Goal: Task Accomplishment & Management: Manage account settings

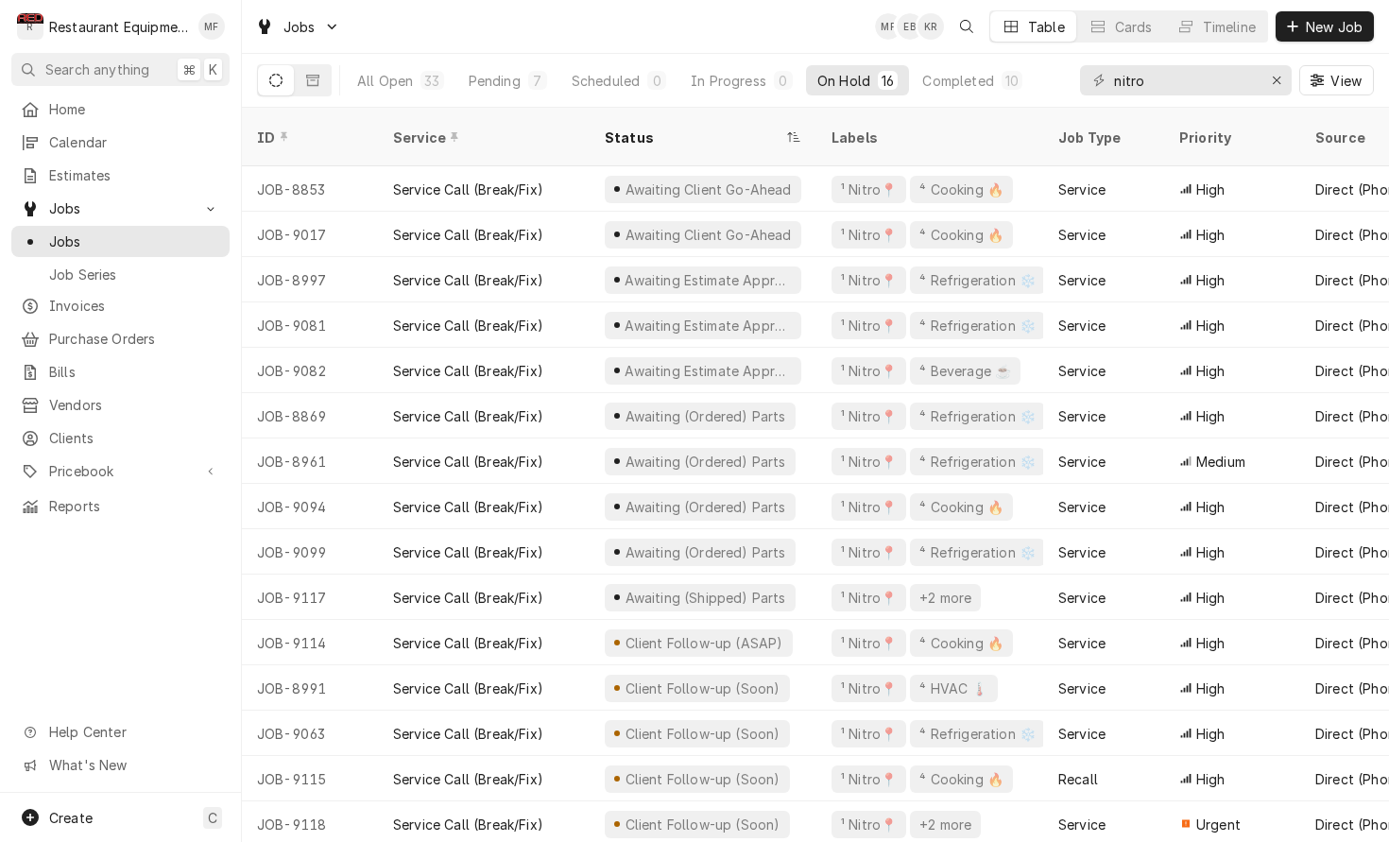
click at [840, 41] on div "Jobs MF EB KR Table Cards Timeline New Job" at bounding box center [815, 26] width 1147 height 53
click at [490, 80] on div "Pending" at bounding box center [495, 81] width 52 height 20
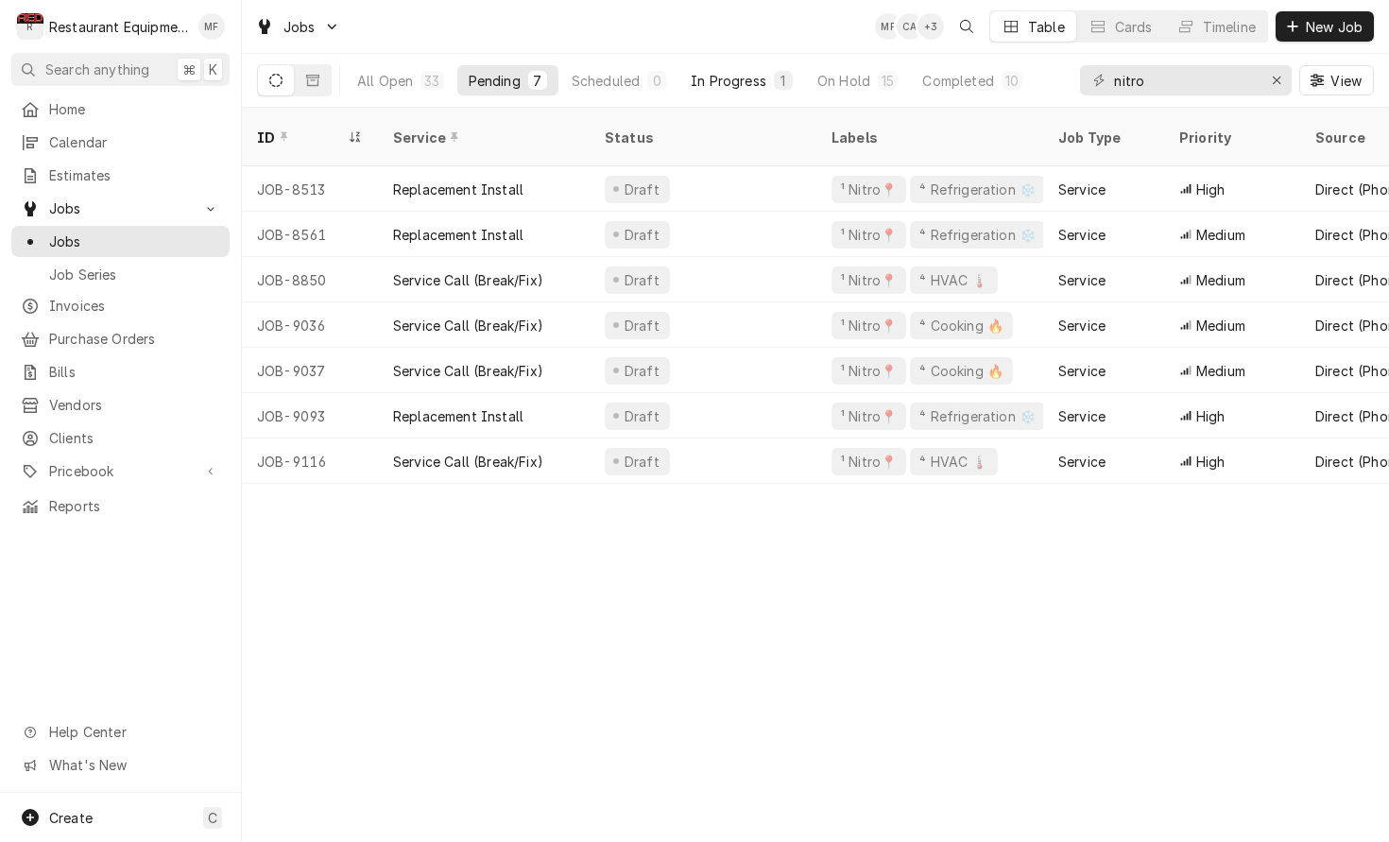
click at [748, 88] on div "In Progress" at bounding box center [729, 81] width 76 height 20
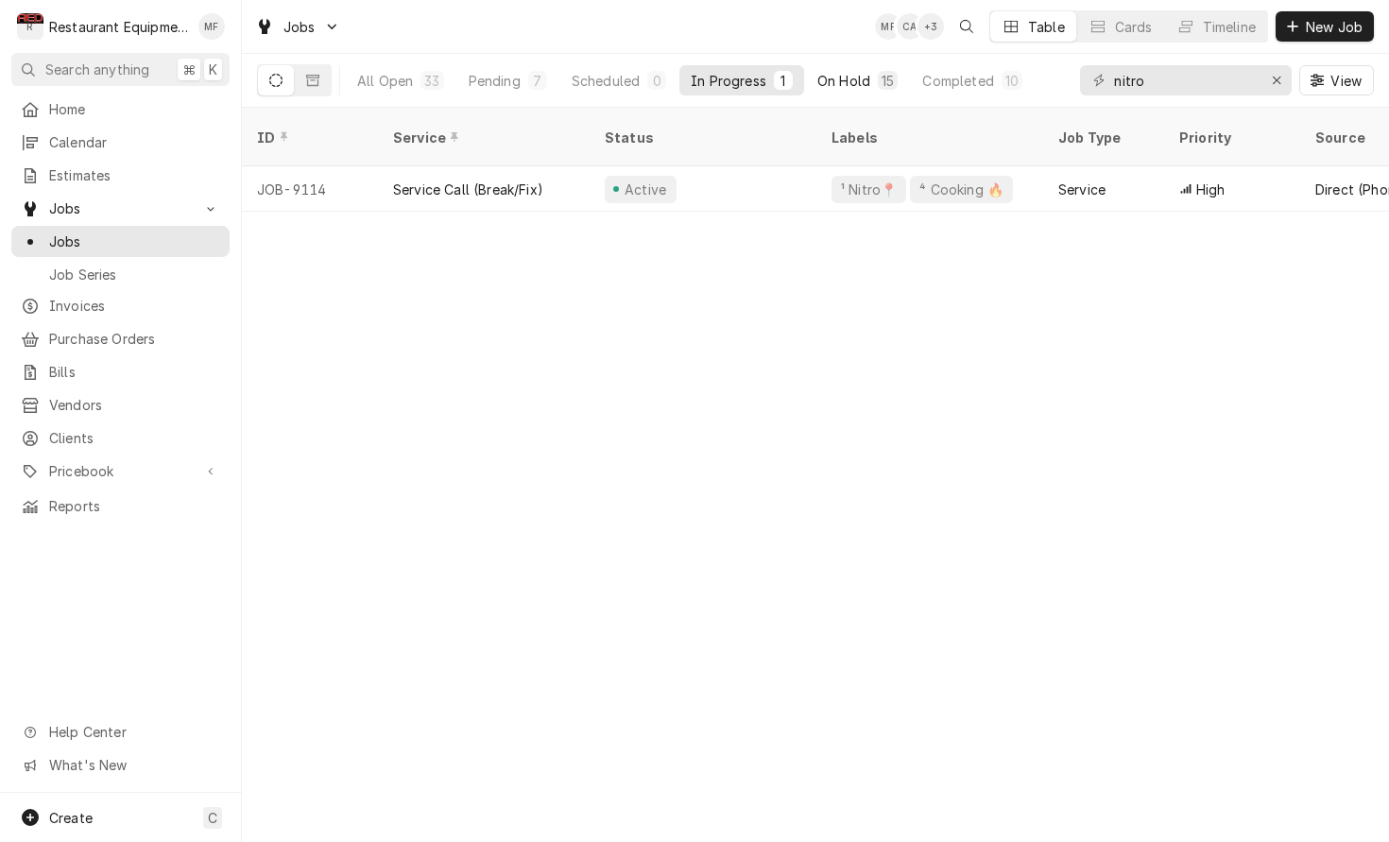
click at [855, 89] on div "On Hold" at bounding box center [843, 81] width 53 height 20
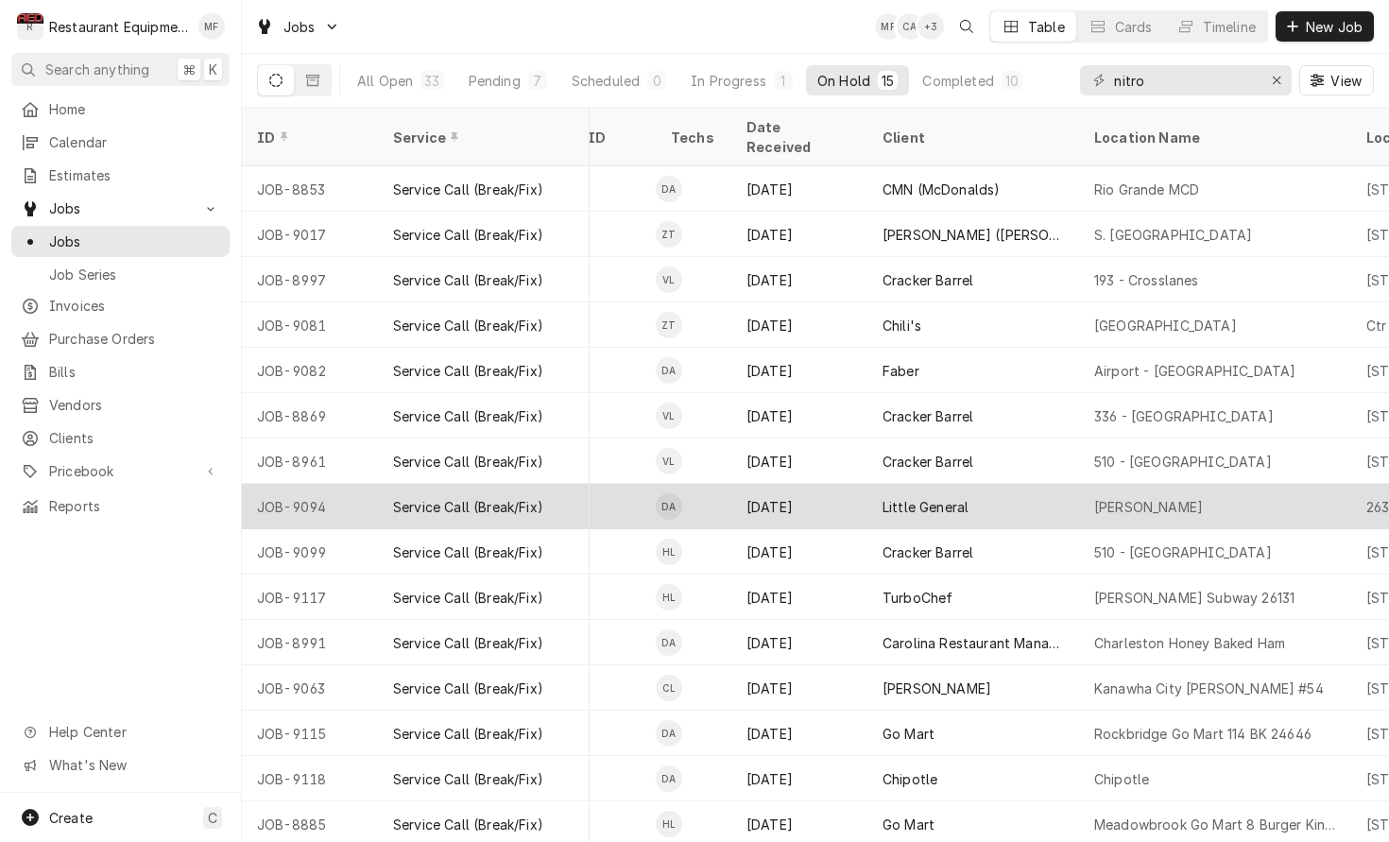
click at [1167, 487] on div "Ona Arbys" at bounding box center [1215, 506] width 272 height 45
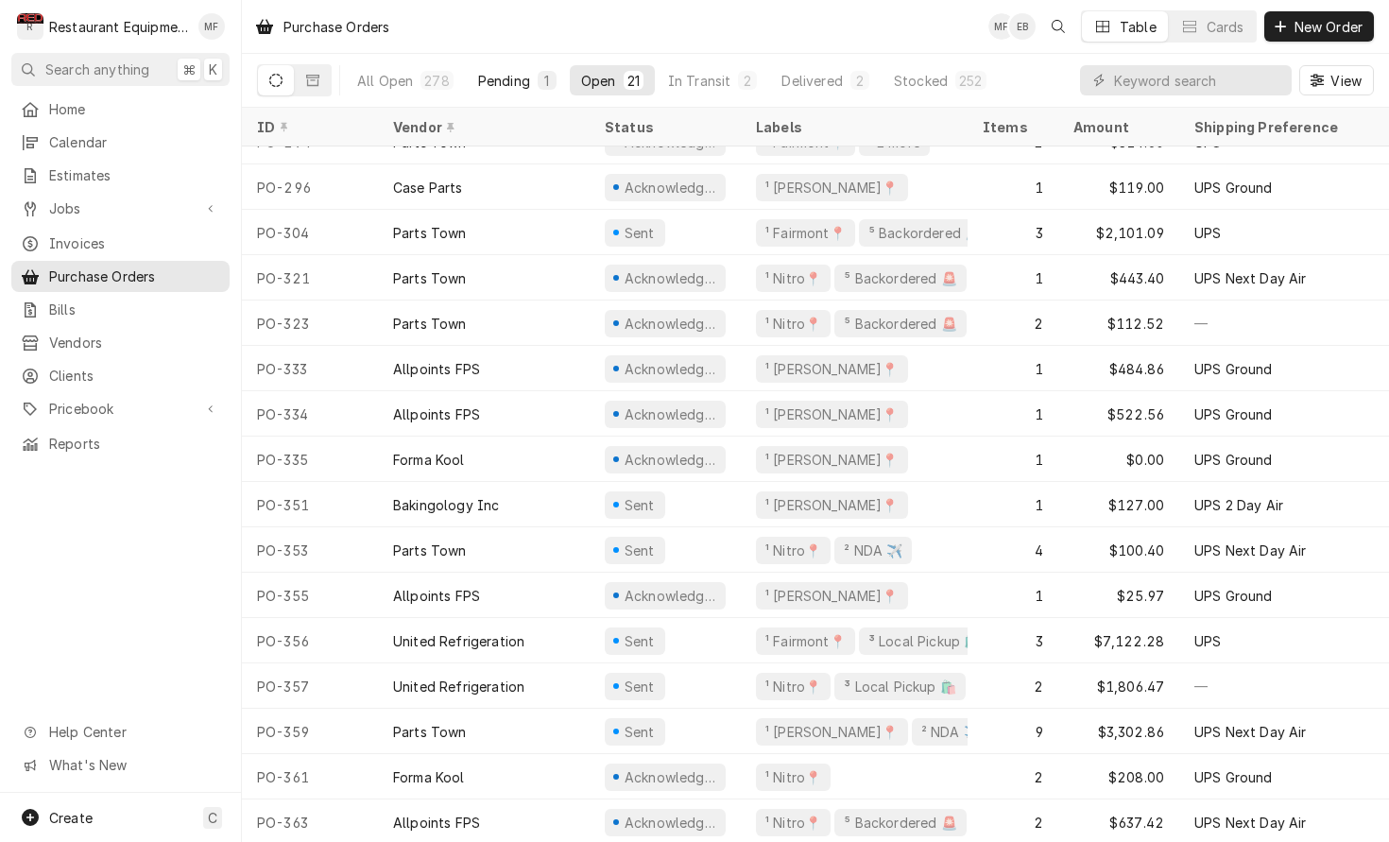
click at [523, 68] on button "Pending 1" at bounding box center [517, 80] width 101 height 30
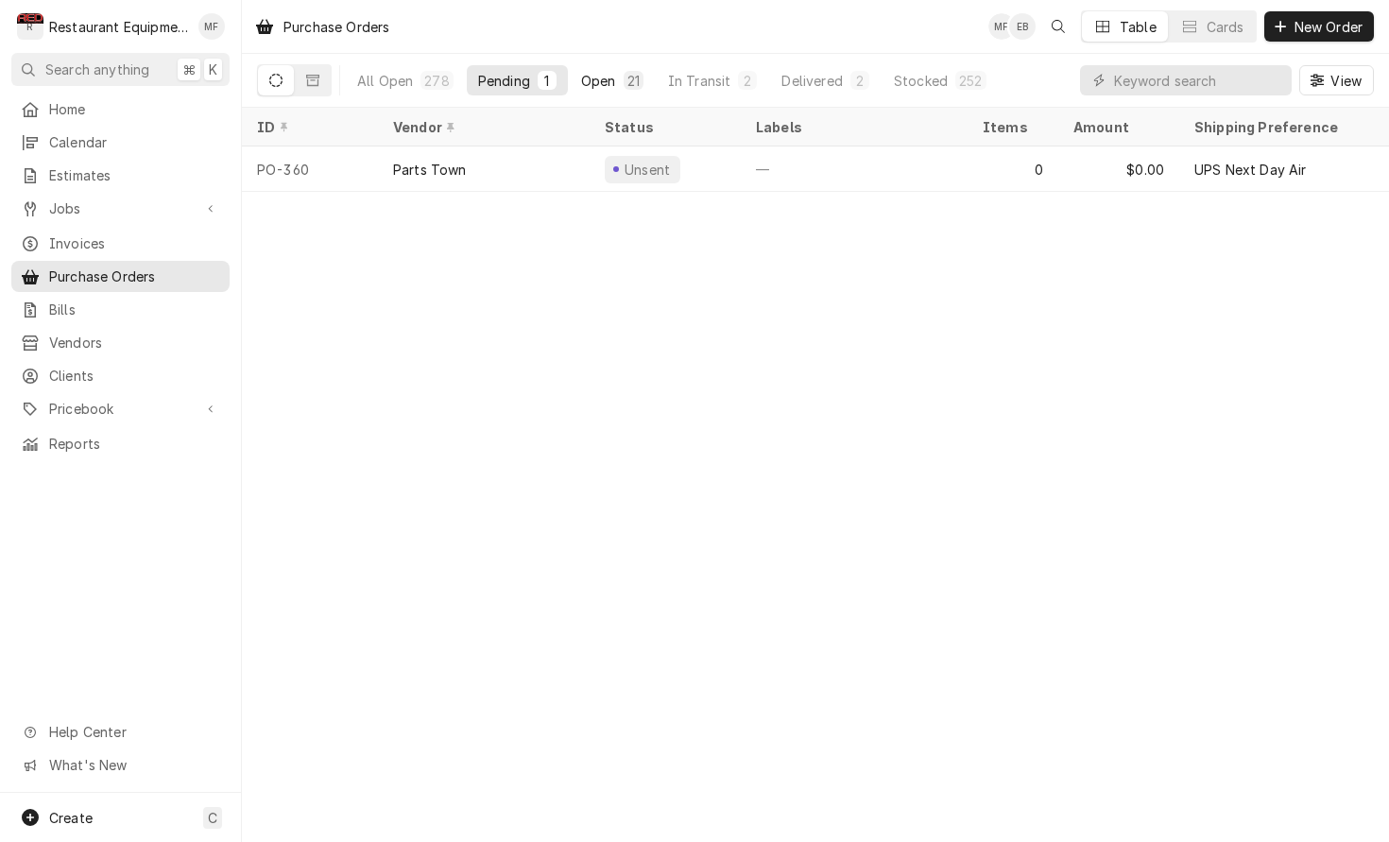
click at [598, 88] on div "Open" at bounding box center [598, 81] width 35 height 20
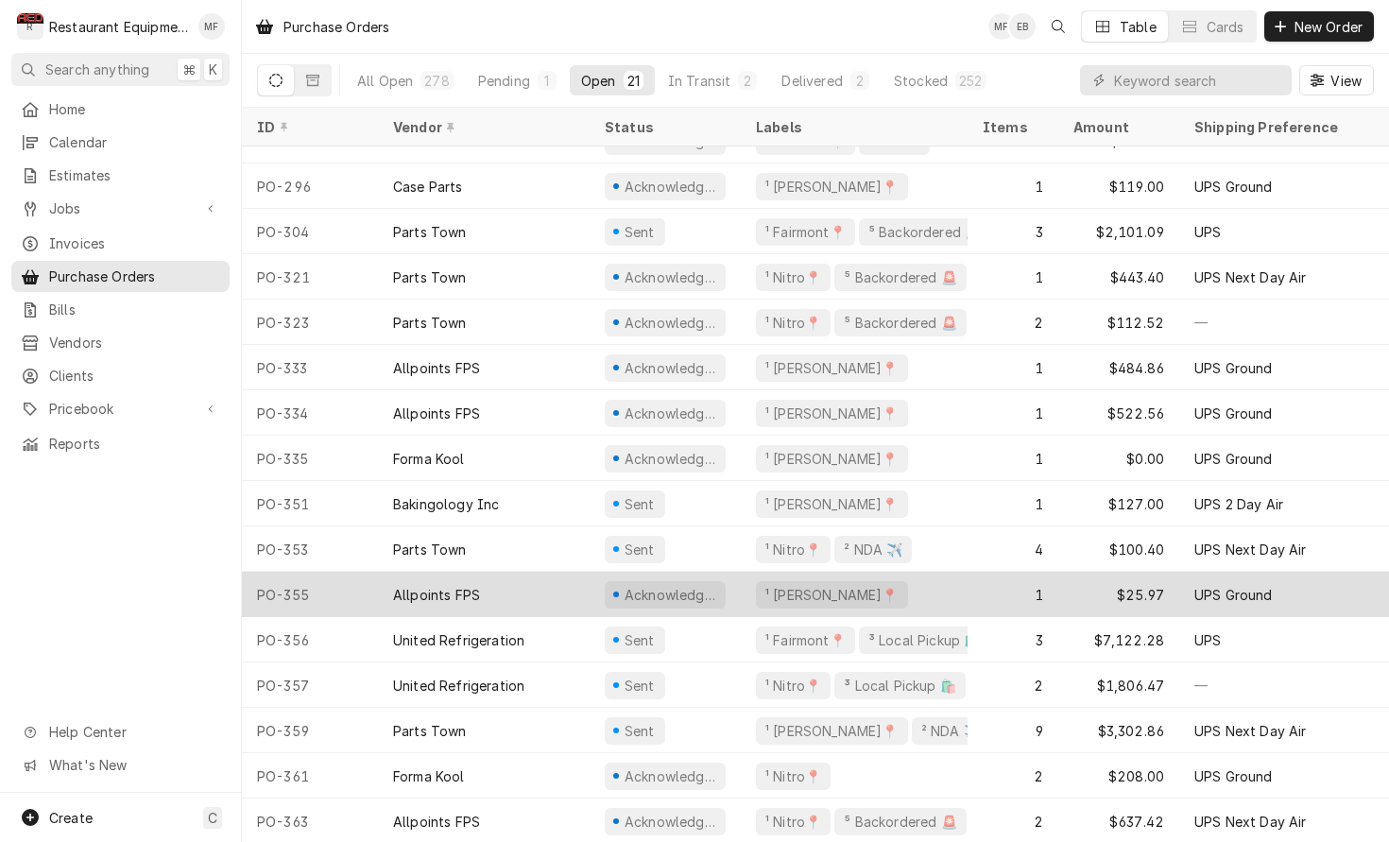
scroll to position [254, 0]
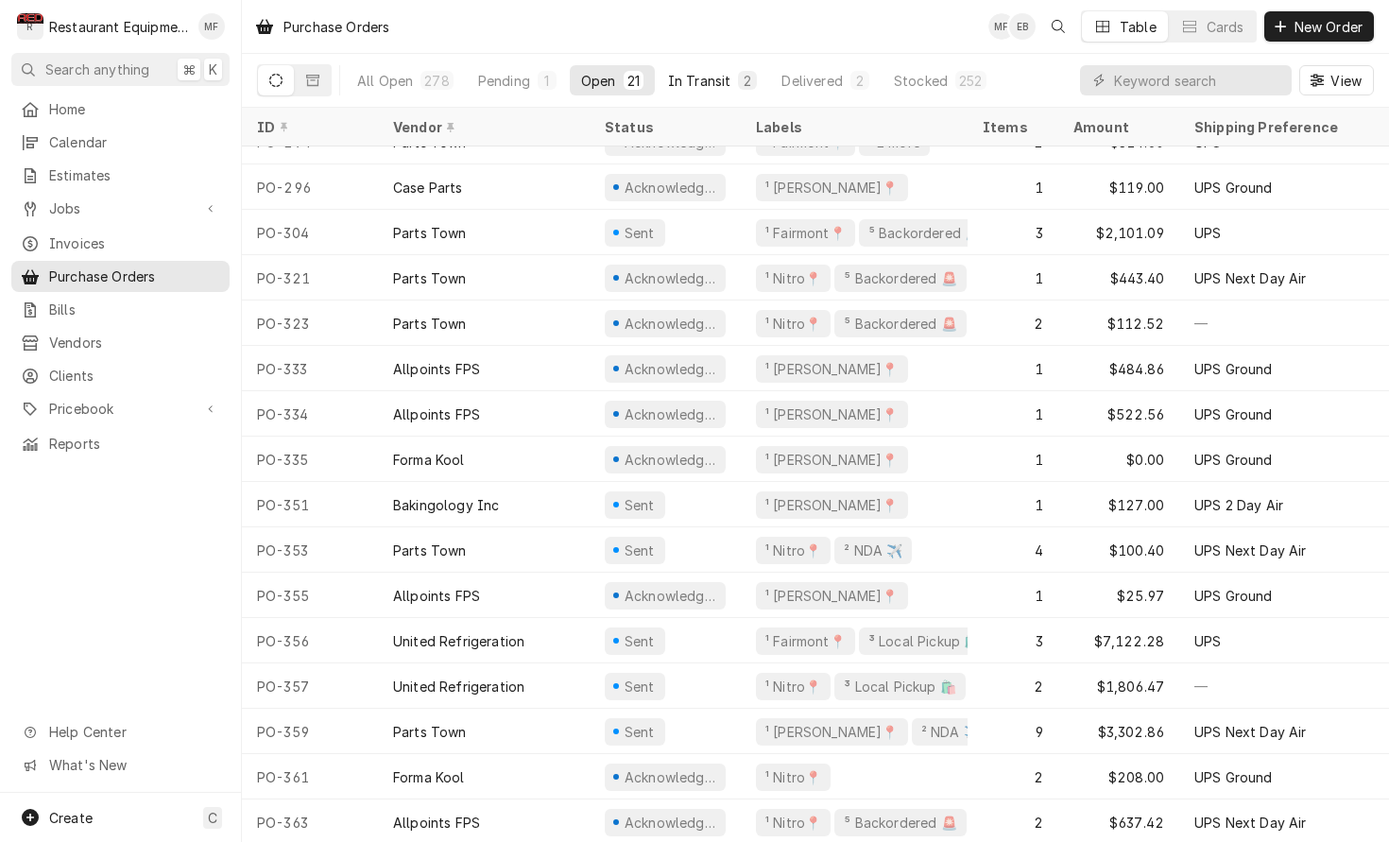
click at [683, 83] on div "In Transit" at bounding box center [699, 81] width 63 height 20
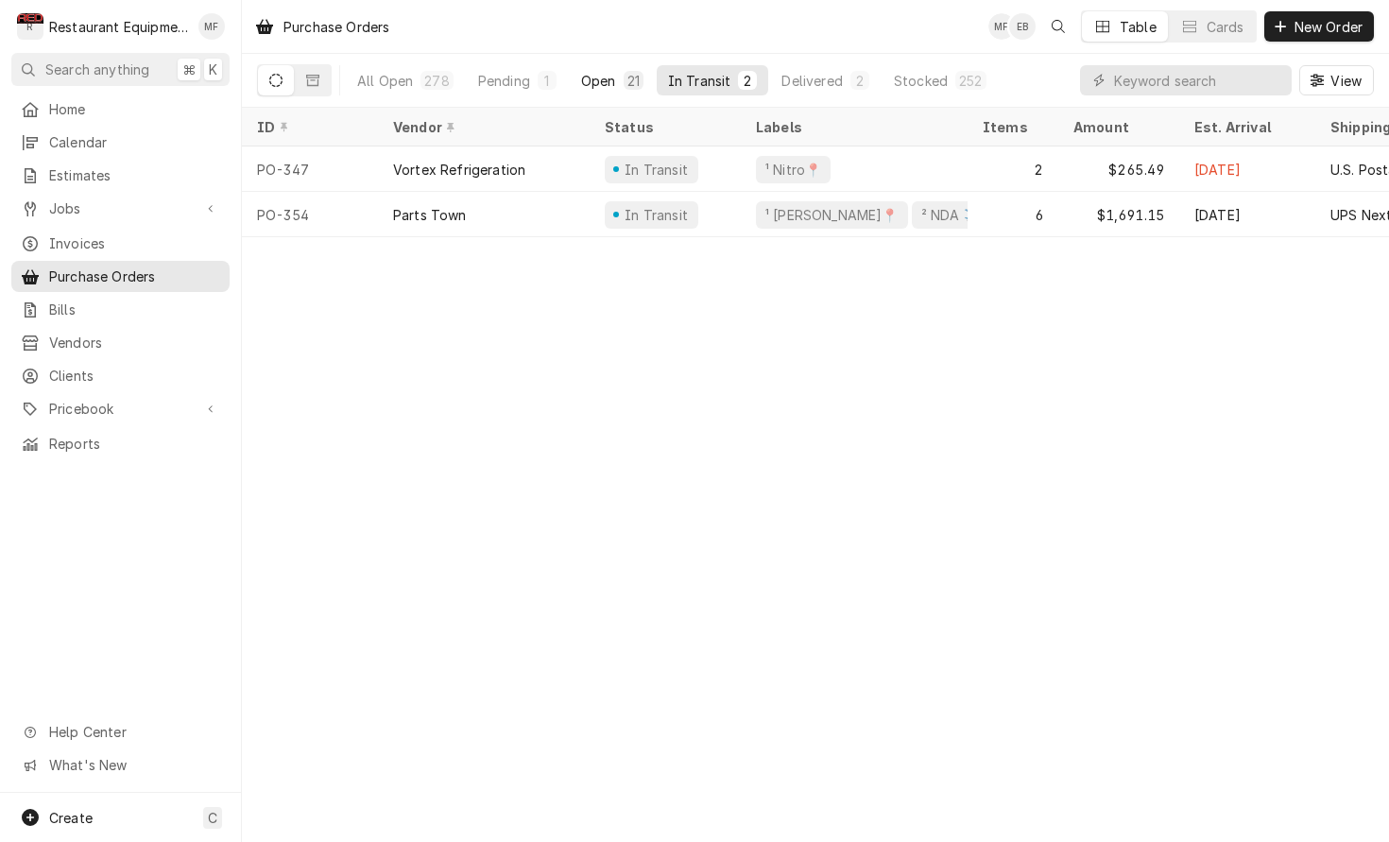
click at [609, 88] on div "Open" at bounding box center [598, 81] width 35 height 20
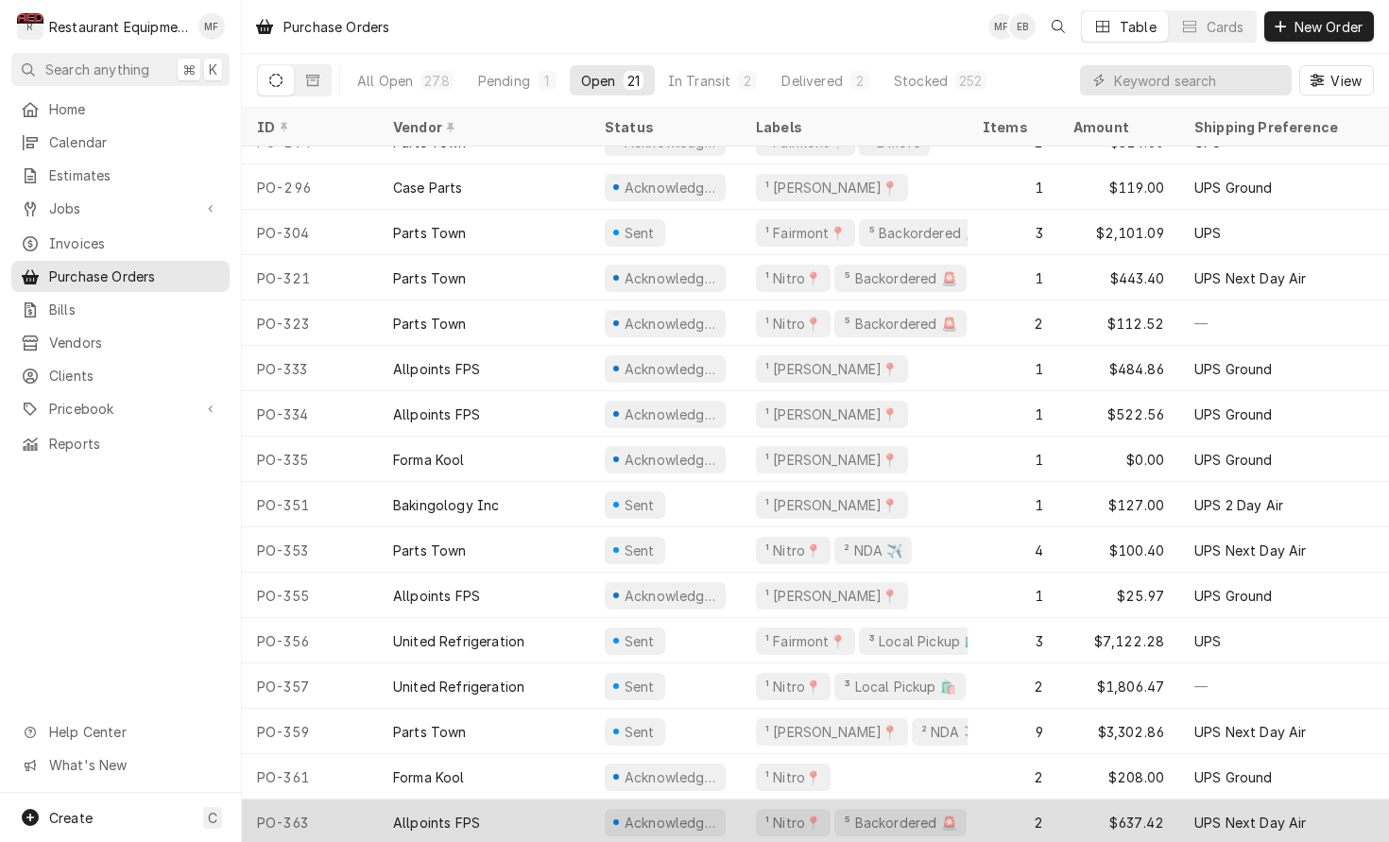
scroll to position [0, 0]
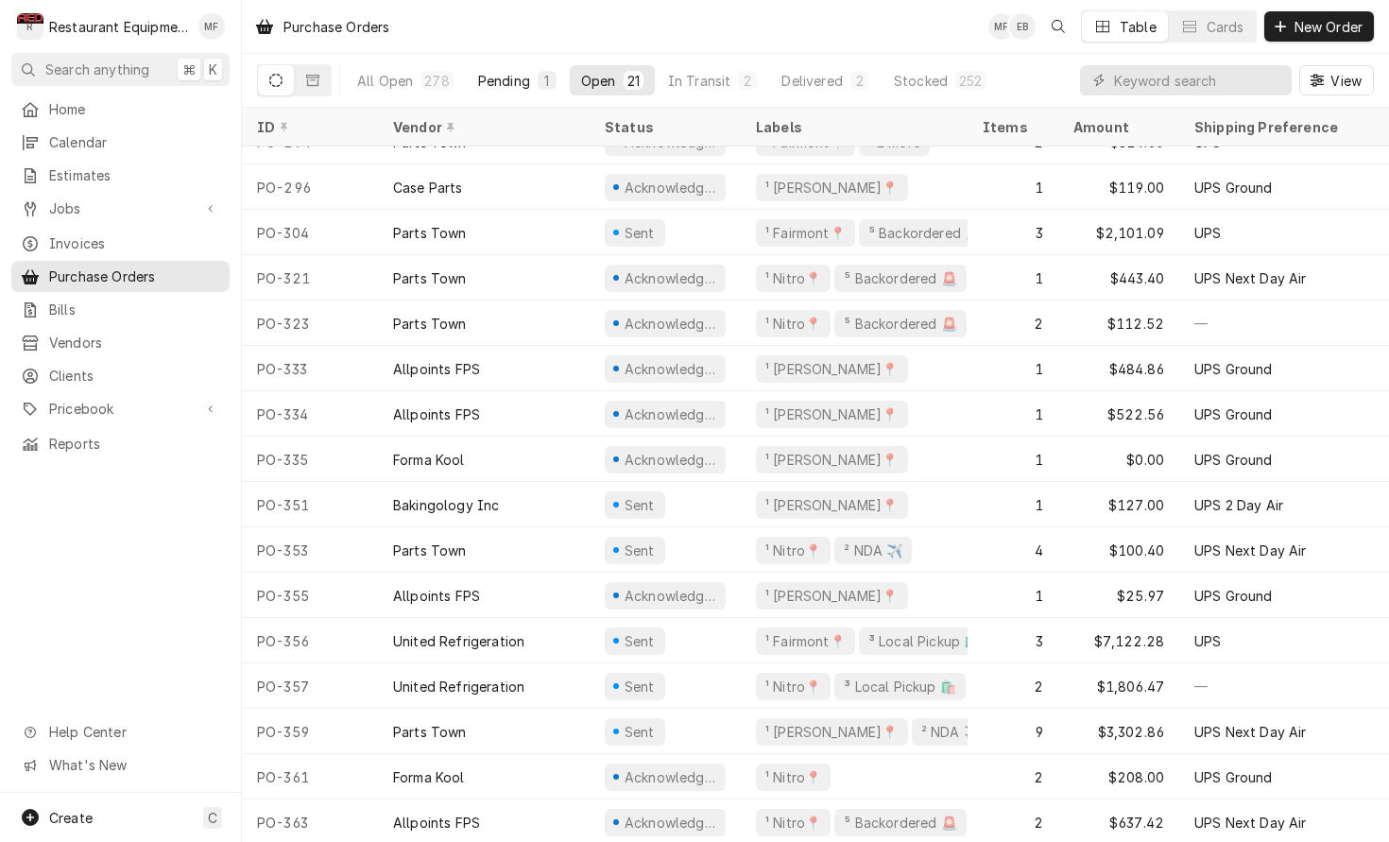
click at [501, 94] on button "Pending 1" at bounding box center [517, 80] width 101 height 30
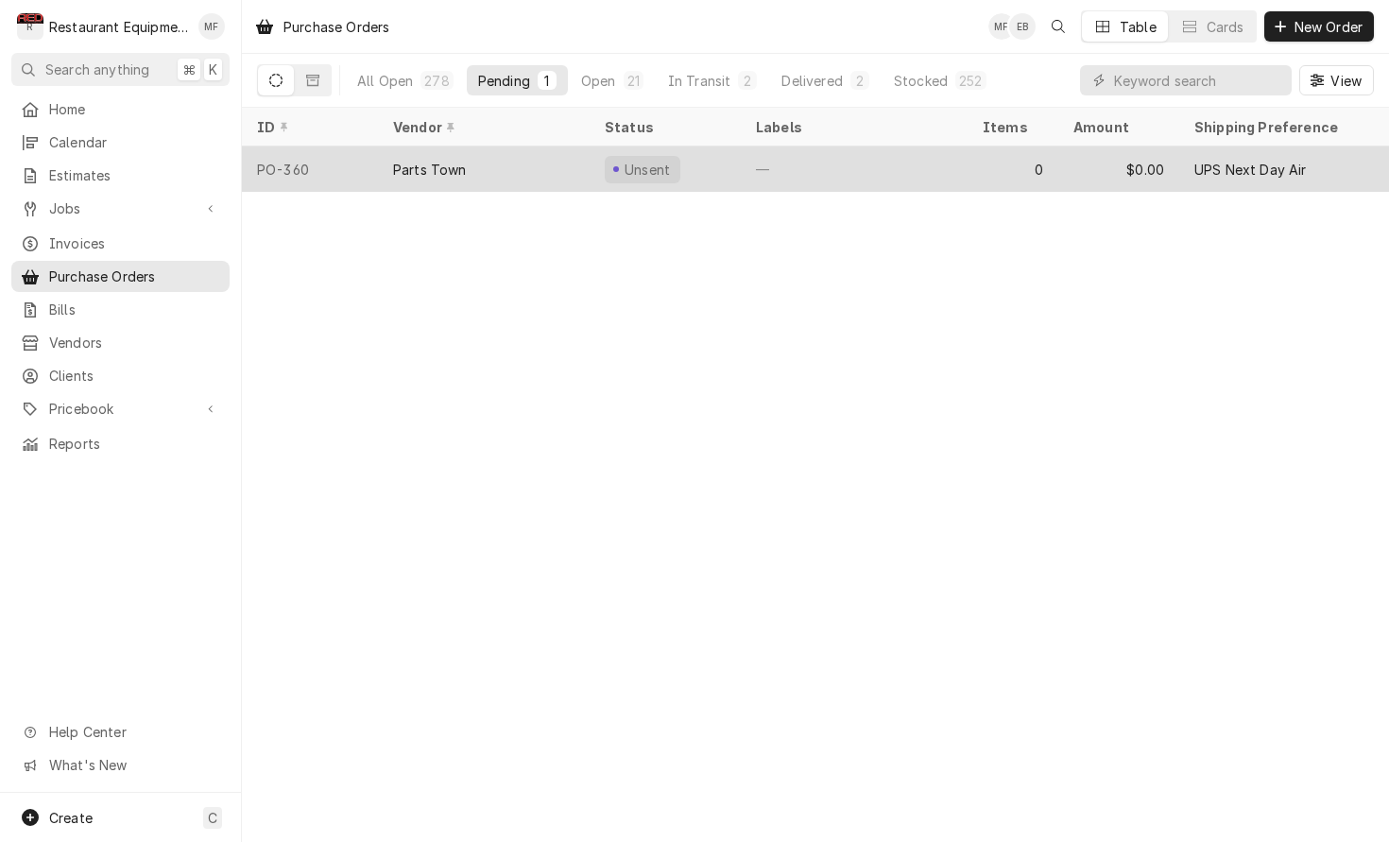
click at [604, 178] on div "Unsent" at bounding box center [665, 168] width 151 height 45
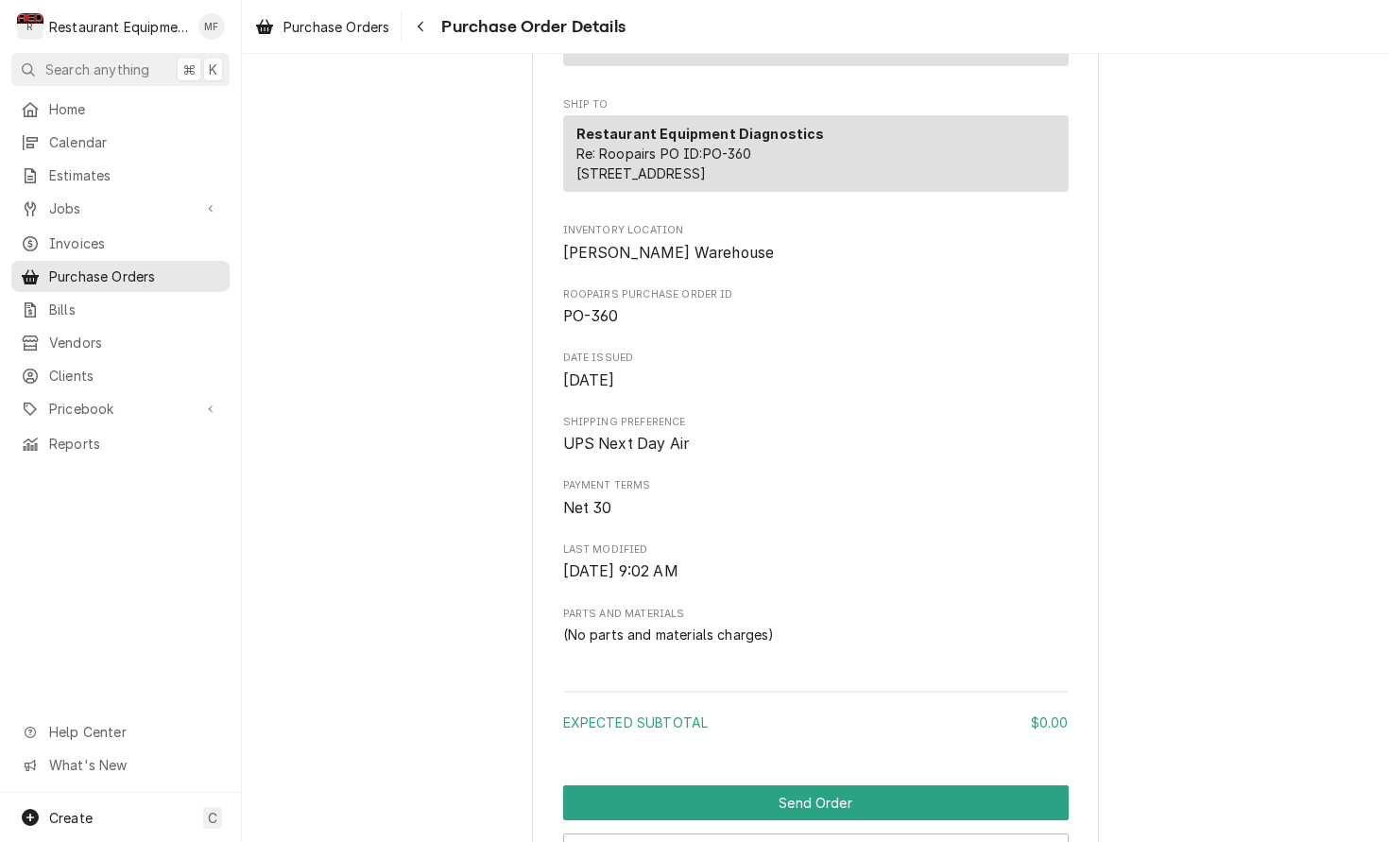
scroll to position [423, 0]
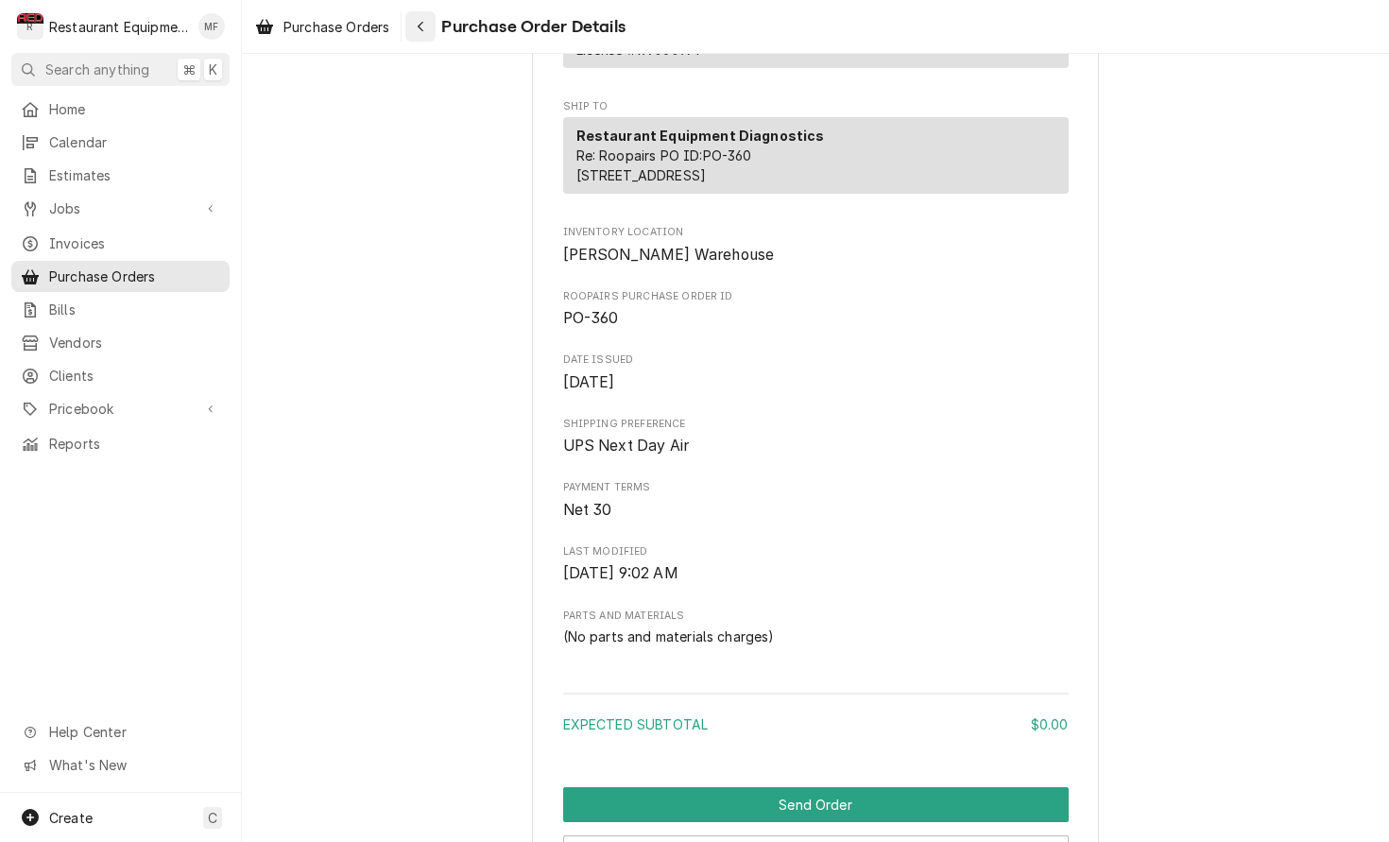
click at [422, 26] on icon "Navigate back" at bounding box center [421, 26] width 9 height 13
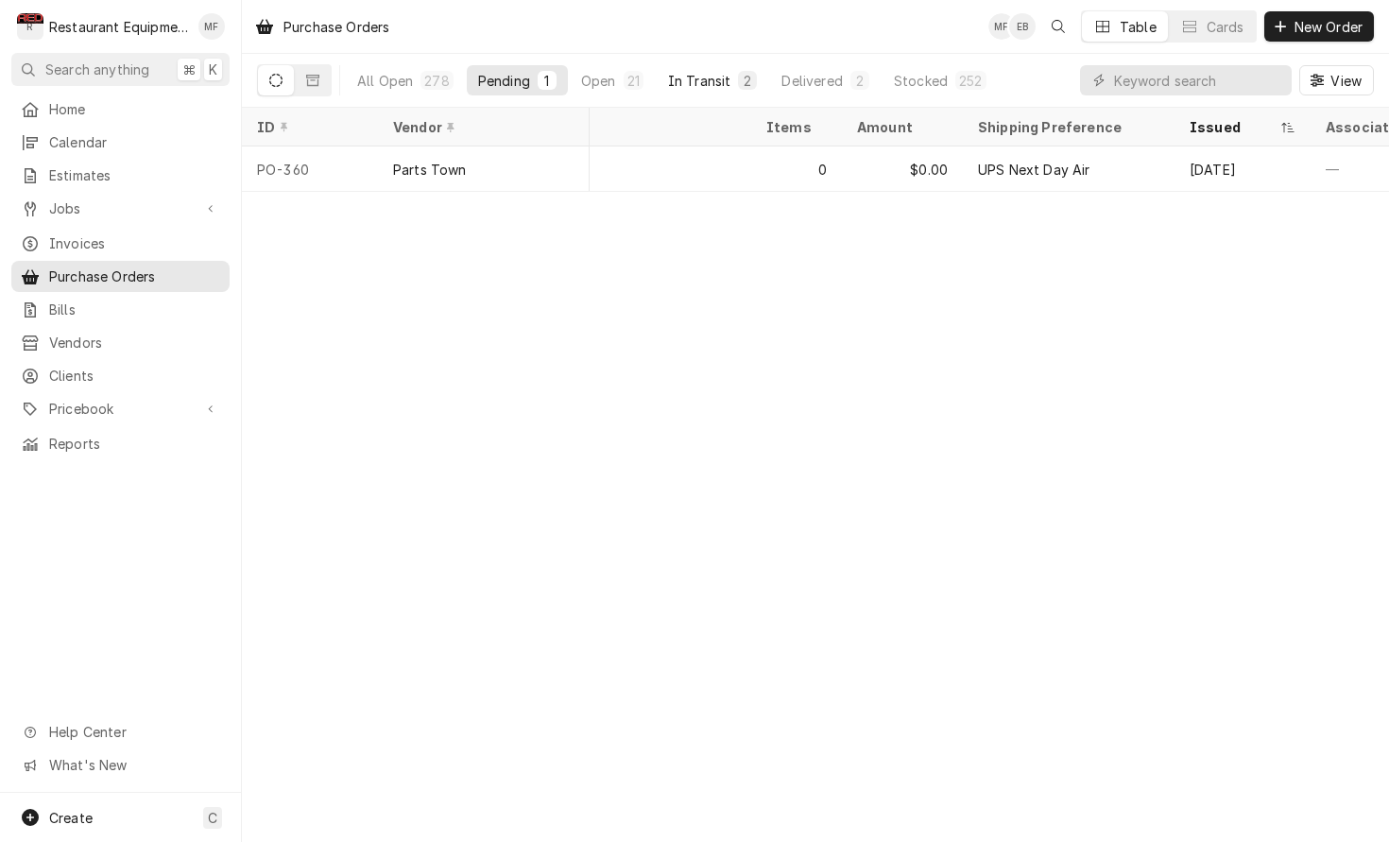
scroll to position [0, 1]
click at [706, 83] on div "In Transit" at bounding box center [699, 81] width 63 height 20
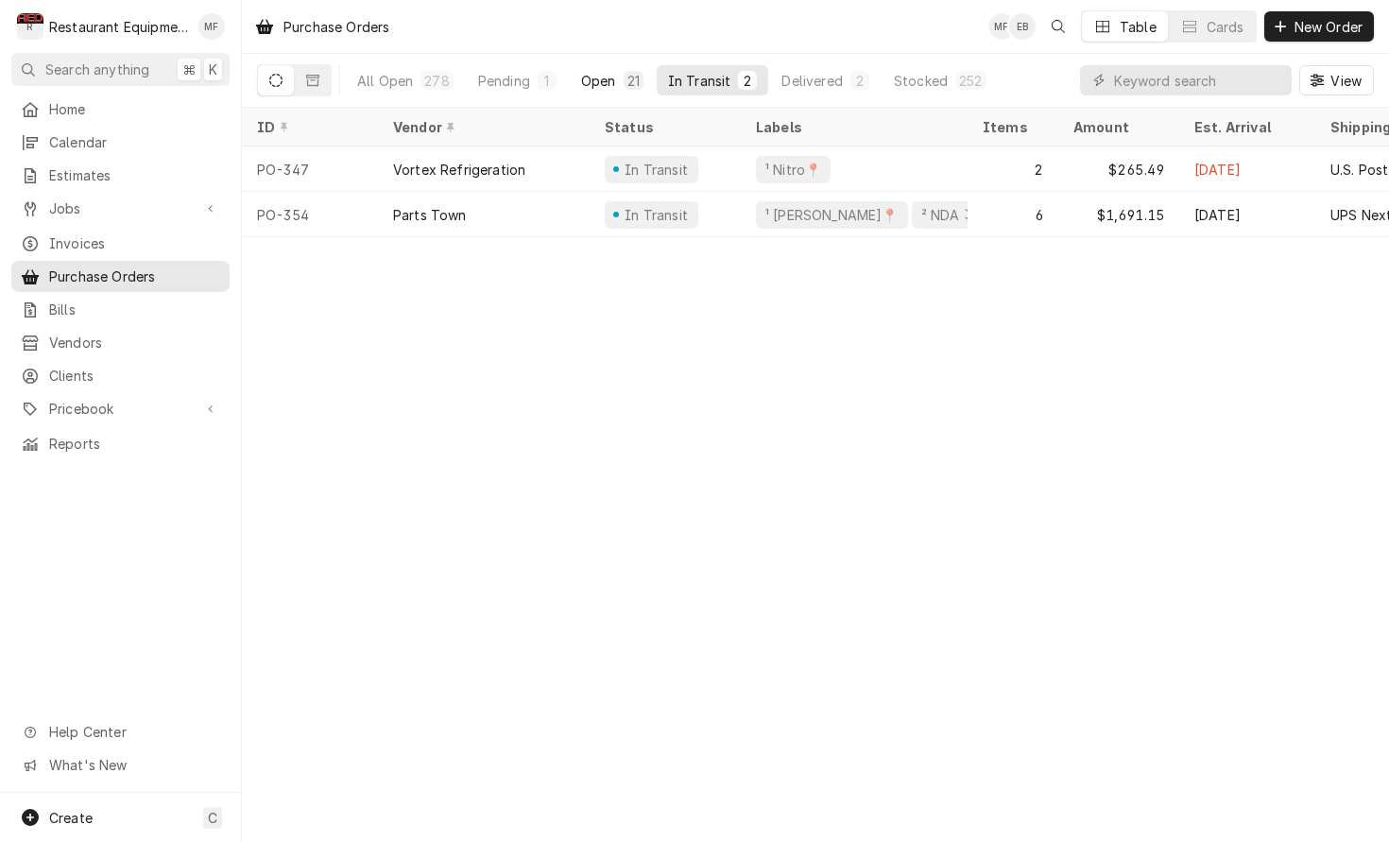
scroll to position [0, 0]
click at [618, 84] on button "Open 21" at bounding box center [612, 80] width 85 height 30
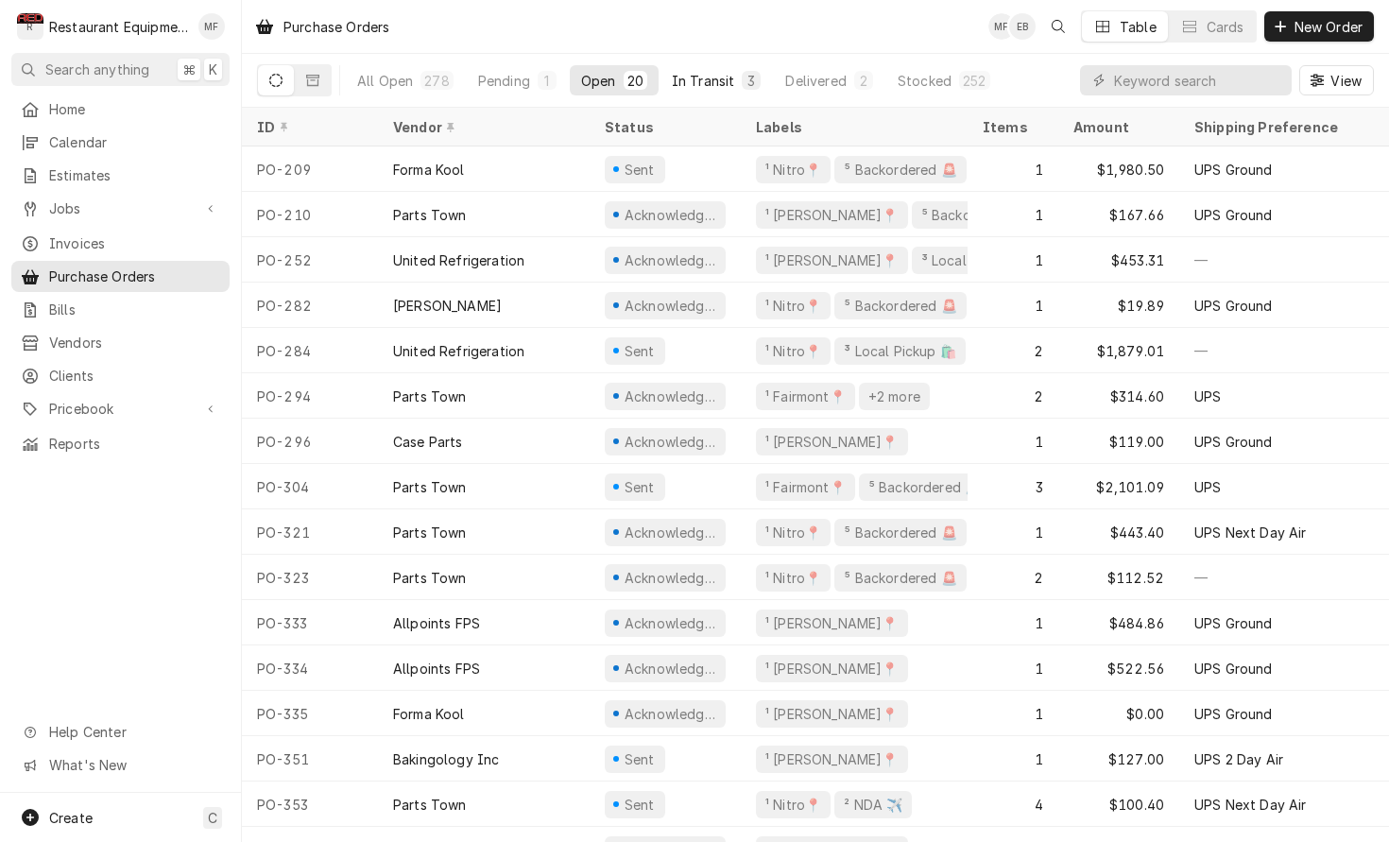
click at [679, 79] on div "In Transit" at bounding box center [703, 81] width 63 height 20
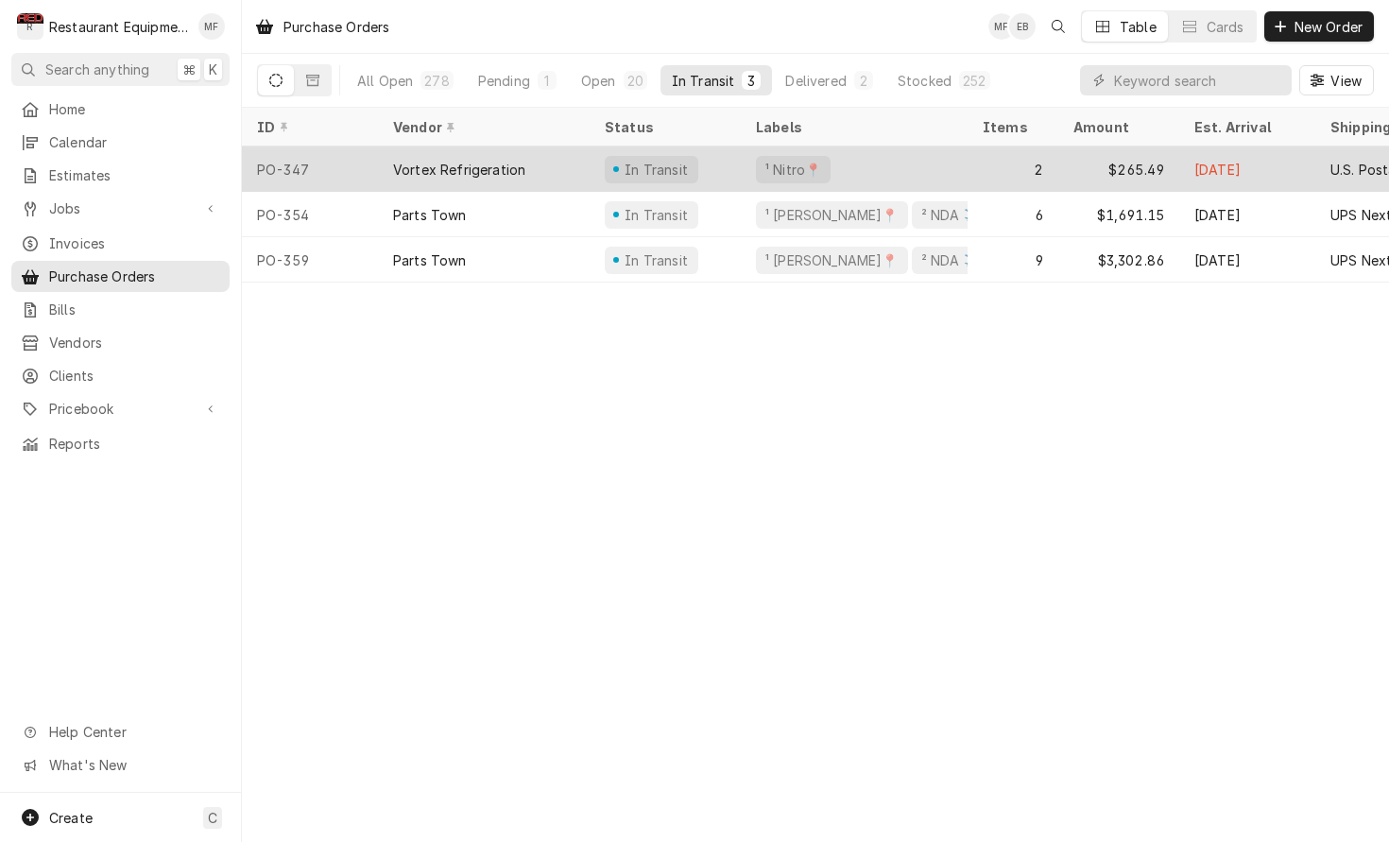
drag, startPoint x: 609, startPoint y: 78, endPoint x: 605, endPoint y: 146, distance: 67.2
click at [609, 78] on div "Open" at bounding box center [598, 81] width 35 height 20
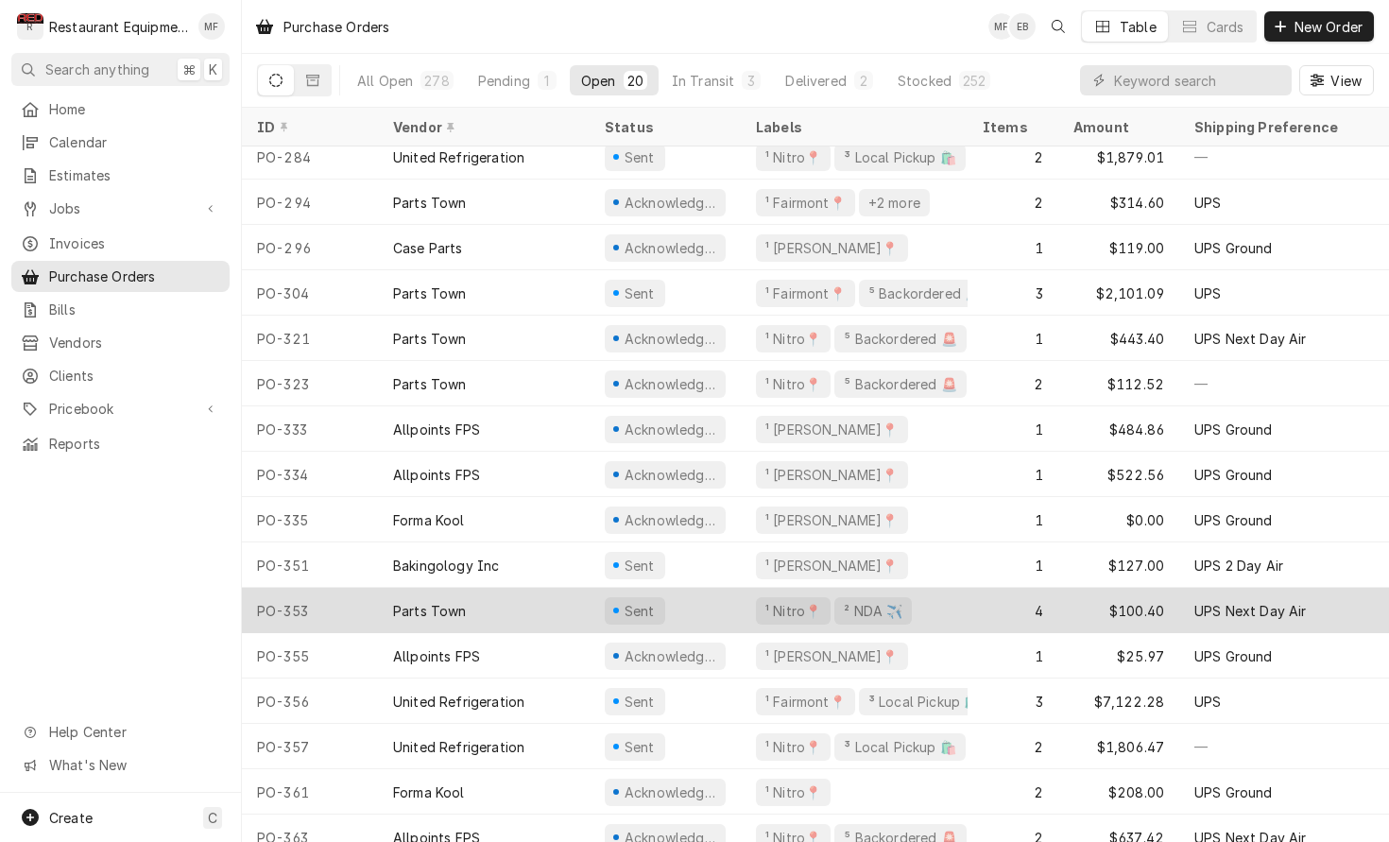
scroll to position [200, 0]
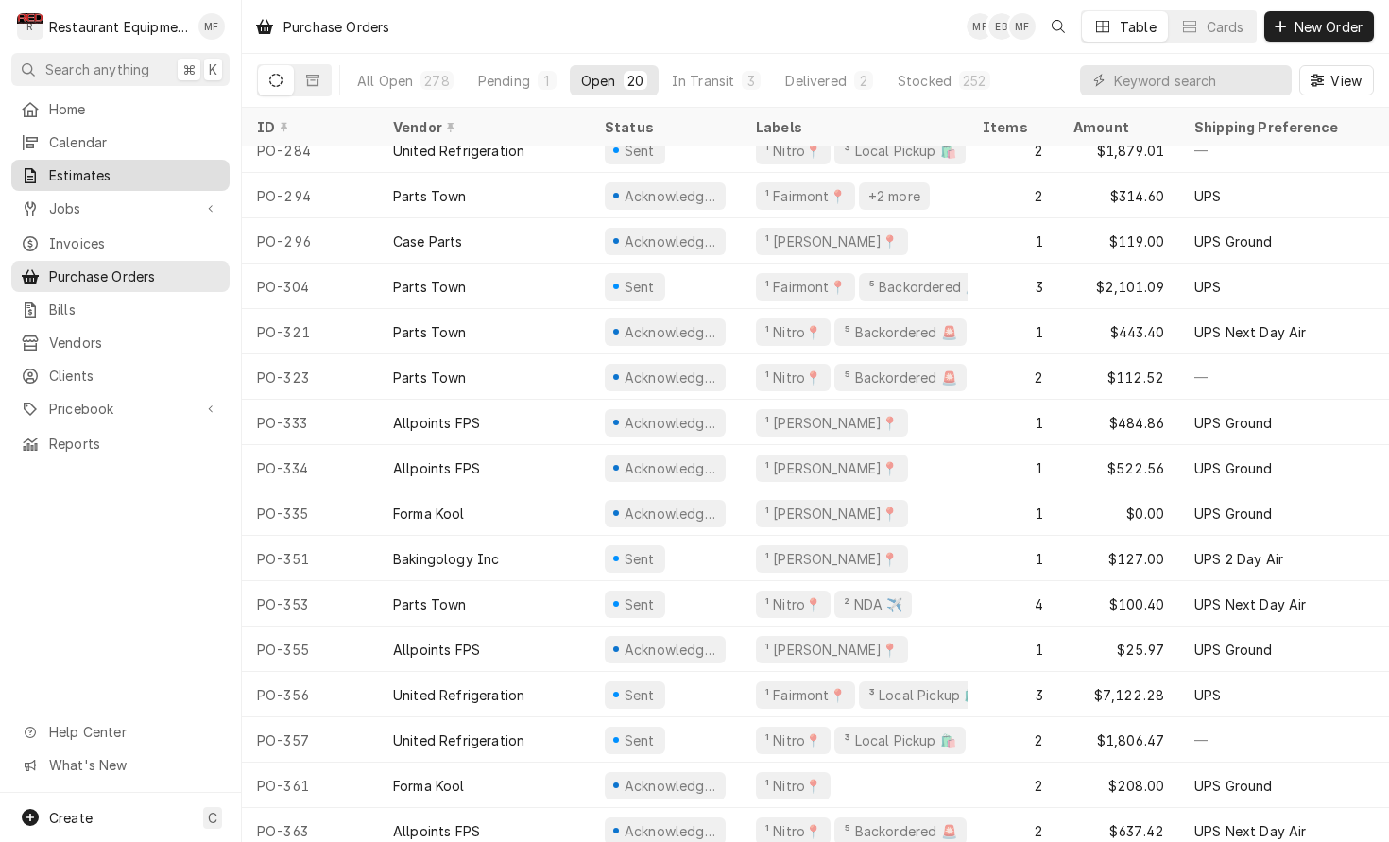
click at [166, 163] on div "Estimates" at bounding box center [120, 175] width 211 height 24
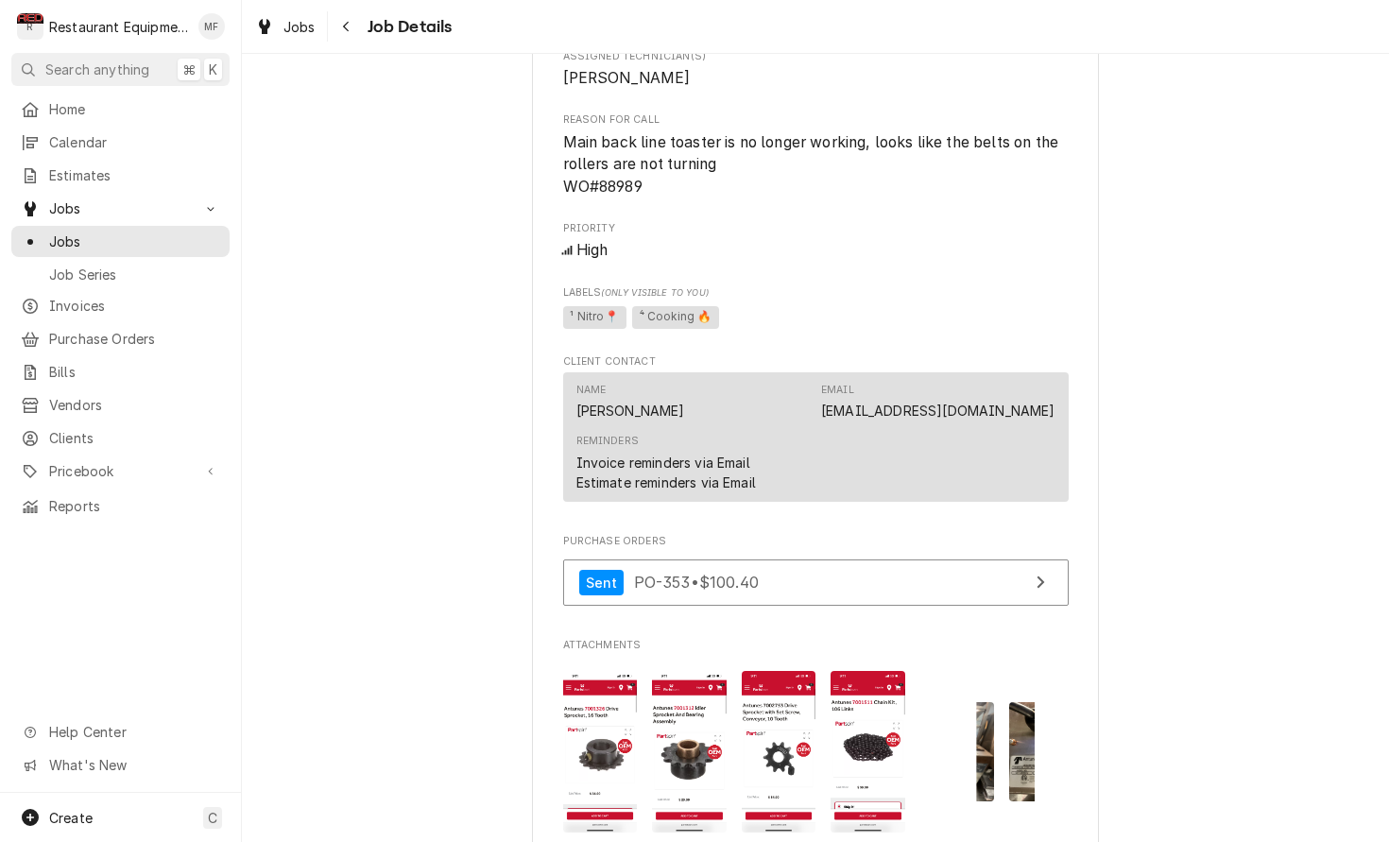
scroll to position [1422, 0]
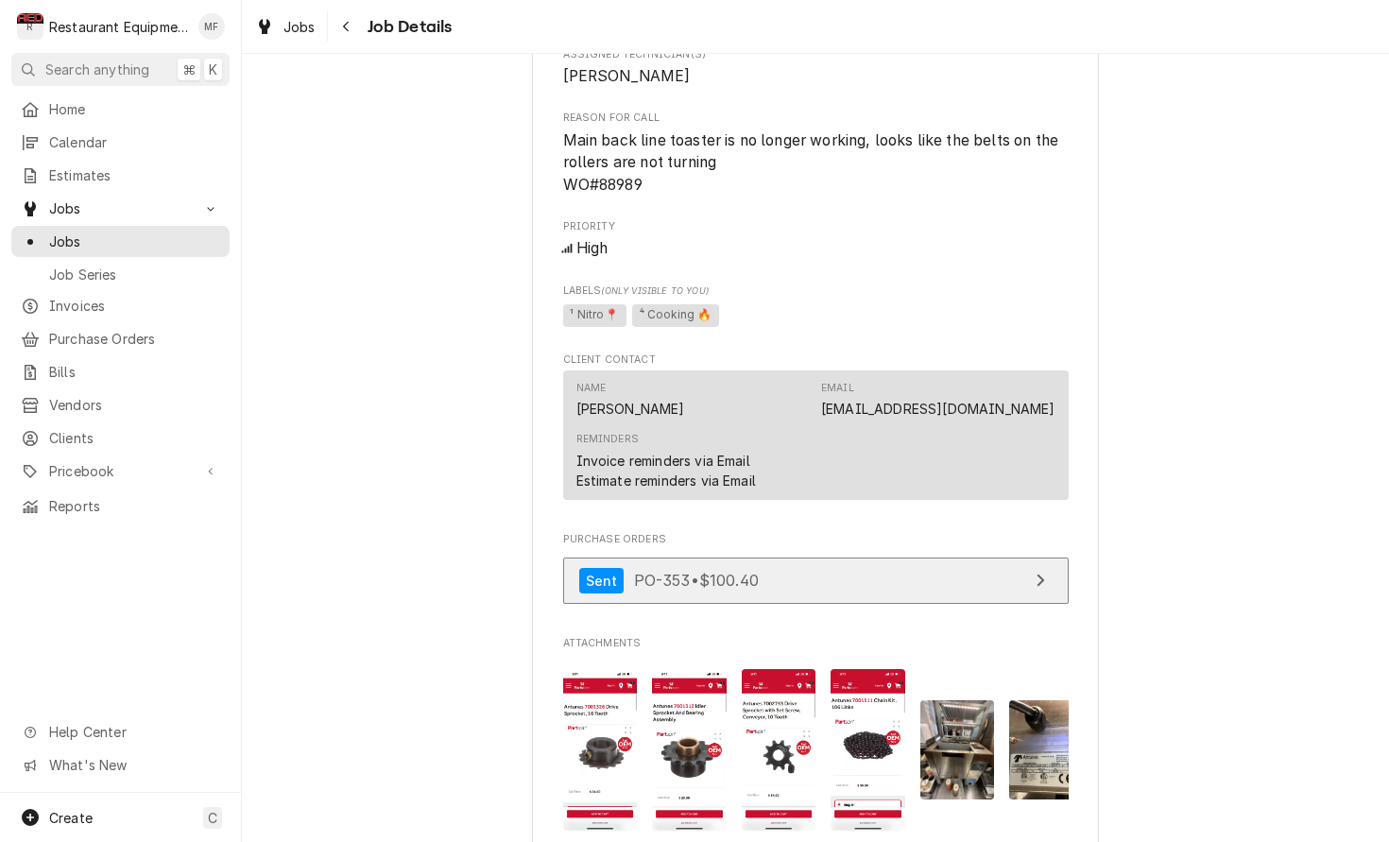
click at [1038, 573] on icon "View Purchase Order" at bounding box center [1040, 580] width 9 height 15
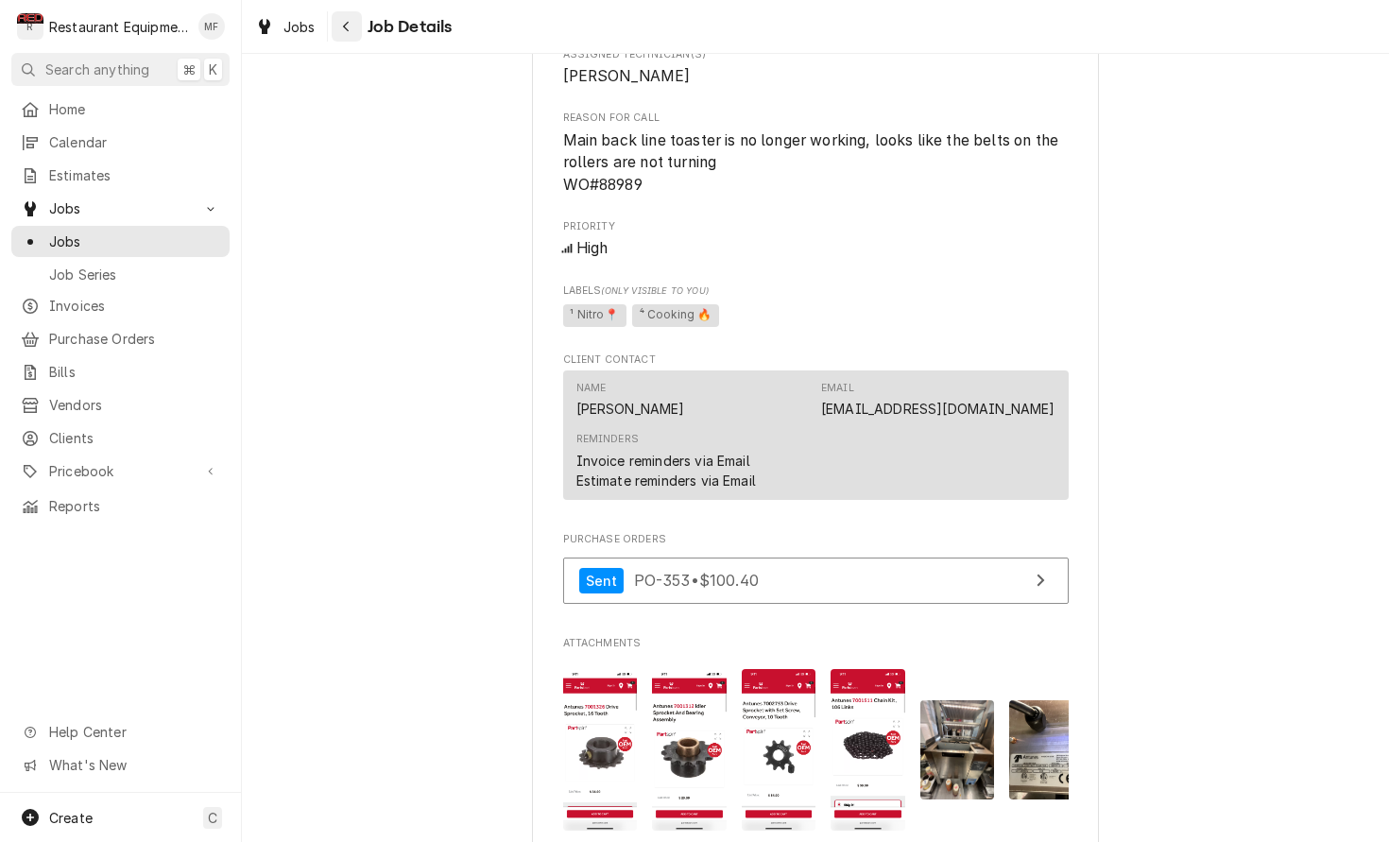
click at [353, 35] on button "Navigate back" at bounding box center [347, 26] width 30 height 30
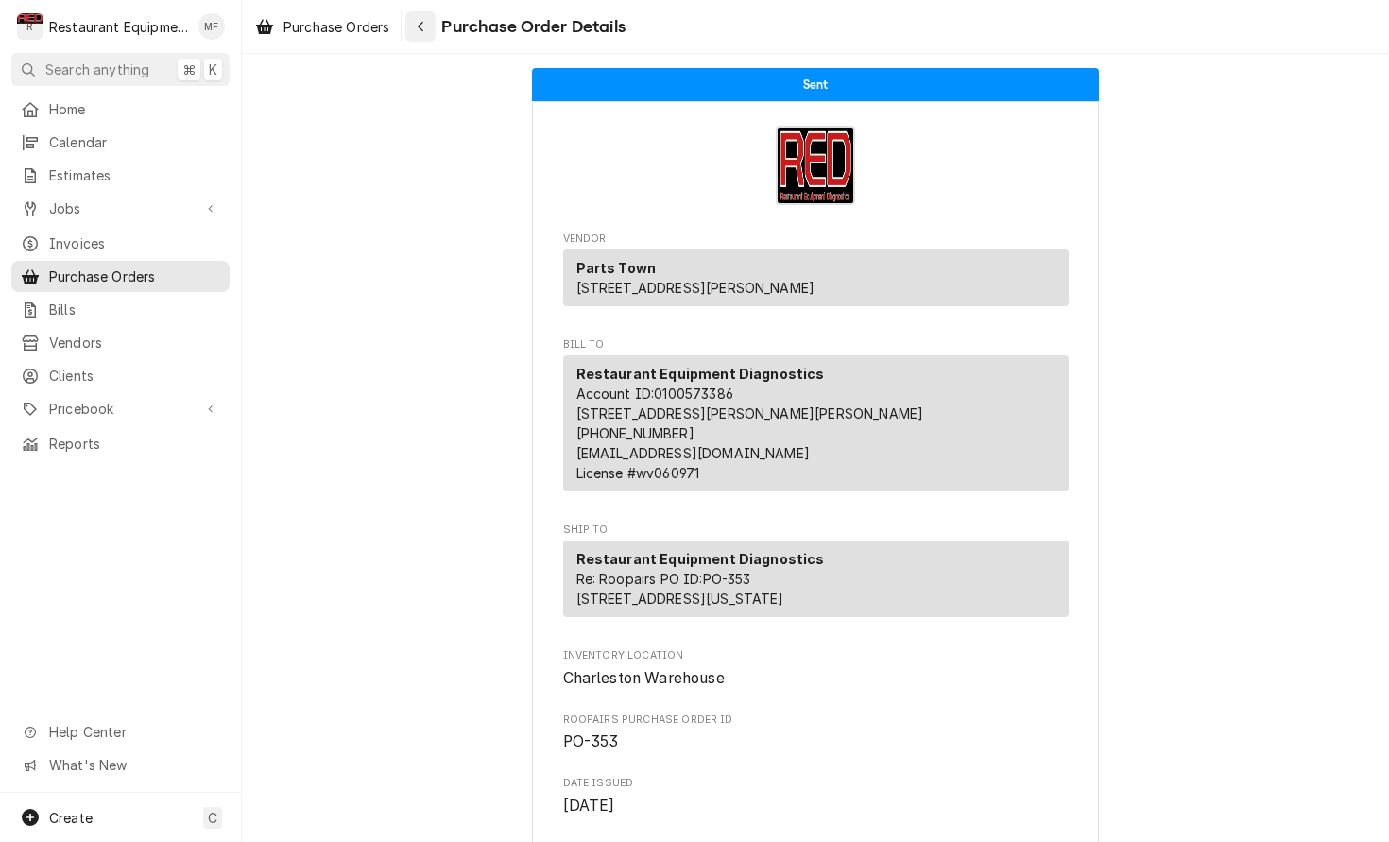
click at [421, 37] on button "Navigate back" at bounding box center [420, 26] width 30 height 30
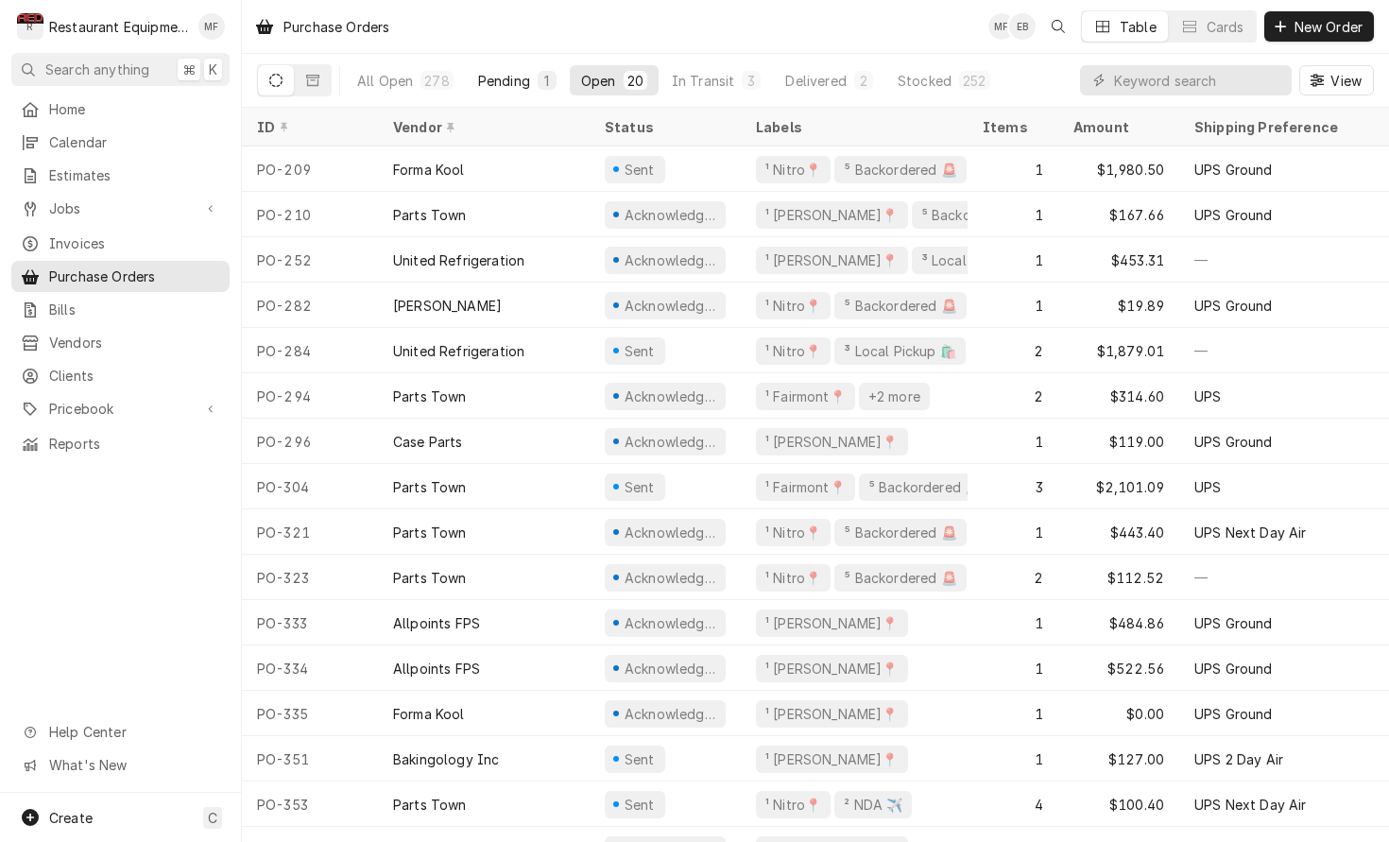
click at [506, 68] on button "Pending 1" at bounding box center [517, 80] width 101 height 30
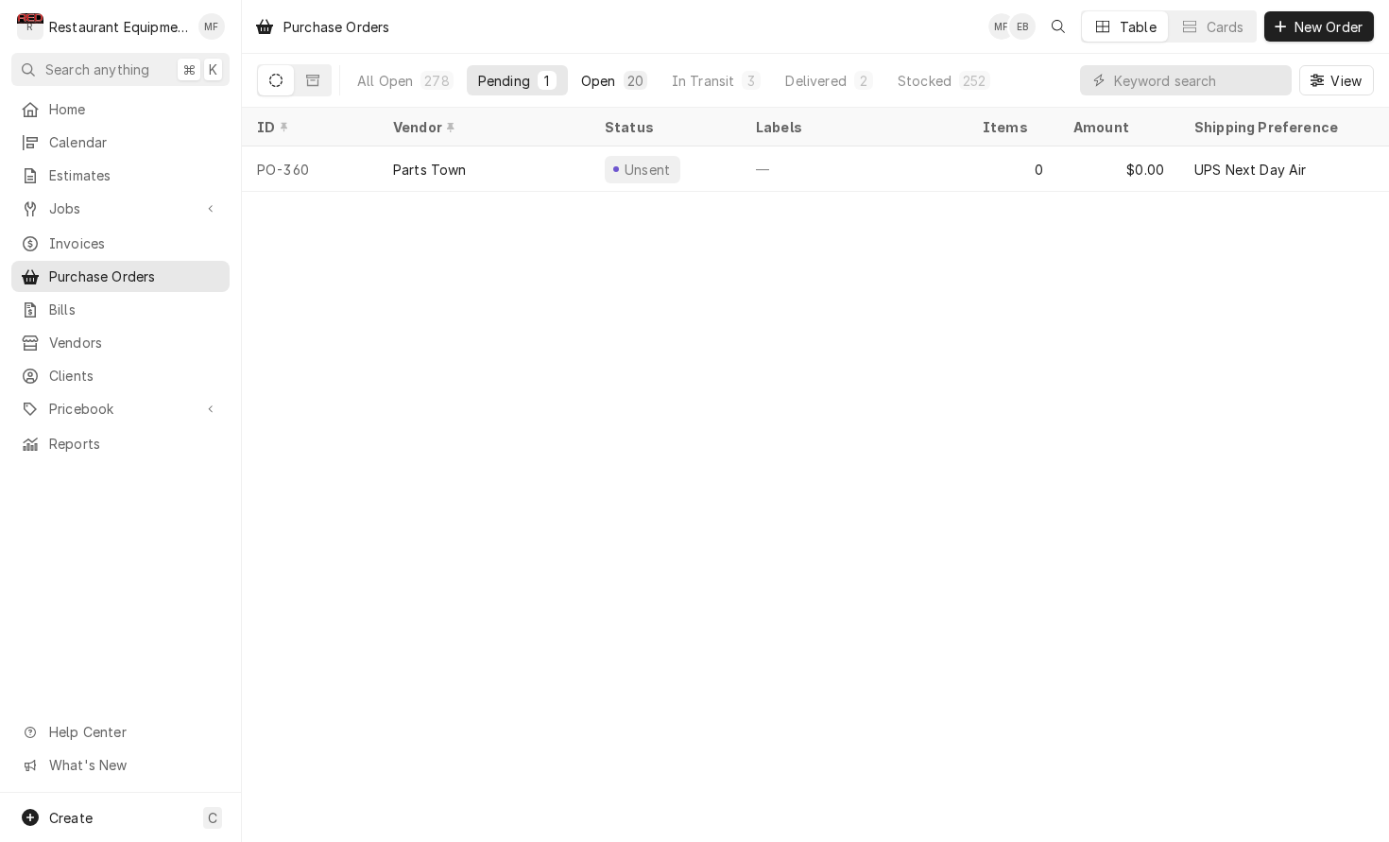
click at [595, 75] on div "Open" at bounding box center [598, 81] width 35 height 20
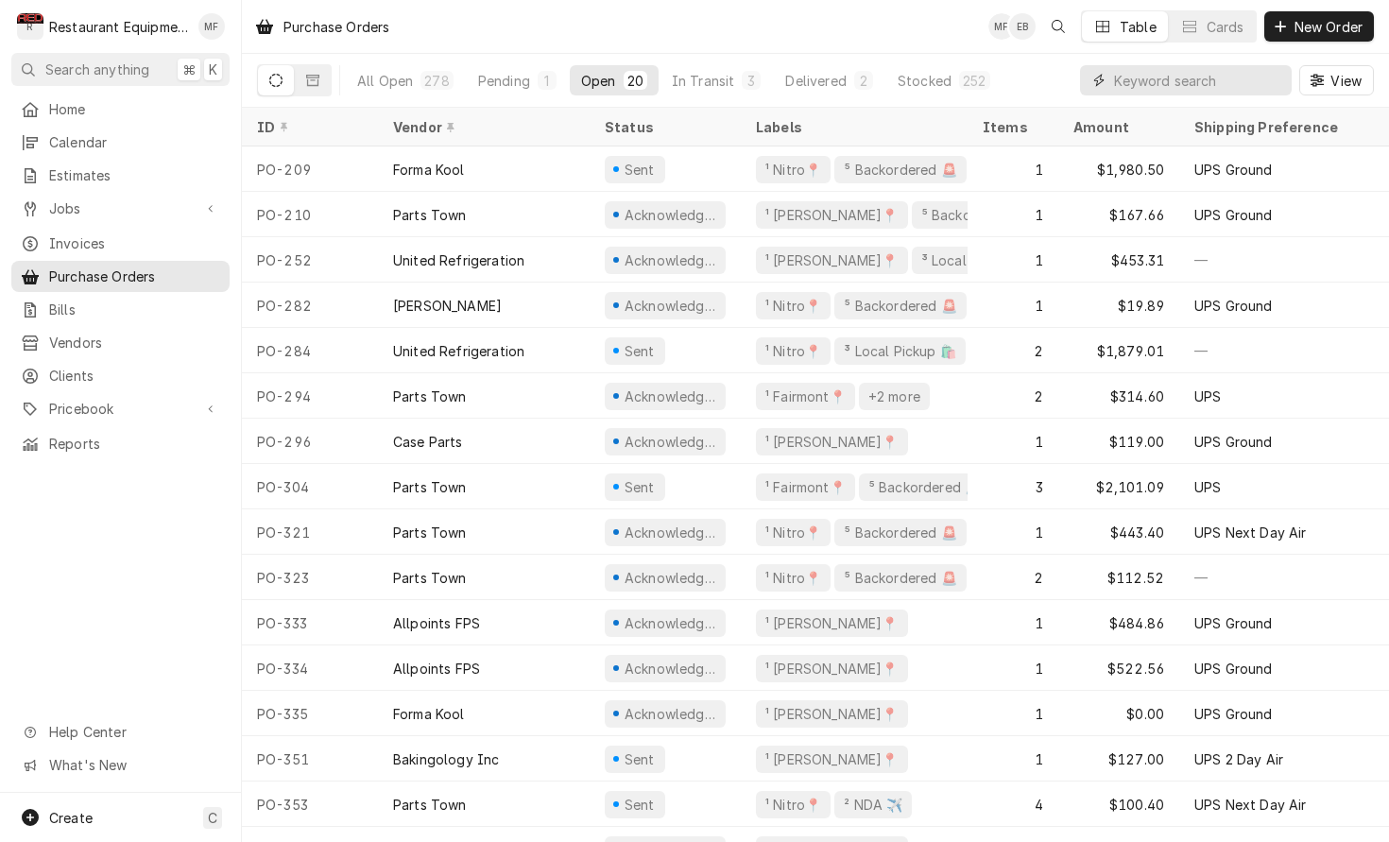
click at [1243, 71] on input "Dynamic Content Wrapper" at bounding box center [1198, 80] width 168 height 30
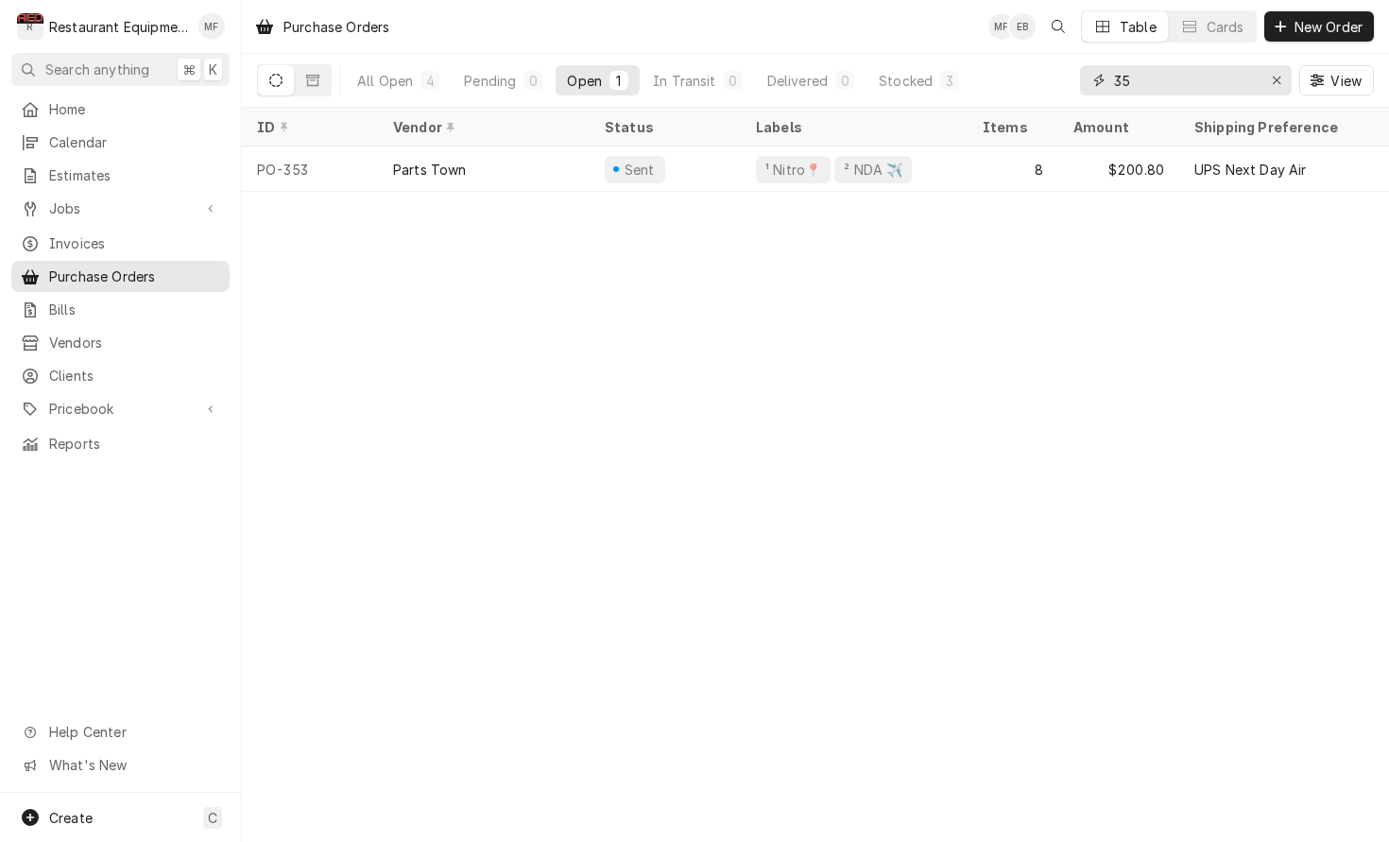
type input "3"
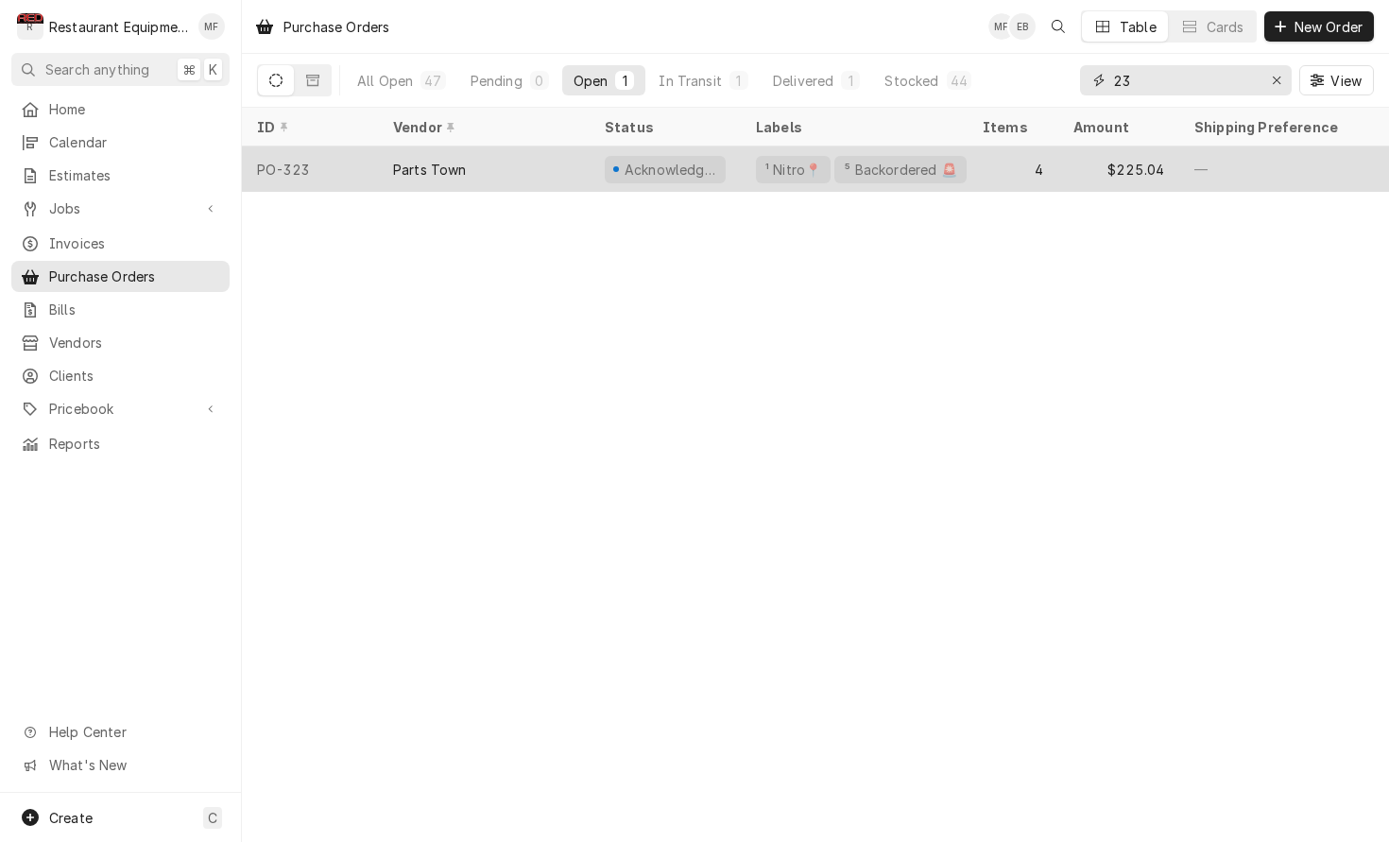
type input "23"
click at [1037, 167] on div "4" at bounding box center [1013, 168] width 91 height 45
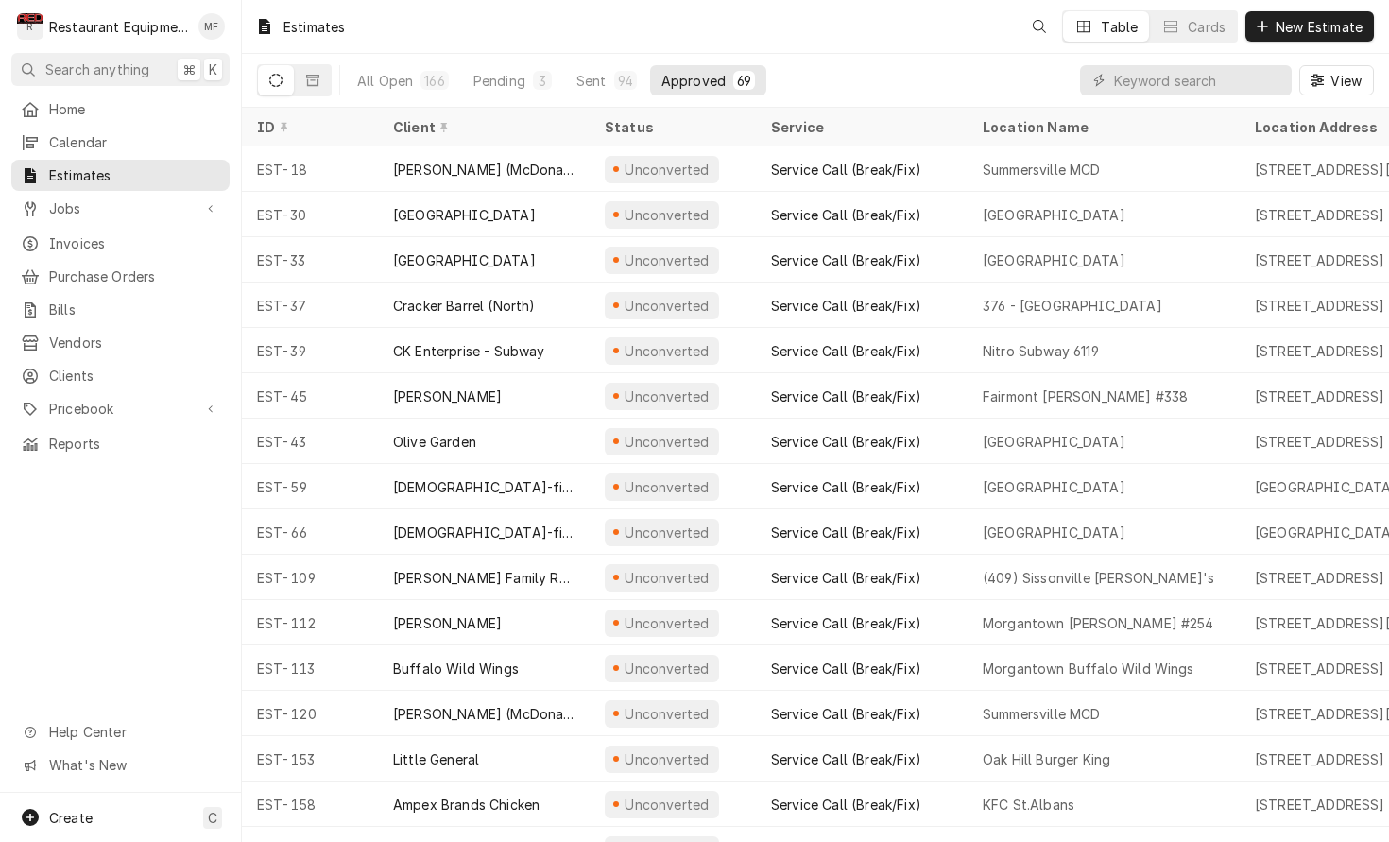
click at [472, 1] on div "Estimates Table Cards New Estimate" at bounding box center [815, 26] width 1147 height 53
click at [695, 36] on div "Estimates MF EB KR Table Cards New Estimate" at bounding box center [815, 26] width 1147 height 53
click at [832, 67] on div "All Open 166 Pending 3 Sent 94 Approved 69 View" at bounding box center [815, 80] width 1117 height 53
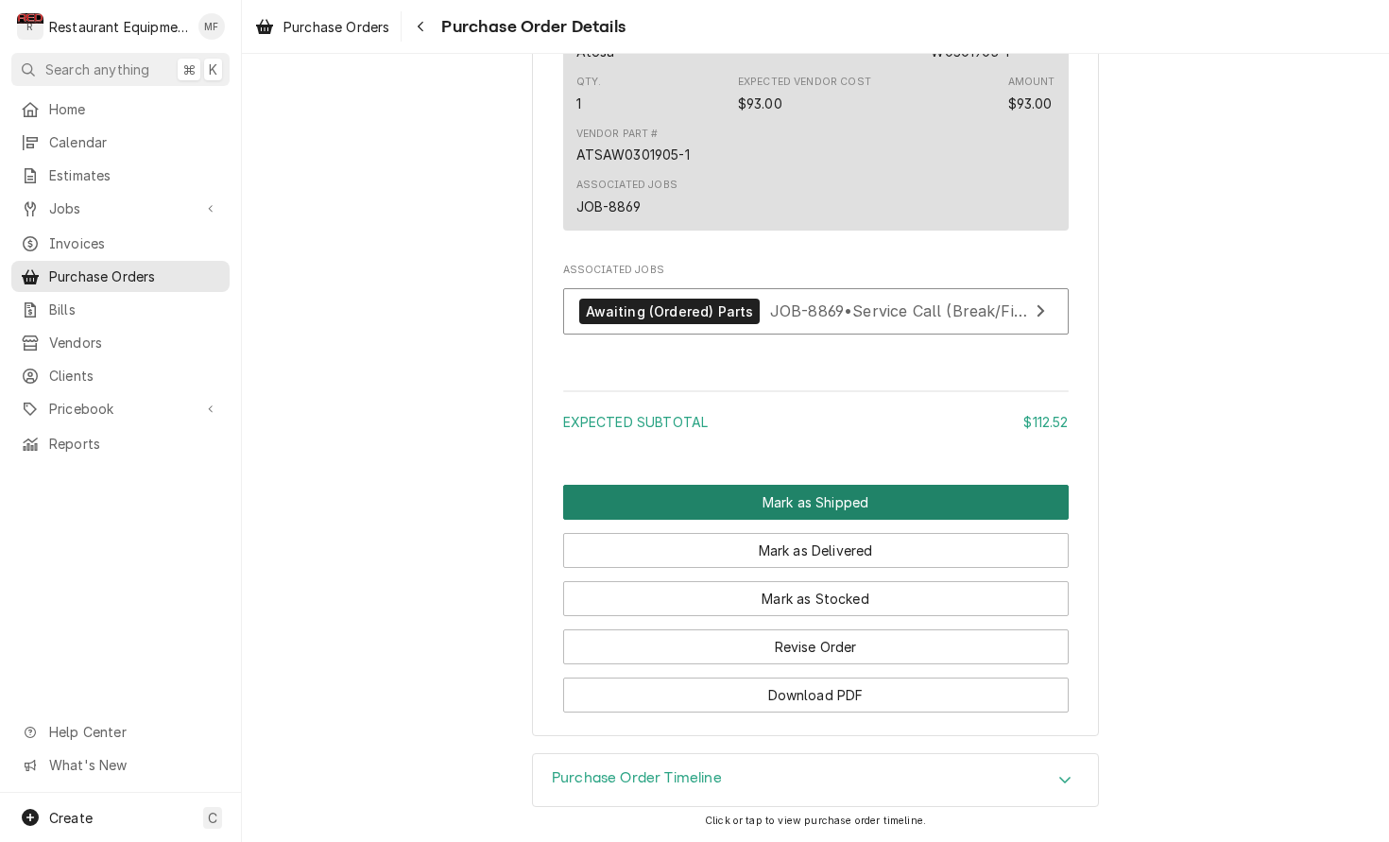
click at [975, 485] on button "Mark as Shipped" at bounding box center [816, 502] width 506 height 35
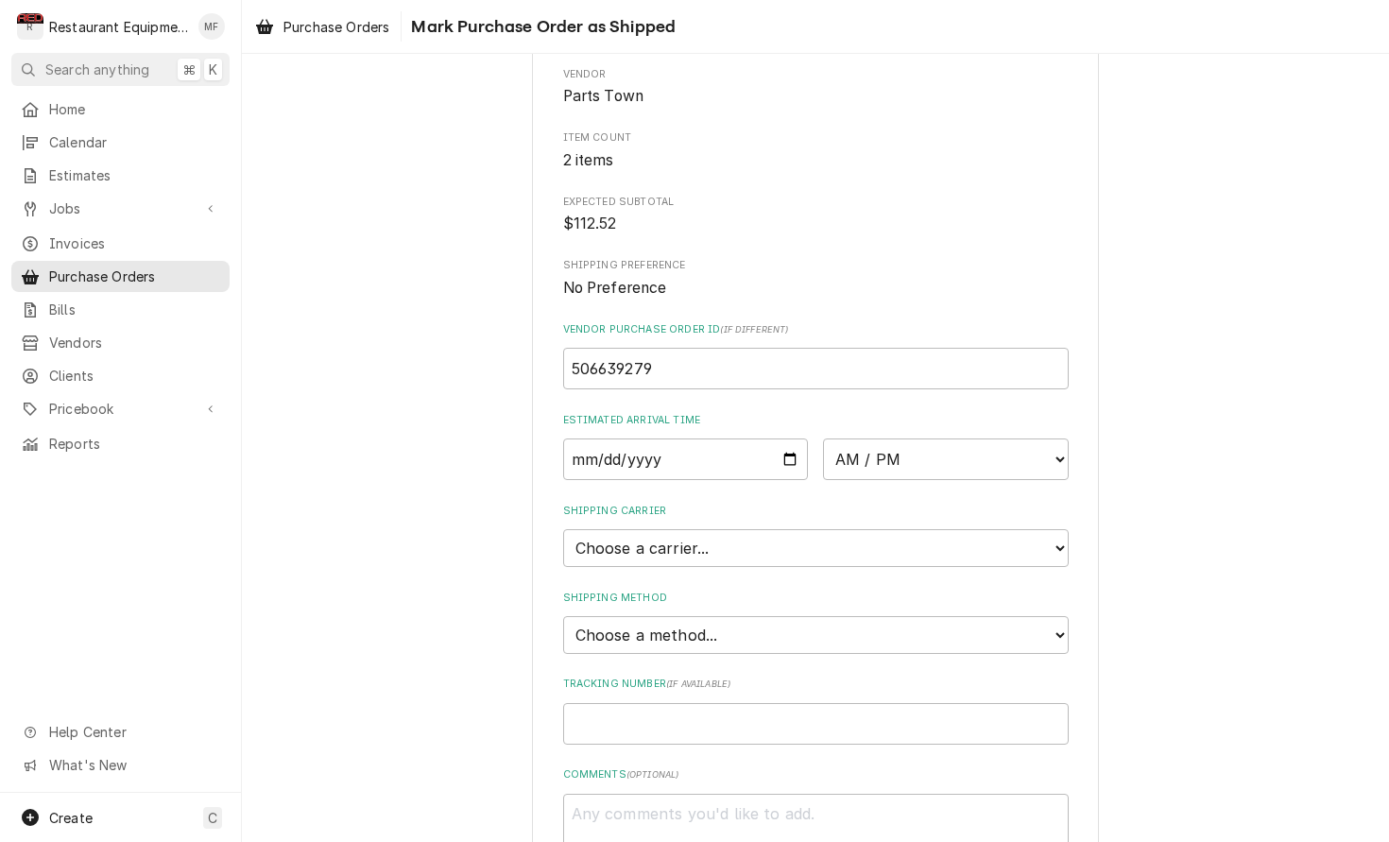
scroll to position [159, 0]
click at [732, 453] on input "Date" at bounding box center [686, 459] width 246 height 42
type input "2025-10-06"
type textarea "x"
select select "10:00:00"
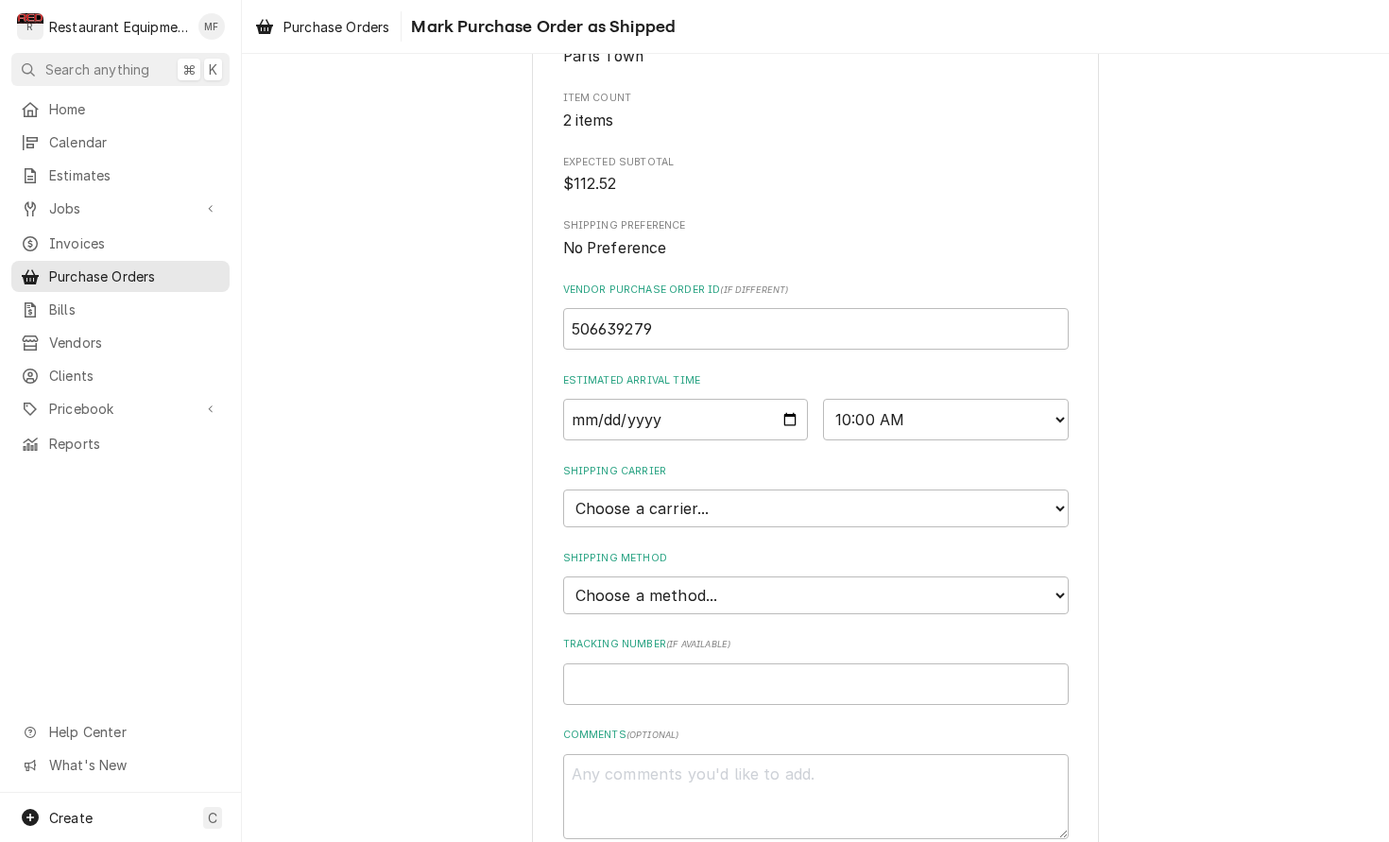
click at [730, 684] on div "Please confirm this purchase order has been shipped. Roopairs Purchase Order ID…" at bounding box center [816, 378] width 506 height 922
click at [729, 666] on input "Tracking Number ( if available )" at bounding box center [816, 686] width 506 height 42
type textarea "x"
type input "1"
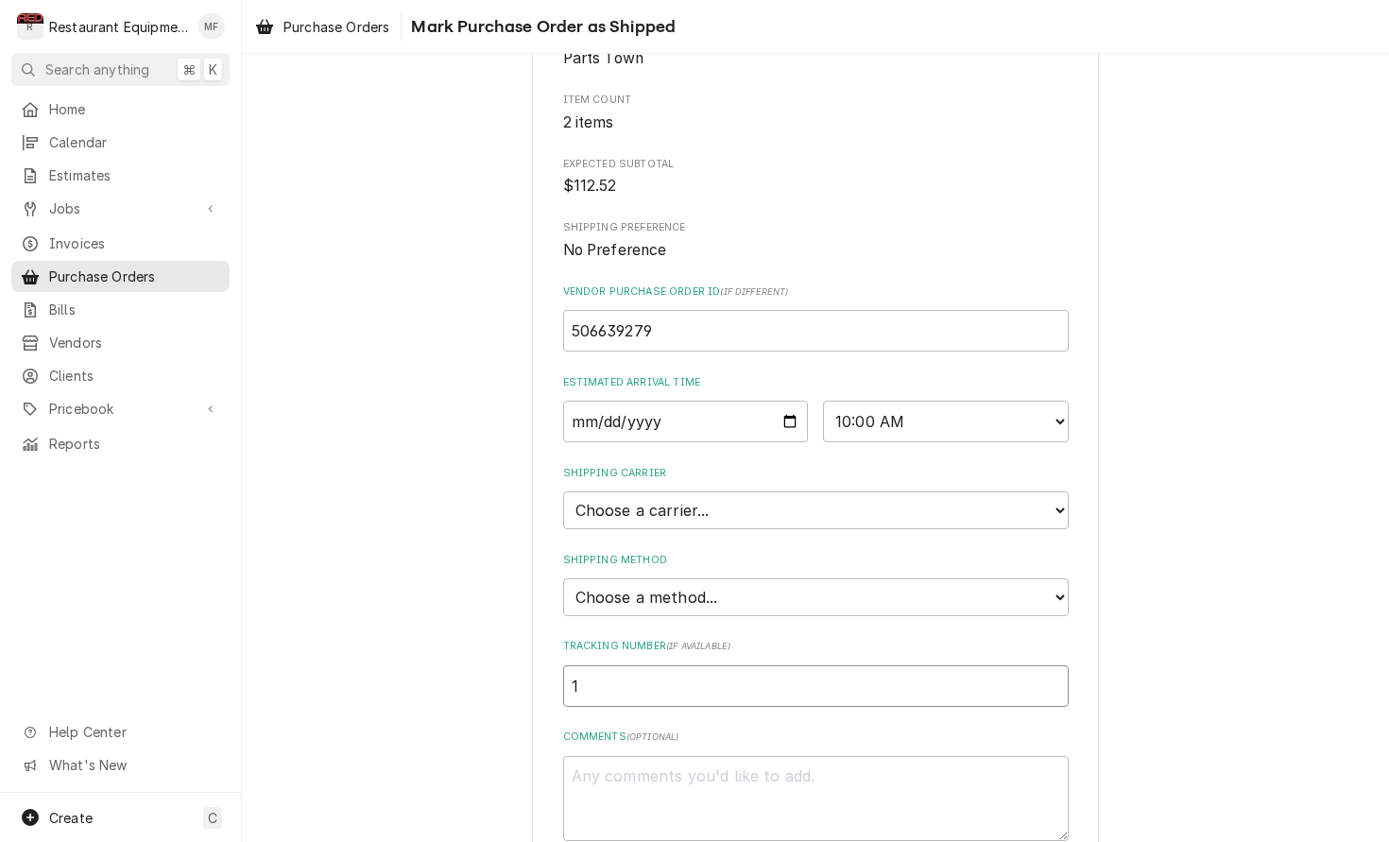
type textarea "x"
type input "1Z"
type textarea "x"
type input "1Z6"
type textarea "x"
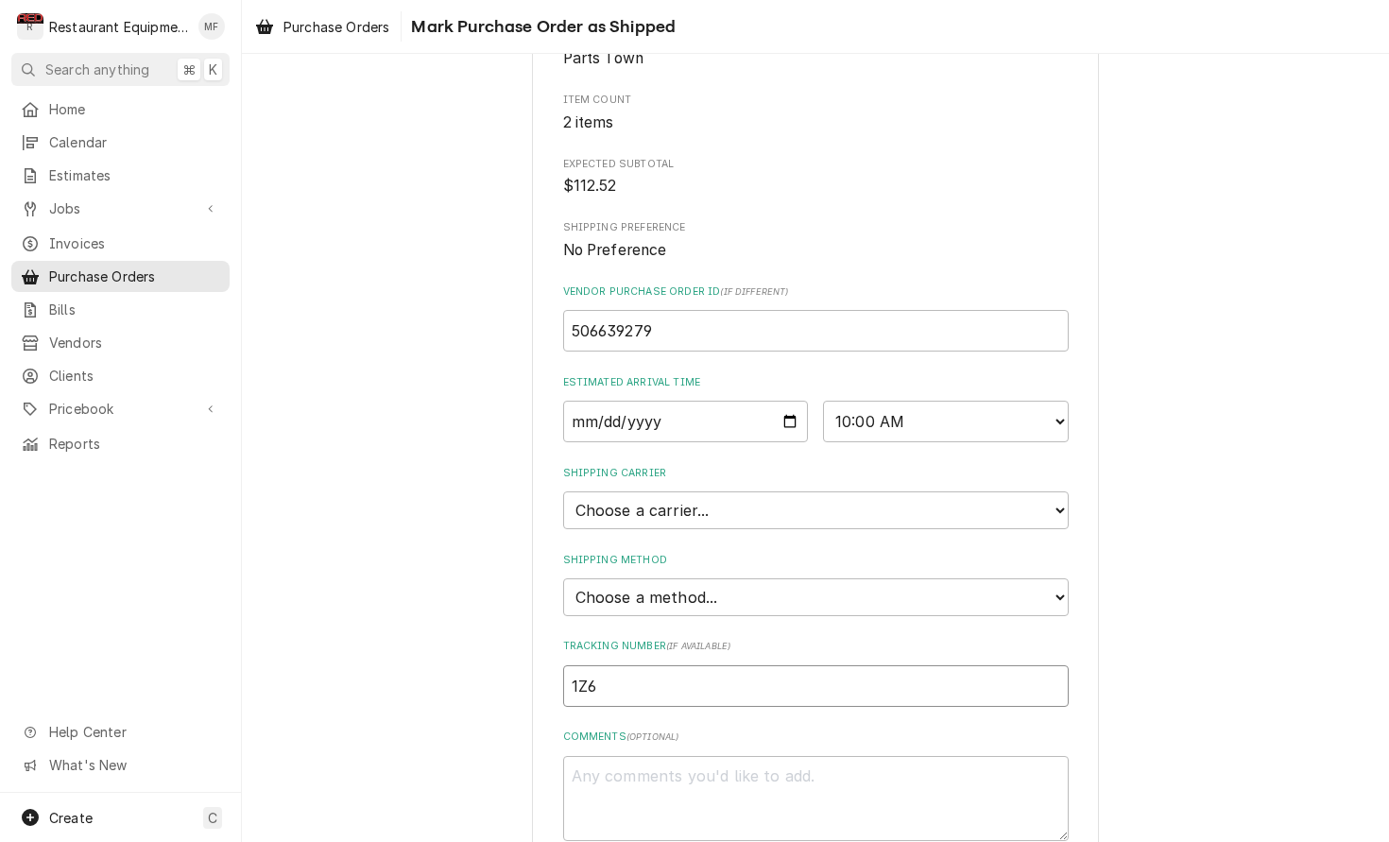
type input "1Z62"
type textarea "x"
type input "1Z625"
type textarea "x"
type input "1Z6254"
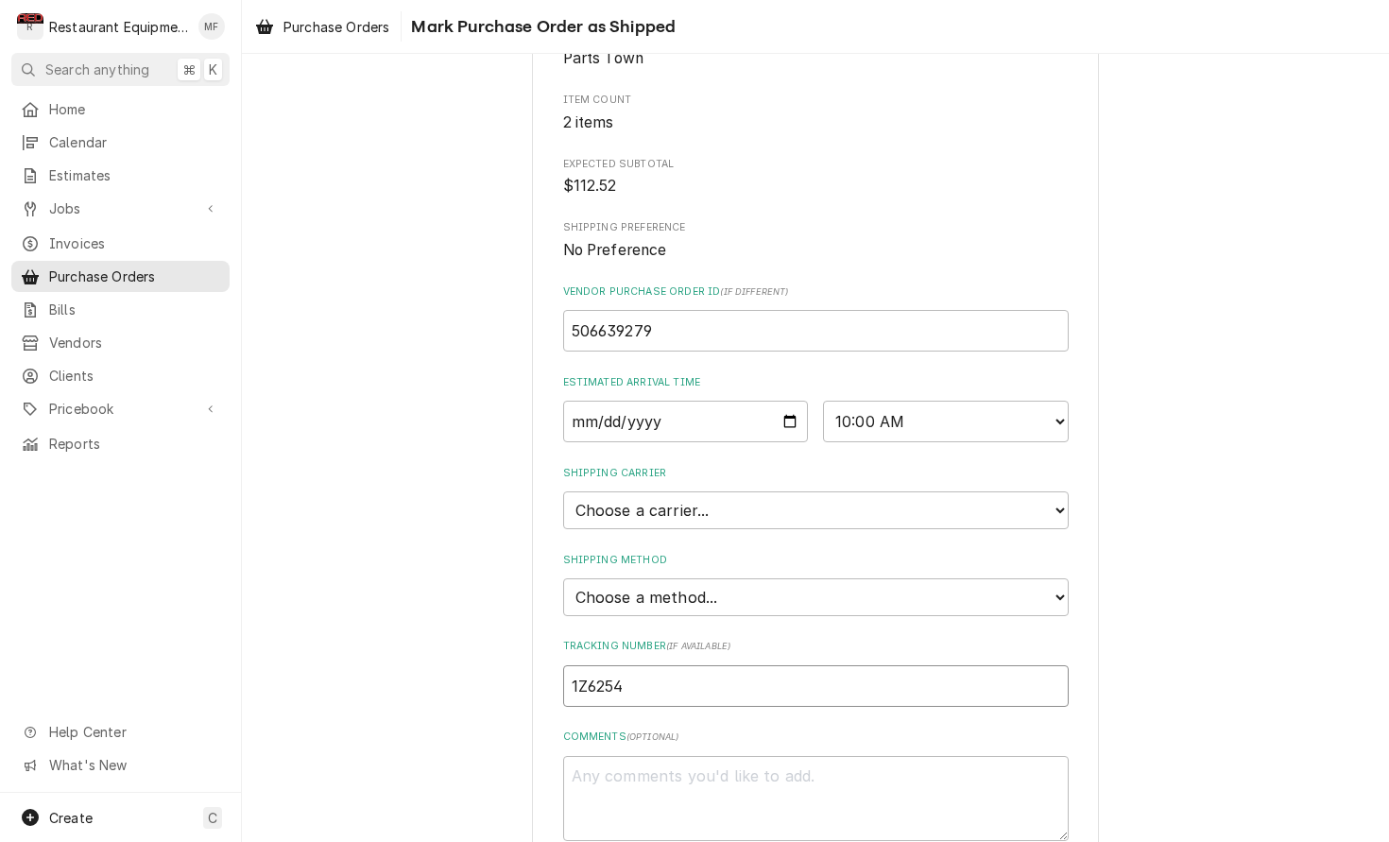
type textarea "x"
type input "1Z62545"
type textarea "x"
type input "1Z625455"
type textarea "x"
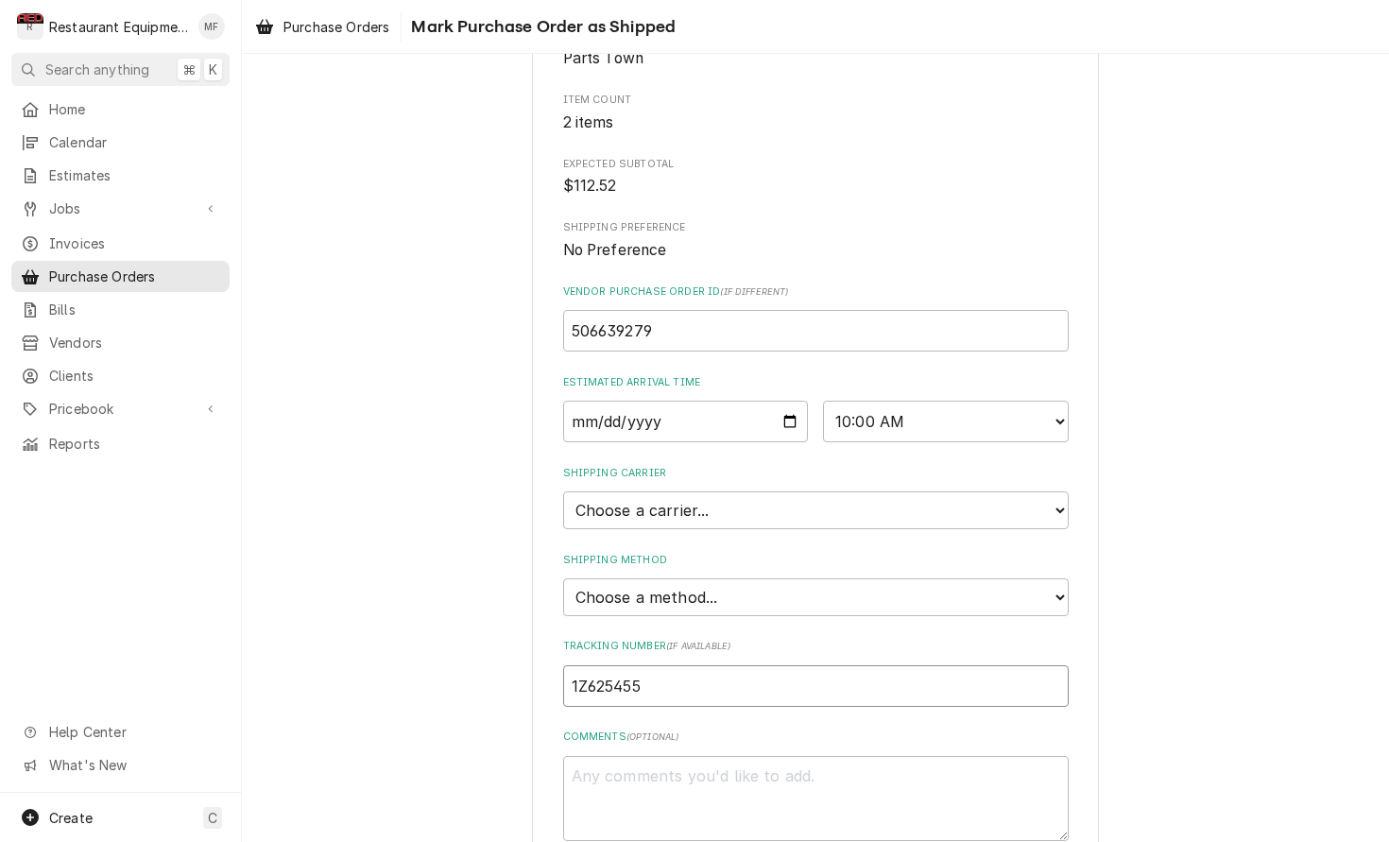
type input "1Z6254550"
type textarea "x"
type input "1Z62545501"
type textarea "x"
type input "1Z625455011"
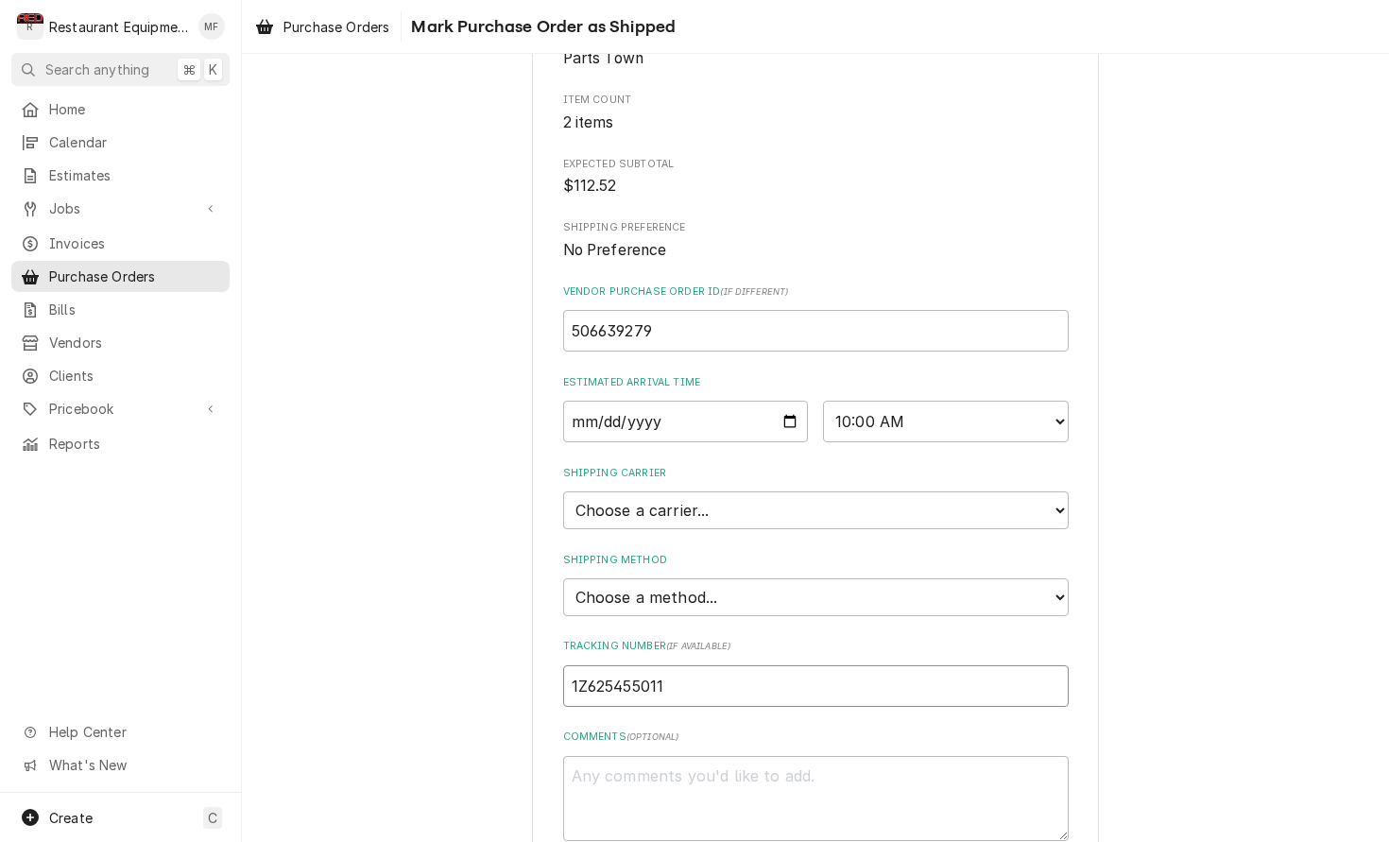
type textarea "x"
type input "1Z6254550110"
type textarea "x"
type input "1Z62545501107"
type textarea "x"
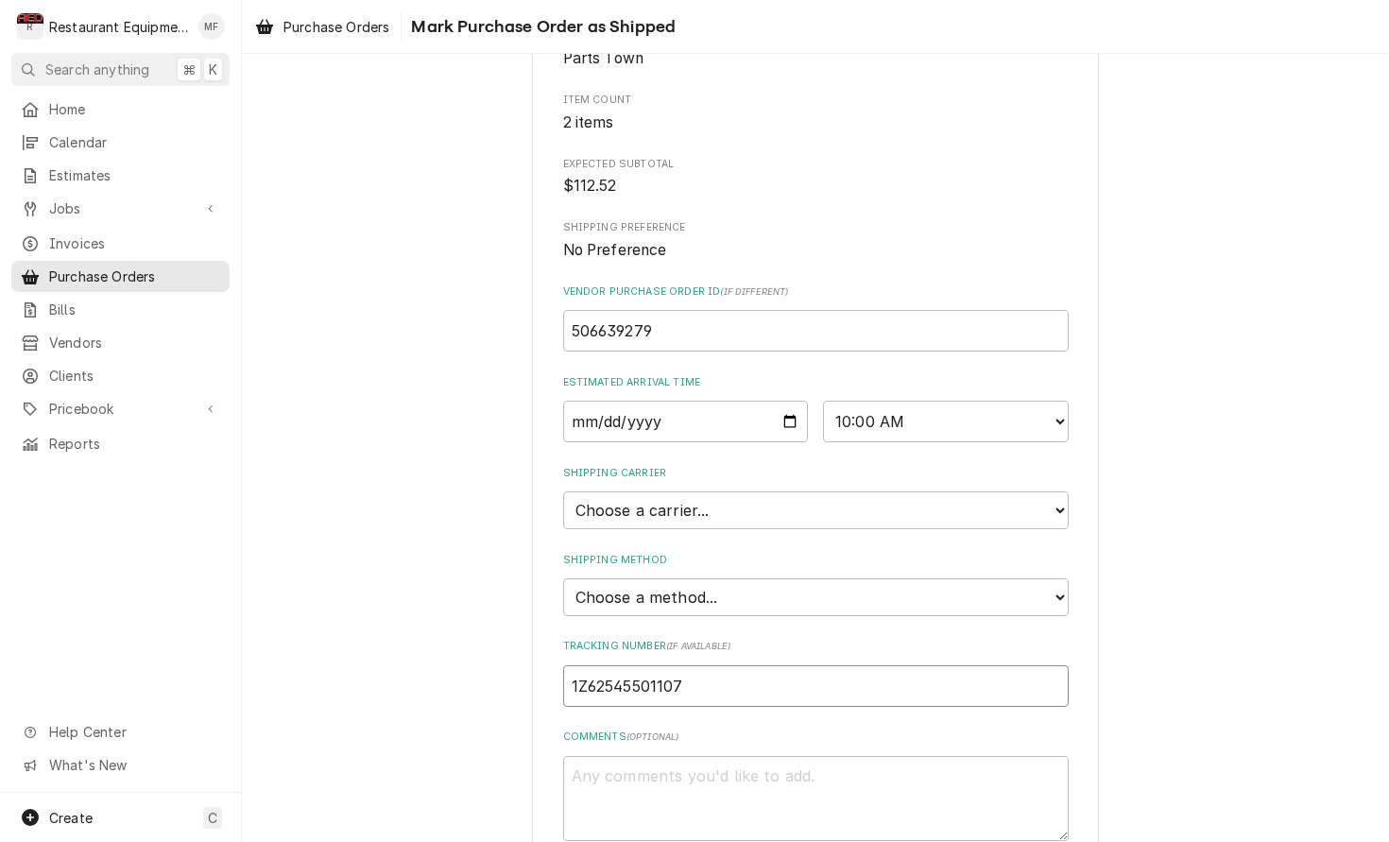
type input "1Z625455011077"
type textarea "x"
type input "1Z6254550110770"
type textarea "x"
type input "1Z62545501107701"
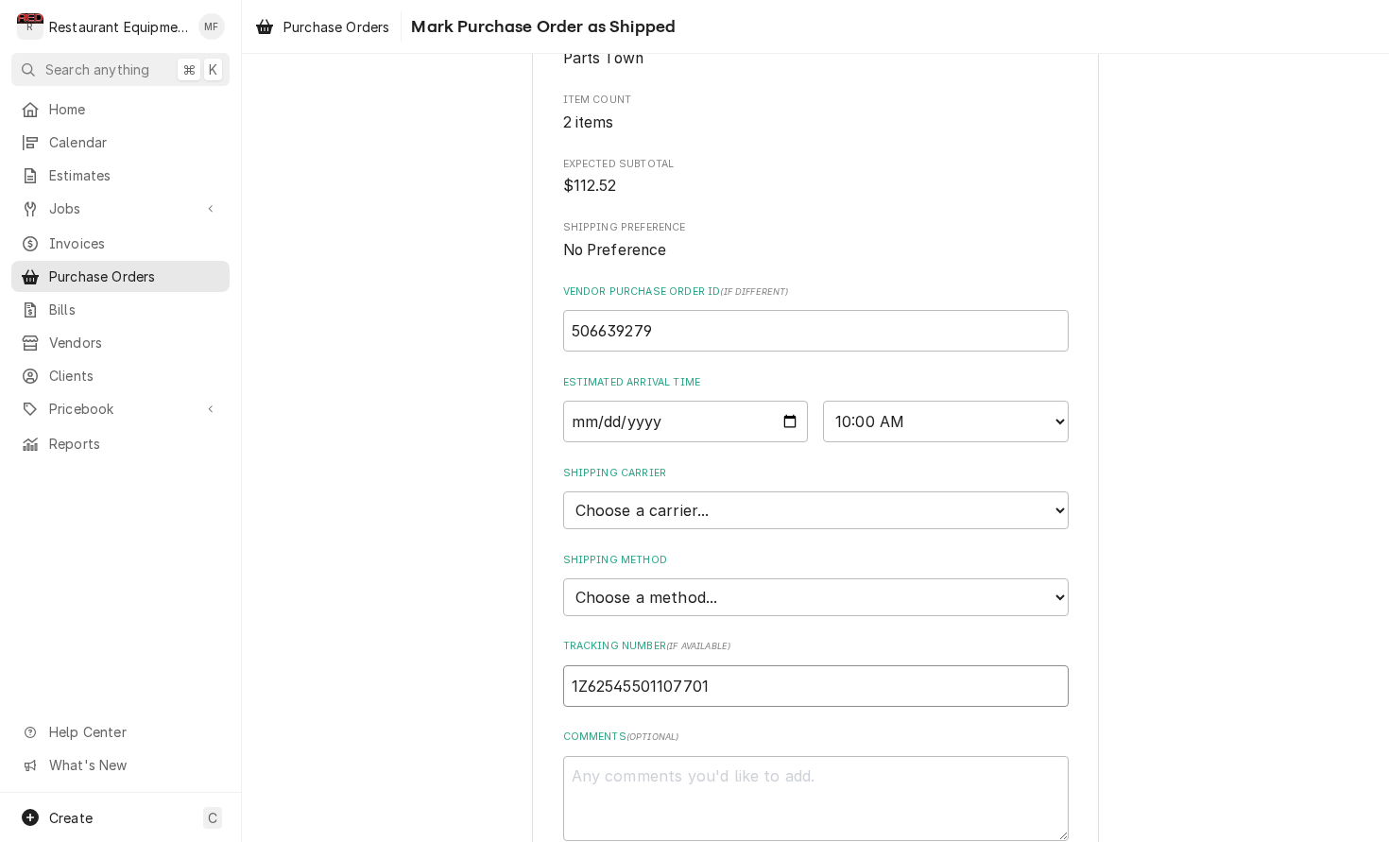
type textarea "x"
type input "1Z625455011077017"
type textarea "x"
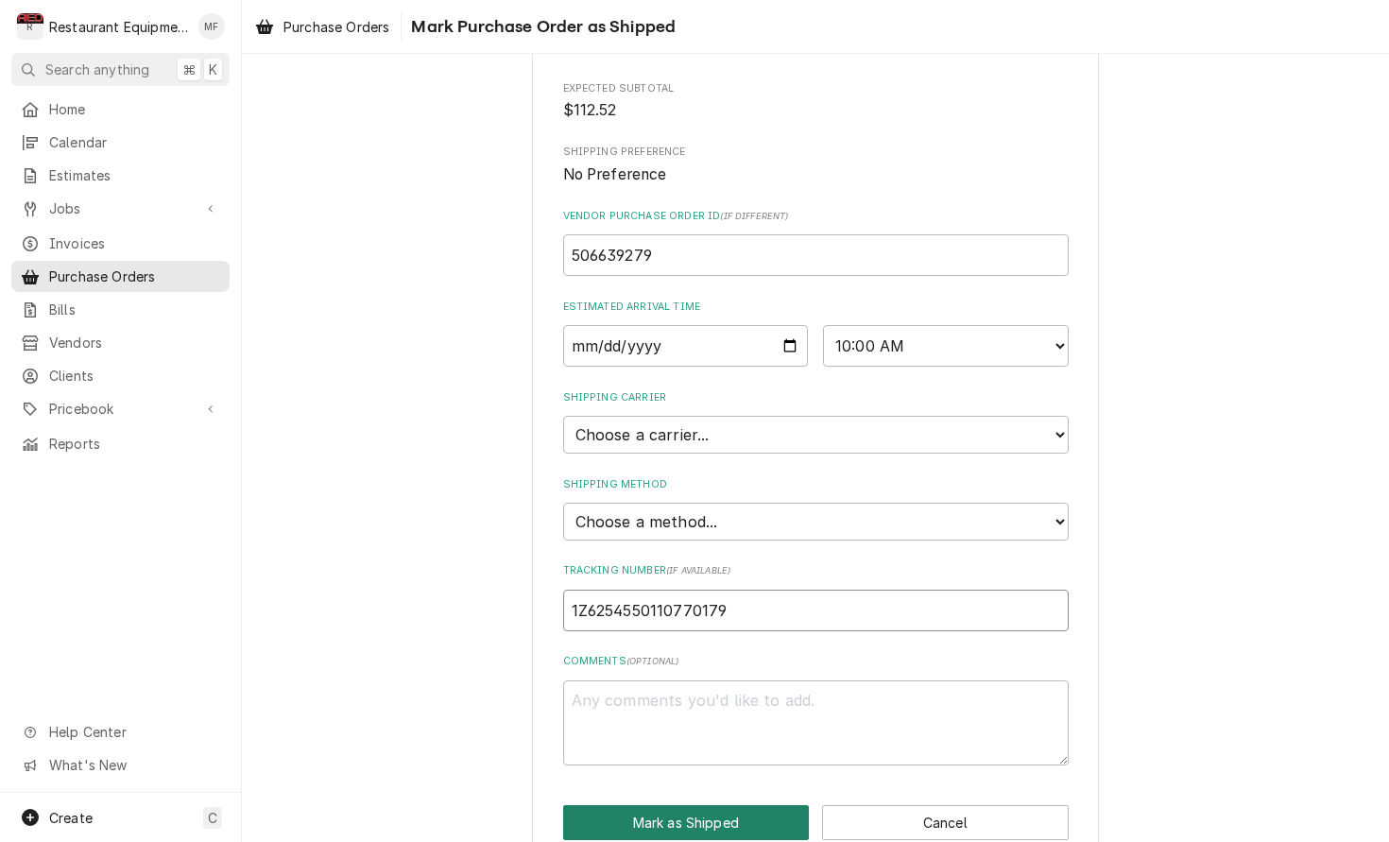
scroll to position [270, 0]
type input "1Z6254550110770179"
click at [764, 806] on button "Mark as Shipped" at bounding box center [686, 823] width 247 height 35
type textarea "x"
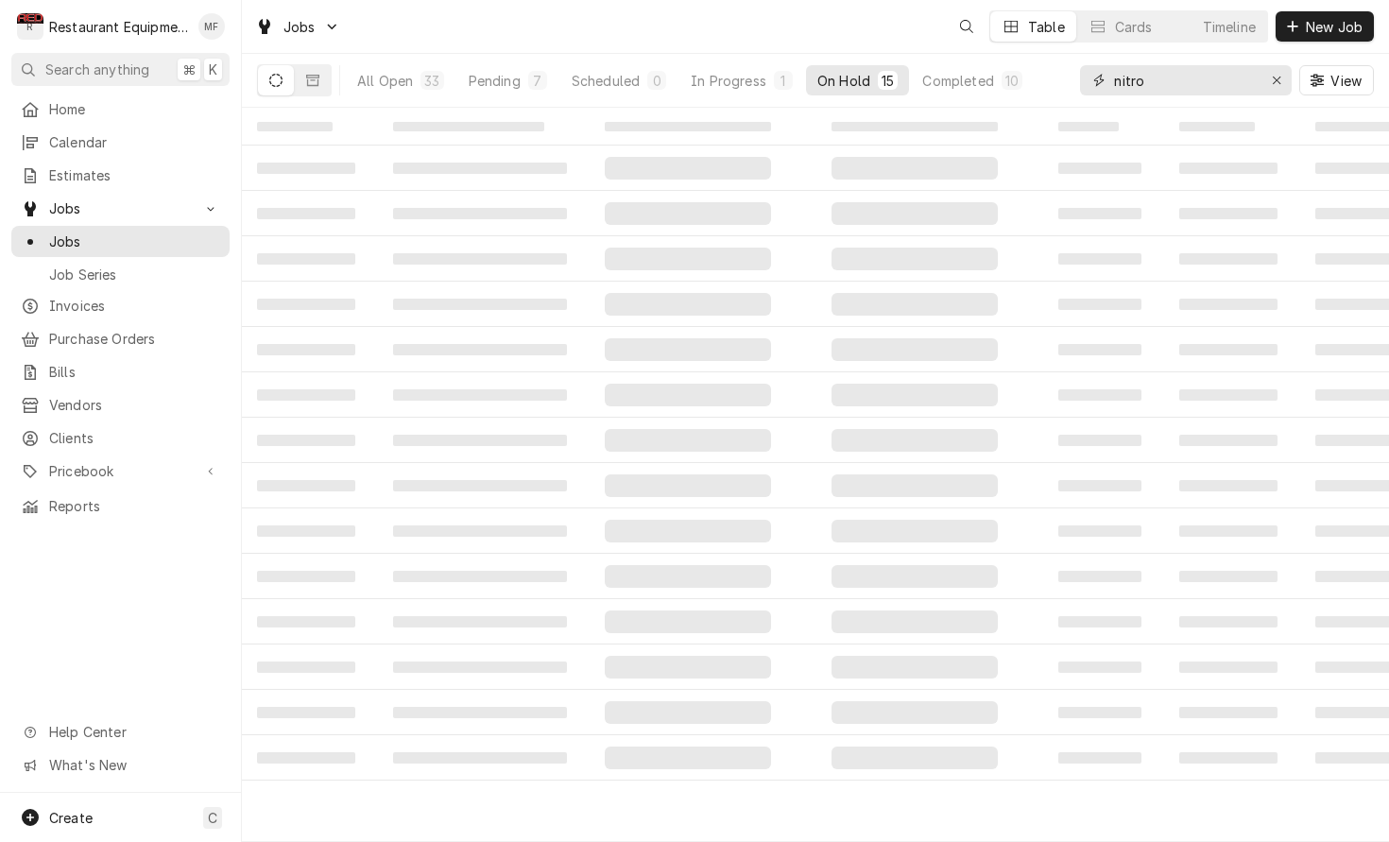
click at [1243, 84] on input "nitro" at bounding box center [1185, 80] width 142 height 30
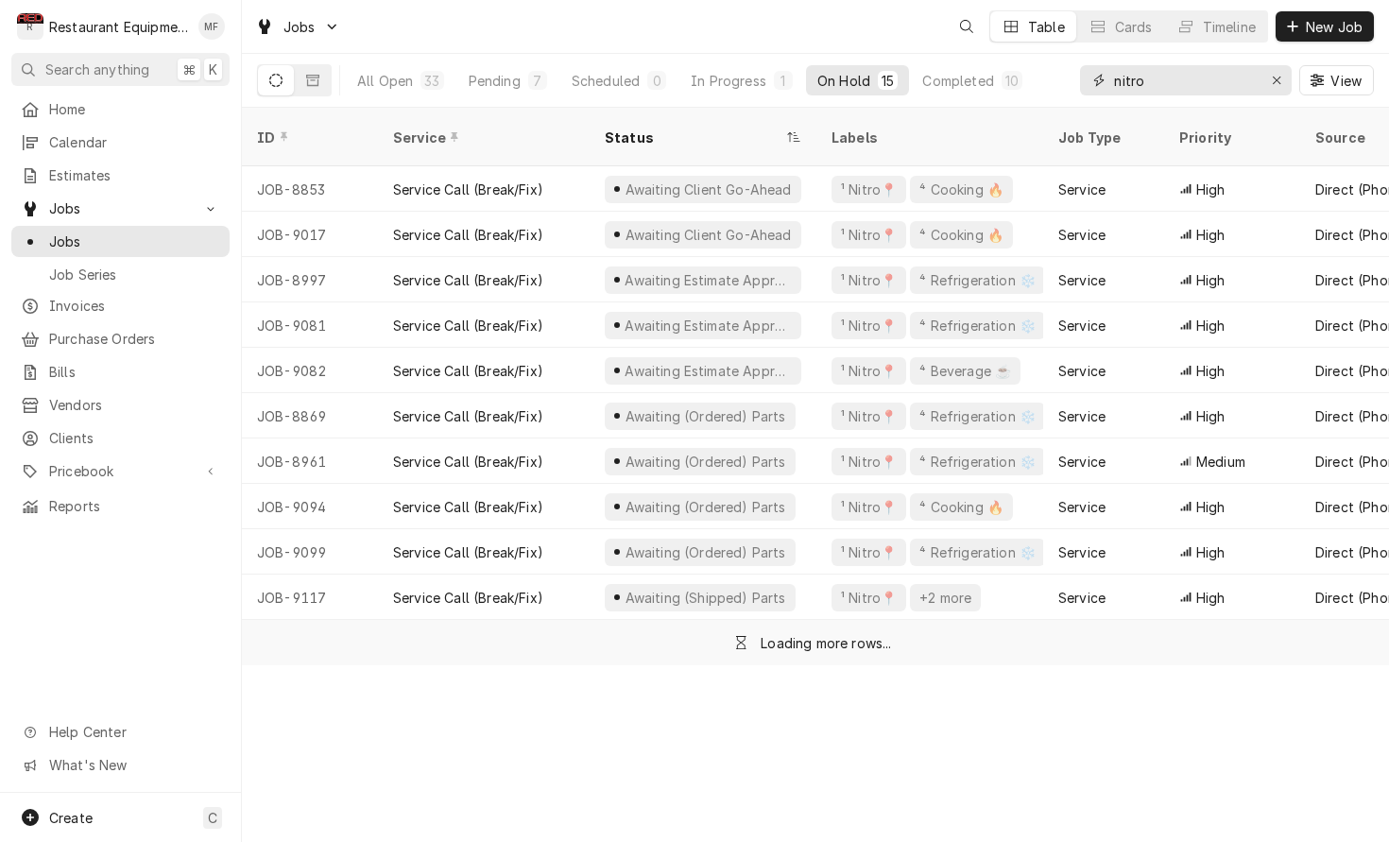
click at [1243, 84] on input "nitro" at bounding box center [1185, 80] width 142 height 30
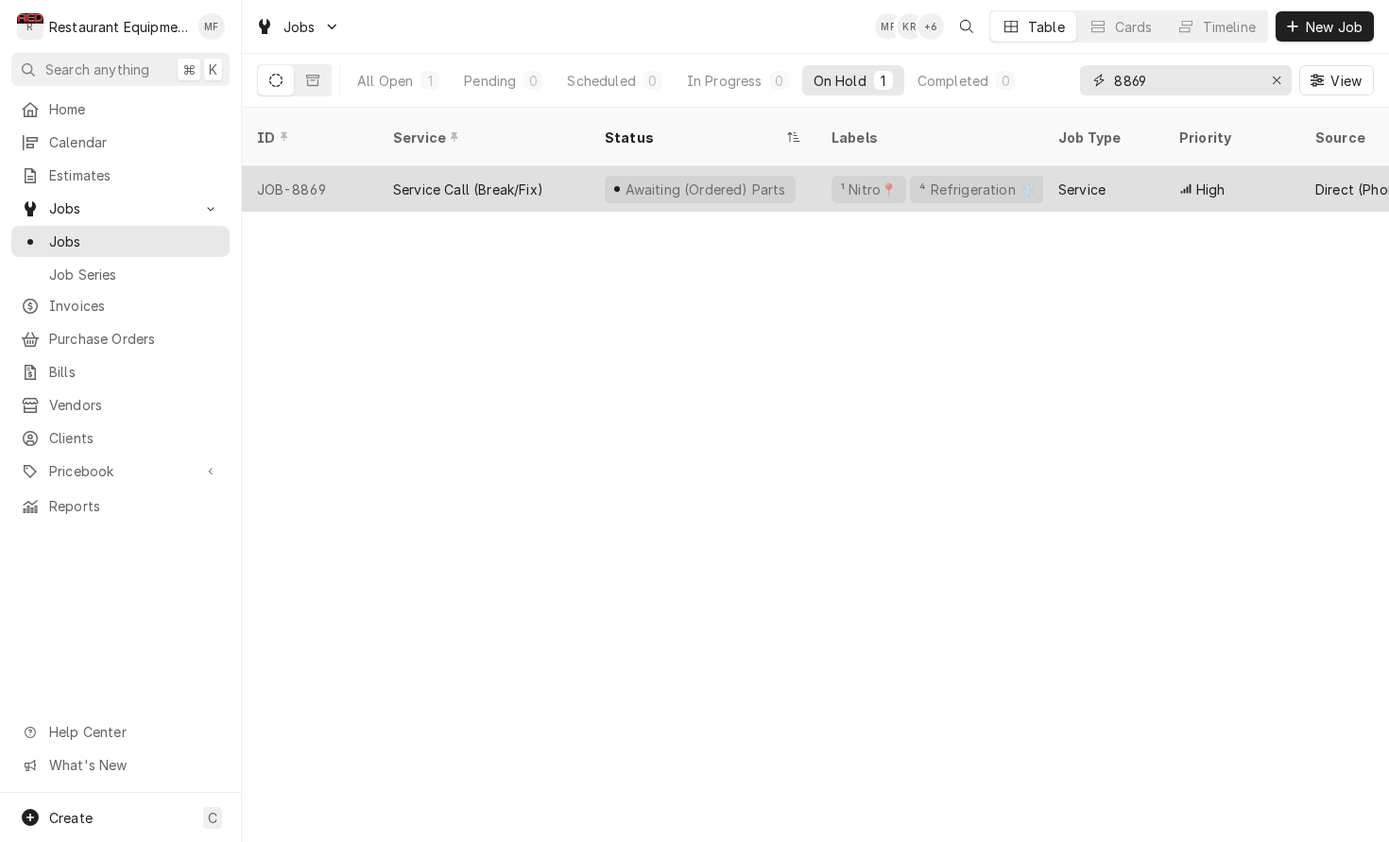
type input "8869"
click at [1141, 170] on div "Service" at bounding box center [1103, 188] width 121 height 45
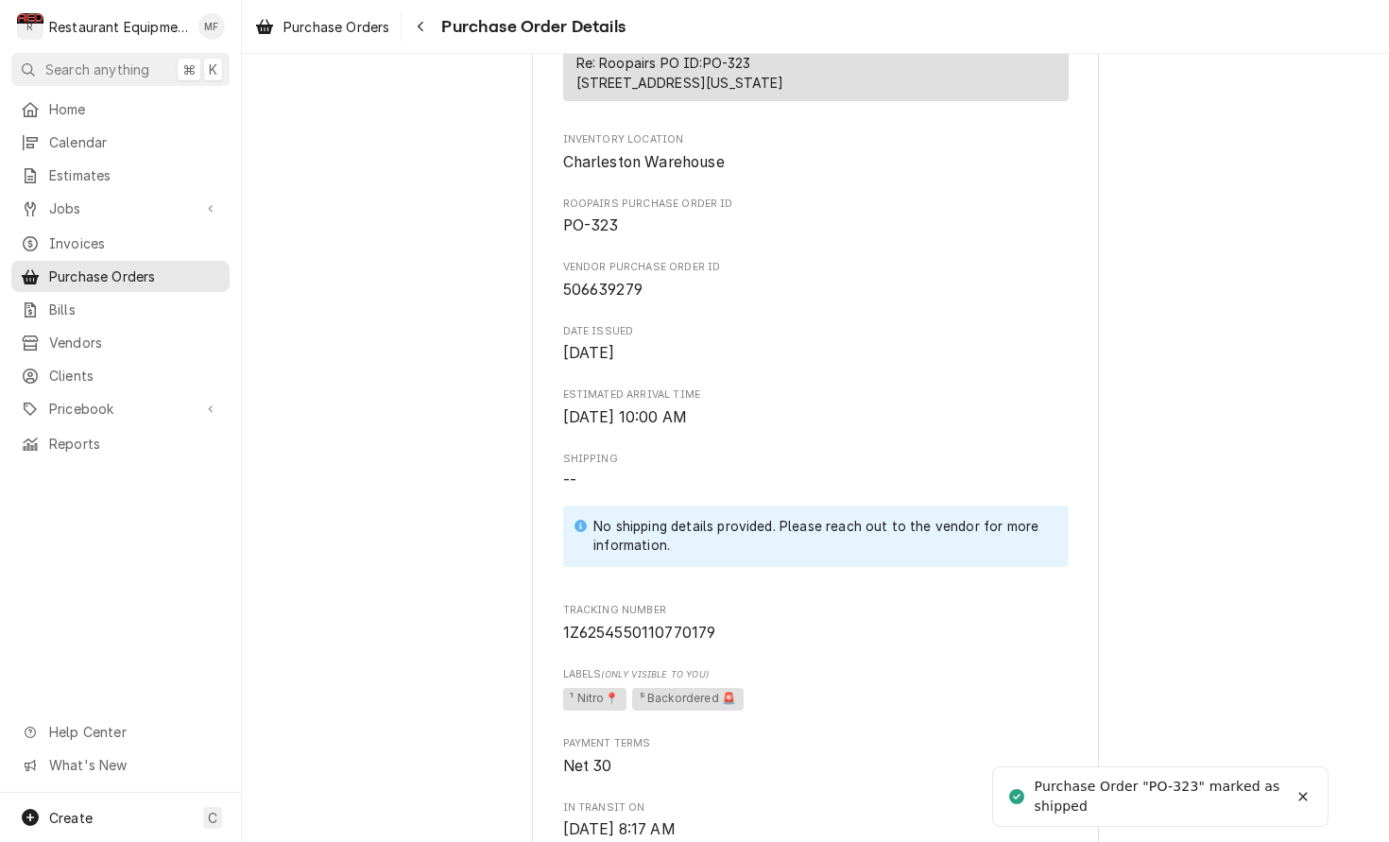
scroll to position [529, 0]
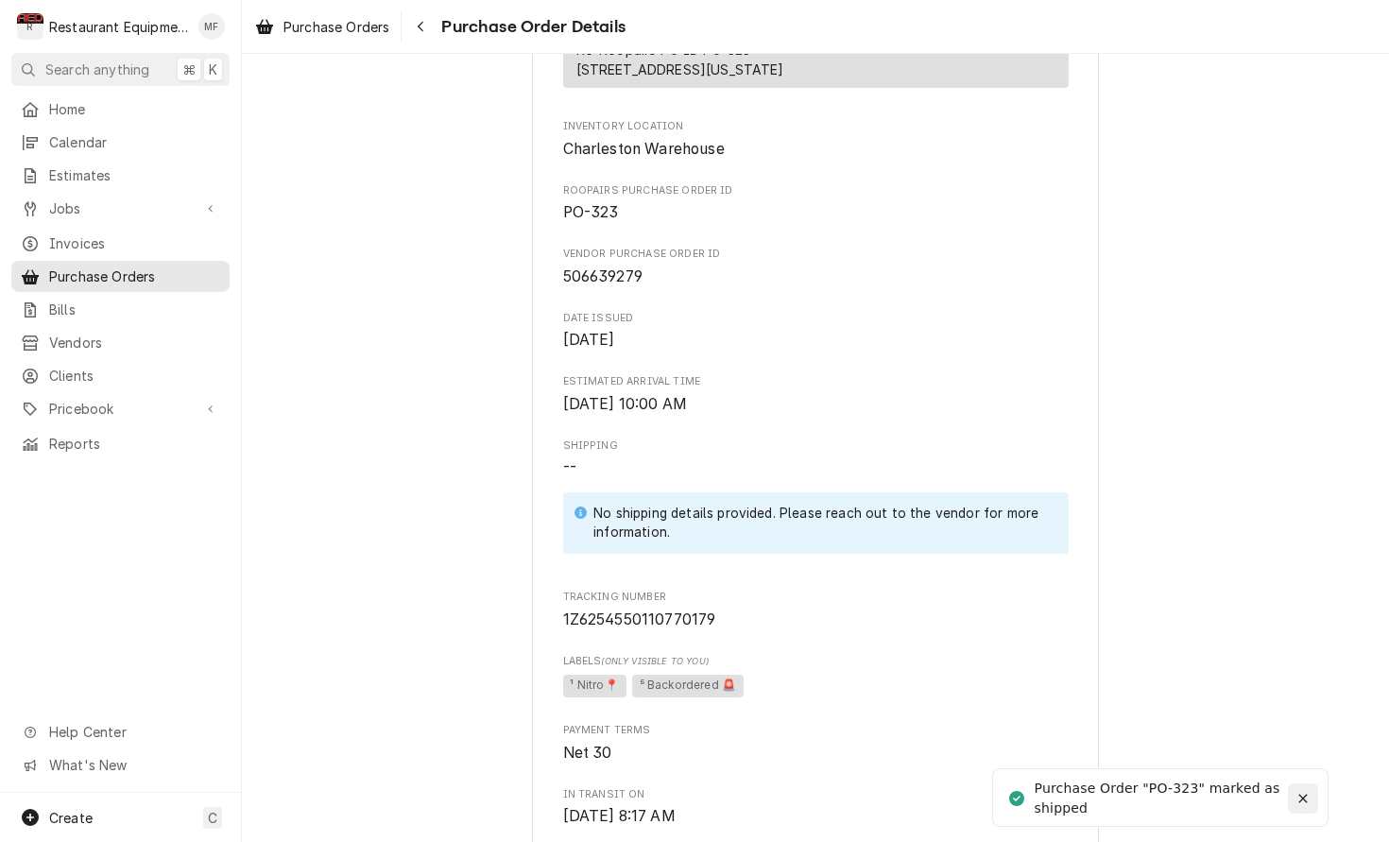
click at [1300, 792] on icon "Notifications alt+T" at bounding box center [1302, 798] width 13 height 13
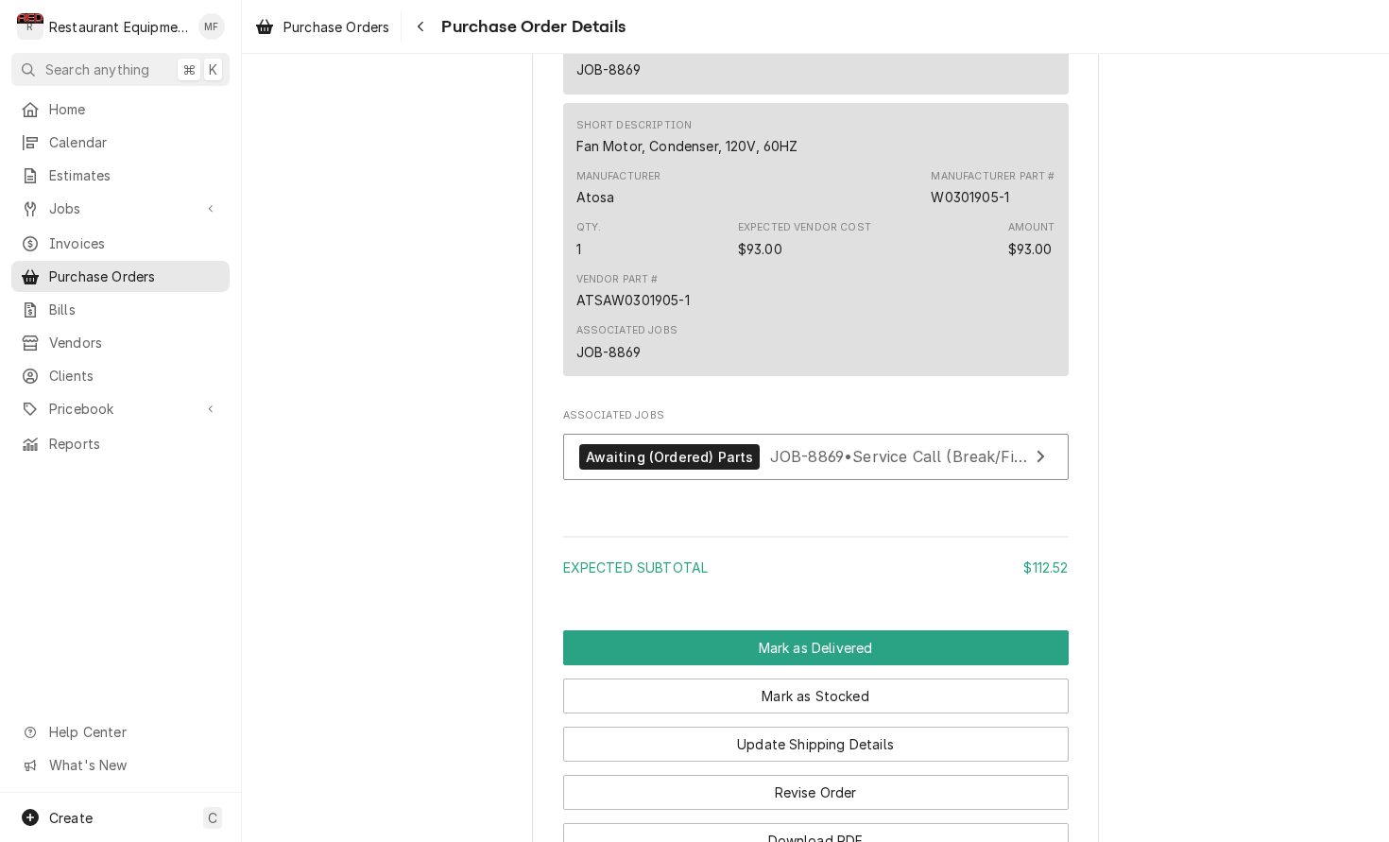
scroll to position [1660, 0]
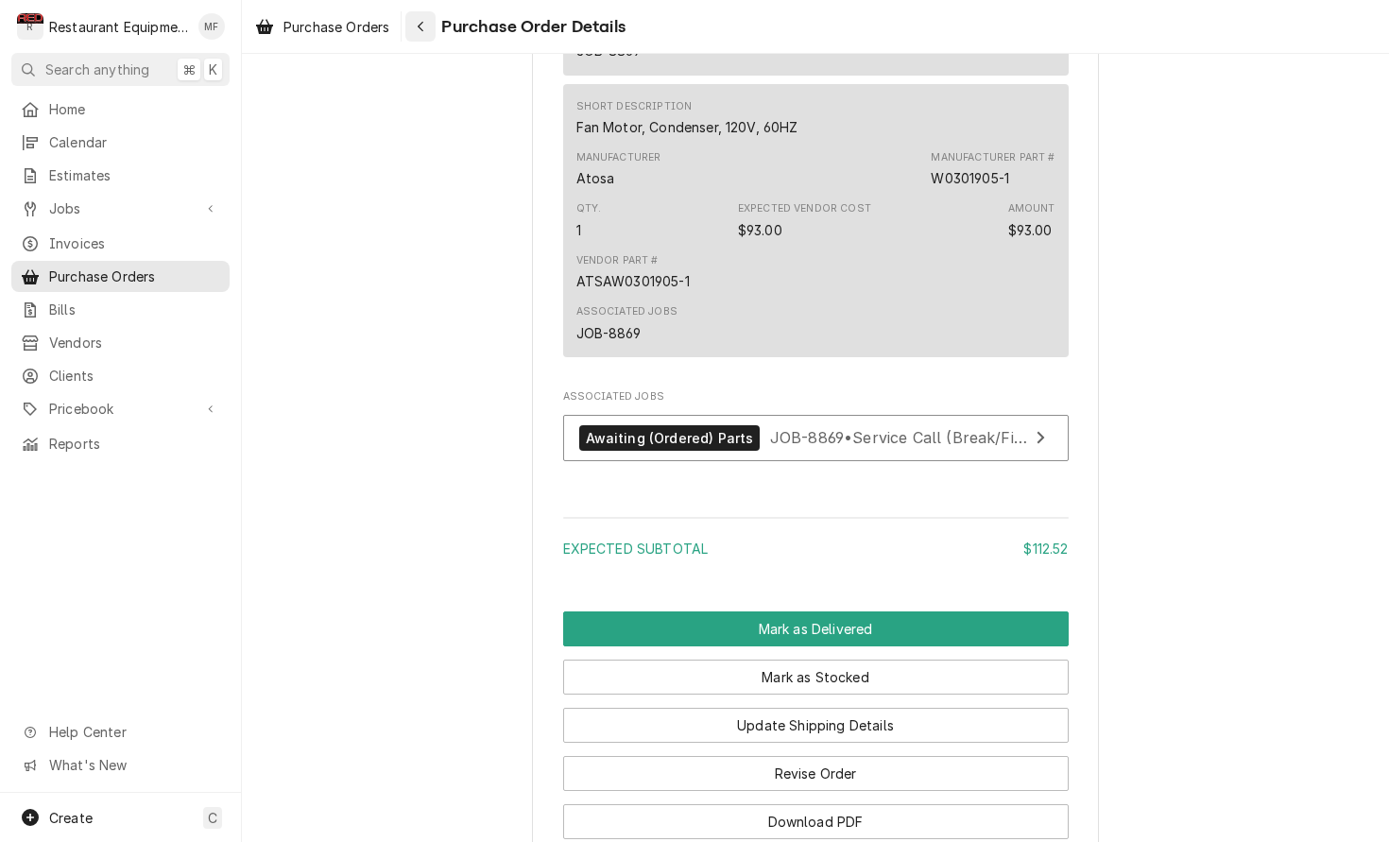
click at [415, 26] on div "Navigate back" at bounding box center [420, 26] width 19 height 19
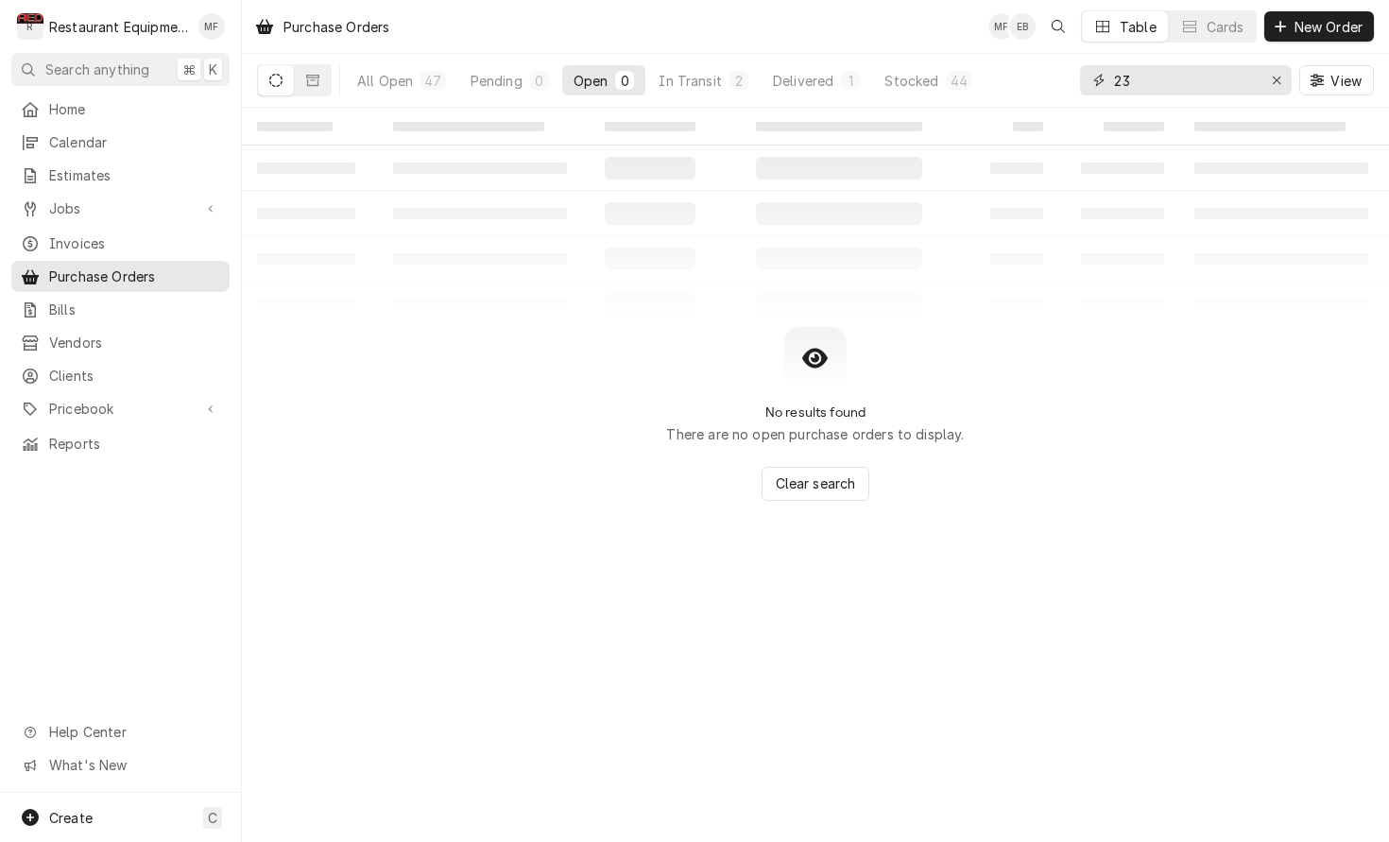
click at [1146, 80] on input "23" at bounding box center [1185, 80] width 142 height 30
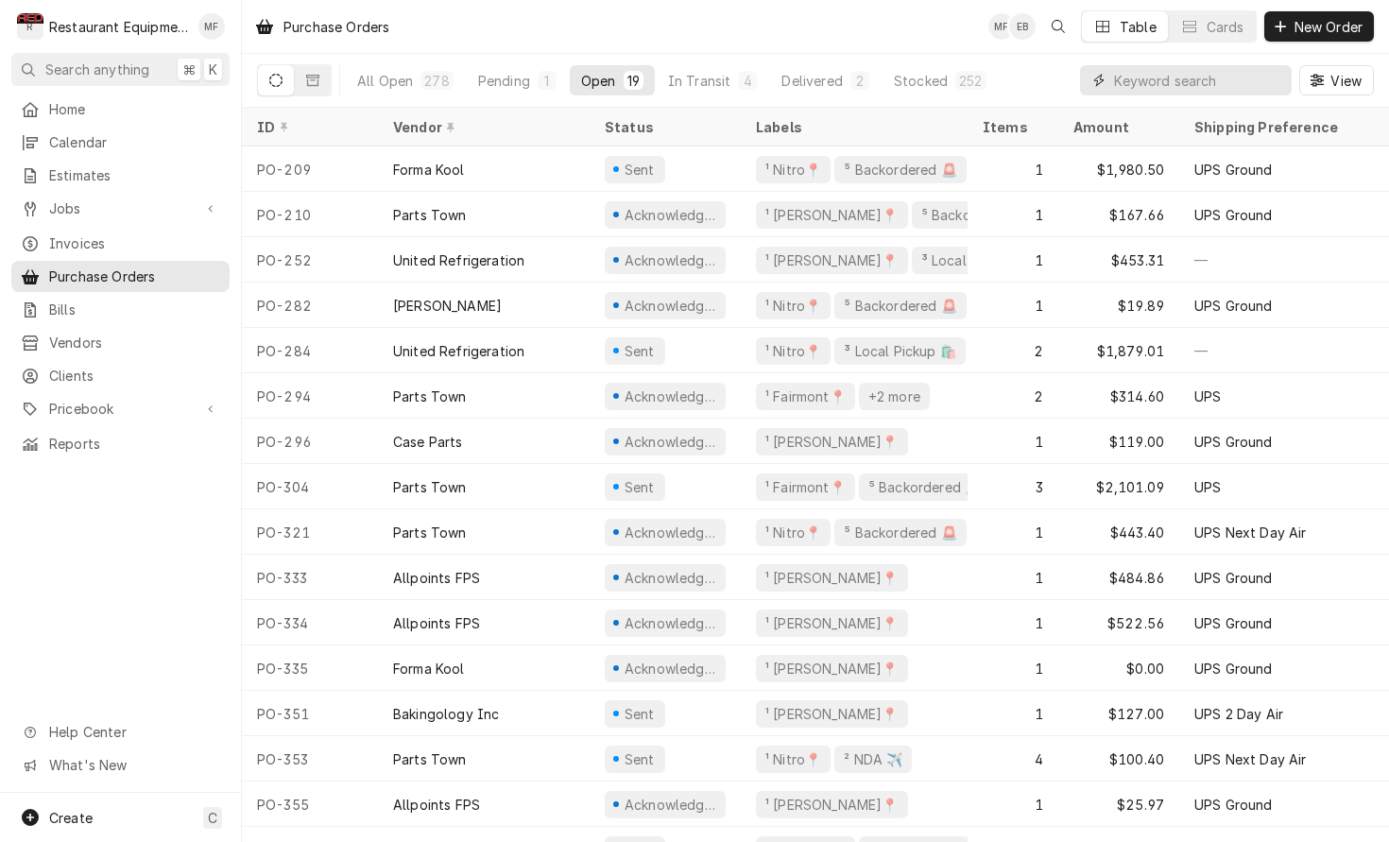
click at [1196, 86] on input "Dynamic Content Wrapper" at bounding box center [1198, 80] width 168 height 30
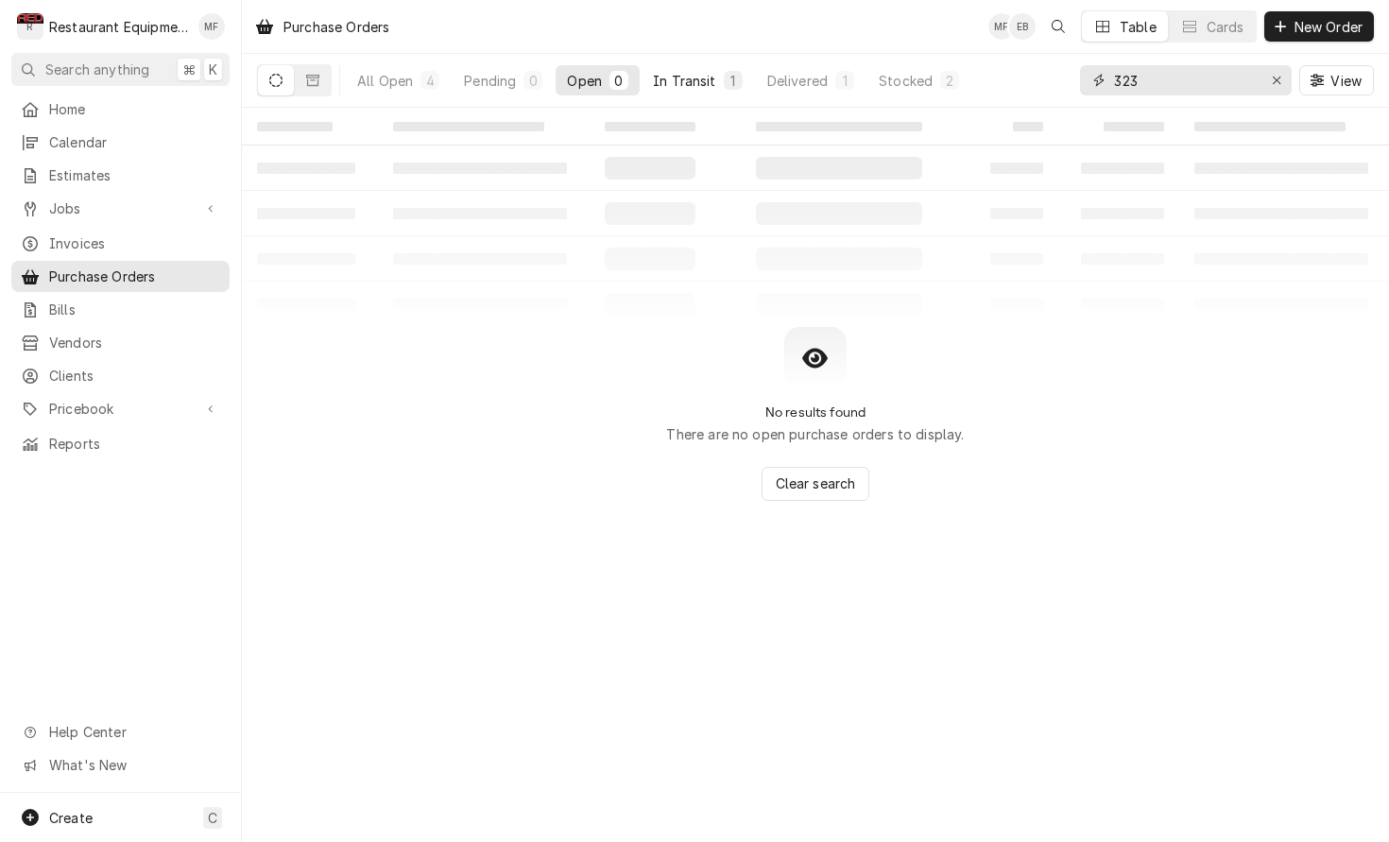
type input "323"
click at [680, 77] on div "In Transit" at bounding box center [684, 81] width 63 height 20
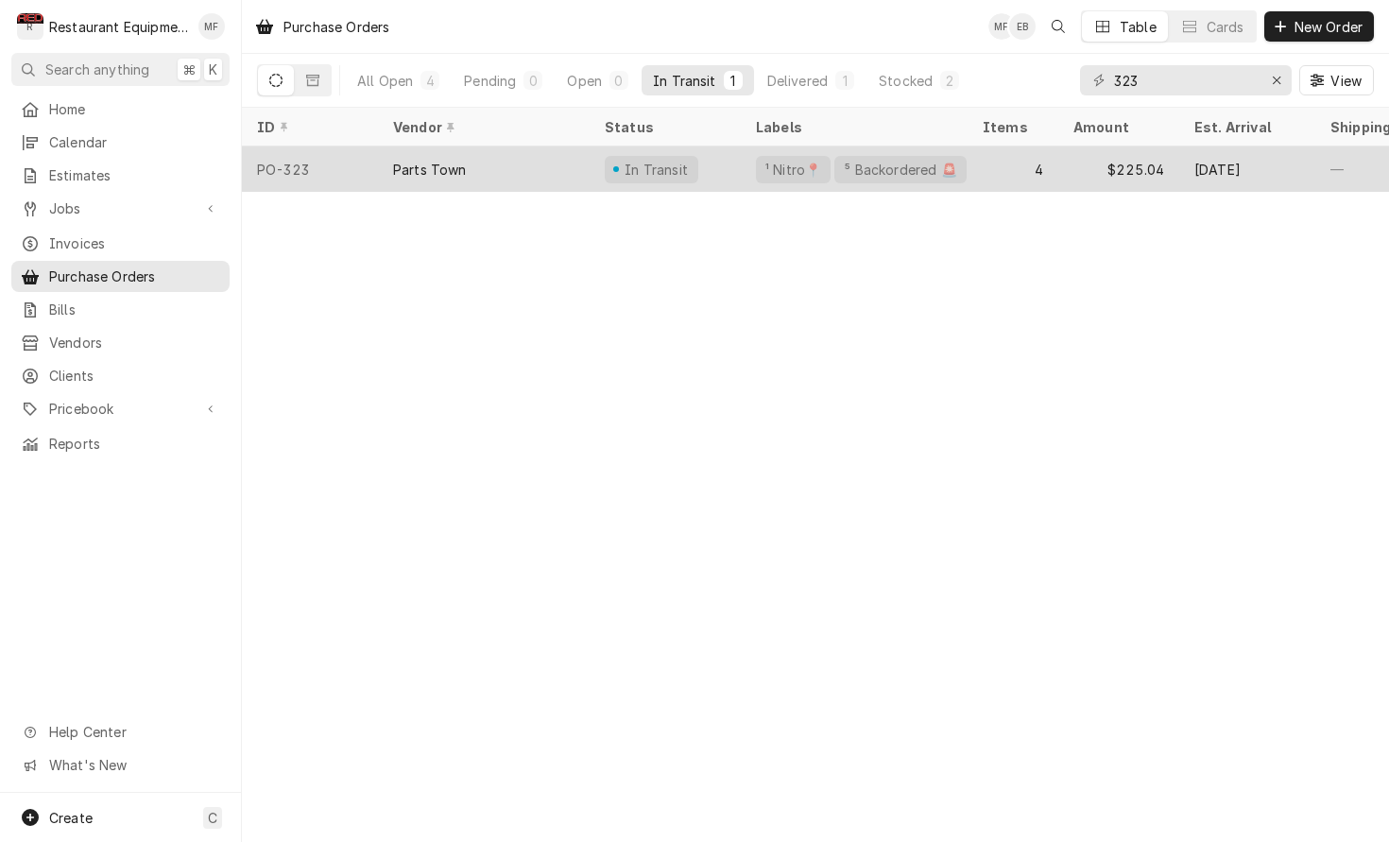
click at [731, 170] on div "In Transit" at bounding box center [665, 168] width 151 height 45
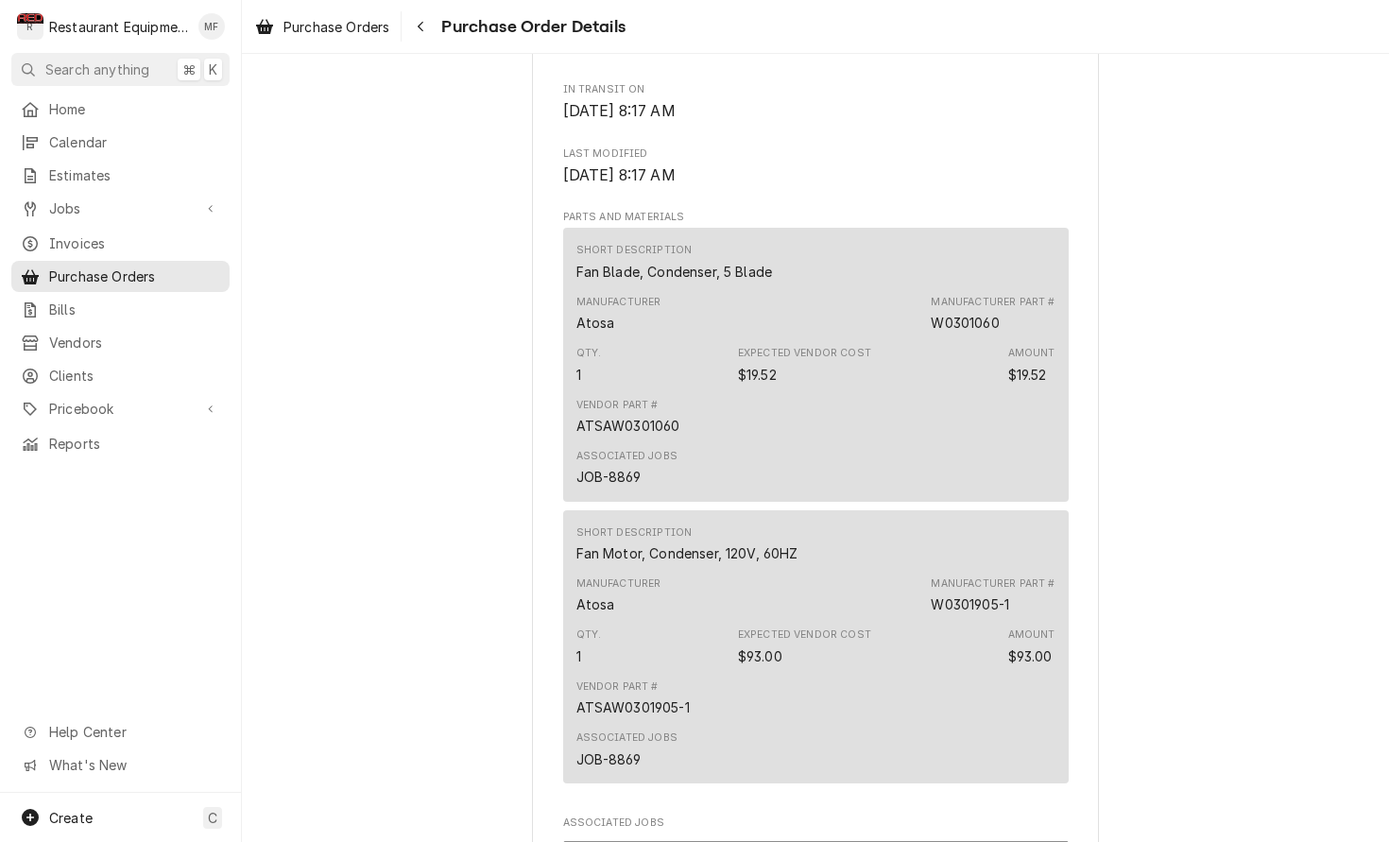
scroll to position [1235, 0]
click at [420, 21] on icon "Navigate back" at bounding box center [421, 26] width 9 height 13
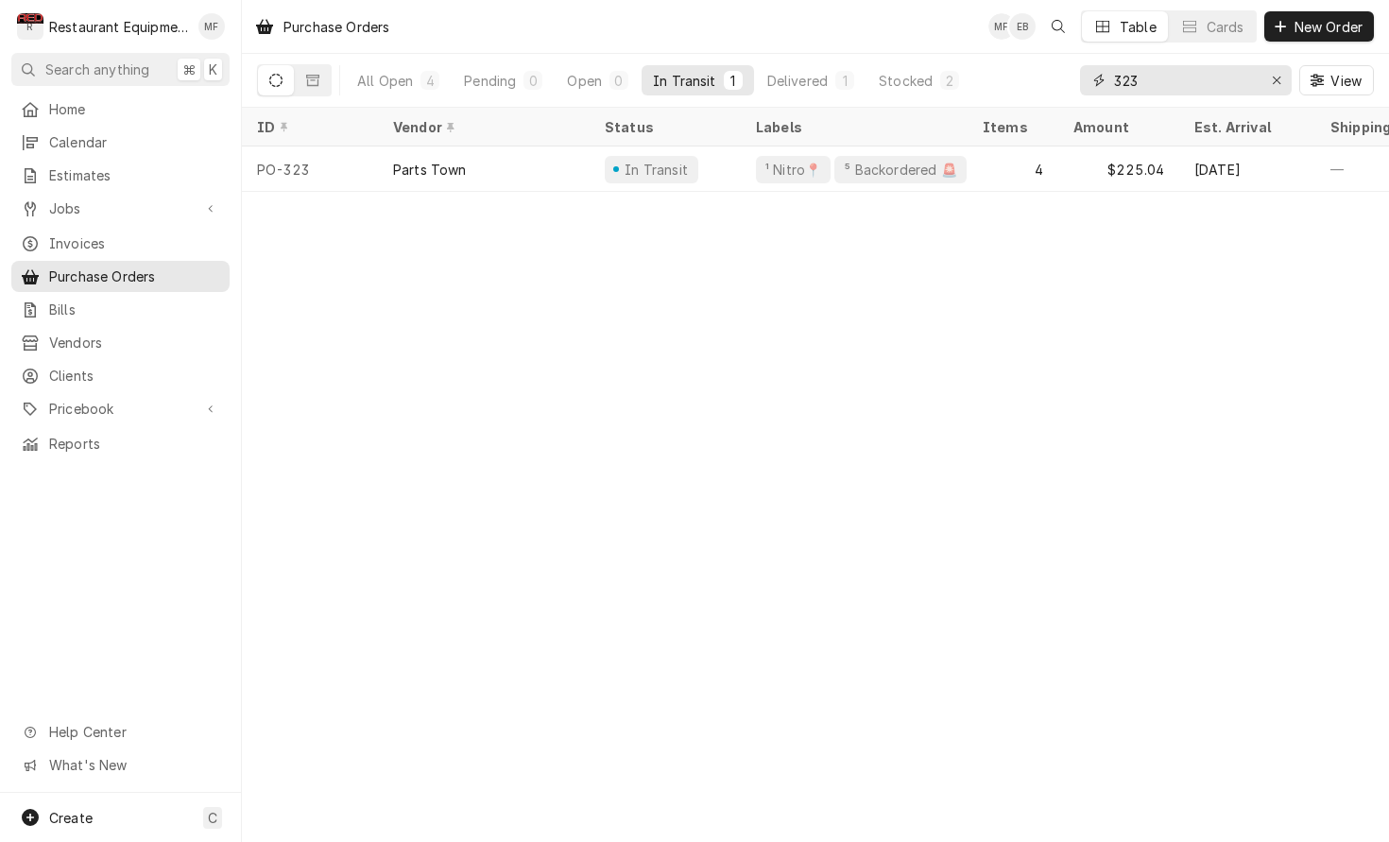
click at [1131, 80] on input "323" at bounding box center [1185, 80] width 142 height 30
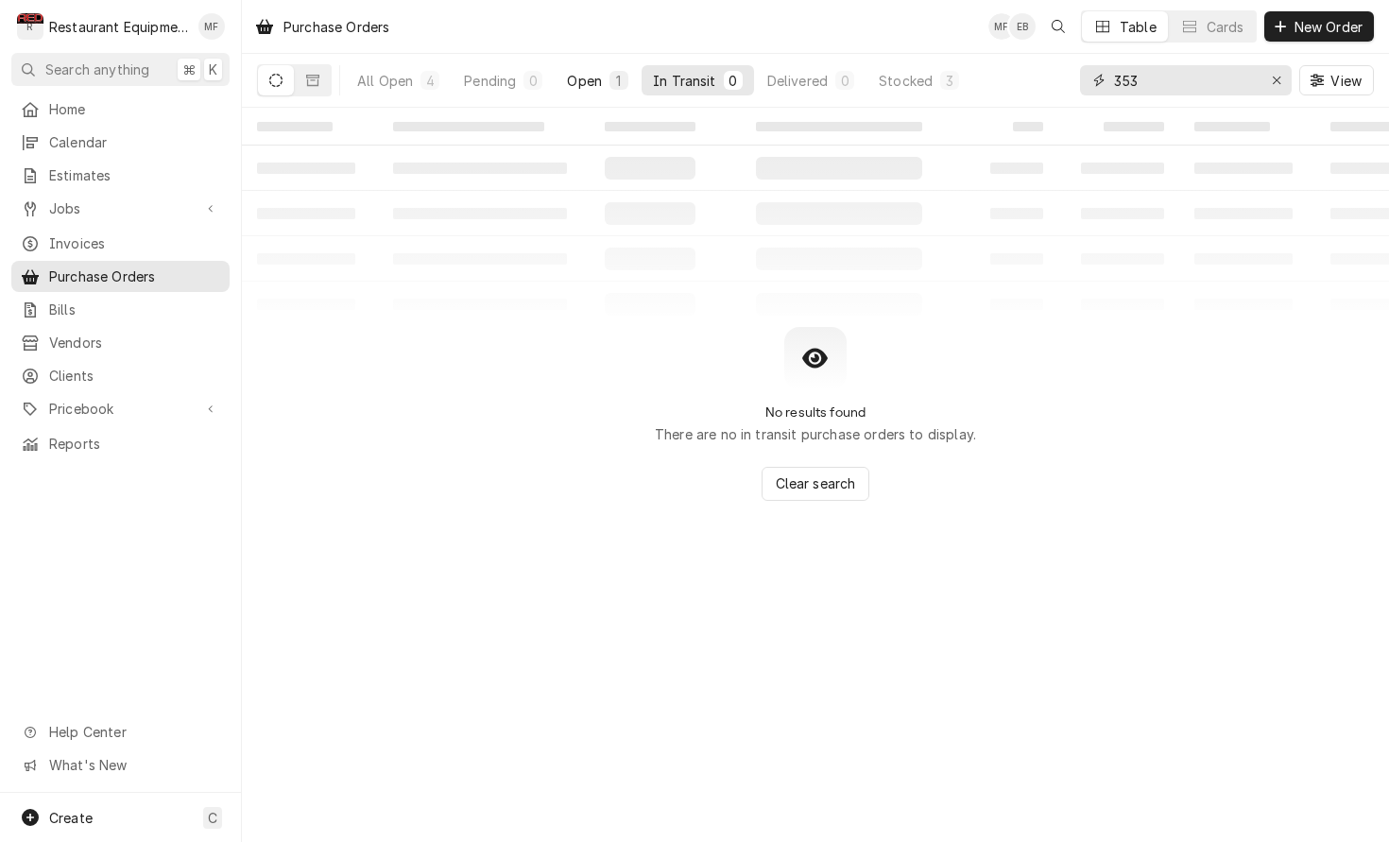
type input "353"
click at [607, 83] on button "Open 1" at bounding box center [598, 80] width 84 height 30
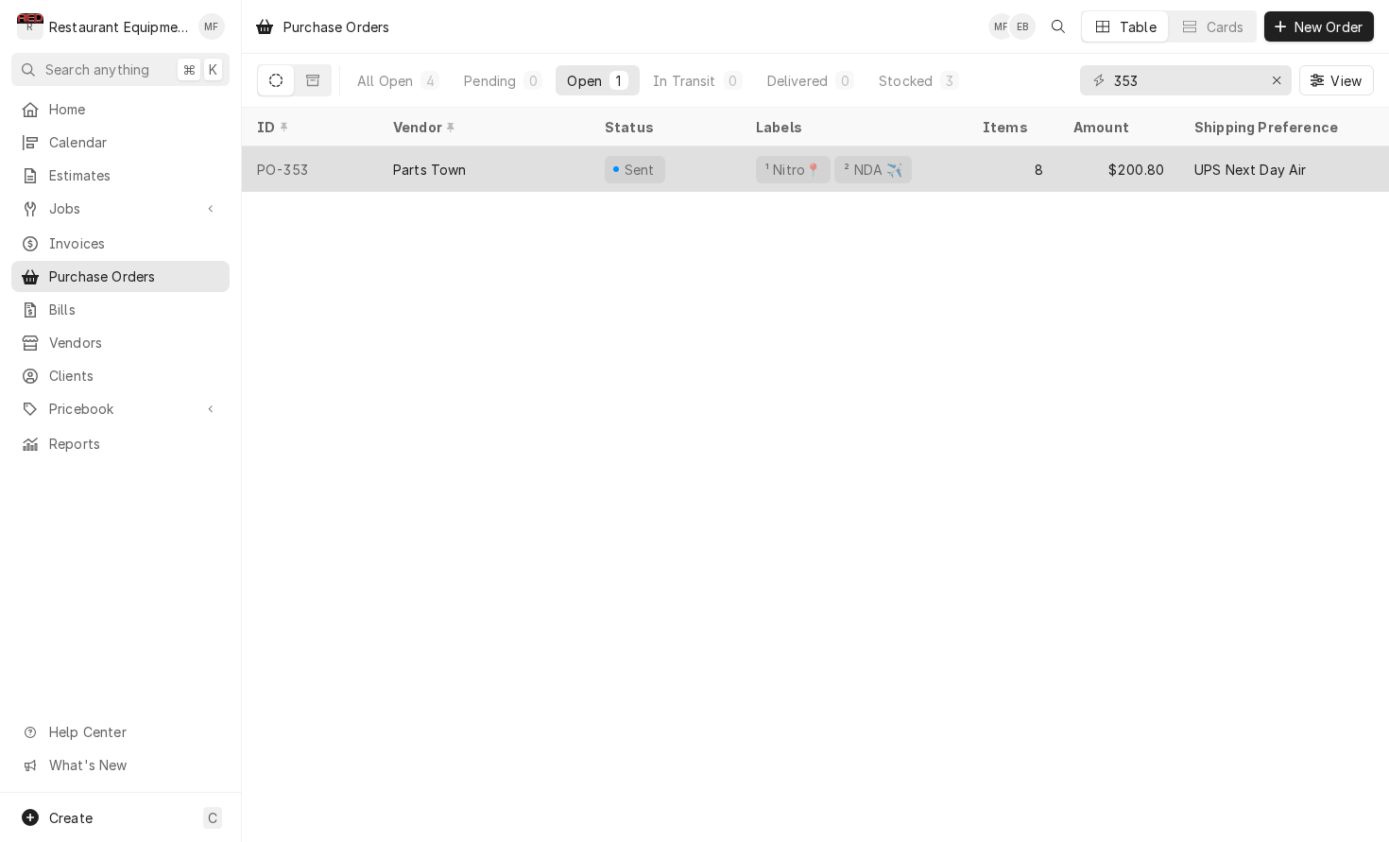
click at [983, 178] on div "8" at bounding box center [1013, 168] width 91 height 45
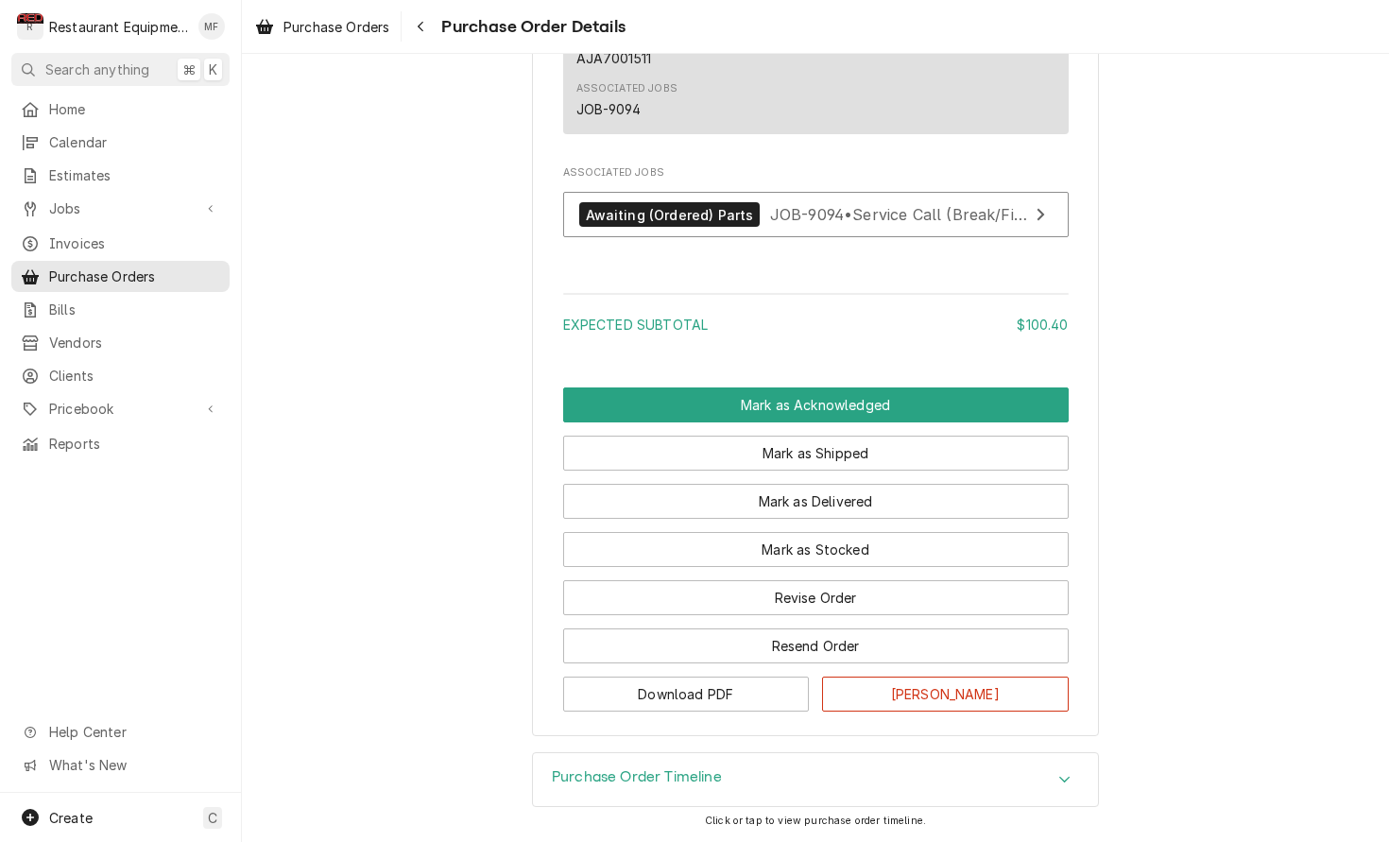
scroll to position [2248, 0]
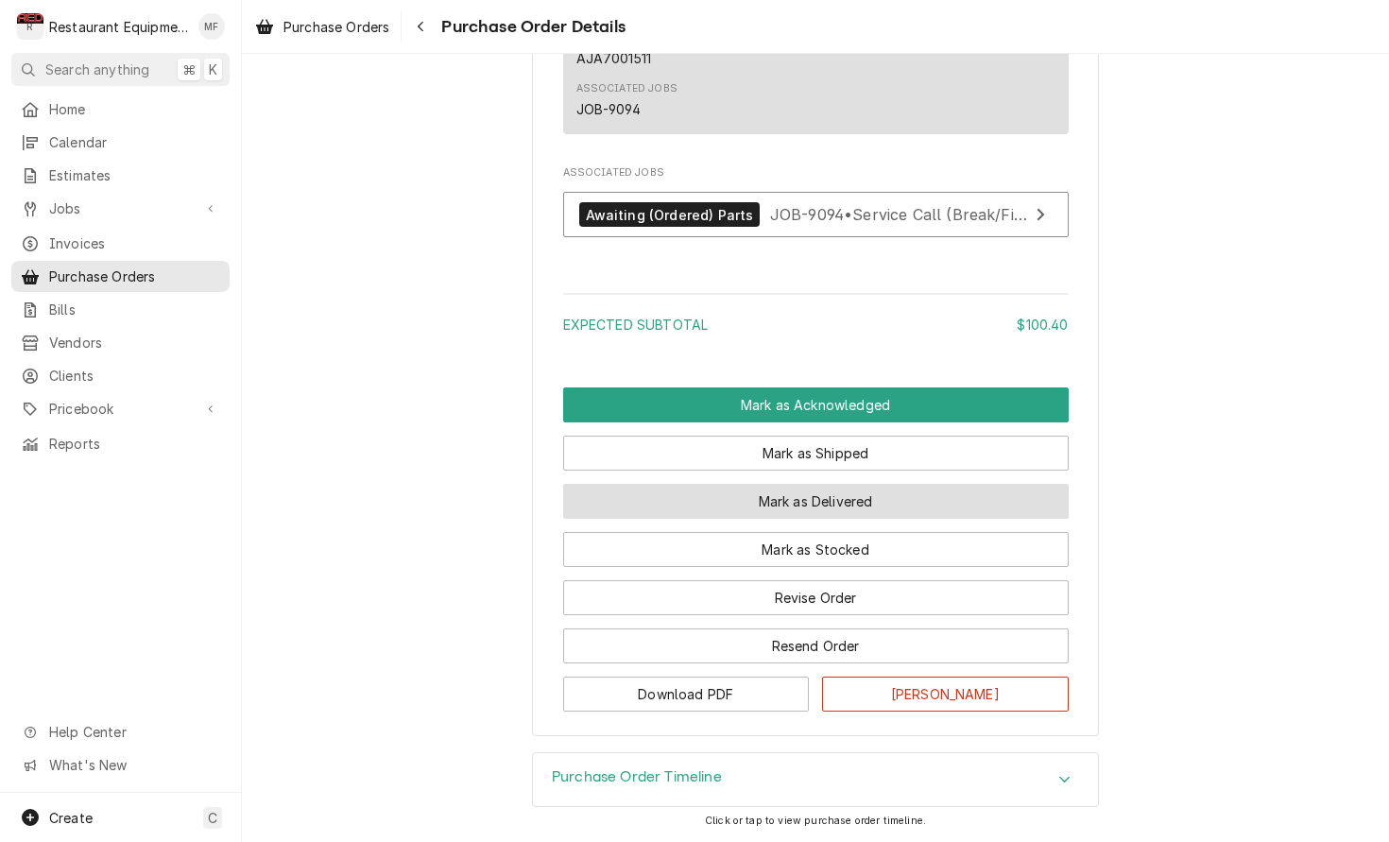
click at [980, 496] on button "Mark as Delivered" at bounding box center [816, 501] width 506 height 35
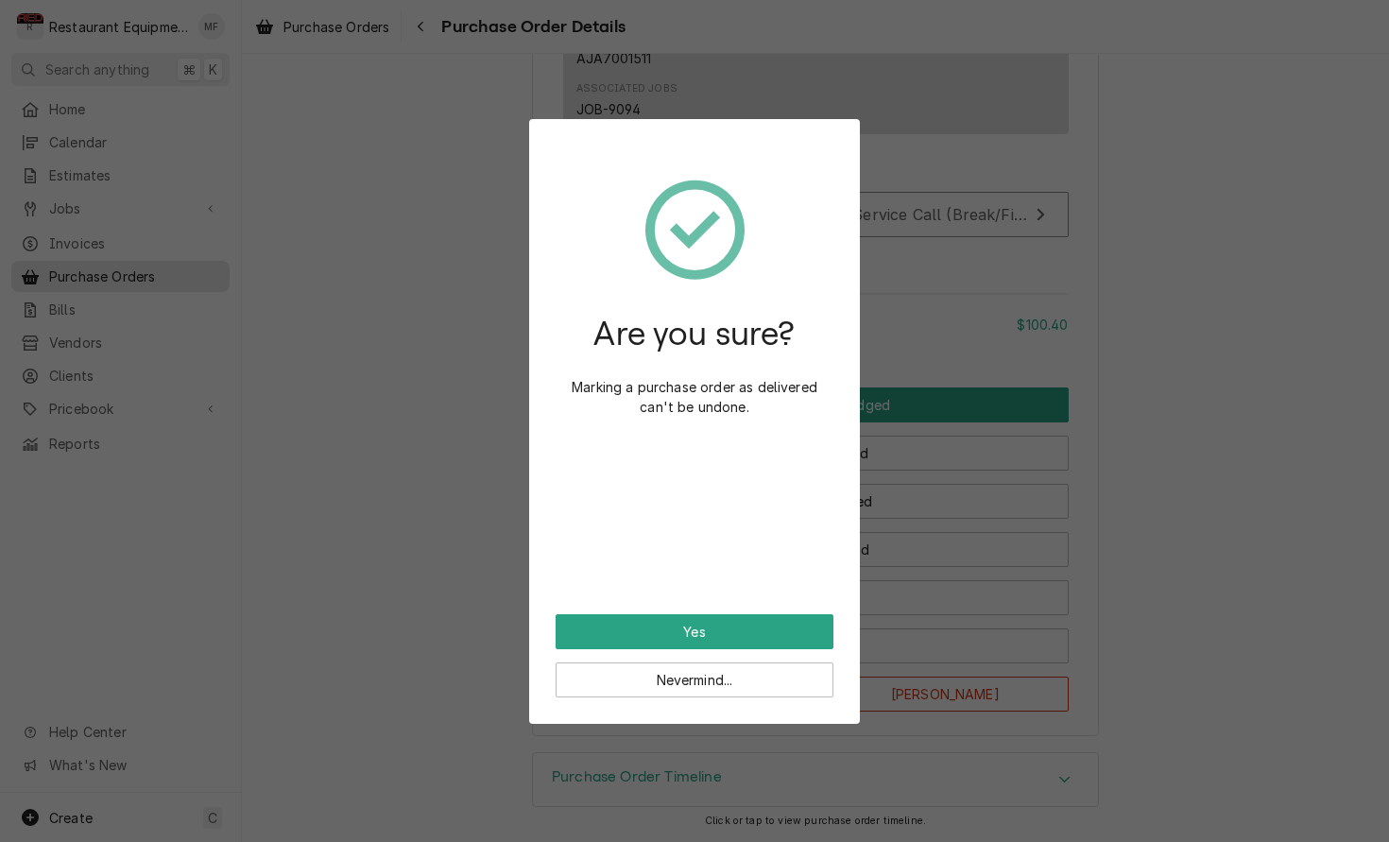
click at [818, 636] on button "Yes" at bounding box center [695, 631] width 278 height 35
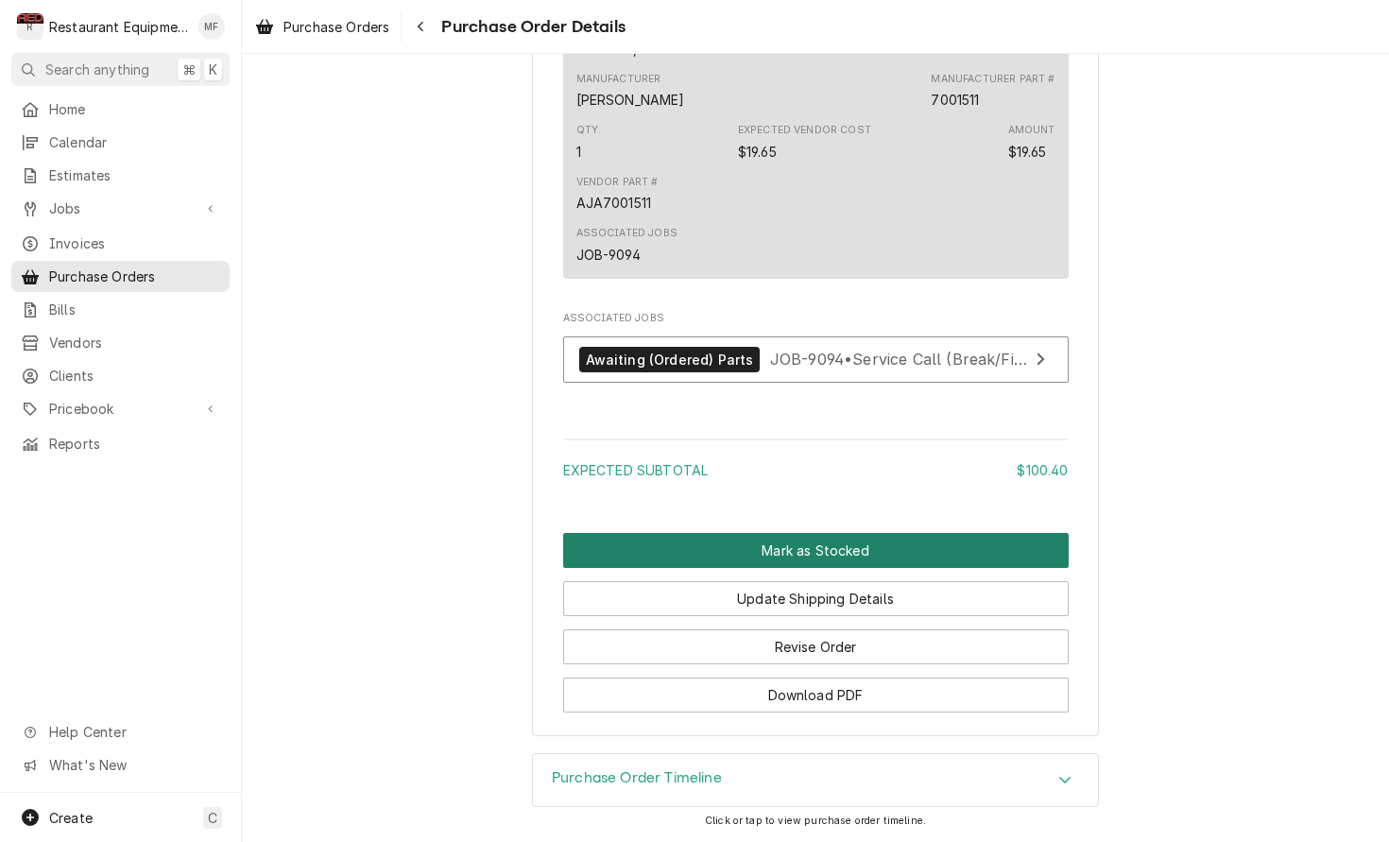
scroll to position [2340, 0]
click at [878, 556] on button "Mark as Stocked" at bounding box center [816, 550] width 506 height 35
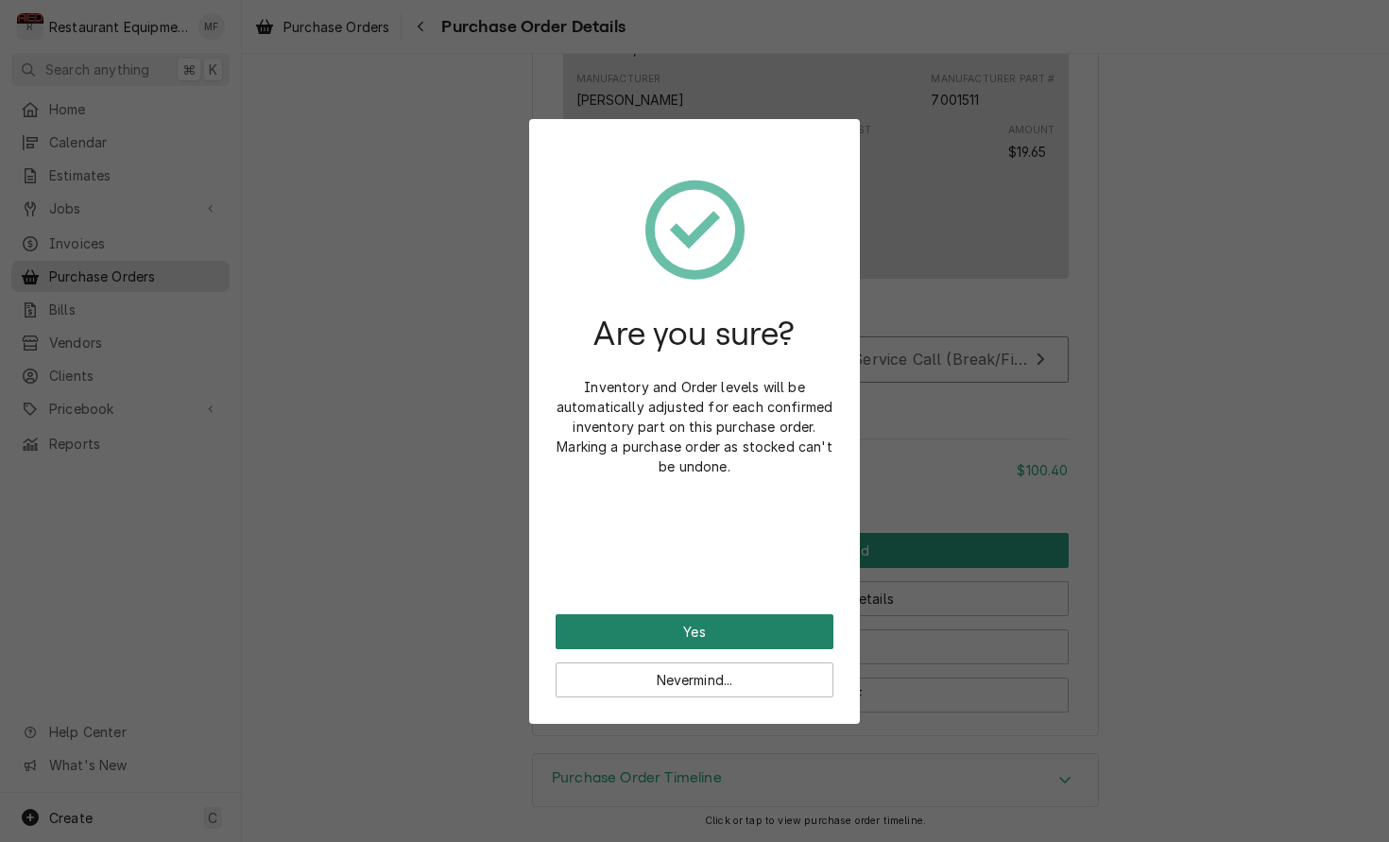
click at [784, 623] on button "Yes" at bounding box center [695, 631] width 278 height 35
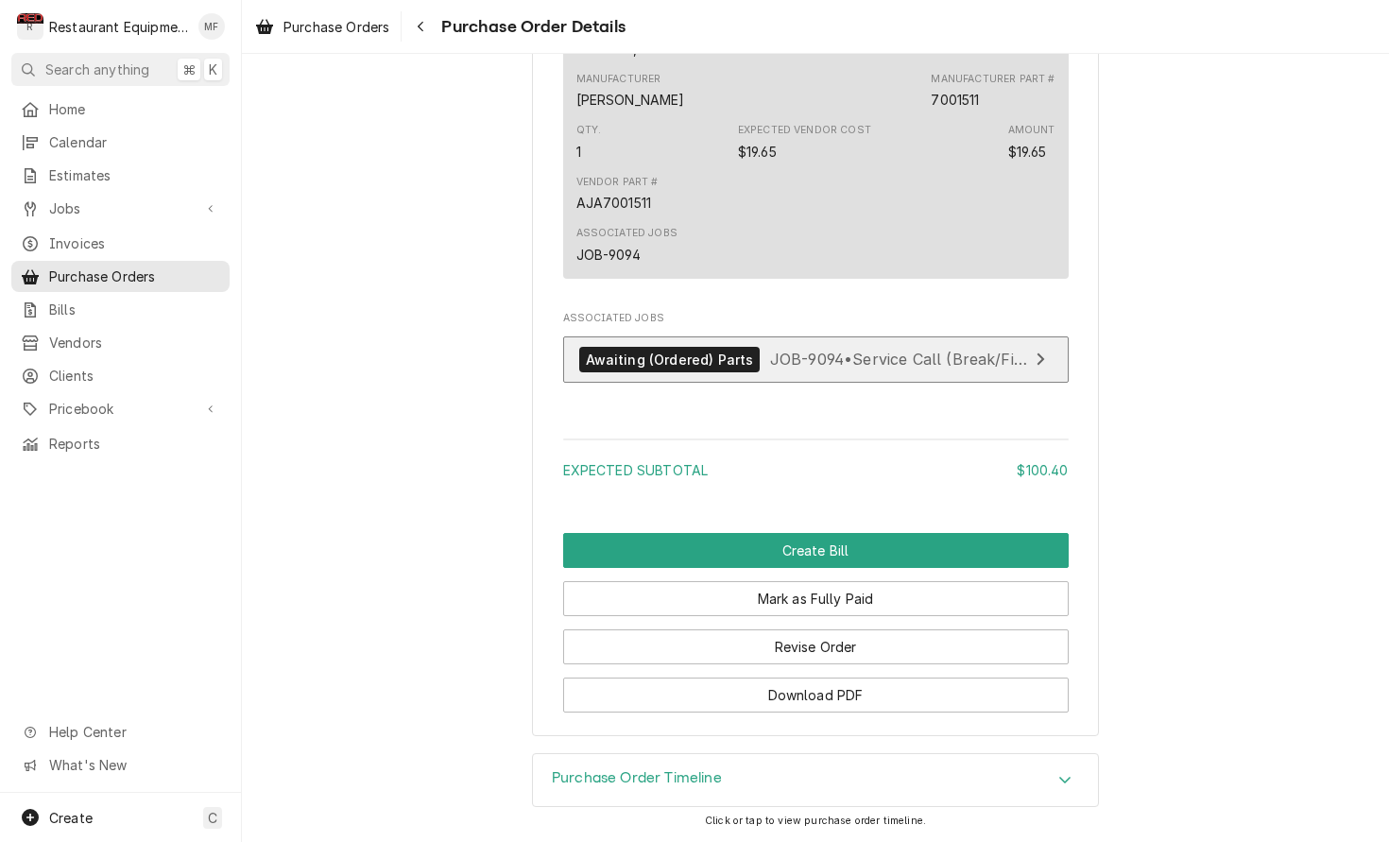
scroll to position [2340, 0]
click at [825, 362] on span "JOB-9094 • Service Call (Break/Fix)" at bounding box center [899, 359] width 258 height 19
click at [425, 32] on icon "Navigate back" at bounding box center [421, 26] width 9 height 13
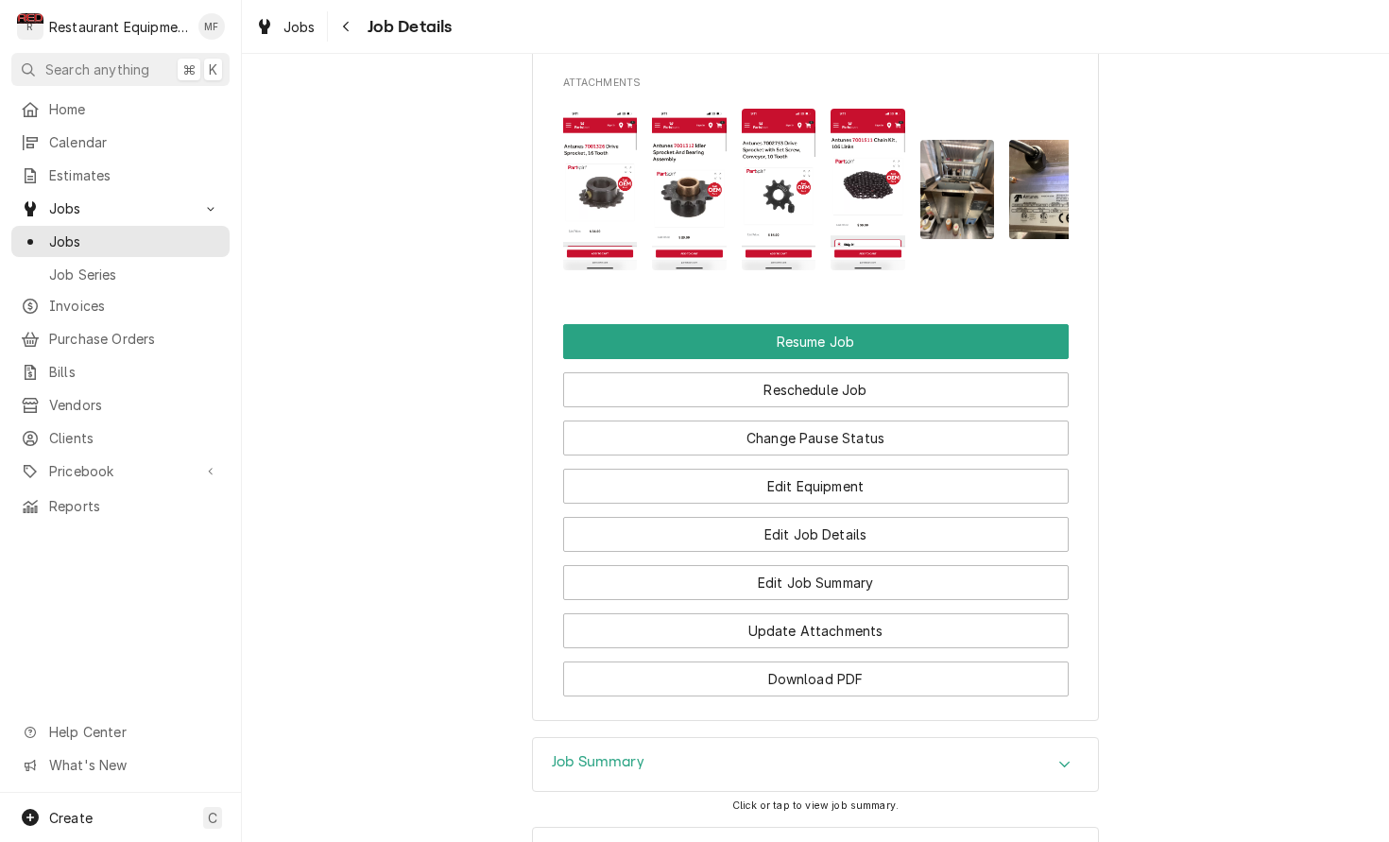
scroll to position [1985, 0]
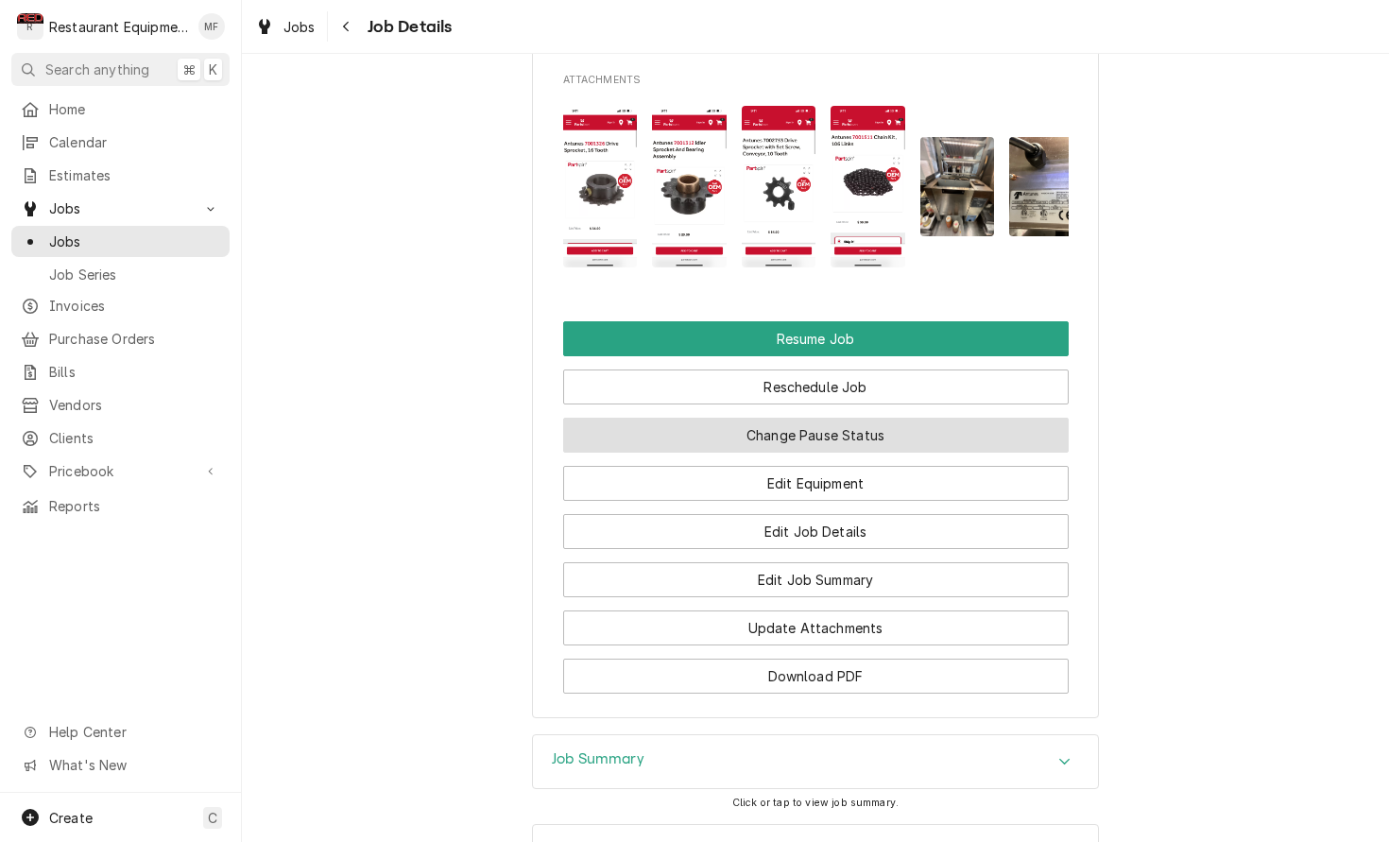
click at [891, 418] on button "Change Pause Status" at bounding box center [816, 435] width 506 height 35
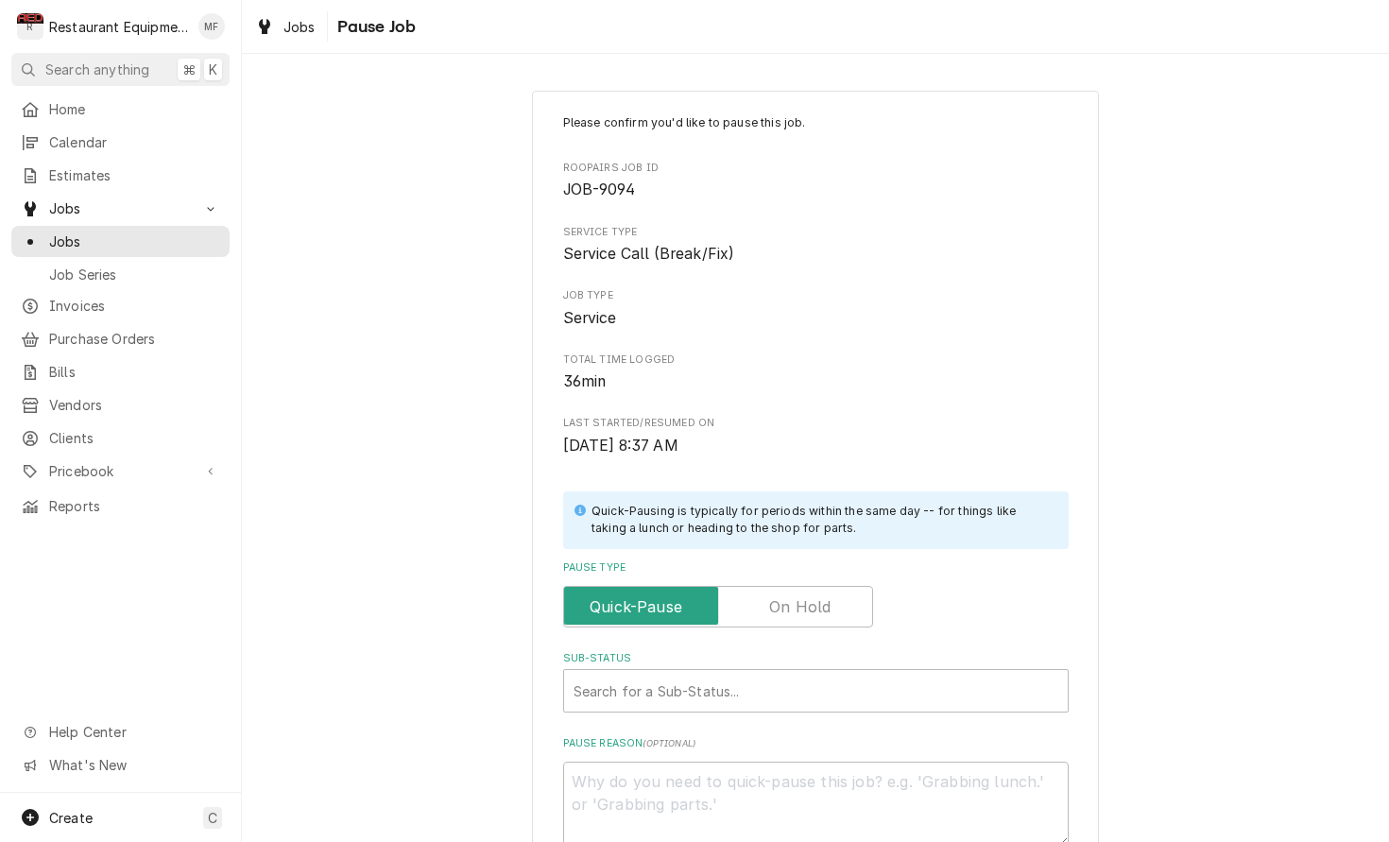
click at [842, 586] on input "Pause Type" at bounding box center [718, 607] width 293 height 42
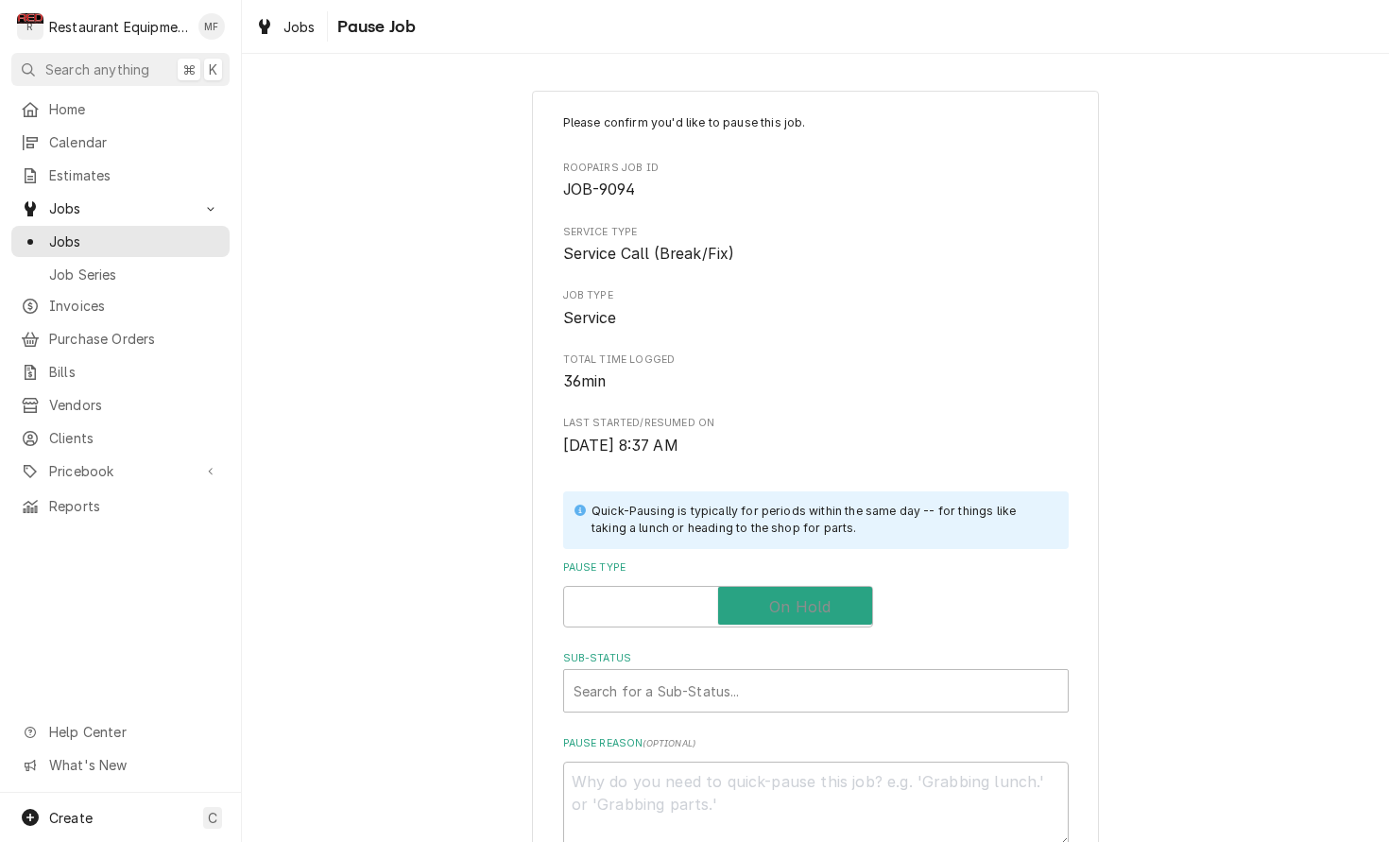
checkbox input "true"
type textarea "x"
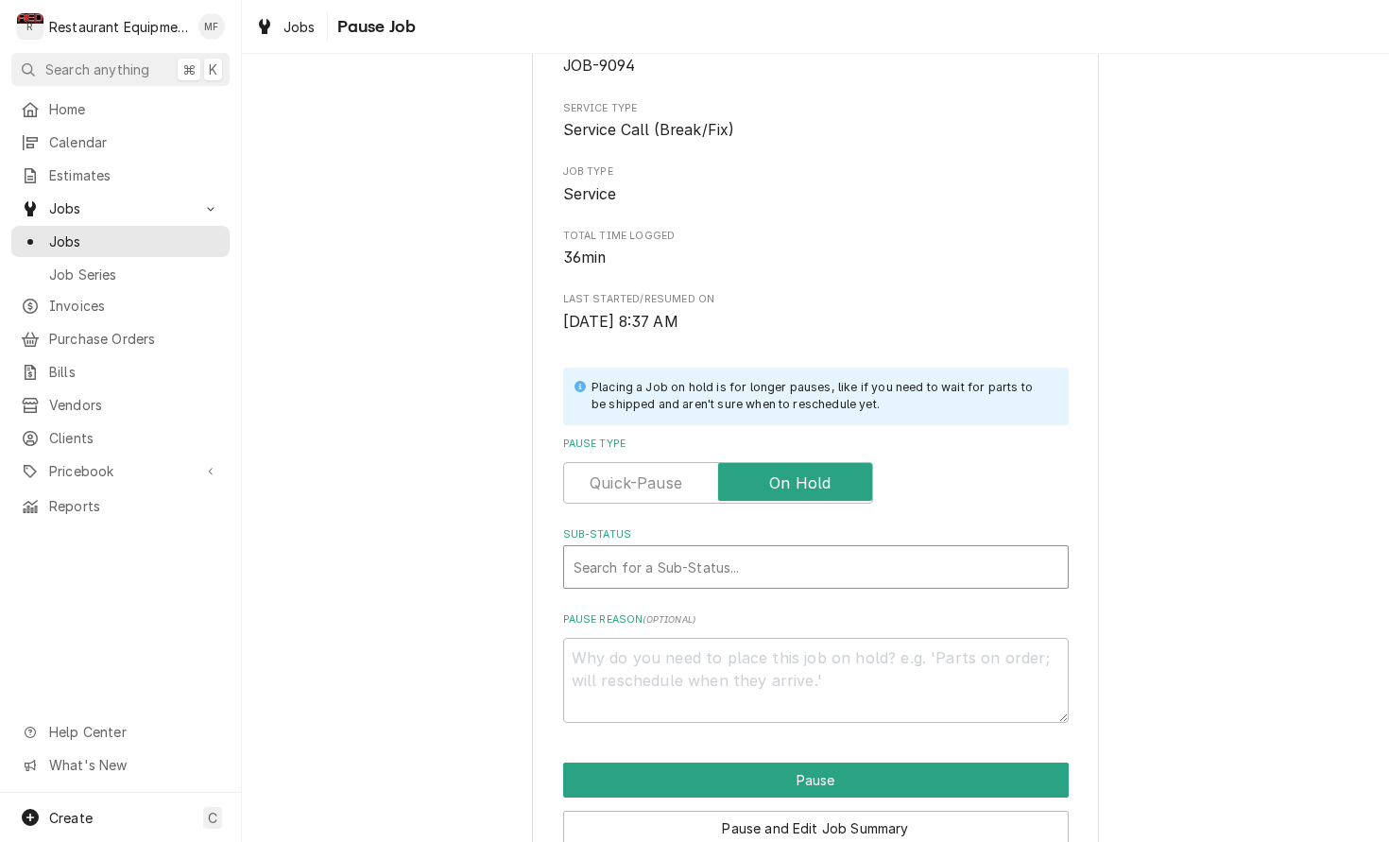
scroll to position [128, 0]
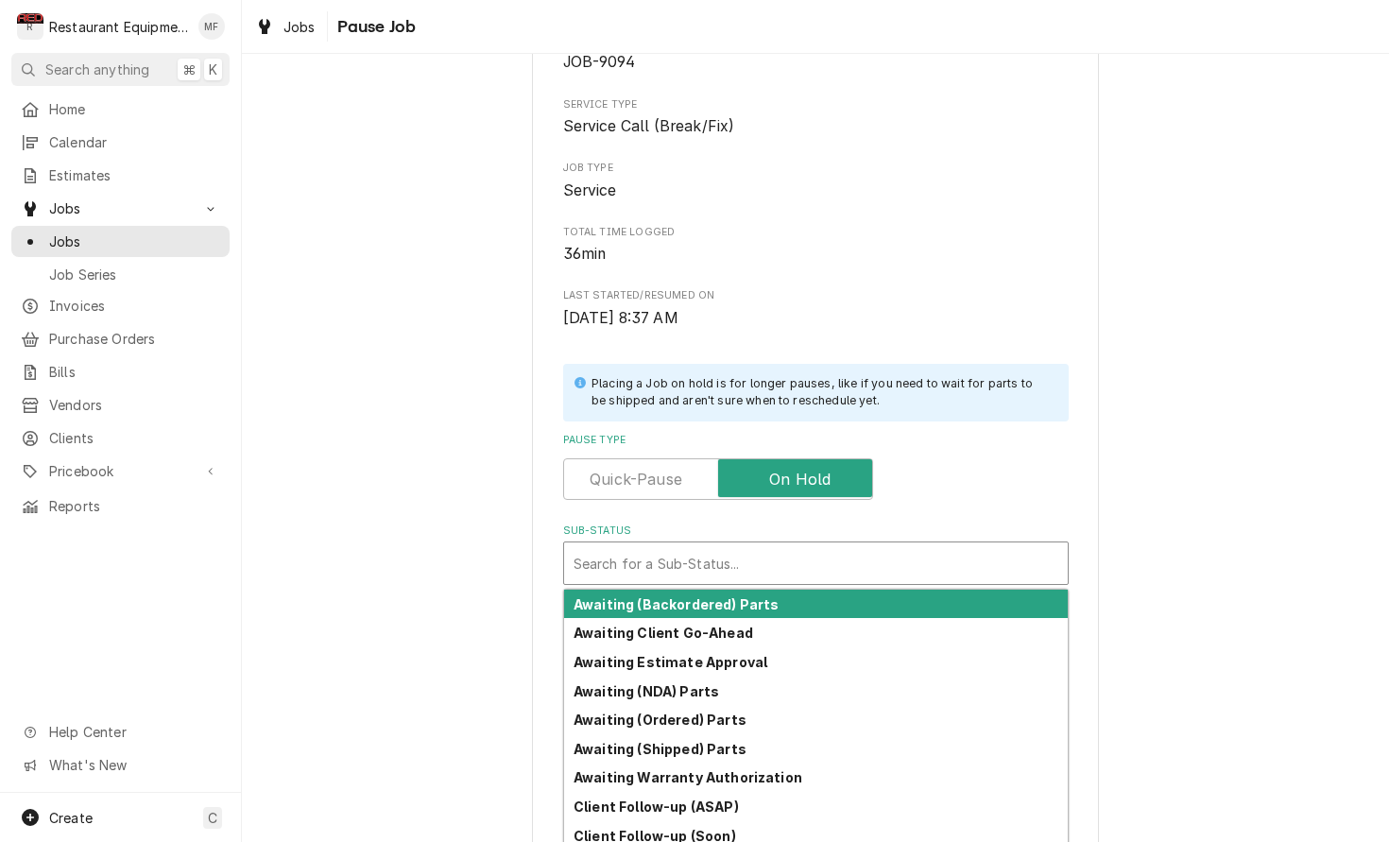
click at [836, 571] on div "Search for a Sub-Status..." at bounding box center [816, 563] width 504 height 42
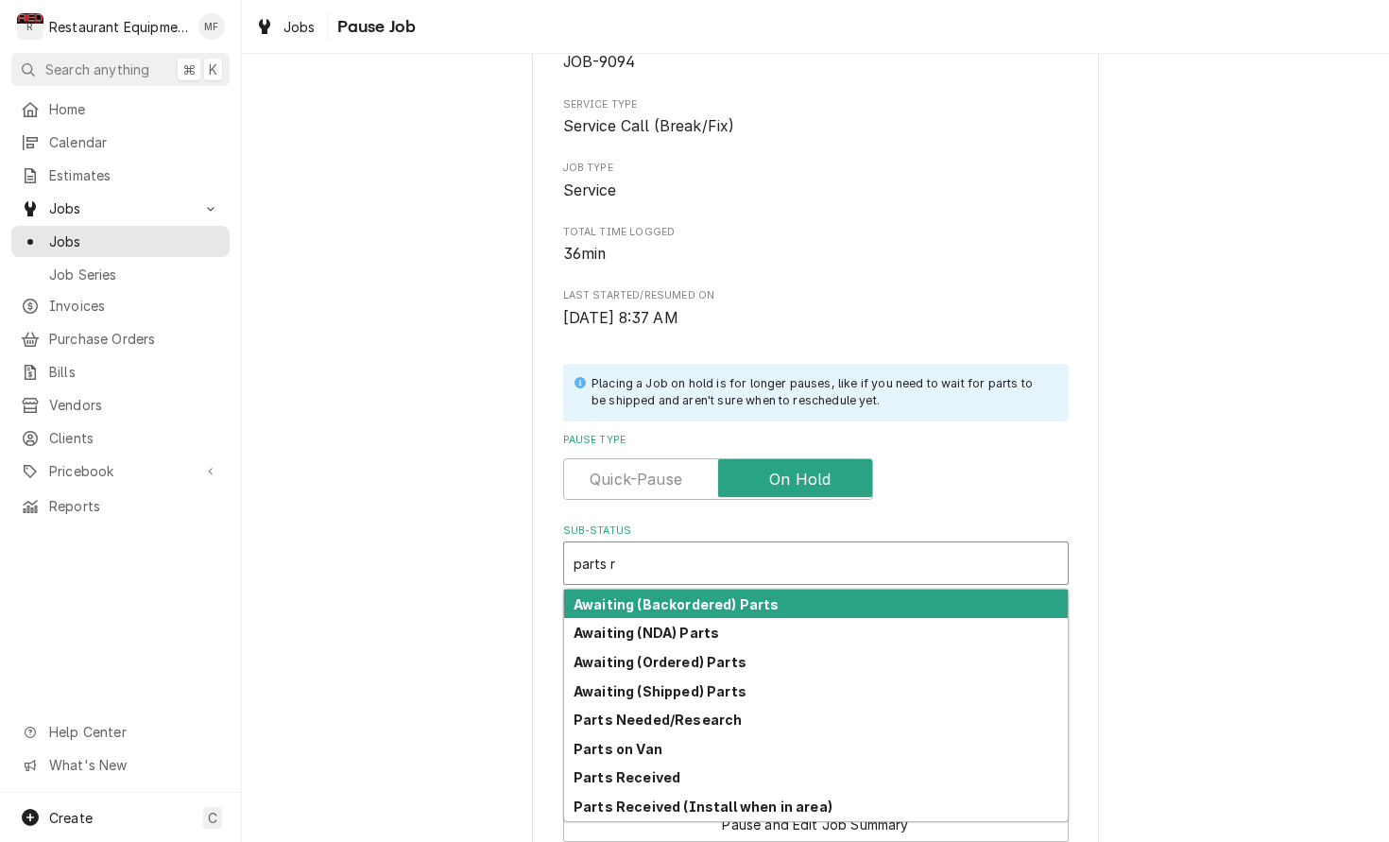
type input "parts re"
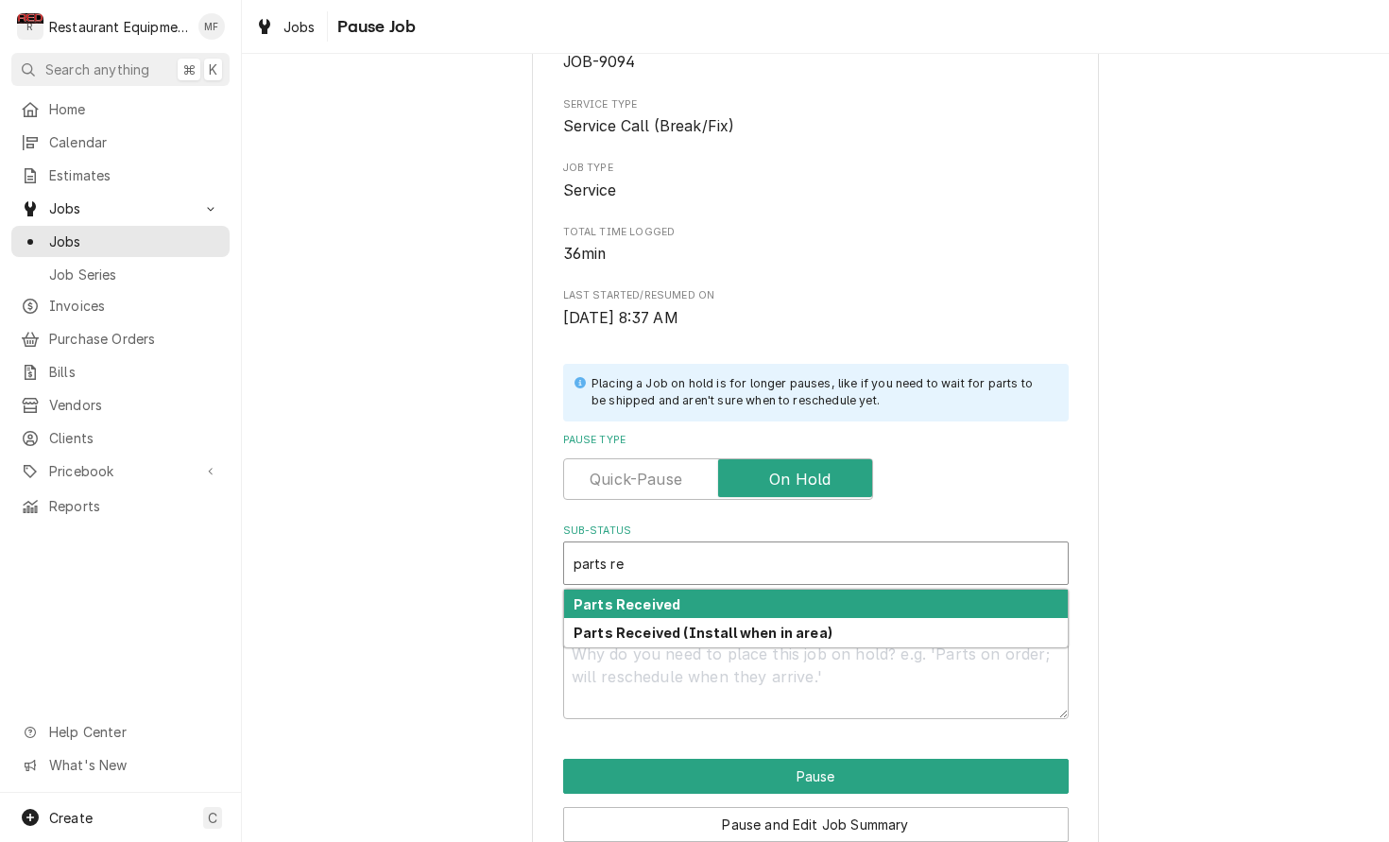
click at [806, 597] on div "Parts Received" at bounding box center [816, 604] width 504 height 29
type textarea "x"
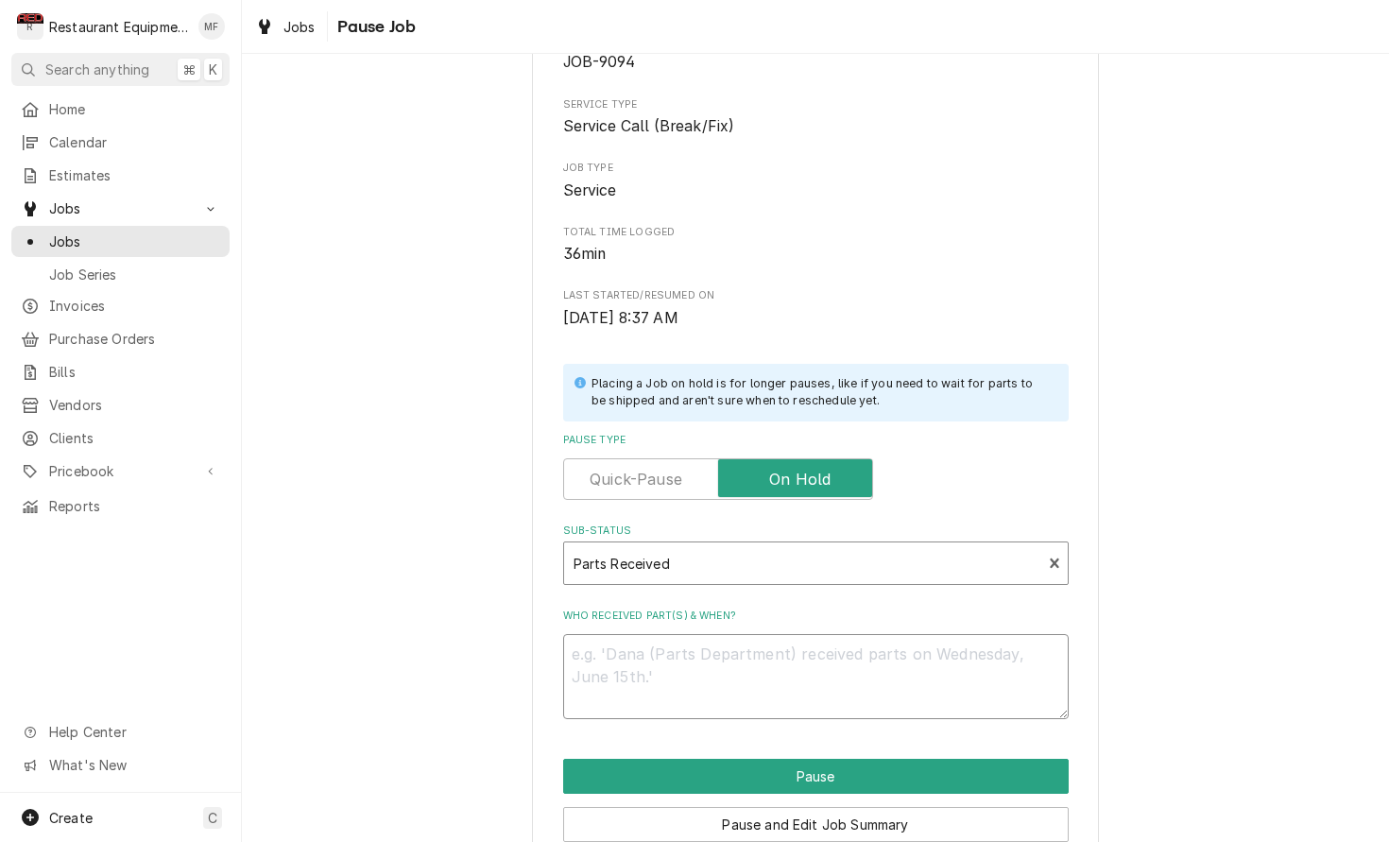
click at [821, 634] on textarea "Who received part(s) & when?" at bounding box center [816, 676] width 506 height 85
type textarea "x"
type textarea "1"
type textarea "x"
type textarea "10"
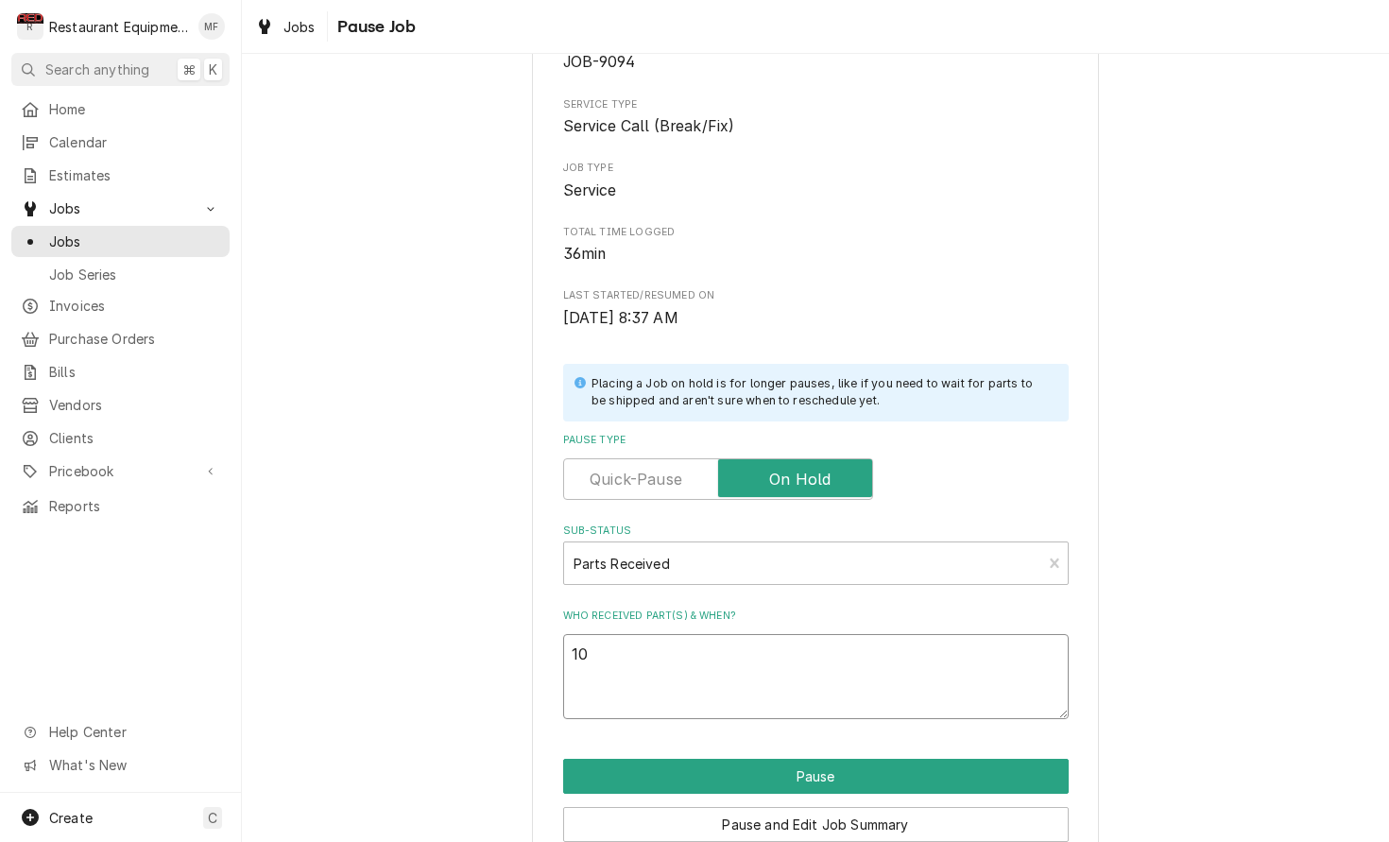
type textarea "x"
type textarea "10/"
type textarea "x"
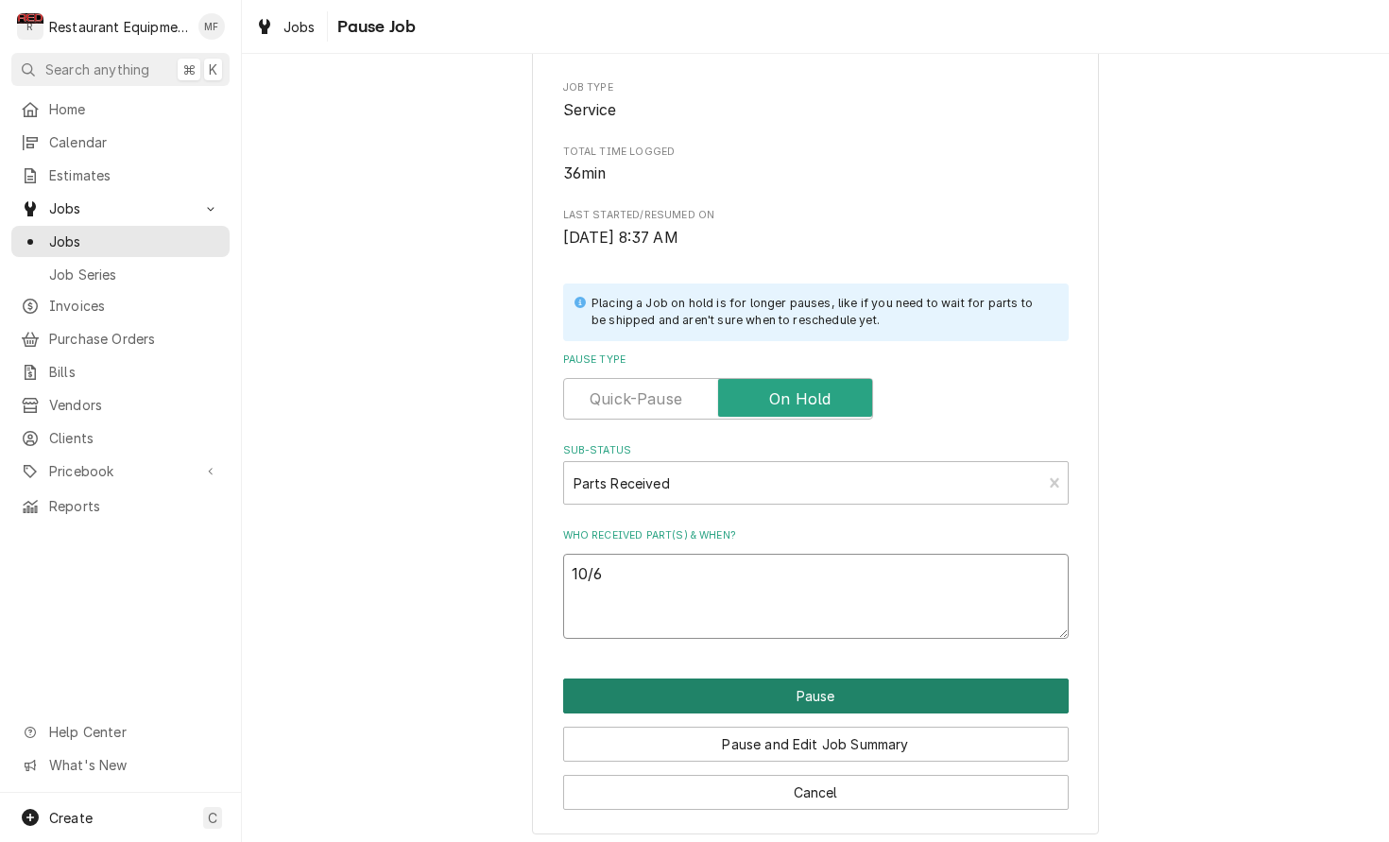
scroll to position [207, 0]
type textarea "10/6"
click at [884, 683] on button "Pause" at bounding box center [816, 696] width 506 height 35
type textarea "x"
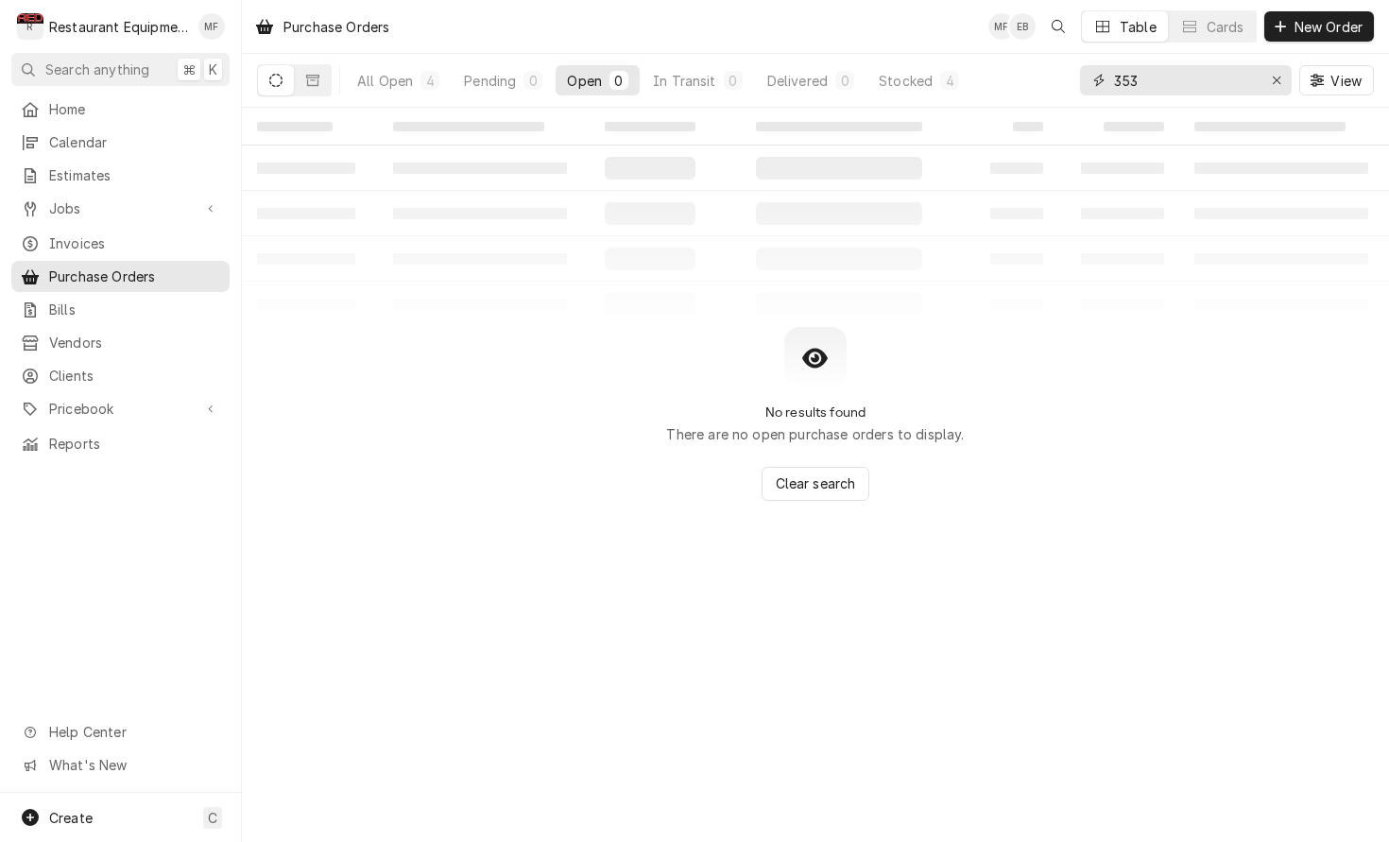
click at [1194, 82] on input "353" at bounding box center [1185, 80] width 142 height 30
type input "2"
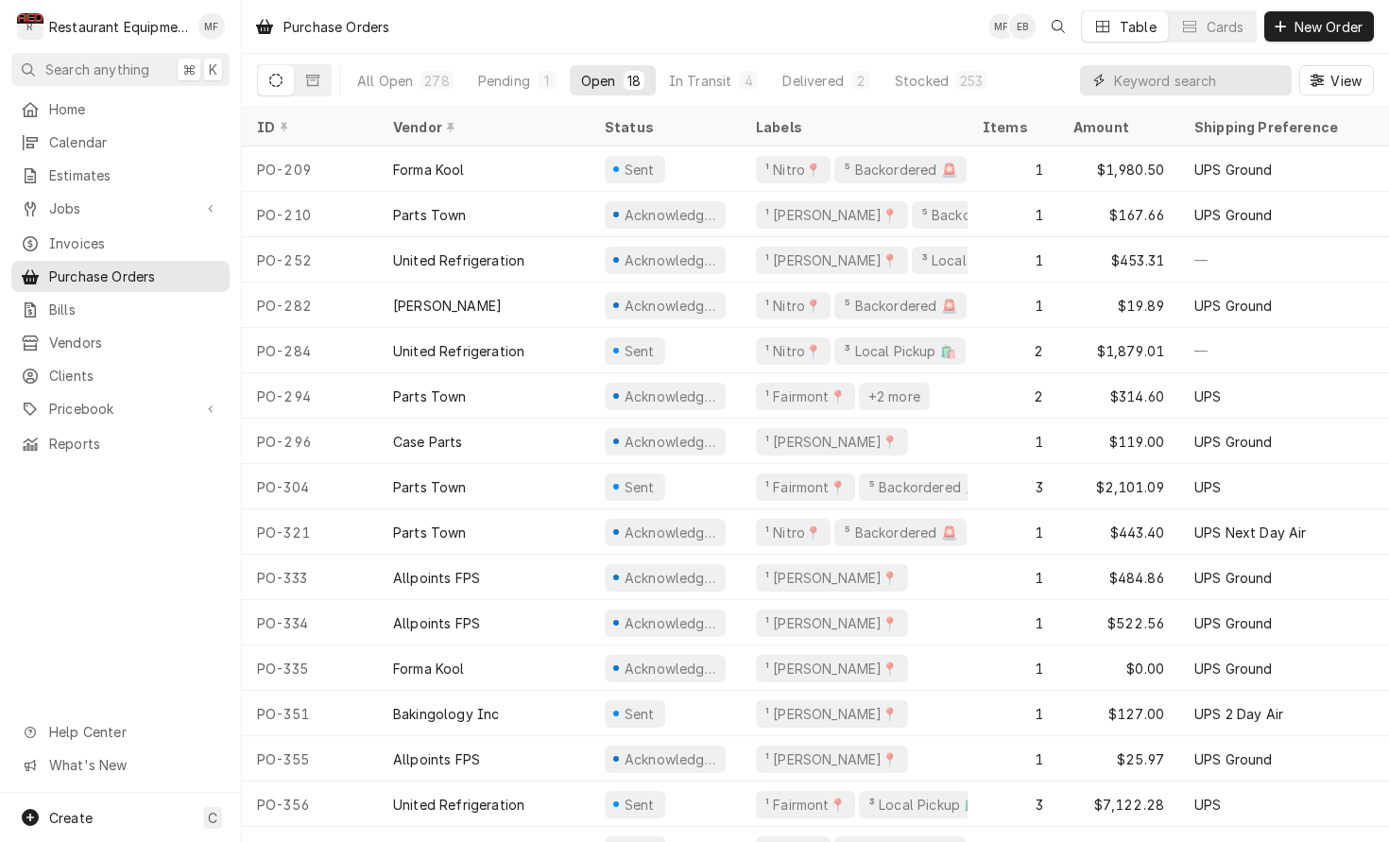
click at [1166, 81] on input "Dynamic Content Wrapper" at bounding box center [1198, 80] width 168 height 30
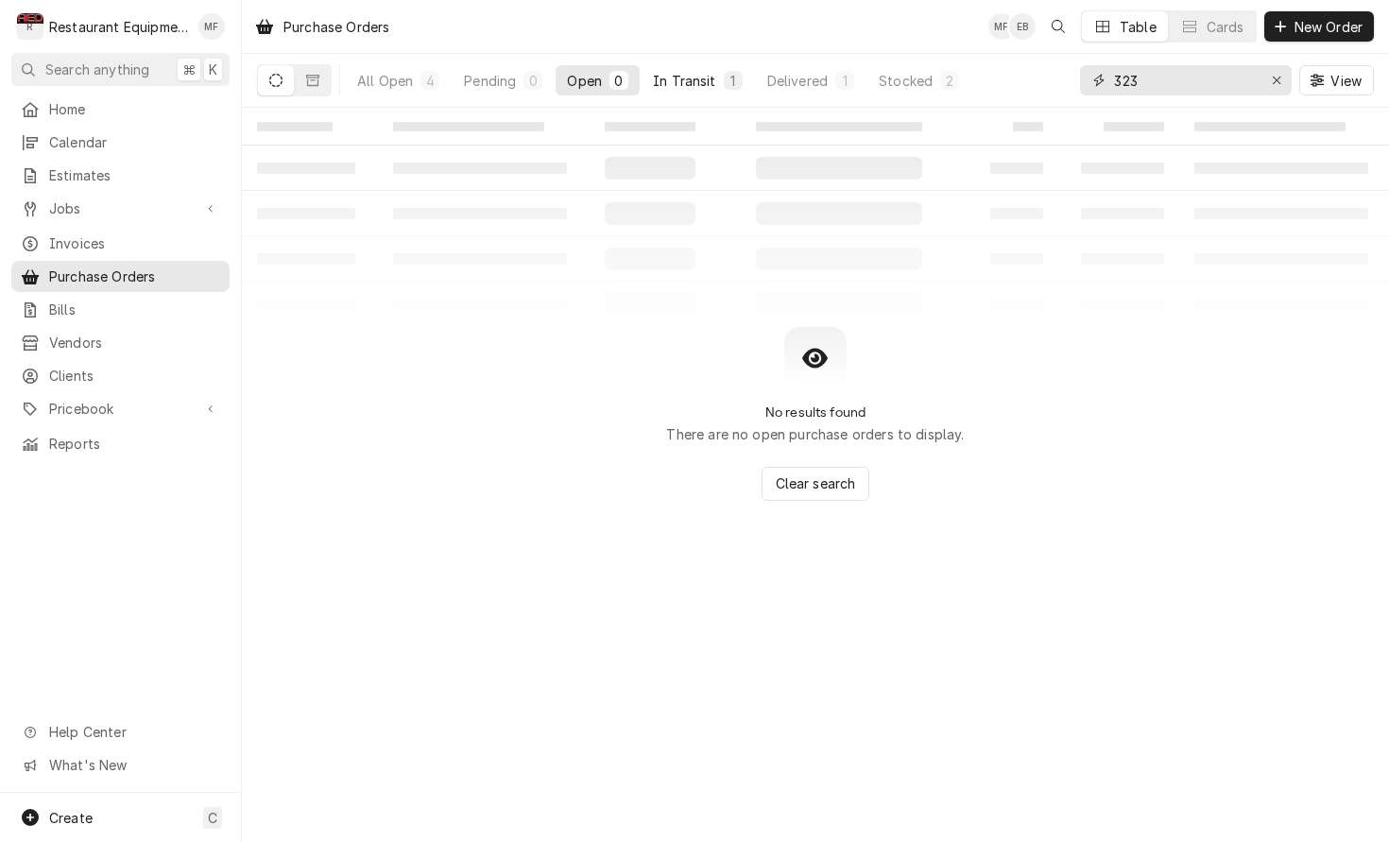
type input "323"
click at [718, 94] on button "In Transit 1" at bounding box center [698, 80] width 112 height 30
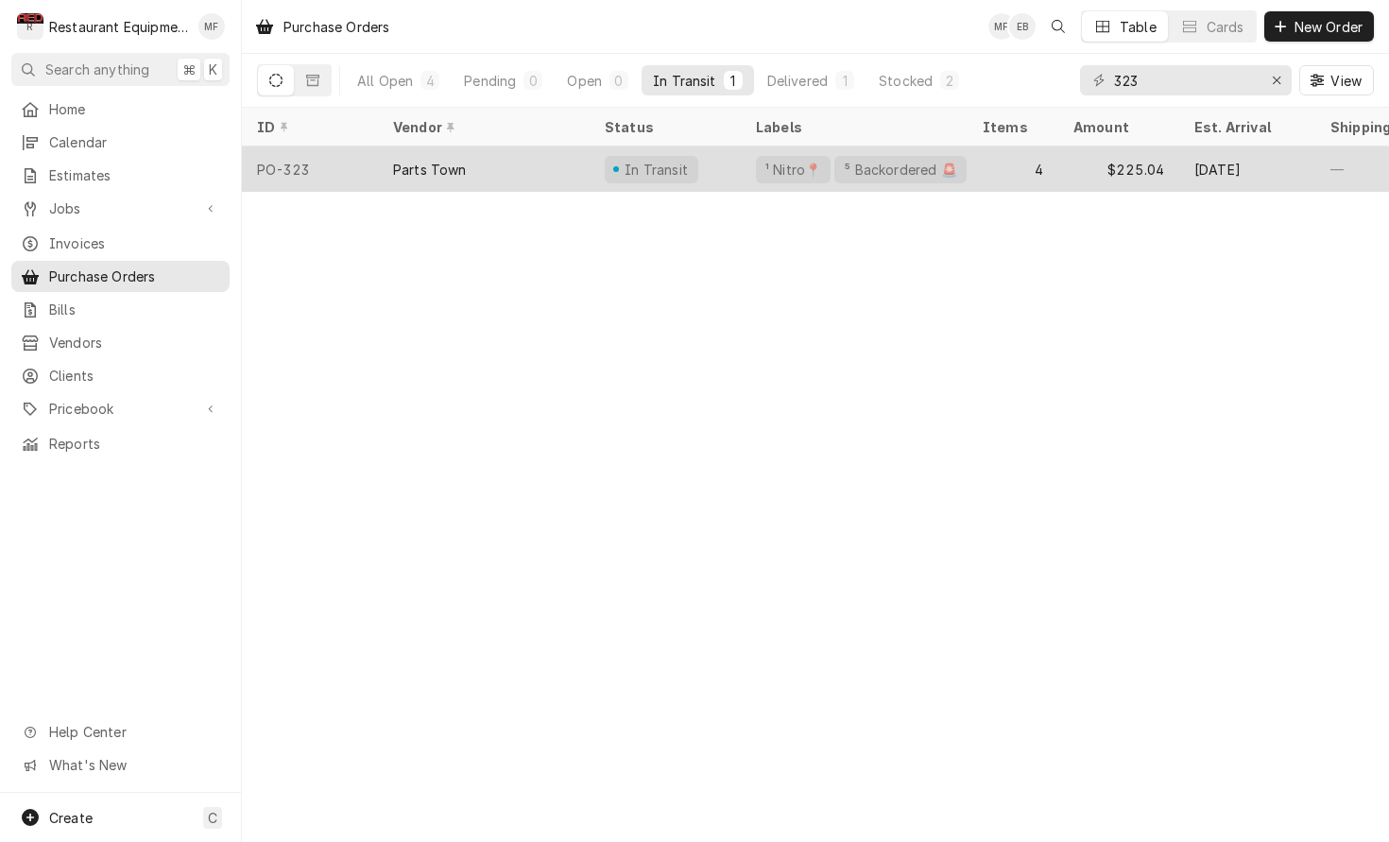
click at [1044, 163] on div "4" at bounding box center [1013, 168] width 91 height 45
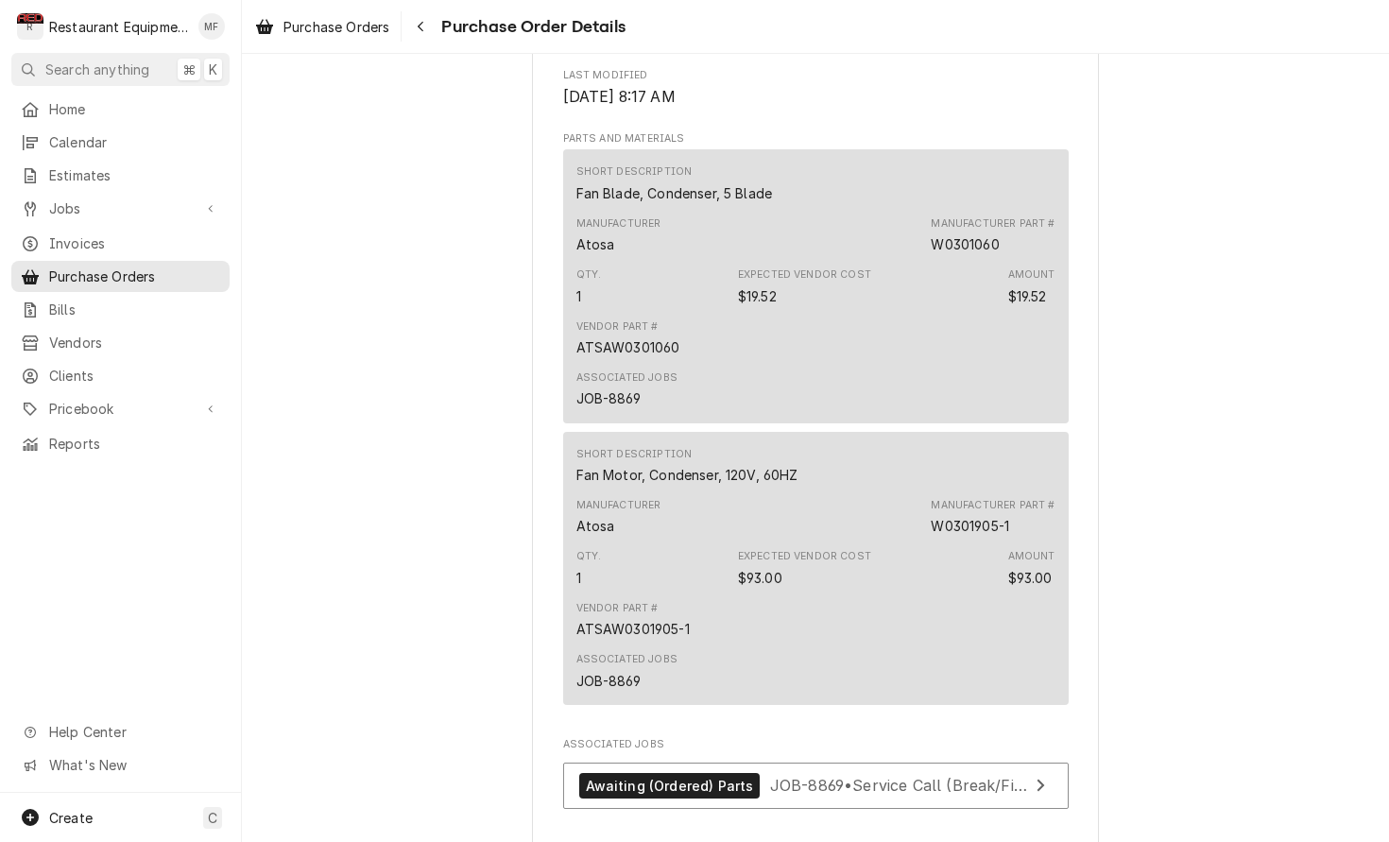
scroll to position [1331, 0]
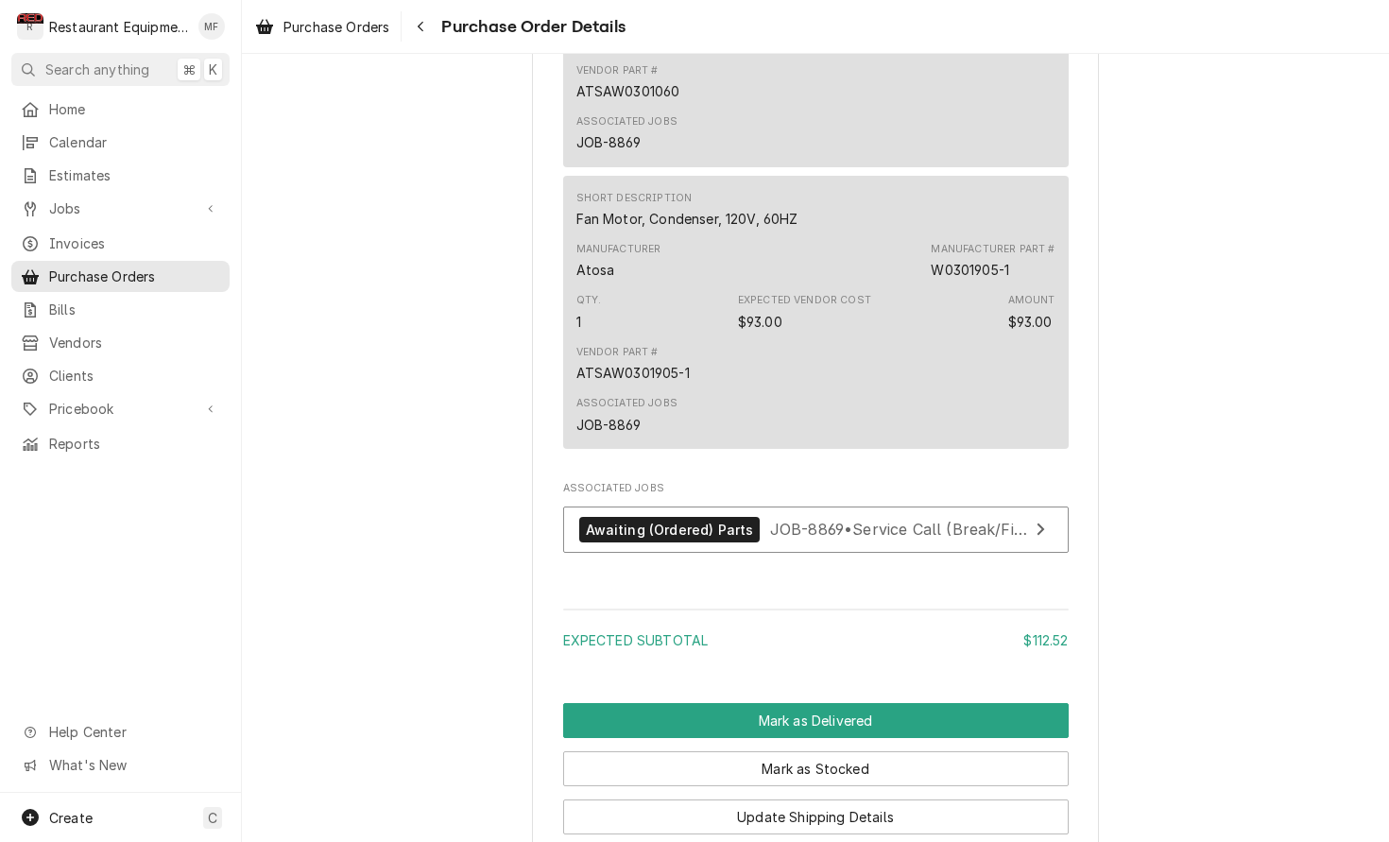
scroll to position [1570, 0]
click at [433, 28] on button "Navigate back" at bounding box center [420, 26] width 30 height 30
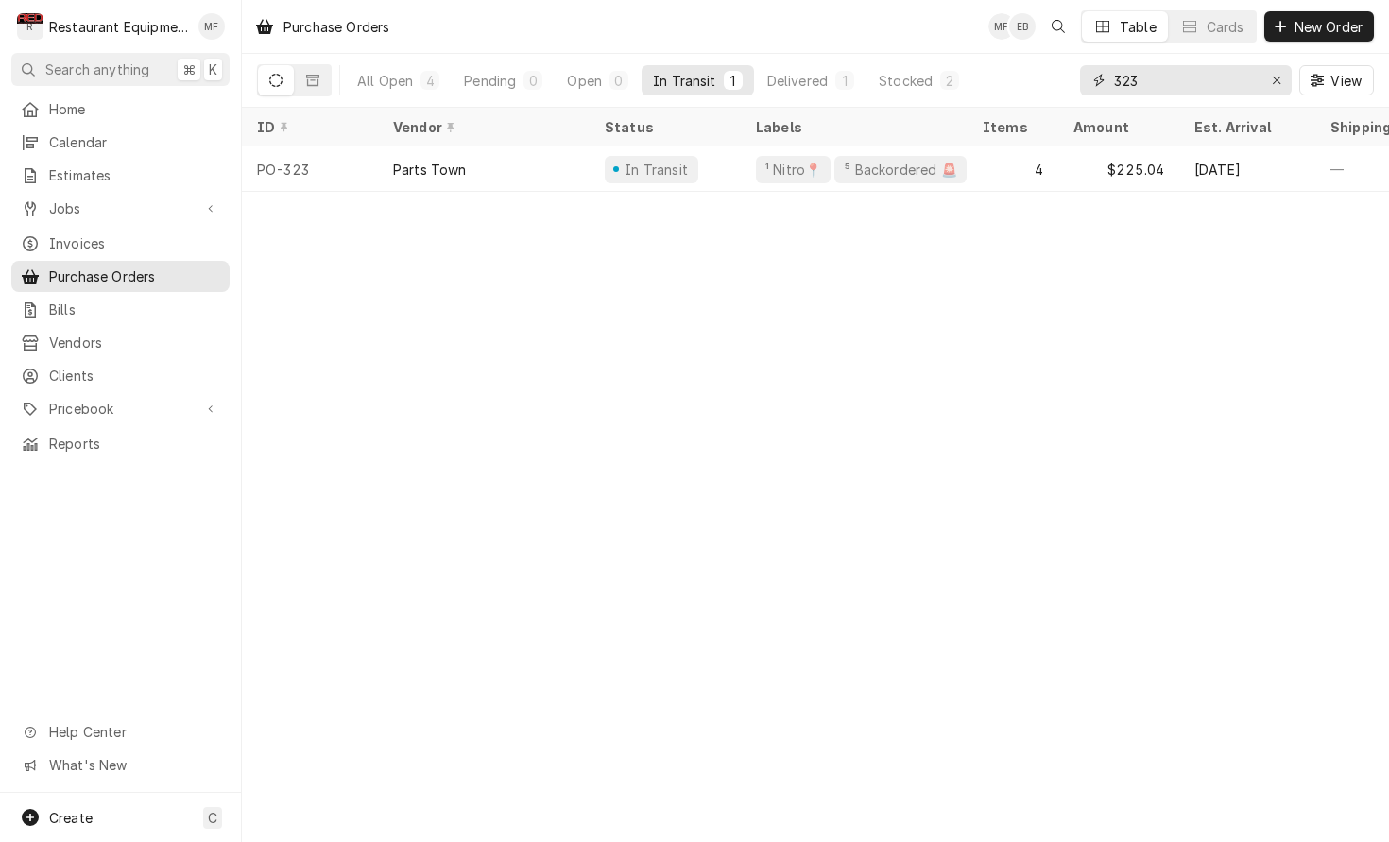
click at [1147, 79] on input "323" at bounding box center [1185, 80] width 142 height 30
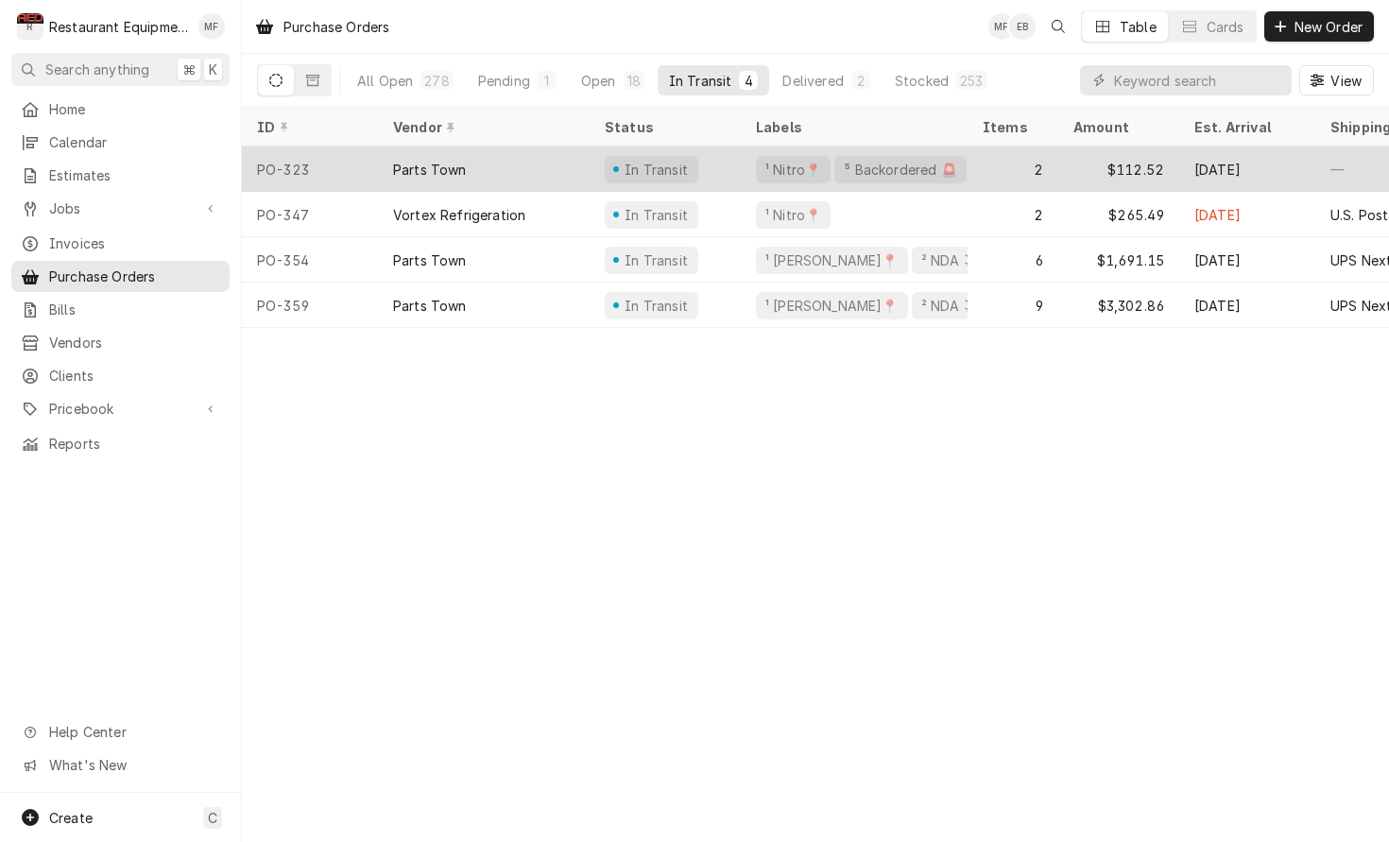
click at [983, 176] on div "2" at bounding box center [1013, 168] width 91 height 45
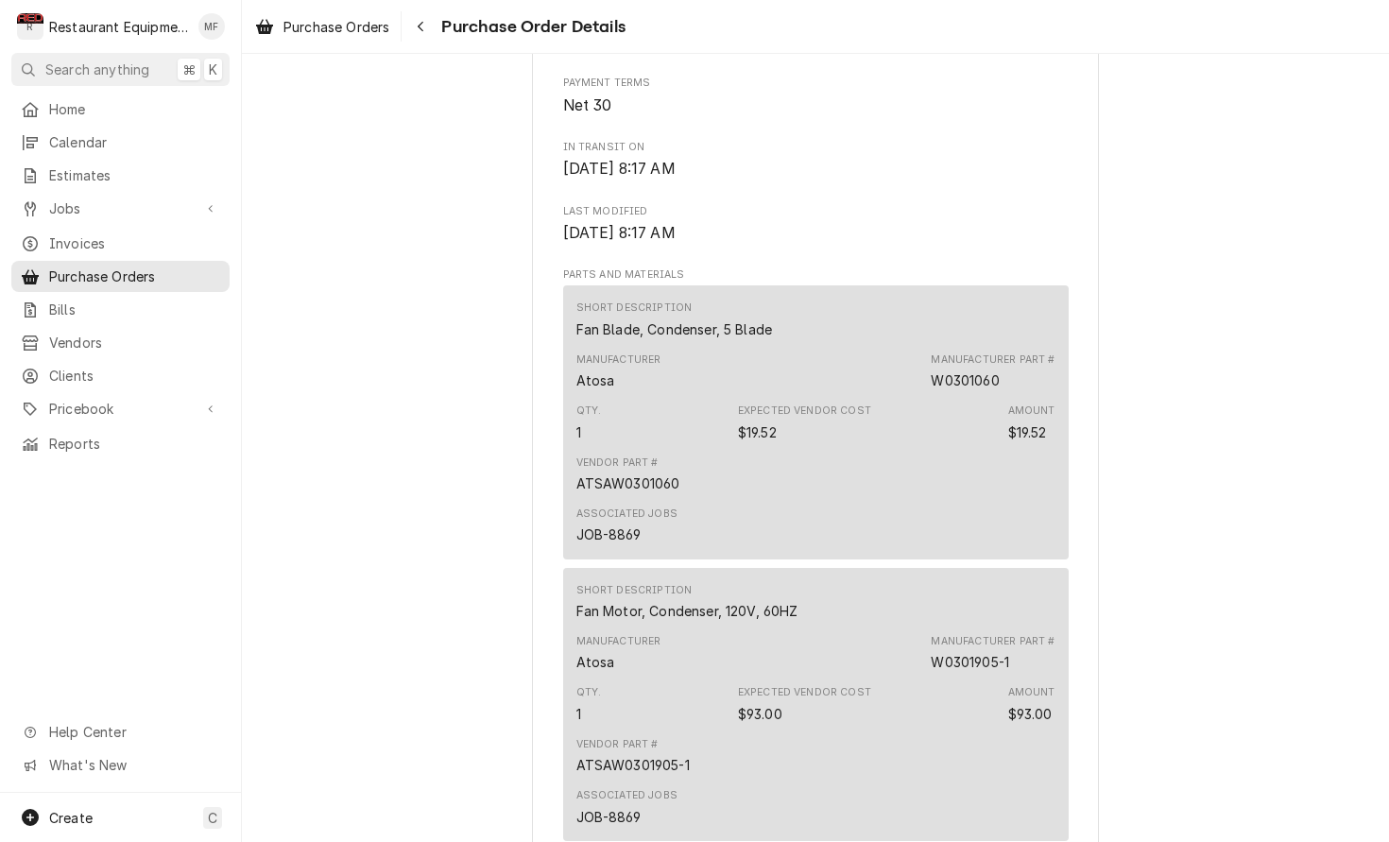
scroll to position [1179, 0]
click at [425, 34] on div "Navigate back" at bounding box center [420, 26] width 19 height 19
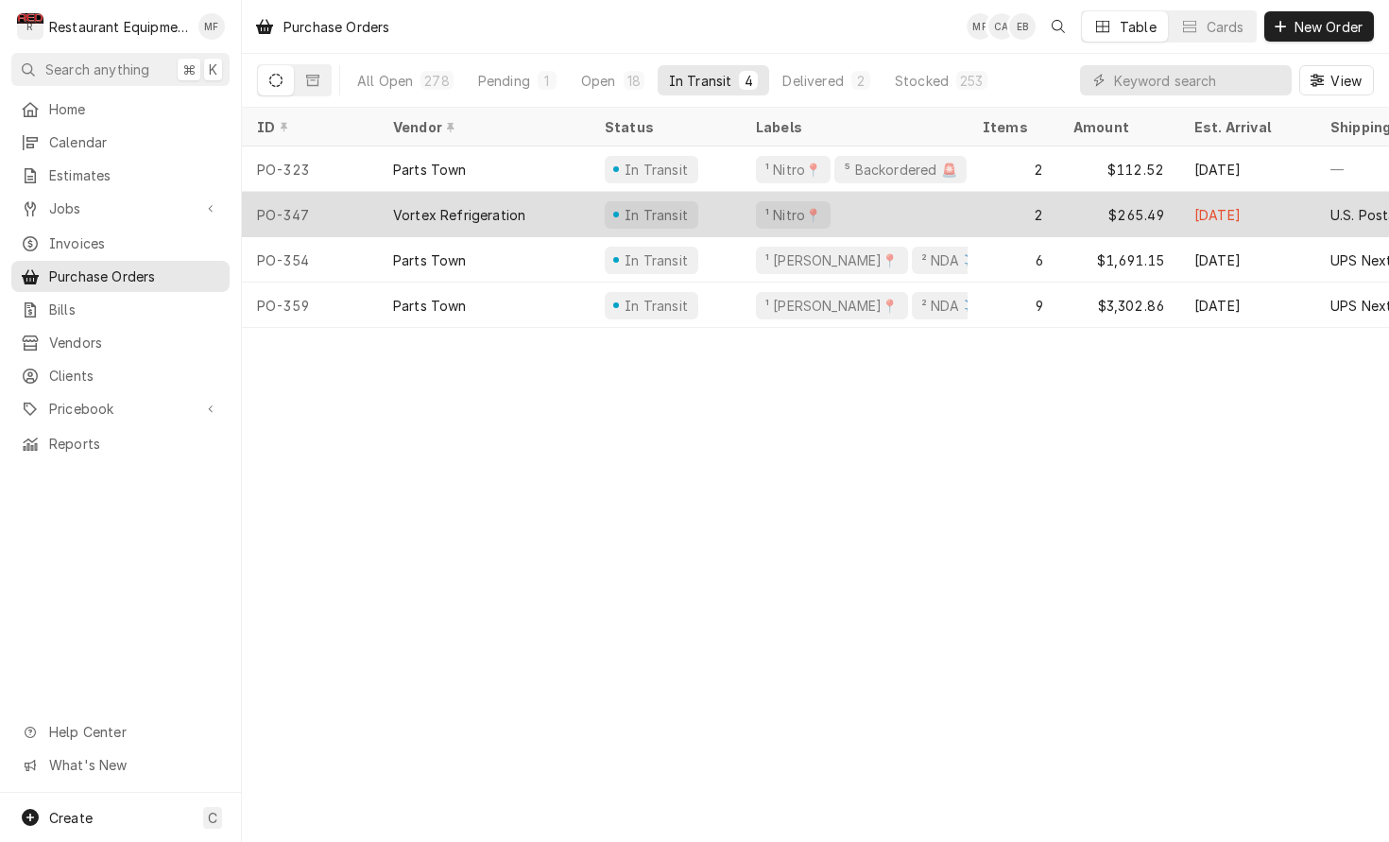
click at [895, 208] on div "¹ Nitro📍" at bounding box center [854, 214] width 227 height 45
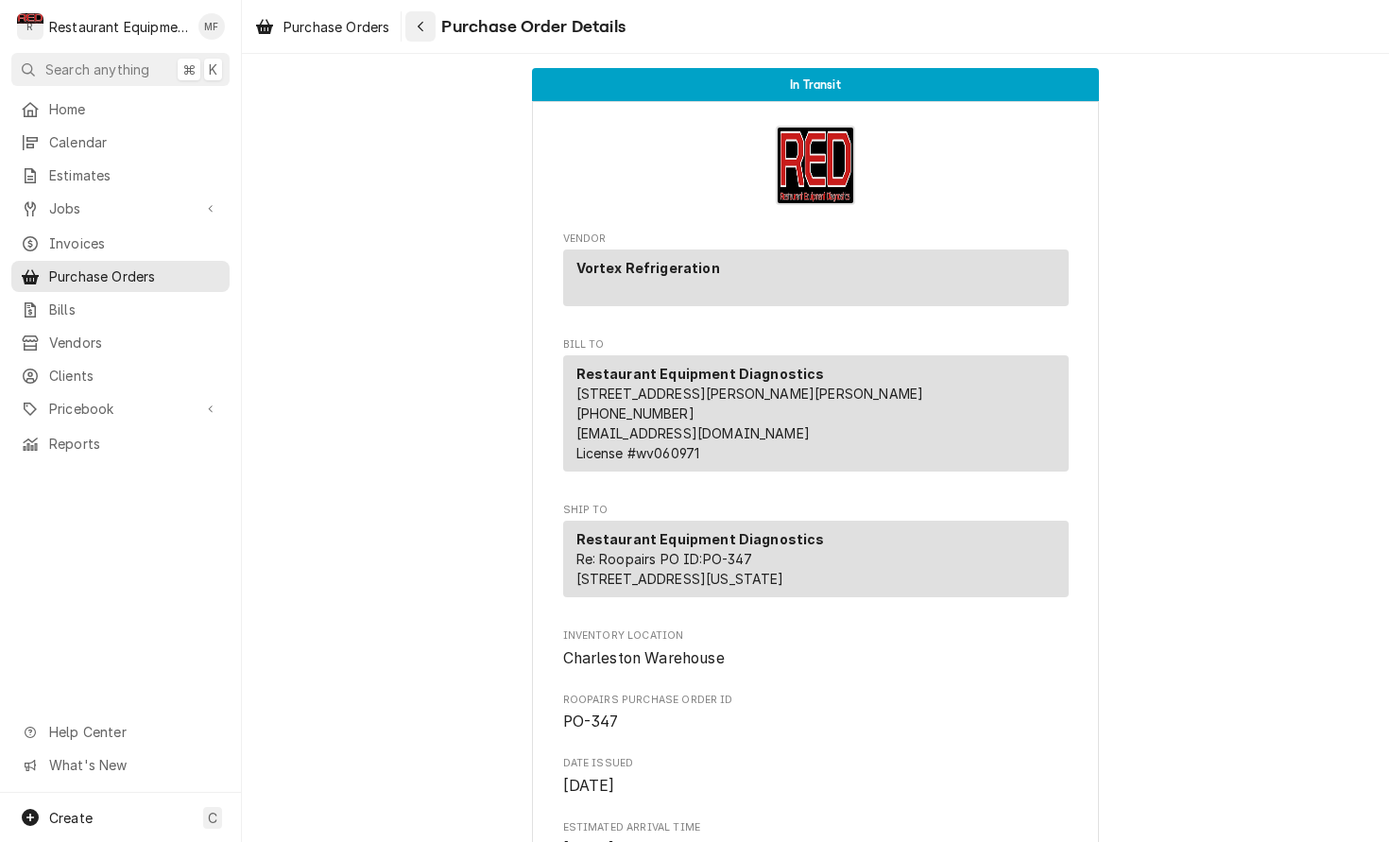
click at [422, 27] on icon "Navigate back" at bounding box center [421, 27] width 6 height 10
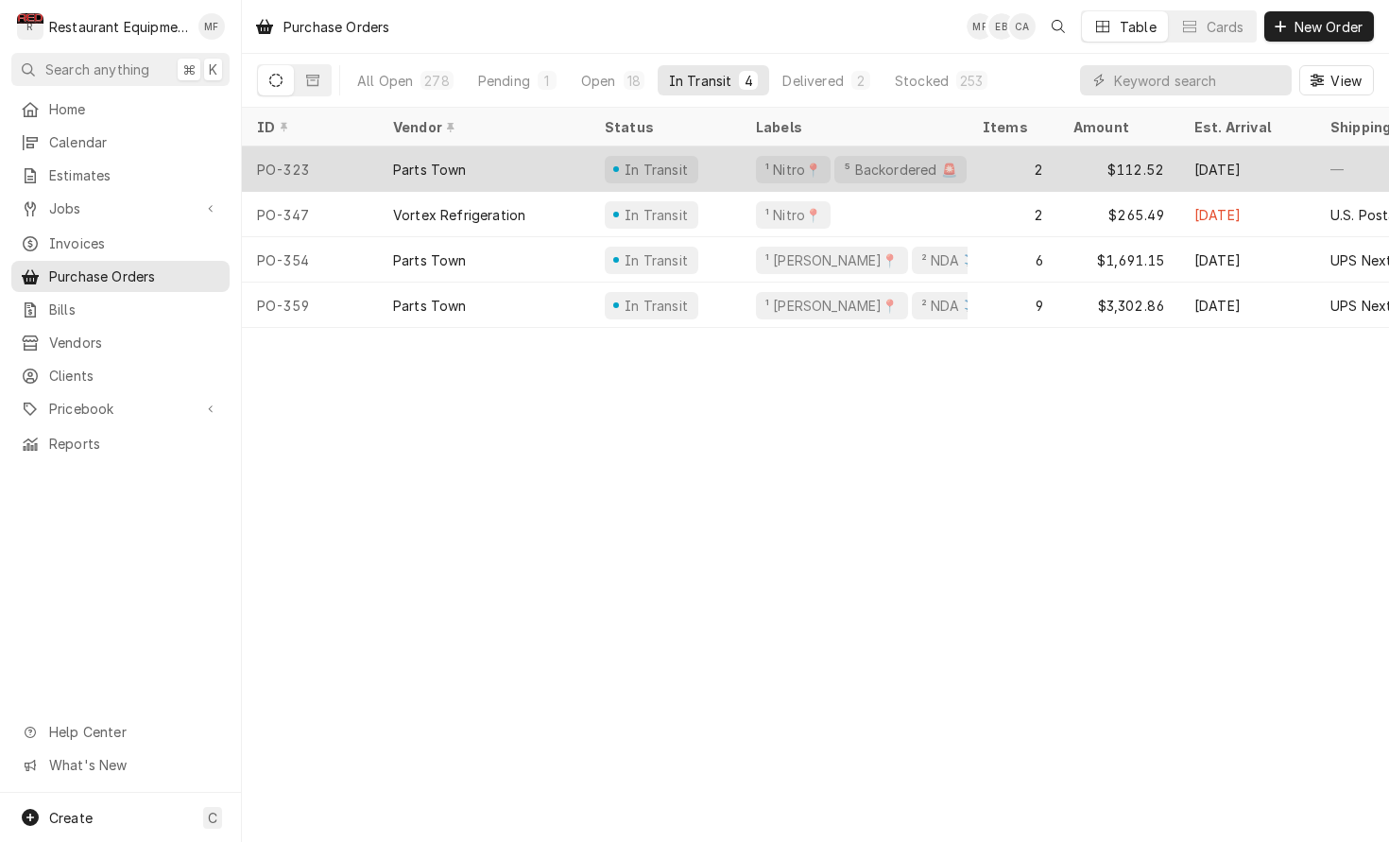
click at [998, 168] on div "2" at bounding box center [1013, 168] width 91 height 45
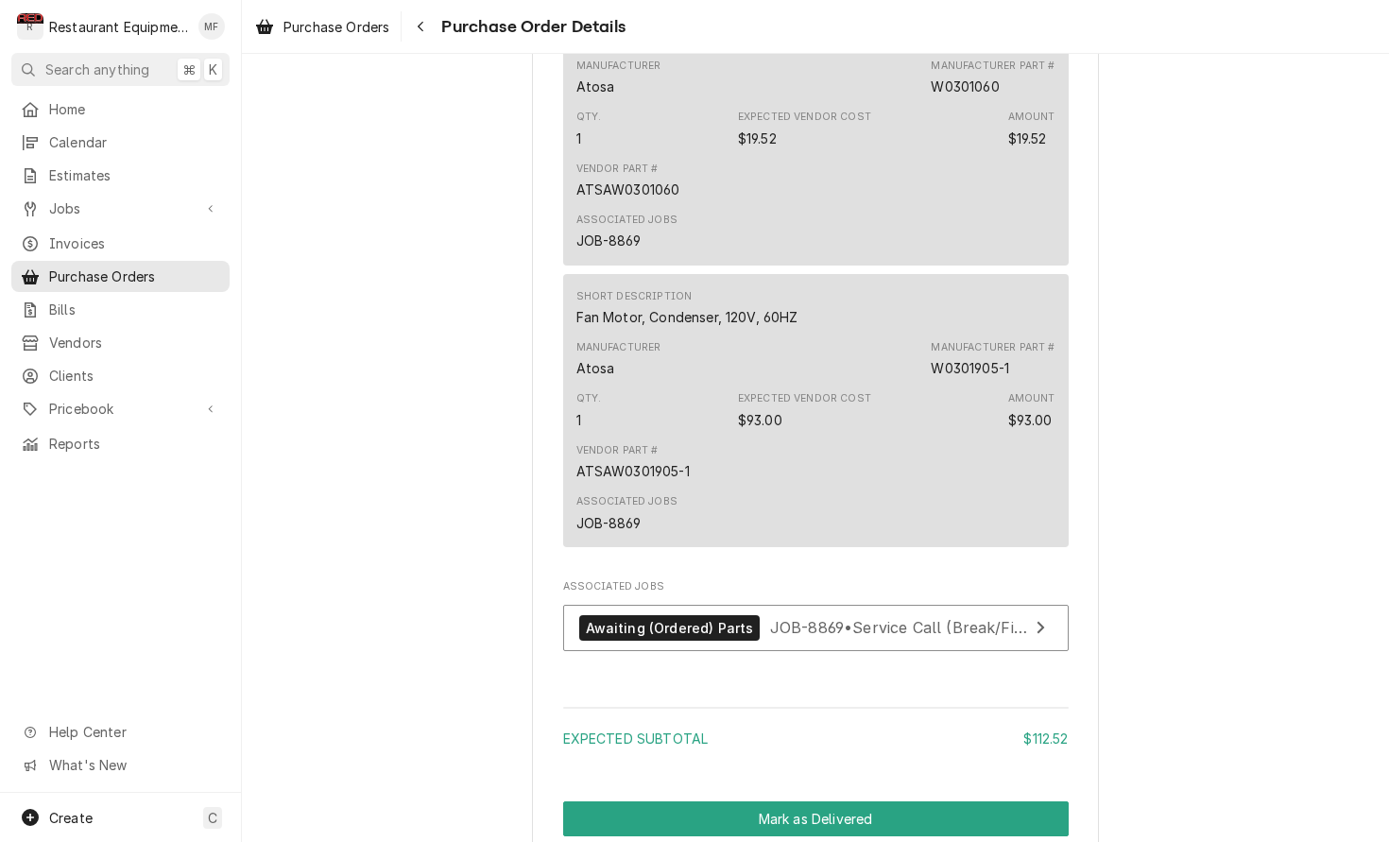
scroll to position [1460, 0]
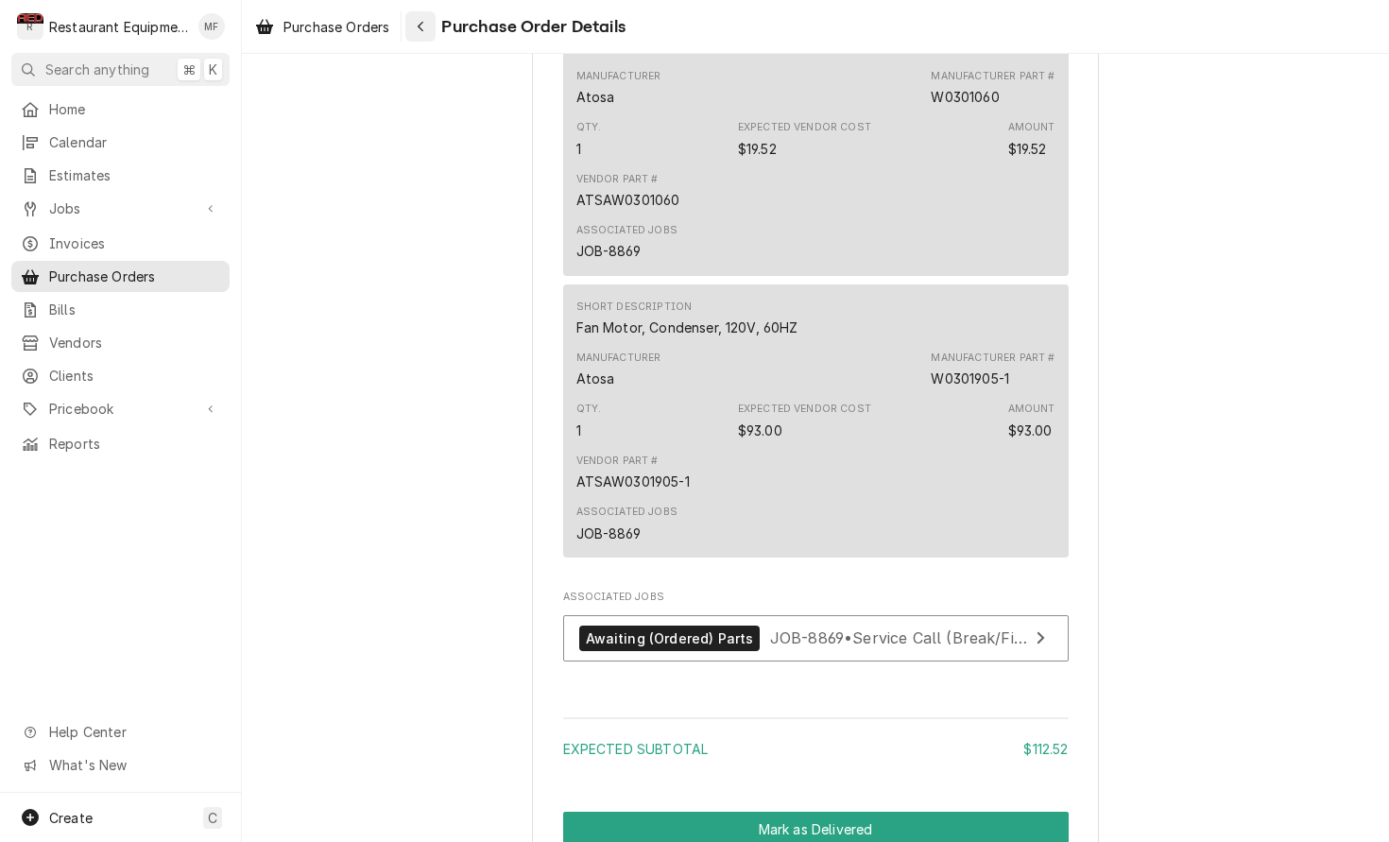
click at [428, 27] on div "Navigate back" at bounding box center [420, 26] width 19 height 19
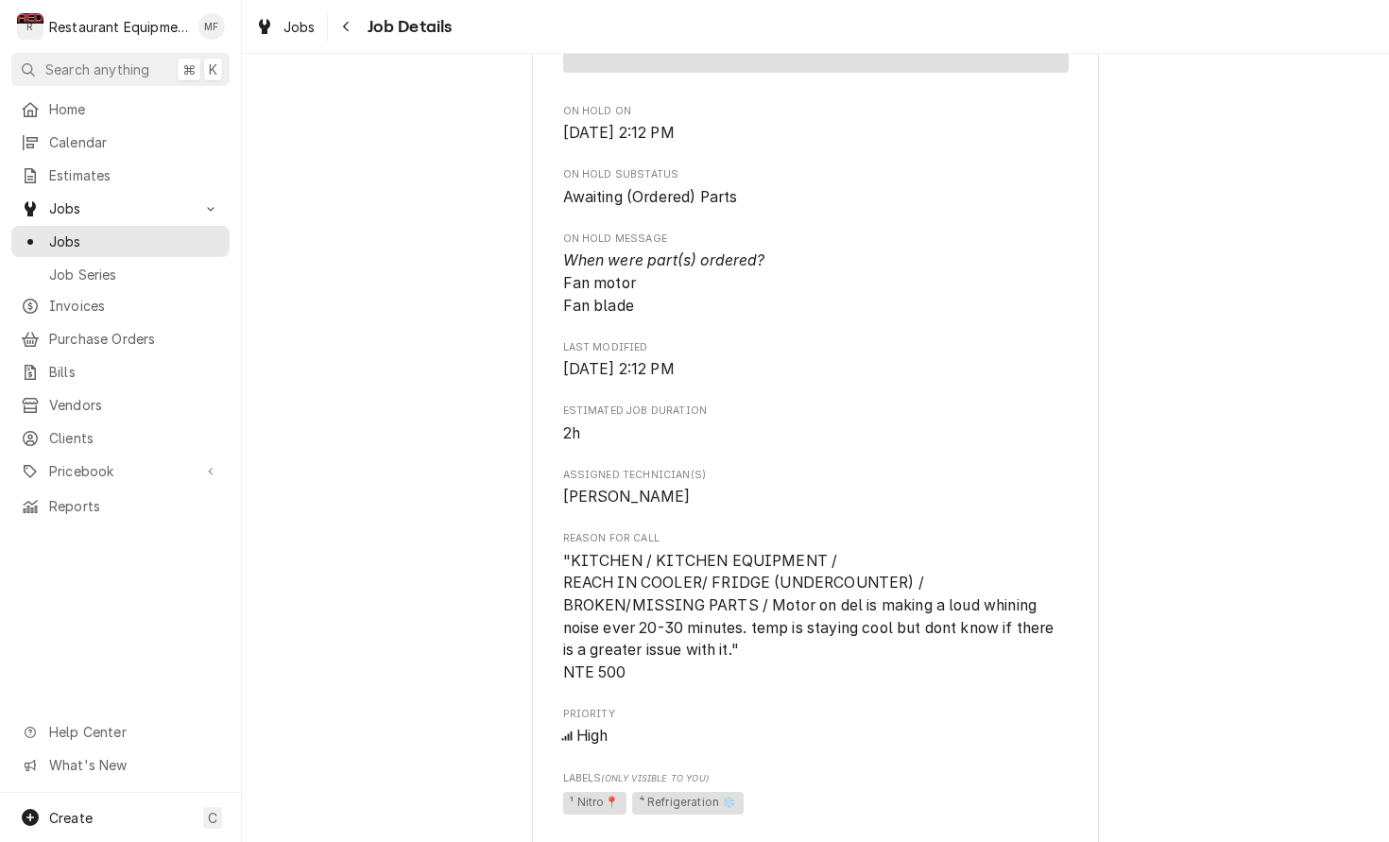
scroll to position [1181, 0]
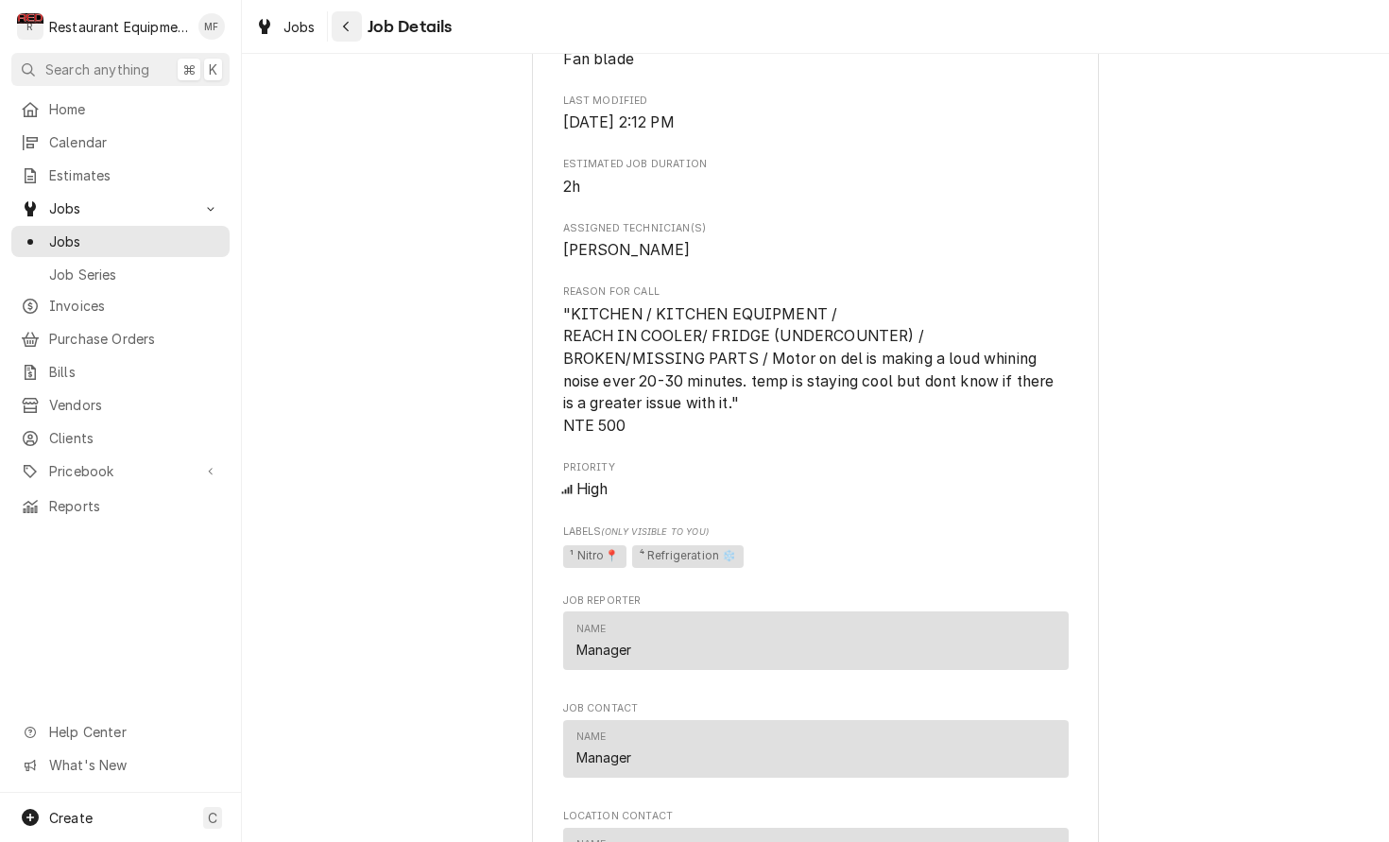
click at [343, 29] on icon "Navigate back" at bounding box center [346, 26] width 9 height 13
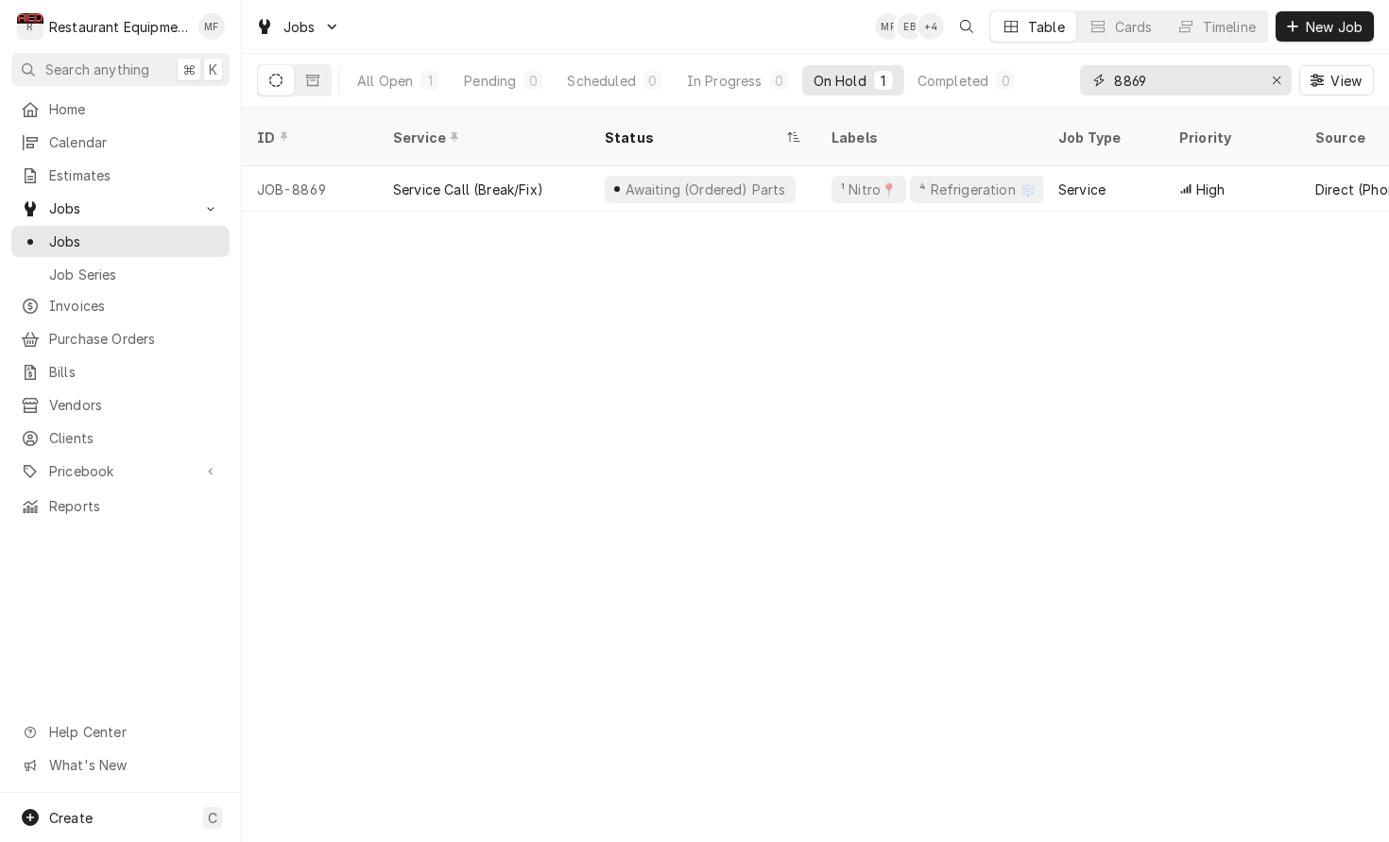
click at [1195, 91] on input "8869" at bounding box center [1185, 80] width 142 height 30
type input "8"
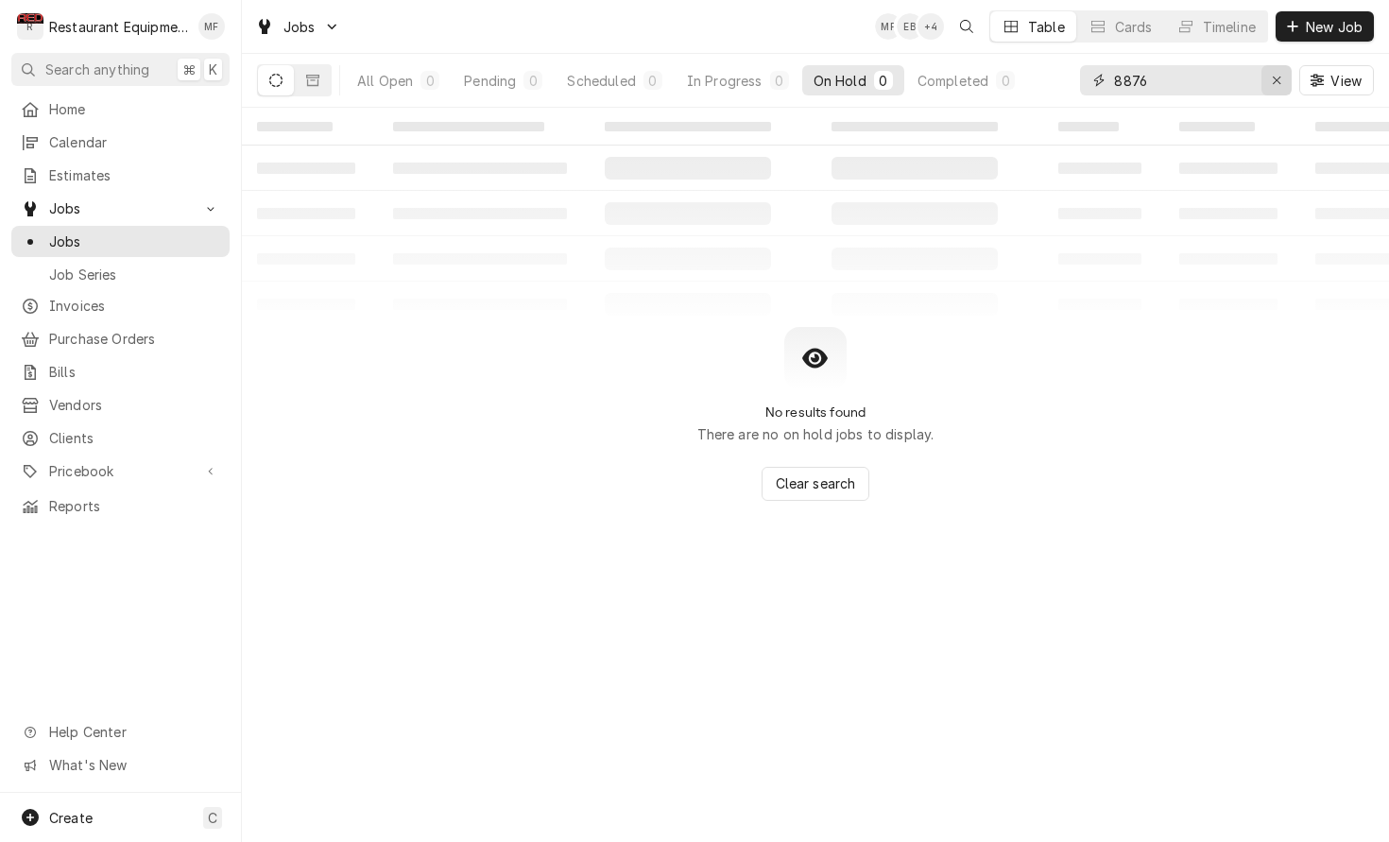
type input "8876"
drag, startPoint x: 1280, startPoint y: 86, endPoint x: 1292, endPoint y: 83, distance: 11.7
click at [1280, 86] on icon "Erase input" at bounding box center [1277, 80] width 10 height 13
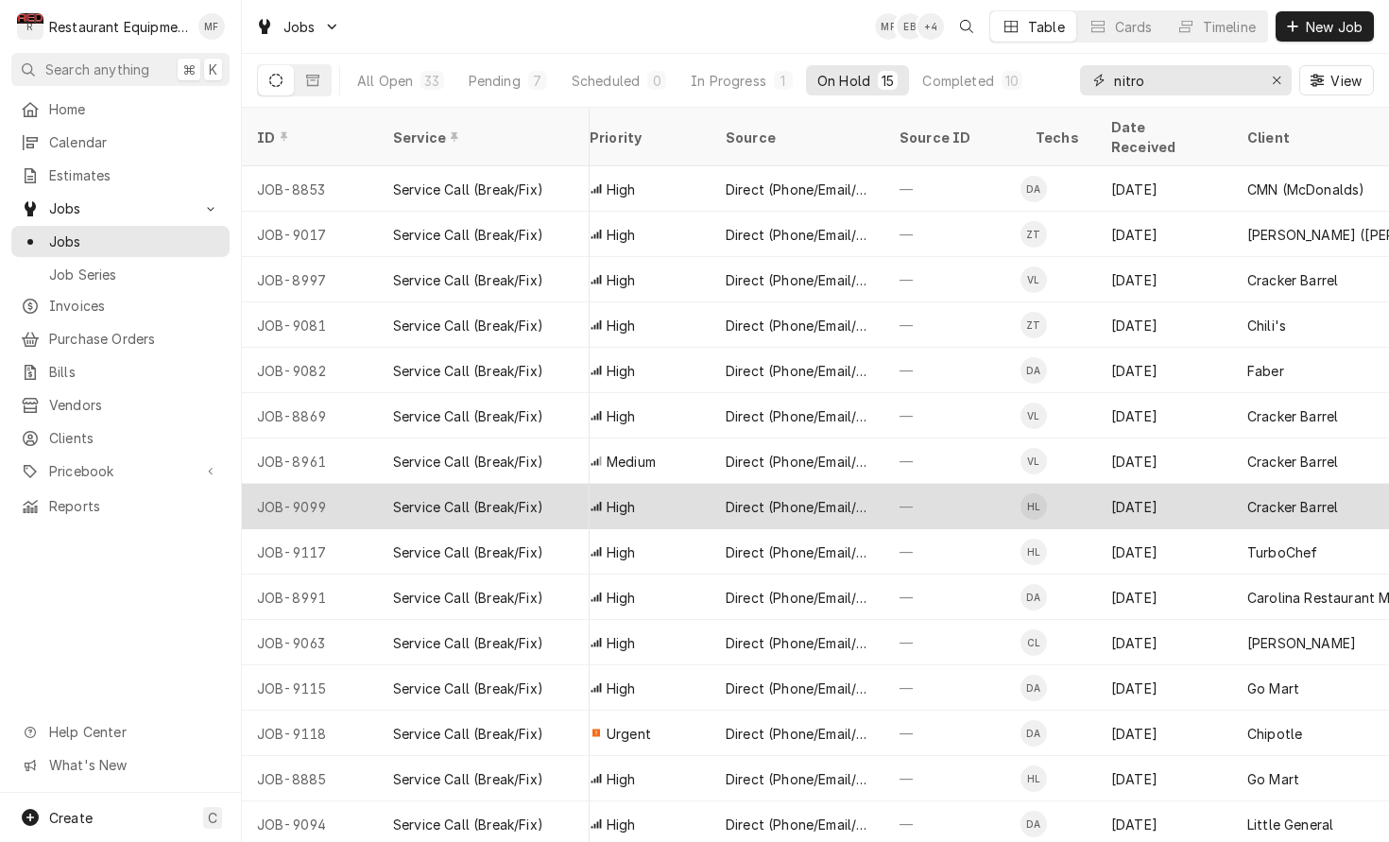
scroll to position [0, 584]
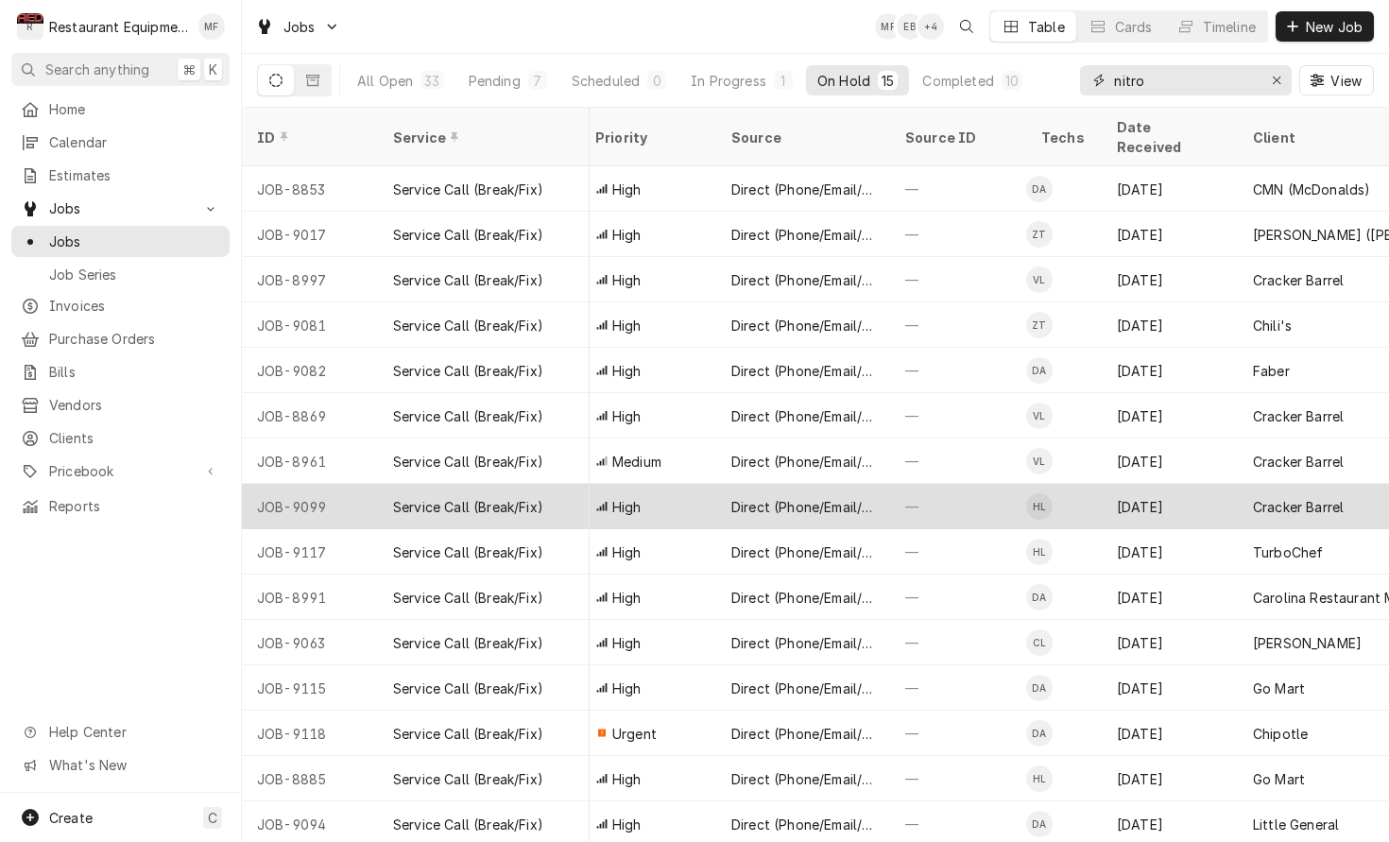
type input "nitro"
click at [1222, 489] on div "Oct 2" at bounding box center [1170, 506] width 136 height 45
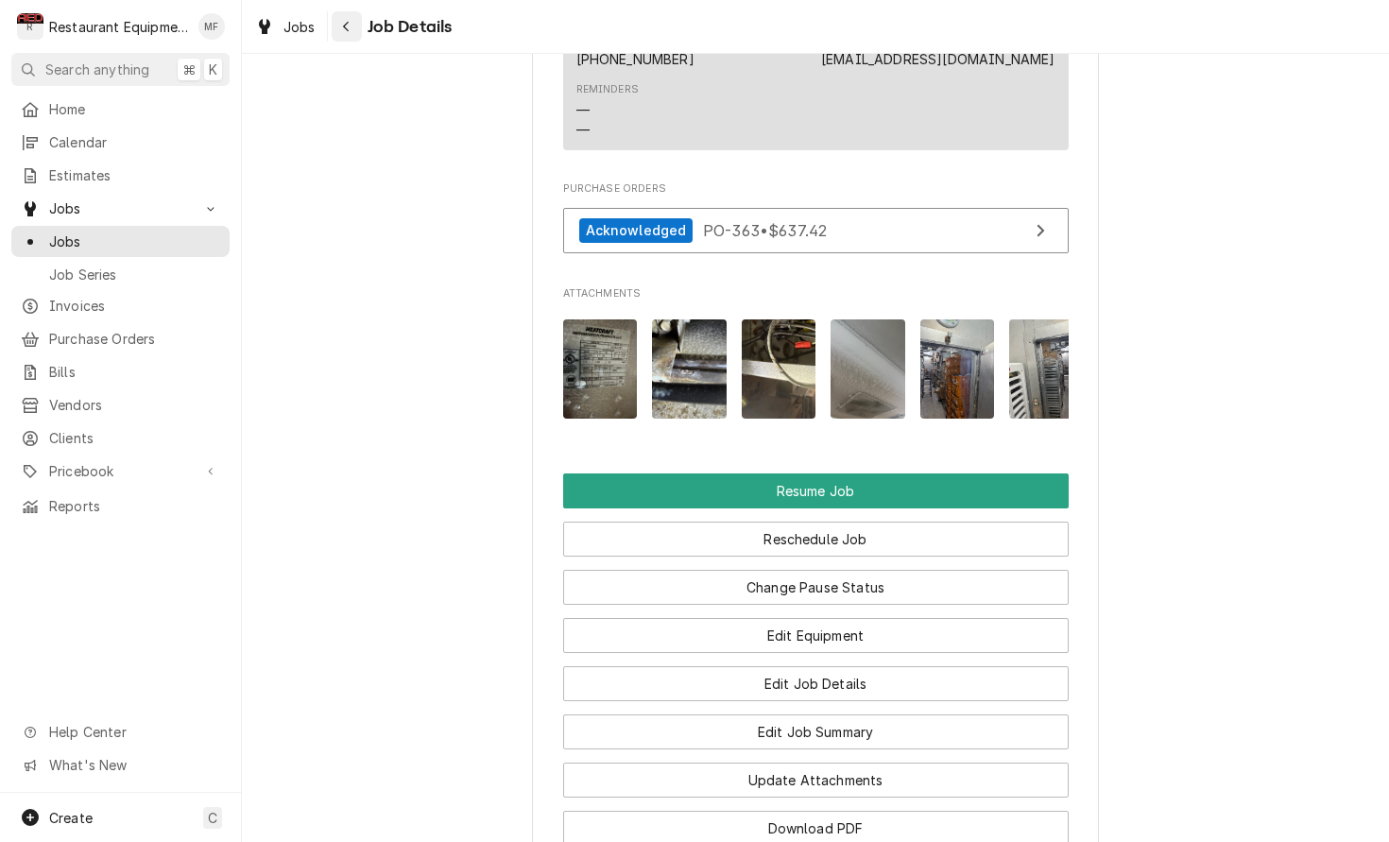
click at [344, 26] on icon "Navigate back" at bounding box center [346, 26] width 9 height 13
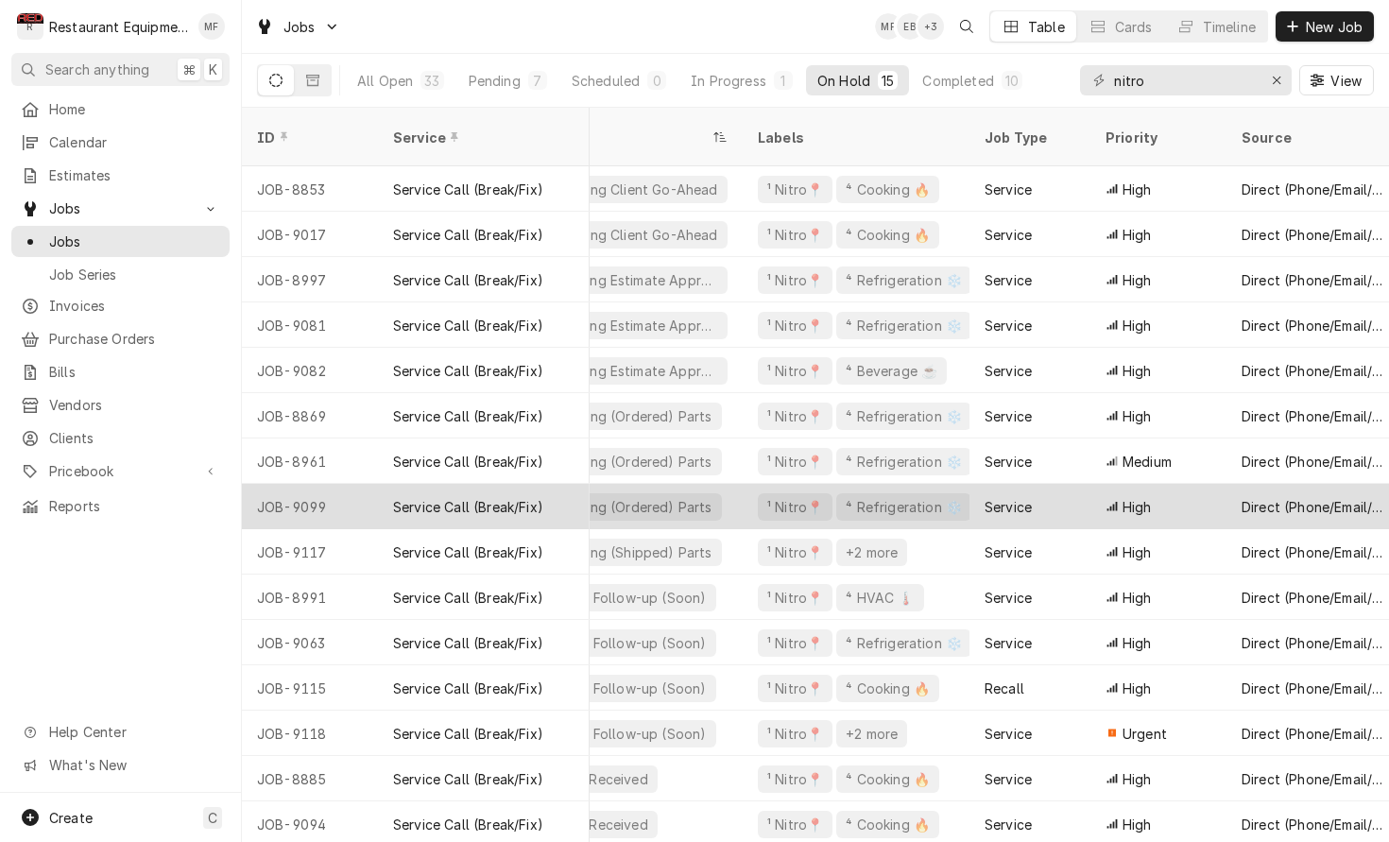
scroll to position [0, 78]
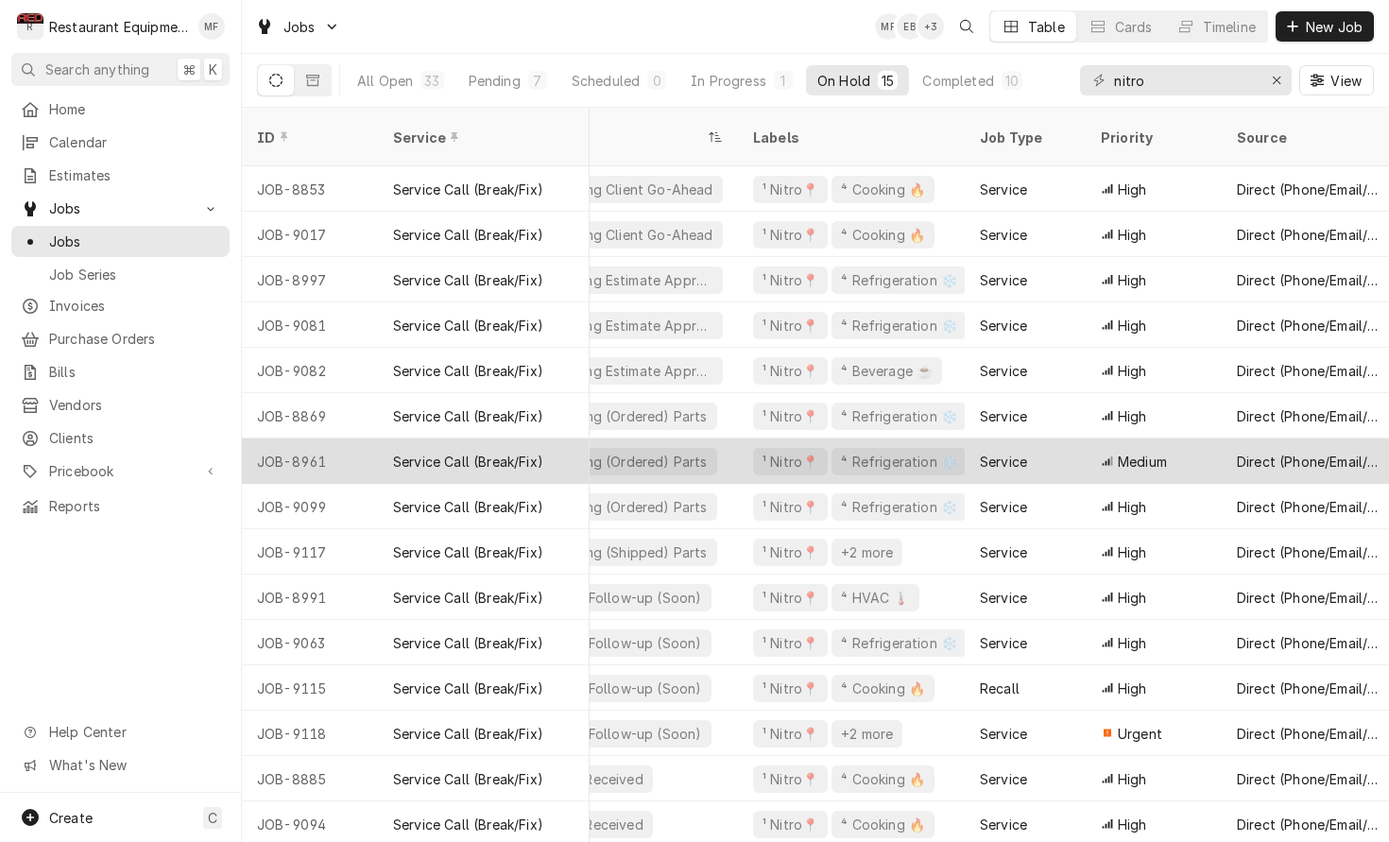
click at [952, 438] on div "¹ Nitro📍 ⁴ Refrigeration ❄️" at bounding box center [851, 460] width 227 height 45
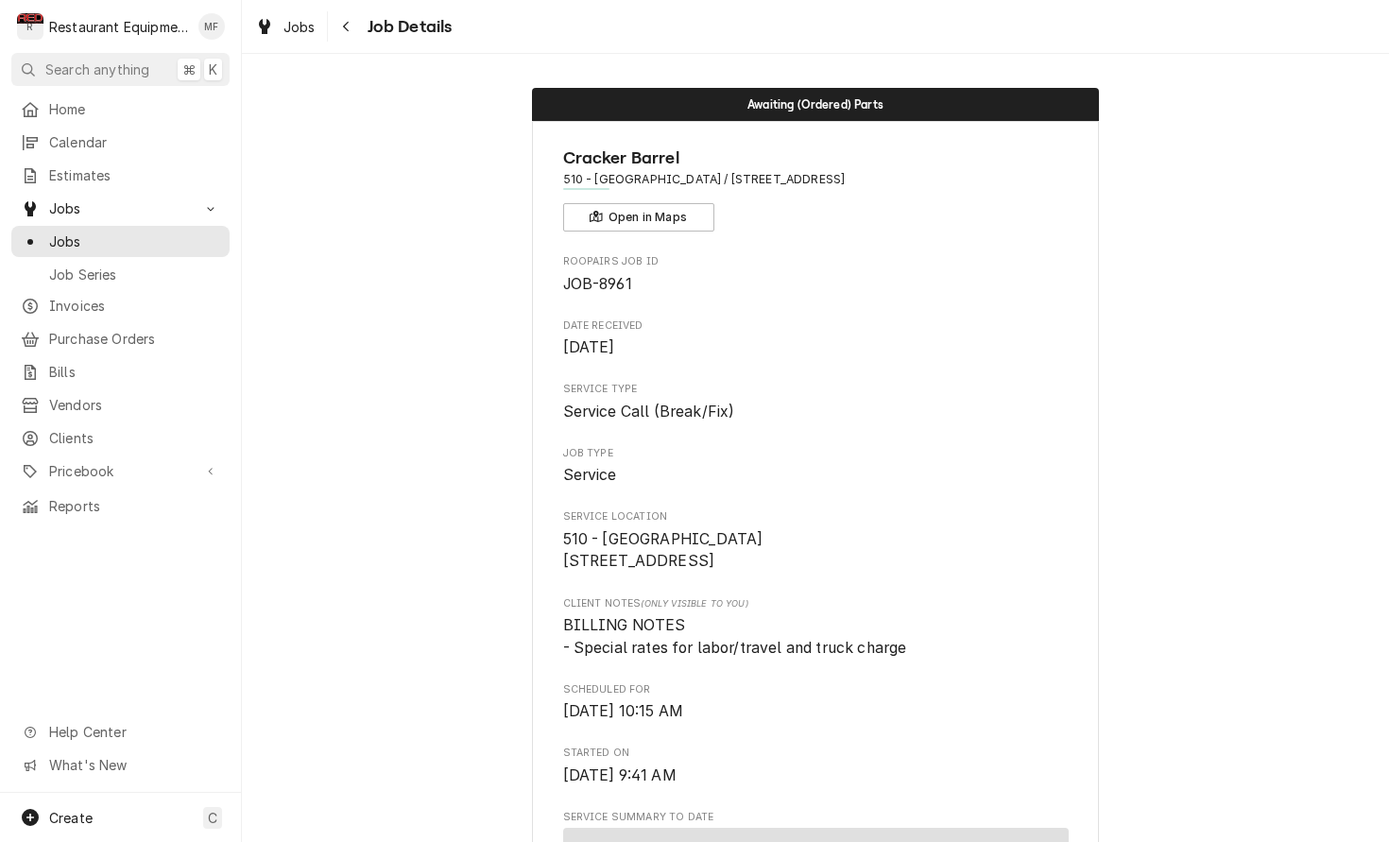
click at [785, 455] on span "Job Type" at bounding box center [816, 453] width 506 height 15
click at [352, 26] on div "Navigate back" at bounding box center [346, 26] width 19 height 19
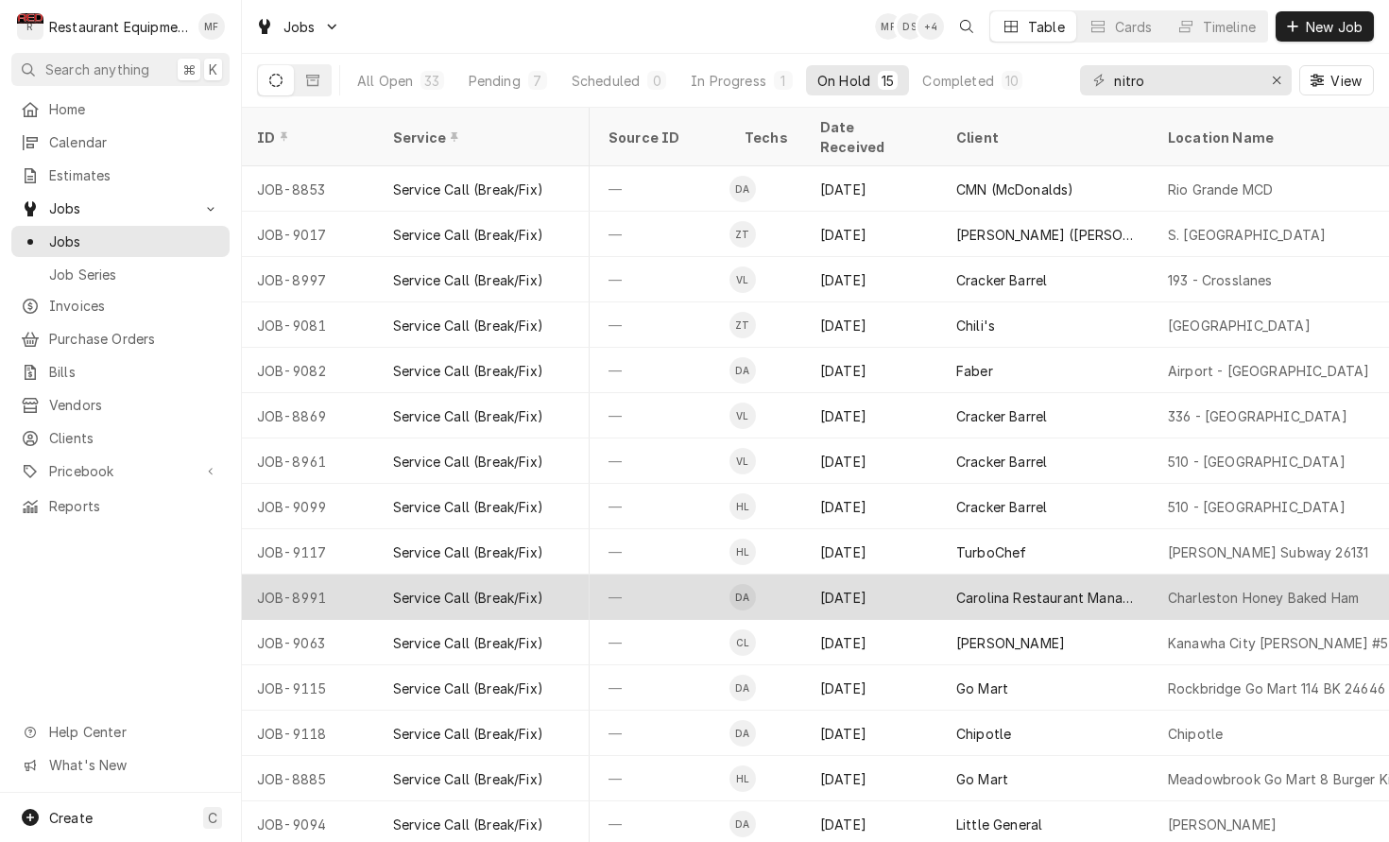
scroll to position [0, 884]
click at [1153, 575] on div "Charleston Honey Baked Ham" at bounding box center [1285, 597] width 272 height 45
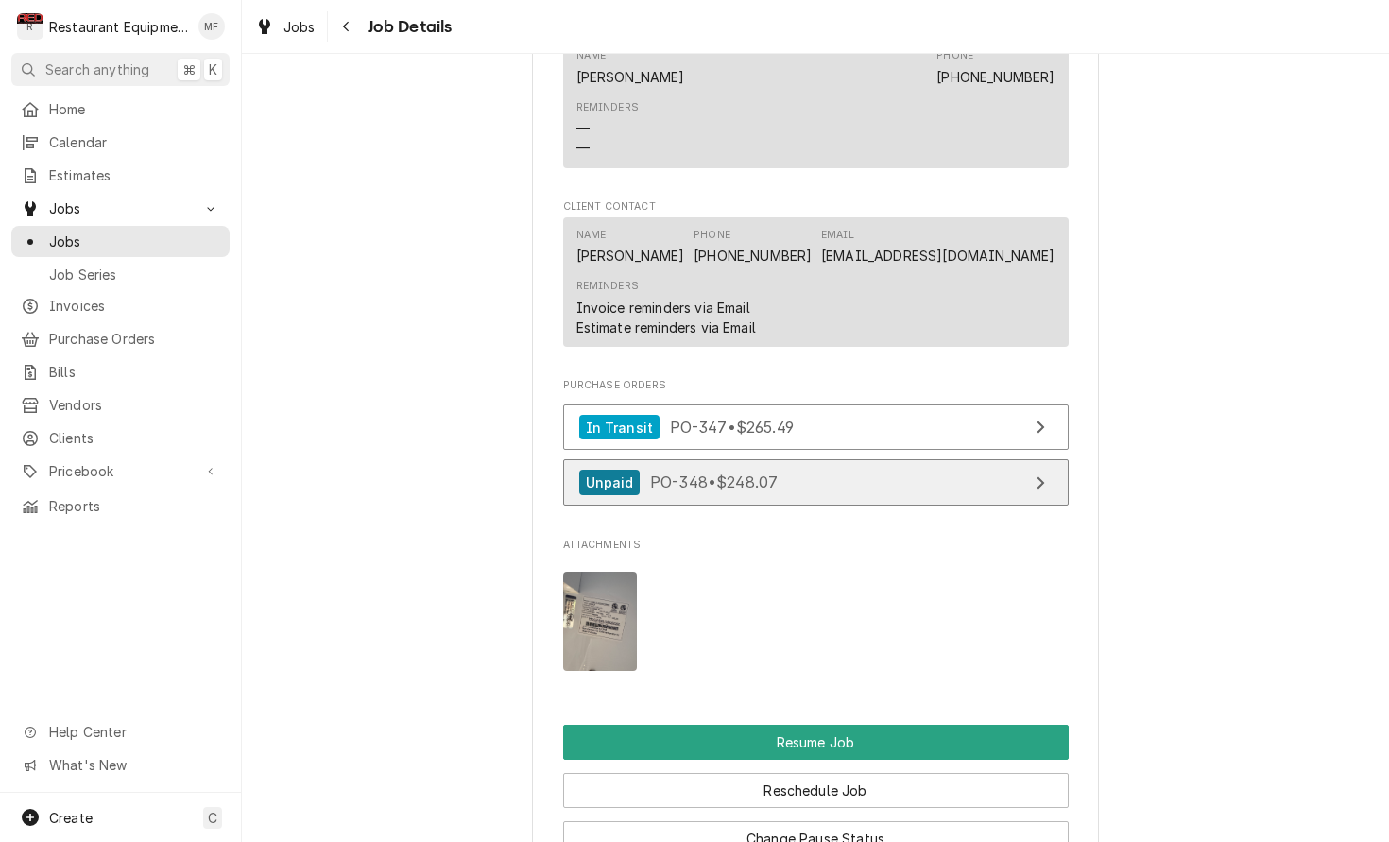
scroll to position [1624, 0]
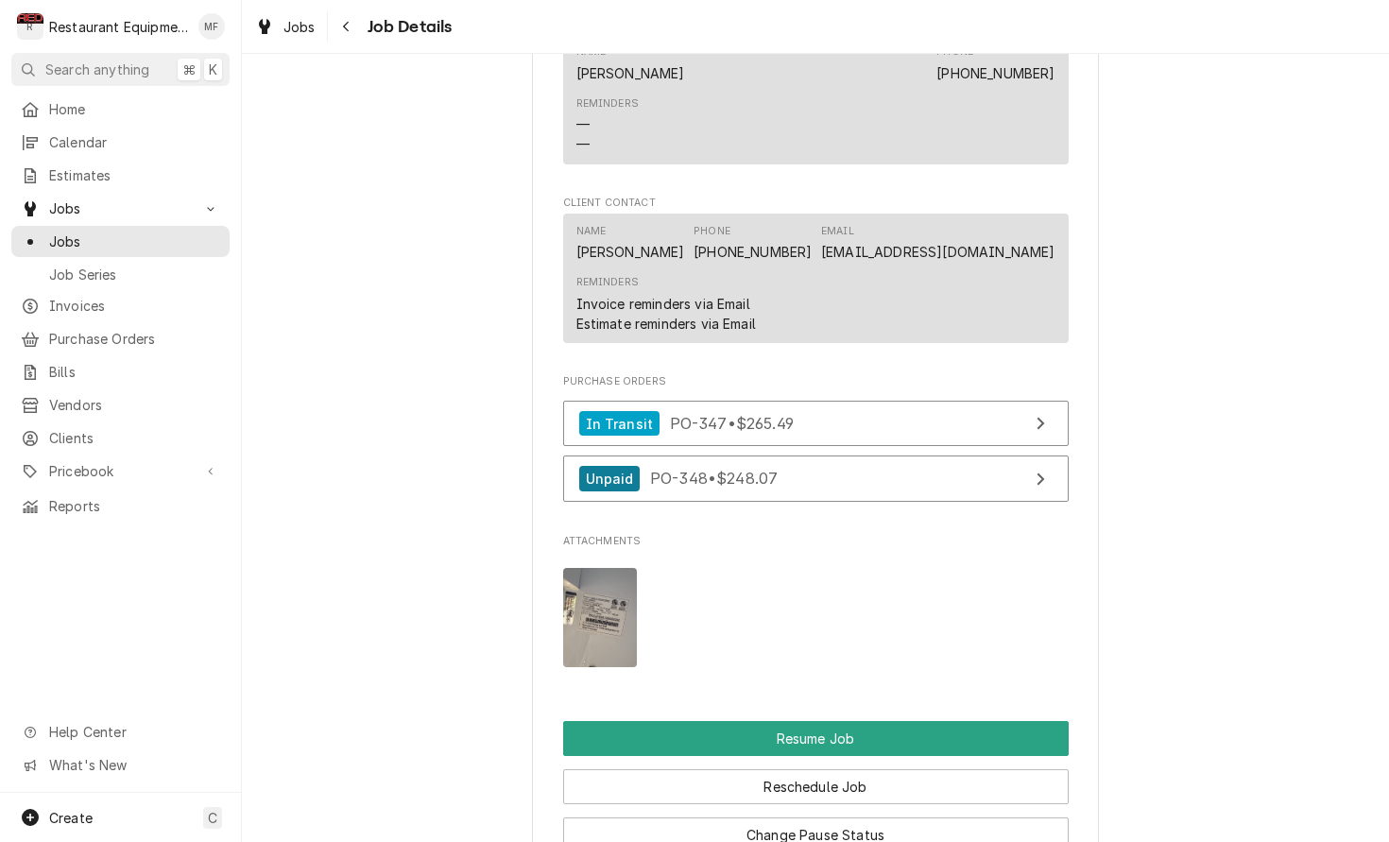
click at [597, 580] on img "Attachments" at bounding box center [600, 617] width 75 height 99
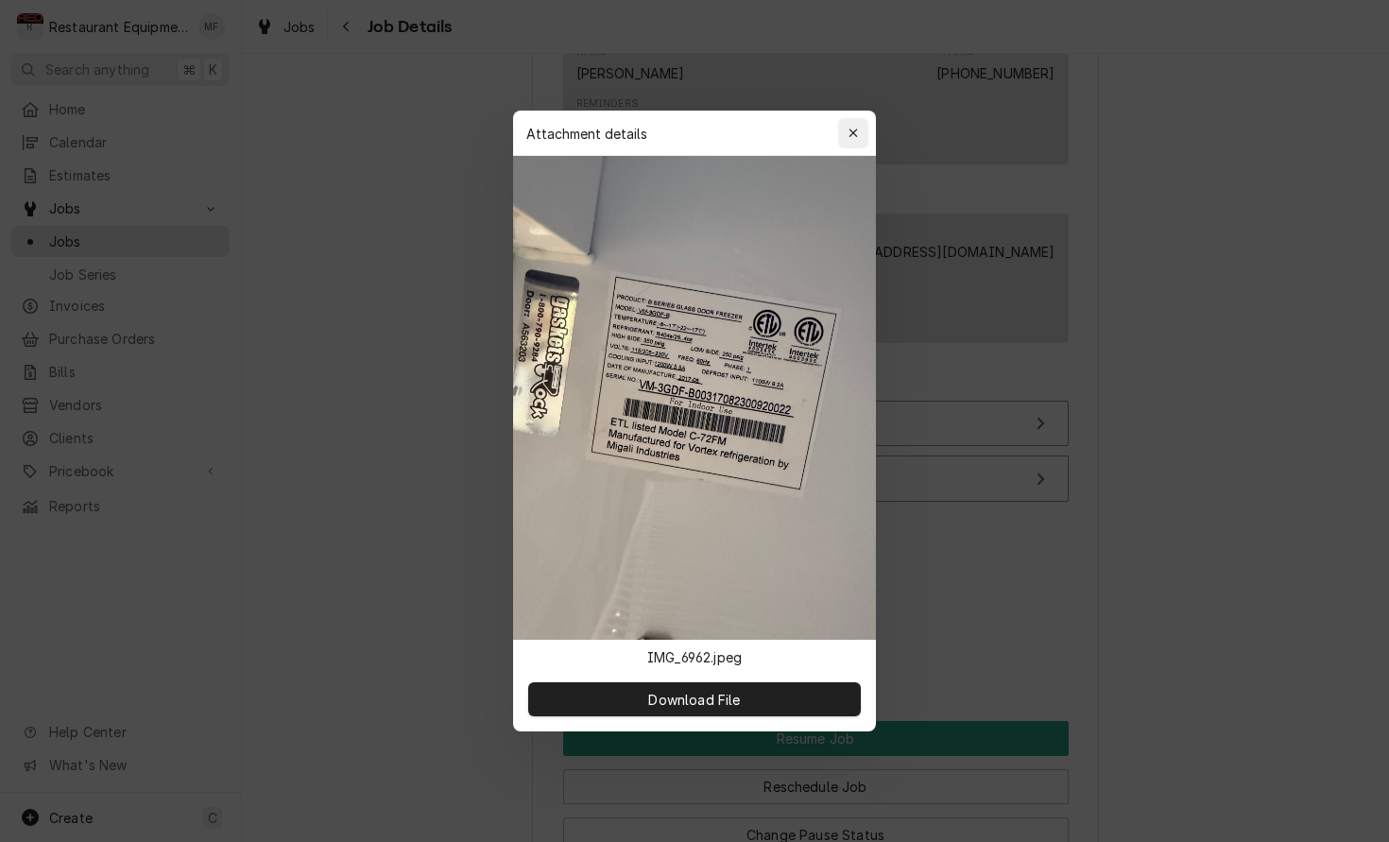
click at [849, 135] on icon "button" at bounding box center [854, 133] width 10 height 13
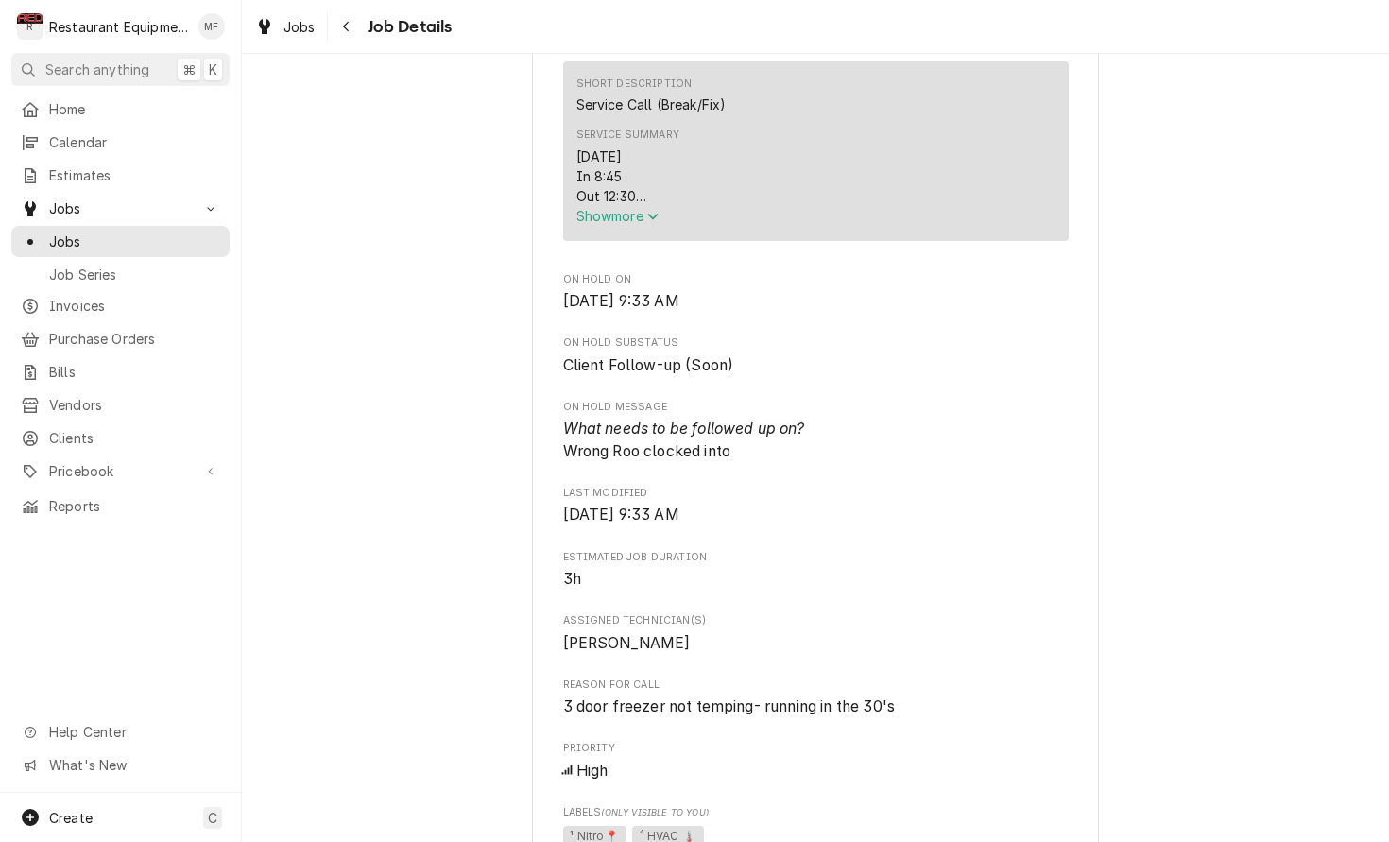
scroll to position [769, 0]
click at [634, 218] on span "Show more" at bounding box center [617, 213] width 83 height 16
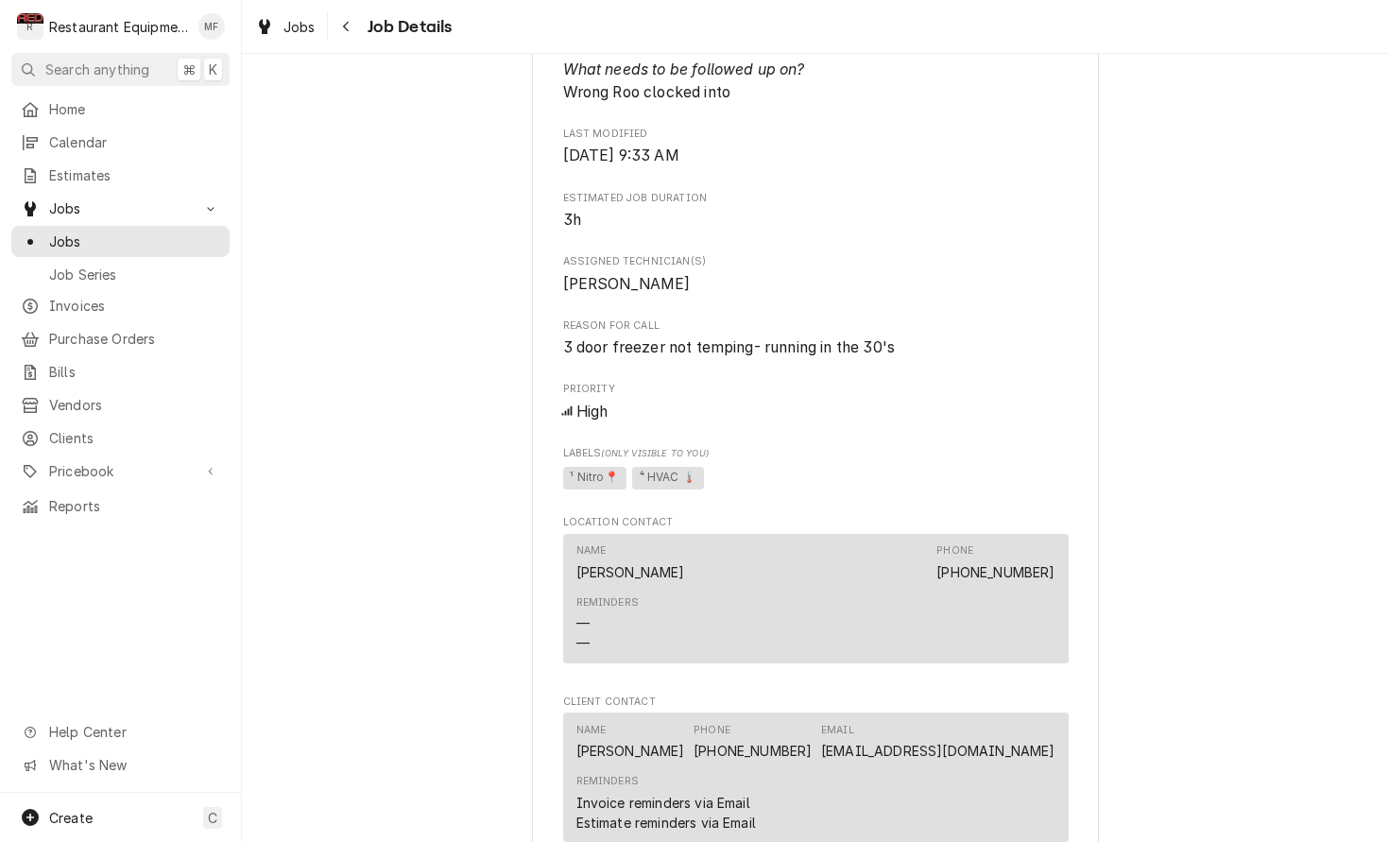
scroll to position [1326, 0]
click at [337, 21] on div "Navigate back" at bounding box center [346, 26] width 19 height 19
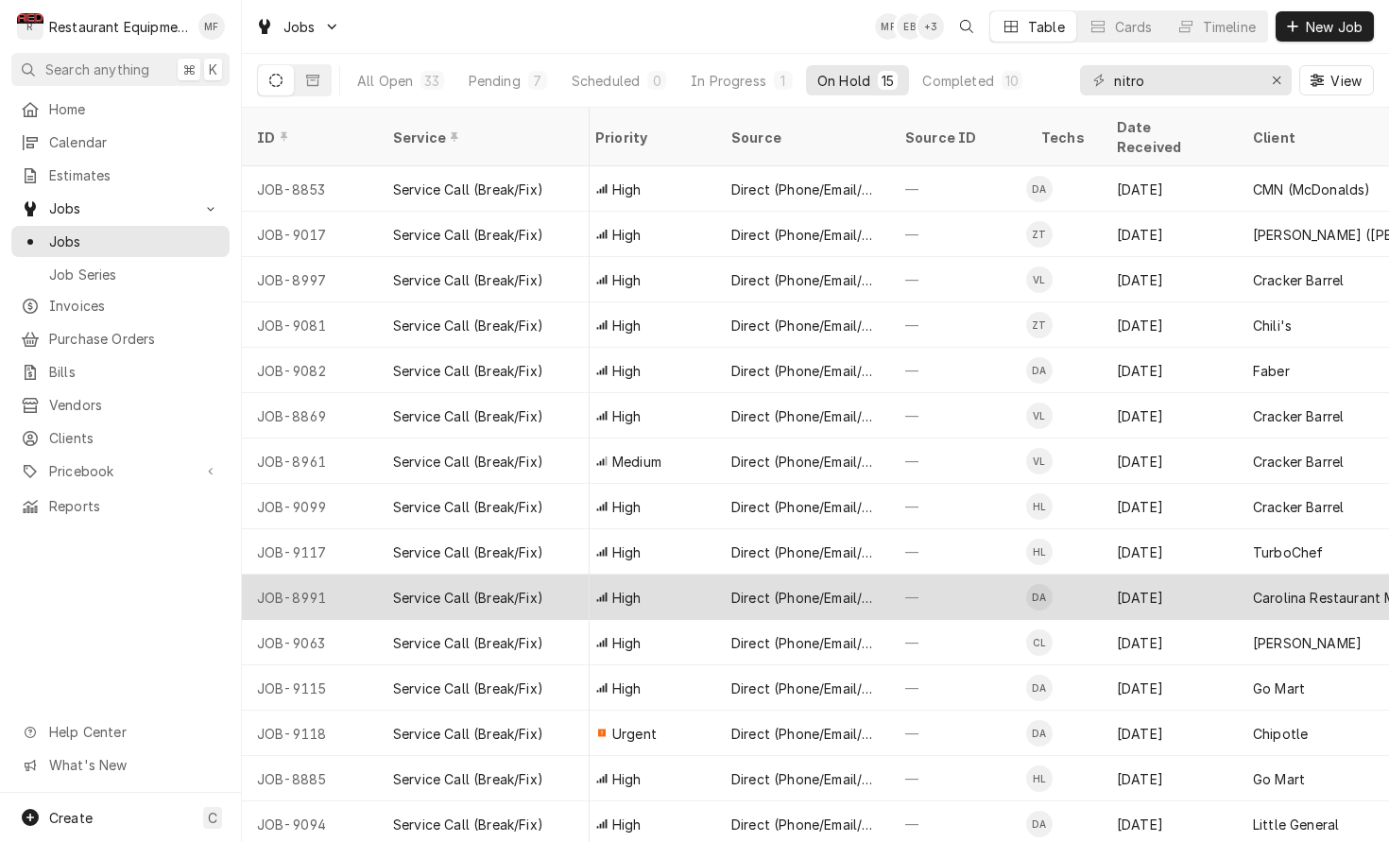
scroll to position [0, 587]
click at [1212, 575] on div "[DATE]" at bounding box center [1167, 597] width 136 height 45
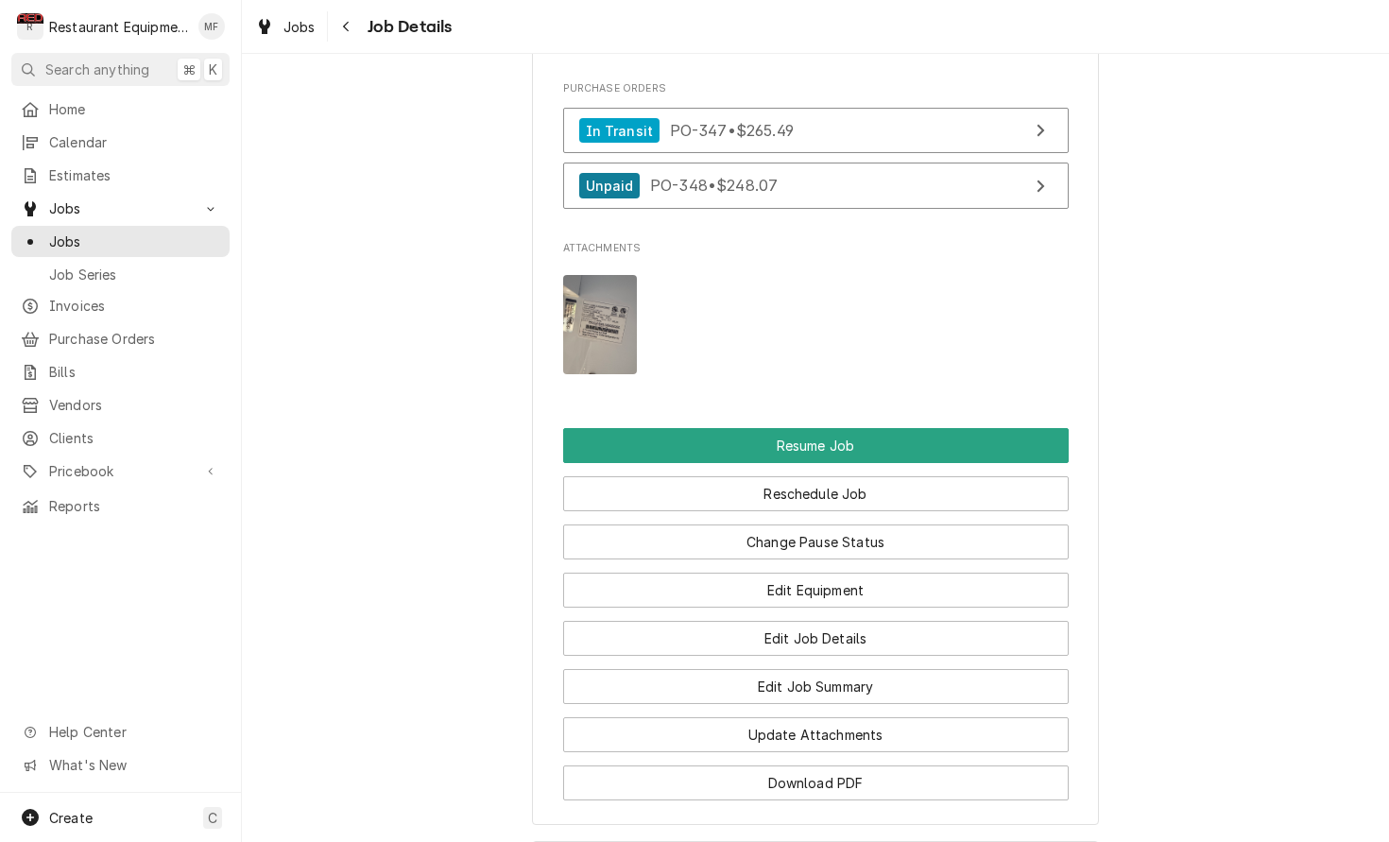
scroll to position [1922, 0]
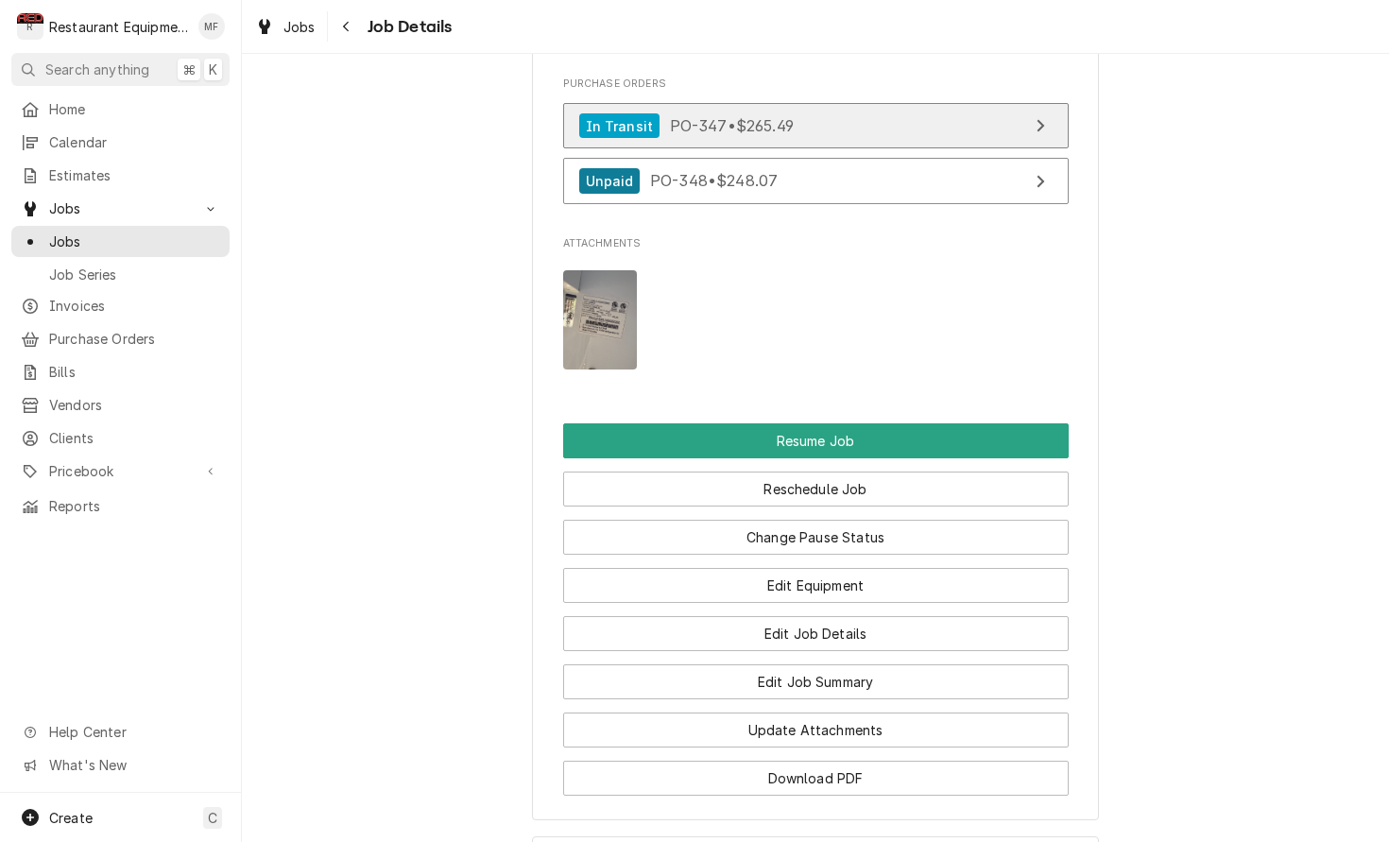
click at [1008, 135] on link "In Transit PO-347 • $265.49" at bounding box center [816, 126] width 506 height 46
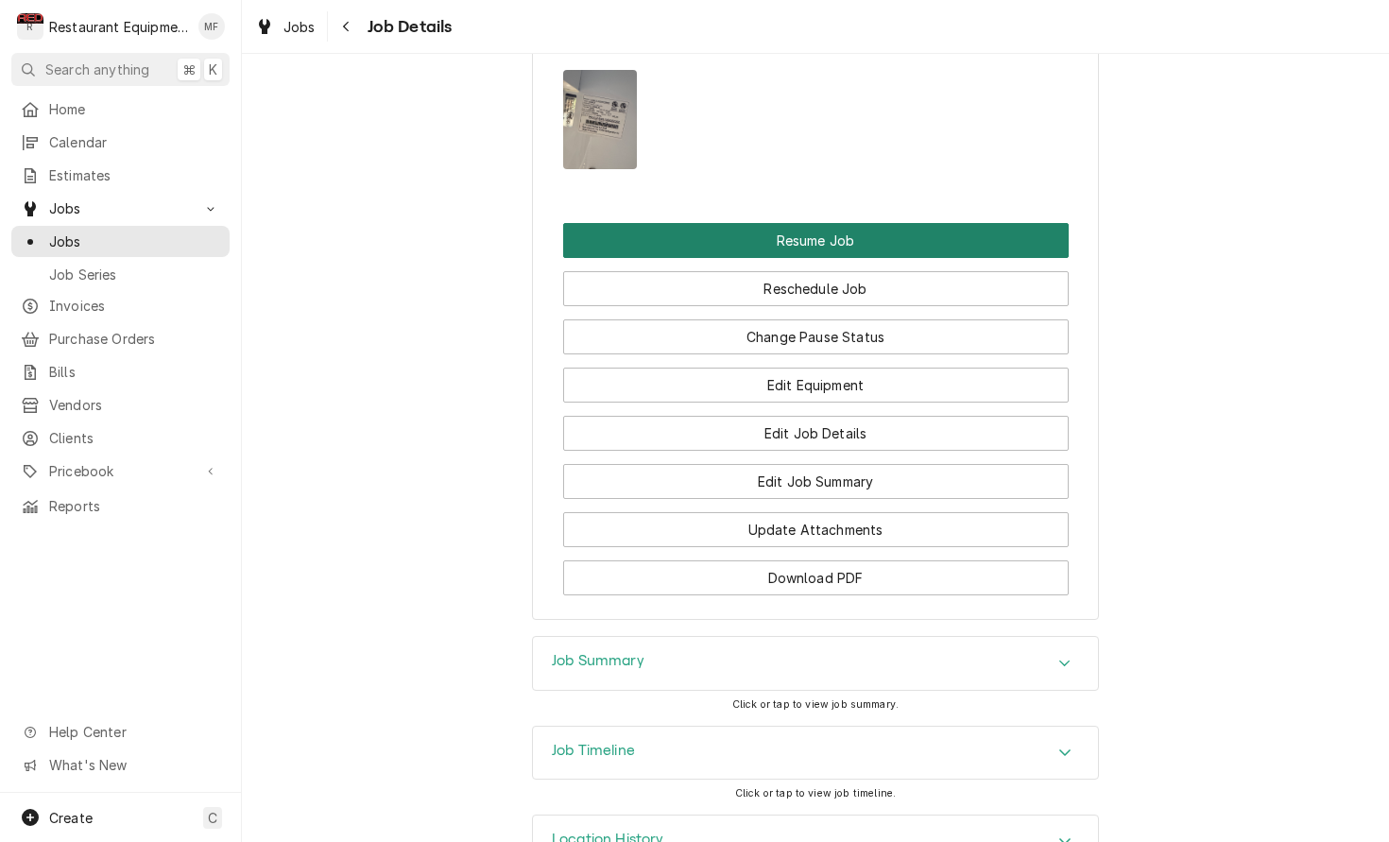
scroll to position [2124, 0]
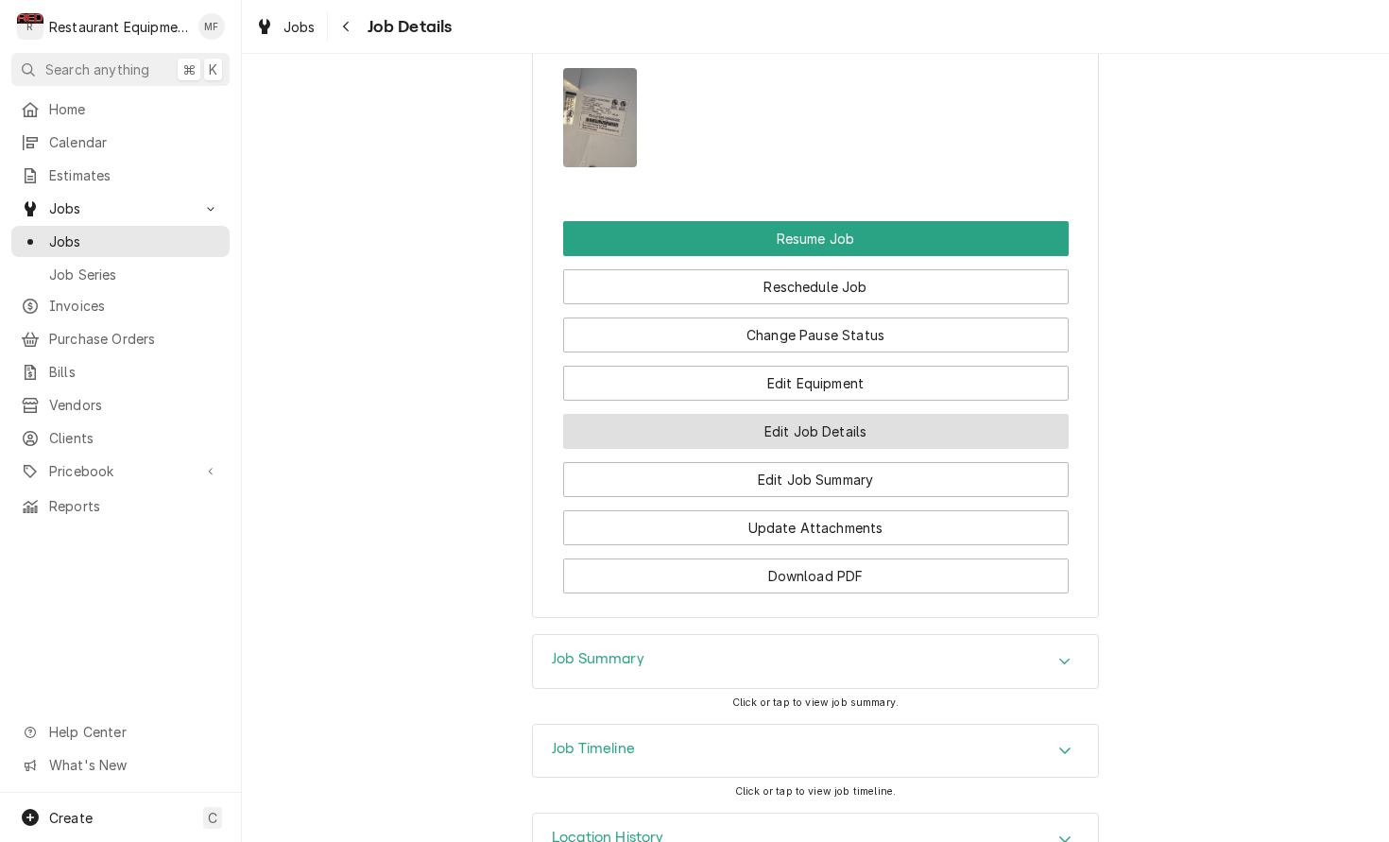
click at [849, 418] on button "Edit Job Details" at bounding box center [816, 431] width 506 height 35
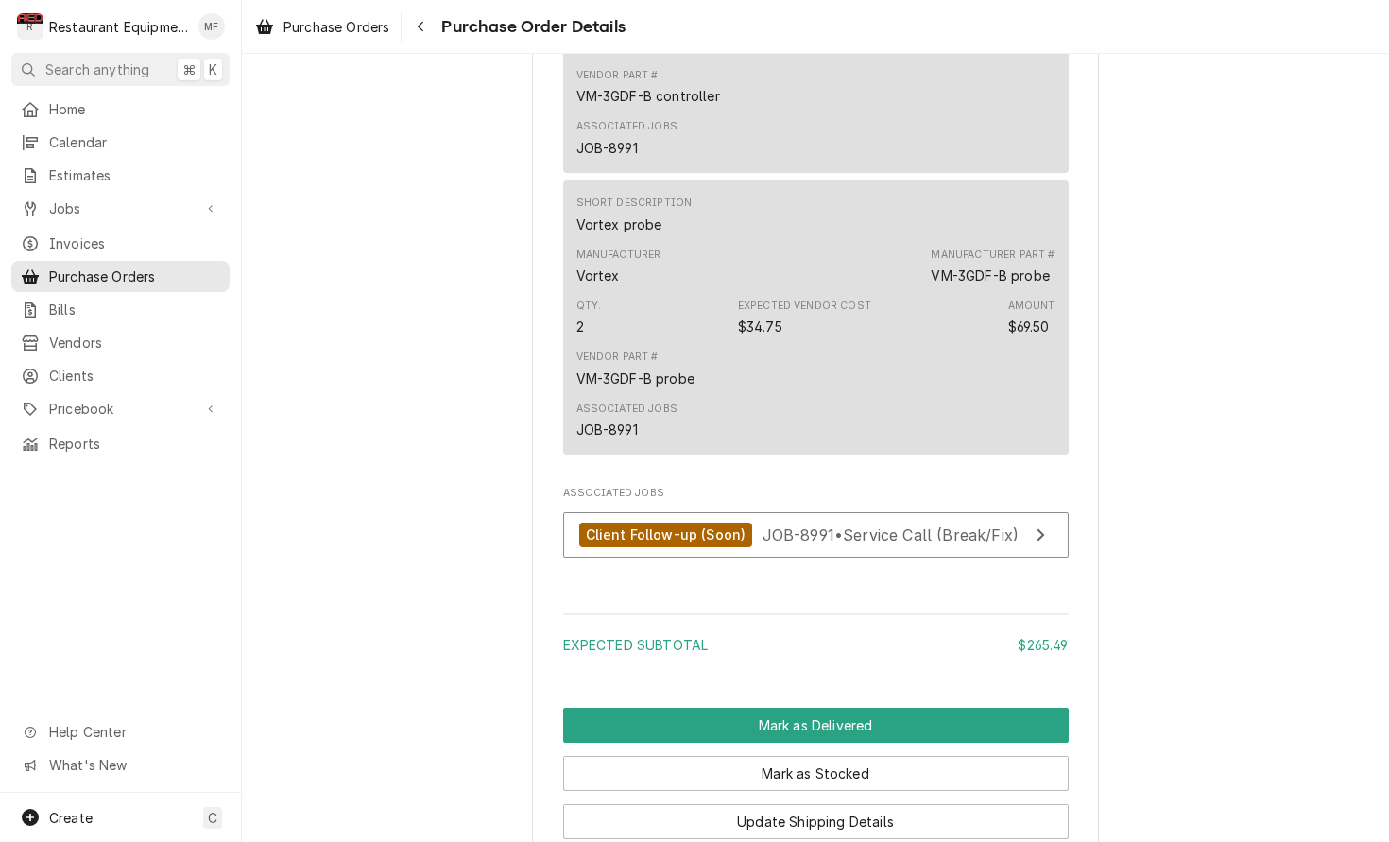
scroll to position [1394, 0]
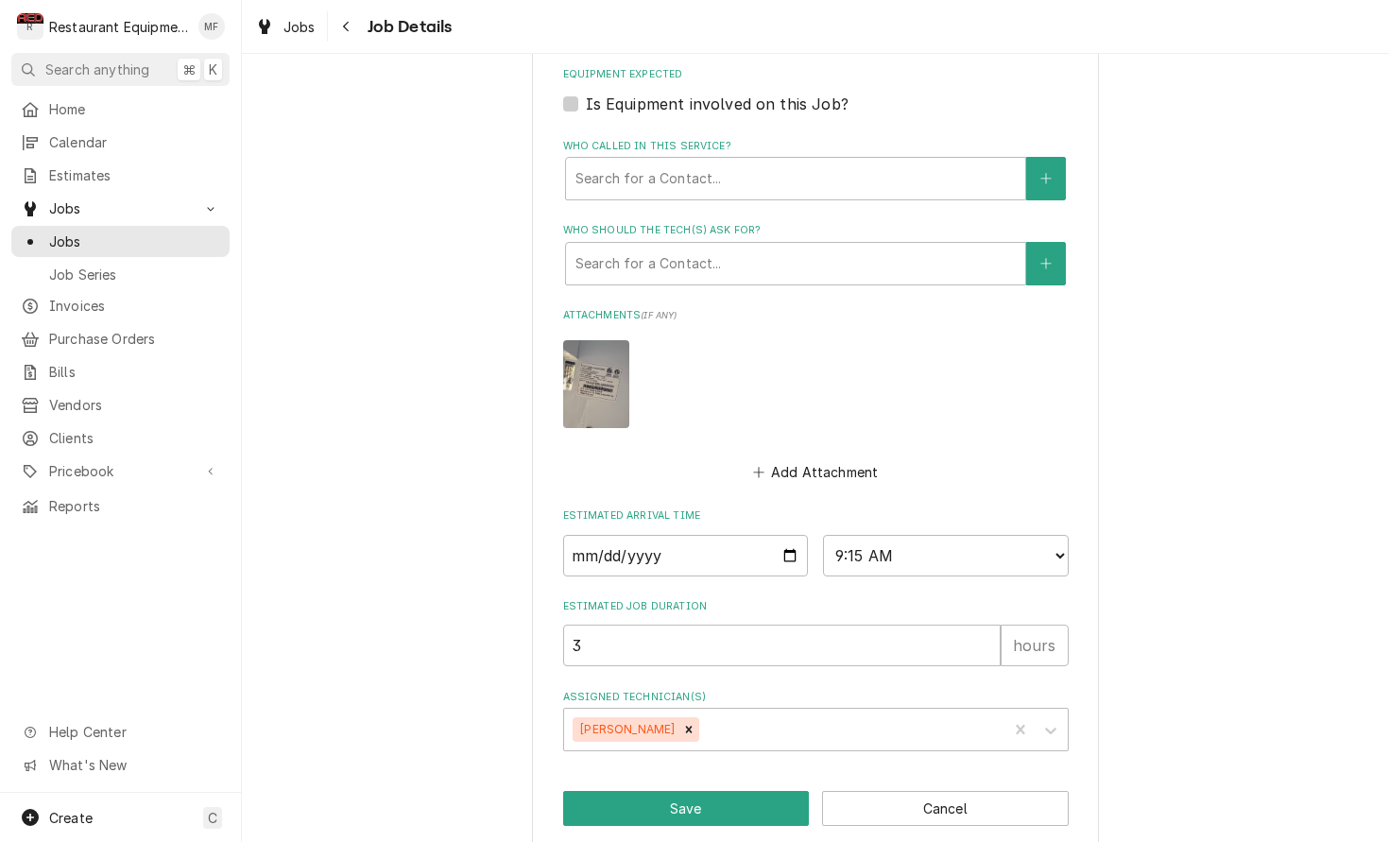
scroll to position [832, 0]
click at [682, 724] on icon "Remove Dakota Arthur" at bounding box center [688, 730] width 13 height 13
type textarea "x"
click at [679, 721] on div "Select technicians..." at bounding box center [799, 731] width 451 height 20
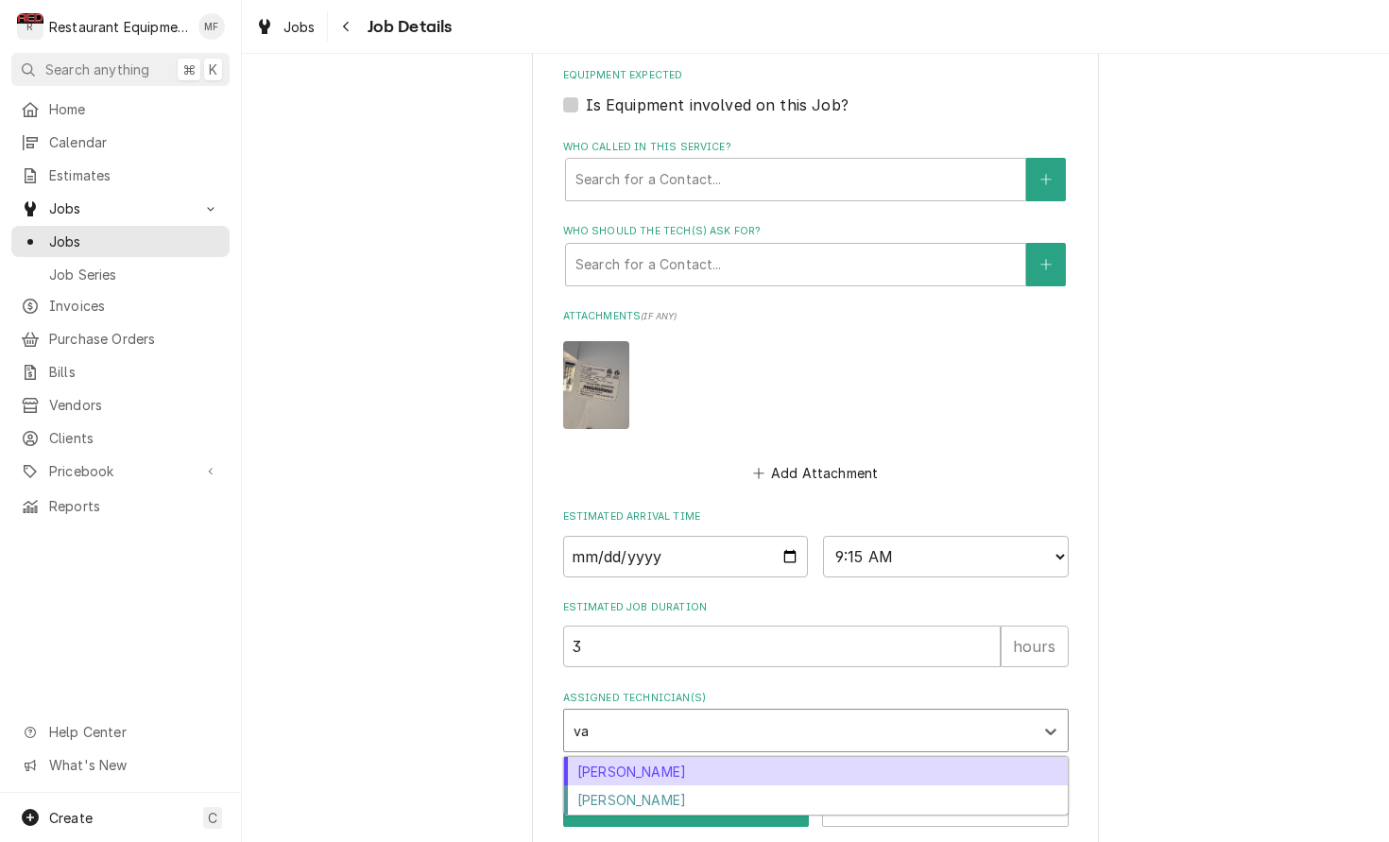
type input "van"
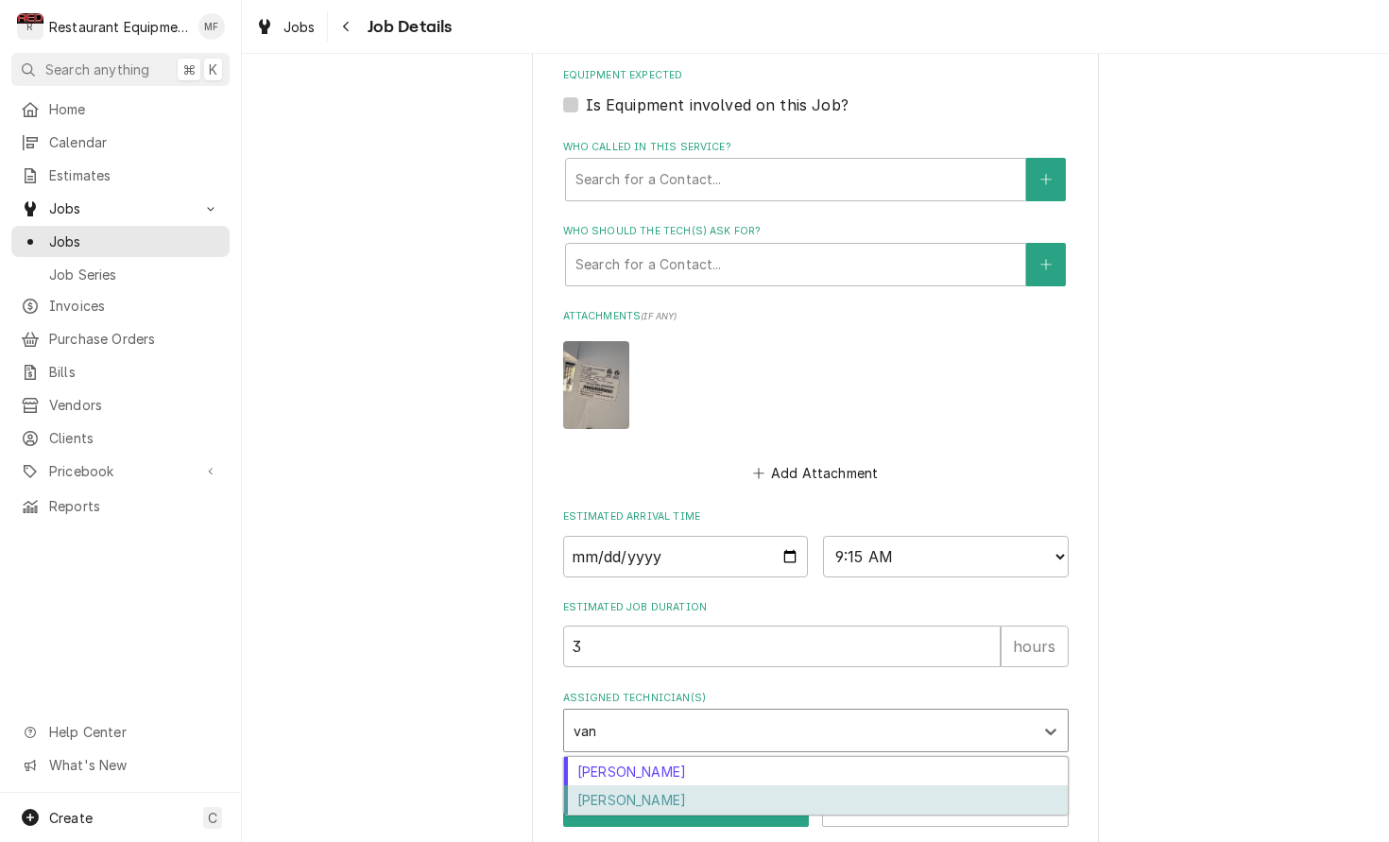
click at [674, 785] on div "[PERSON_NAME]" at bounding box center [816, 799] width 504 height 29
type textarea "x"
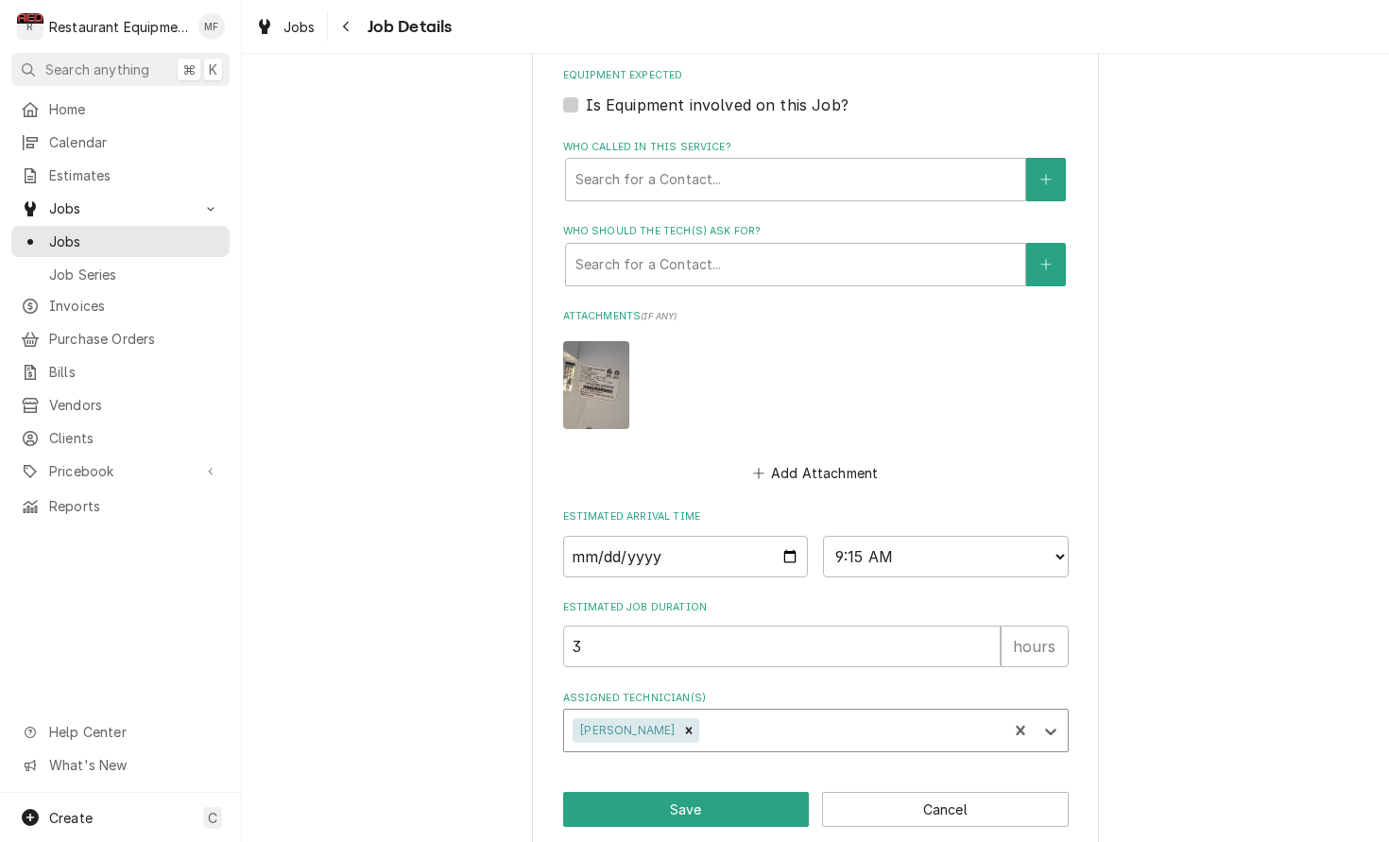
type textarea "x"
click at [698, 544] on input "2025-10-03" at bounding box center [686, 557] width 246 height 42
type input "2025-10-06"
type textarea "x"
select select "09:30:00"
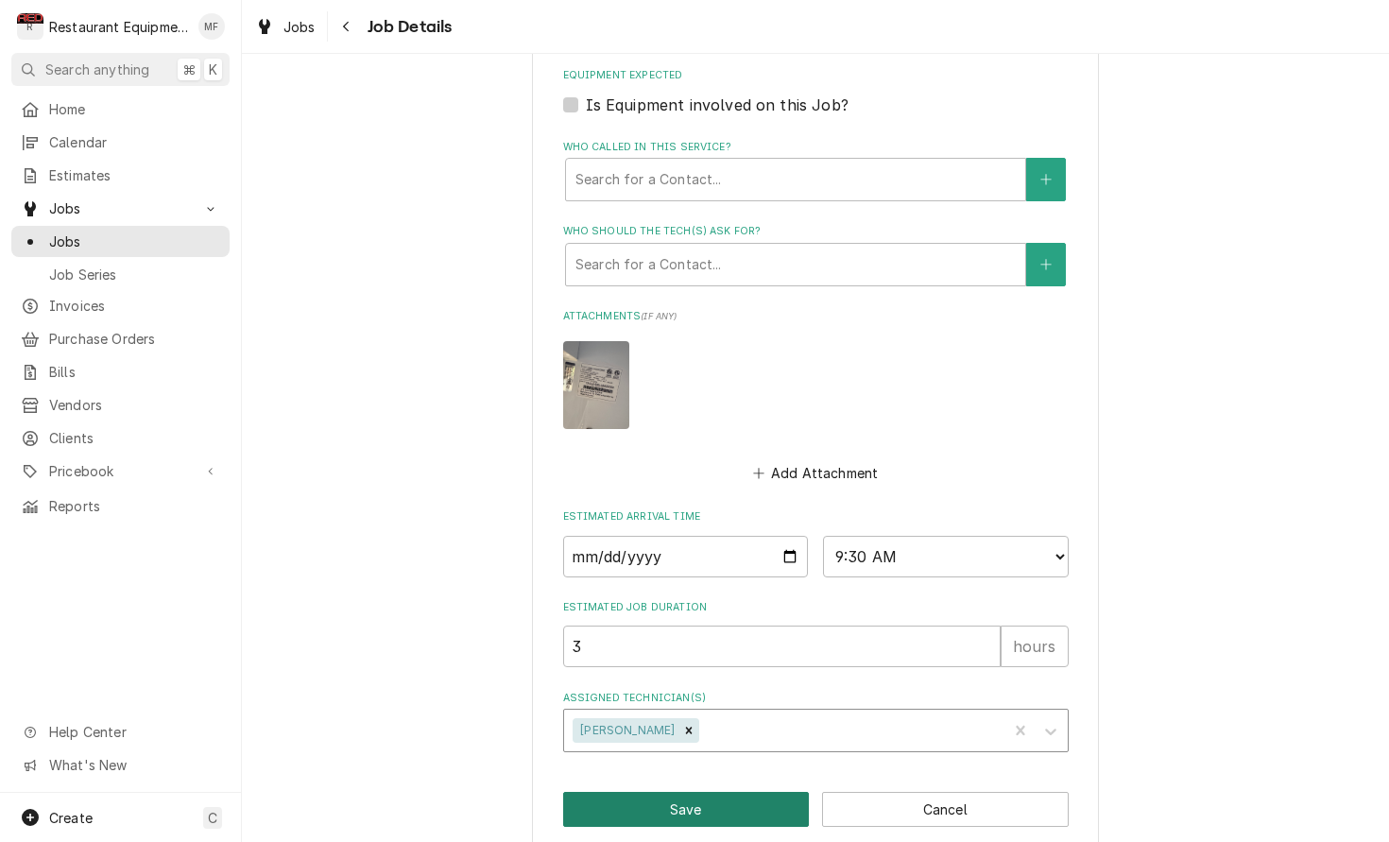
click at [744, 792] on button "Save" at bounding box center [686, 809] width 247 height 35
type textarea "x"
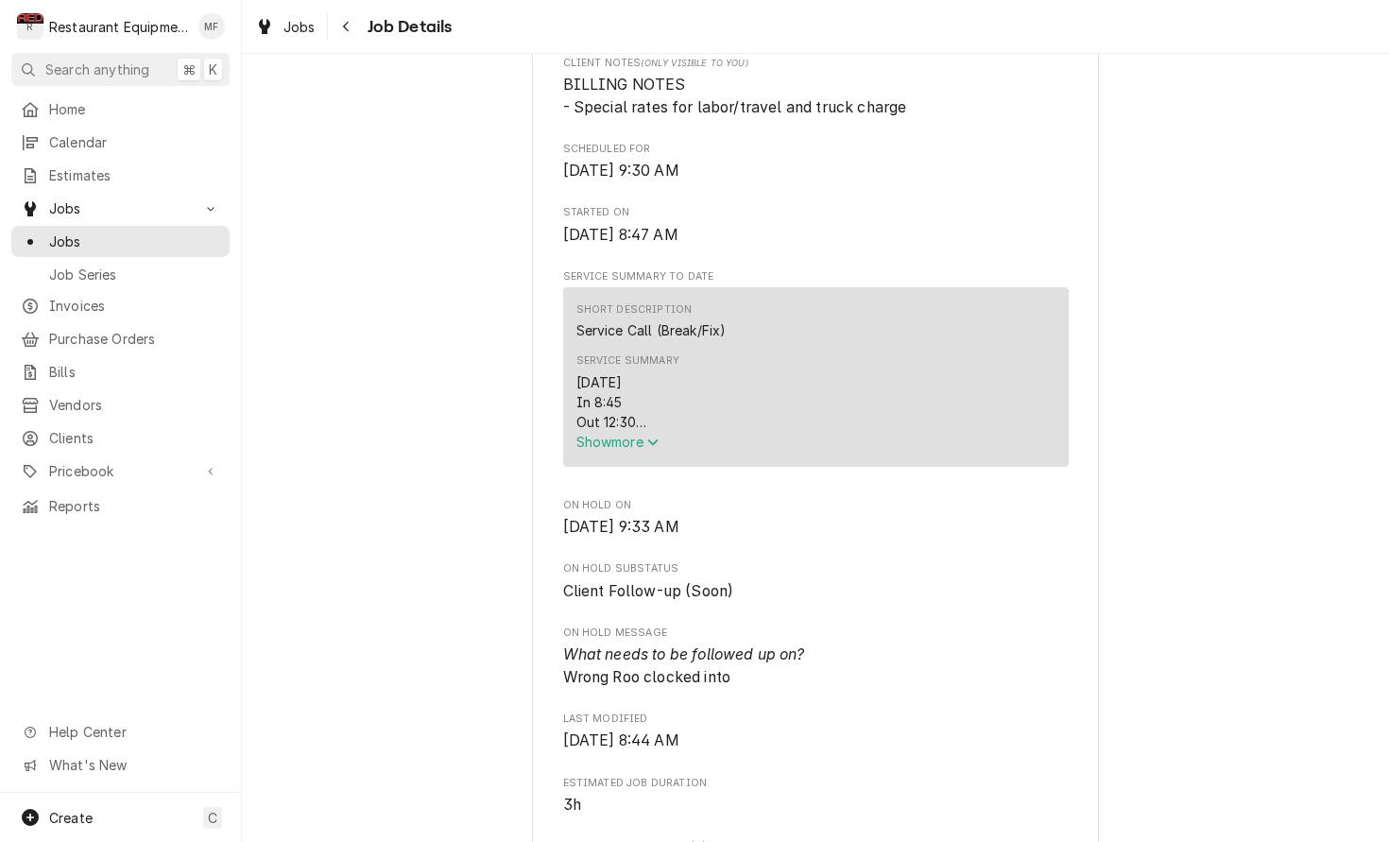
scroll to position [532, 0]
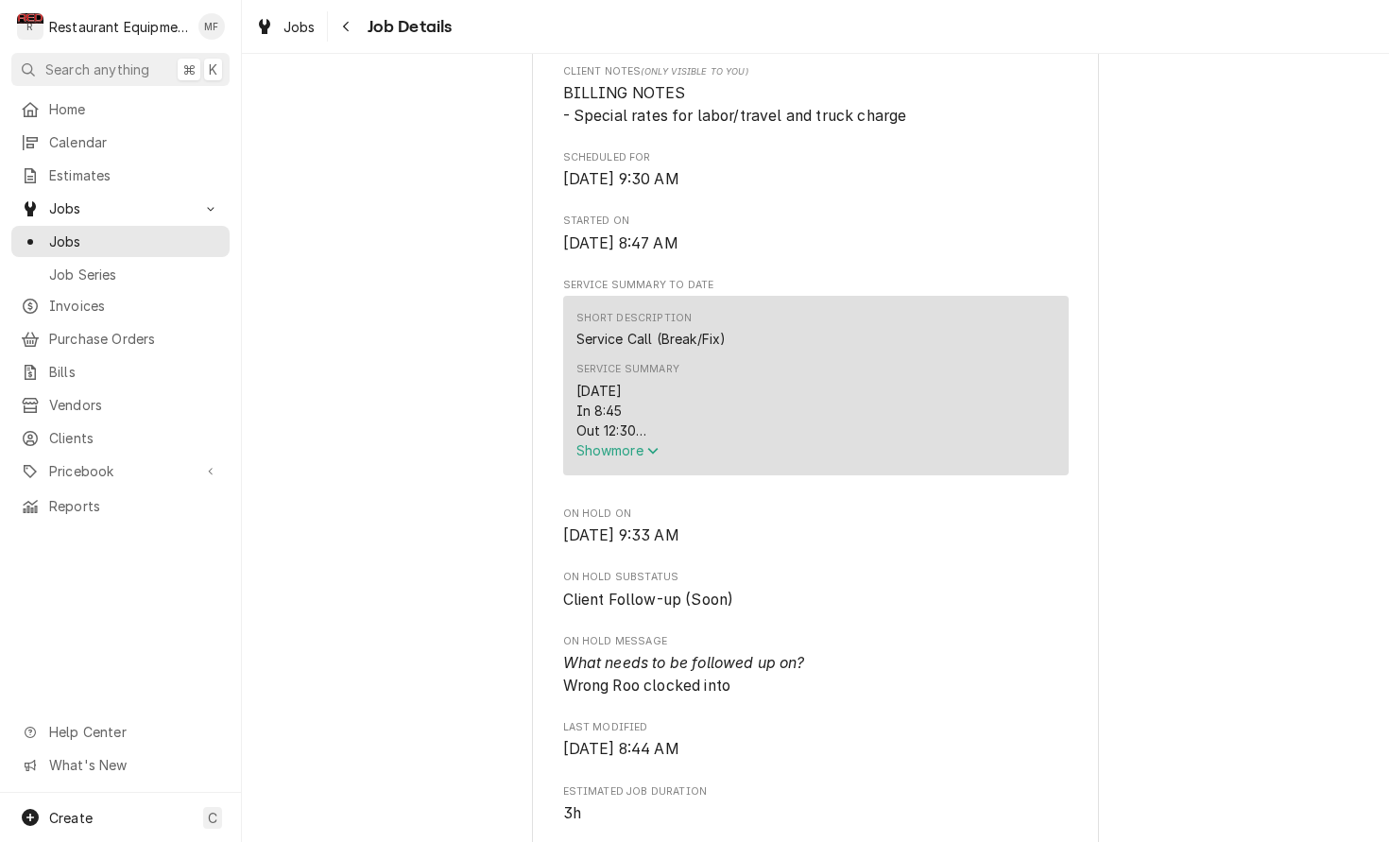
click at [643, 456] on span "Show more" at bounding box center [617, 450] width 83 height 16
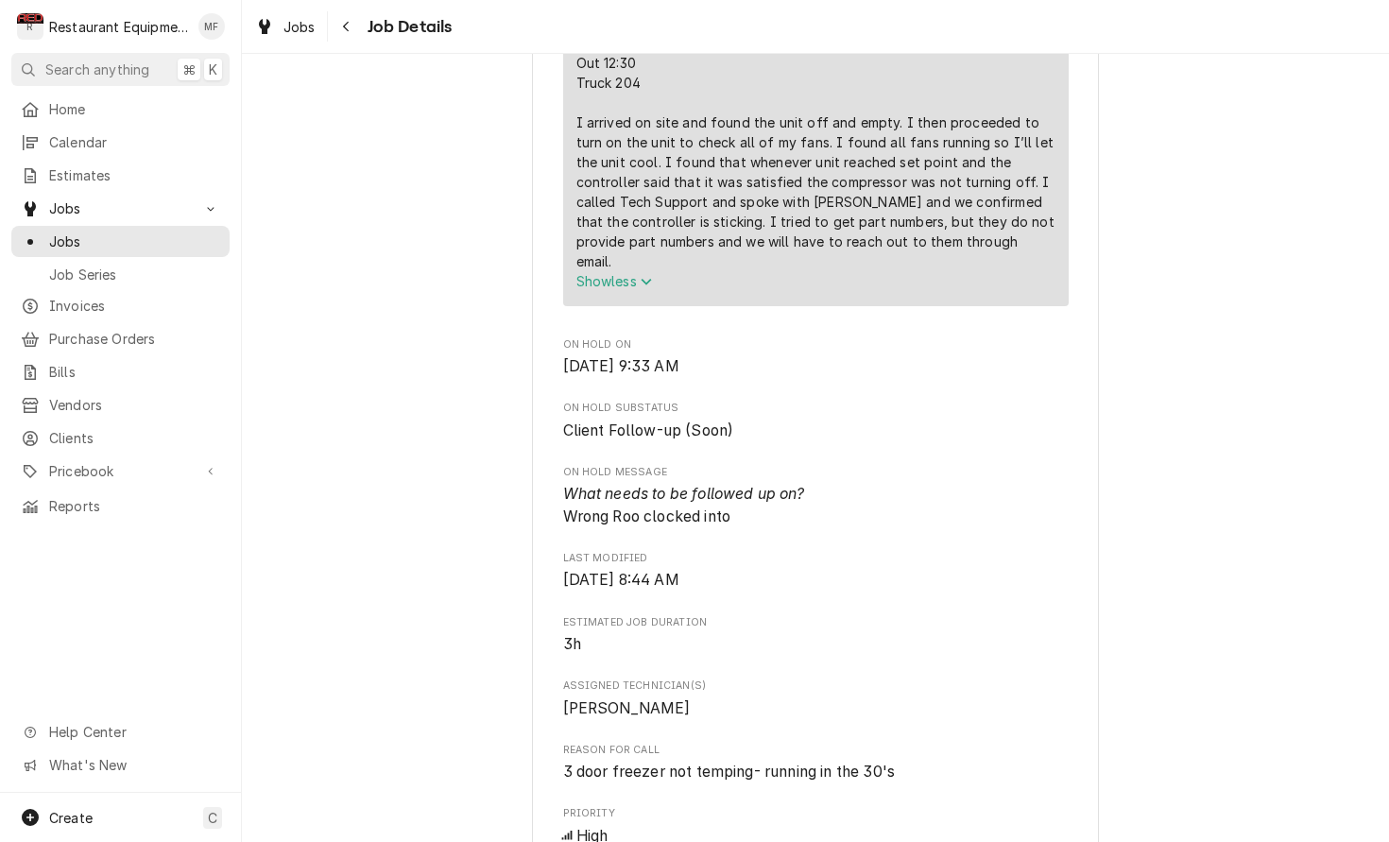
scroll to position [902, 0]
click at [352, 32] on div "Navigate back" at bounding box center [346, 26] width 19 height 19
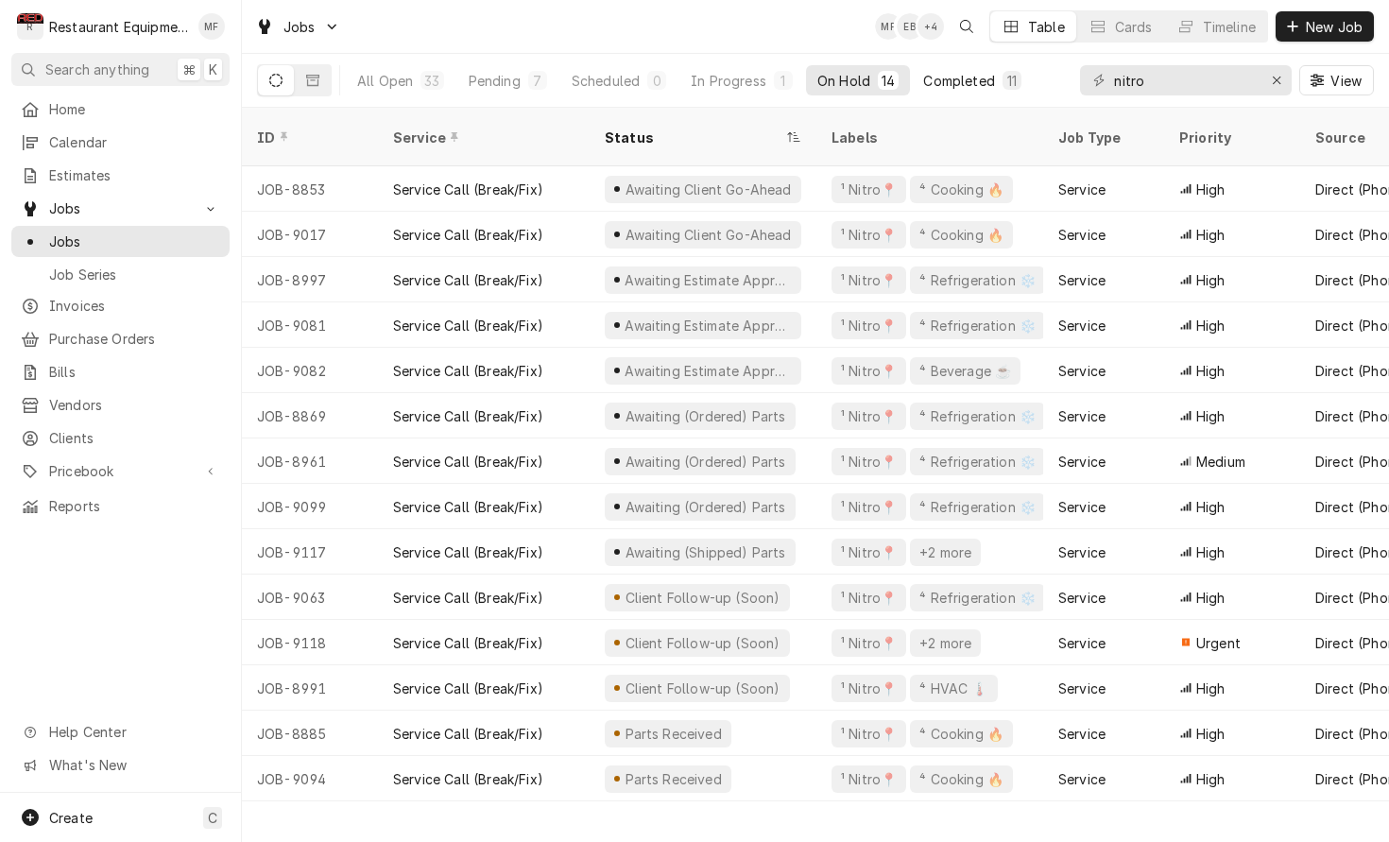
drag, startPoint x: 1052, startPoint y: 66, endPoint x: 998, endPoint y: 76, distance: 54.7
click at [1052, 65] on div "All Open 33 Pending 7 Scheduled 0 In Progress 1 On Hold 14 Completed 11 nitro V…" at bounding box center [815, 80] width 1117 height 53
click at [1209, 73] on input "nitro" at bounding box center [1185, 80] width 142 height 30
click at [691, 16] on div "Jobs MF EB + 4 Table Cards Timeline New Job" at bounding box center [815, 26] width 1147 height 53
click at [818, 35] on div "Jobs MF EB + 4 Table Cards Timeline New Job" at bounding box center [815, 26] width 1147 height 53
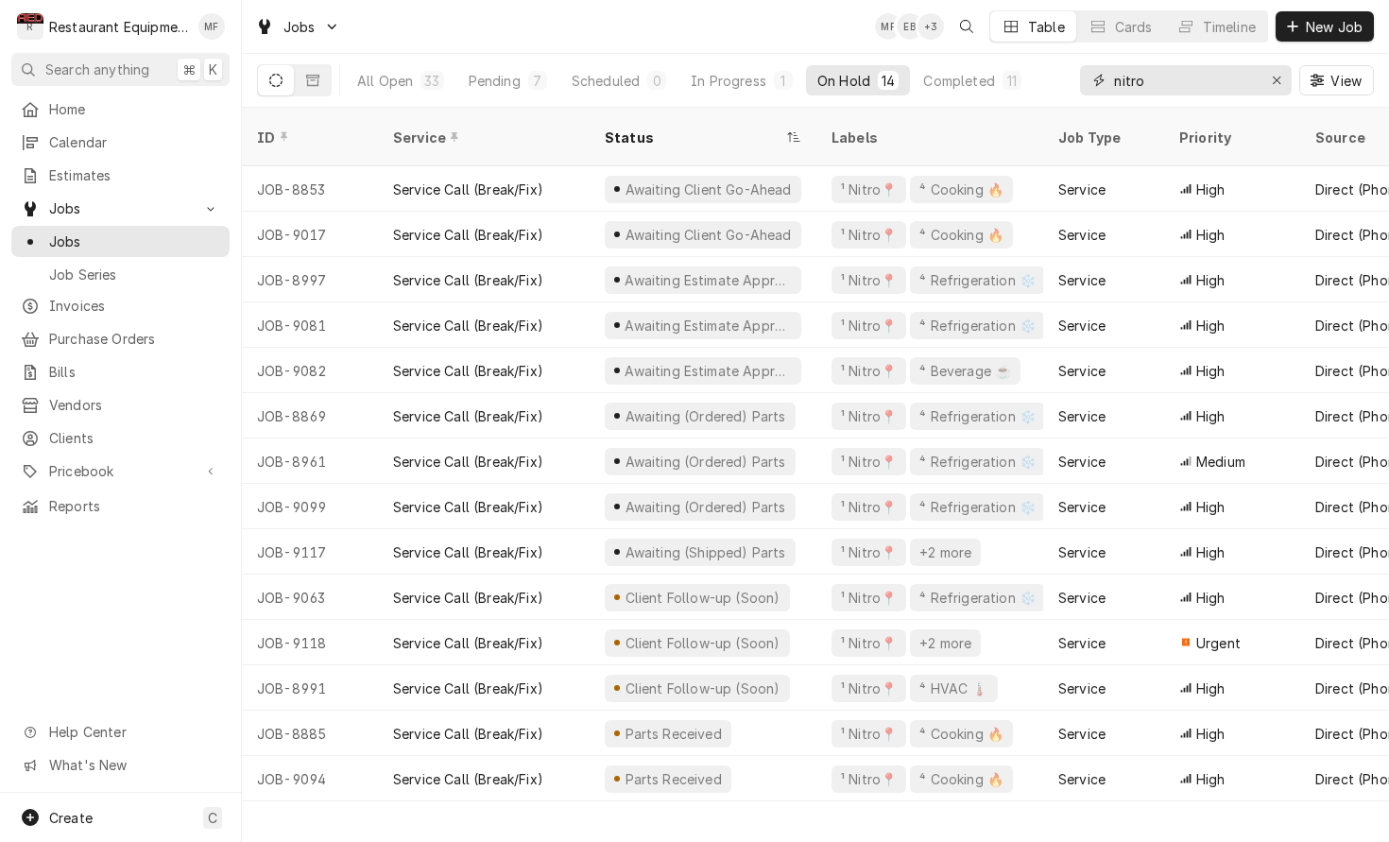
click at [1169, 73] on input "nitro" at bounding box center [1185, 80] width 142 height 30
click at [849, 28] on div "Jobs MF EB + 3 Table Cards Timeline New Job" at bounding box center [815, 26] width 1147 height 53
click at [875, 34] on div "Madyson Fisher's Avatar" at bounding box center [888, 26] width 26 height 26
click at [775, 44] on div "Jobs MF EB + 4 Table Cards Timeline New Job" at bounding box center [815, 26] width 1147 height 53
click at [695, 41] on div "Jobs MF EB + 4 Table Cards Timeline New Job" at bounding box center [815, 26] width 1147 height 53
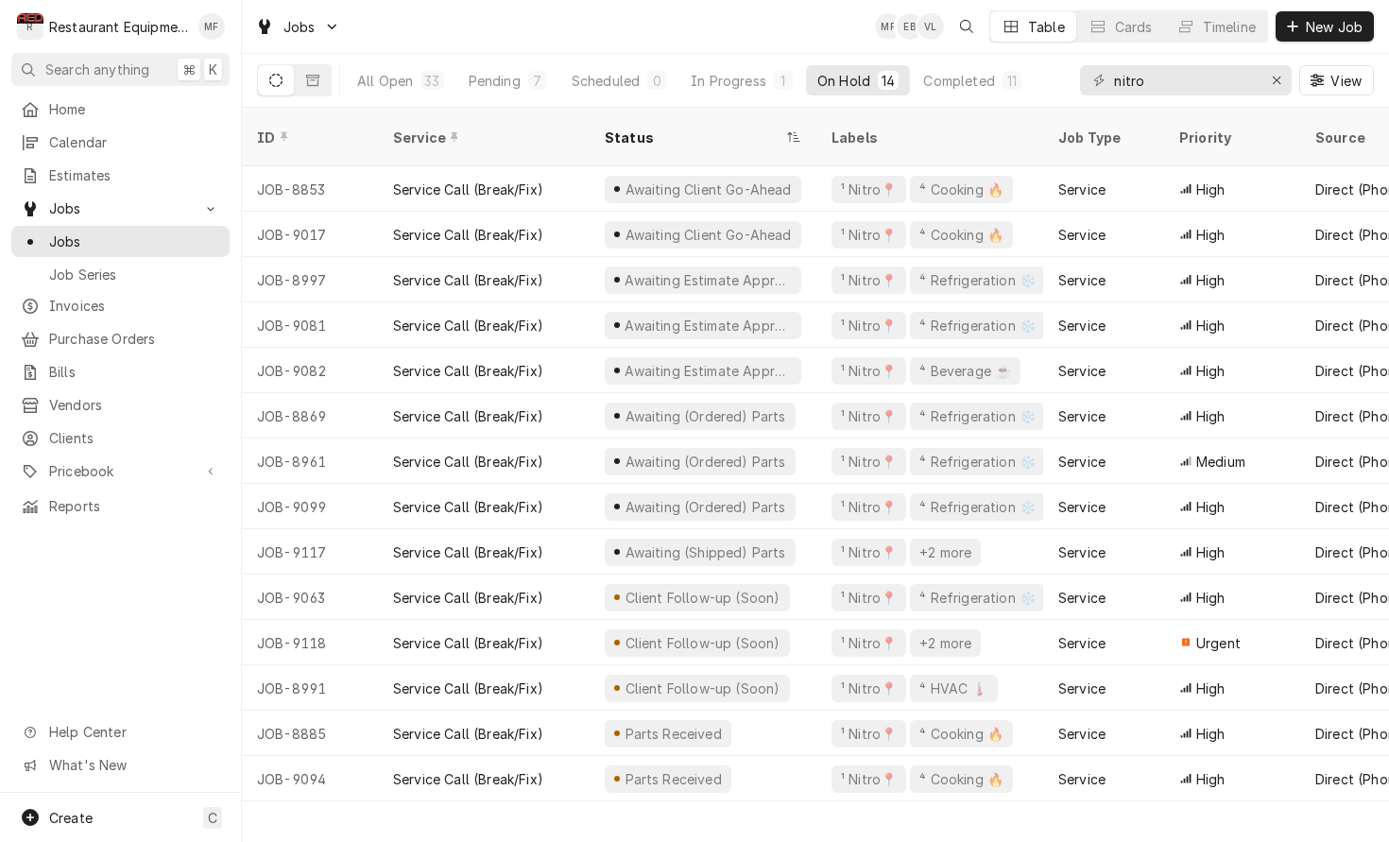
click at [734, 43] on div "Jobs MF EB VL Table Cards Timeline New Job" at bounding box center [815, 26] width 1147 height 53
click at [1234, 79] on input "nitro" at bounding box center [1185, 80] width 142 height 30
click at [1347, 37] on button "New Job" at bounding box center [1325, 26] width 98 height 30
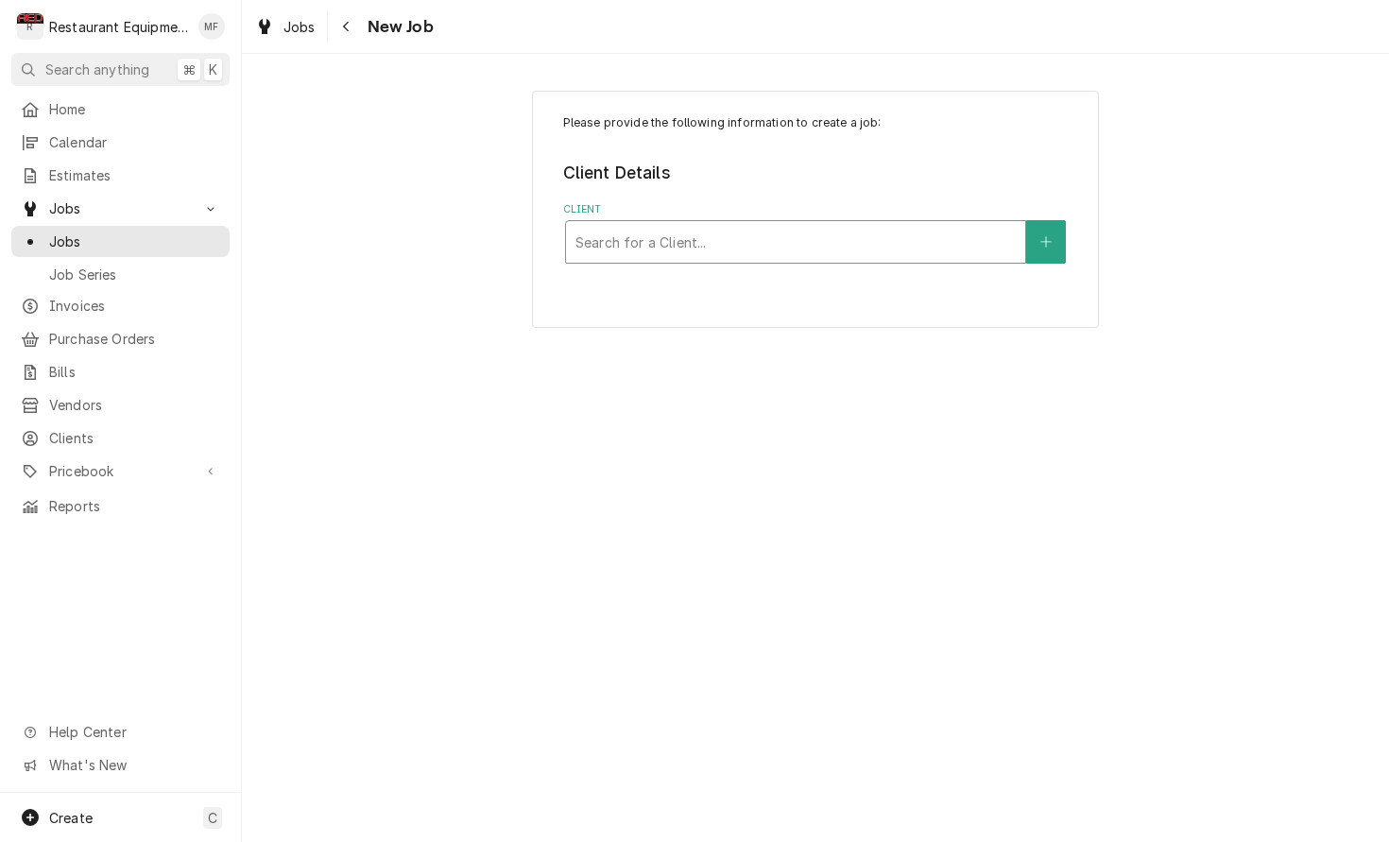
click at [844, 246] on div "Client" at bounding box center [795, 242] width 440 height 34
type input "honey"
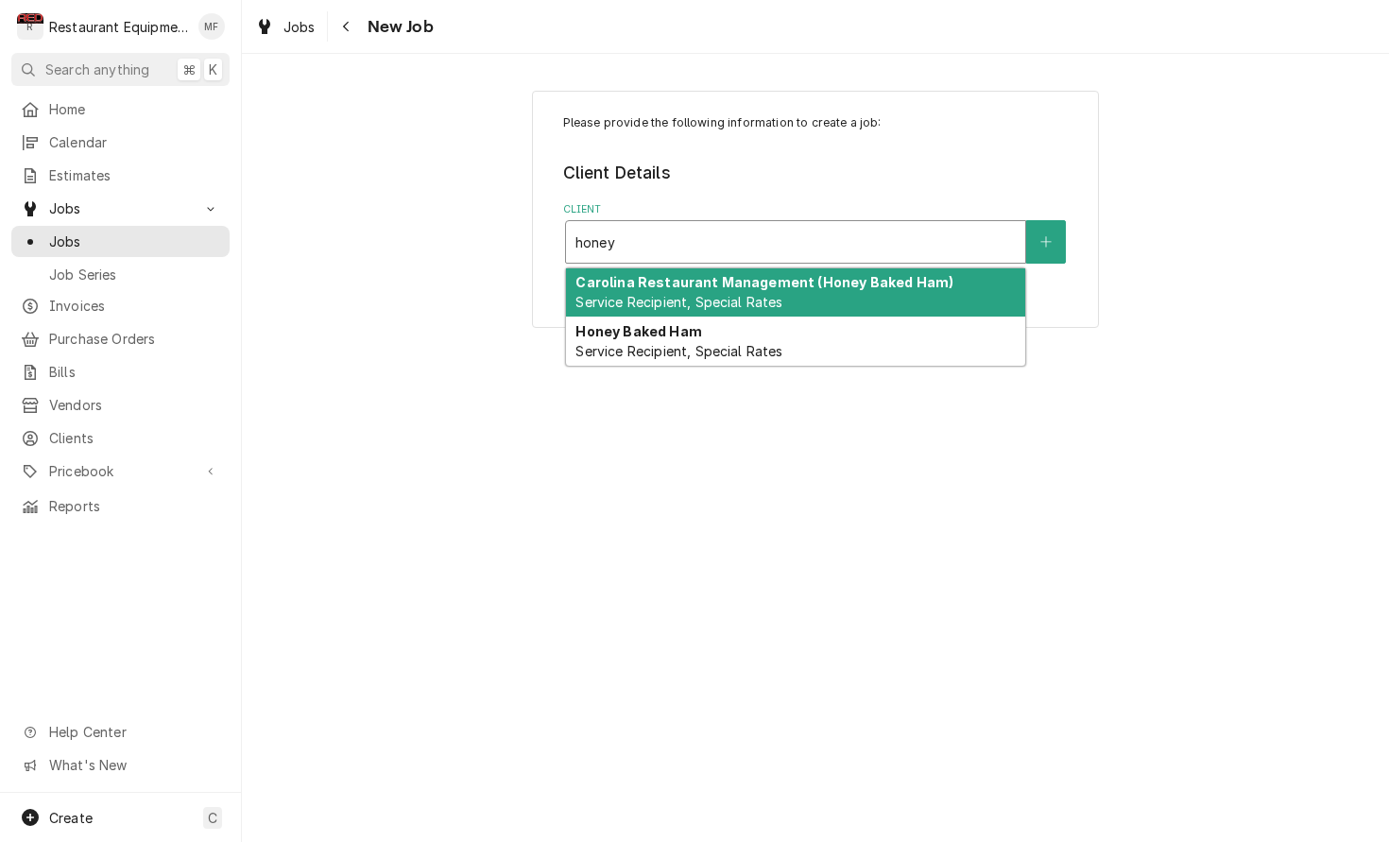
click at [849, 294] on div "Carolina Restaurant Management (Honey Baked Ham) Service Recipient, Special Rat…" at bounding box center [795, 292] width 459 height 49
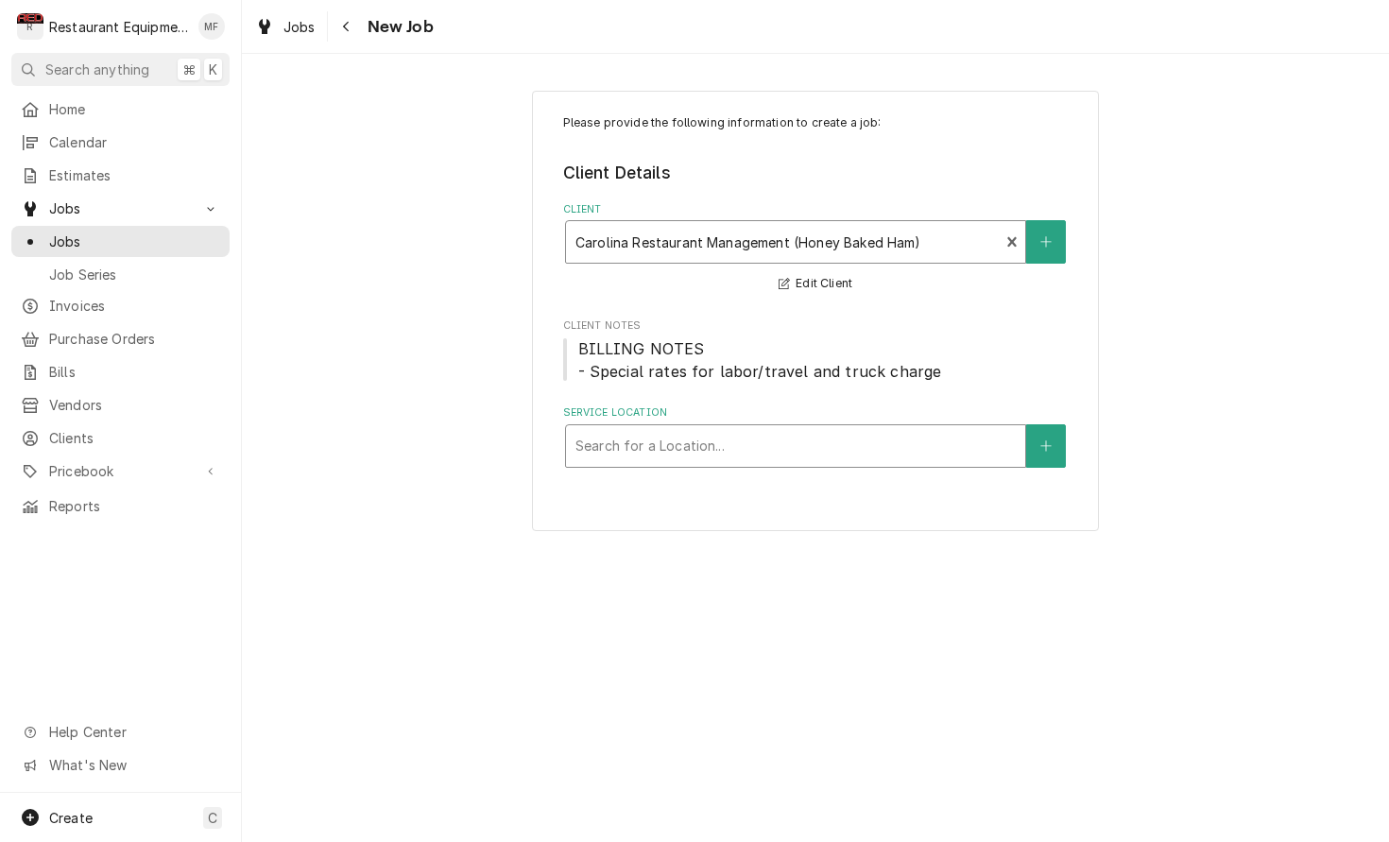
click at [904, 429] on div "Service Location" at bounding box center [795, 446] width 440 height 34
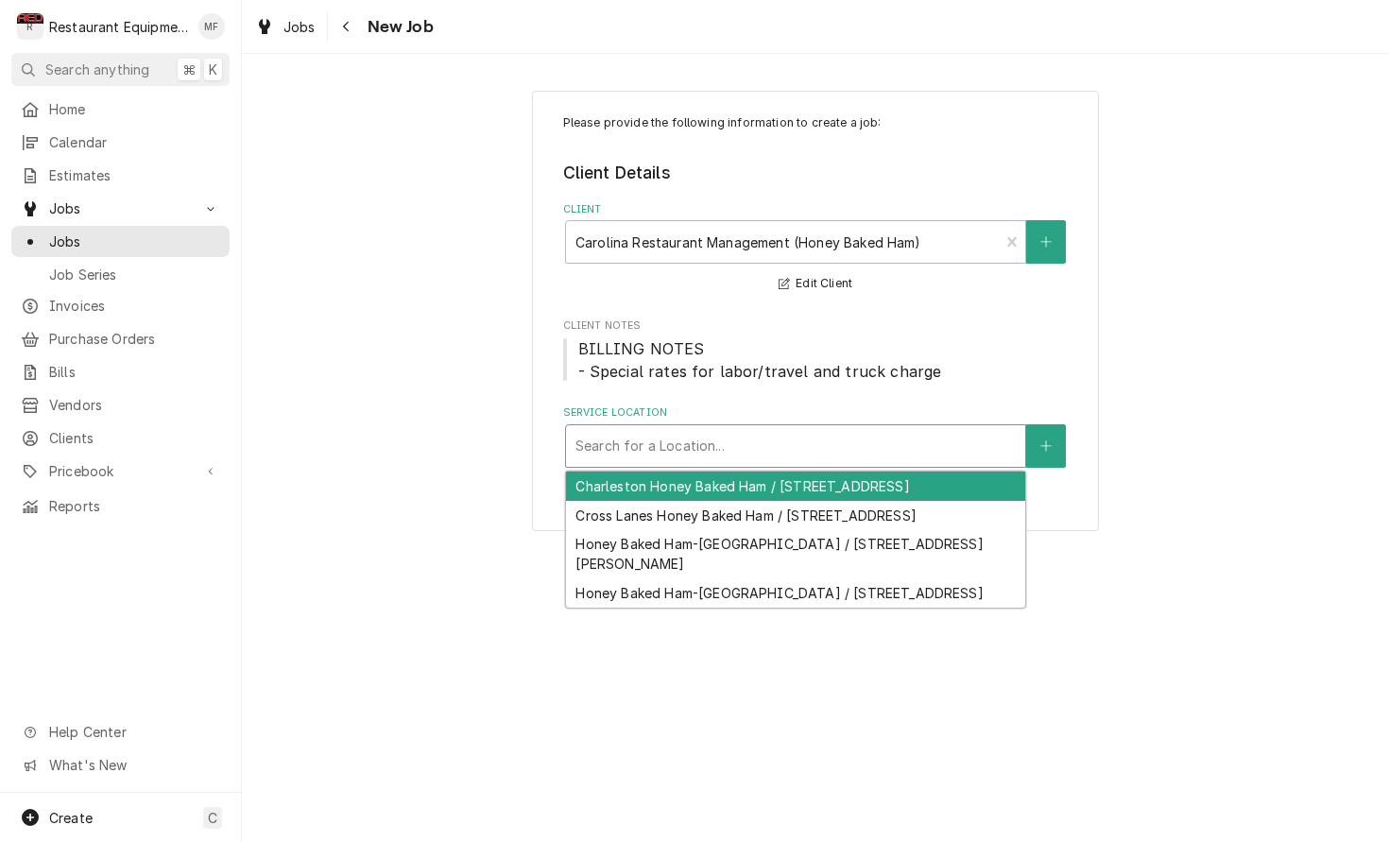
click at [915, 490] on div "Charleston Honey Baked Ham / [STREET_ADDRESS]" at bounding box center [795, 486] width 459 height 29
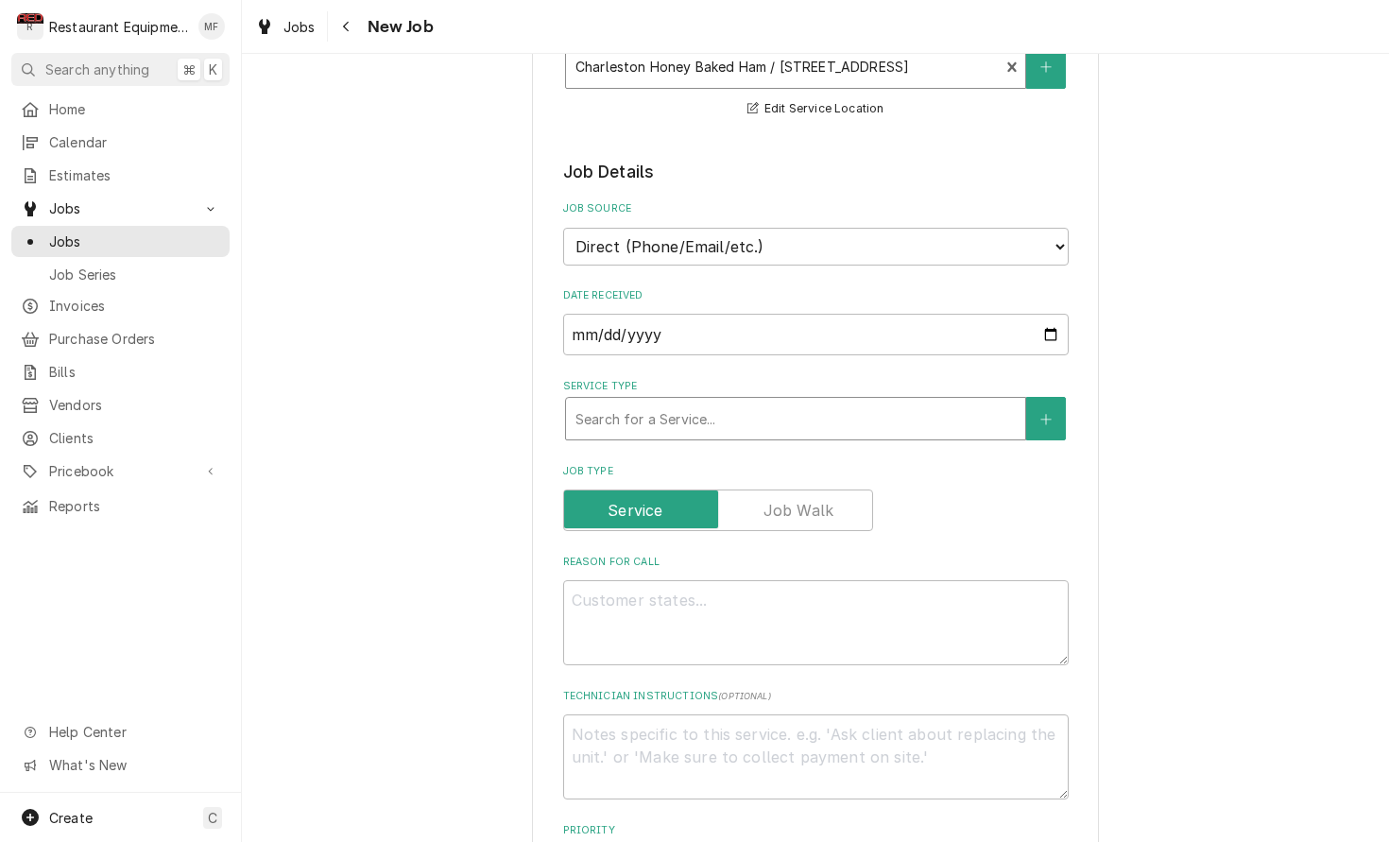
scroll to position [380, 0]
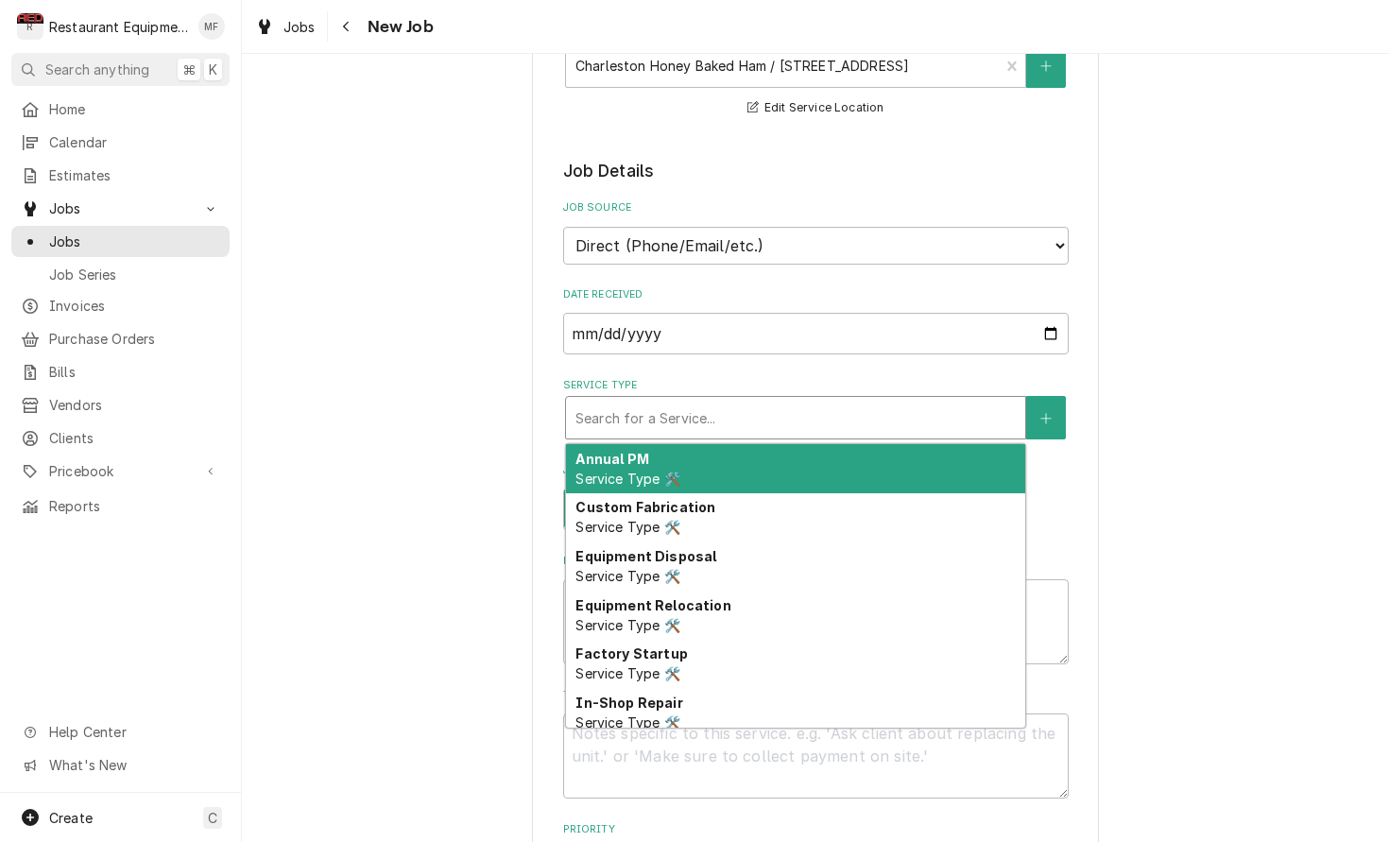
click at [817, 404] on div "Service Type" at bounding box center [795, 418] width 440 height 34
type textarea "x"
type input "b"
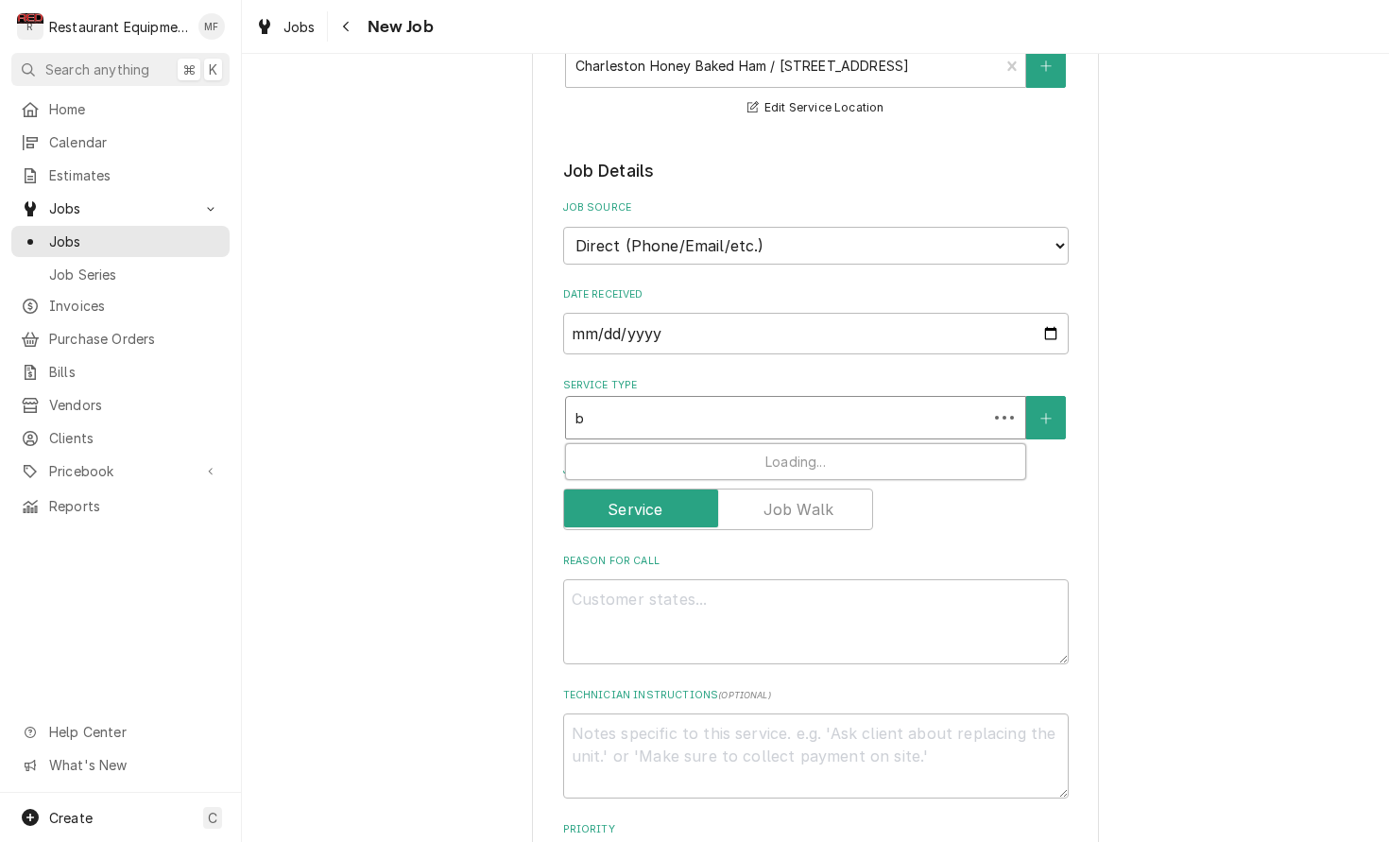
type textarea "x"
type input "br"
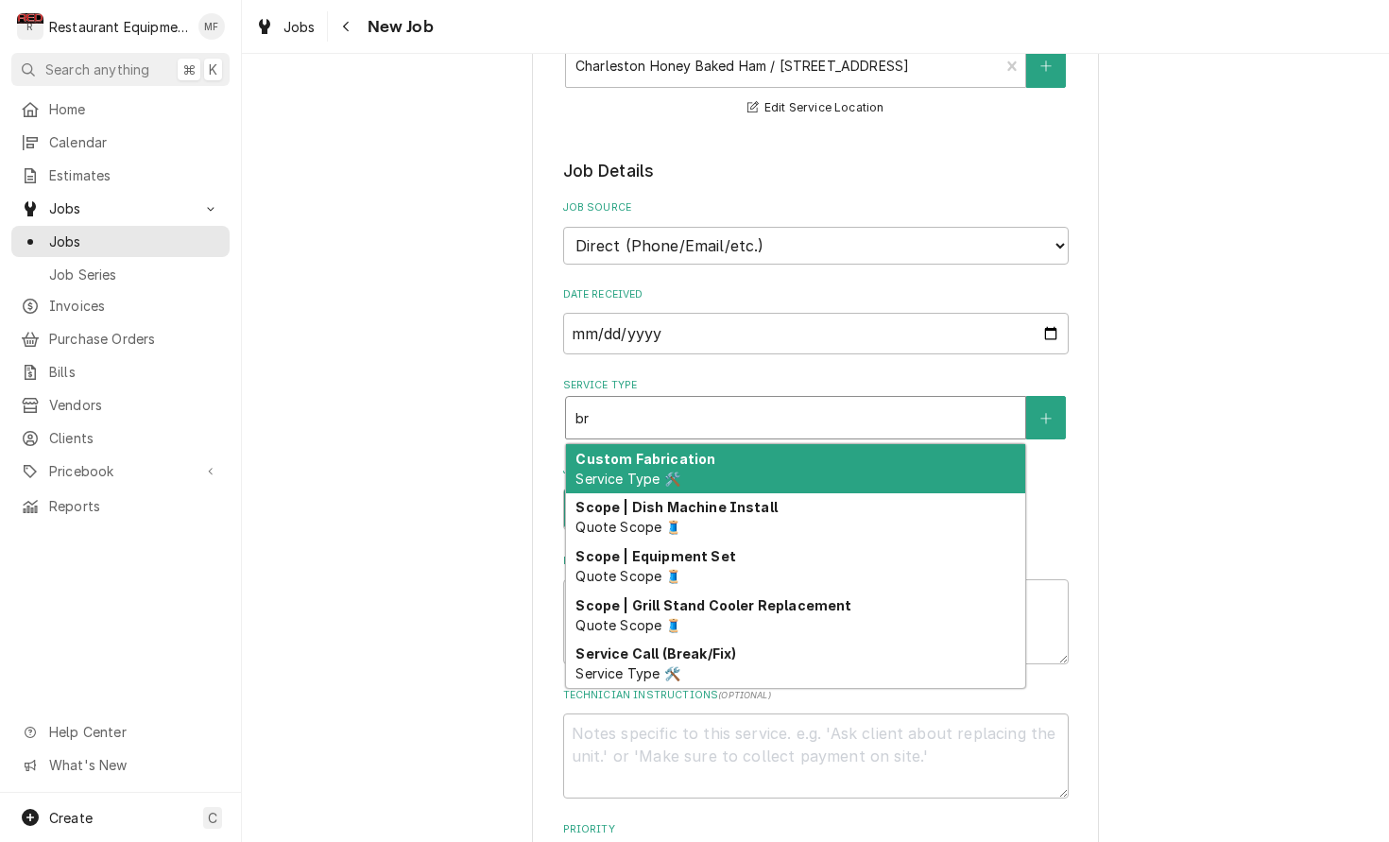
type textarea "x"
type input "bre"
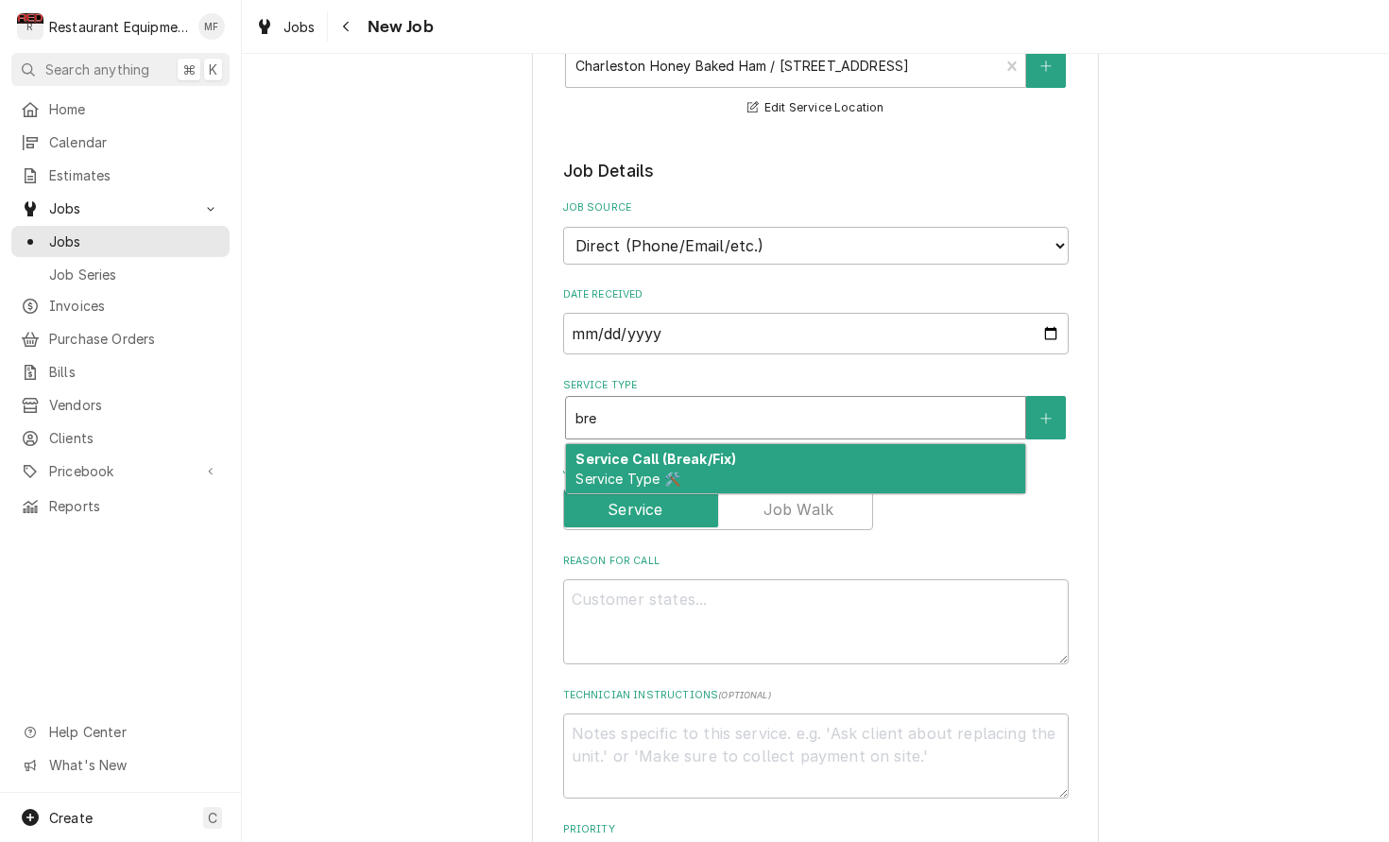
click at [834, 444] on div "Service Call (Break/Fix) Service Type 🛠️" at bounding box center [795, 468] width 459 height 49
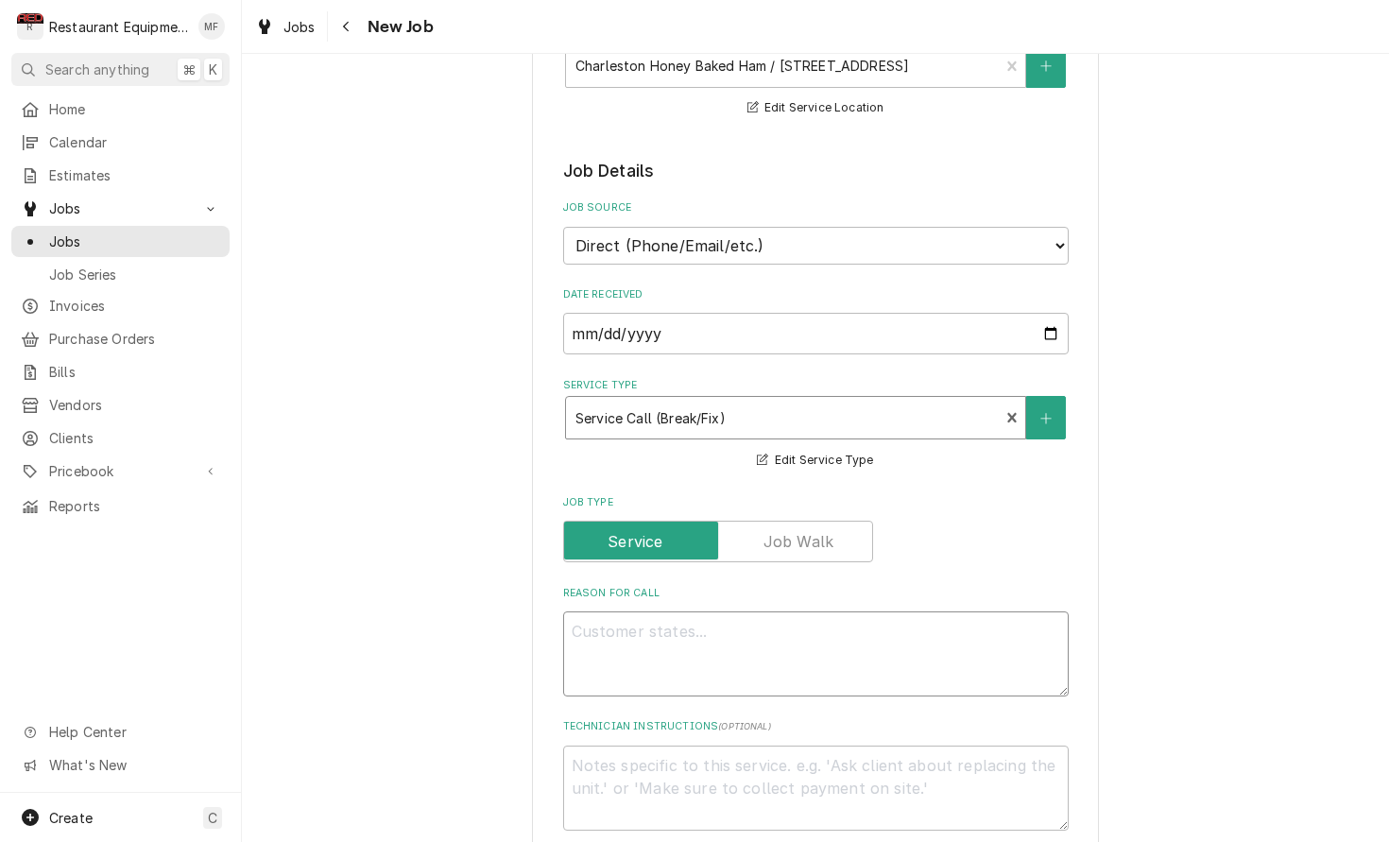
click at [774, 636] on textarea "Reason For Call" at bounding box center [816, 653] width 506 height 85
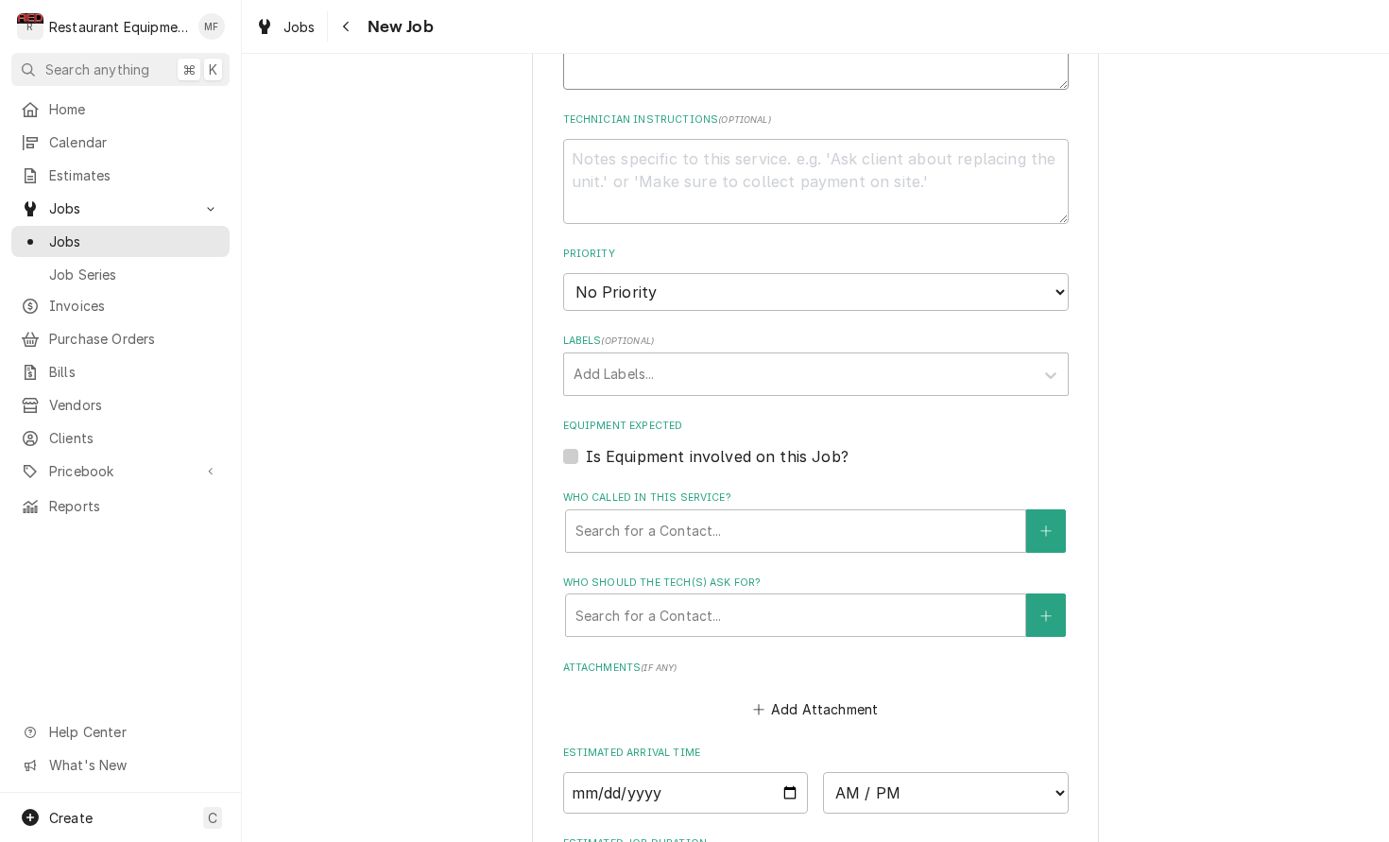
scroll to position [998, 0]
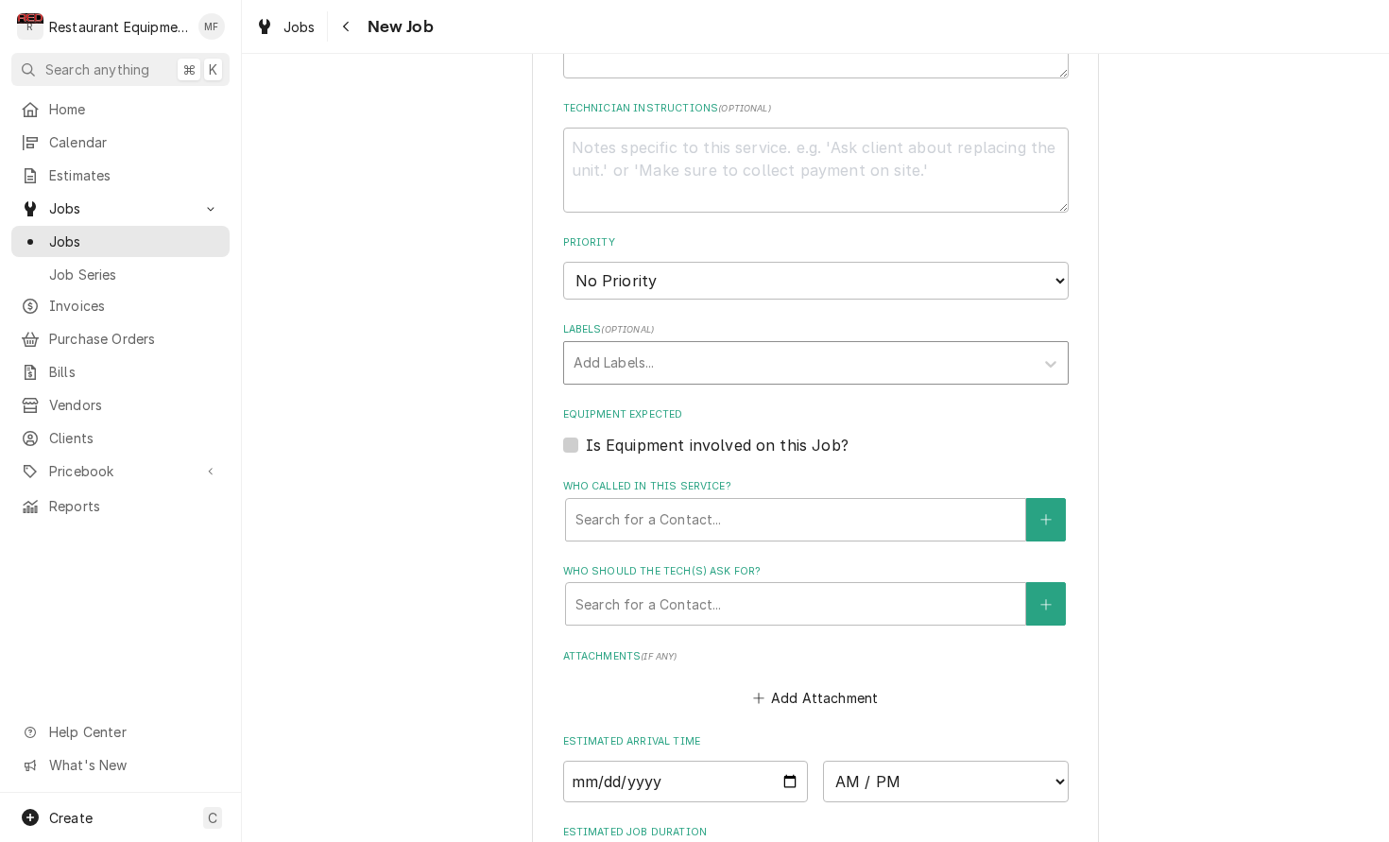
click at [790, 346] on div "Add Labels..." at bounding box center [816, 362] width 506 height 43
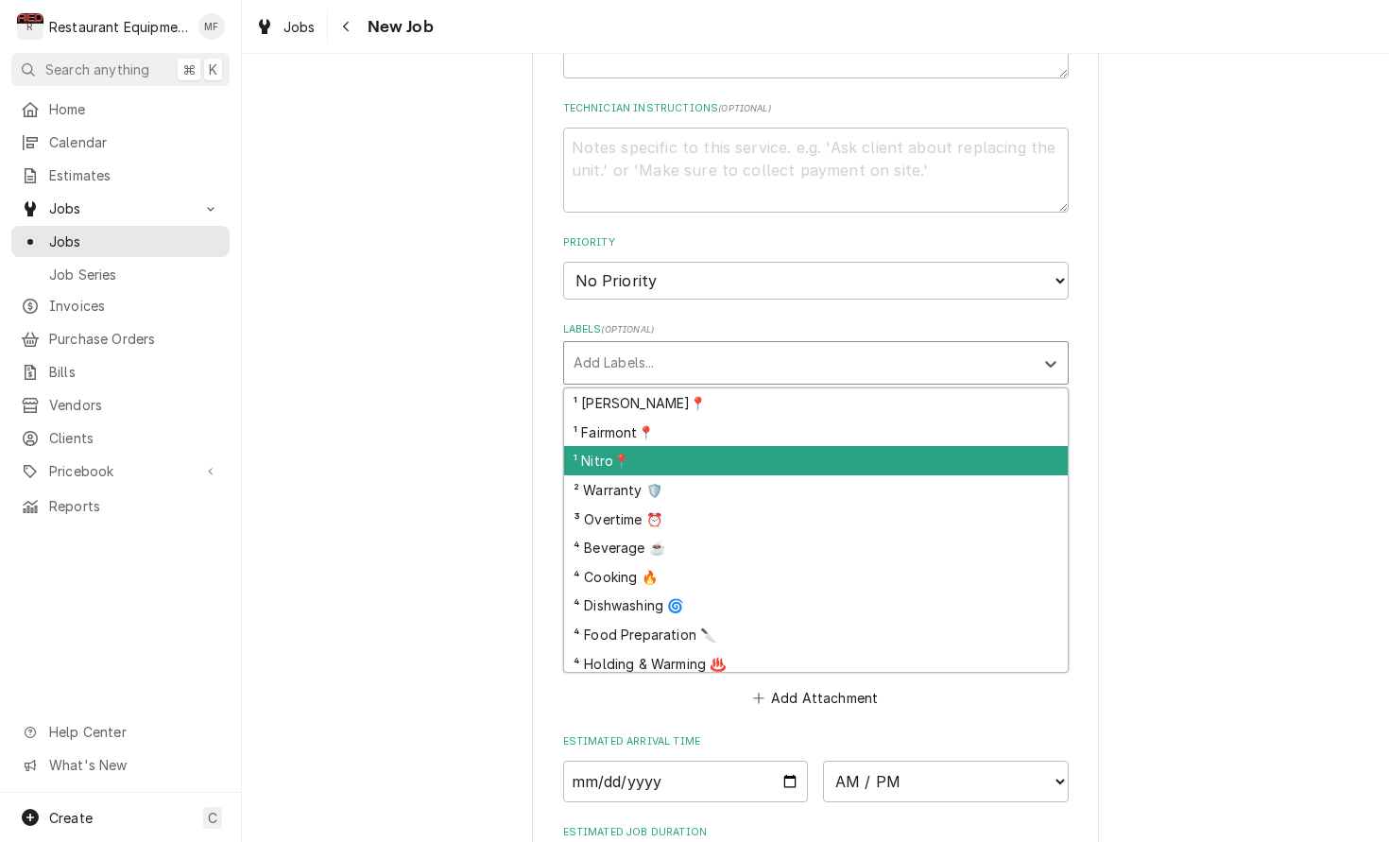
click at [760, 446] on div "¹ Nitro📍" at bounding box center [816, 460] width 504 height 29
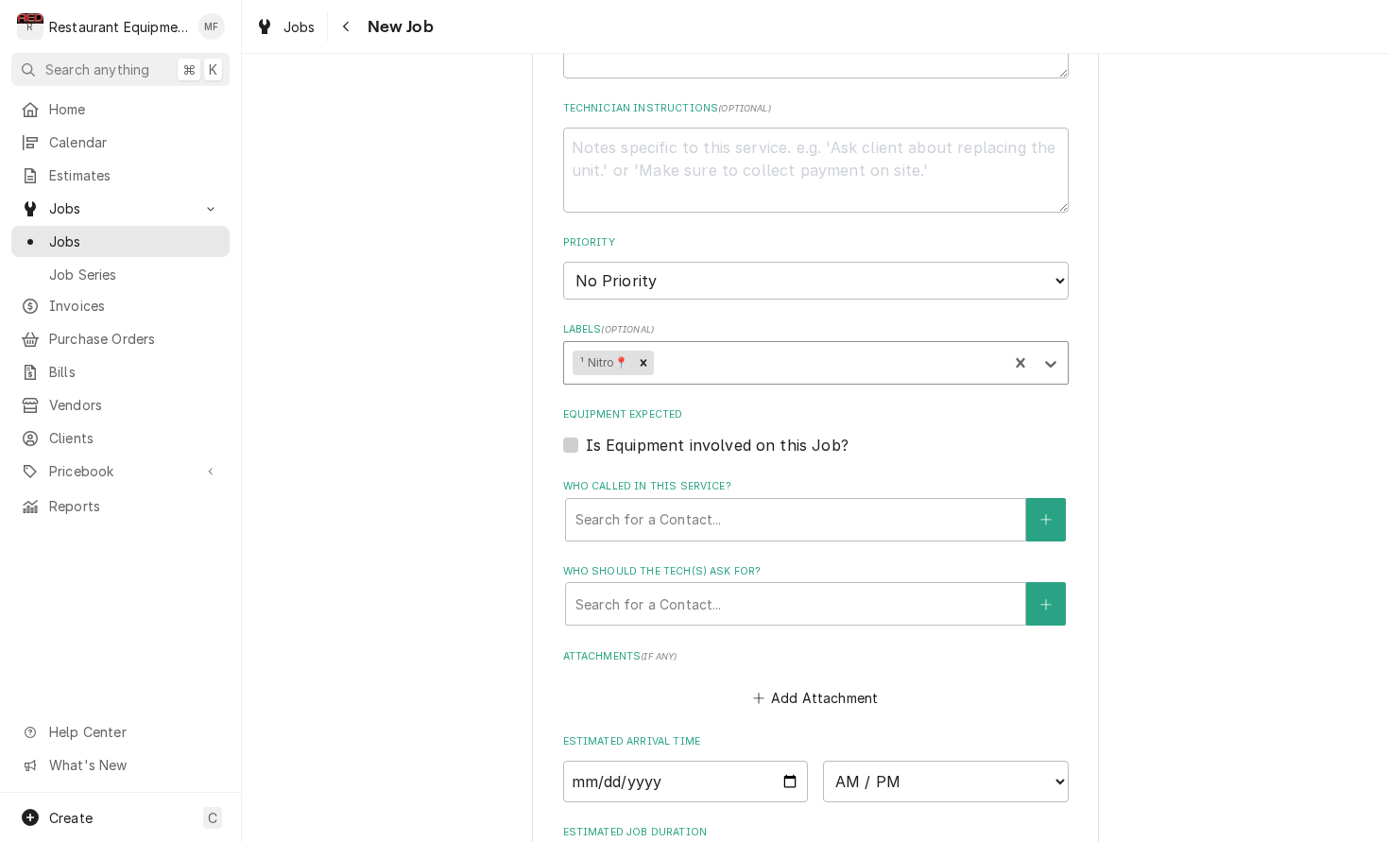
click at [745, 346] on div "Labels" at bounding box center [827, 363] width 341 height 34
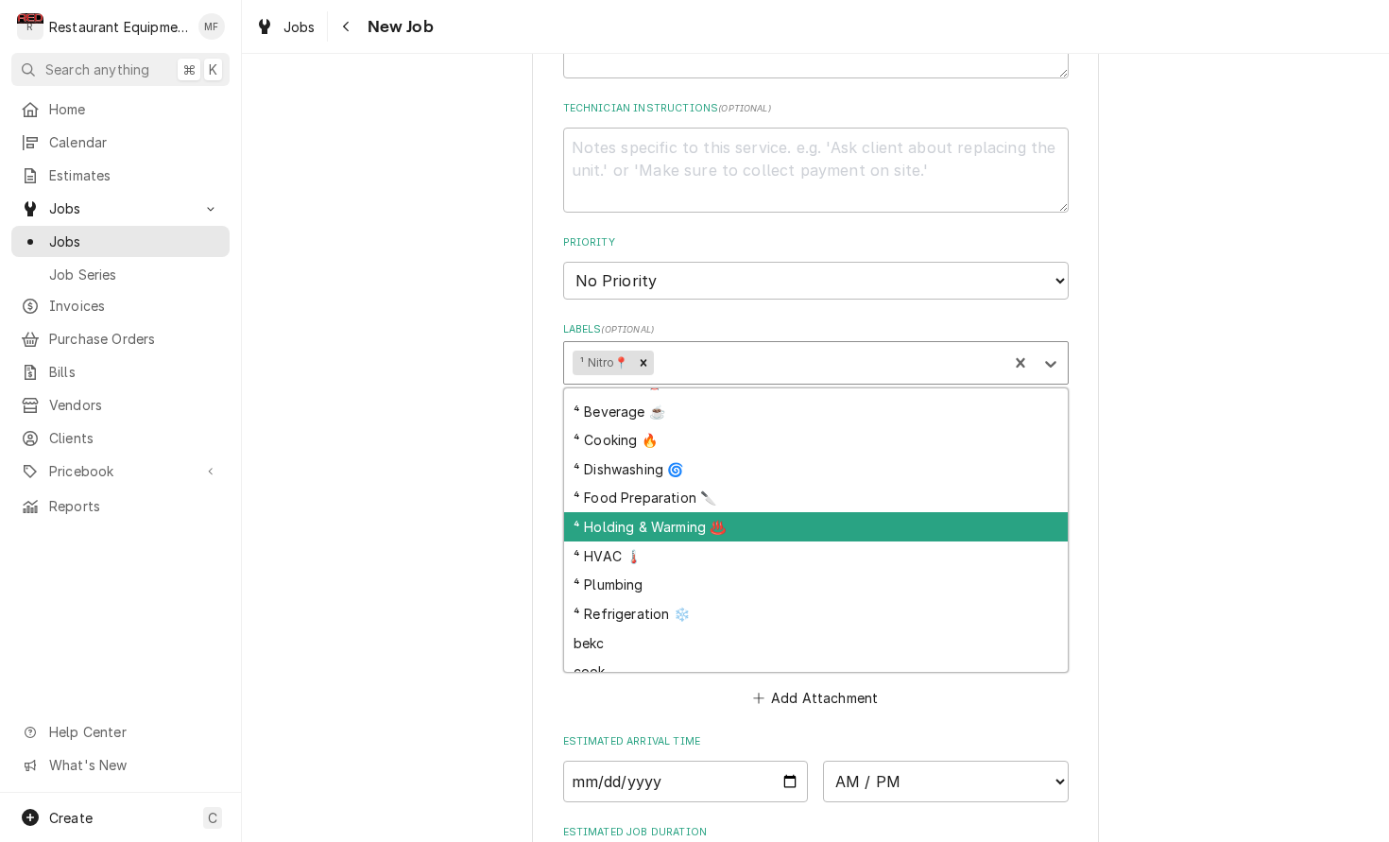
scroll to position [110, 0]
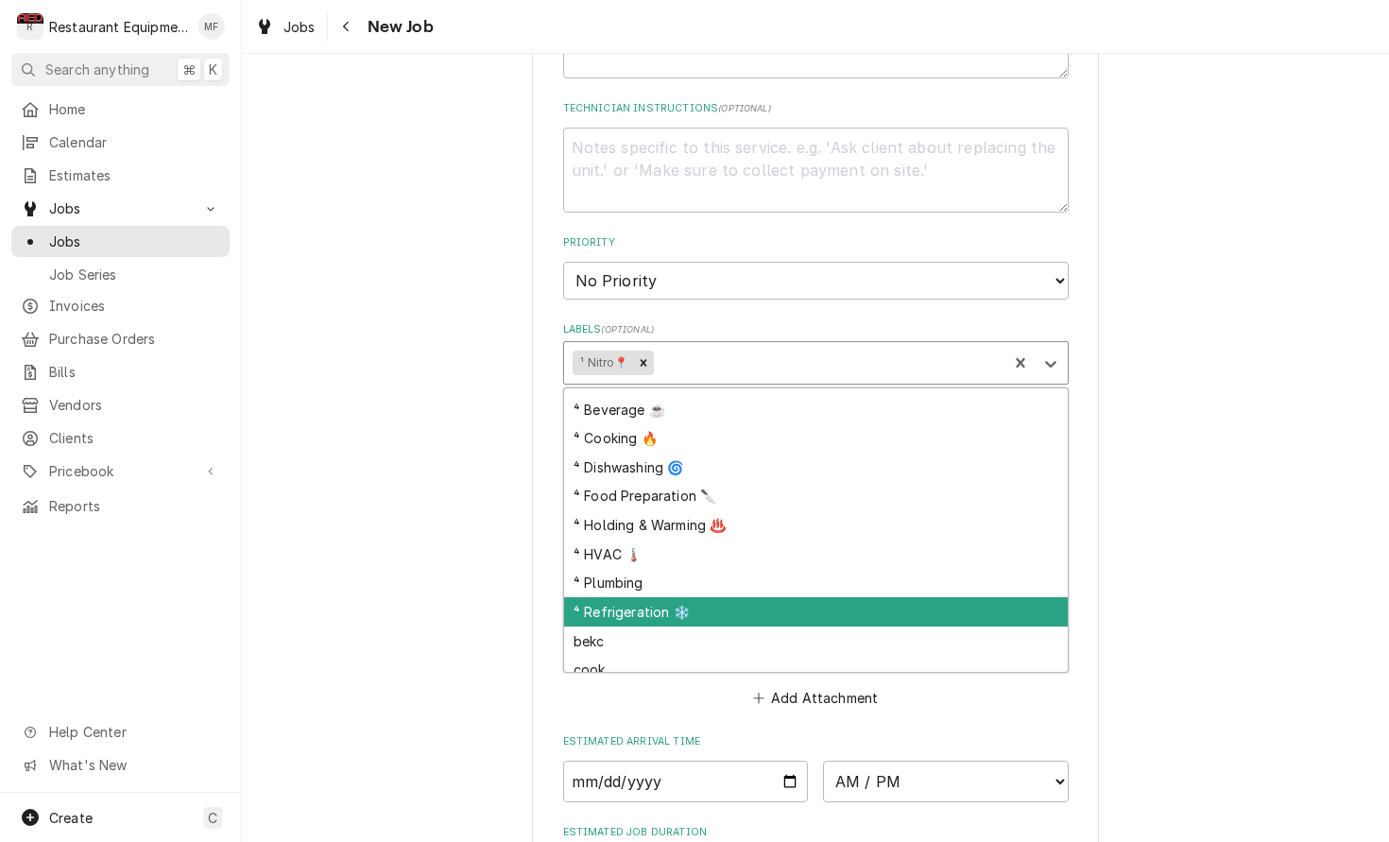
click at [764, 597] on div "⁴ Refrigeration ❄️" at bounding box center [816, 611] width 504 height 29
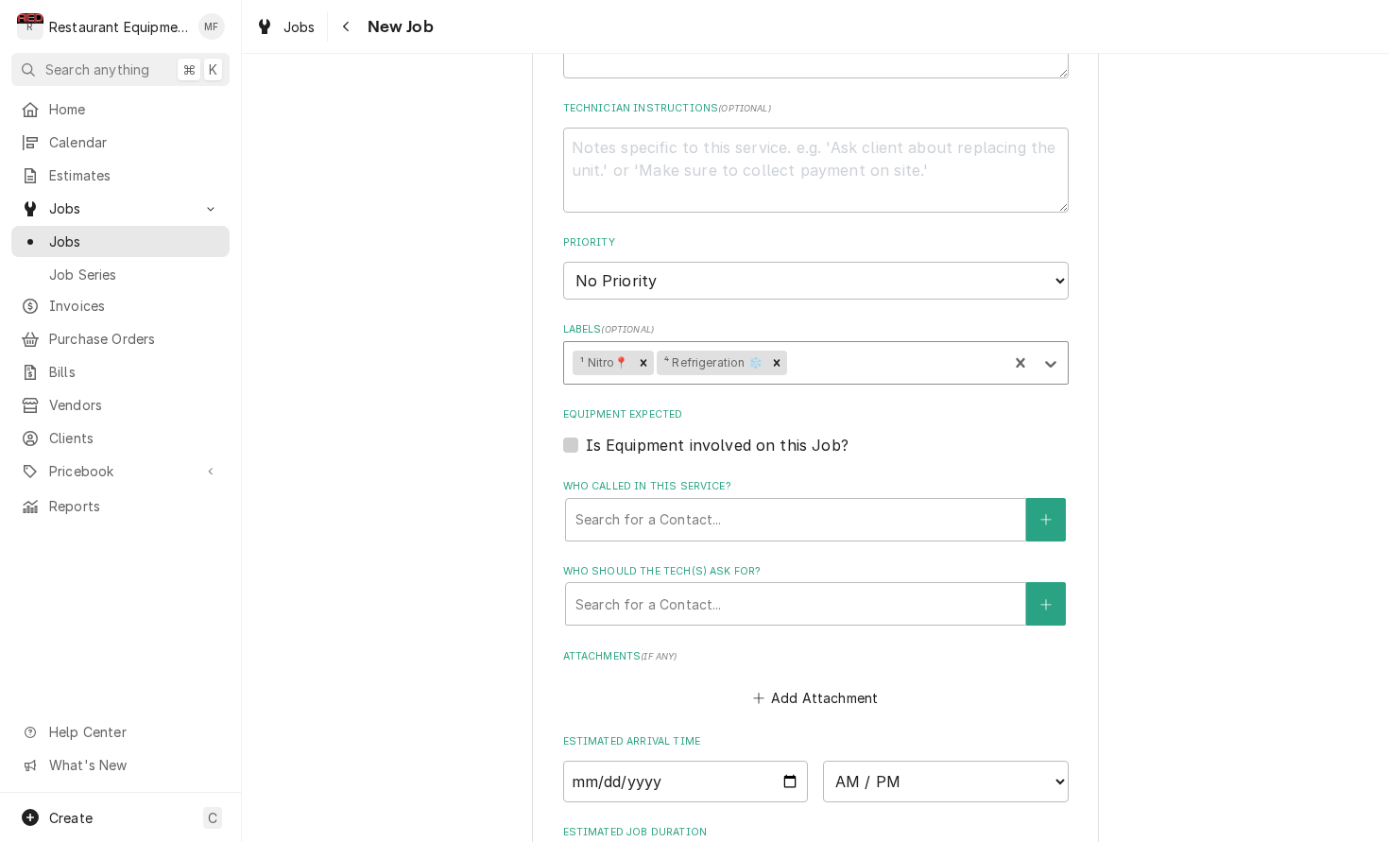
type textarea "x"
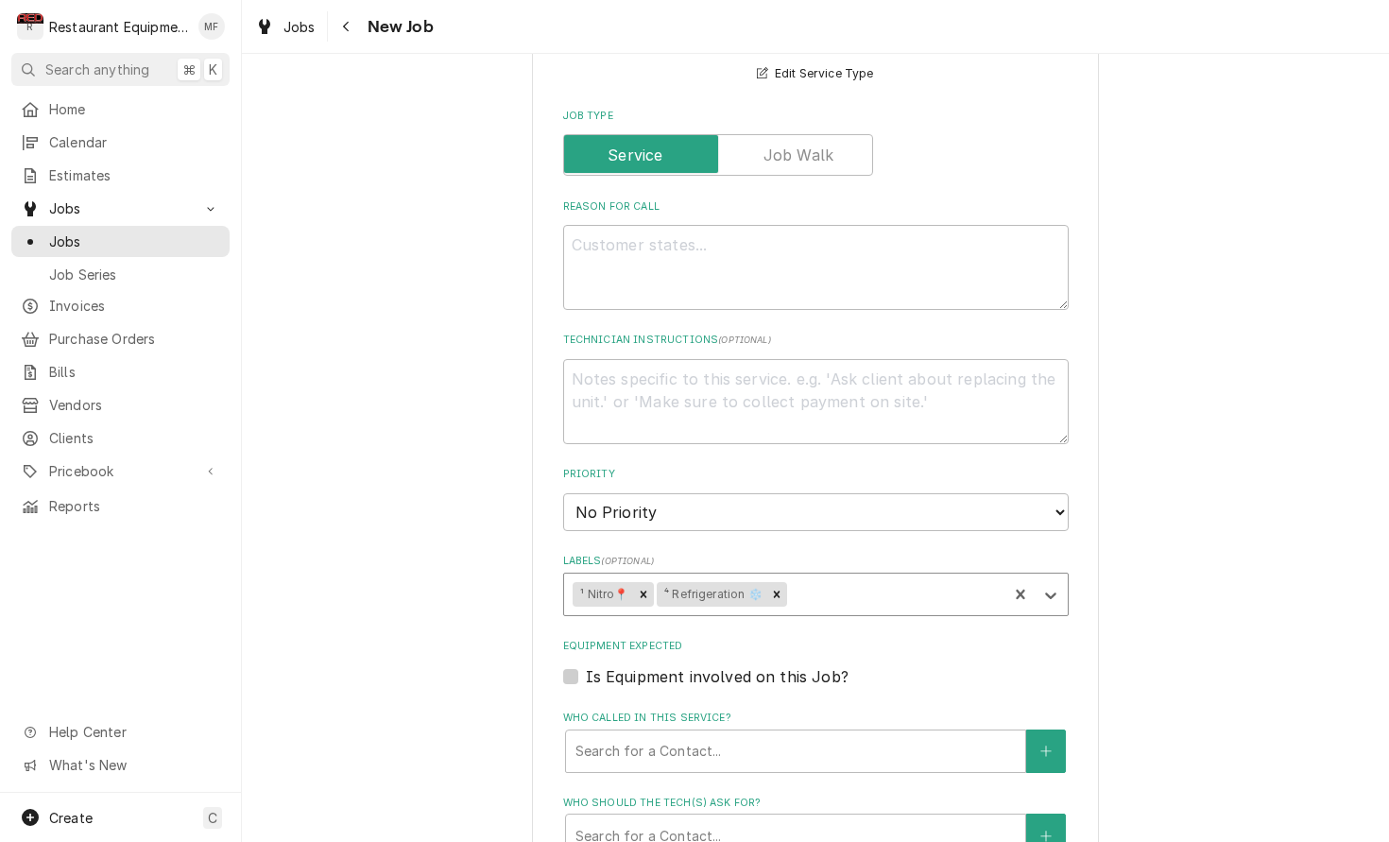
scroll to position [764, 0]
click at [778, 254] on textarea "Reason For Call" at bounding box center [816, 269] width 506 height 85
select select "2"
click at [752, 227] on textarea "Reason For Call" at bounding box center [816, 269] width 506 height 85
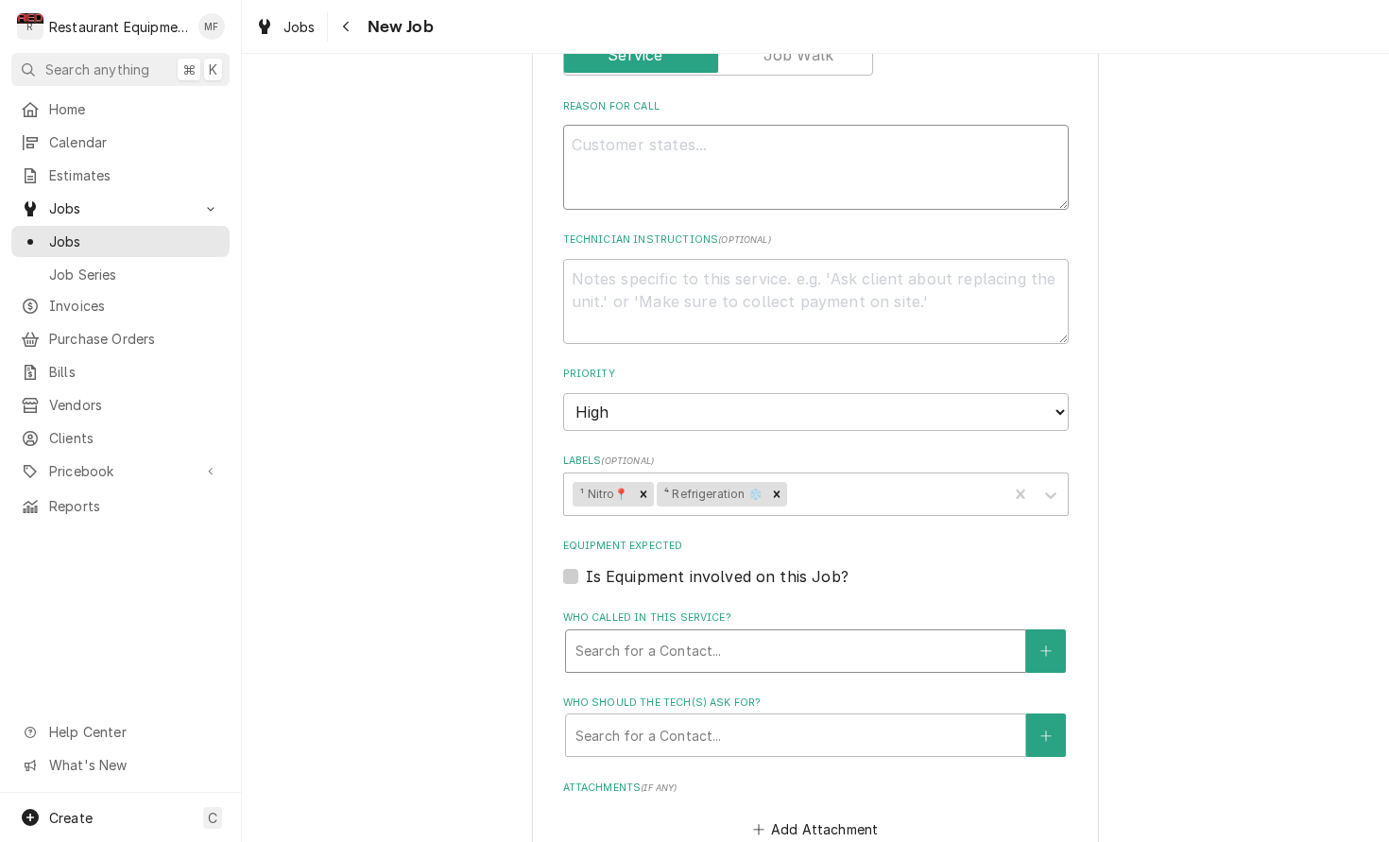
scroll to position [866, 0]
click at [746, 163] on textarea "Reason For Call" at bounding box center [816, 168] width 506 height 85
click at [728, 160] on textarea "Reason For Call" at bounding box center [816, 168] width 506 height 85
type textarea "x"
type textarea "f"
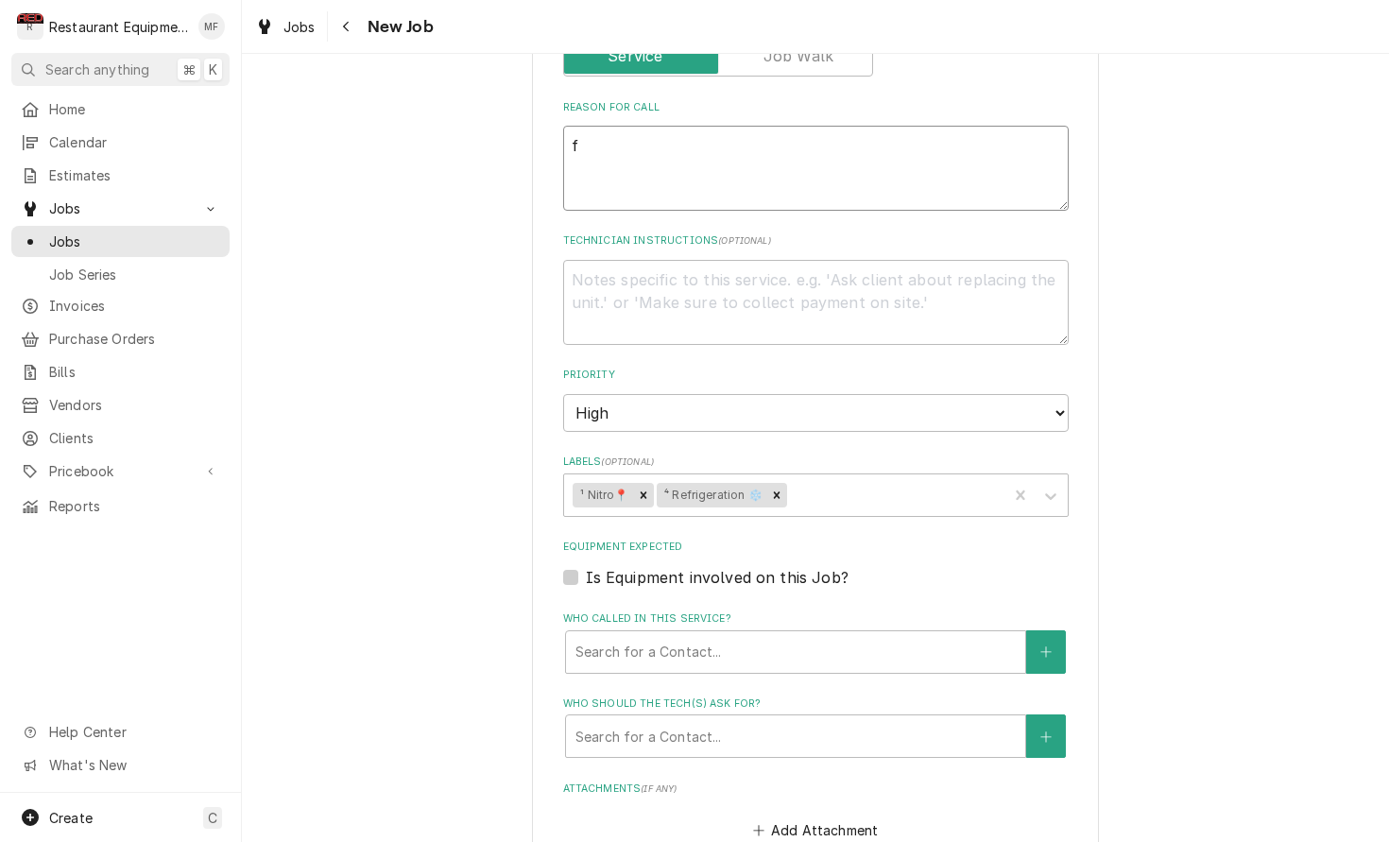
type textarea "x"
type textarea "fr"
type textarea "x"
type textarea "fre"
type textarea "x"
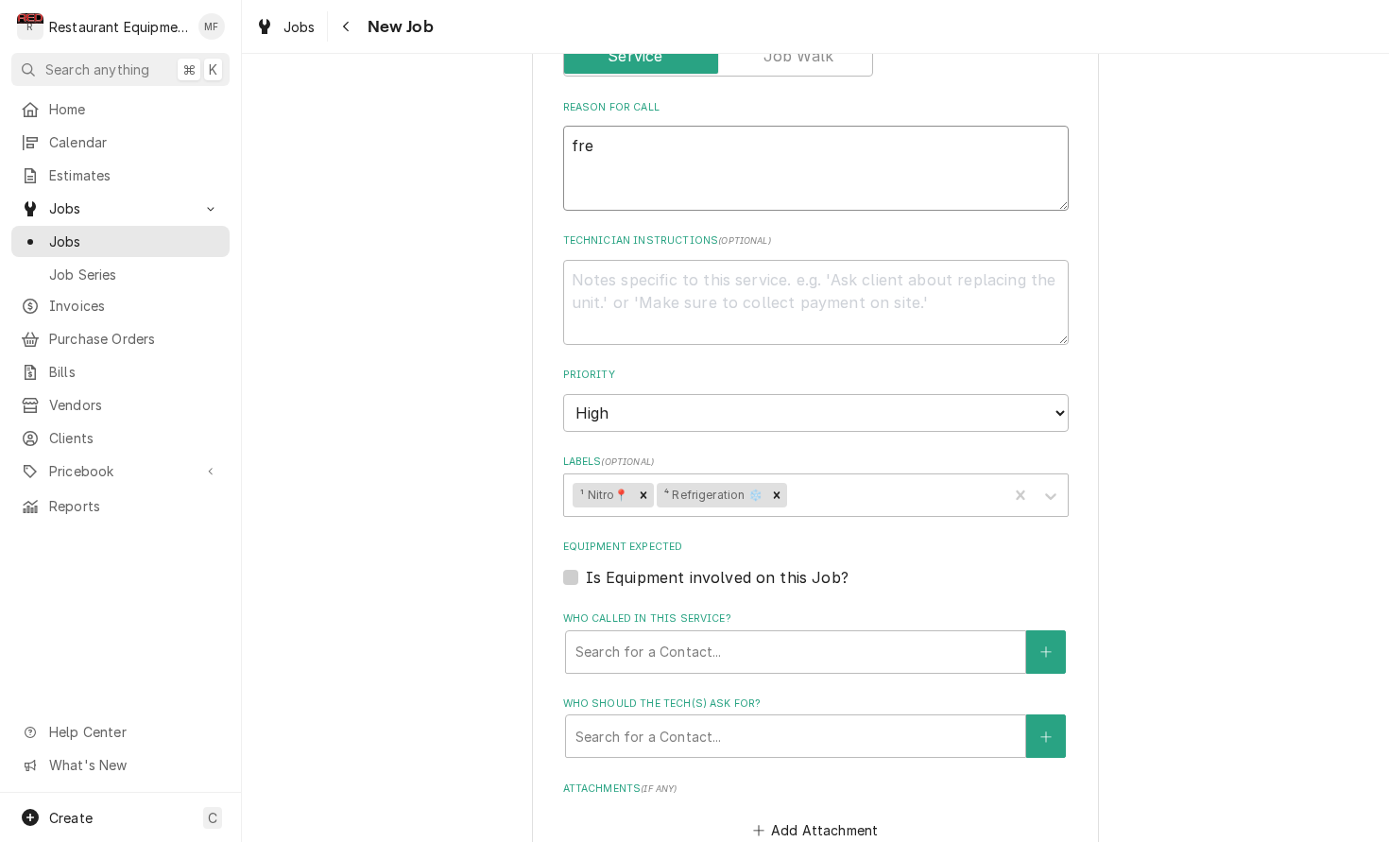
type textarea "free"
type textarea "x"
type textarea "freez"
type textarea "x"
type textarea "freezi"
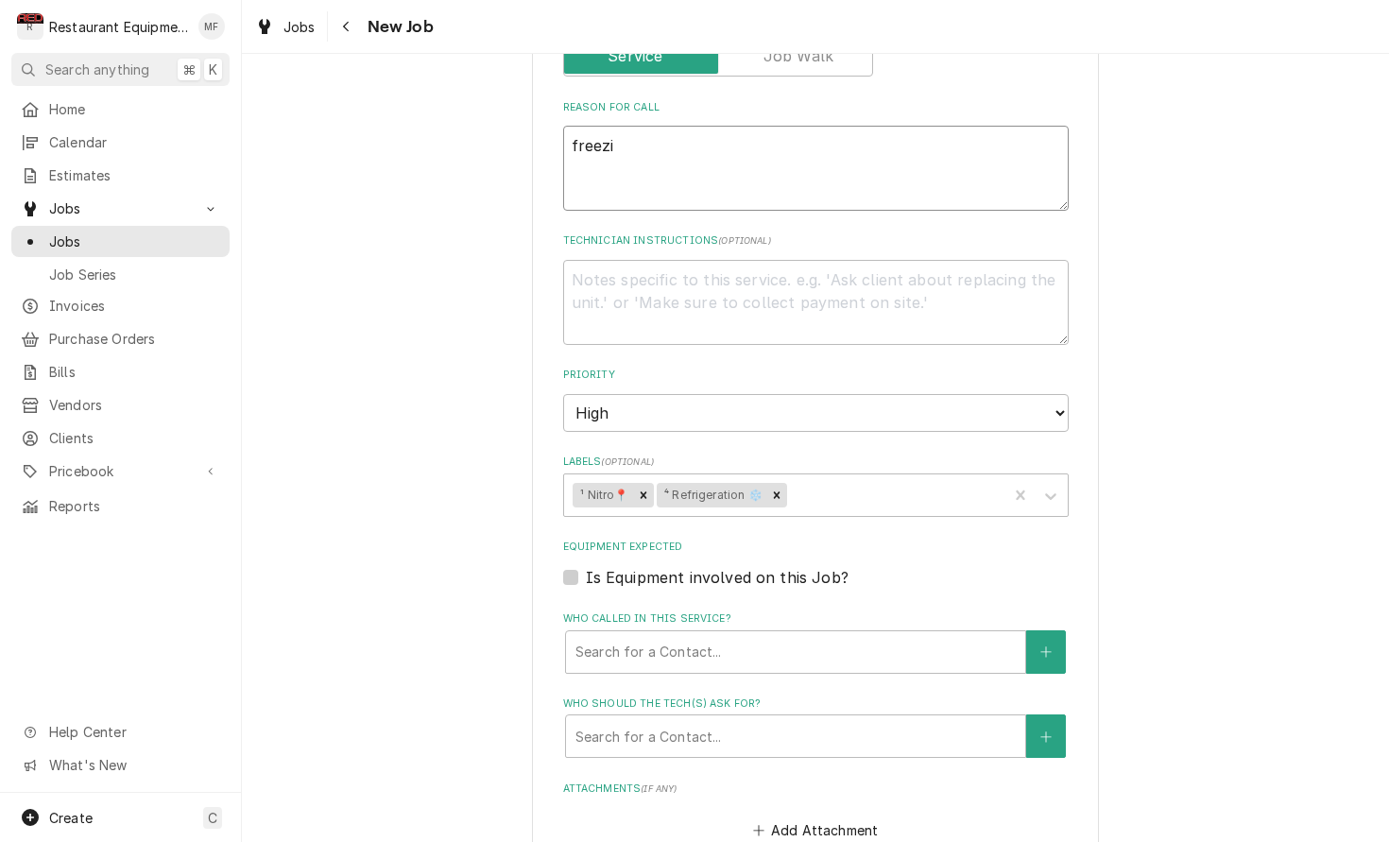
type textarea "x"
type textarea "freezin"
type textarea "x"
type textarea "freezing"
type textarea "x"
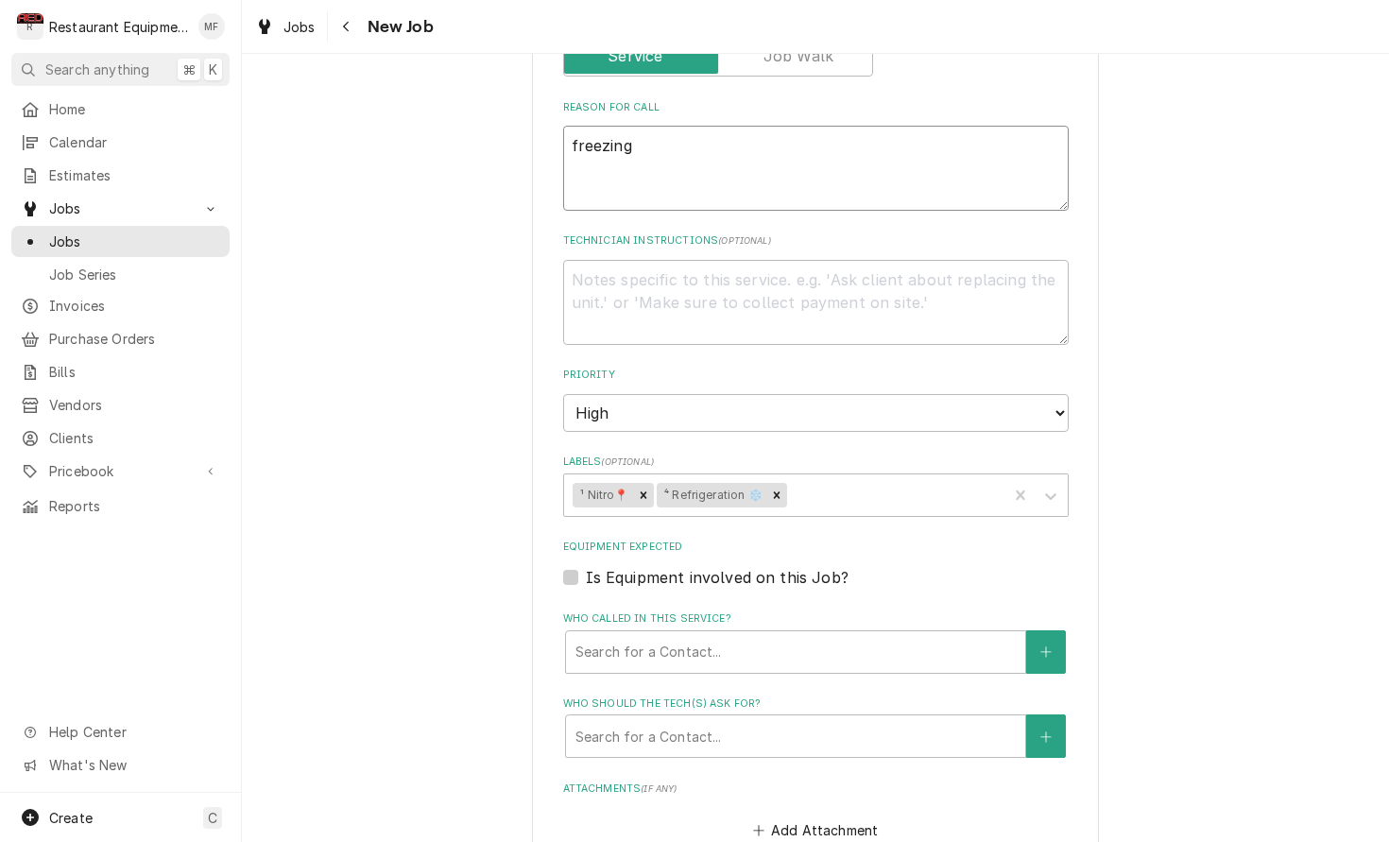
type textarea "freezing"
type textarea "x"
type textarea "freezing u"
type textarea "x"
type textarea "freezing up"
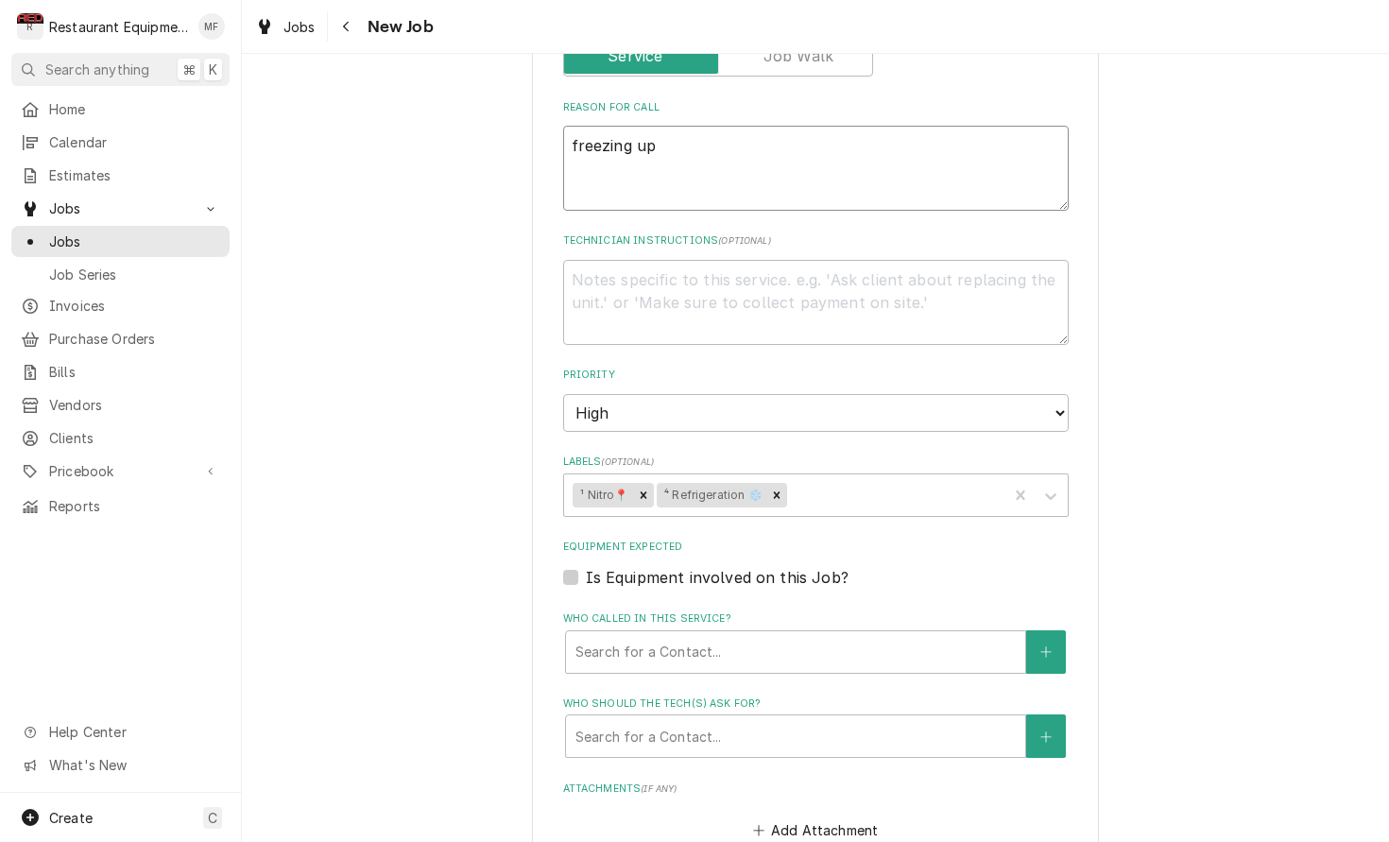
type textarea "x"
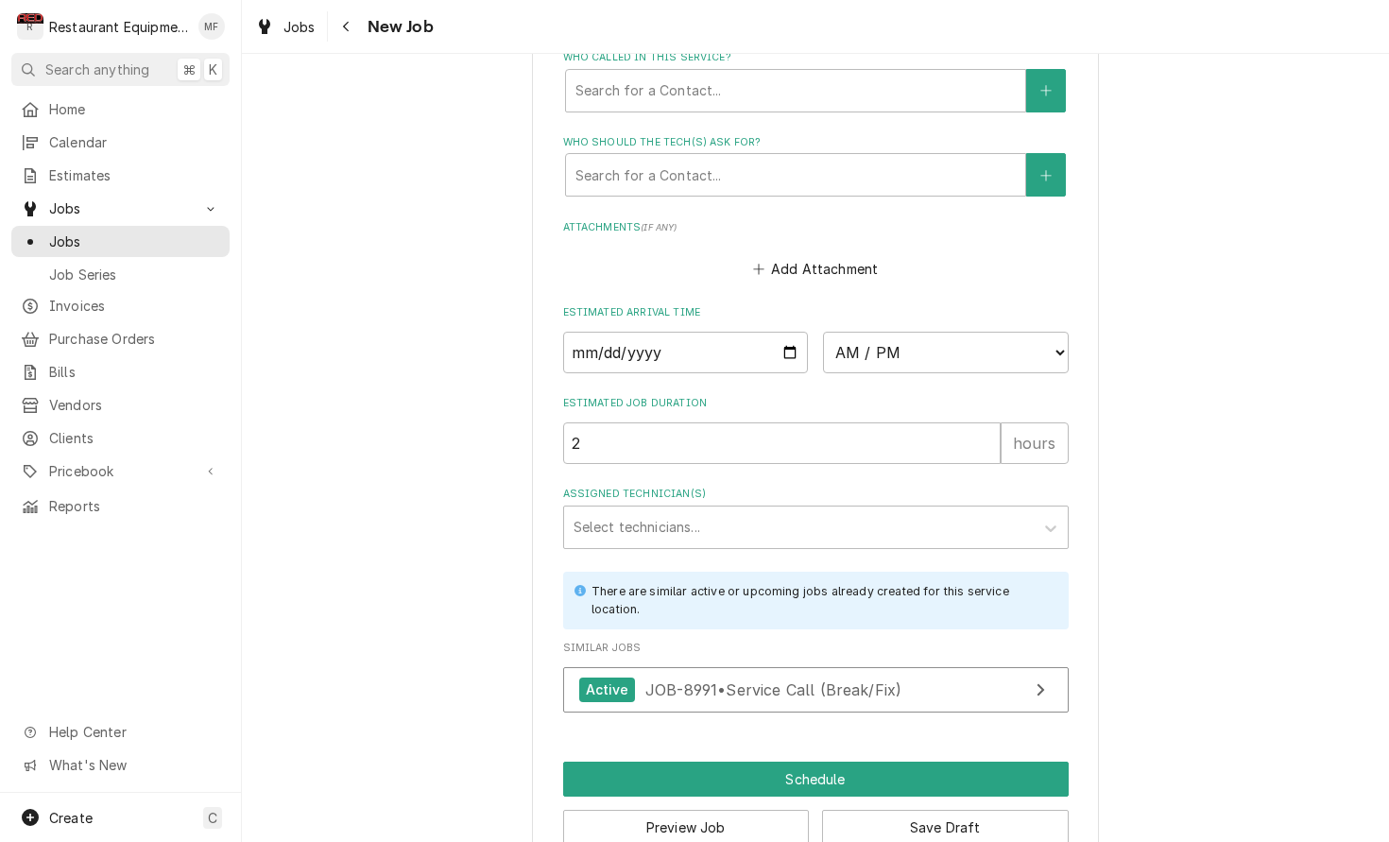
scroll to position [1426, 0]
type textarea "freezing up"
click at [687, 333] on input "Date" at bounding box center [686, 354] width 246 height 42
type input "2025-10-06"
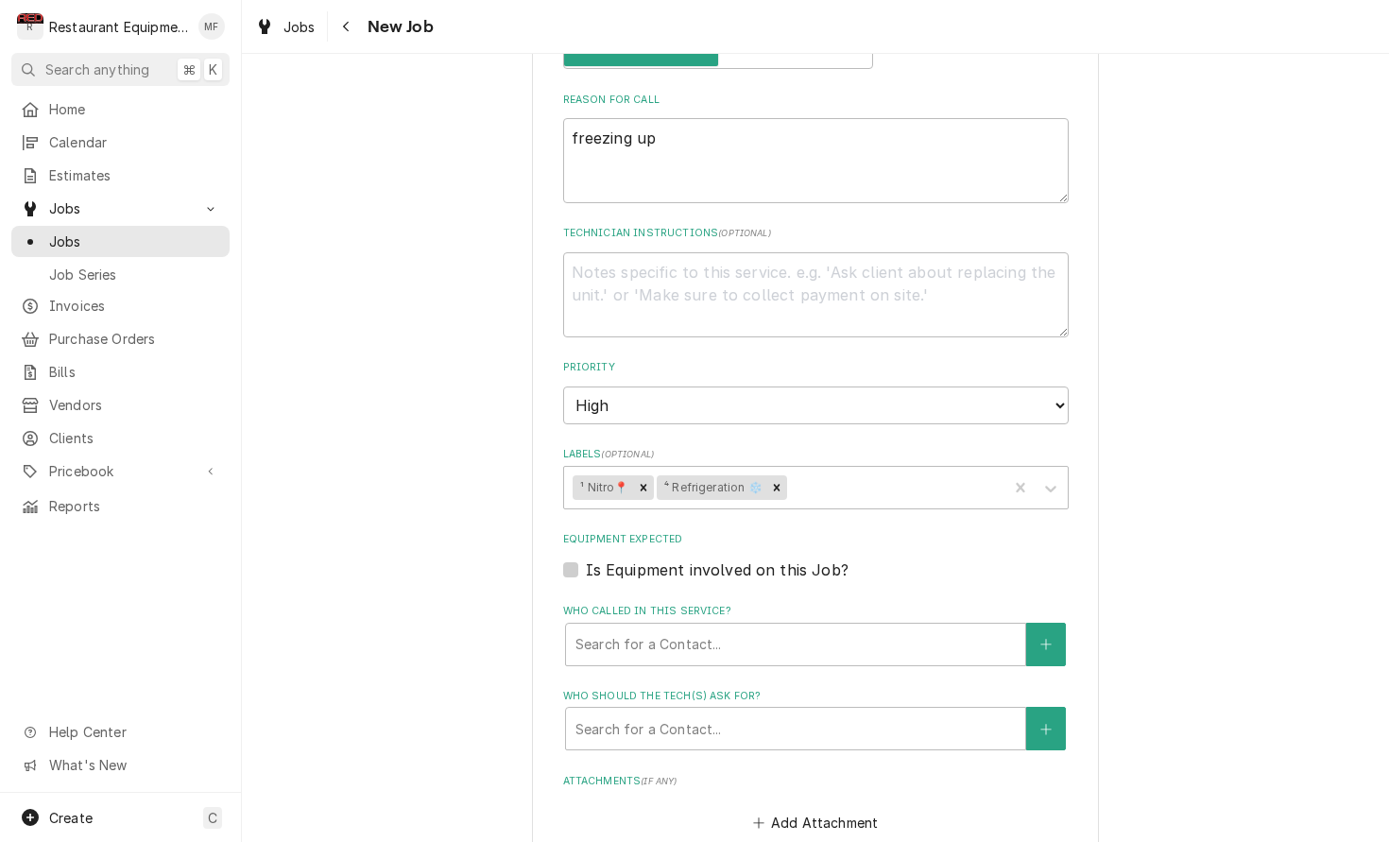
scroll to position [870, 0]
drag, startPoint x: 577, startPoint y: 118, endPoint x: 603, endPoint y: 128, distance: 27.2
click at [577, 121] on textarea "freezing up" at bounding box center [816, 163] width 506 height 85
drag, startPoint x: 564, startPoint y: 117, endPoint x: 659, endPoint y: 152, distance: 100.8
click at [564, 121] on textarea "freezing up" at bounding box center [816, 163] width 506 height 85
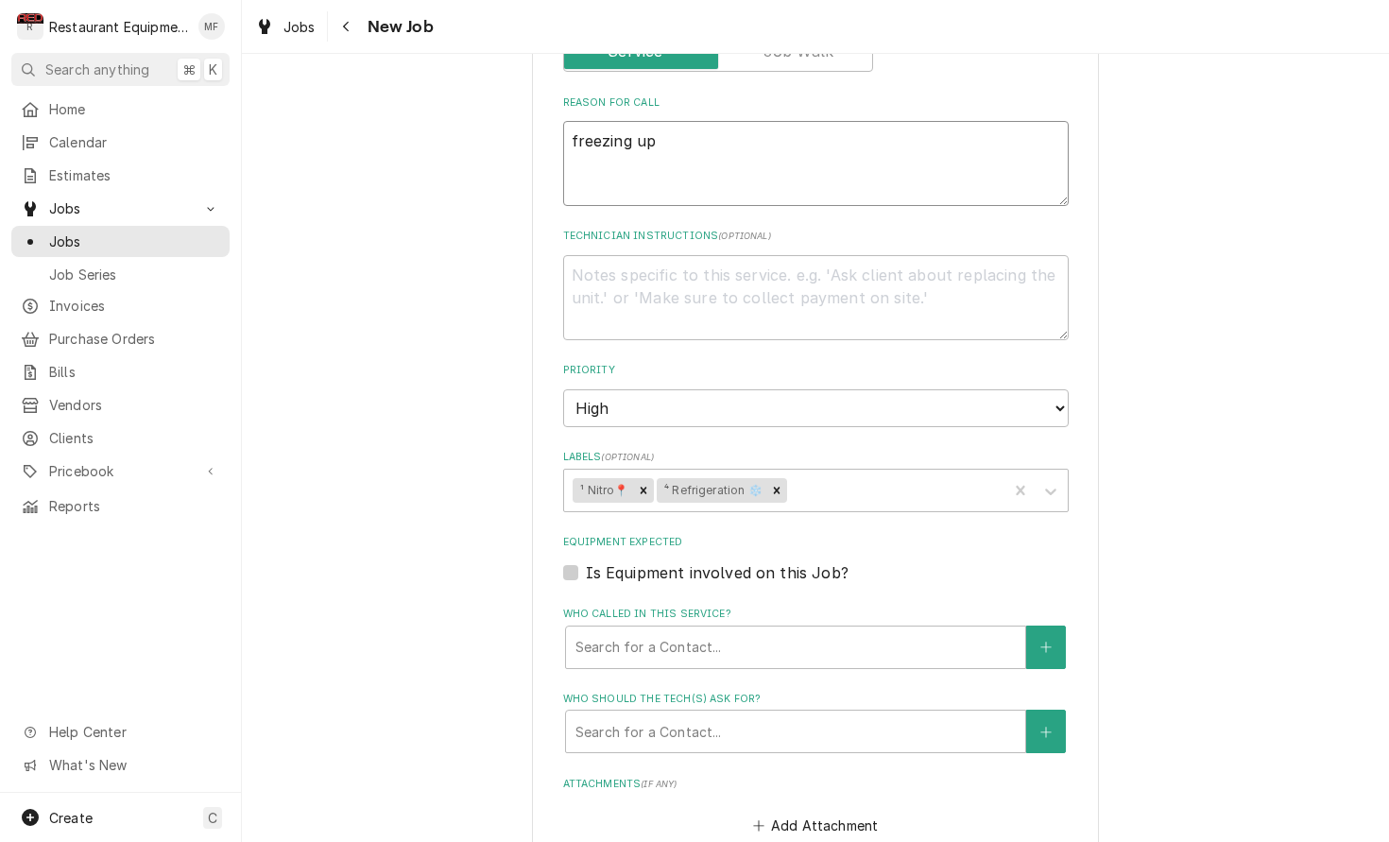
type textarea "x"
type textarea "Wfreezing up"
type textarea "x"
type textarea "Wafreezing up"
type textarea "x"
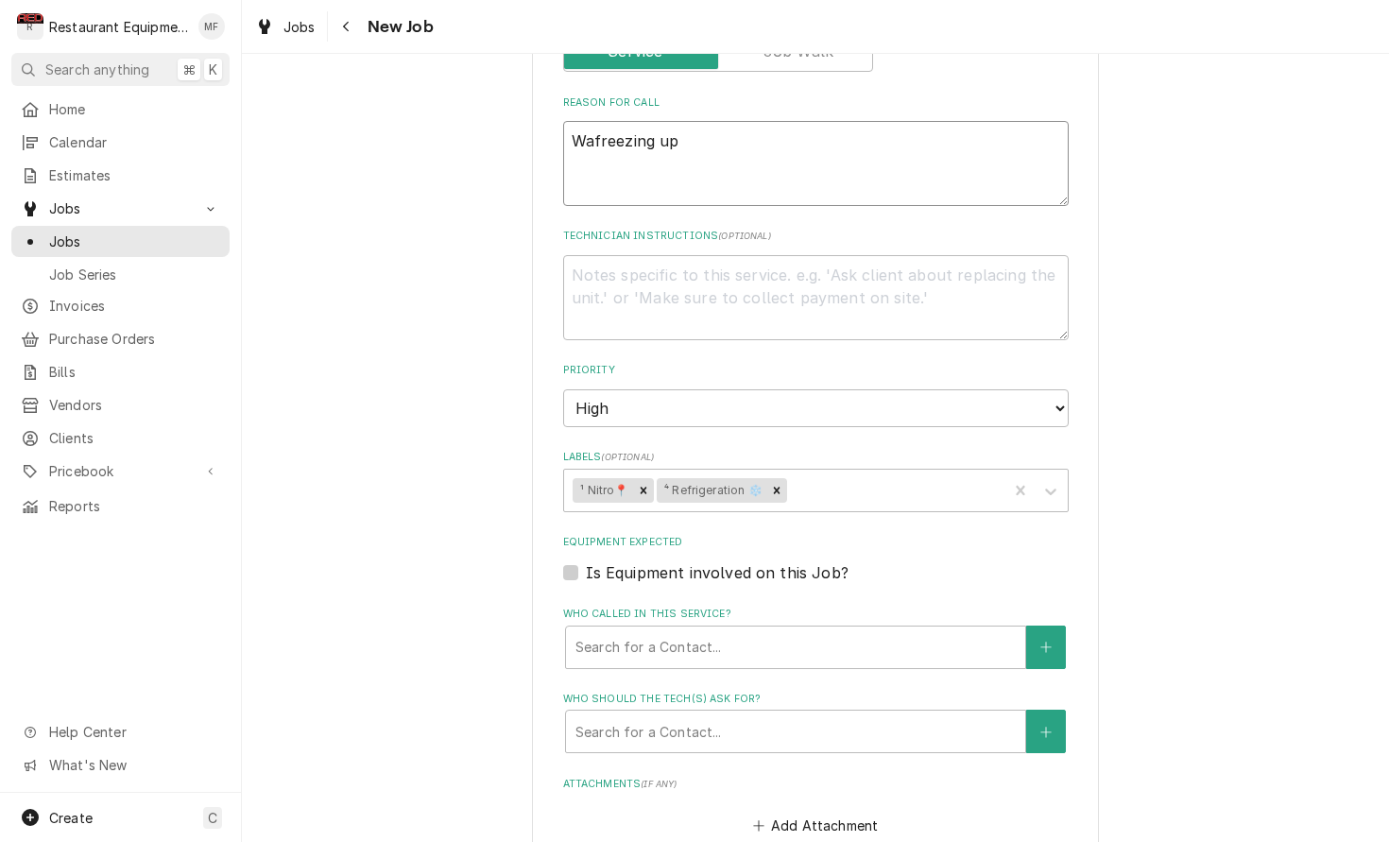
type textarea "Waafreezing up"
type textarea "x"
type textarea "Waalfreezing up"
type textarea "x"
type textarea "Waalkfreezing up"
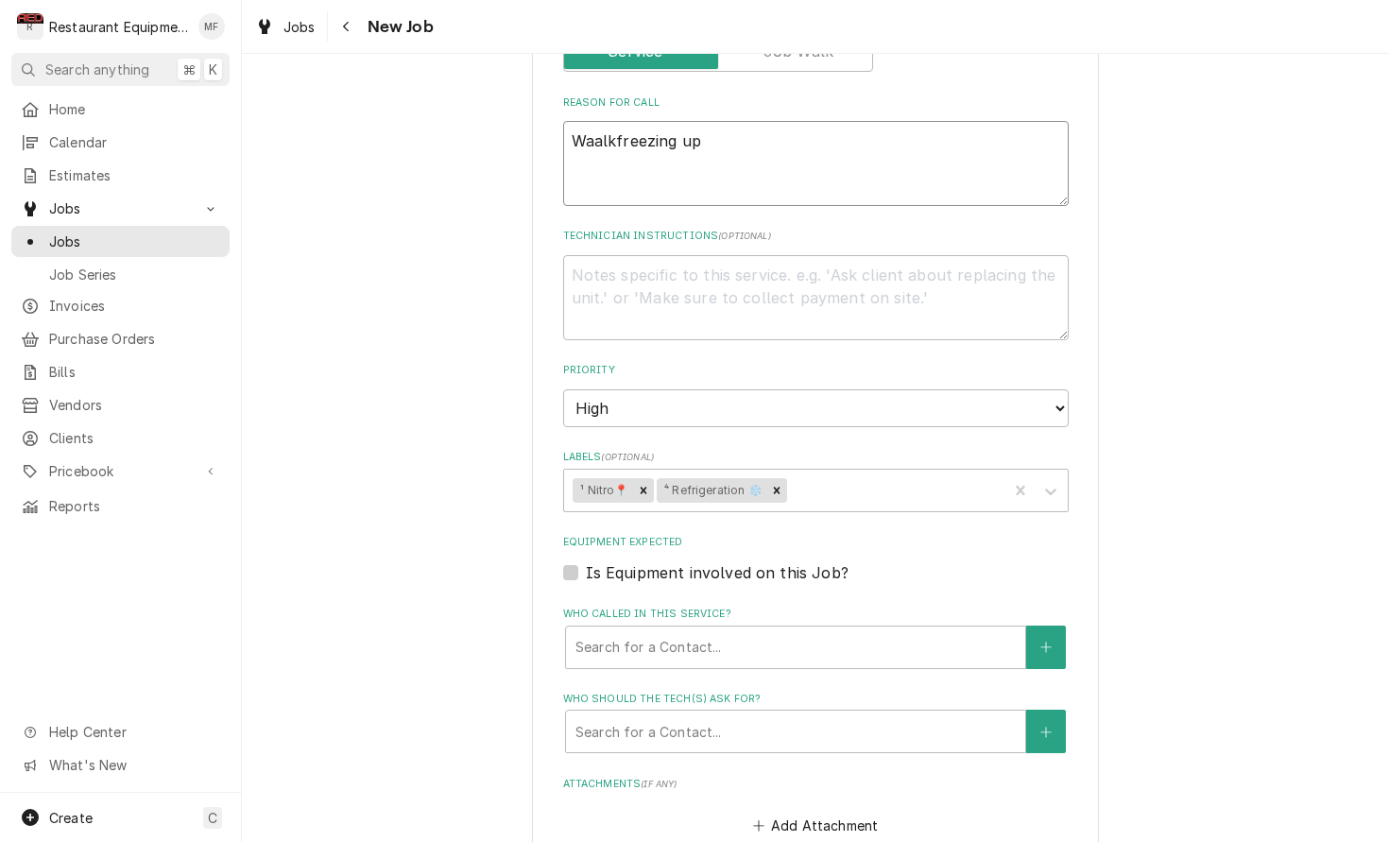
type textarea "x"
type textarea "Waalfreezing up"
type textarea "x"
type textarea "Waafreezing up"
type textarea "x"
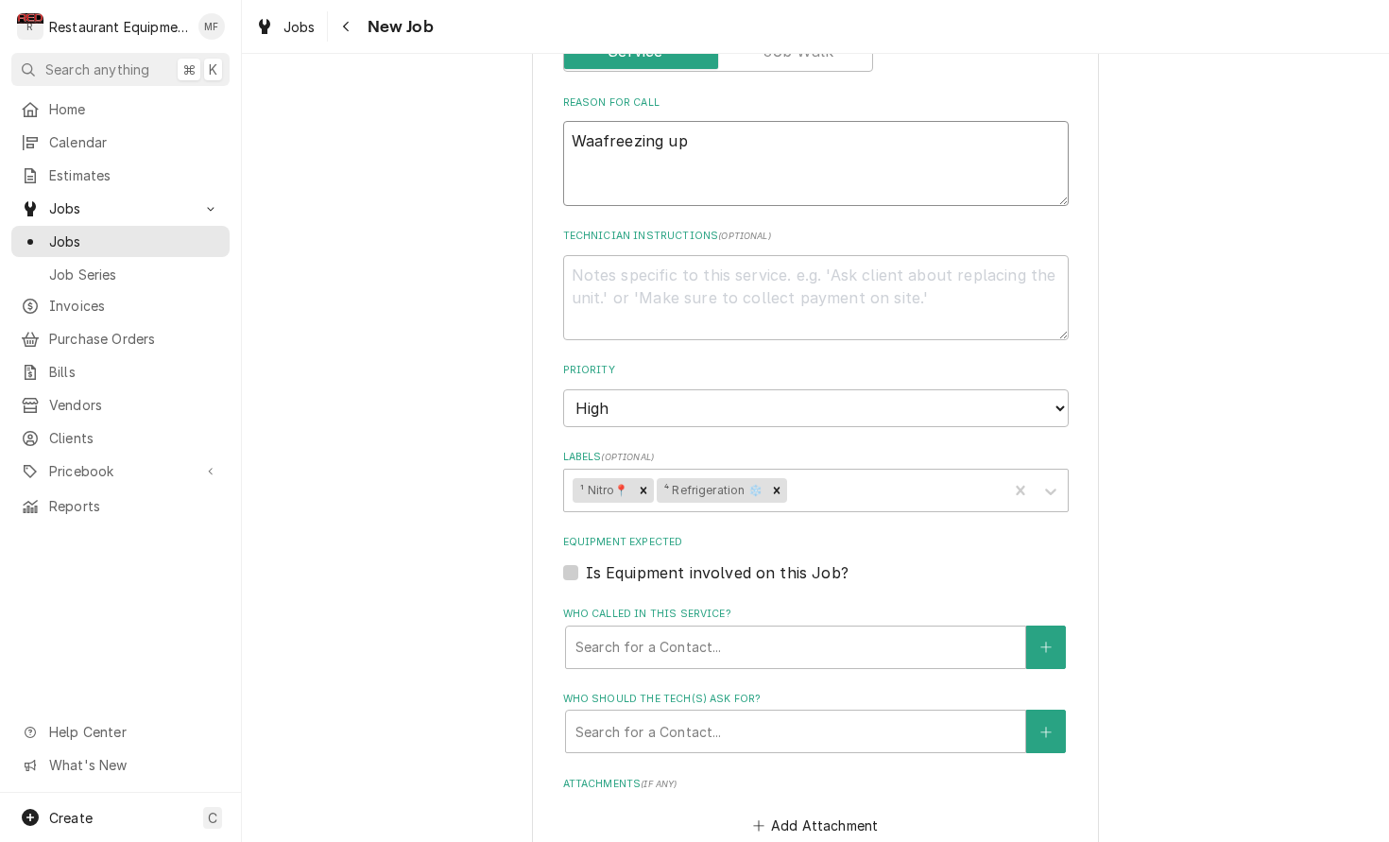
type textarea "Wafreezing up"
type textarea "x"
type textarea "Walfreezing up"
type textarea "x"
type textarea "Walkfreezing up"
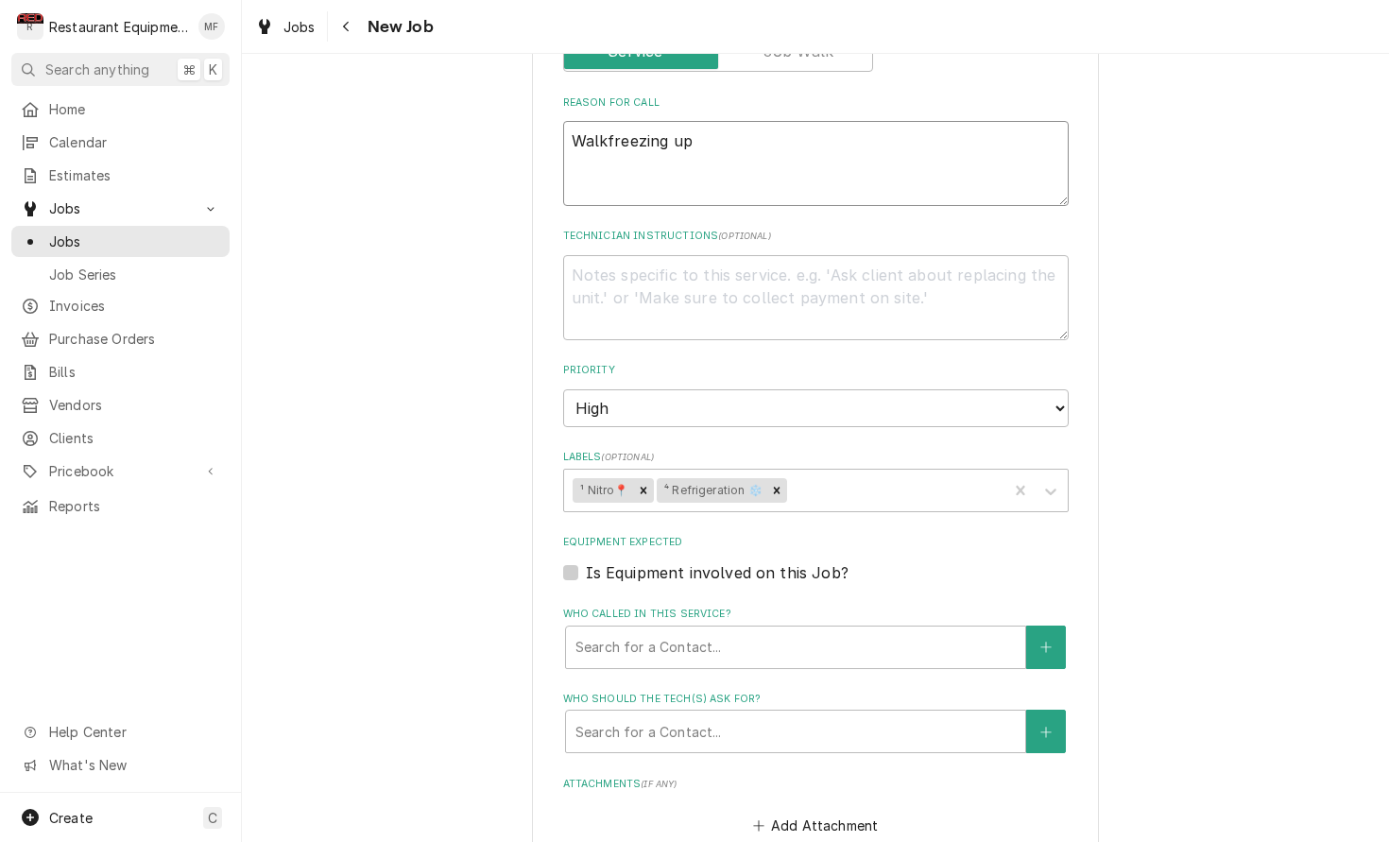
type textarea "x"
type textarea "Walk freezing up"
type textarea "x"
type textarea "Walk ifreezing up"
type textarea "x"
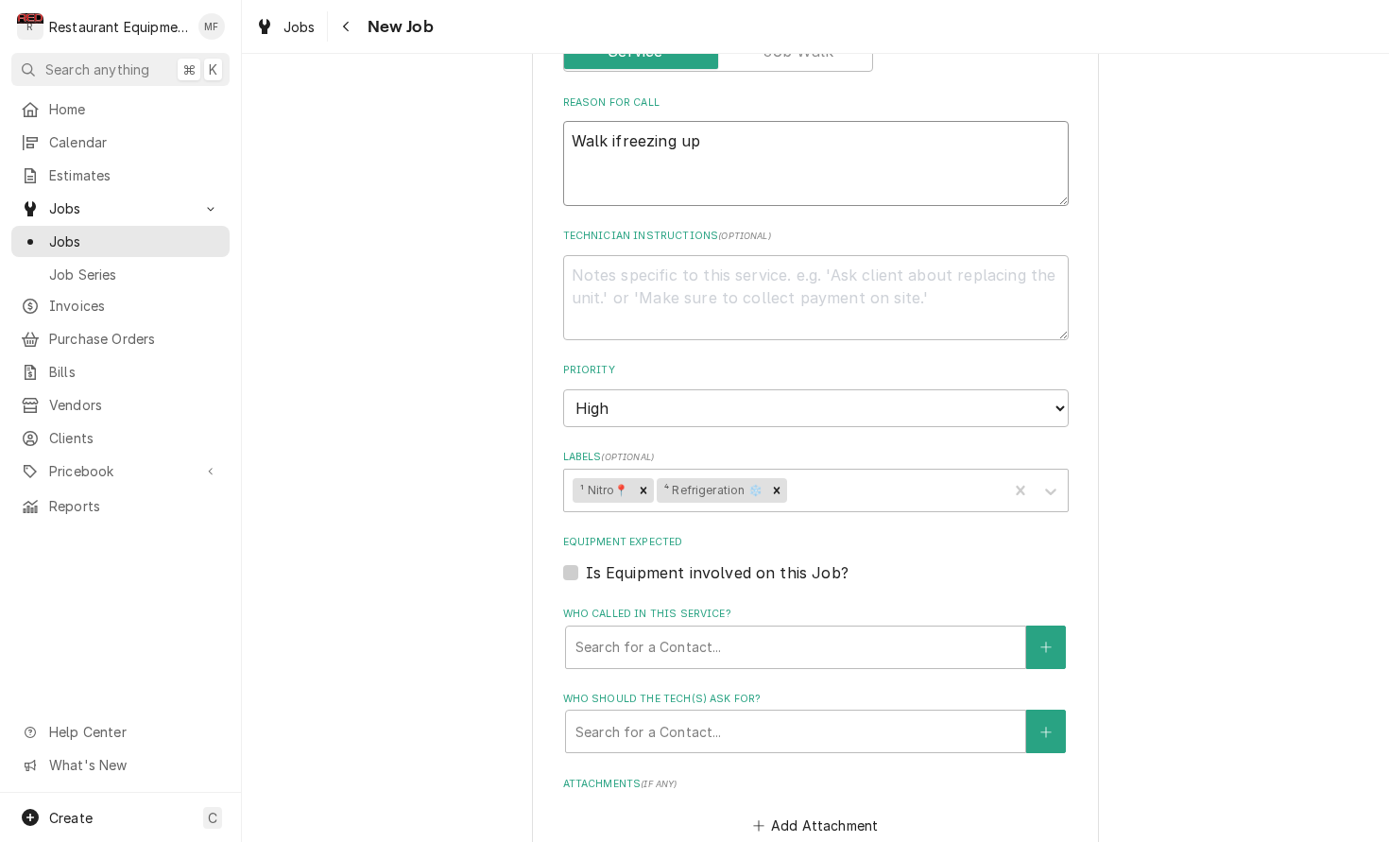
type textarea "Walk infreezing up"
type textarea "x"
type textarea "Walk in freezing up"
type textarea "x"
type textarea "Walk in =freezing up"
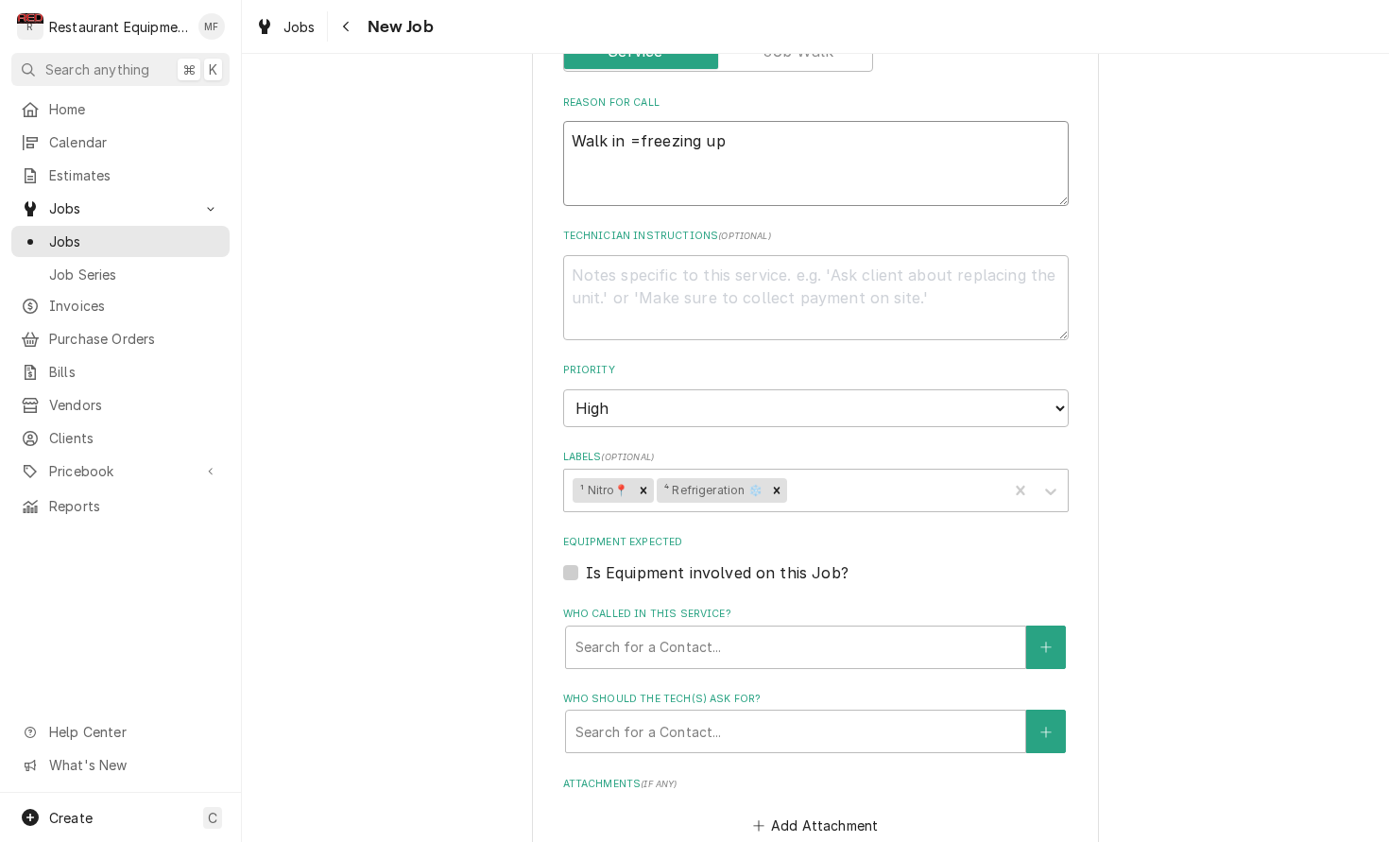
type textarea "x"
type textarea "Walk in ==freezing up"
type textarea "x"
type textarea "Walk in =freezing up"
type textarea "x"
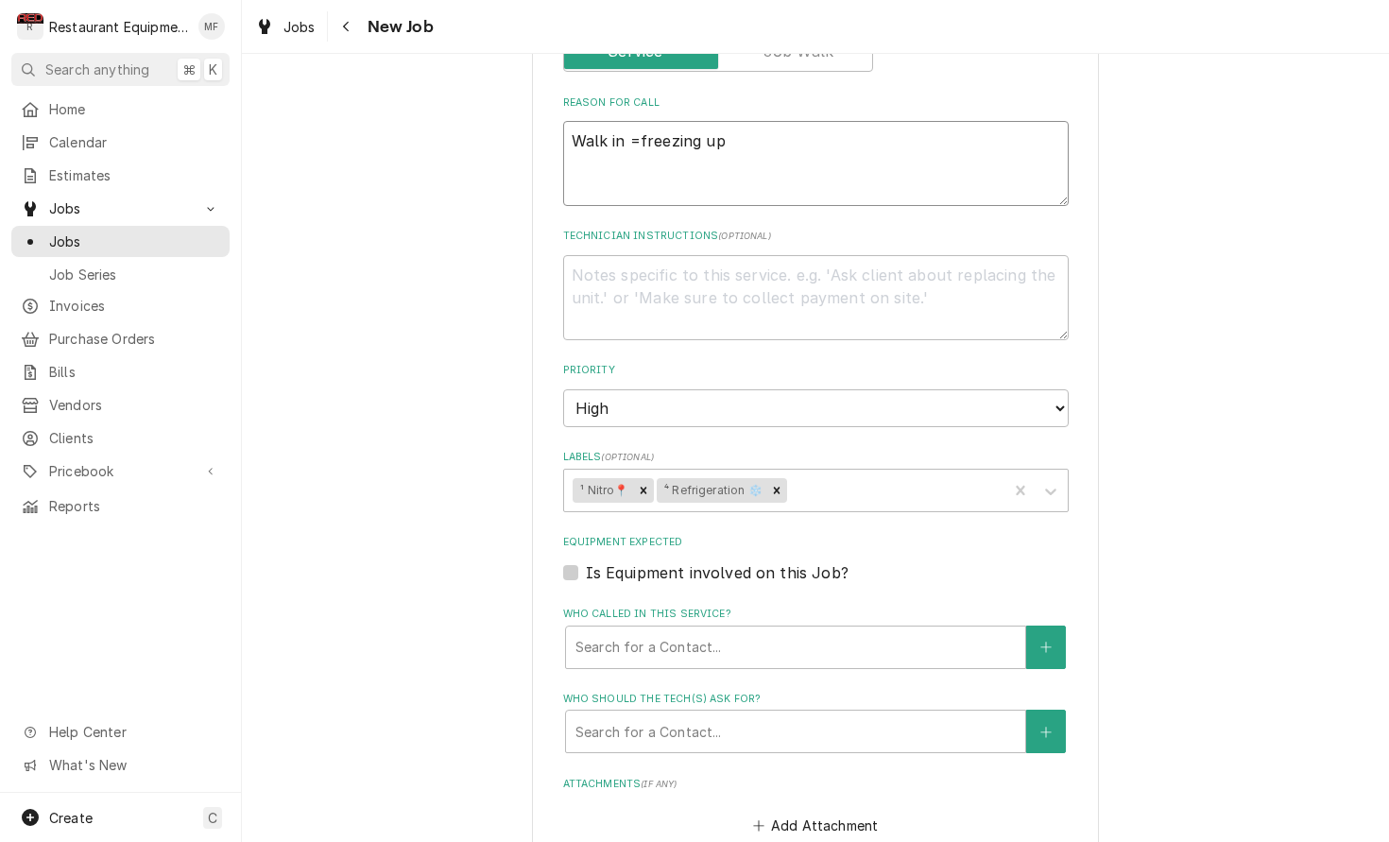
type textarea "Walk in freezing up"
type textarea "x"
type textarea "Walk infreezing up"
type textarea "x"
type textarea "Walk ifreezing up"
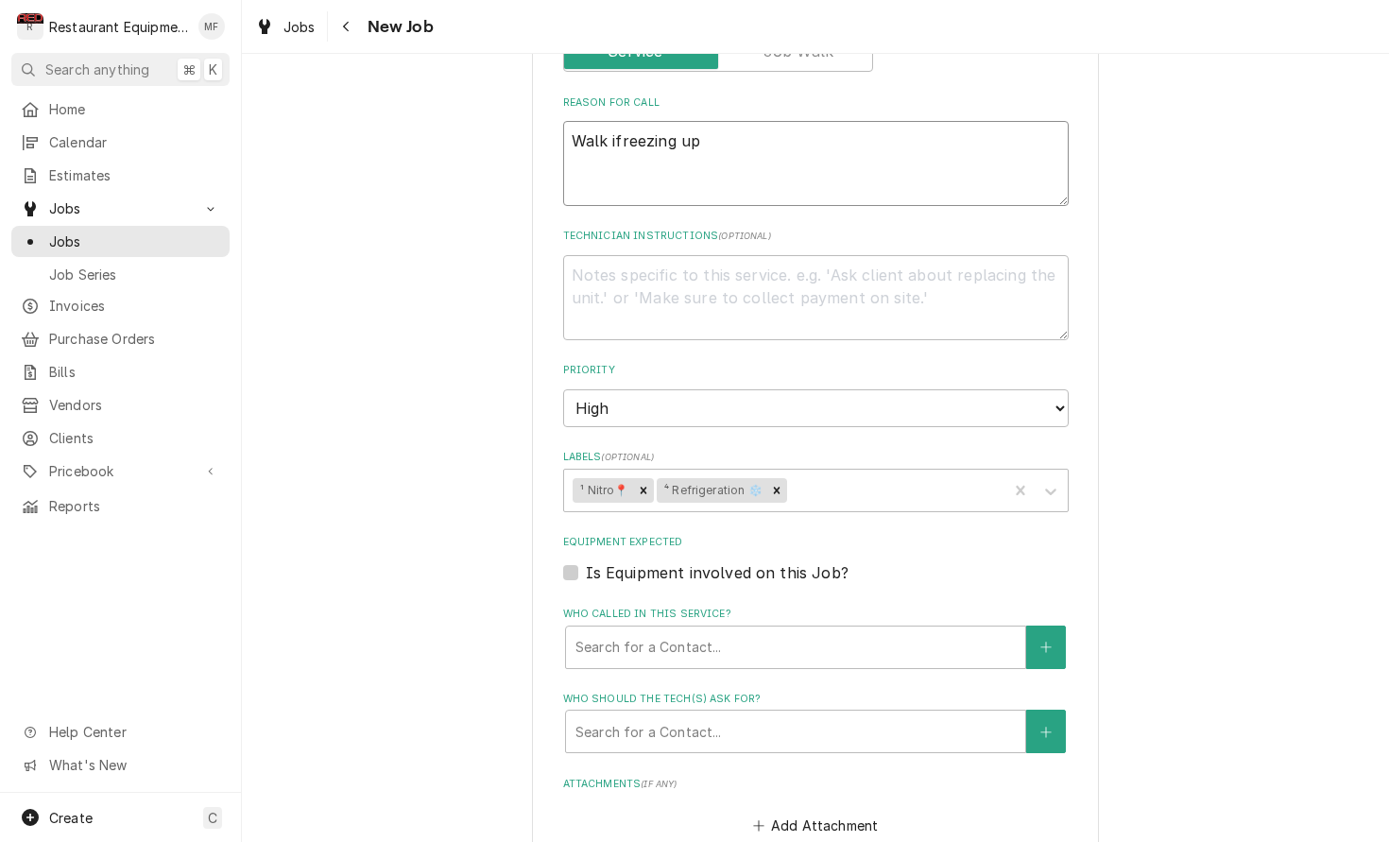
type textarea "x"
type textarea "Walk freezing up"
type textarea "x"
type textarea "Walkfreezing up"
type textarea "x"
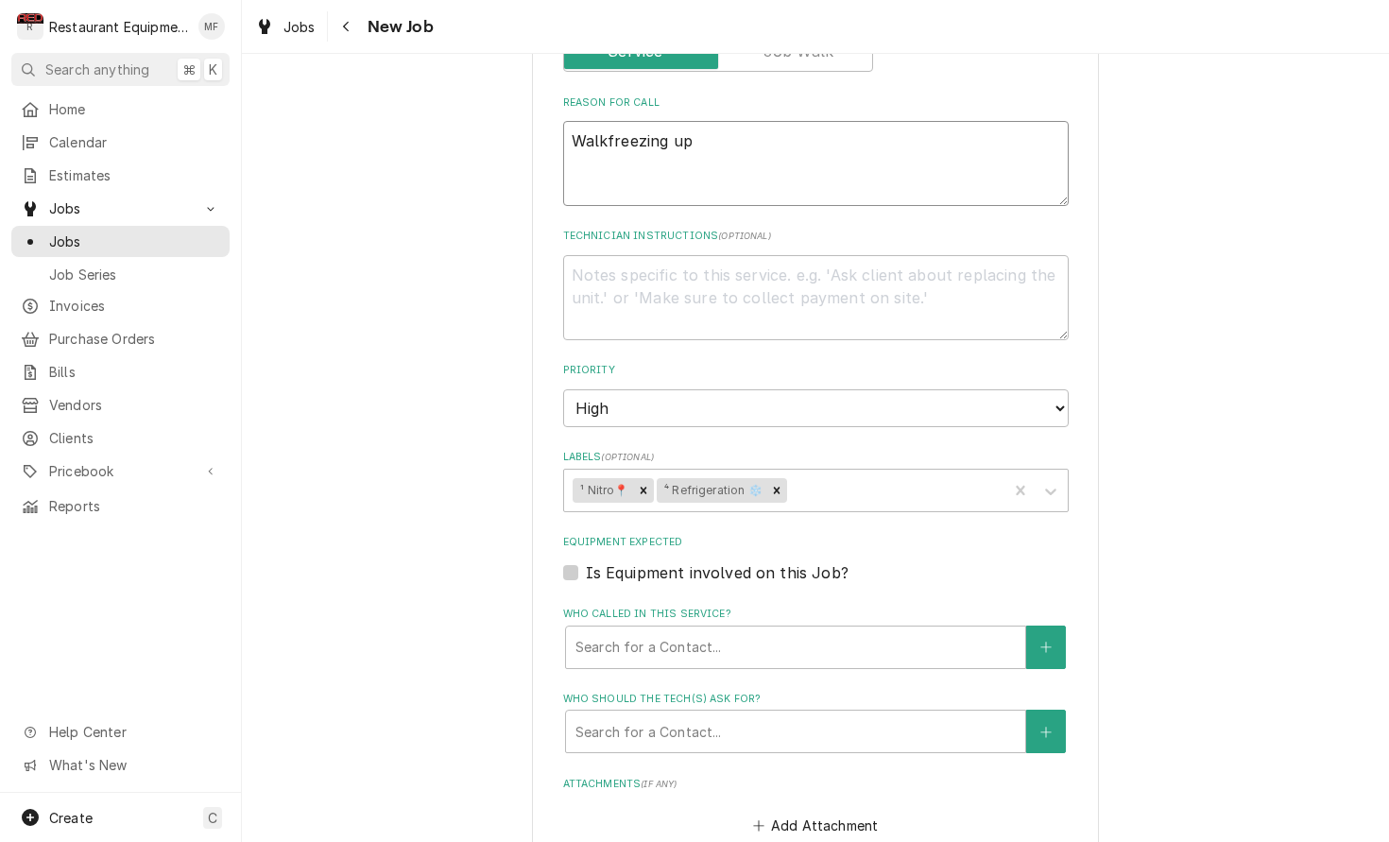
type textarea "Walfreezing up"
type textarea "x"
type textarea "Wafreezing up"
type textarea "x"
type textarea "Wfreezing up"
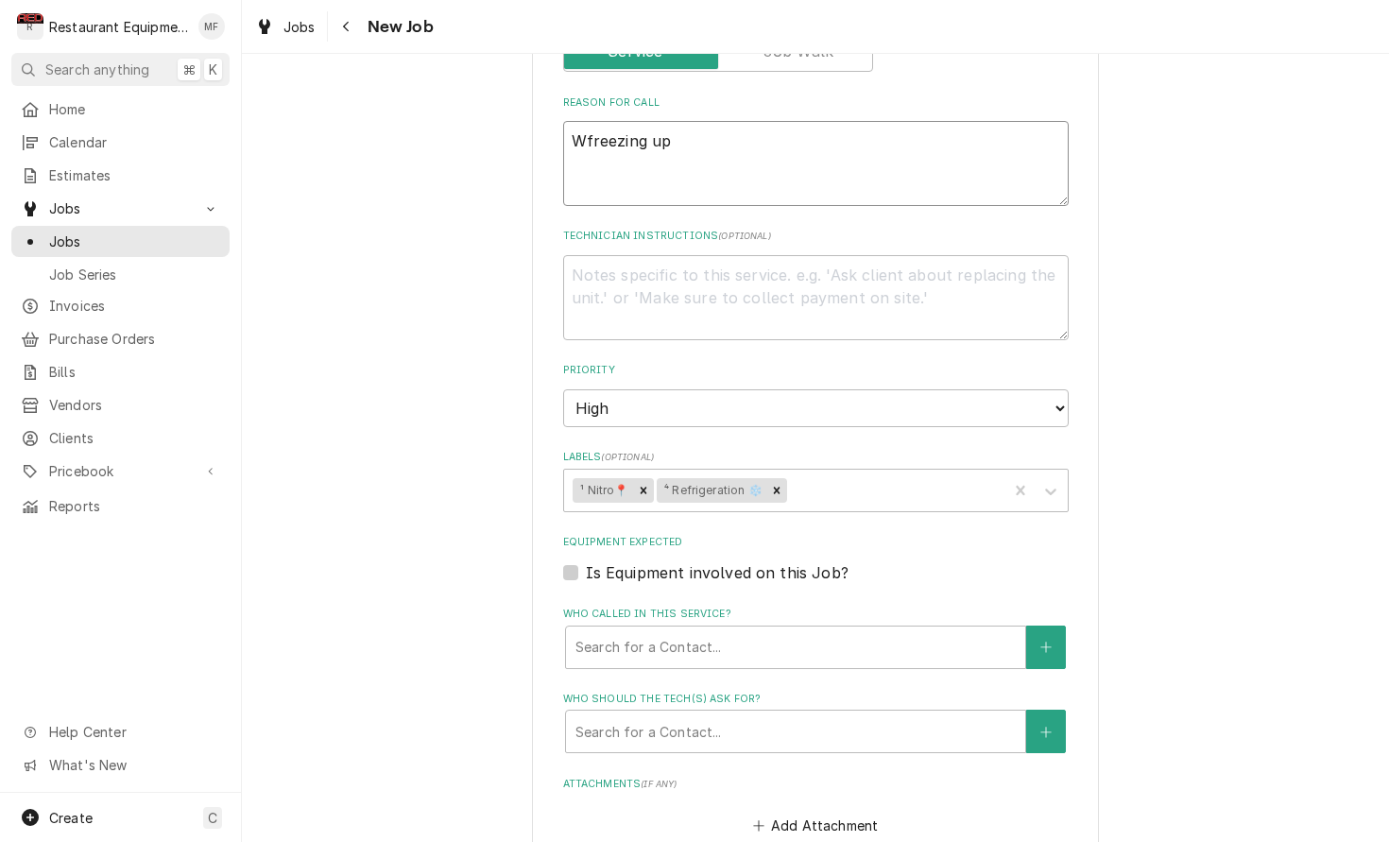
type textarea "x"
type textarea "WIfreezing up"
type textarea "x"
type textarea "WIFfreezing up"
type textarea "x"
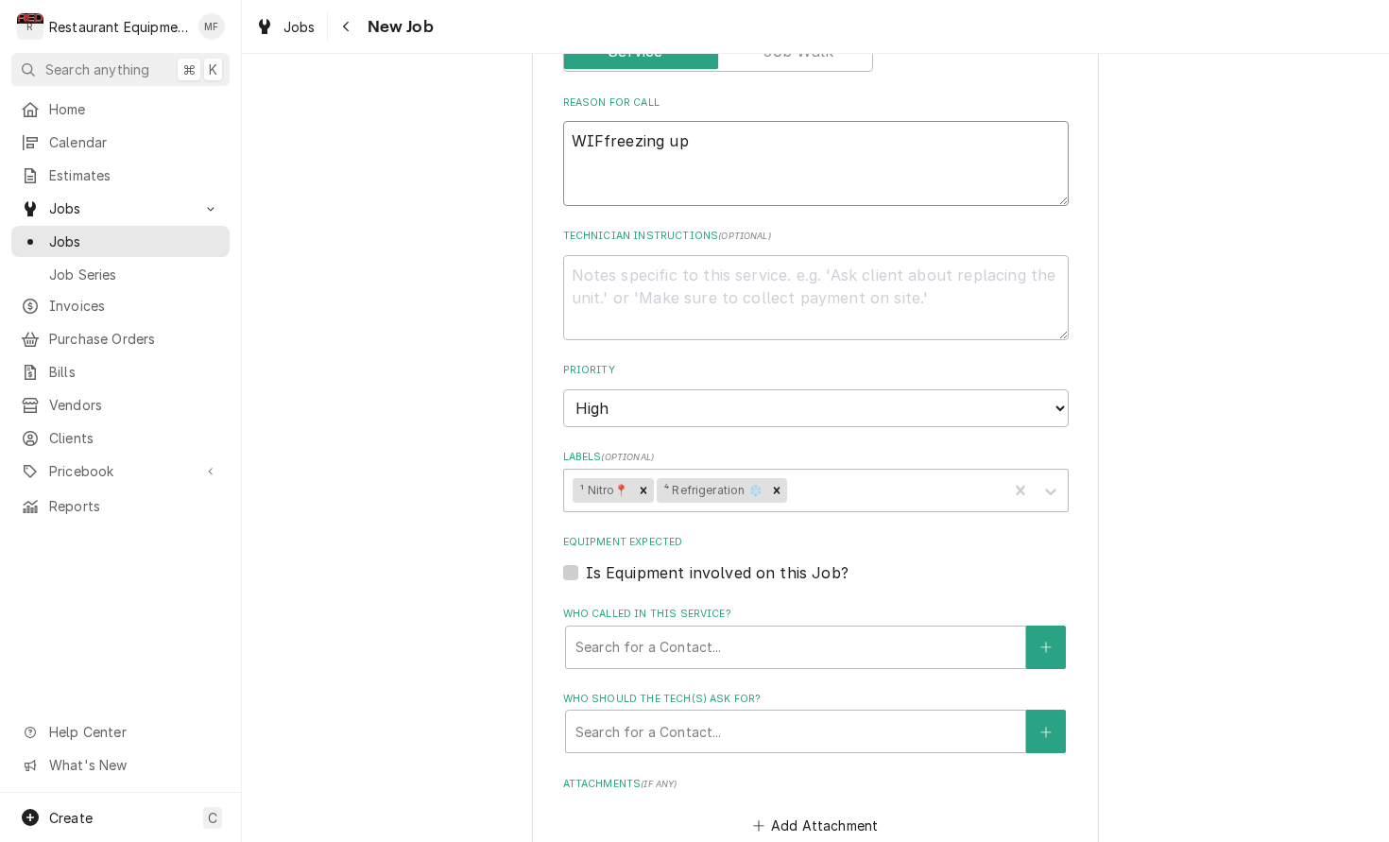
type textarea "WIF freezing up"
type textarea "x"
click at [790, 129] on textarea "WIF freezing up" at bounding box center [816, 163] width 506 height 85
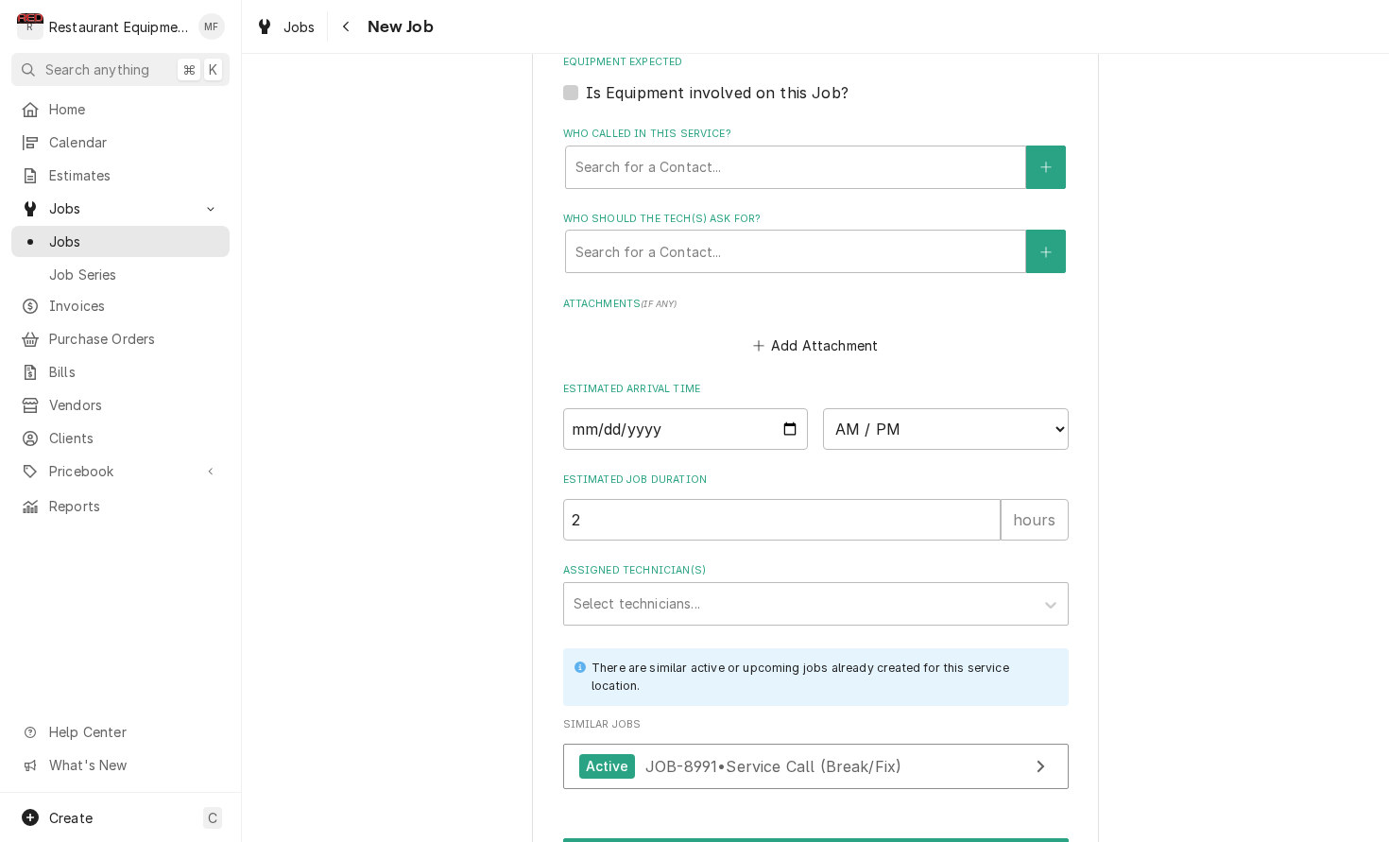
scroll to position [1348, 0]
type textarea "WIF freezing up"
click at [684, 159] on div "Search for a Contact..." at bounding box center [795, 169] width 440 height 20
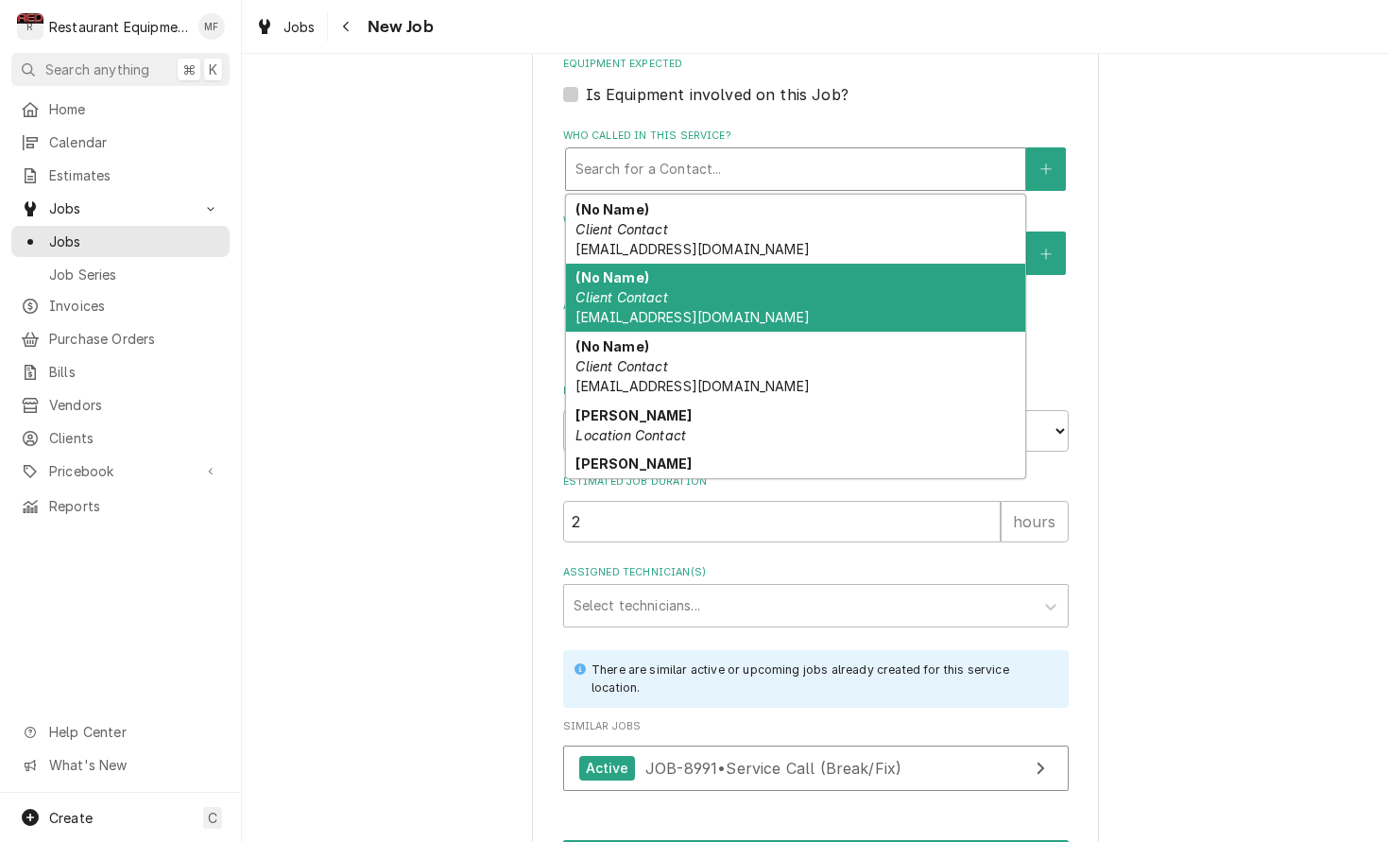
scroll to position [0, 0]
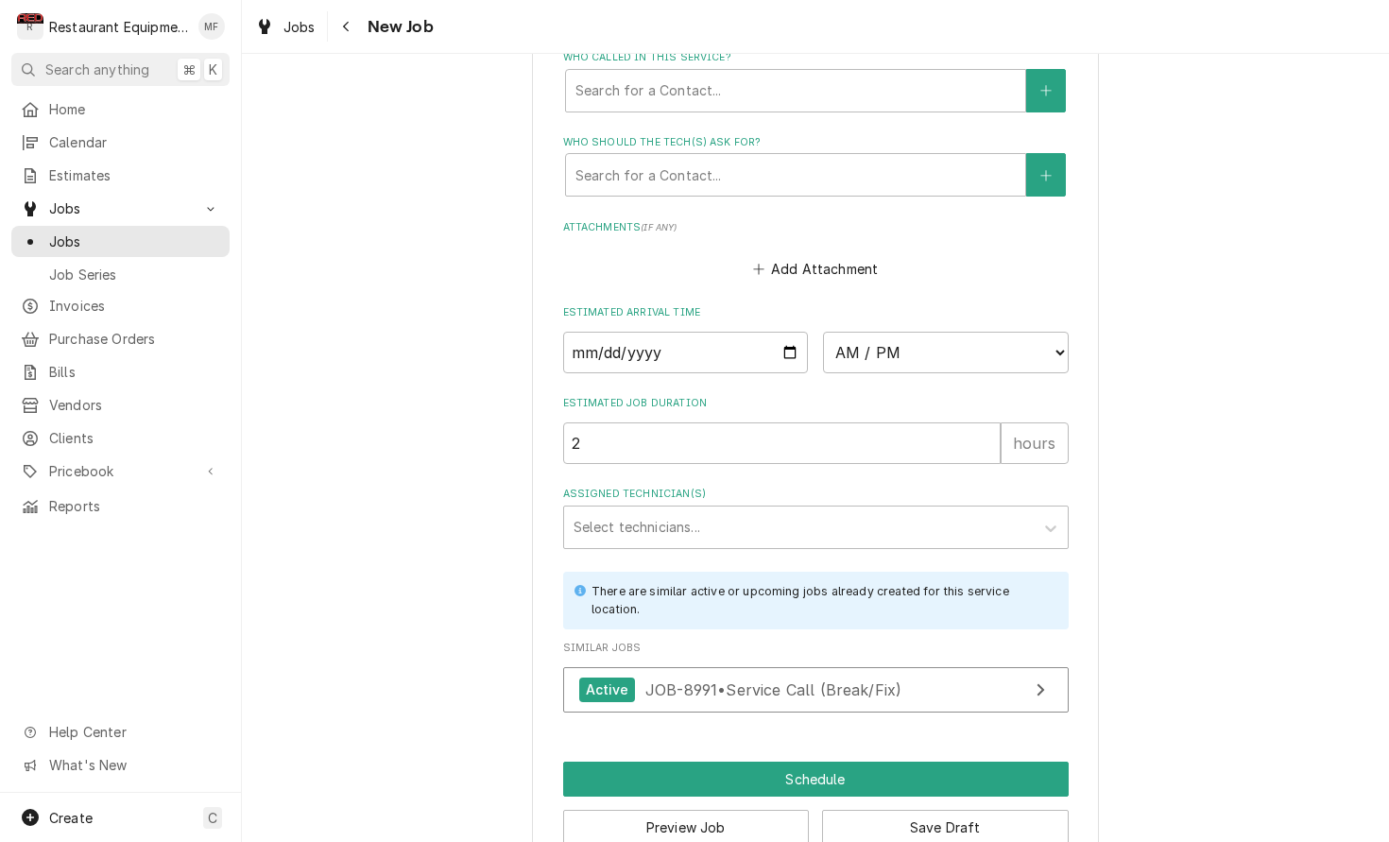
scroll to position [1426, 0]
click at [704, 333] on input "2025-10-06" at bounding box center [686, 354] width 246 height 42
select select "10:30:00"
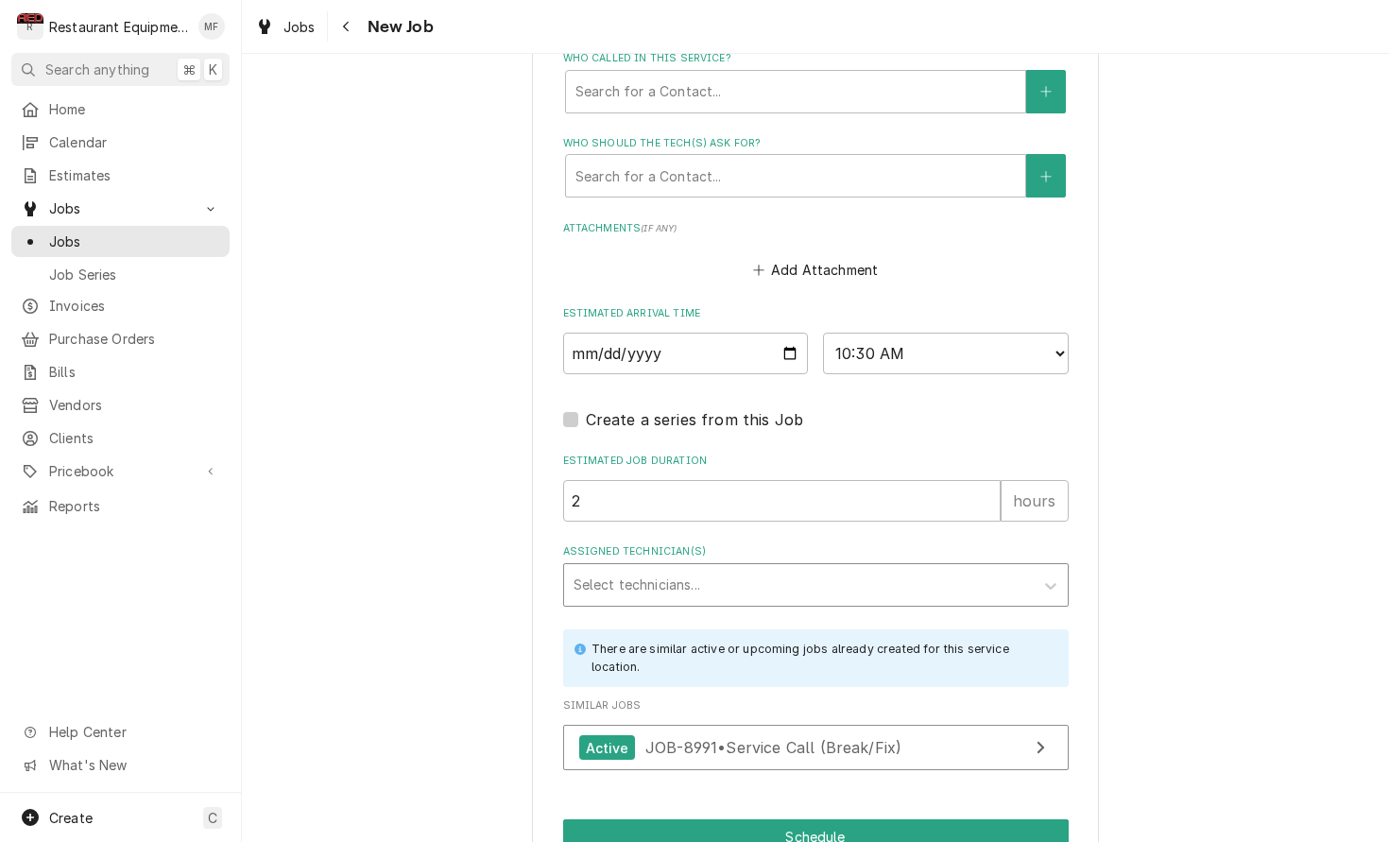
click at [823, 568] on div "Assigned Technician(s)" at bounding box center [799, 585] width 451 height 34
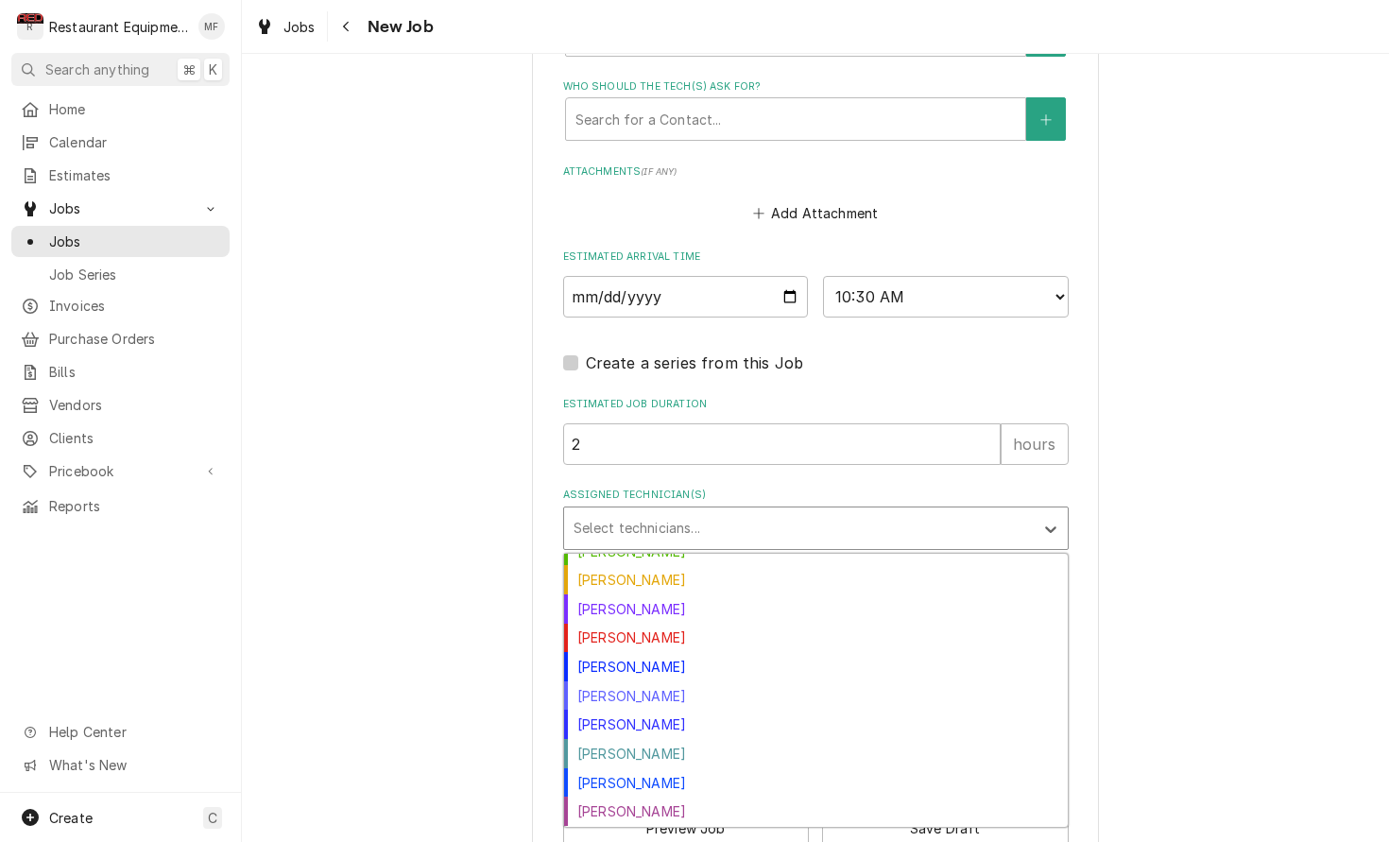
scroll to position [220, 0]
click at [917, 739] on div "Van Lucas" at bounding box center [816, 753] width 504 height 29
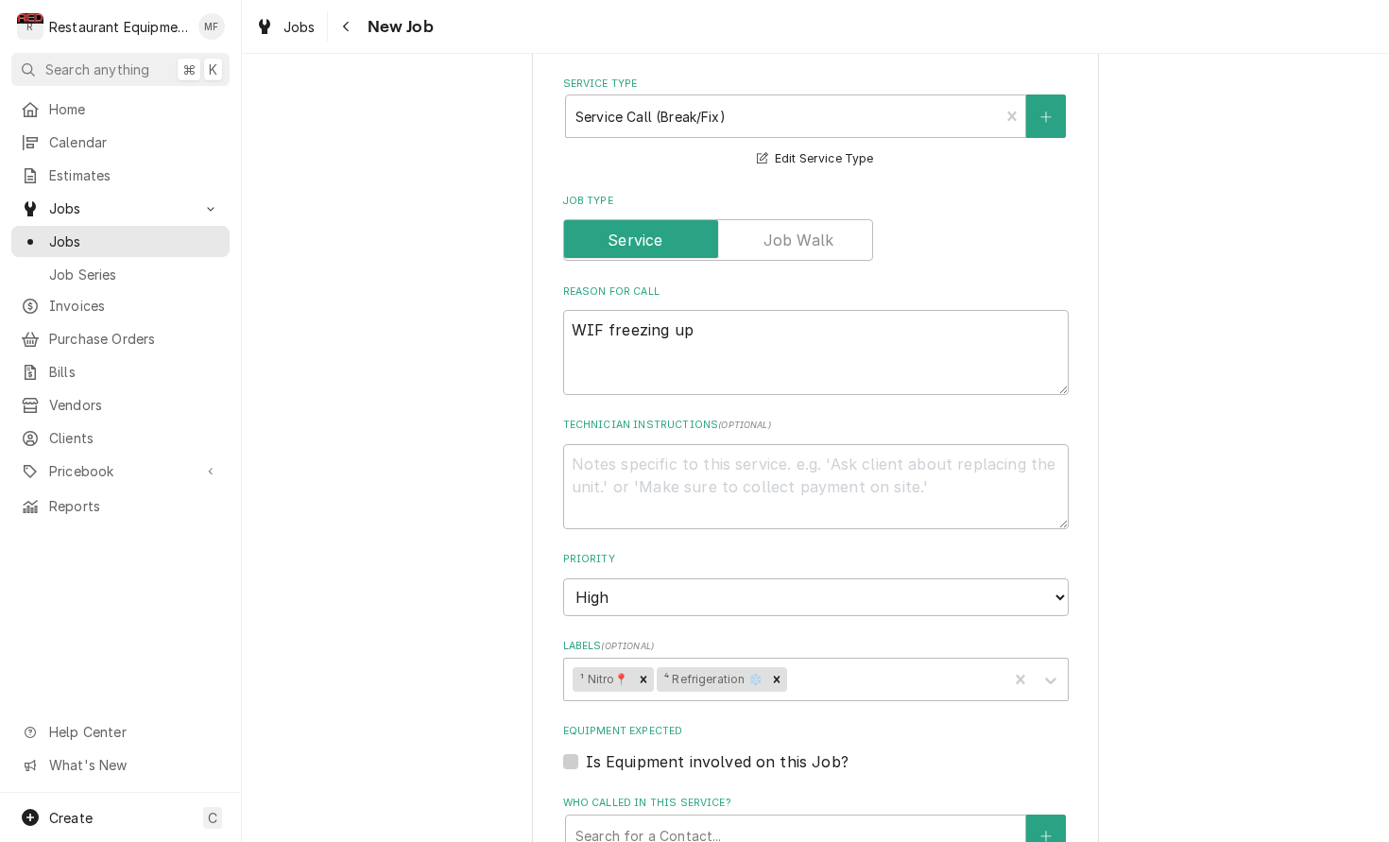
scroll to position [679, 0]
drag, startPoint x: 601, startPoint y: 311, endPoint x: 713, endPoint y: 348, distance: 118.3
click at [601, 312] on textarea "WIF freezing up" at bounding box center [816, 354] width 506 height 85
type textarea "x"
type textarea "WI freezing up"
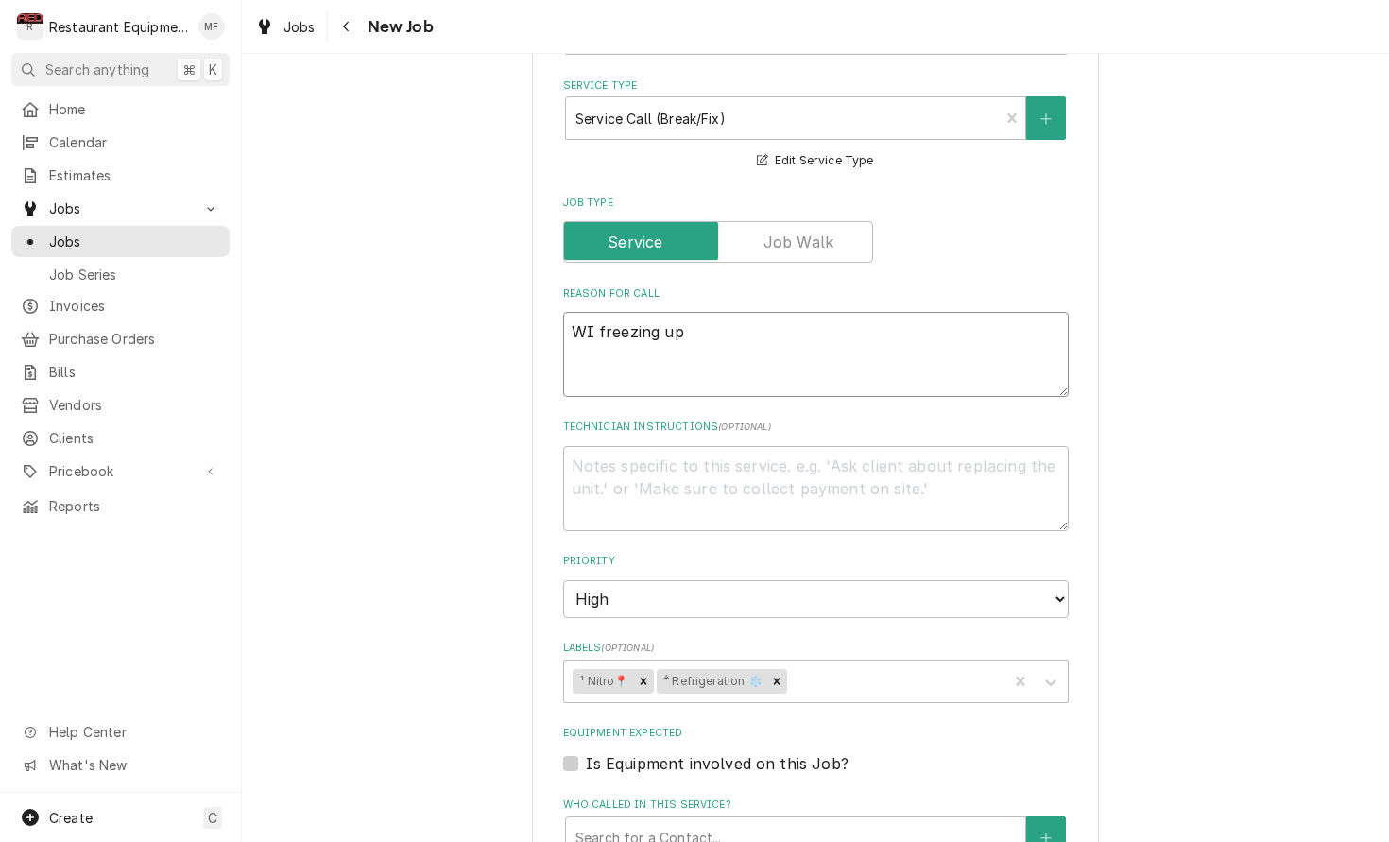
type textarea "x"
type textarea "WIC freezing up"
type textarea "x"
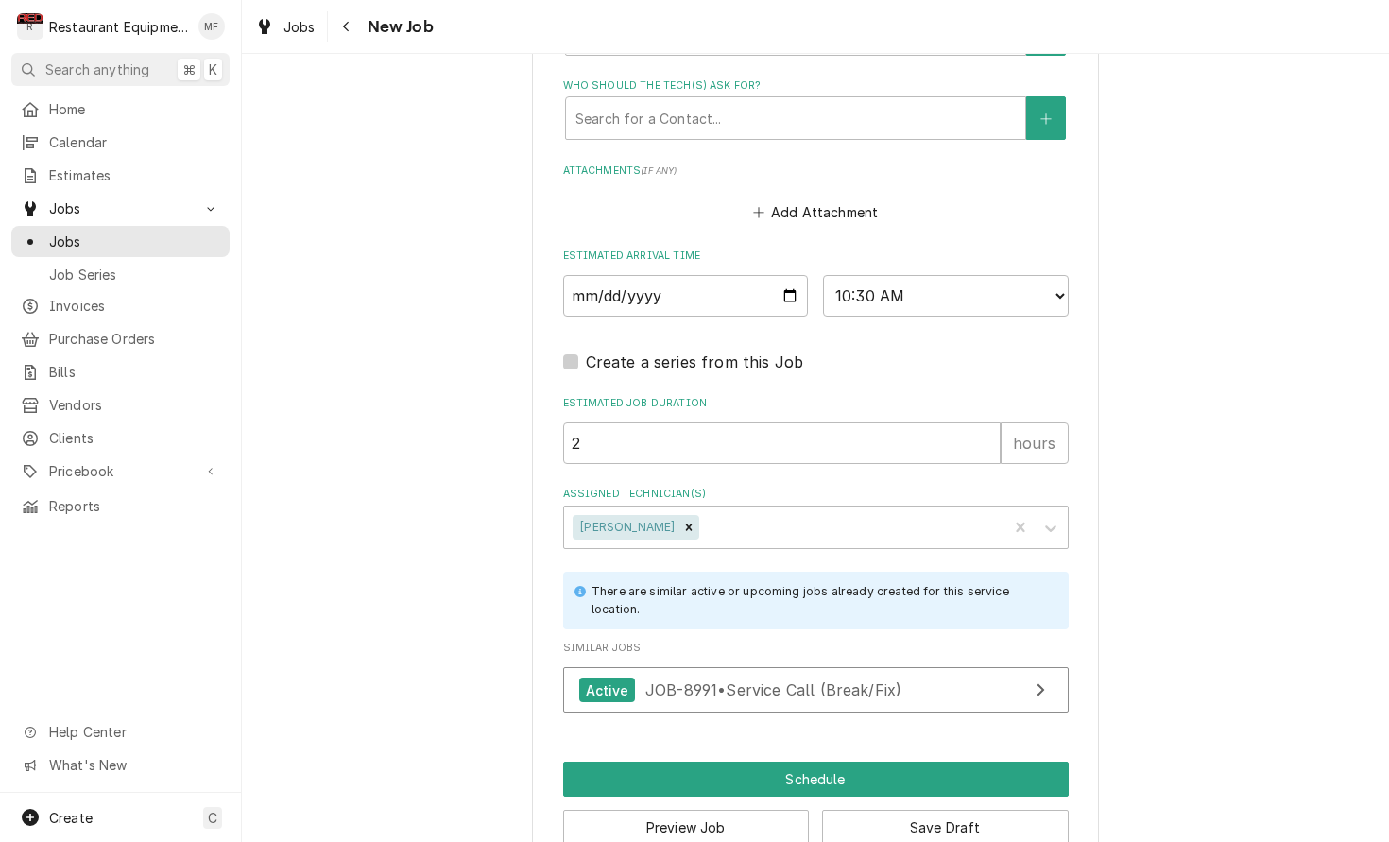
scroll to position [1483, 0]
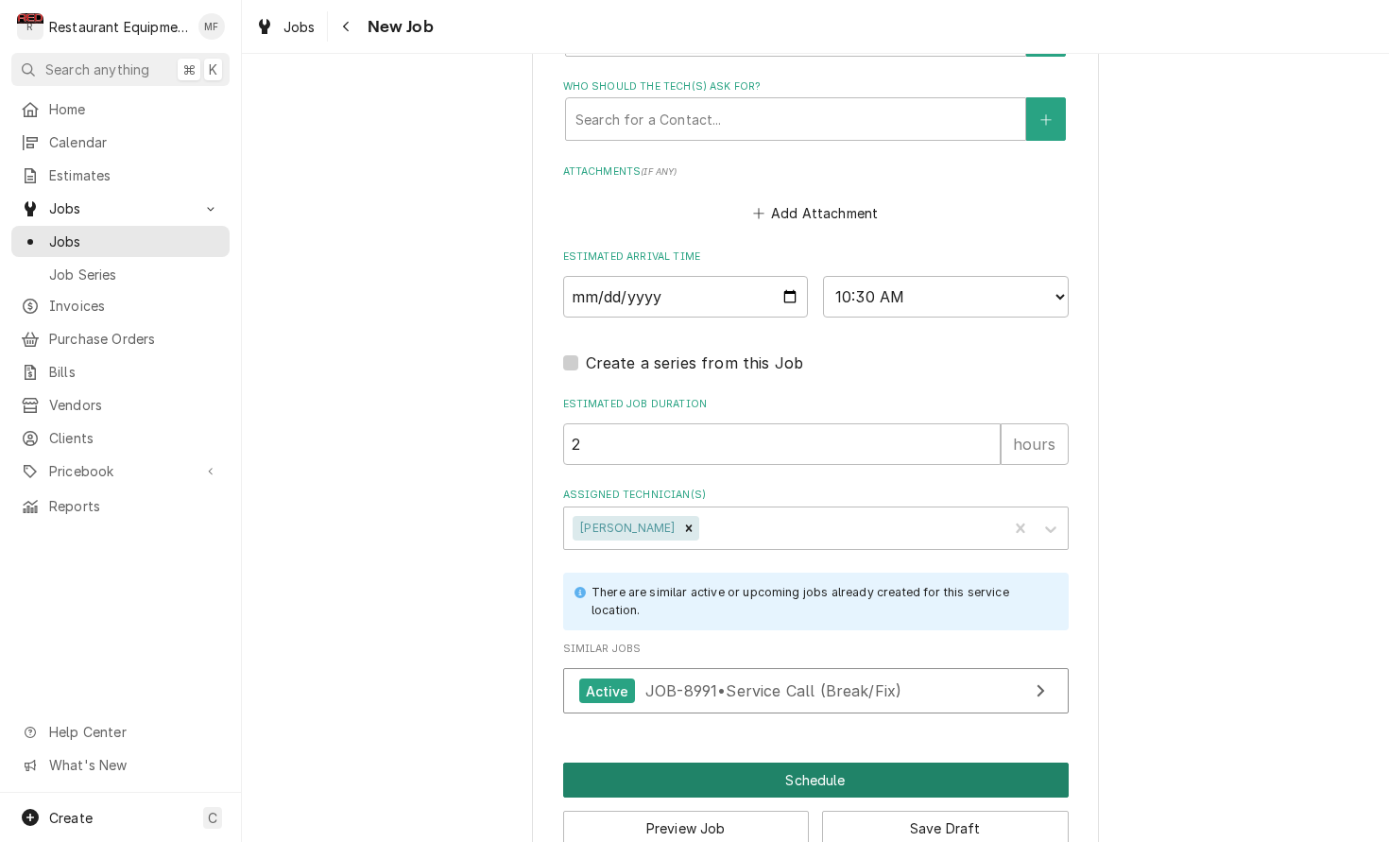
type textarea "WIC freezing up"
click at [866, 763] on button "Schedule" at bounding box center [816, 780] width 506 height 35
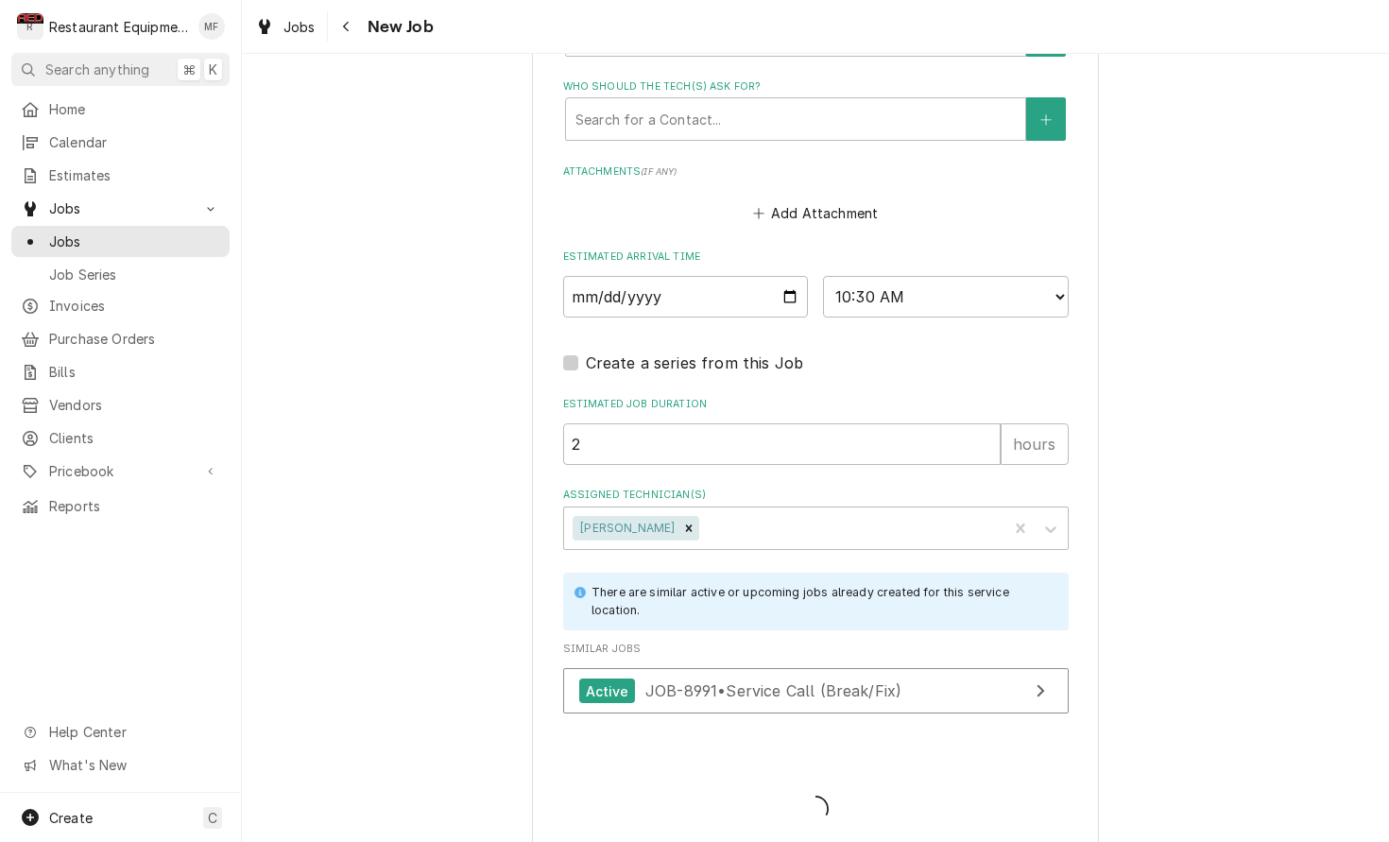
scroll to position [1466, 0]
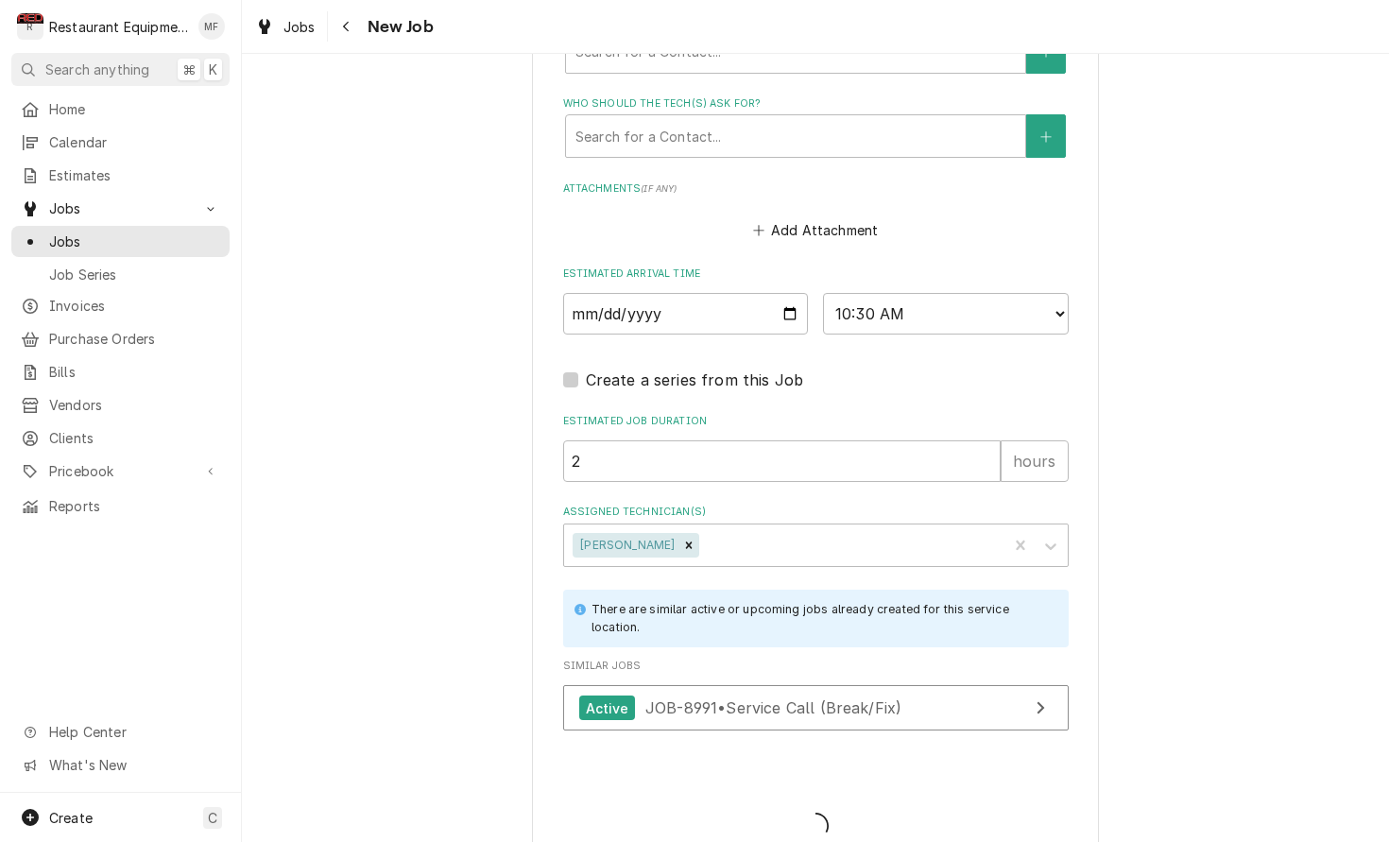
type textarea "x"
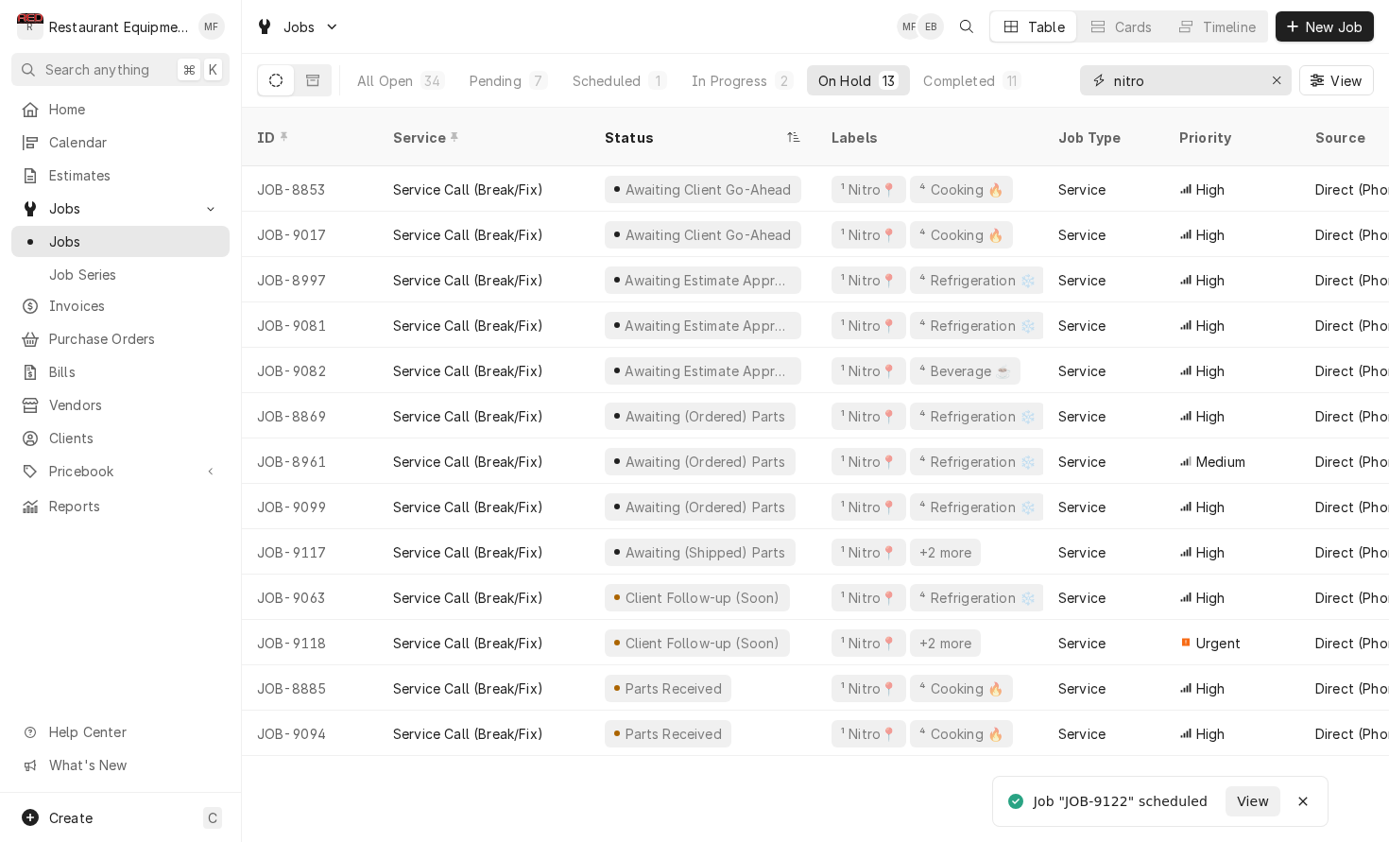
click at [1175, 77] on input "nitro" at bounding box center [1185, 80] width 142 height 30
click at [745, 79] on div "In Progress" at bounding box center [730, 81] width 76 height 20
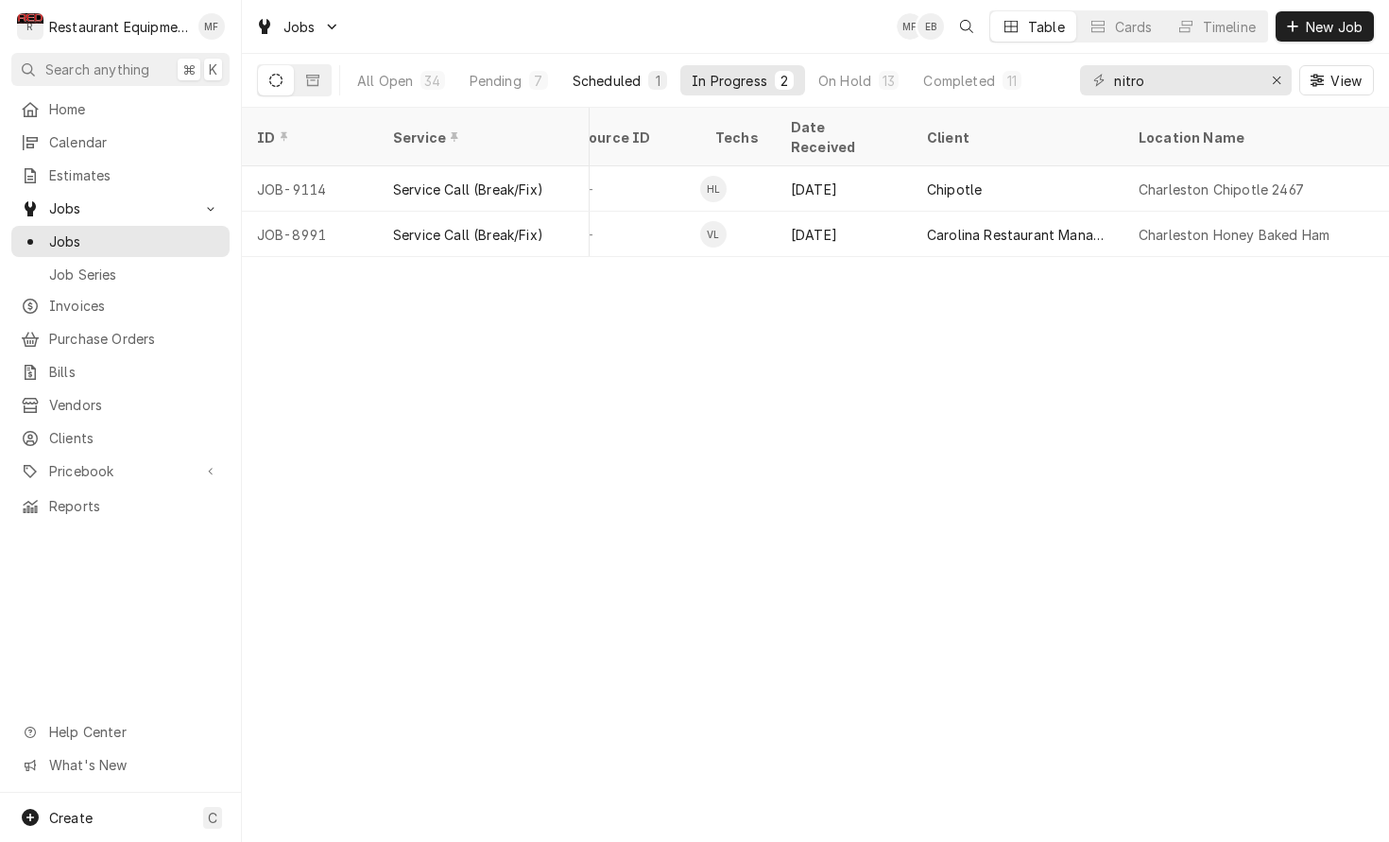
scroll to position [0, 920]
click at [605, 80] on div "Scheduled" at bounding box center [607, 81] width 68 height 20
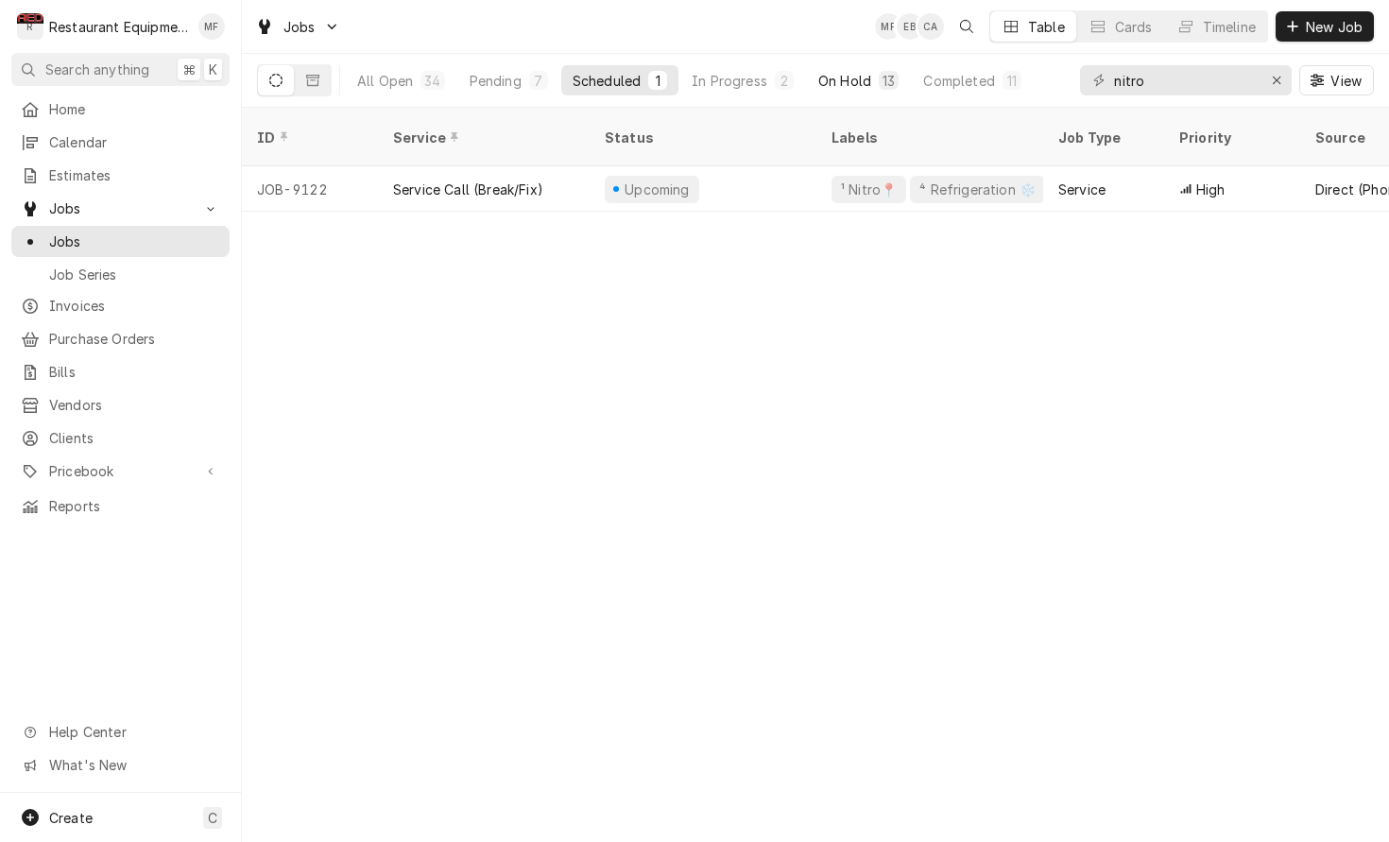
scroll to position [0, 1]
click at [837, 83] on div "On Hold" at bounding box center [844, 81] width 53 height 20
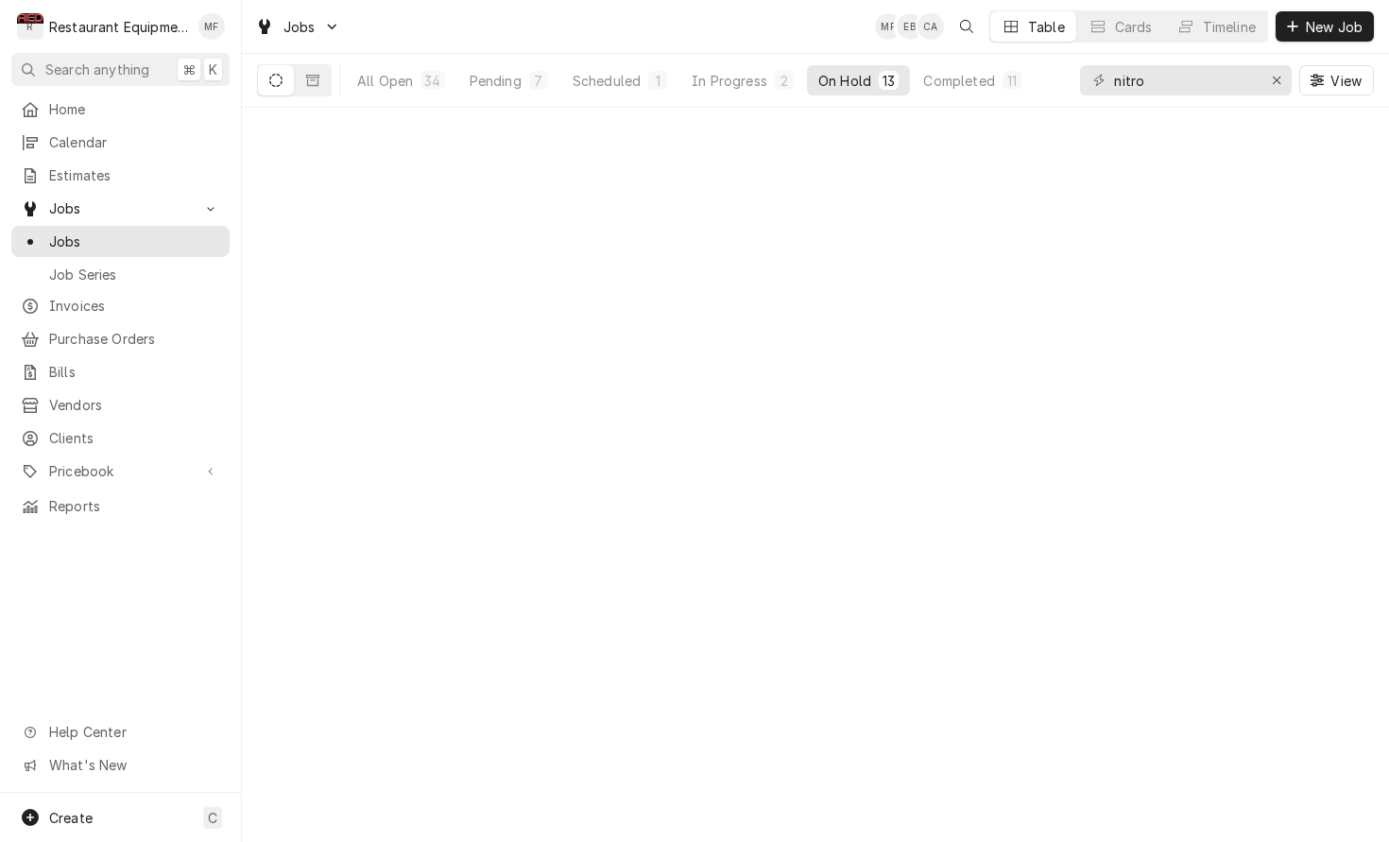
scroll to position [0, 0]
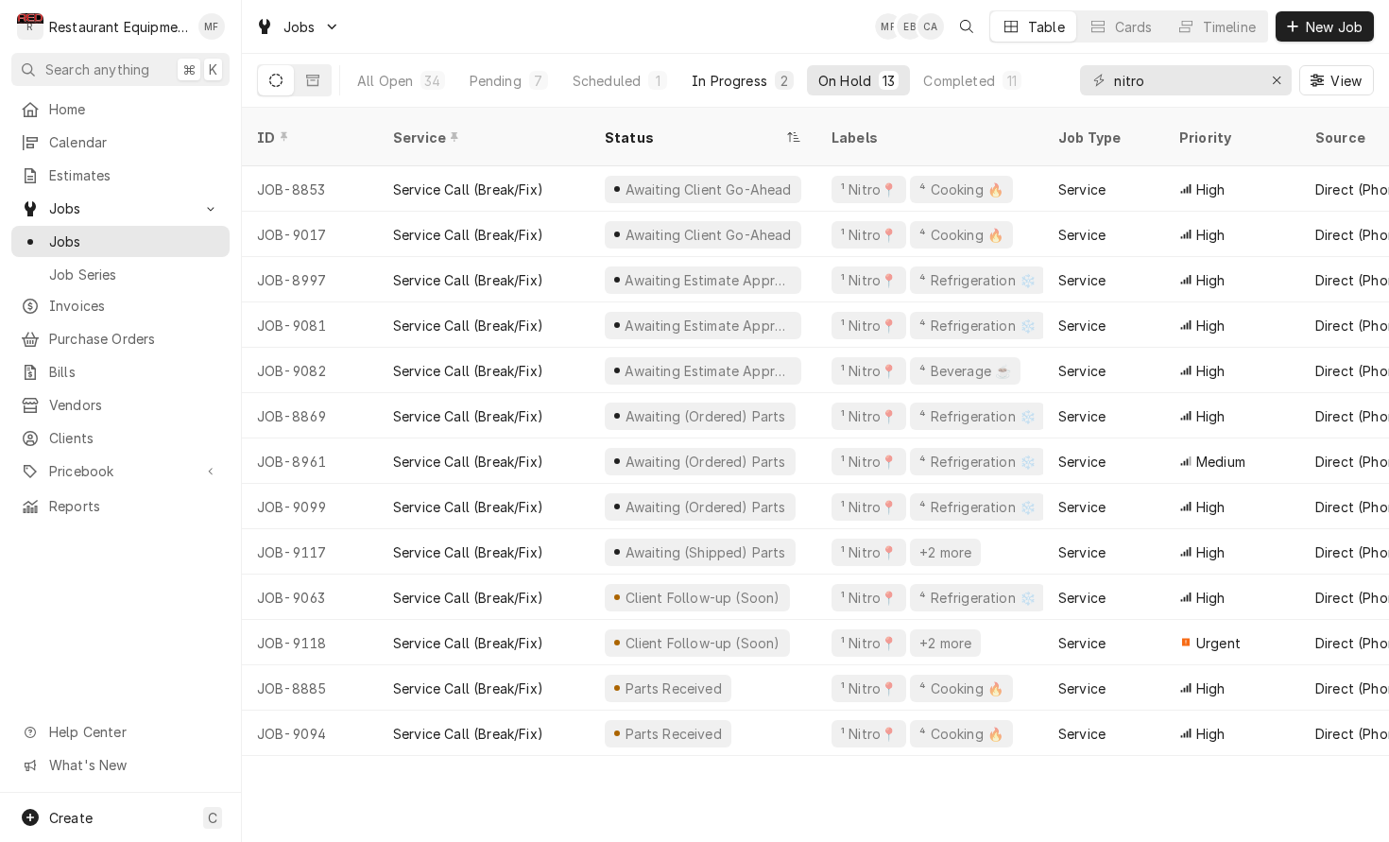
click at [737, 83] on div "In Progress" at bounding box center [730, 81] width 76 height 20
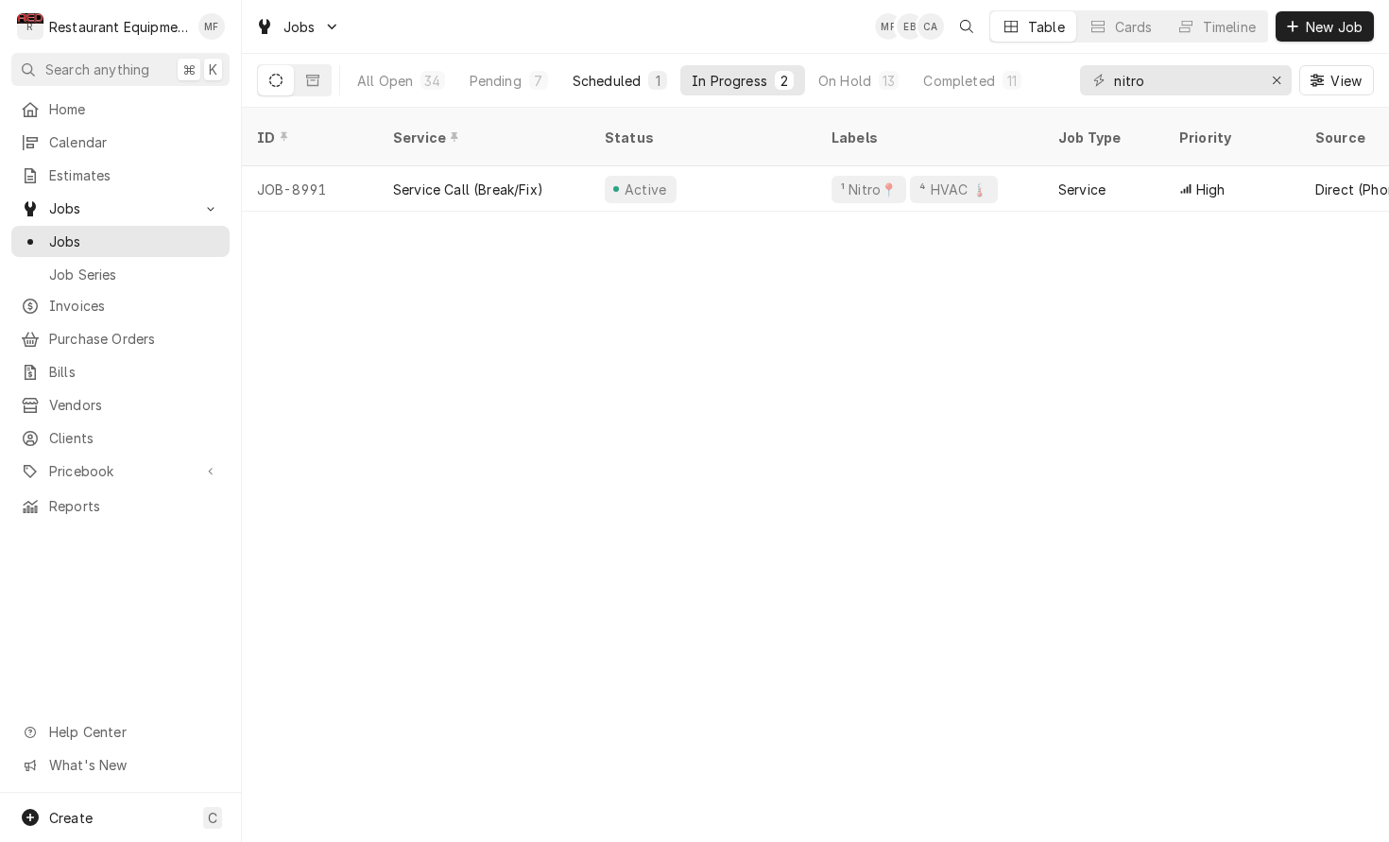
click at [643, 87] on button "Scheduled 1" at bounding box center [619, 80] width 117 height 30
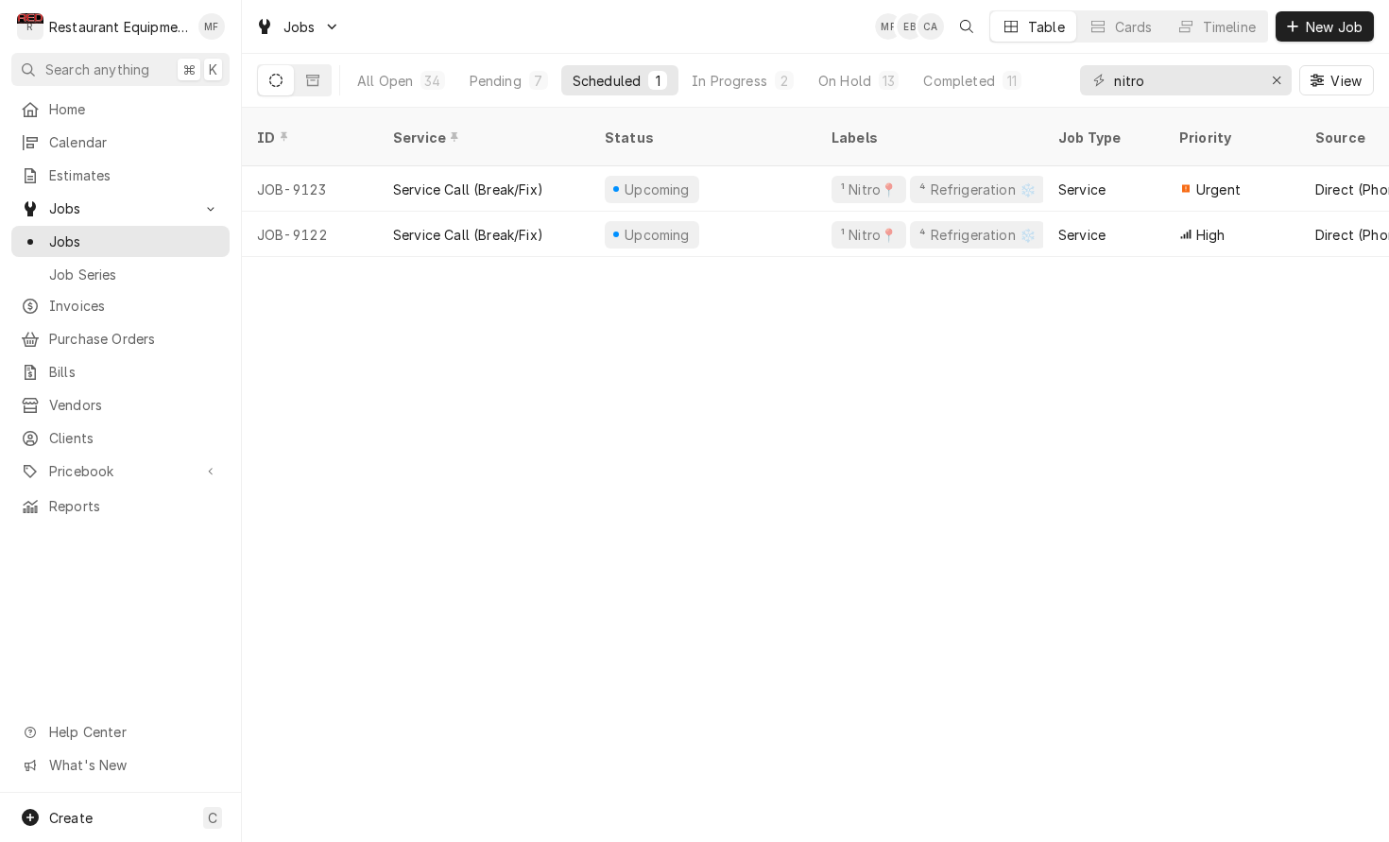
click at [666, 81] on div "1" at bounding box center [657, 80] width 19 height 19
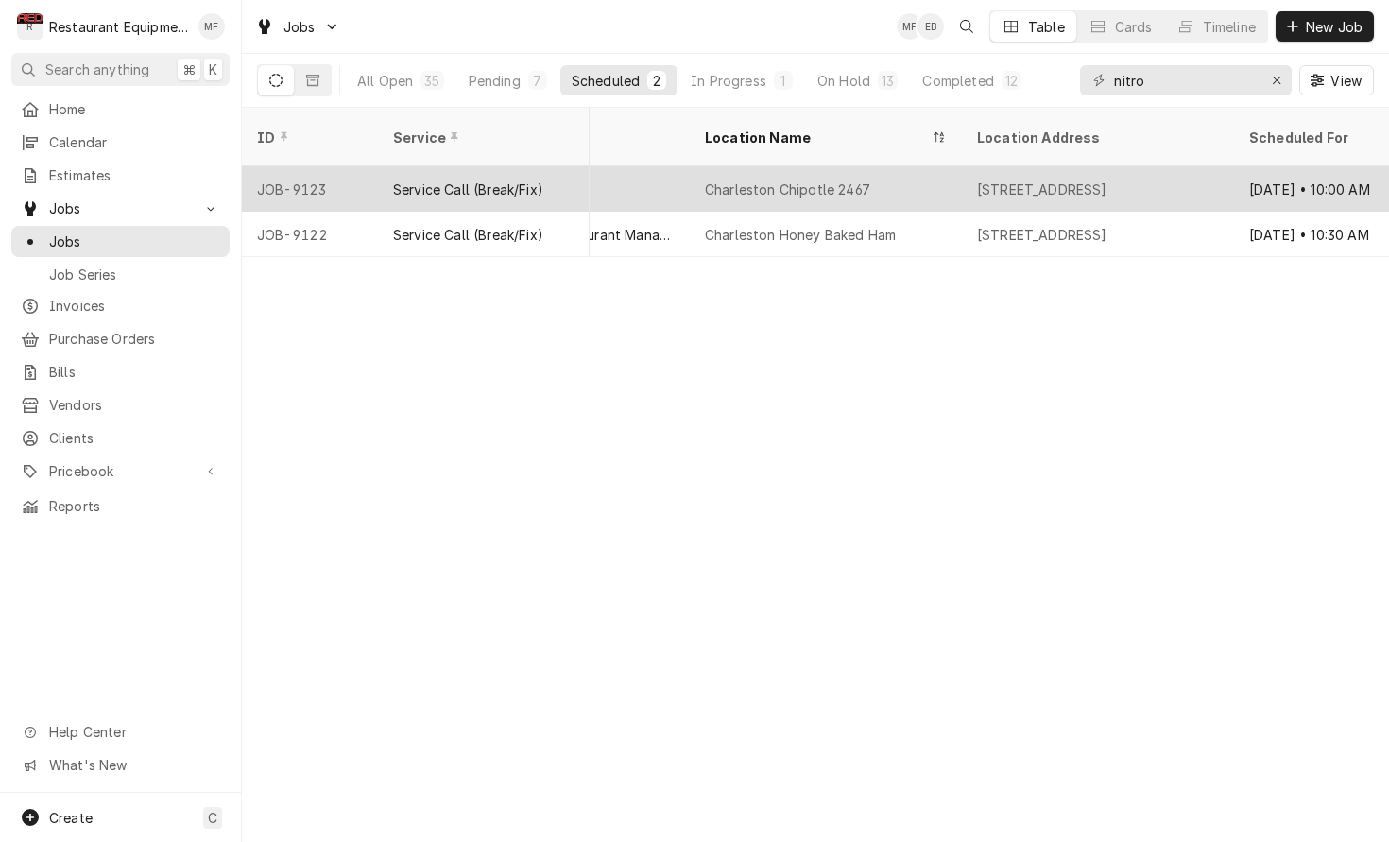
scroll to position [0, 1335]
click at [987, 166] on div "[STREET_ADDRESS]" at bounding box center [1106, 188] width 272 height 45
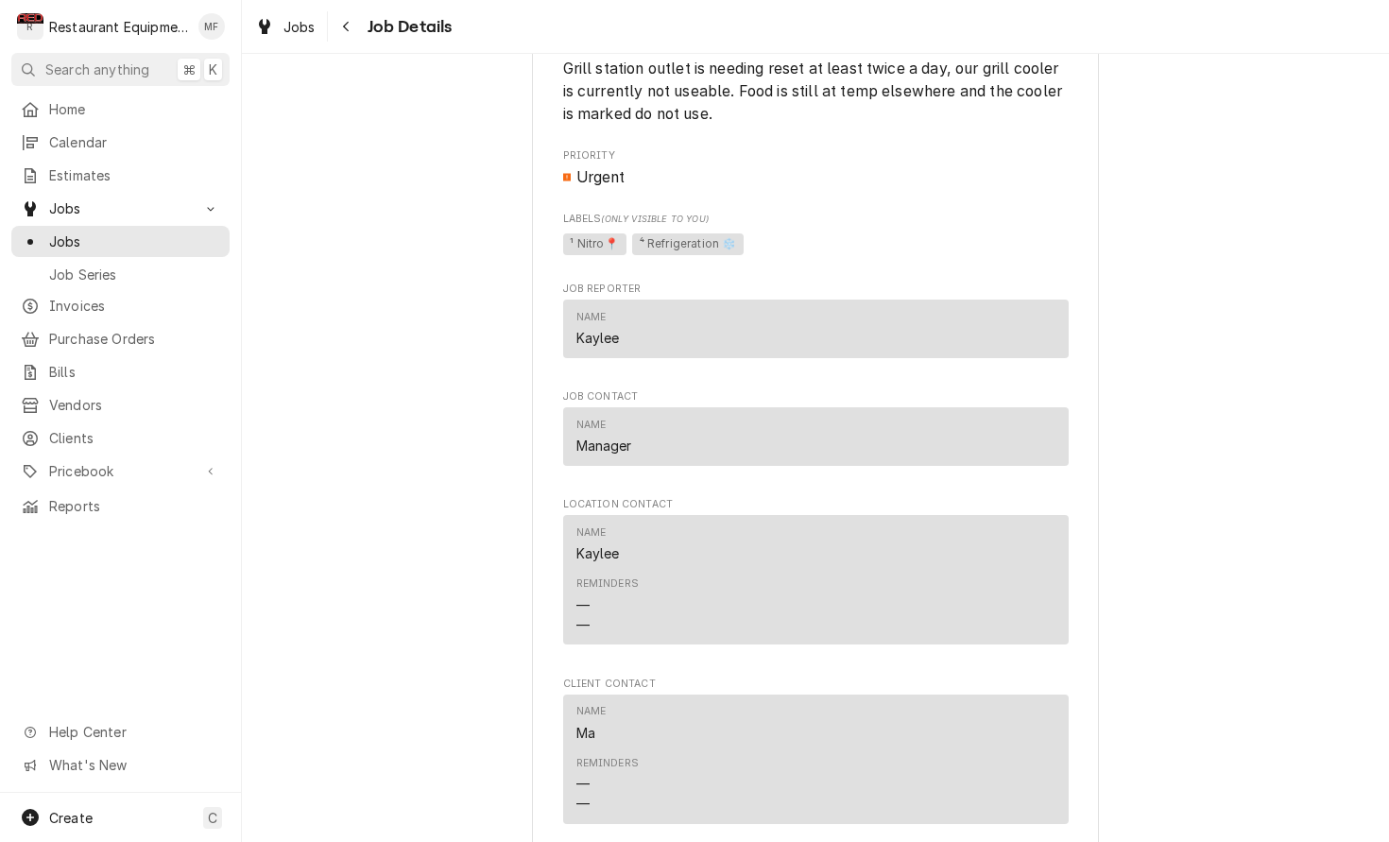
scroll to position [991, 0]
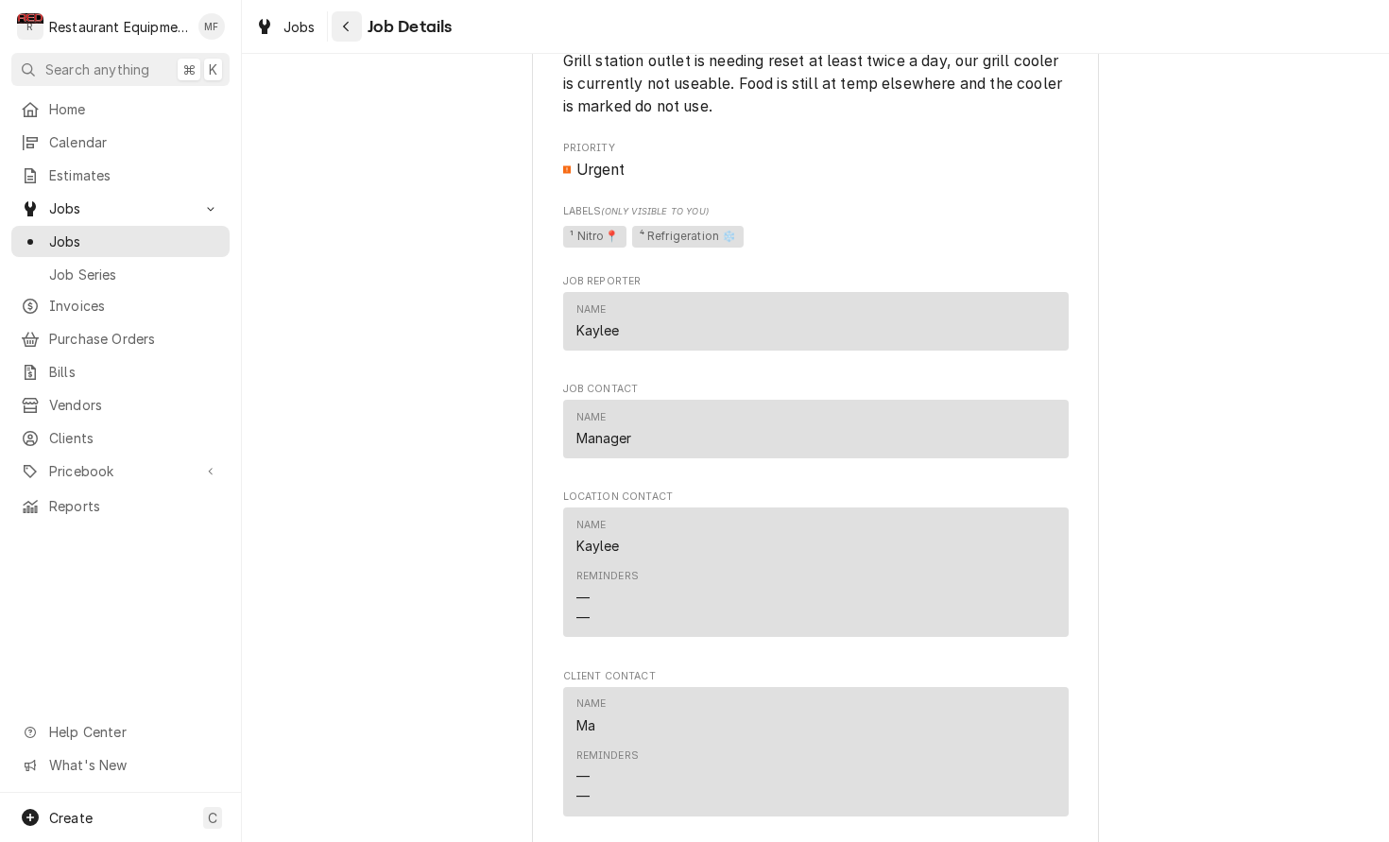
click at [339, 28] on div "Navigate back" at bounding box center [346, 26] width 19 height 19
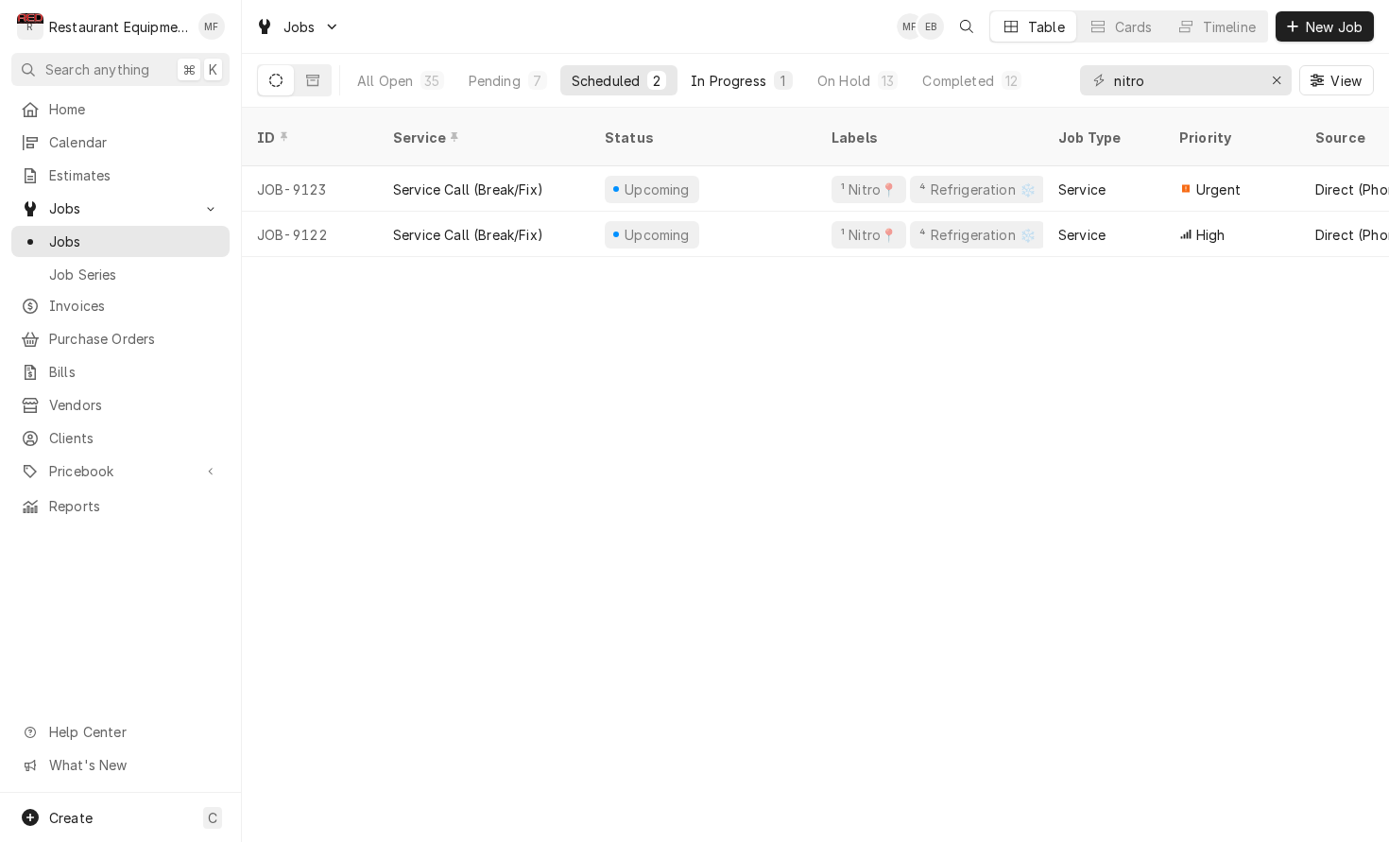
click at [763, 78] on div "In Progress" at bounding box center [729, 81] width 76 height 20
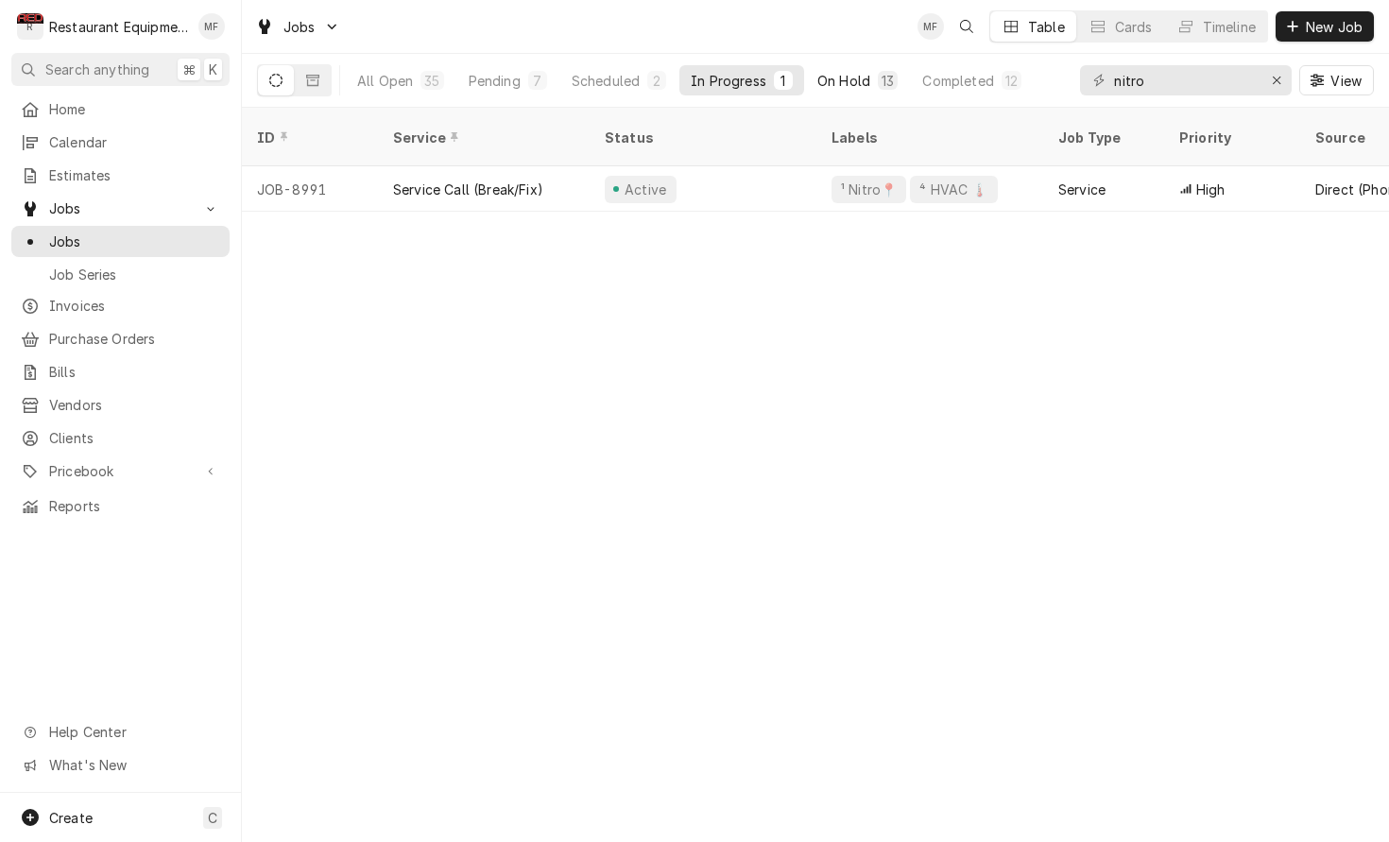
click at [850, 89] on div "On Hold" at bounding box center [843, 81] width 53 height 20
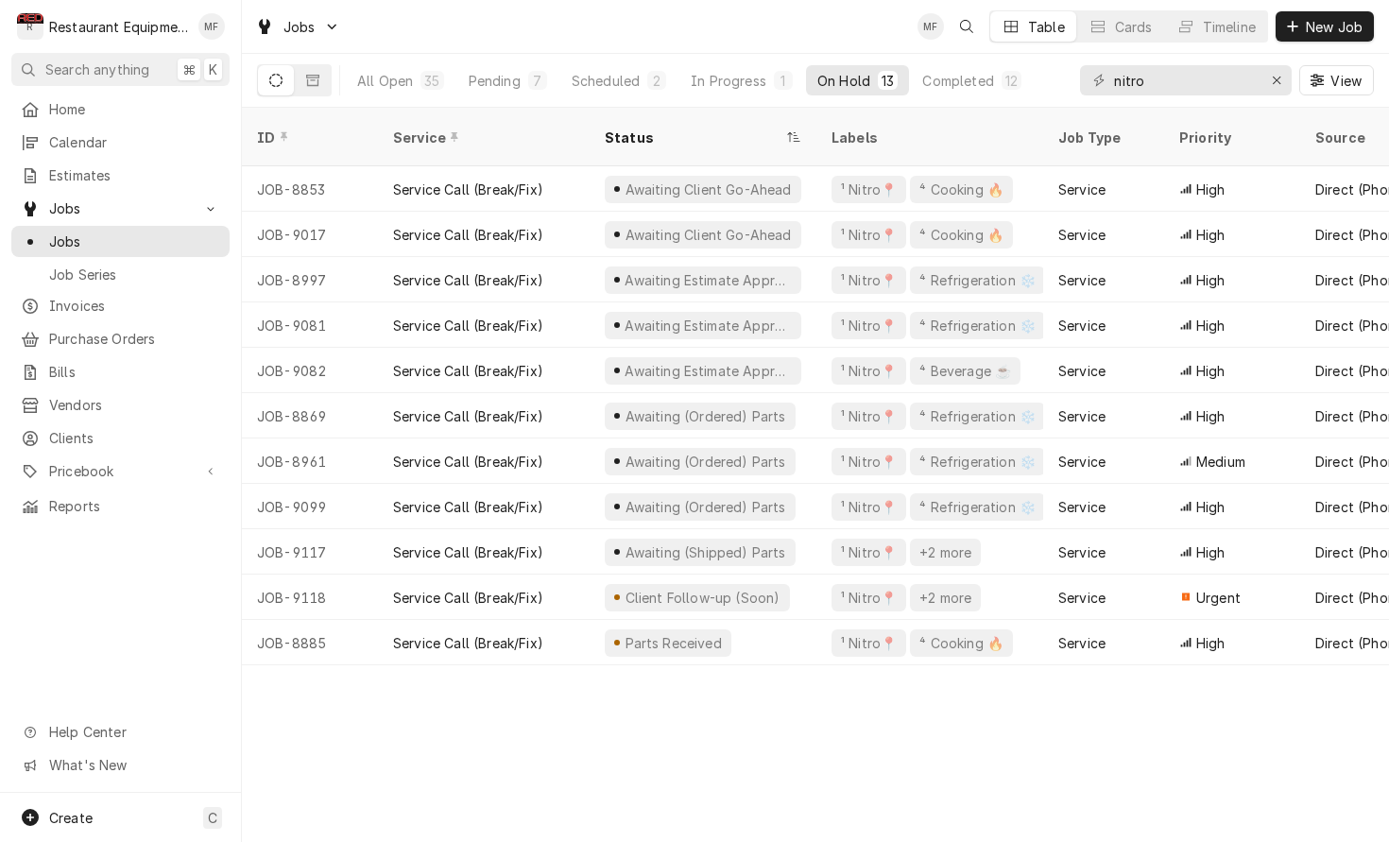
click at [954, 95] on div "All Open 35 Pending 7 Scheduled 2 In Progress 1 On Hold 13 Completed 12" at bounding box center [689, 80] width 687 height 53
click at [630, 87] on div "Scheduled" at bounding box center [606, 81] width 68 height 20
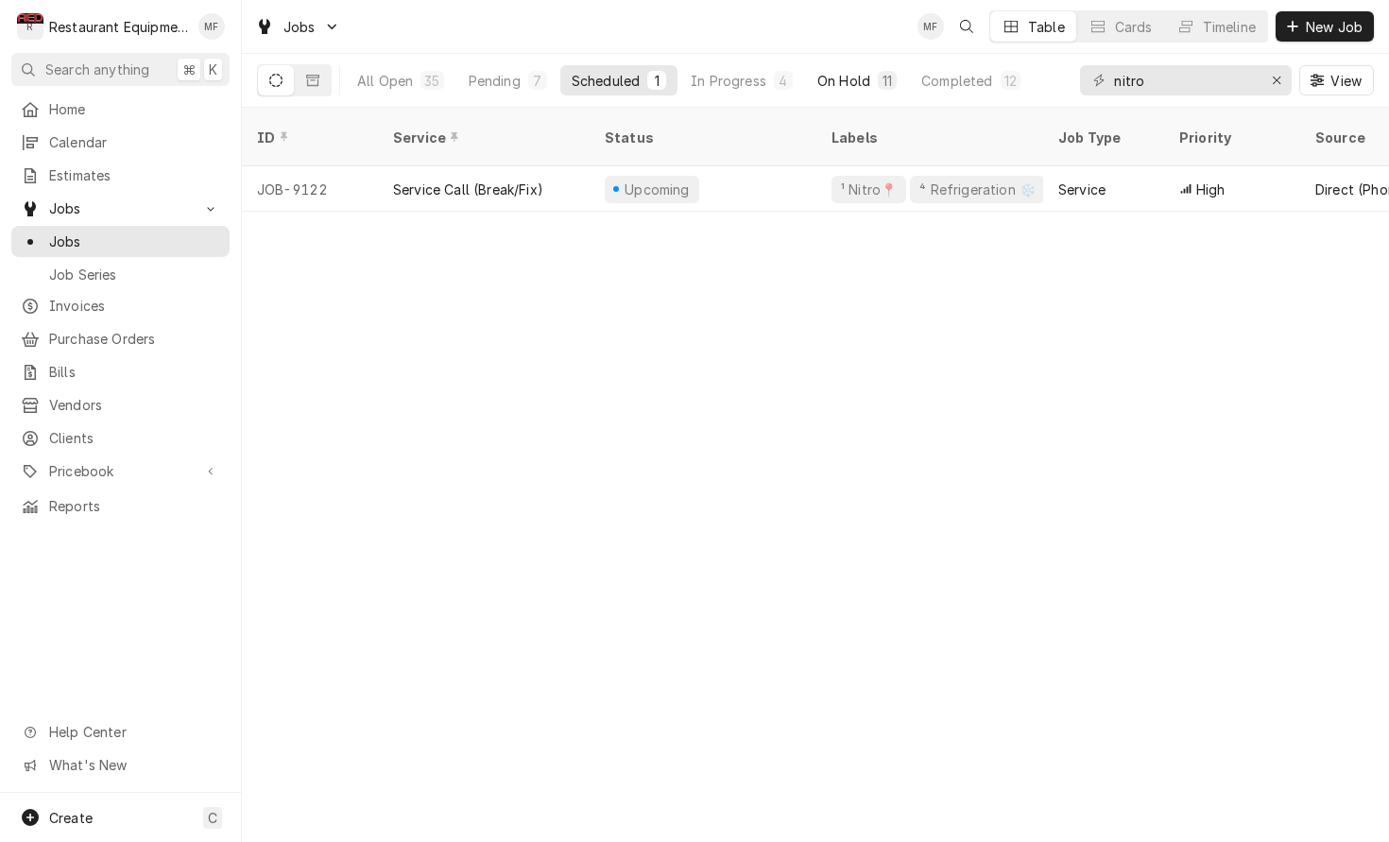
click at [862, 78] on div "On Hold" at bounding box center [843, 81] width 53 height 20
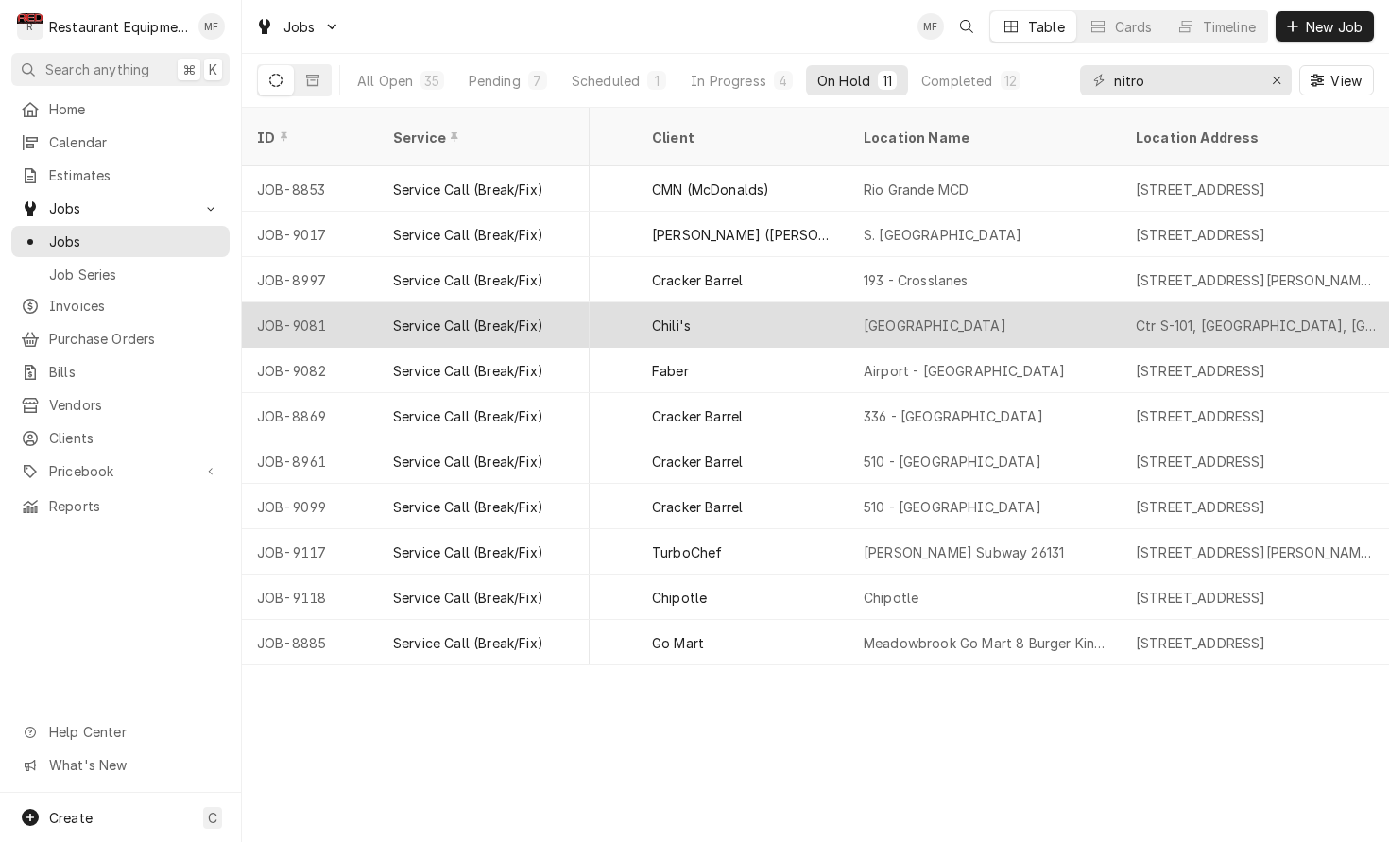
scroll to position [0, 1191]
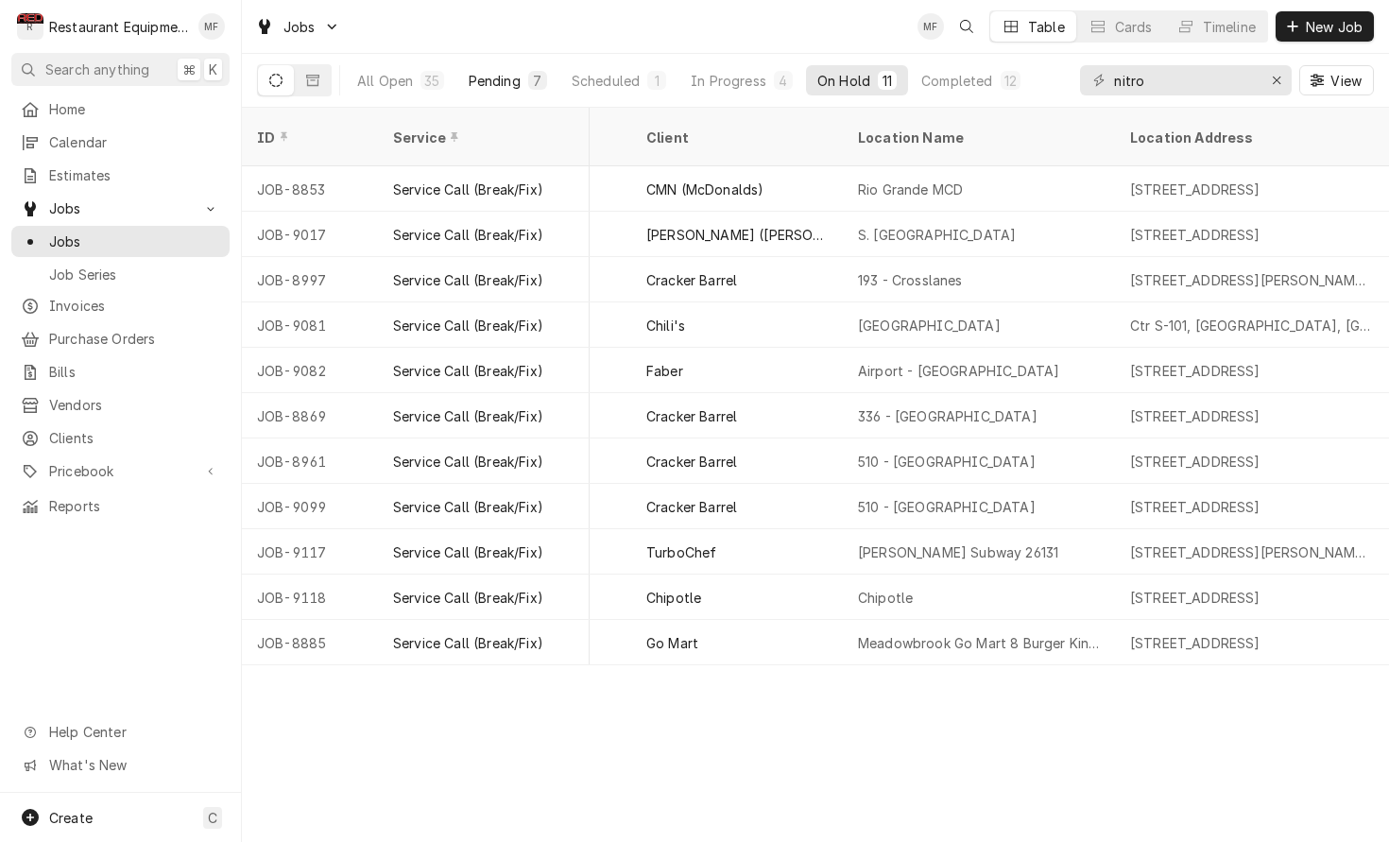
click at [528, 76] on div "7" at bounding box center [537, 80] width 19 height 19
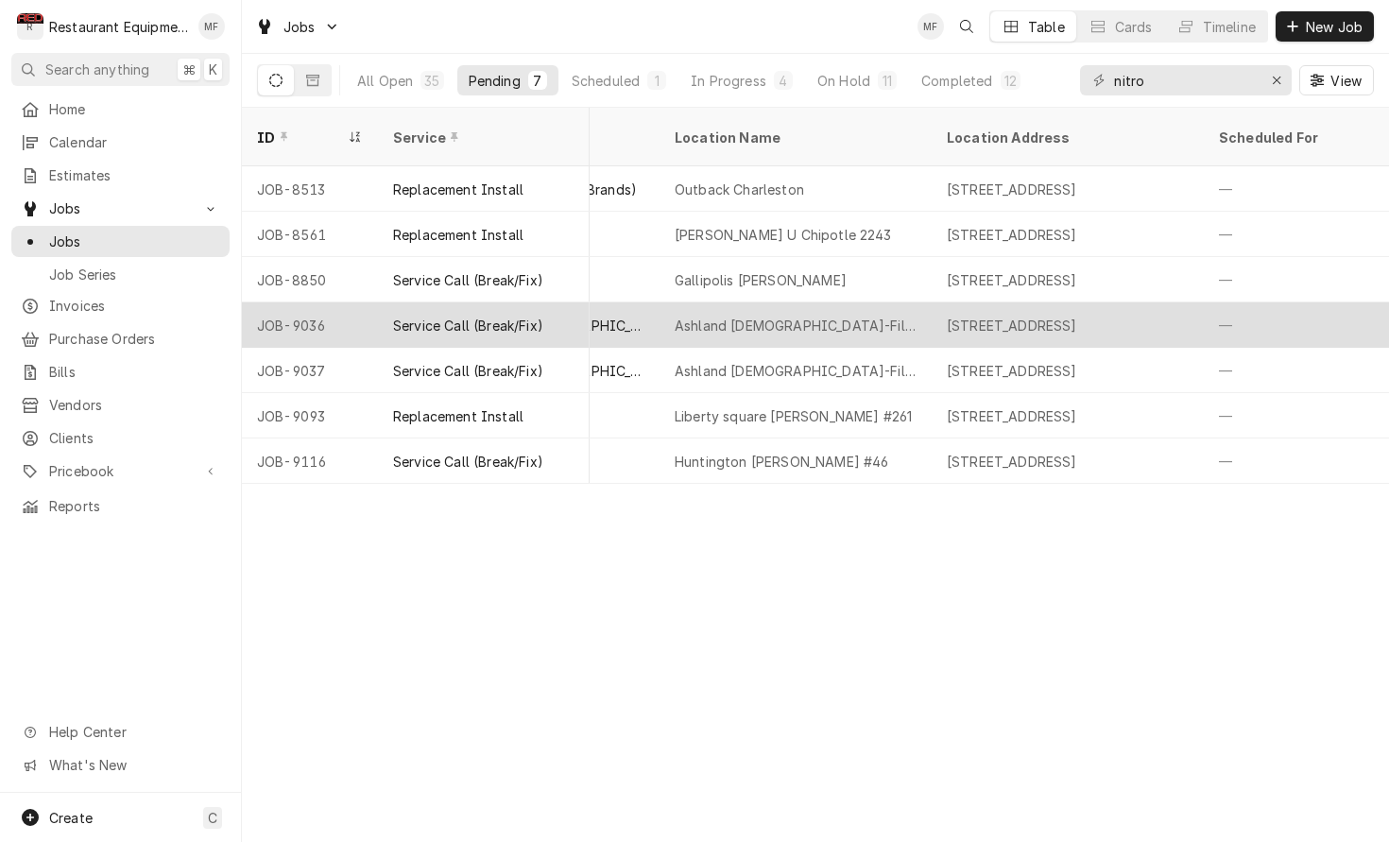
scroll to position [0, 1379]
click at [920, 302] on div "Ashland [DEMOGRAPHIC_DATA]-Fil-A" at bounding box center [791, 324] width 272 height 45
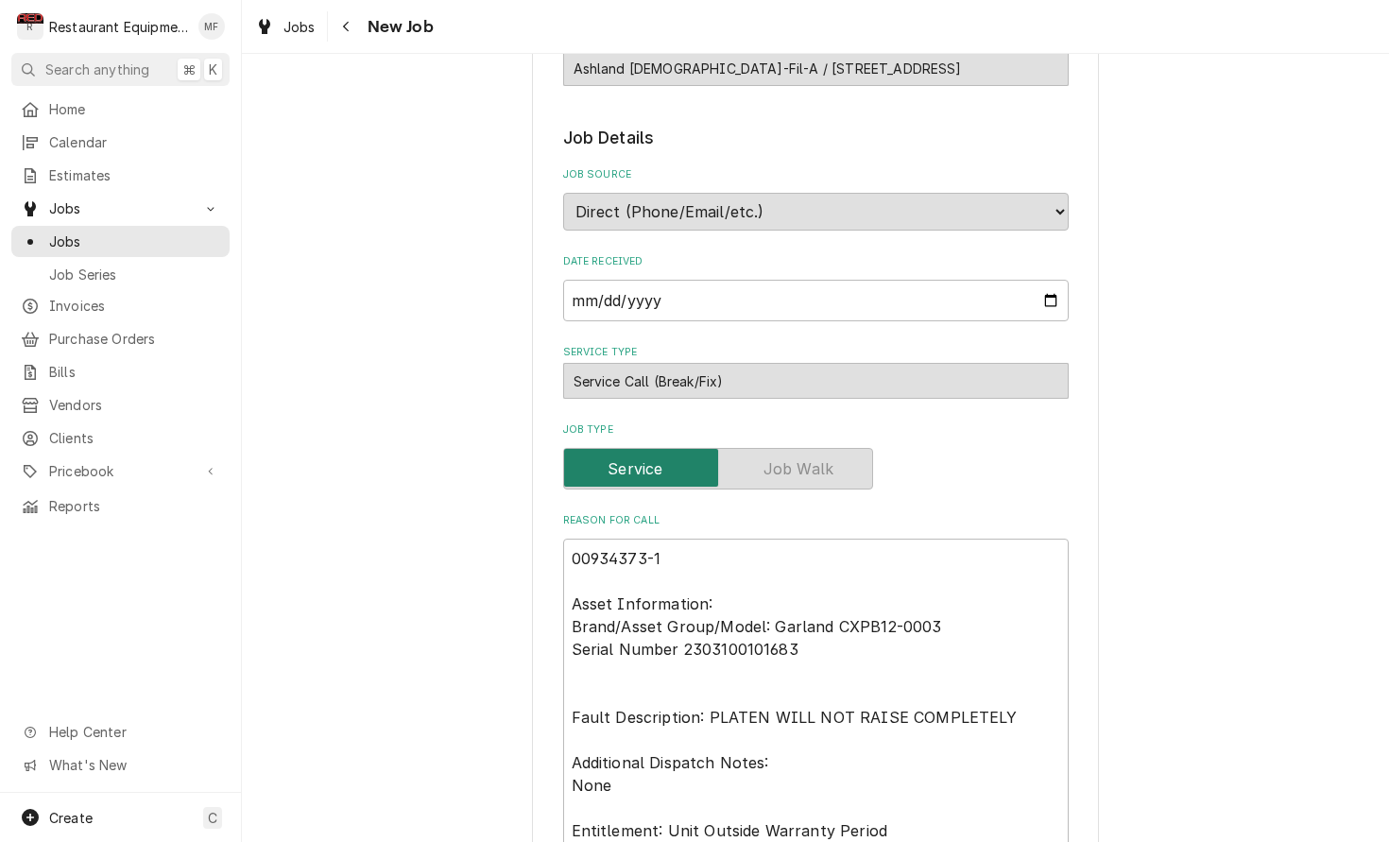
type textarea "x"
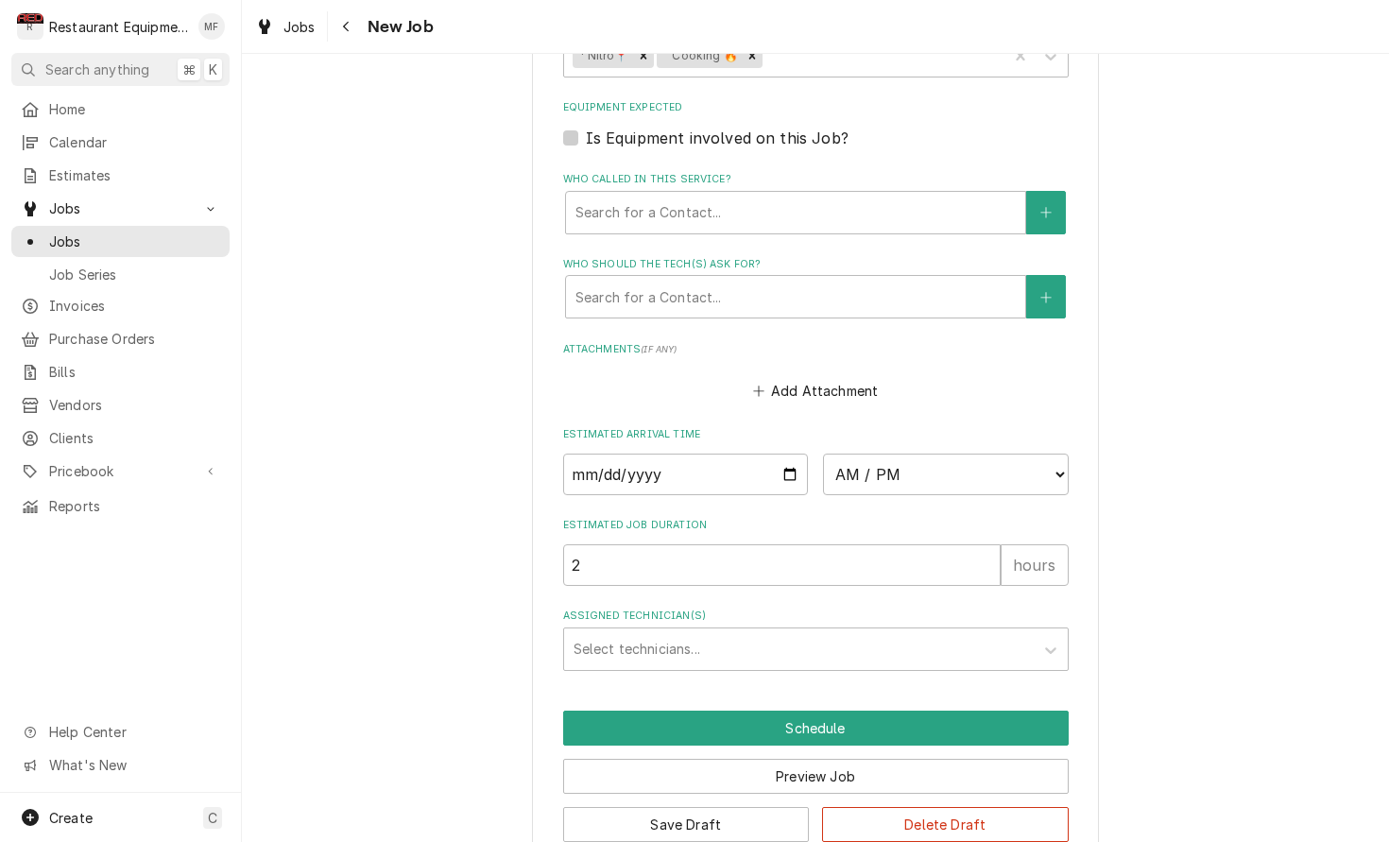
scroll to position [1394, 0]
click at [350, 35] on div "Navigate back" at bounding box center [346, 26] width 19 height 19
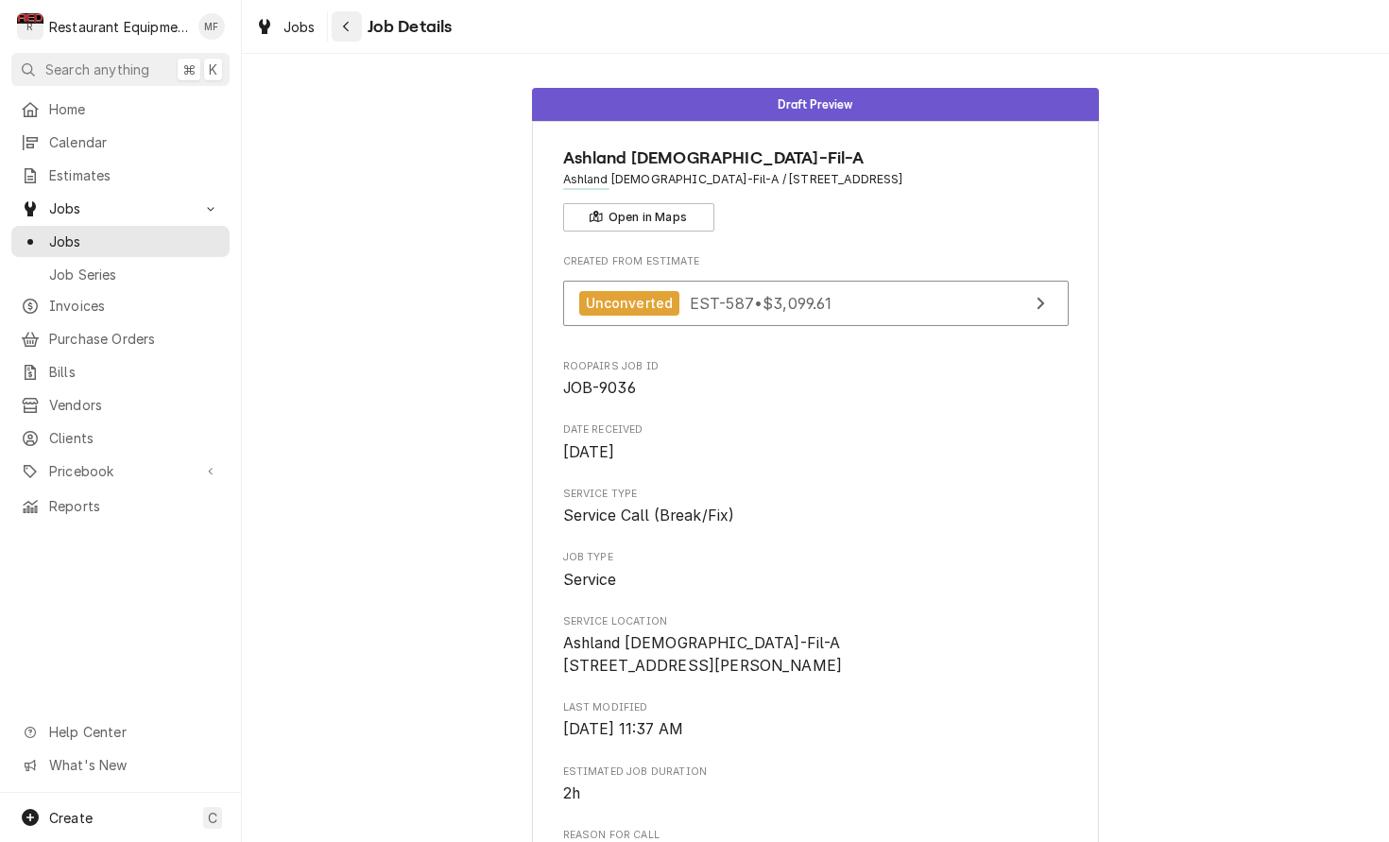
click at [342, 32] on icon "Navigate back" at bounding box center [346, 26] width 9 height 13
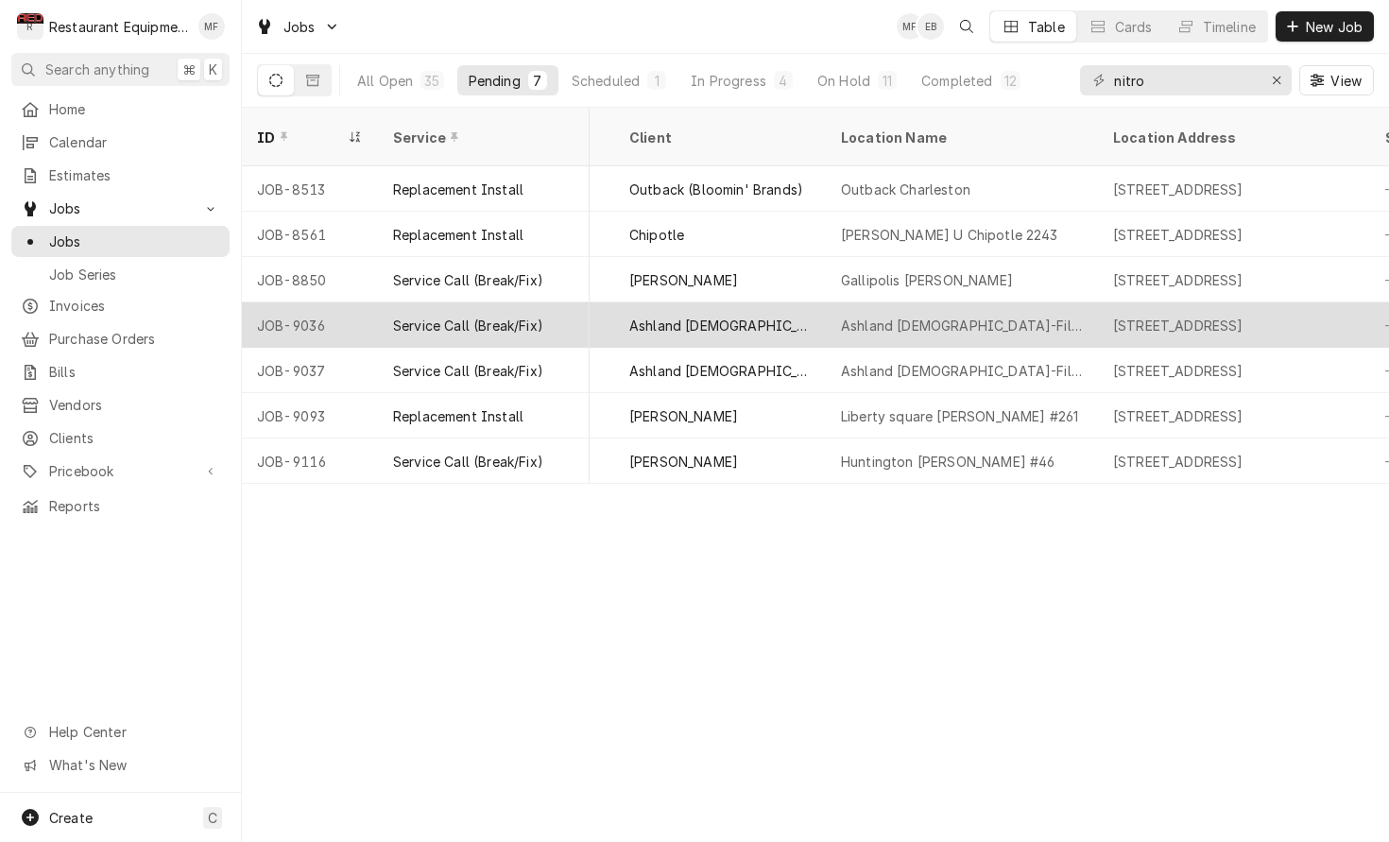
scroll to position [0, 1210]
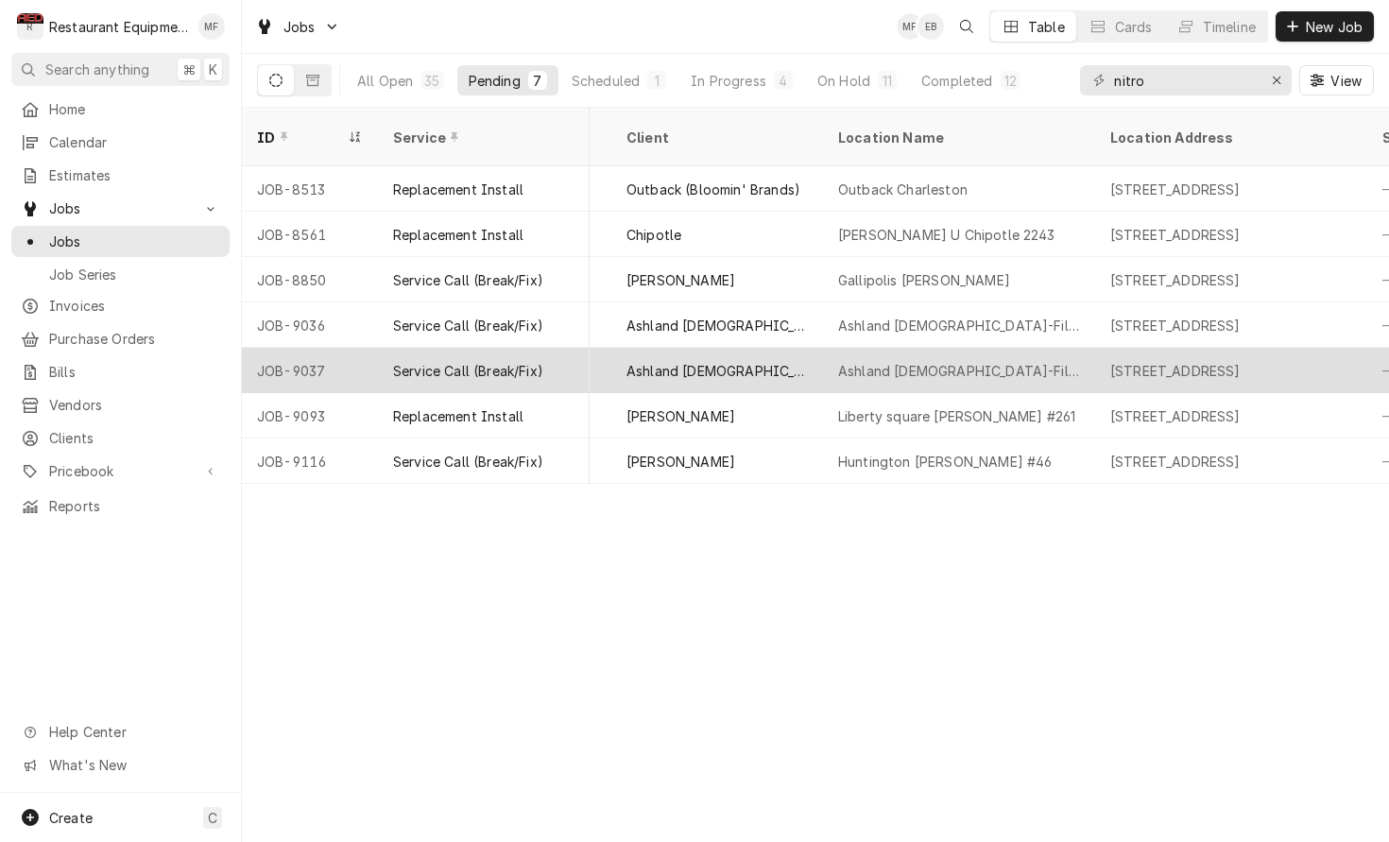
click at [1080, 351] on div "Ashland [DEMOGRAPHIC_DATA]-Fil-A" at bounding box center [959, 370] width 272 height 45
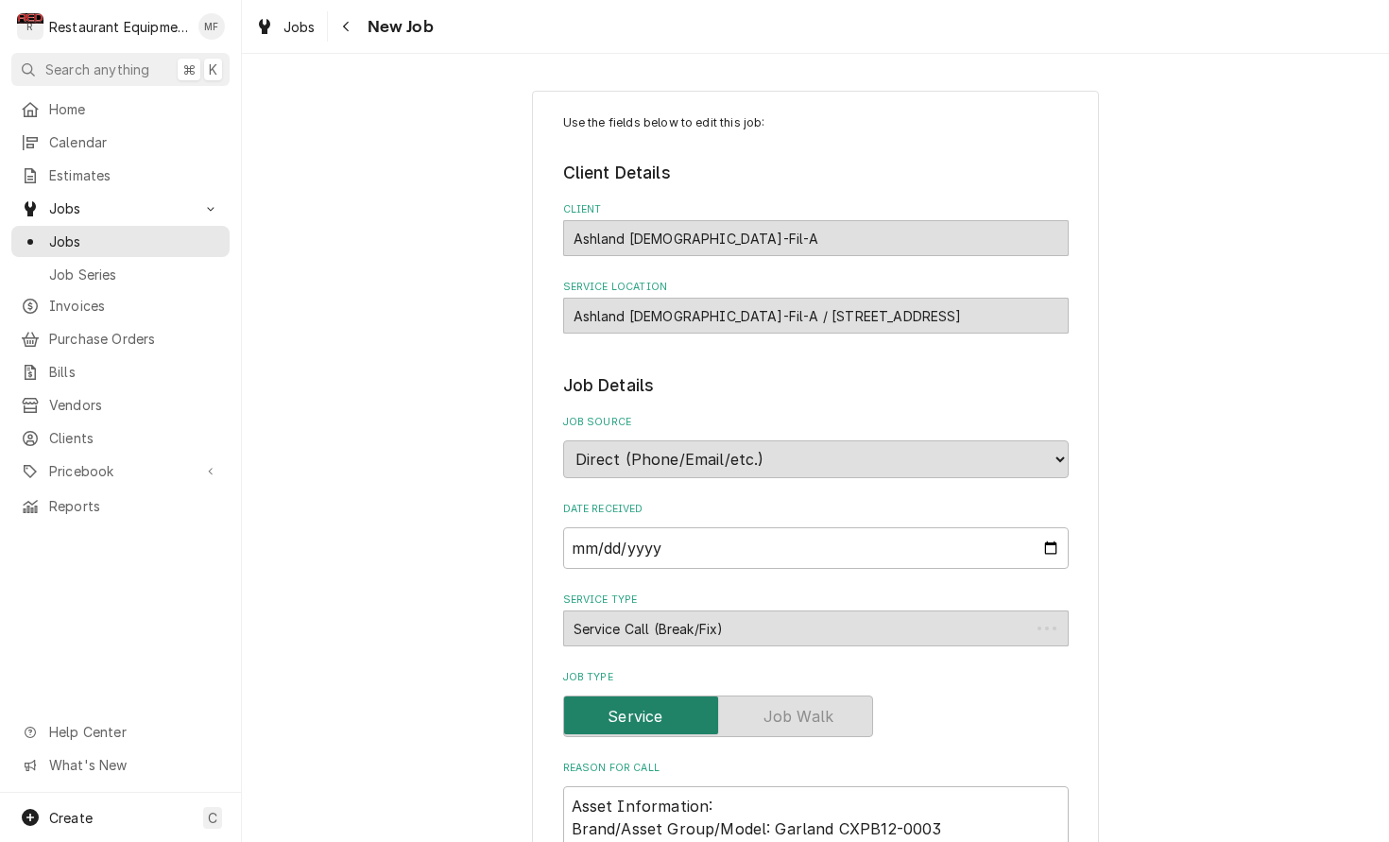
type textarea "x"
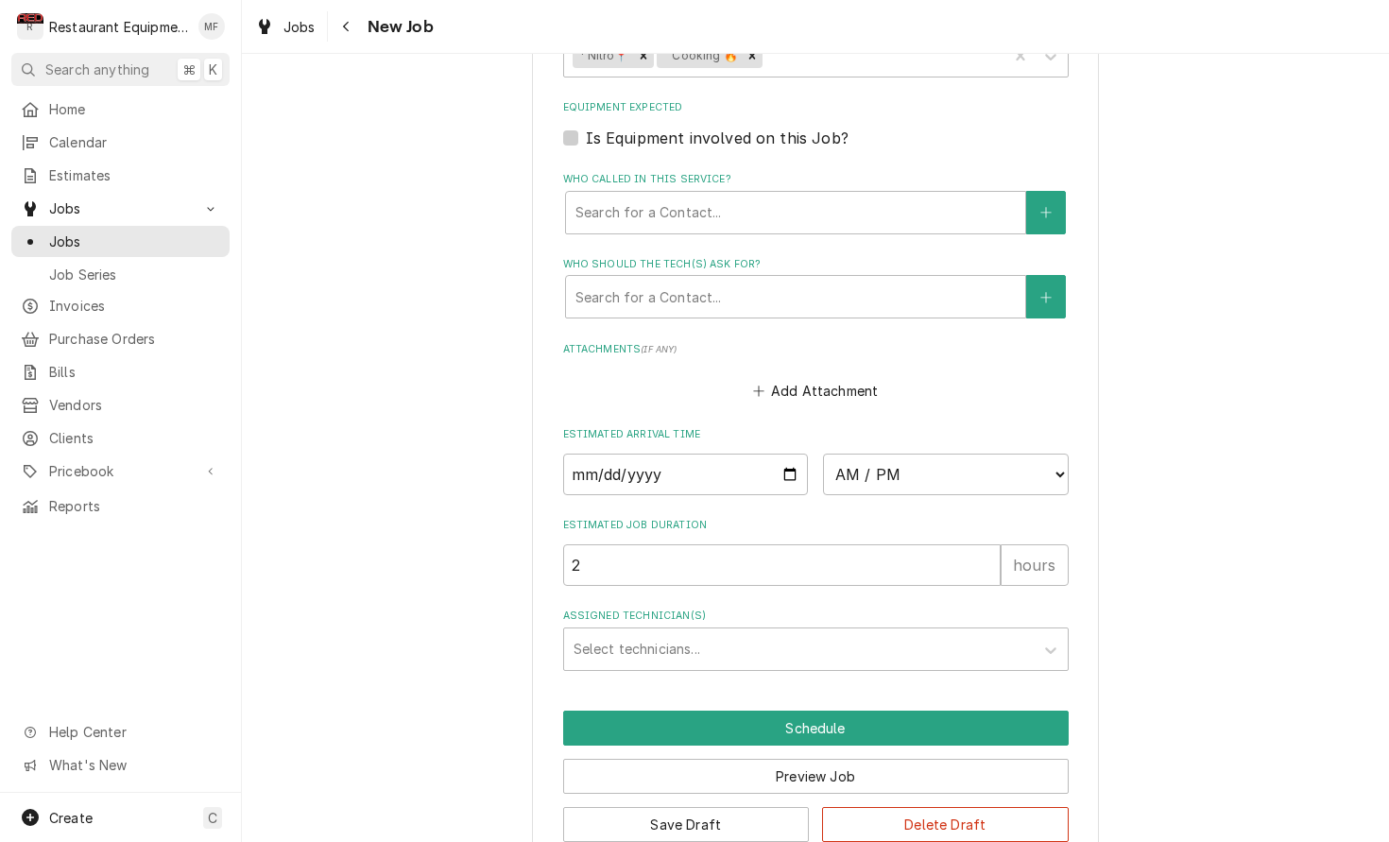
scroll to position [1326, 0]
click at [342, 18] on div "Navigate back" at bounding box center [346, 26] width 19 height 19
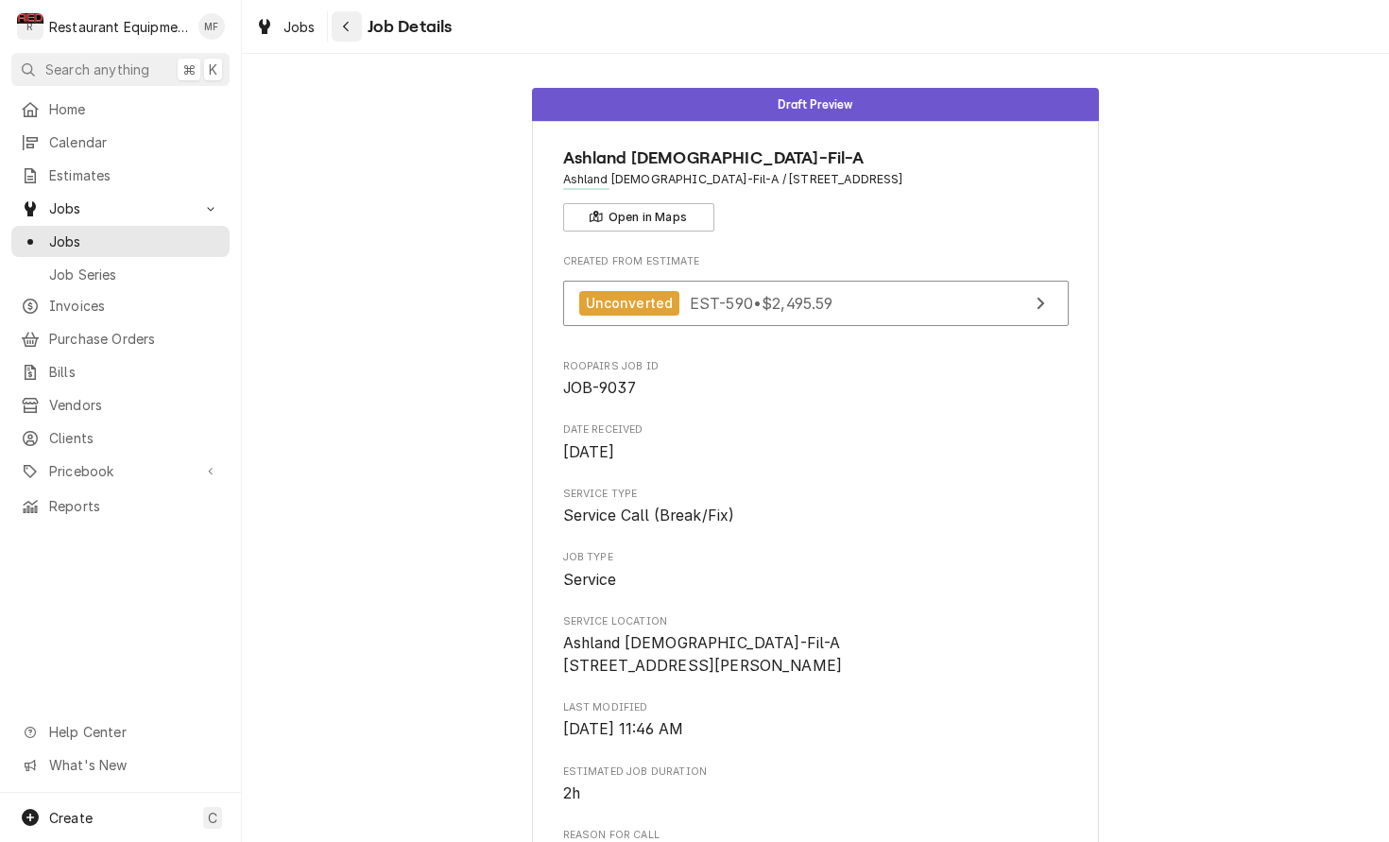
click at [345, 23] on icon "Navigate back" at bounding box center [346, 26] width 9 height 13
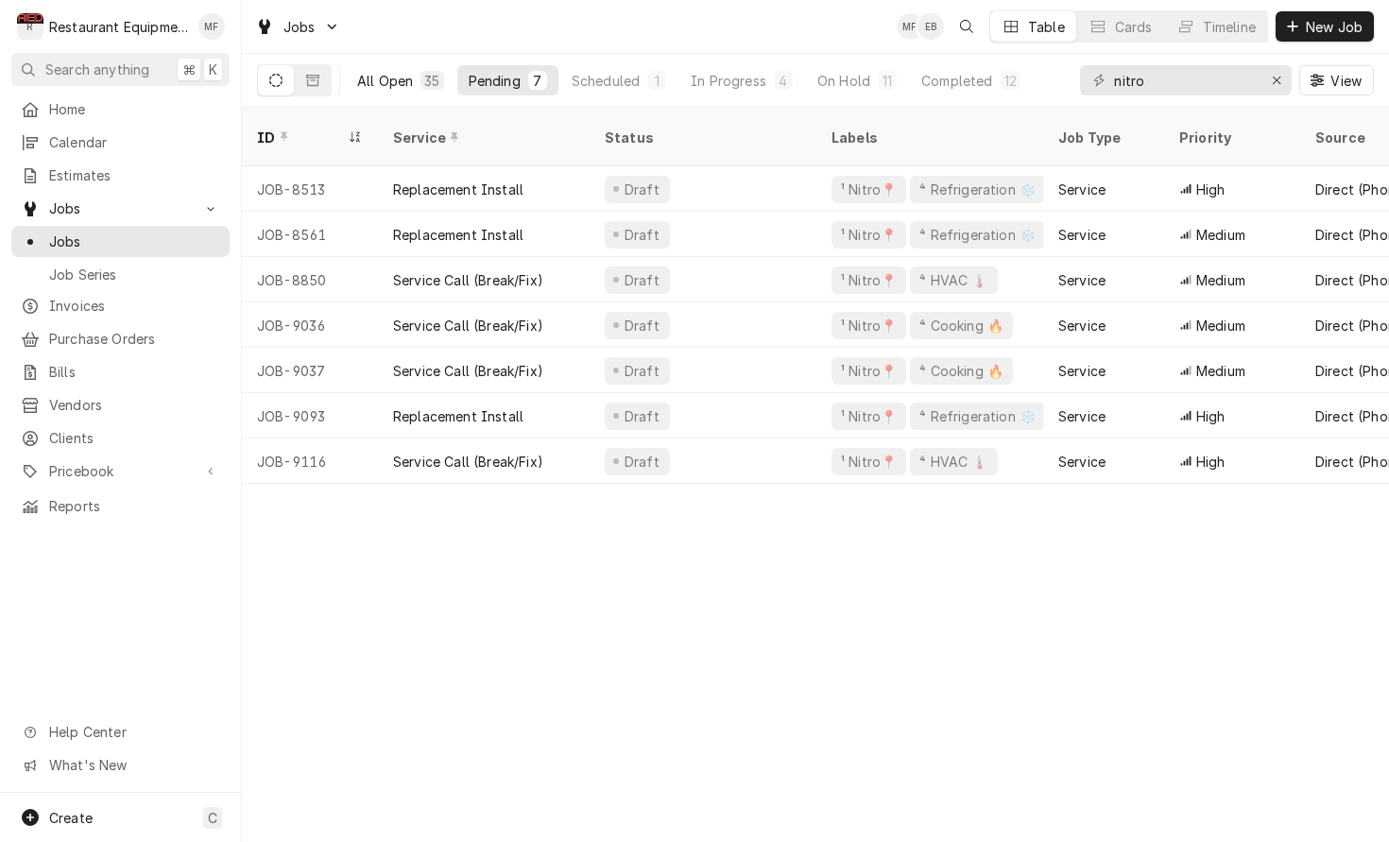
click at [424, 87] on div "35" at bounding box center [431, 81] width 15 height 20
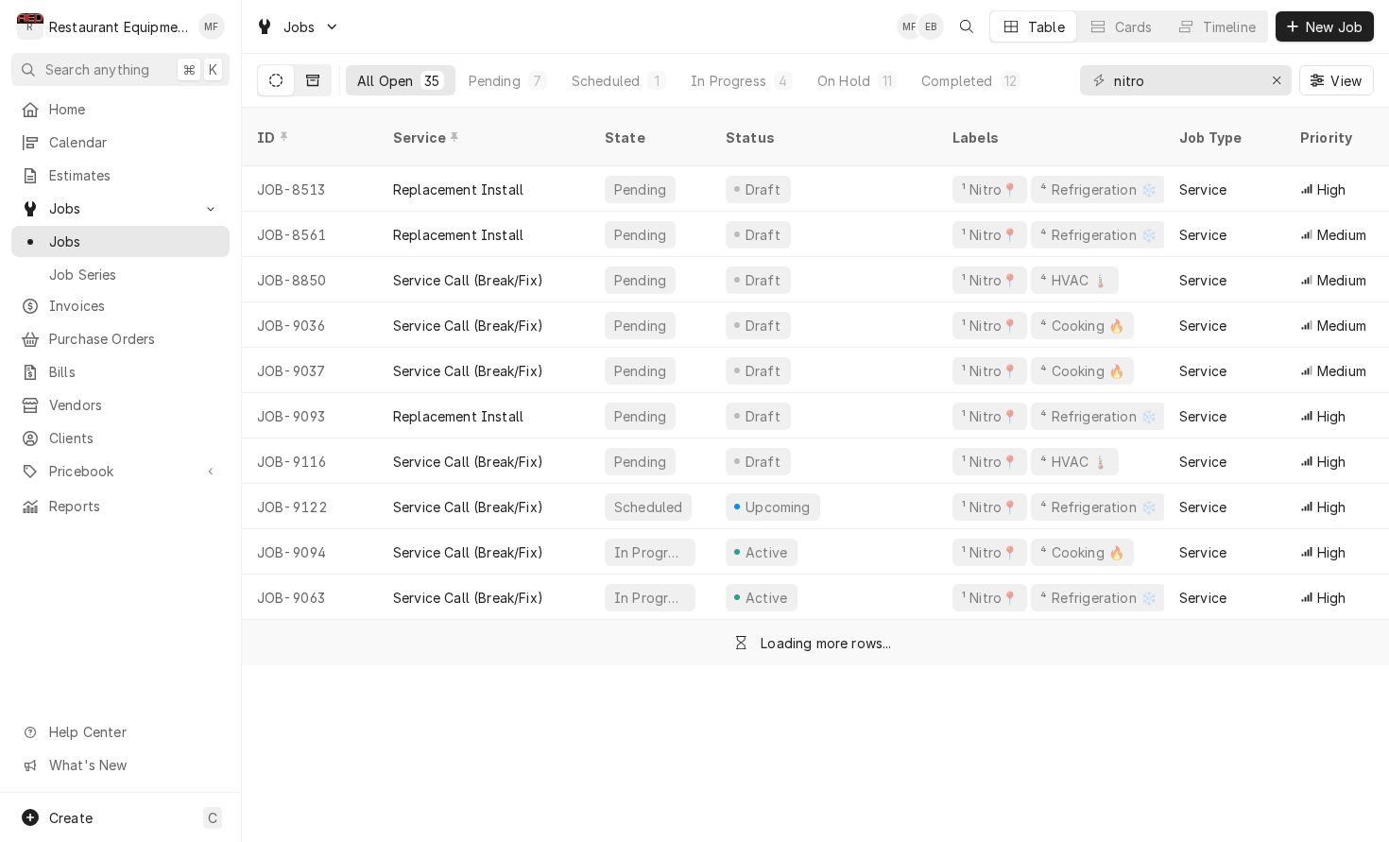
click at [327, 78] on button "Dynamic Content Wrapper" at bounding box center [313, 80] width 36 height 30
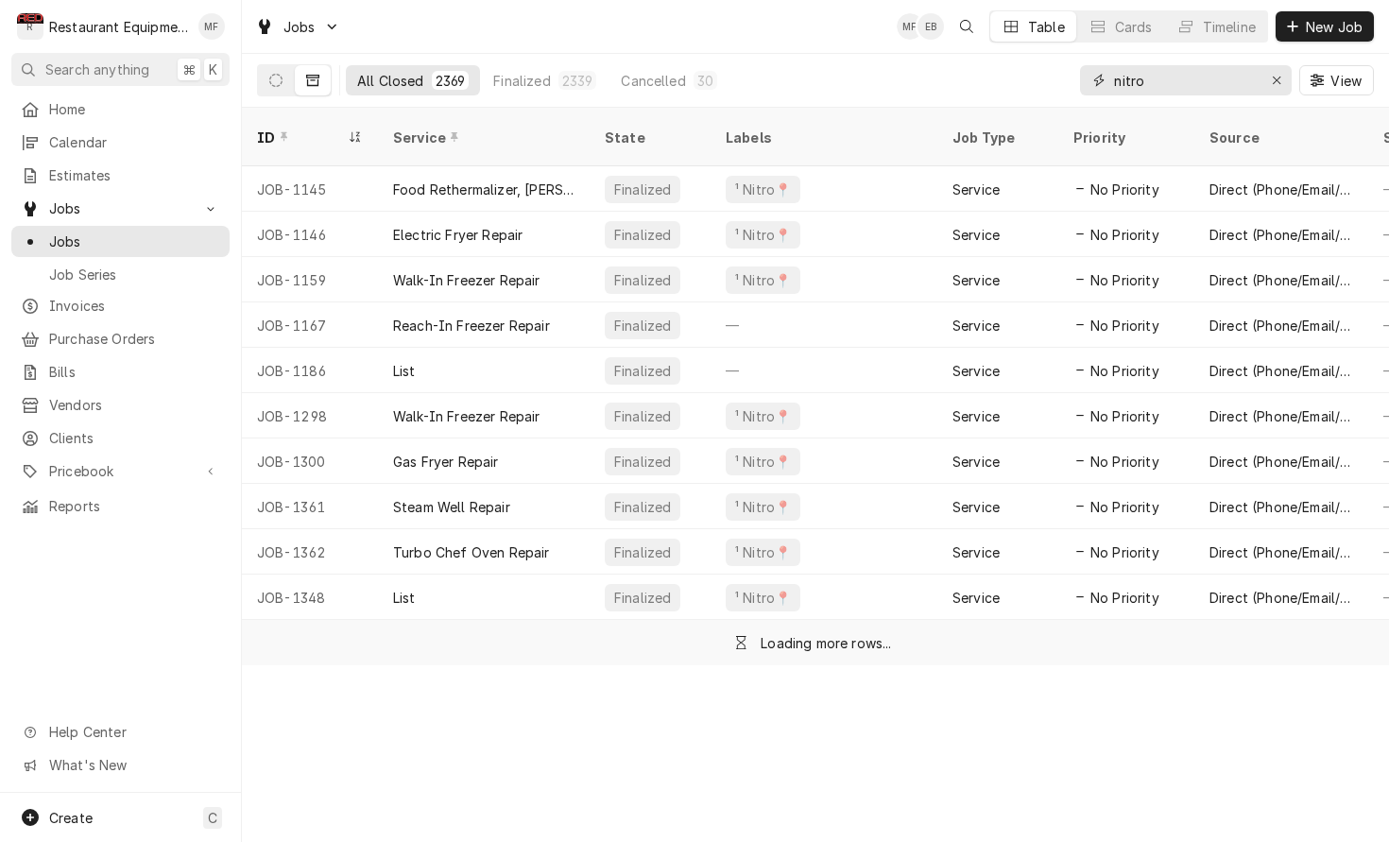
click at [1205, 79] on input "nitro" at bounding box center [1185, 80] width 142 height 30
click at [1204, 79] on input "nitro" at bounding box center [1185, 80] width 142 height 30
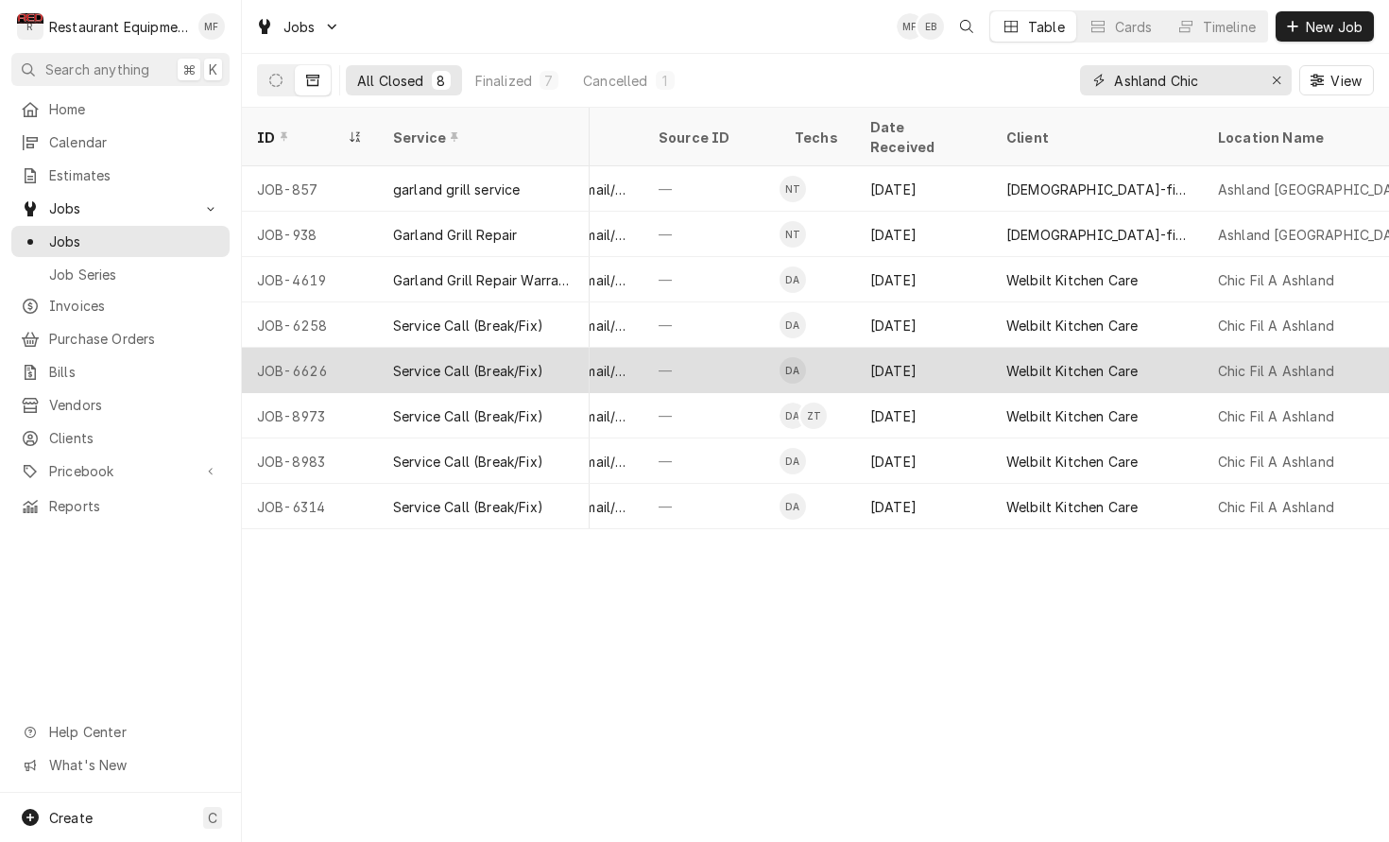
scroll to position [0, 726]
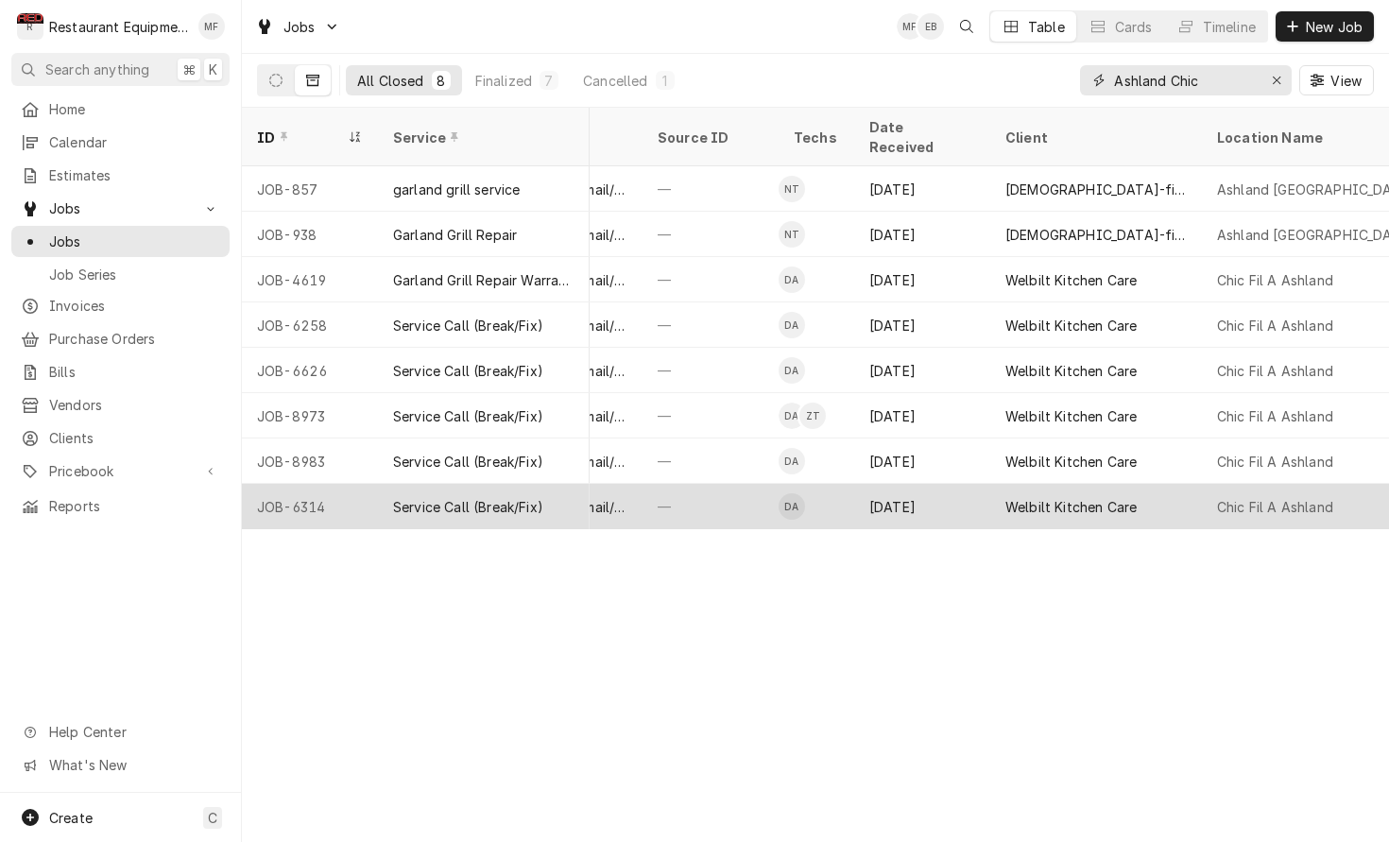
type input "Ashland Chic"
click at [1176, 484] on div "Welbilt Kitchen Care" at bounding box center [1096, 506] width 212 height 45
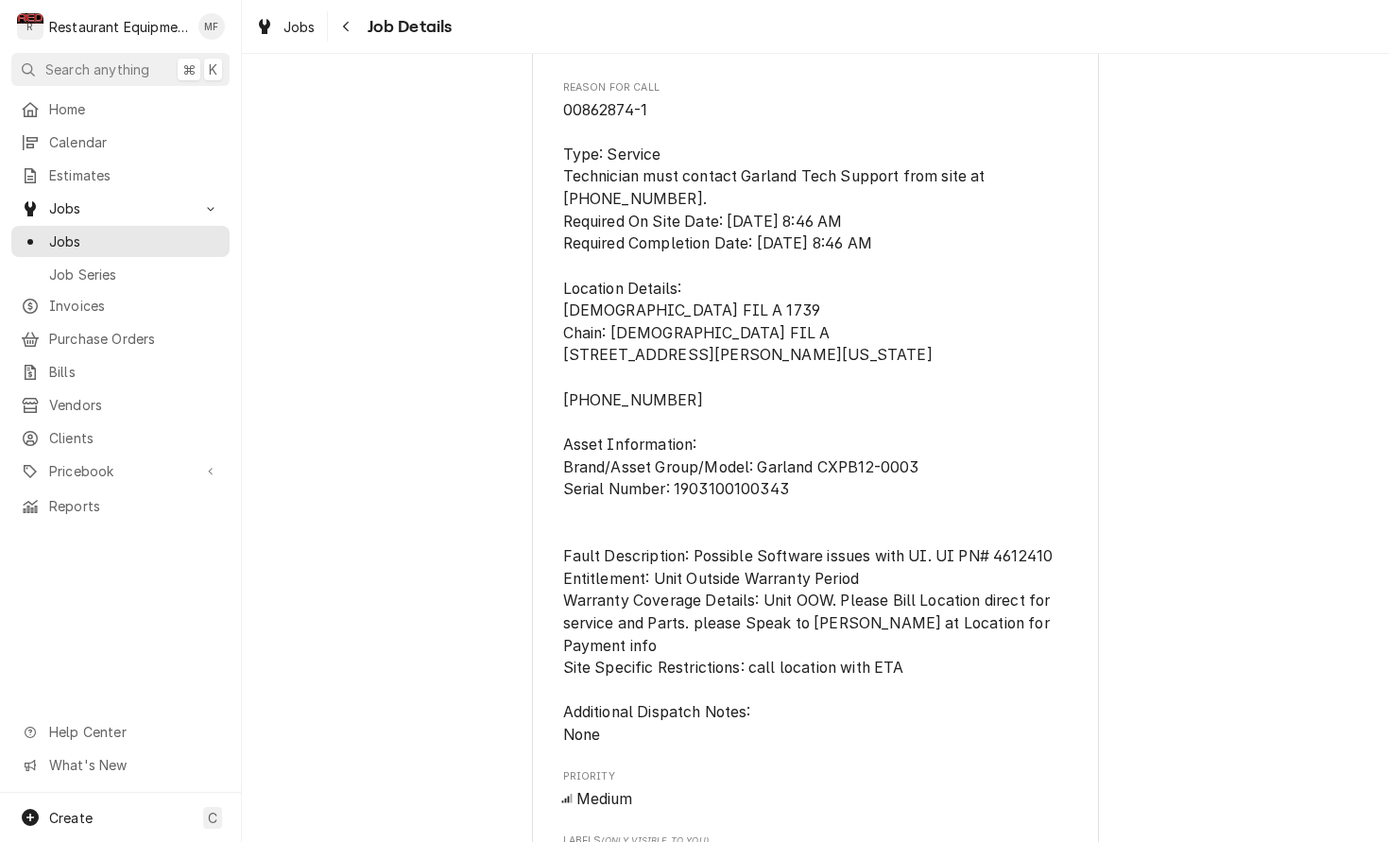
scroll to position [1079, 0]
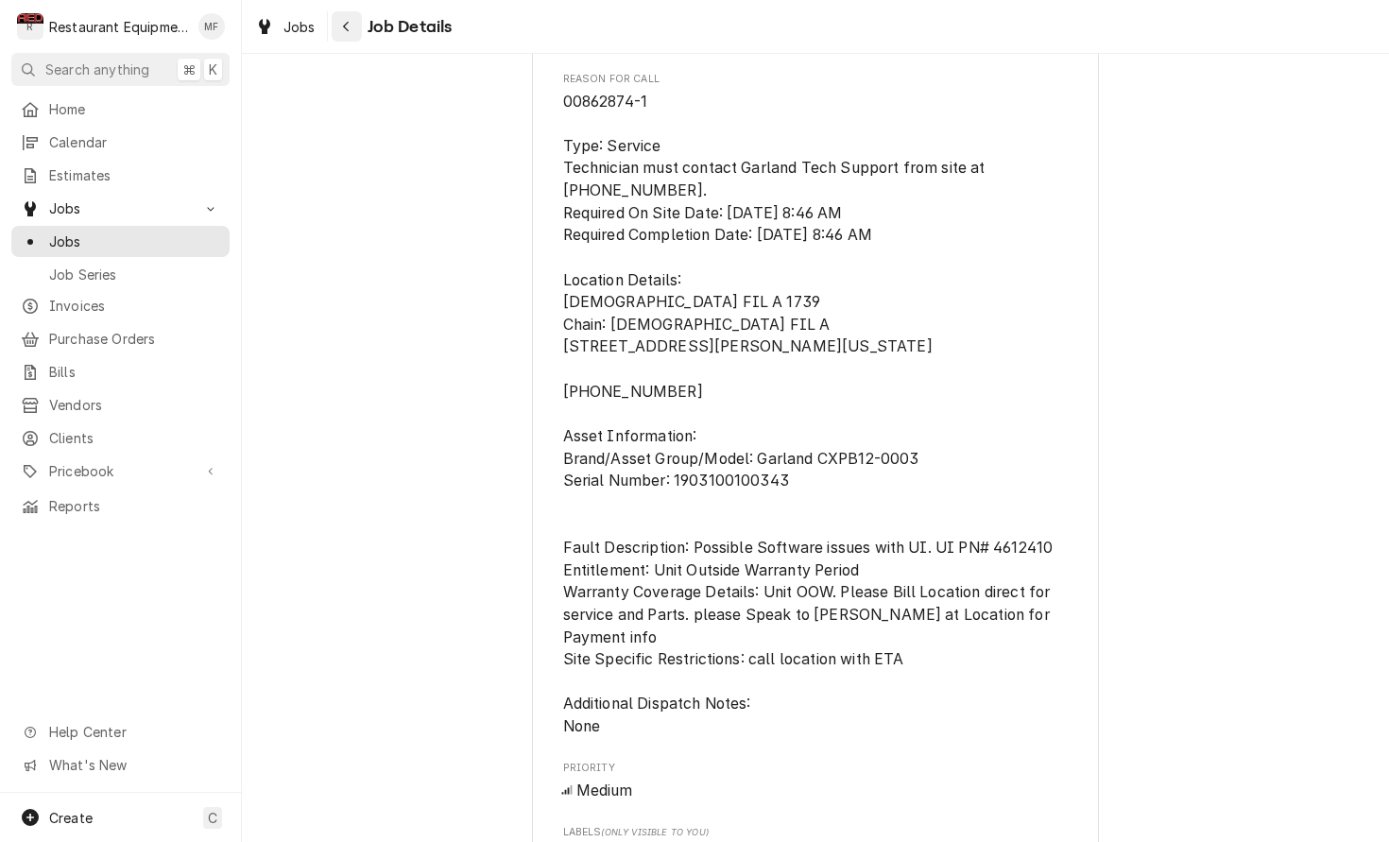
click at [348, 28] on icon "Navigate back" at bounding box center [346, 26] width 9 height 13
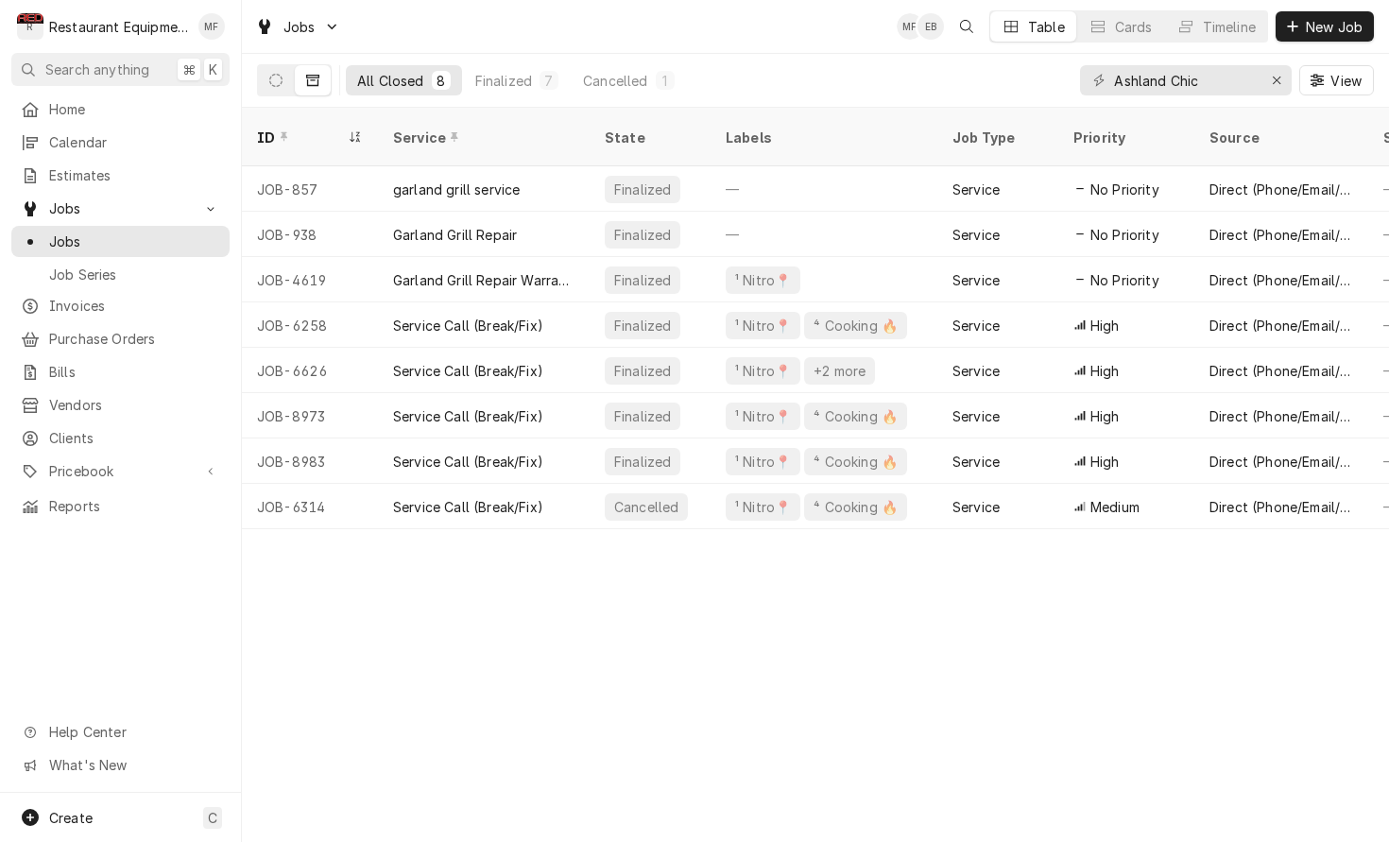
click at [976, 86] on div "All Closed 8 Finalized 7 Cancelled 1 Ashland Chic View" at bounding box center [815, 80] width 1117 height 53
click at [284, 87] on button "Dynamic Content Wrapper" at bounding box center [276, 80] width 36 height 30
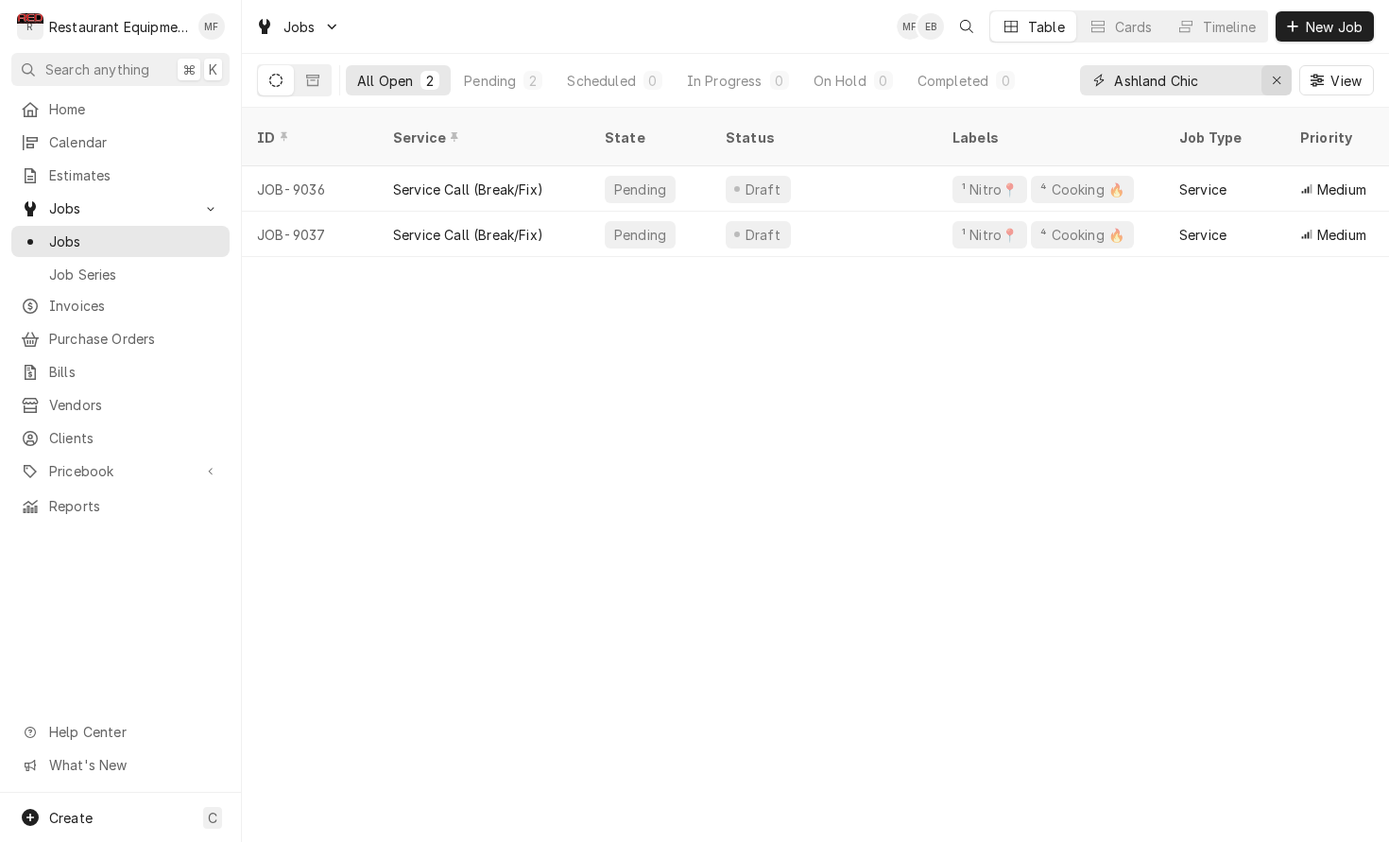
click at [1279, 81] on icon "Erase input" at bounding box center [1277, 80] width 10 height 13
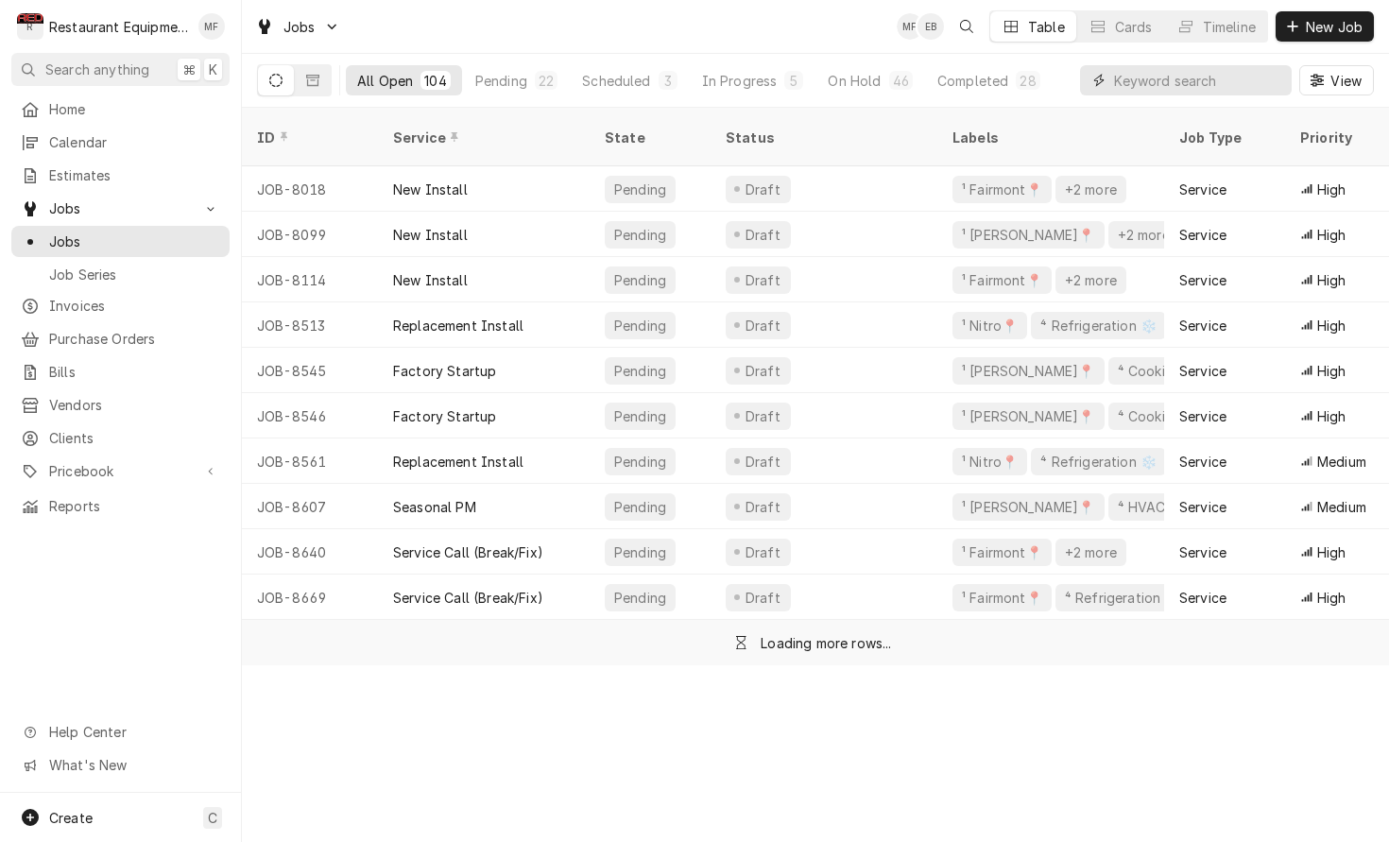
click at [1227, 81] on input "Dynamic Content Wrapper" at bounding box center [1198, 80] width 168 height 30
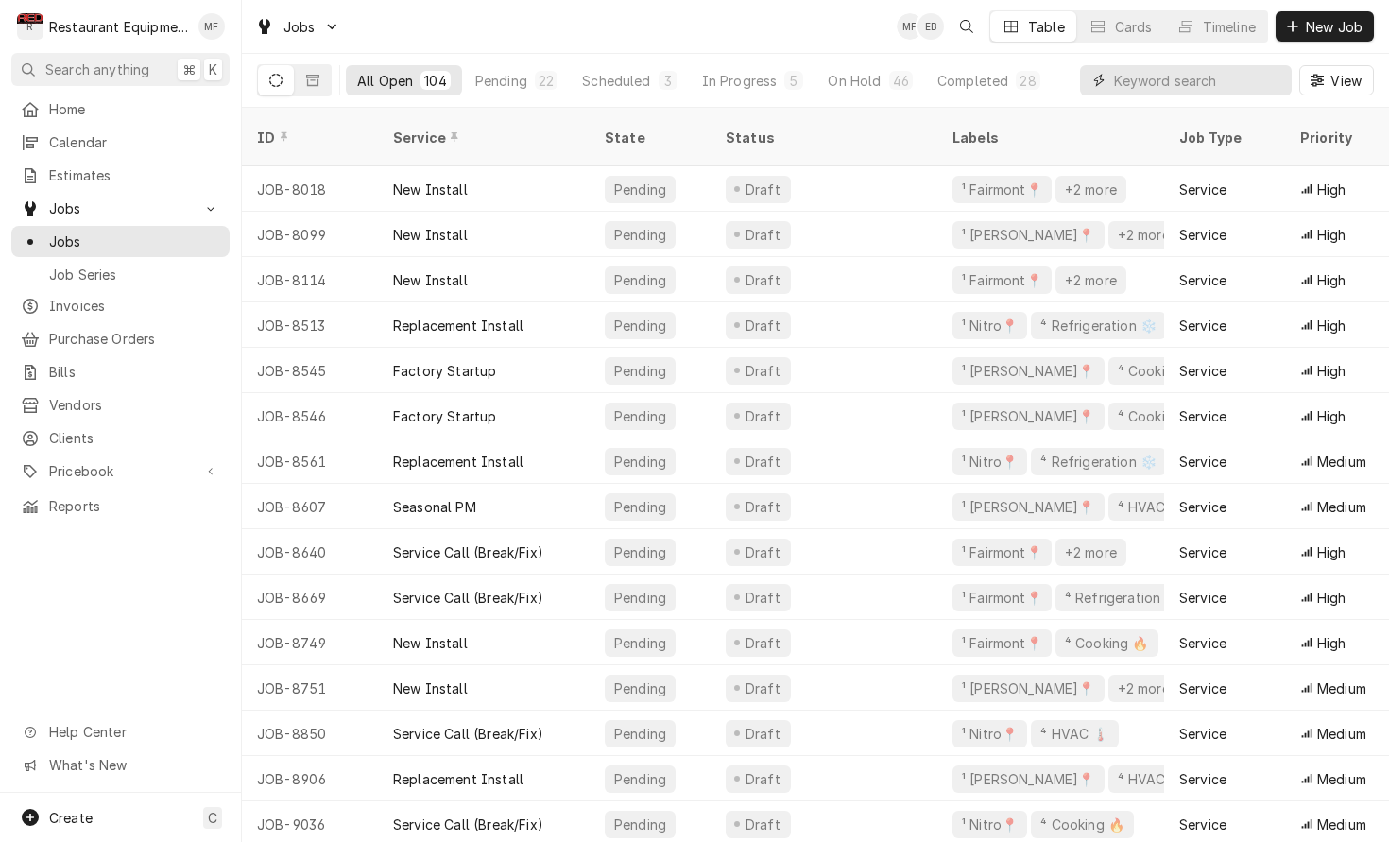
click at [1167, 77] on input "Dynamic Content Wrapper" at bounding box center [1198, 80] width 168 height 30
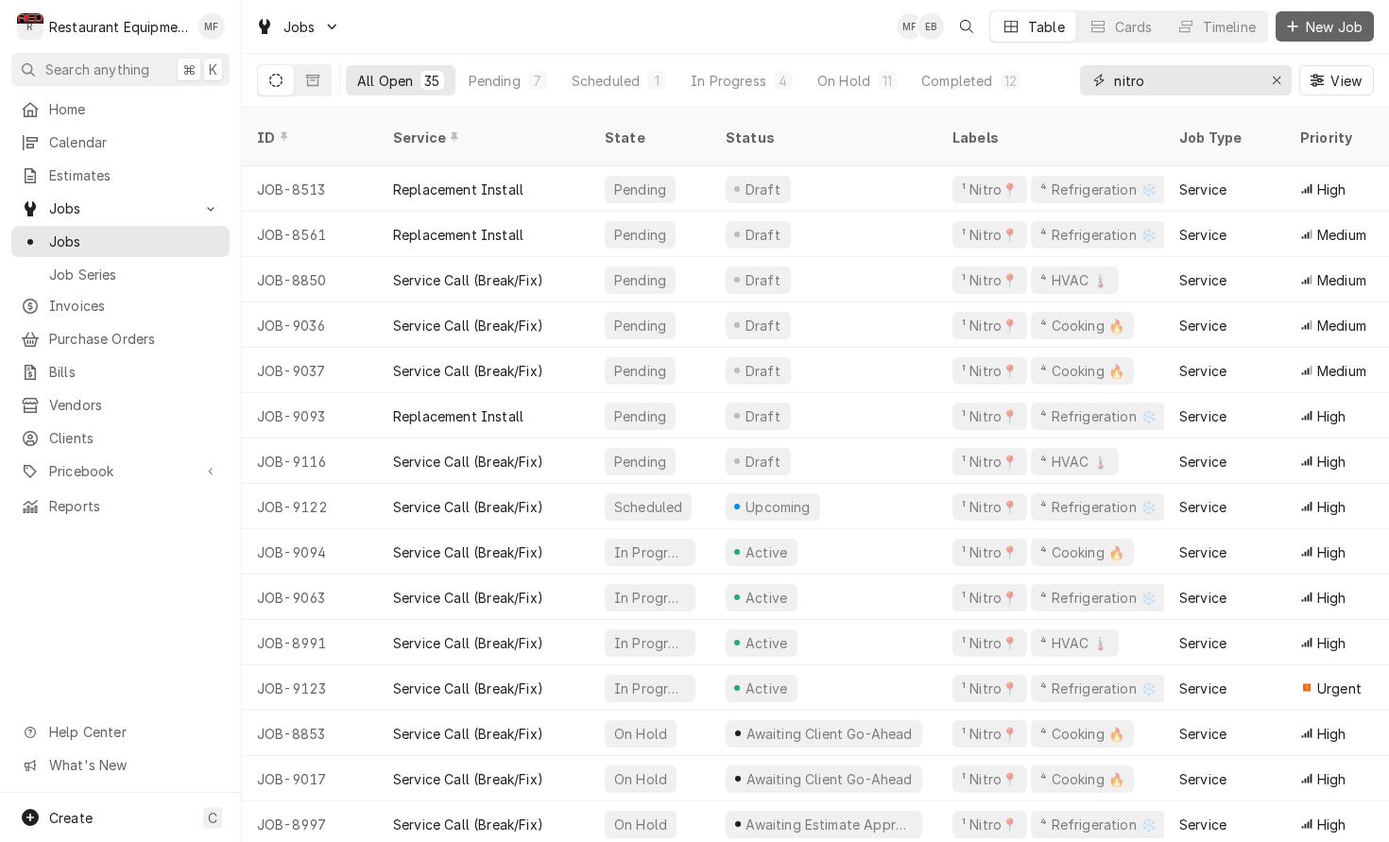
type input "nitro"
click at [1312, 31] on span "New Job" at bounding box center [1334, 27] width 64 height 20
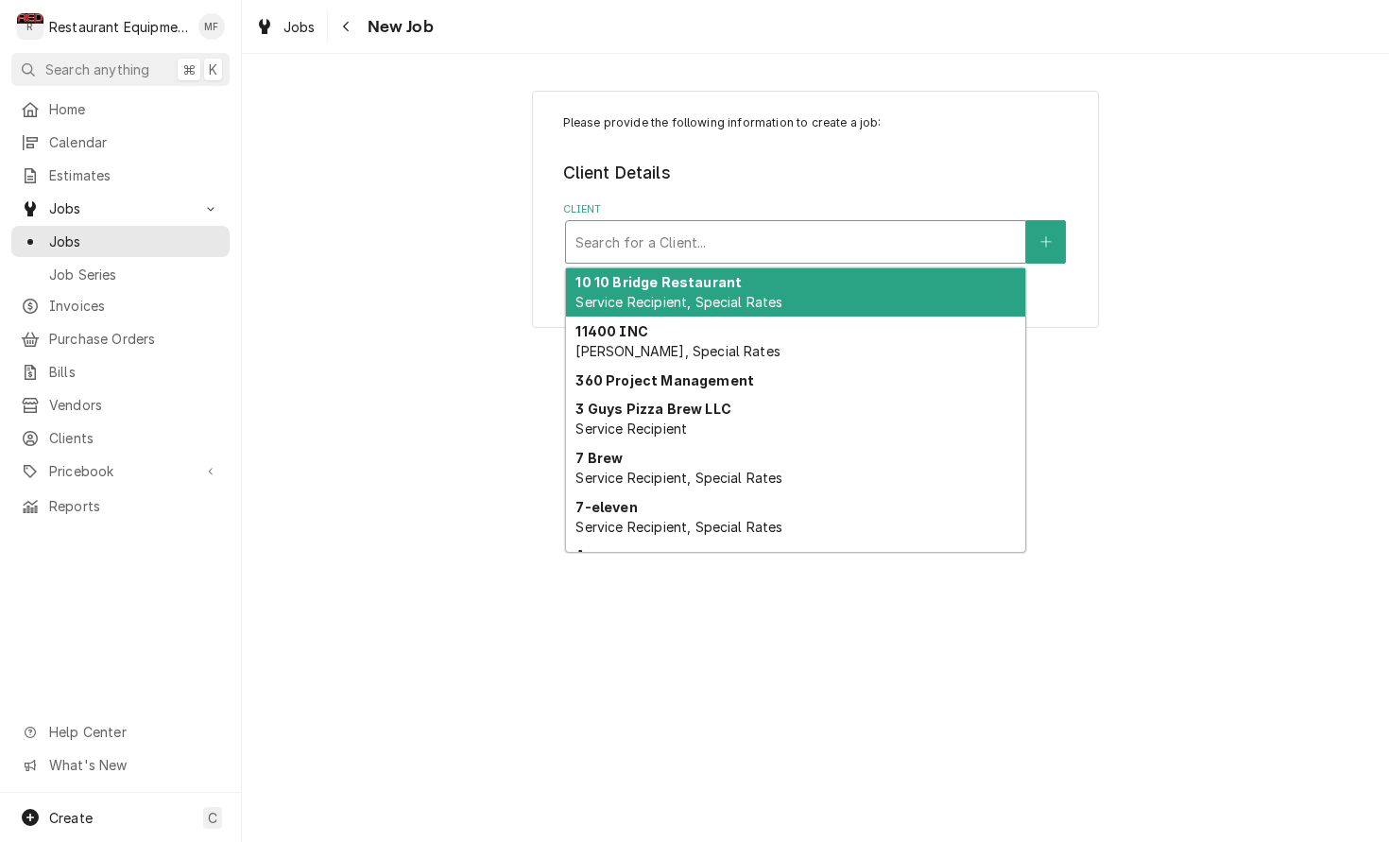
click at [801, 243] on div "Client" at bounding box center [795, 242] width 440 height 34
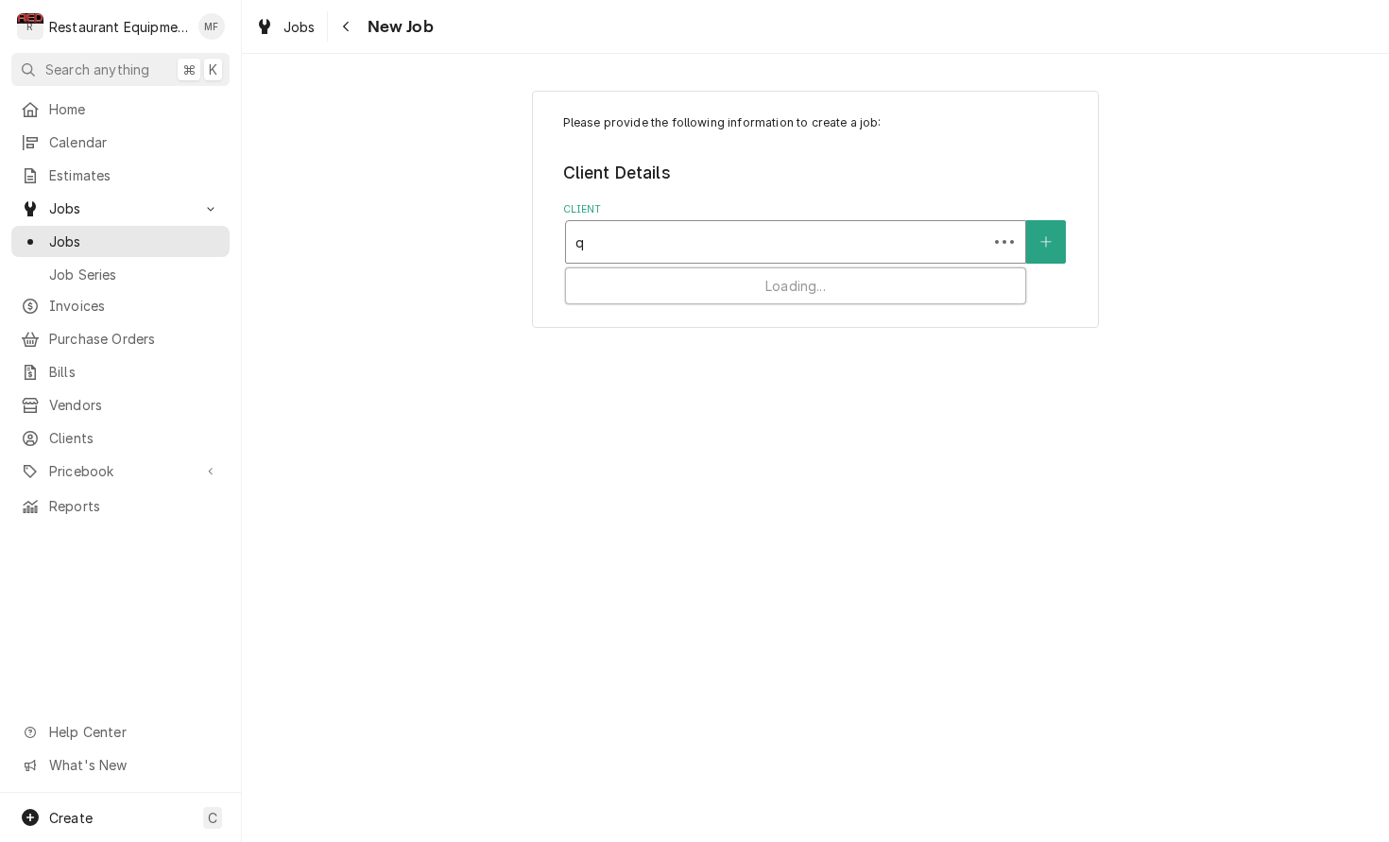
type input "qd"
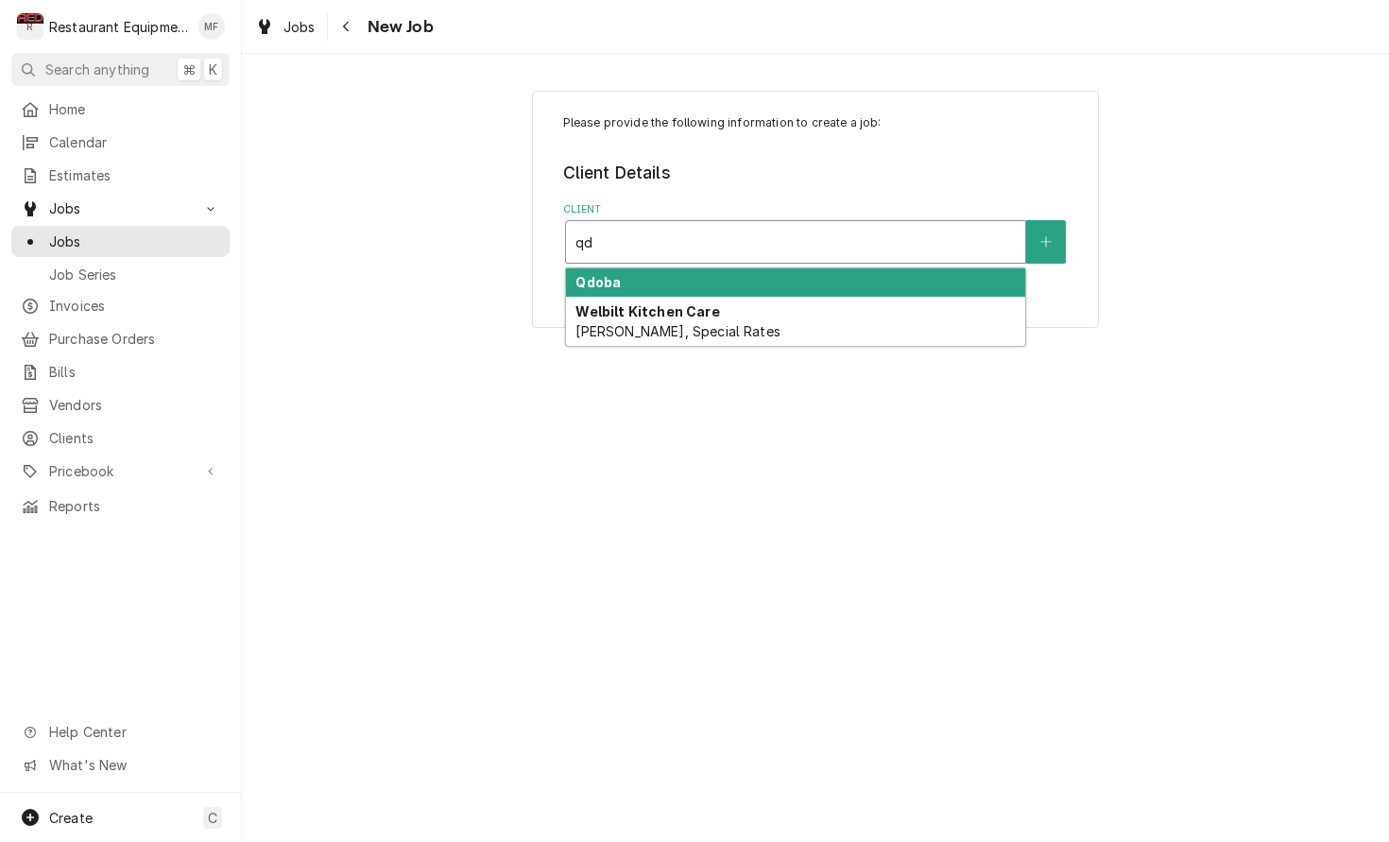
click at [813, 282] on div "Qdoba" at bounding box center [795, 282] width 459 height 29
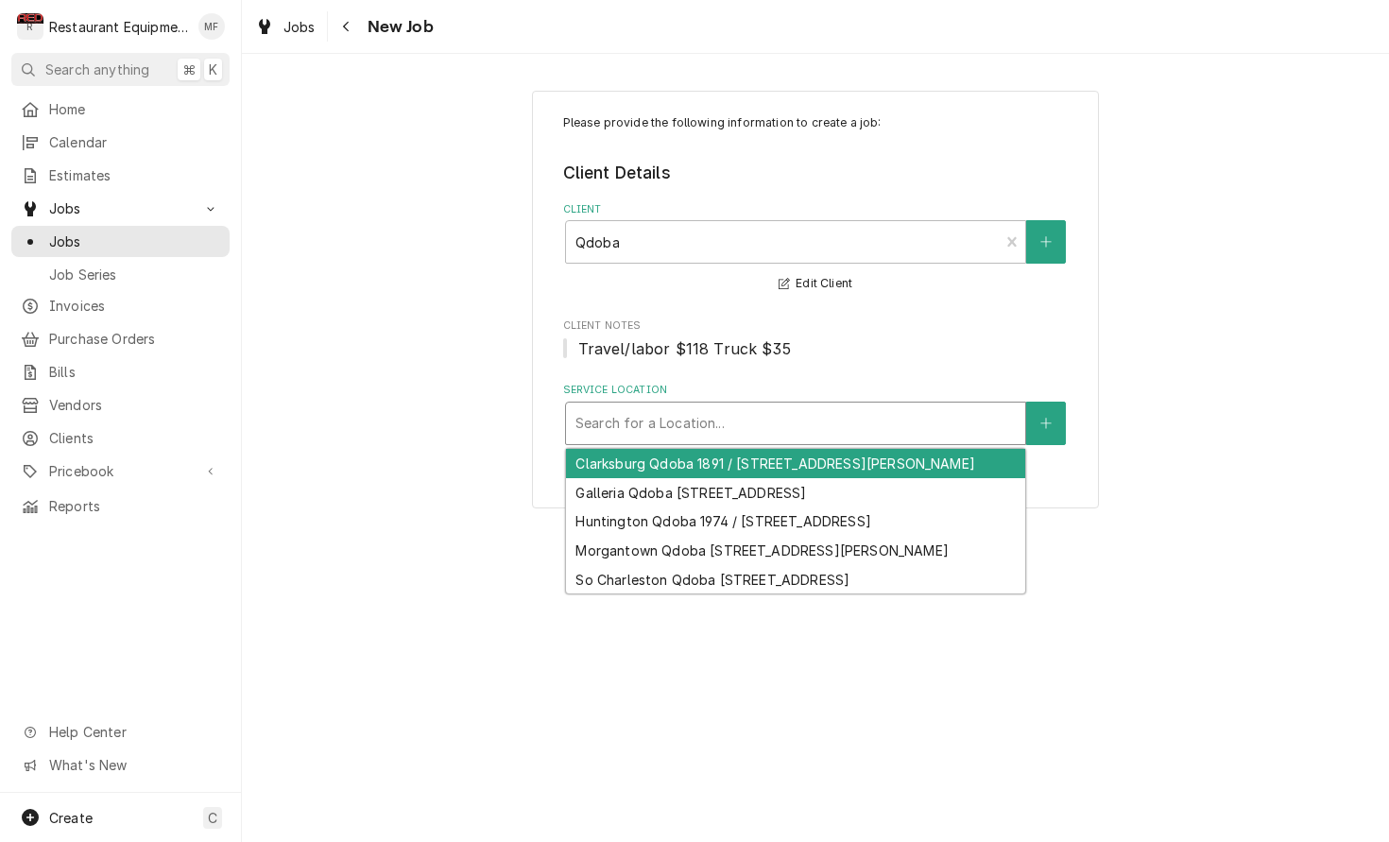
click at [866, 416] on div "Service Location" at bounding box center [795, 423] width 440 height 34
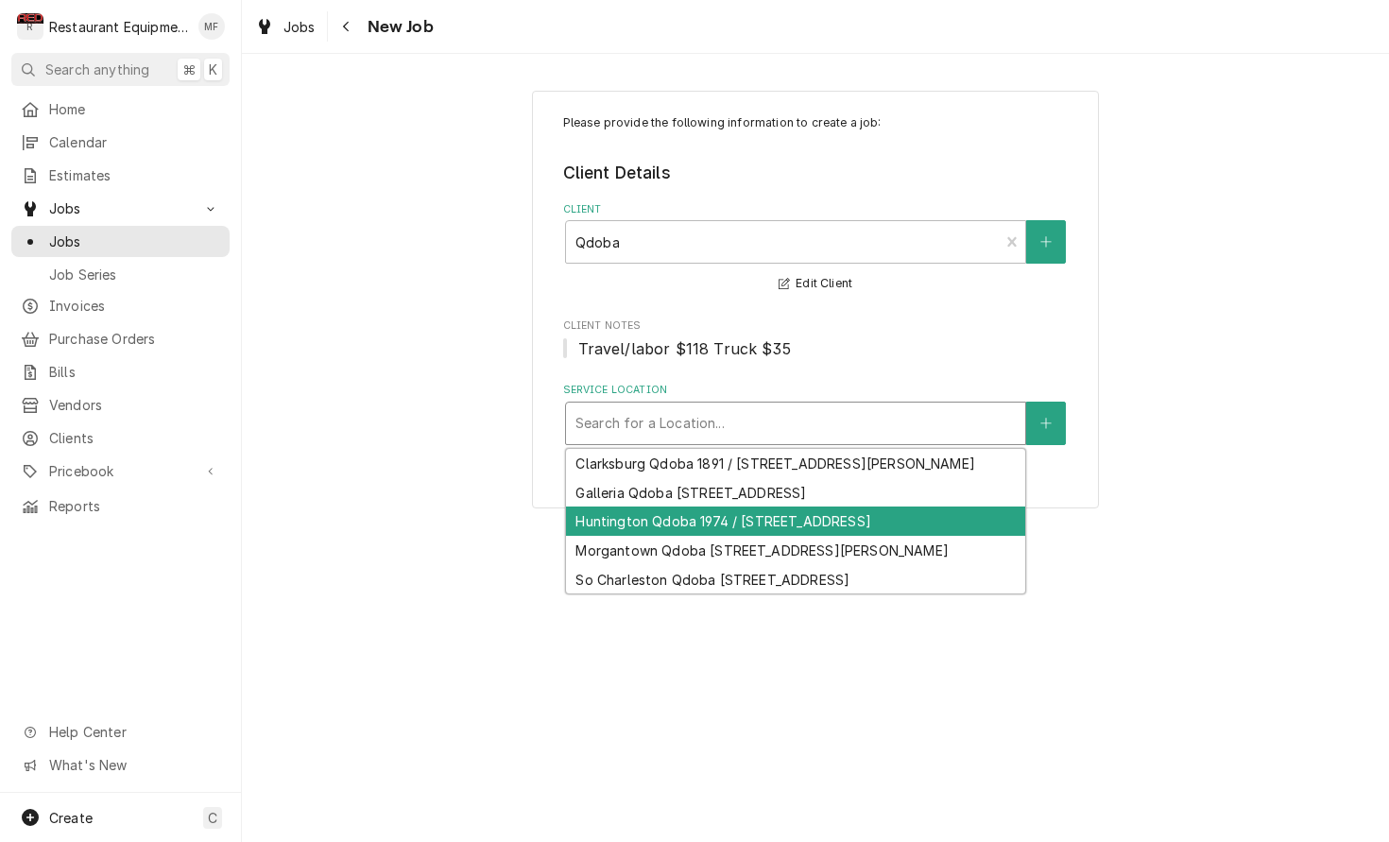
click at [847, 516] on div "Huntington Qdoba 1974 / [STREET_ADDRESS]" at bounding box center [795, 520] width 459 height 29
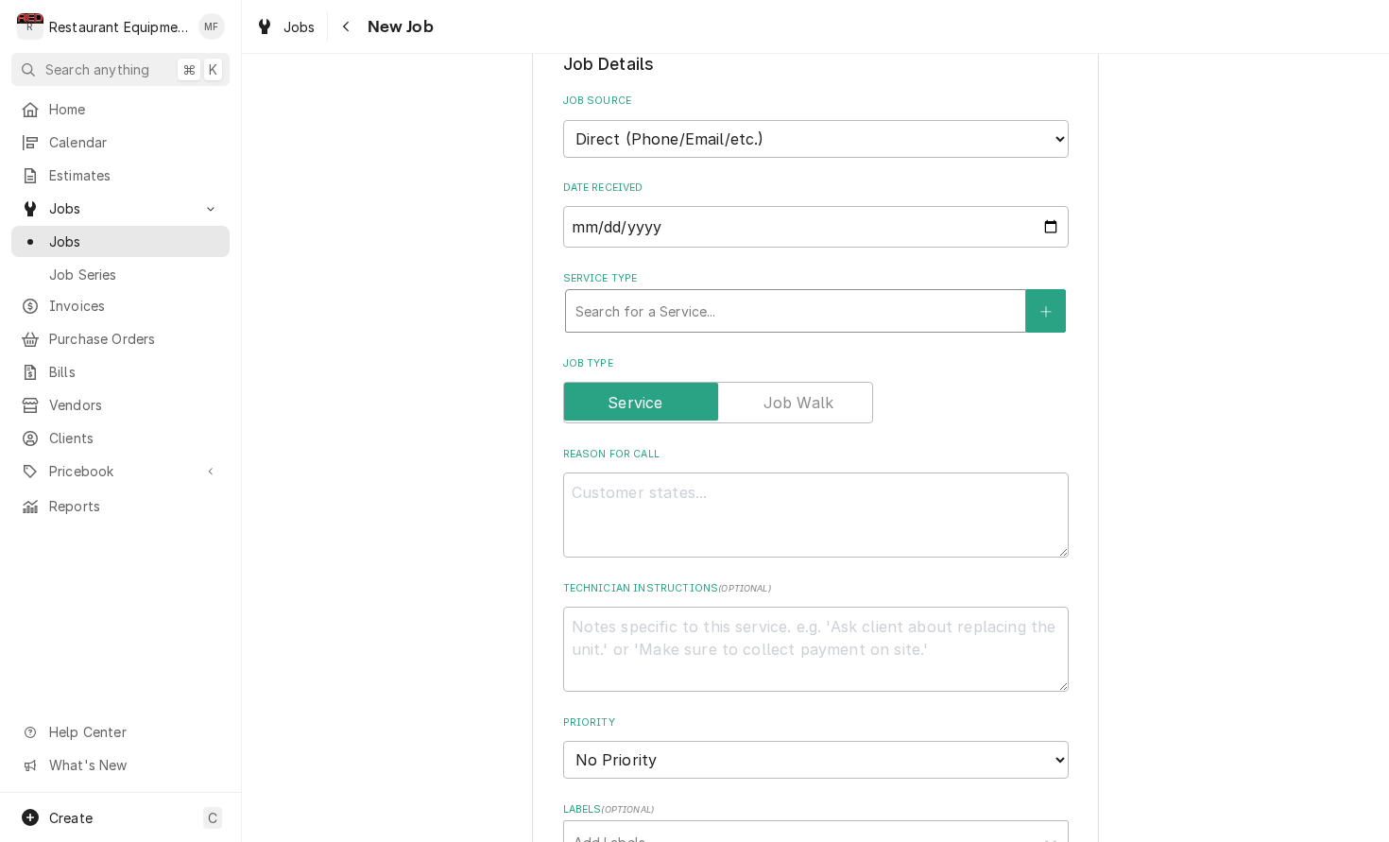
scroll to position [466, 0]
click at [741, 292] on div "Service Type" at bounding box center [795, 309] width 440 height 34
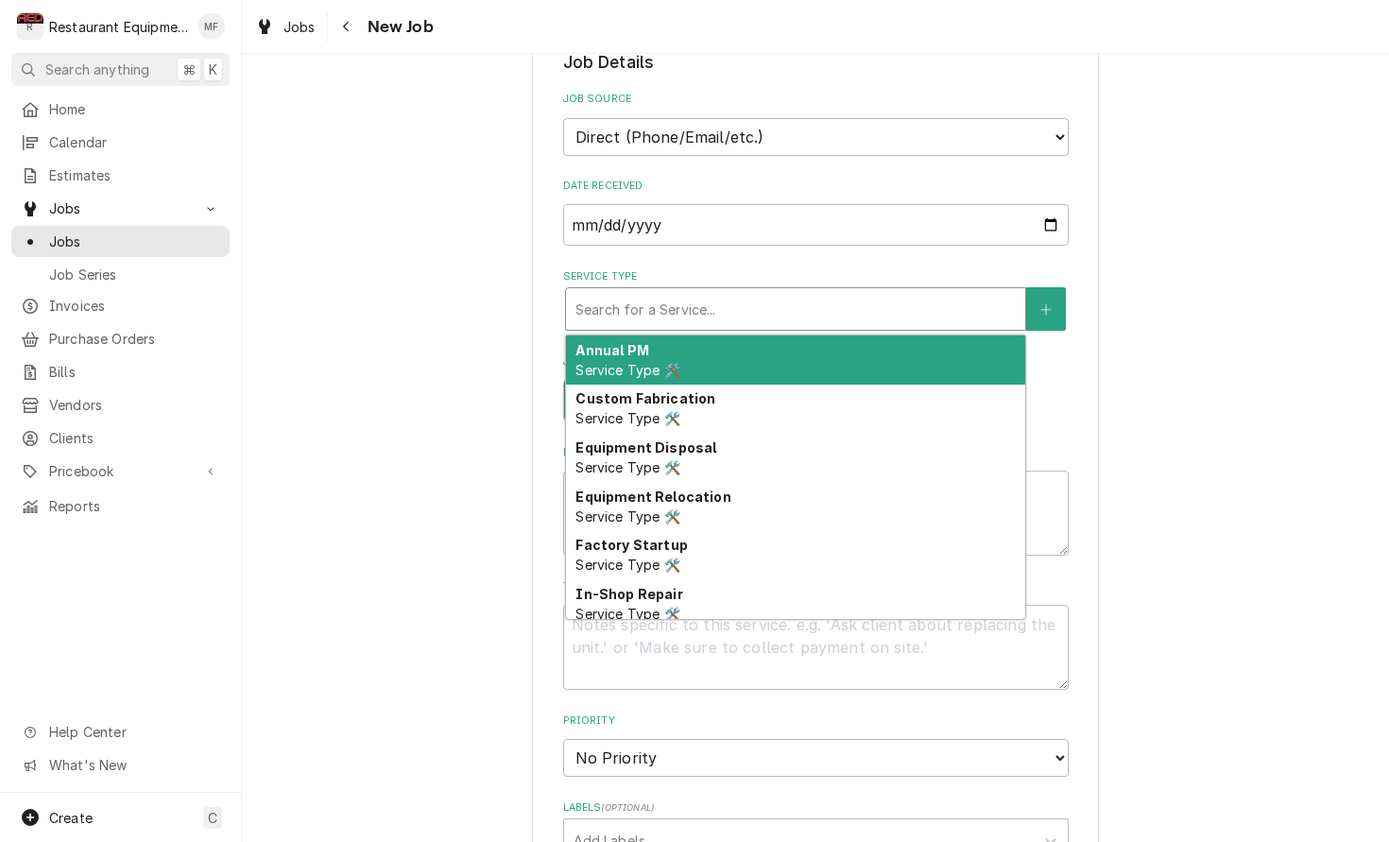
type textarea "x"
type input "b"
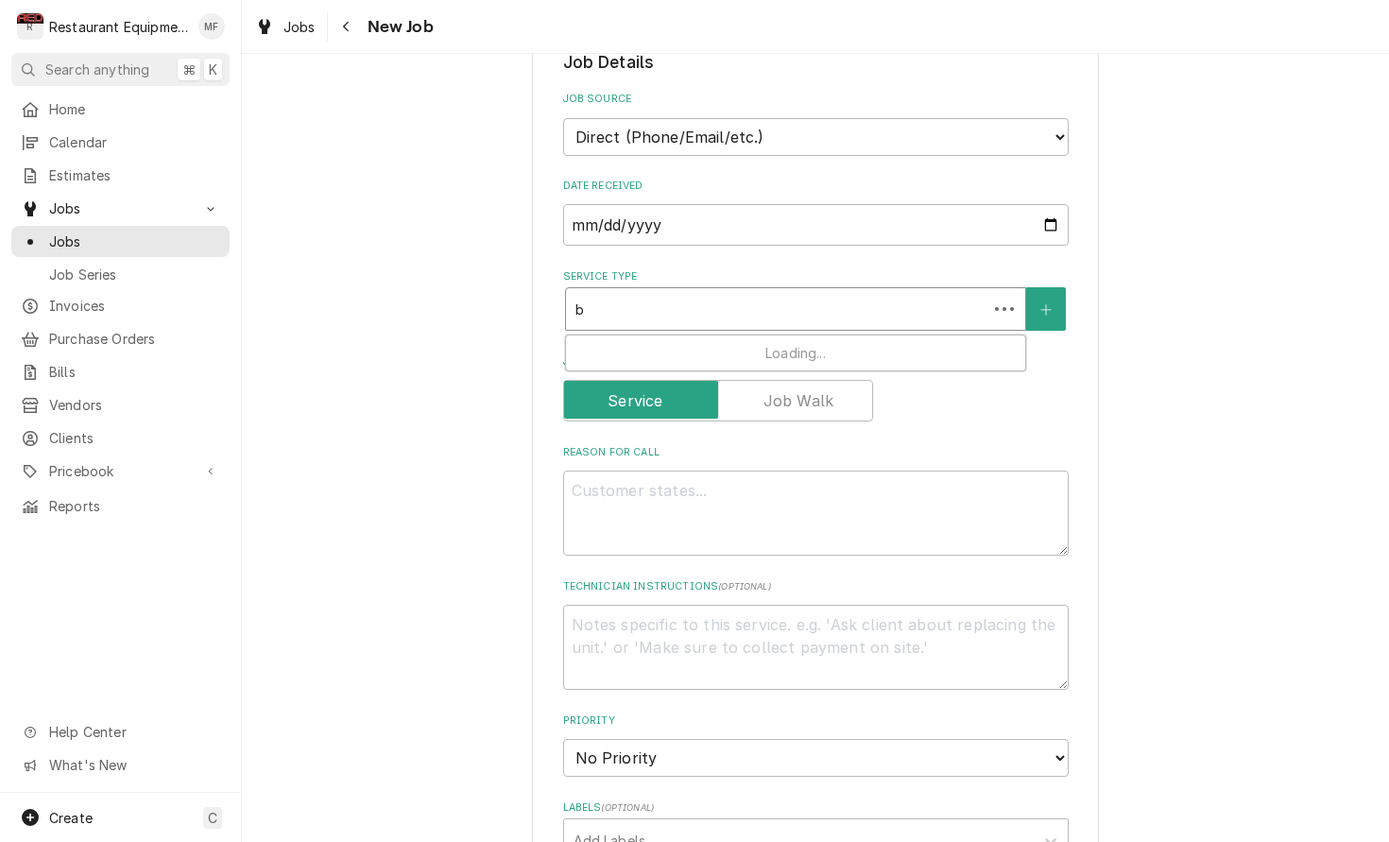
type textarea "x"
type input "br"
type textarea "x"
type input "bre"
type textarea "x"
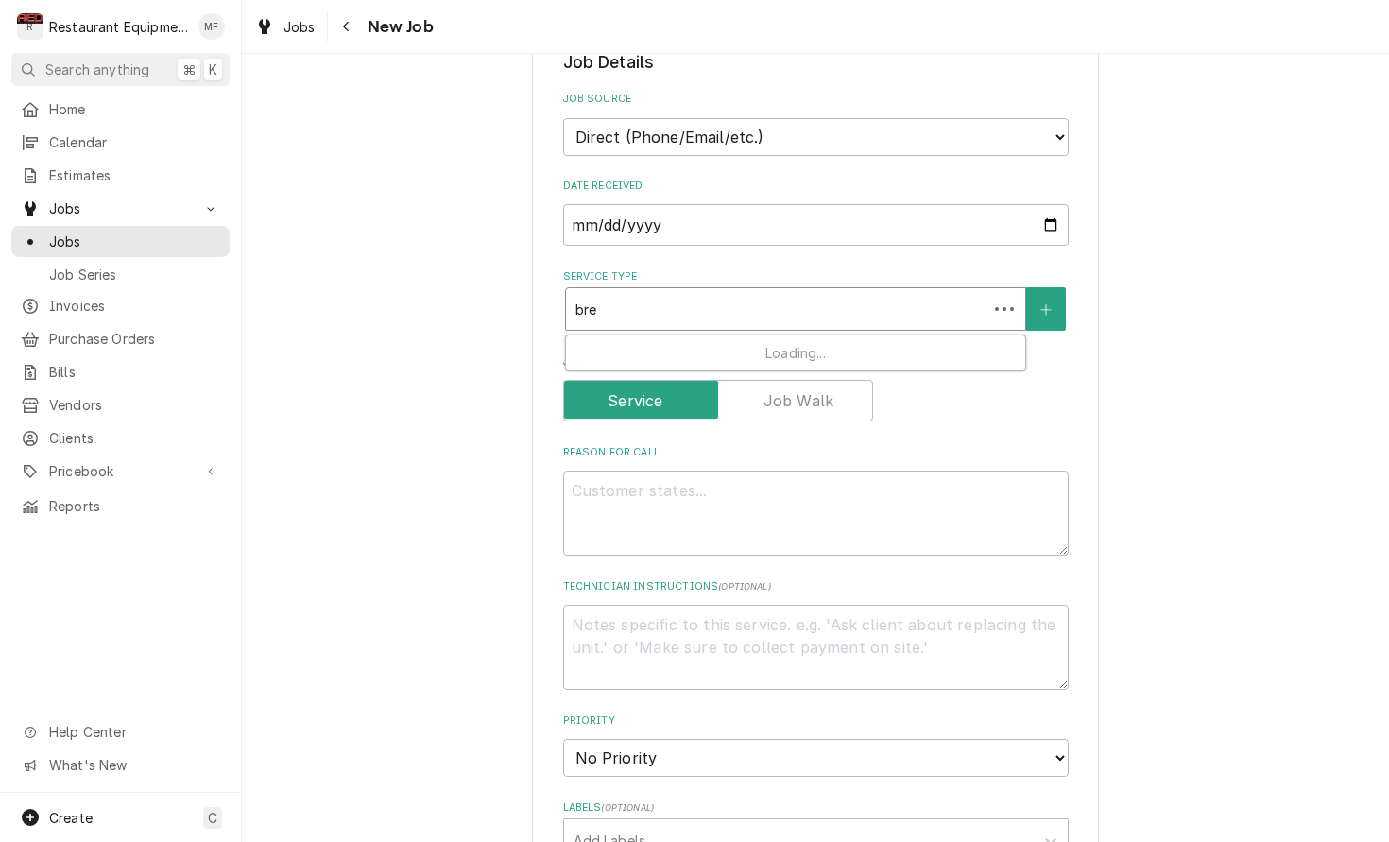
type input "brea"
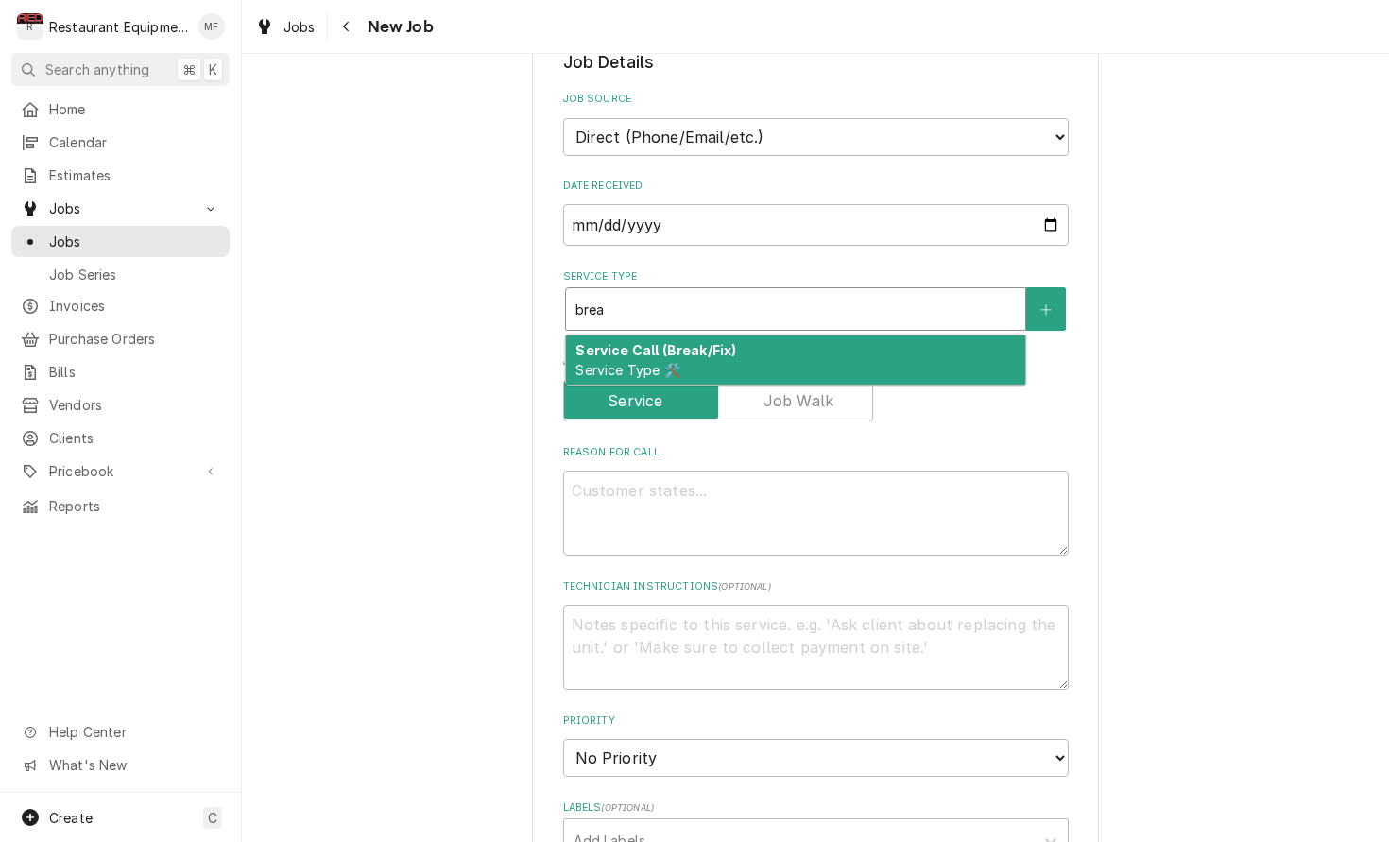
click at [729, 335] on div "Service Call (Break/Fix) Service Type 🛠️" at bounding box center [795, 359] width 459 height 49
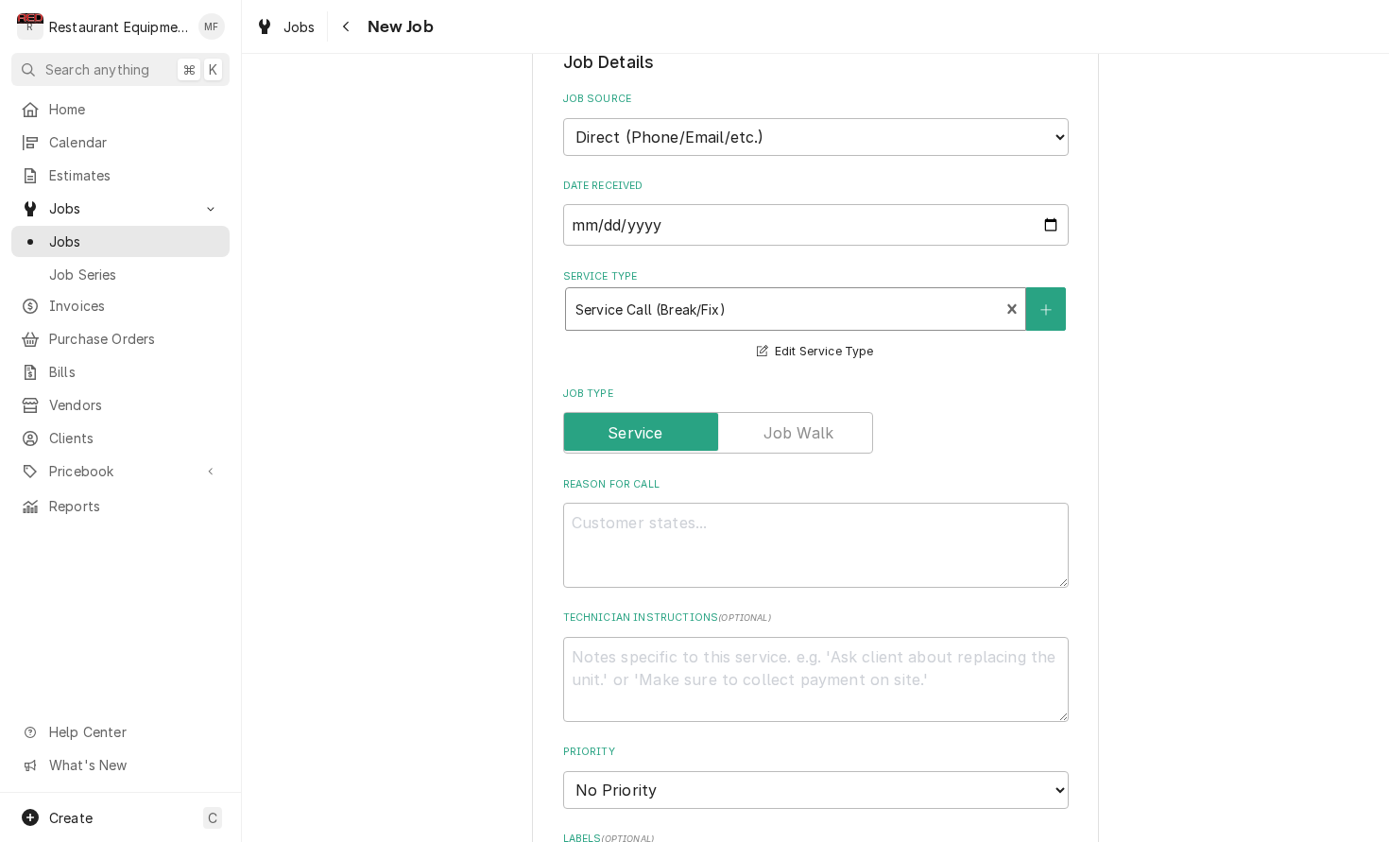
scroll to position [504, 0]
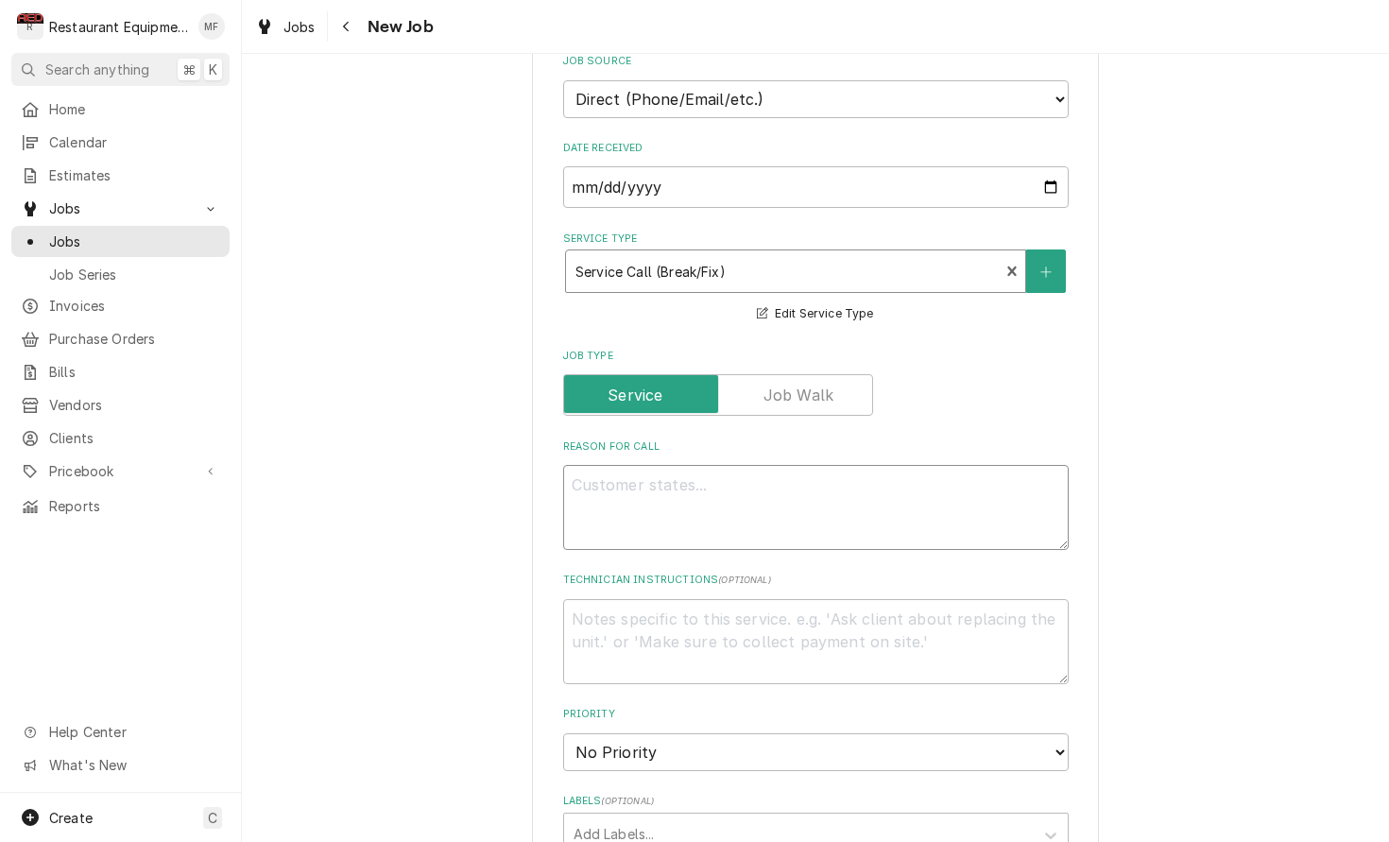
click at [951, 499] on textarea "Reason For Call" at bounding box center [816, 507] width 506 height 85
paste textarea "Hey Matt! One of the hotbox that was repaired on this service ticket is making …"
type textarea "x"
type textarea "Hey Matt! One of the hotbox that was repaired on this service ticket is making …"
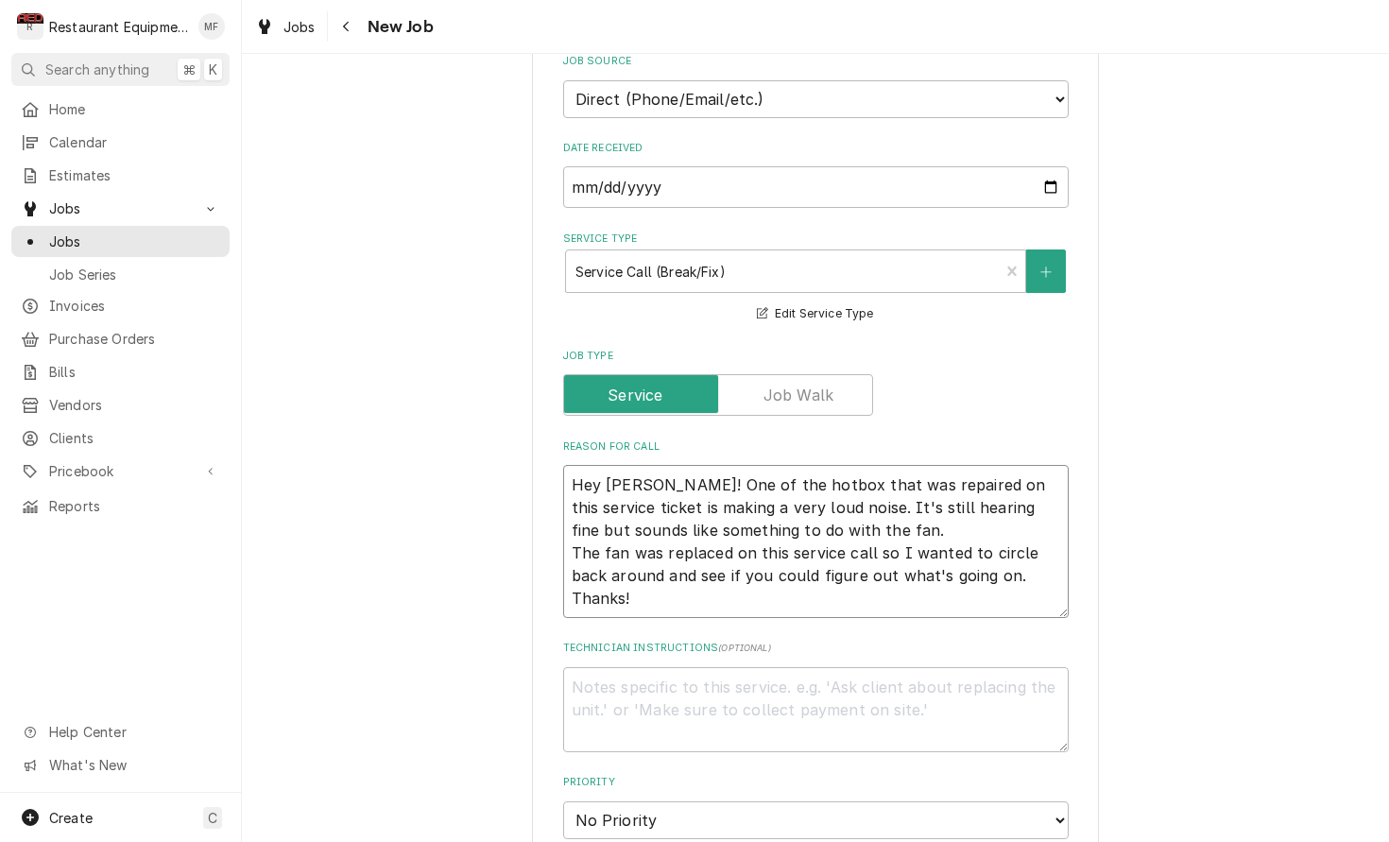
drag, startPoint x: 643, startPoint y: 465, endPoint x: 568, endPoint y: 468, distance: 74.7
click at [568, 468] on textarea "Hey Matt! One of the hotbox that was repaired on this service ticket is making …" at bounding box center [816, 541] width 506 height 153
type textarea "x"
type textarea "One of the hotbox that was repaired on this service ticket is making a very lou…"
drag, startPoint x: 853, startPoint y: 487, endPoint x: 903, endPoint y: 517, distance: 58.5
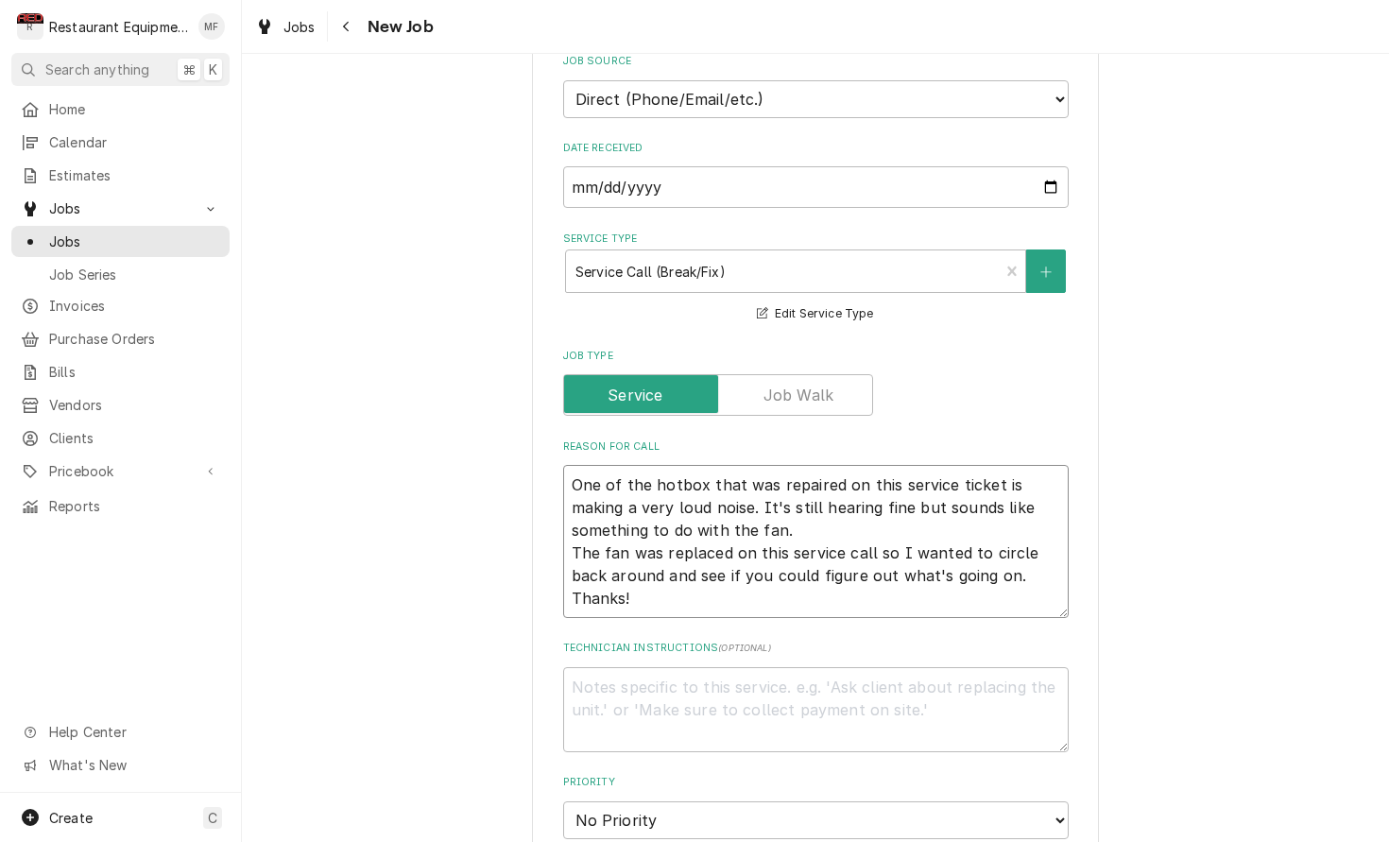
click at [853, 488] on textarea "One of the hotbox that was repaired on this service ticket is making a very lou…" at bounding box center [816, 541] width 506 height 153
type textarea "x"
type textarea "One of the hotbox that was repaired on this service ticket is making a very lou…"
type textarea "x"
type textarea "One of the hotbox that was repaired on this service ticket is making a very lou…"
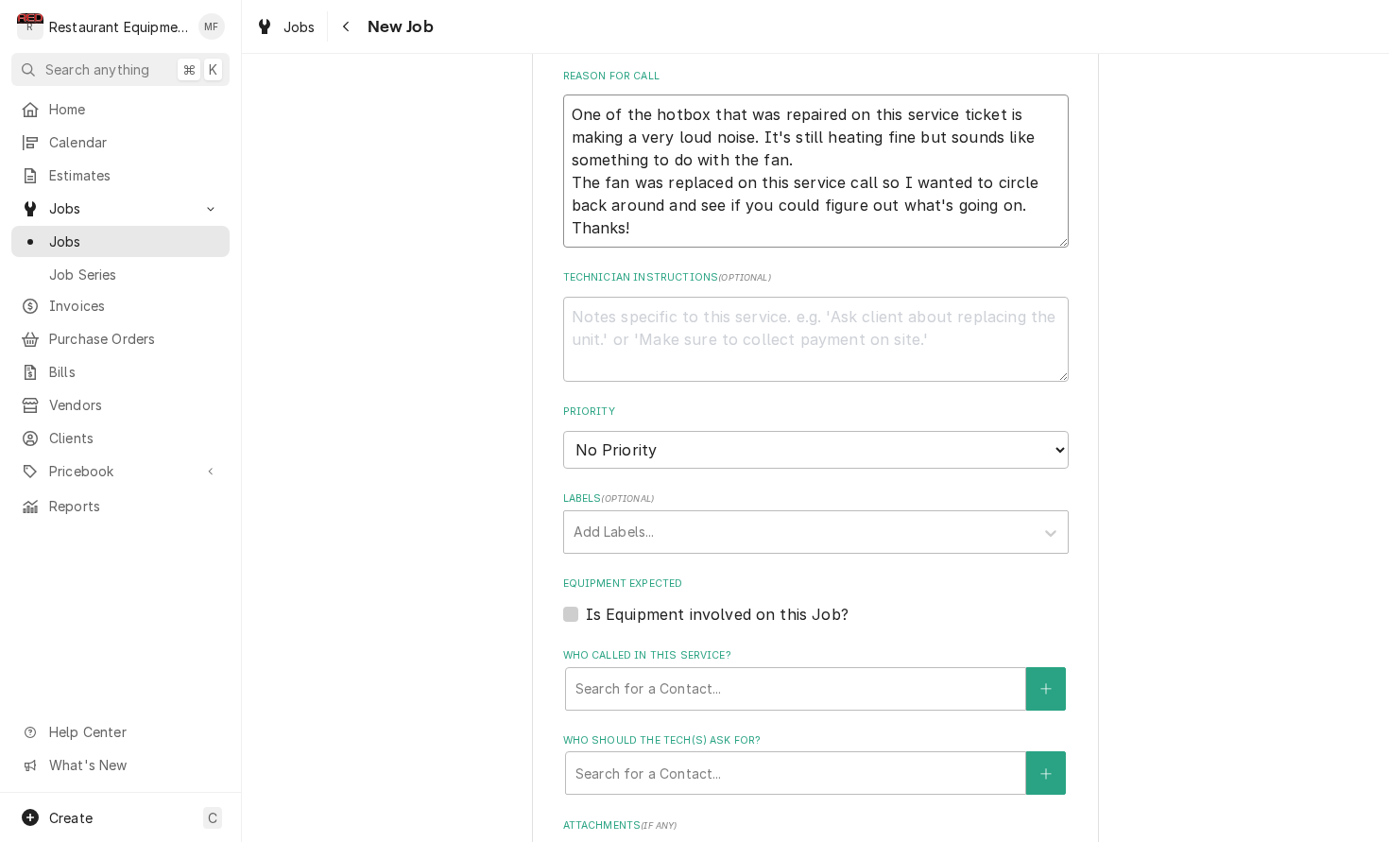
scroll to position [882, 0]
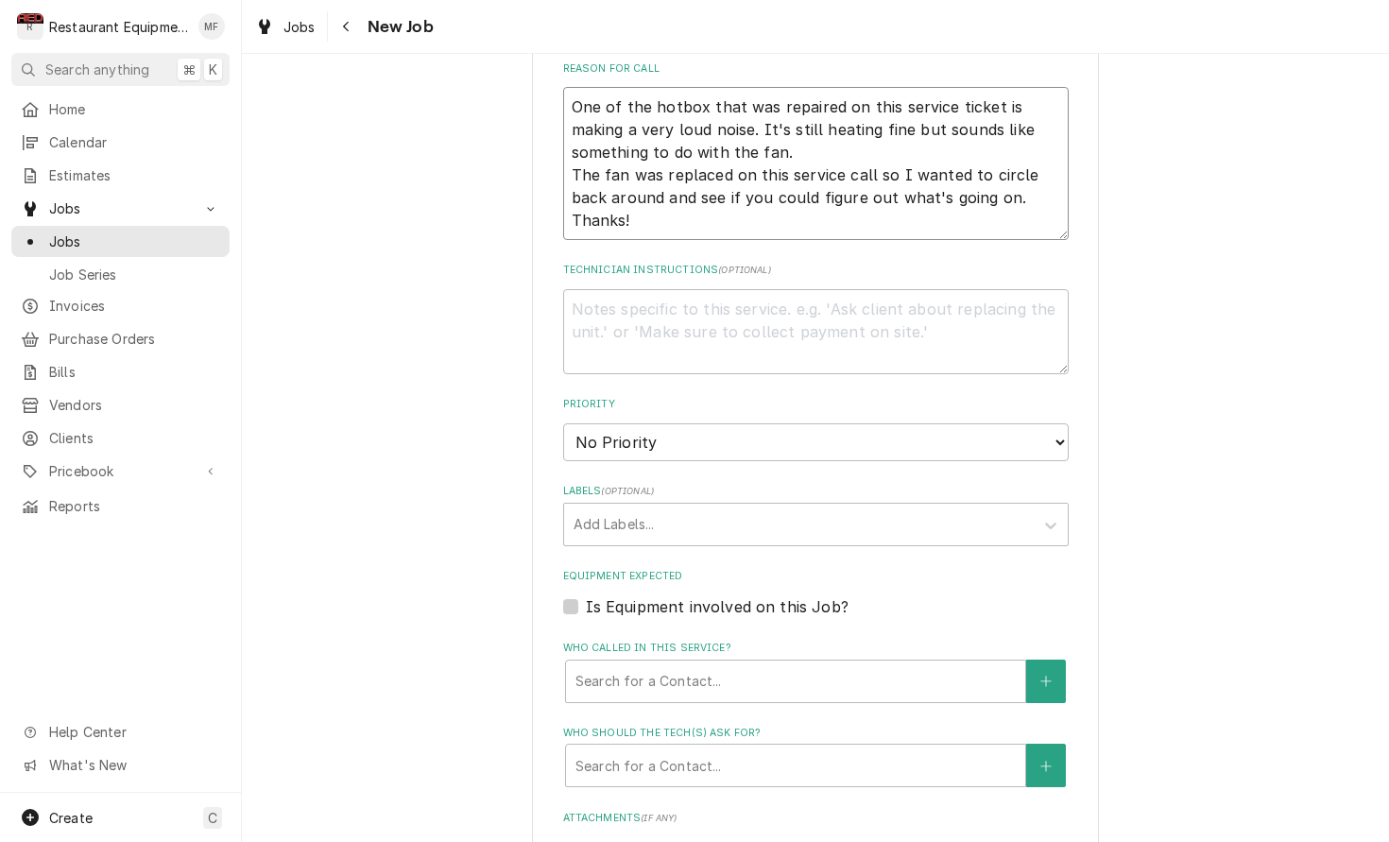
drag, startPoint x: 637, startPoint y: 199, endPoint x: 554, endPoint y: 203, distance: 83.2
click at [554, 203] on div "Please provide the following information to create a job: Client Details Client…" at bounding box center [815, 248] width 567 height 2078
type textarea "x"
type textarea "One of the hotbox that was repaired on this service ticket is making a very lou…"
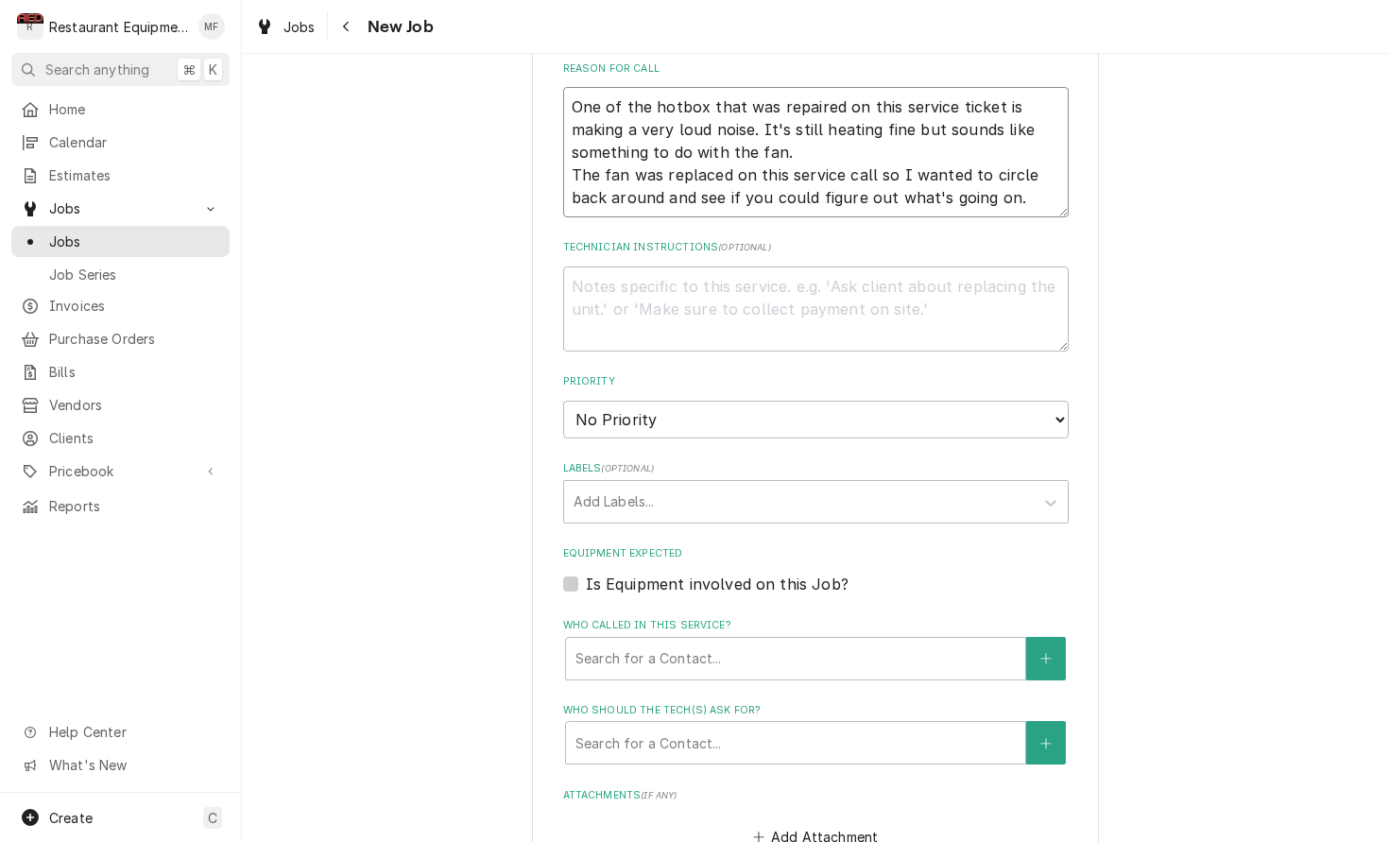
type textarea "x"
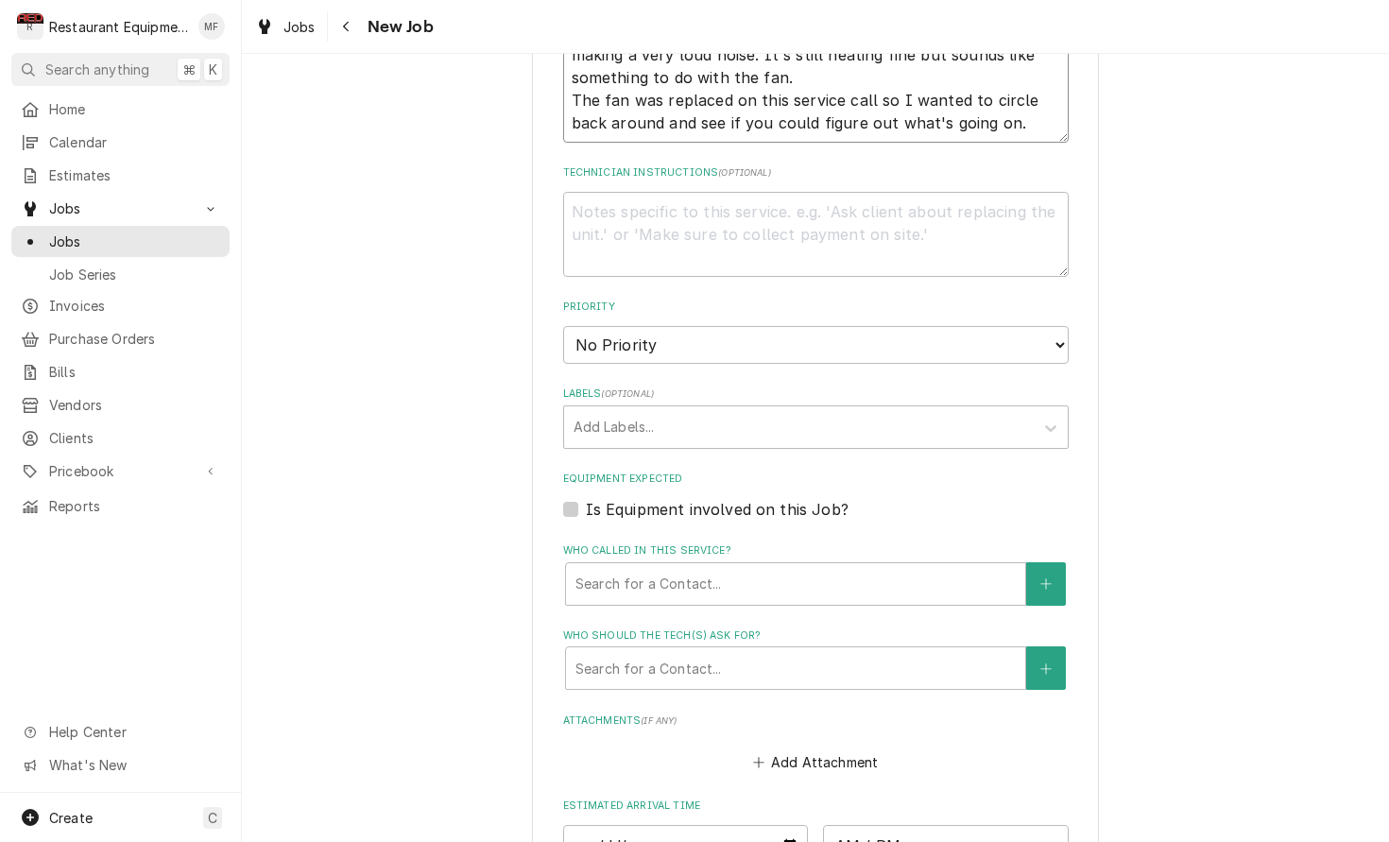
scroll to position [960, 0]
type textarea "One of the hotbox that was repaired on this service ticket is making a very lou…"
select select "2"
click at [855, 406] on div "Labels" at bounding box center [799, 423] width 451 height 34
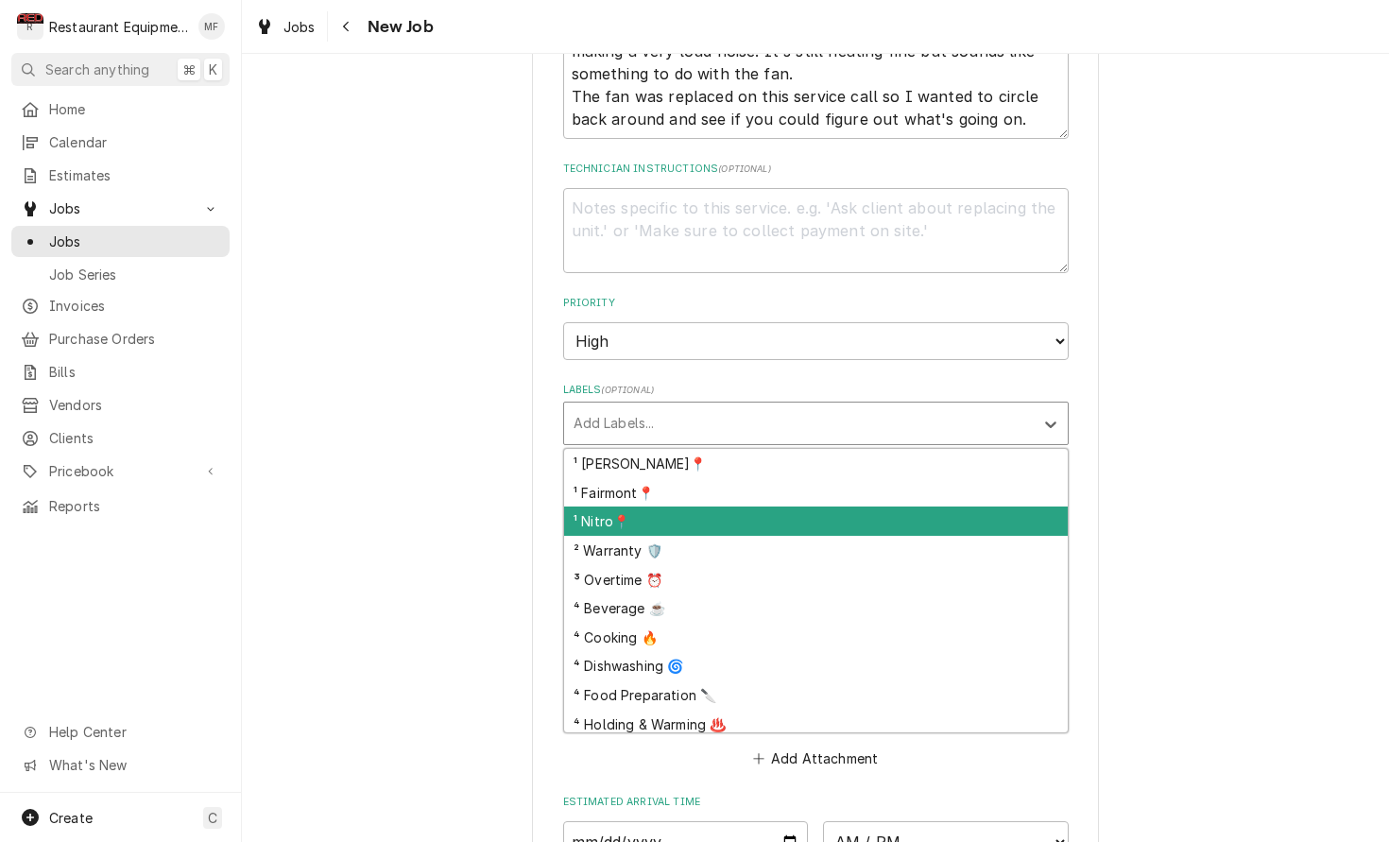
click at [812, 506] on div "¹ Nitro📍" at bounding box center [816, 520] width 504 height 29
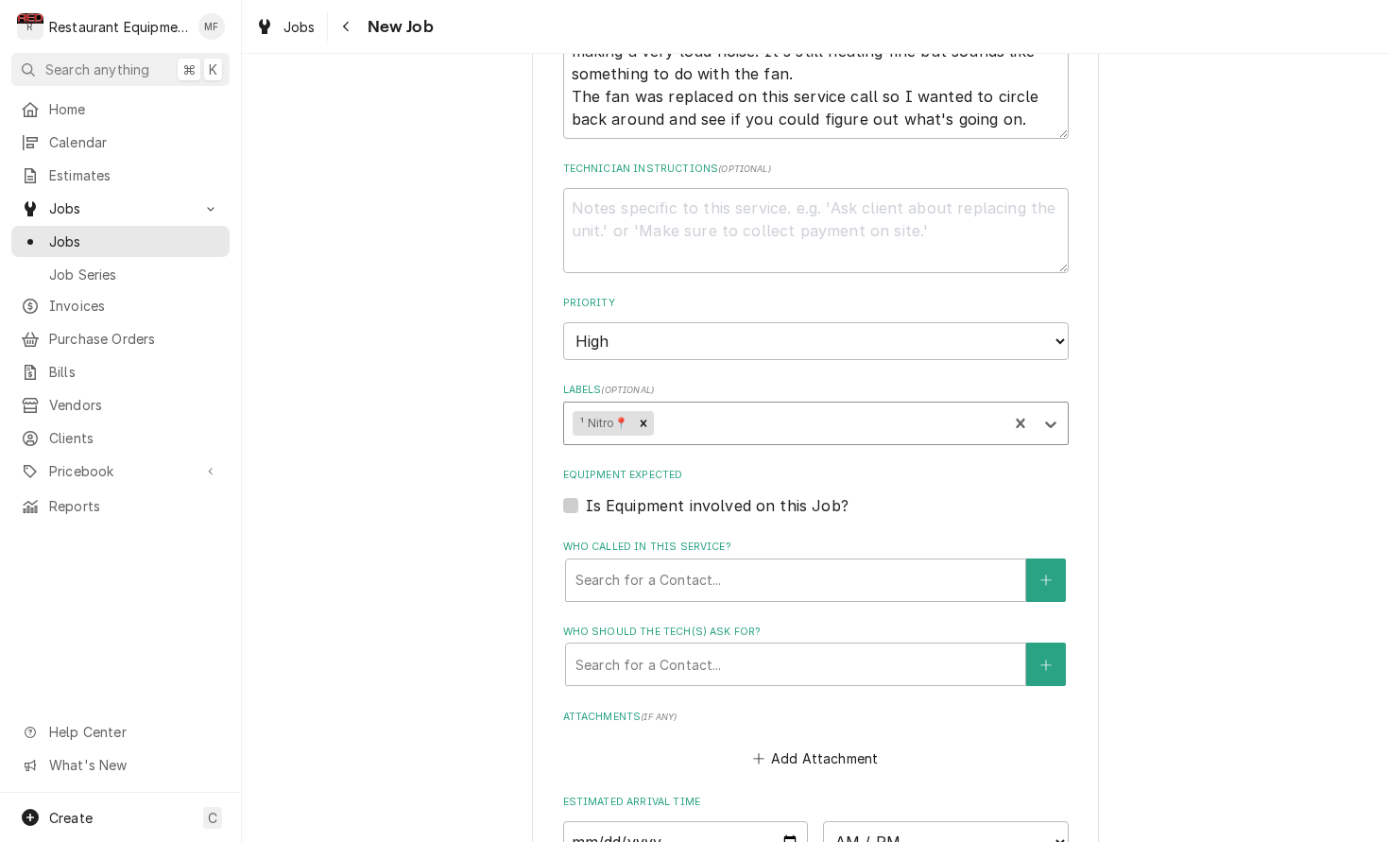
click at [762, 406] on div "Labels" at bounding box center [827, 423] width 341 height 34
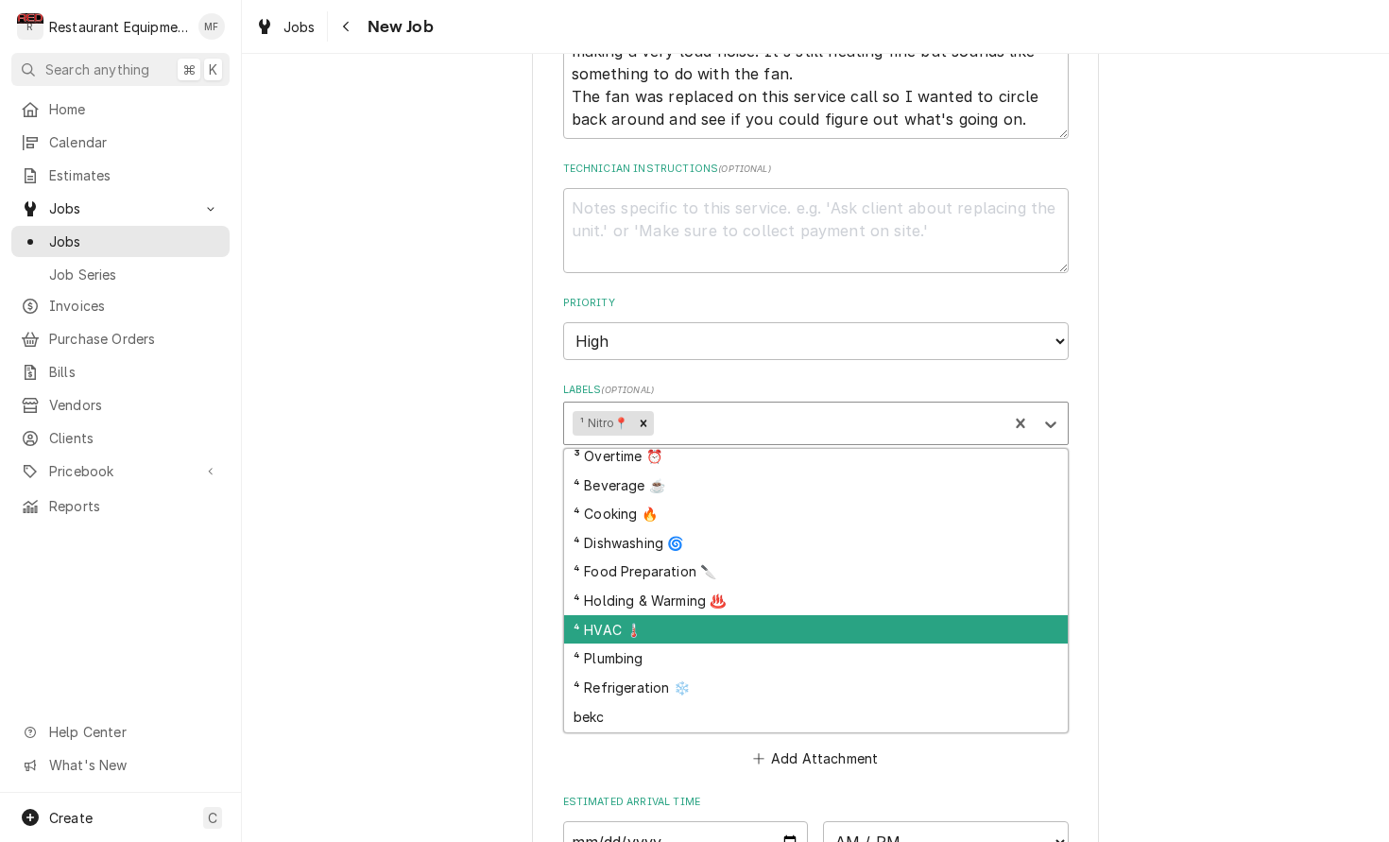
scroll to position [96, 0]
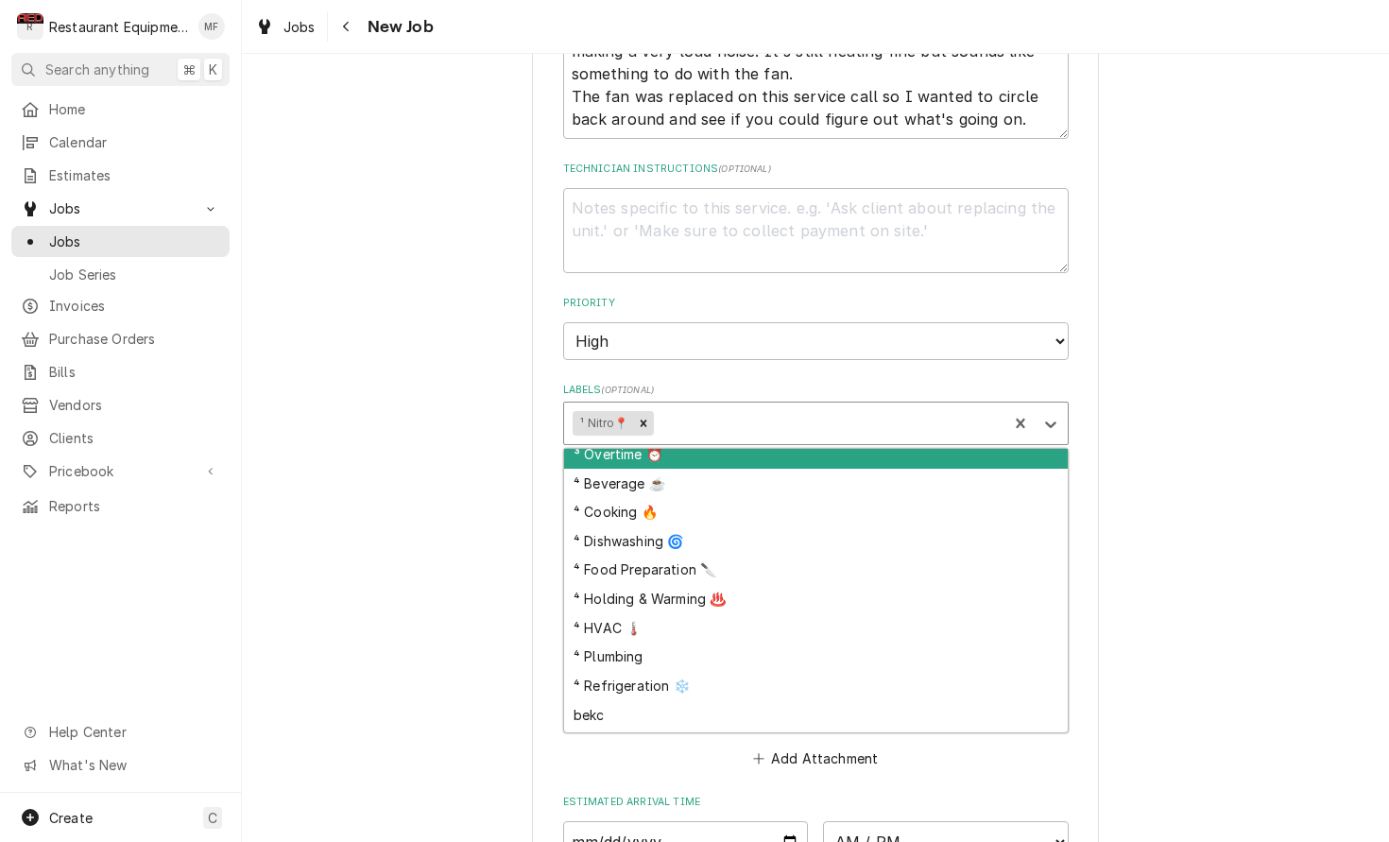
click at [919, 406] on div "Labels" at bounding box center [827, 423] width 341 height 34
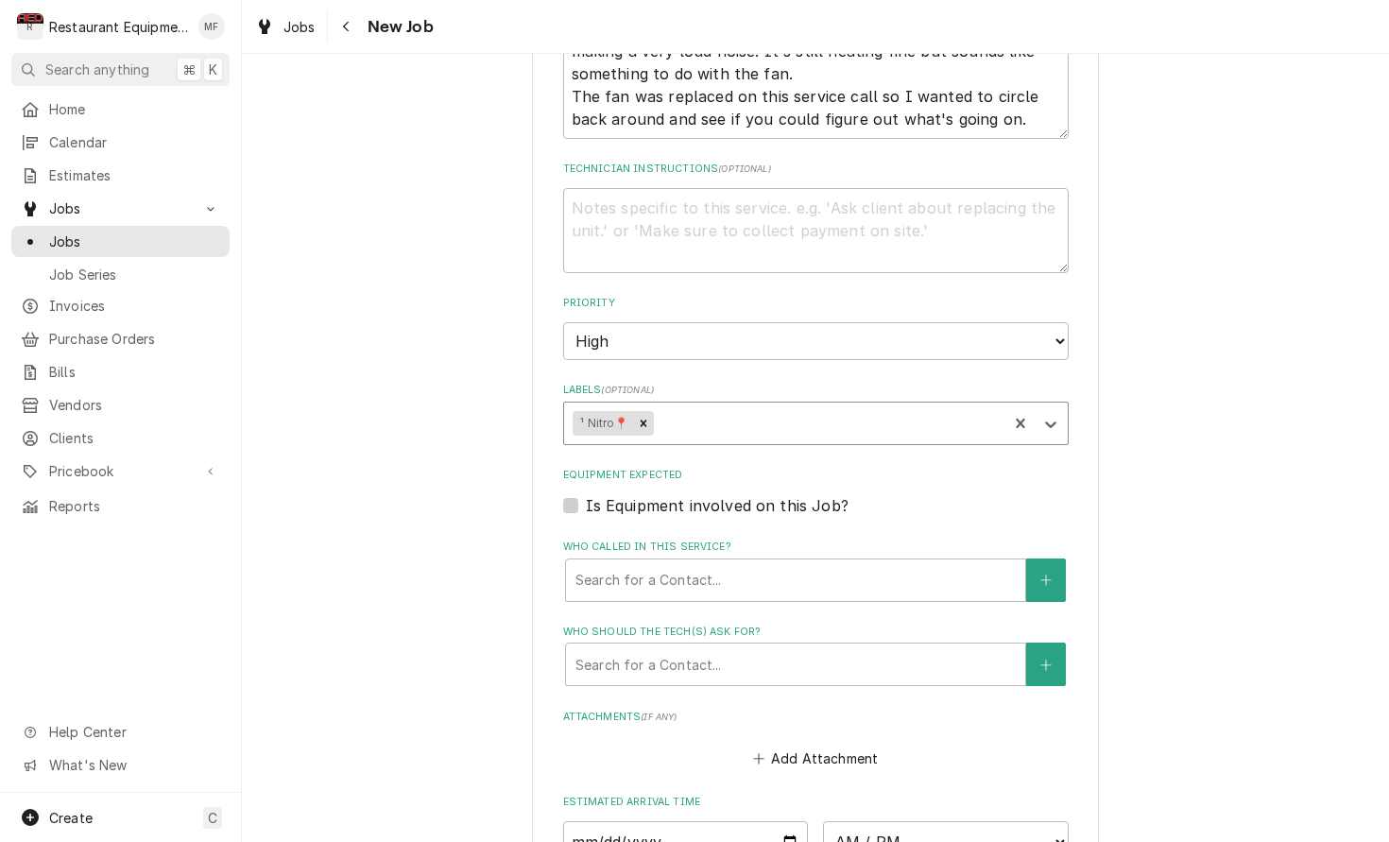
click at [918, 406] on div "Labels" at bounding box center [827, 423] width 341 height 34
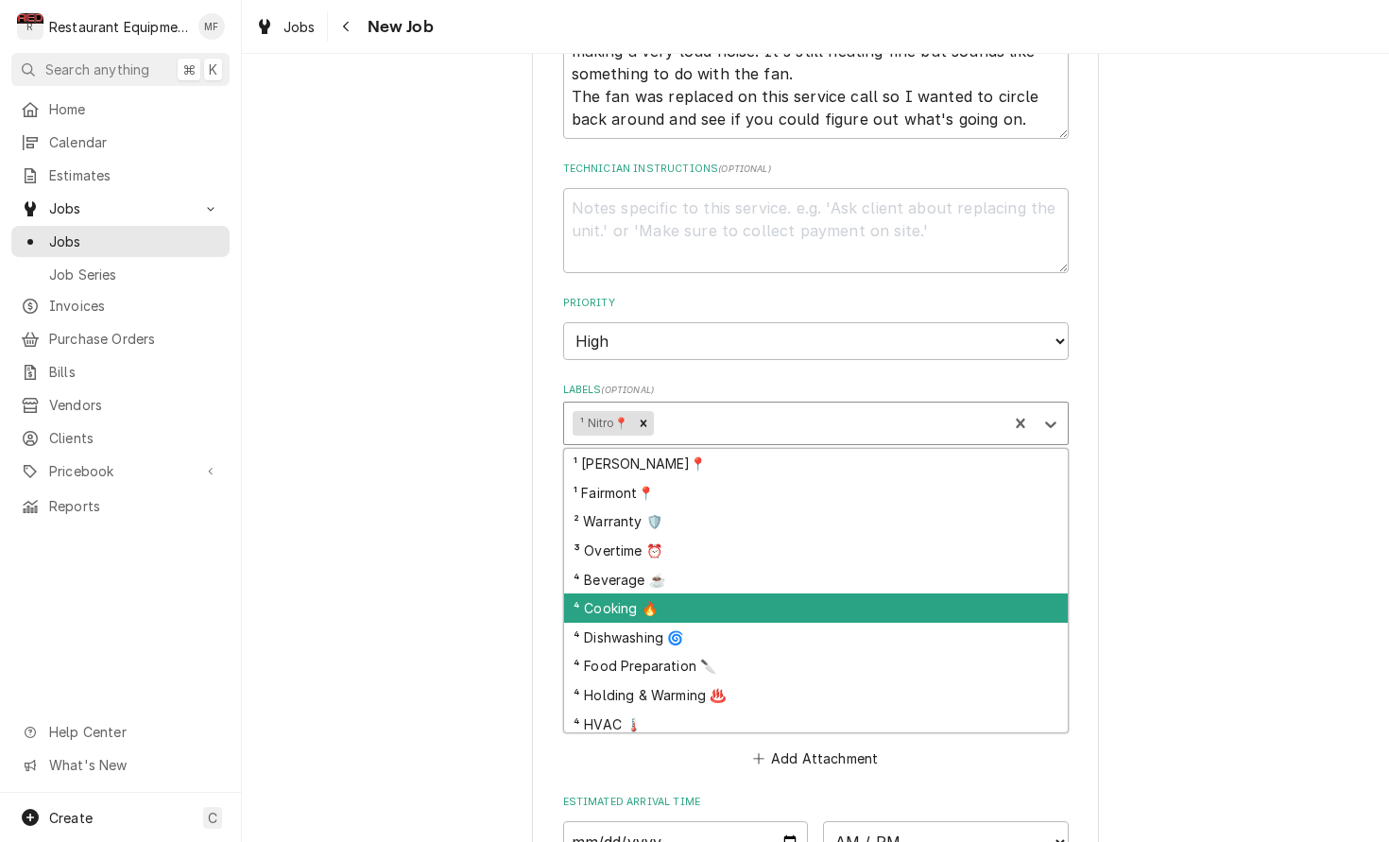
click at [941, 593] on div "⁴ Cooking 🔥" at bounding box center [816, 607] width 504 height 29
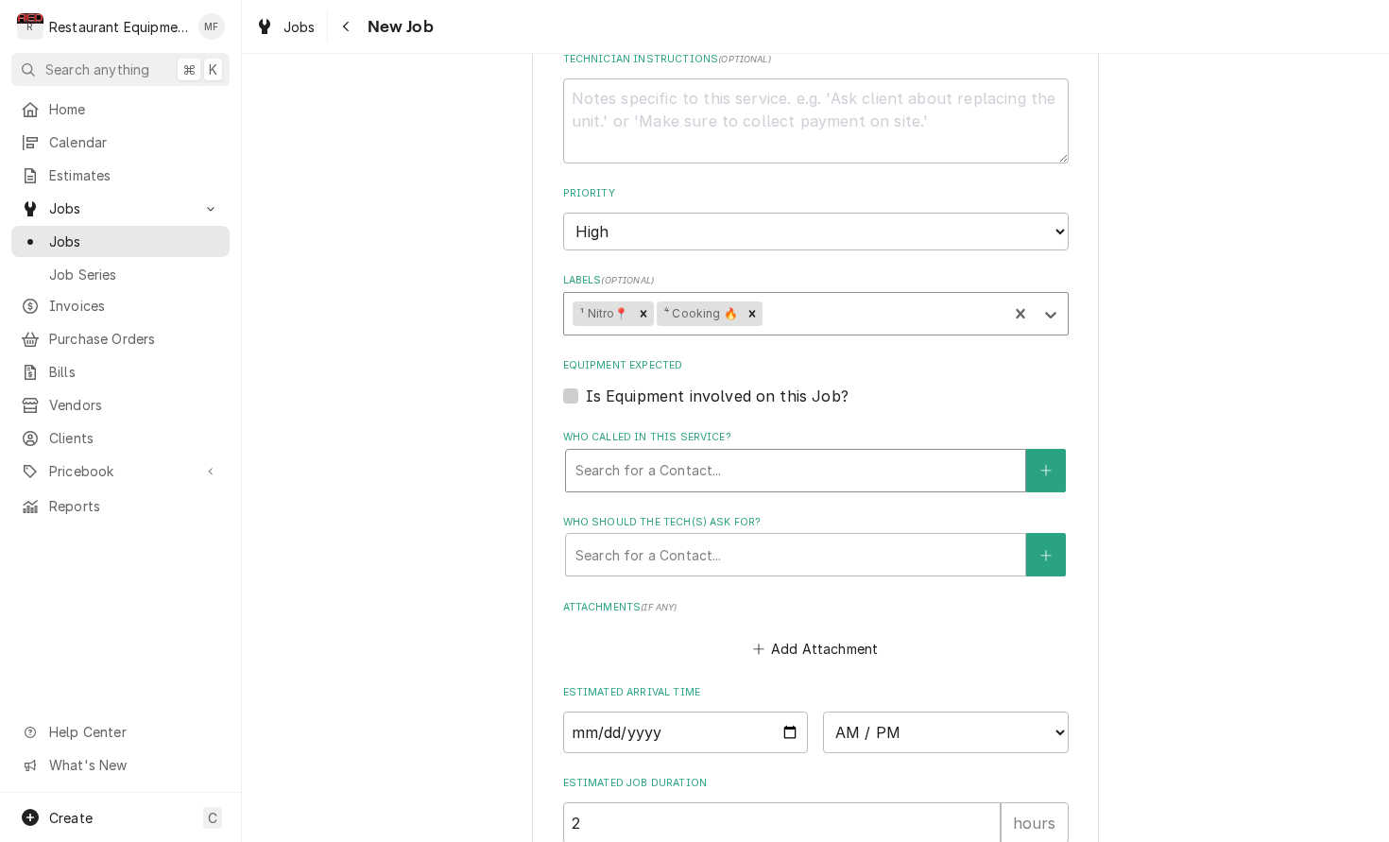
scroll to position [1085, 0]
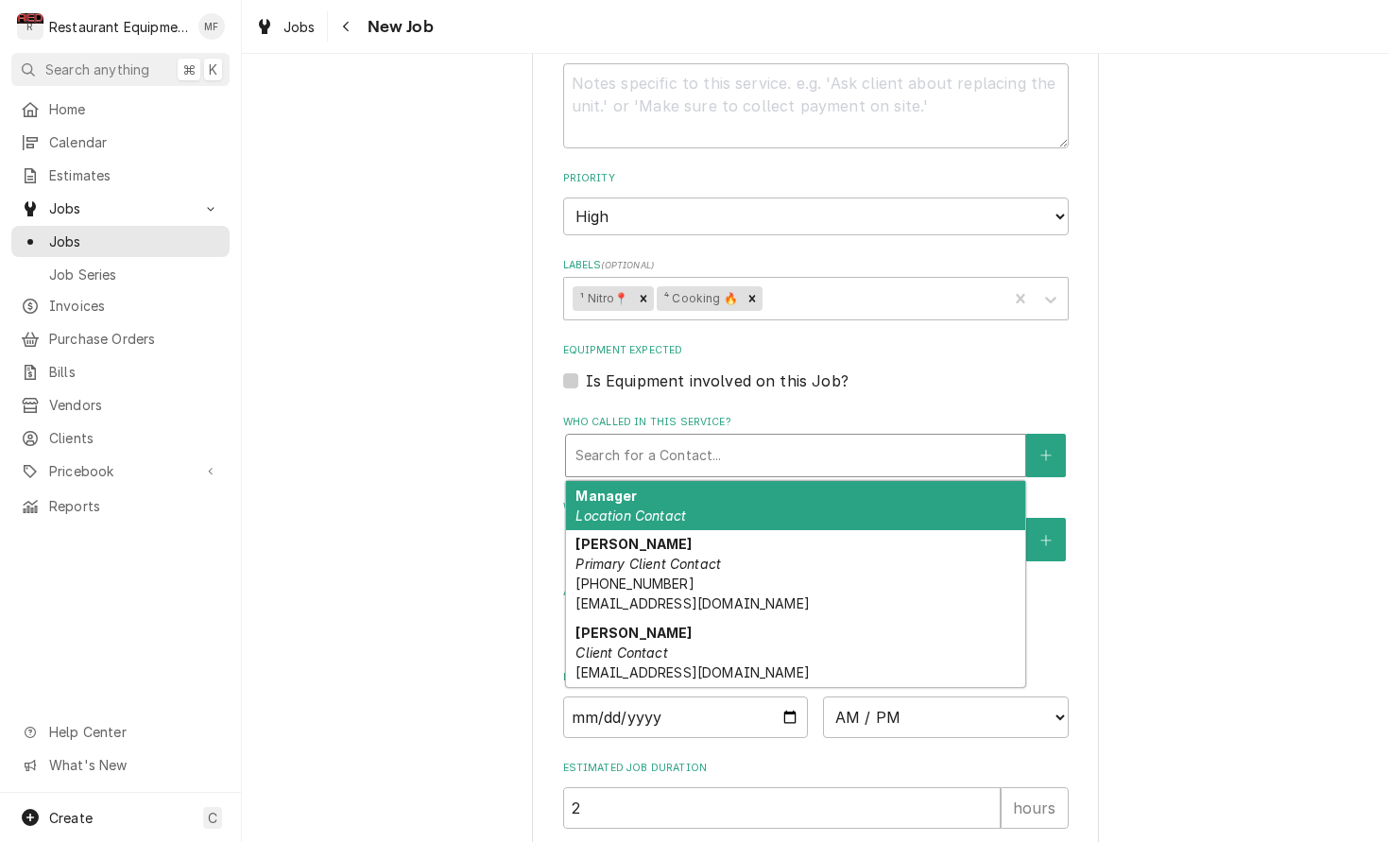
drag, startPoint x: 832, startPoint y: 403, endPoint x: 832, endPoint y: 472, distance: 68.0
click at [832, 438] on div "Who called in this service?" at bounding box center [795, 455] width 440 height 34
click at [834, 481] on div "Manager Location Contact" at bounding box center [795, 505] width 459 height 49
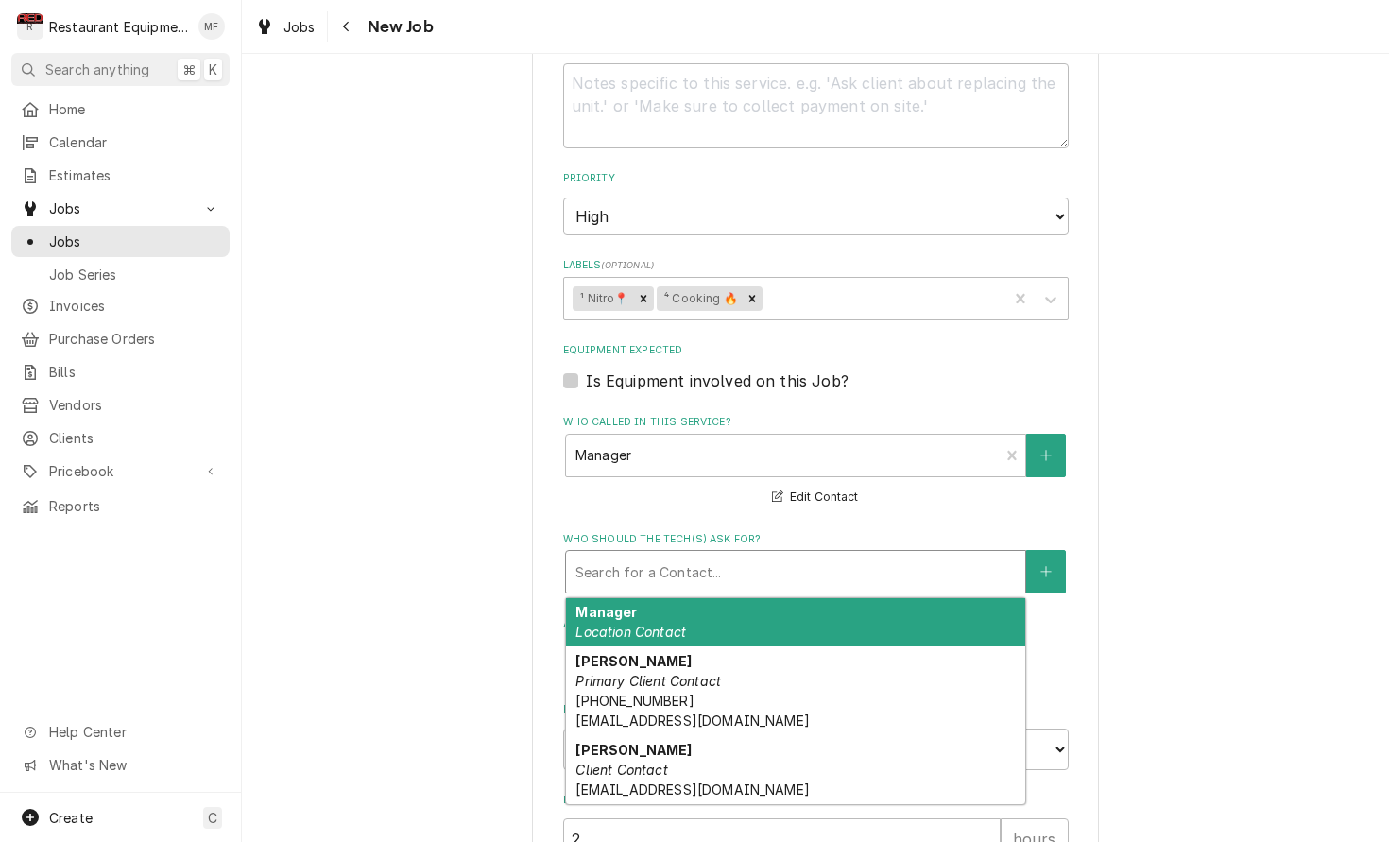
click at [869, 555] on div "Who should the tech(s) ask for?" at bounding box center [795, 572] width 440 height 34
click at [869, 598] on div "Manager Location Contact" at bounding box center [795, 622] width 459 height 49
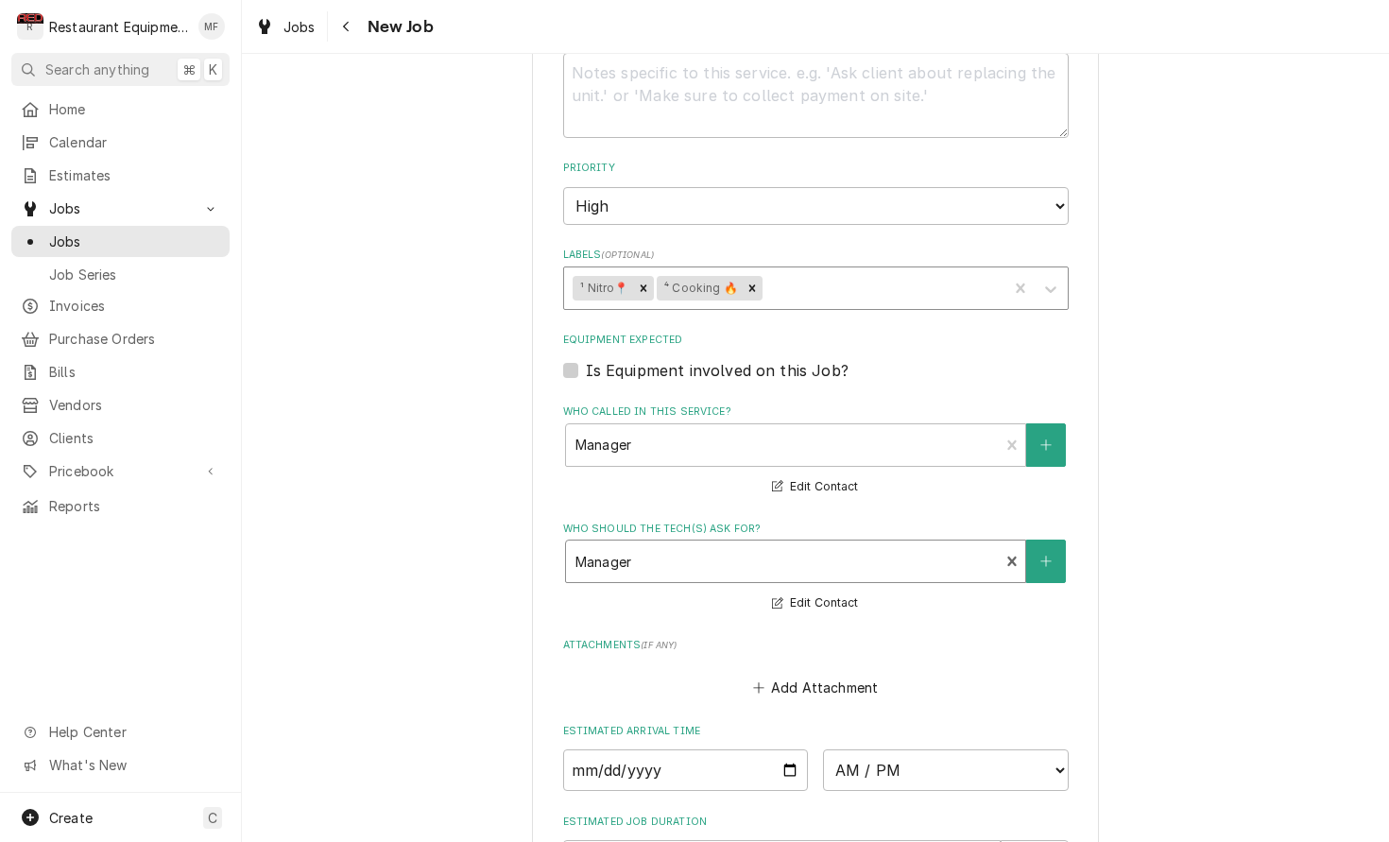
scroll to position [1094, 0]
click at [753, 283] on icon "Remove ⁴ Cooking 🔥" at bounding box center [752, 289] width 13 height 13
click at [753, 272] on div "Labels" at bounding box center [827, 289] width 341 height 34
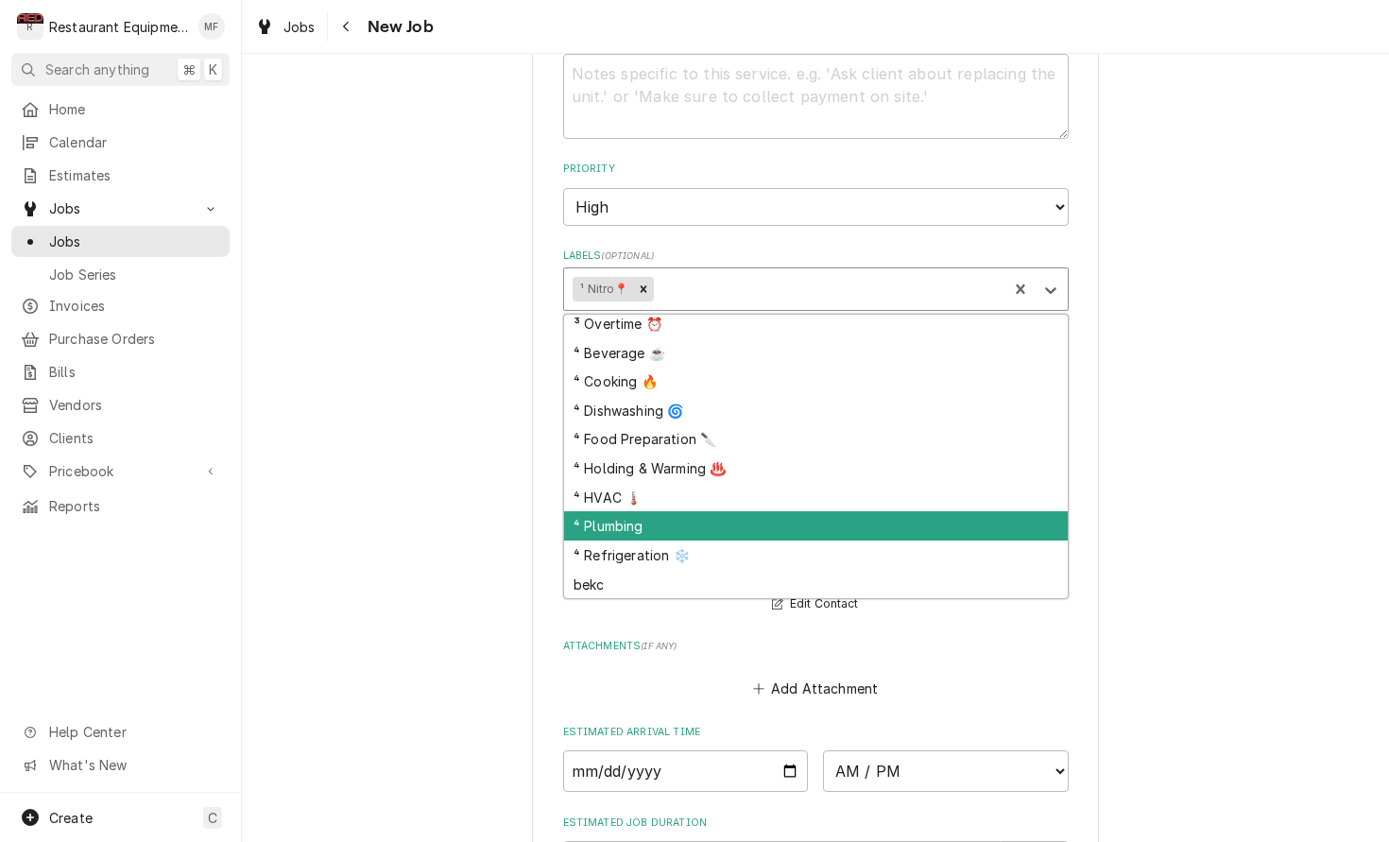
scroll to position [91, 0]
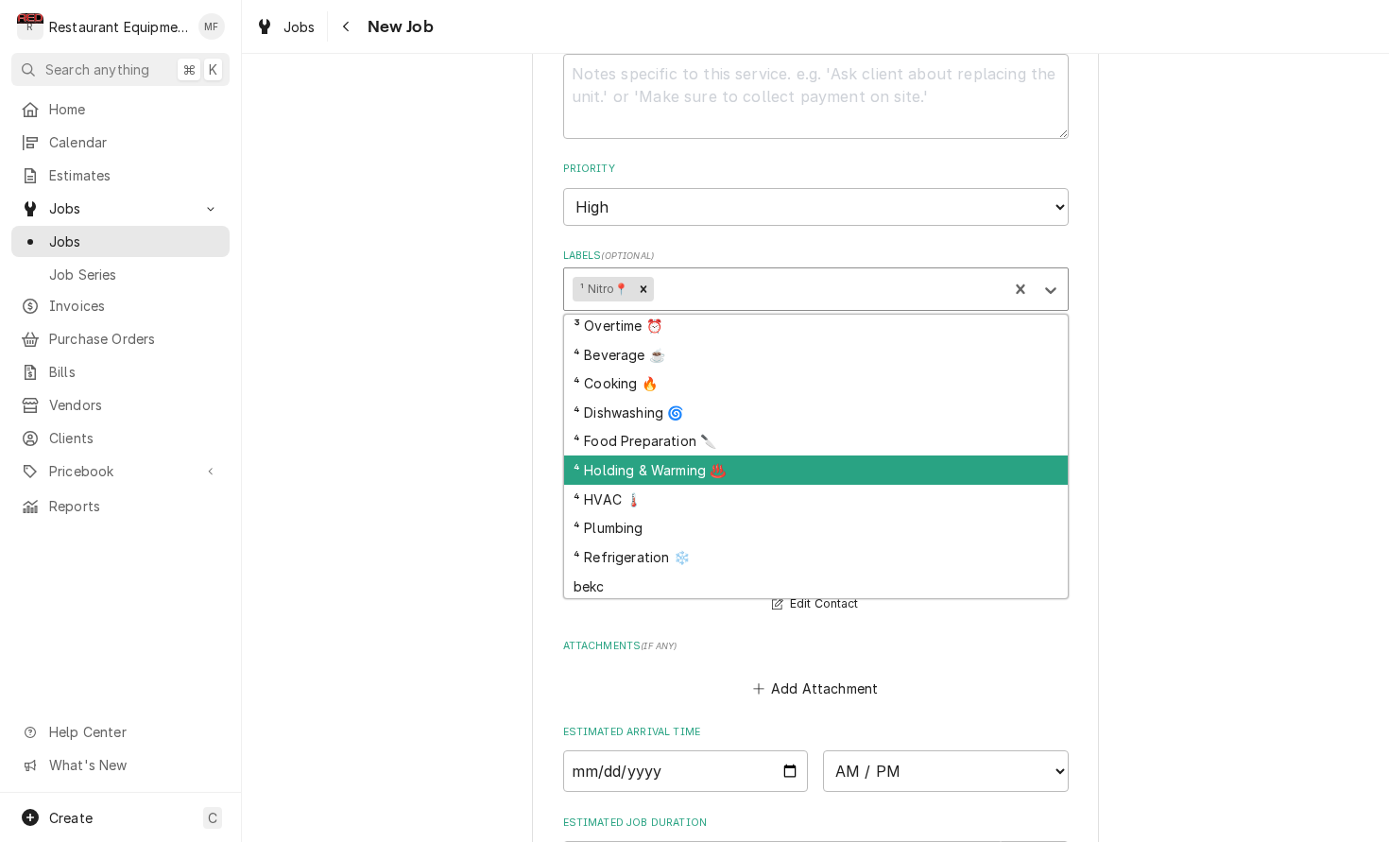
click at [739, 455] on div "⁴ Holding & Warming ♨️" at bounding box center [816, 469] width 504 height 29
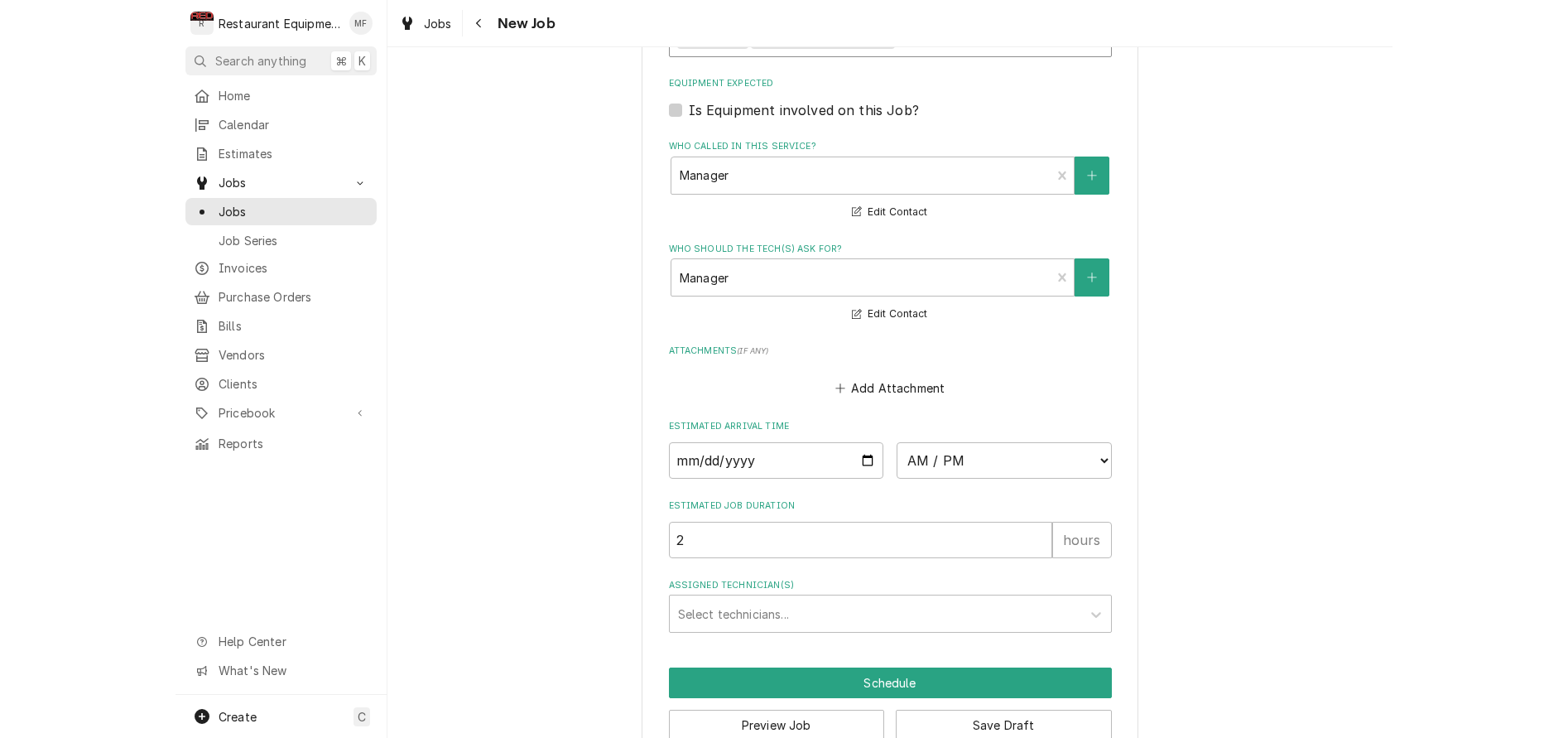
scroll to position [786, 0]
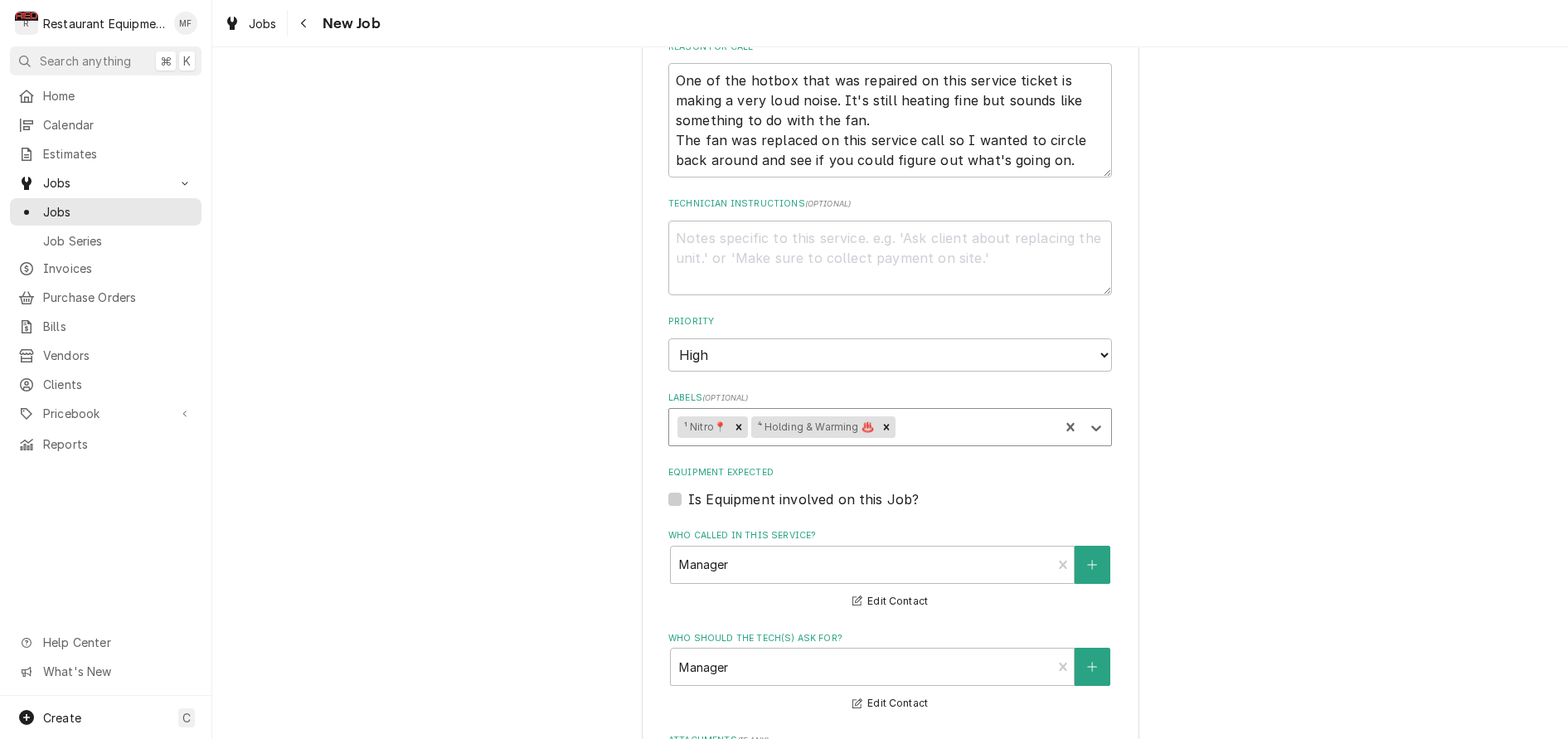
type textarea "x"
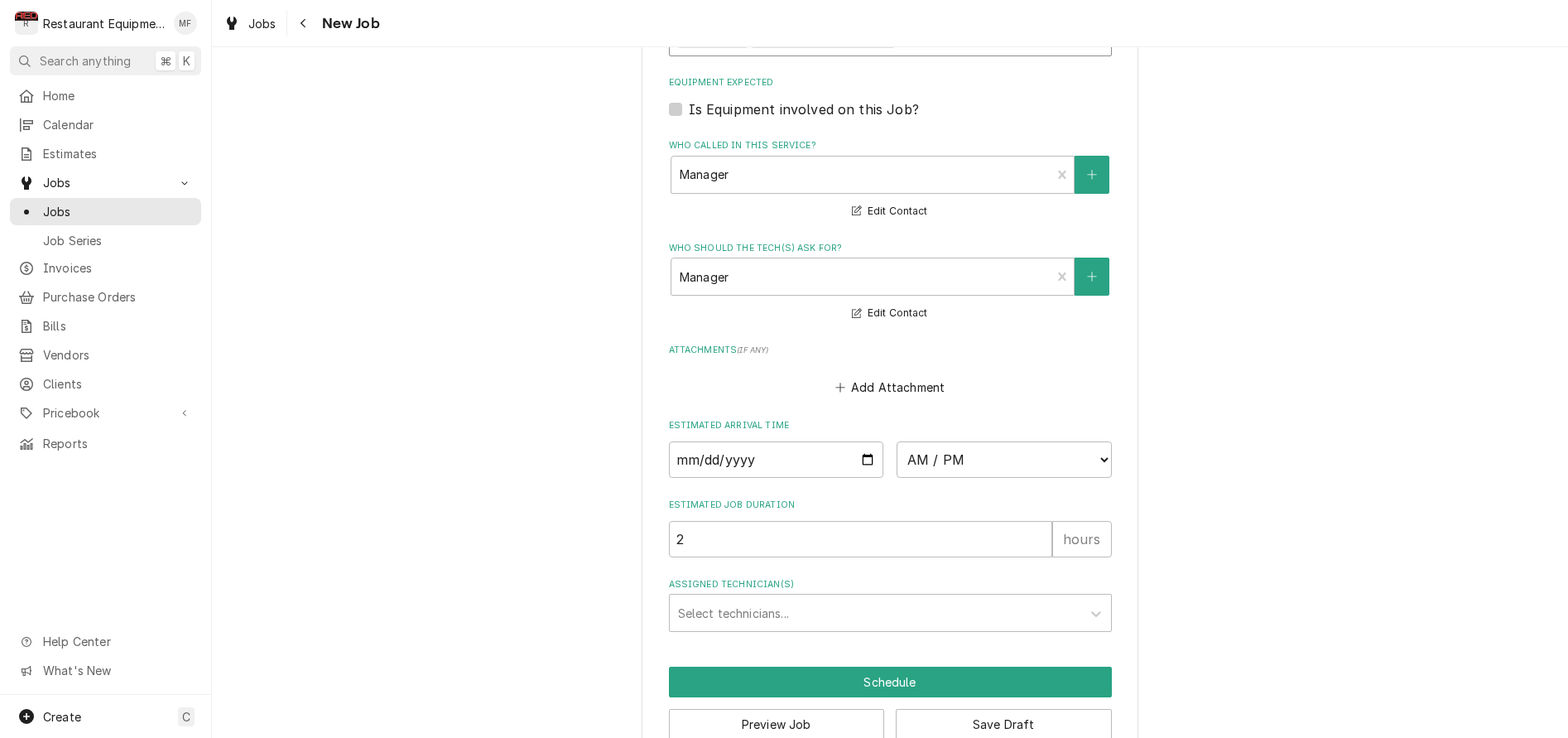
scroll to position [1174, 0]
click at [831, 443] on input "Date" at bounding box center [777, 461] width 215 height 37
type input "2025-10-06"
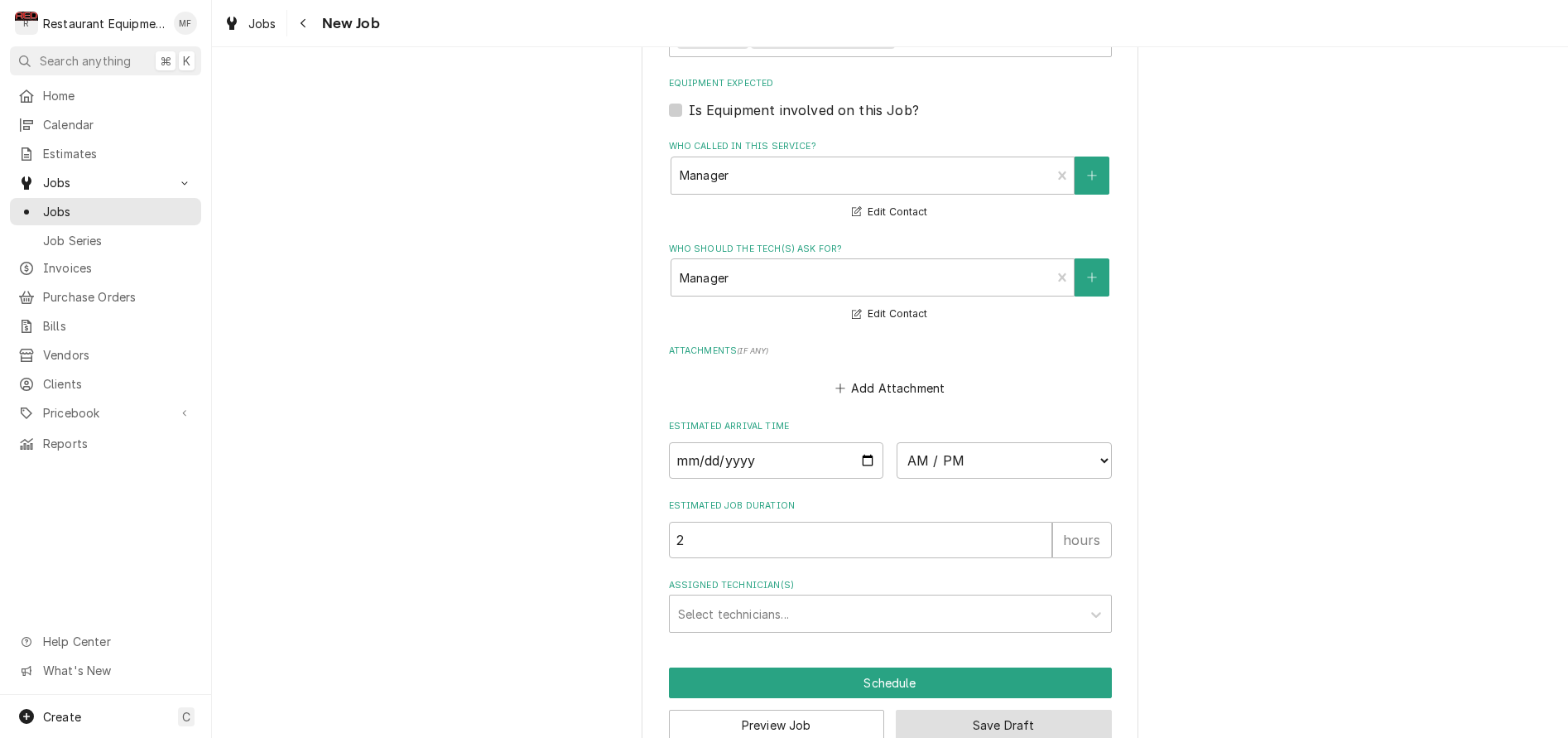
click at [1050, 710] on button "Save Draft" at bounding box center [1003, 725] width 216 height 31
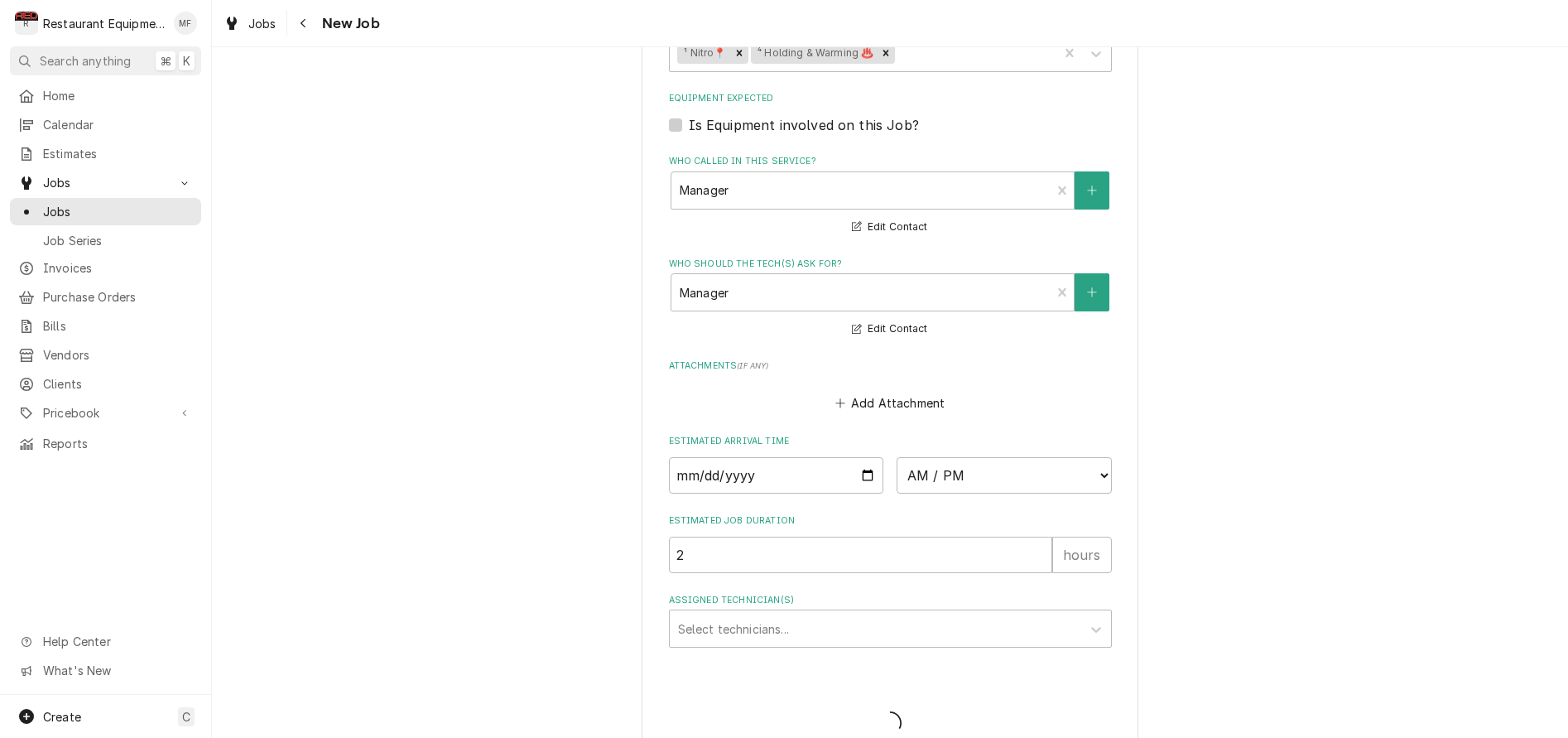
type textarea "x"
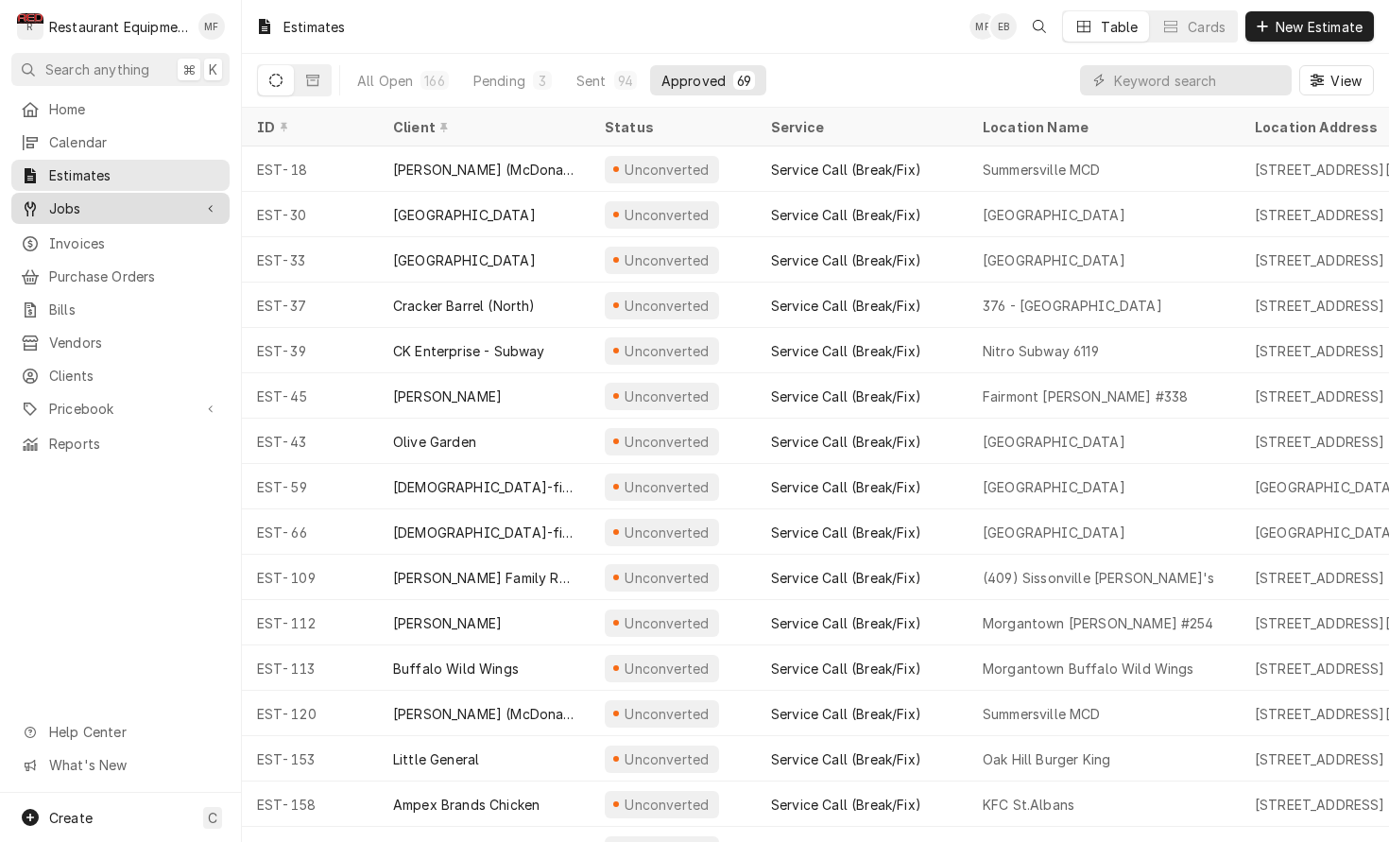
click at [183, 198] on span "Jobs" at bounding box center [120, 208] width 143 height 20
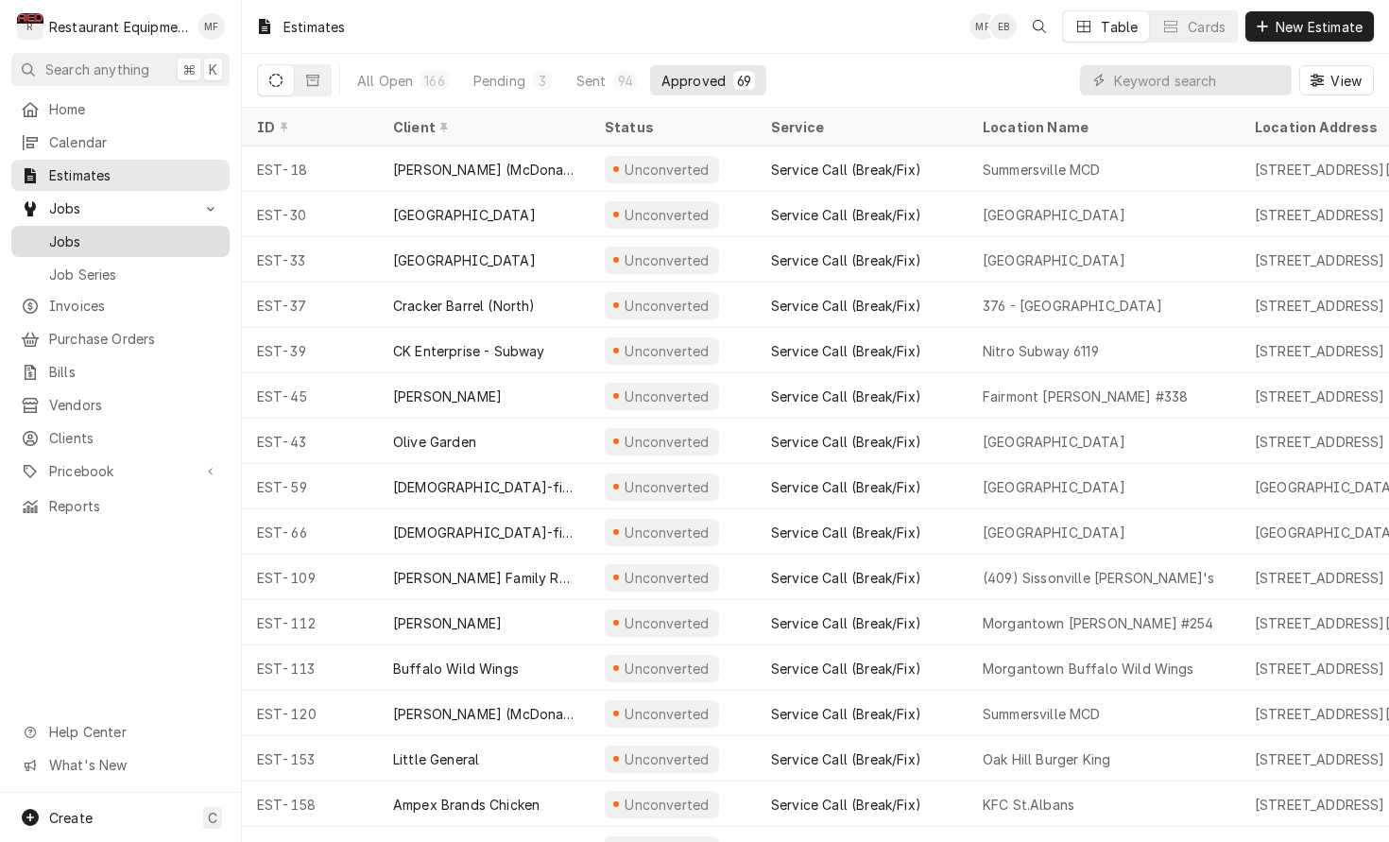
click at [158, 238] on span "Jobs" at bounding box center [134, 242] width 171 height 20
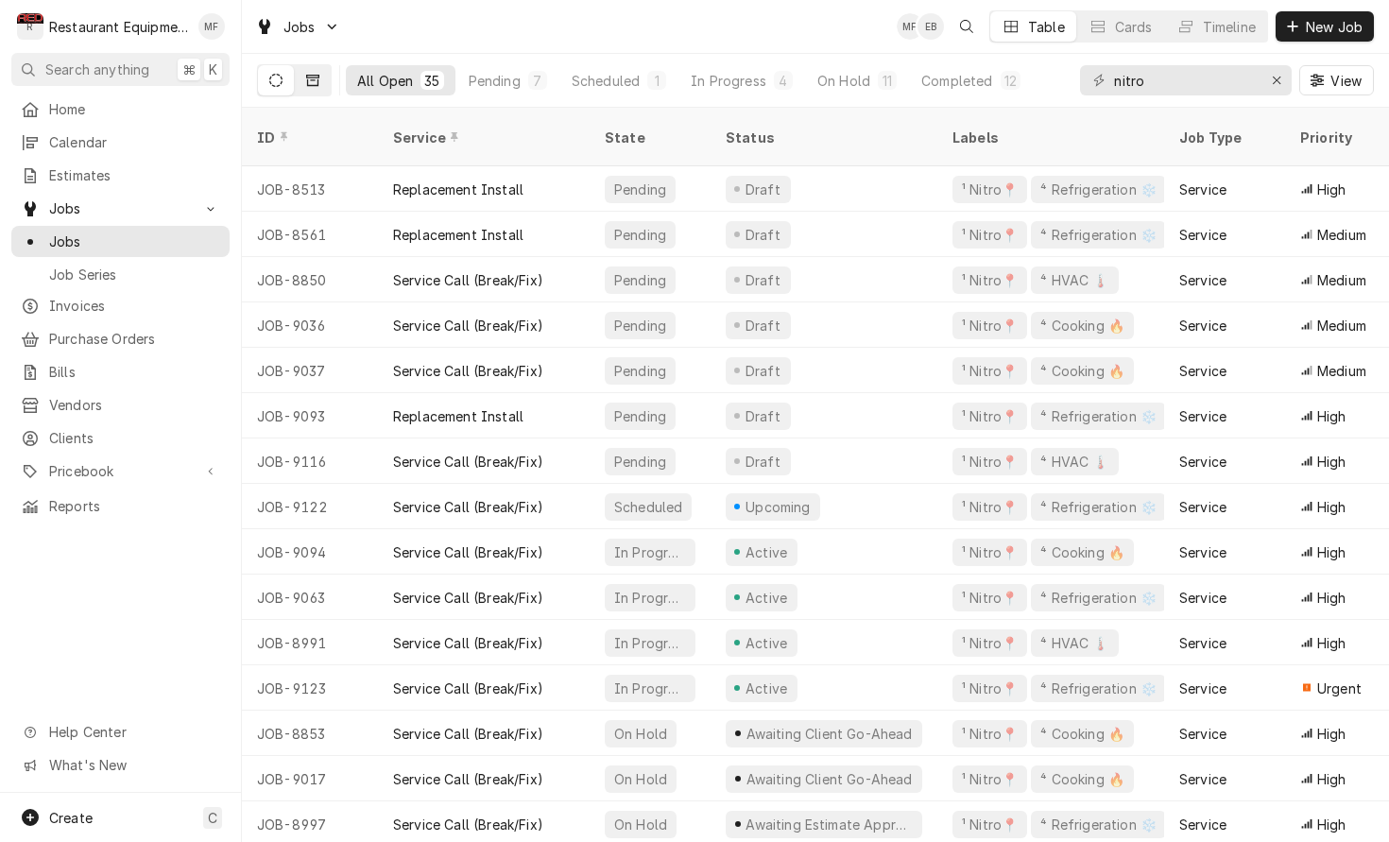
click at [318, 80] on icon "Dynamic Content Wrapper" at bounding box center [312, 80] width 13 height 11
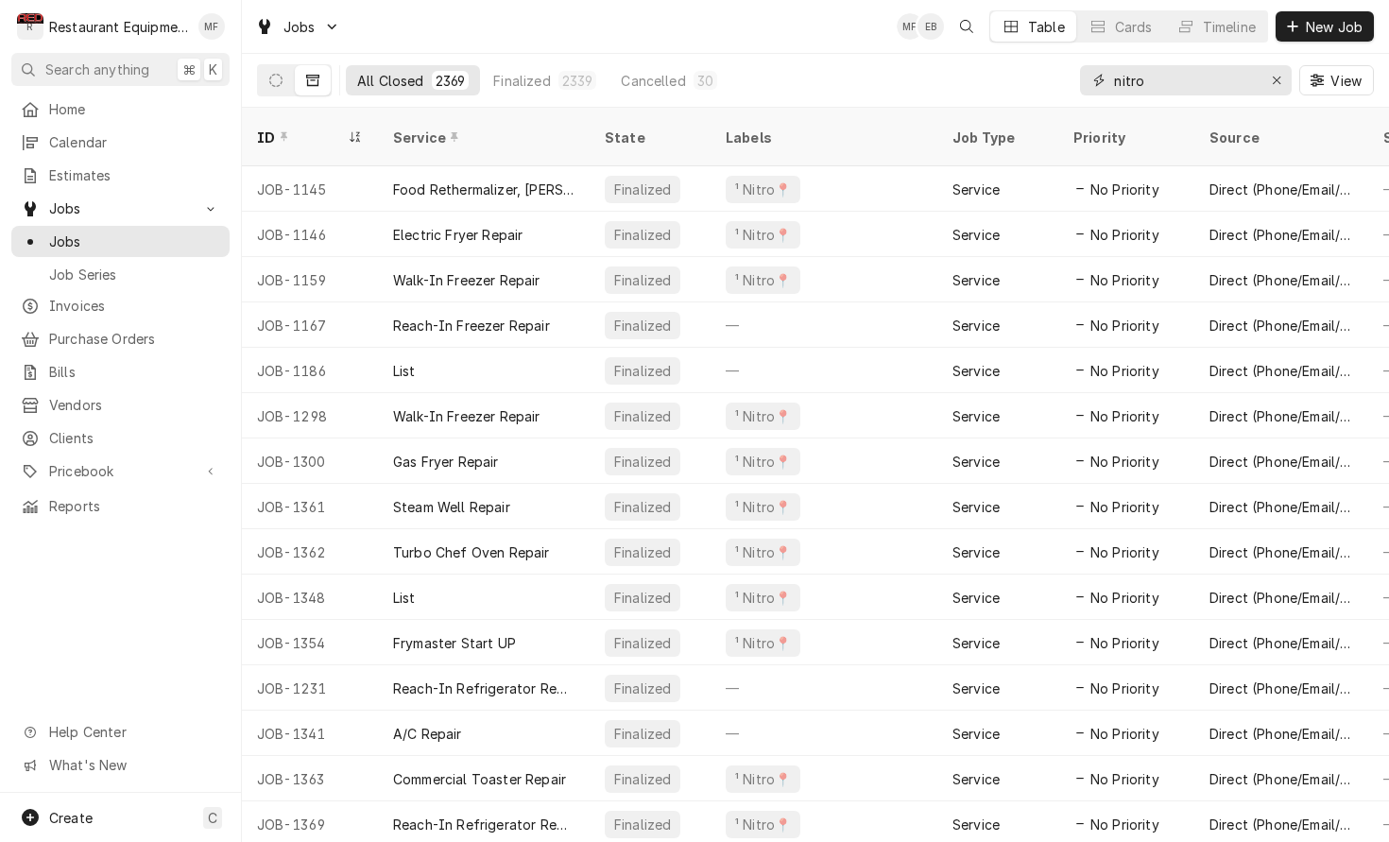
click at [1177, 78] on input "nitro" at bounding box center [1185, 80] width 142 height 30
type input "q"
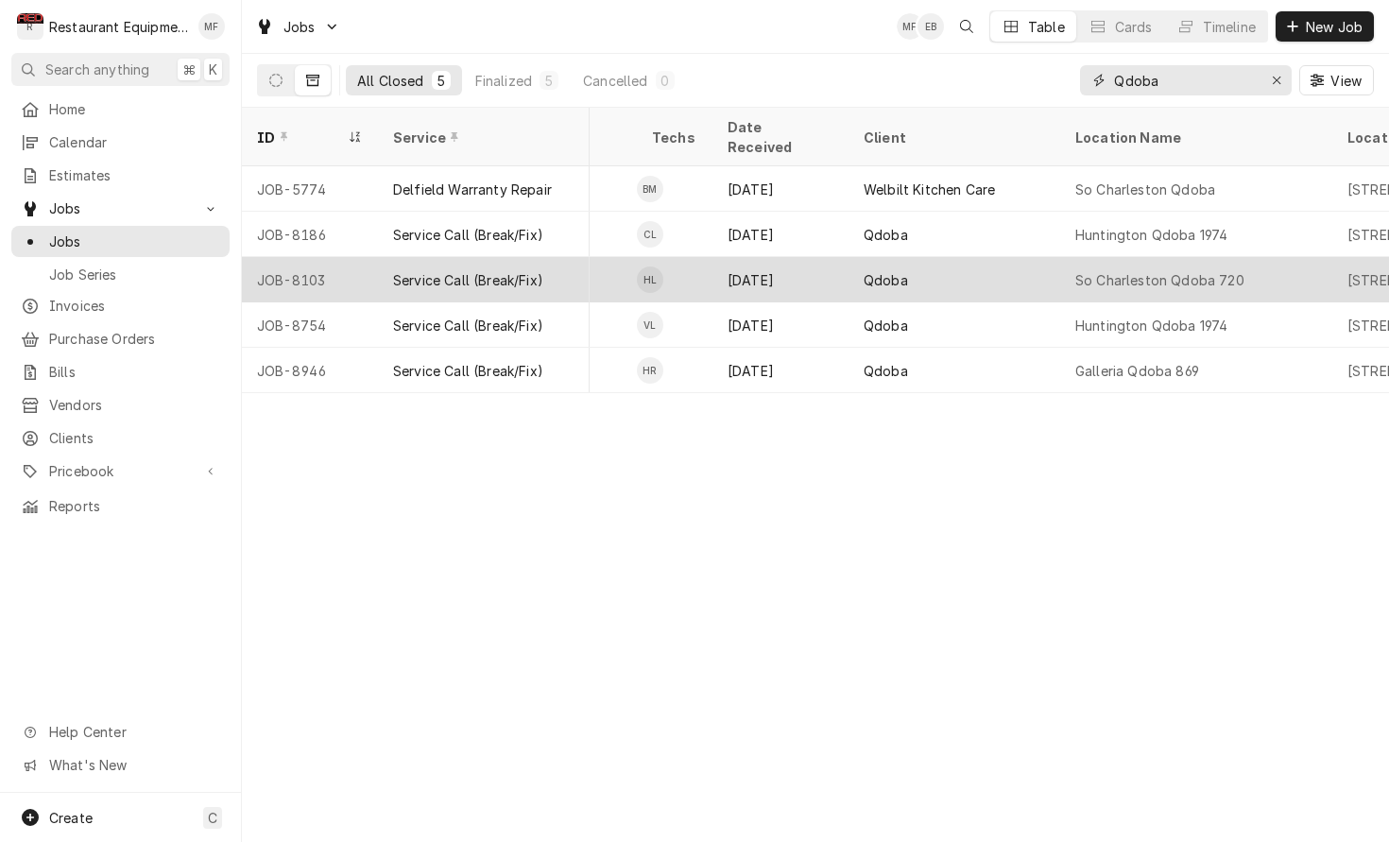
scroll to position [0, 889]
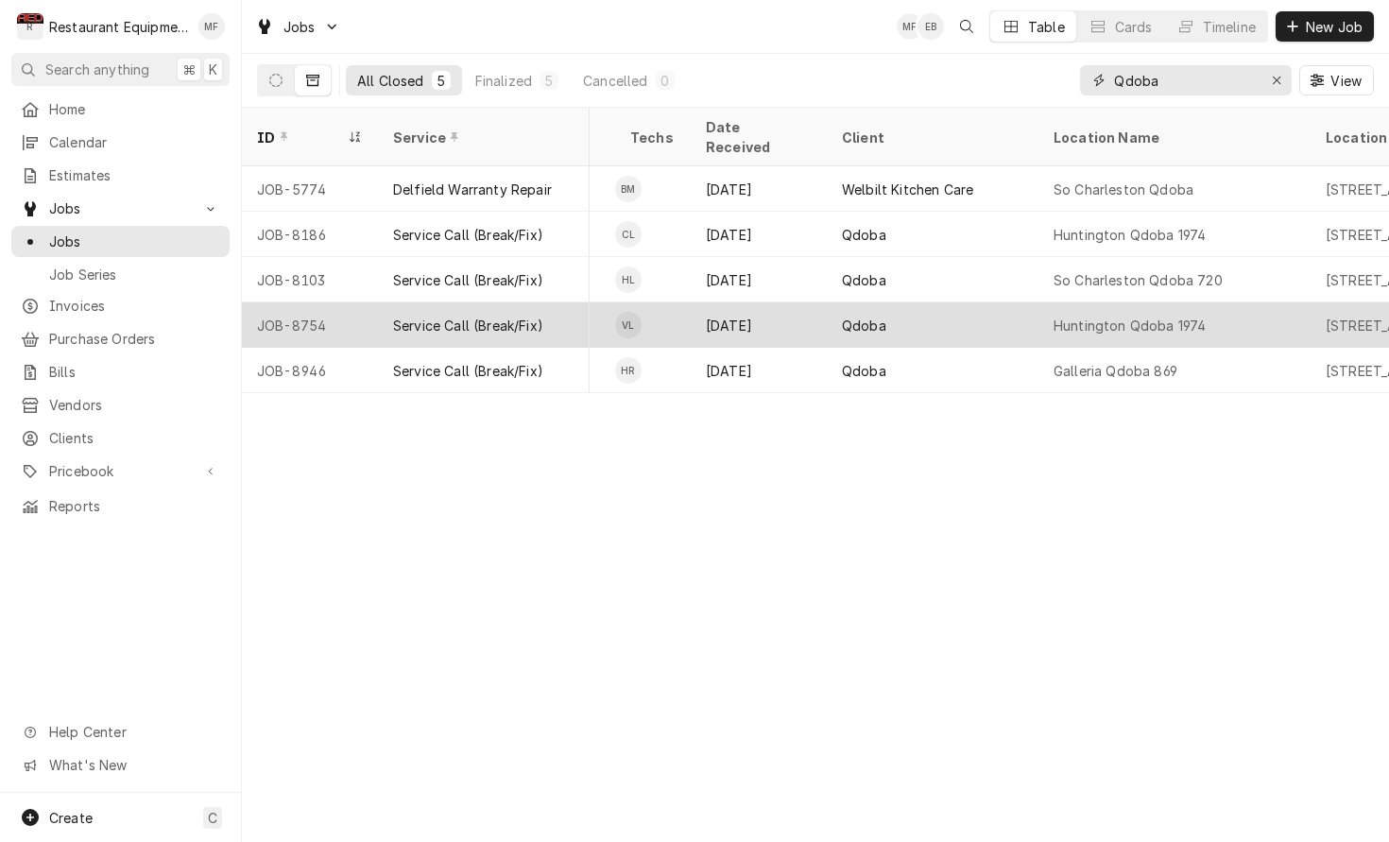
type input "Qdoba"
click at [1243, 302] on div "Huntington Qdoba 1974" at bounding box center [1174, 324] width 272 height 45
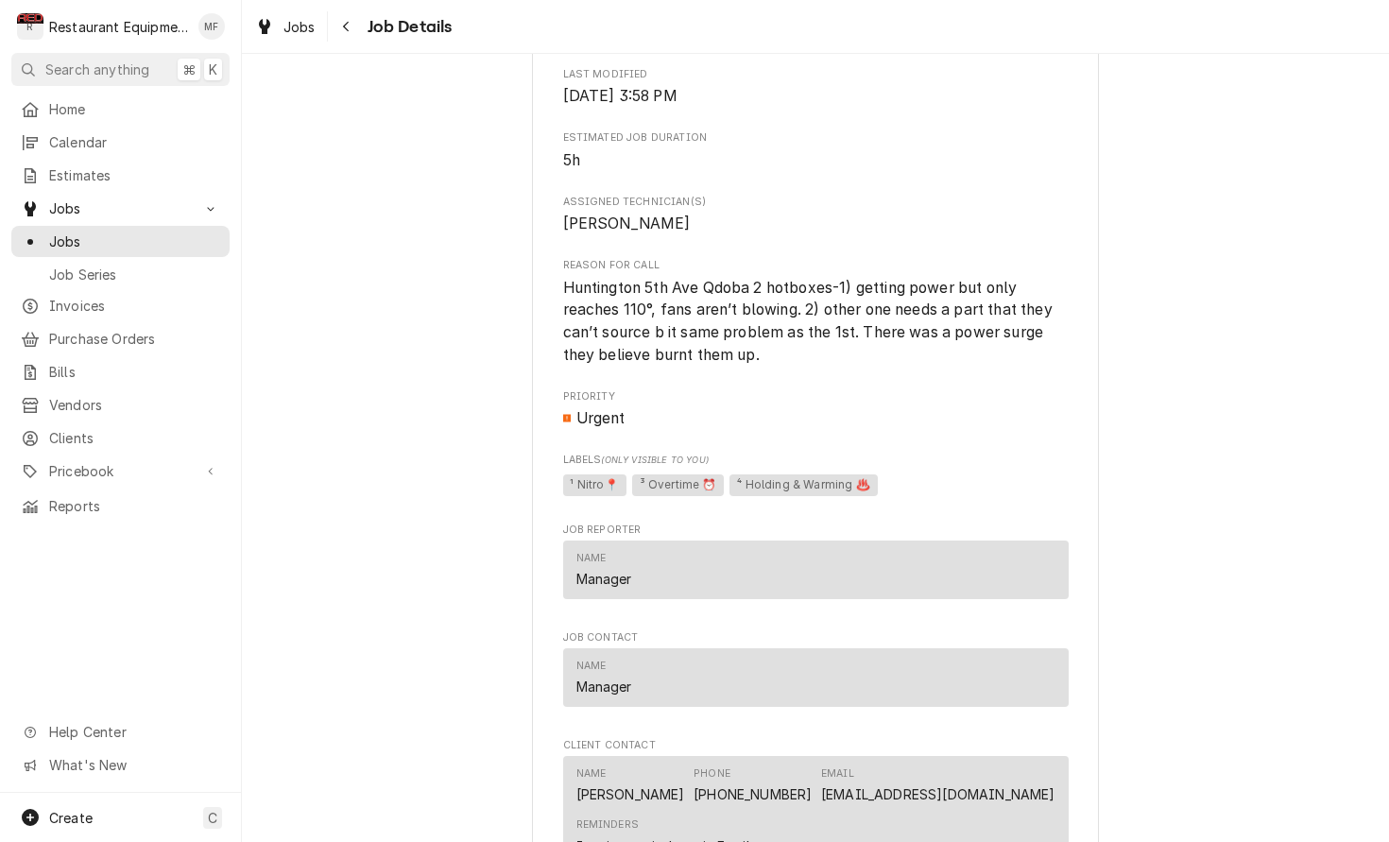
scroll to position [785, 0]
click at [182, 331] on span "Purchase Orders" at bounding box center [134, 339] width 171 height 20
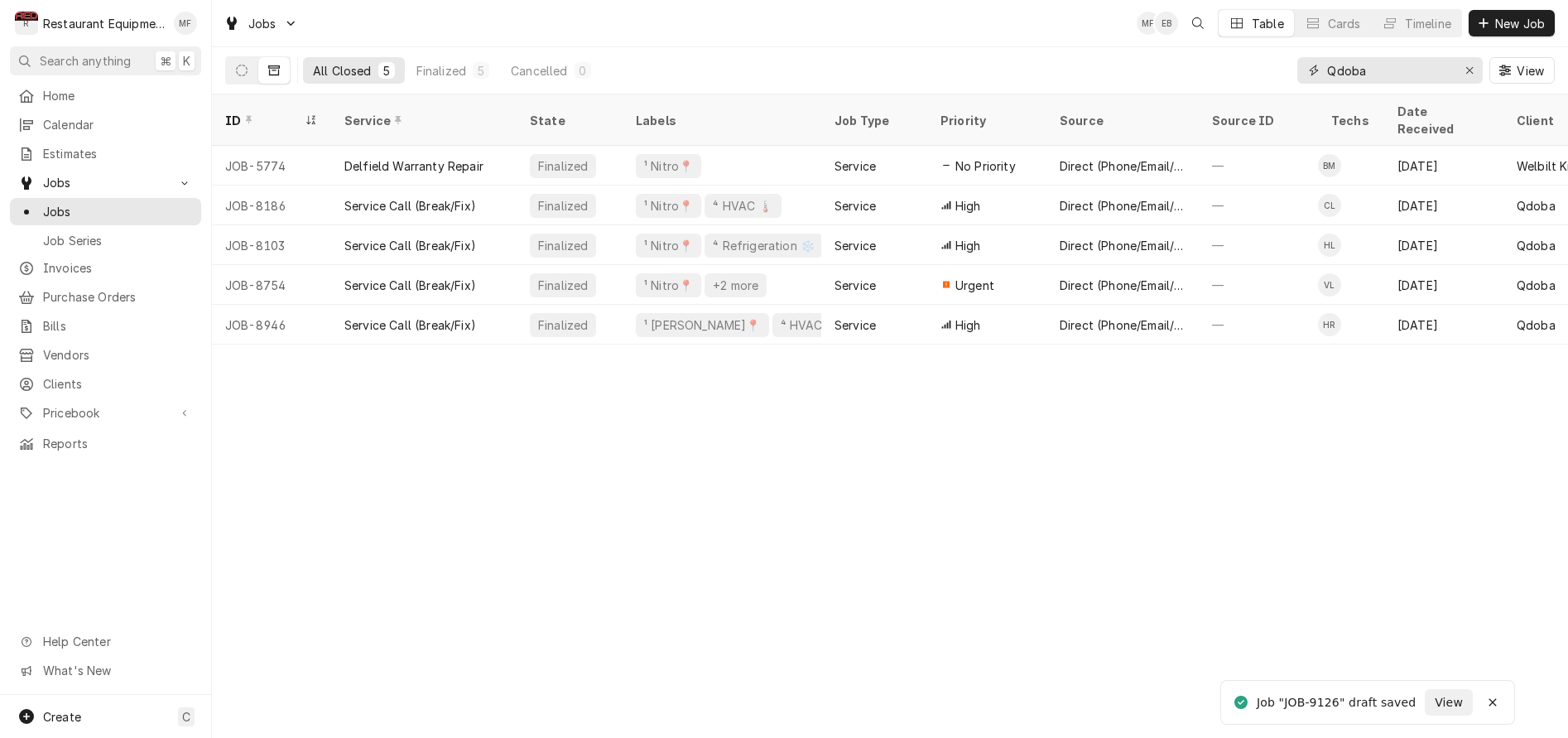
click at [1466, 75] on icon "Erase input" at bounding box center [1470, 70] width 9 height 11
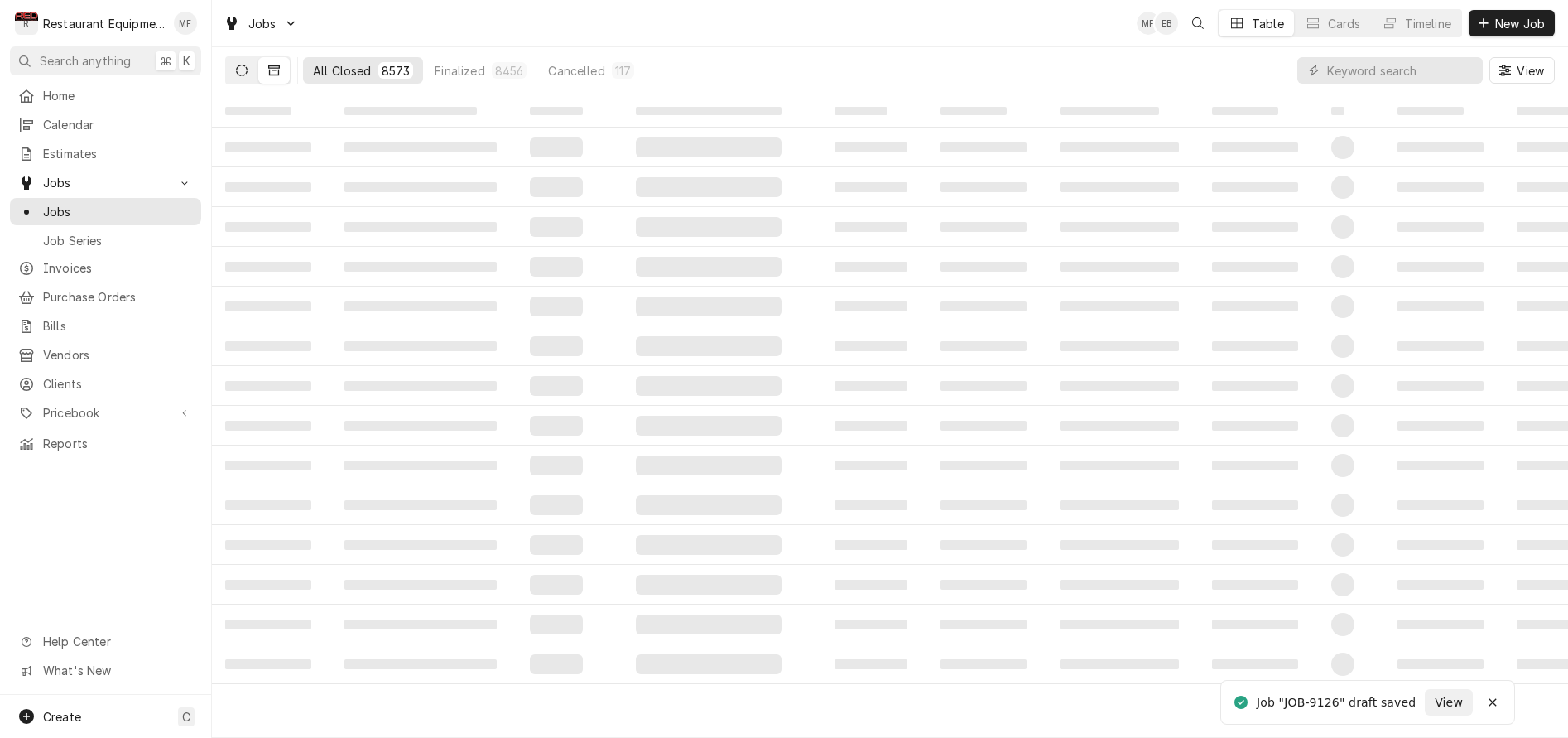
click at [247, 74] on icon "Dynamic Content Wrapper" at bounding box center [241, 70] width 11 height 11
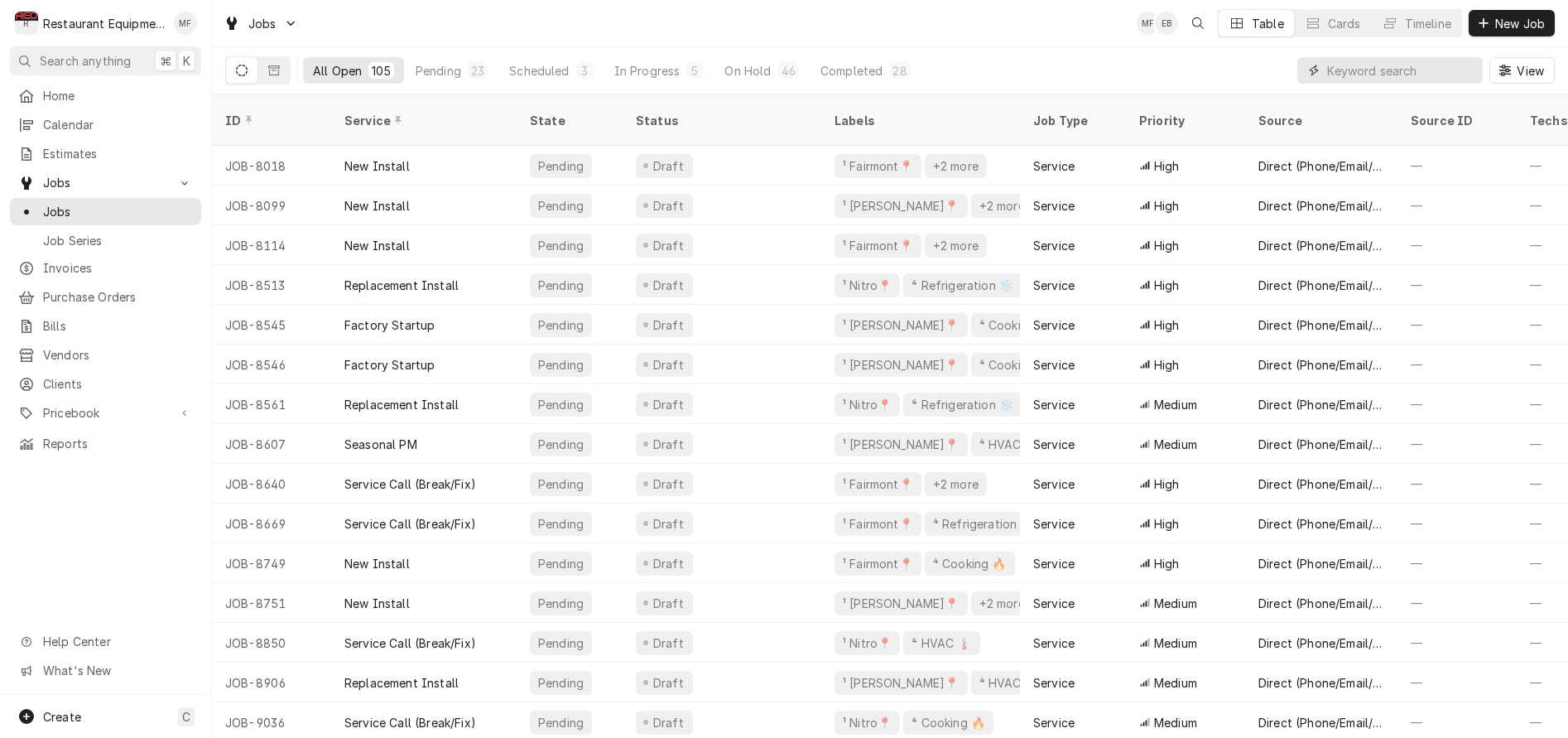
click at [1363, 71] on input "Dynamic Content Wrapper" at bounding box center [1401, 70] width 147 height 26
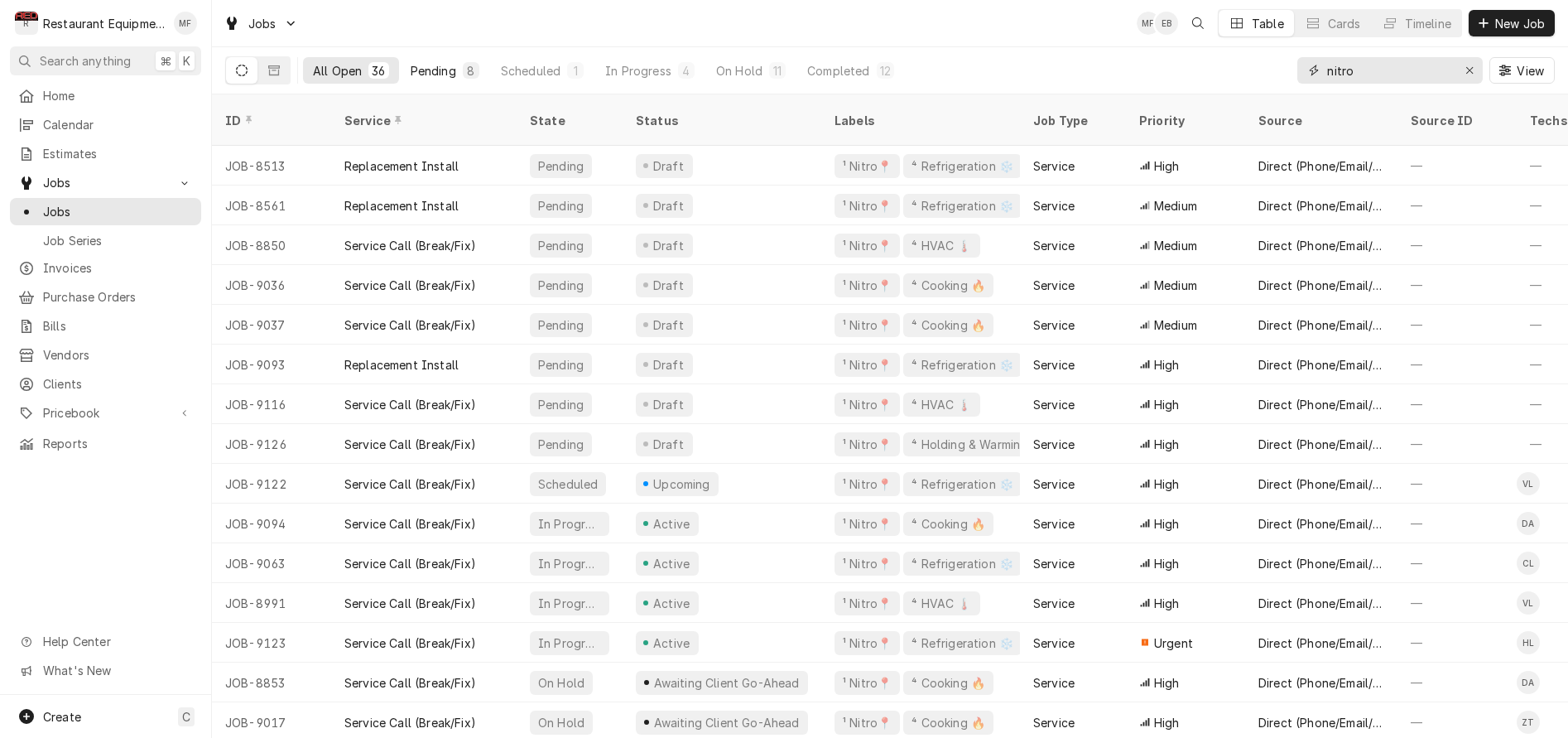
type input "nitro"
click at [444, 68] on div "Pending" at bounding box center [434, 71] width 46 height 18
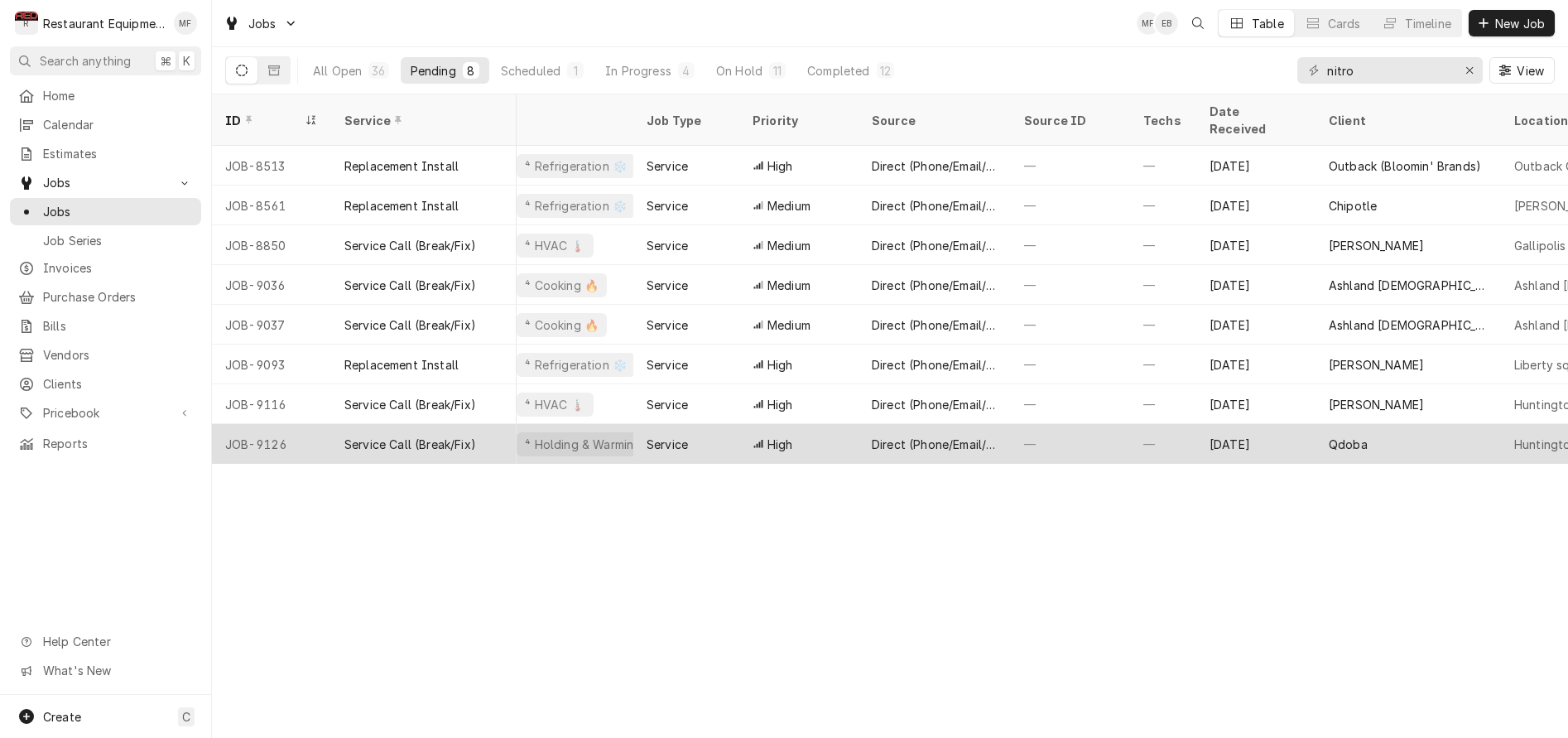
scroll to position [0, 283]
click at [1157, 424] on div "—" at bounding box center [1161, 444] width 67 height 39
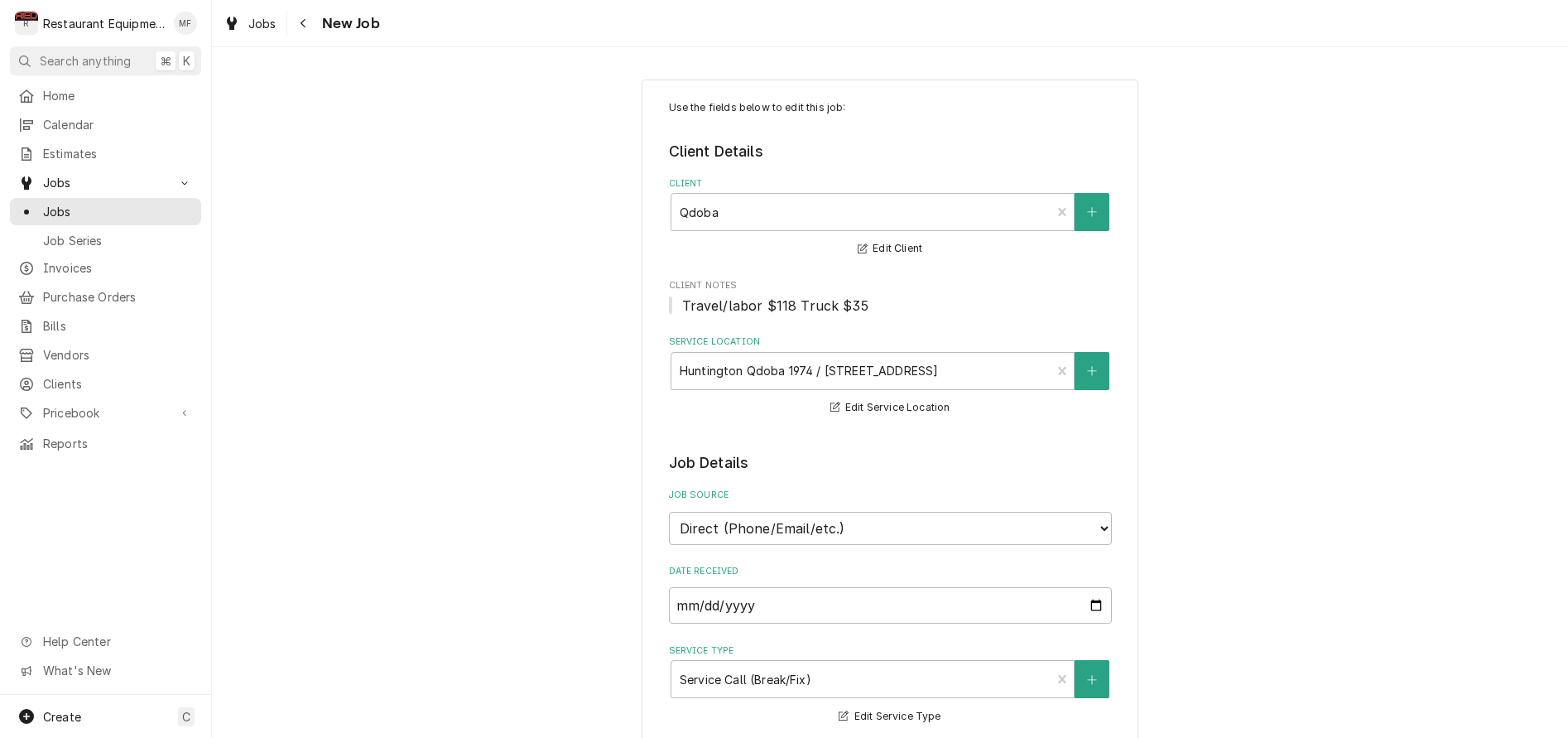
type textarea "x"
click at [307, 22] on icon "Navigate back" at bounding box center [303, 23] width 8 height 11
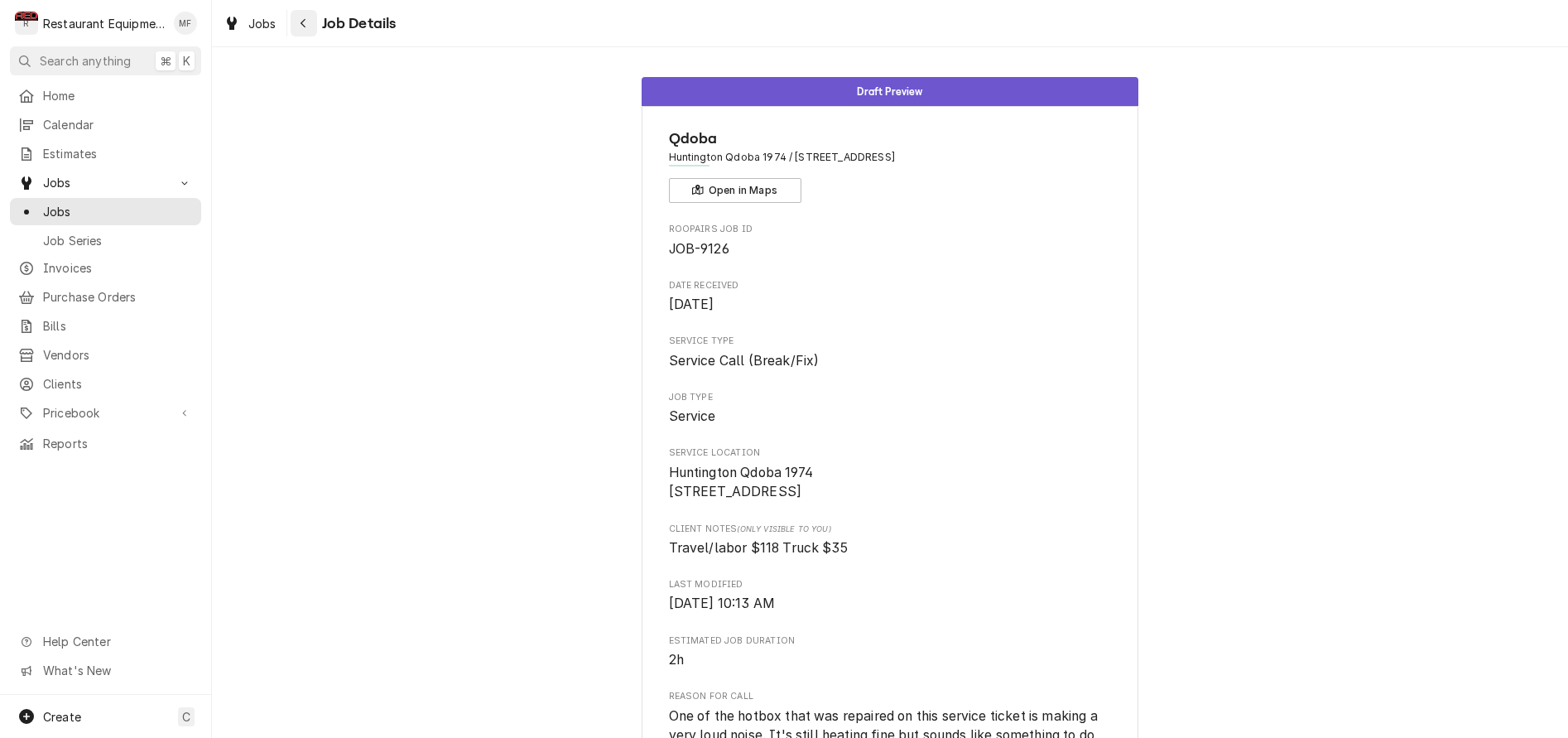
click at [309, 23] on div "Navigate back" at bounding box center [303, 23] width 17 height 17
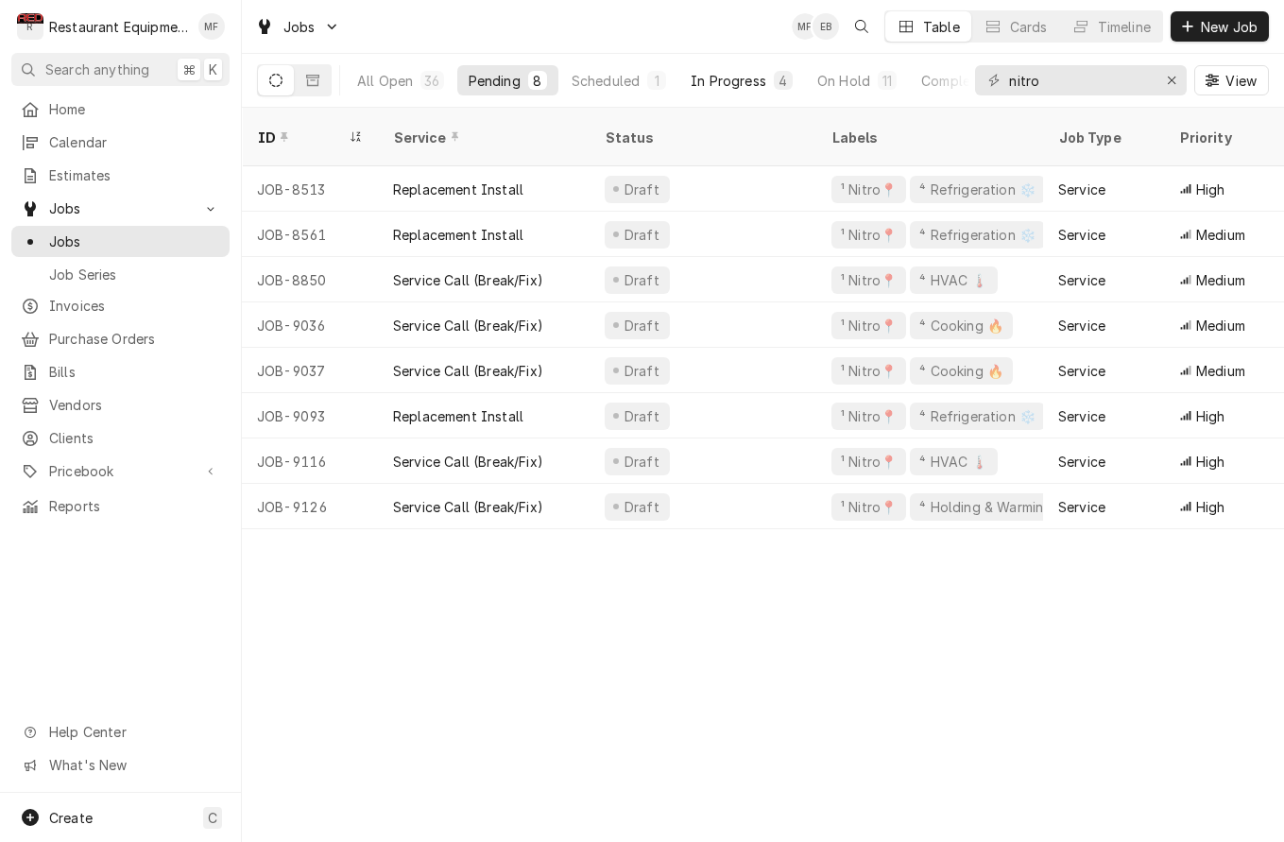
click at [729, 83] on div "In Progress" at bounding box center [729, 81] width 76 height 20
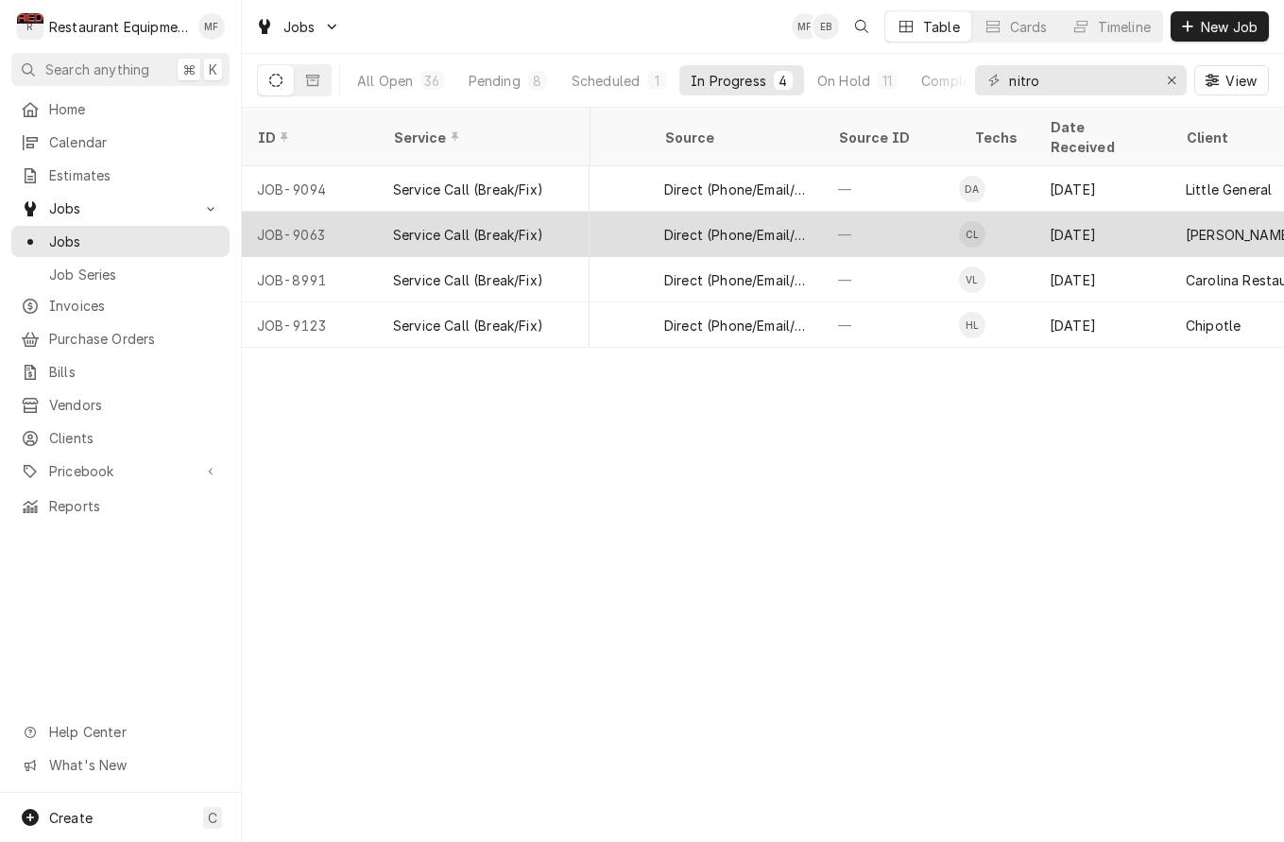
scroll to position [0, 653]
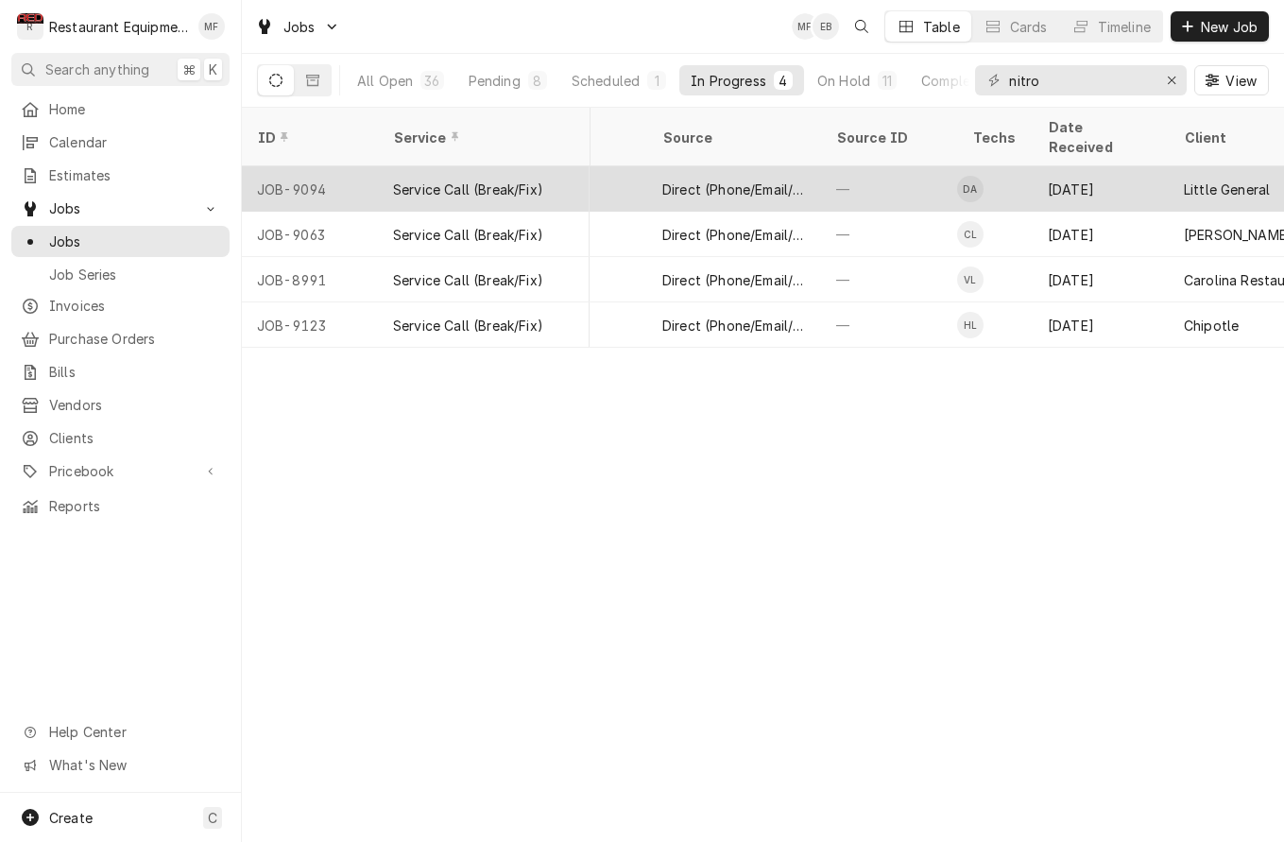
click at [1018, 166] on td "DA" at bounding box center [995, 188] width 76 height 45
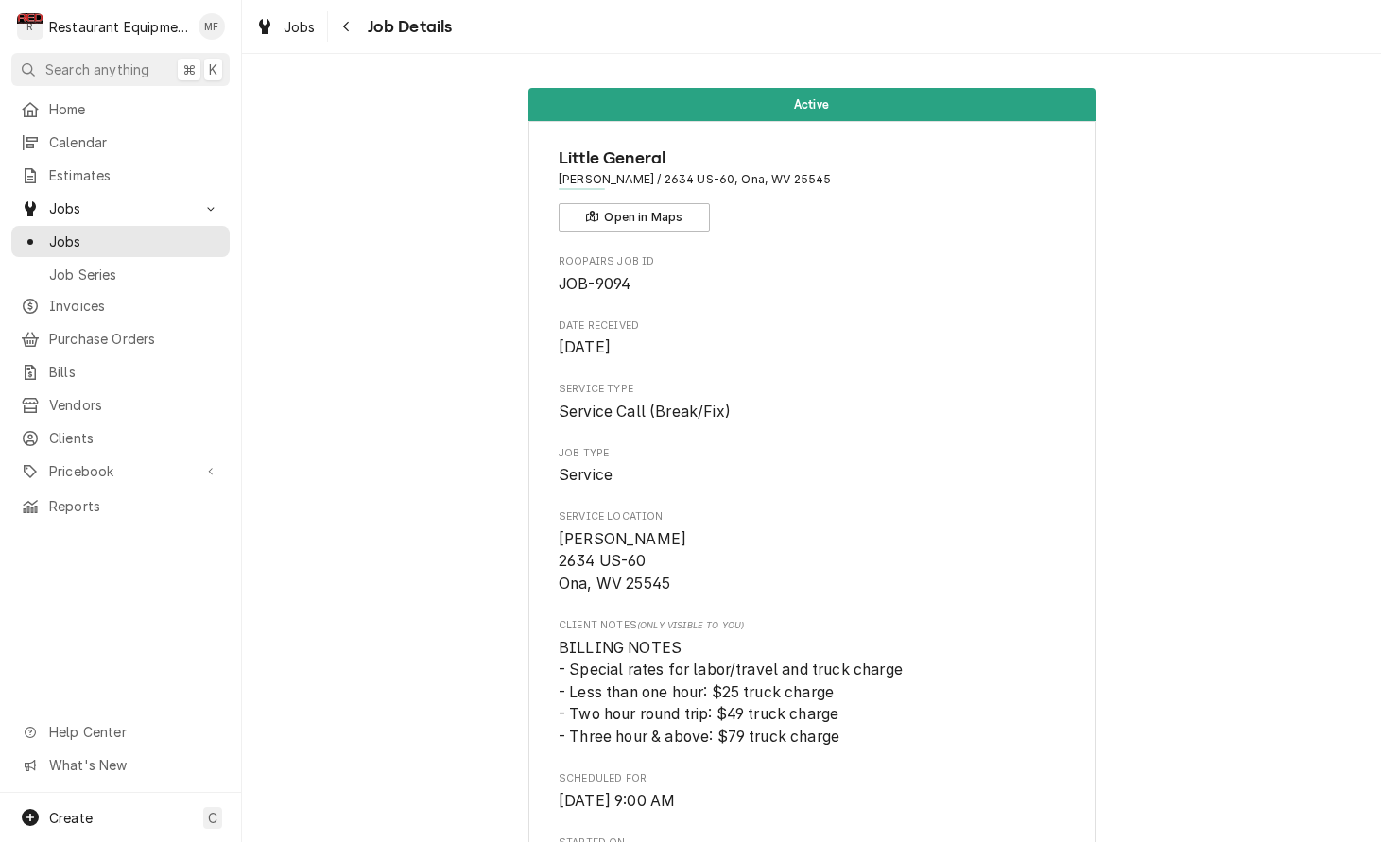
click at [343, 26] on icon "Navigate back" at bounding box center [346, 26] width 9 height 13
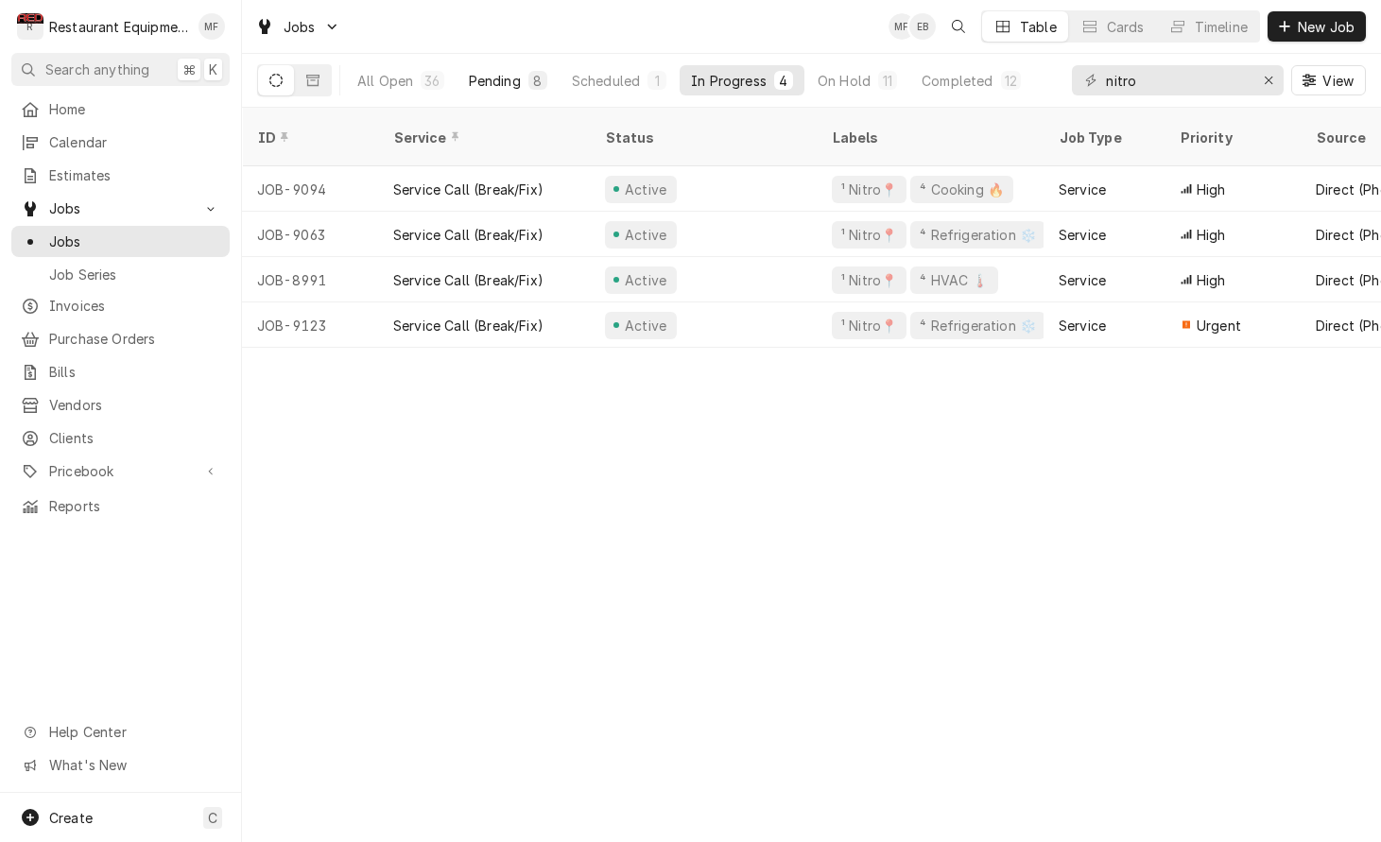
click at [534, 78] on div "8" at bounding box center [537, 81] width 11 height 20
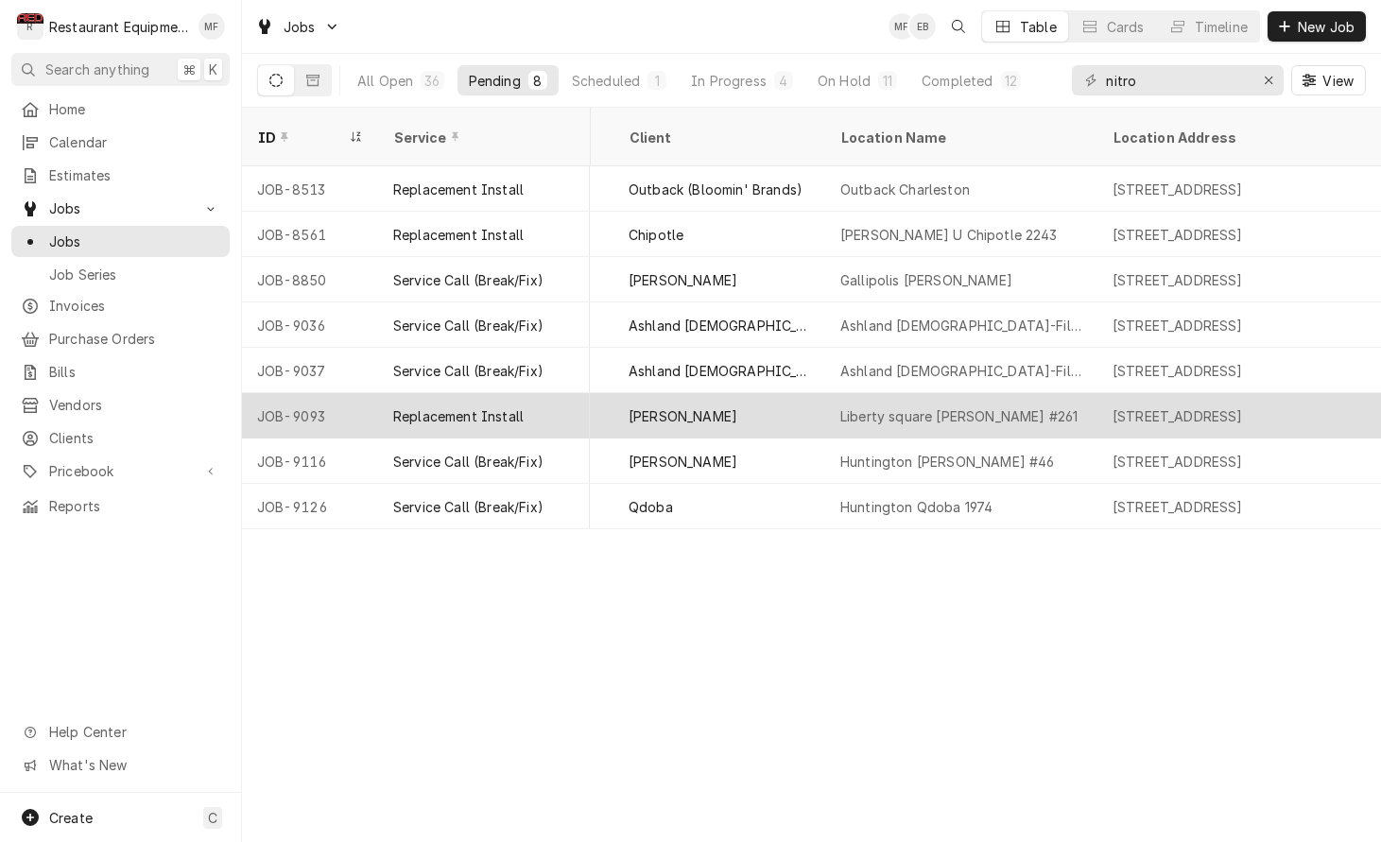
scroll to position [0, 1213]
click at [1086, 393] on div "Liberty square Bob Evans #261" at bounding box center [956, 415] width 272 height 45
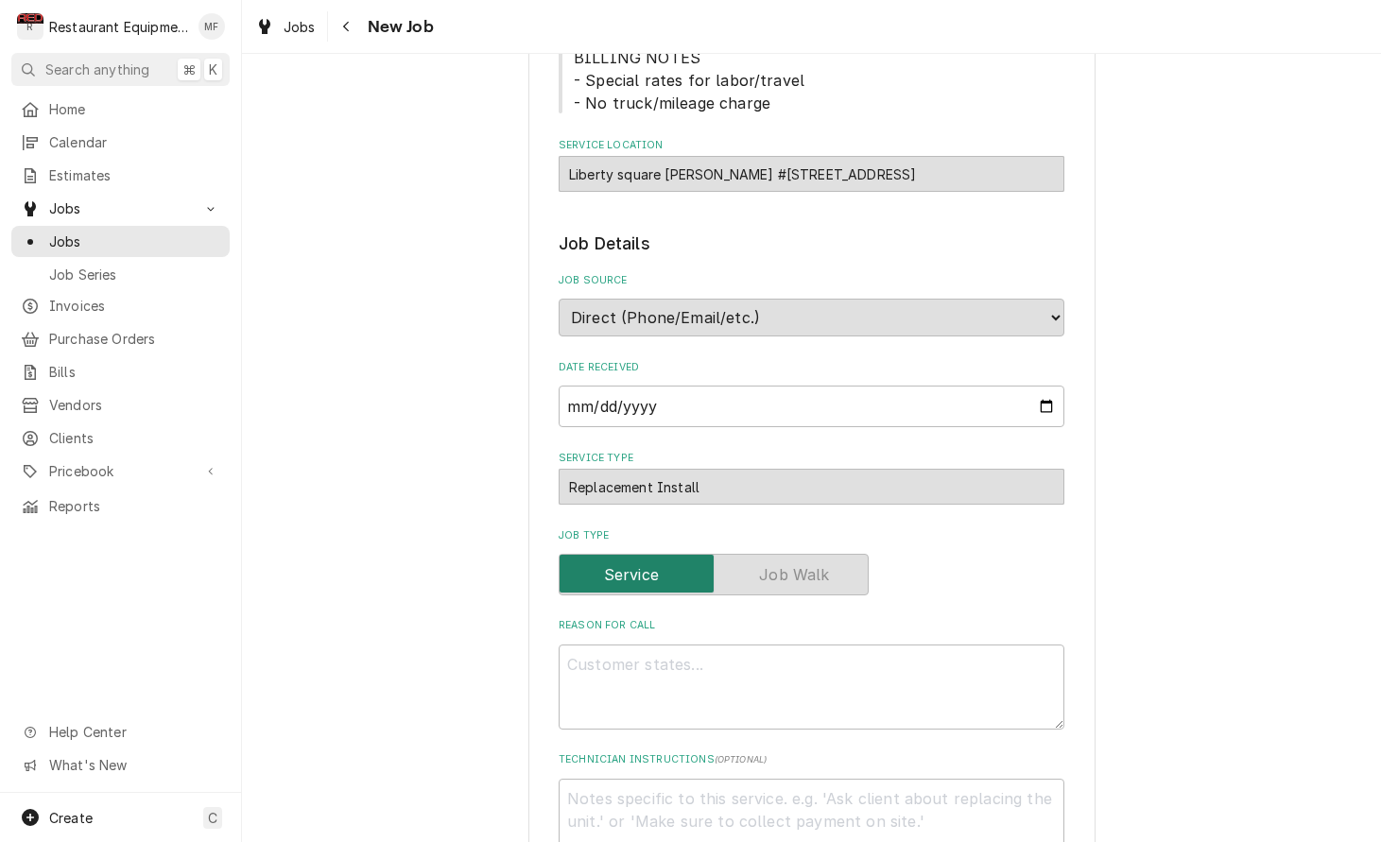
type textarea "x"
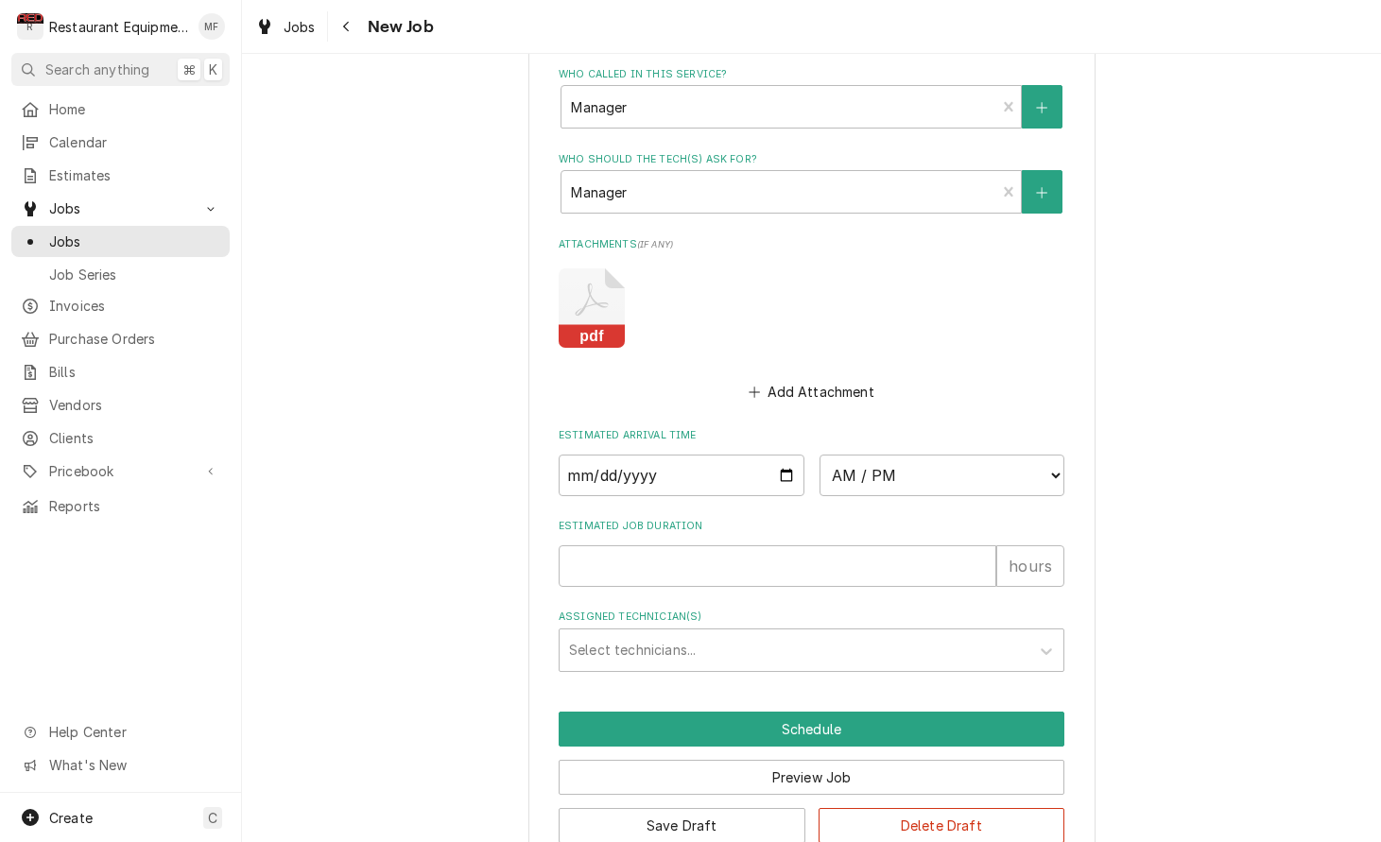
scroll to position [1313, 0]
click at [587, 269] on icon "Attachments" at bounding box center [591, 308] width 66 height 79
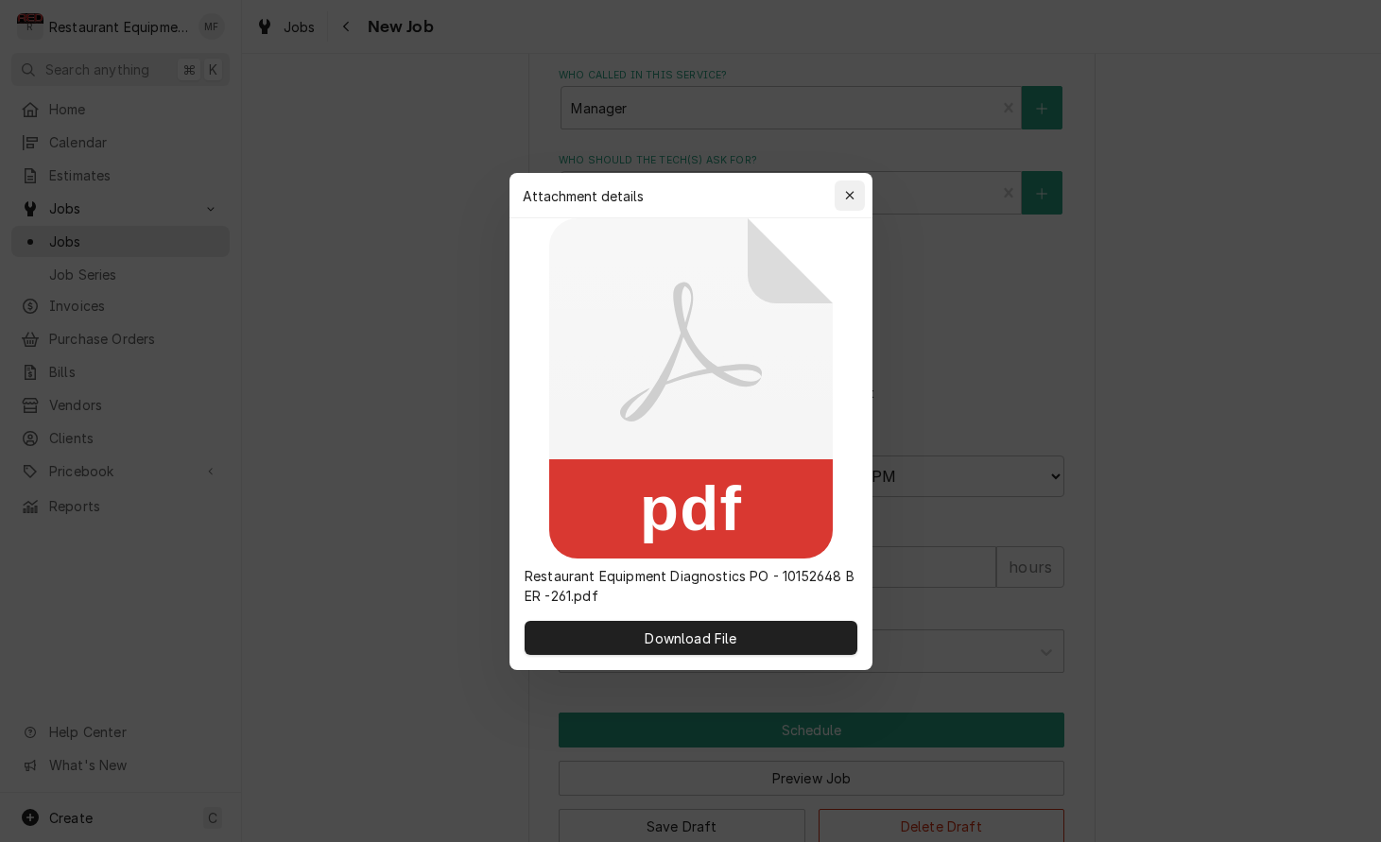
click at [849, 203] on div "button" at bounding box center [849, 195] width 19 height 19
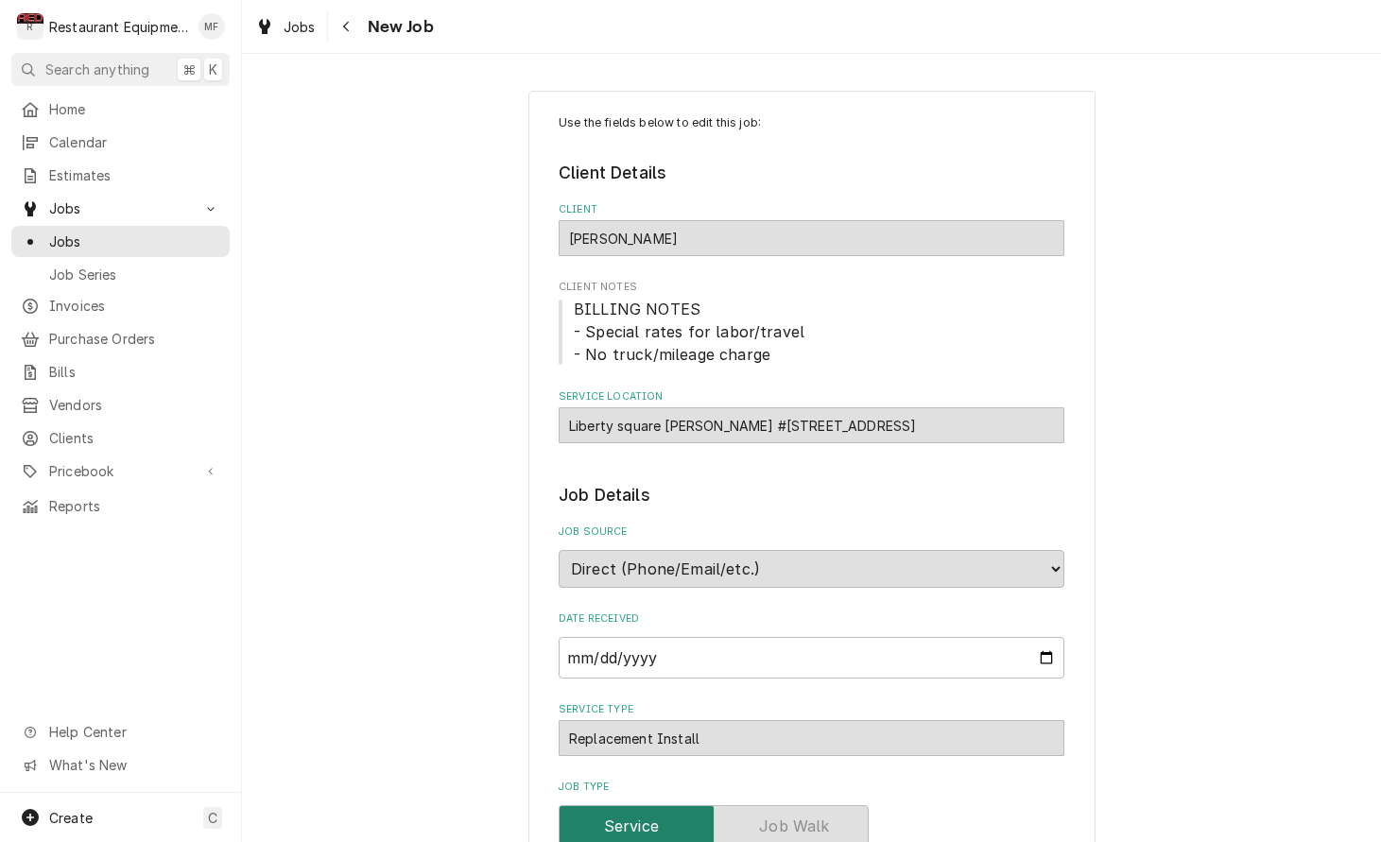
scroll to position [0, 0]
click at [355, 31] on div "Navigate back" at bounding box center [346, 26] width 19 height 19
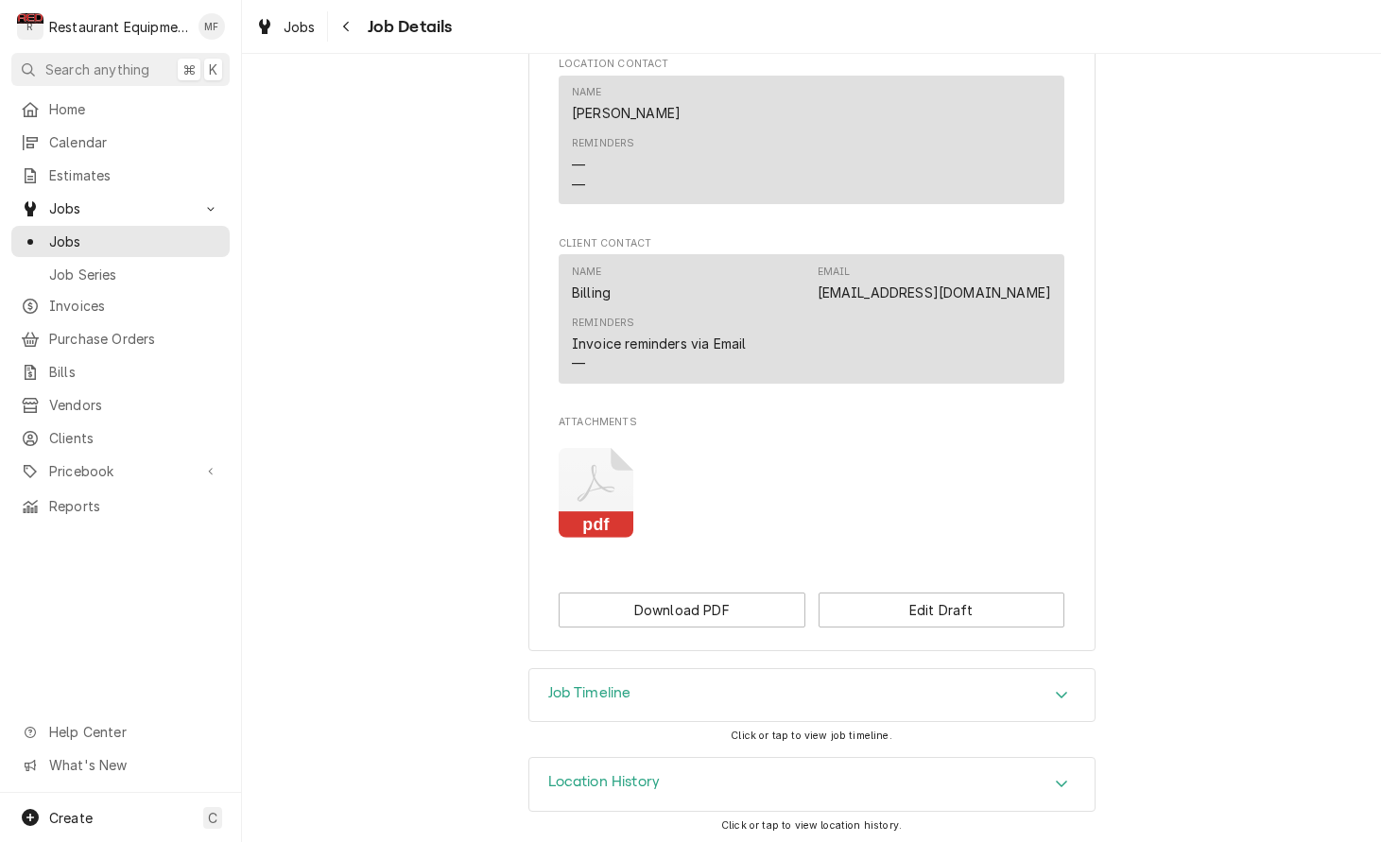
scroll to position [1227, 0]
click at [606, 498] on icon "Attachments" at bounding box center [595, 494] width 75 height 90
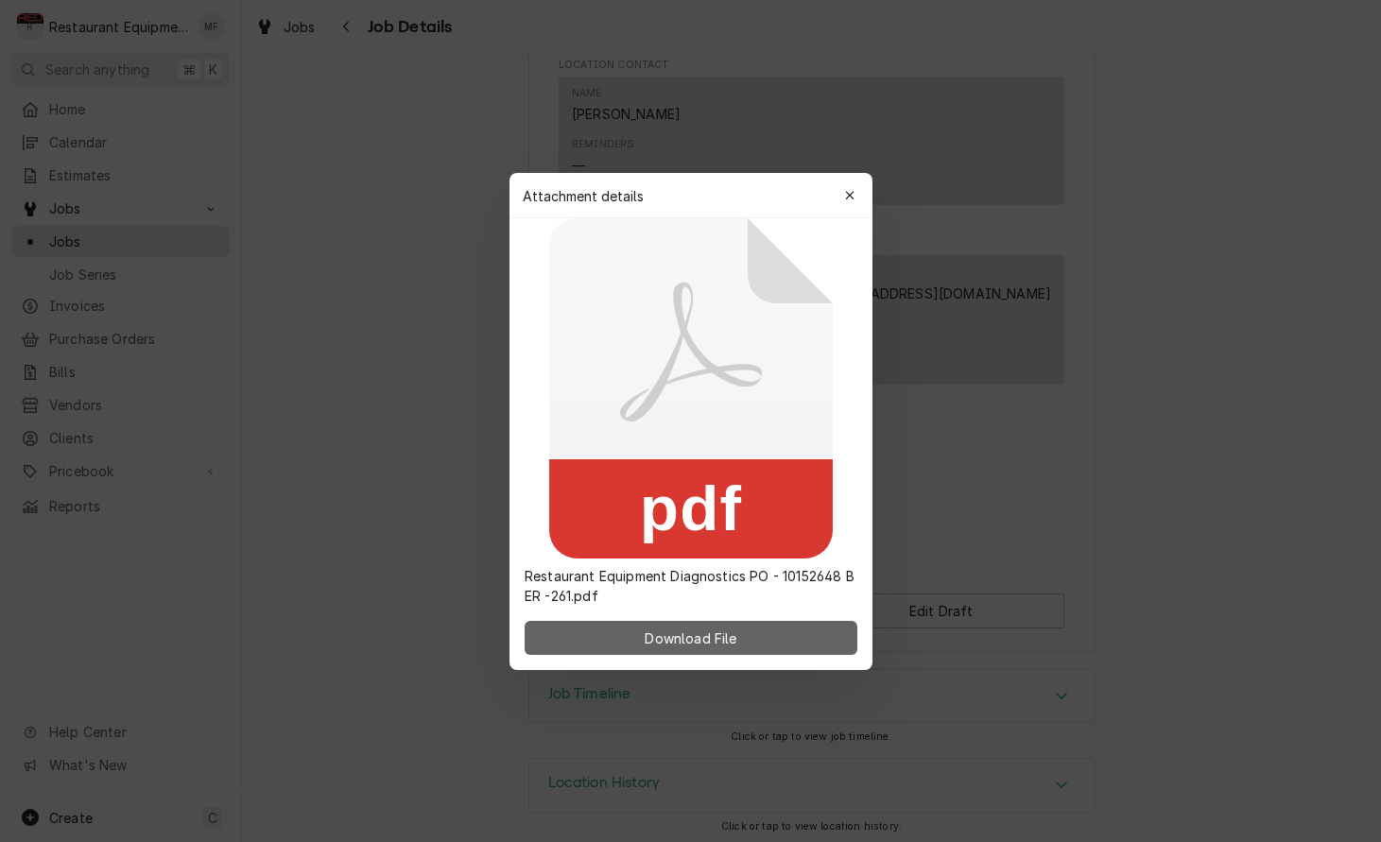
click at [690, 624] on button "Download File" at bounding box center [690, 638] width 333 height 34
click at [850, 200] on icon "button" at bounding box center [849, 195] width 10 height 13
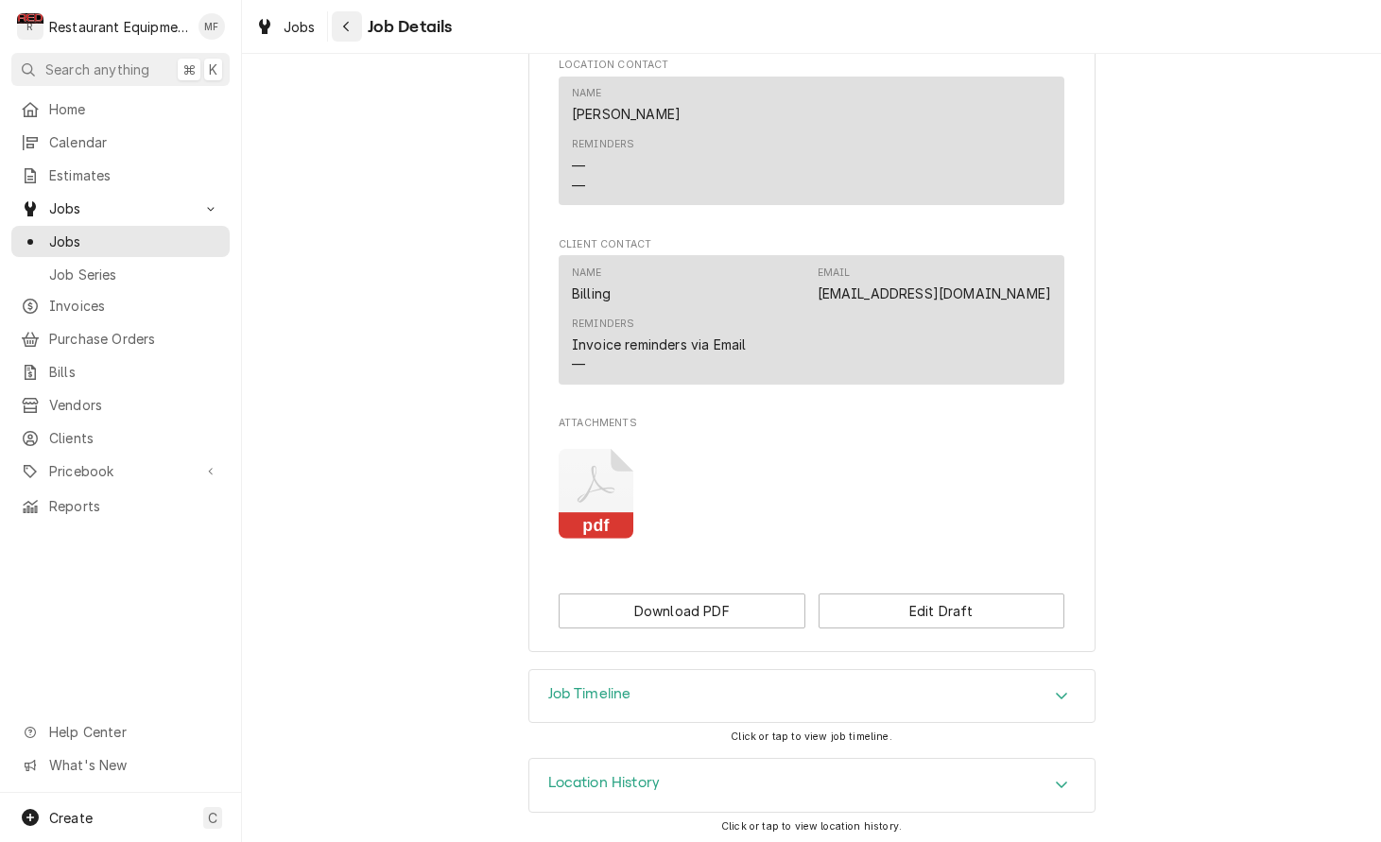
click at [351, 30] on div "Navigate back" at bounding box center [346, 26] width 19 height 19
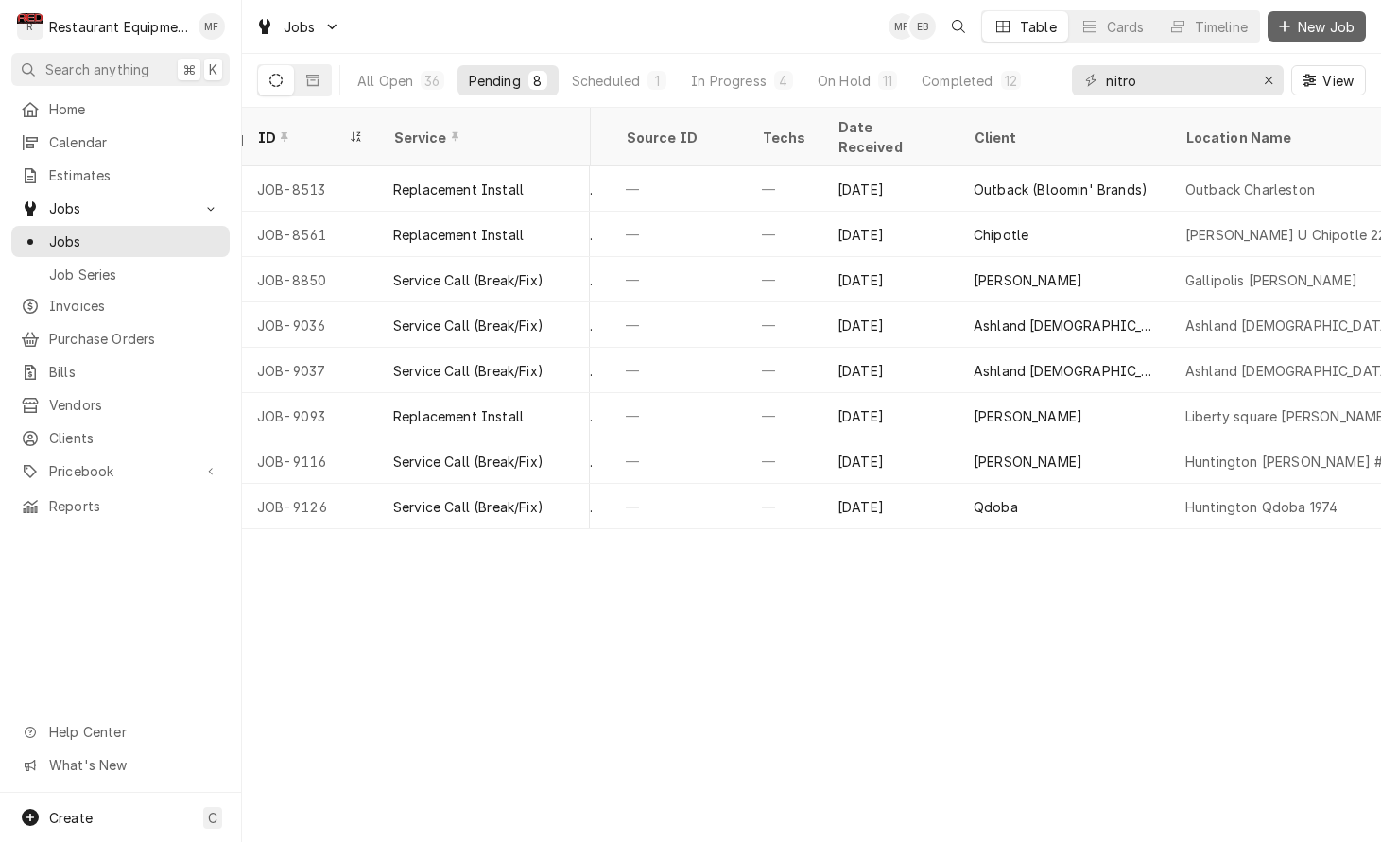
click at [1307, 26] on span "New Job" at bounding box center [1326, 27] width 64 height 20
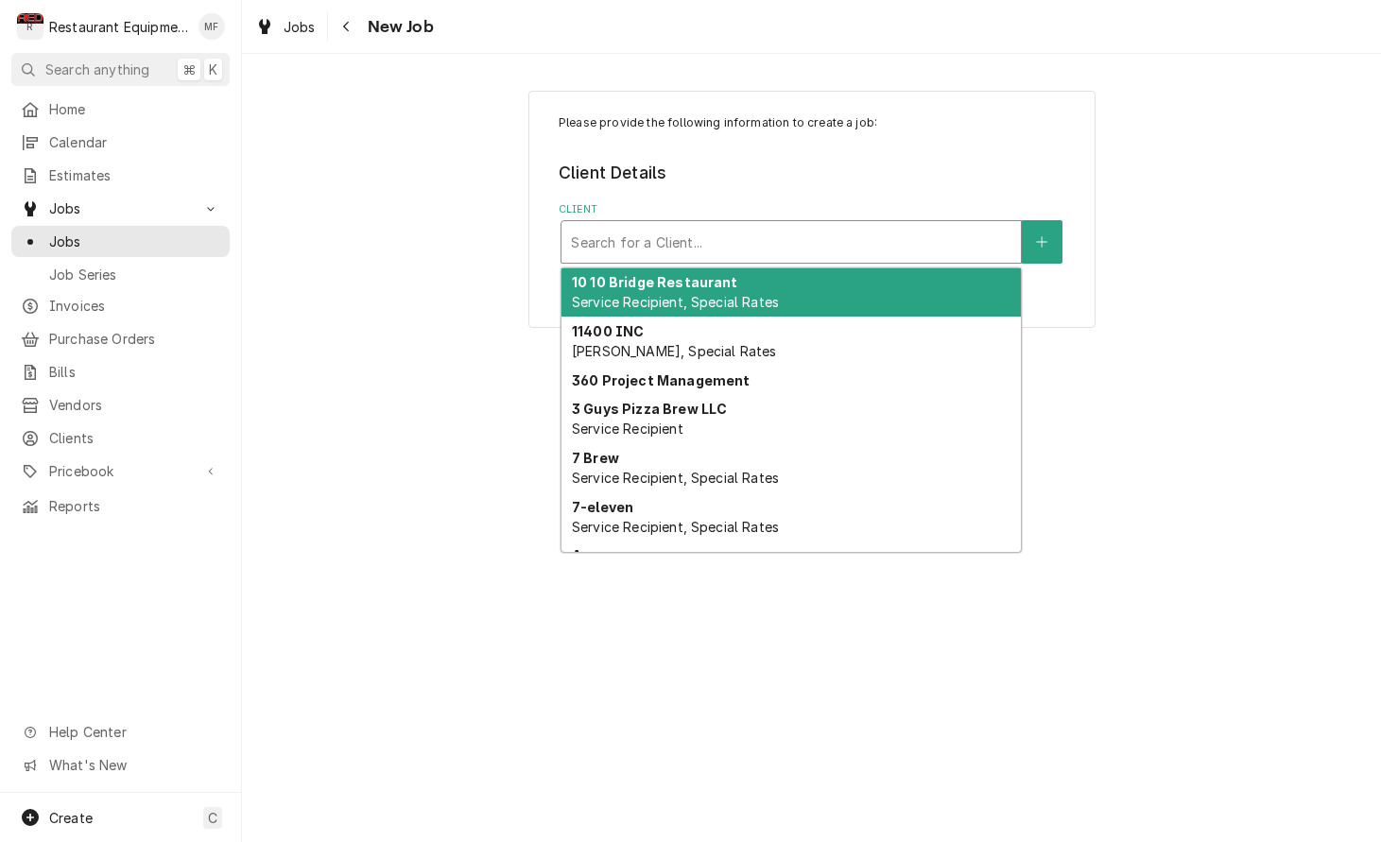
click at [836, 251] on div "Client" at bounding box center [791, 242] width 440 height 34
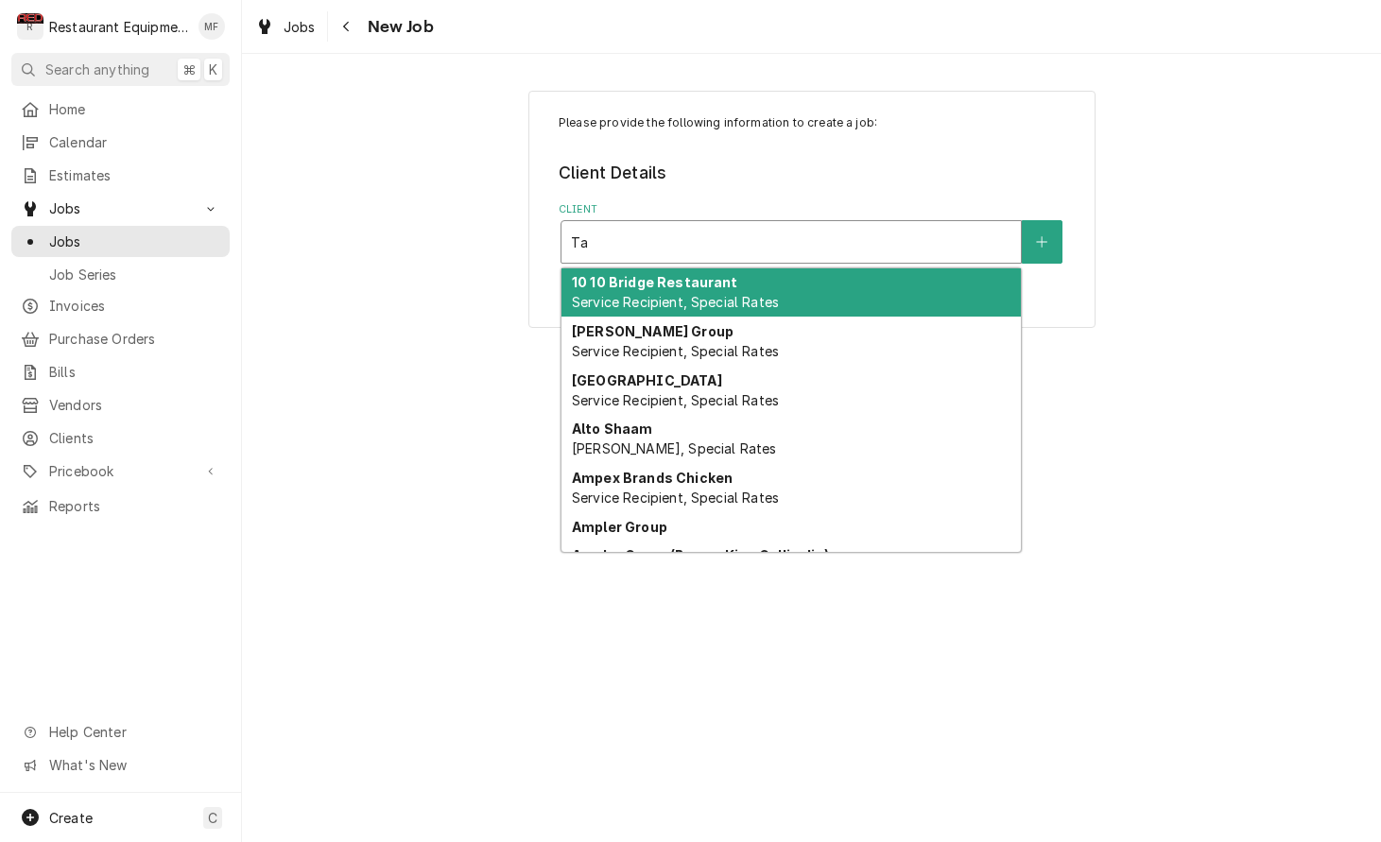
type input "T"
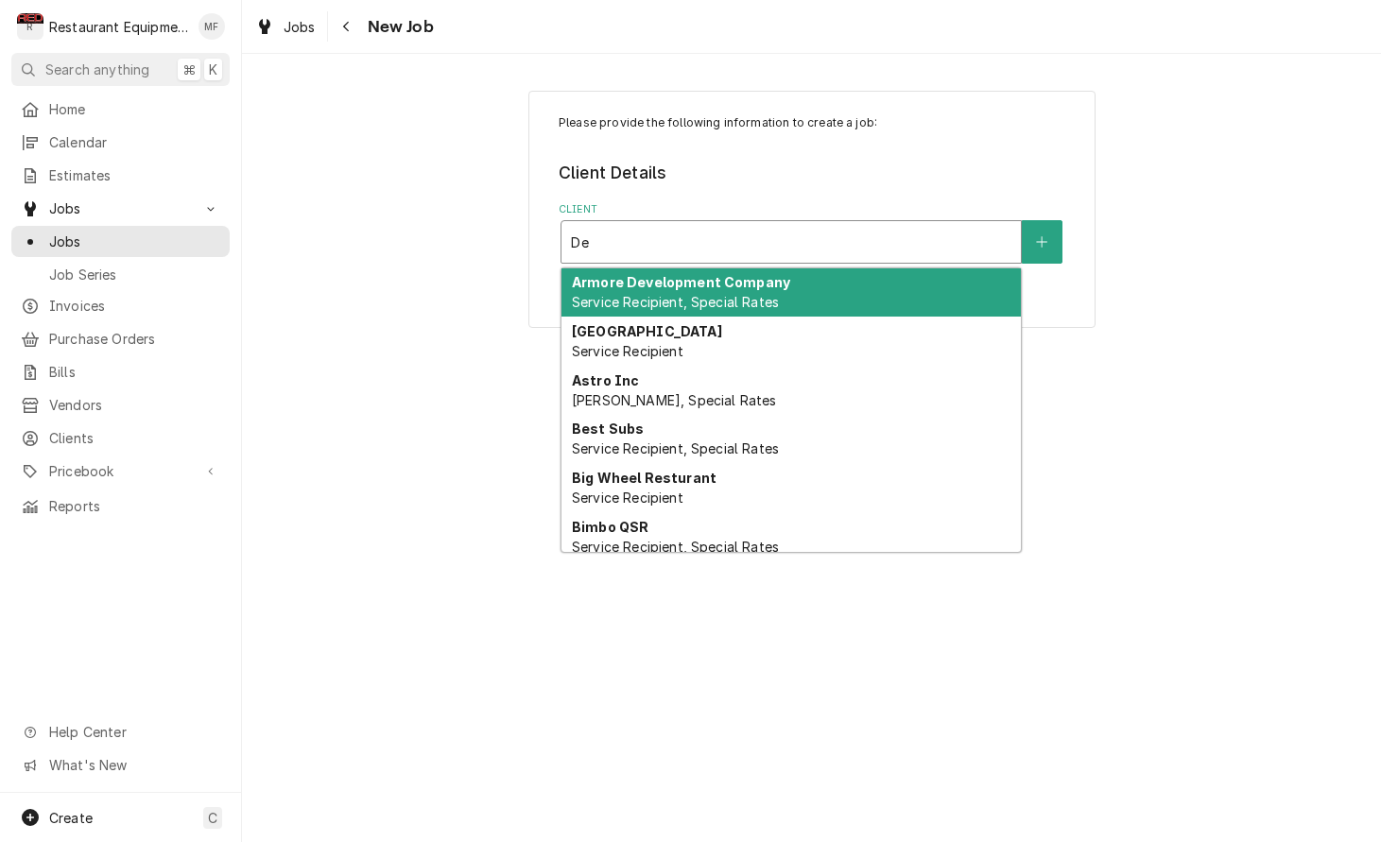
type input "Del"
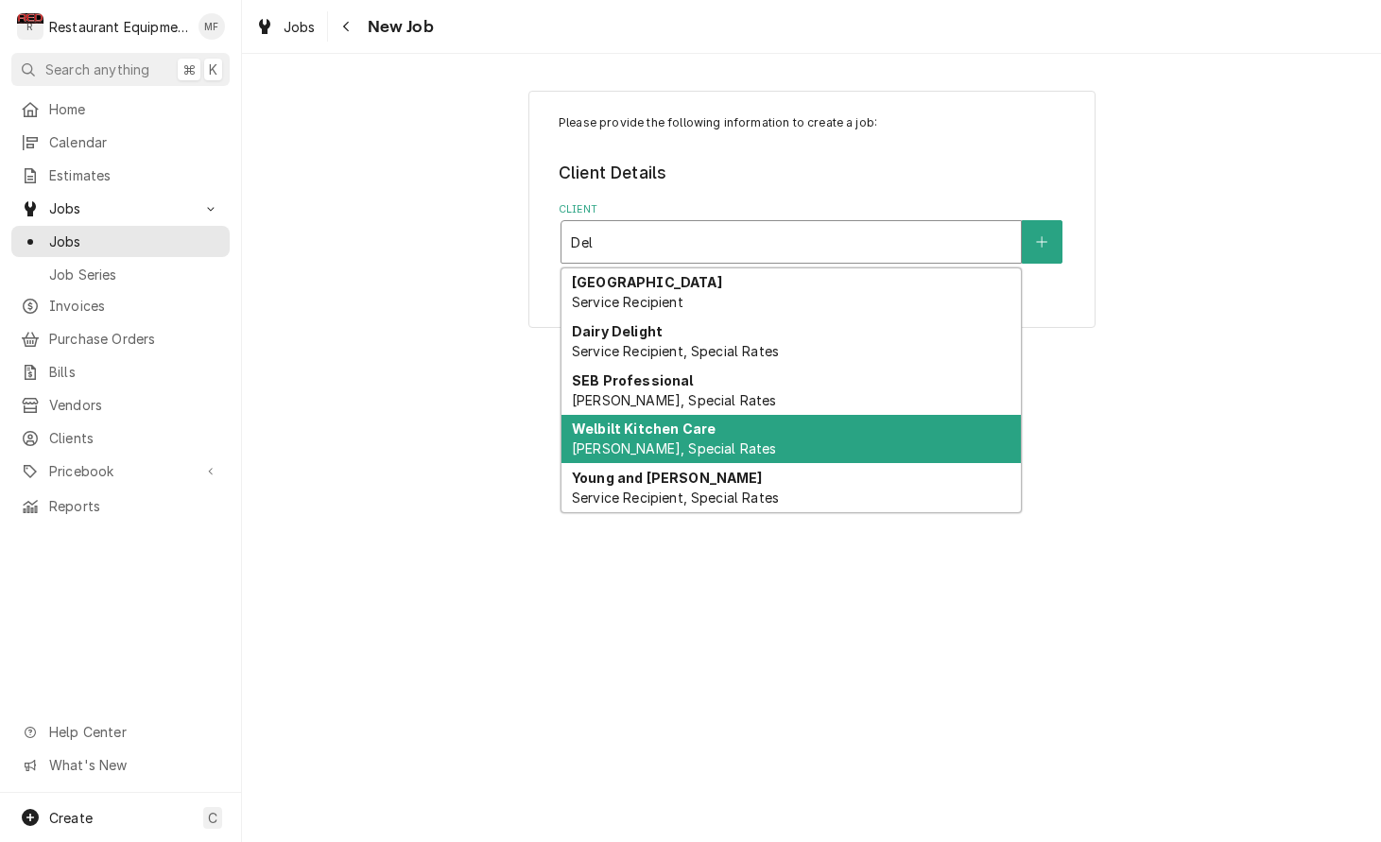
click at [840, 440] on div "Welbilt Kitchen Care Bill Payer, Special Rates" at bounding box center [790, 439] width 459 height 49
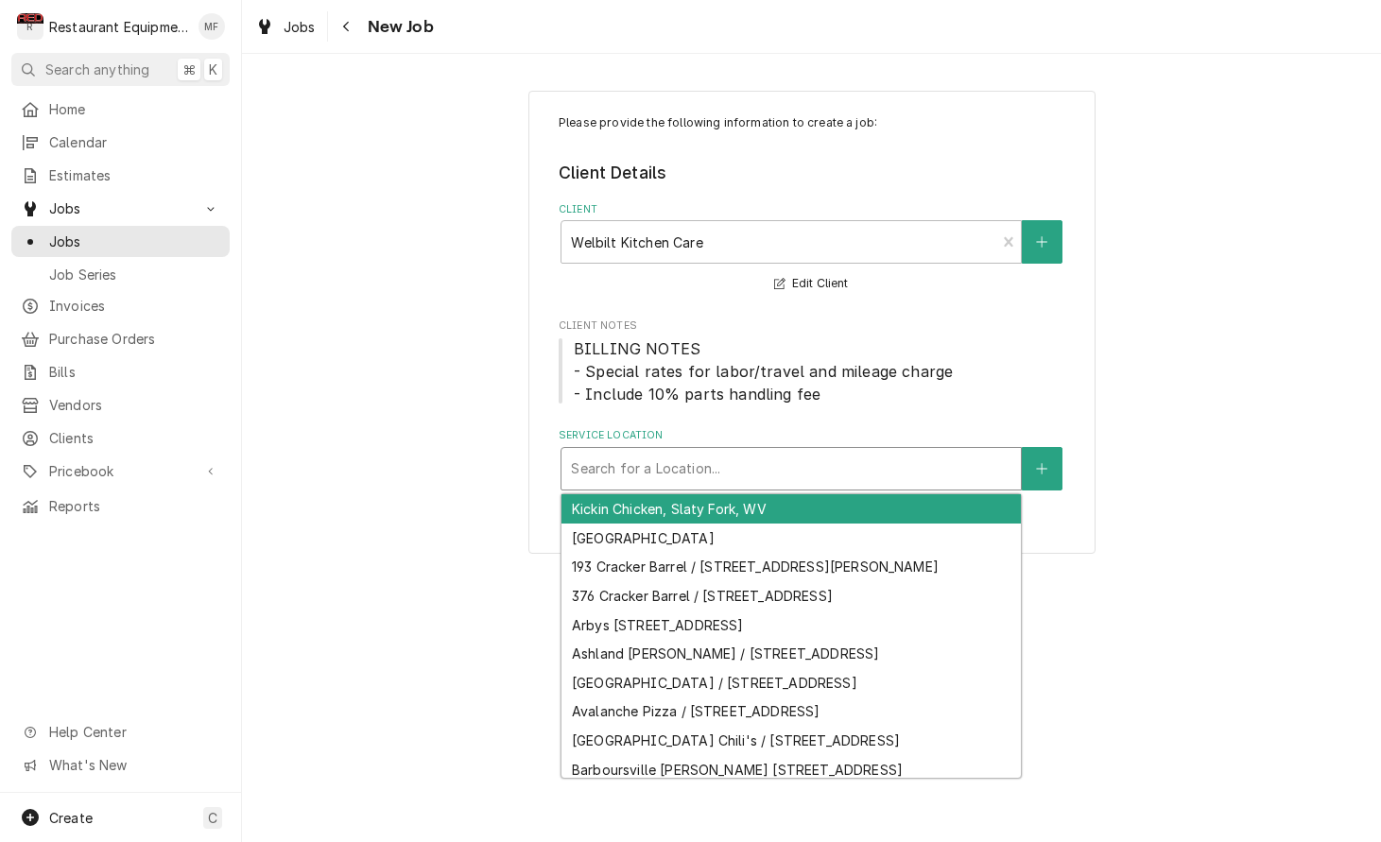
click at [761, 452] on div "Service Location" at bounding box center [791, 469] width 440 height 34
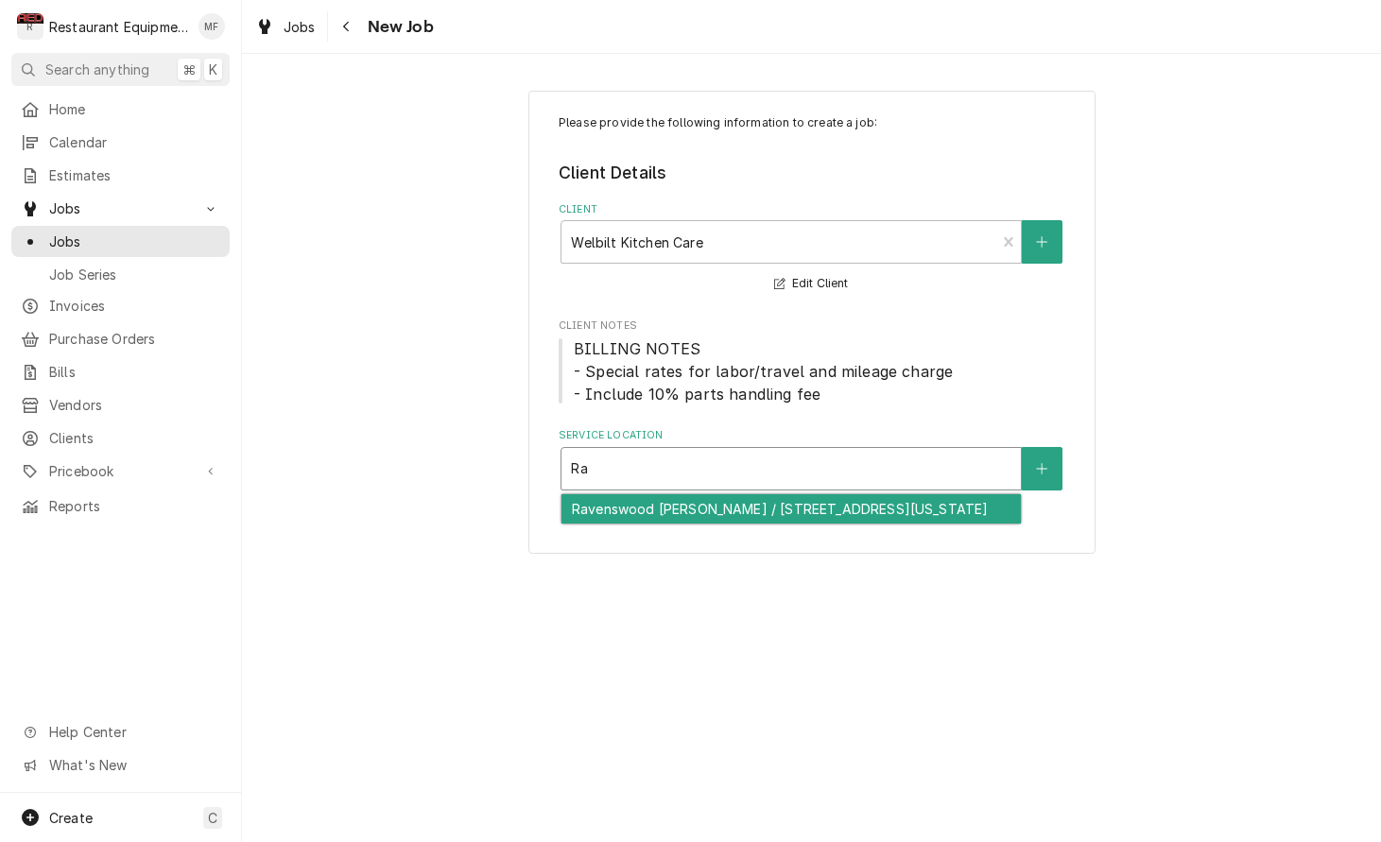
type input "R"
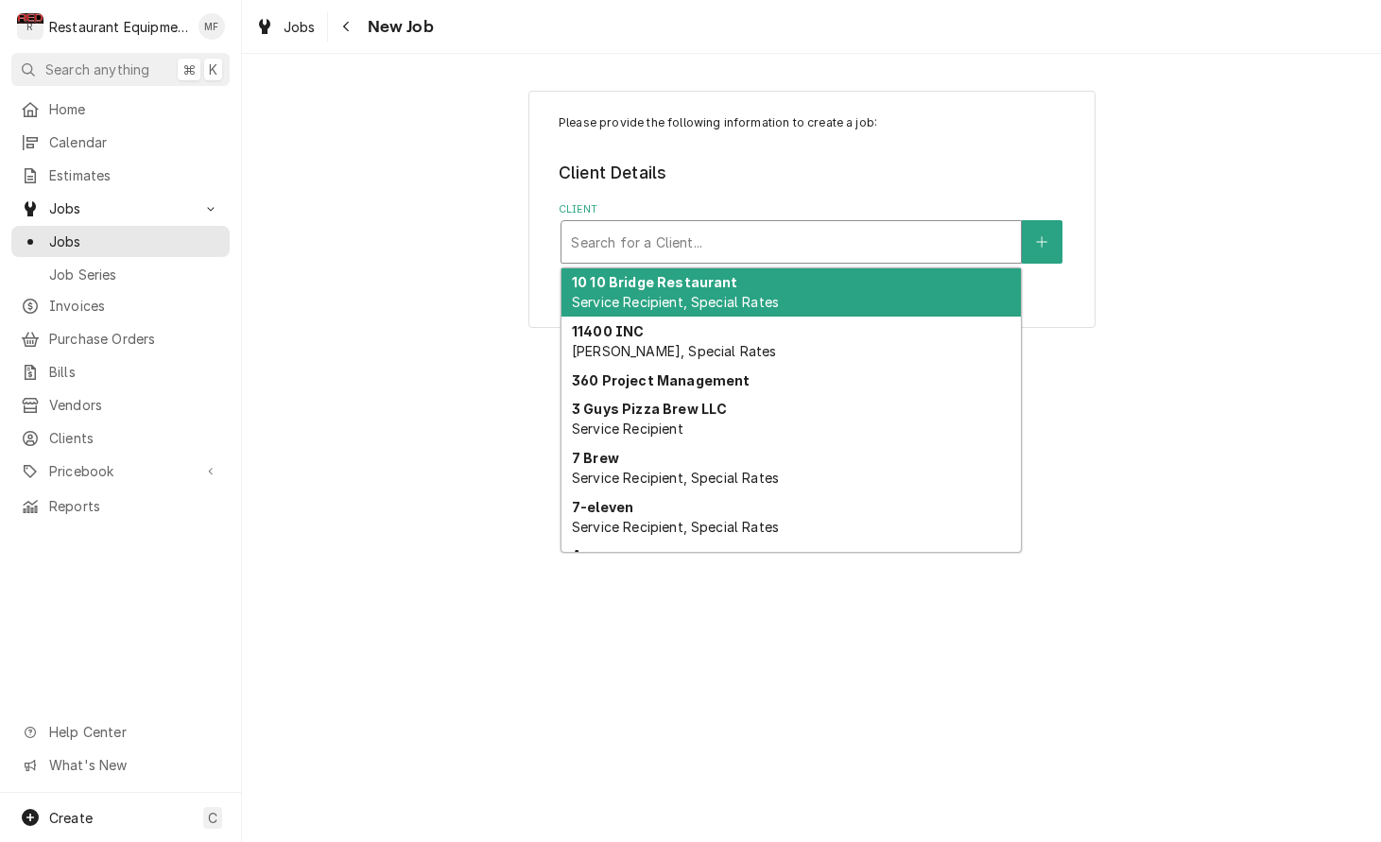
click at [878, 238] on div "Client" at bounding box center [791, 242] width 440 height 34
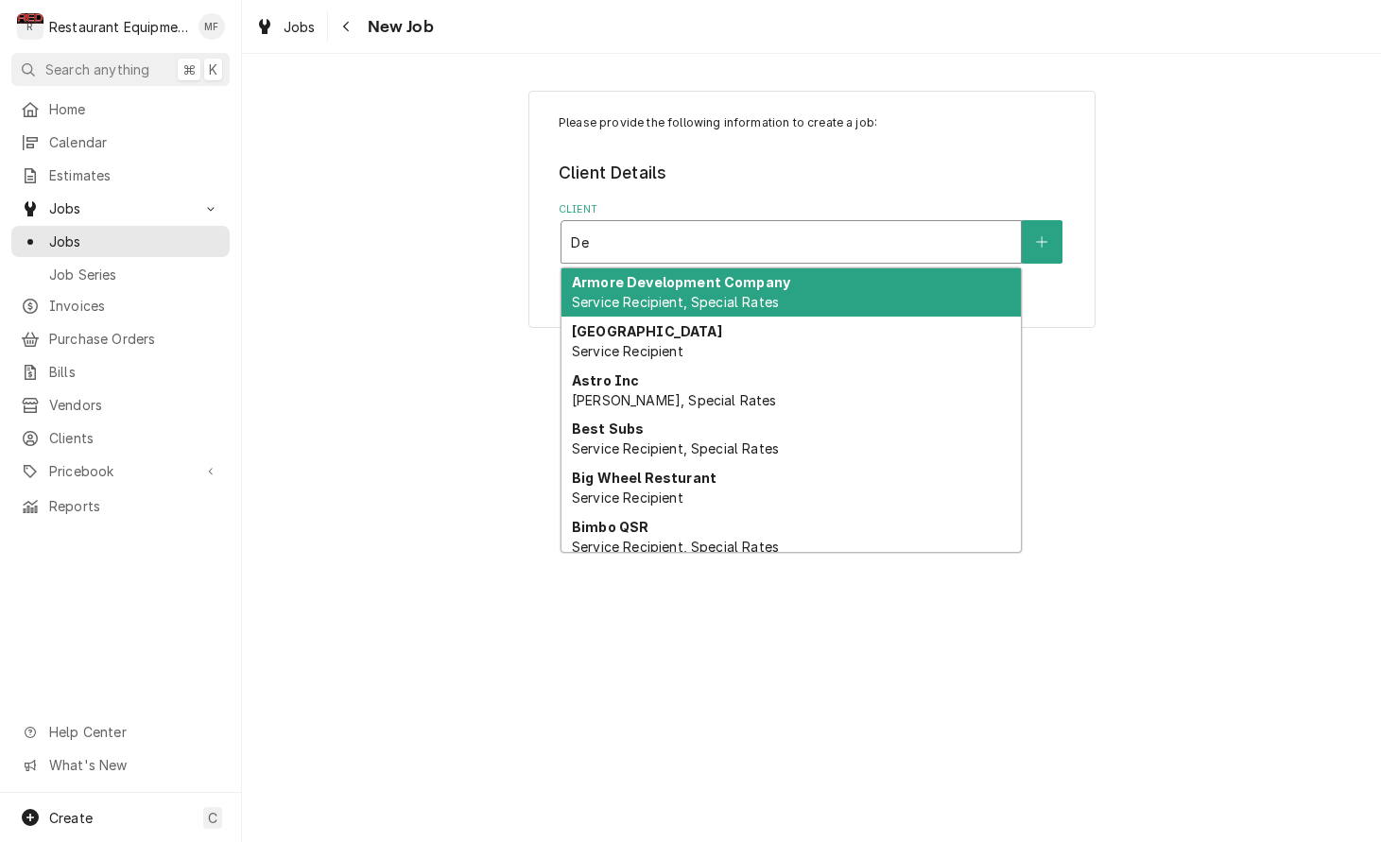
type input "D"
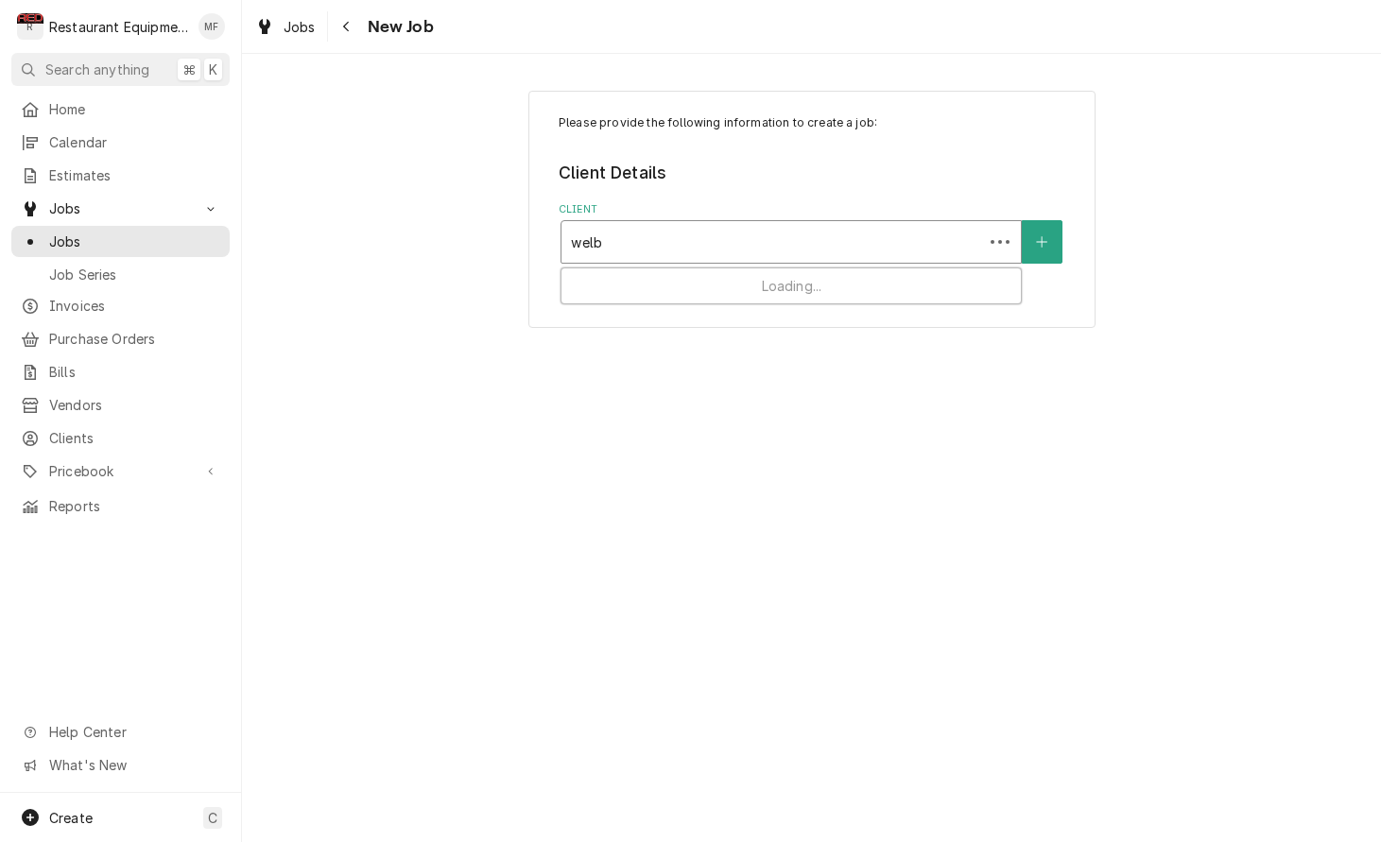
type input "welbi"
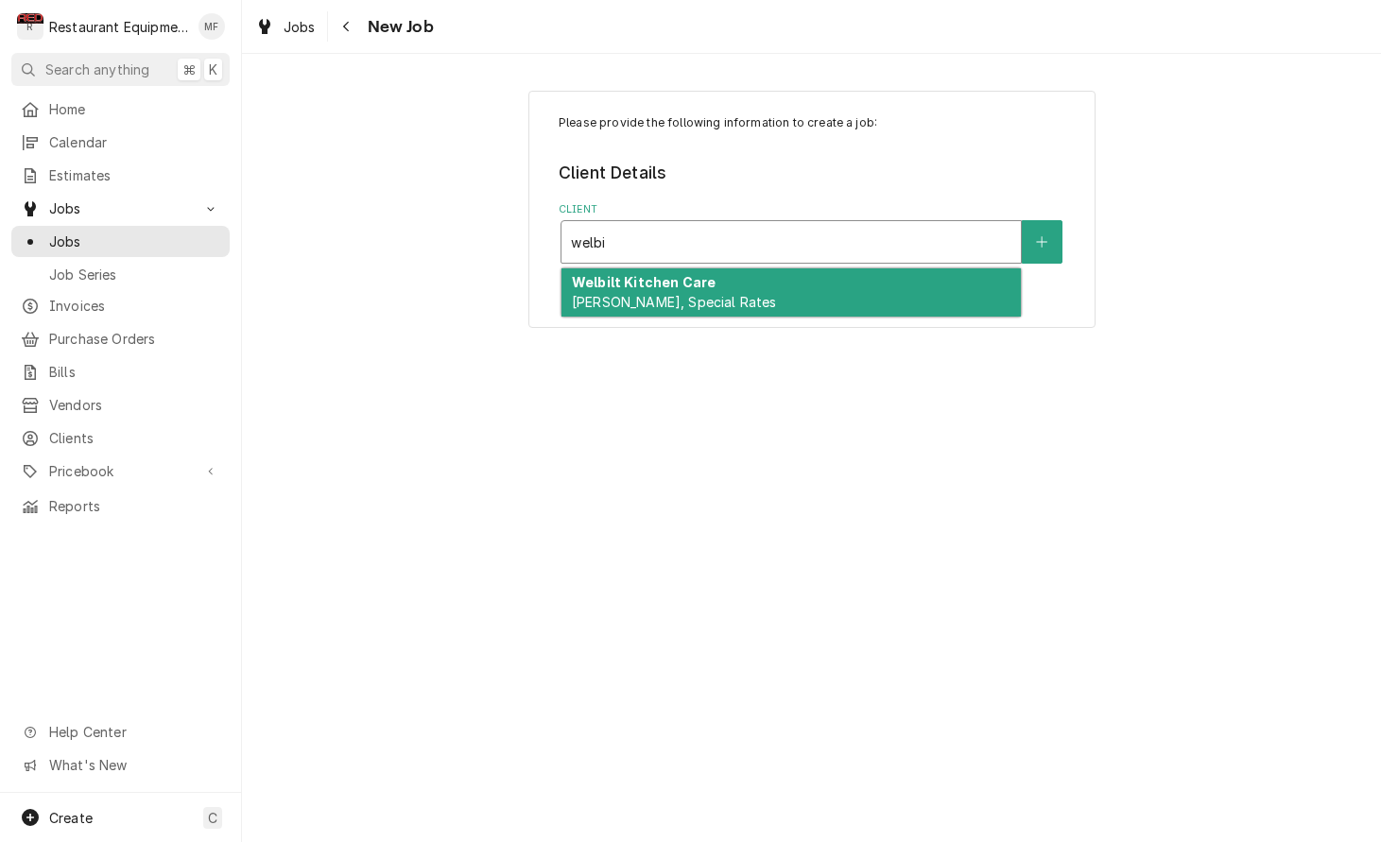
click at [850, 277] on div "Welbilt Kitchen Care Bill Payer, Special Rates" at bounding box center [790, 292] width 459 height 49
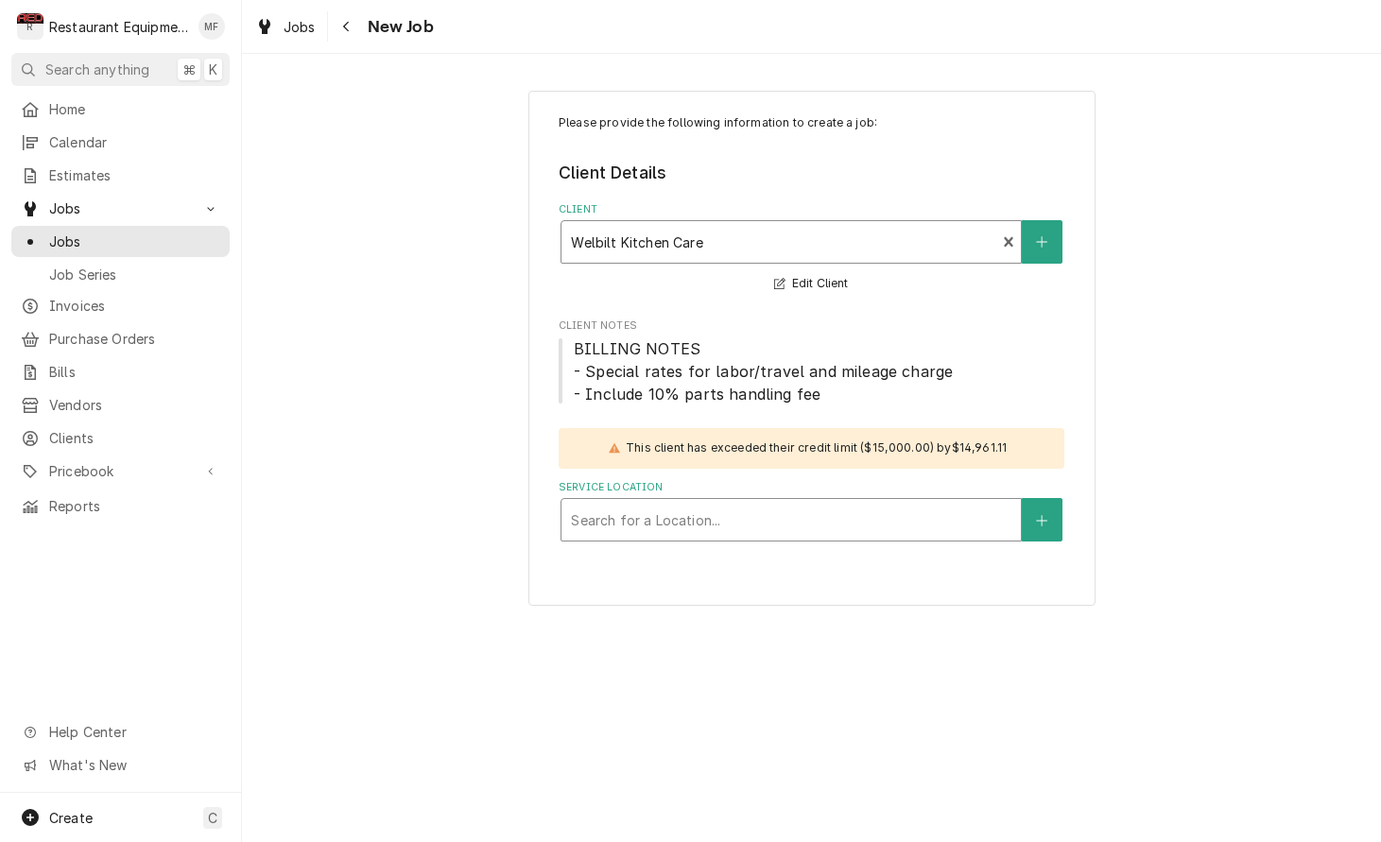
click at [774, 516] on div "Service Location" at bounding box center [791, 520] width 440 height 34
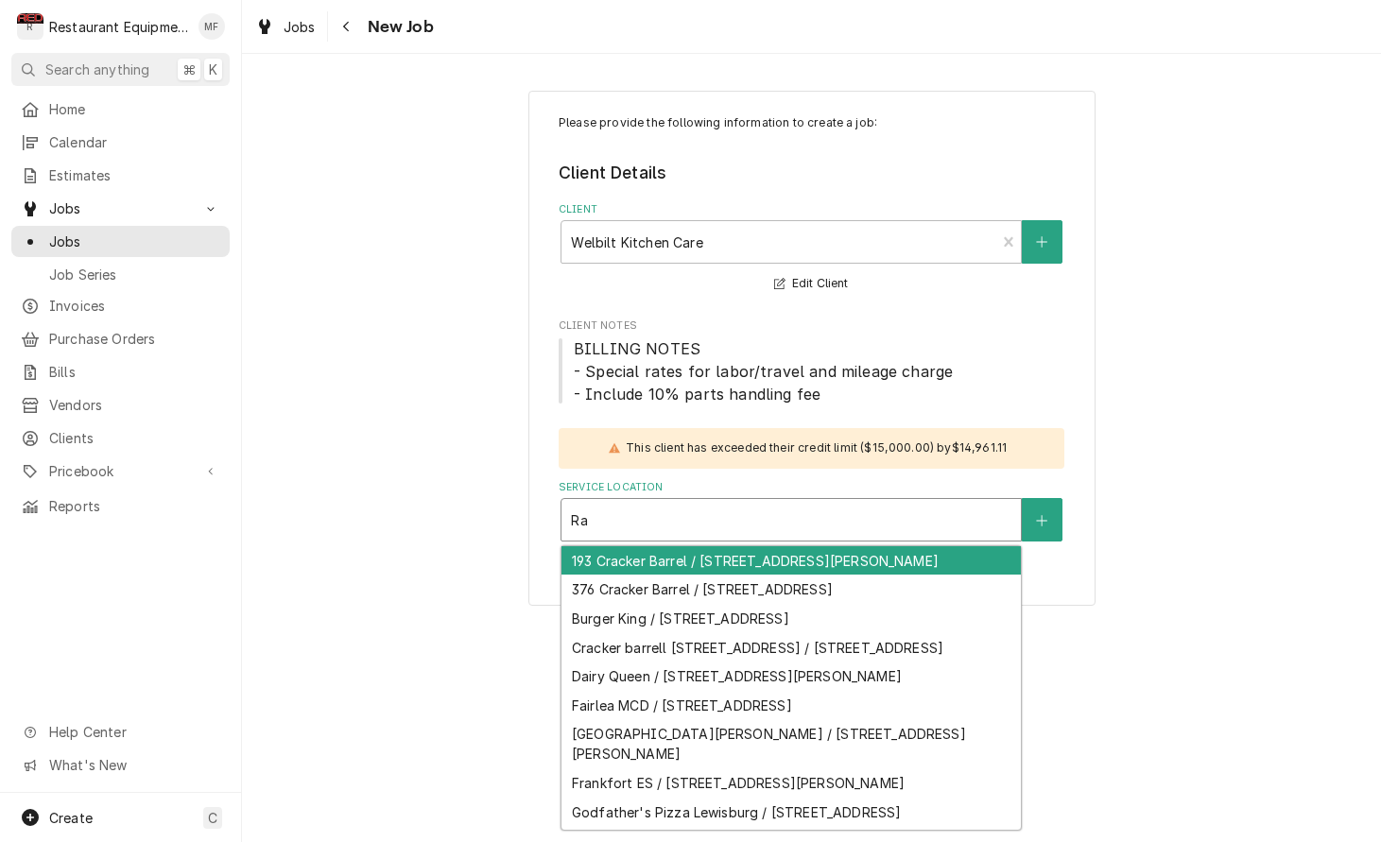
type input "R"
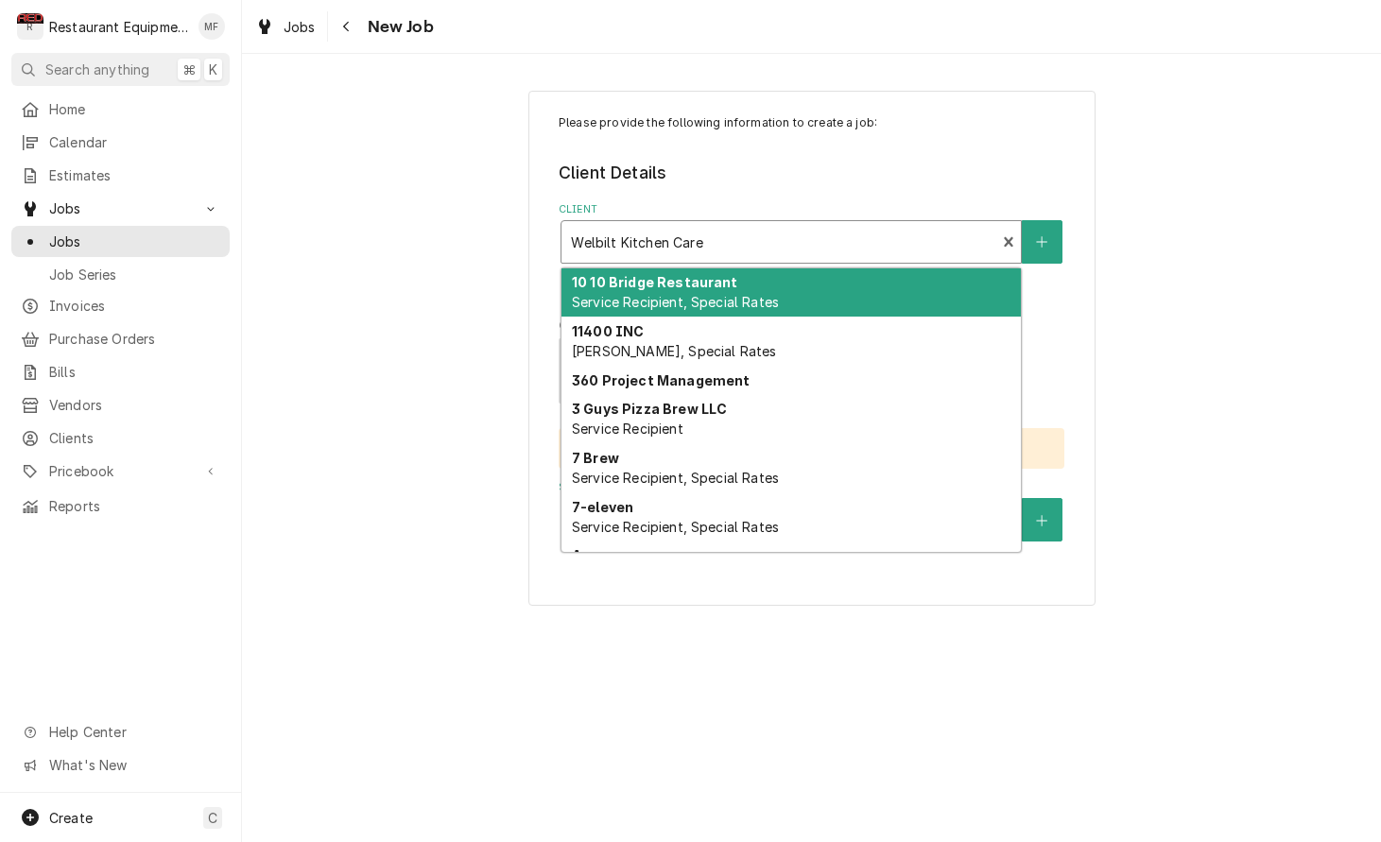
click at [945, 245] on div "Client" at bounding box center [778, 242] width 415 height 34
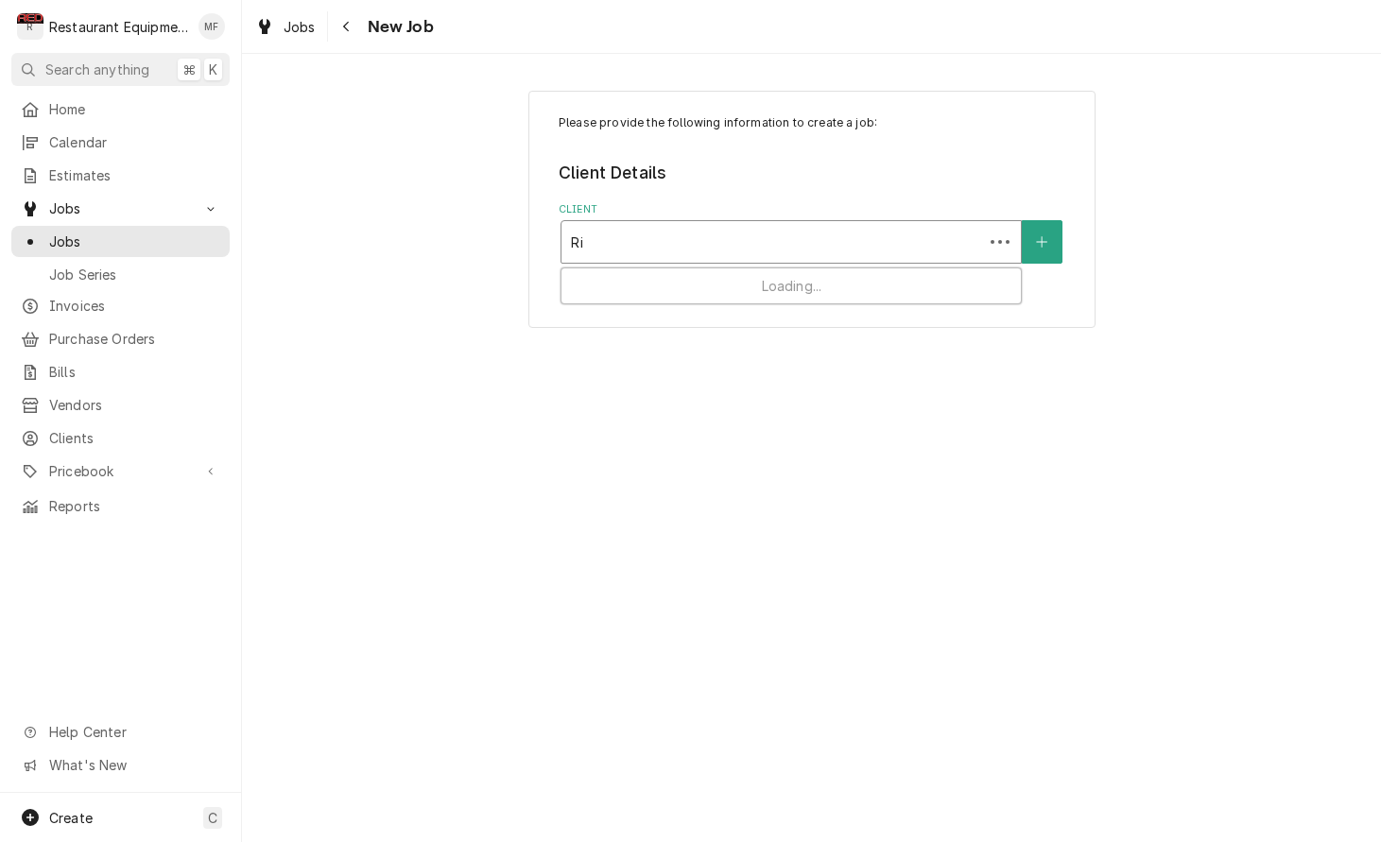
type input "R"
type input "500 Was"
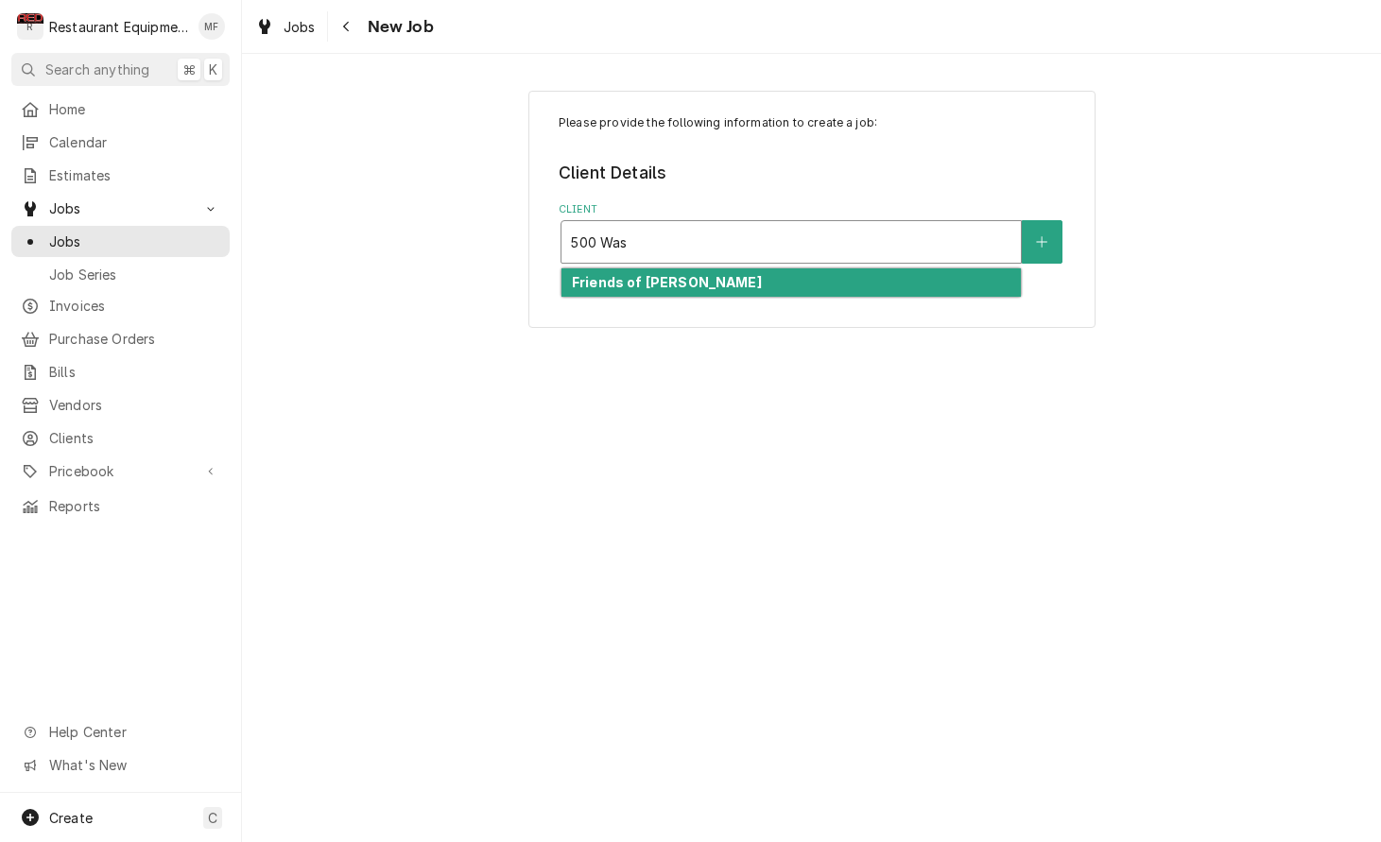
click at [973, 275] on div "Friends of Hansford" at bounding box center [790, 282] width 459 height 29
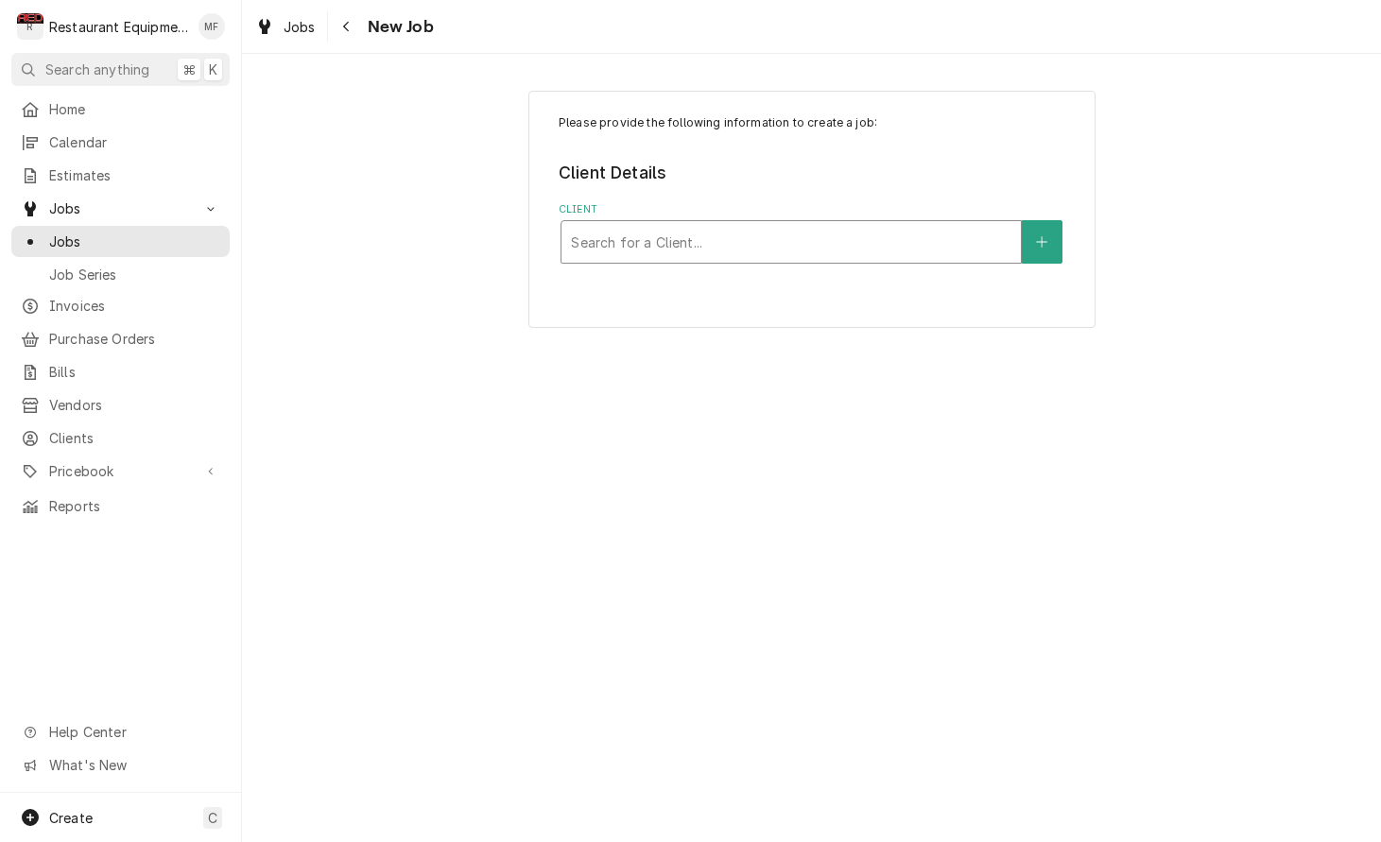
click at [976, 245] on div "Client" at bounding box center [791, 242] width 440 height 34
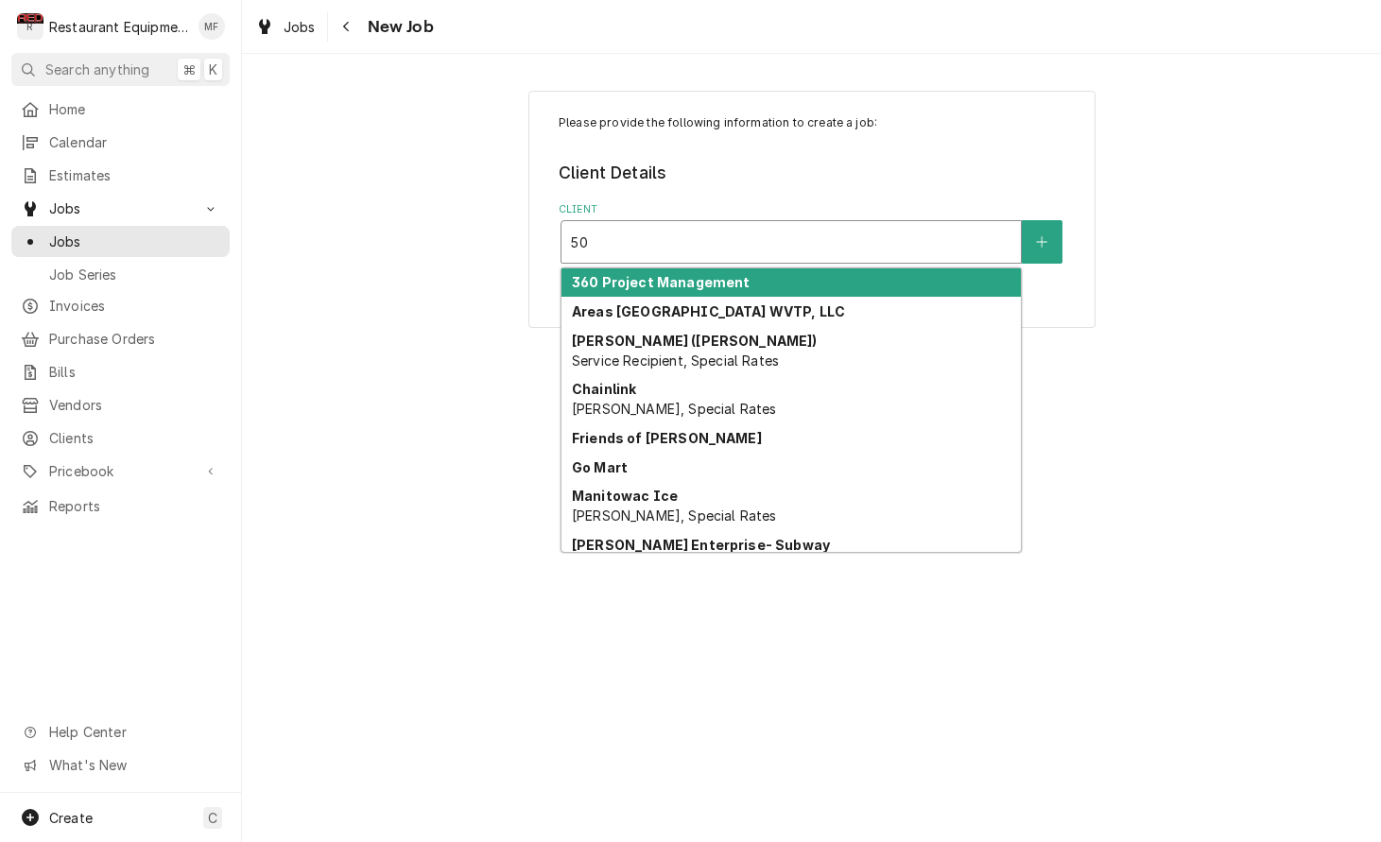
type input "5"
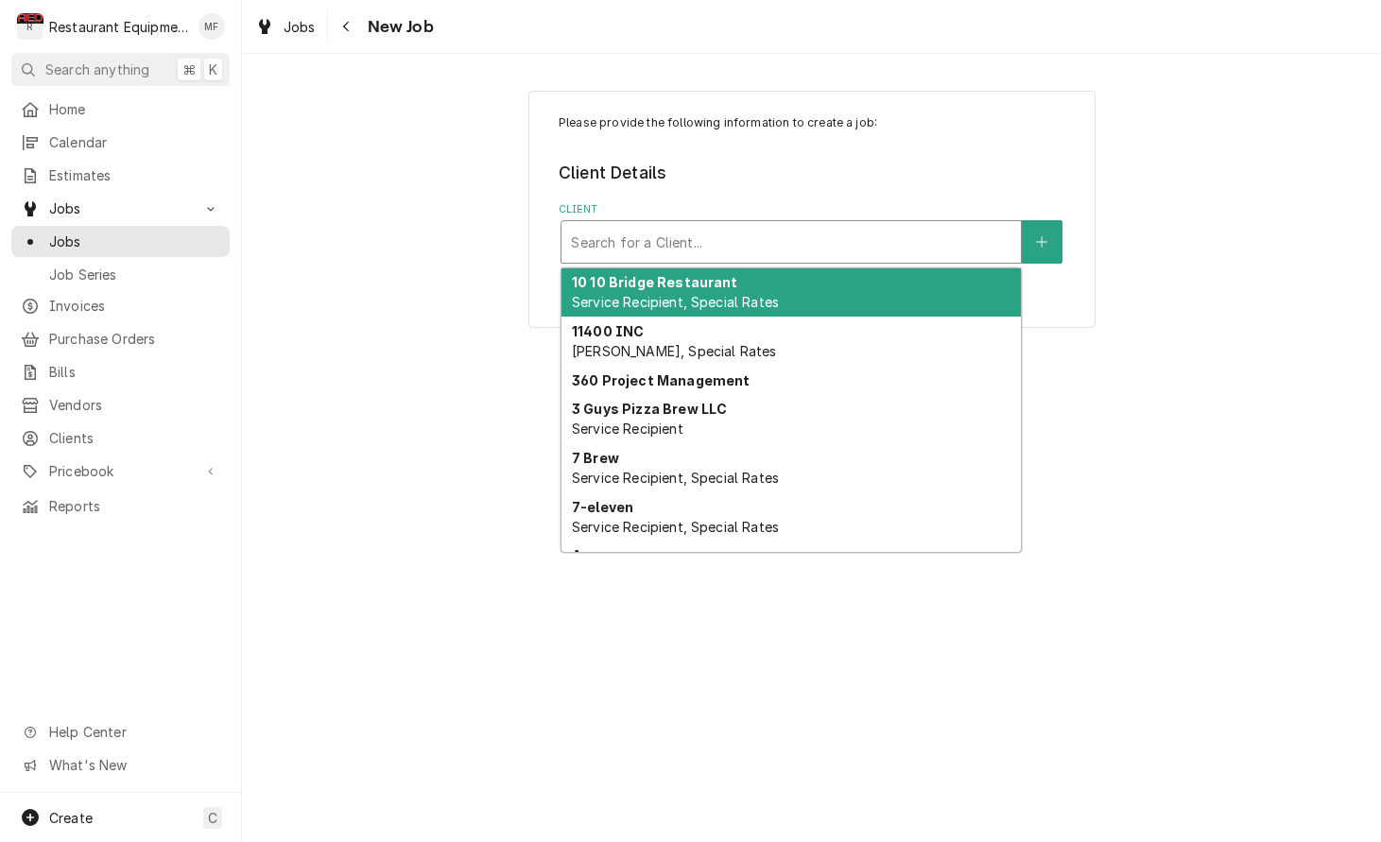
type input "%"
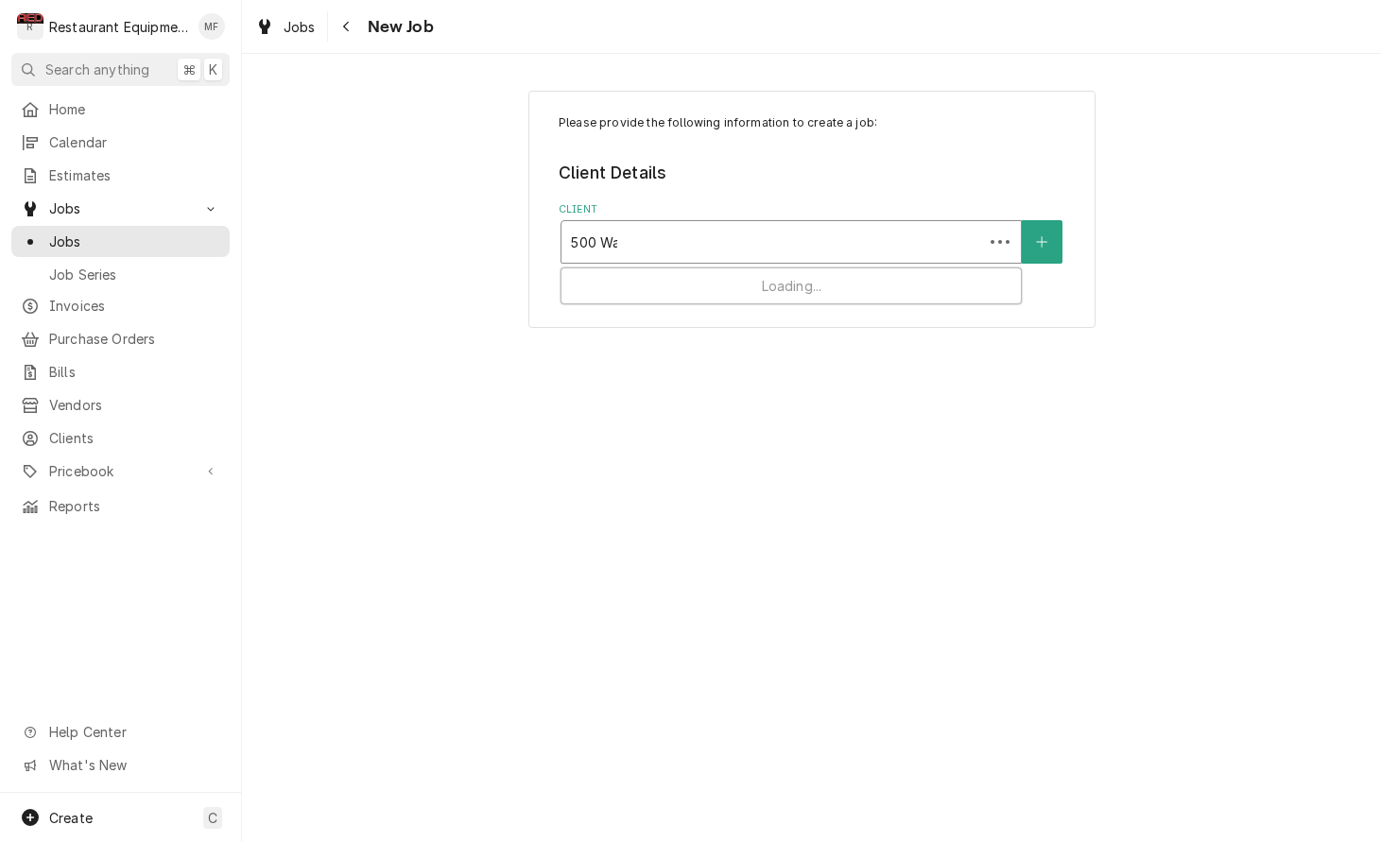
type input "500 Was"
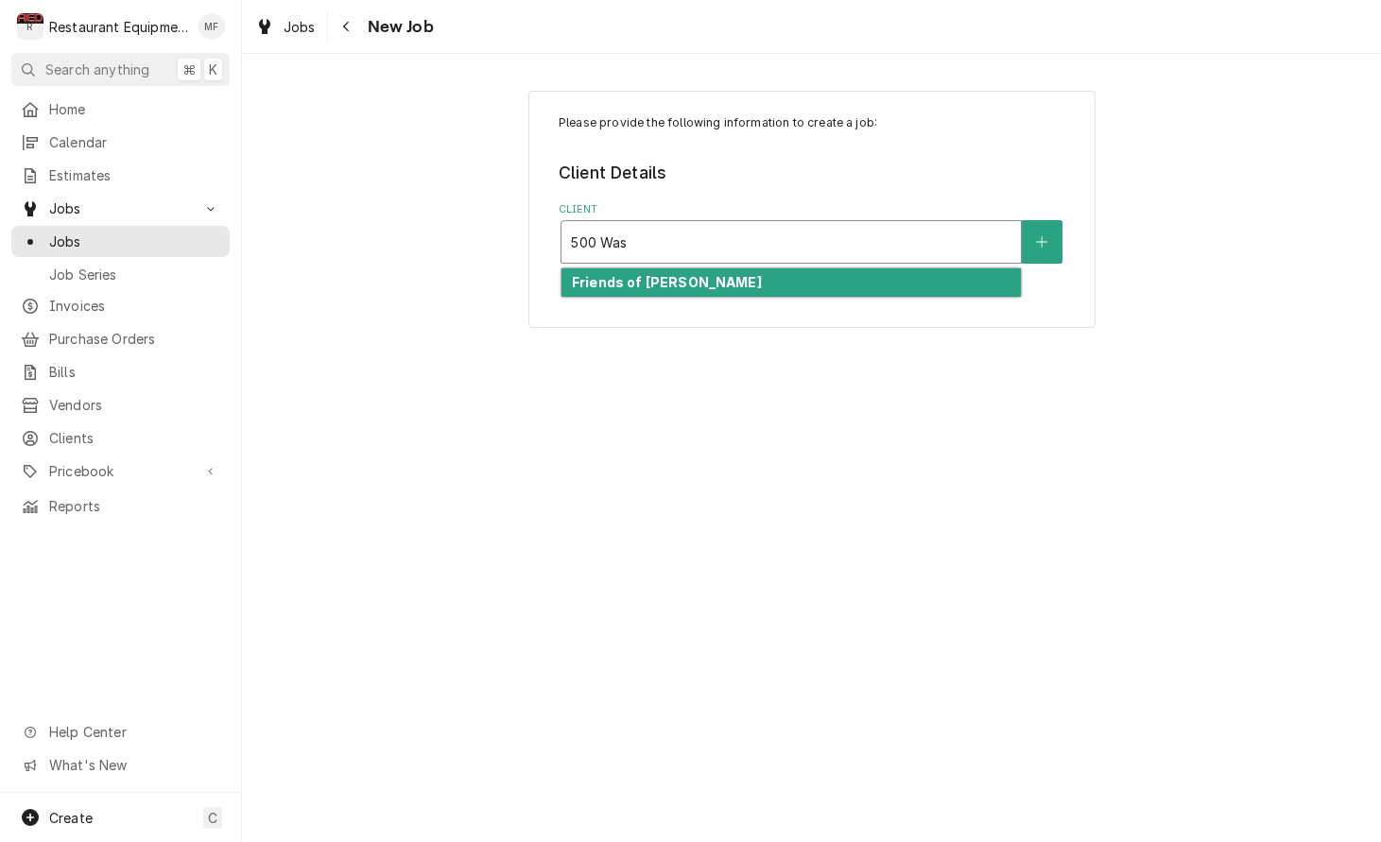
click at [982, 289] on div "Friends of Hansford" at bounding box center [790, 282] width 459 height 29
type textarea "x"
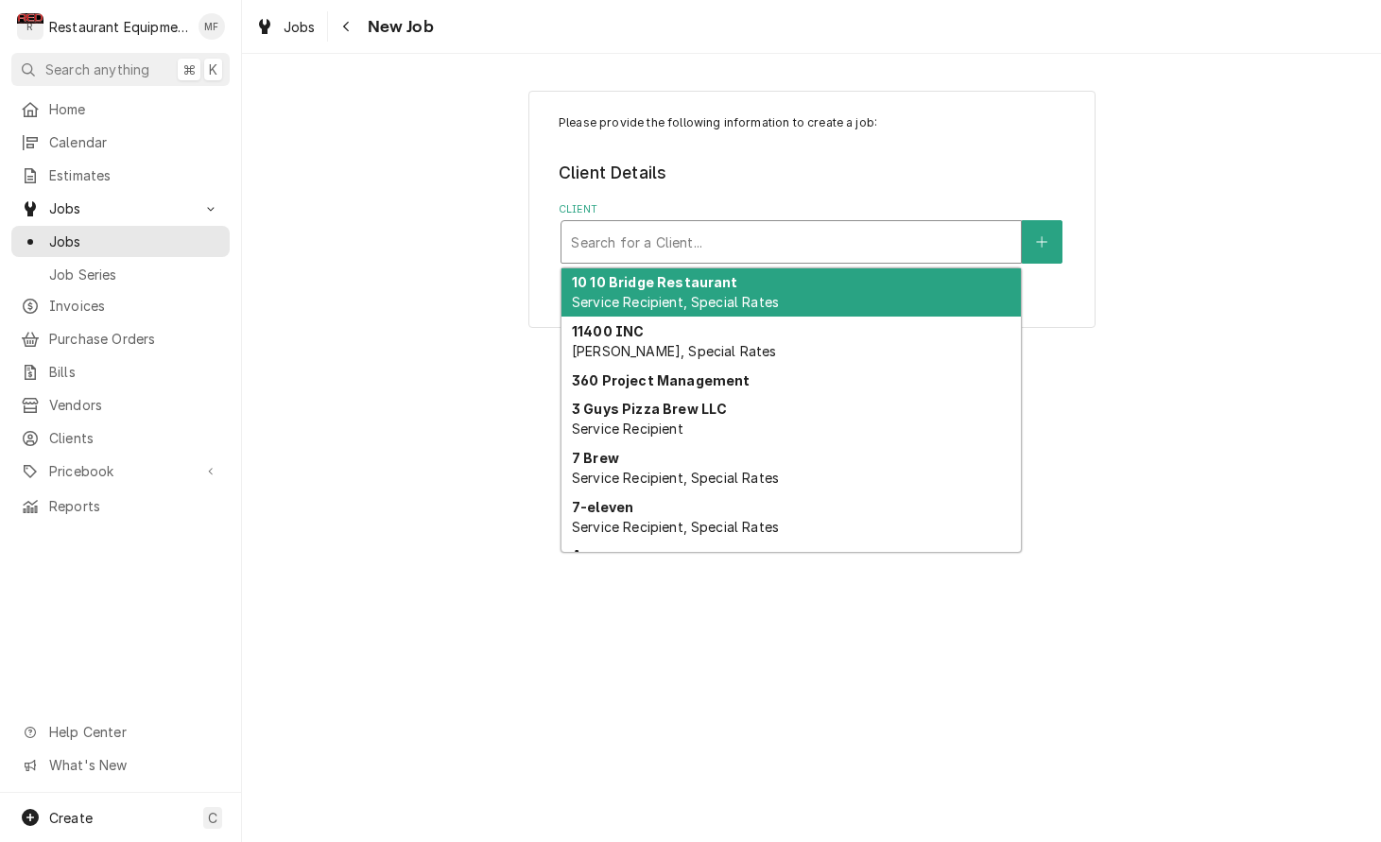
click at [935, 252] on div "Client" at bounding box center [791, 242] width 440 height 34
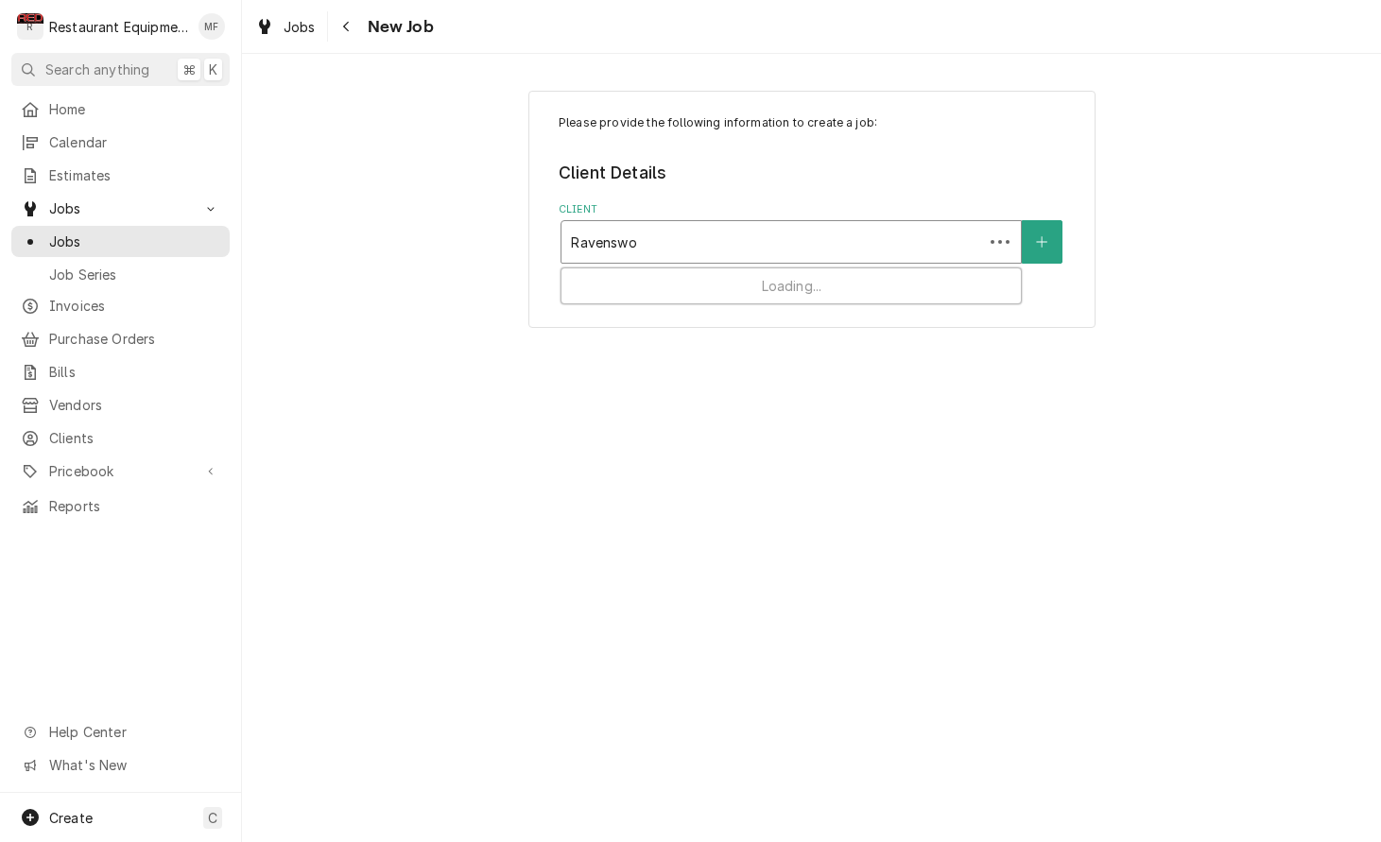
type input "Ravenswoo"
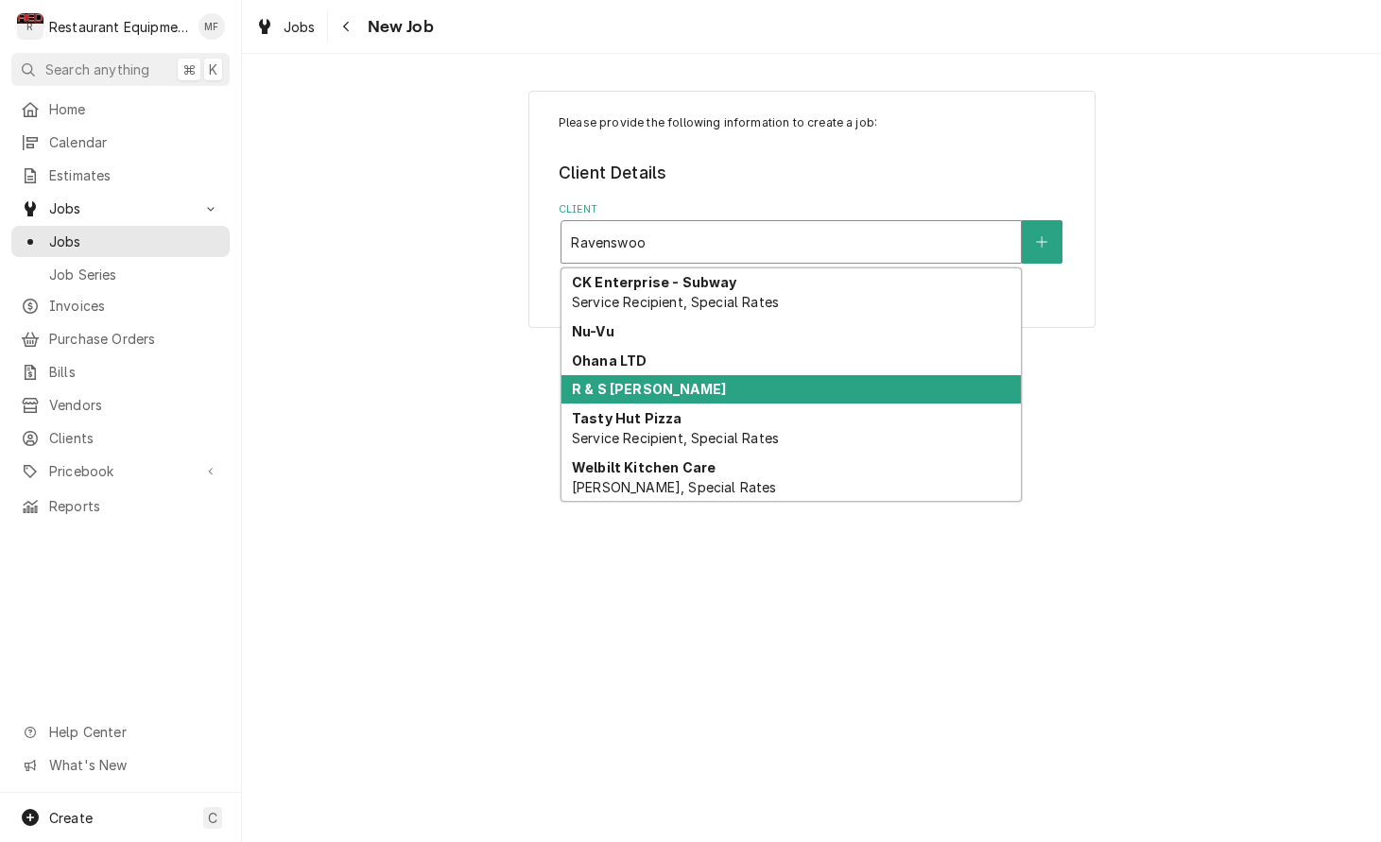
click at [945, 386] on div "R & S Mills" at bounding box center [790, 389] width 459 height 29
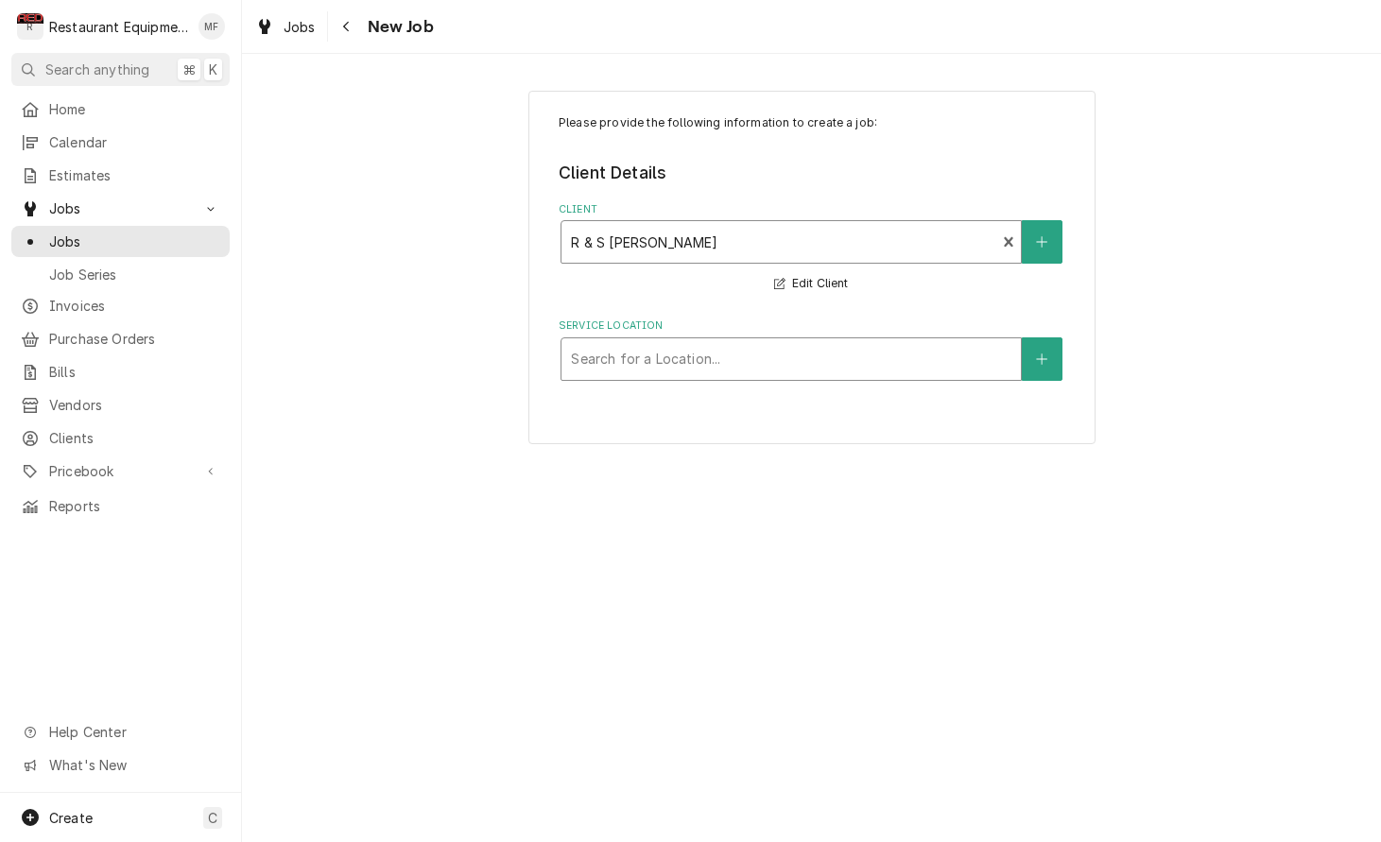
click at [821, 363] on div "Service Location" at bounding box center [791, 359] width 440 height 34
click at [808, 250] on div "Client" at bounding box center [791, 242] width 440 height 34
type input "Ravenswo"
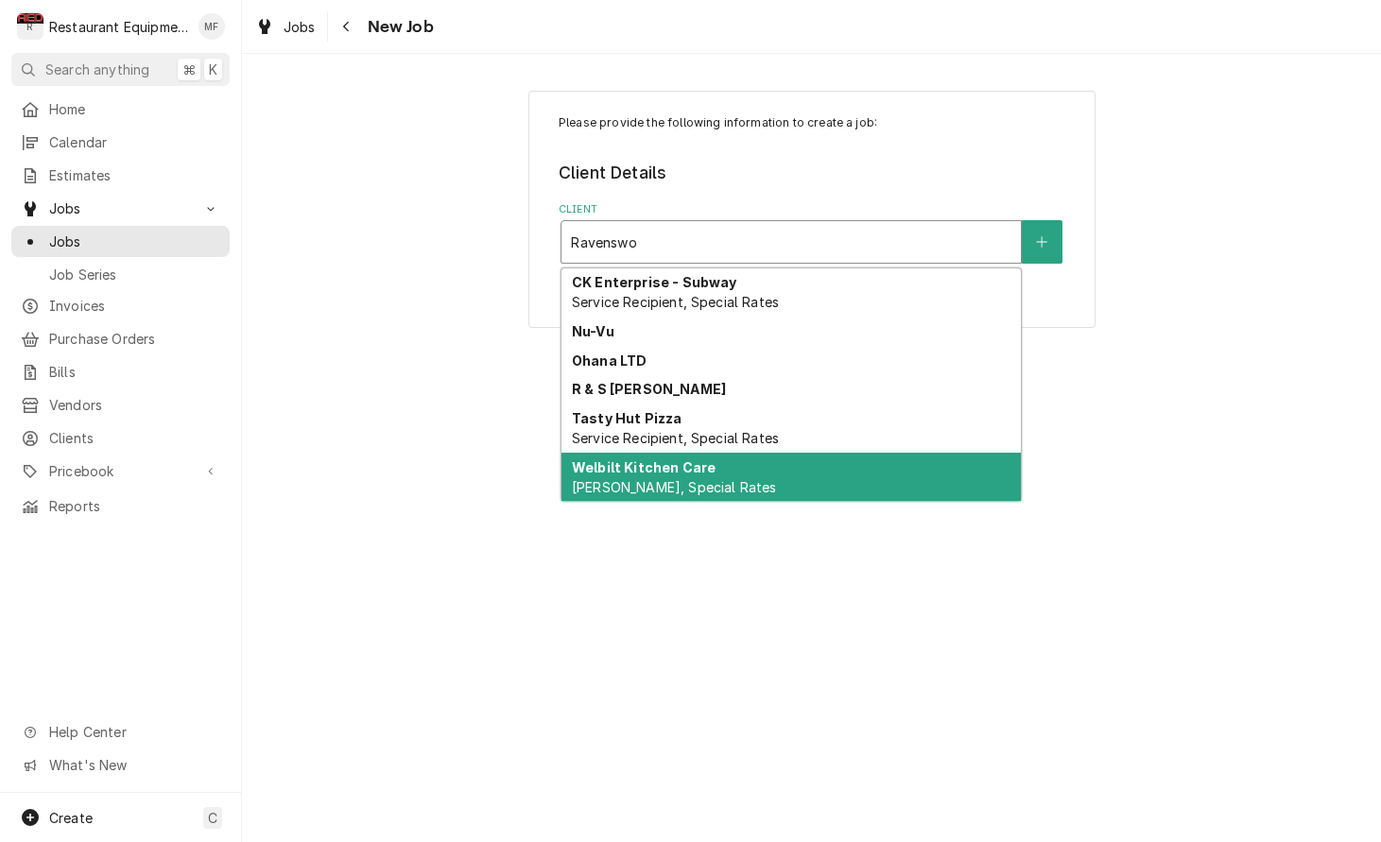
click at [821, 462] on div "Welbilt Kitchen Care Bill Payer, Special Rates" at bounding box center [790, 477] width 459 height 49
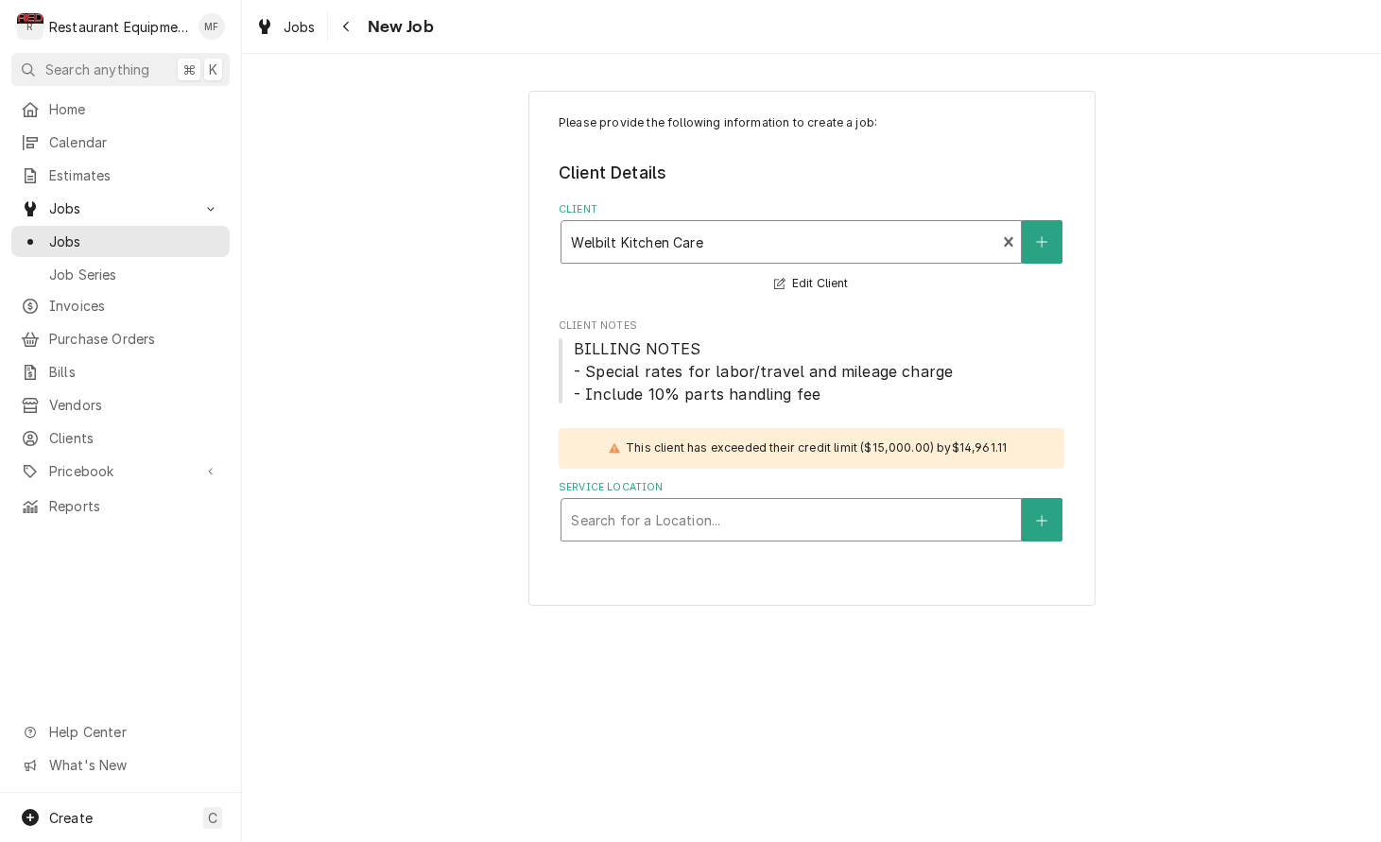
click at [840, 512] on div "Service Location" at bounding box center [791, 520] width 440 height 34
type input "T"
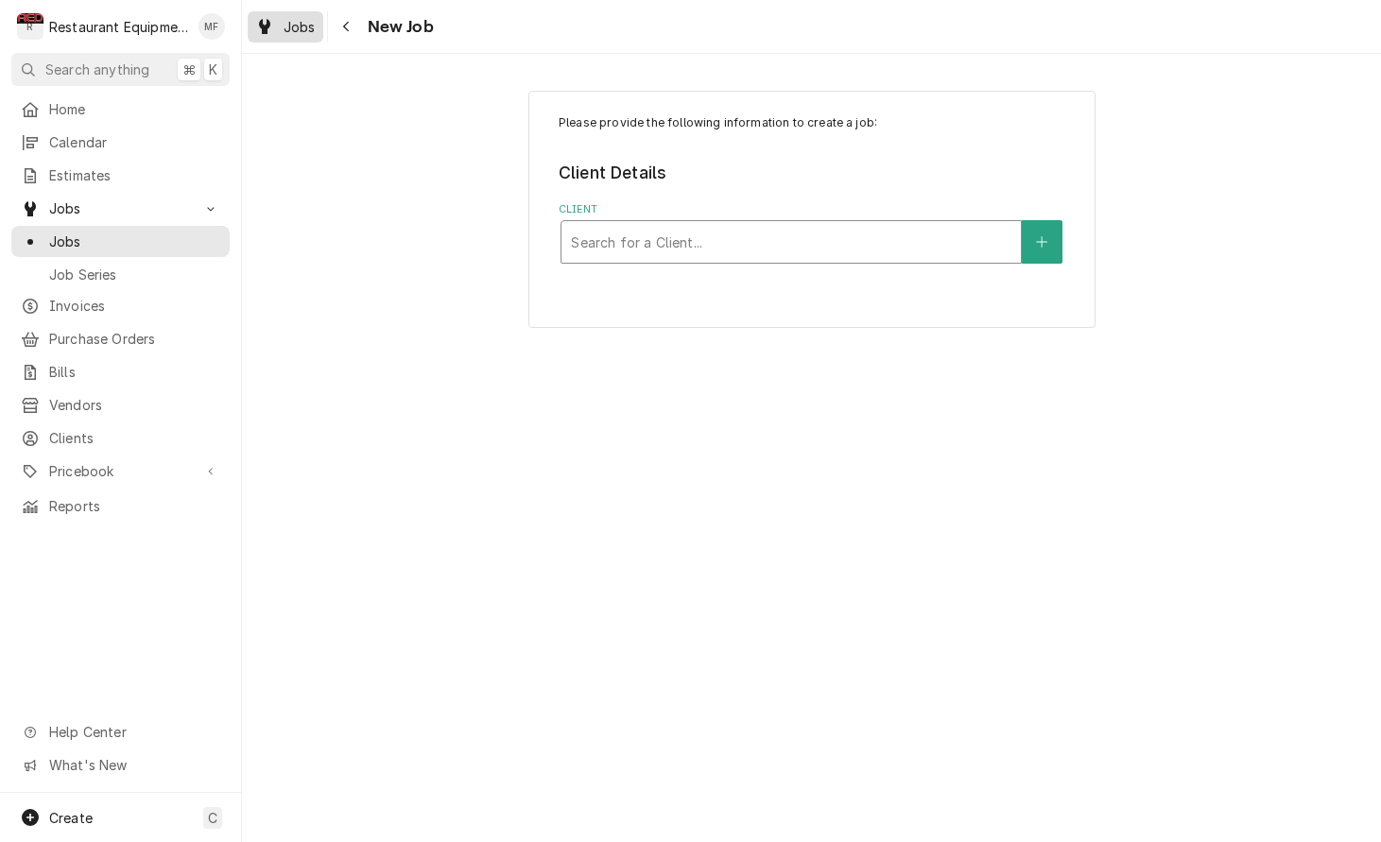
click at [281, 21] on div "Jobs" at bounding box center [285, 27] width 68 height 24
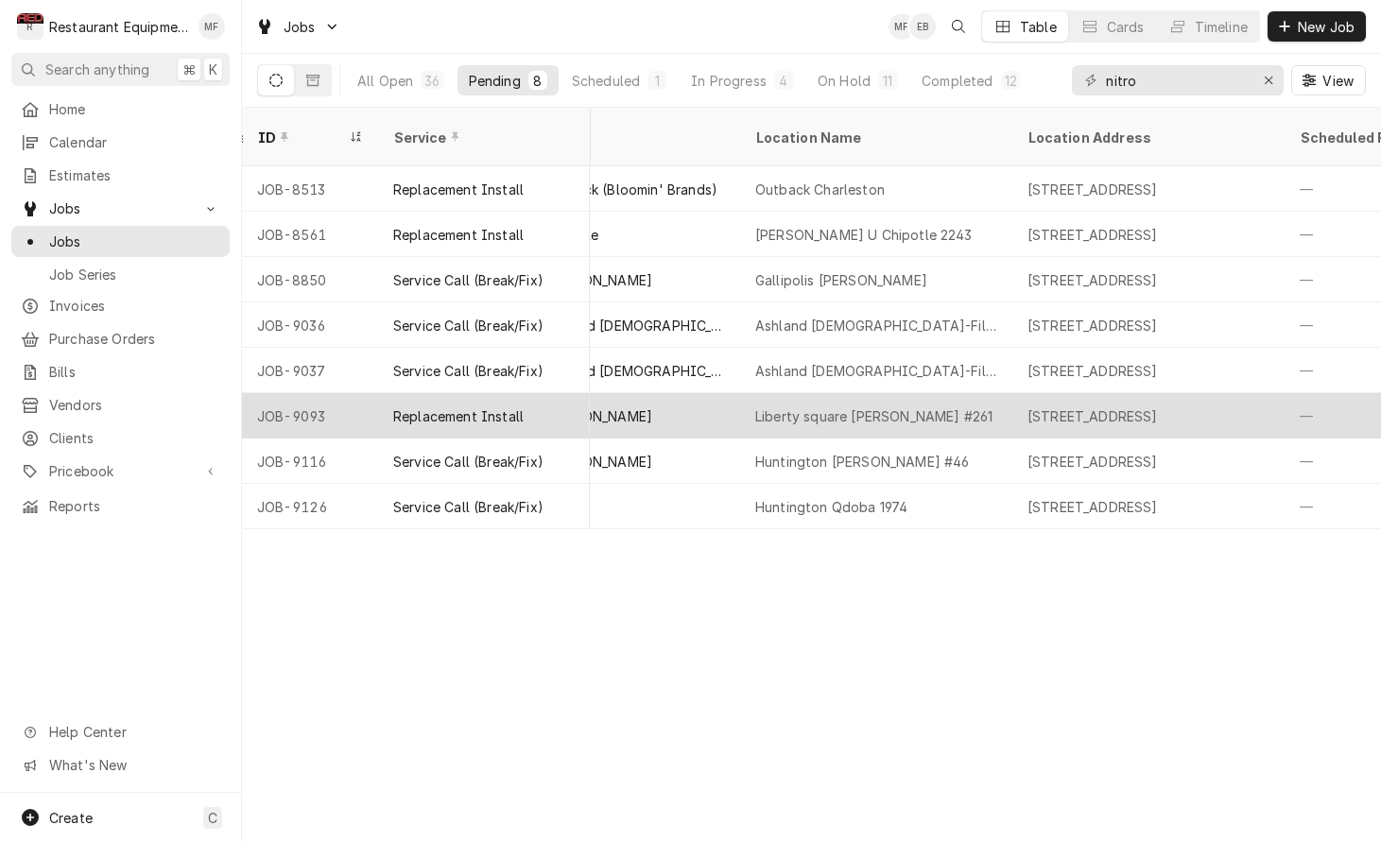
scroll to position [0, 1295]
click at [697, 393] on div "[PERSON_NAME]" at bounding box center [633, 415] width 212 height 45
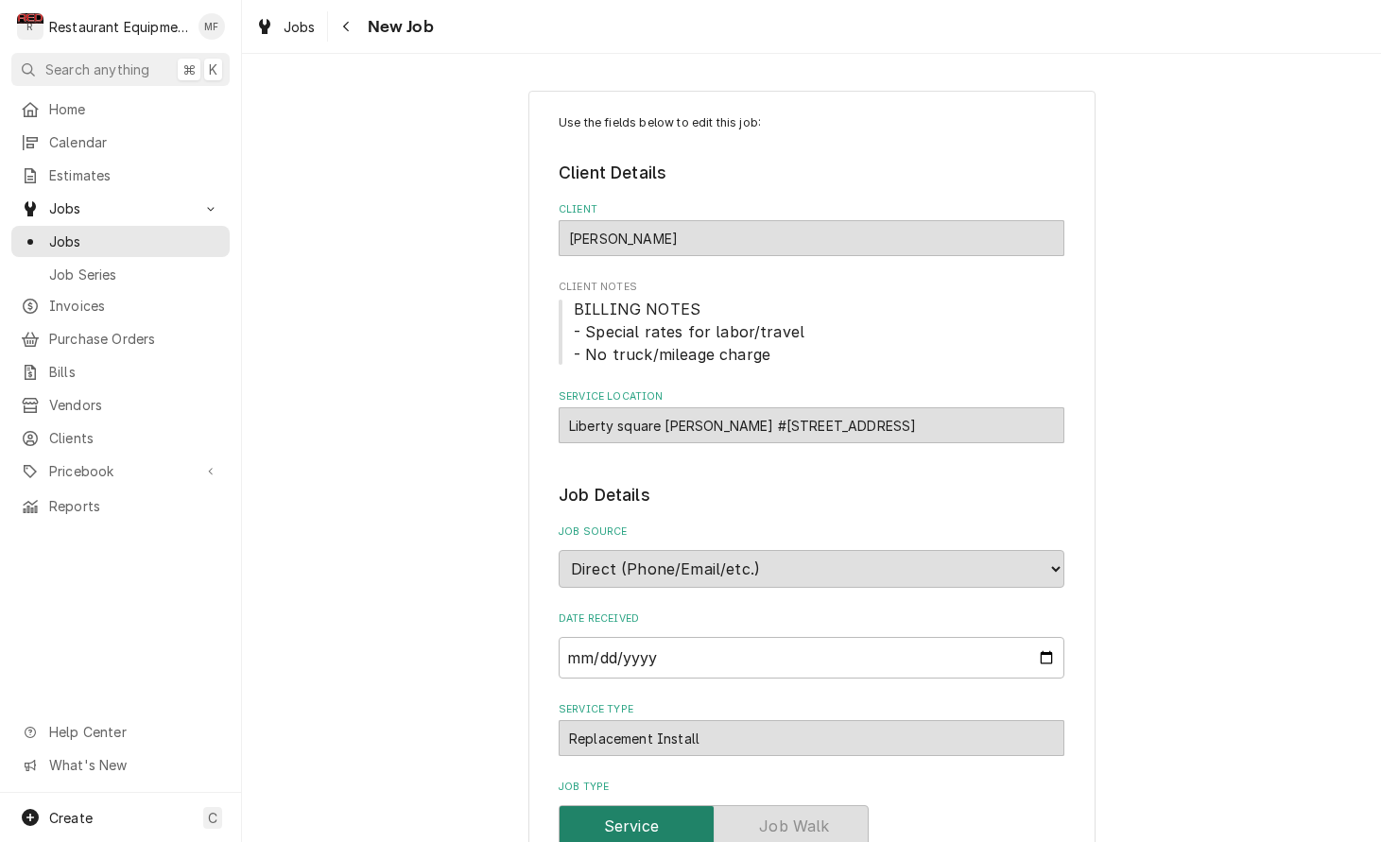
type textarea "x"
click at [350, 25] on icon "Navigate back" at bounding box center [346, 26] width 9 height 13
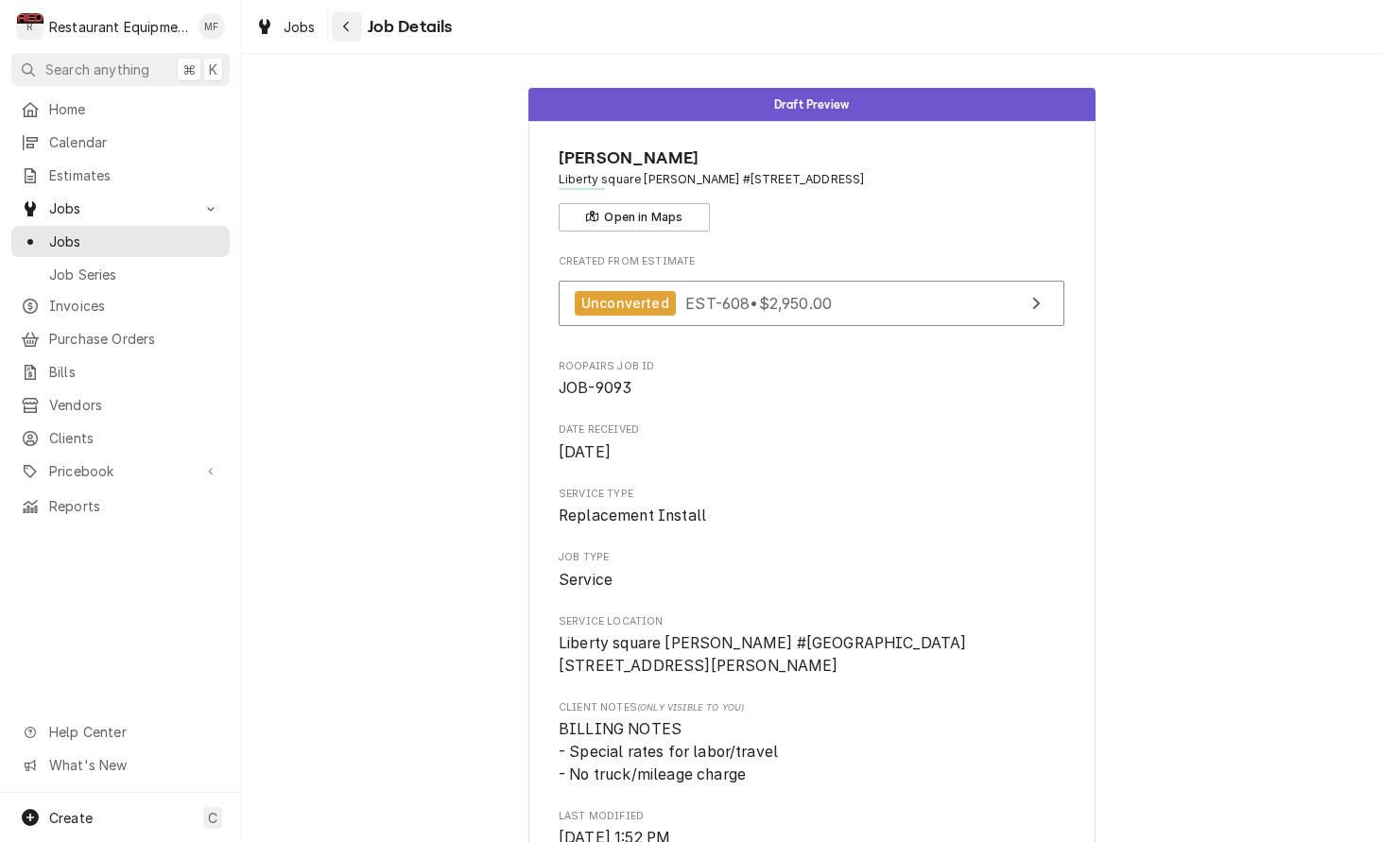
click at [345, 30] on icon "Navigate back" at bounding box center [346, 26] width 9 height 13
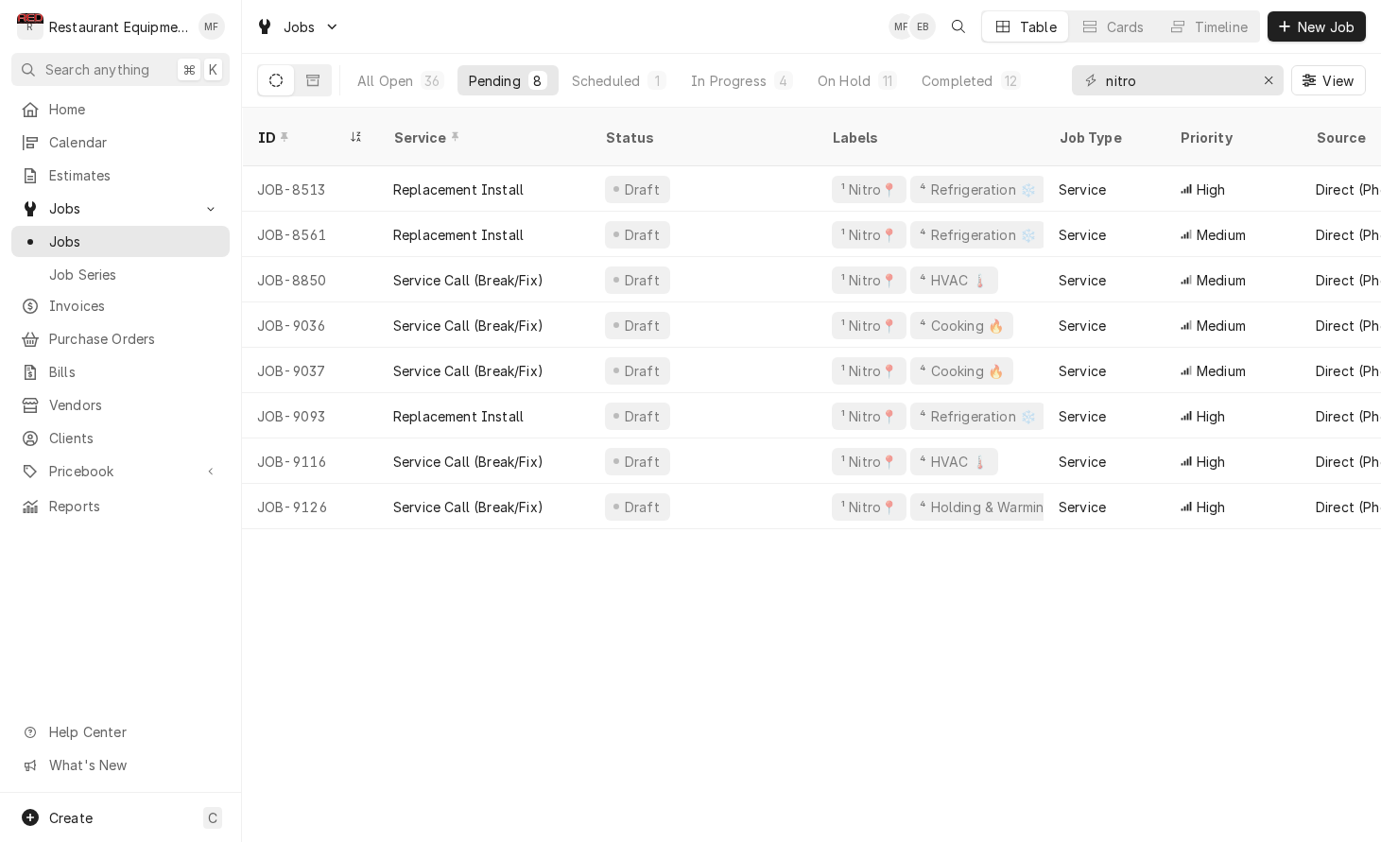
drag, startPoint x: 843, startPoint y: 83, endPoint x: 840, endPoint y: 100, distance: 17.2
click at [843, 82] on div "On Hold" at bounding box center [843, 81] width 53 height 20
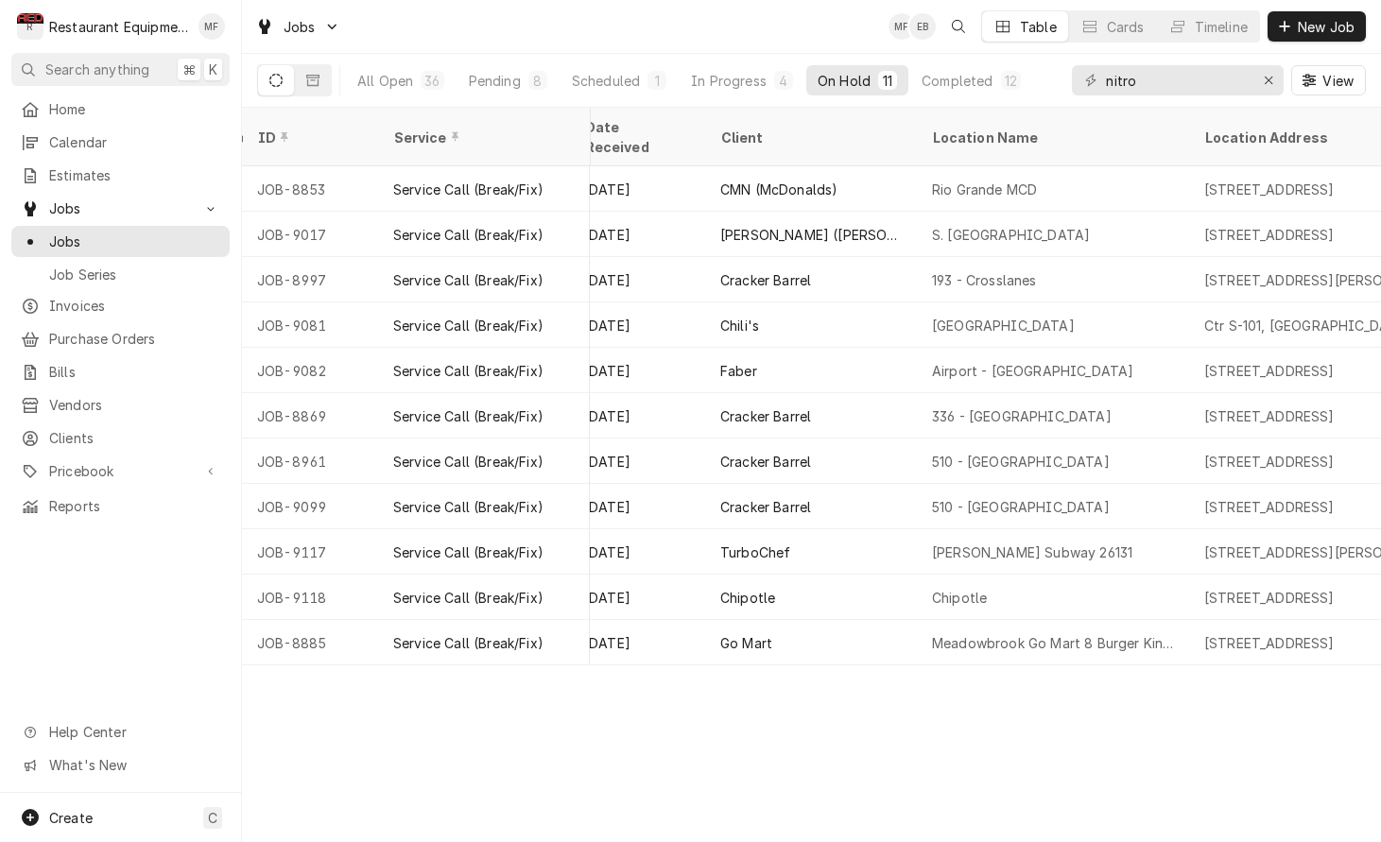
scroll to position [0, 1089]
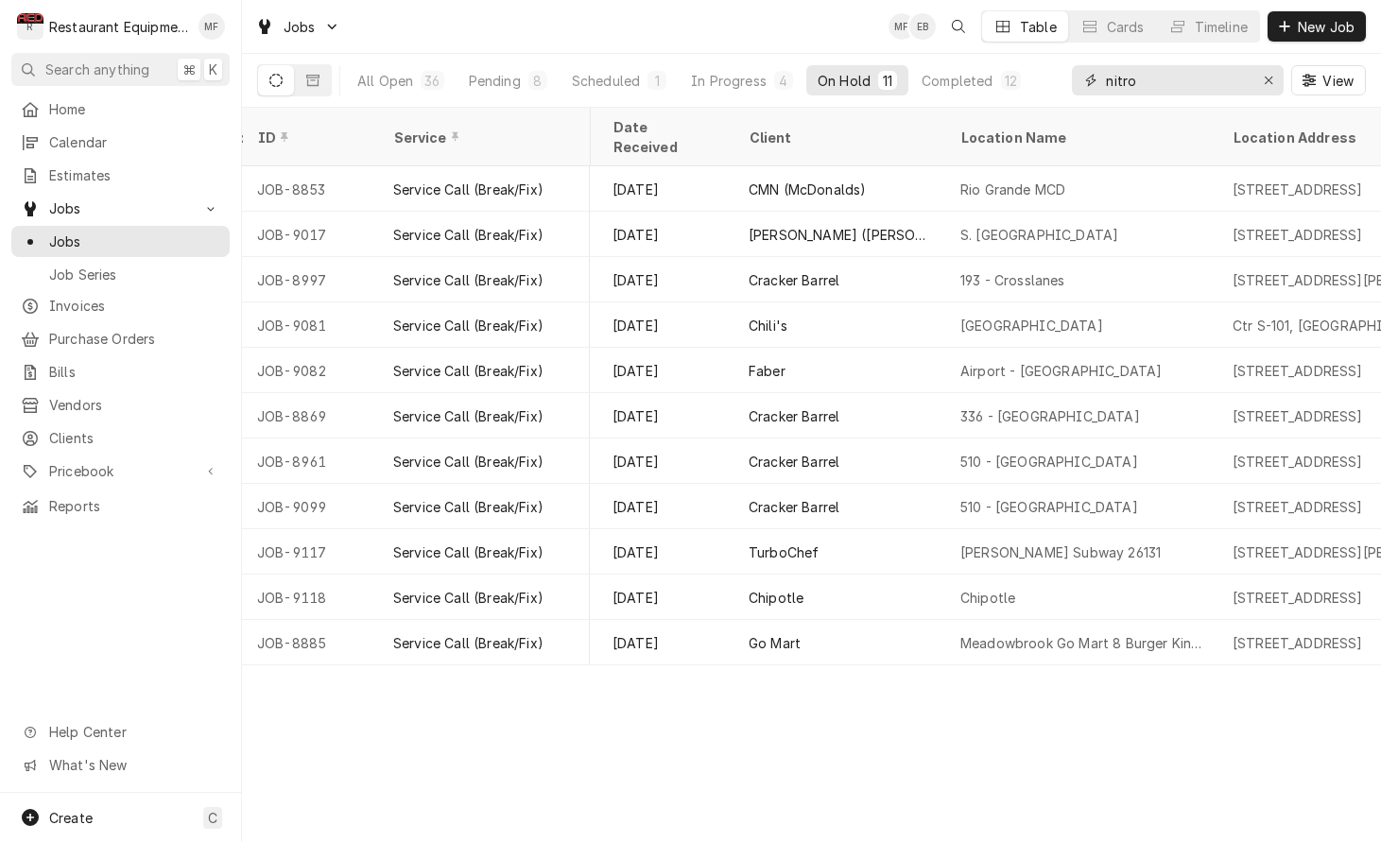
click at [1193, 76] on input "nitro" at bounding box center [1177, 80] width 142 height 30
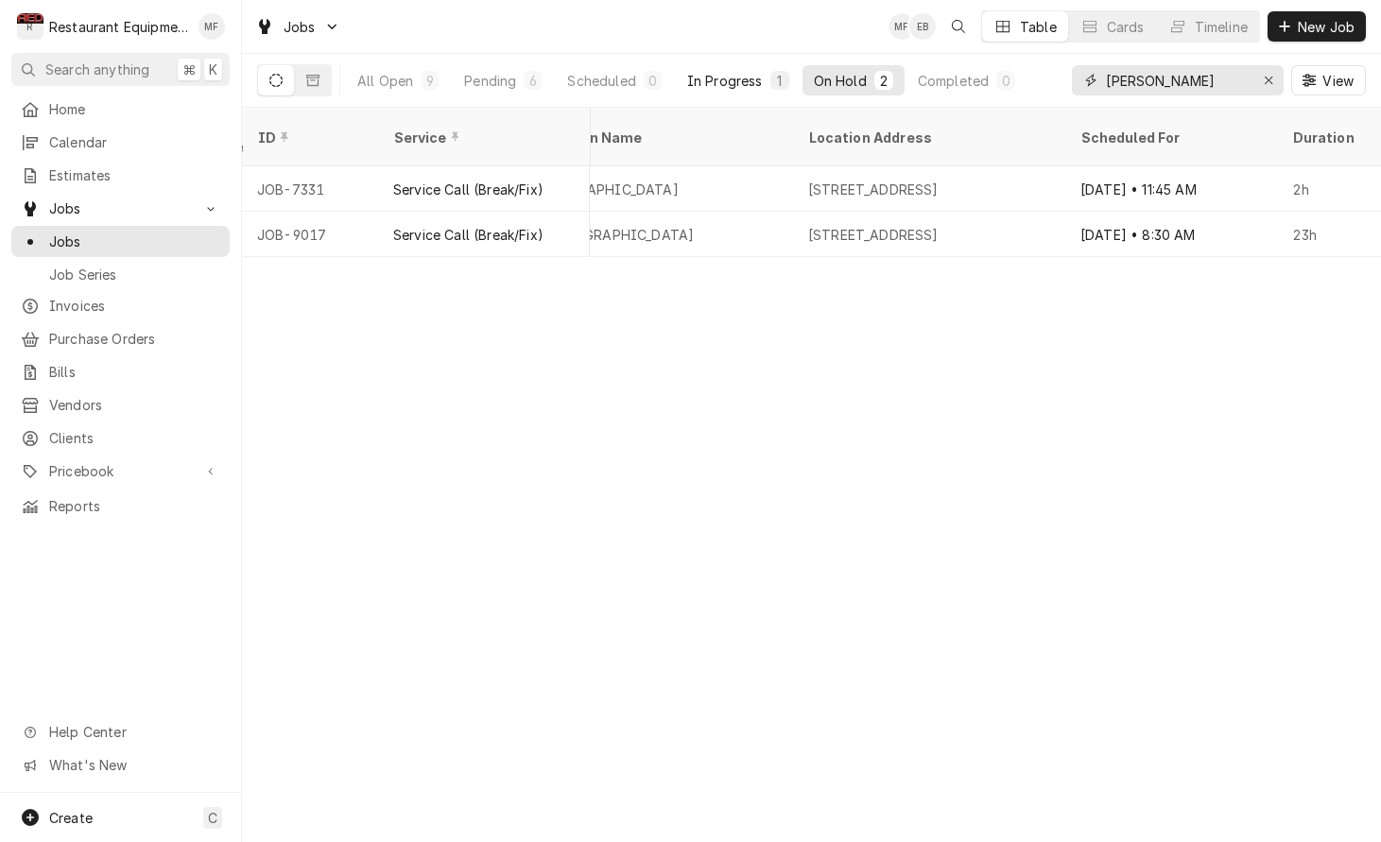
scroll to position [0, 1515]
type input "Bob Evans"
drag, startPoint x: 717, startPoint y: 81, endPoint x: 721, endPoint y: 93, distance: 12.0
click at [717, 81] on div "In Progress" at bounding box center [725, 81] width 76 height 20
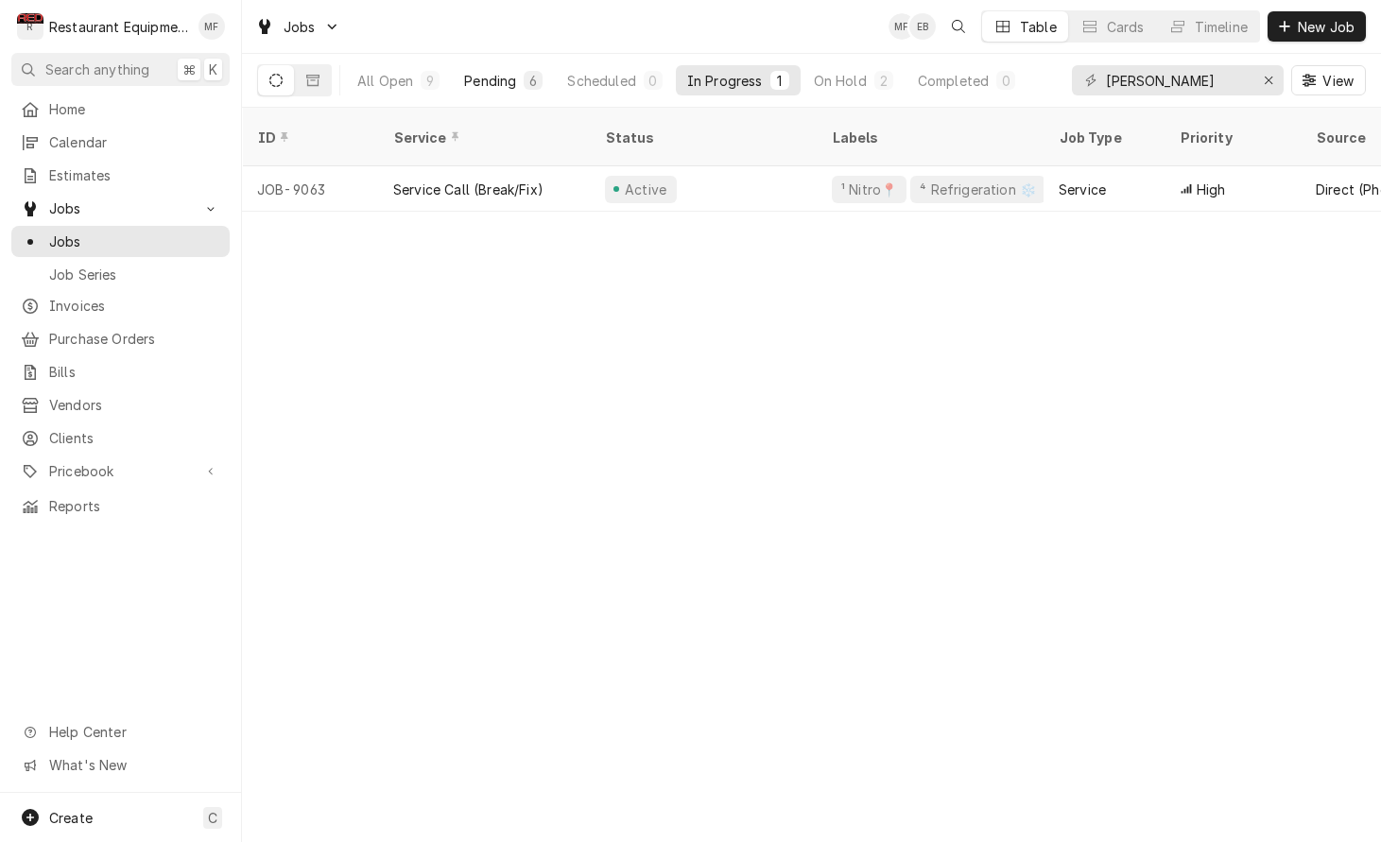
click at [500, 86] on div "Pending" at bounding box center [490, 81] width 52 height 20
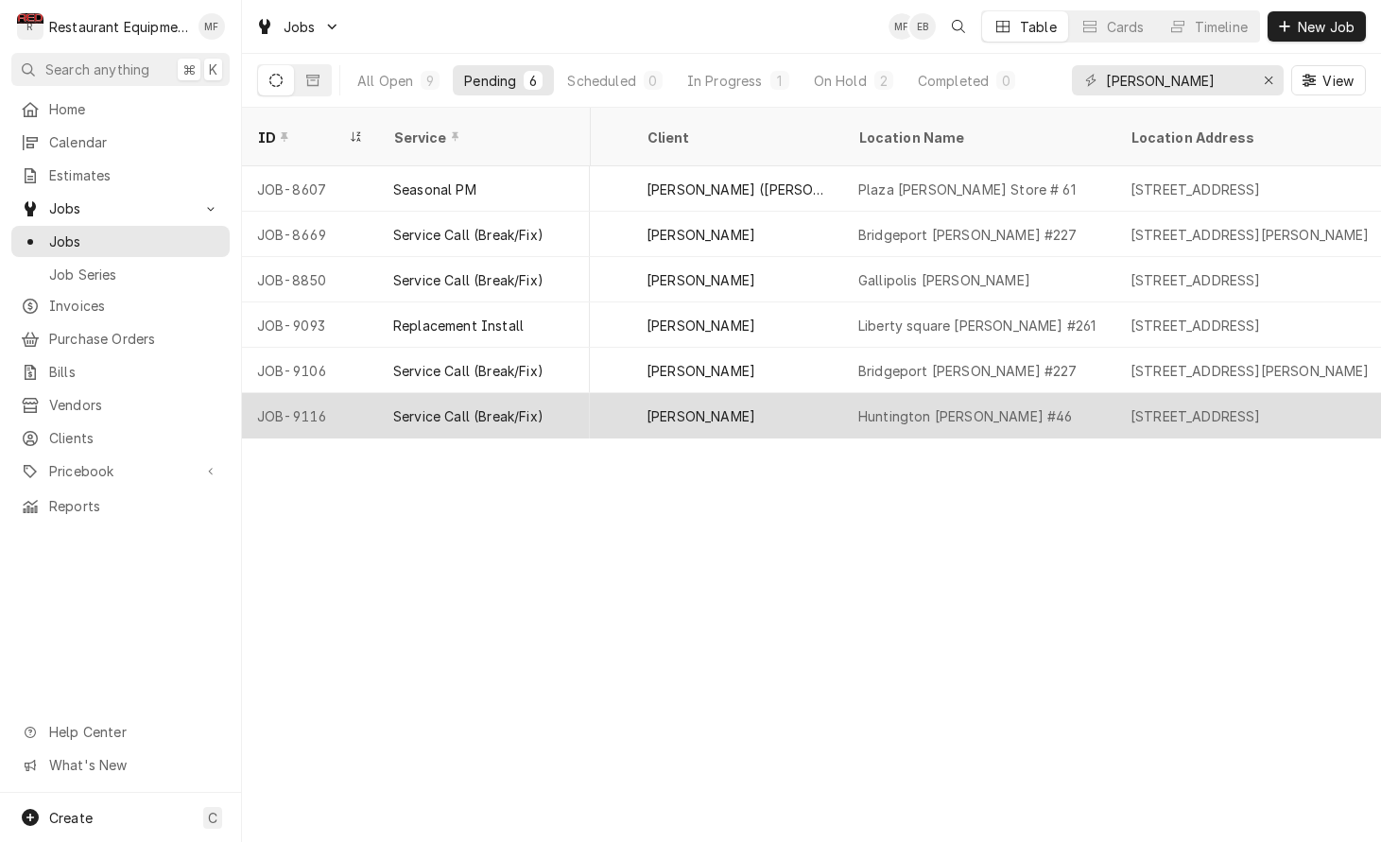
scroll to position [0, 1202]
click at [1027, 393] on div "Huntington Bob Evans #46" at bounding box center [968, 415] width 272 height 45
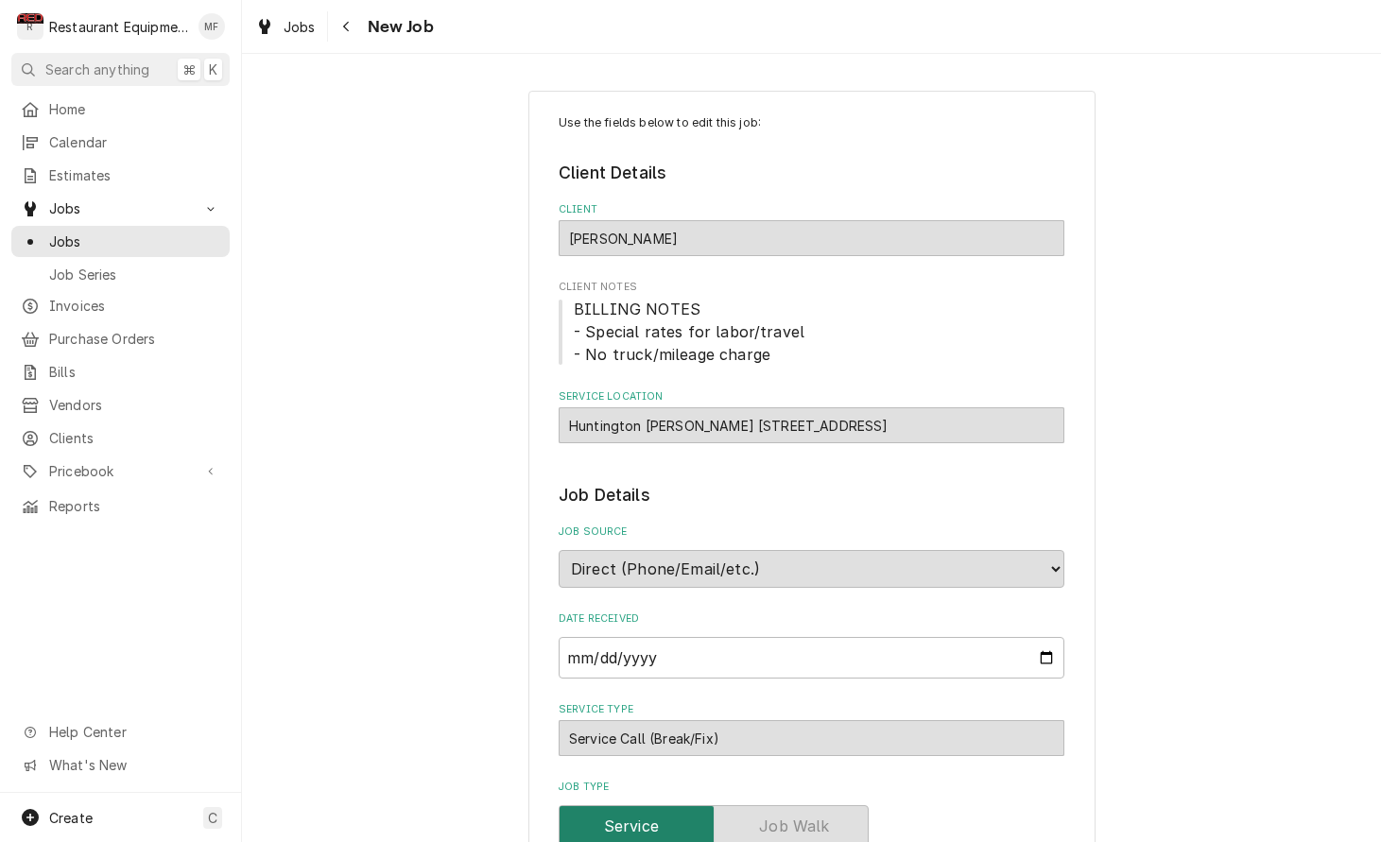
type textarea "x"
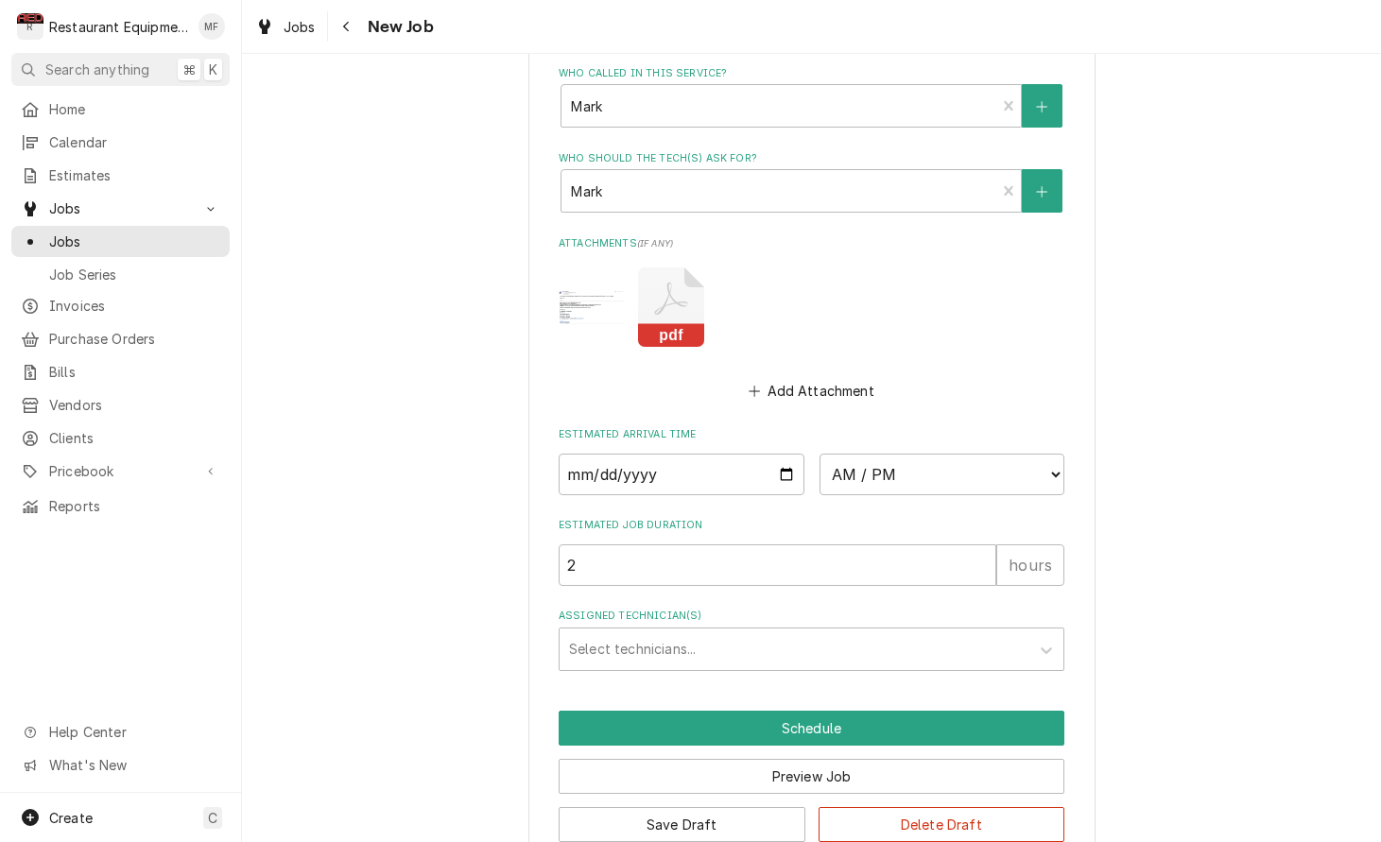
scroll to position [1790, 0]
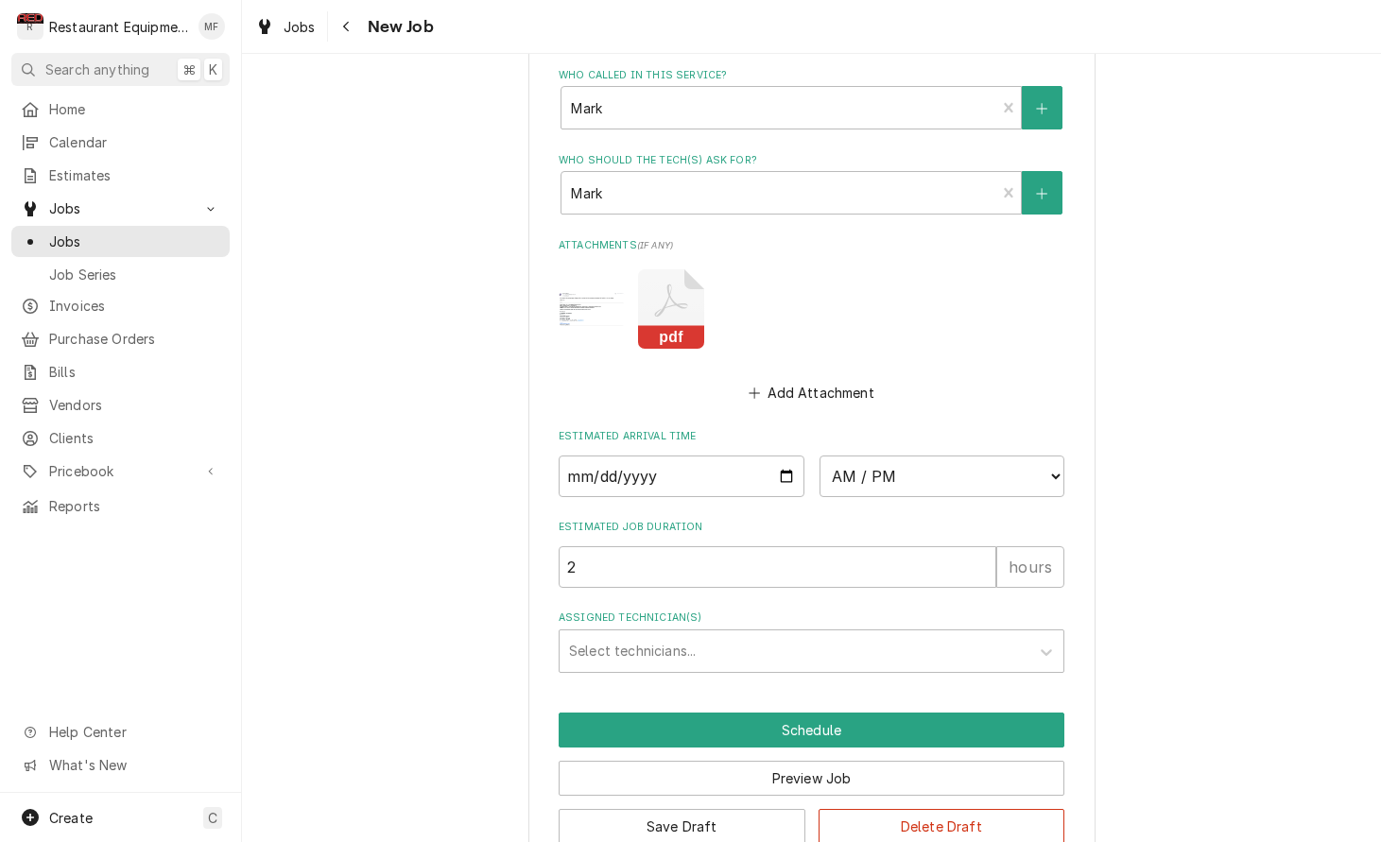
click at [669, 269] on icon "Attachments" at bounding box center [671, 308] width 66 height 79
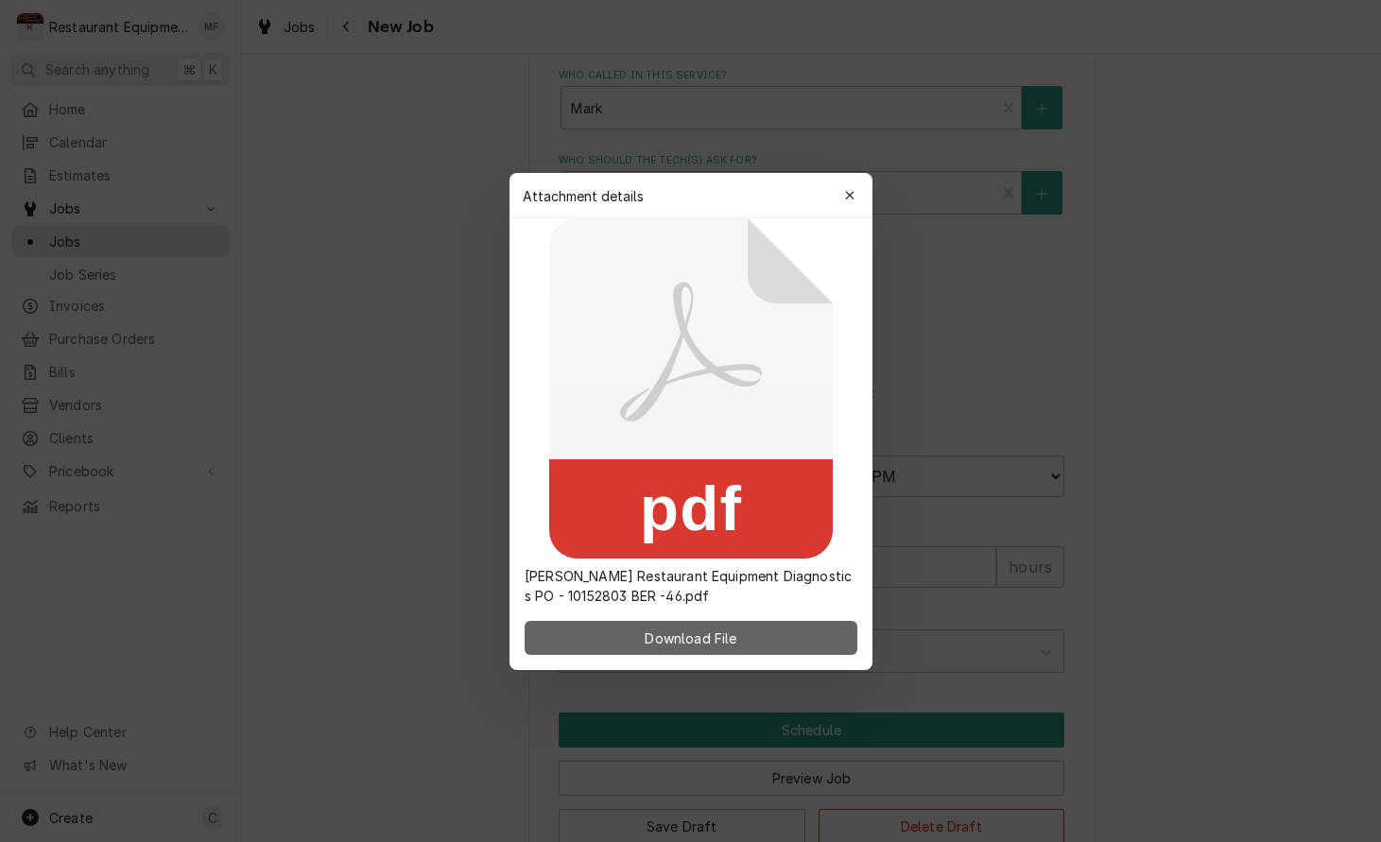
click at [755, 628] on button "Download File" at bounding box center [690, 638] width 333 height 34
click at [850, 196] on icon "button" at bounding box center [849, 195] width 9 height 9
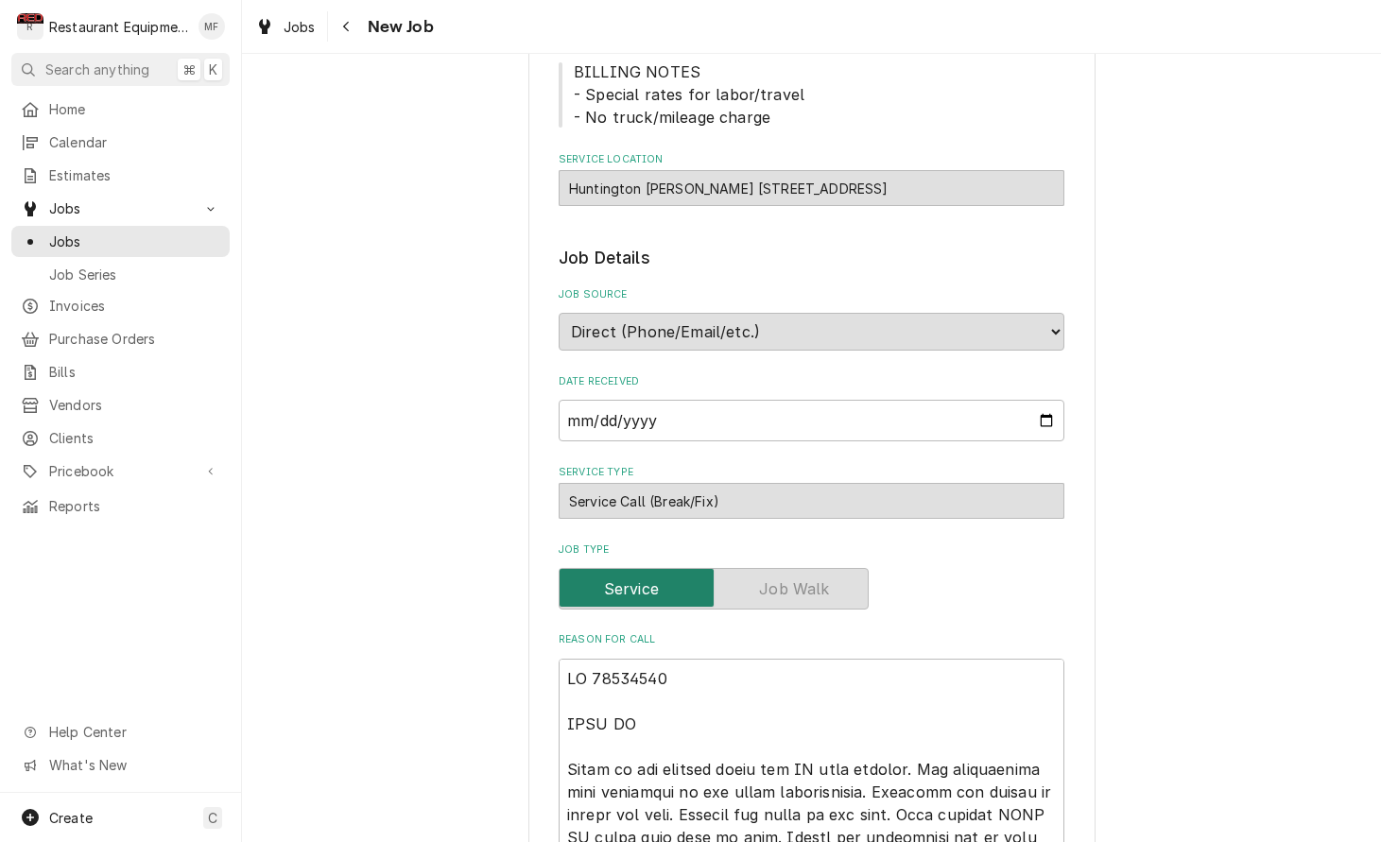
scroll to position [234, 0]
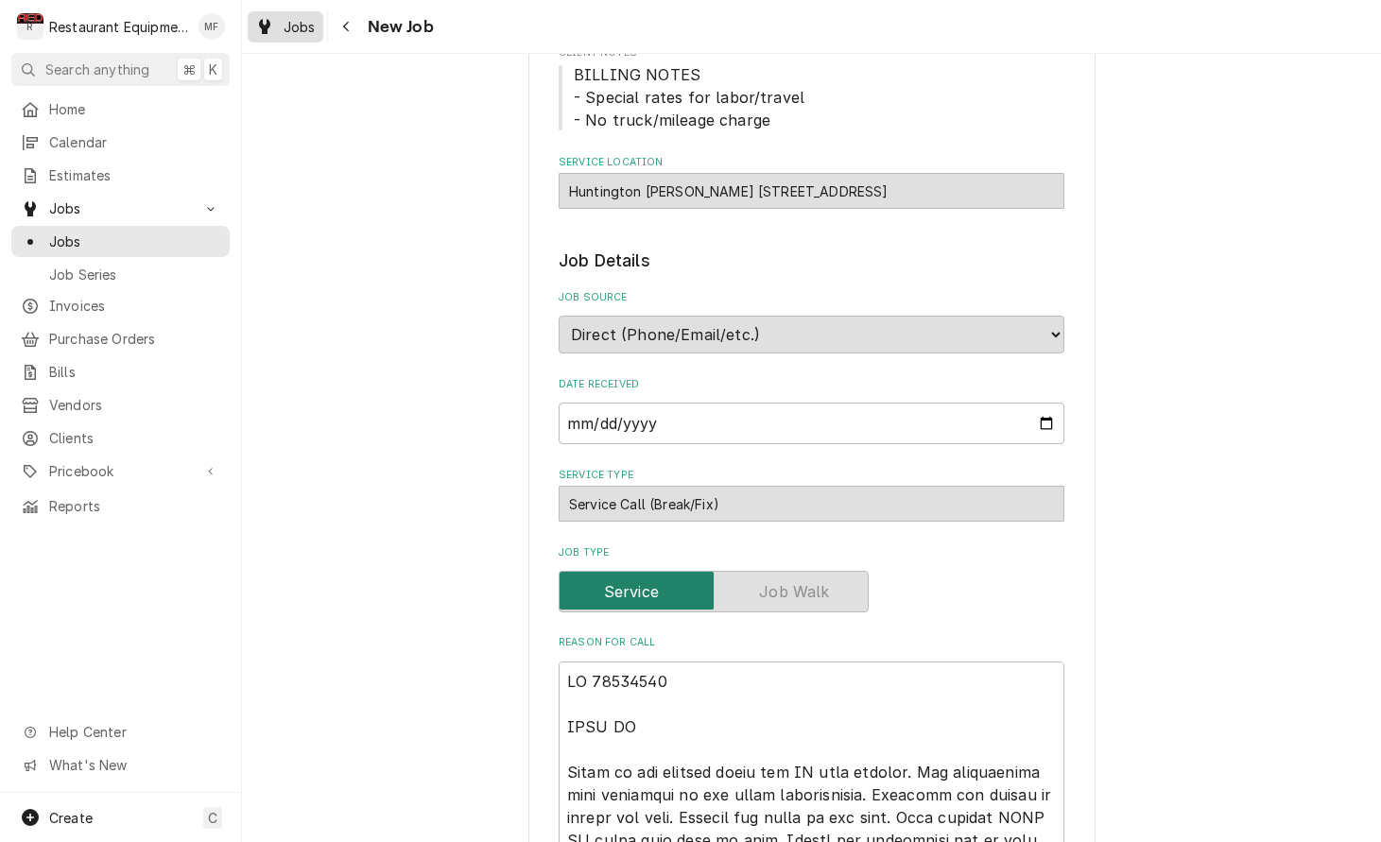
click at [317, 26] on div "Jobs" at bounding box center [285, 27] width 68 height 24
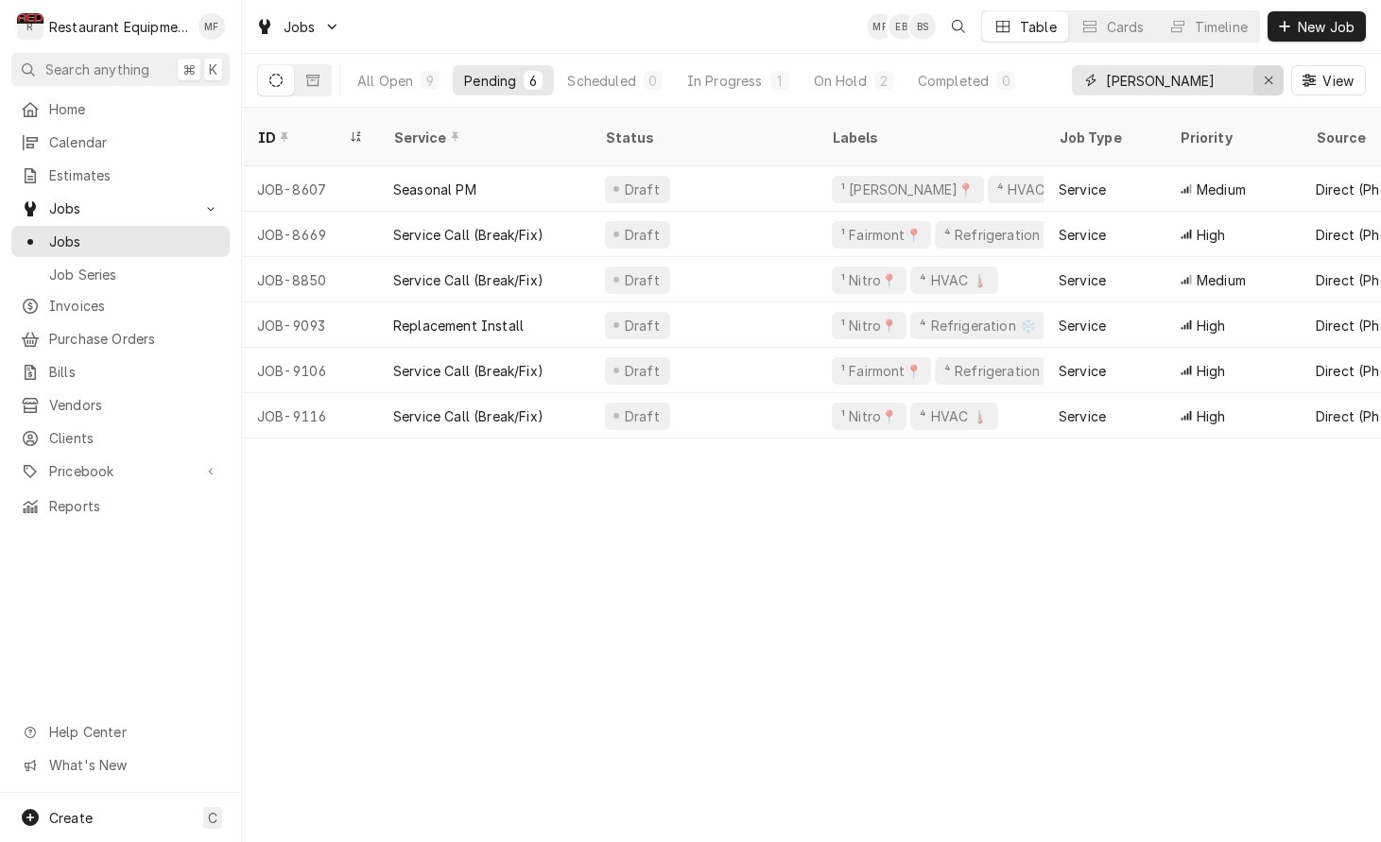
click at [1267, 84] on icon "Erase input" at bounding box center [1268, 80] width 10 height 13
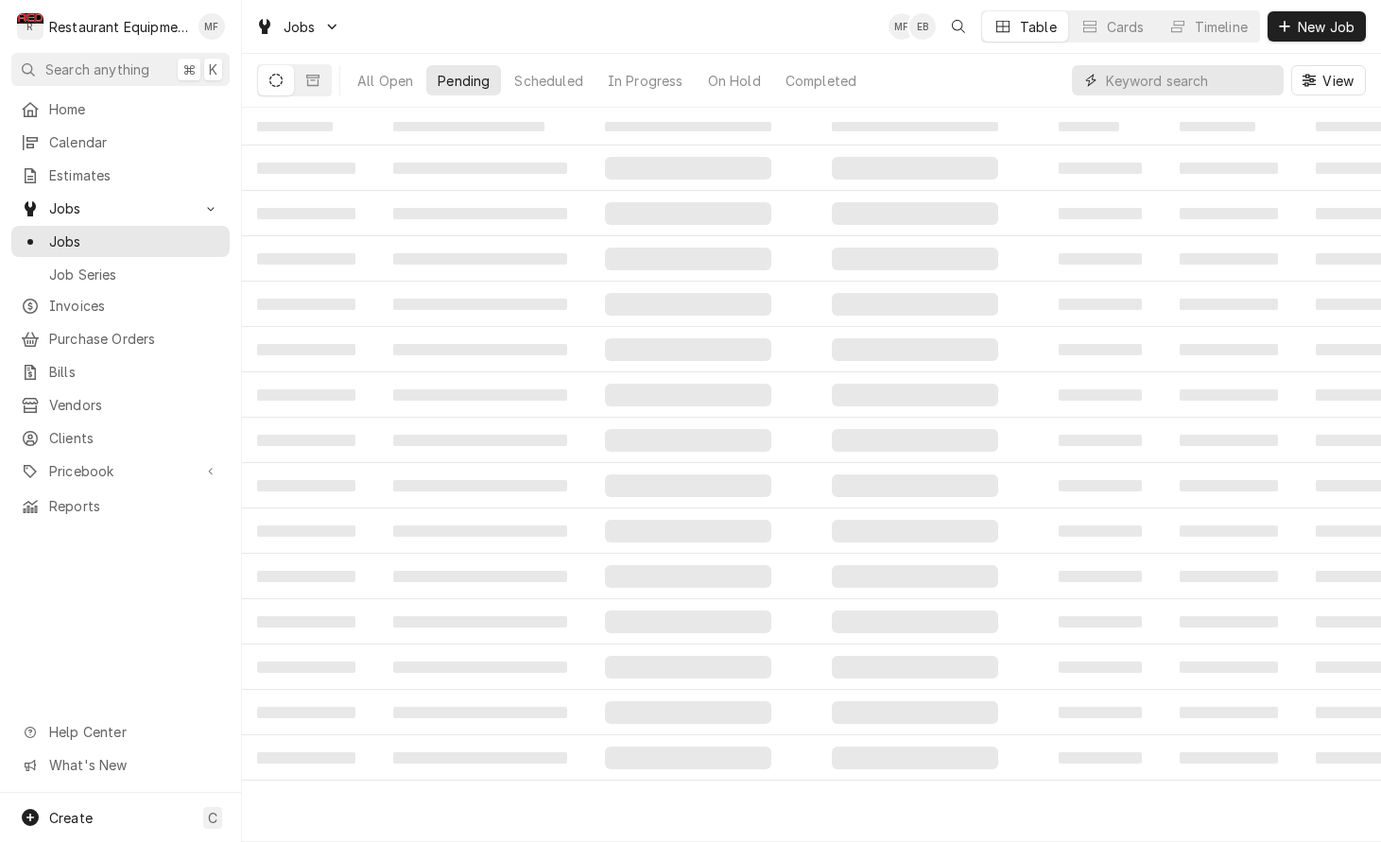
click at [1225, 82] on input "Dynamic Content Wrapper" at bounding box center [1190, 80] width 168 height 30
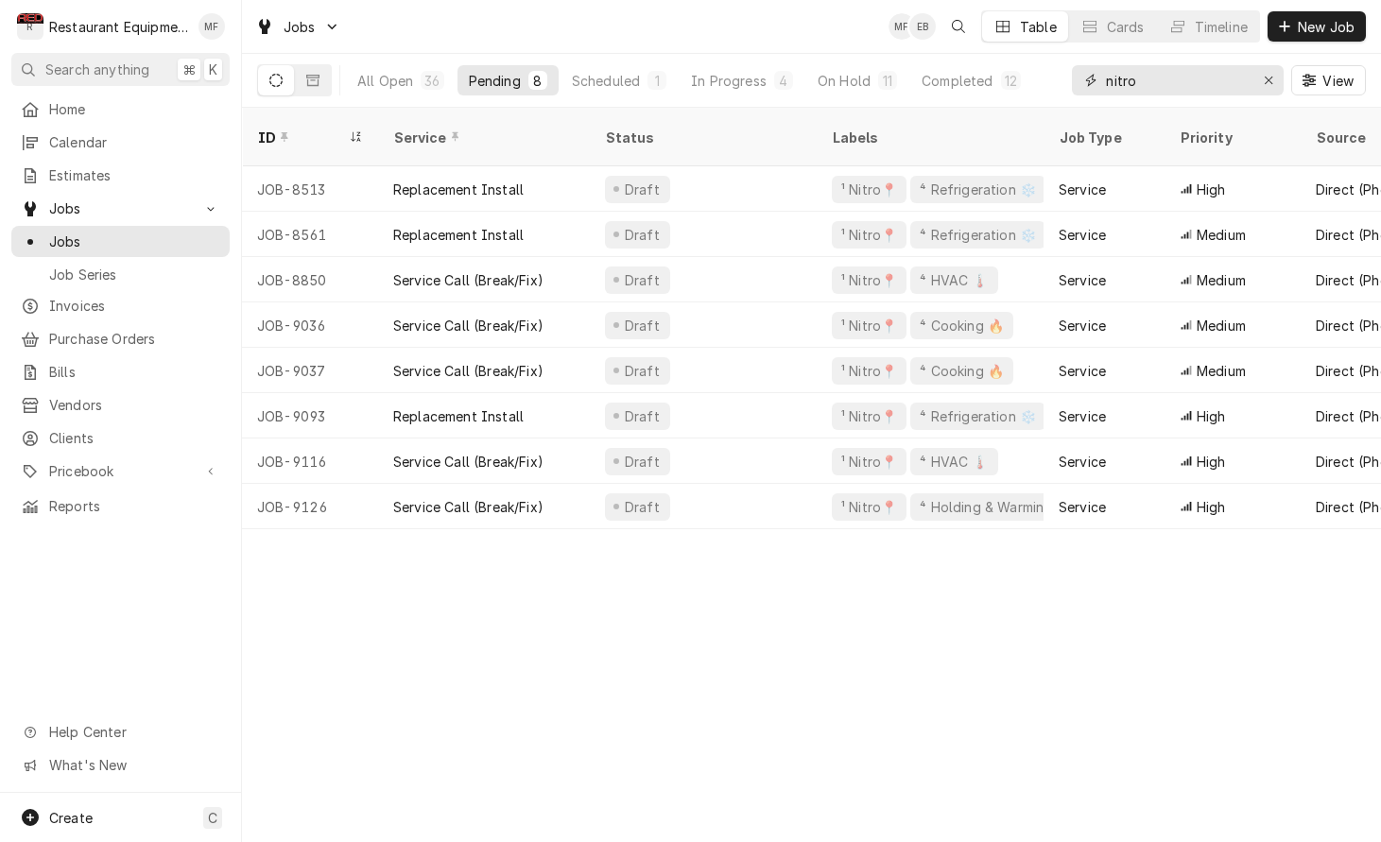
click at [1225, 80] on input "nitro" at bounding box center [1177, 80] width 142 height 30
type input "nitro"
click at [1320, 33] on span "New Job" at bounding box center [1326, 27] width 64 height 20
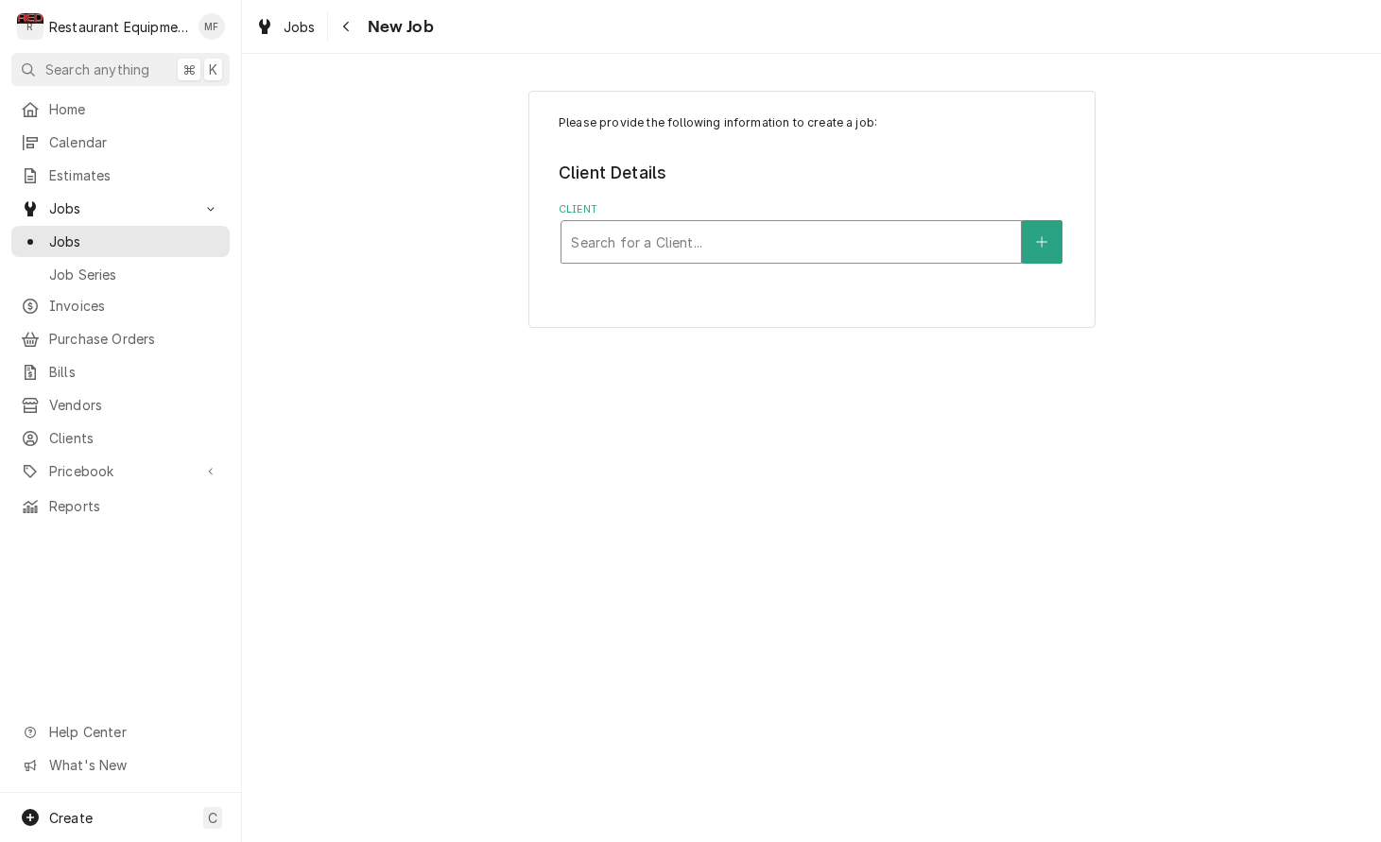
click at [888, 244] on div "Client" at bounding box center [791, 242] width 440 height 34
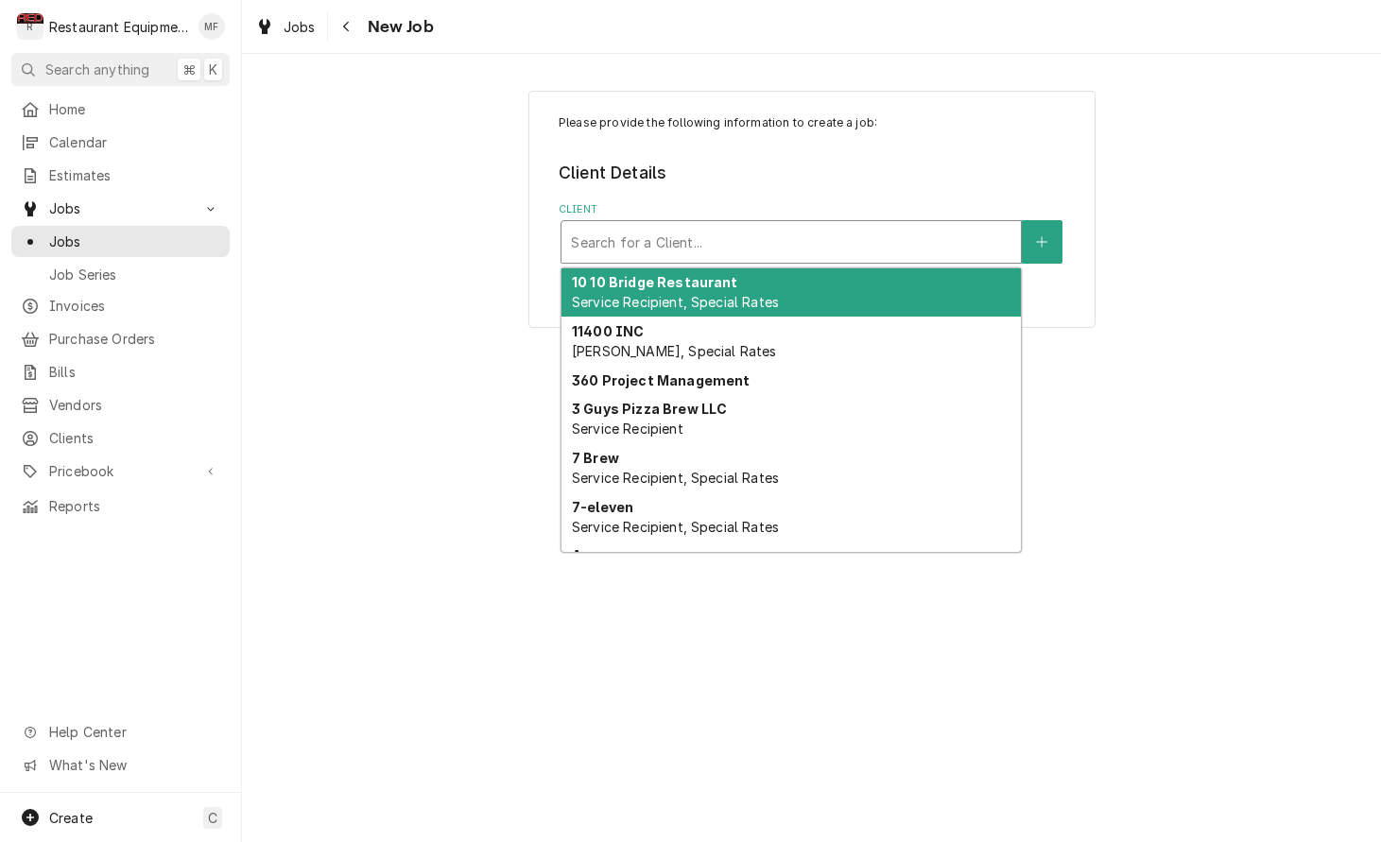
click at [888, 232] on div "Client" at bounding box center [791, 242] width 440 height 34
click at [828, 230] on div "Client" at bounding box center [791, 242] width 440 height 34
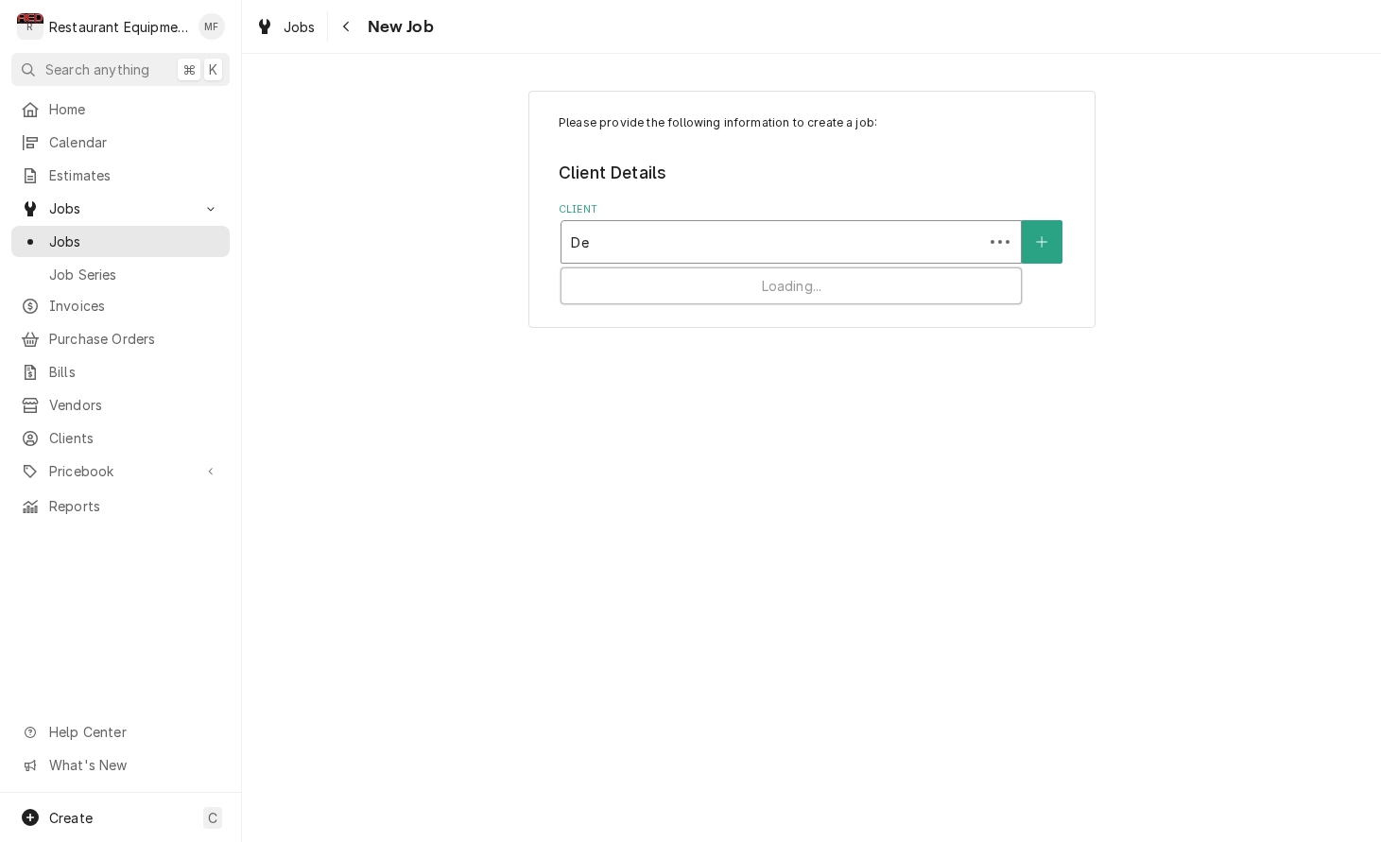
type input "D"
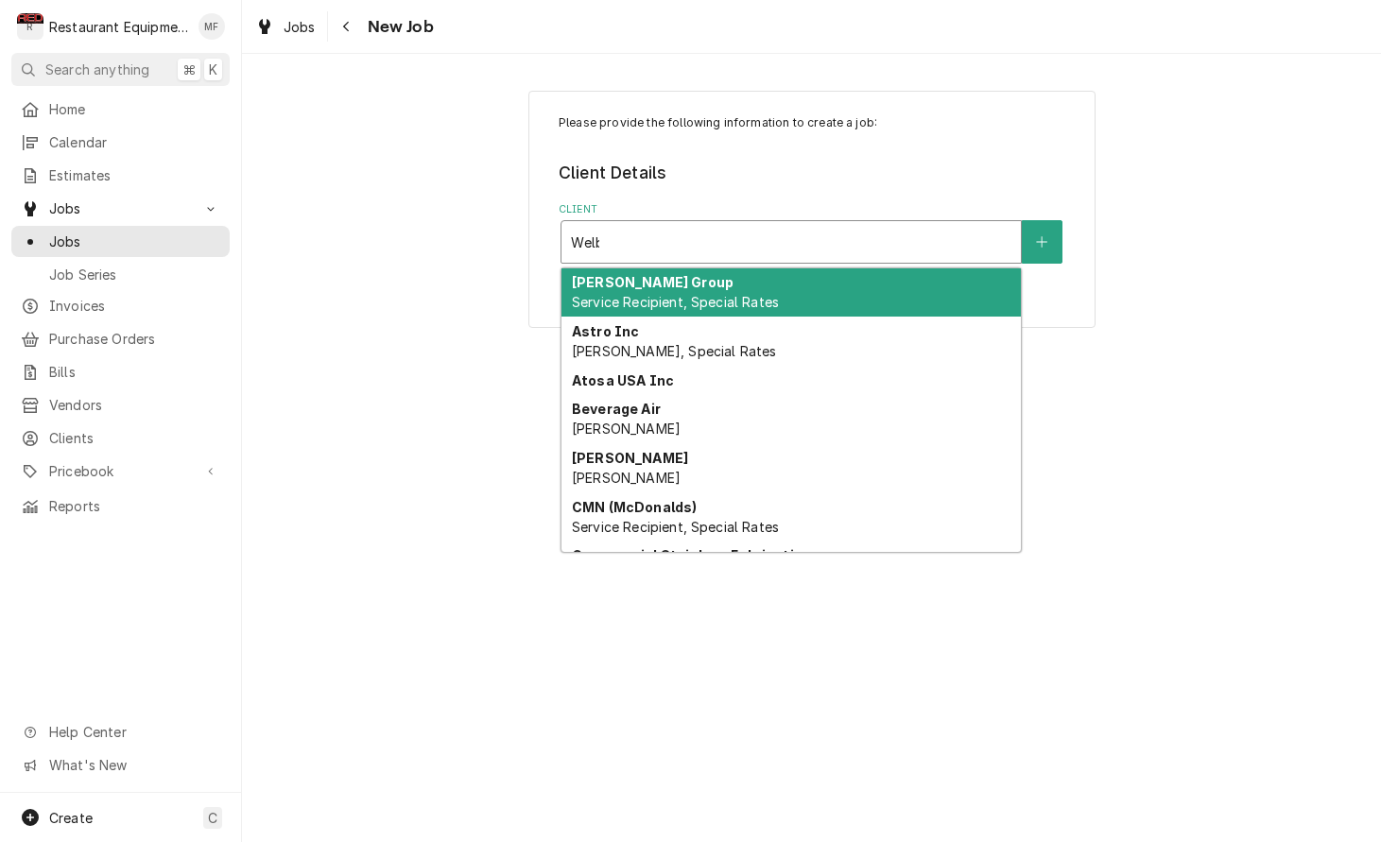
type input "Welbi"
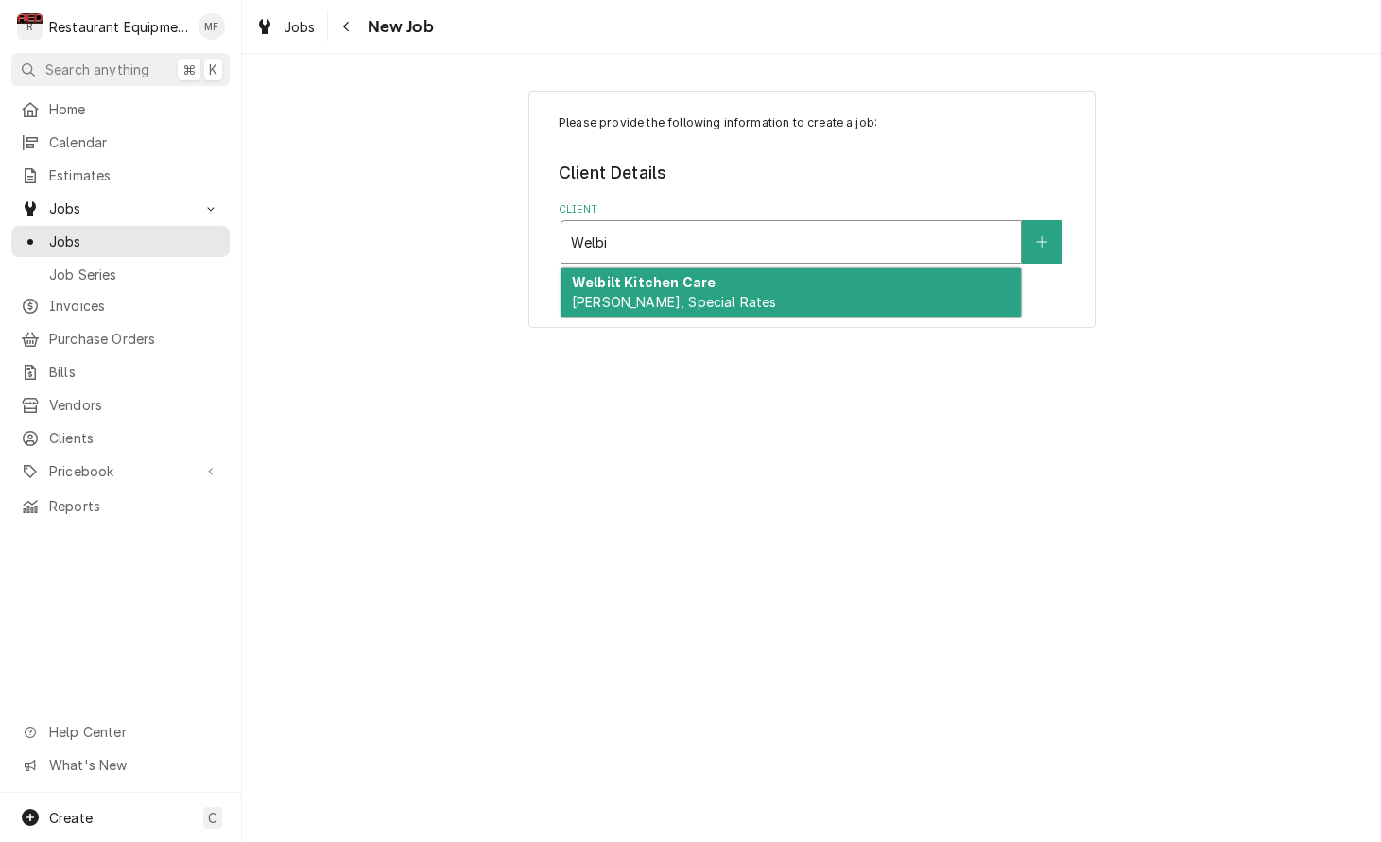
click at [848, 296] on div "Welbilt Kitchen Care Bill Payer, Special Rates" at bounding box center [790, 292] width 459 height 49
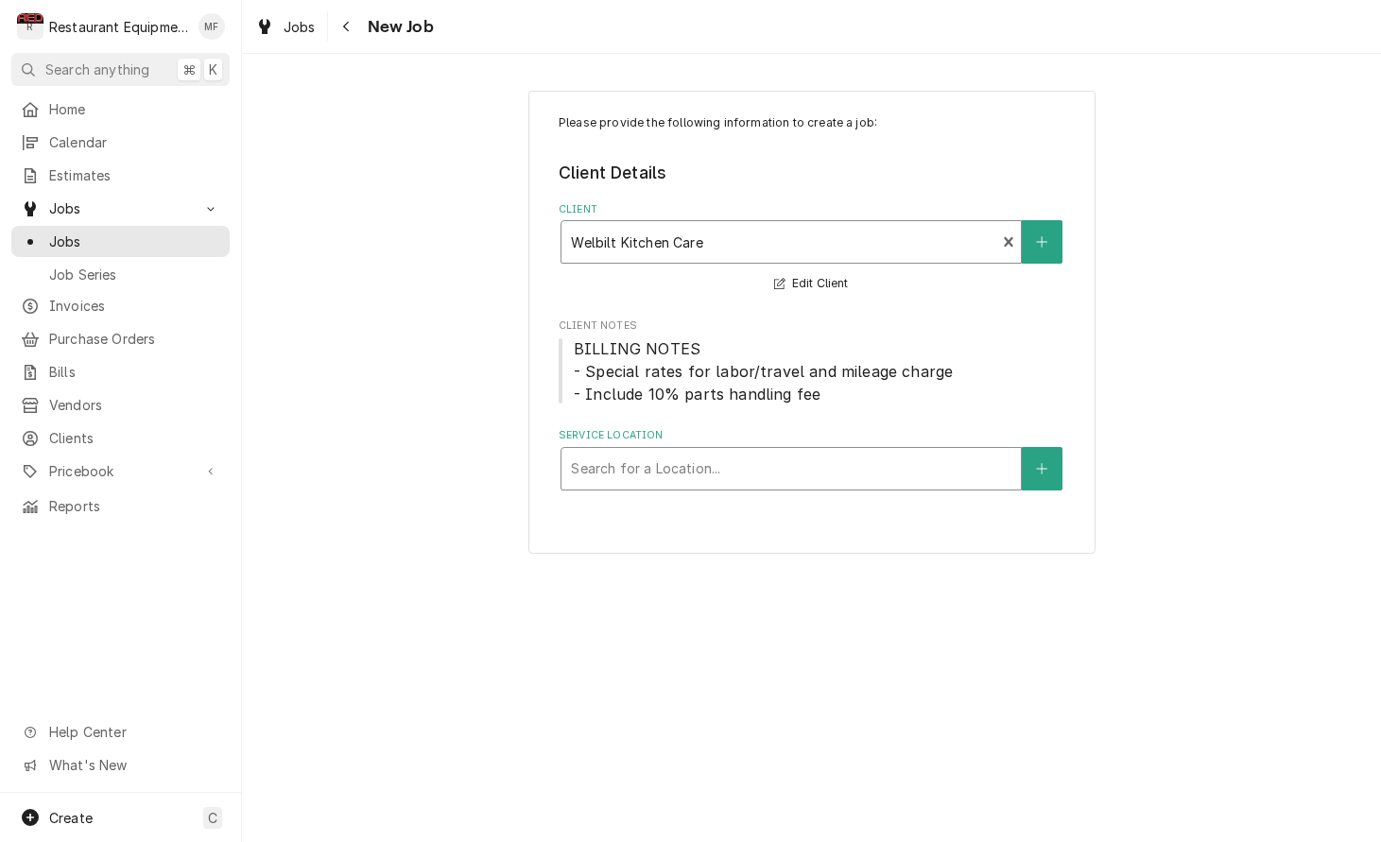
click at [854, 470] on div "Service Location" at bounding box center [791, 469] width 440 height 34
click at [1042, 462] on icon "Create New Location" at bounding box center [1041, 468] width 11 height 13
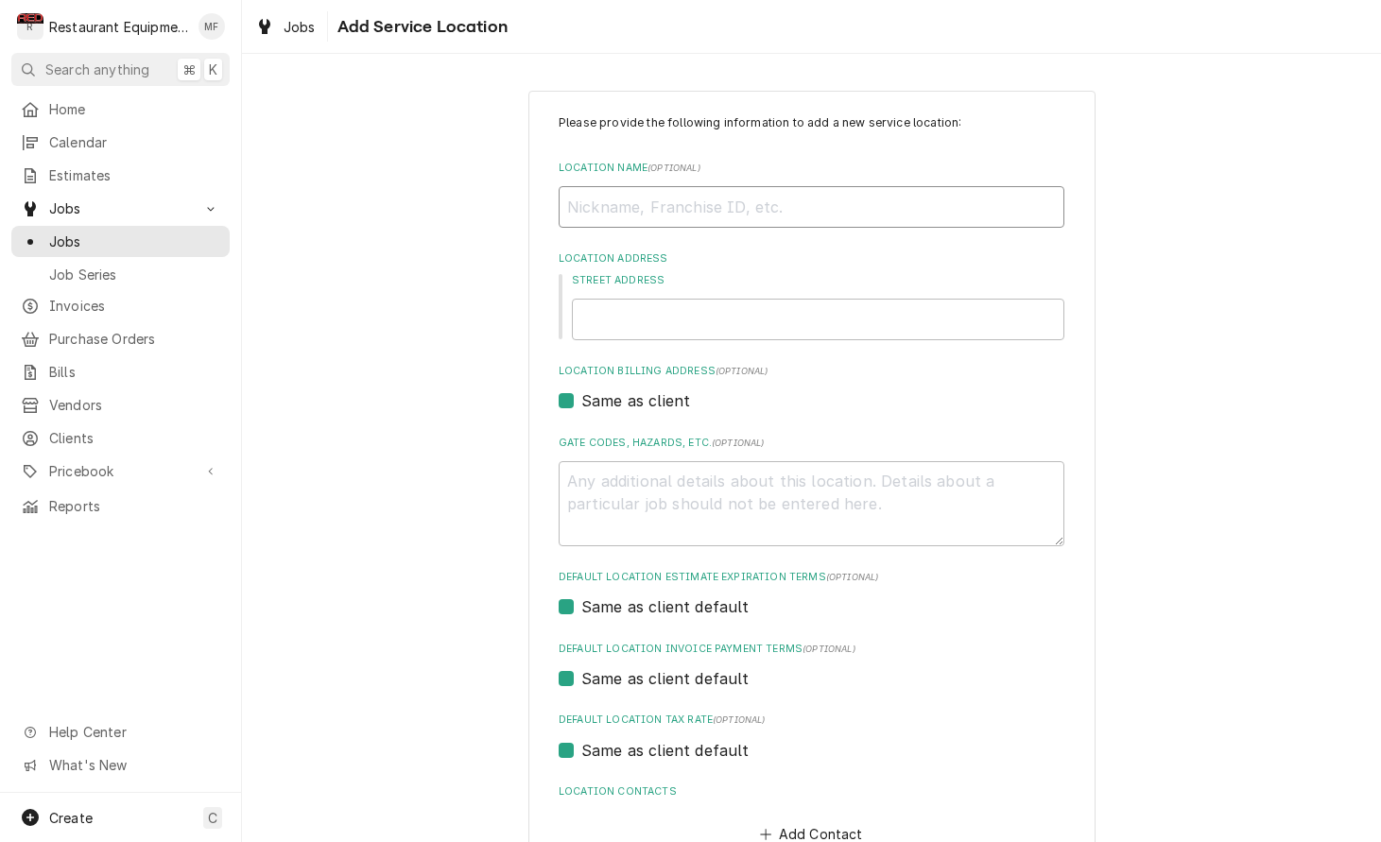
type textarea "x"
type input "T"
type textarea "x"
type input "Ta"
type textarea "x"
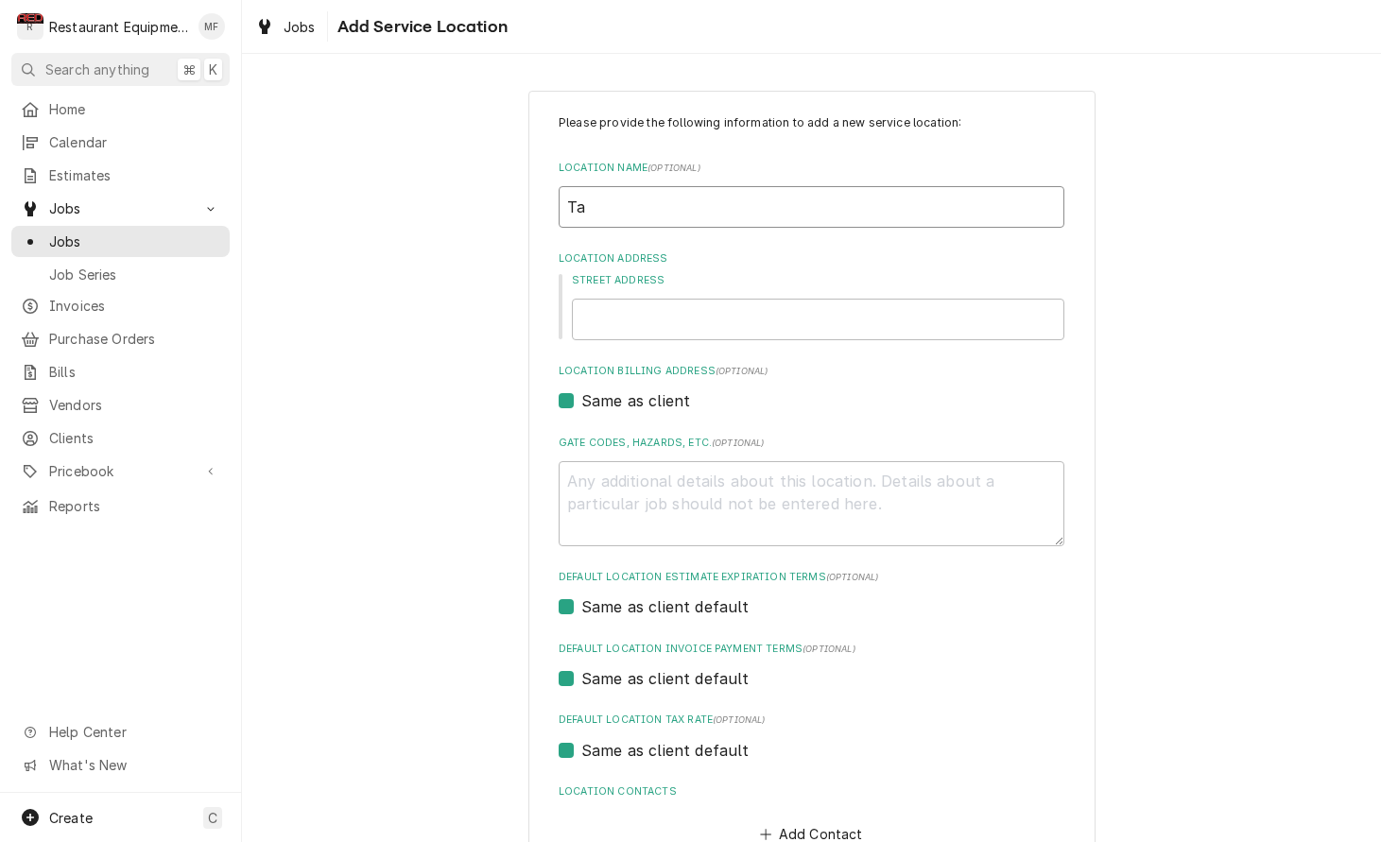
type input "Tac"
type textarea "x"
type input "Taco"
type textarea "x"
type input "TacoB"
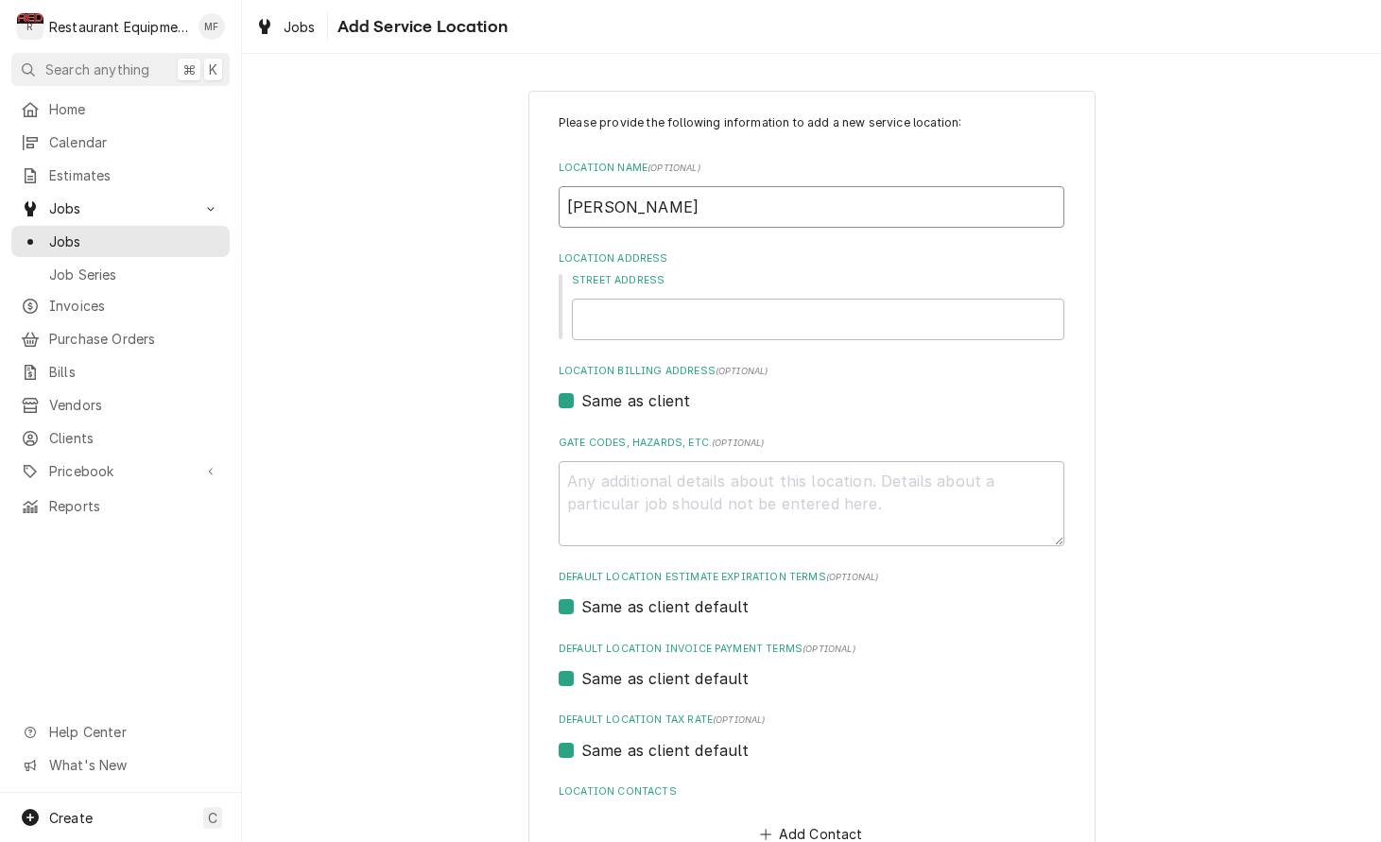
type textarea "x"
type input "TacoBe"
type textarea "x"
type input "TacoBel"
type textarea "x"
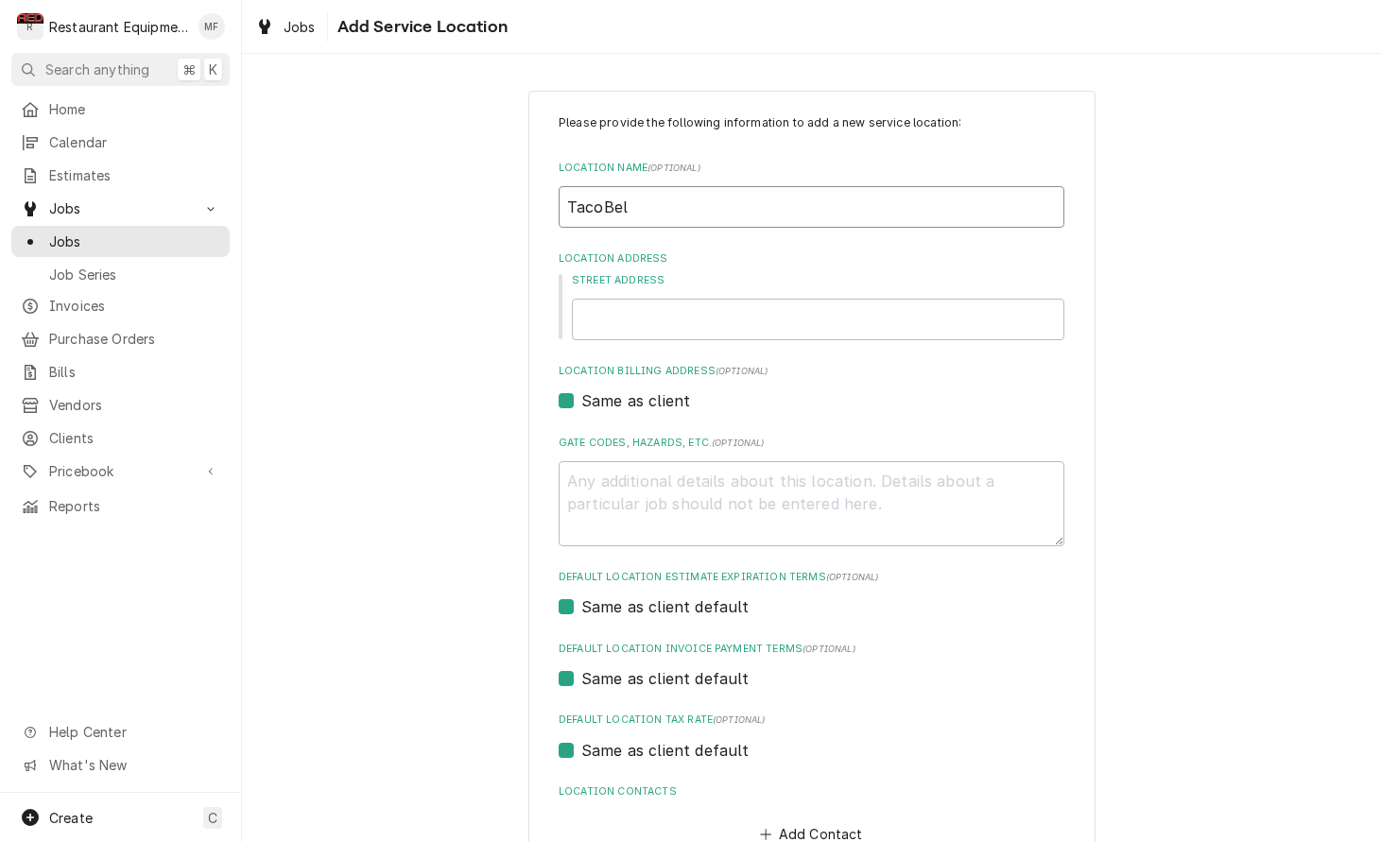
type input "TacoBell"
type textarea "x"
type input "Taco Bell"
type textarea "x"
type input "Taco Bell"
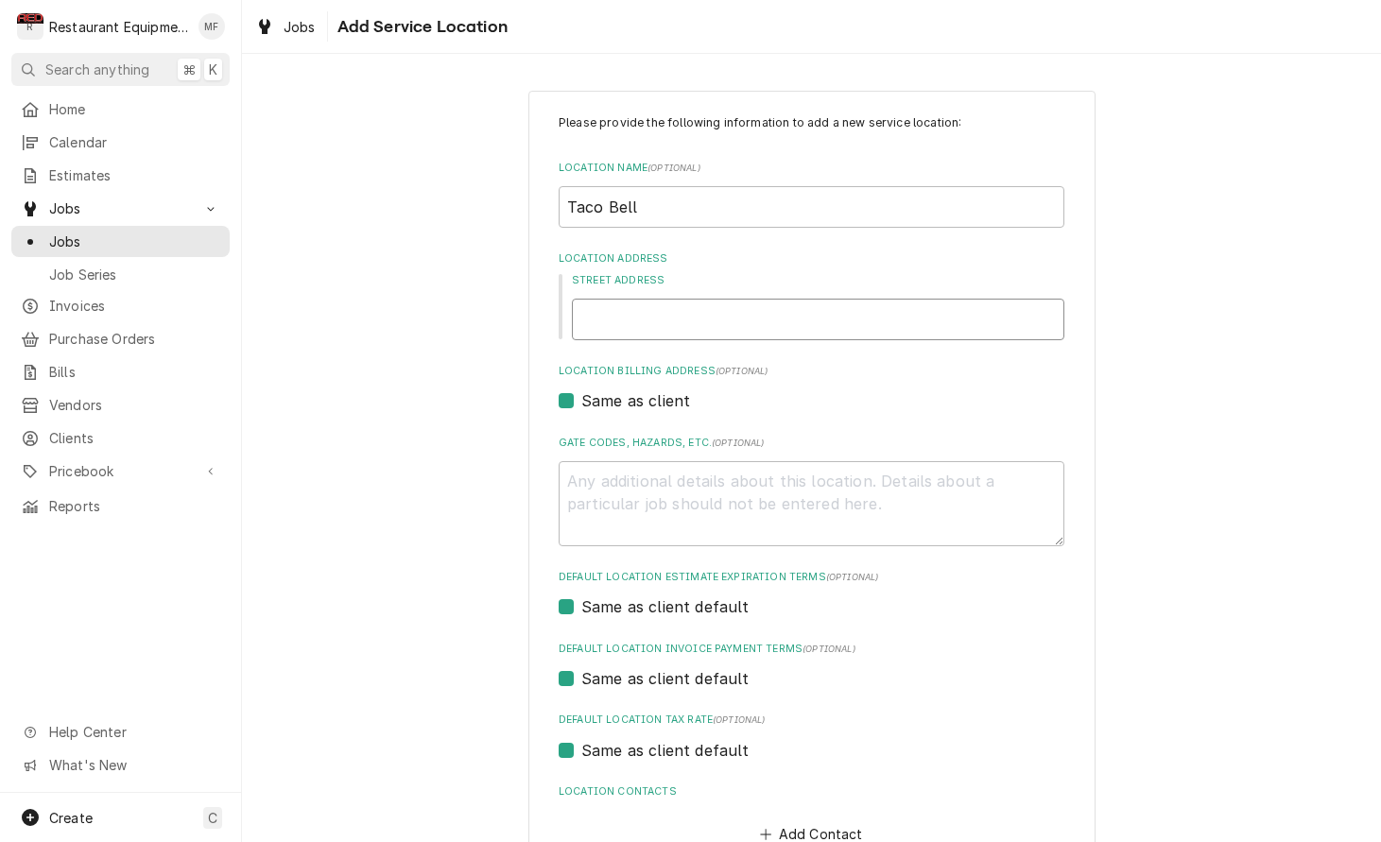
type textarea "x"
type input "5"
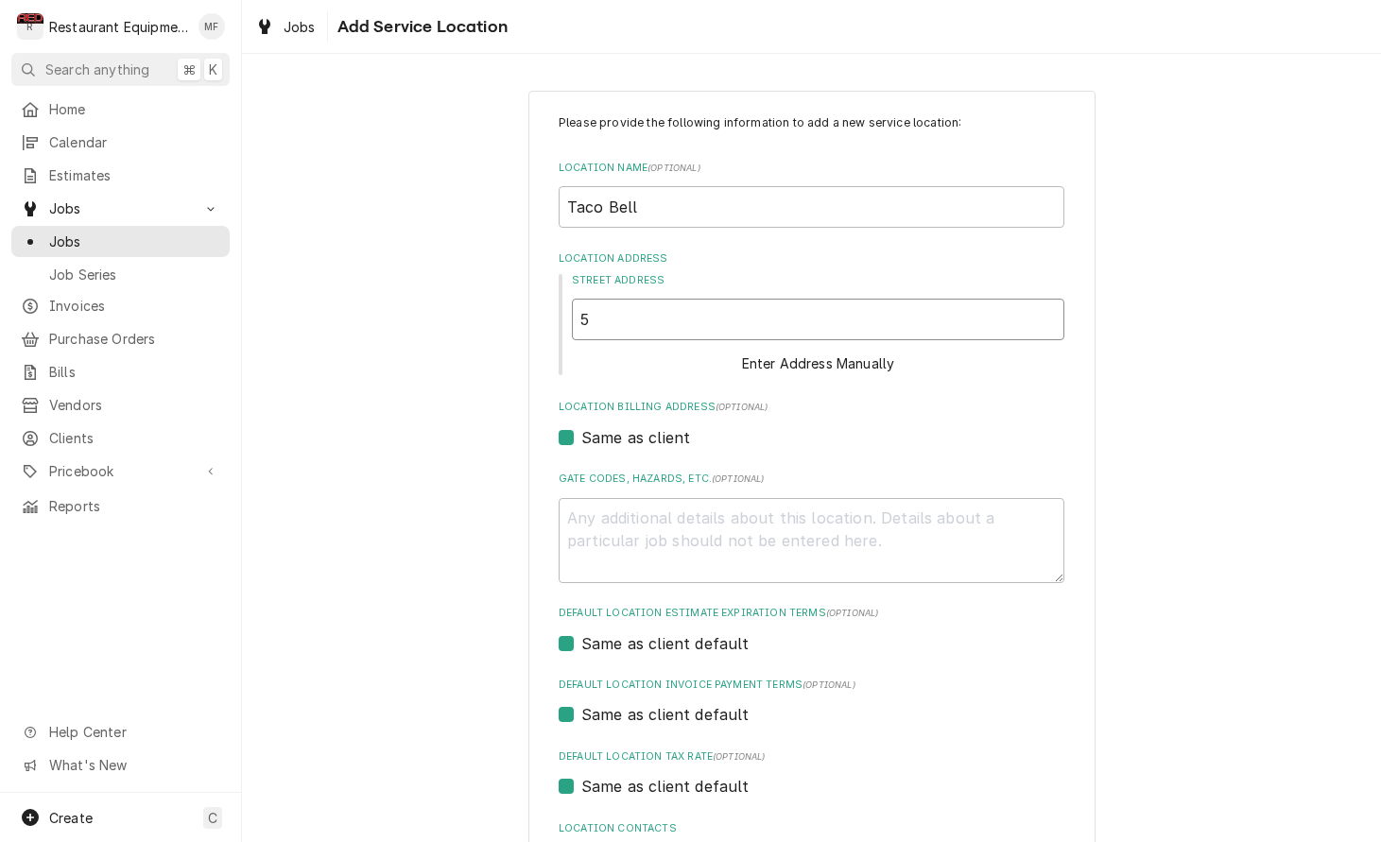
type textarea "x"
type input "50"
type textarea "x"
type input "500"
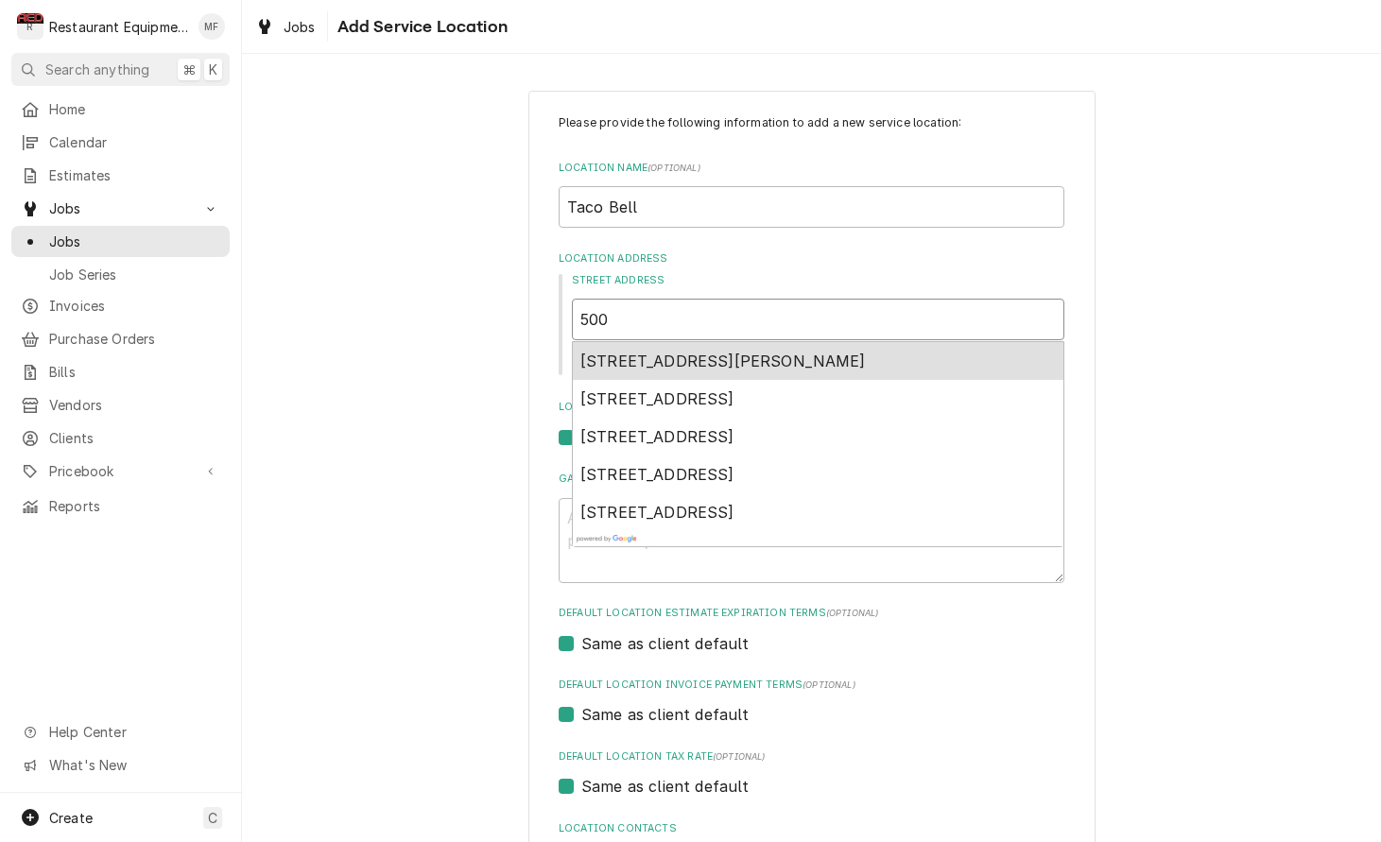
type textarea "x"
type input "500"
type textarea "x"
type input "500 W"
type textarea "x"
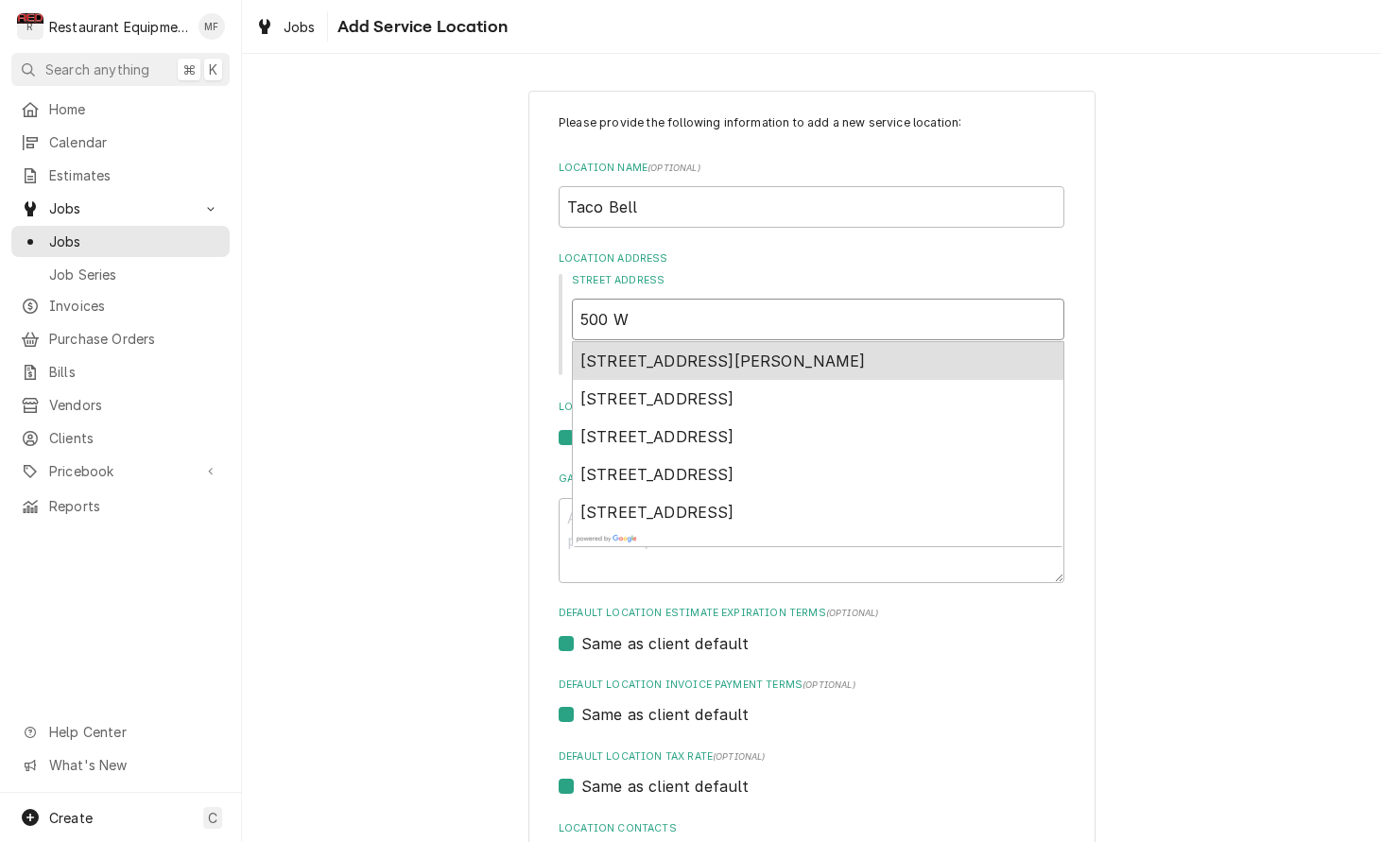
type input "500 Wa"
type textarea "x"
type input "500 Was"
type textarea "x"
type input "500 Wash"
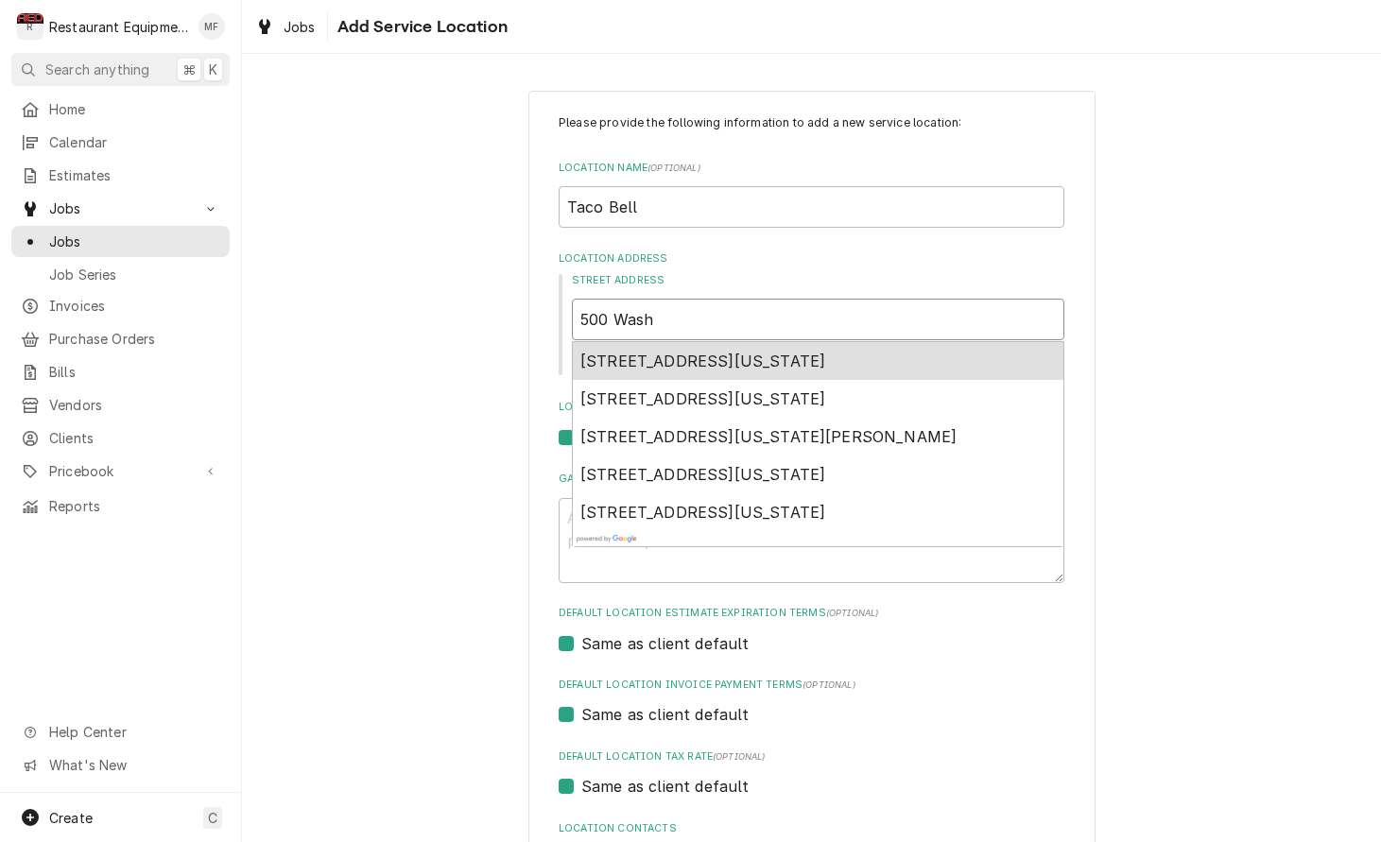
type textarea "x"
type input "500 Washi"
type textarea "x"
type input "500 Washin"
type textarea "x"
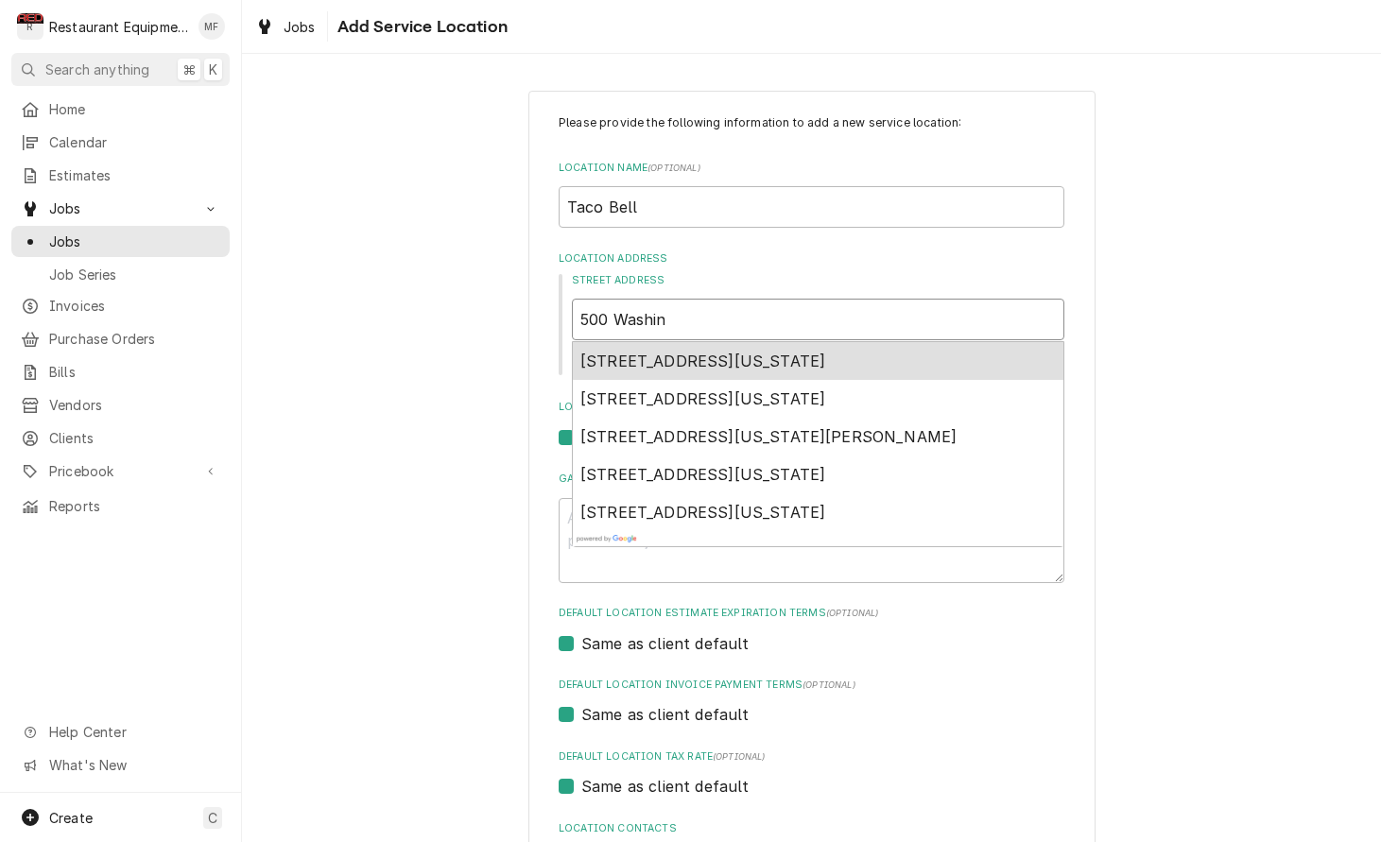
type input "500 Washing"
type textarea "x"
type input "500 Washingt"
type textarea "x"
type input "500 Washingto"
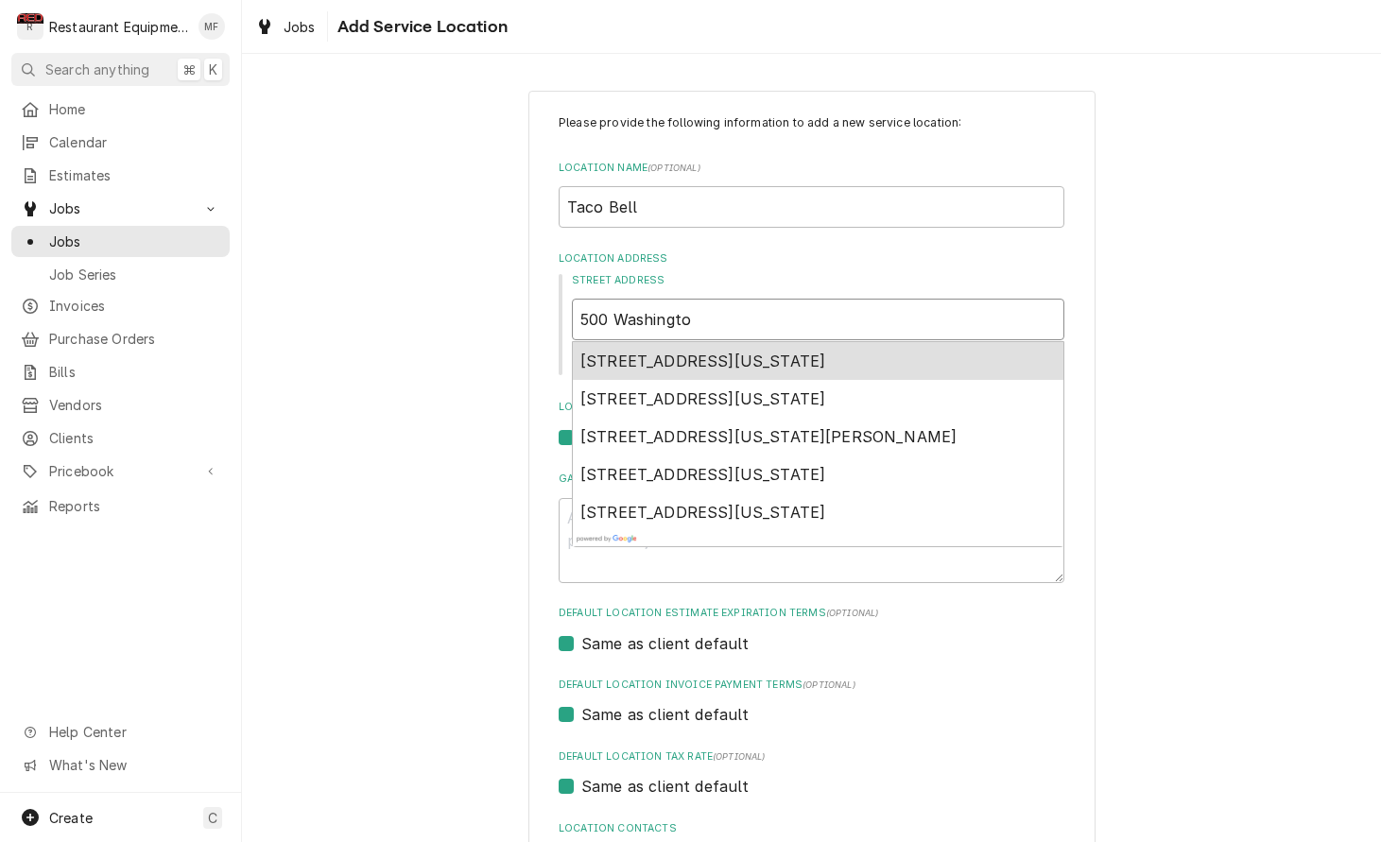
type textarea "x"
type input "500 Washington"
type textarea "x"
type input "500 Washington"
type textarea "x"
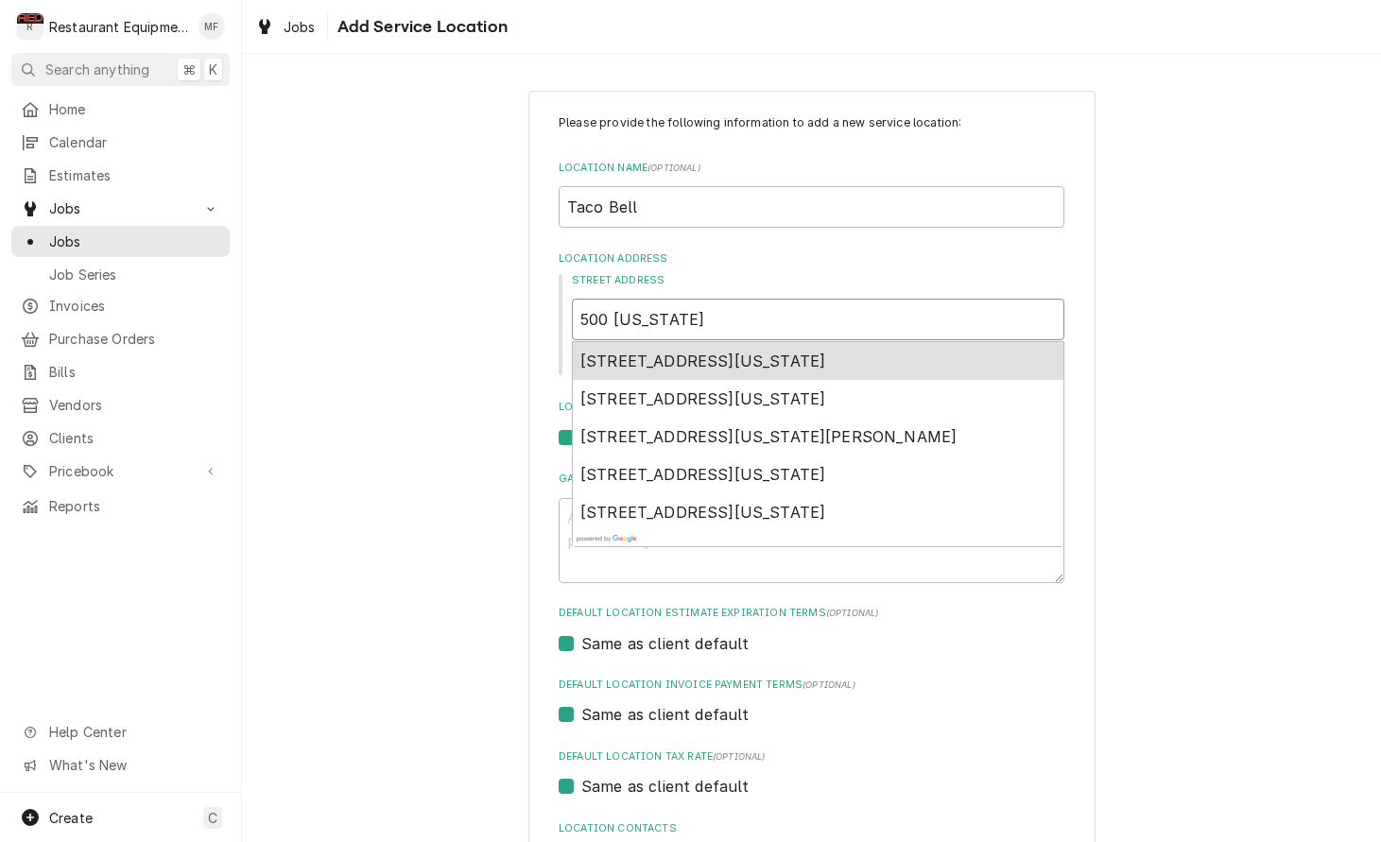
type input "500 Washington S"
type textarea "x"
type input "500 Washington St"
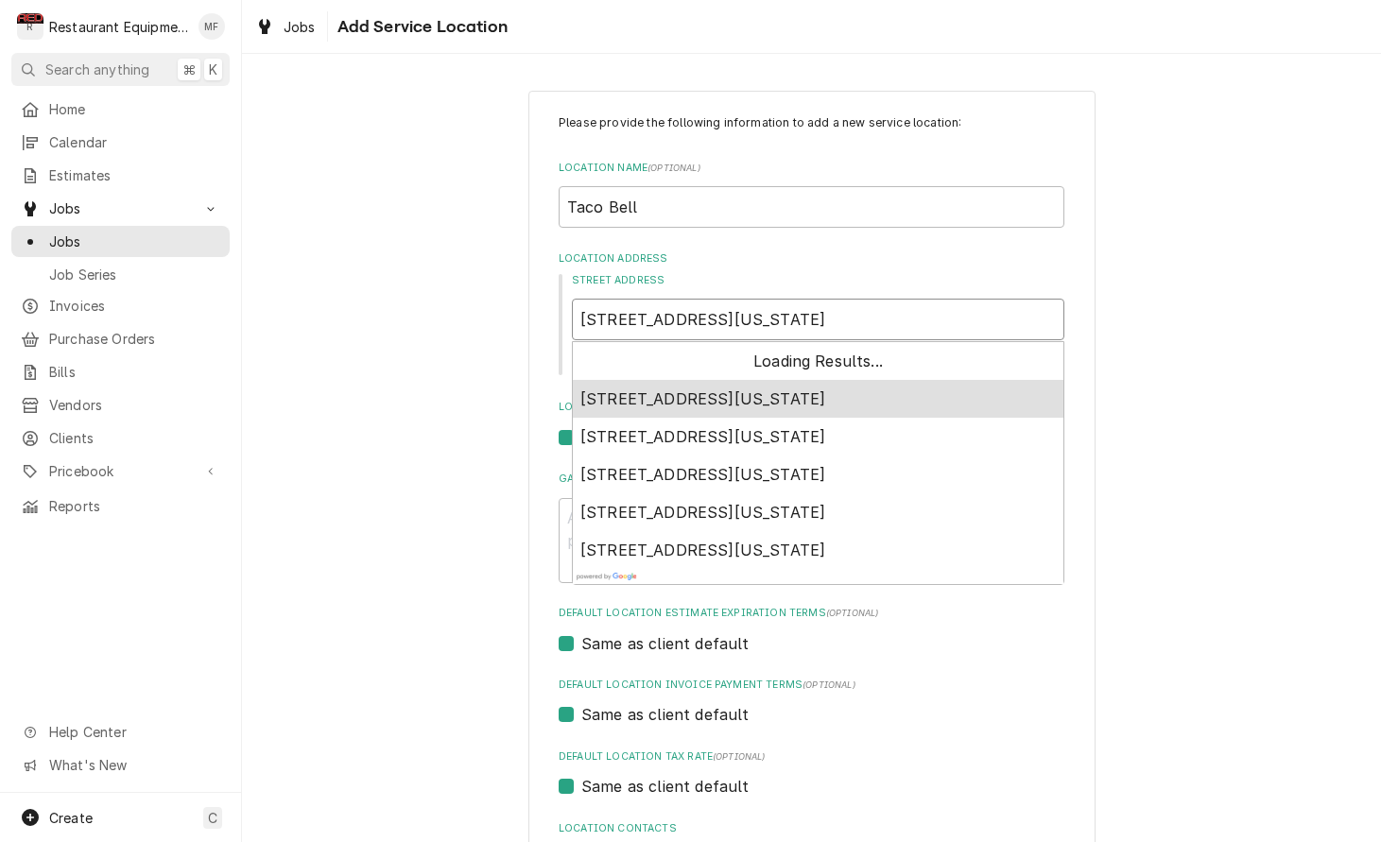
type textarea "x"
type input "500 Washington Str"
type textarea "x"
type input "500 Washington Stre"
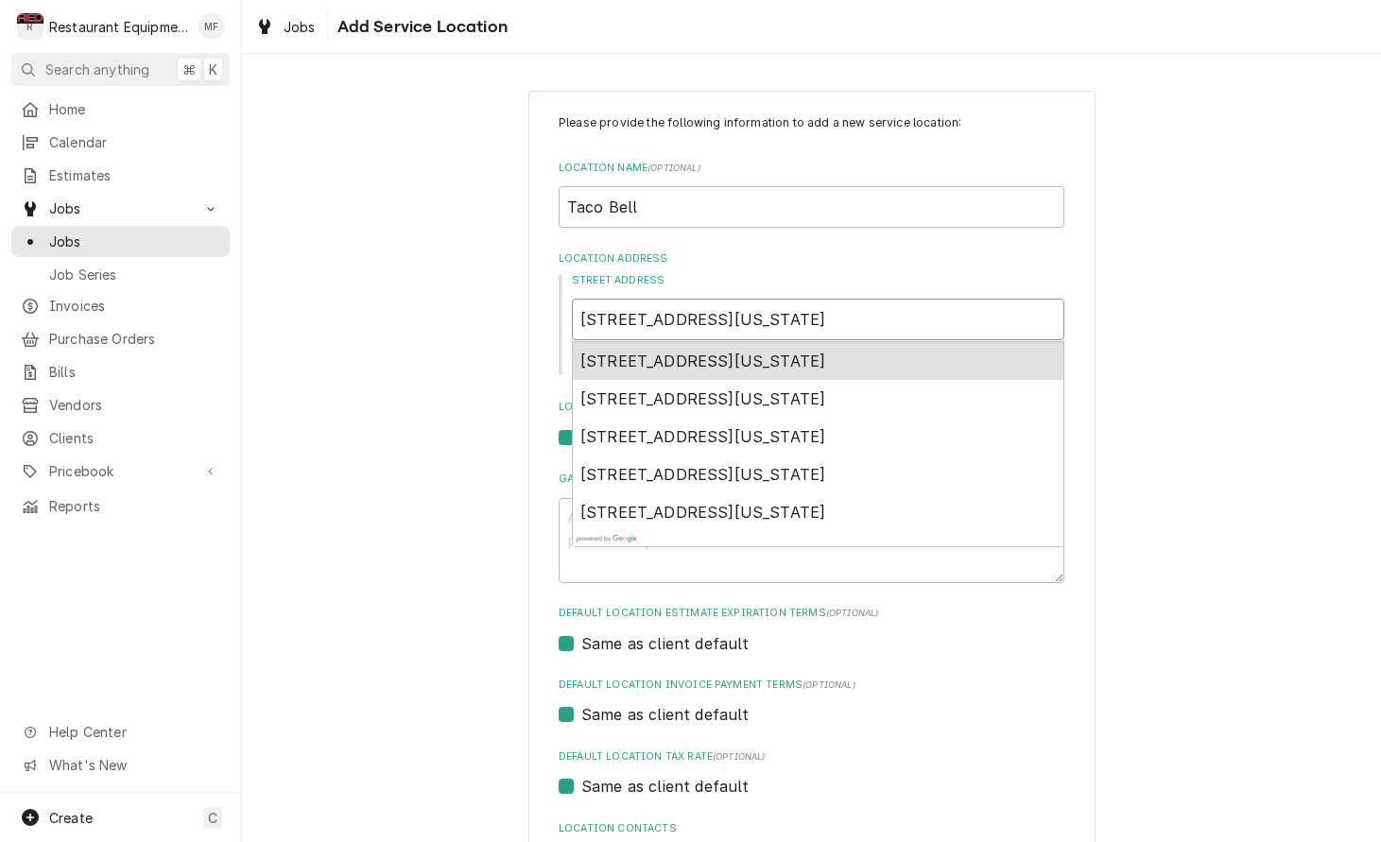
type textarea "x"
type input "500 Washington Stree"
type textarea "x"
type input "500 Washington Street"
type textarea "x"
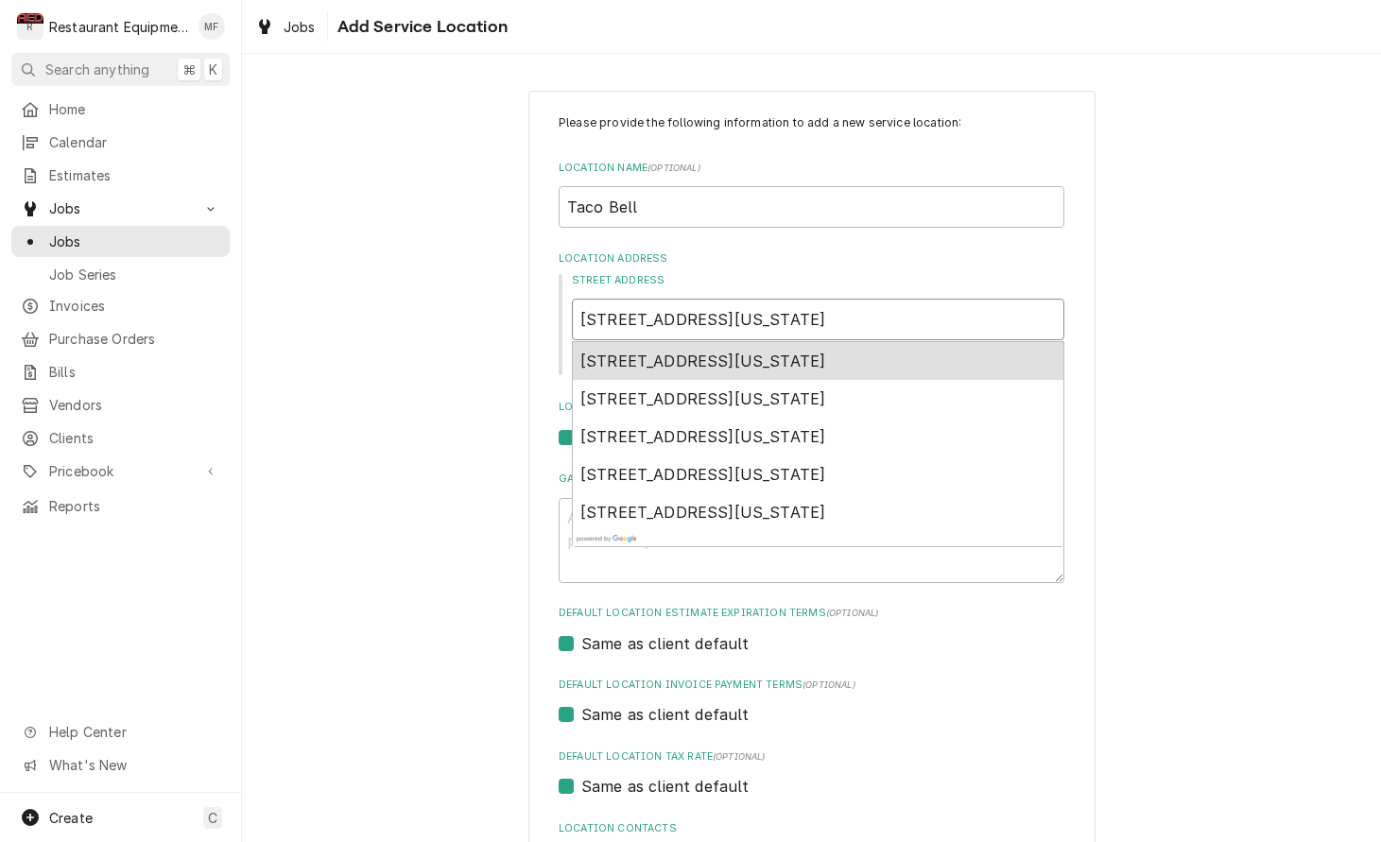
type input "500 Washington Street"
type textarea "x"
type input "500 Washington Street E"
type textarea "x"
type input "500 Washington Street"
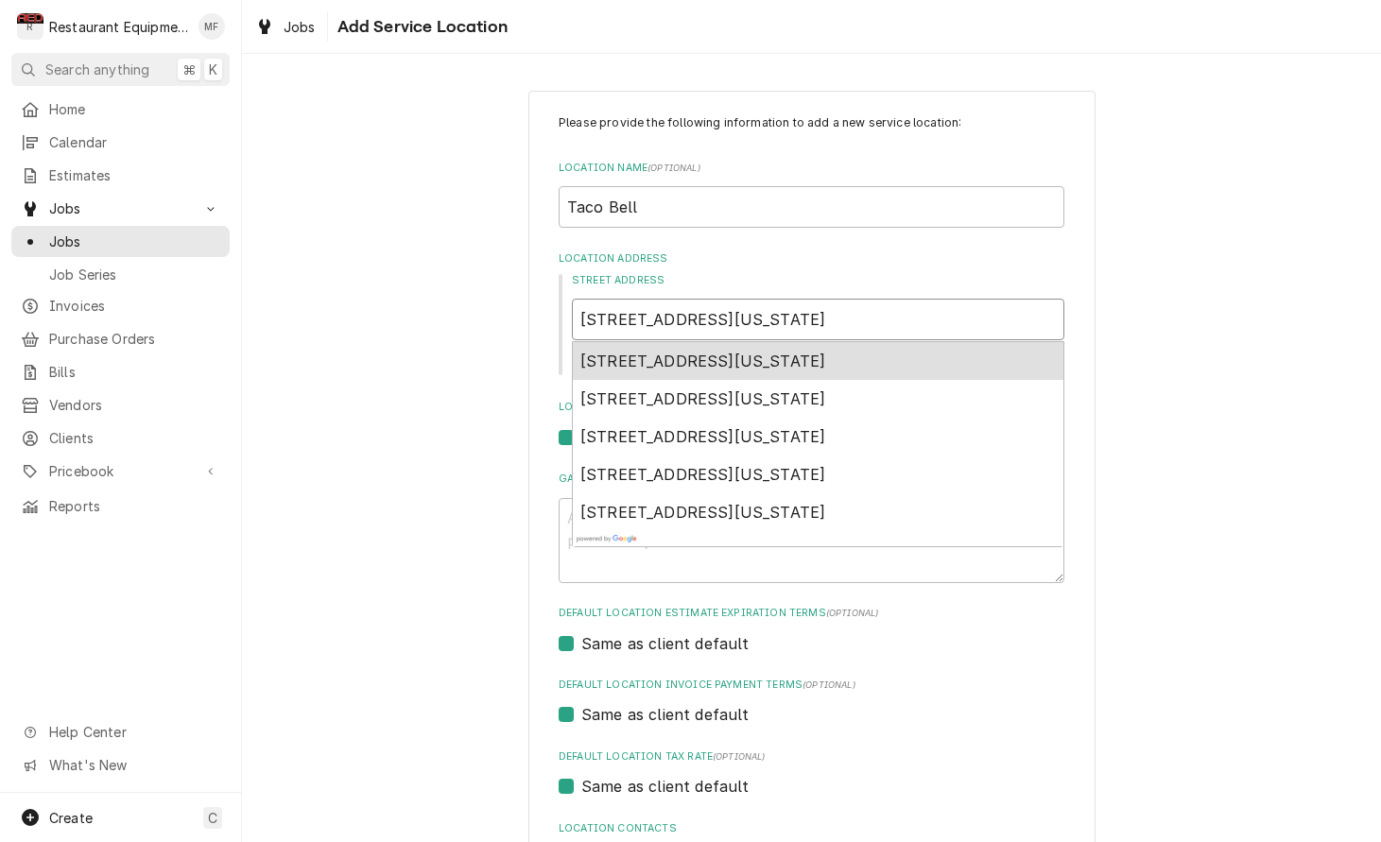
type textarea "x"
type input "500 Washington Street R"
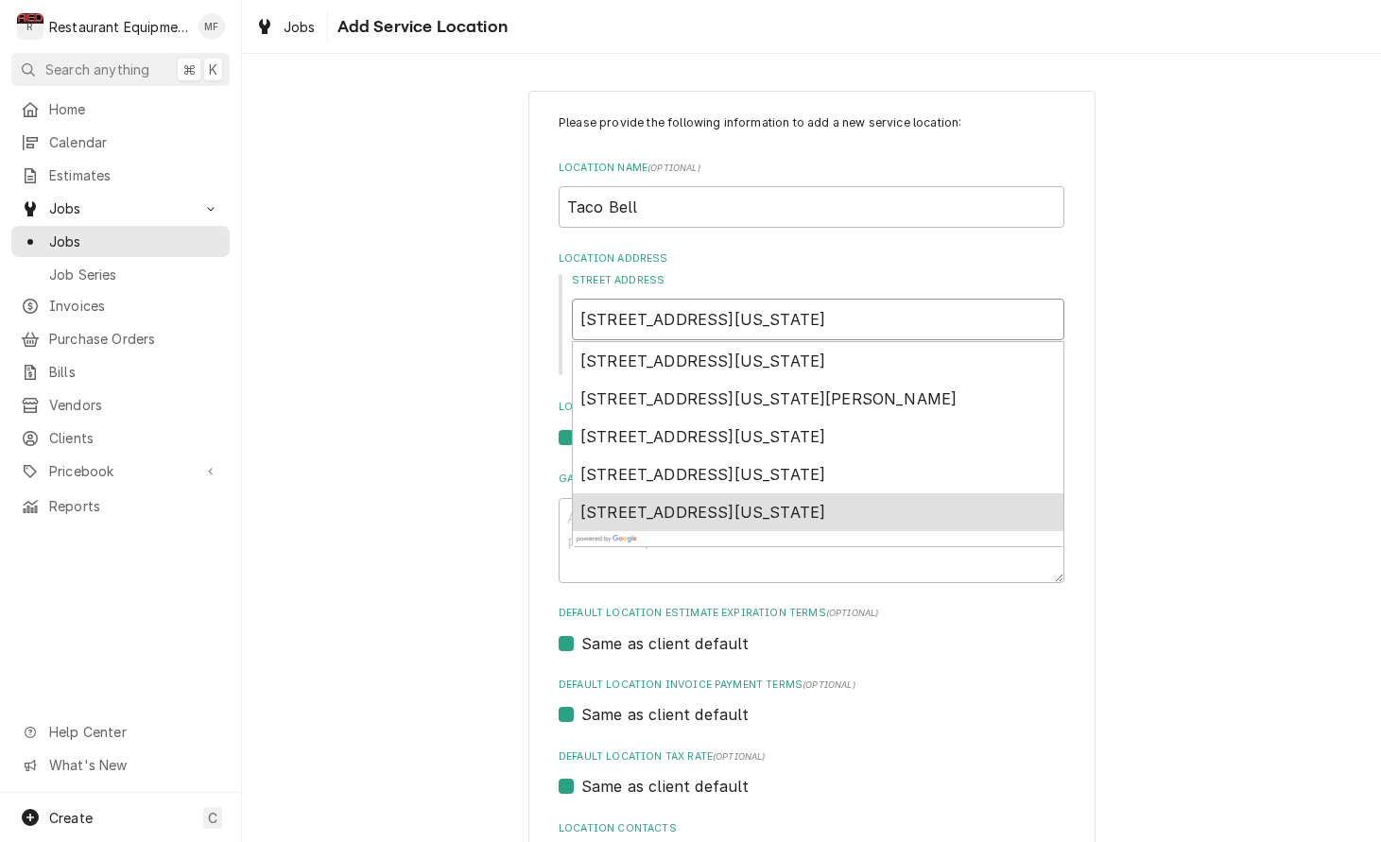
click at [1014, 502] on div "500 Washington Street, Ravenswood, WV, USA" at bounding box center [818, 512] width 490 height 38
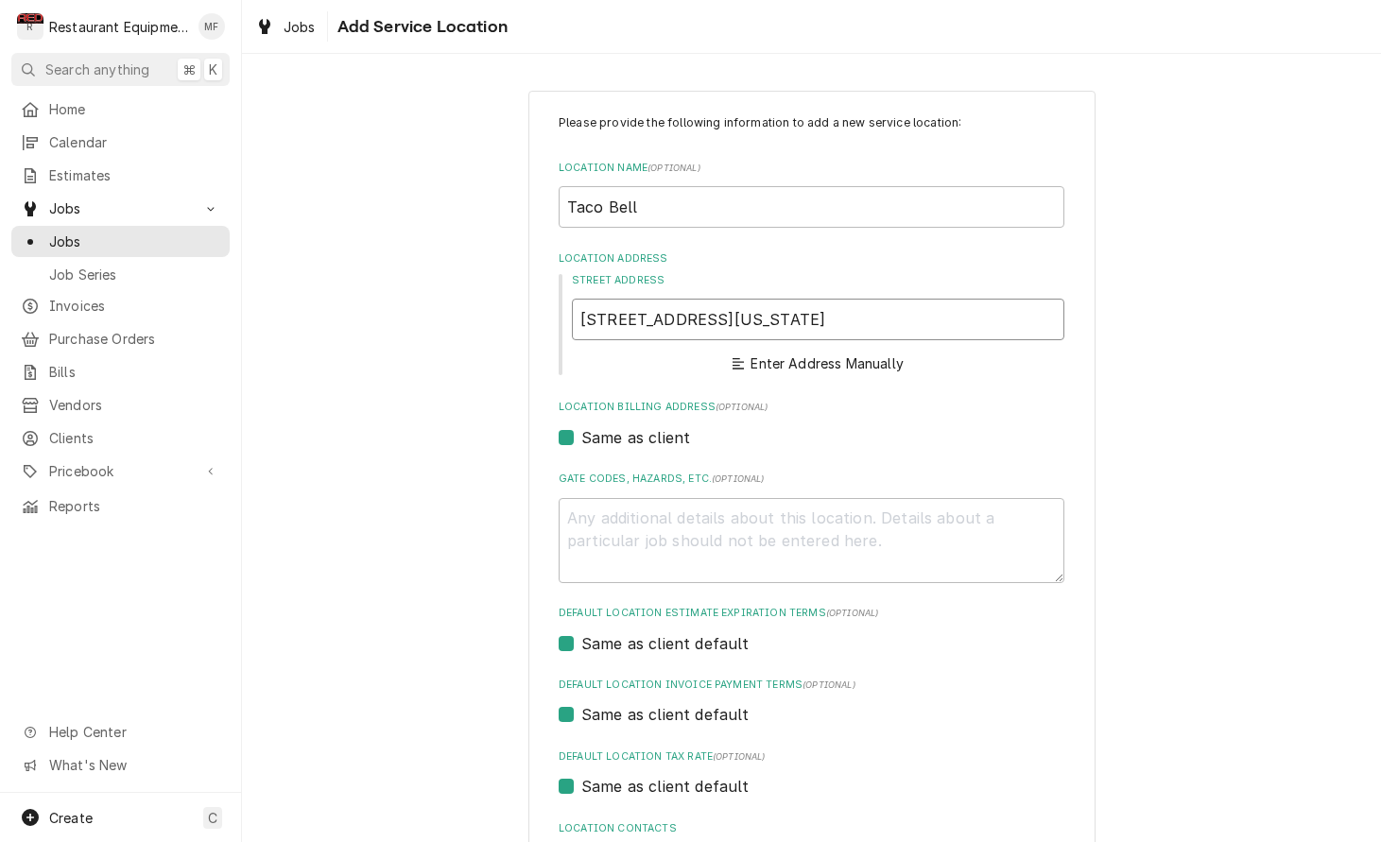
type textarea "x"
type input "500 Washington St"
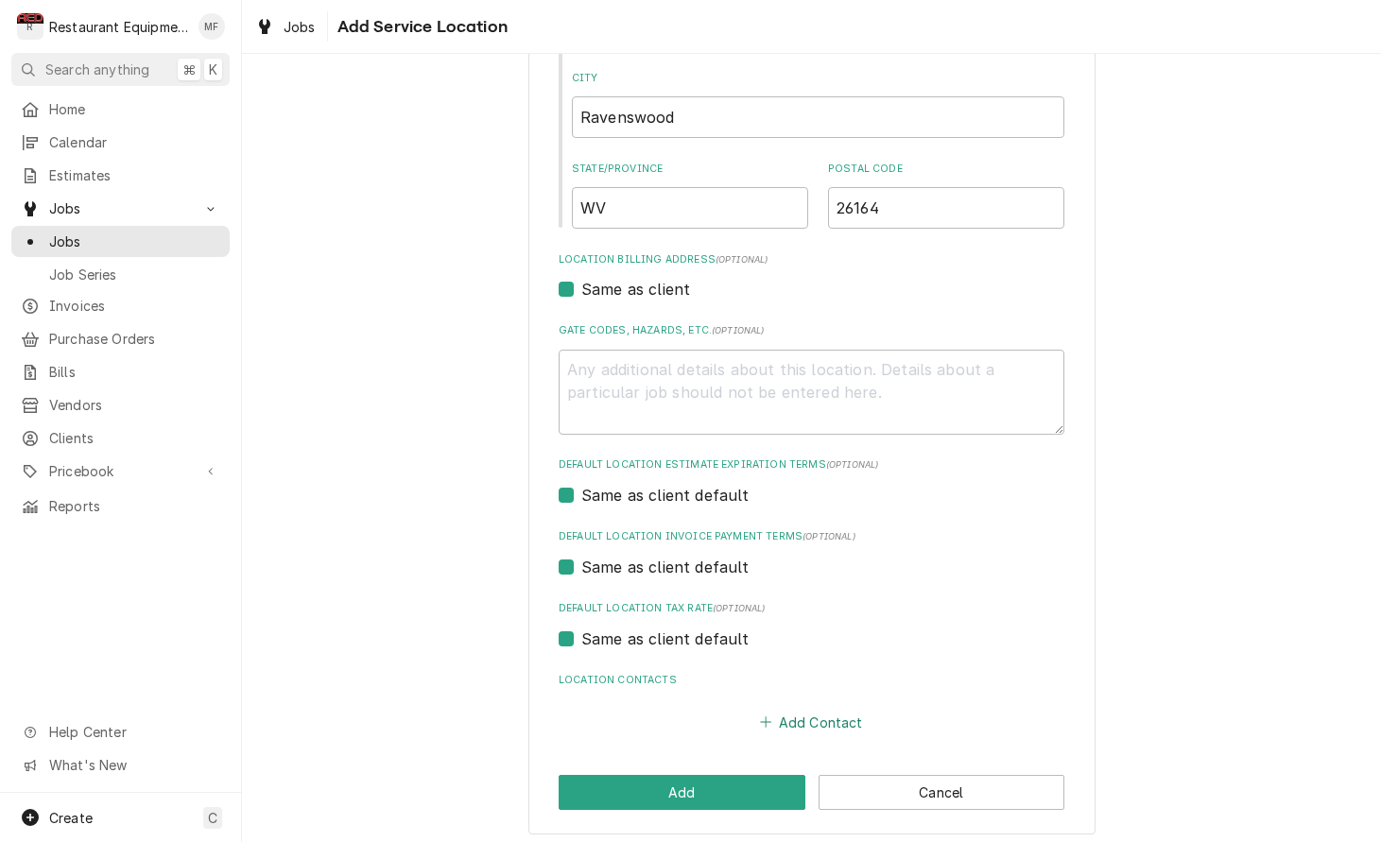
click at [824, 714] on button "Add Contact" at bounding box center [811, 722] width 109 height 26
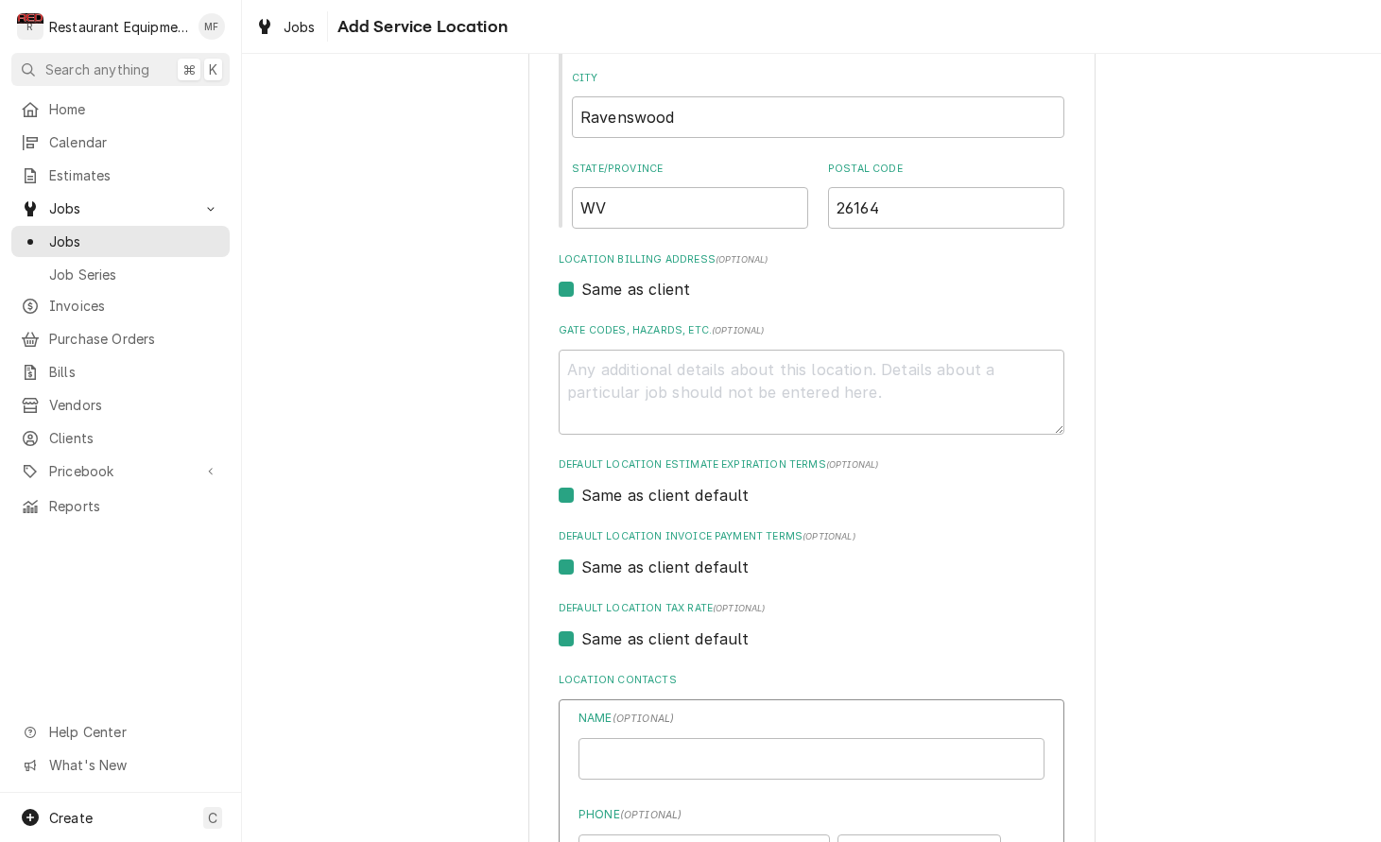
type textarea "x"
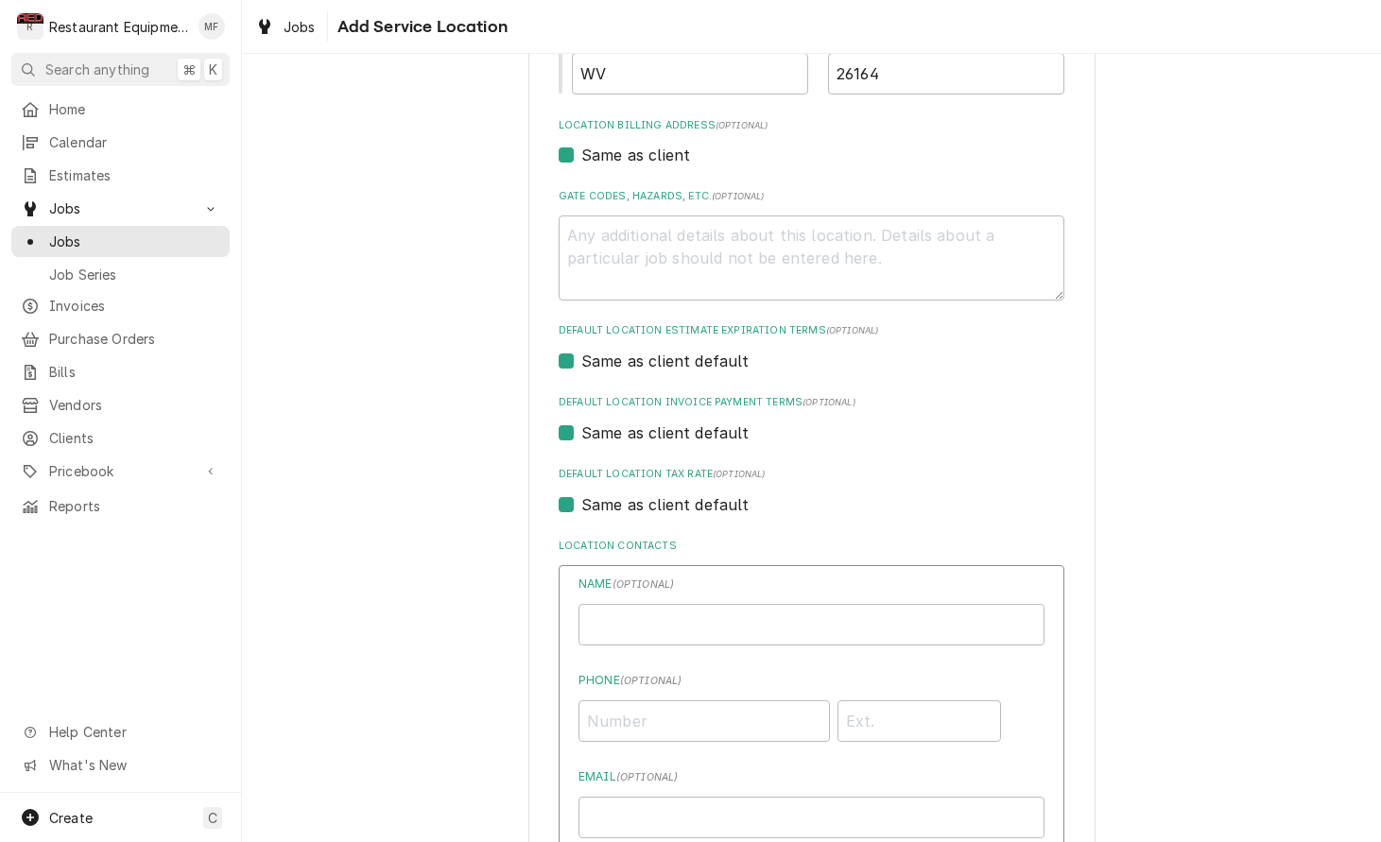
scroll to position [521, 0]
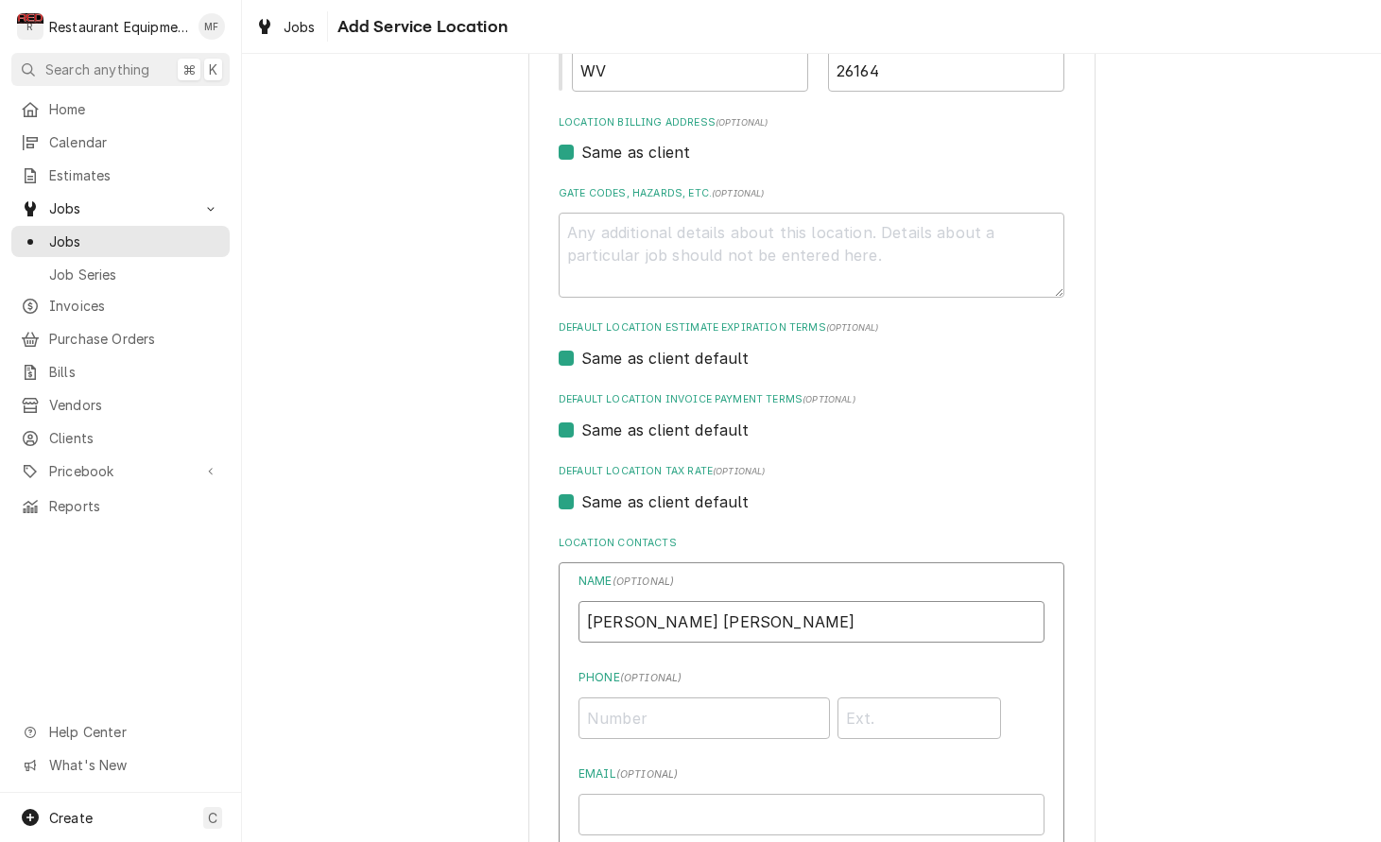
type input "Mary Ellen"
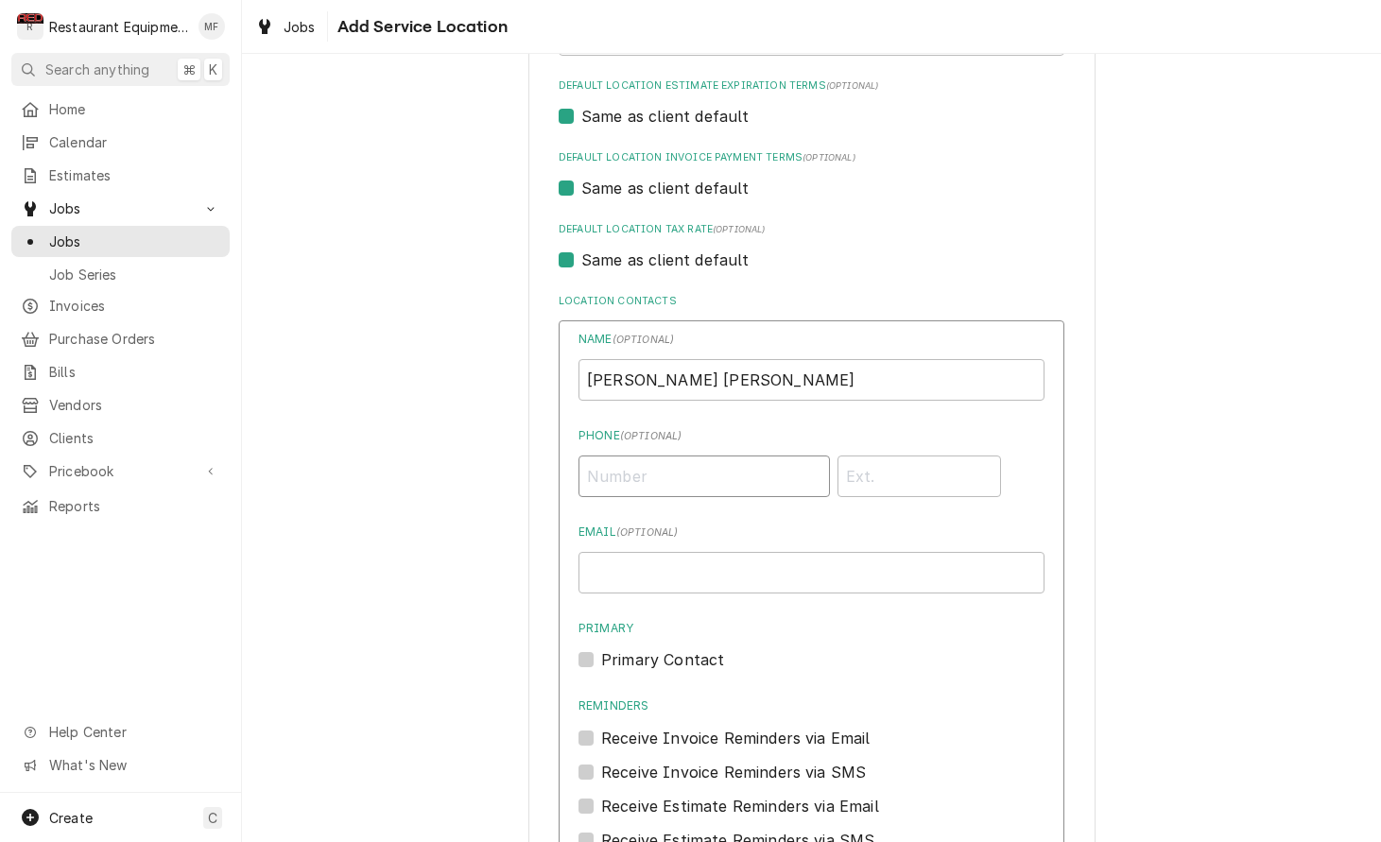
scroll to position [766, 0]
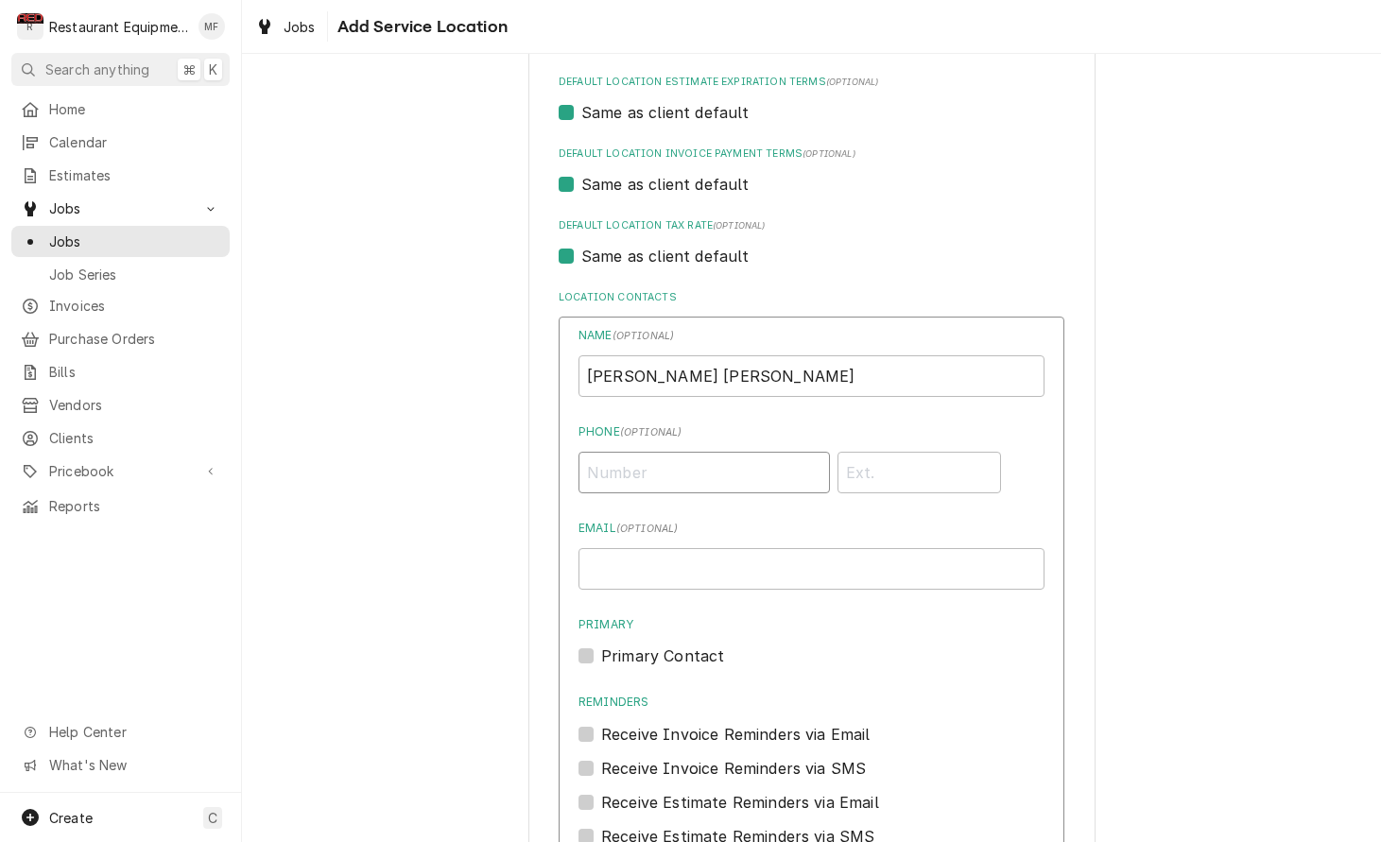
click at [711, 470] on input "Phone ( optional )" at bounding box center [703, 473] width 251 height 42
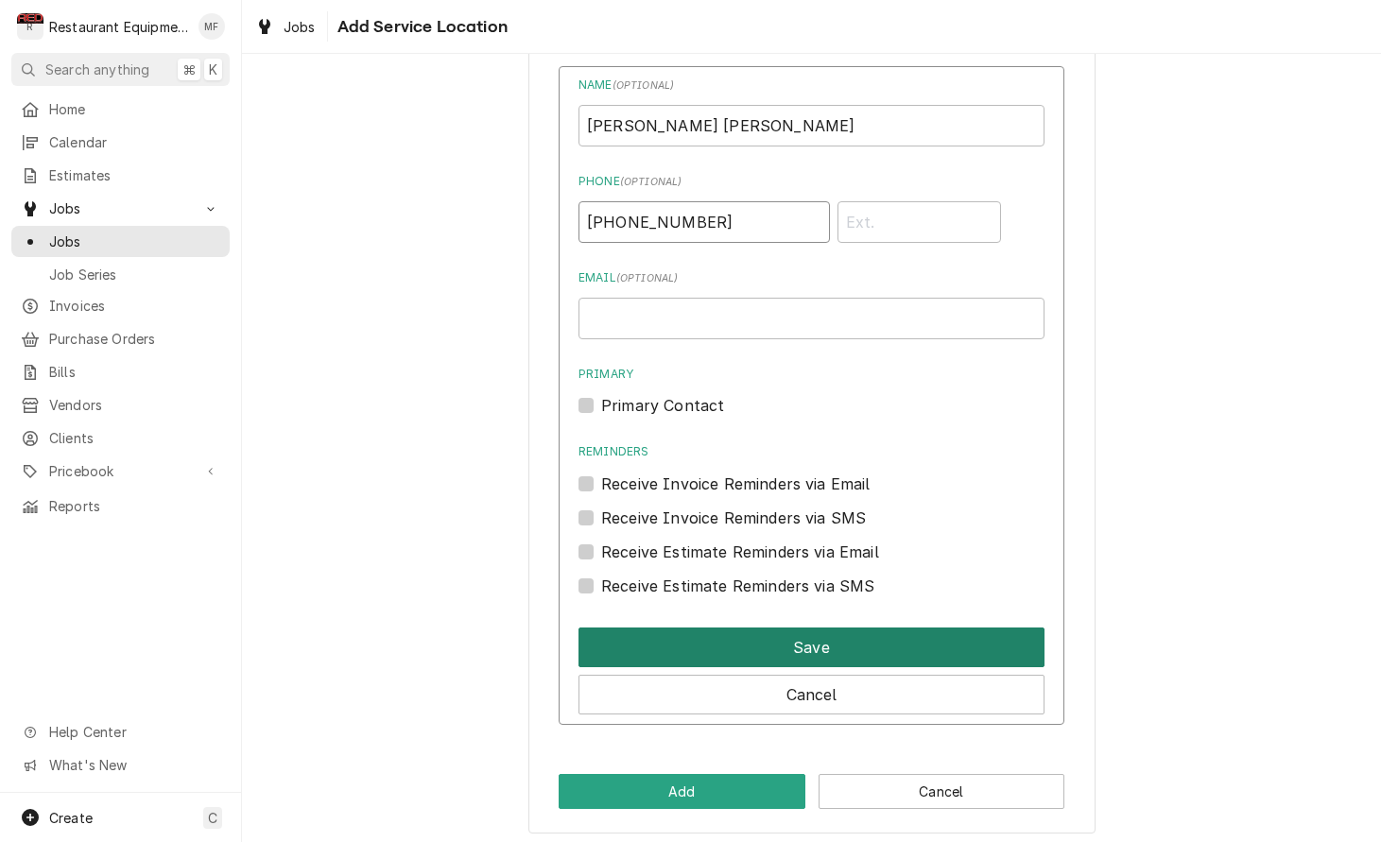
scroll to position [1016, 0]
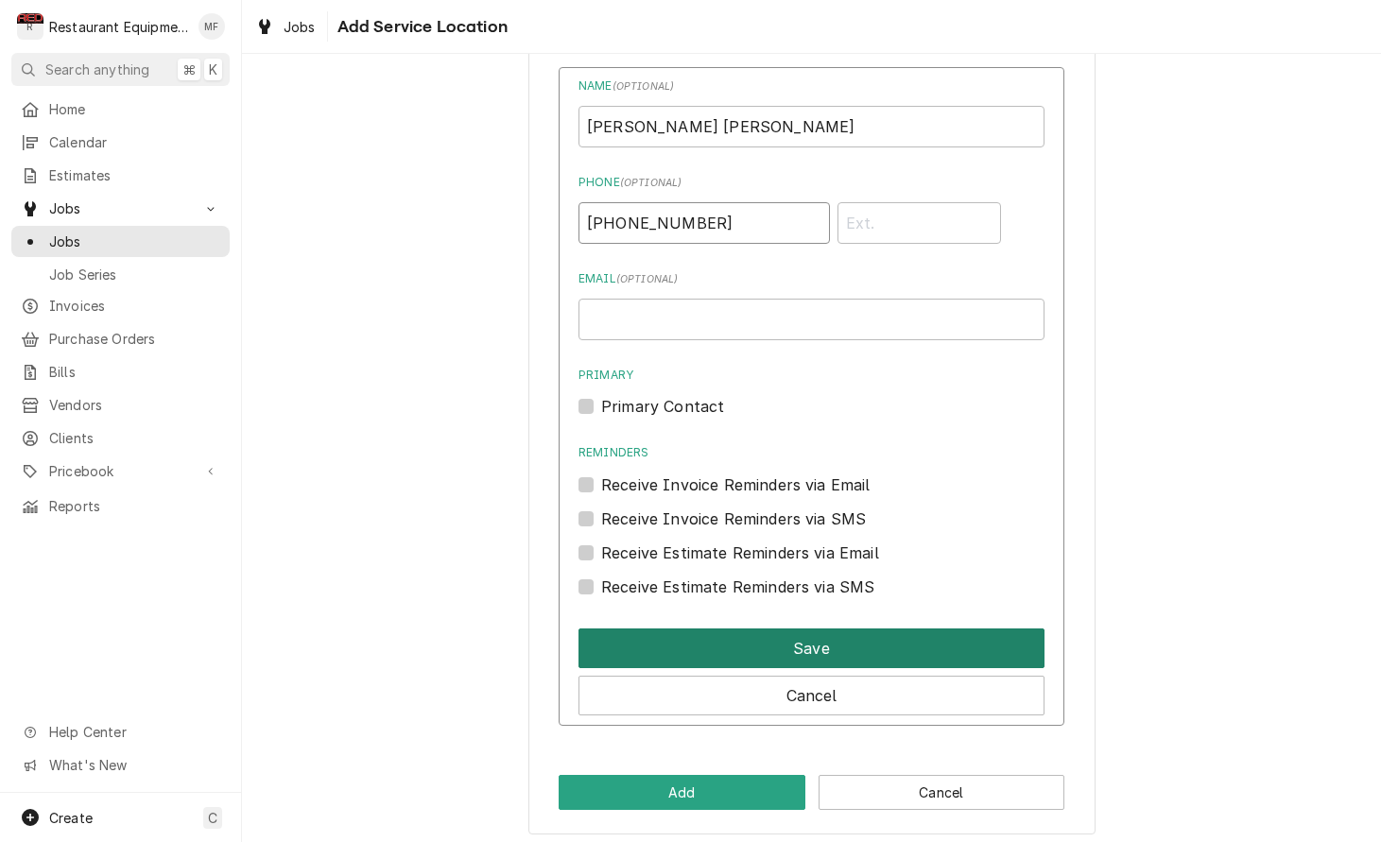
type input "(304) 273-5683"
click at [989, 629] on button "Save" at bounding box center [811, 648] width 466 height 40
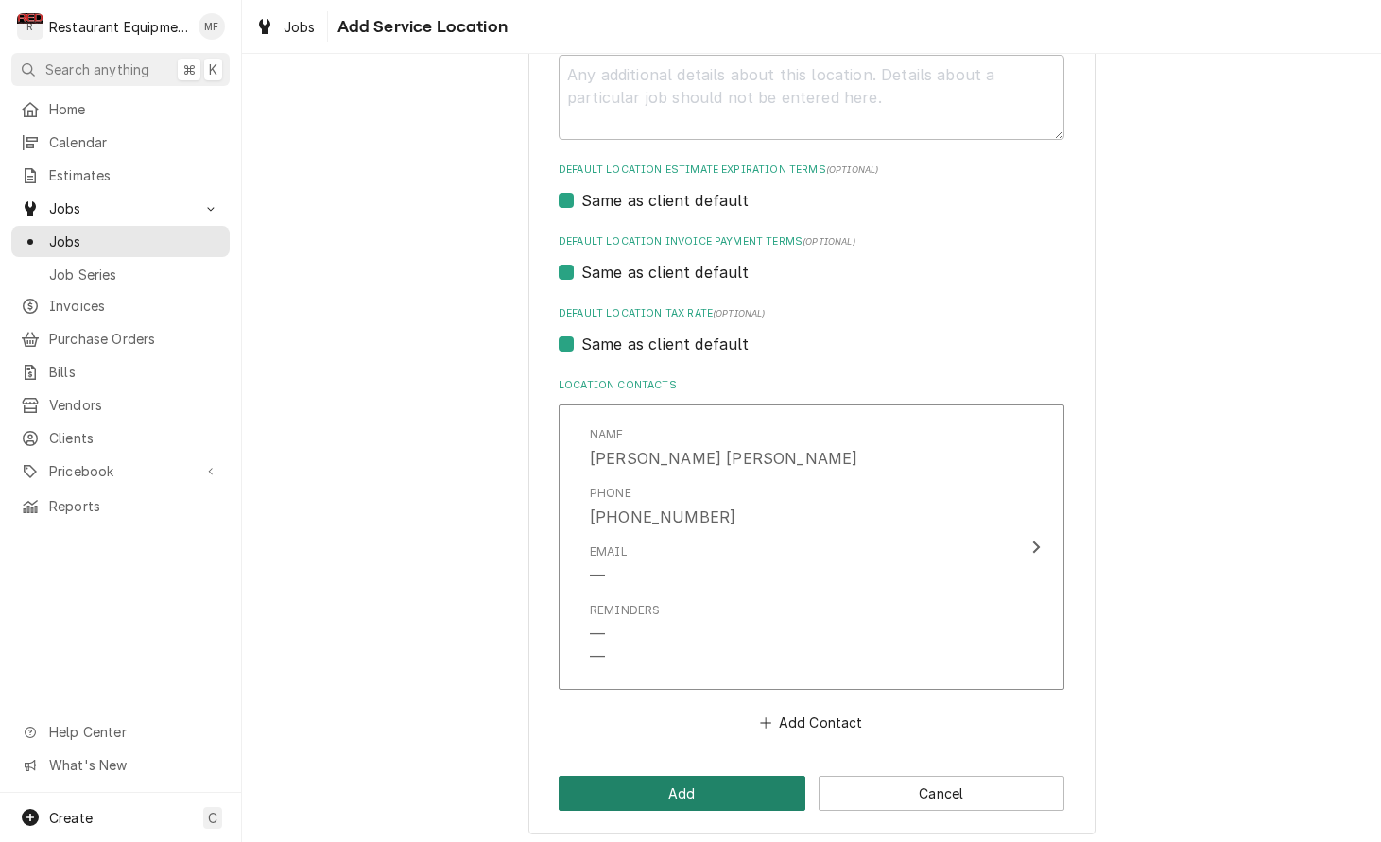
click at [708, 777] on button "Add" at bounding box center [681, 793] width 247 height 35
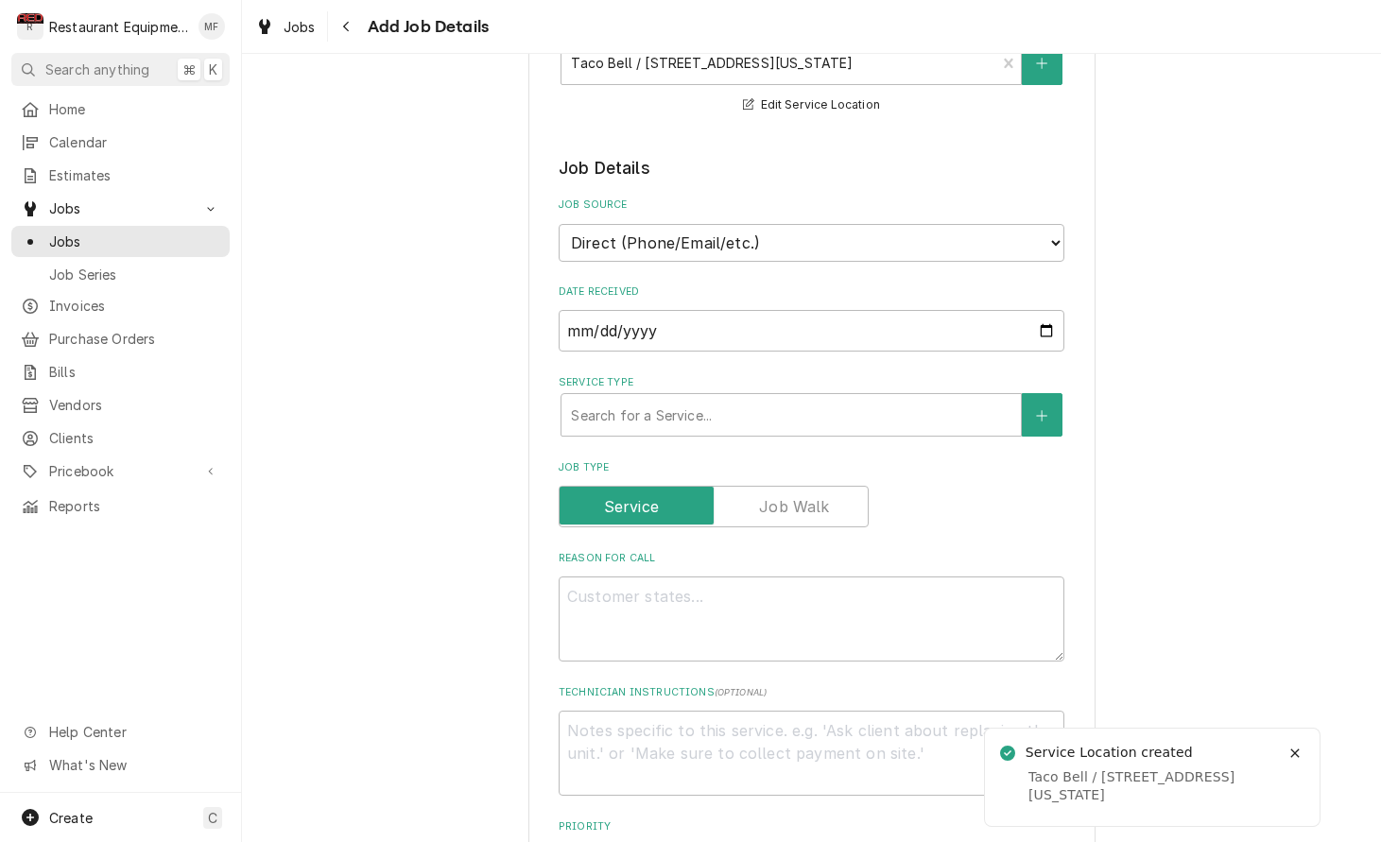
scroll to position [406, 0]
click at [1305, 752] on button "Notifications alt+T" at bounding box center [1294, 752] width 30 height 30
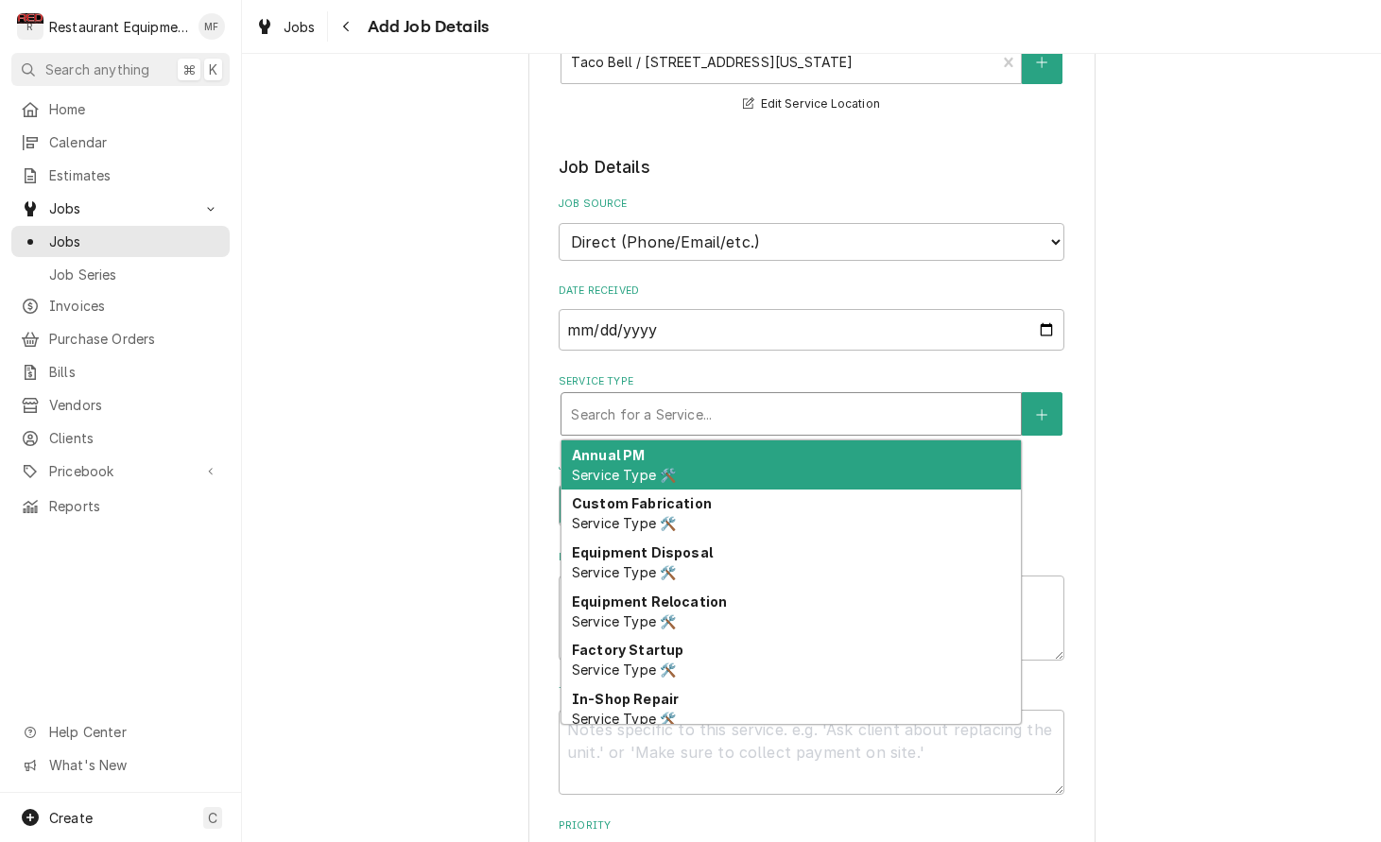
click at [851, 405] on div "Service Type" at bounding box center [791, 414] width 440 height 34
type textarea "x"
type input "b"
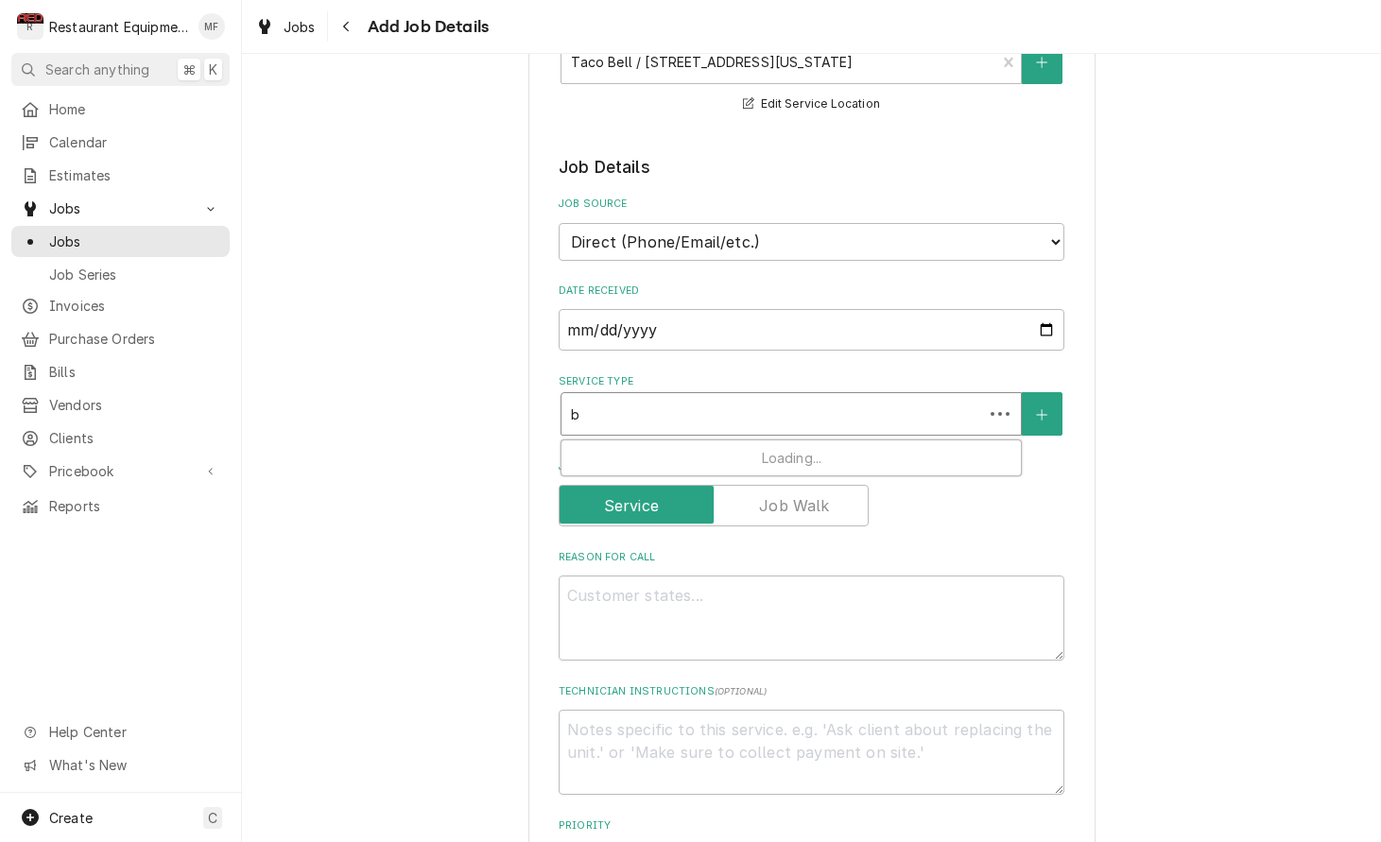
type textarea "x"
type input "br"
type textarea "x"
type input "bre"
type textarea "x"
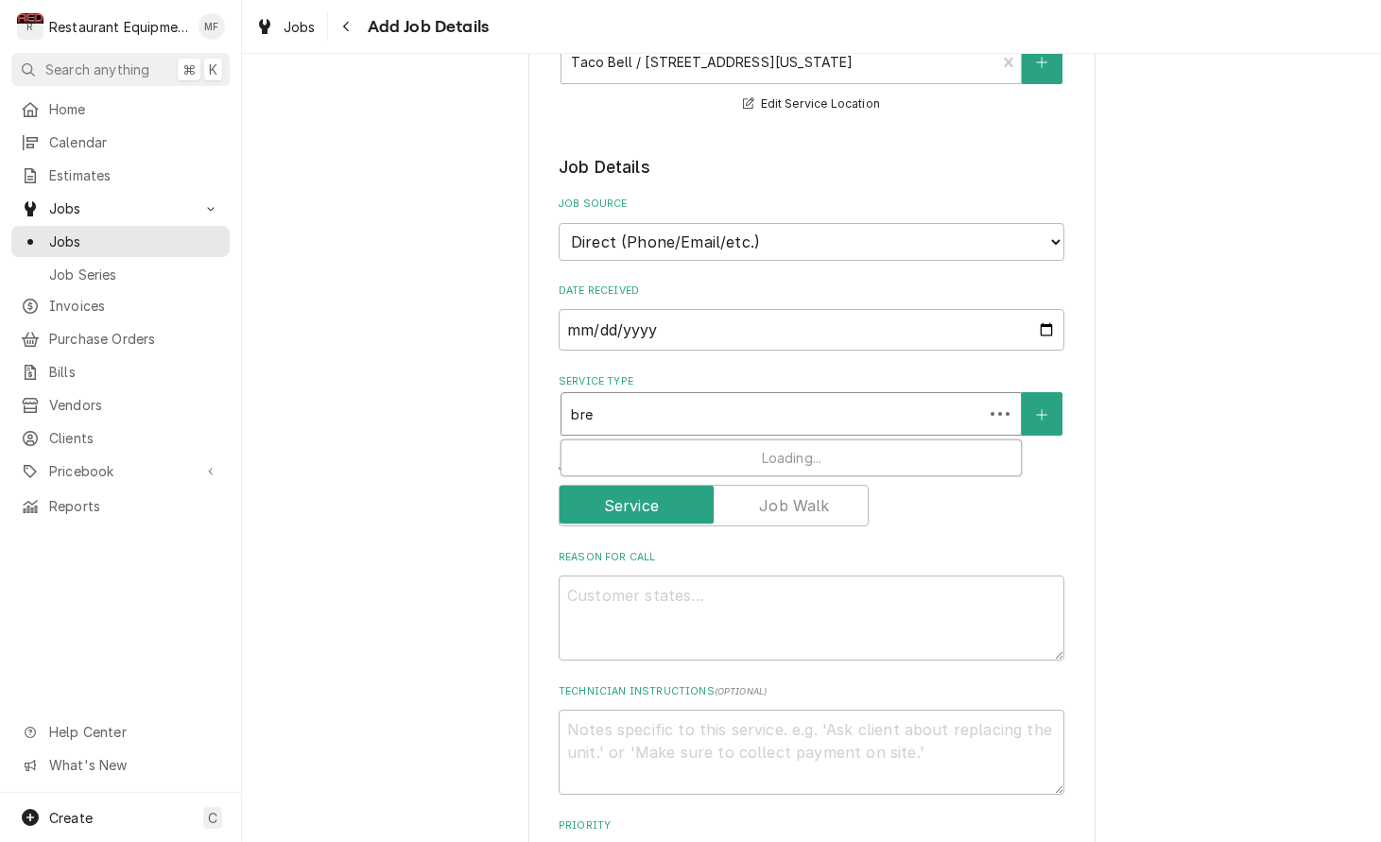
type input "brea"
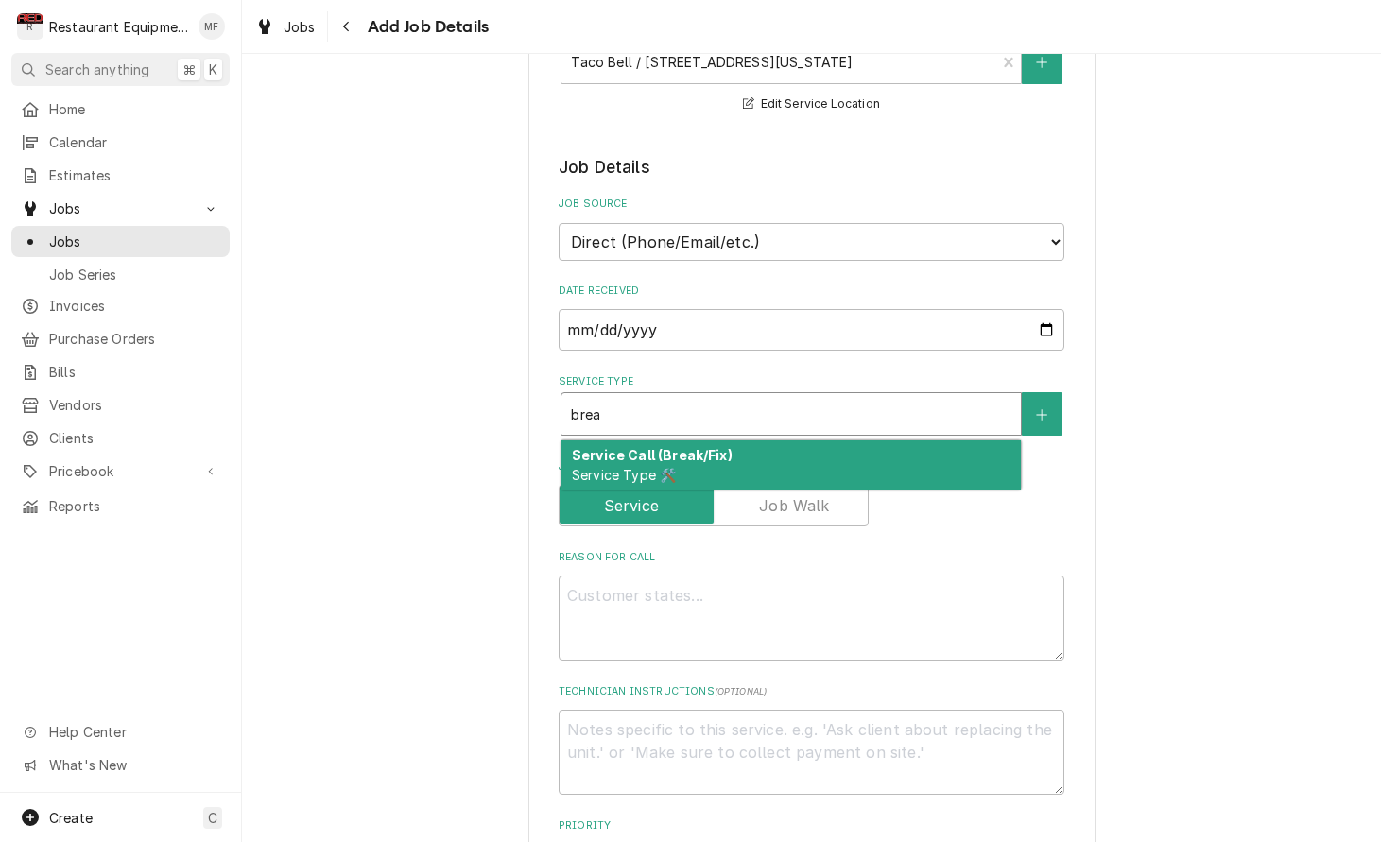
click at [813, 441] on div "Service Call (Break/Fix) Service Type 🛠️" at bounding box center [790, 464] width 459 height 49
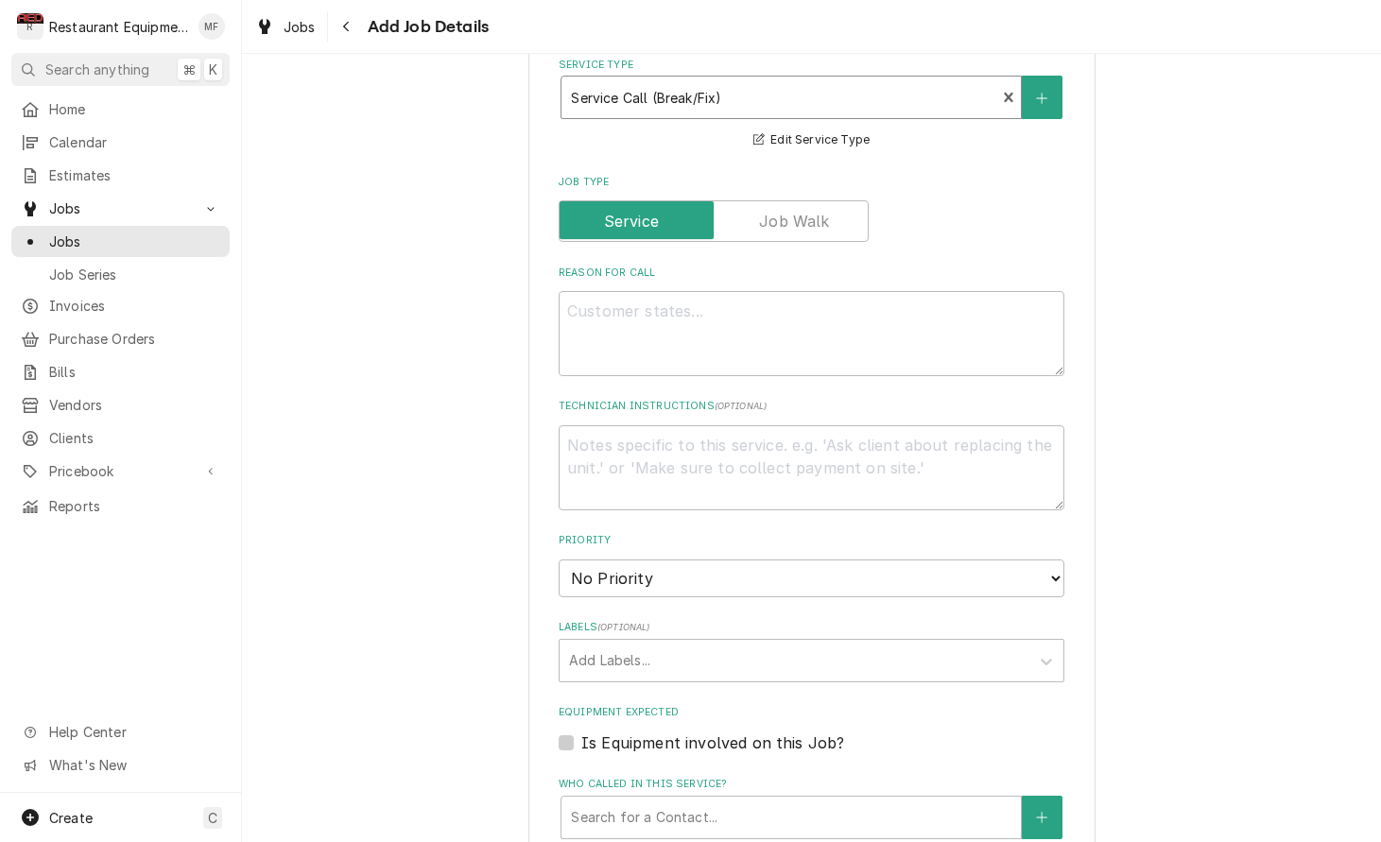
scroll to position [731, 0]
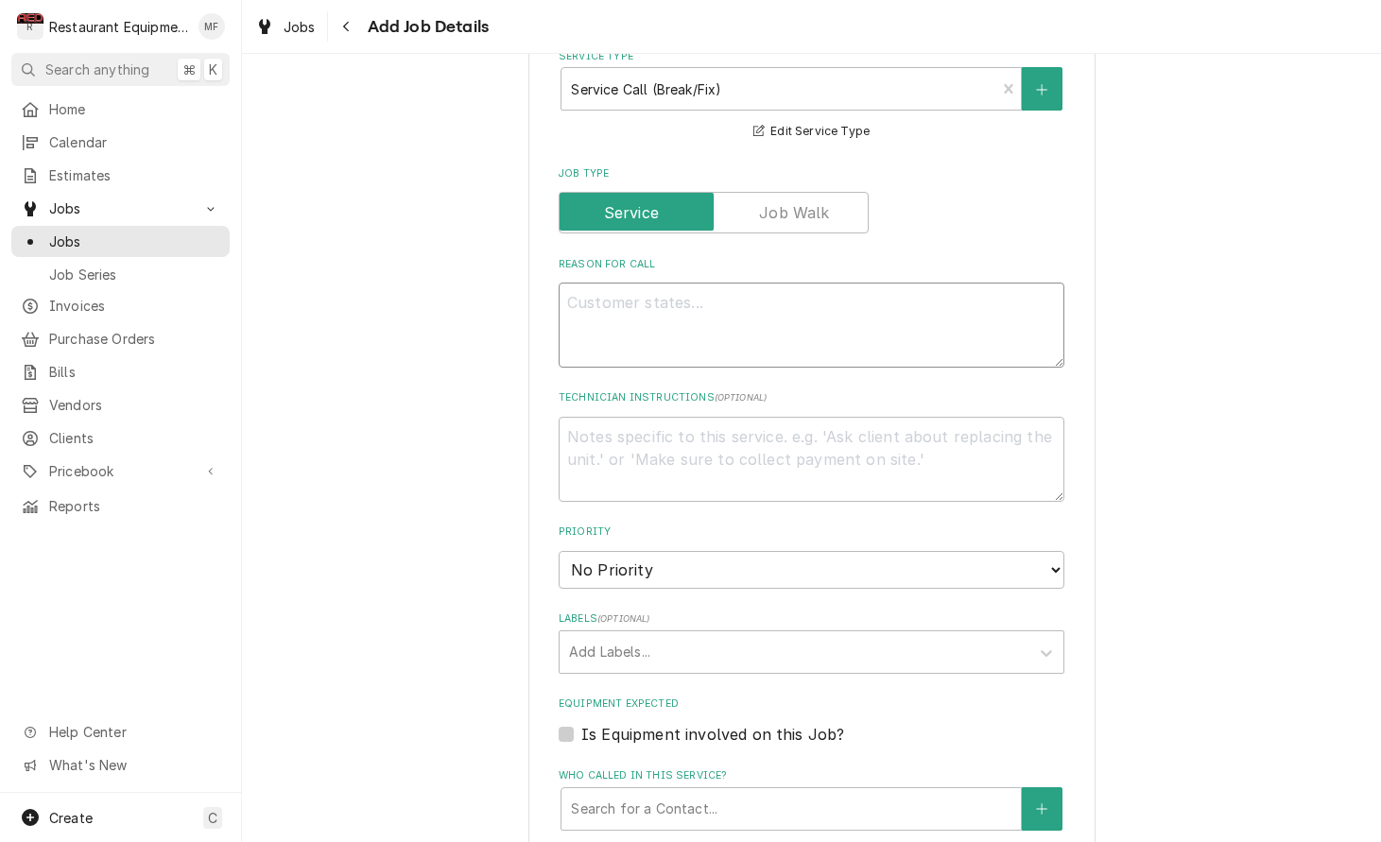
click at [836, 318] on textarea "Reason For Call" at bounding box center [811, 325] width 506 height 85
type textarea "x"
type textarea "c"
type textarea "x"
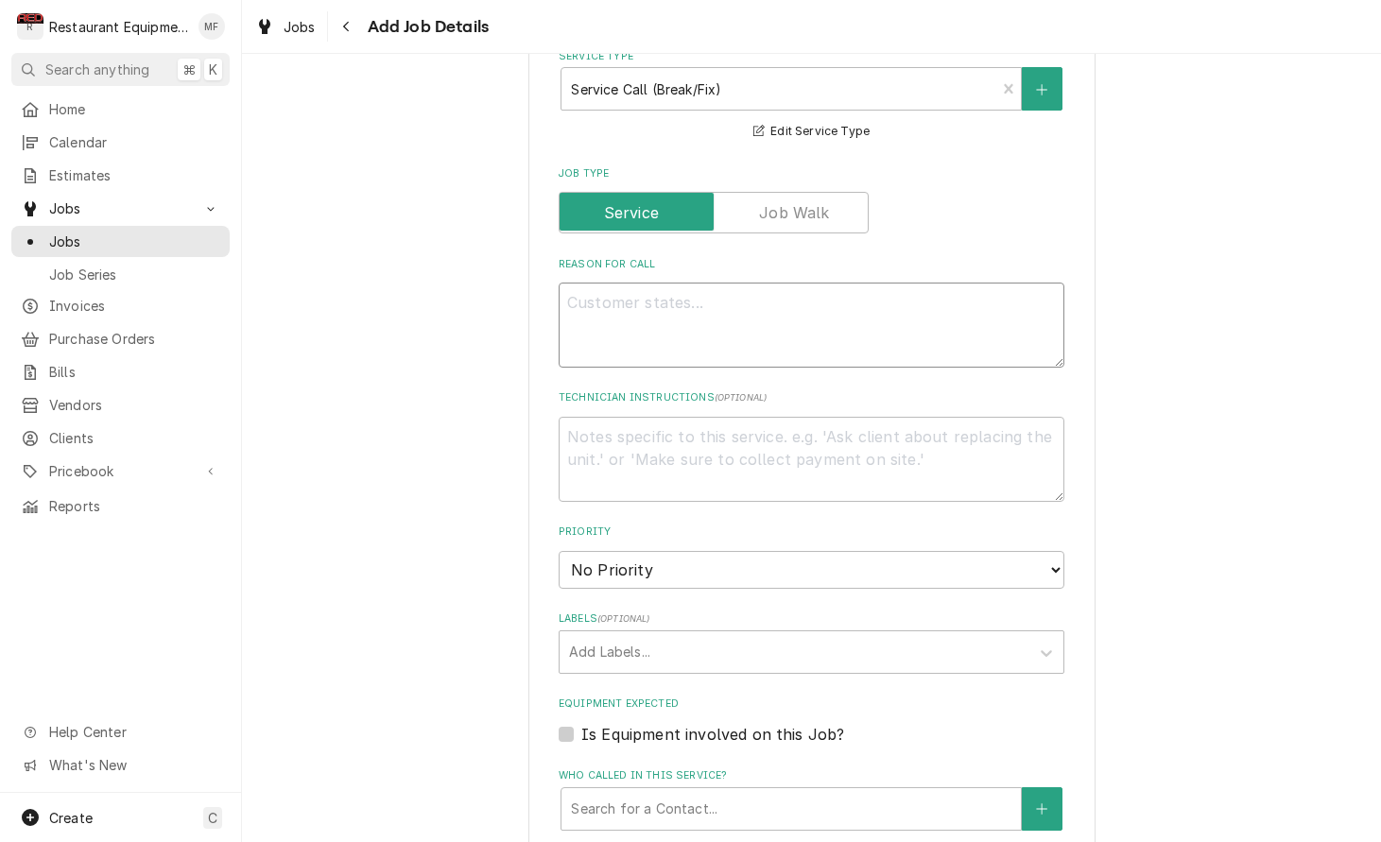
type textarea "C"
type textarea "x"
type textarea "Co"
type textarea "x"
type textarea "Col"
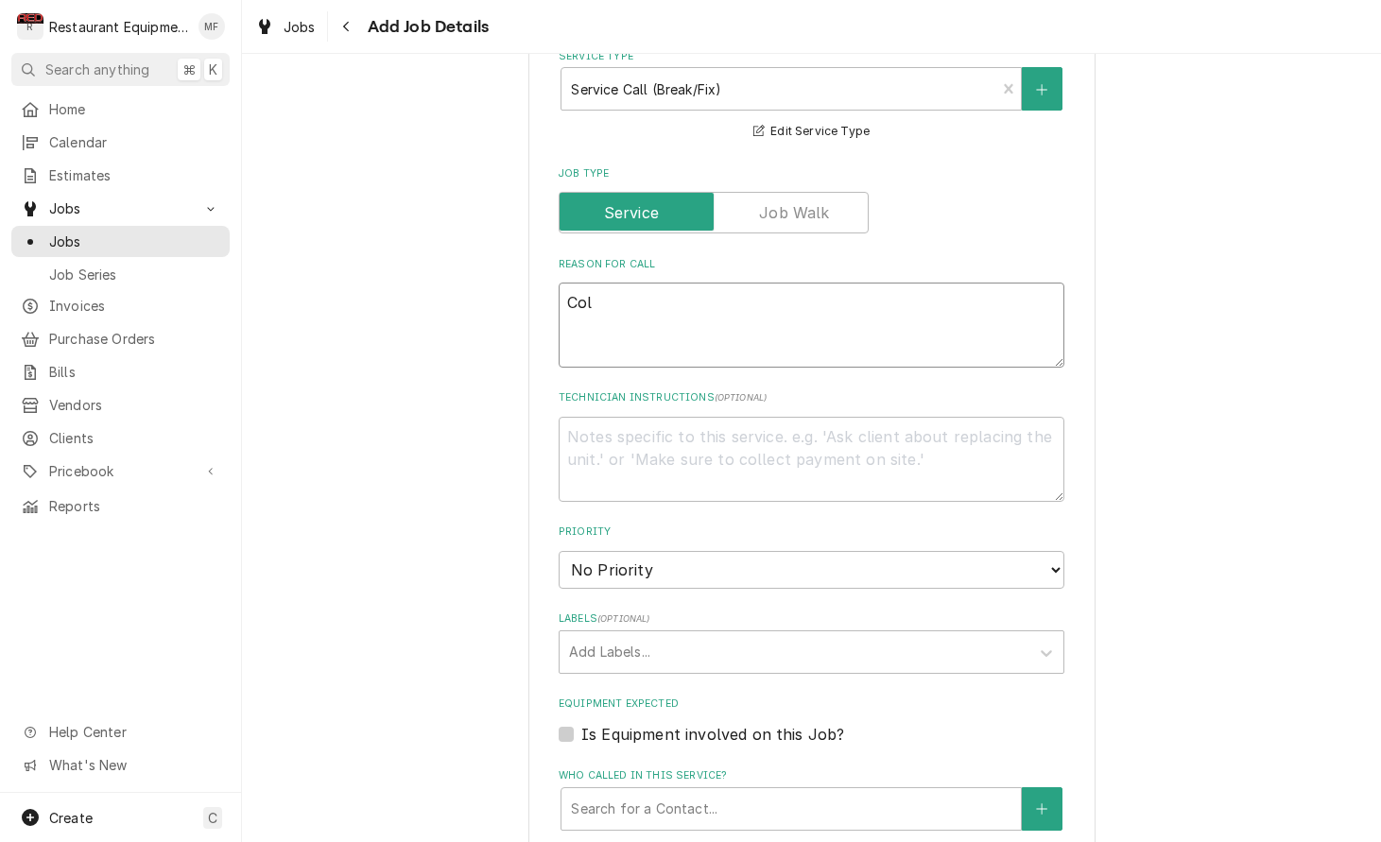
type textarea "x"
type textarea "Cold"
type textarea "x"
type textarea "Cold"
type textarea "x"
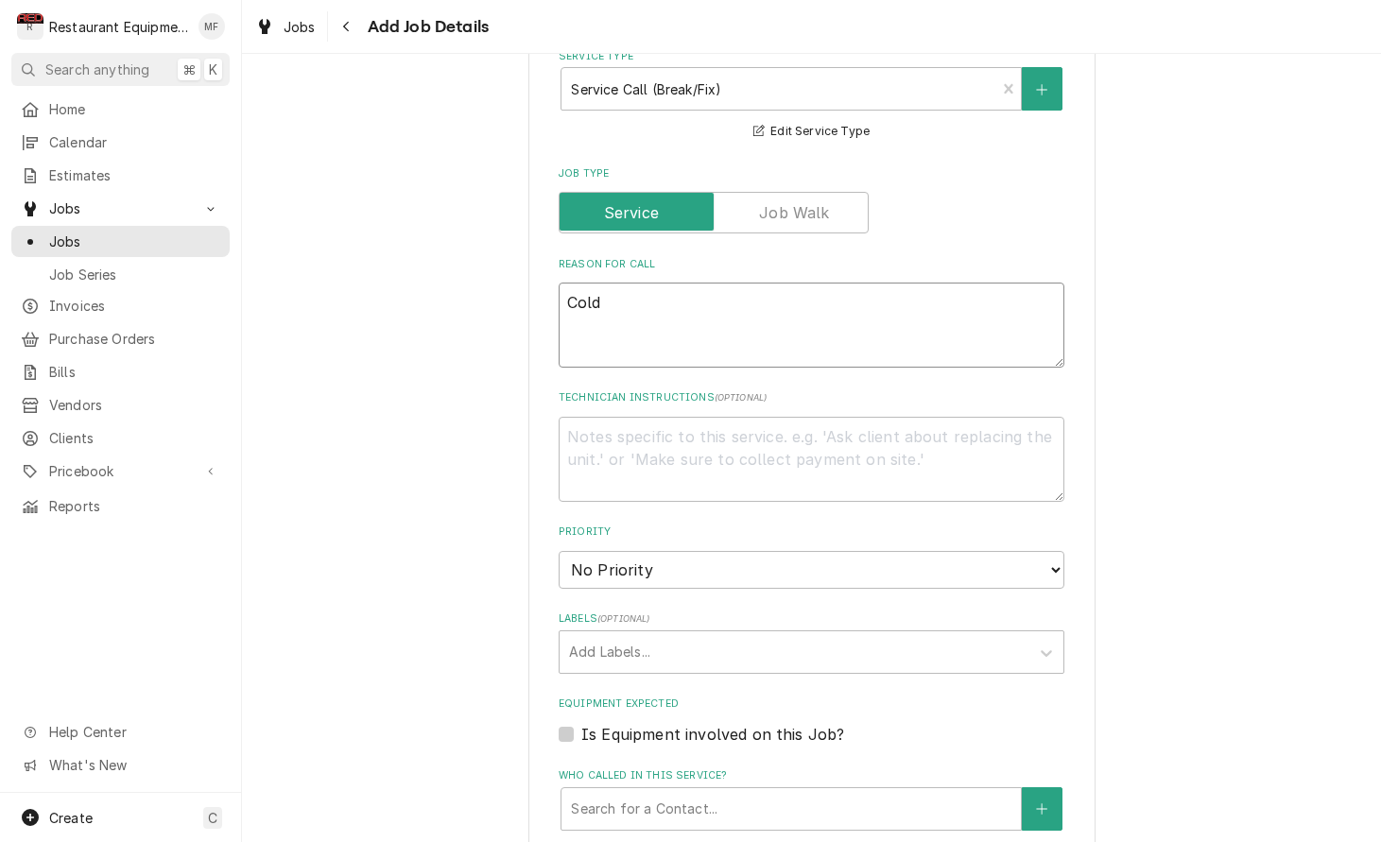
type textarea "Cold r"
type textarea "x"
type textarea "Cold ra"
type textarea "x"
type textarea "Cold rai"
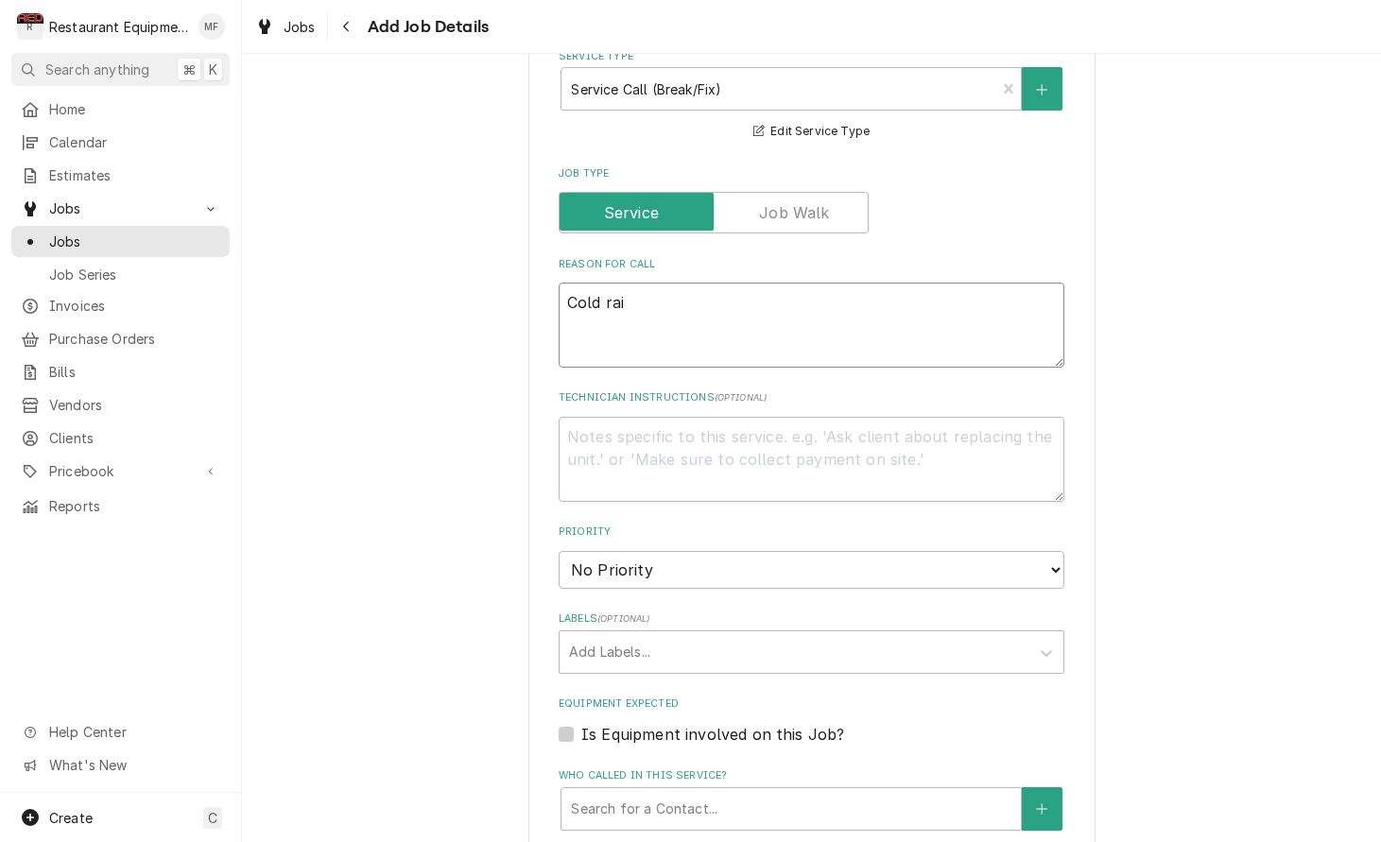
type textarea "x"
type textarea "Cold rail"
type textarea "x"
type textarea "Cold rail"
type textarea "x"
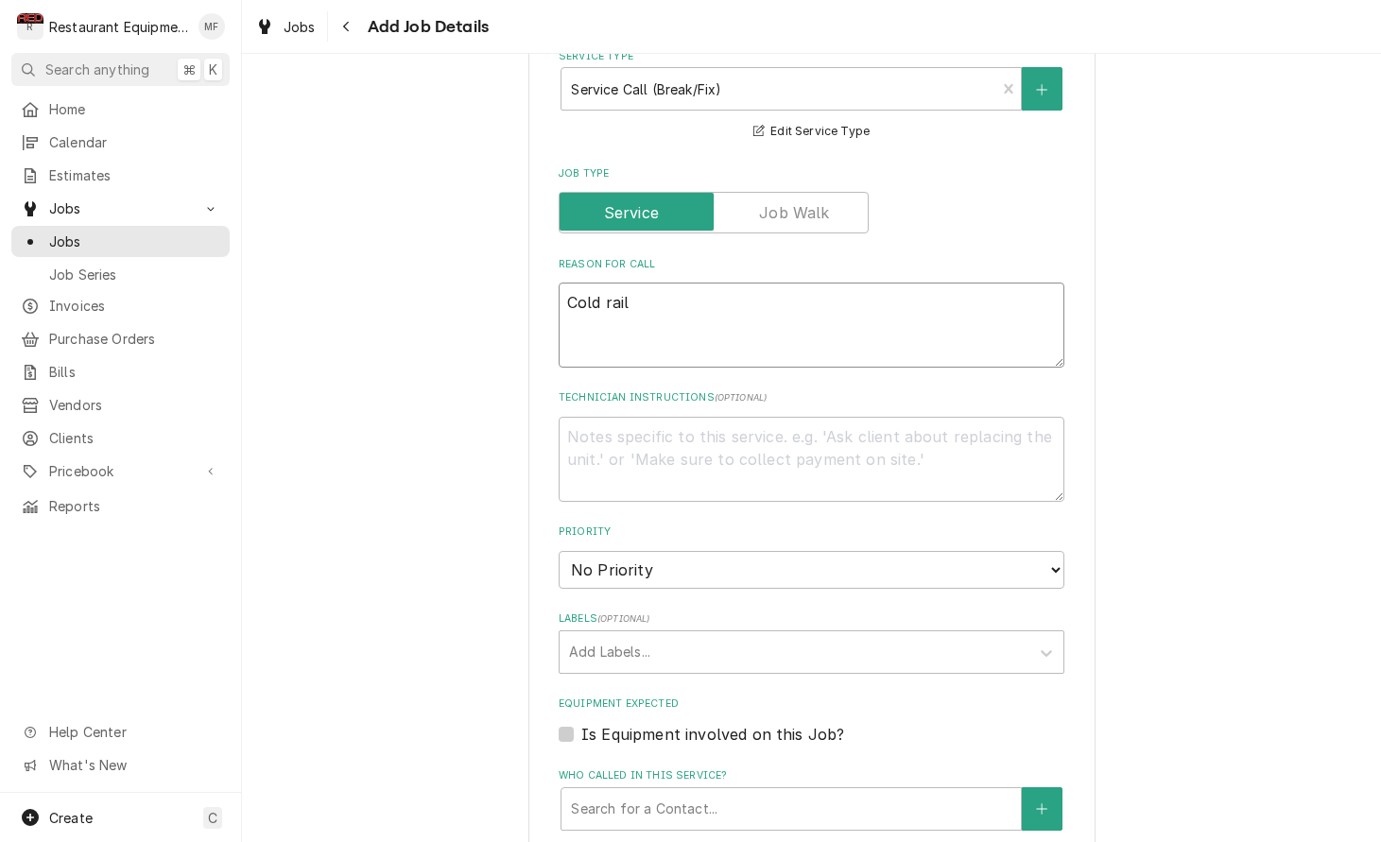
type textarea "Cold rail w"
type textarea "x"
type textarea "Cold rail wi"
type textarea "x"
type textarea "Cold rail wil"
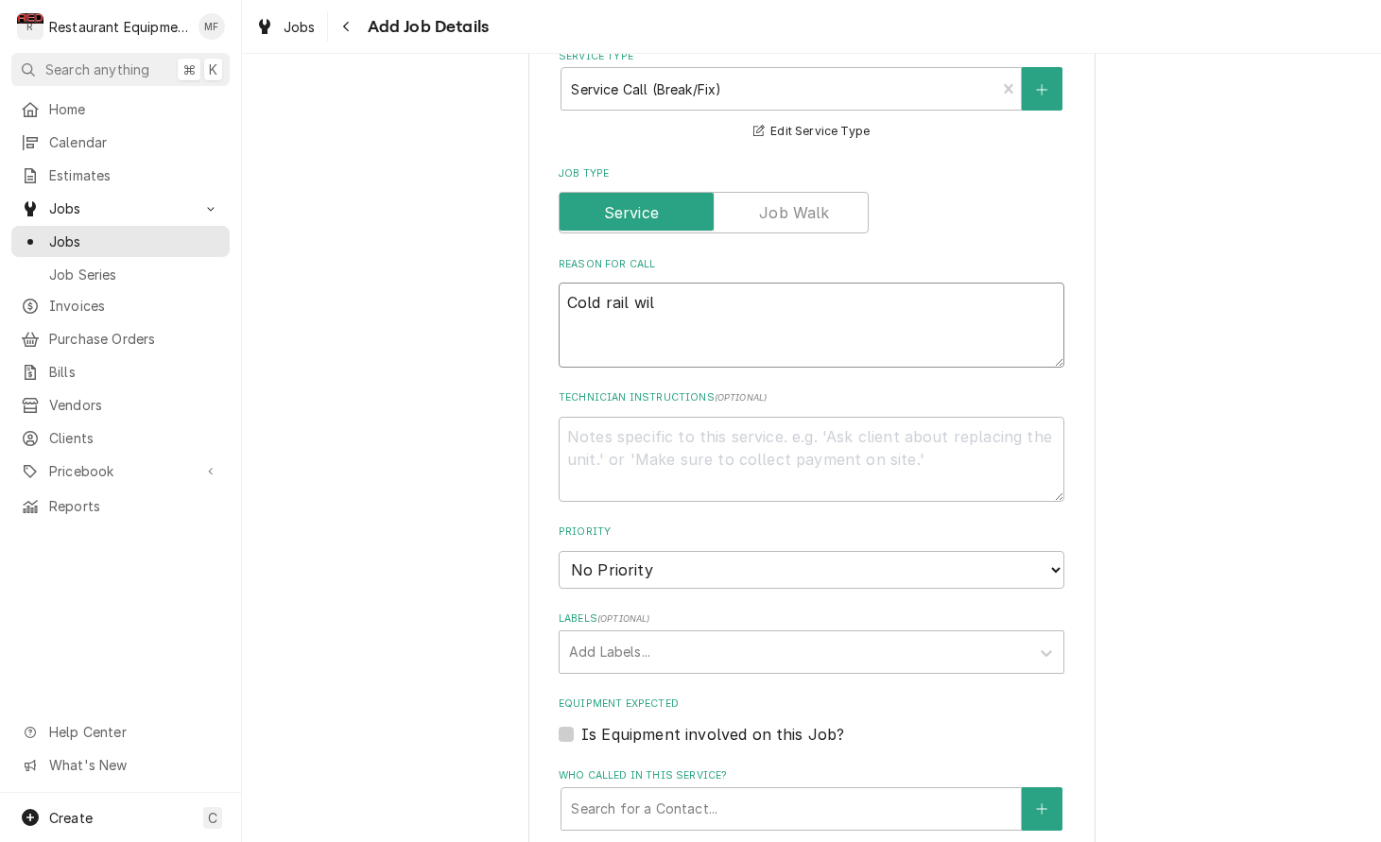
type textarea "x"
type textarea "Cold rail will"
type textarea "x"
type textarea "Cold rail will"
type textarea "x"
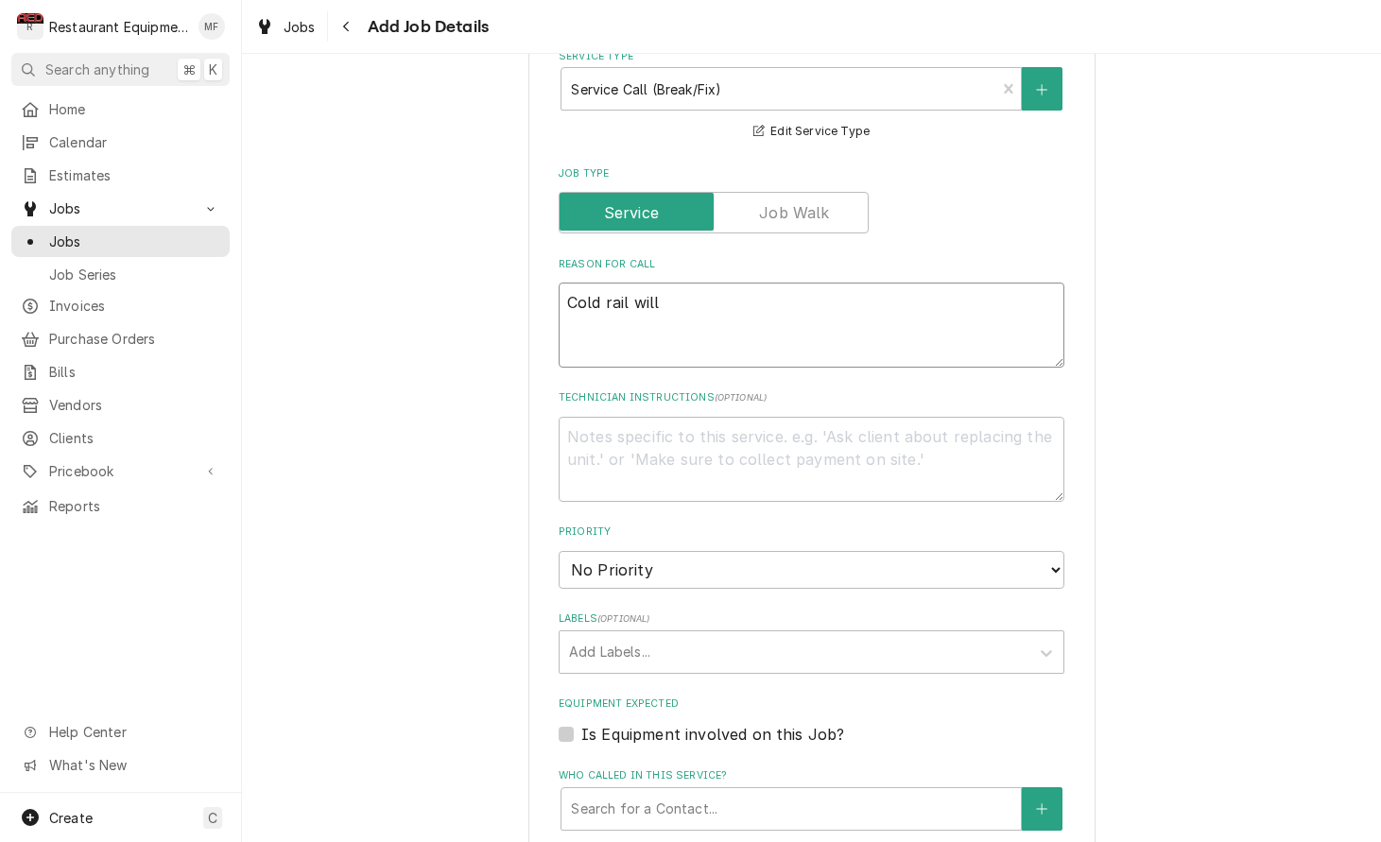
type textarea "Cold rail will n"
type textarea "x"
type textarea "Cold rail will no"
type textarea "x"
type textarea "Cold rail will not"
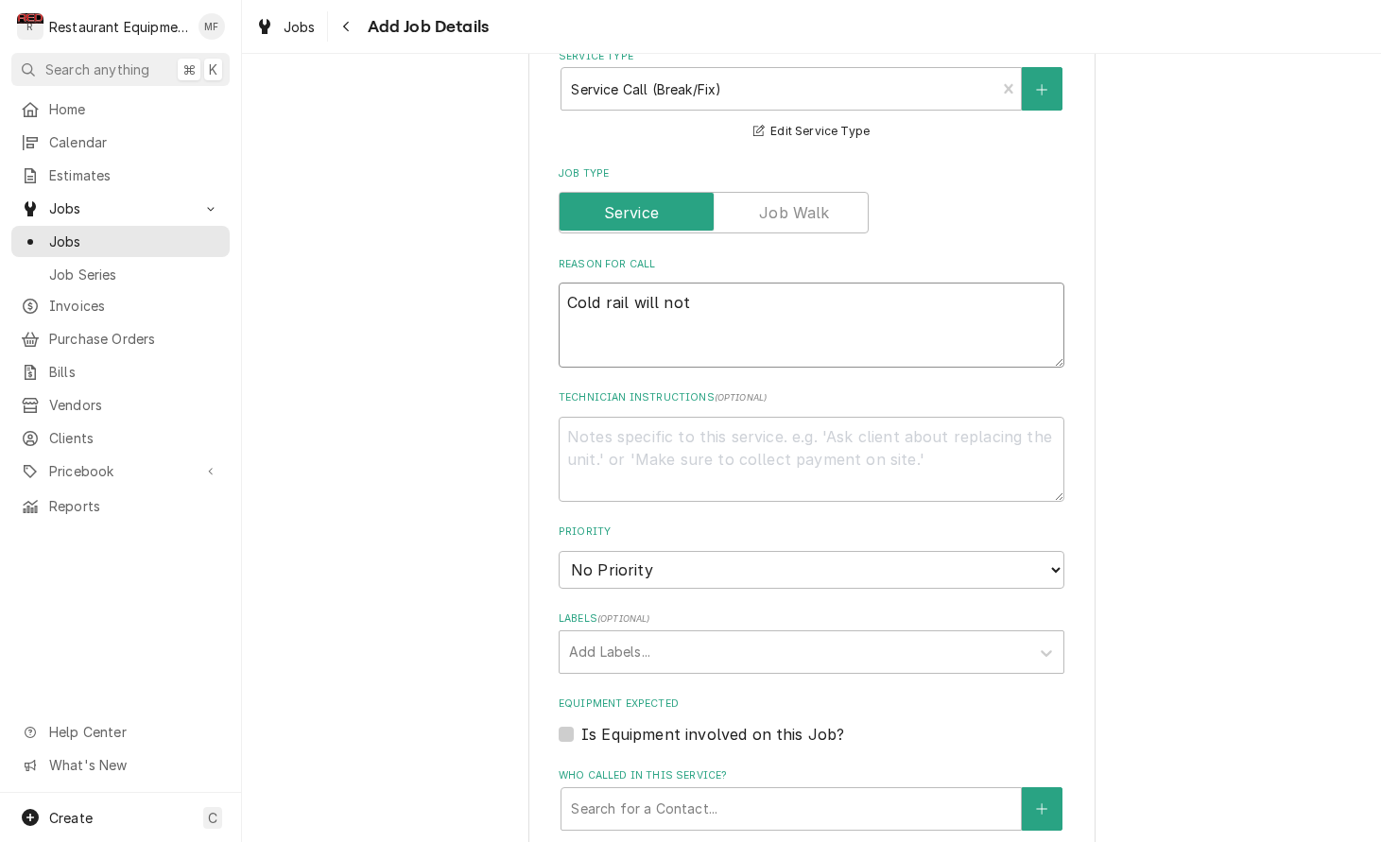
type textarea "x"
type textarea "Cold rail will not"
type textarea "x"
type textarea "Cold rail will not g"
type textarea "x"
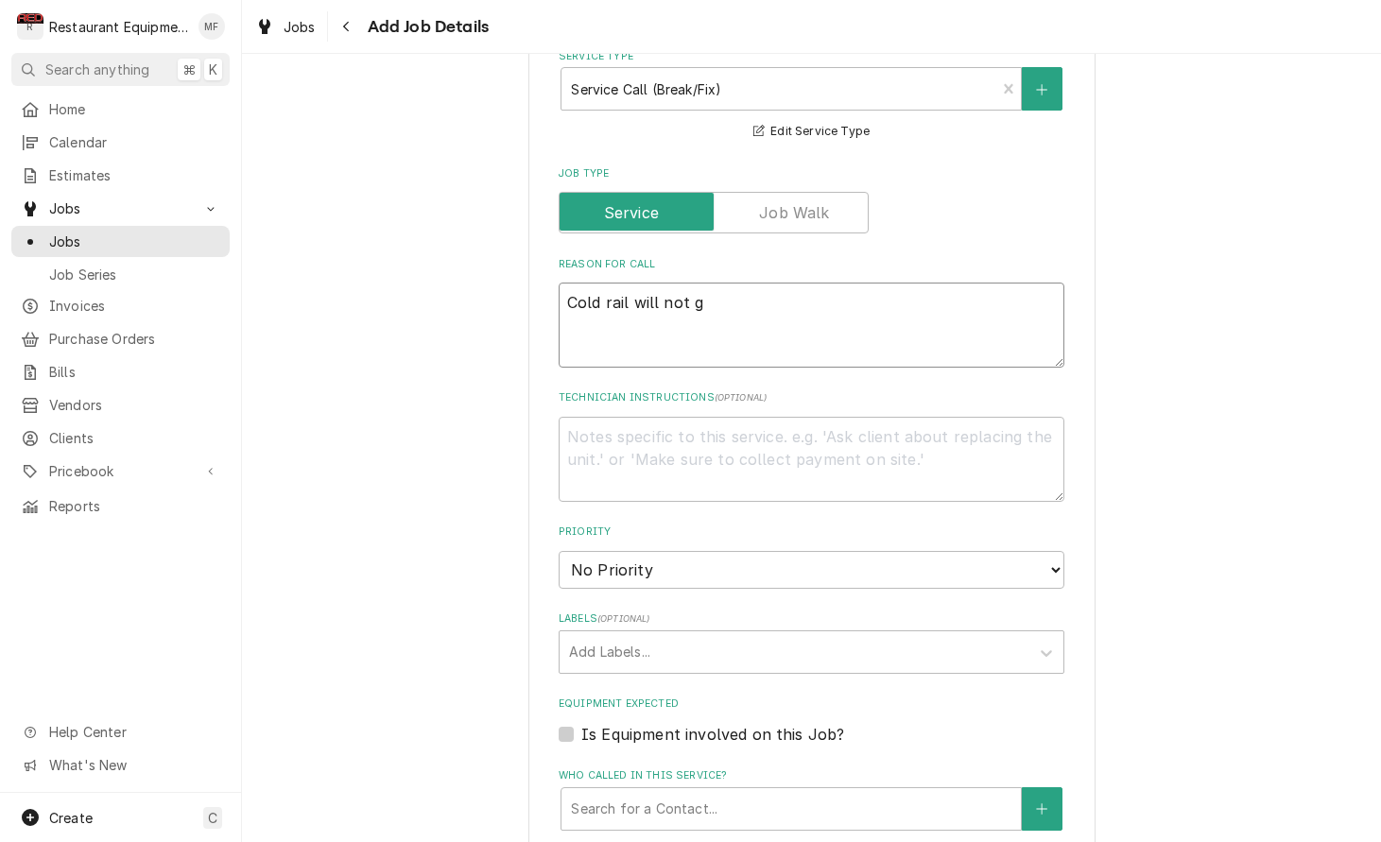
type textarea "Cold rail will not go"
type textarea "x"
type textarea "Cold rail will not go"
type textarea "x"
type textarea "Cold rail will not go b"
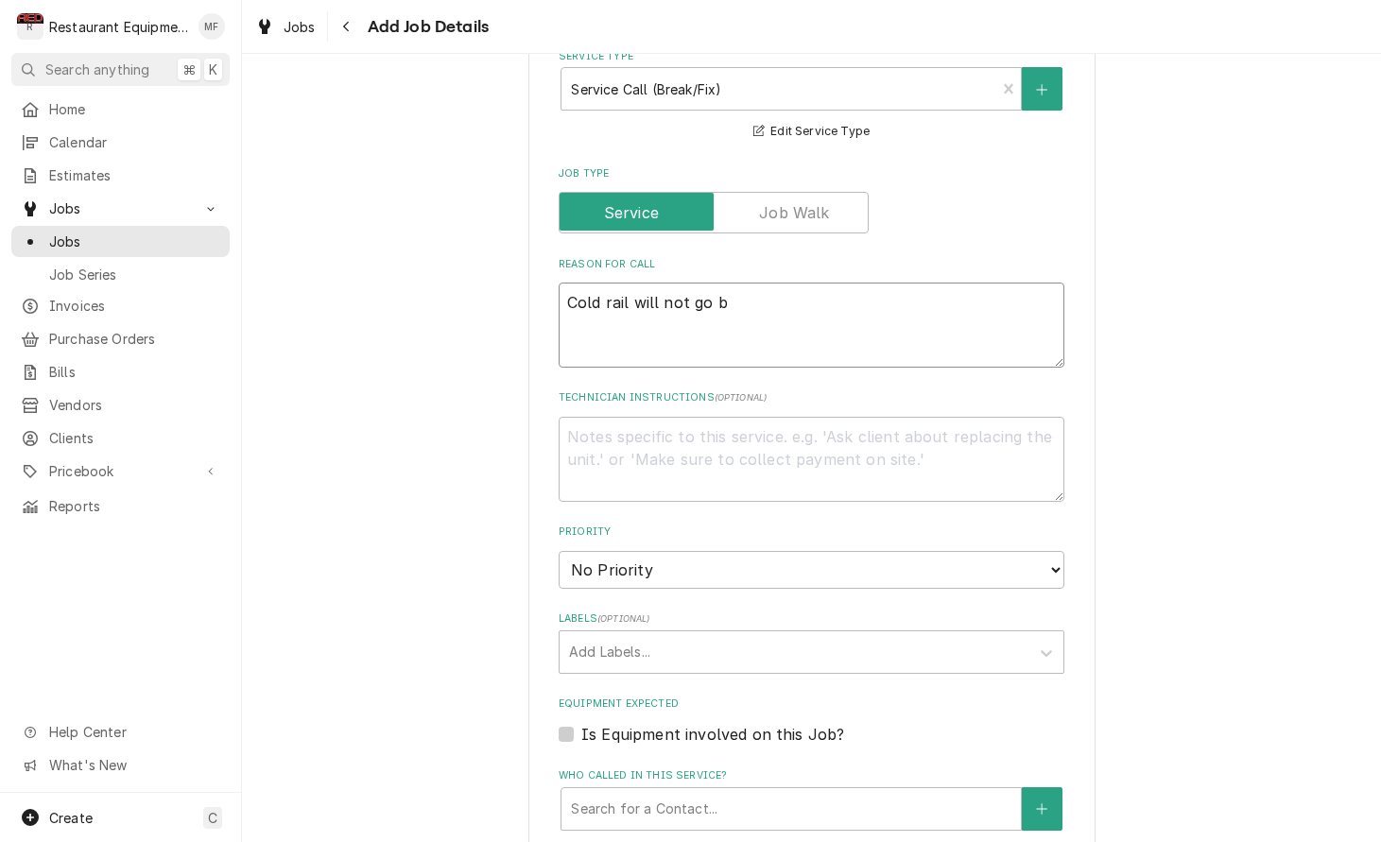
type textarea "x"
type textarea "Cold rail will not go be"
type textarea "x"
type textarea "Cold rail will not go bel"
type textarea "x"
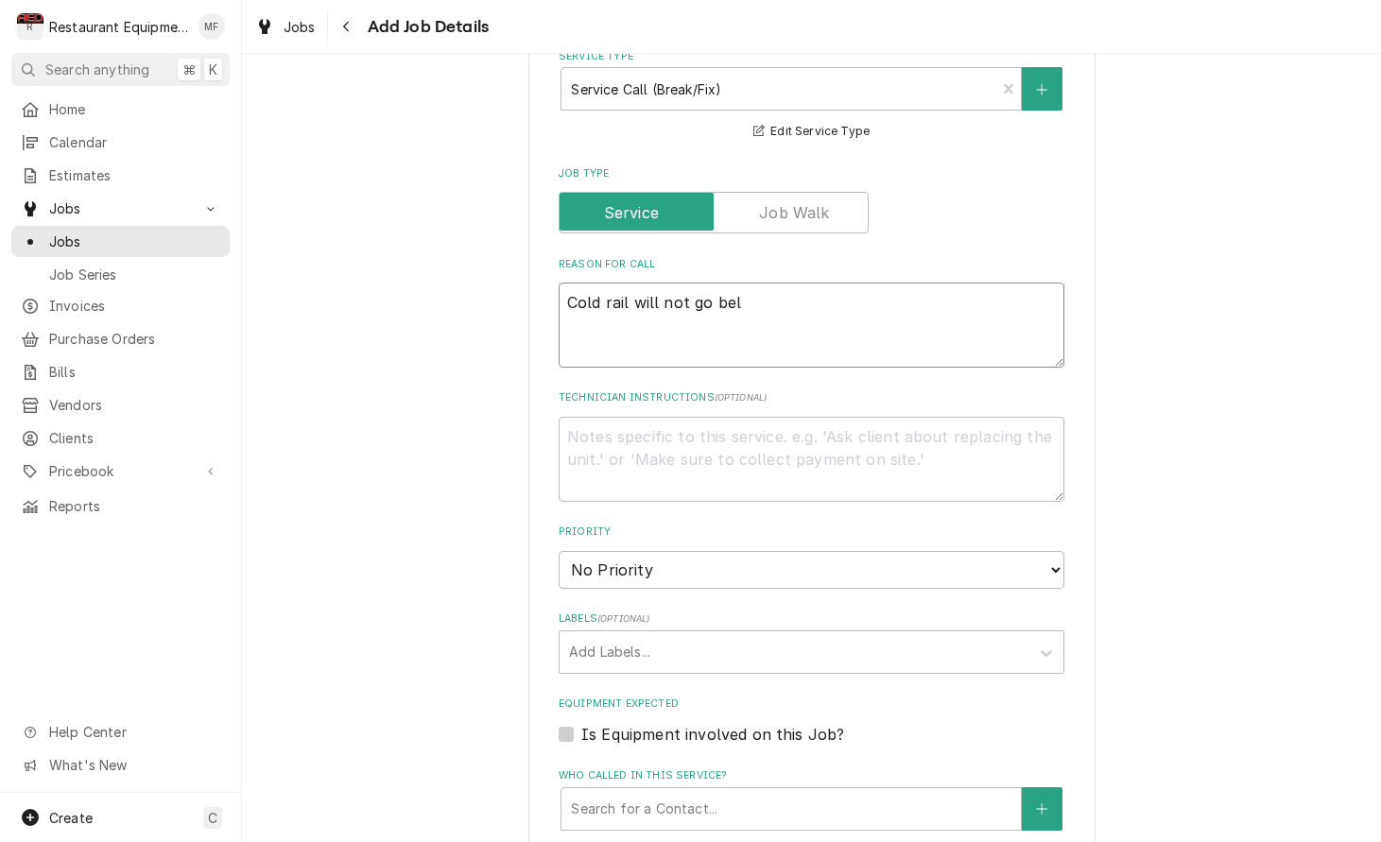
type textarea "Cold rail will not go belo"
type textarea "x"
type textarea "Cold rail will not go below"
type textarea "x"
type textarea "Cold rail will not go below"
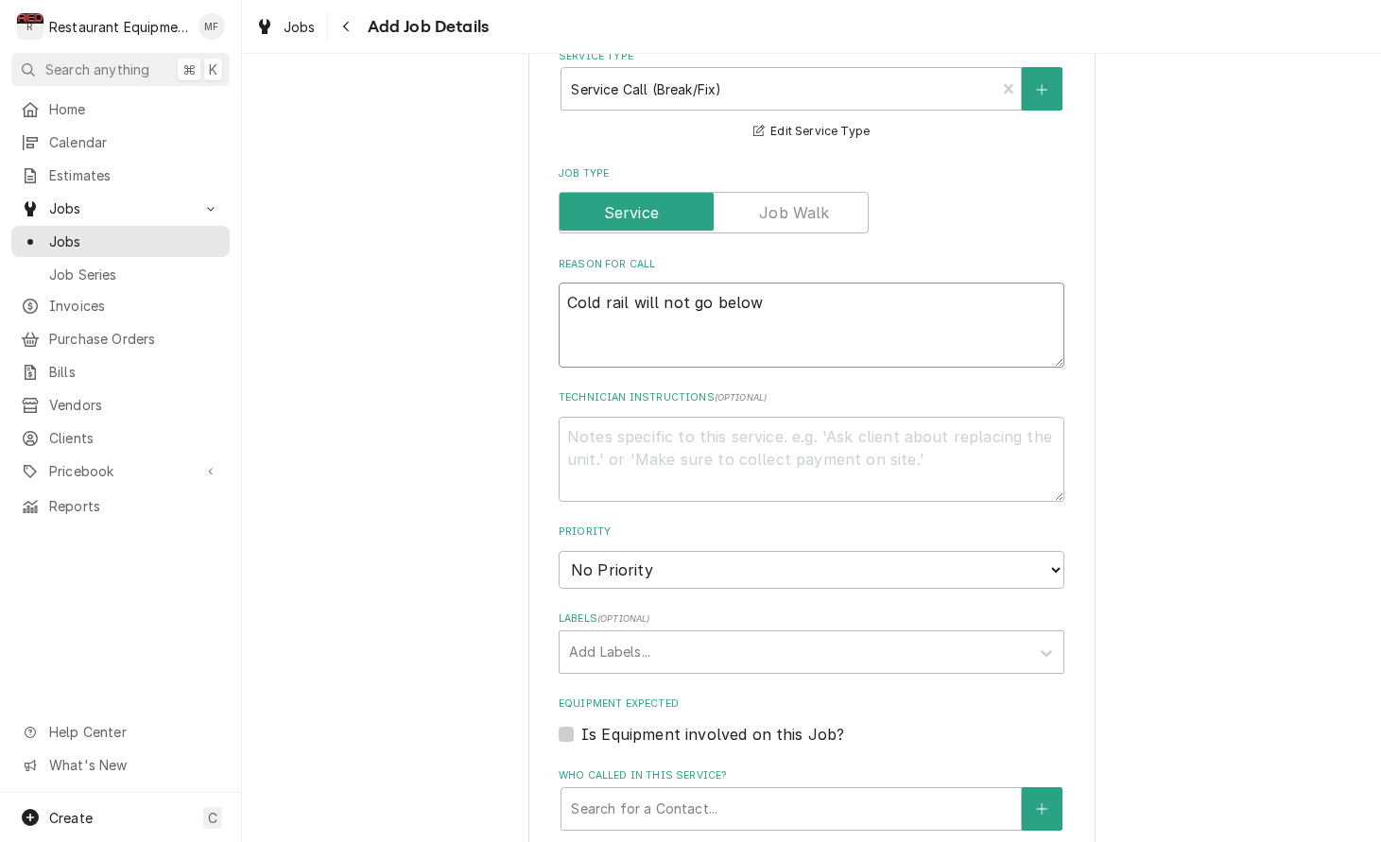
type textarea "x"
type textarea "Cold rail will not go below 4"
type textarea "x"
type textarea "Cold rail will not go below 43"
type textarea "x"
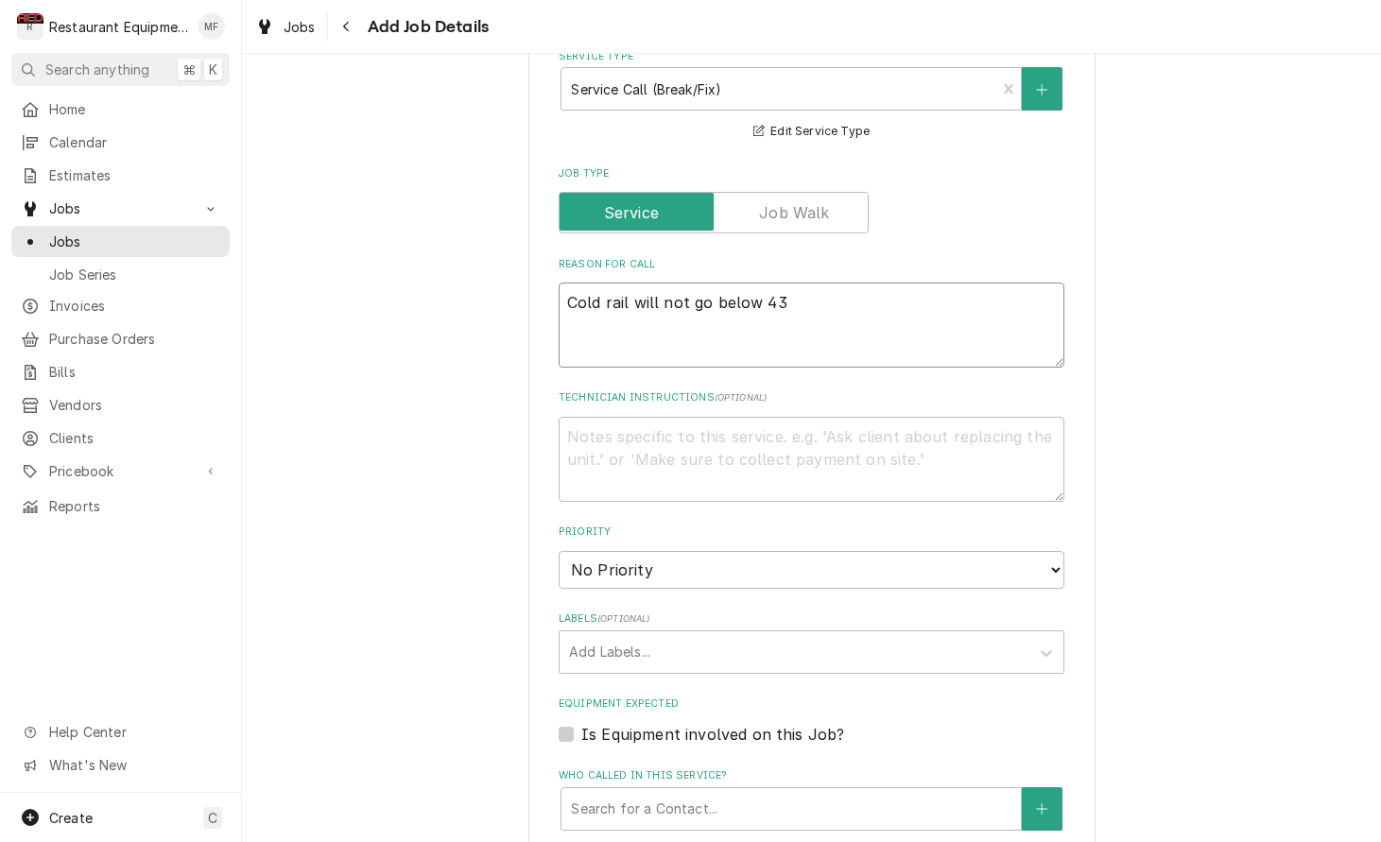
type textarea "Cold rail will not go below 43"
type textarea "x"
type textarea "Cold rail will not go below 43 D"
type textarea "x"
type textarea "Cold rail will not go below 43 De"
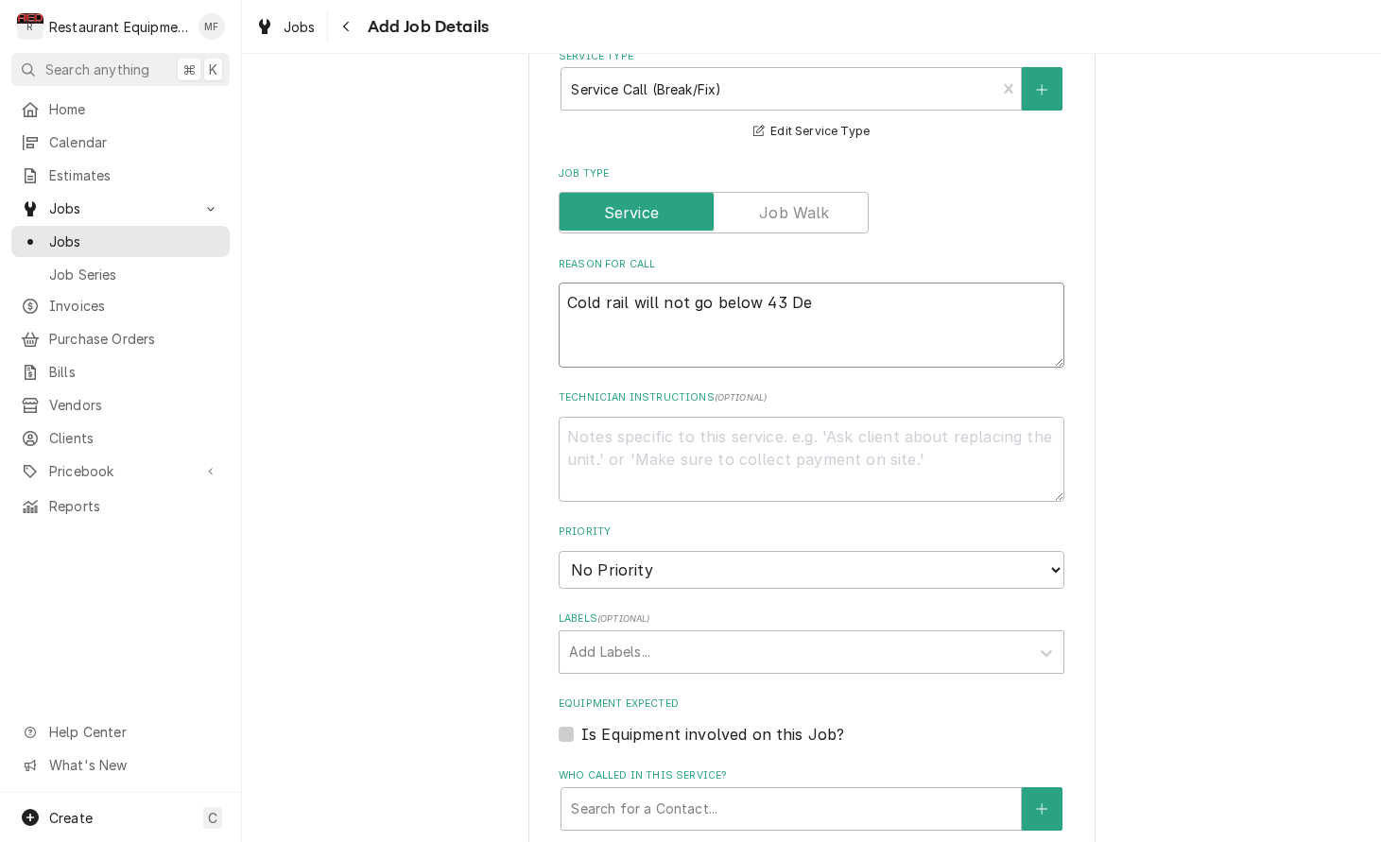
type textarea "x"
type textarea "Cold rail will not go below 43 D"
type textarea "x"
type textarea "Cold rail will not go below 43"
type textarea "x"
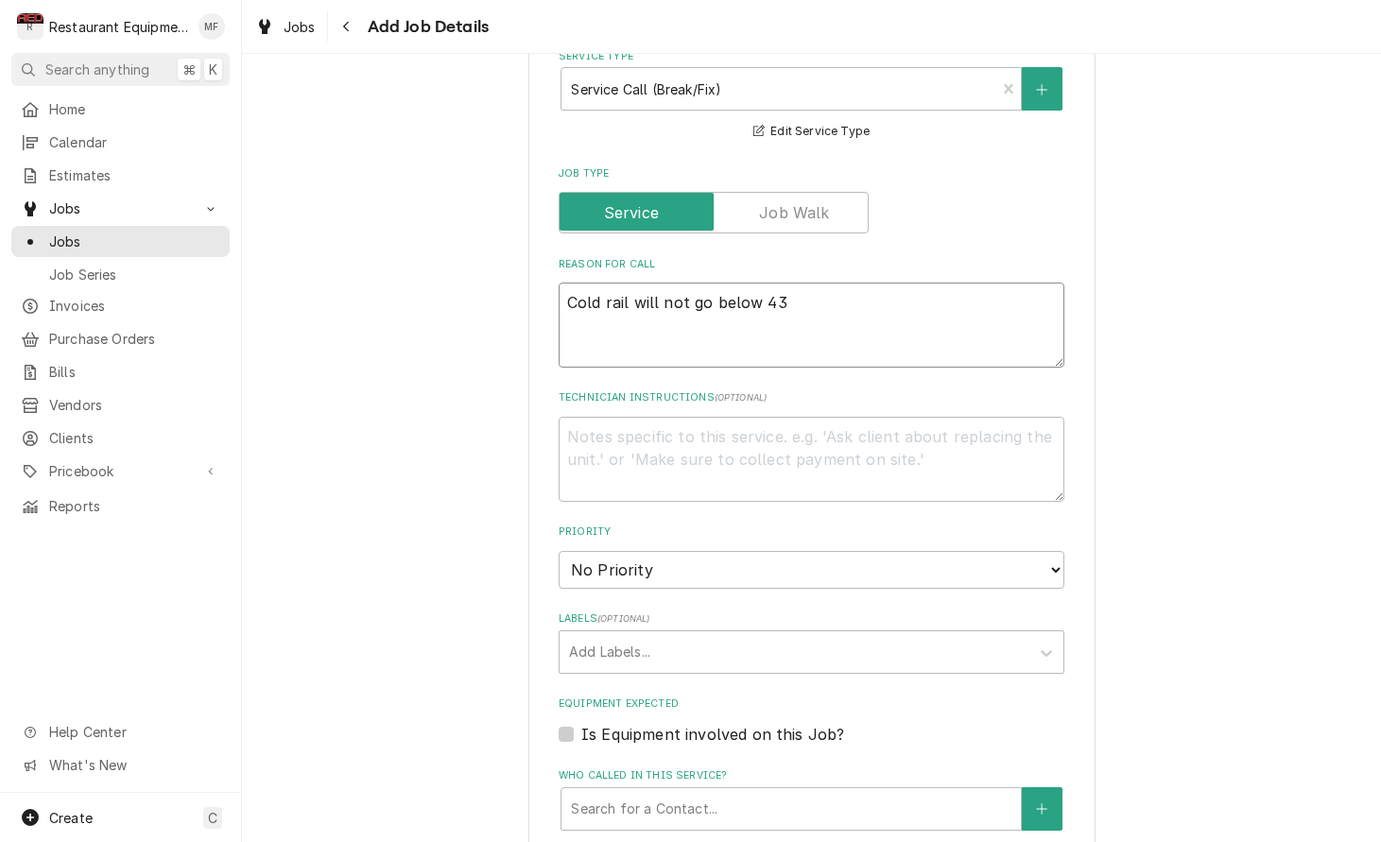
type textarea "Cold rail will not go below 43 d"
type textarea "x"
type textarea "Cold rail will not go below 43 de"
type textarea "x"
type textarea "Cold rail will not go below 43 deg"
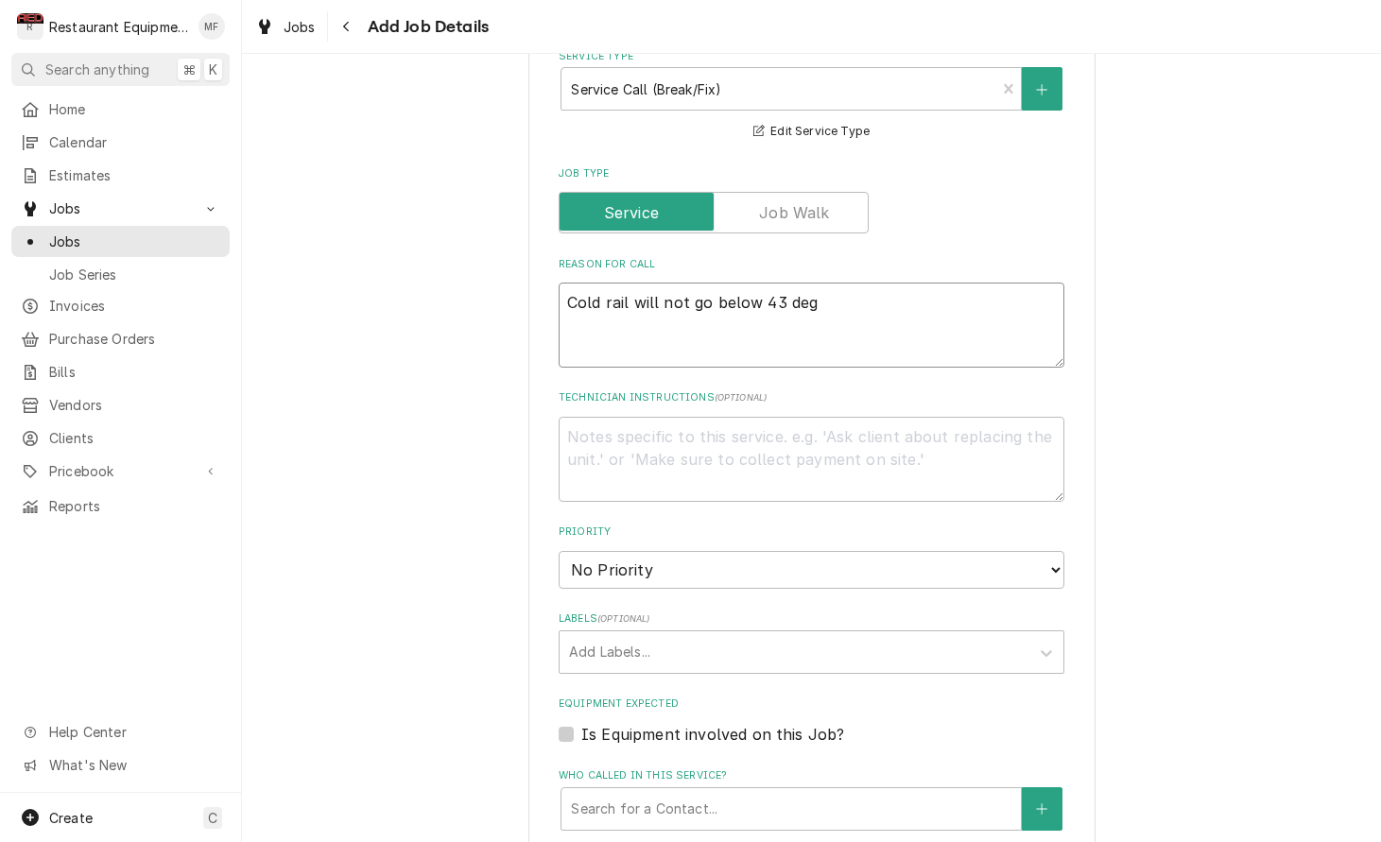
type textarea "x"
type textarea "Cold rail will not go below 43 degr"
type textarea "x"
type textarea "Cold rail will not go below 43 degre"
type textarea "x"
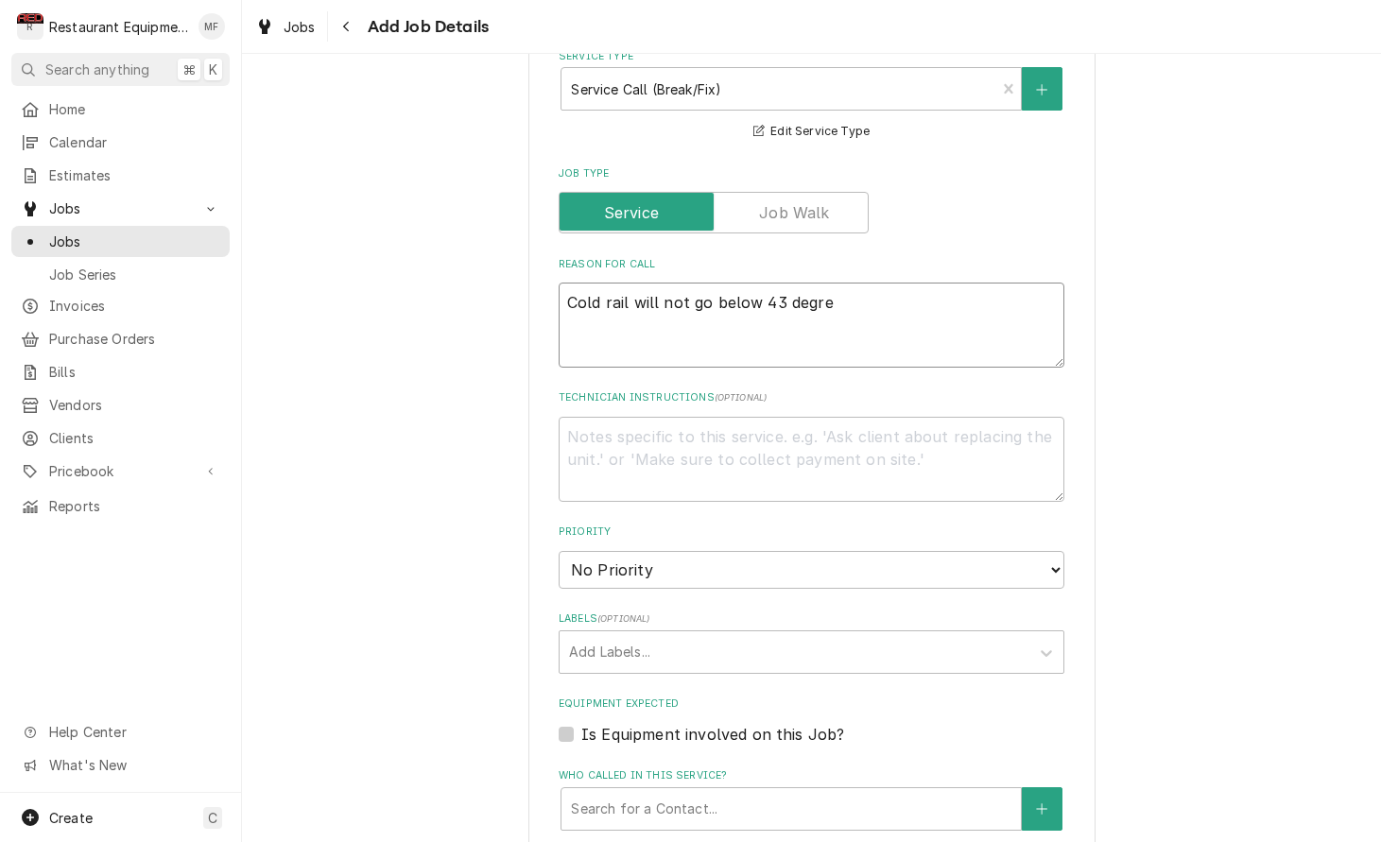
type textarea "Cold rail will not go below 43 degree"
type textarea "x"
type textarea "Cold rail will not go below 43 degrees"
type textarea "x"
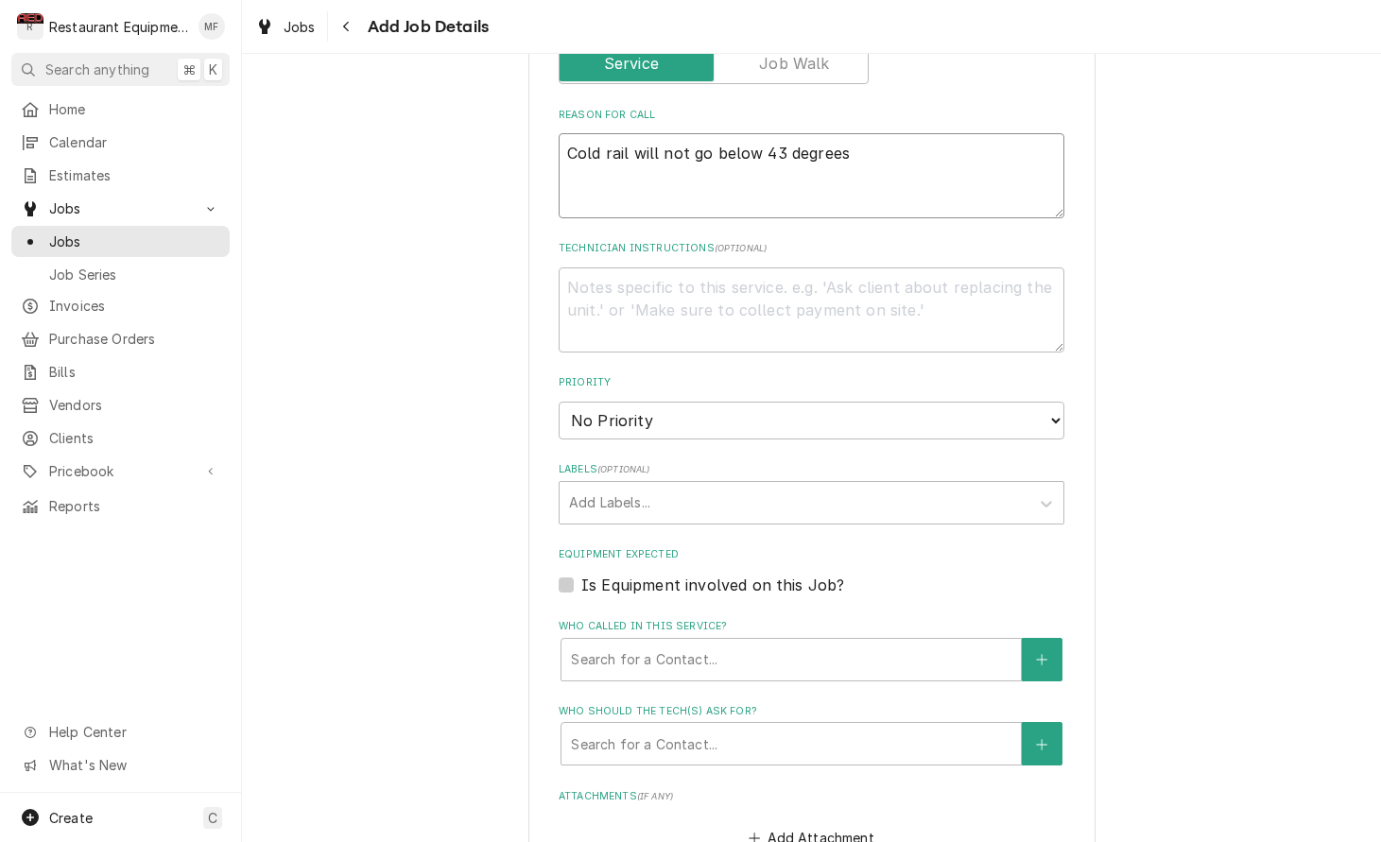
scroll to position [882, 0]
type textarea "Cold rail will not go below 43 degrees"
select select "2"
click at [941, 485] on div "Labels" at bounding box center [794, 502] width 451 height 34
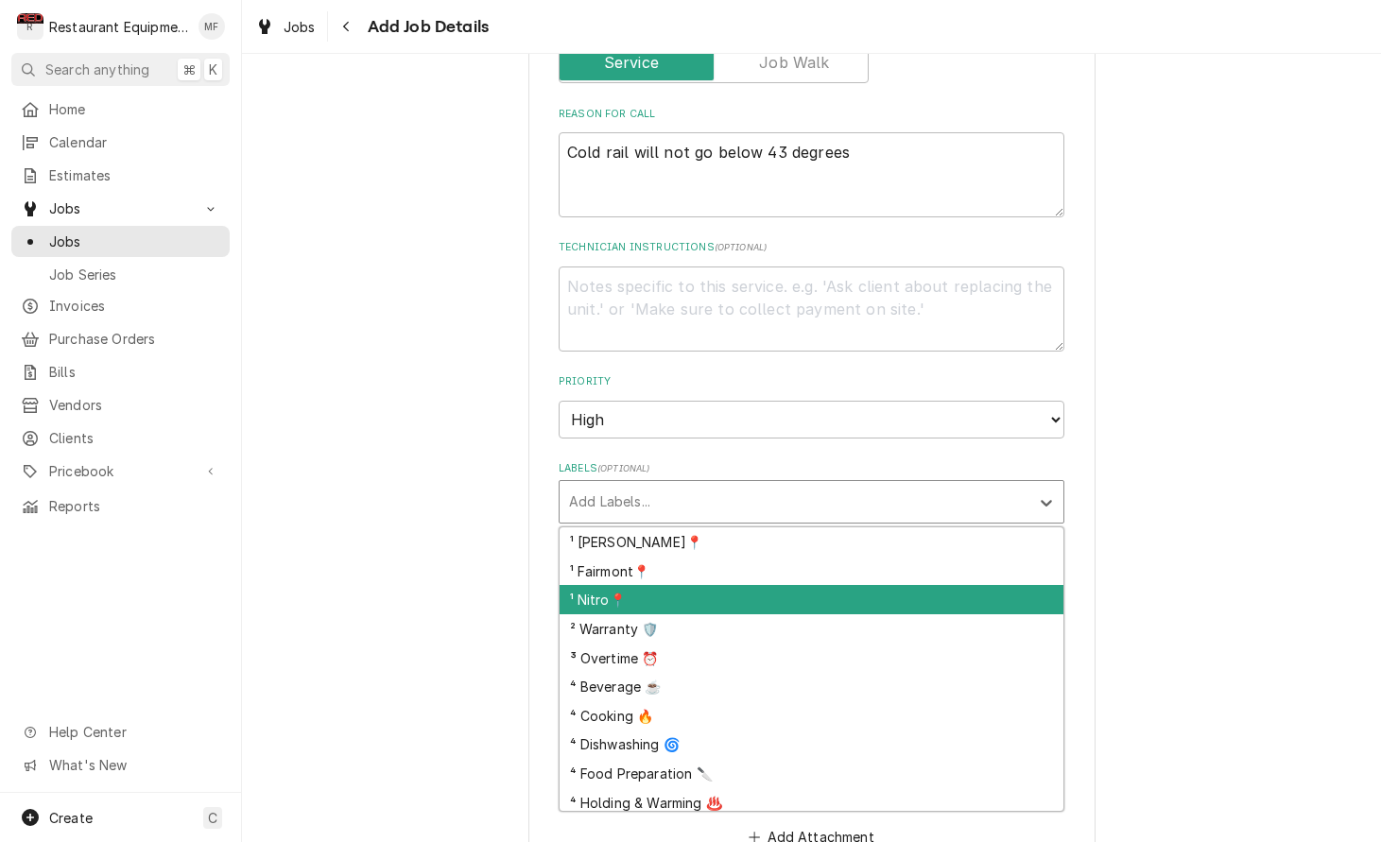
click at [915, 585] on div "¹ Nitro📍" at bounding box center [811, 599] width 504 height 29
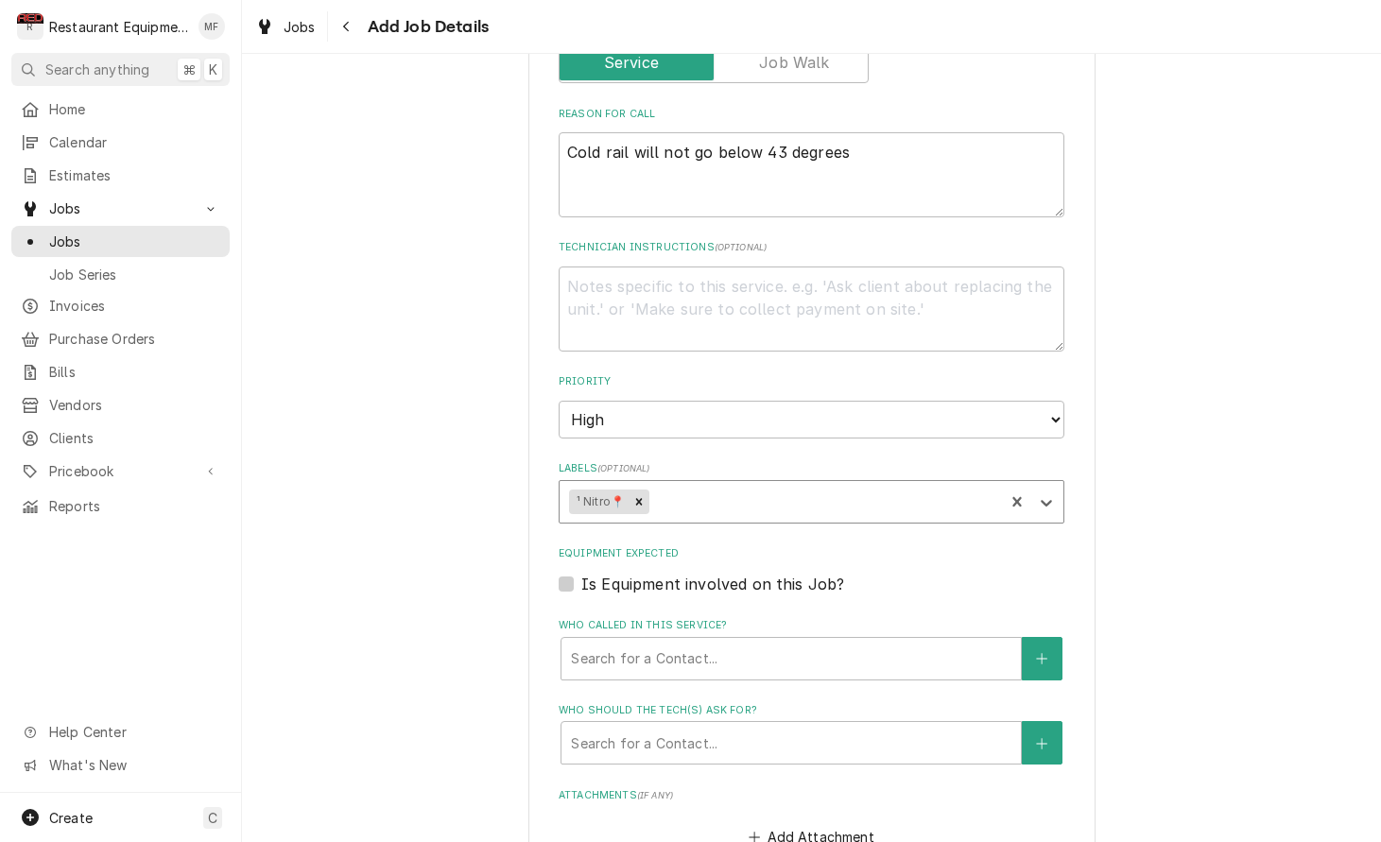
click at [854, 485] on div "Labels" at bounding box center [823, 502] width 341 height 34
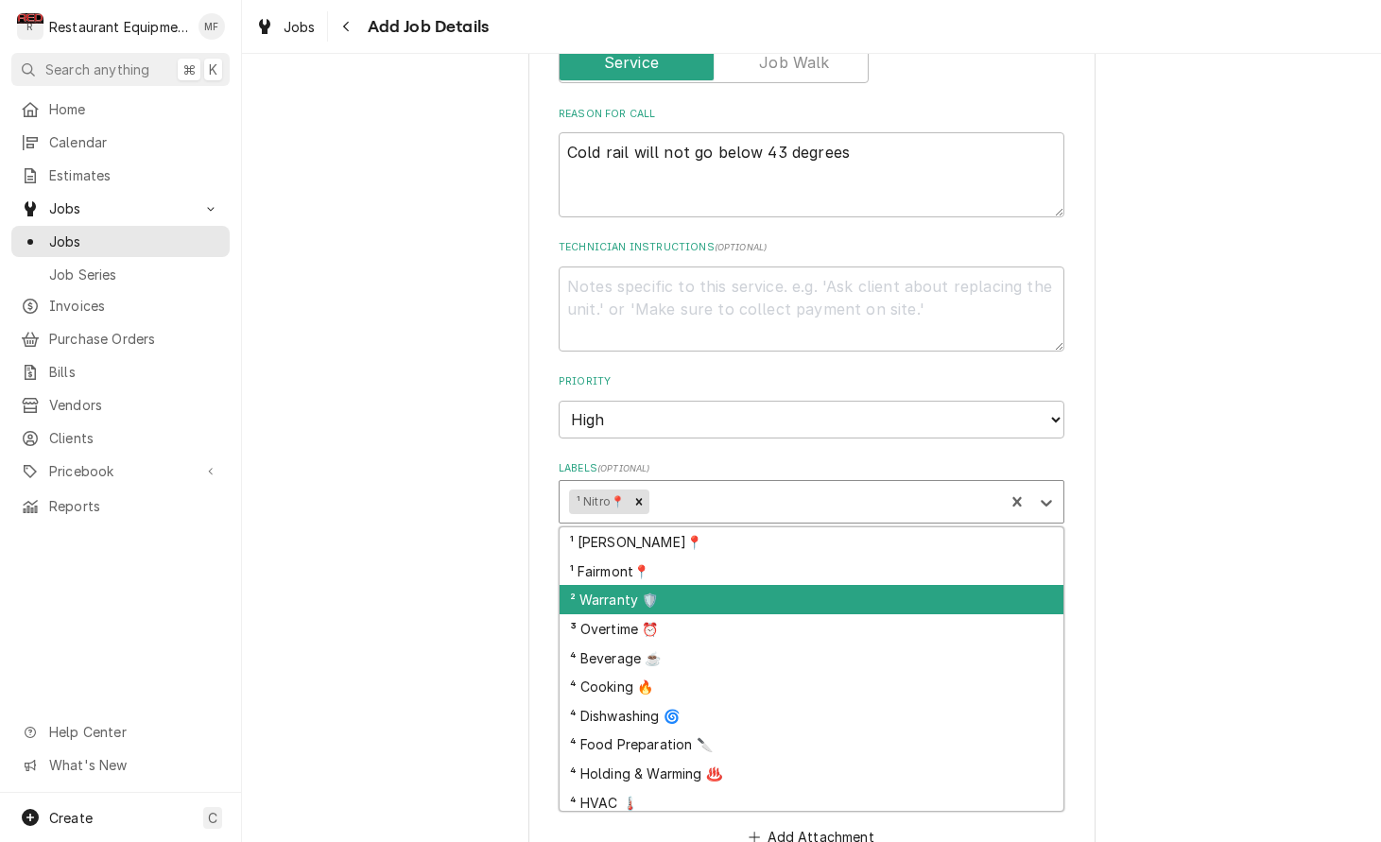
click at [875, 585] on div "² Warranty 🛡️" at bounding box center [811, 599] width 504 height 29
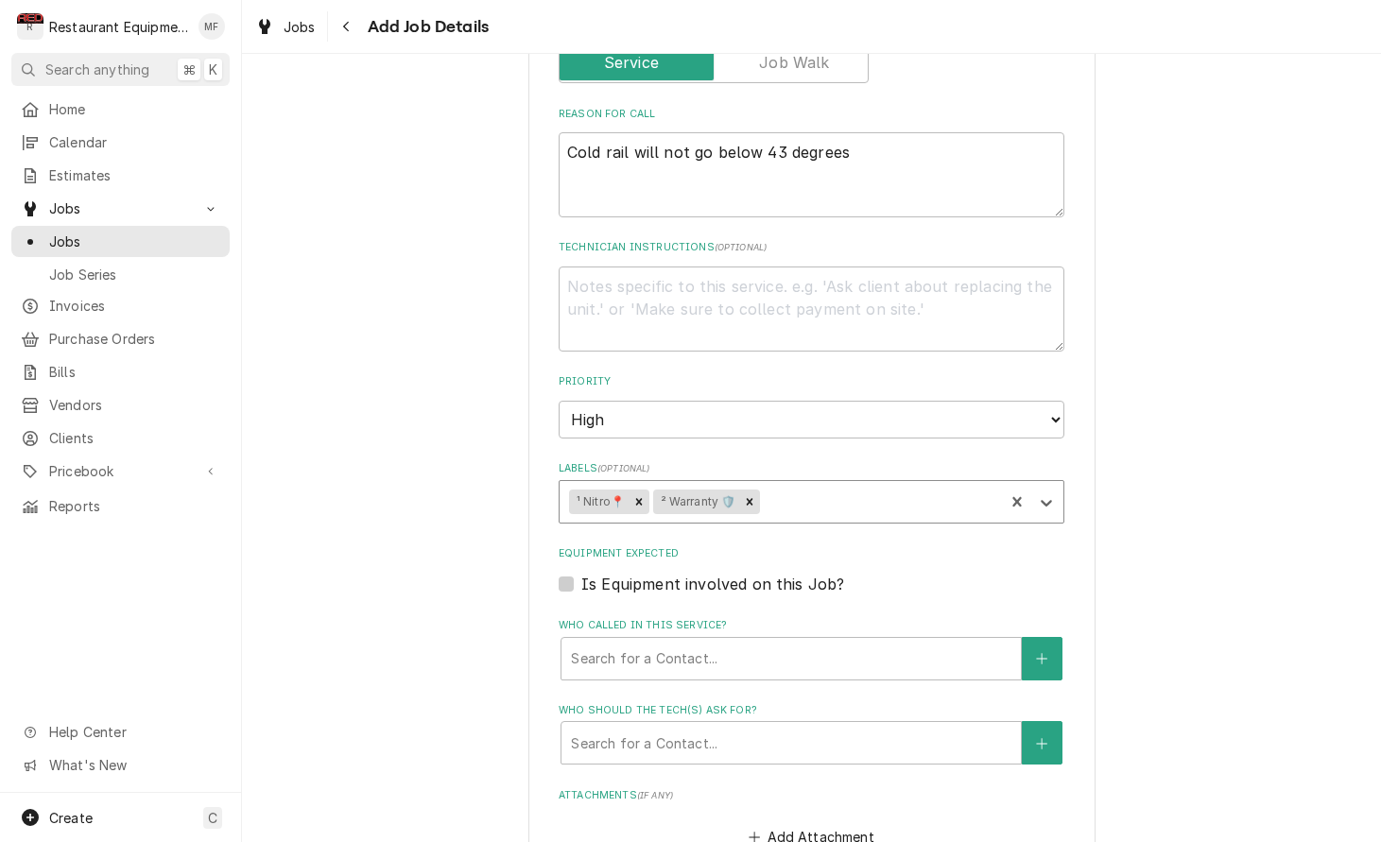
click at [872, 485] on div "Labels" at bounding box center [879, 502] width 231 height 34
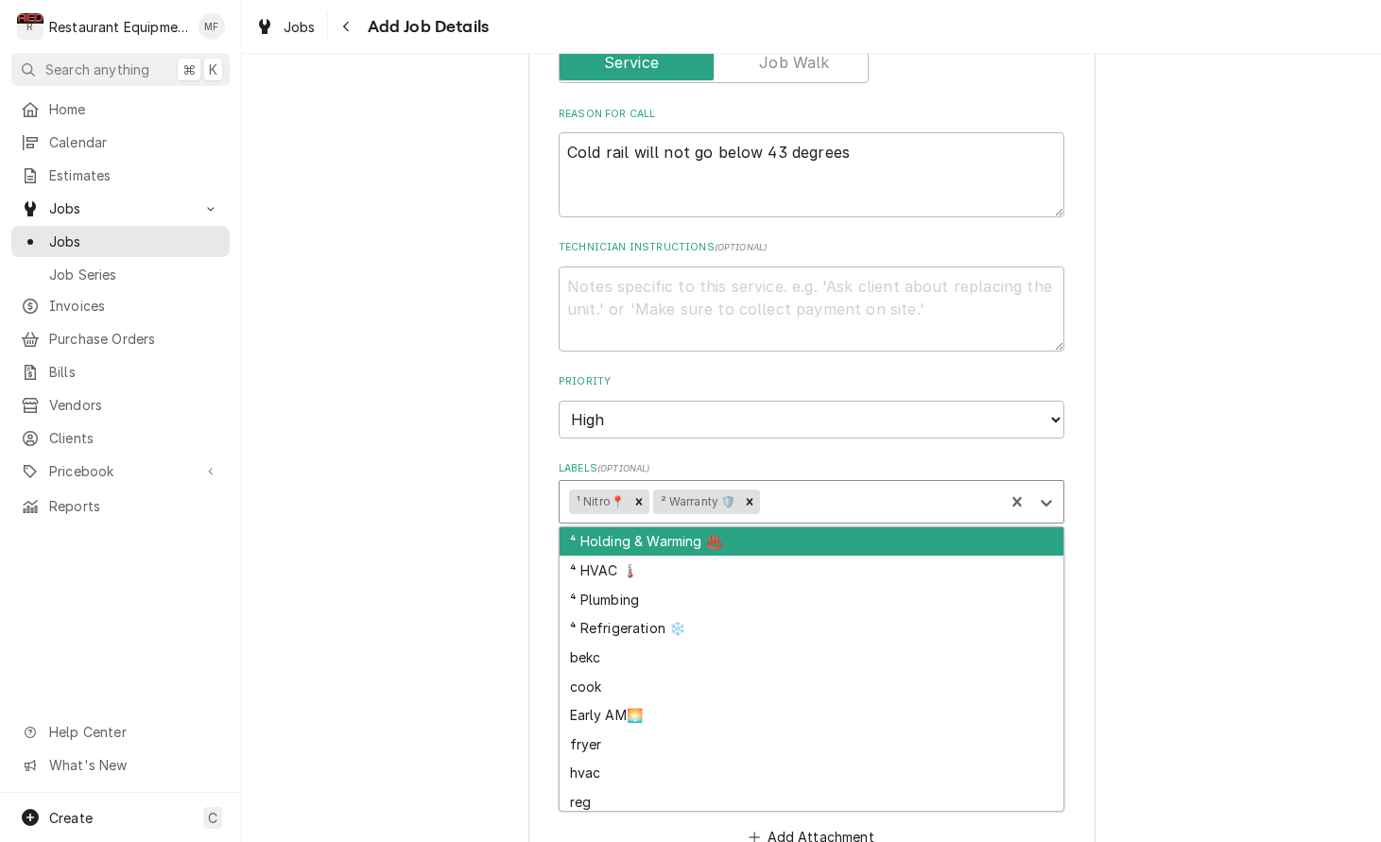
scroll to position [209, 0]
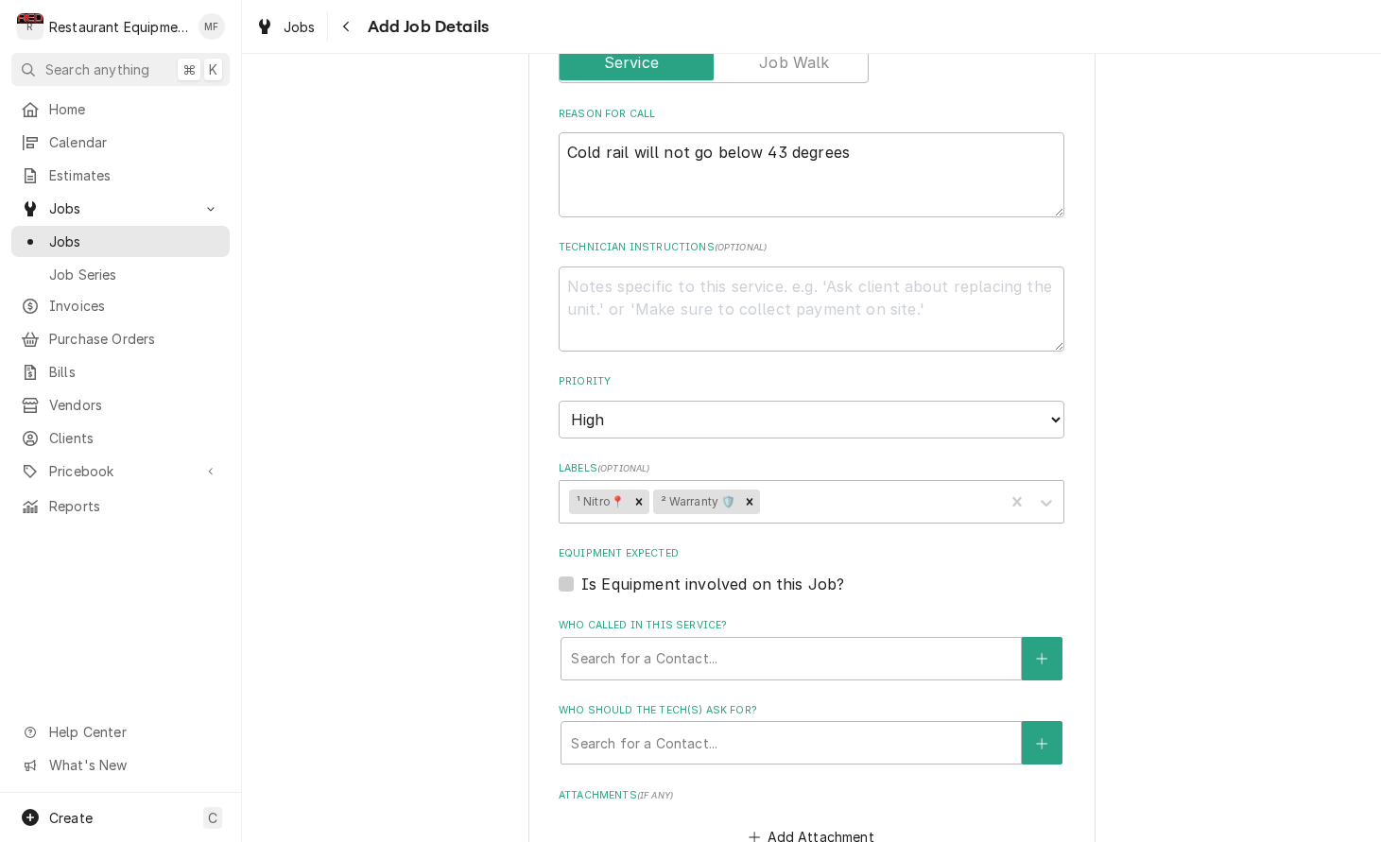
click at [1172, 569] on div "Please provide the following information to create a job: Client Details Client…" at bounding box center [811, 236] width 1139 height 2088
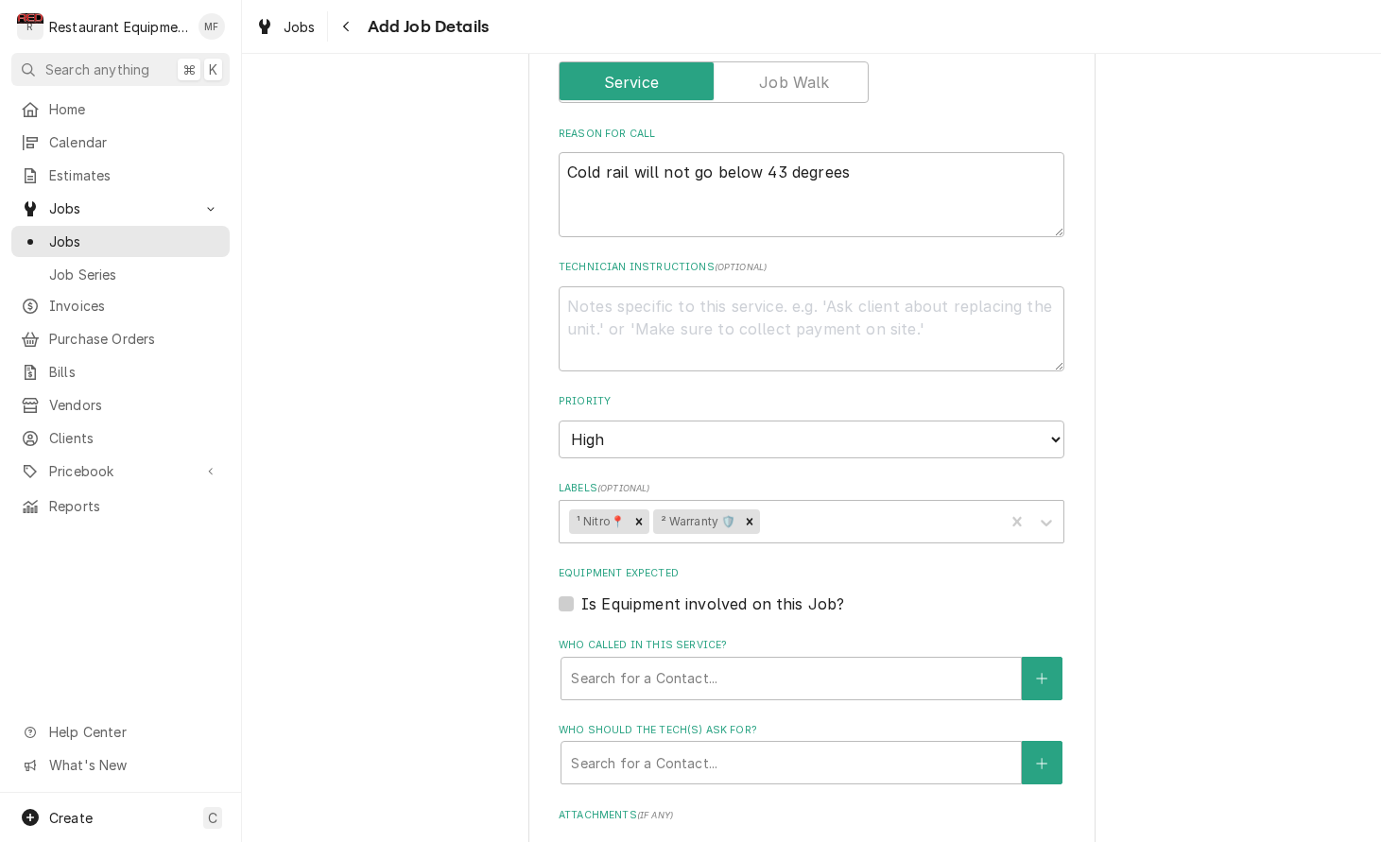
scroll to position [860, 0]
click at [747, 189] on textarea "Cold rail will not go below 43 degrees" at bounding box center [811, 196] width 506 height 85
type textarea "x"
type textarea "Cold rail will not go below 43 degrees"
paste textarea "Brand/Asset Group/Model: Delfield 000-BDL120RB2 Serial Number 2503820101612"
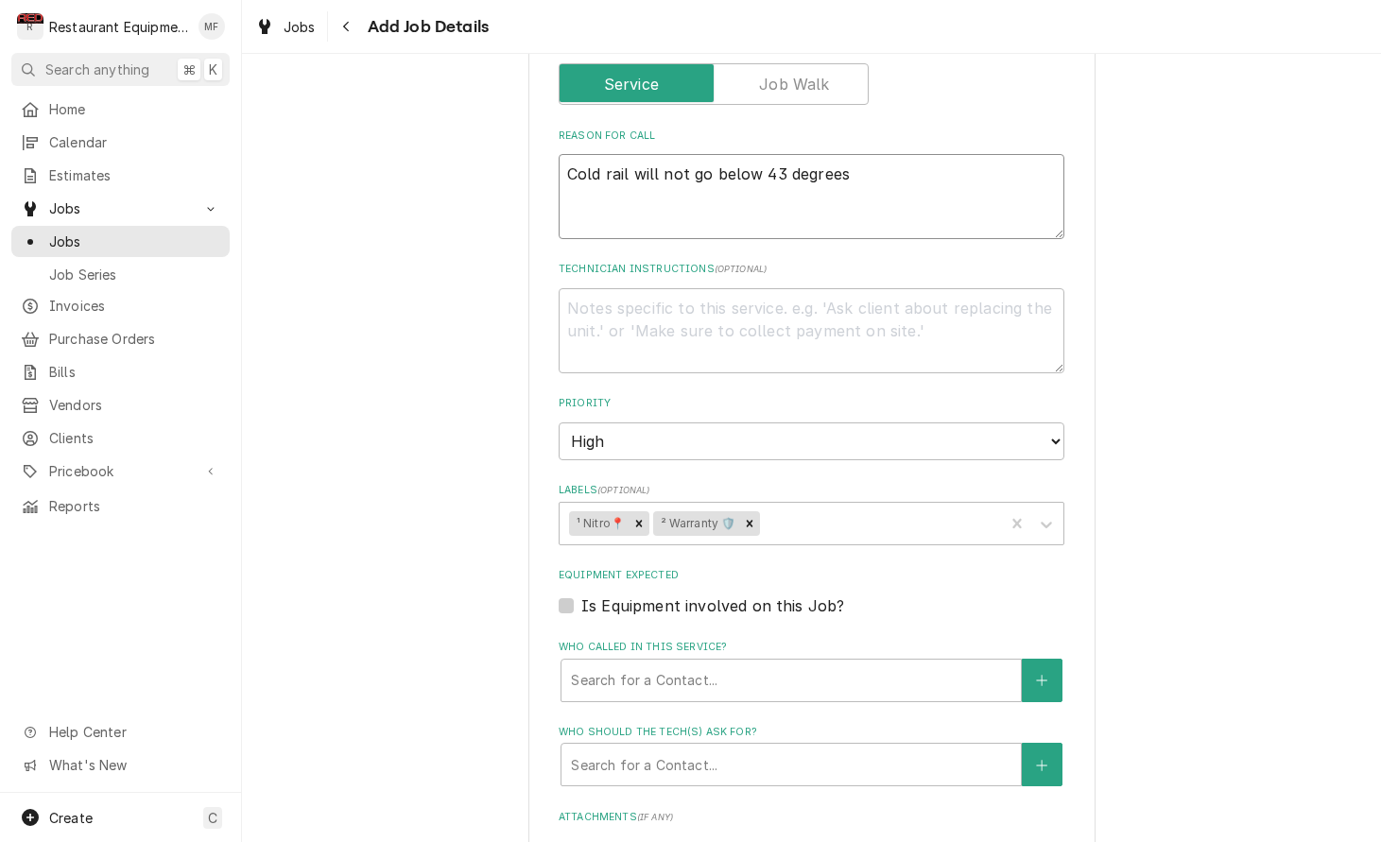
type textarea "x"
type textarea "Cold rail will not go below 43 degreesBrand/Asset Group/Model: Delfield 000-BDL…"
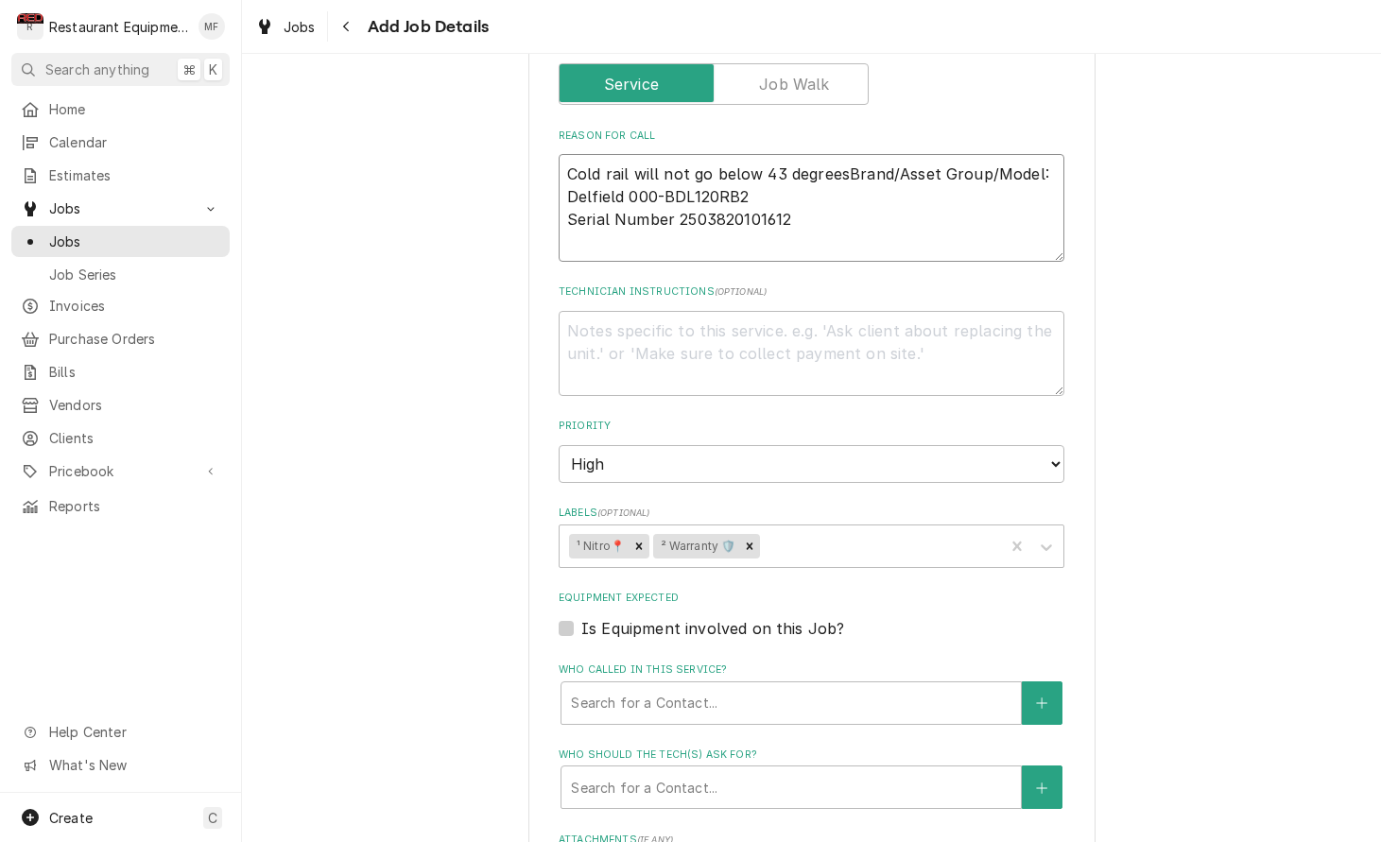
drag, startPoint x: 845, startPoint y: 151, endPoint x: 854, endPoint y: 161, distance: 13.4
click at [845, 154] on textarea "Cold rail will not go below 43 degreesBrand/Asset Group/Model: Delfield 000-BDL…" at bounding box center [811, 208] width 506 height 108
type textarea "x"
type textarea "Cold rail will not go below 43 degrees Brand/Asset Group/Model: Delfield 000-BD…"
type textarea "x"
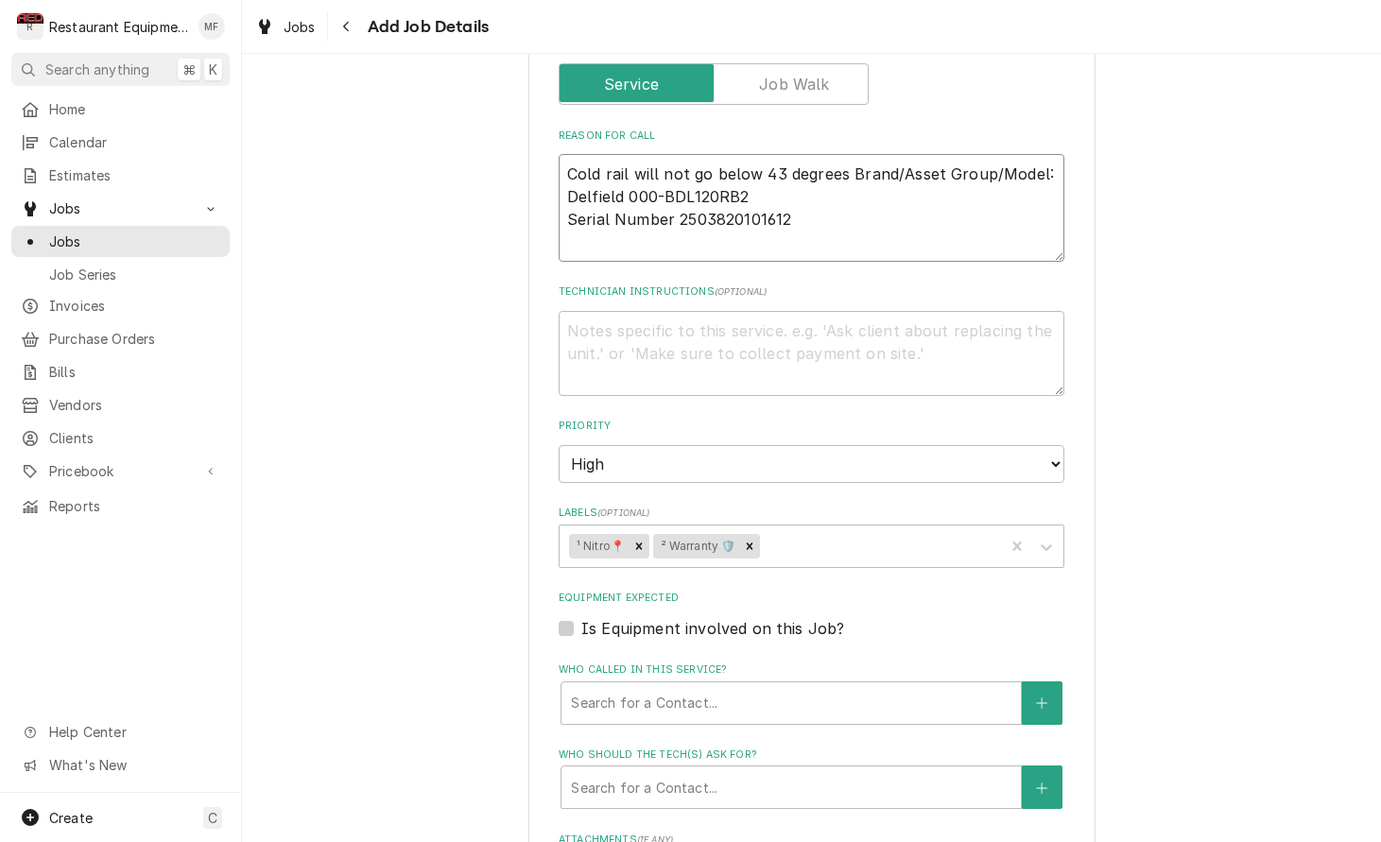
type textarea "Cold rail will not go below 43 degrees Brand/Asset Group/Model: Delfield 000-BD…"
drag, startPoint x: 844, startPoint y: 151, endPoint x: 861, endPoint y: 168, distance: 24.1
click at [844, 154] on textarea "Cold rail will not go below 43 degrees Brand/Asset Group/Model: Delfield 000-BD…" at bounding box center [811, 208] width 506 height 108
drag, startPoint x: 849, startPoint y: 148, endPoint x: 890, endPoint y: 157, distance: 41.5
click at [850, 154] on textarea "Cold rail will not go below 43 degrees Brand/Asset Group/Model: Delfield 000-BD…" at bounding box center [811, 208] width 506 height 108
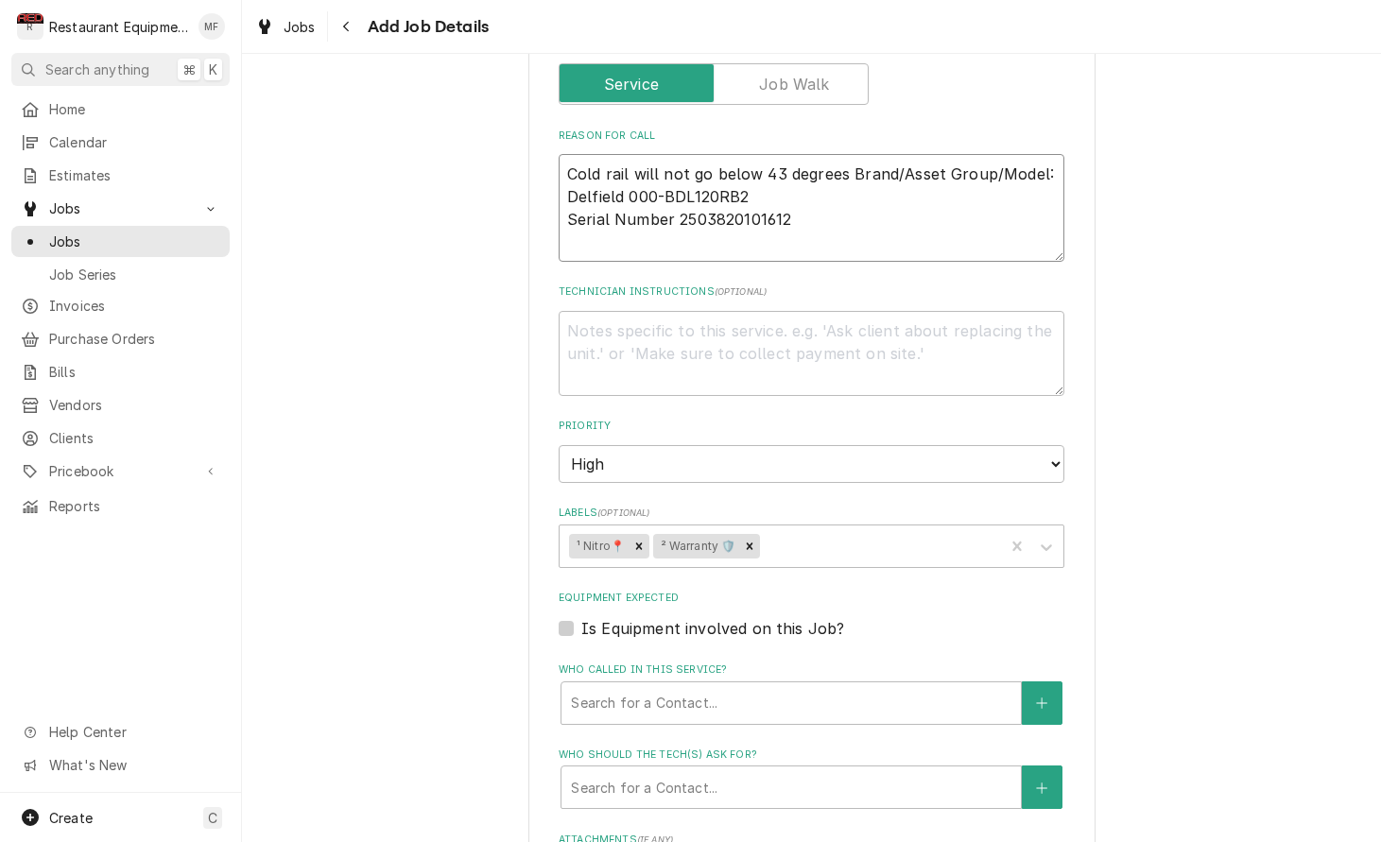
type textarea "x"
type textarea "Cold rail will not go below 43 degrees Brand/Asset Group/Model: Delfield 000-BD…"
type textarea "x"
click at [862, 210] on textarea "Cold rail will not go below 43 degrees Brand/Asset Group/Model: Delfield 000-BD…" at bounding box center [811, 208] width 506 height 108
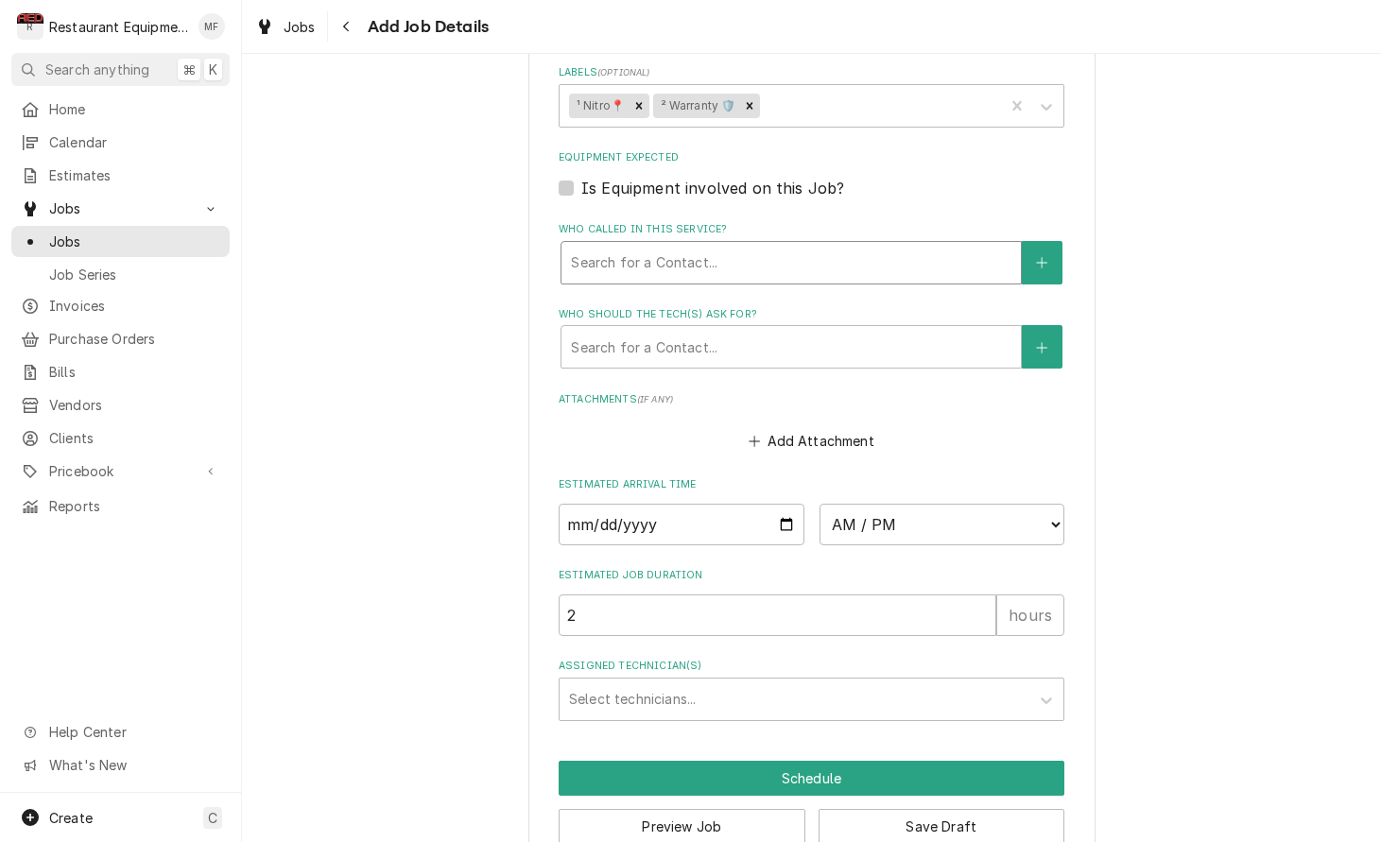
scroll to position [1299, 0]
type textarea "Cold rail will not go below 43 degrees Brand/Asset Group/Model: Delfield 000-BD…"
click at [872, 247] on div "Who called in this service?" at bounding box center [791, 264] width 440 height 34
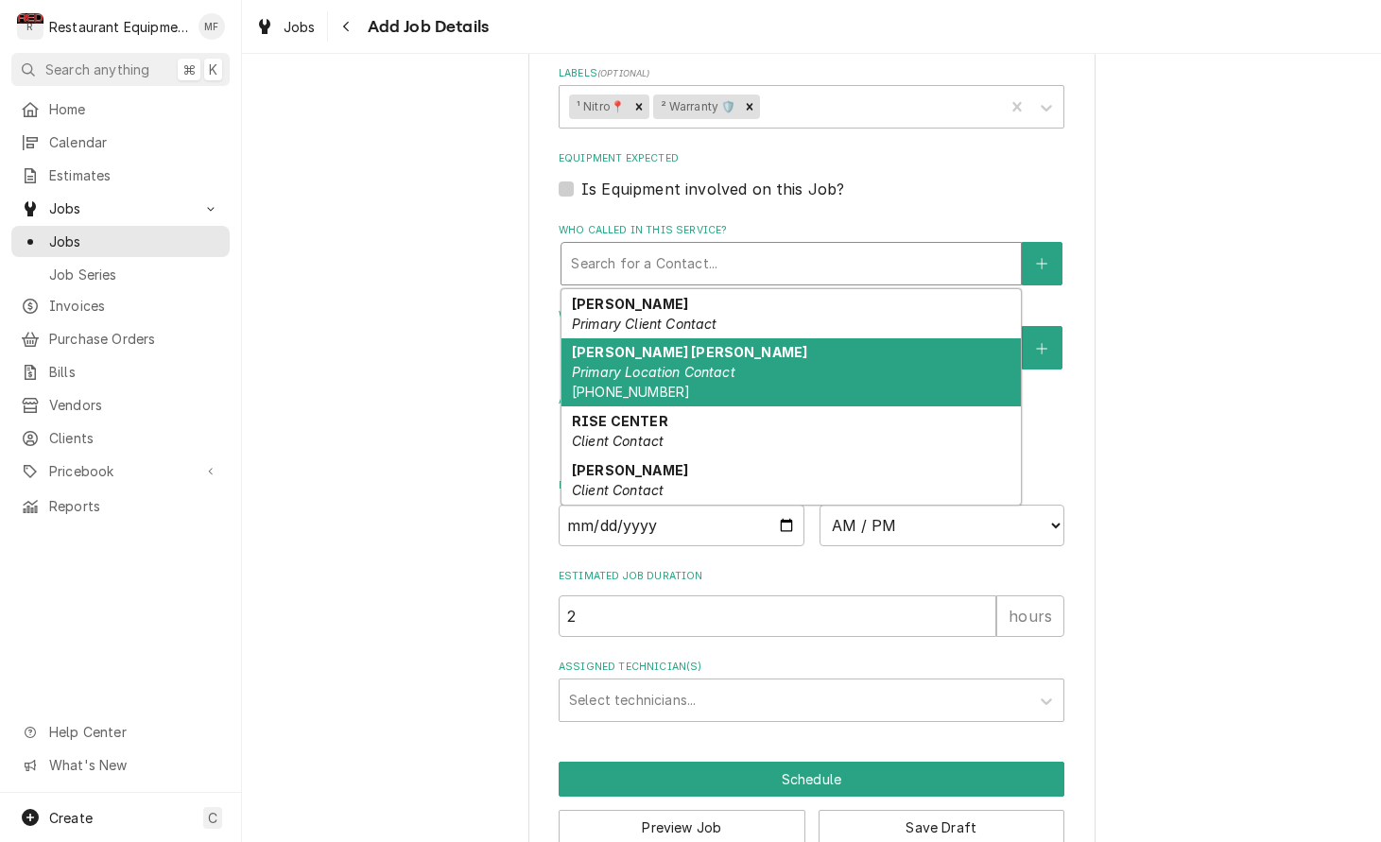
click at [867, 338] on div "Mary Ellen Primary Location Contact (304) 273-5683" at bounding box center [790, 372] width 459 height 69
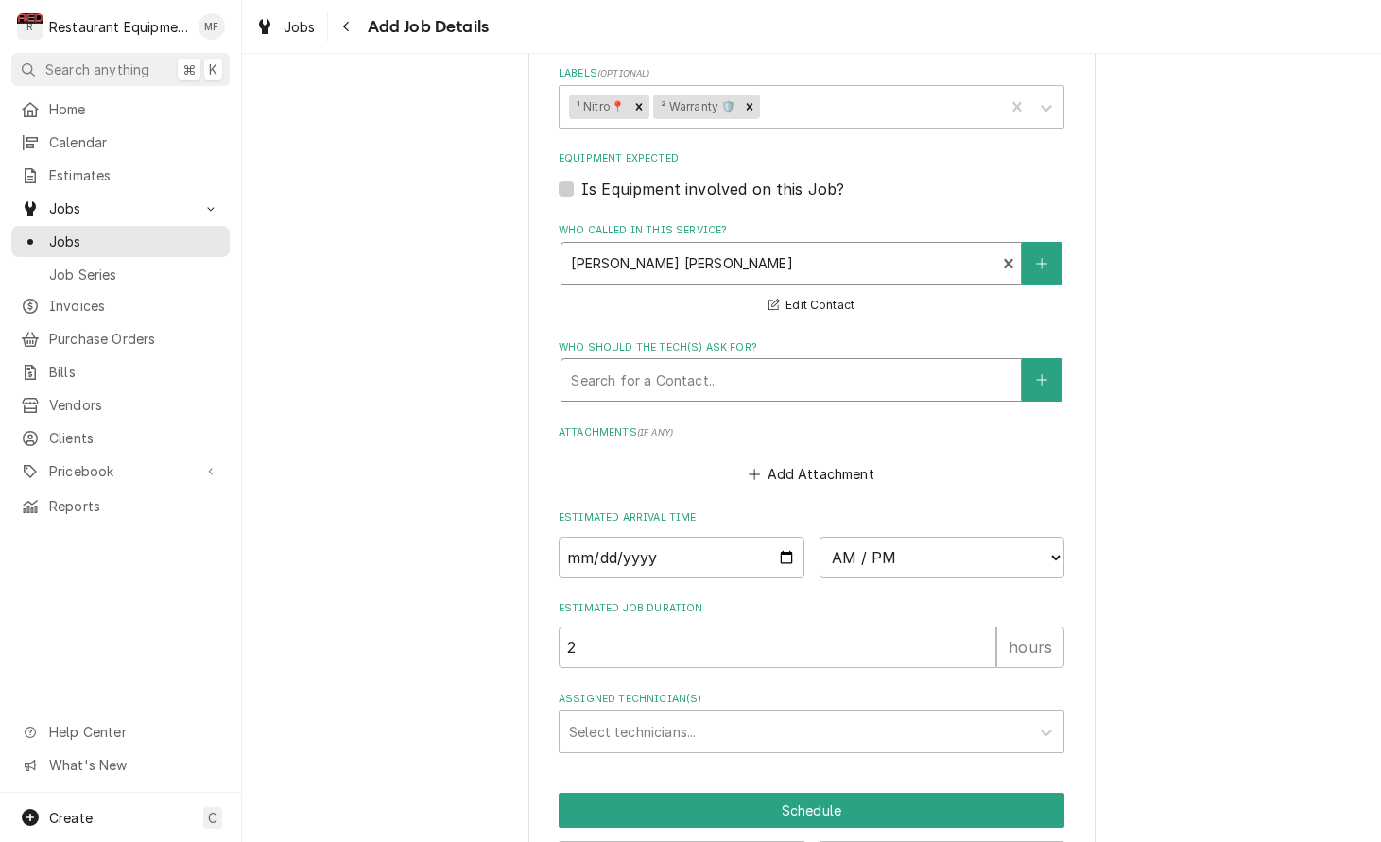
click at [853, 363] on div "Who should the tech(s) ask for?" at bounding box center [791, 380] width 440 height 34
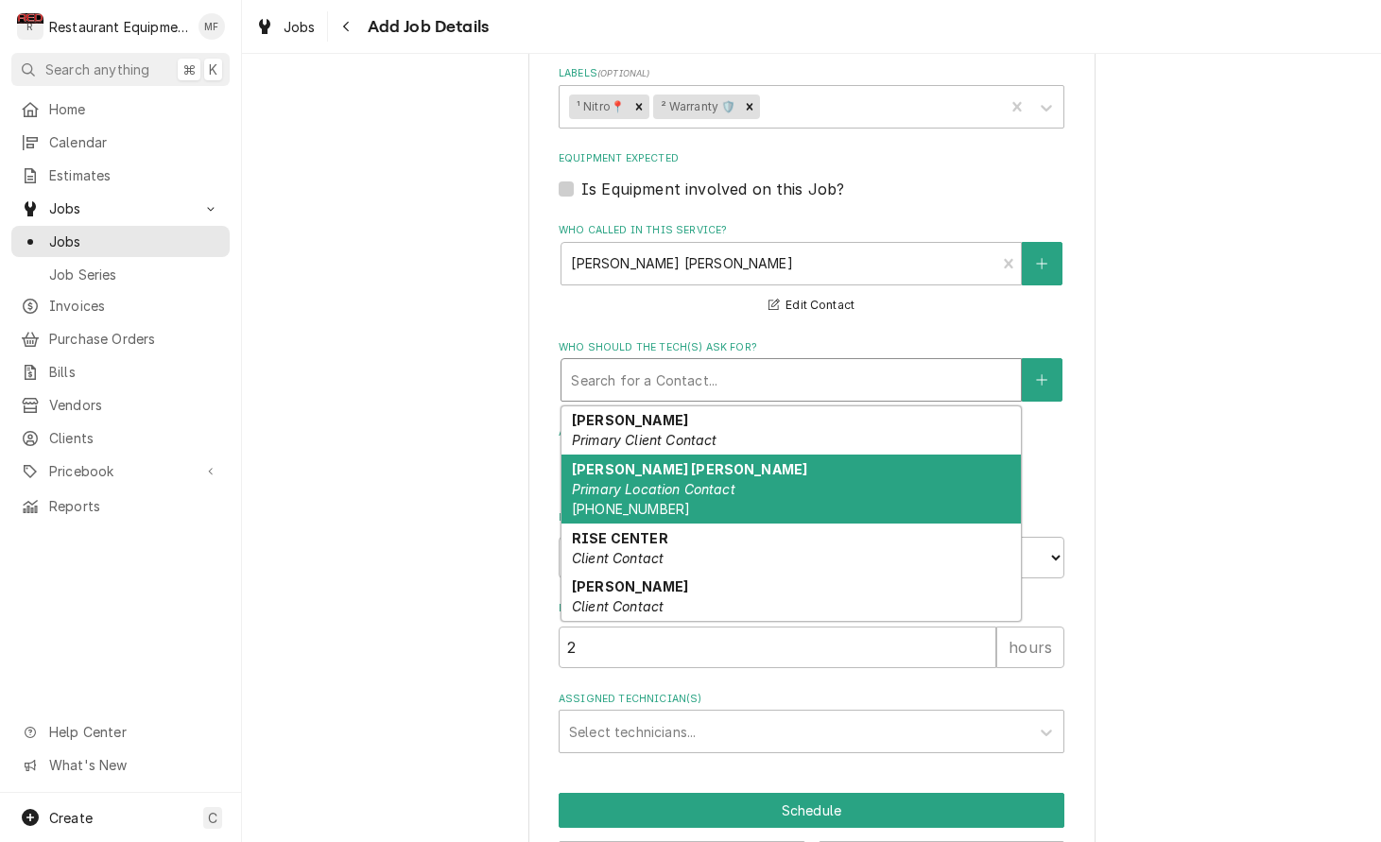
click at [874, 455] on div "Mary Ellen Primary Location Contact (304) 273-5683" at bounding box center [790, 489] width 459 height 69
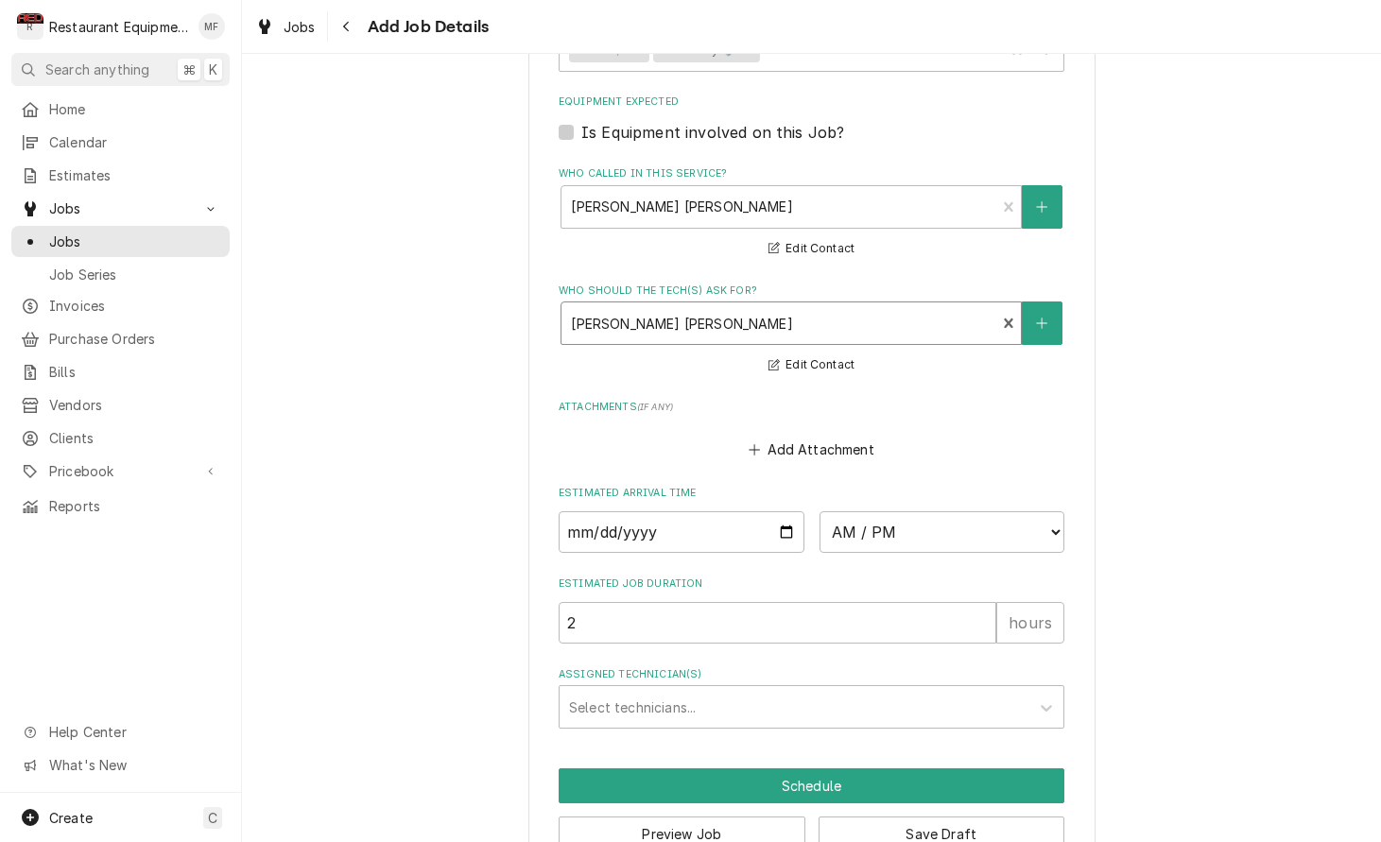
scroll to position [1363, 0]
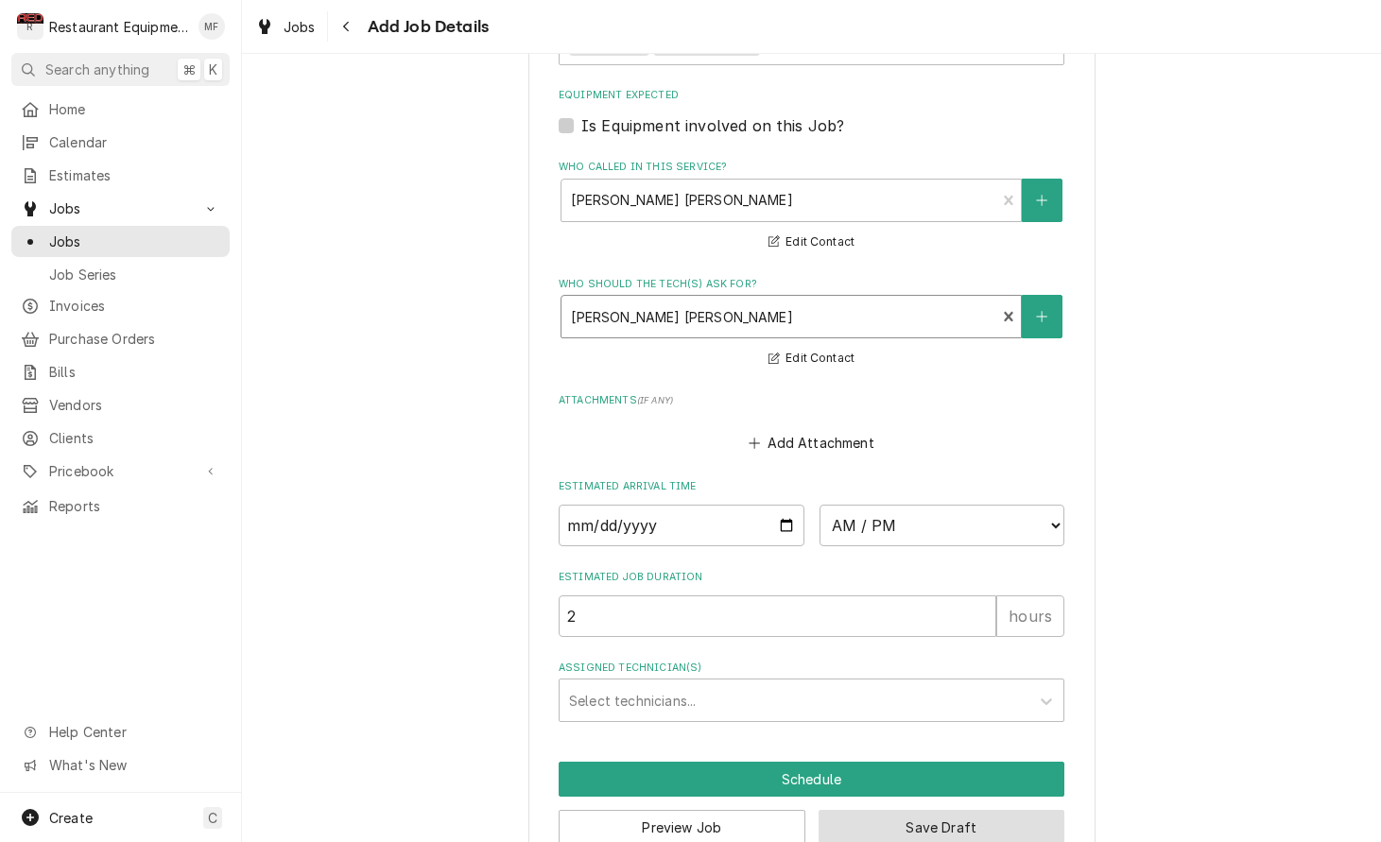
click at [986, 810] on button "Save Draft" at bounding box center [941, 827] width 247 height 35
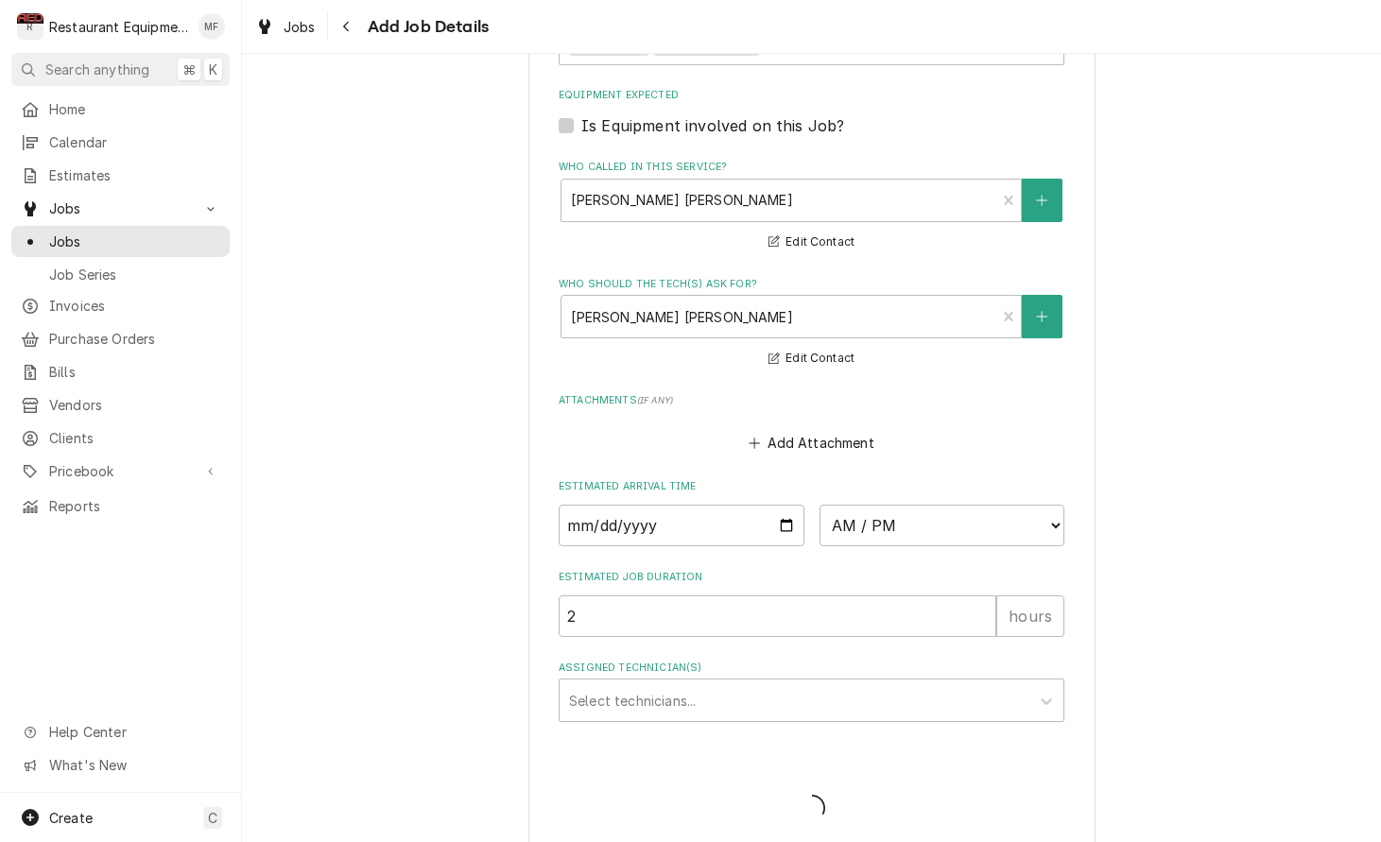
scroll to position [1346, 0]
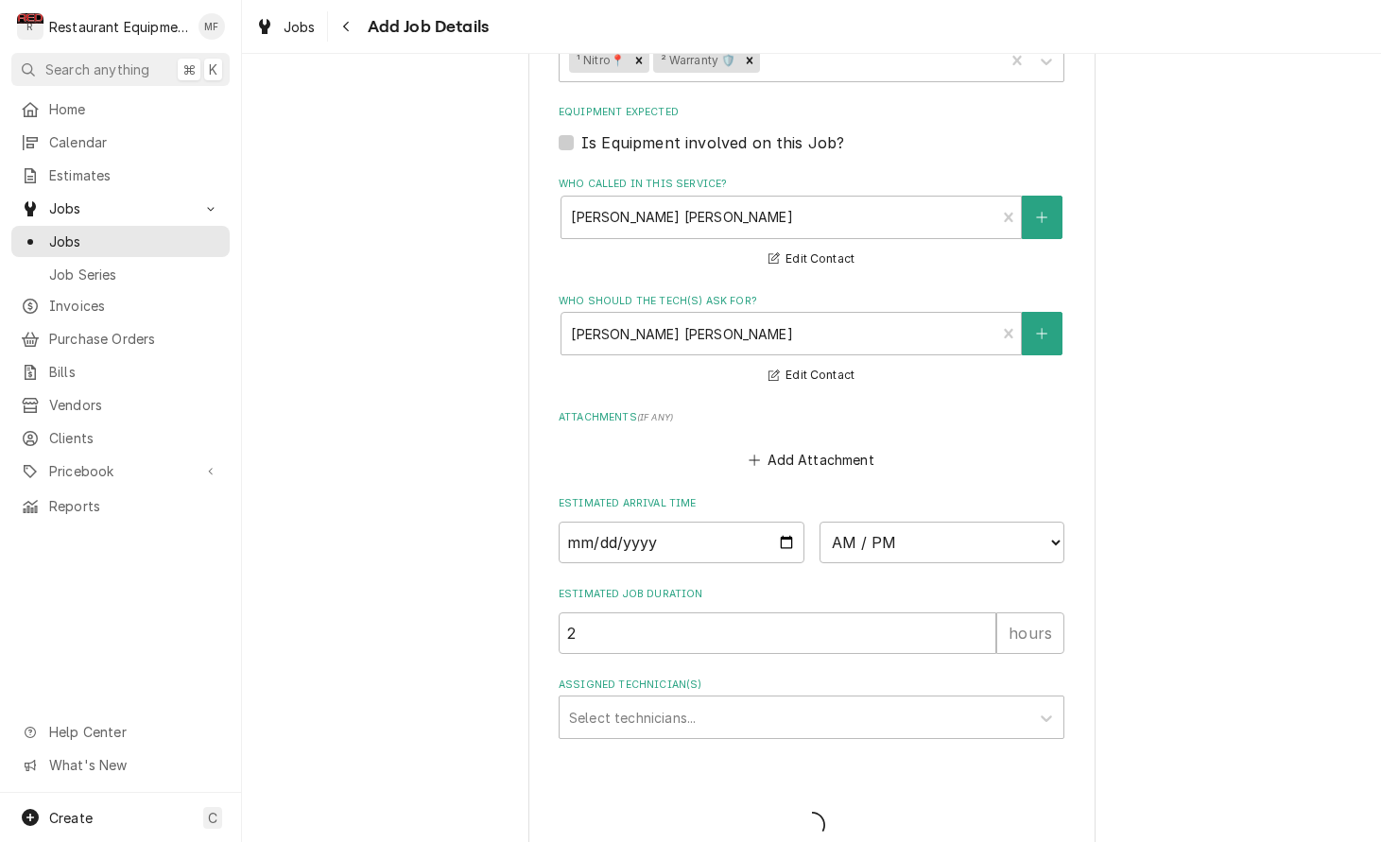
type textarea "x"
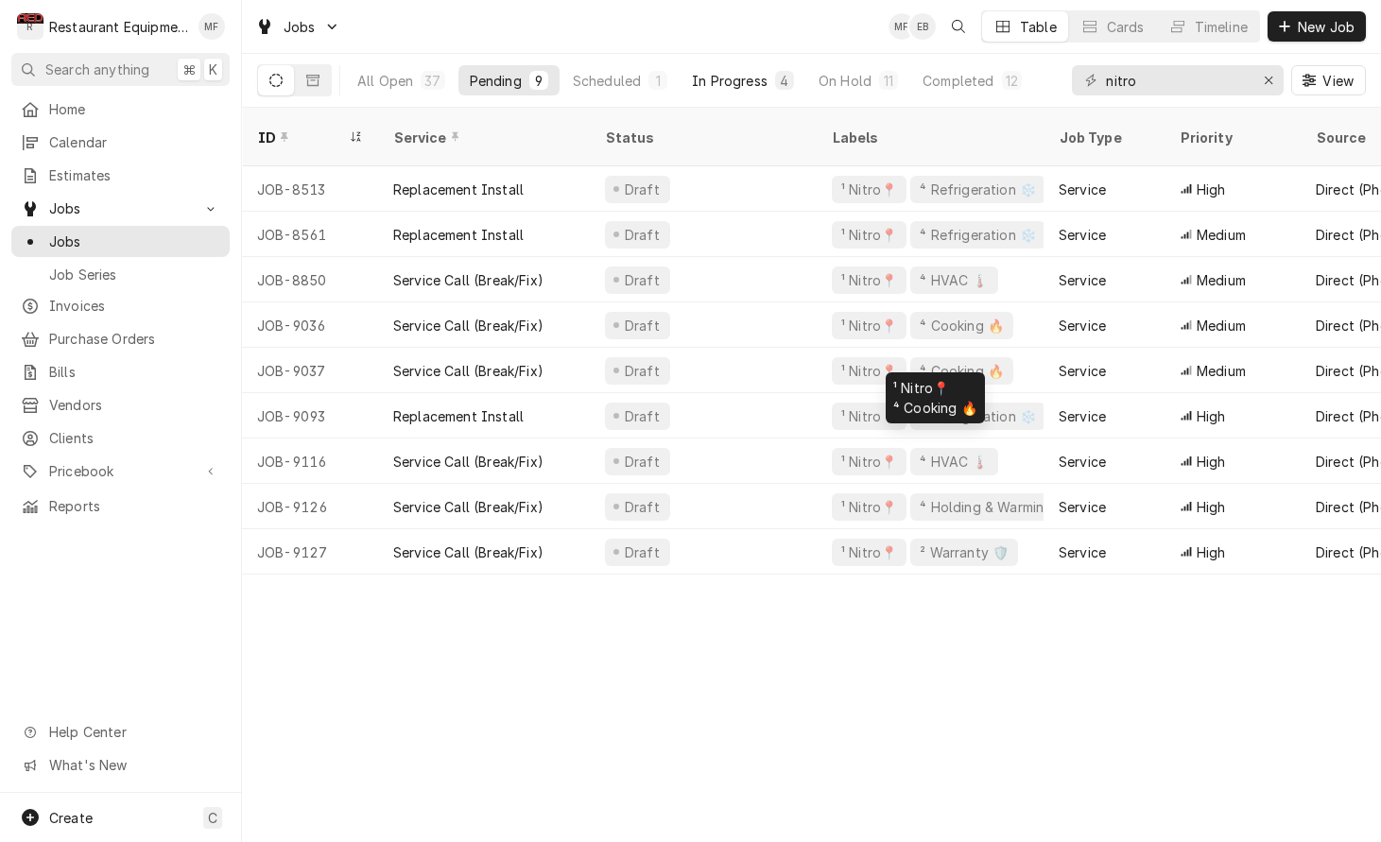
click at [742, 83] on div "In Progress" at bounding box center [730, 81] width 76 height 20
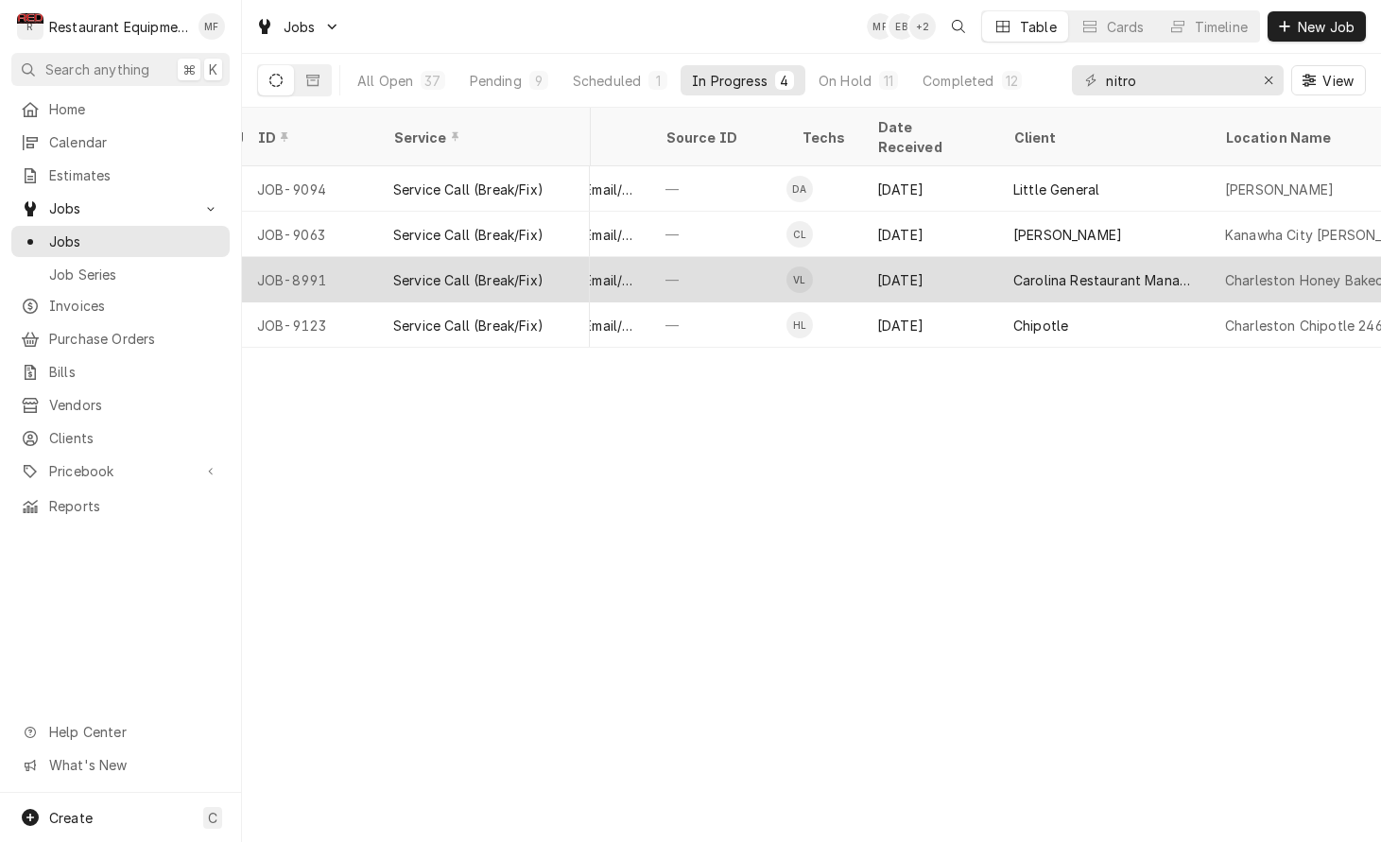
scroll to position [0, 837]
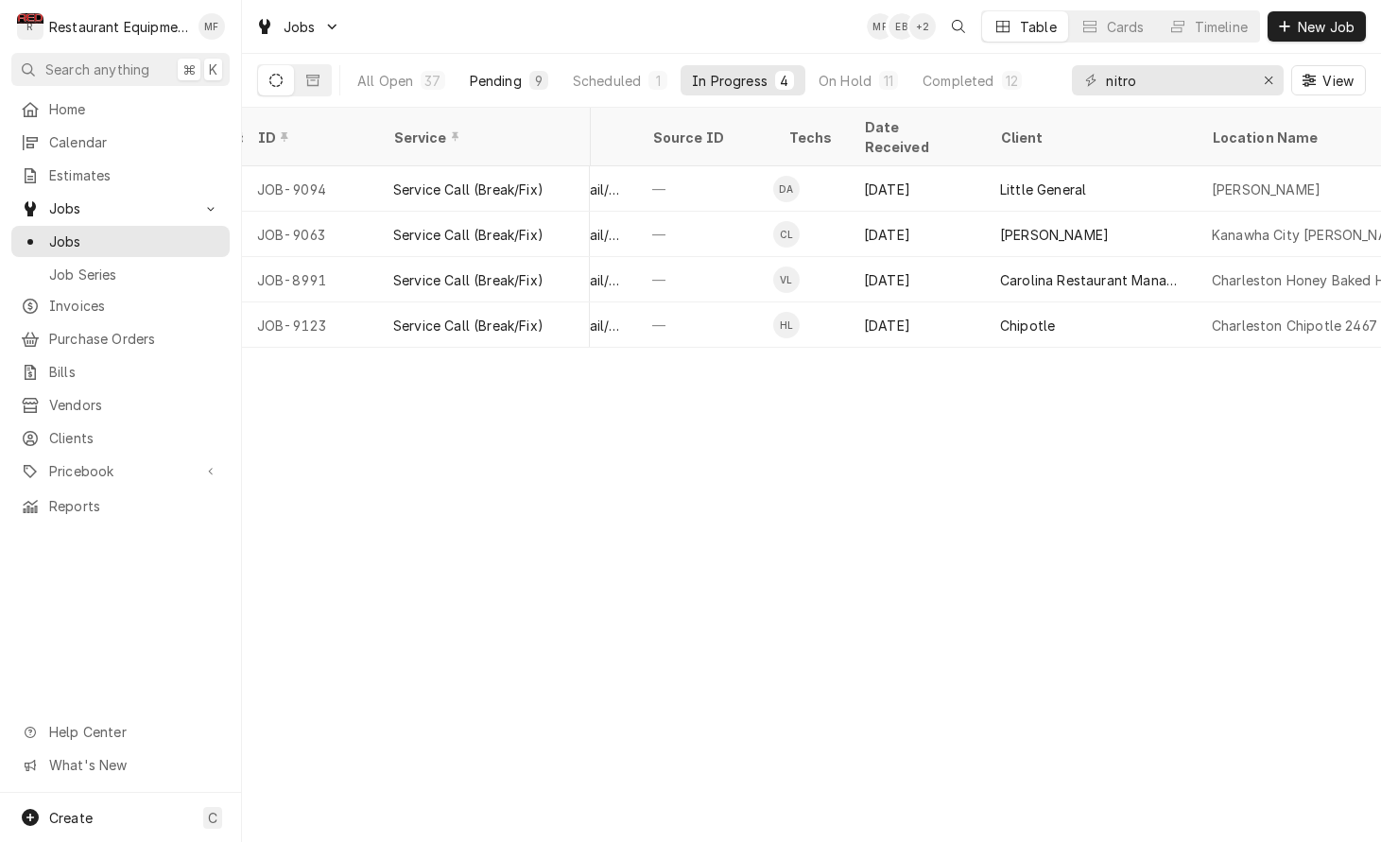
click at [491, 91] on button "Pending 9" at bounding box center [508, 80] width 101 height 30
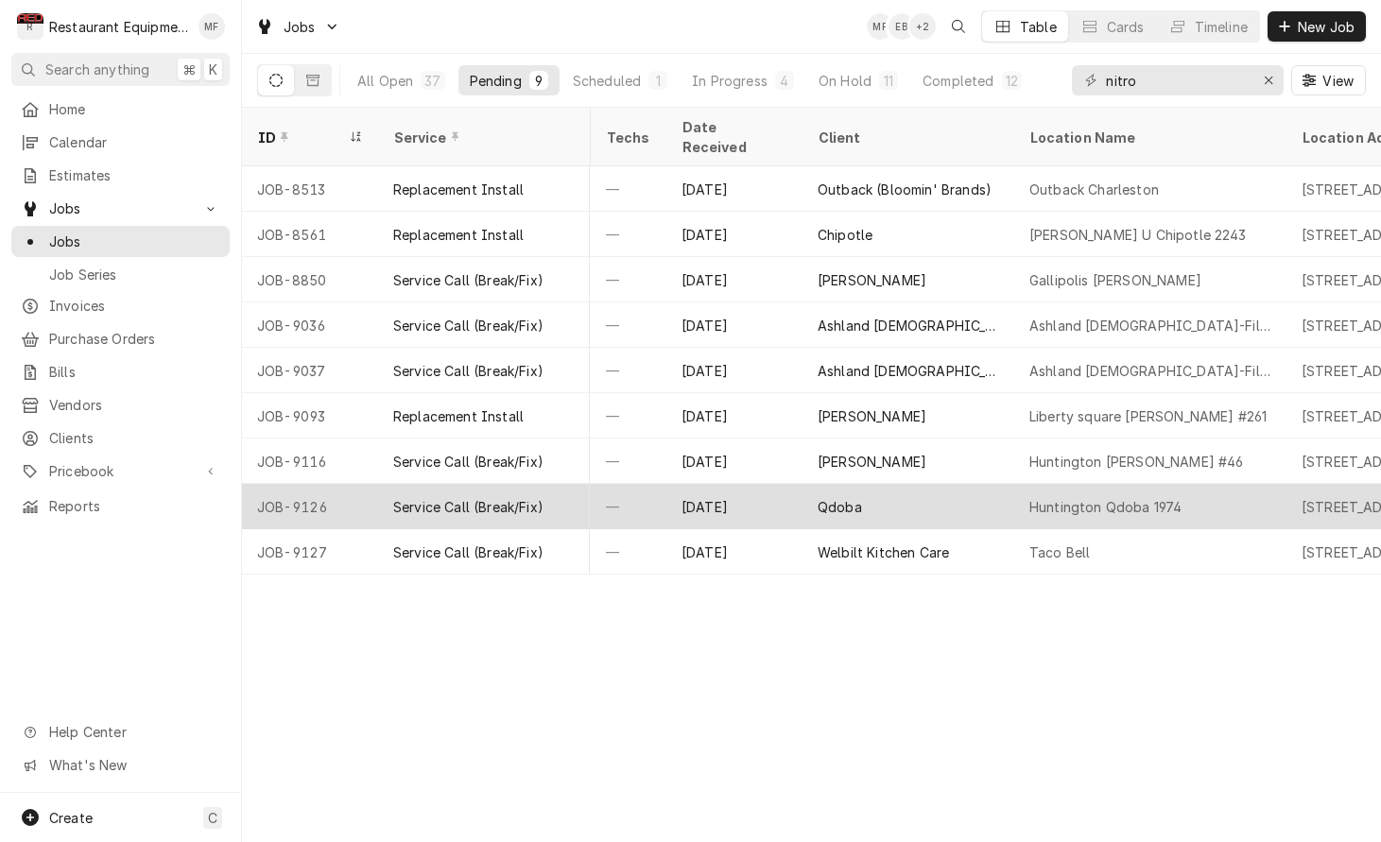
scroll to position [0, 1023]
click at [1219, 484] on div "Huntington Qdoba 1974" at bounding box center [1146, 506] width 272 height 45
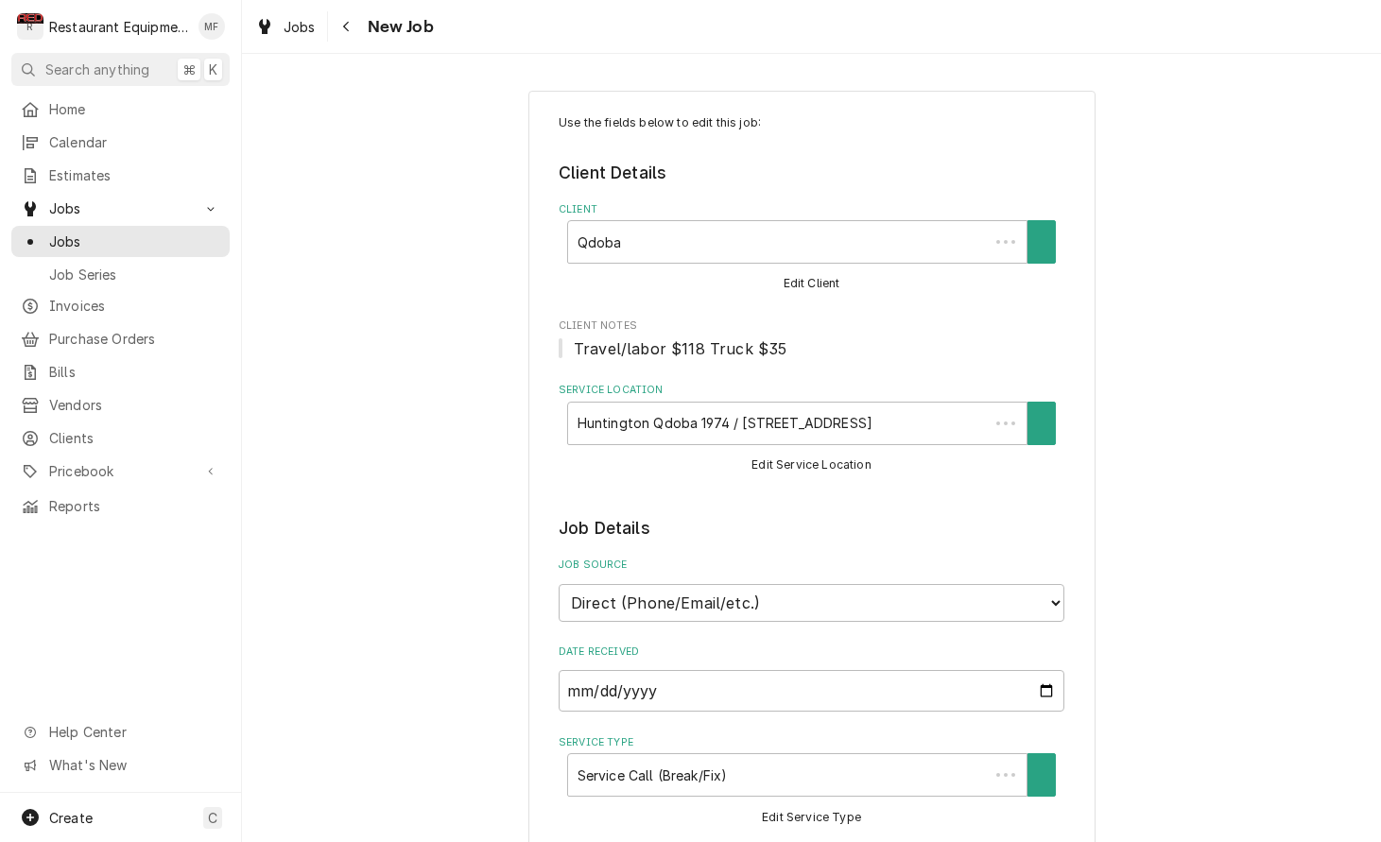
type textarea "x"
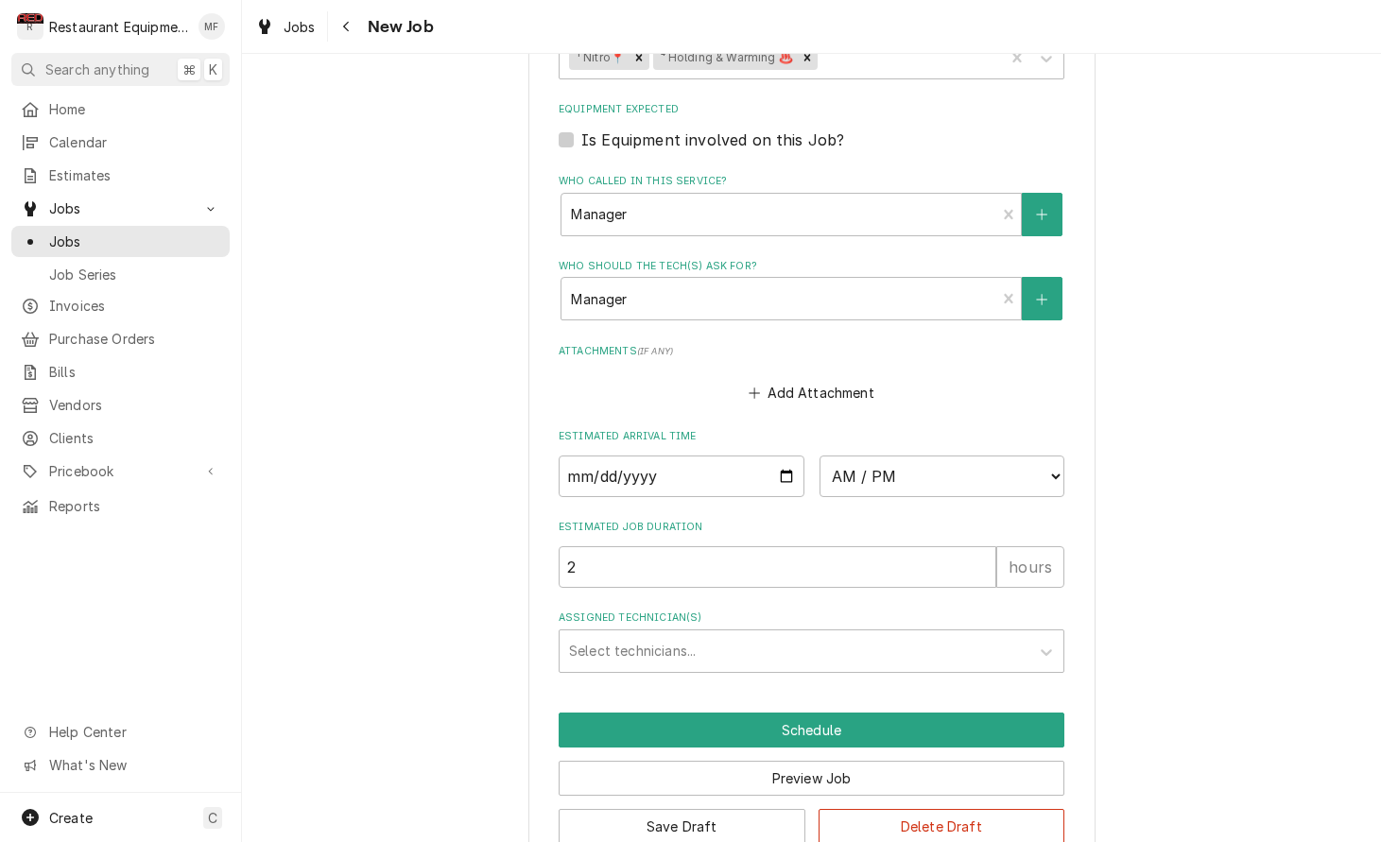
scroll to position [1325, 0]
click at [779, 456] on input "Date" at bounding box center [681, 477] width 246 height 42
type input "[DATE]"
type textarea "x"
select select "13:00:00"
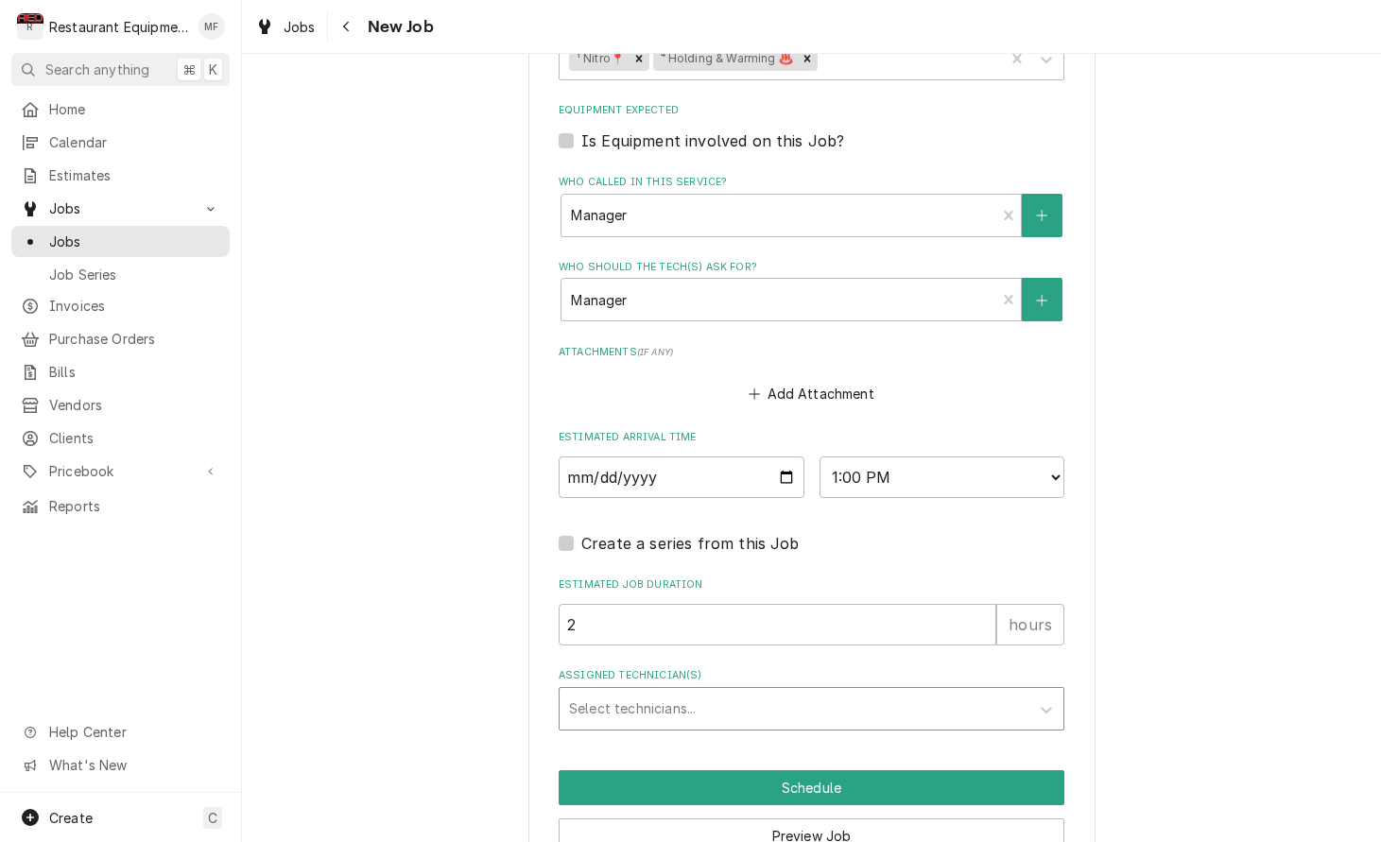
drag, startPoint x: 852, startPoint y: 649, endPoint x: 890, endPoint y: 686, distance: 52.8
click at [853, 692] on div "Assigned Technician(s)" at bounding box center [794, 709] width 451 height 34
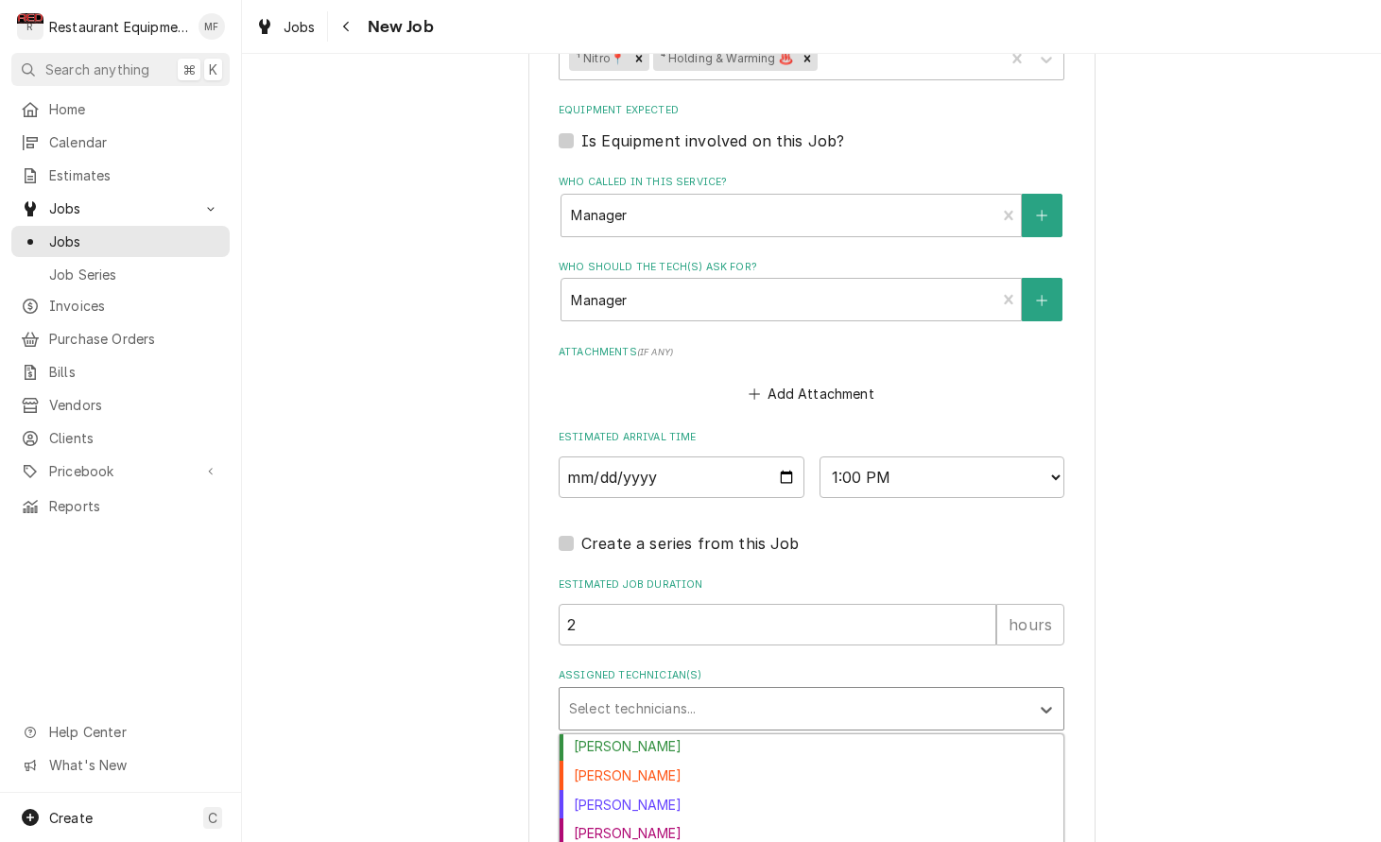
scroll to position [76, 0]
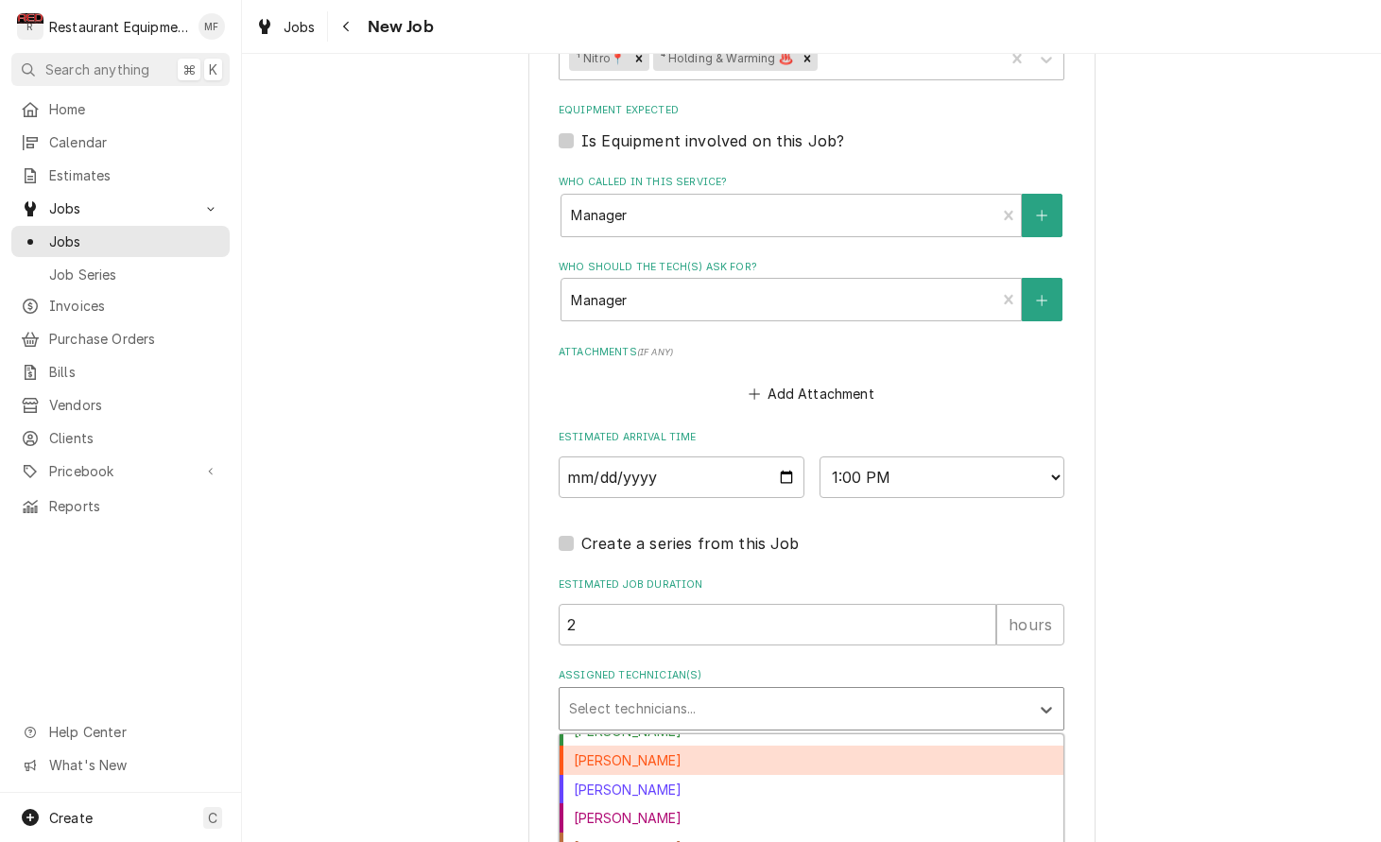
click at [919, 746] on div "[PERSON_NAME]" at bounding box center [811, 760] width 504 height 29
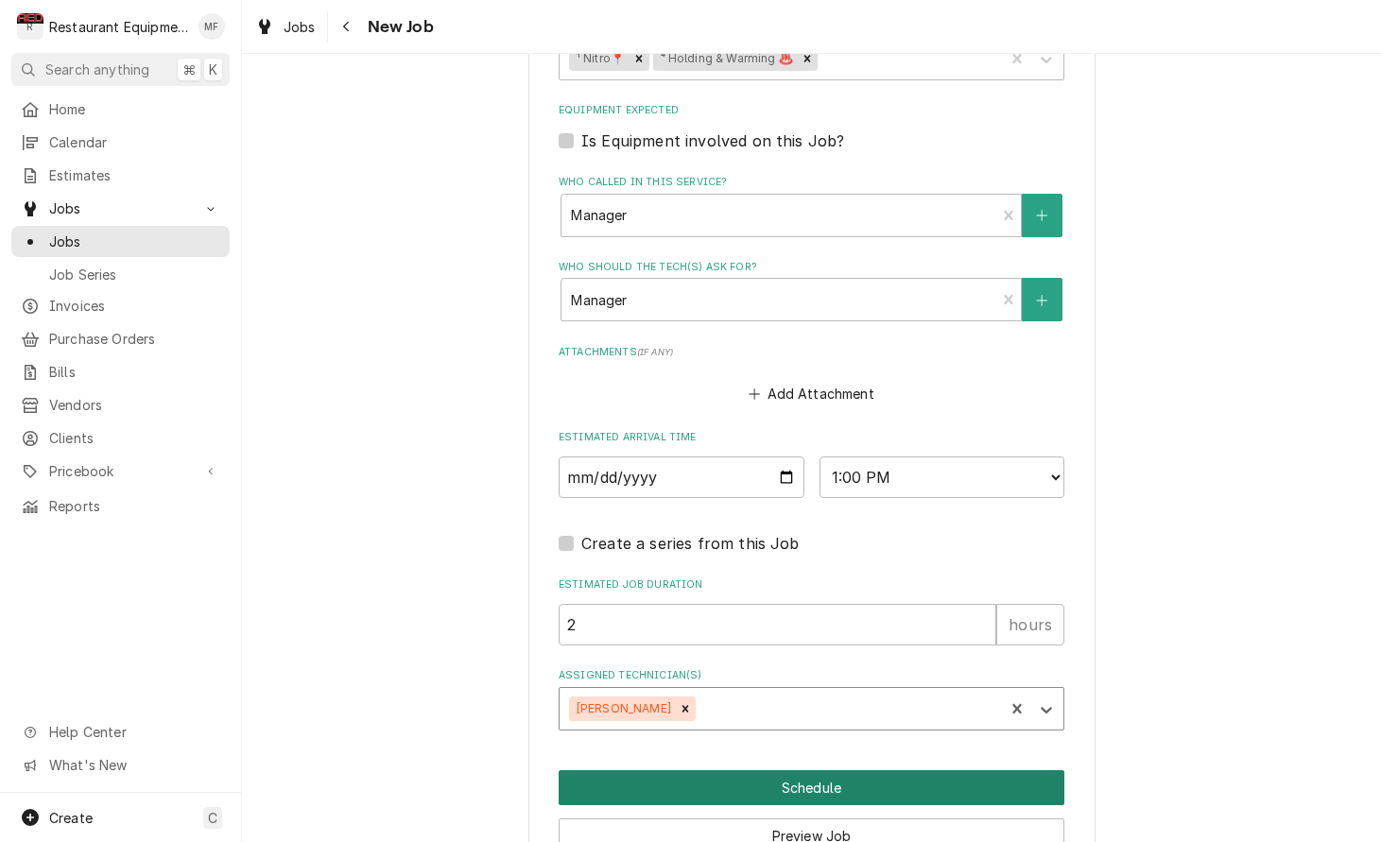
click at [909, 770] on button "Schedule" at bounding box center [811, 787] width 506 height 35
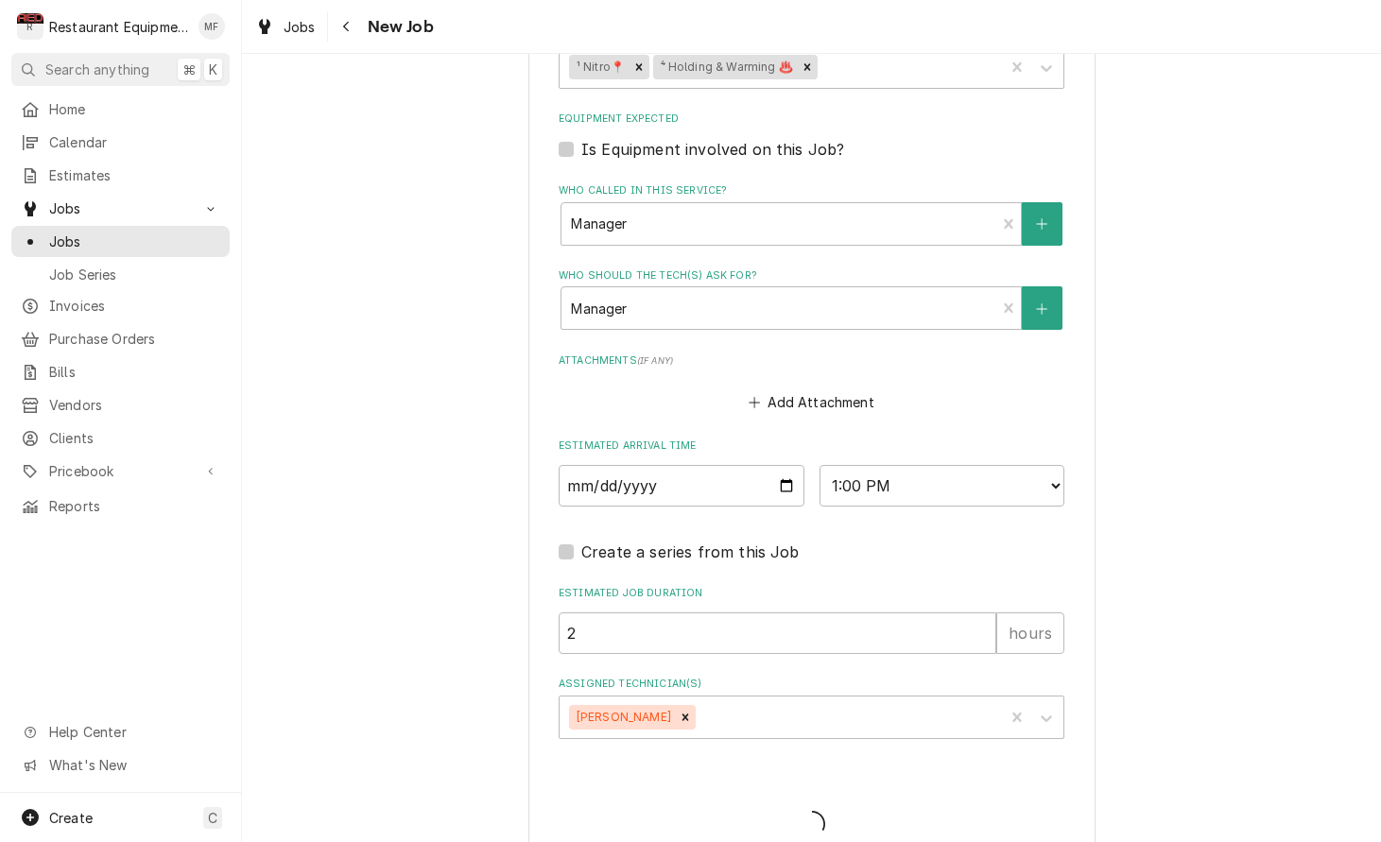
type textarea "x"
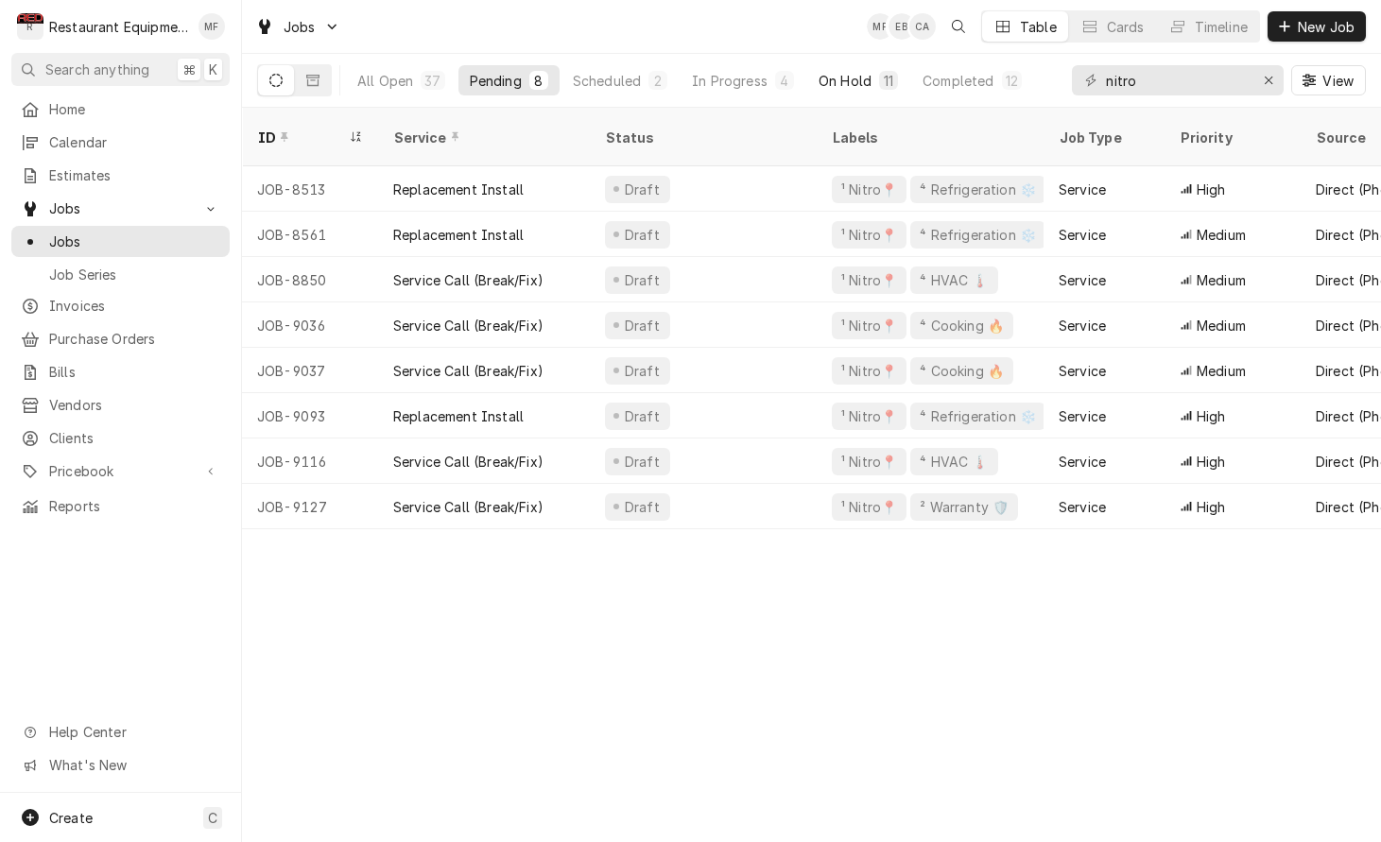
click at [879, 78] on div "11" at bounding box center [888, 80] width 19 height 19
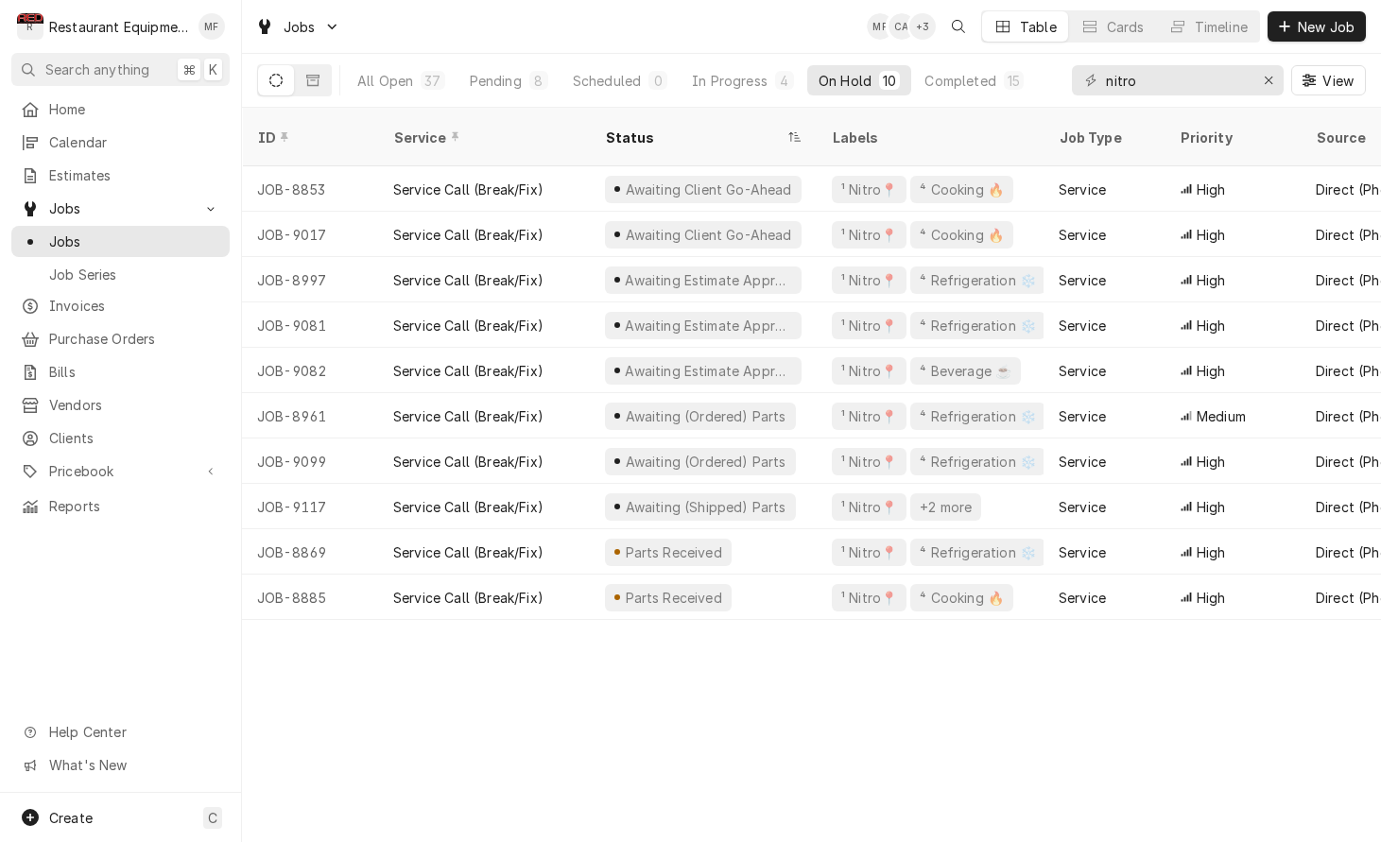
click at [538, 44] on div "Jobs MF CA + 3 Table Cards Timeline New Job" at bounding box center [811, 26] width 1139 height 53
click at [737, 91] on button "In Progress 4" at bounding box center [742, 80] width 125 height 30
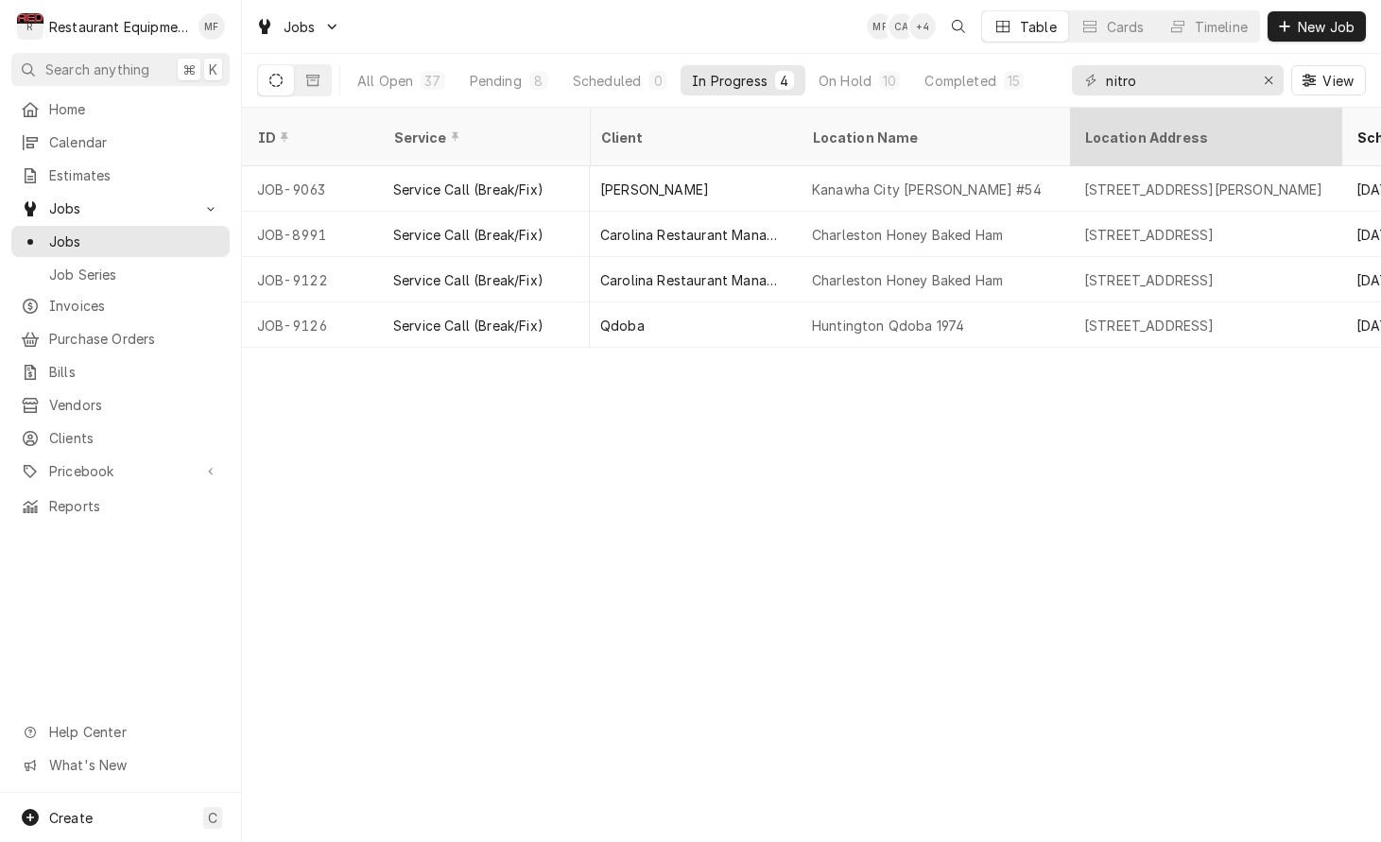
scroll to position [0, 1238]
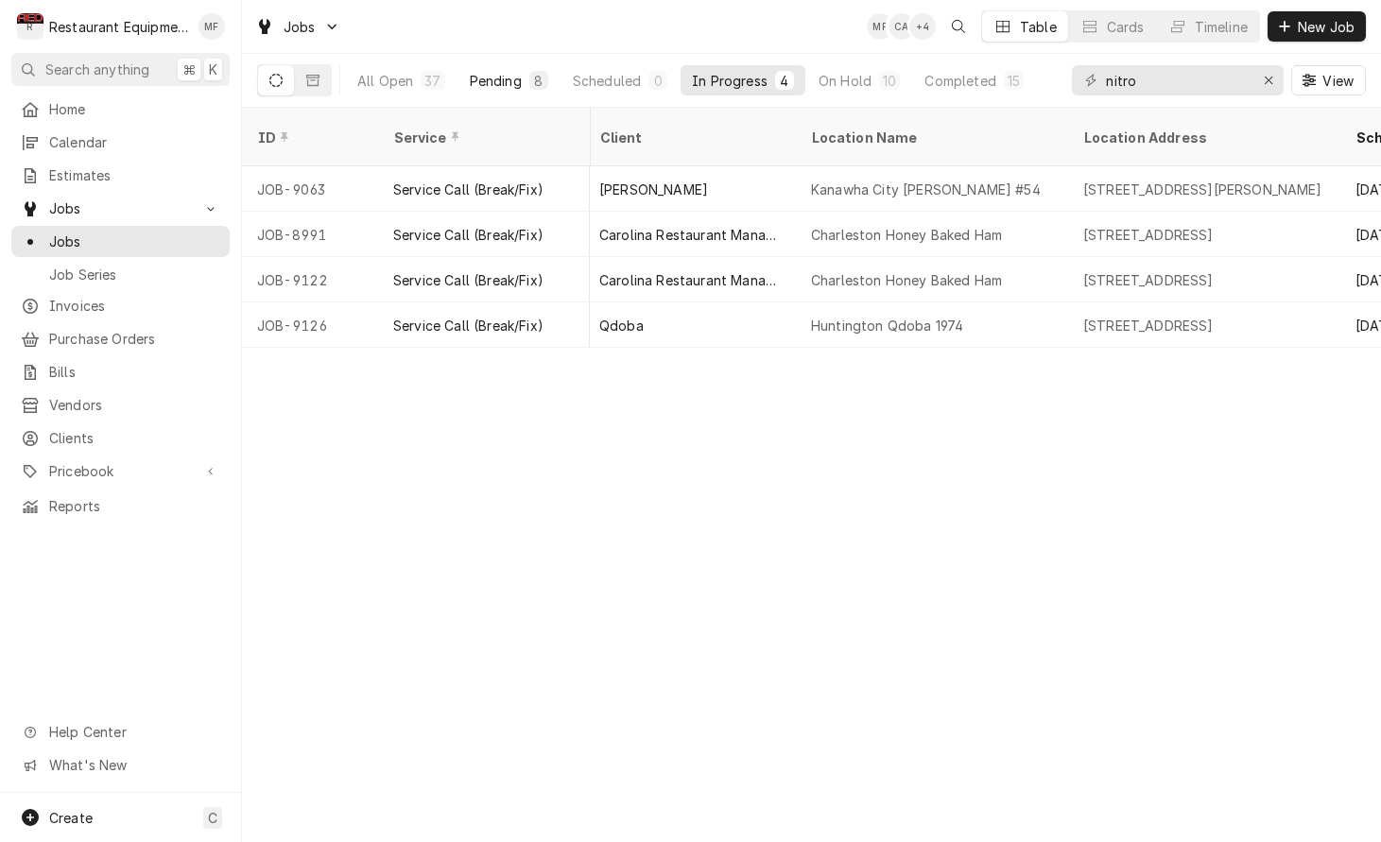
click at [523, 81] on button "Pending 8" at bounding box center [508, 80] width 101 height 30
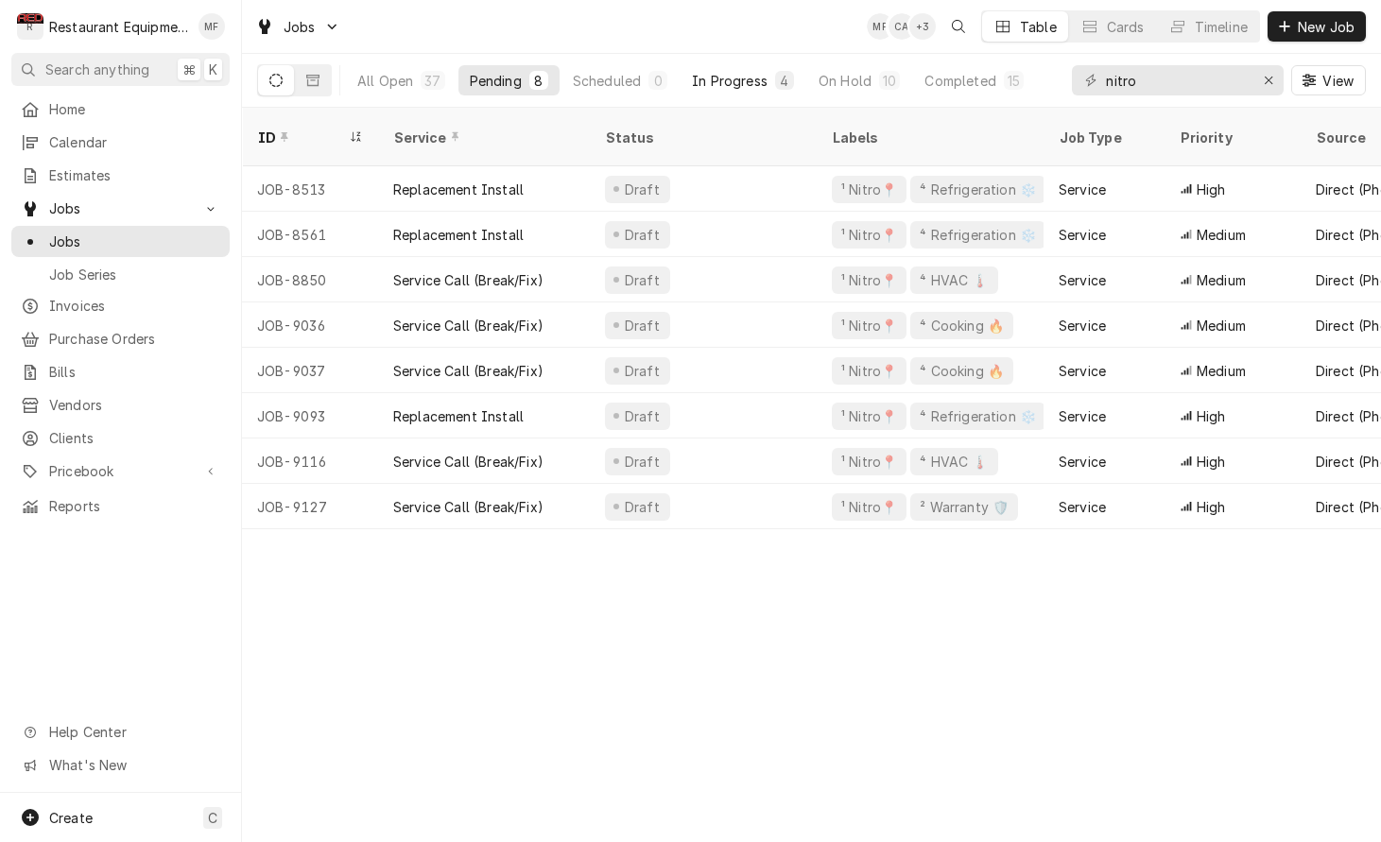
scroll to position [0, 1]
click at [775, 81] on div "4" at bounding box center [784, 80] width 19 height 19
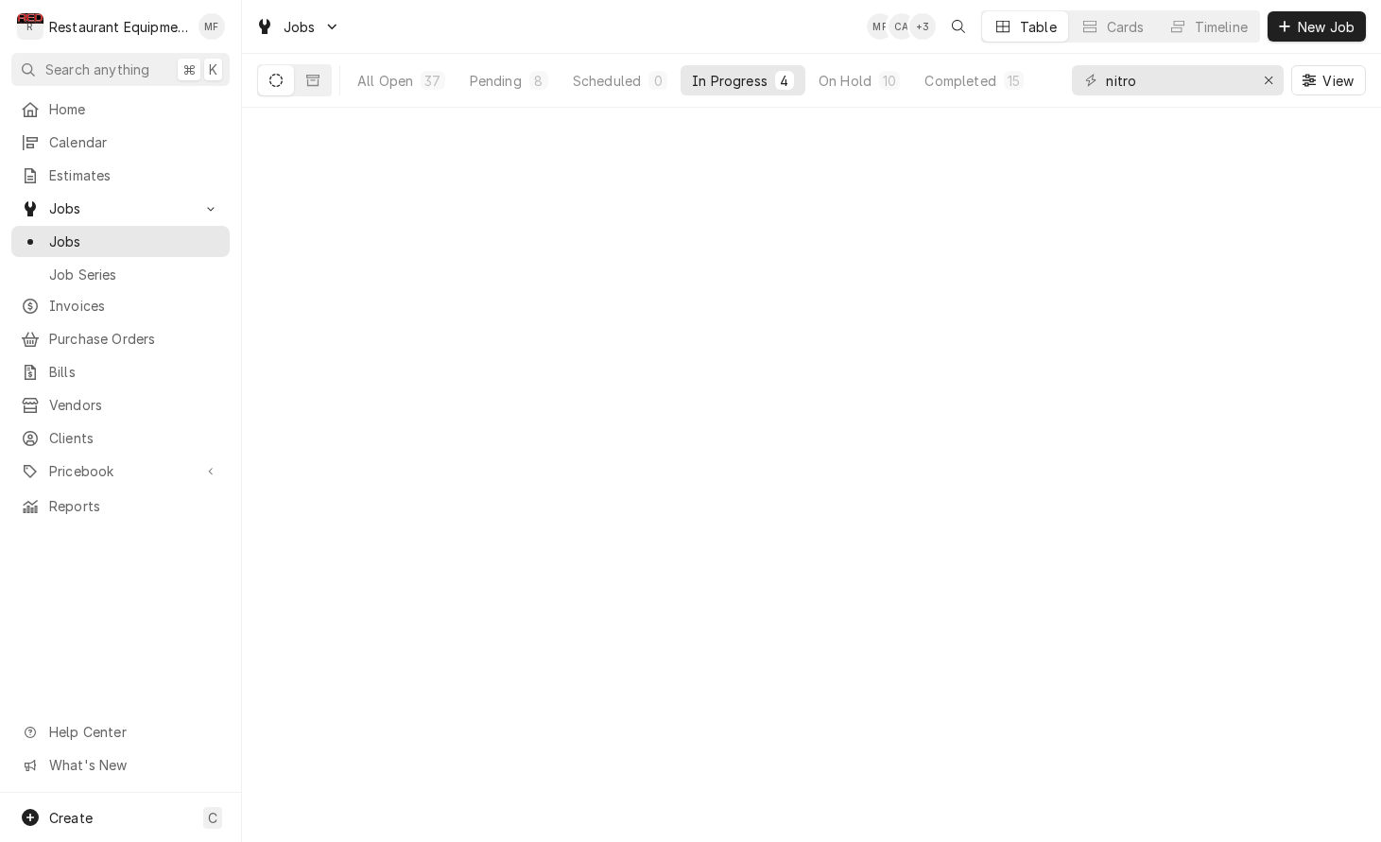
scroll to position [0, 0]
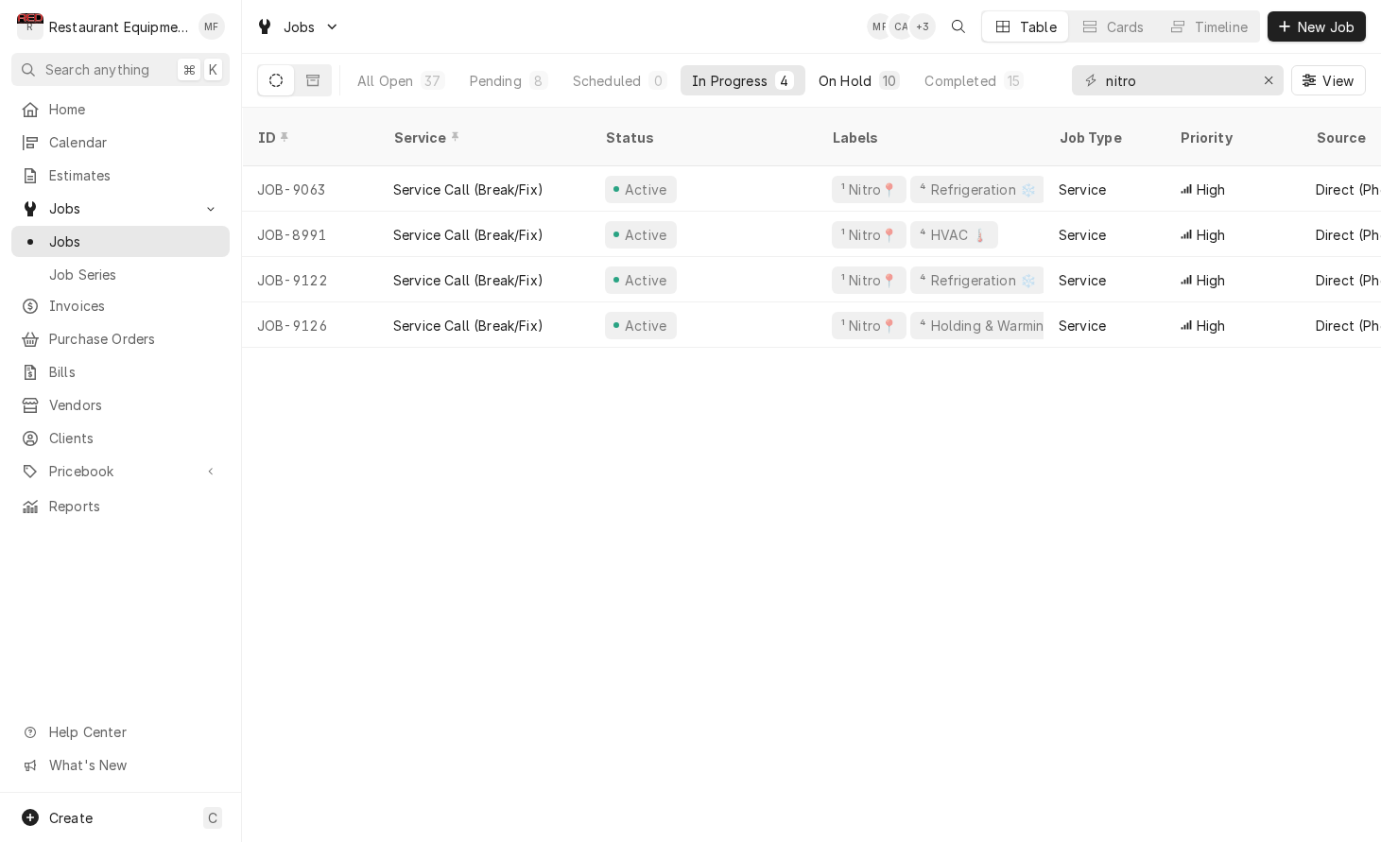
click at [863, 89] on div "On Hold" at bounding box center [844, 81] width 53 height 20
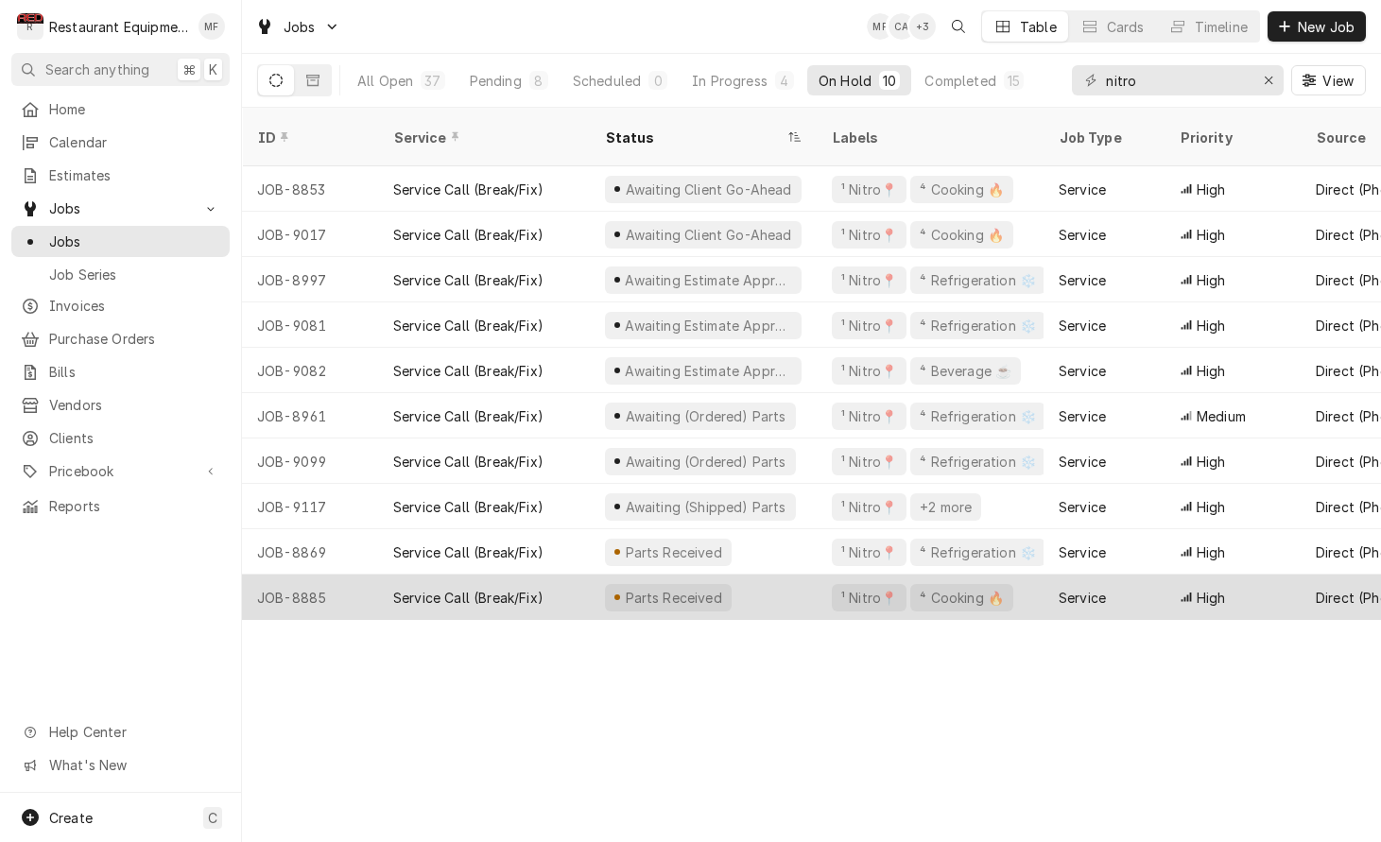
click at [1210, 588] on span "High" at bounding box center [1210, 598] width 29 height 20
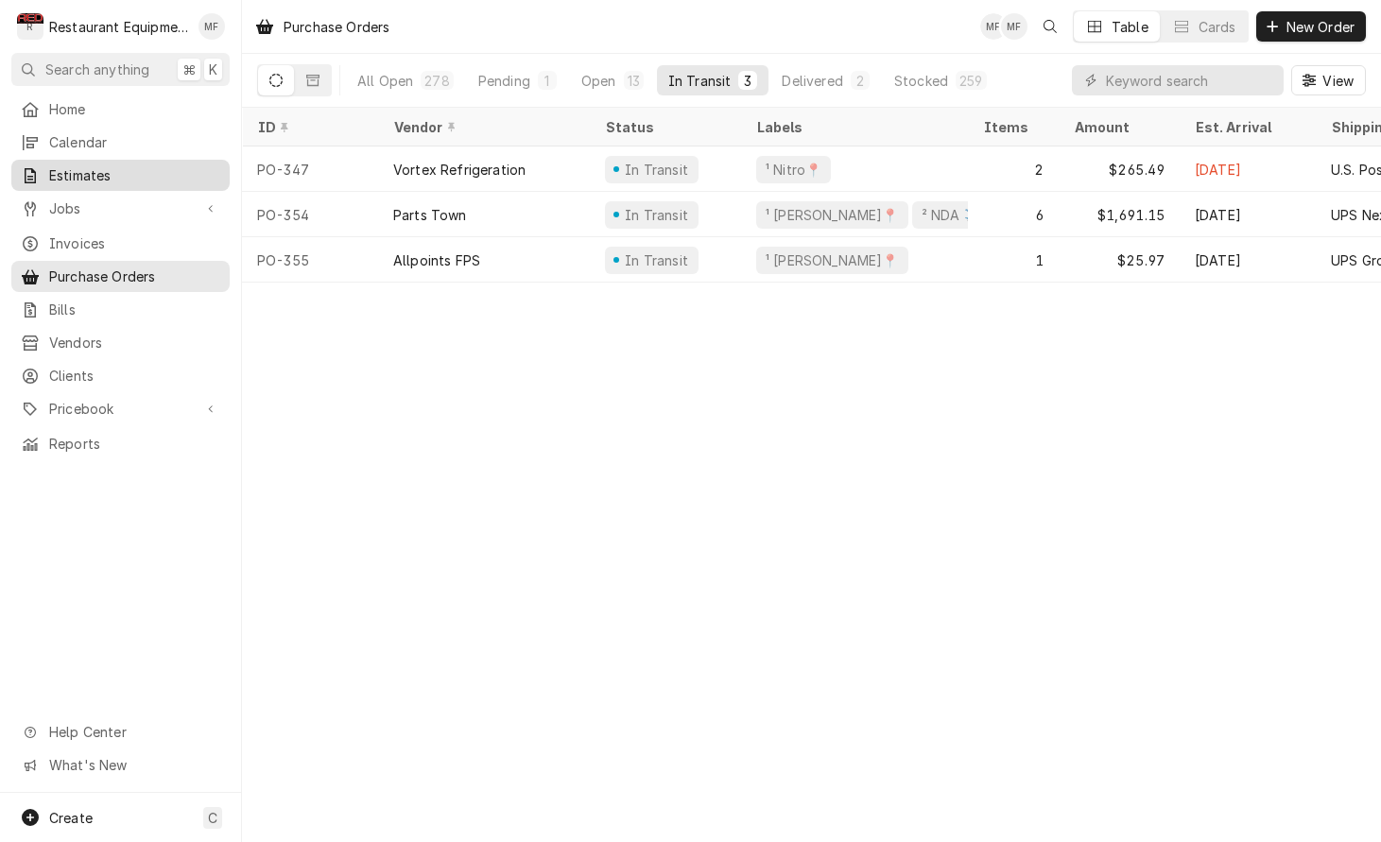
click at [136, 172] on span "Estimates" at bounding box center [134, 175] width 171 height 20
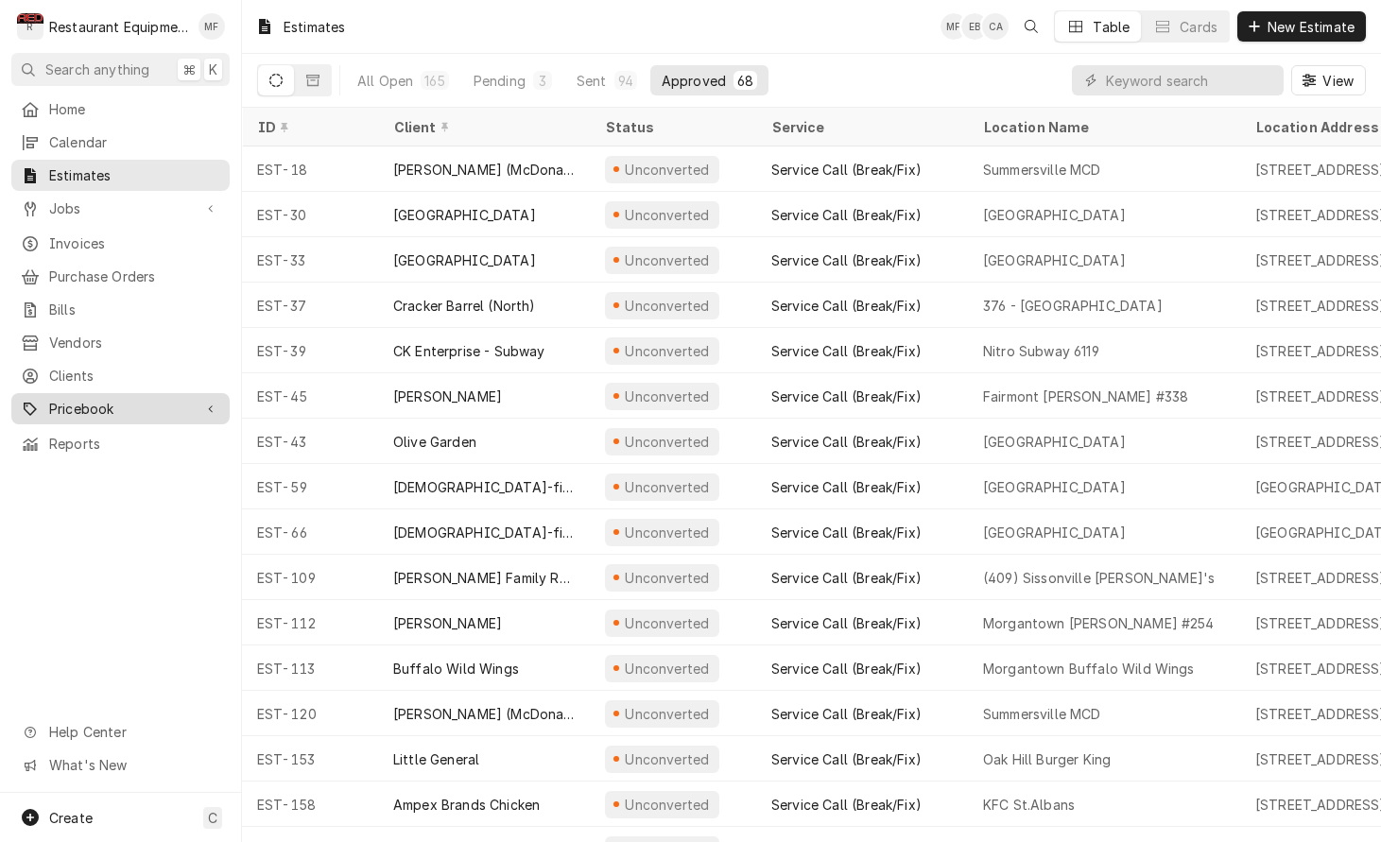
click at [154, 397] on div "Pricebook" at bounding box center [120, 409] width 211 height 24
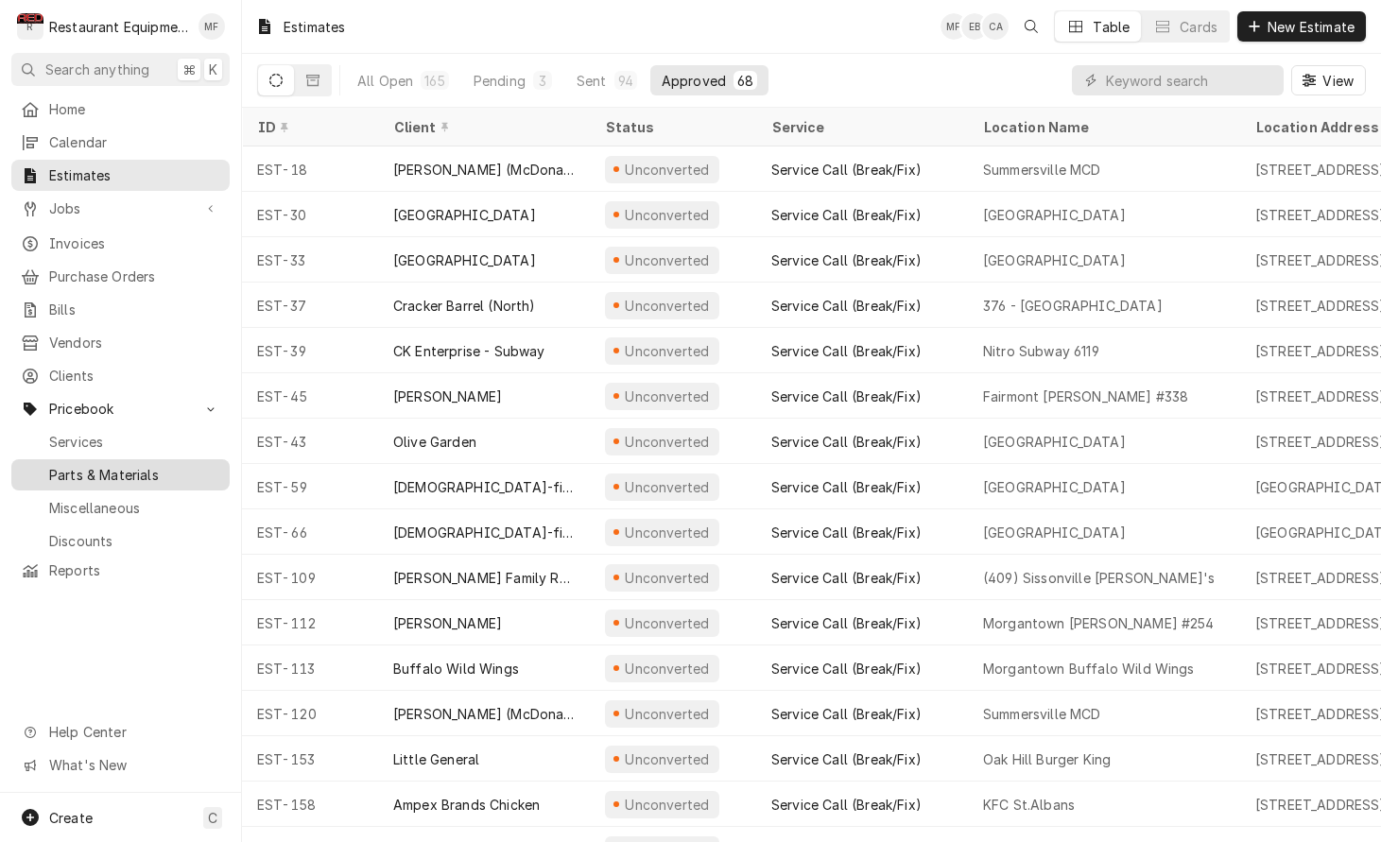
click at [158, 465] on span "Parts & Materials" at bounding box center [134, 475] width 171 height 20
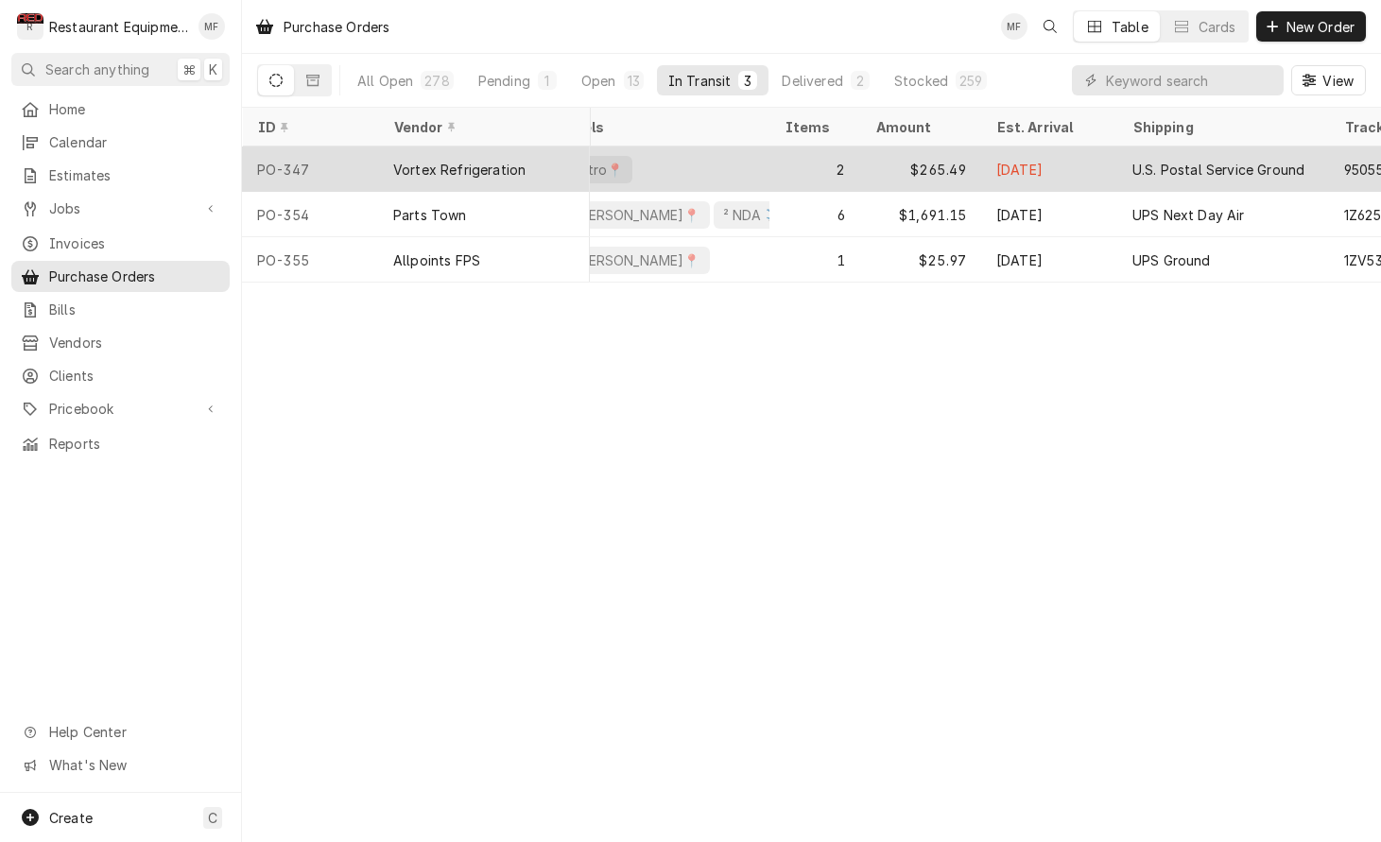
scroll to position [0, 201]
click at [1065, 170] on div "[DATE]" at bounding box center [1046, 168] width 136 height 45
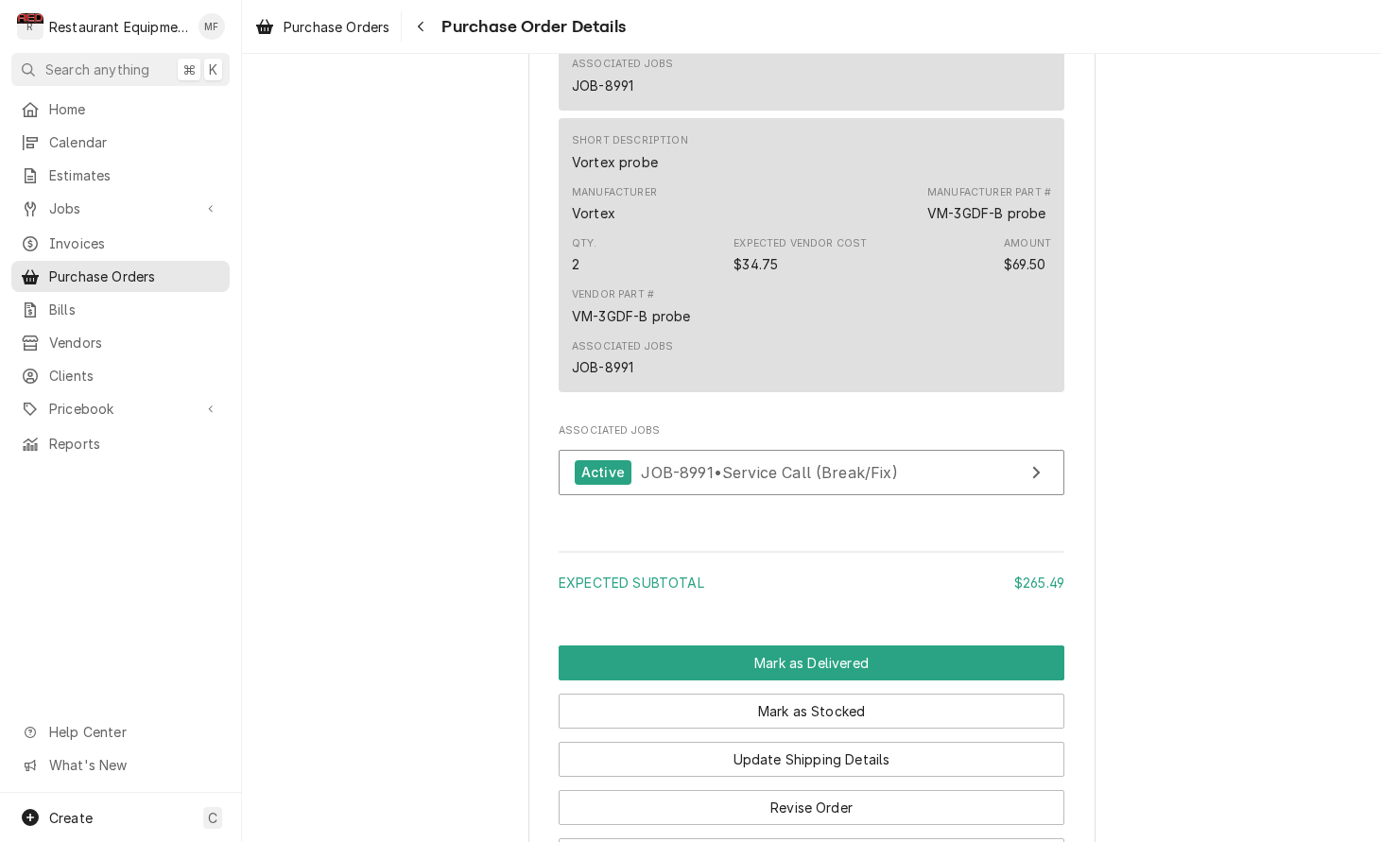
scroll to position [1467, 0]
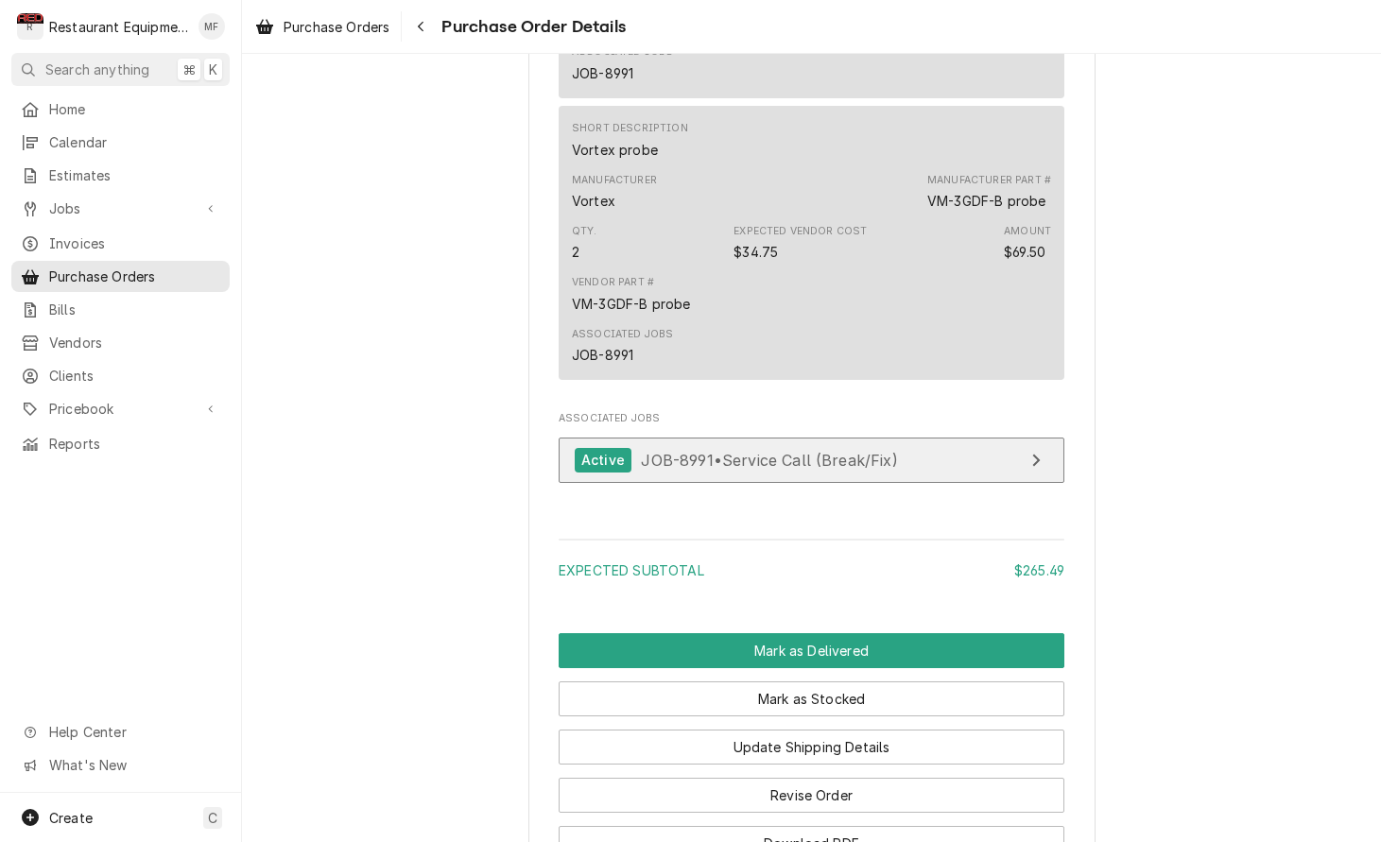
click at [1020, 455] on link "Active JOB-8991 • Service Call (Break/Fix)" at bounding box center [811, 461] width 506 height 46
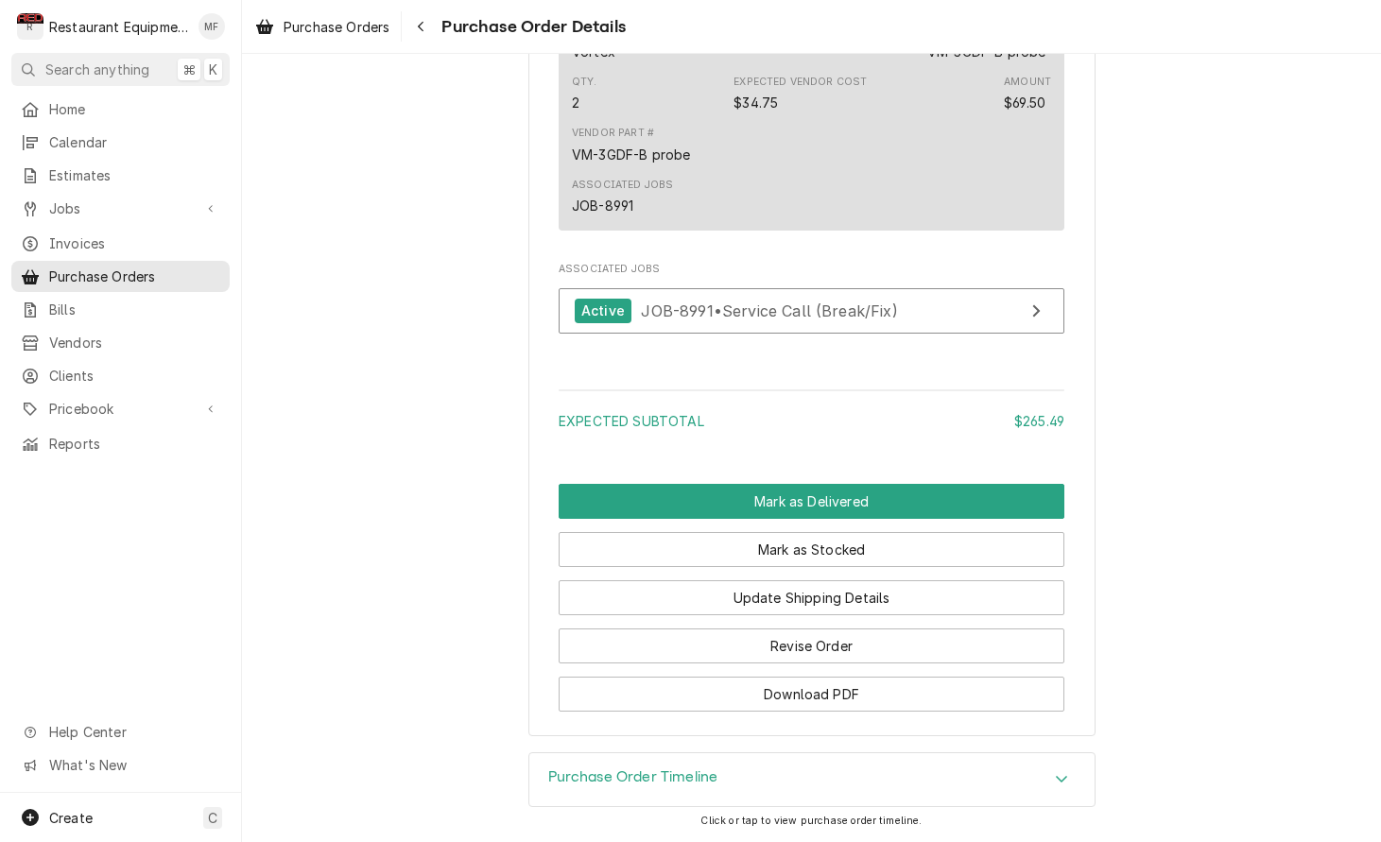
scroll to position [1630, 0]
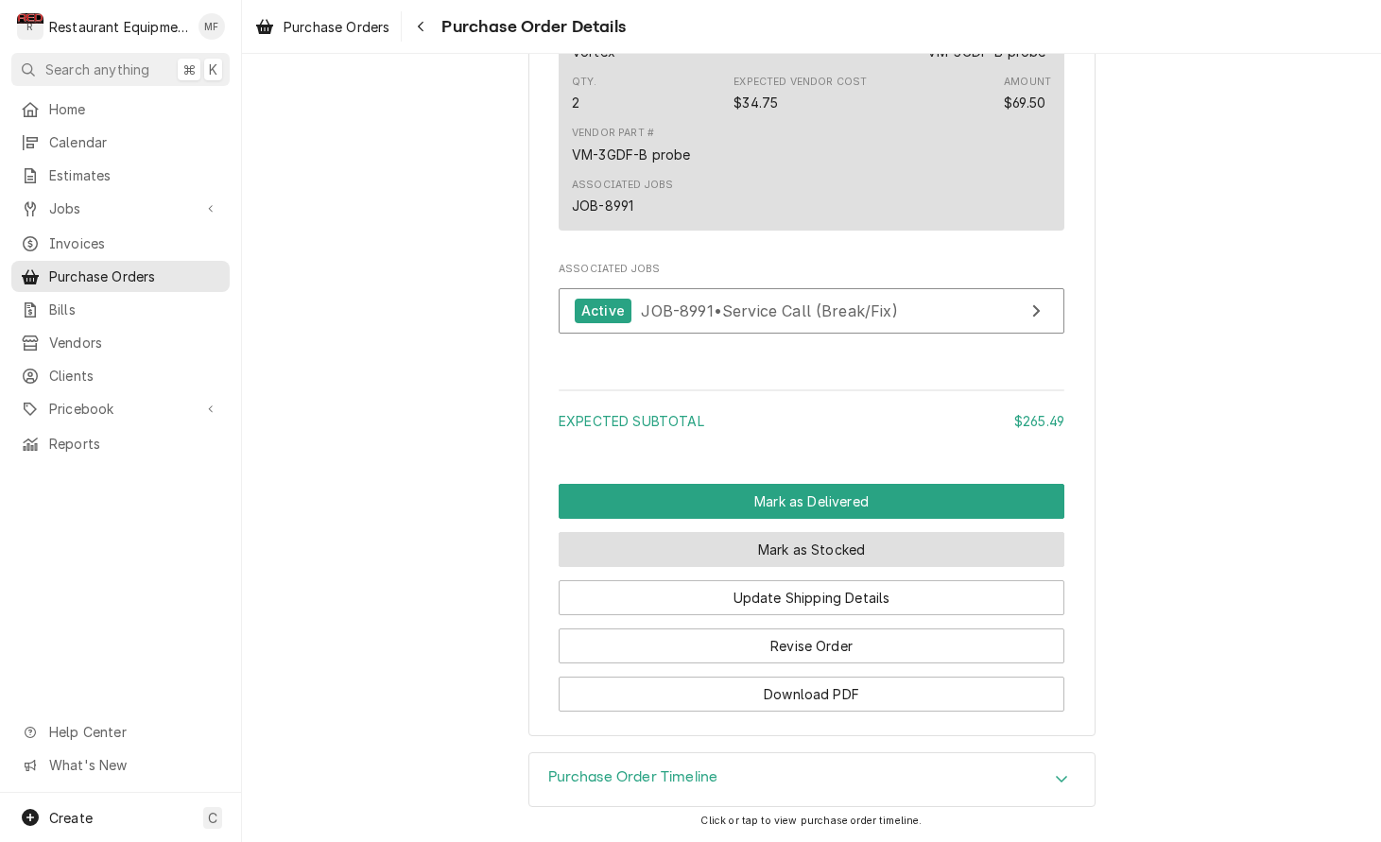
click at [792, 557] on button "Mark as Stocked" at bounding box center [811, 549] width 506 height 35
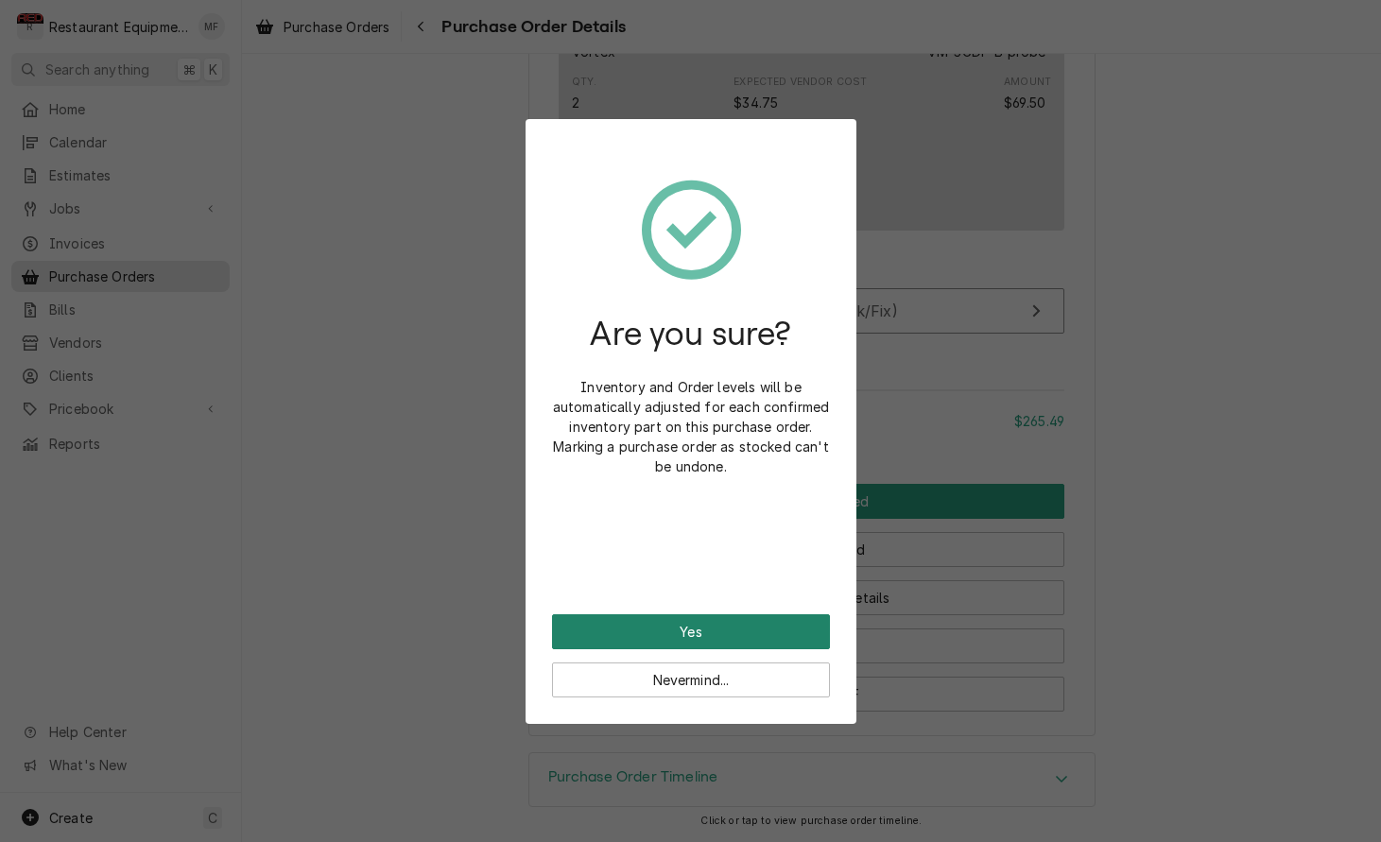
click at [787, 625] on button "Yes" at bounding box center [691, 631] width 278 height 35
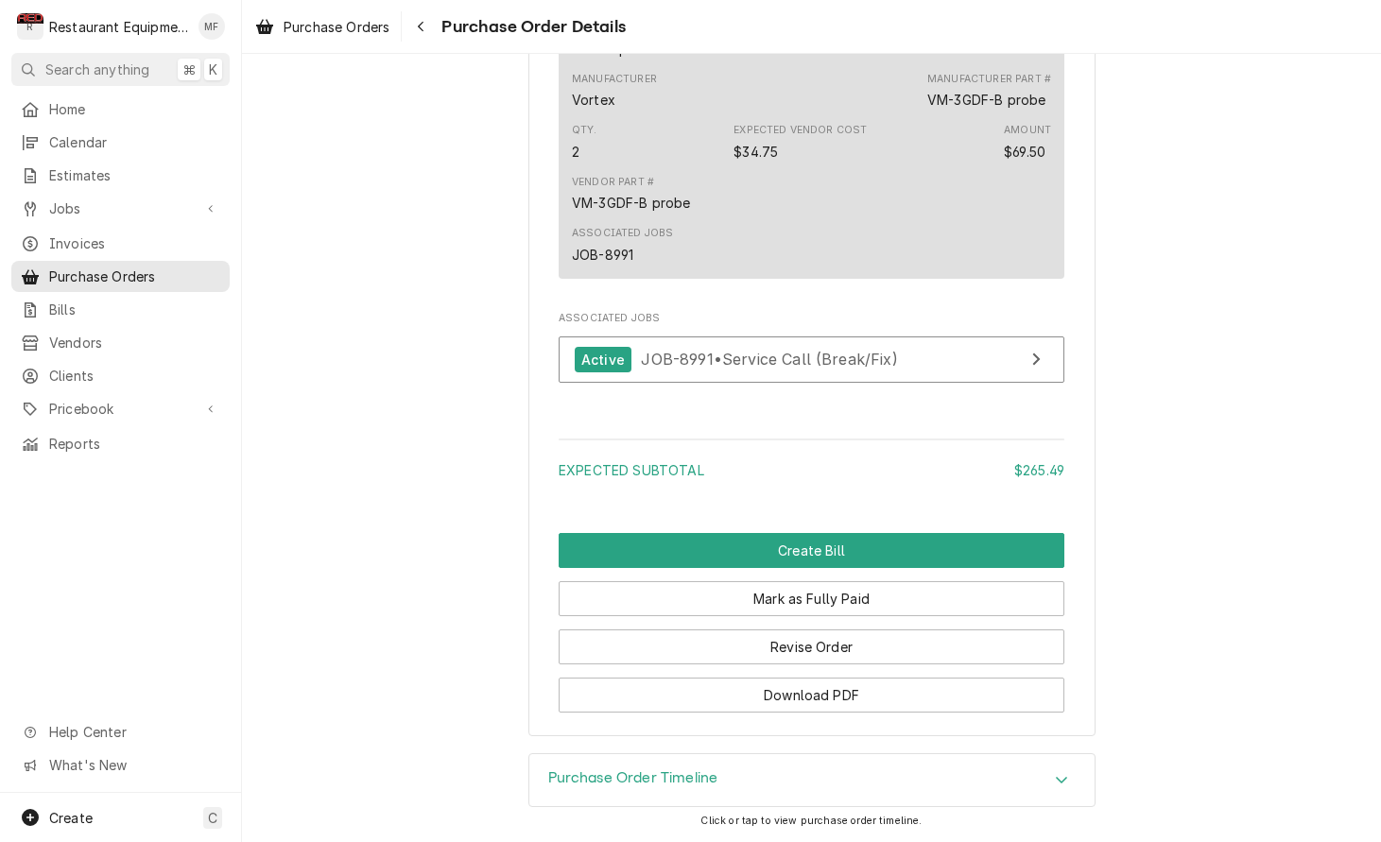
scroll to position [1519, 0]
click at [423, 18] on div "Navigate back" at bounding box center [420, 26] width 19 height 19
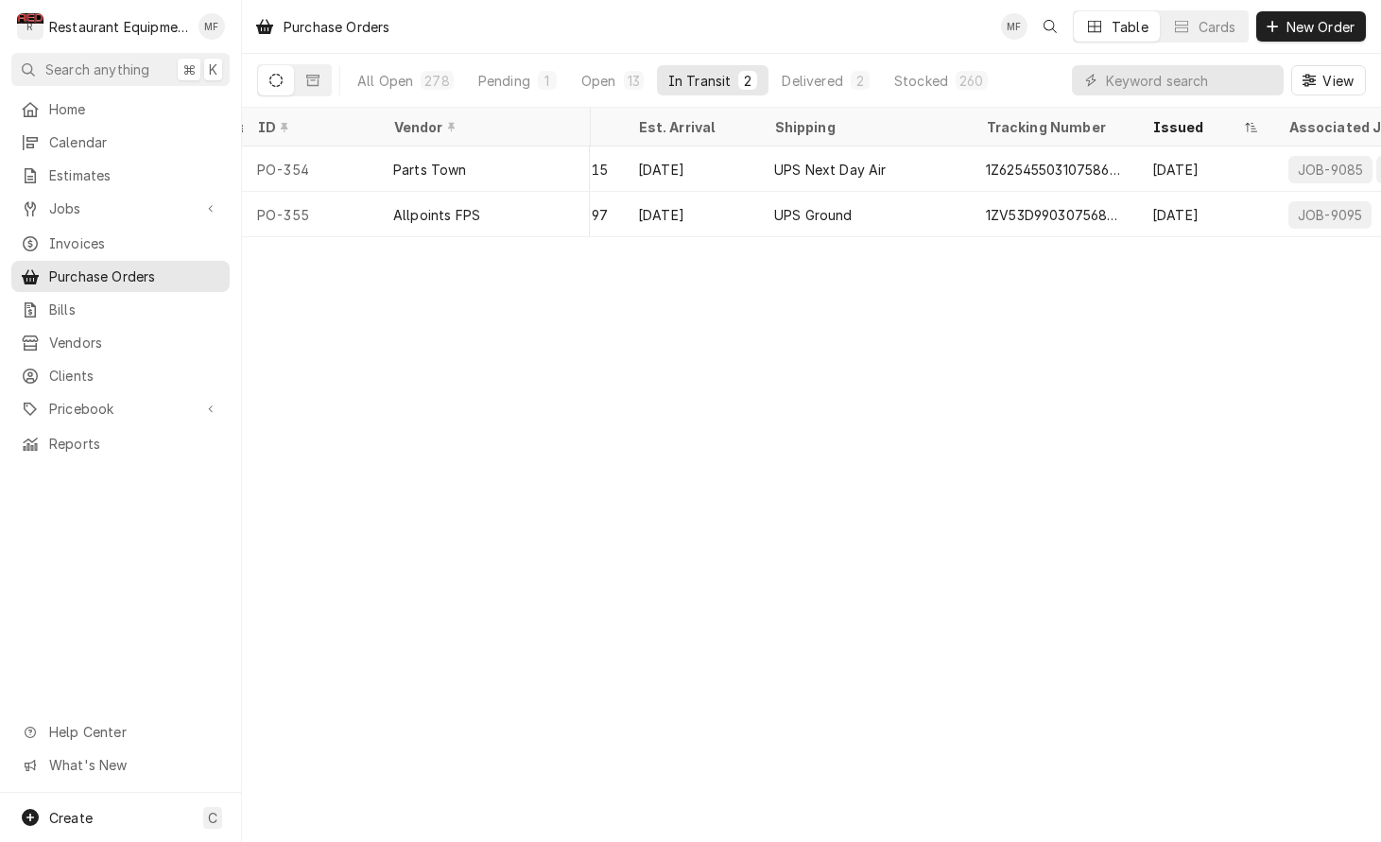
scroll to position [0, 564]
click at [616, 78] on button "Open 13" at bounding box center [612, 80] width 85 height 30
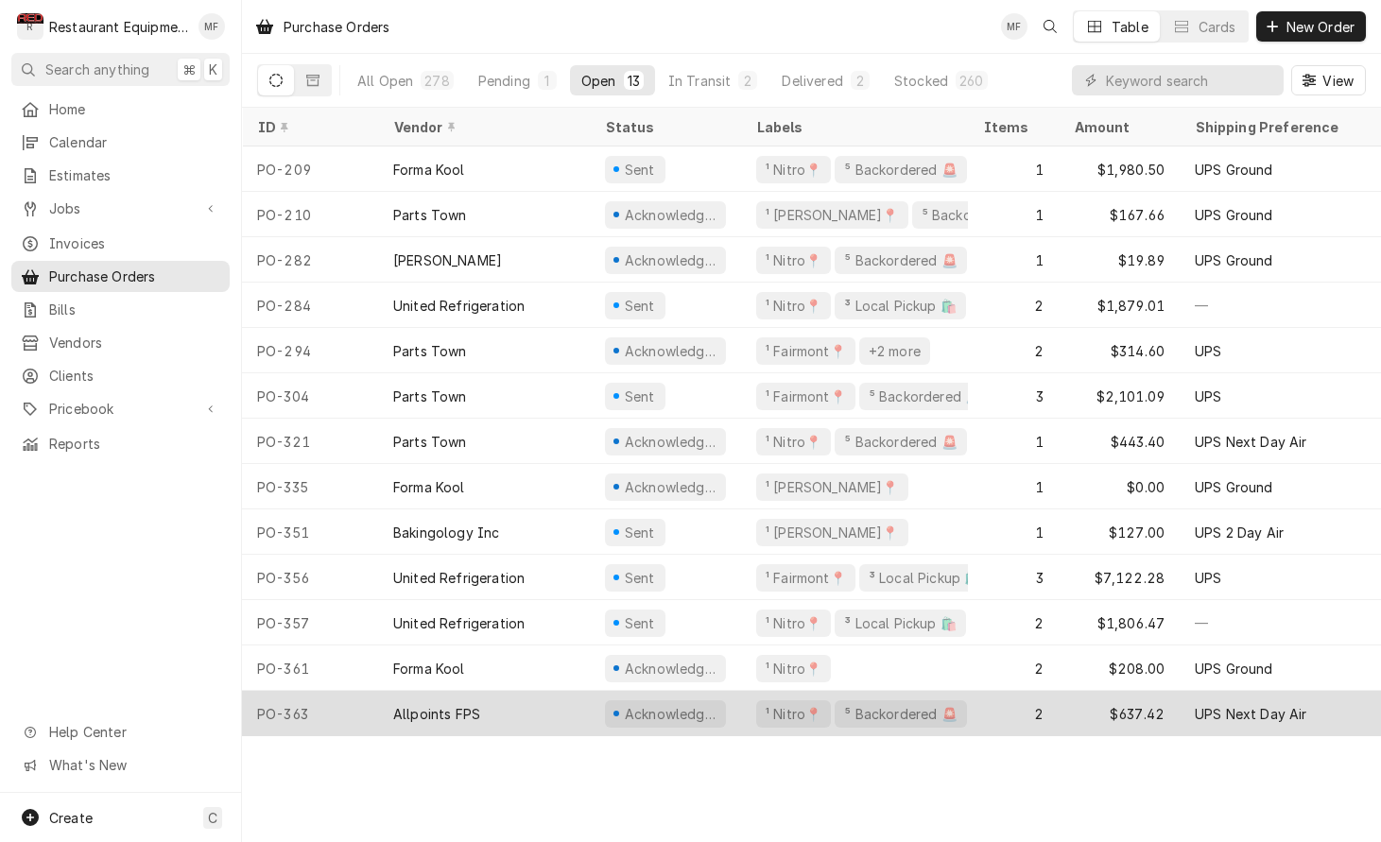
click at [1077, 712] on div "$637.42" at bounding box center [1118, 713] width 121 height 45
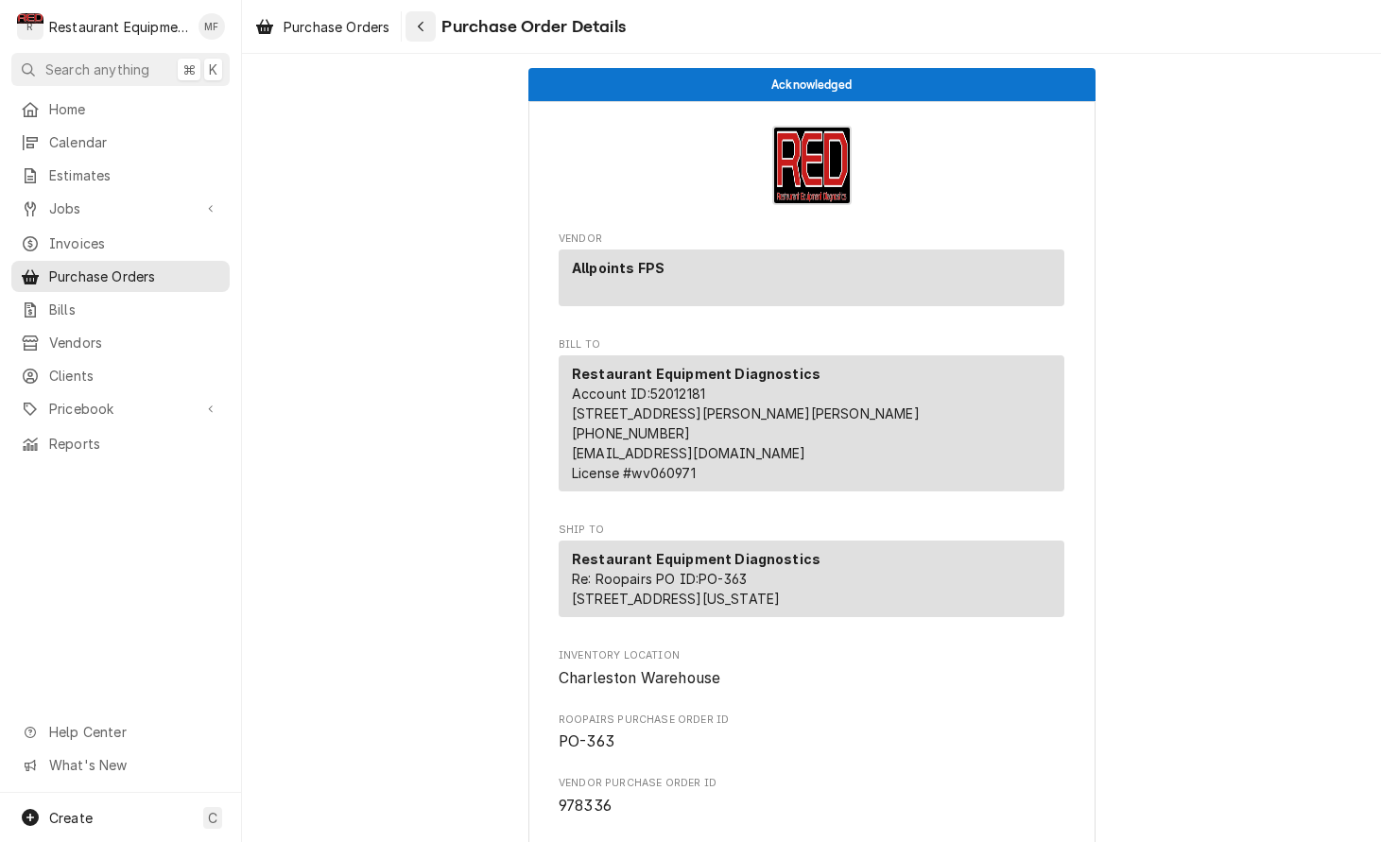
click at [436, 31] on button "Navigate back" at bounding box center [420, 26] width 30 height 30
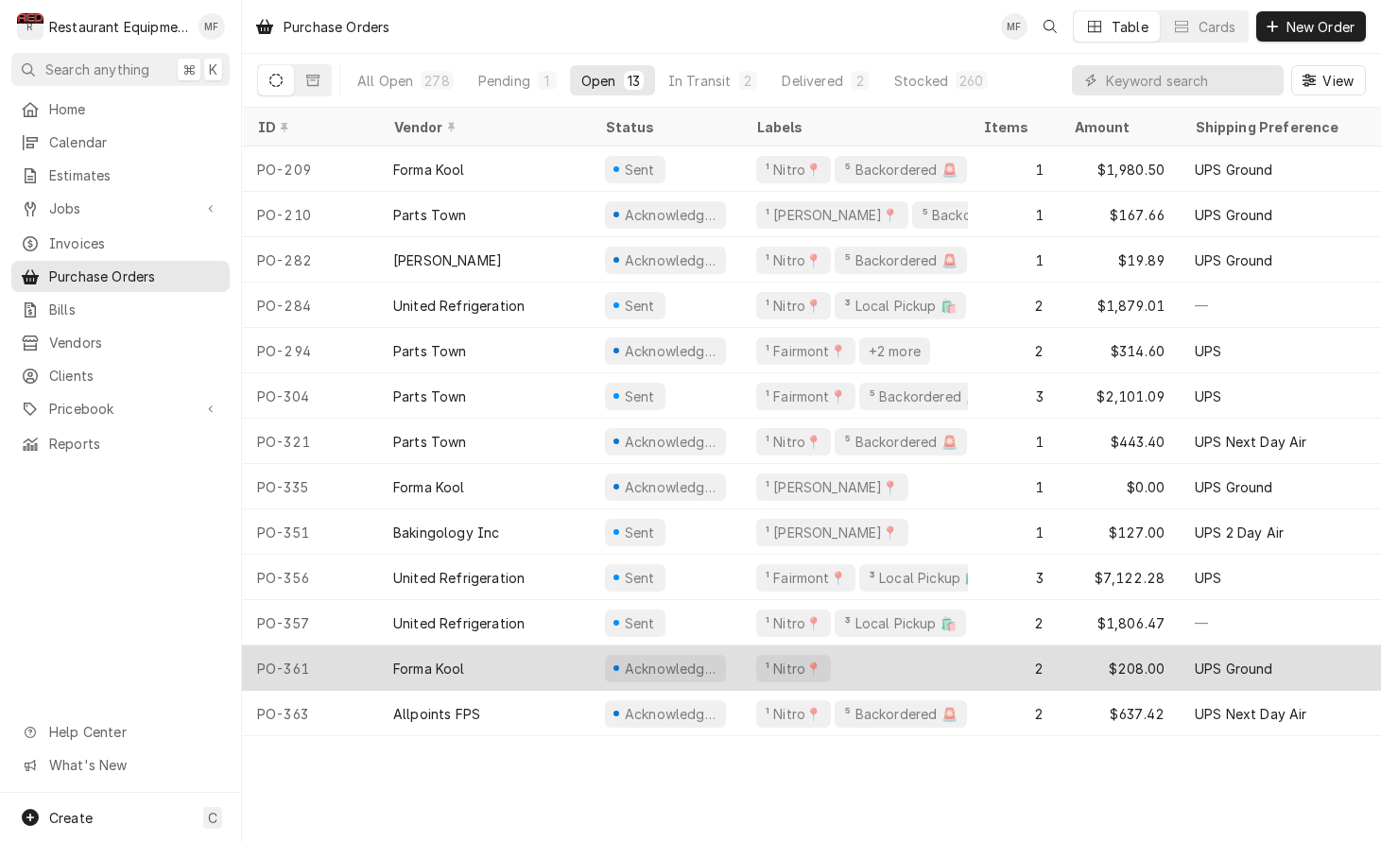
click at [967, 669] on div "¹ Nitro📍" at bounding box center [854, 667] width 227 height 45
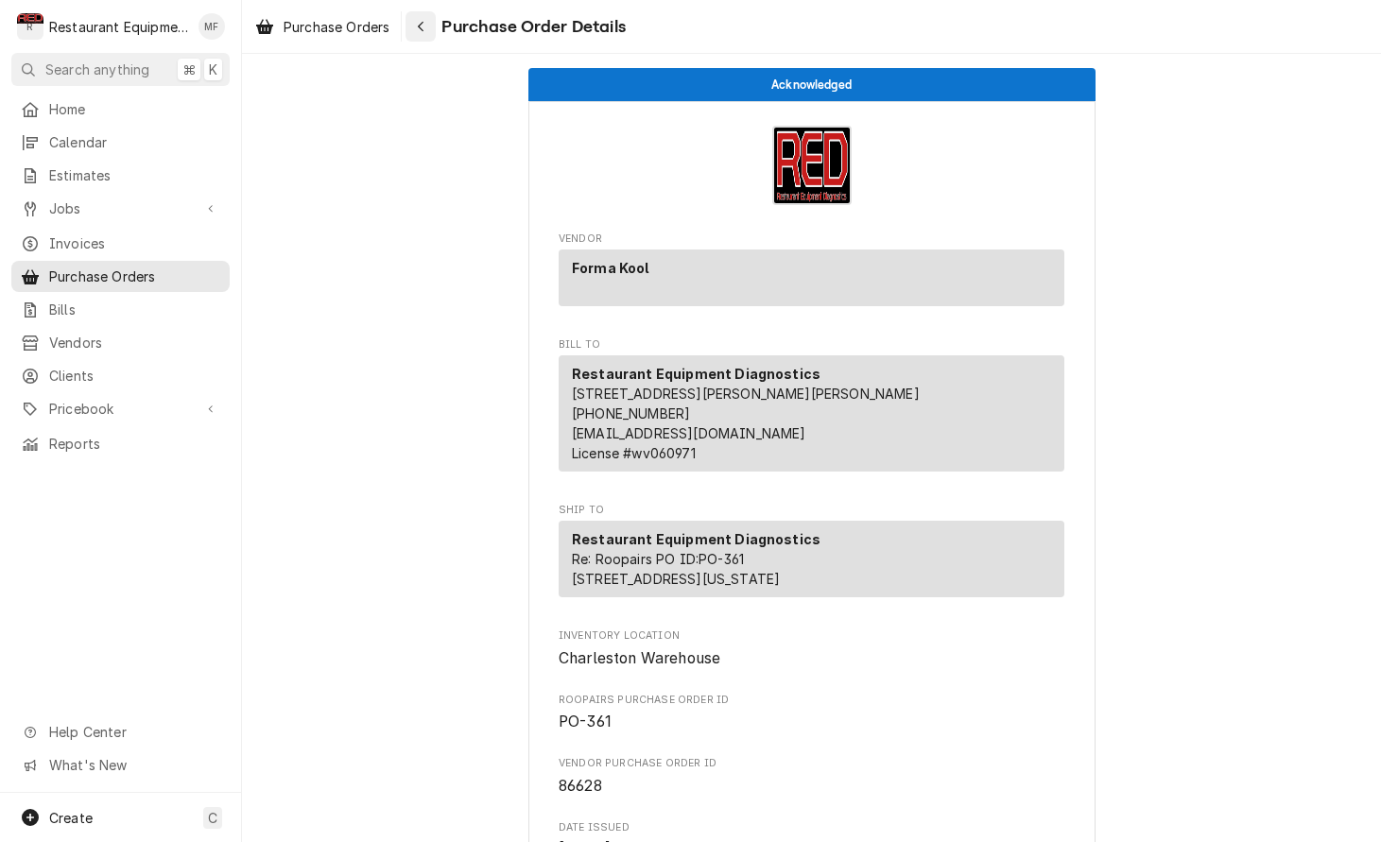
click at [423, 27] on icon "Navigate back" at bounding box center [421, 26] width 9 height 13
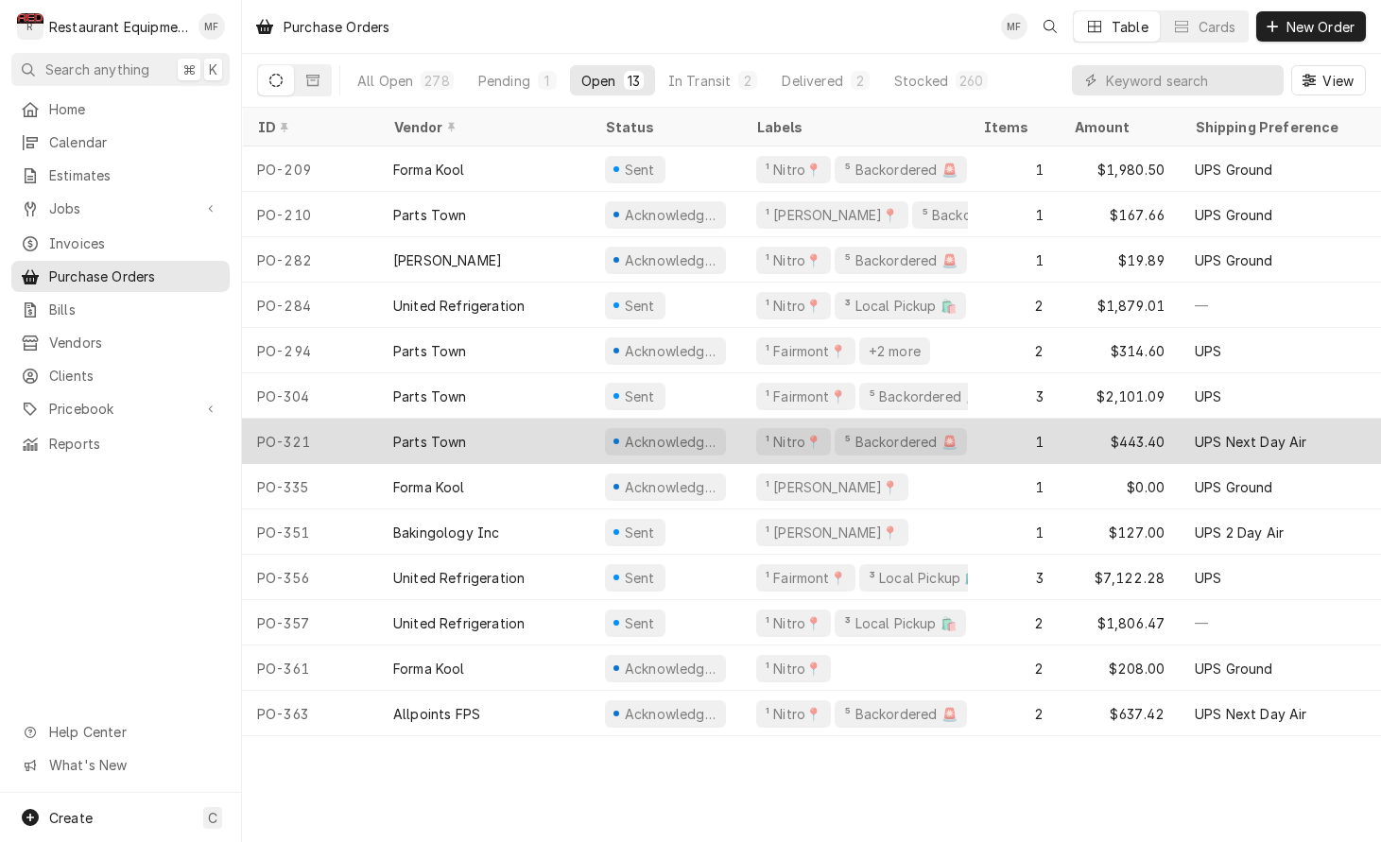
click at [982, 440] on div "1" at bounding box center [1013, 441] width 91 height 45
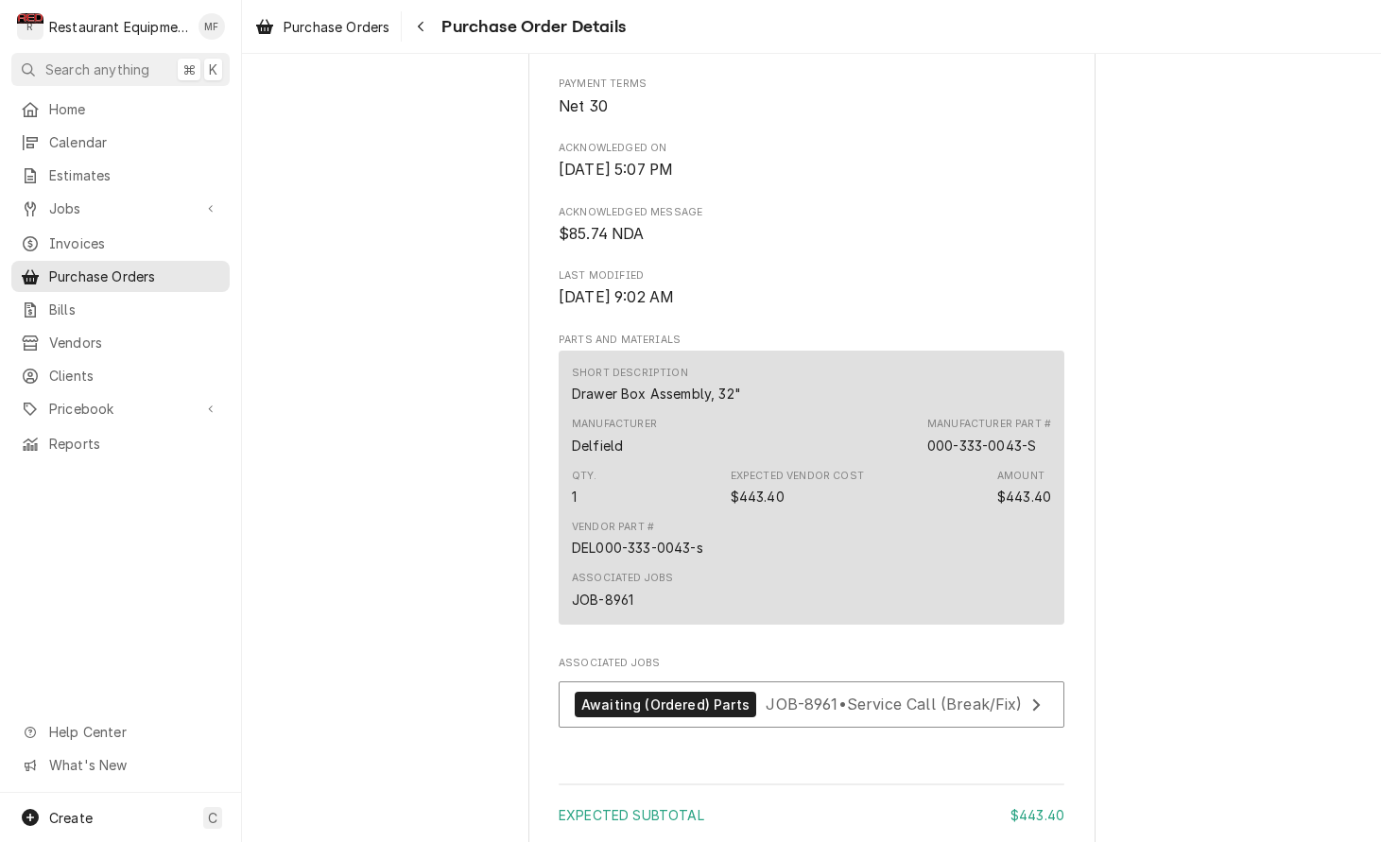
scroll to position [955, 0]
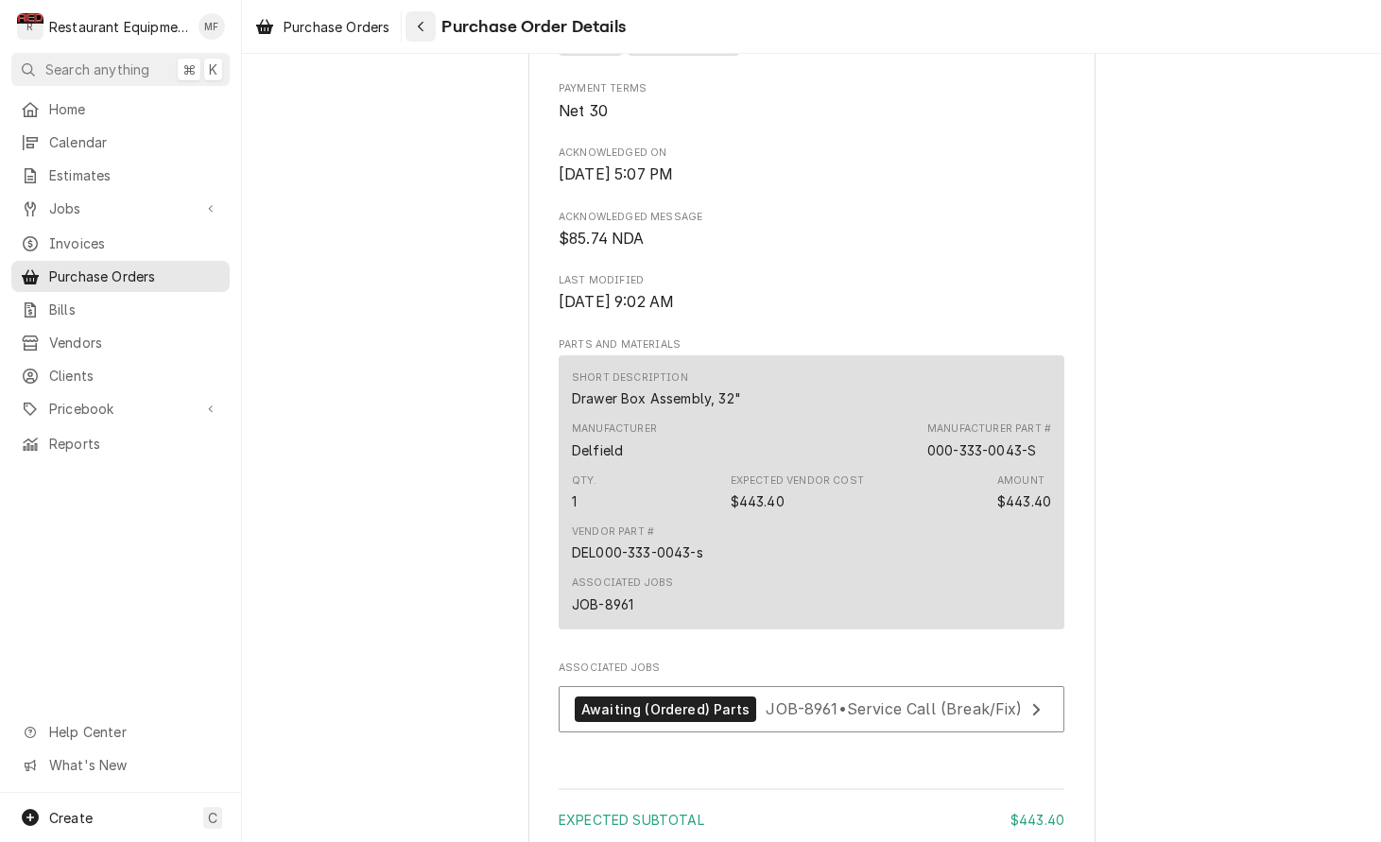
click at [434, 30] on button "Navigate back" at bounding box center [420, 26] width 30 height 30
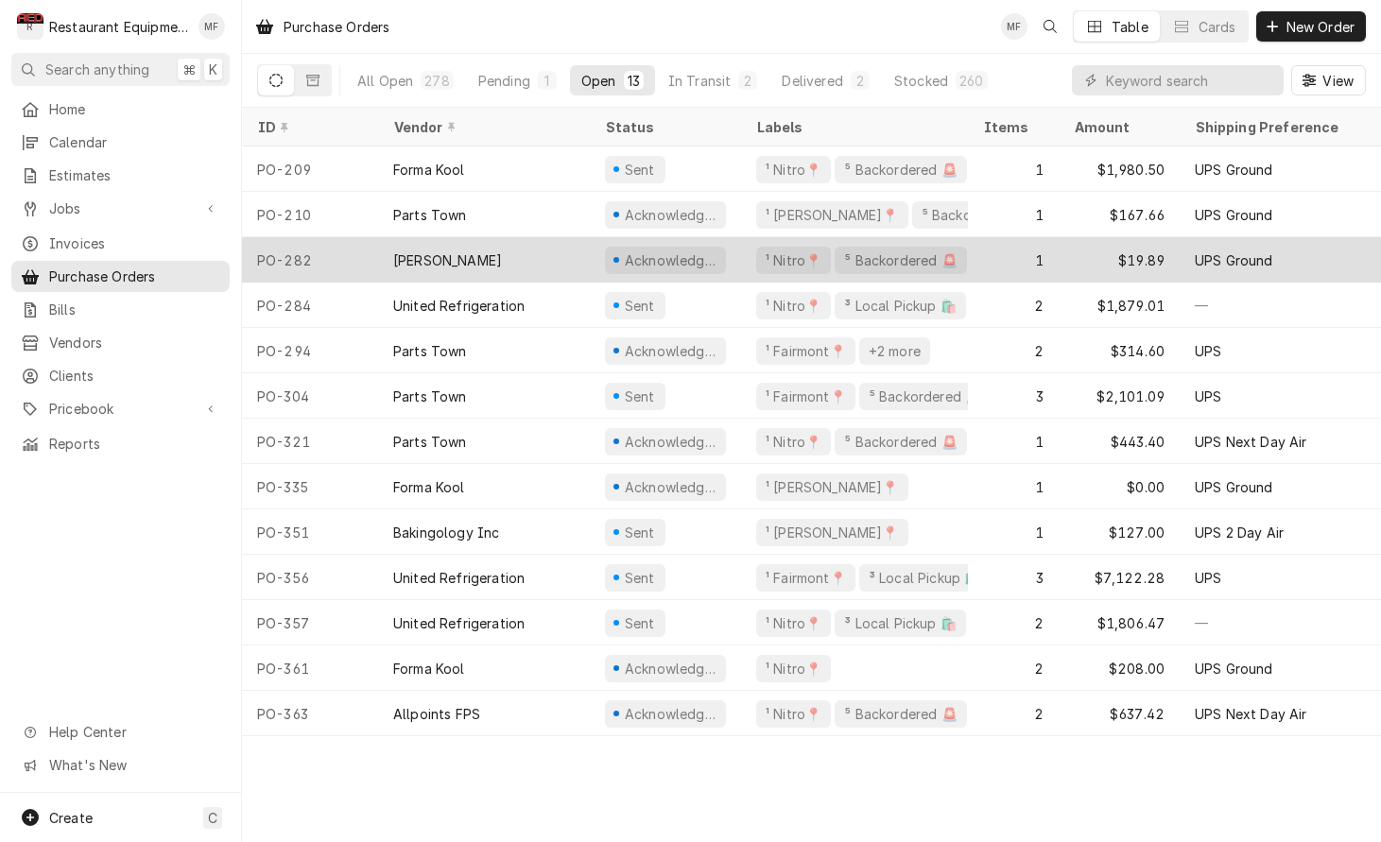
click at [992, 254] on div "1" at bounding box center [1013, 259] width 91 height 45
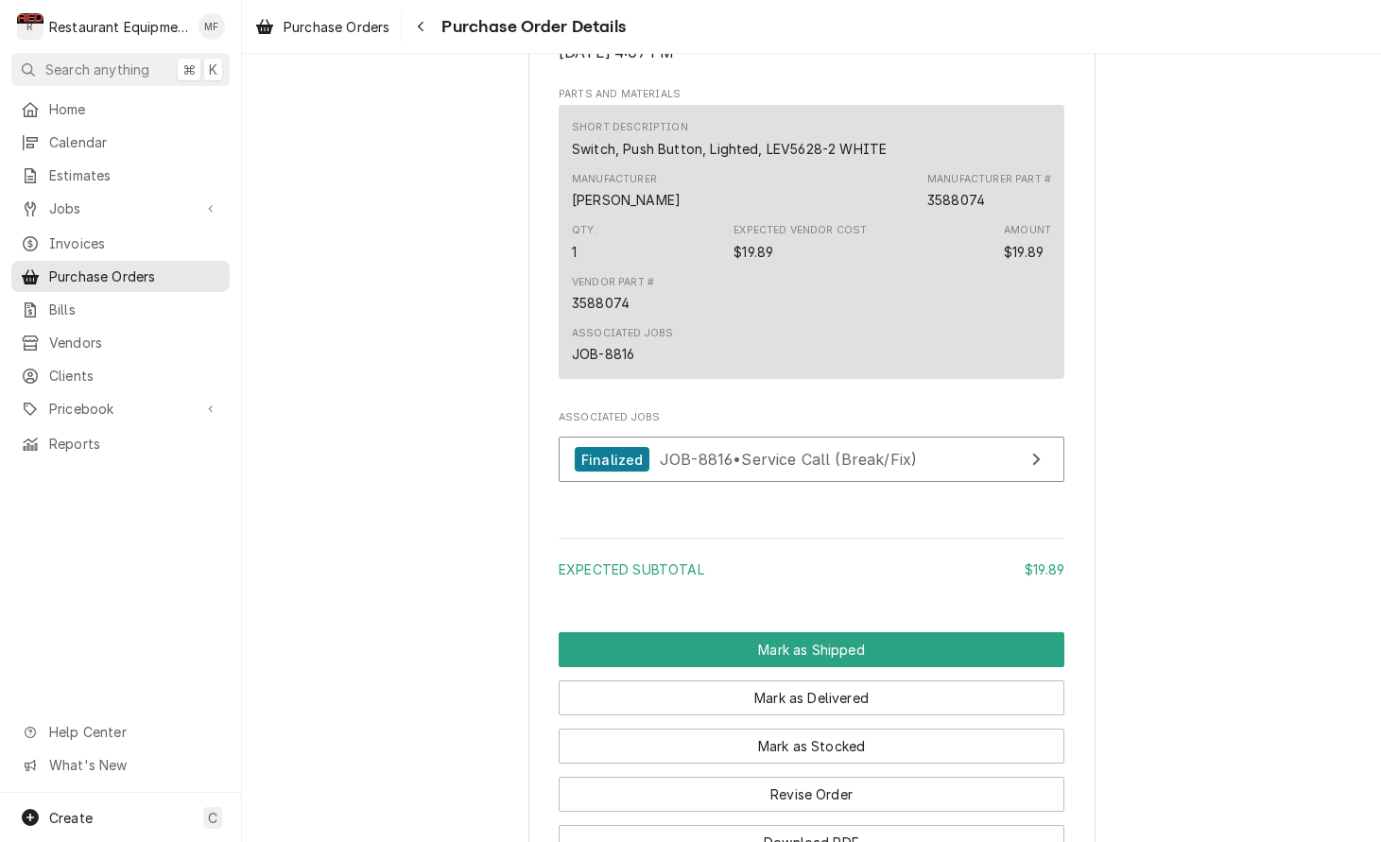
scroll to position [1127, 0]
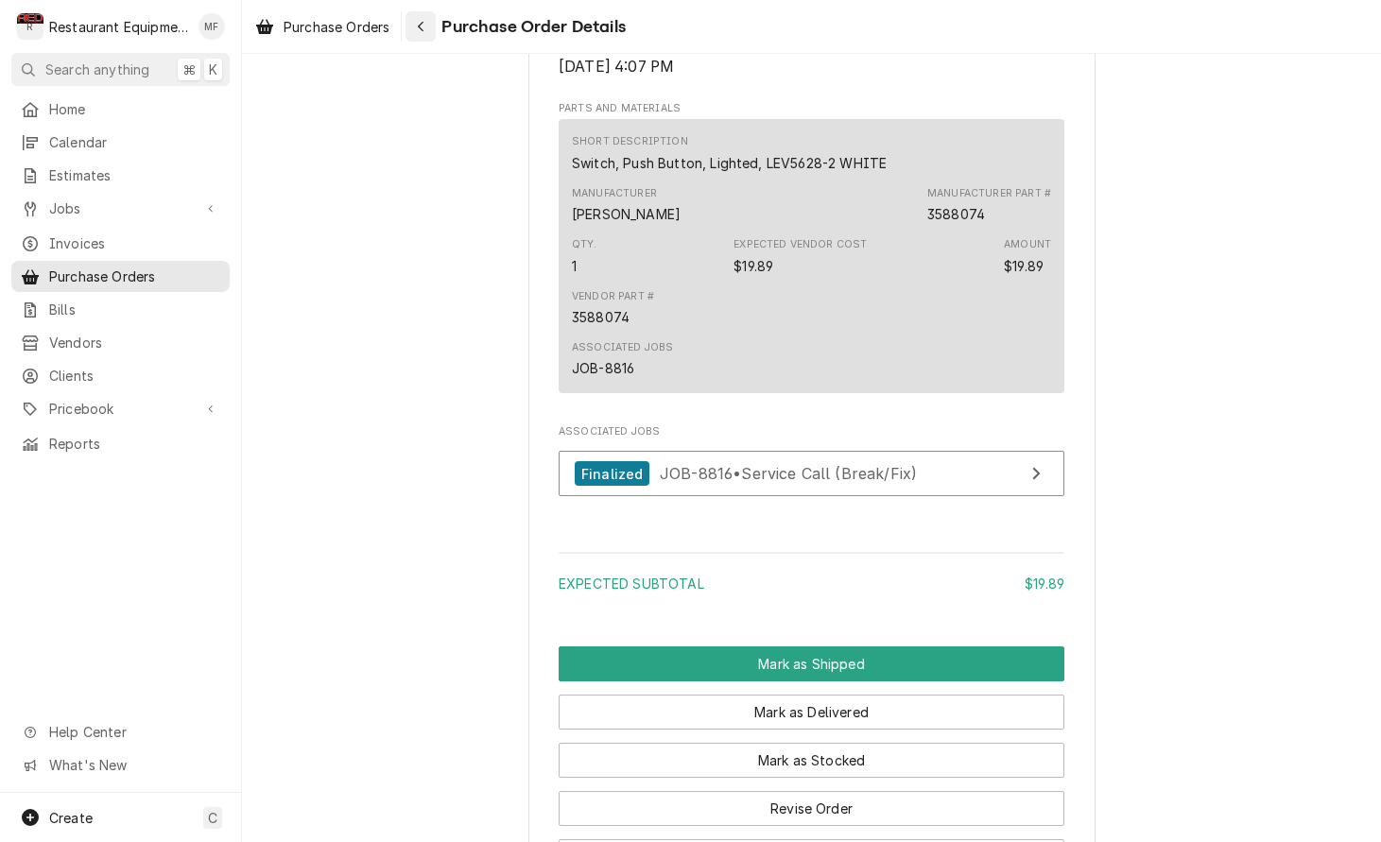
click at [424, 32] on icon "Navigate back" at bounding box center [421, 26] width 9 height 13
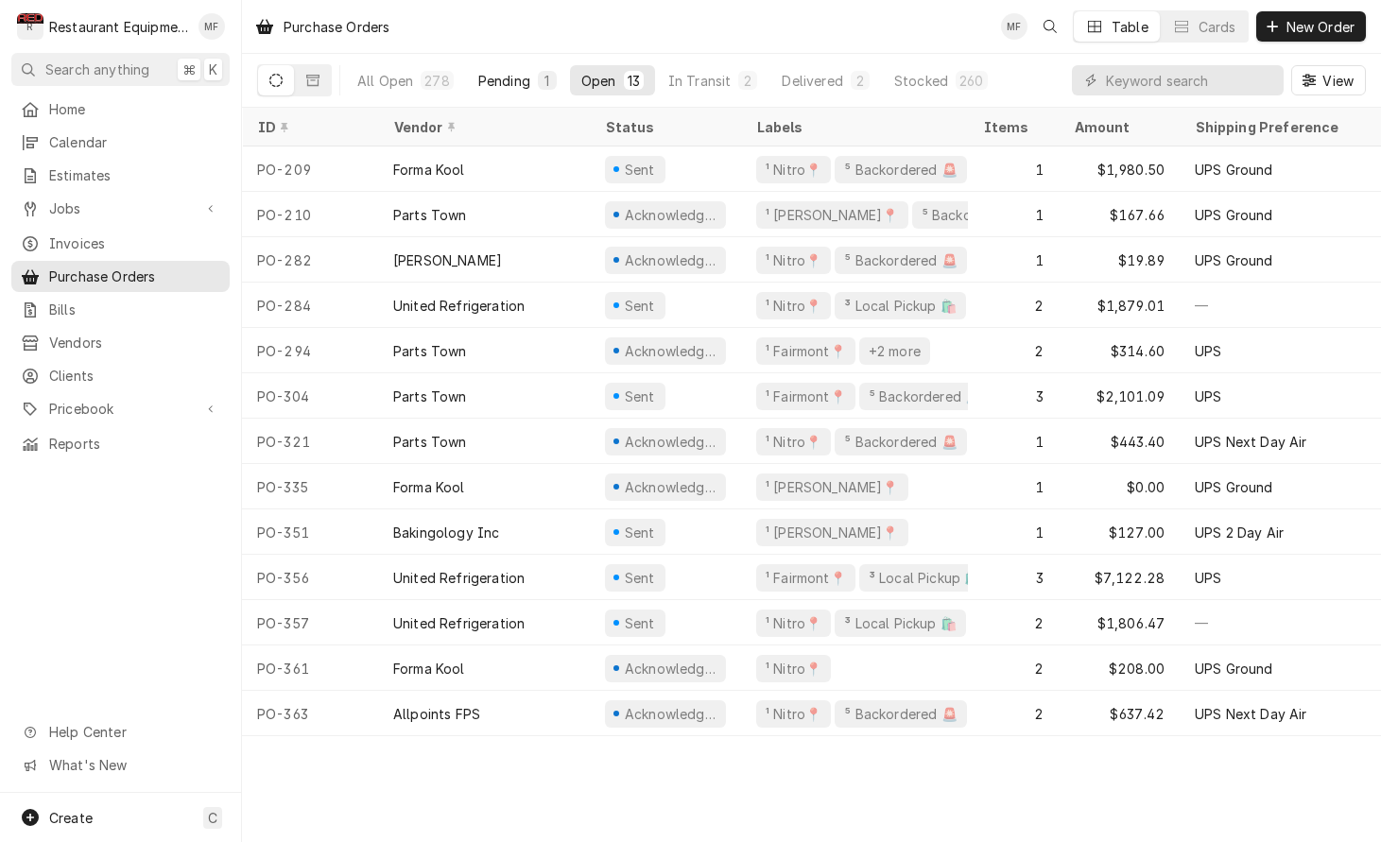
click at [528, 82] on button "Pending 1" at bounding box center [517, 80] width 101 height 30
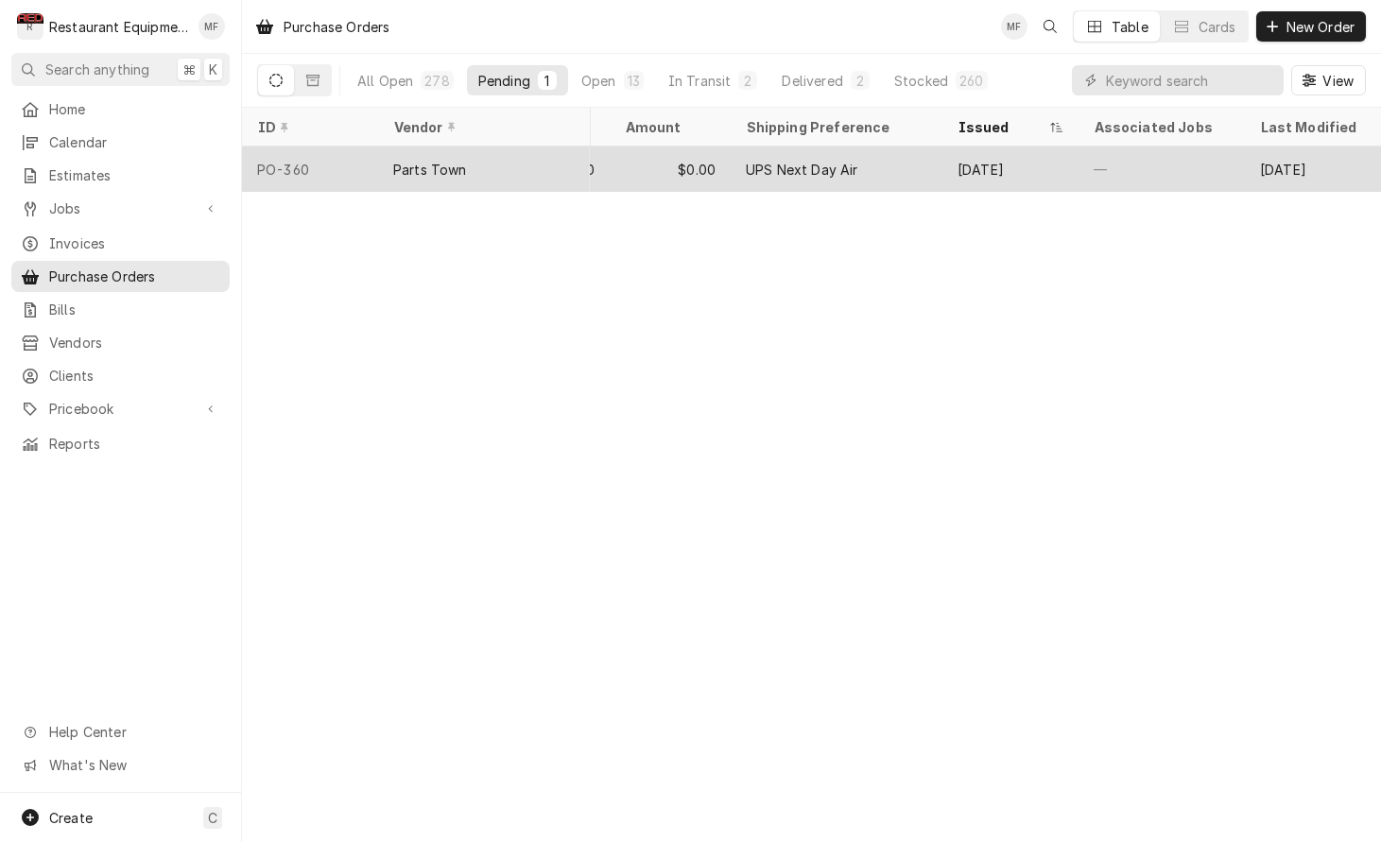
scroll to position [0, 450]
click at [1030, 167] on div "[DATE]" at bounding box center [1010, 168] width 136 height 45
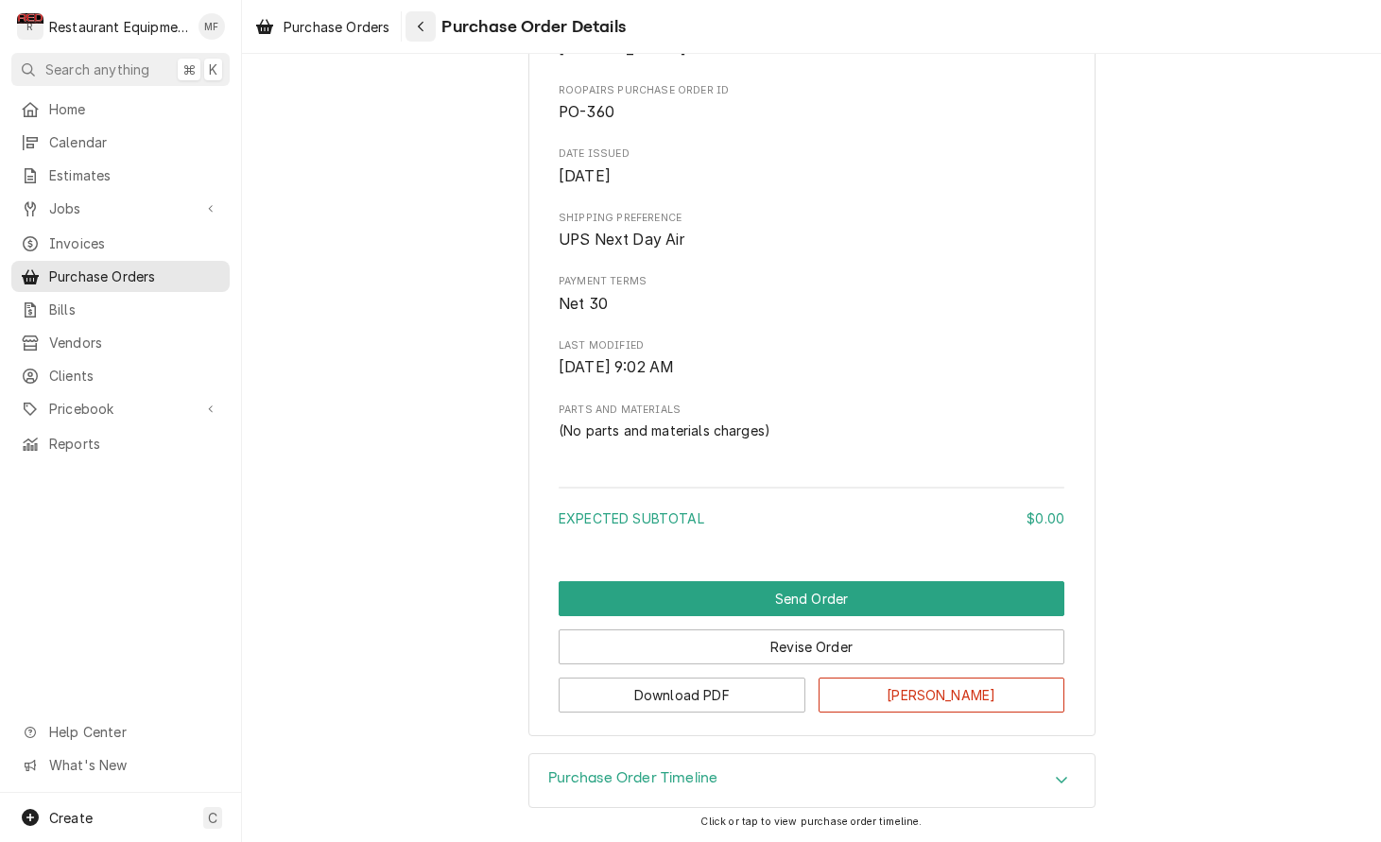
click at [430, 28] on div "Navigate back" at bounding box center [420, 26] width 19 height 19
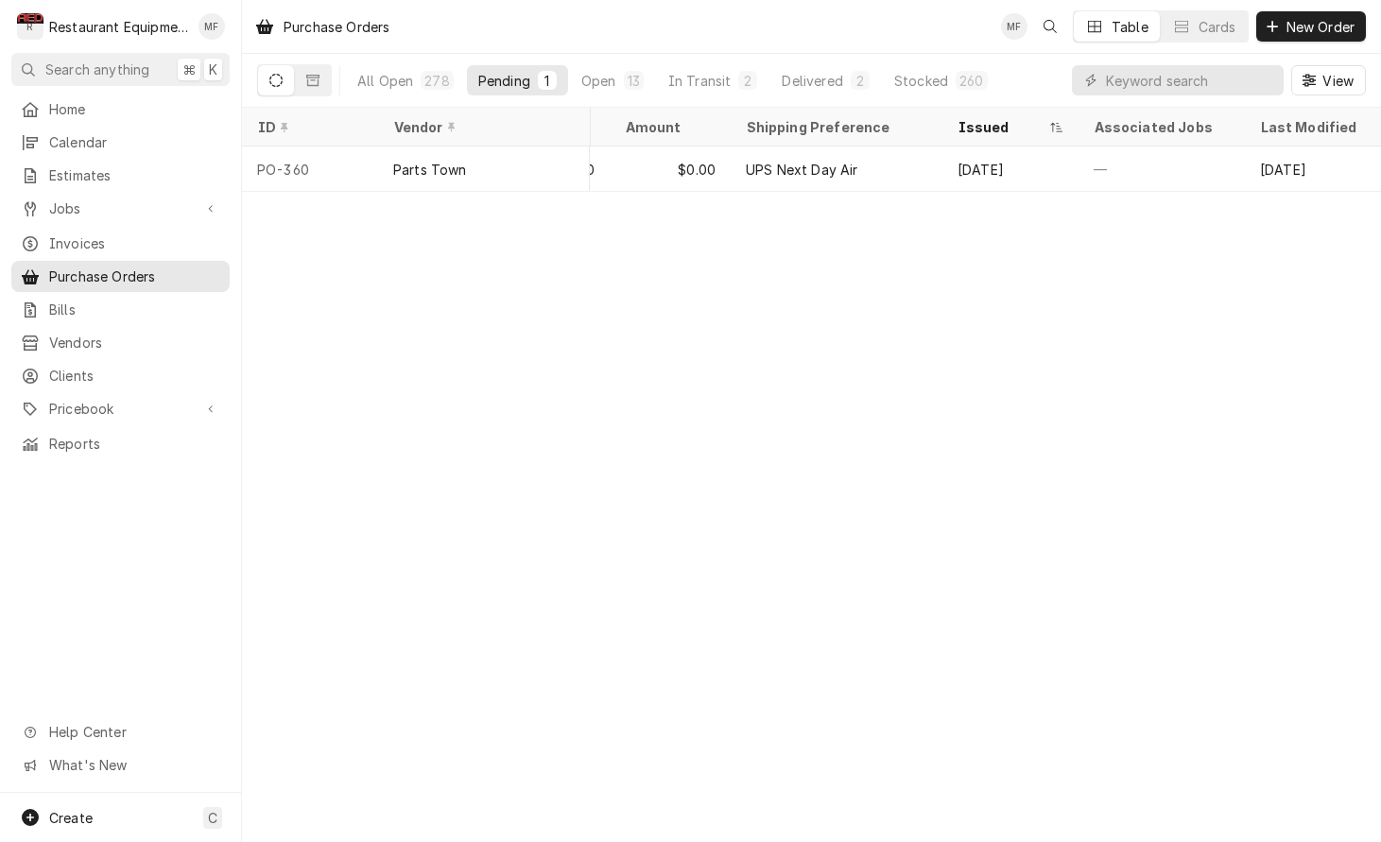
scroll to position [0, 449]
click at [600, 90] on button "Open 13" at bounding box center [612, 80] width 85 height 30
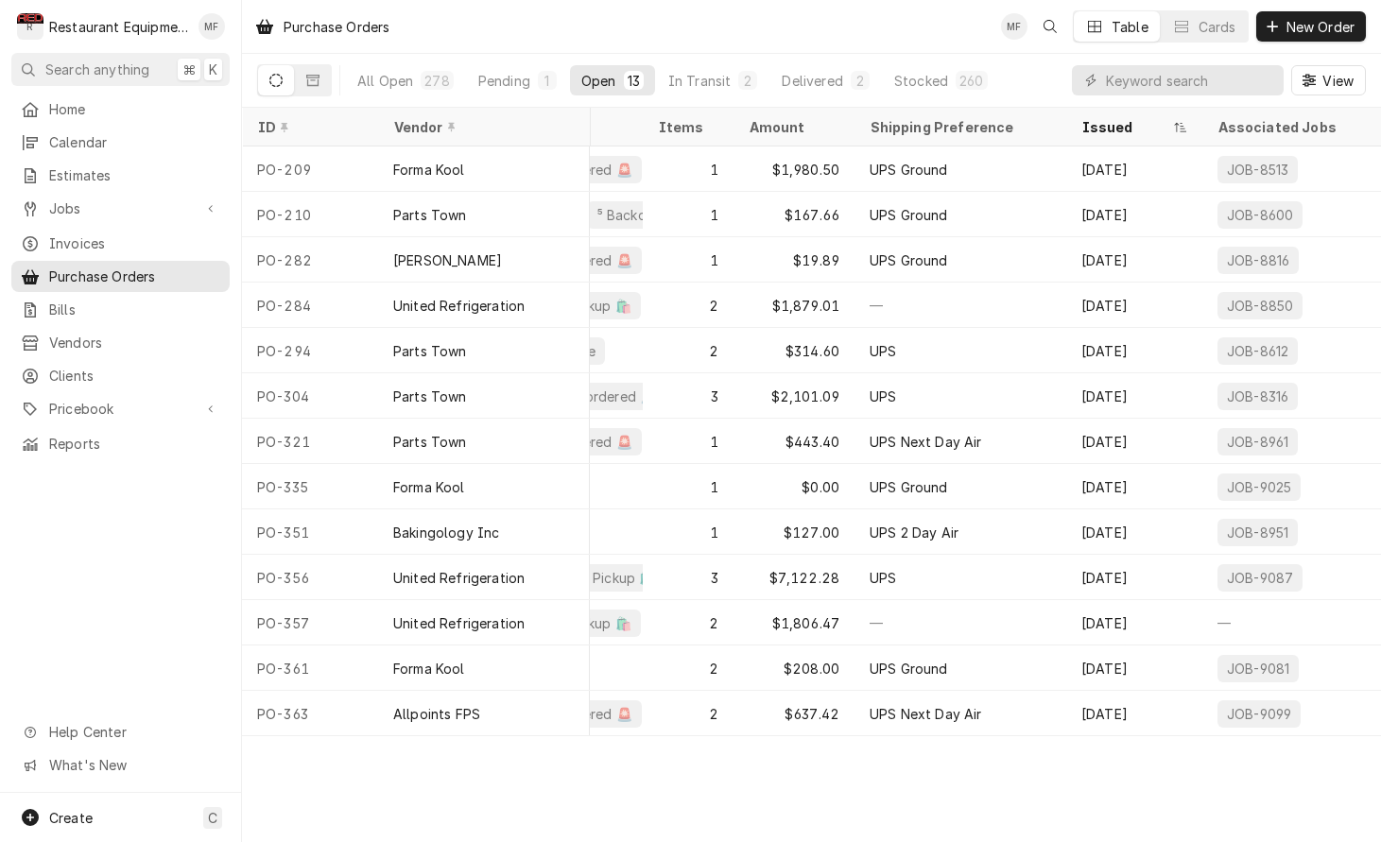
scroll to position [0, 330]
click at [798, 80] on div "Delivered" at bounding box center [811, 81] width 60 height 20
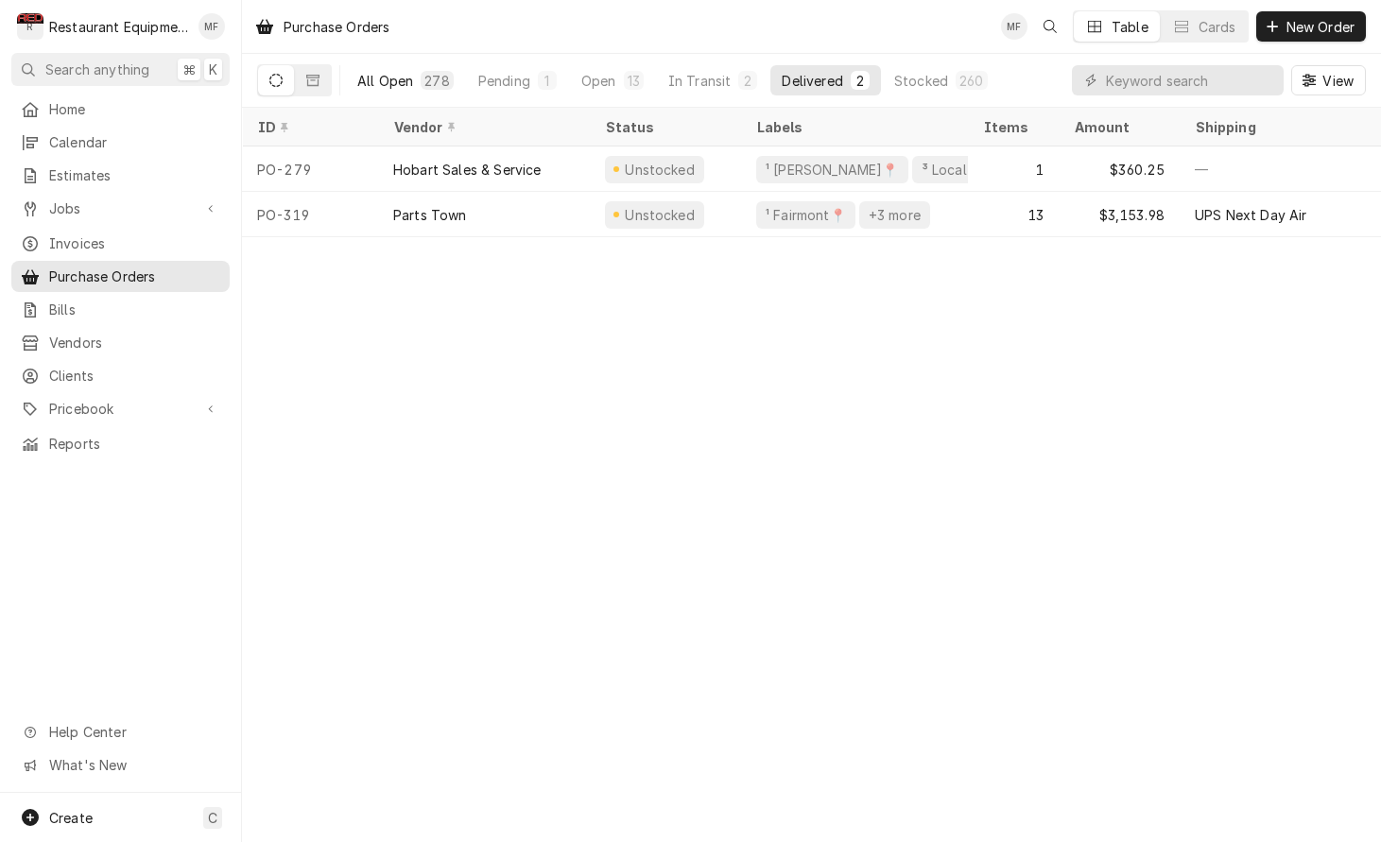
scroll to position [0, 0]
click at [529, 76] on button "Pending 1" at bounding box center [517, 80] width 101 height 30
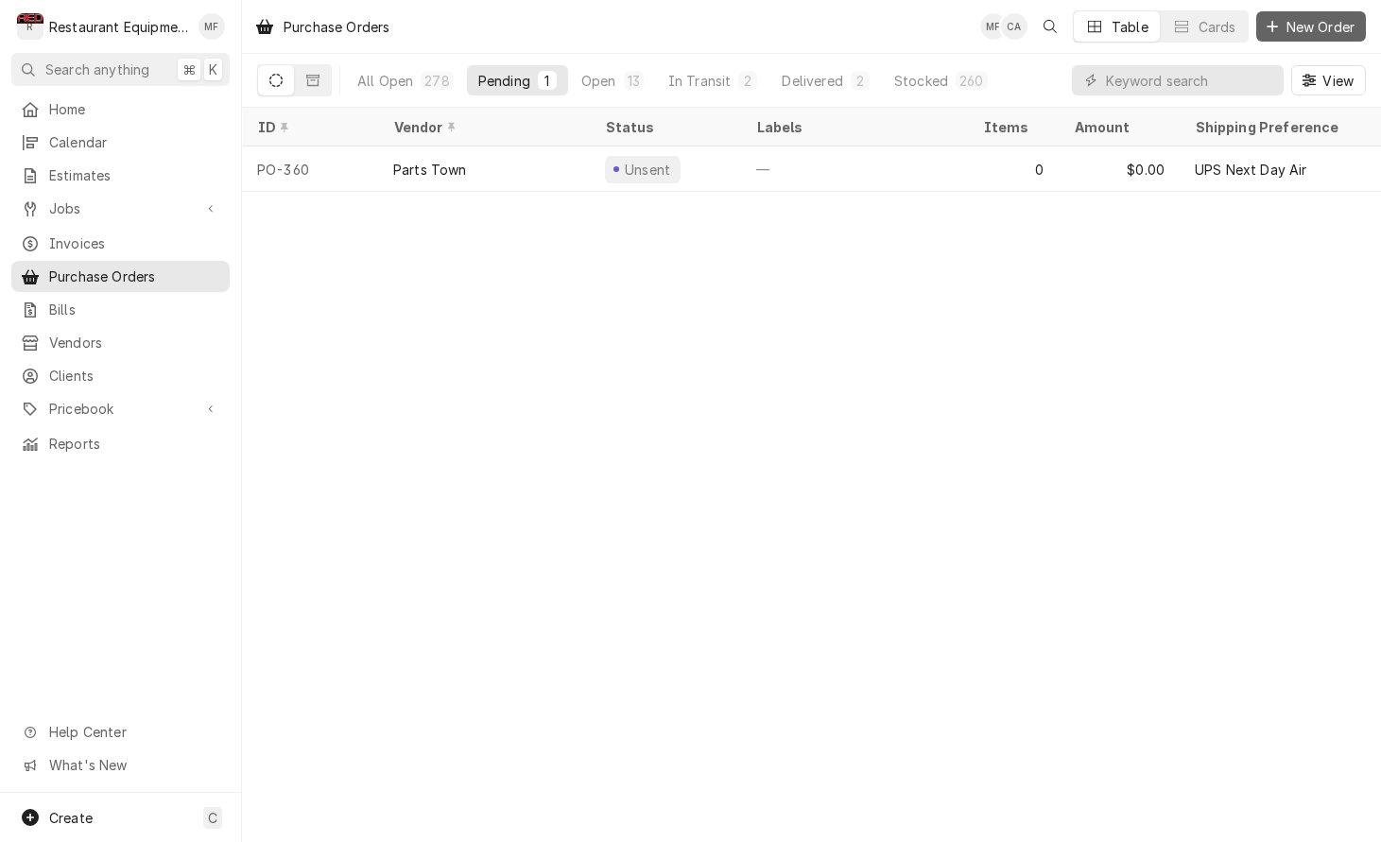
click at [1288, 26] on span "New Order" at bounding box center [1320, 27] width 76 height 20
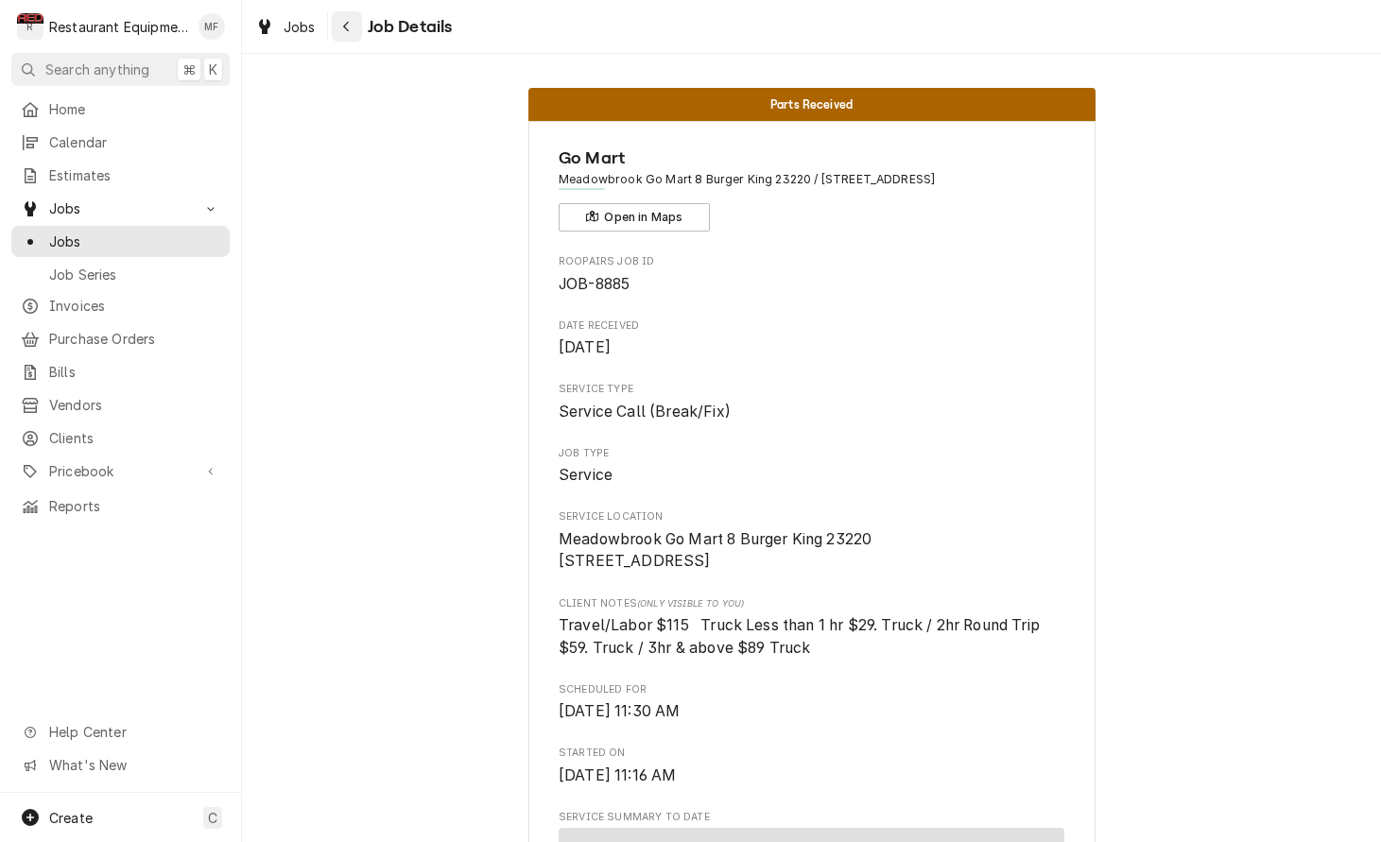
click at [350, 31] on icon "Navigate back" at bounding box center [346, 26] width 9 height 13
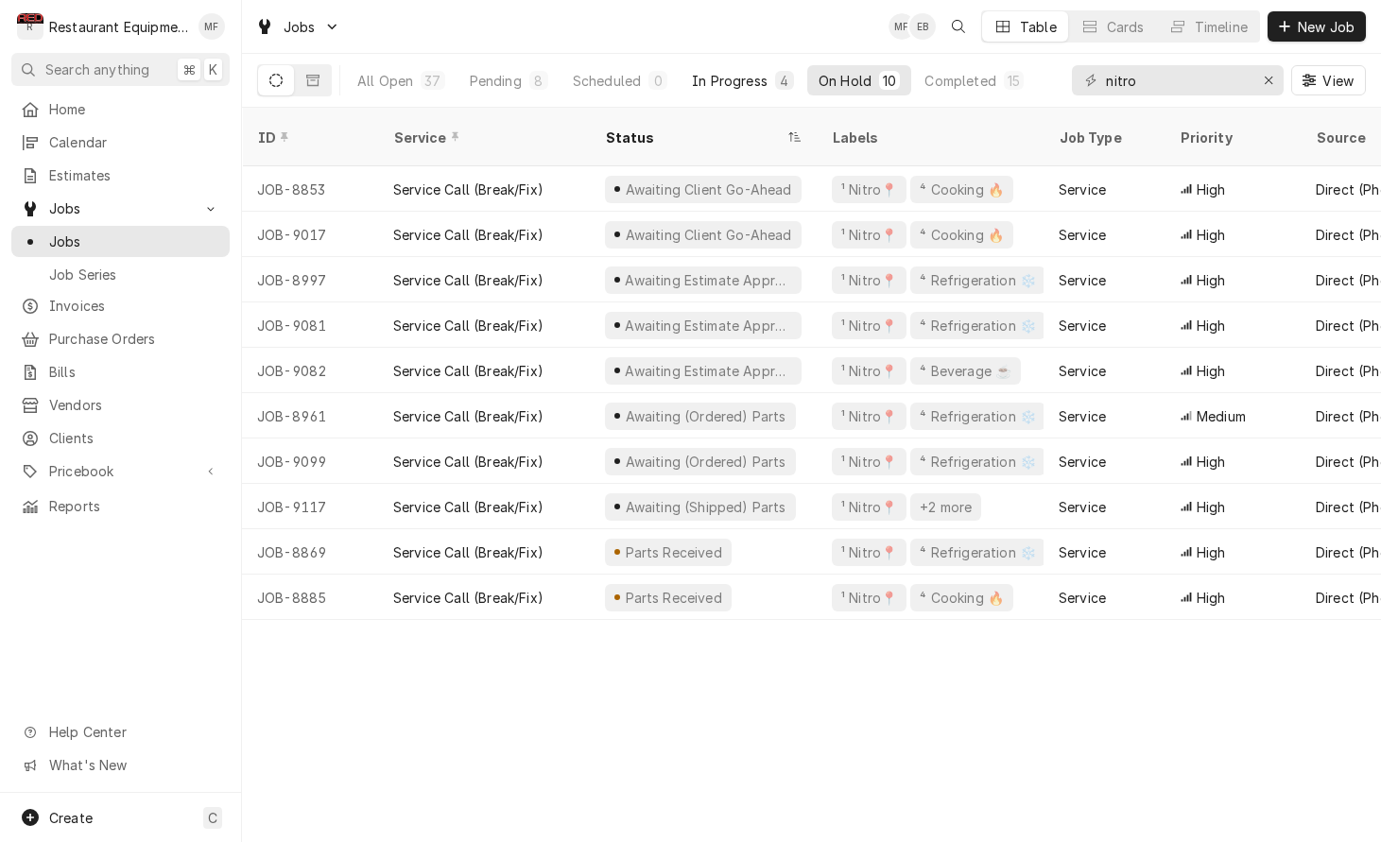
click at [761, 90] on button "In Progress 4" at bounding box center [742, 80] width 125 height 30
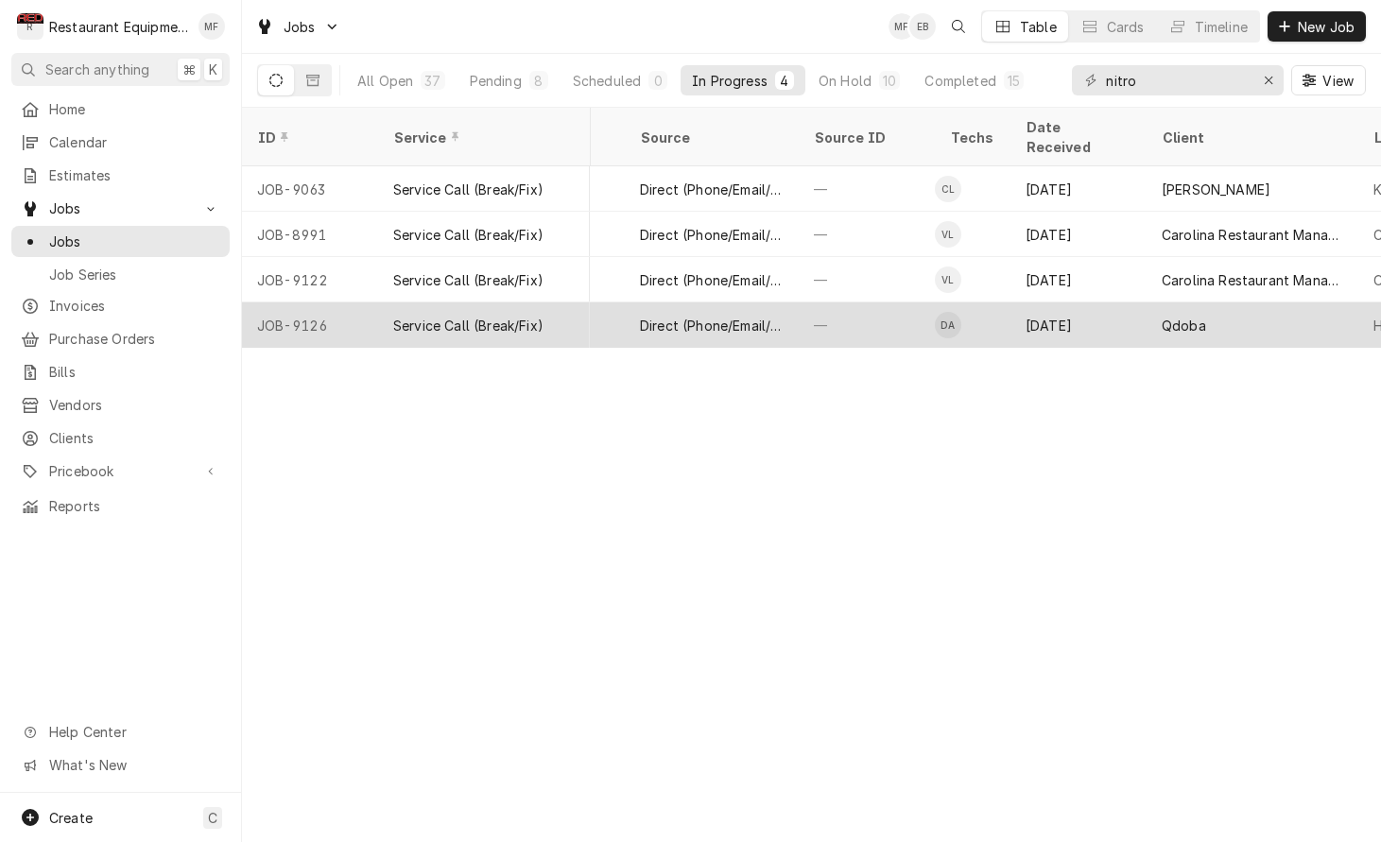
scroll to position [0, 678]
click at [1041, 303] on div "[DATE]" at bounding box center [1075, 324] width 136 height 45
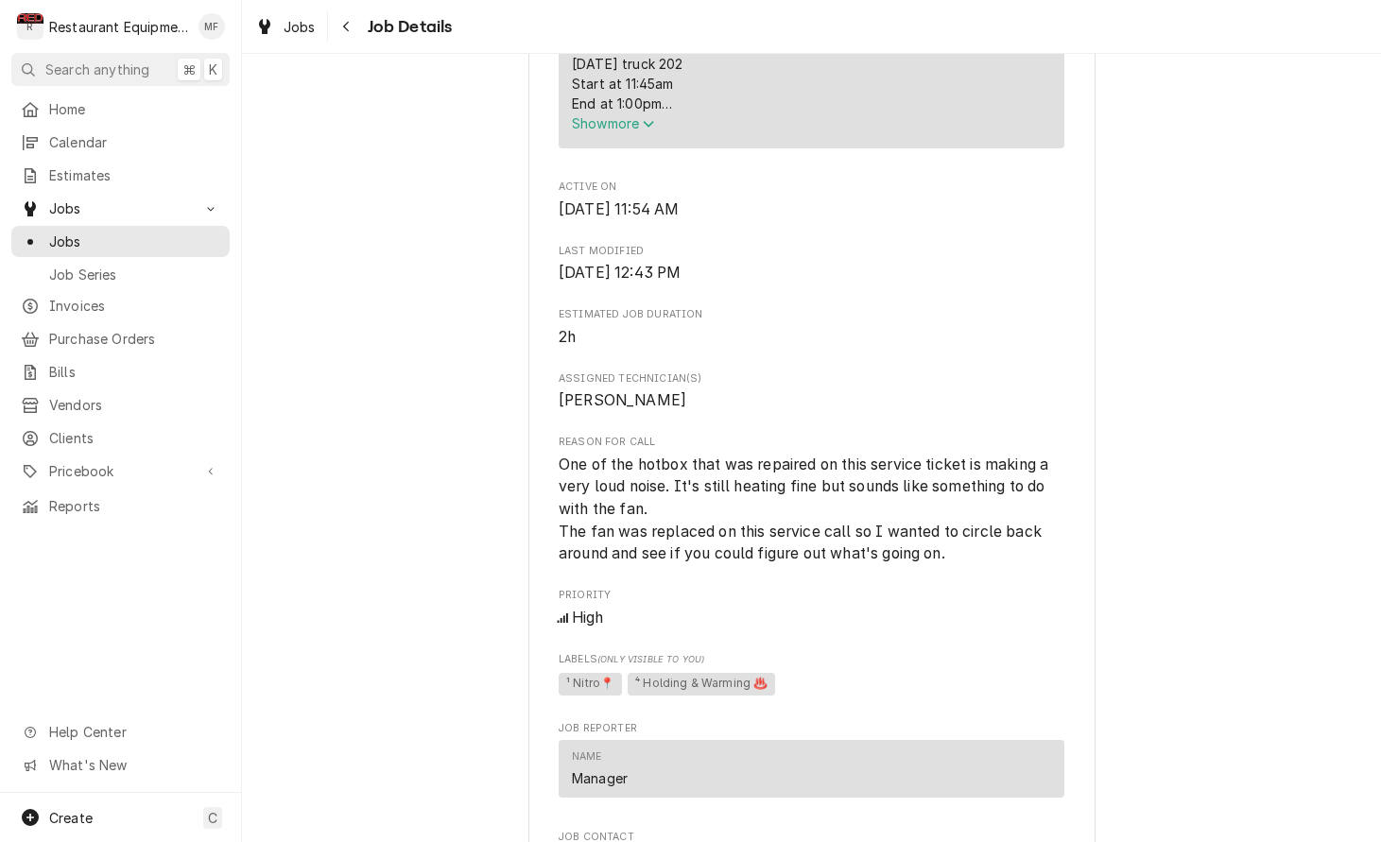
scroll to position [854, 0]
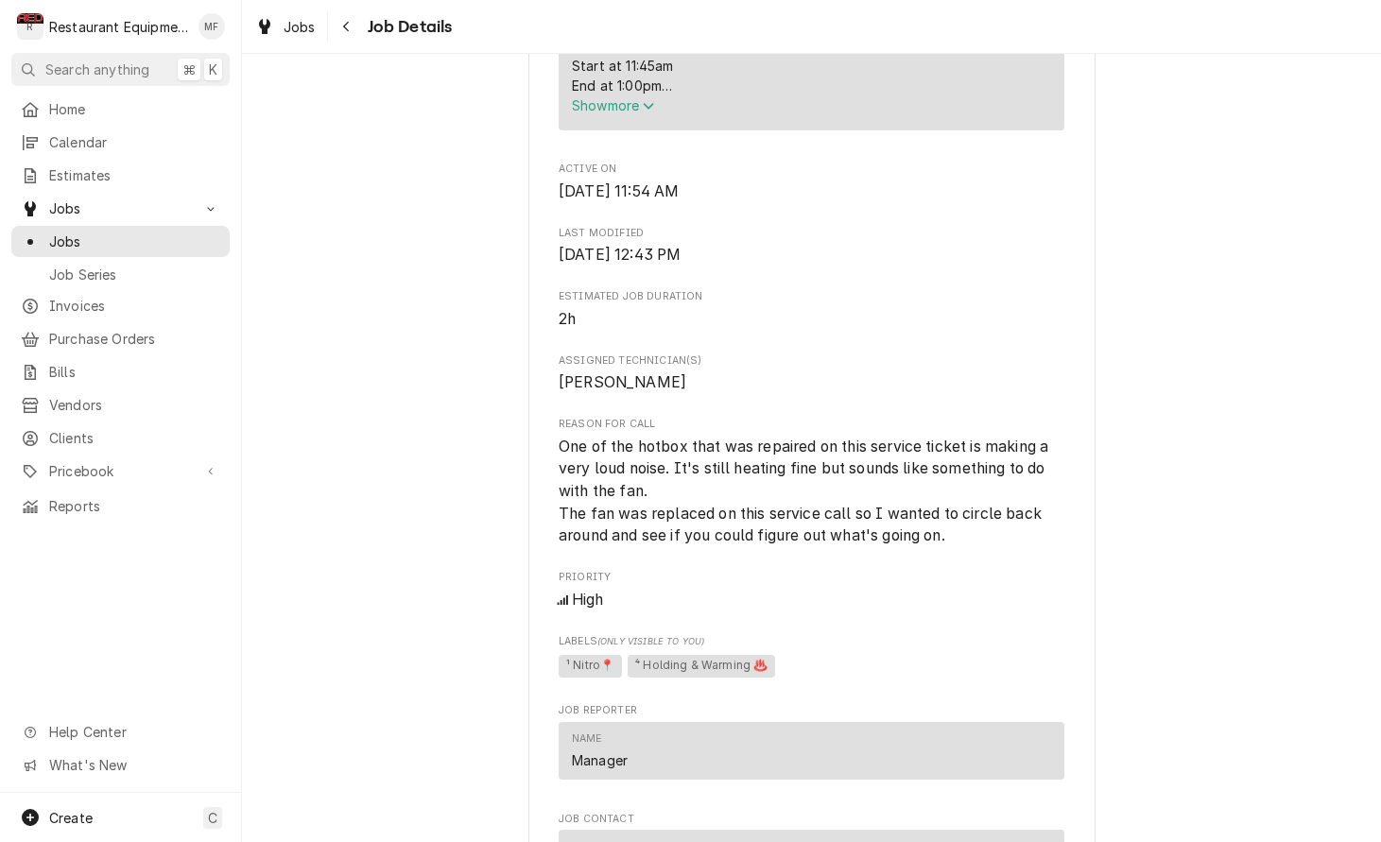
click at [637, 110] on span "Show more" at bounding box center [613, 105] width 83 height 16
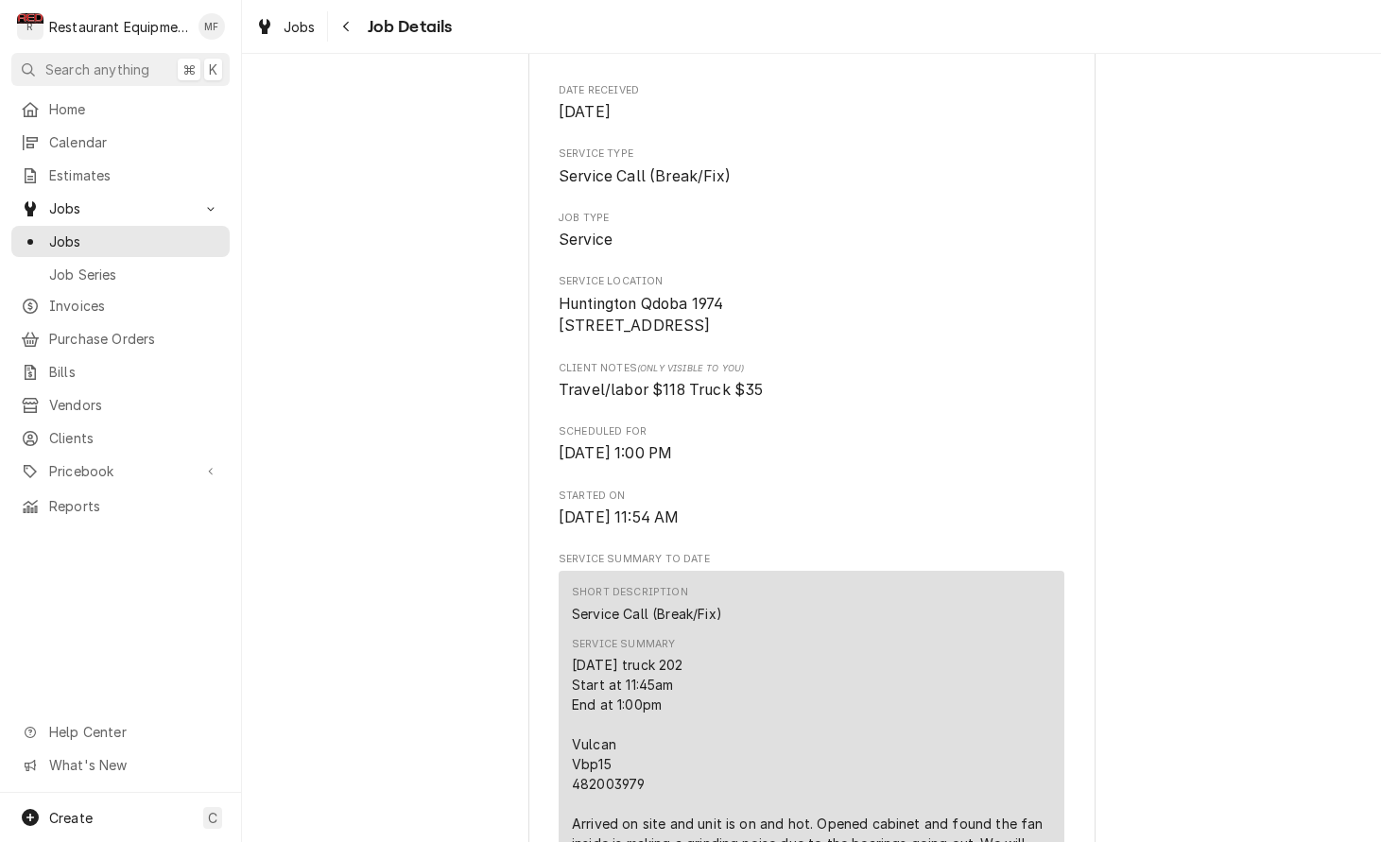
scroll to position [225, 0]
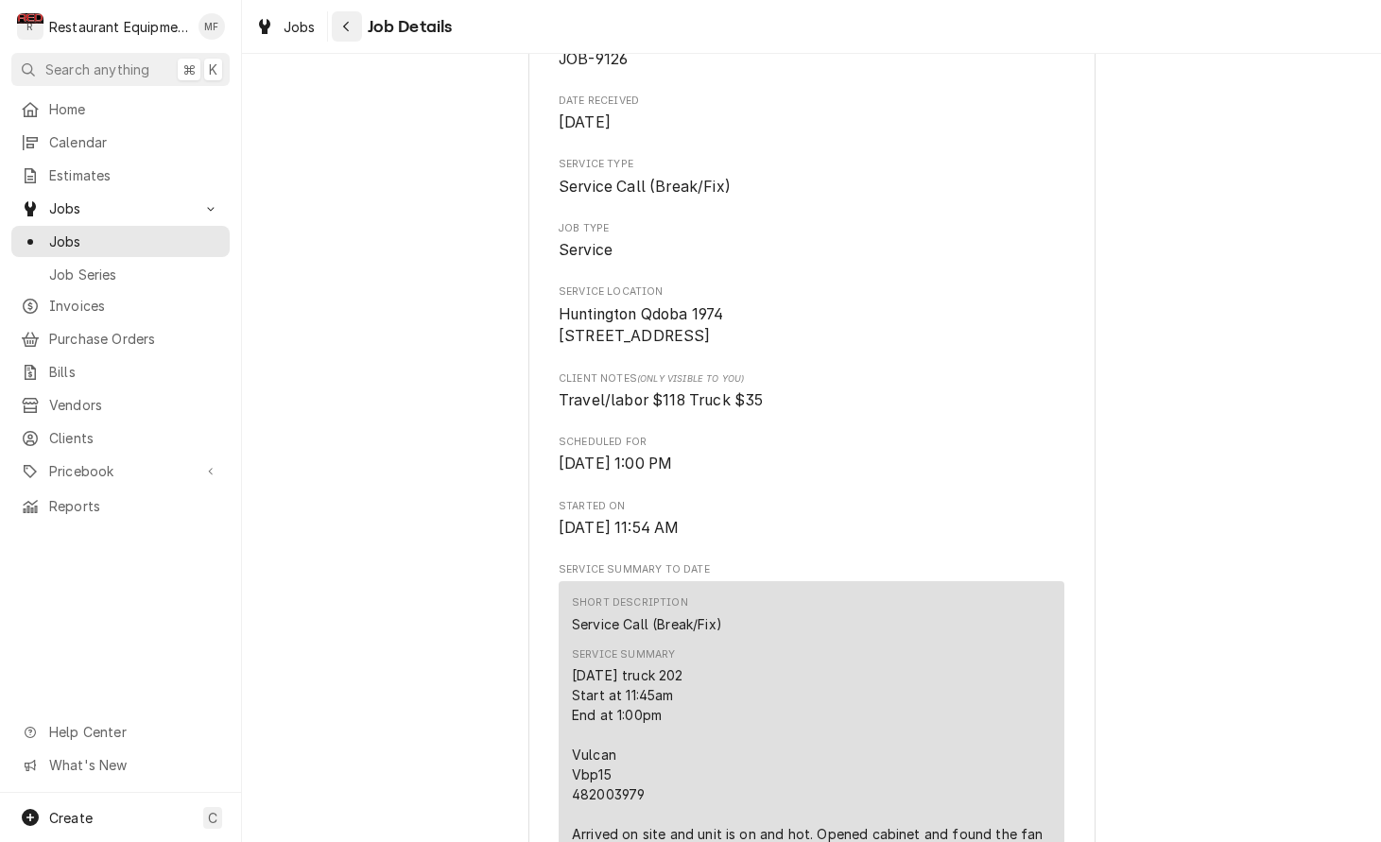
click at [346, 25] on icon "Navigate back" at bounding box center [346, 27] width 6 height 10
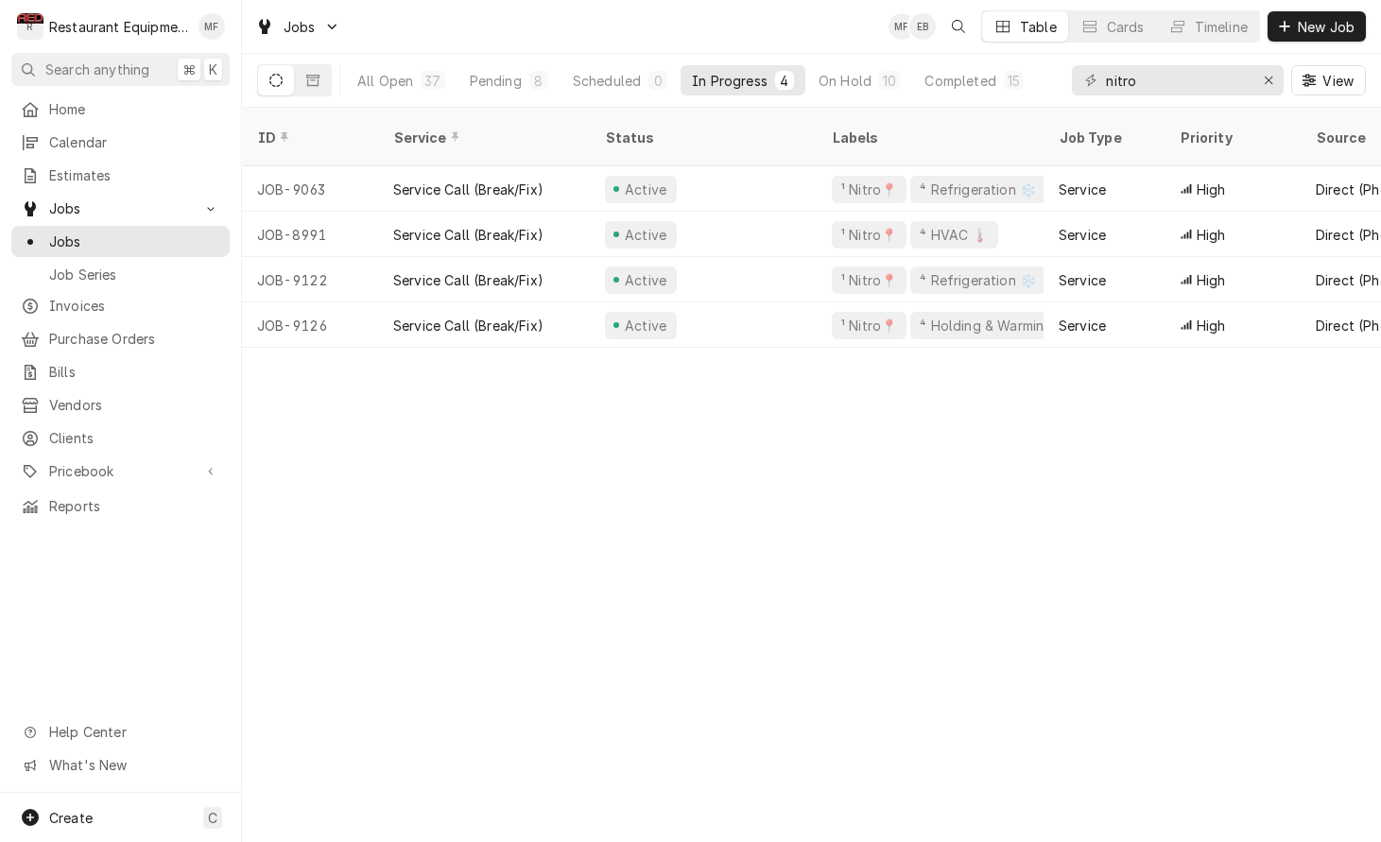
click at [892, 506] on div "ID Service Status Labels Job Type Priority Source Source ID Techs Date Received…" at bounding box center [811, 475] width 1139 height 734
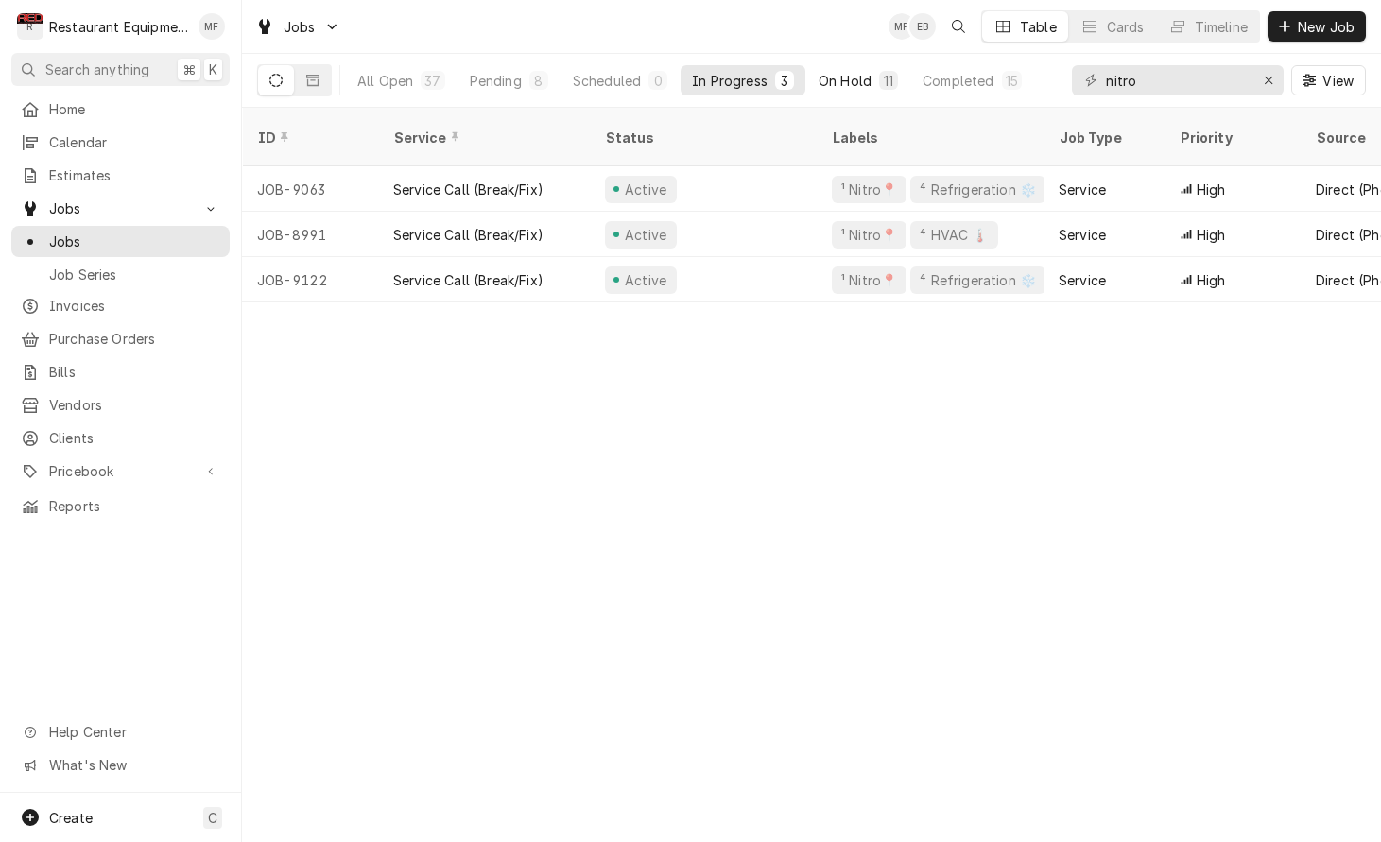
click at [858, 76] on div "On Hold" at bounding box center [844, 81] width 53 height 20
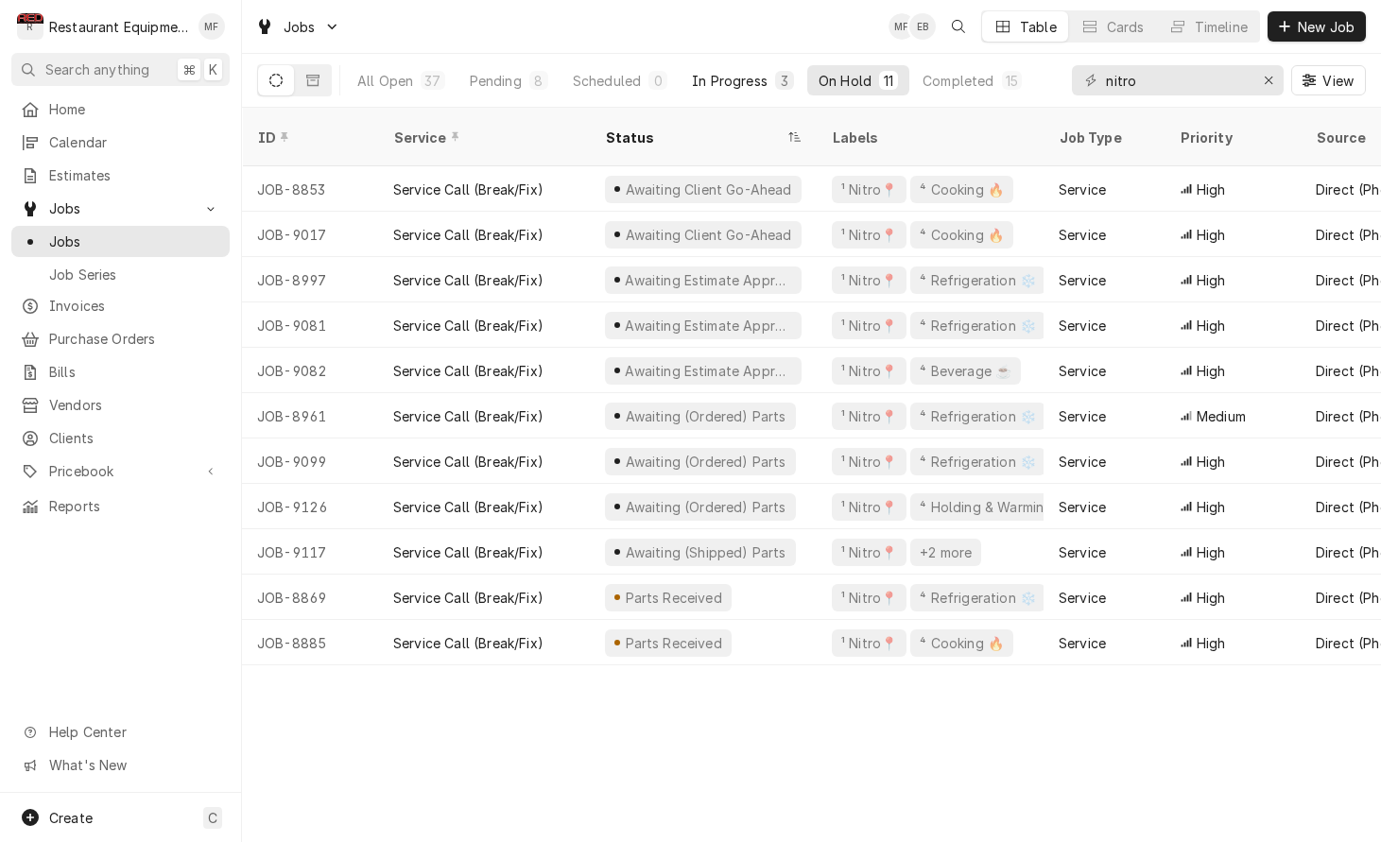
click at [765, 83] on div "In Progress" at bounding box center [730, 81] width 76 height 20
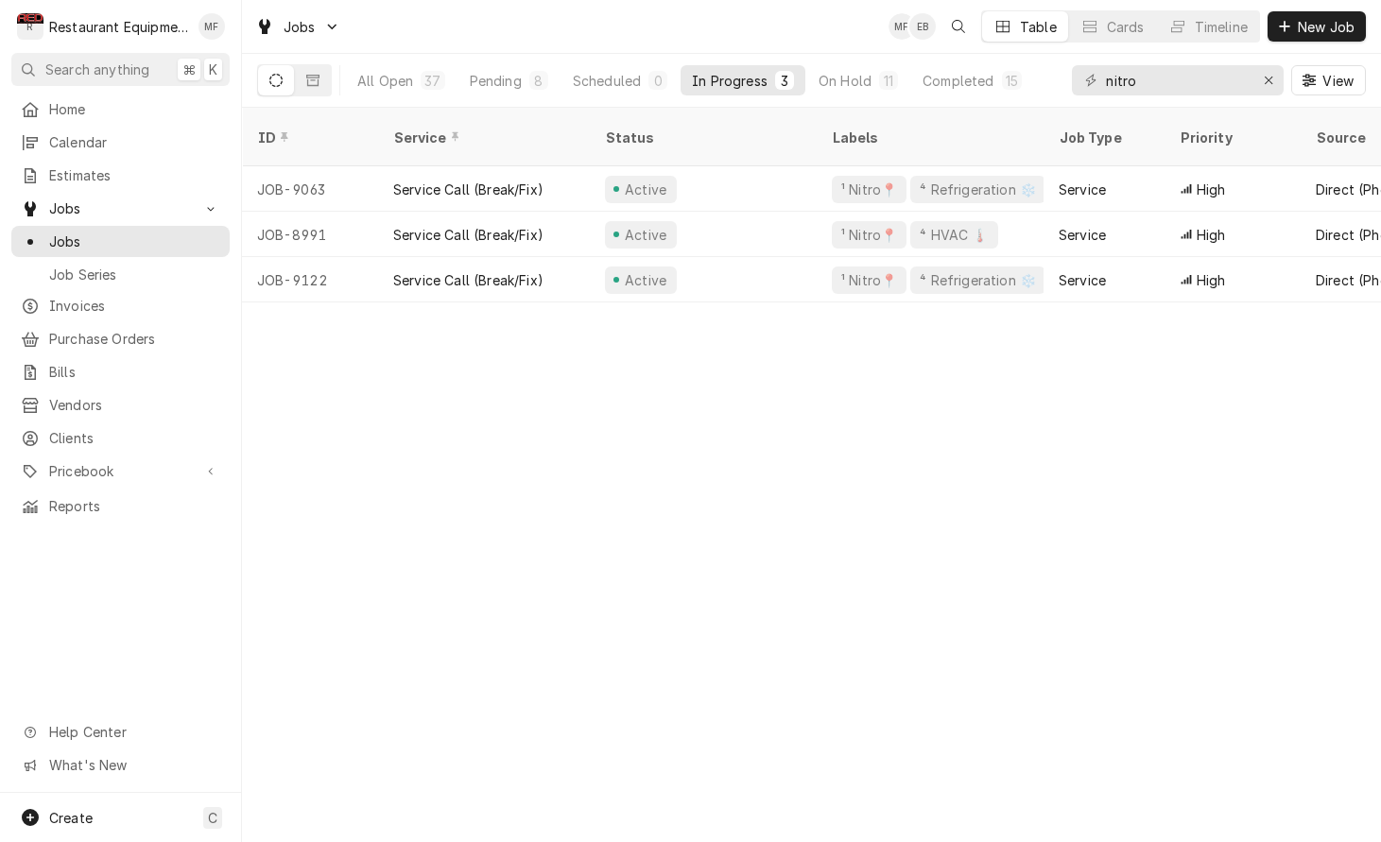
scroll to position [0, -2]
click at [875, 81] on button "On Hold 11" at bounding box center [858, 80] width 102 height 30
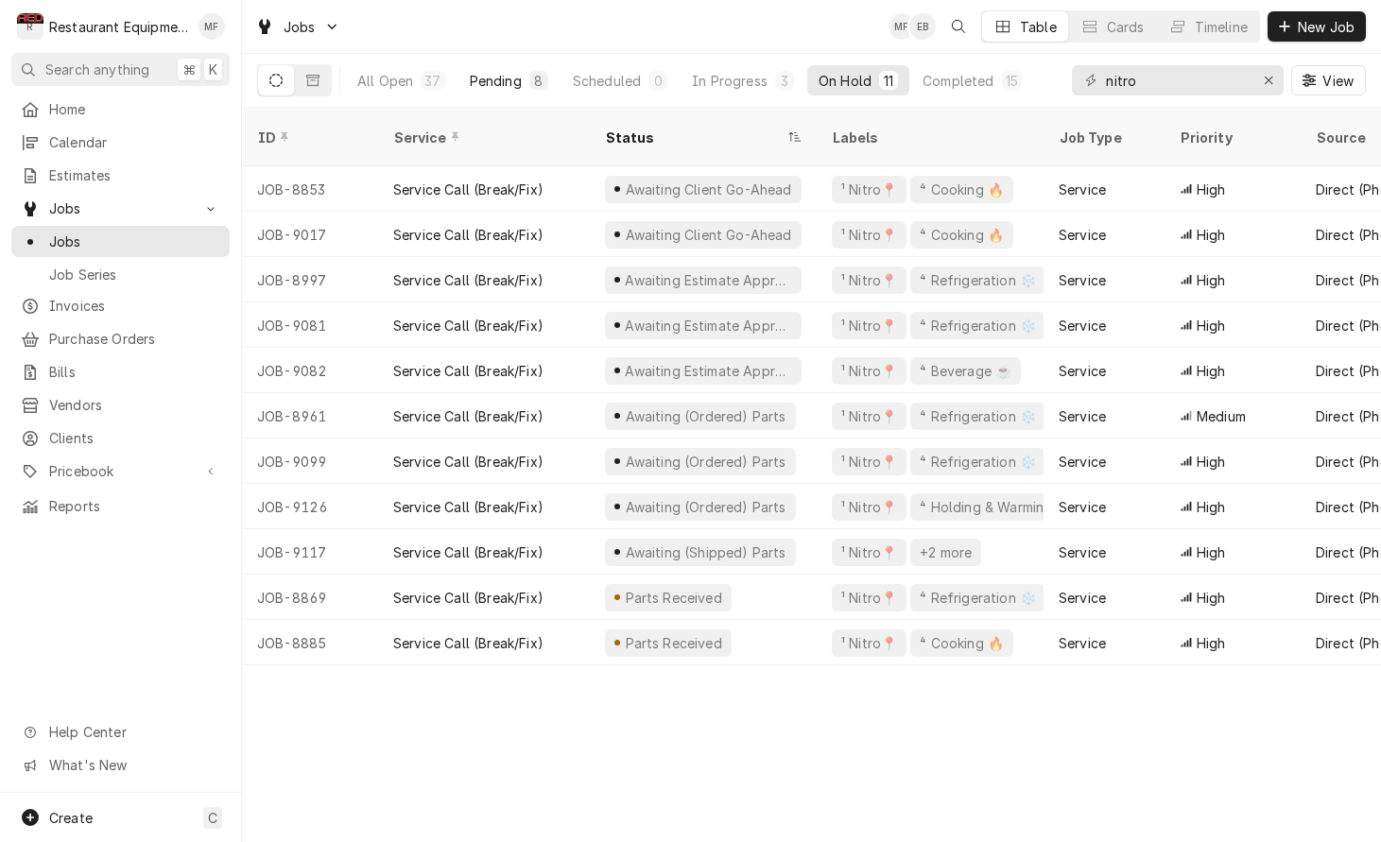
click at [518, 77] on div "Pending" at bounding box center [496, 81] width 52 height 20
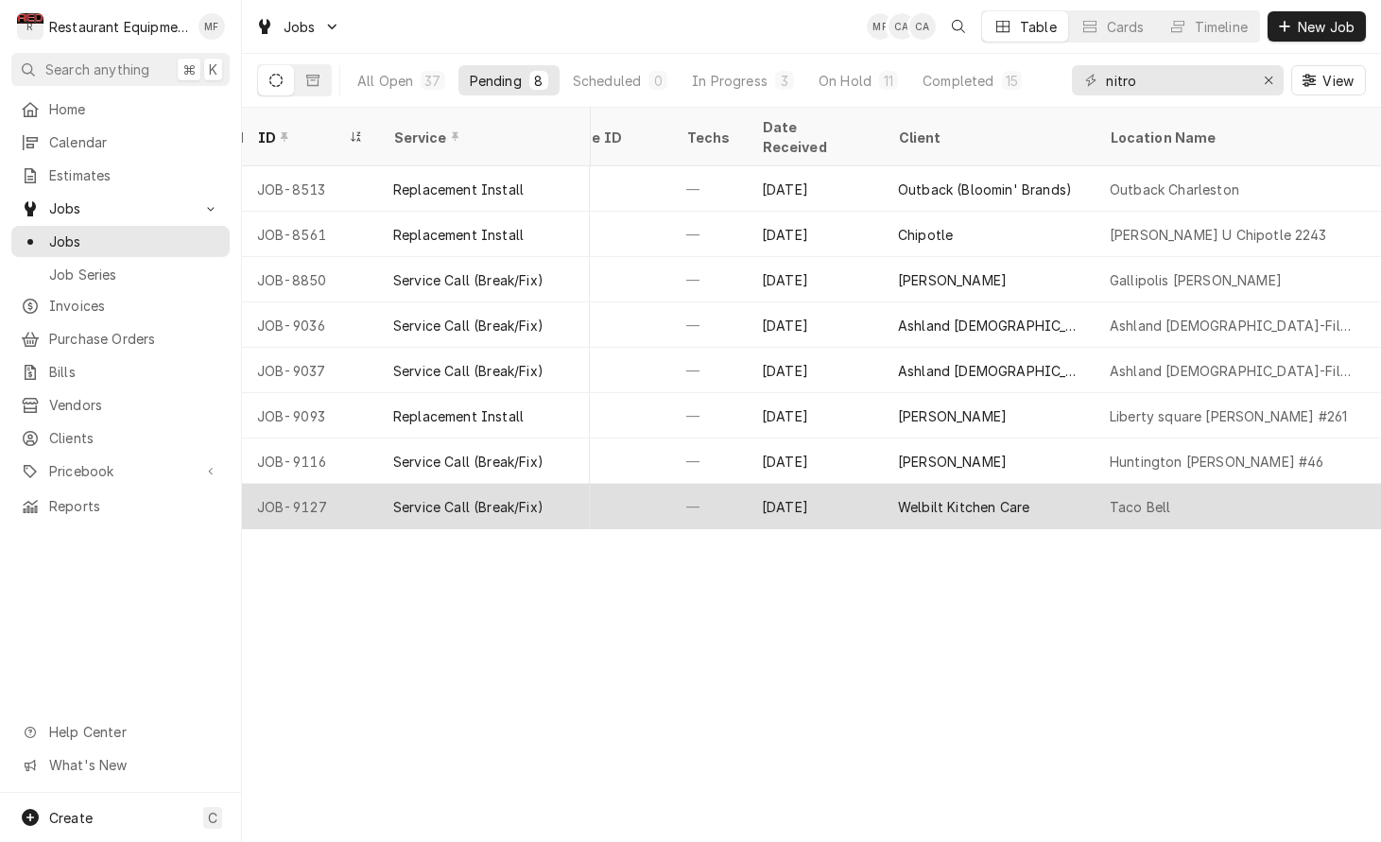
scroll to position [0, 940]
click at [1207, 490] on div "Taco Bell" at bounding box center [1229, 506] width 272 height 45
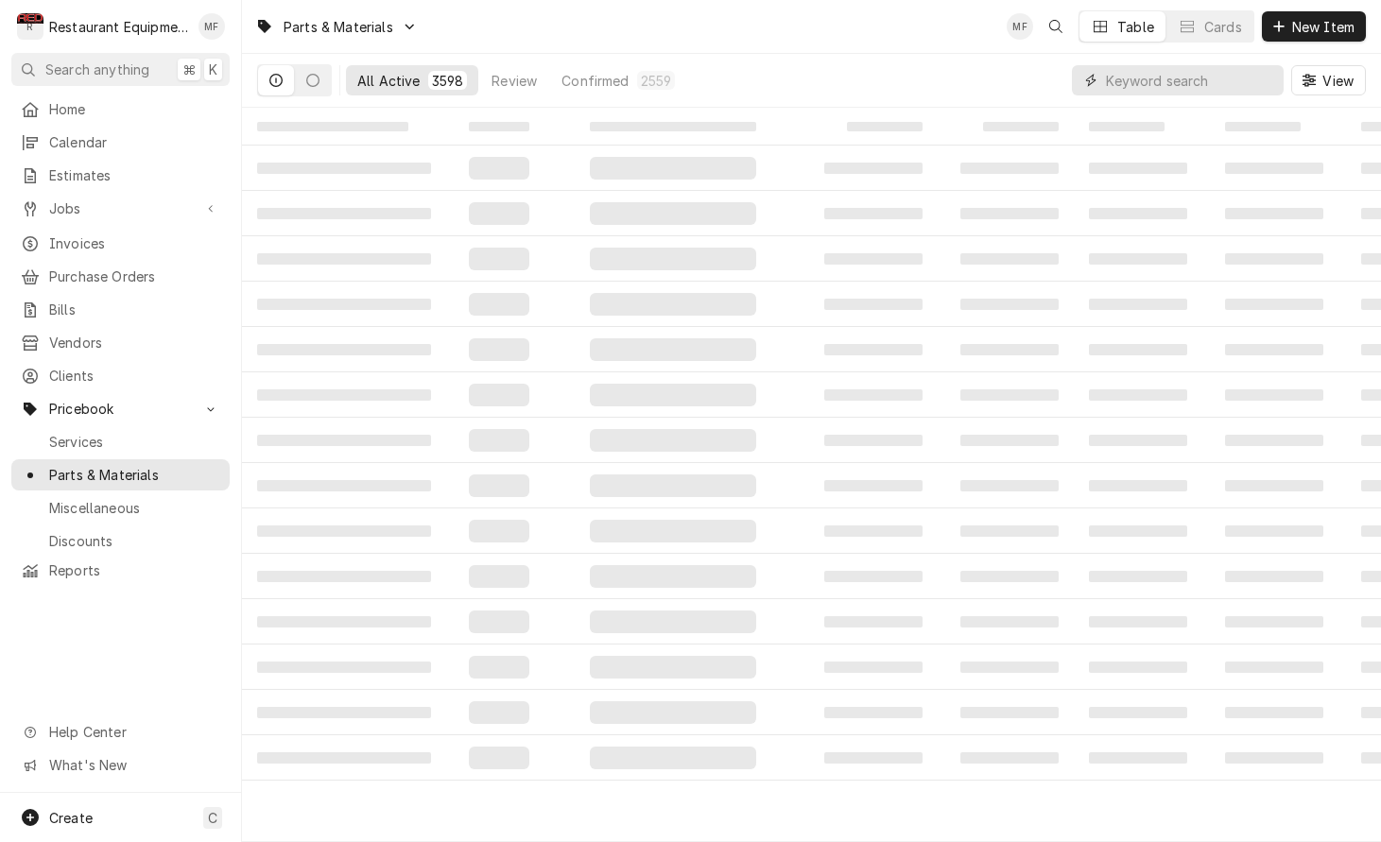
click at [1207, 85] on input "Dynamic Content Wrapper" at bounding box center [1190, 80] width 168 height 30
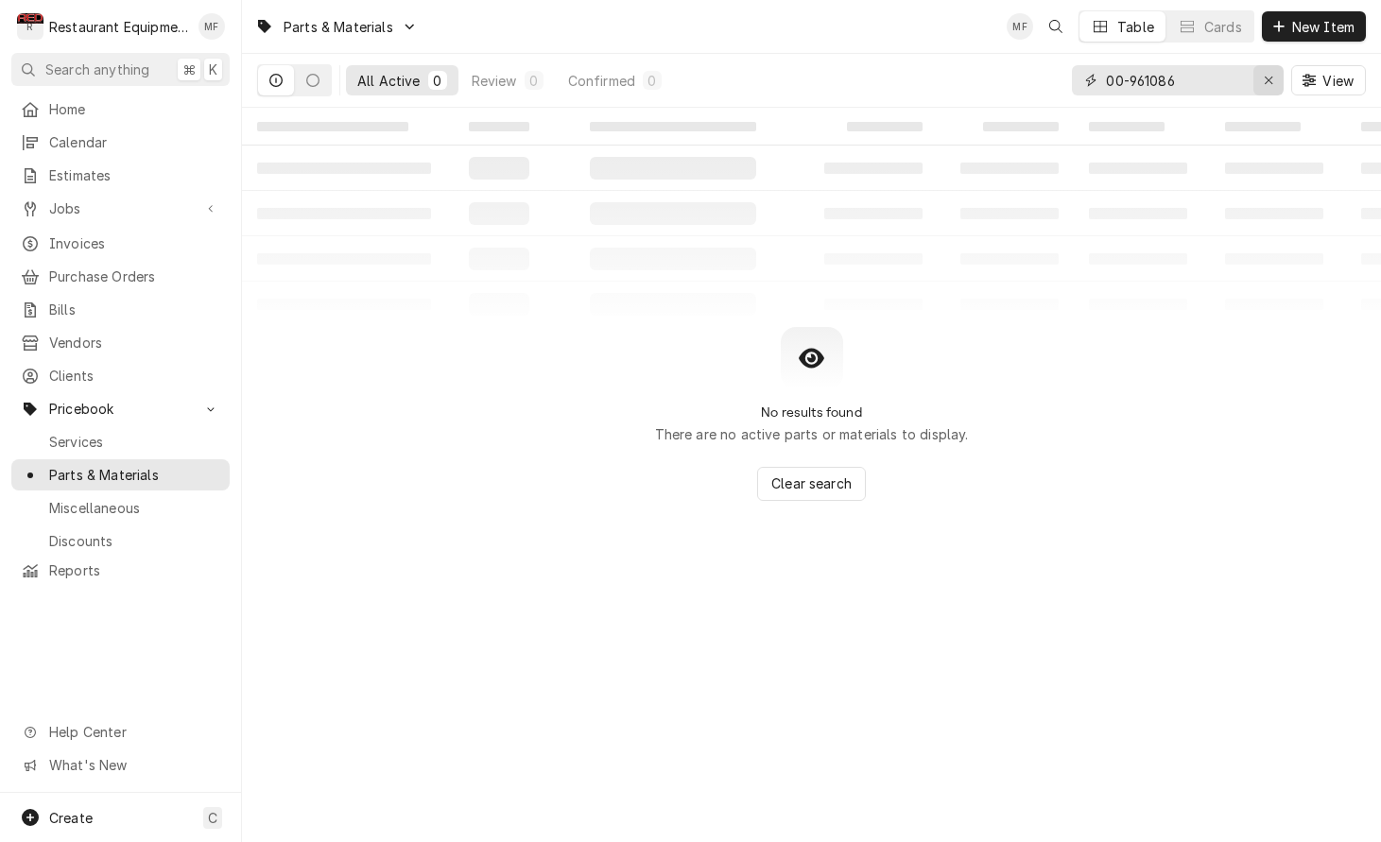
type input "00-961086"
drag, startPoint x: 1261, startPoint y: 78, endPoint x: 1273, endPoint y: 65, distance: 18.1
click at [1261, 77] on div "Erase input" at bounding box center [1268, 80] width 19 height 19
click at [1305, 26] on span "New Item" at bounding box center [1323, 27] width 70 height 20
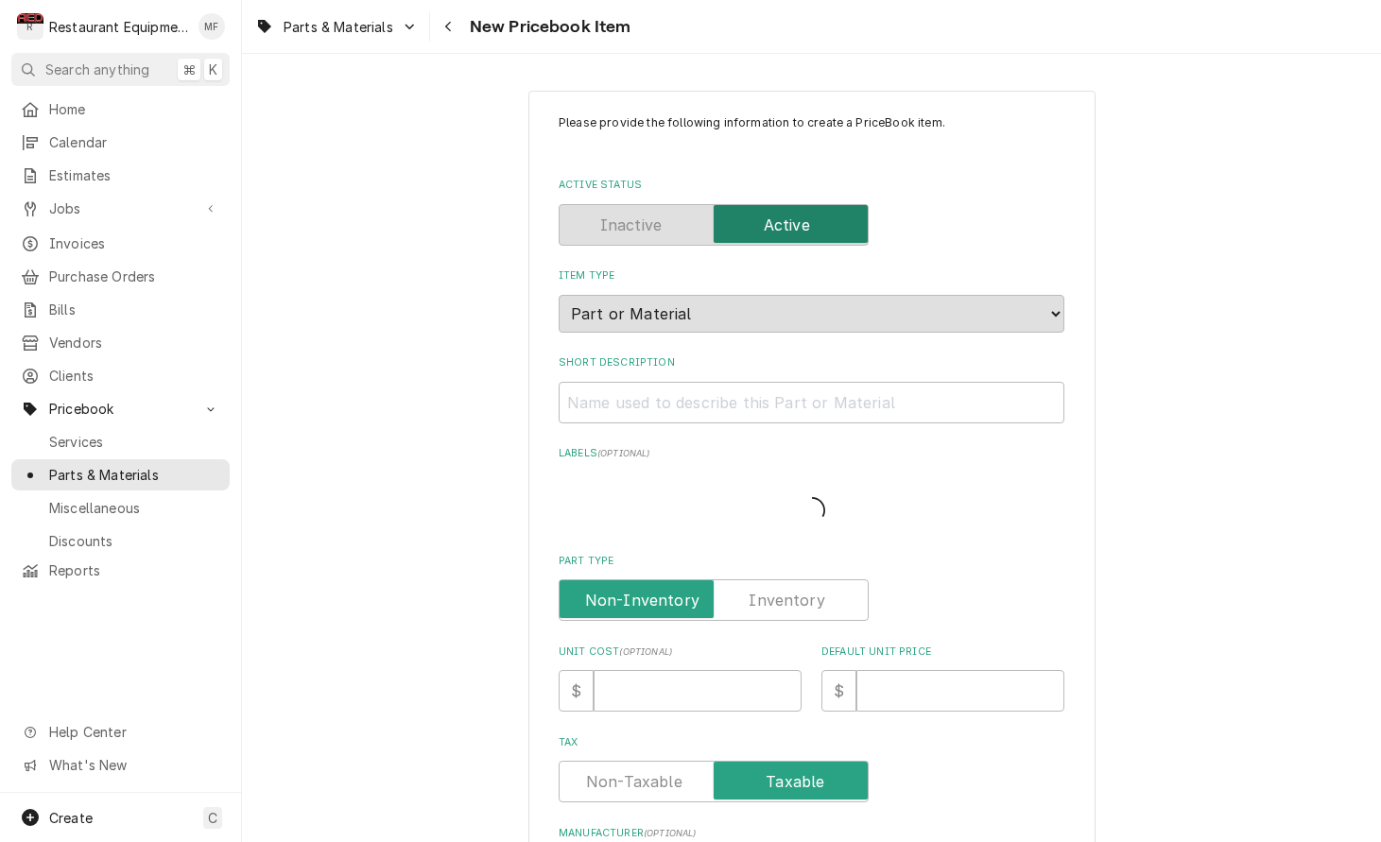
type textarea "x"
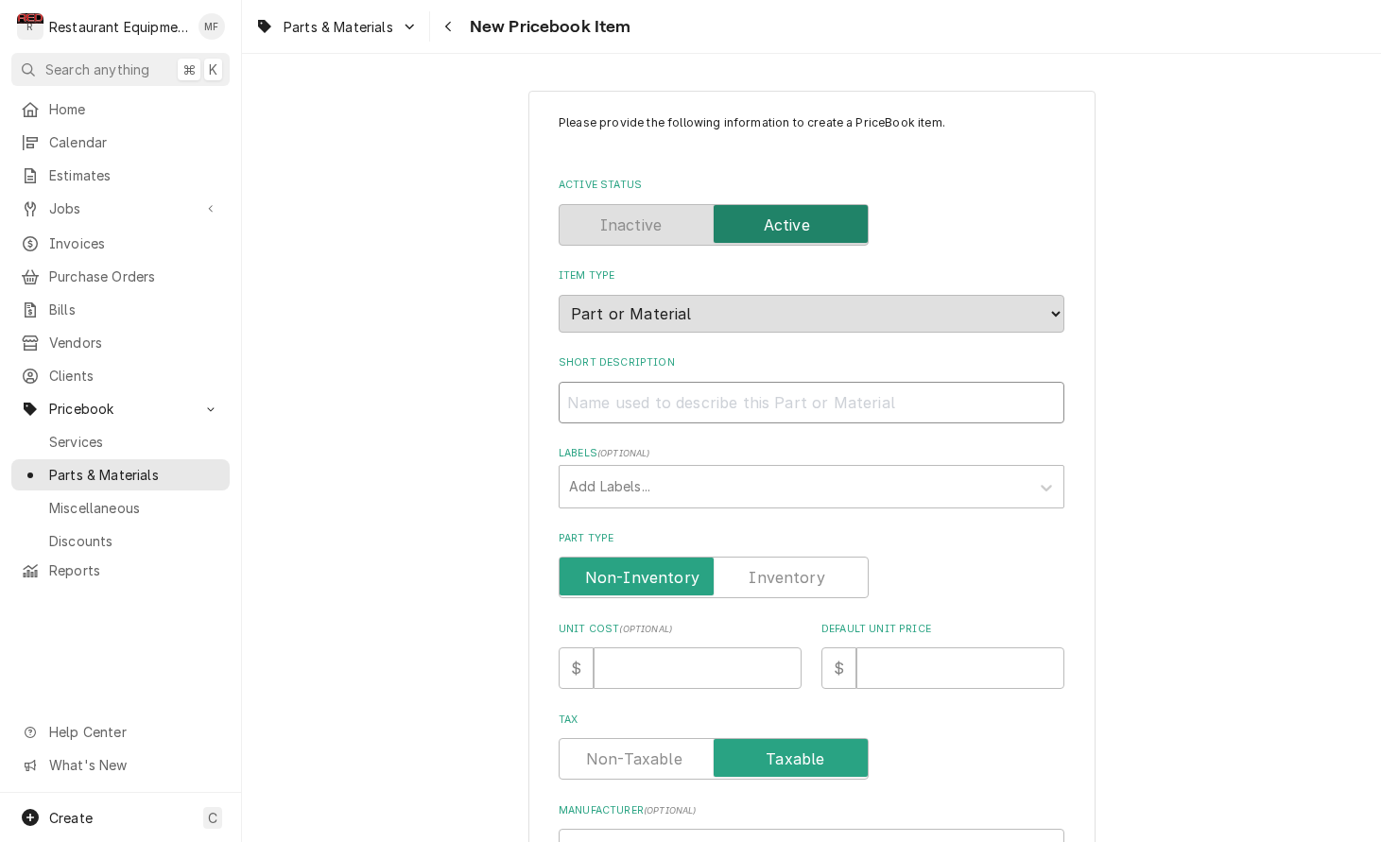
click at [778, 382] on input "Short Description" at bounding box center [811, 403] width 506 height 42
paste input "Vulcan [PERSON_NAME] 00-961086 Fan, Cooling, 120V, 4.75" x 4.75""
type input "Vulcan [PERSON_NAME] 00-961086 Fan, Cooling, 120V, 4.75" x 4.75""
type textarea "x"
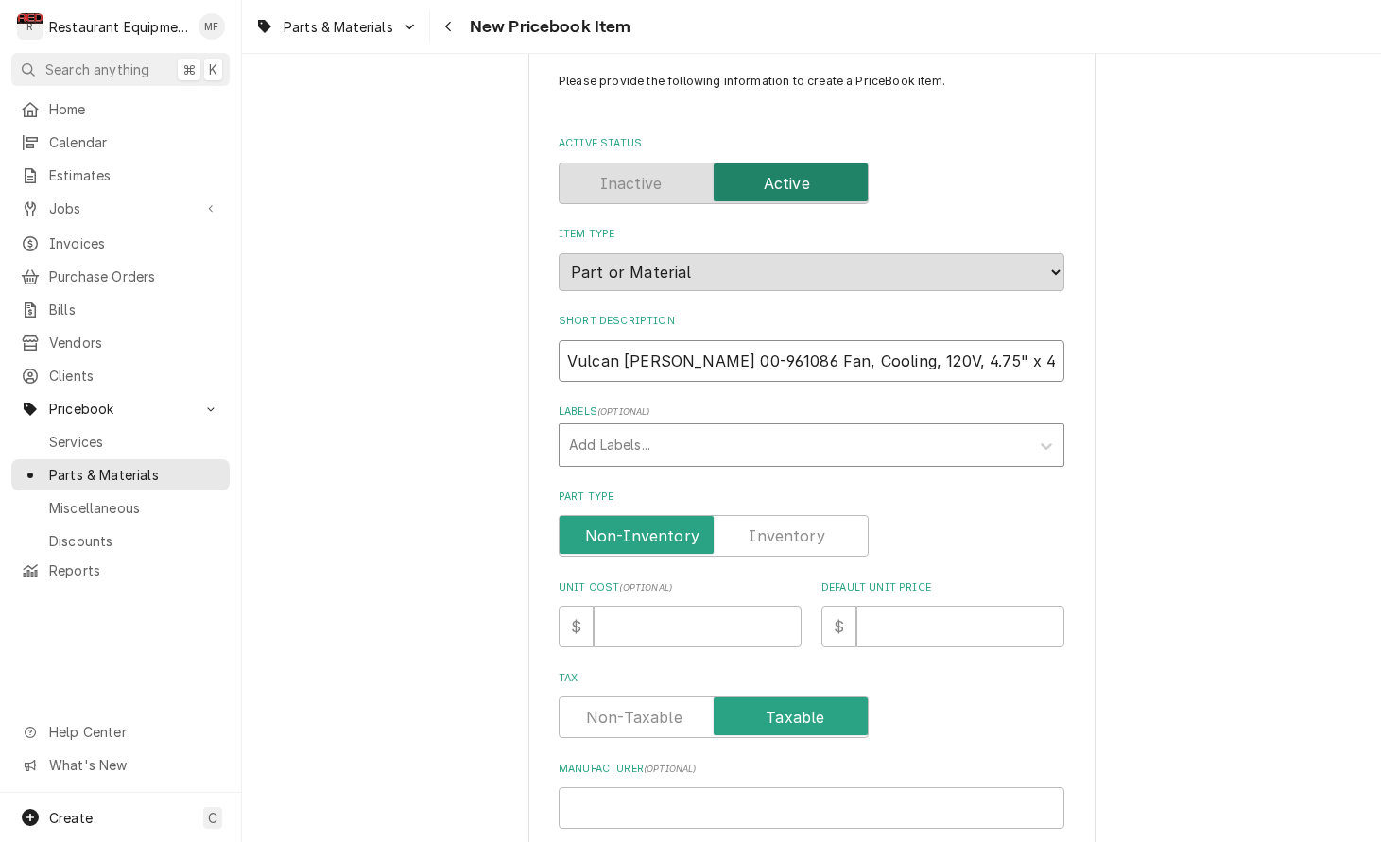
scroll to position [43, 0]
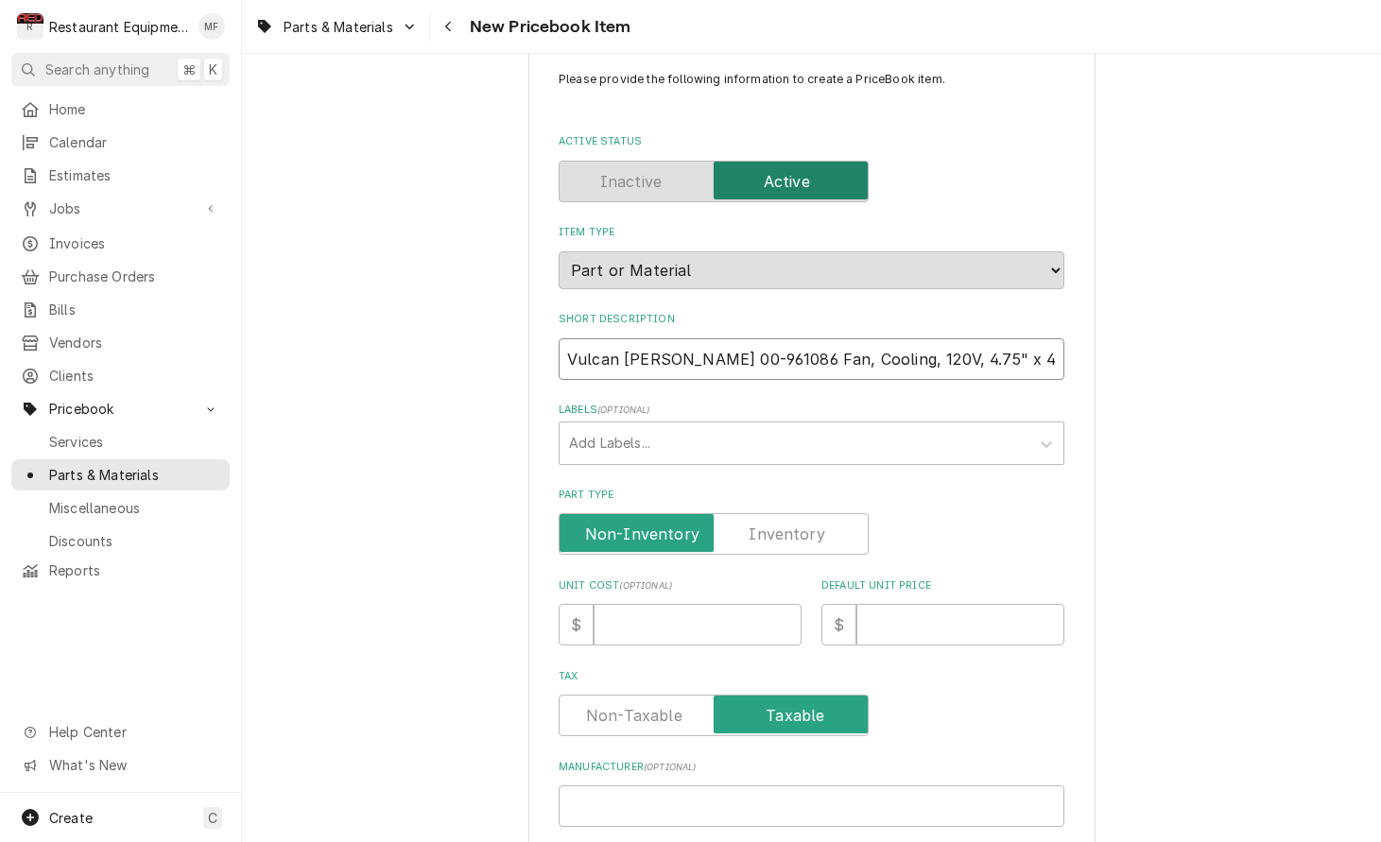
drag, startPoint x: 741, startPoint y: 341, endPoint x: 558, endPoint y: 349, distance: 183.5
click at [558, 349] on div "Please provide the following information to create a PriceBook item. Active Sta…" at bounding box center [811, 708] width 567 height 1323
type input "Fan, Cooling, 120V, 4.75" x 4.75""
type textarea "x"
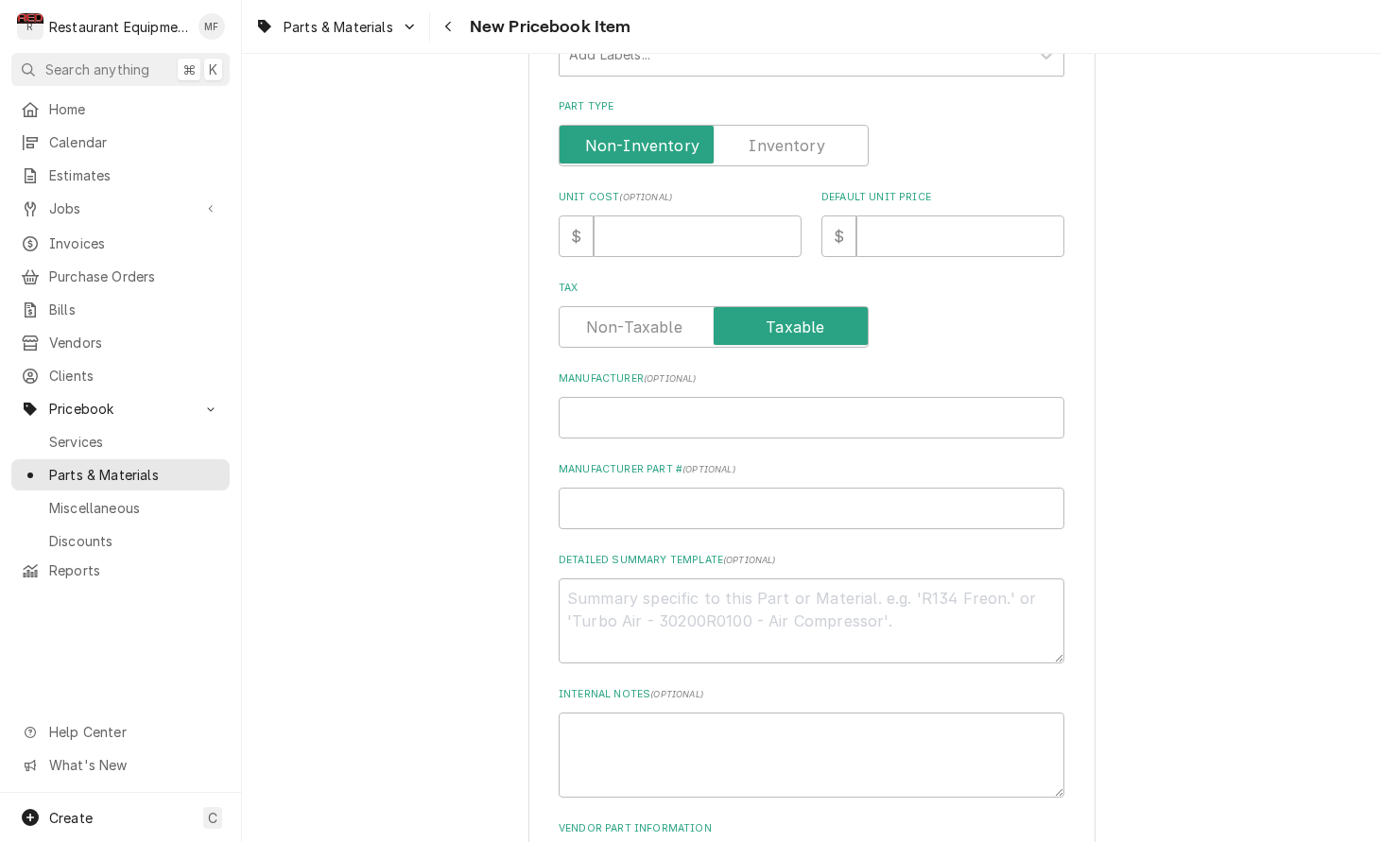
scroll to position [440, 0]
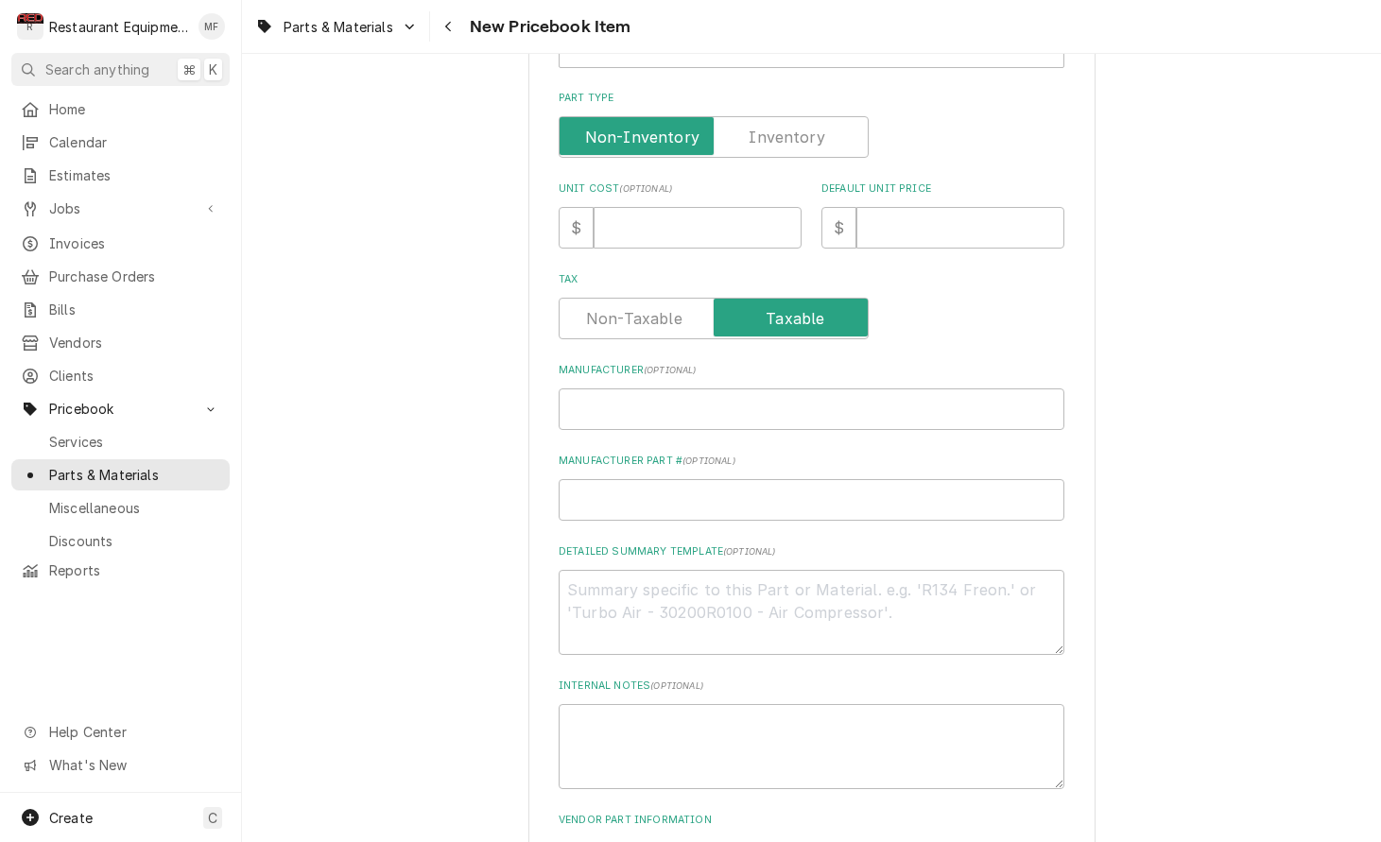
type input "Fan, Cooling, 120V, 4.75" x 4.75""
click at [691, 394] on input "Manufacturer ( optional )" at bounding box center [811, 409] width 506 height 42
paste input "Vulcan [PERSON_NAME] 00-961086"
type input "Vulcan [PERSON_NAME] 00-961086"
type textarea "x"
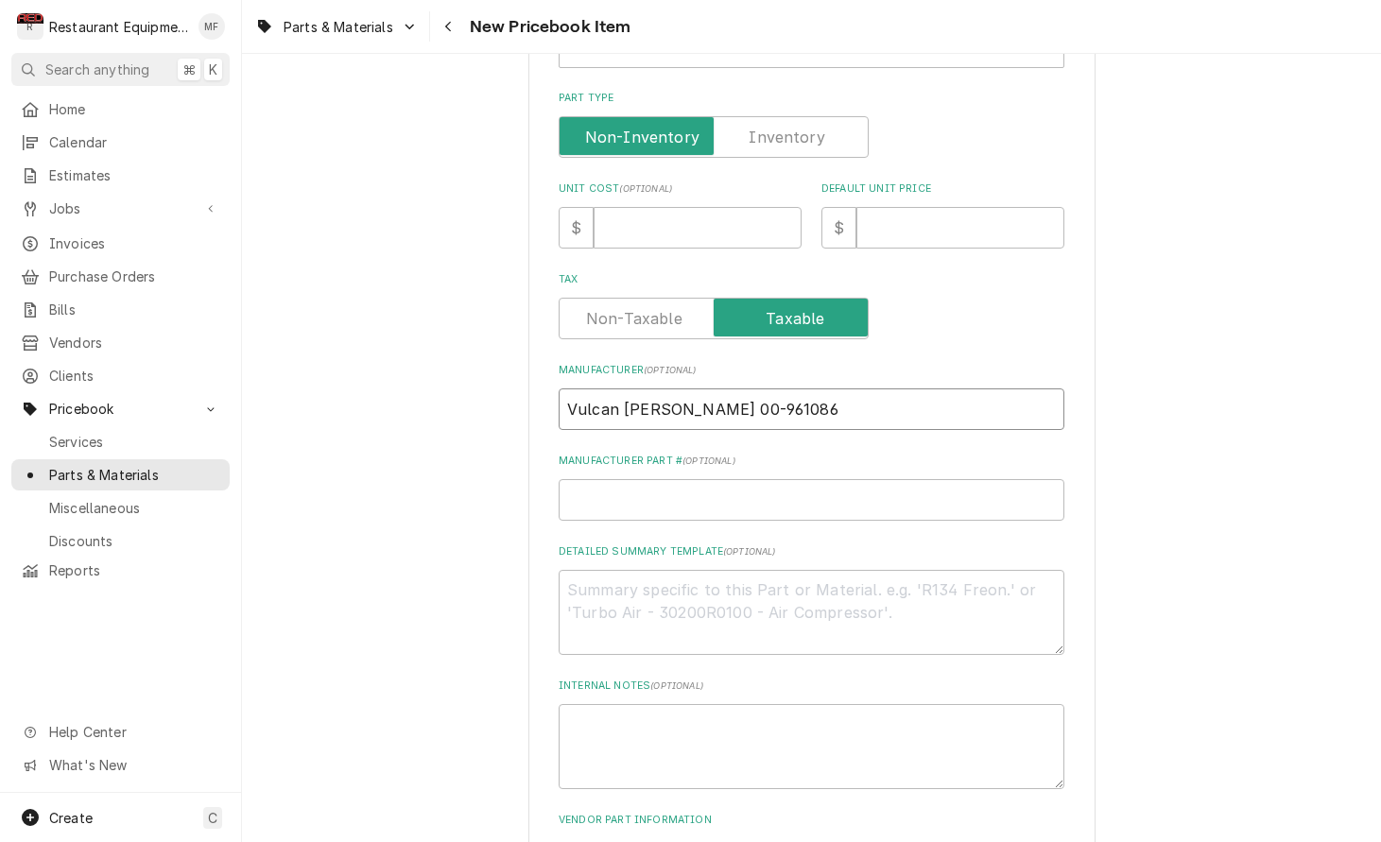
drag, startPoint x: 740, startPoint y: 393, endPoint x: 658, endPoint y: 394, distance: 82.2
click at [658, 394] on input "Vulcan Hart 00-961086" at bounding box center [811, 409] width 506 height 42
type input "Vulcan Hart"
type textarea "x"
type input "Vulcan Hart"
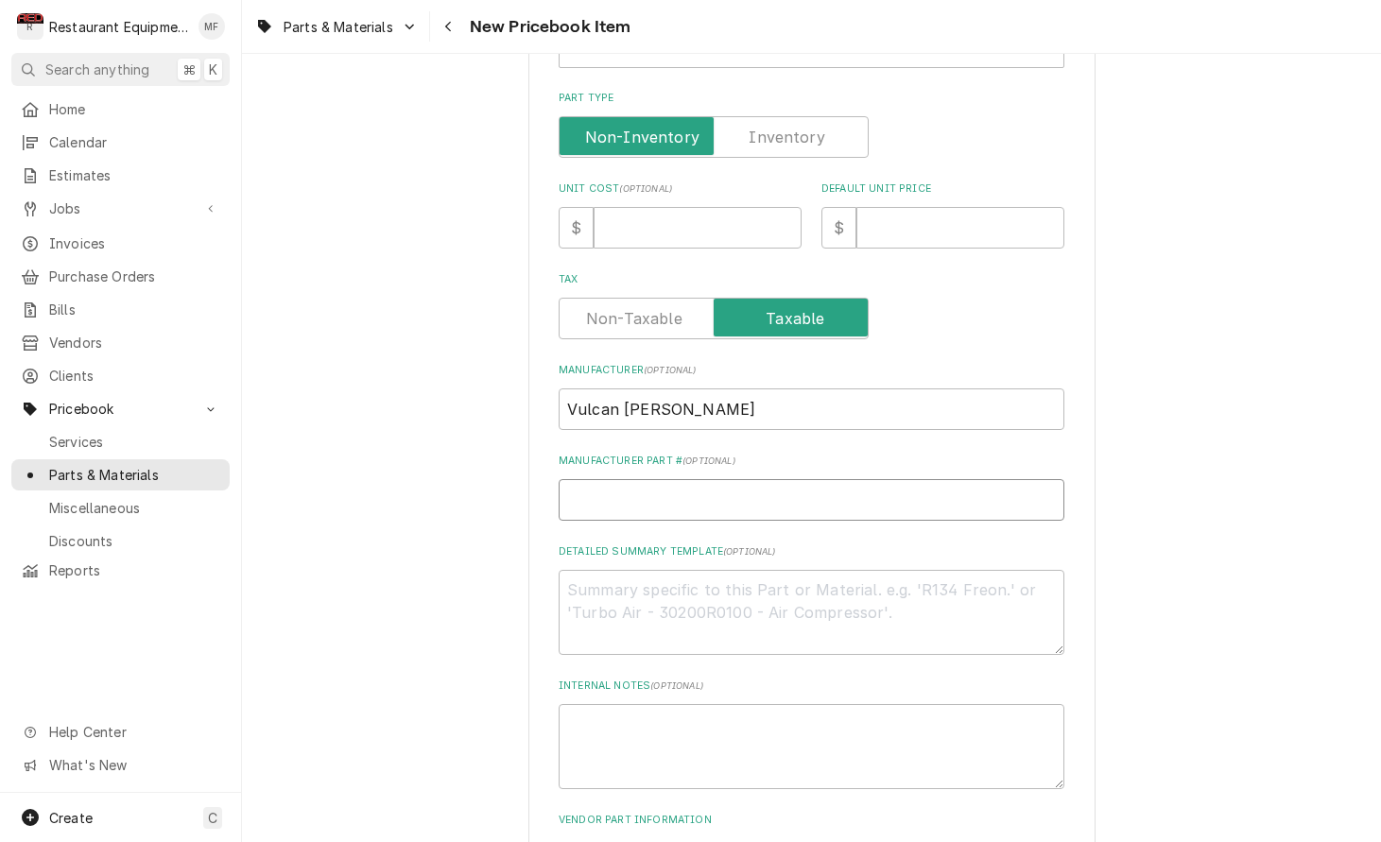
click at [743, 480] on input "Manufacturer Part # ( optional )" at bounding box center [811, 500] width 506 height 42
paste input "00-961086"
type input "00-961086"
type textarea "x"
type input "00-961086"
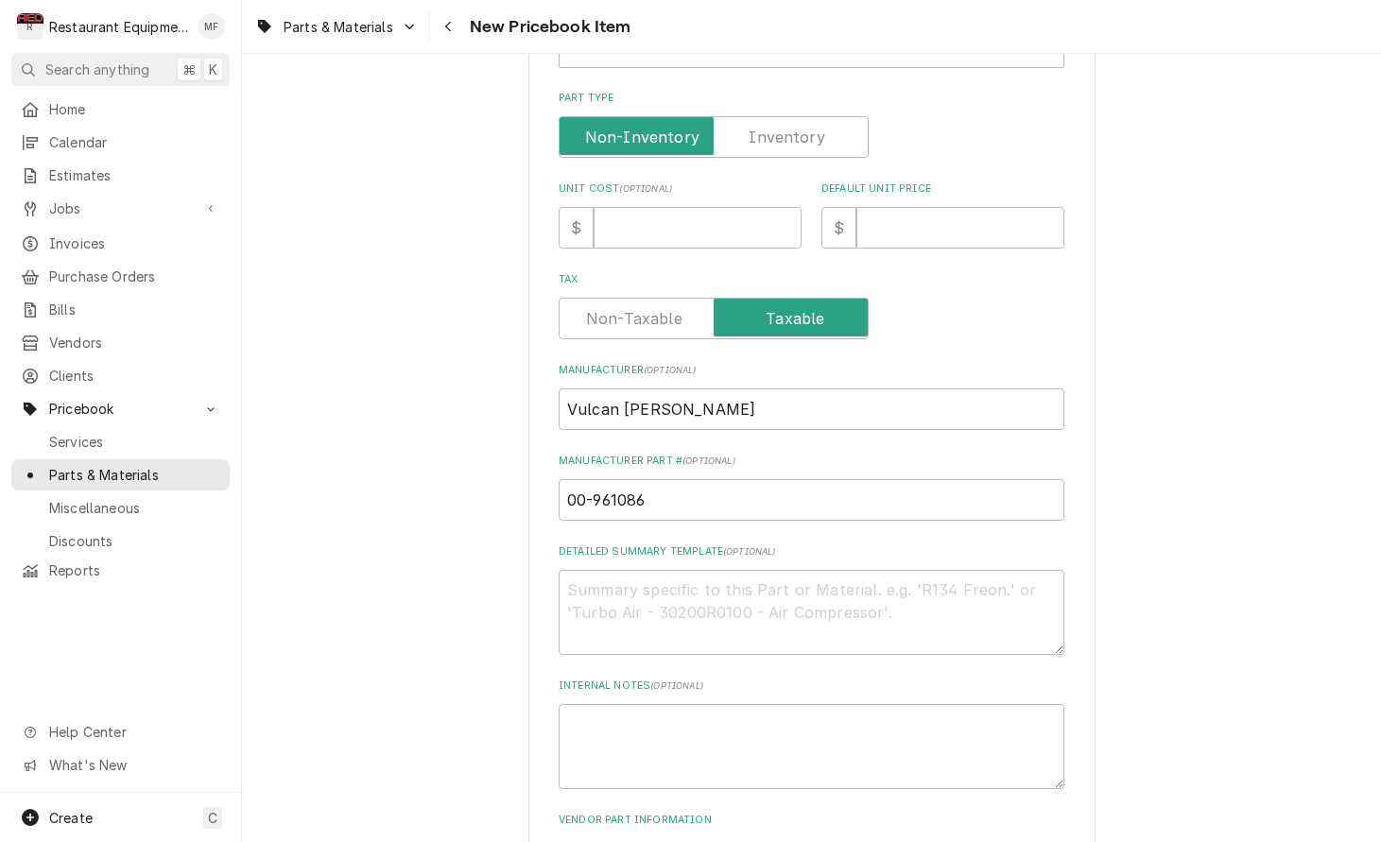
click at [686, 184] on div "Unit Cost ( optional ) $" at bounding box center [679, 214] width 243 height 67
click at [682, 207] on input "Unit Cost ( optional )" at bounding box center [697, 228] width 208 height 42
type input "1"
type textarea "x"
type input "13"
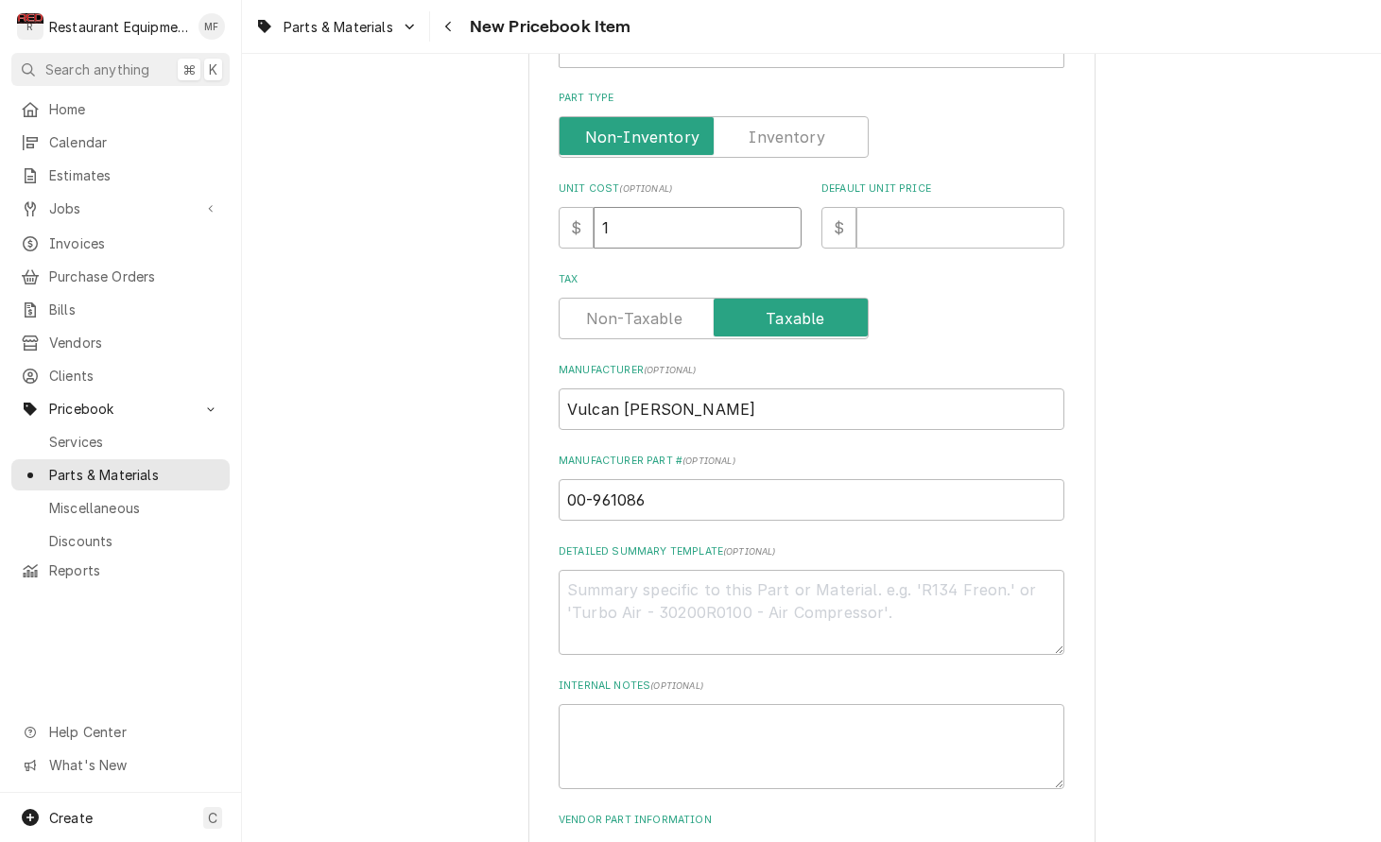
type textarea "x"
type input "138"
type textarea "x"
type input "138.4"
type textarea "x"
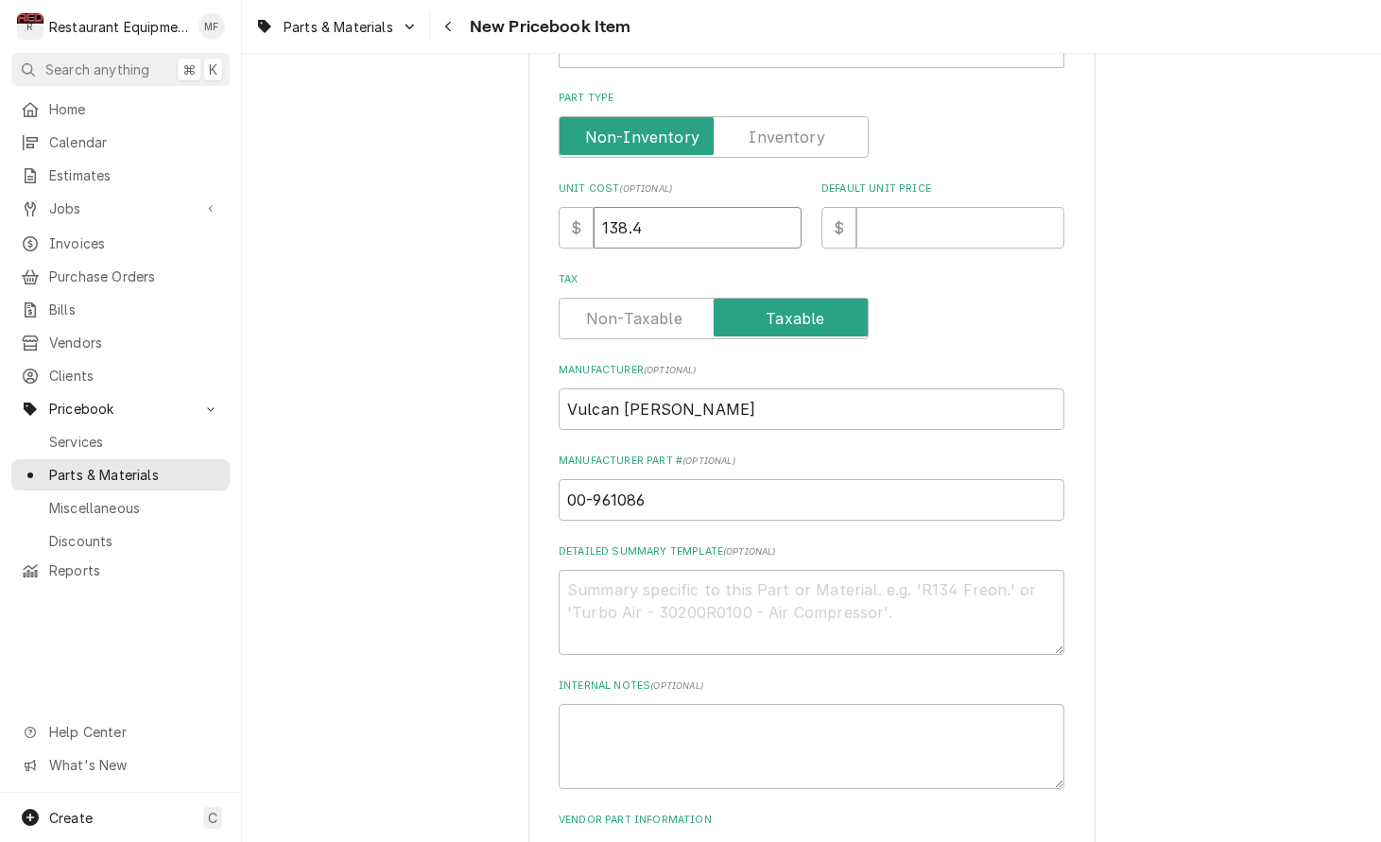
type input "138.49"
type textarea "x"
type input "138.49"
click at [893, 216] on input "Default Unit Price" at bounding box center [960, 228] width 208 height 42
type input "2"
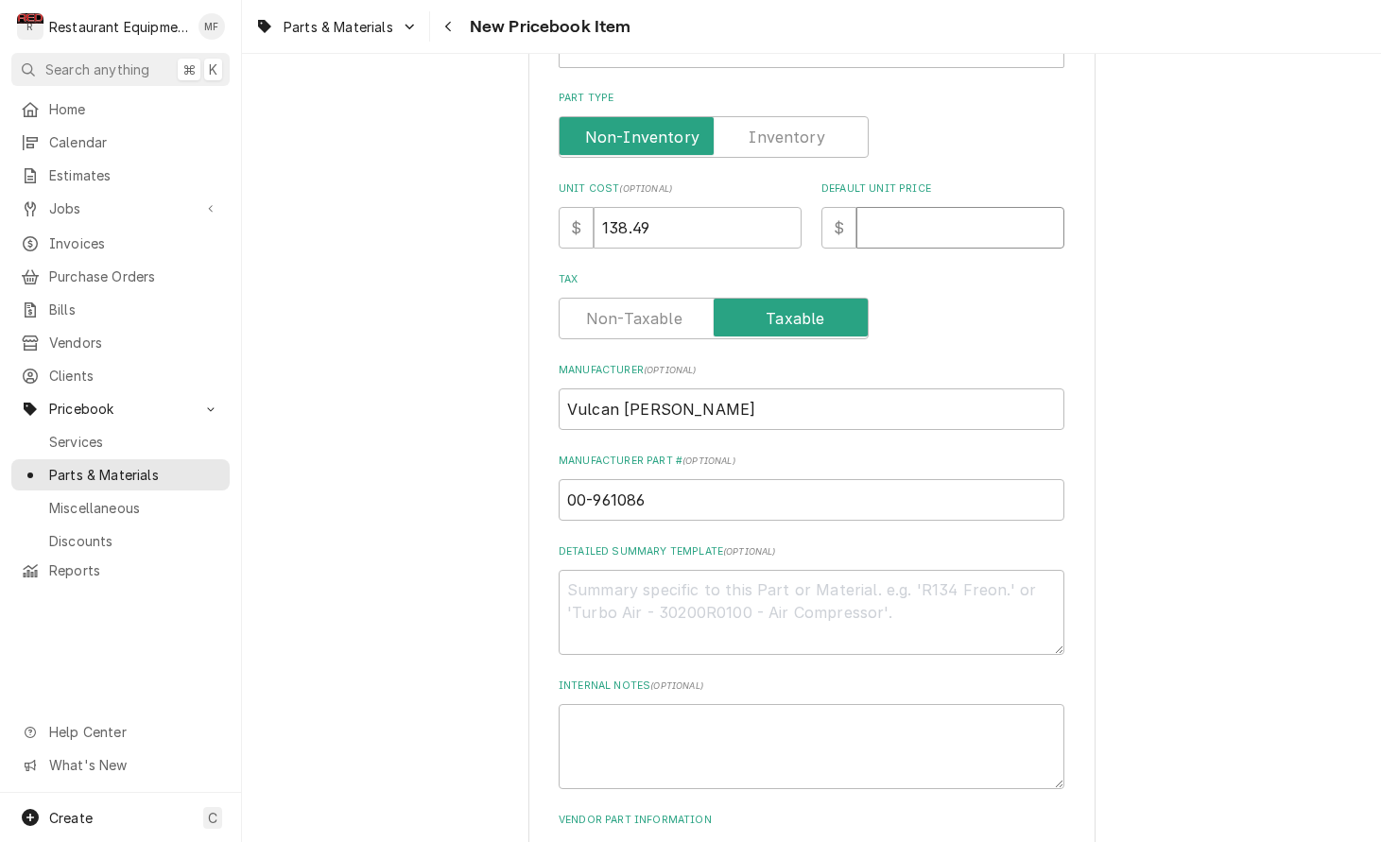
type textarea "x"
type input "21"
type textarea "x"
type input "211"
type textarea "x"
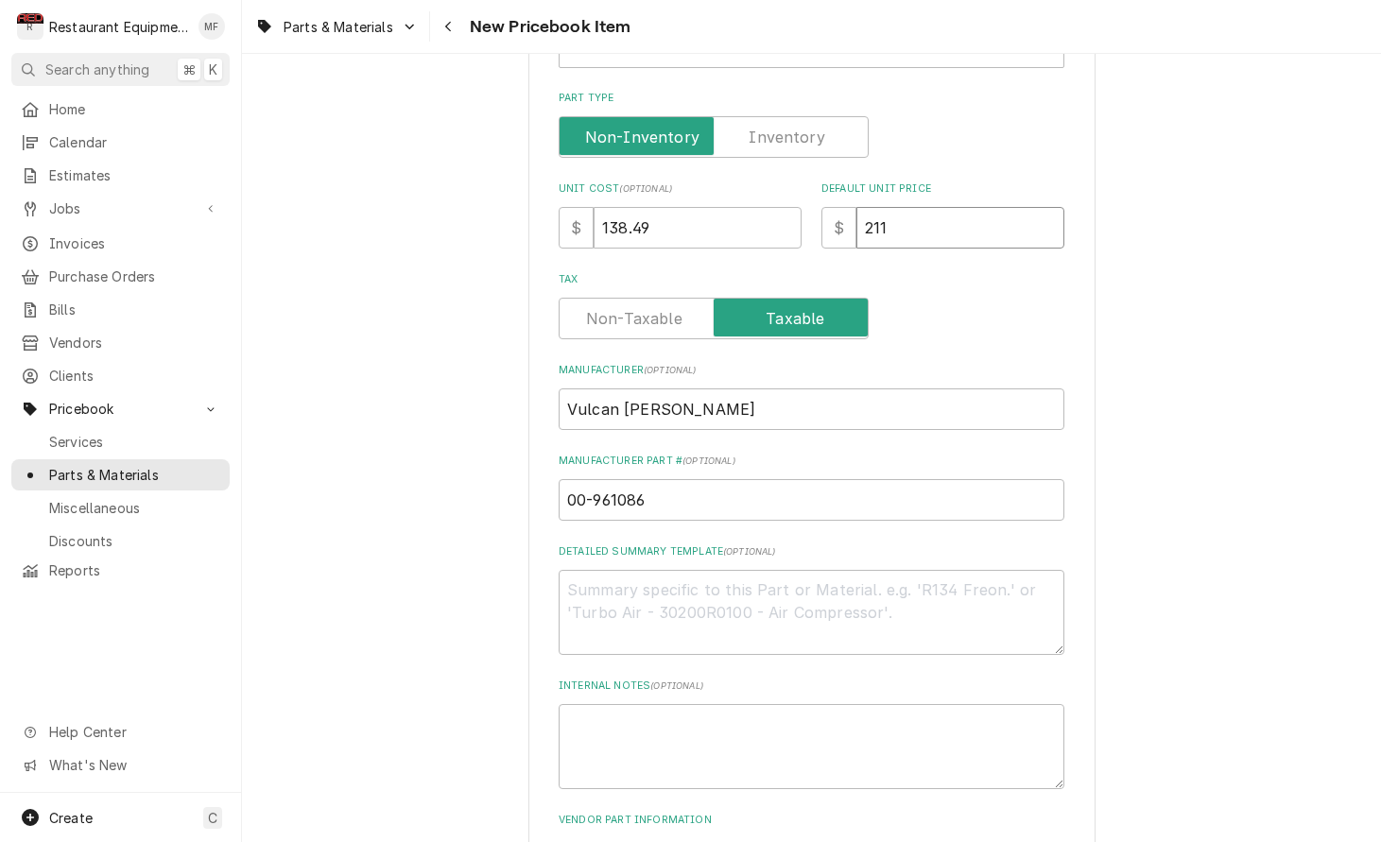
type input "211.7"
type textarea "x"
type input "211.76"
type textarea "x"
type input "211.76"
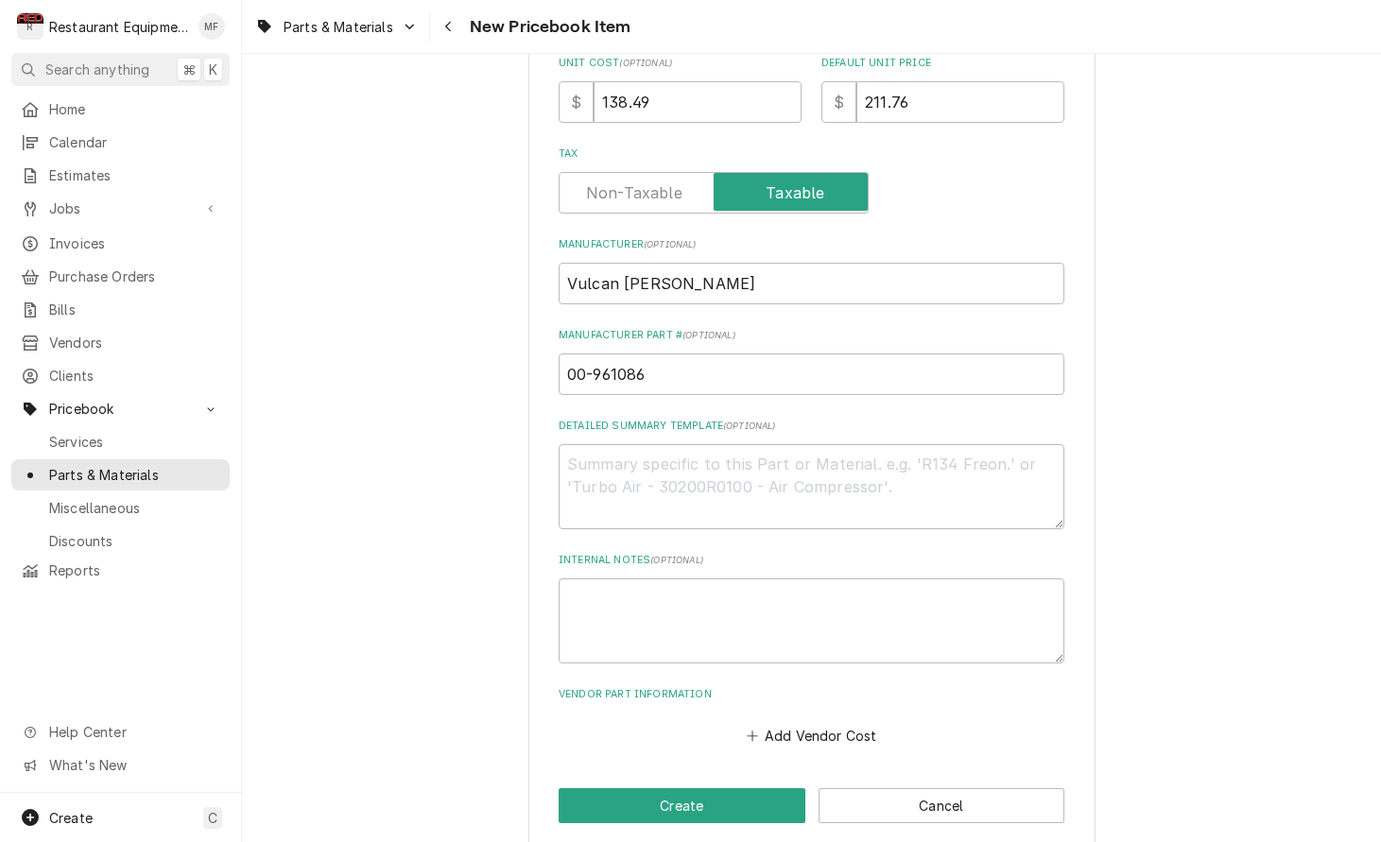
scroll to position [565, 0]
click at [844, 723] on button "Add Vendor Cost" at bounding box center [811, 736] width 137 height 26
type textarea "x"
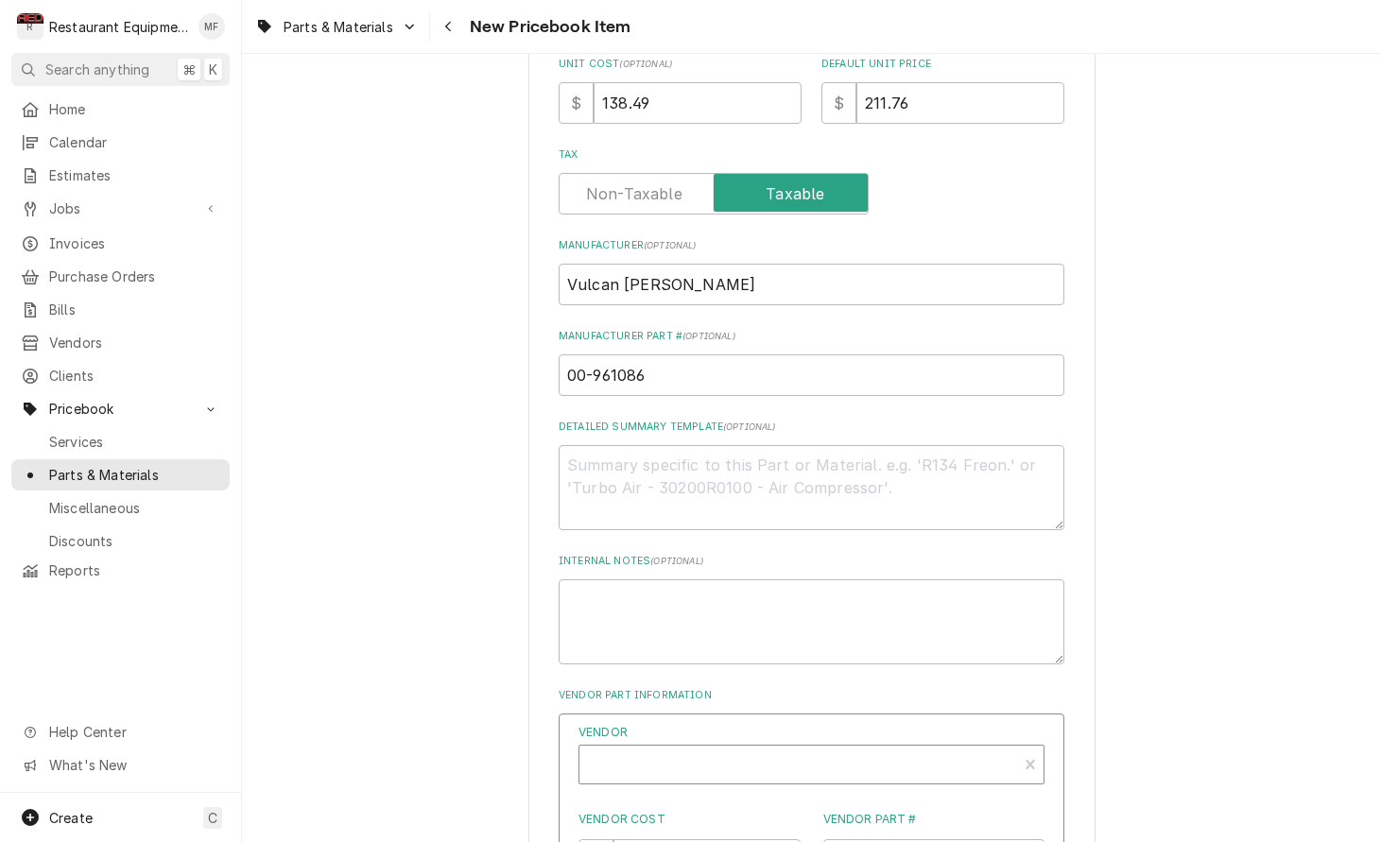
click at [770, 749] on div "Vendor" at bounding box center [798, 771] width 419 height 45
type input "parts to"
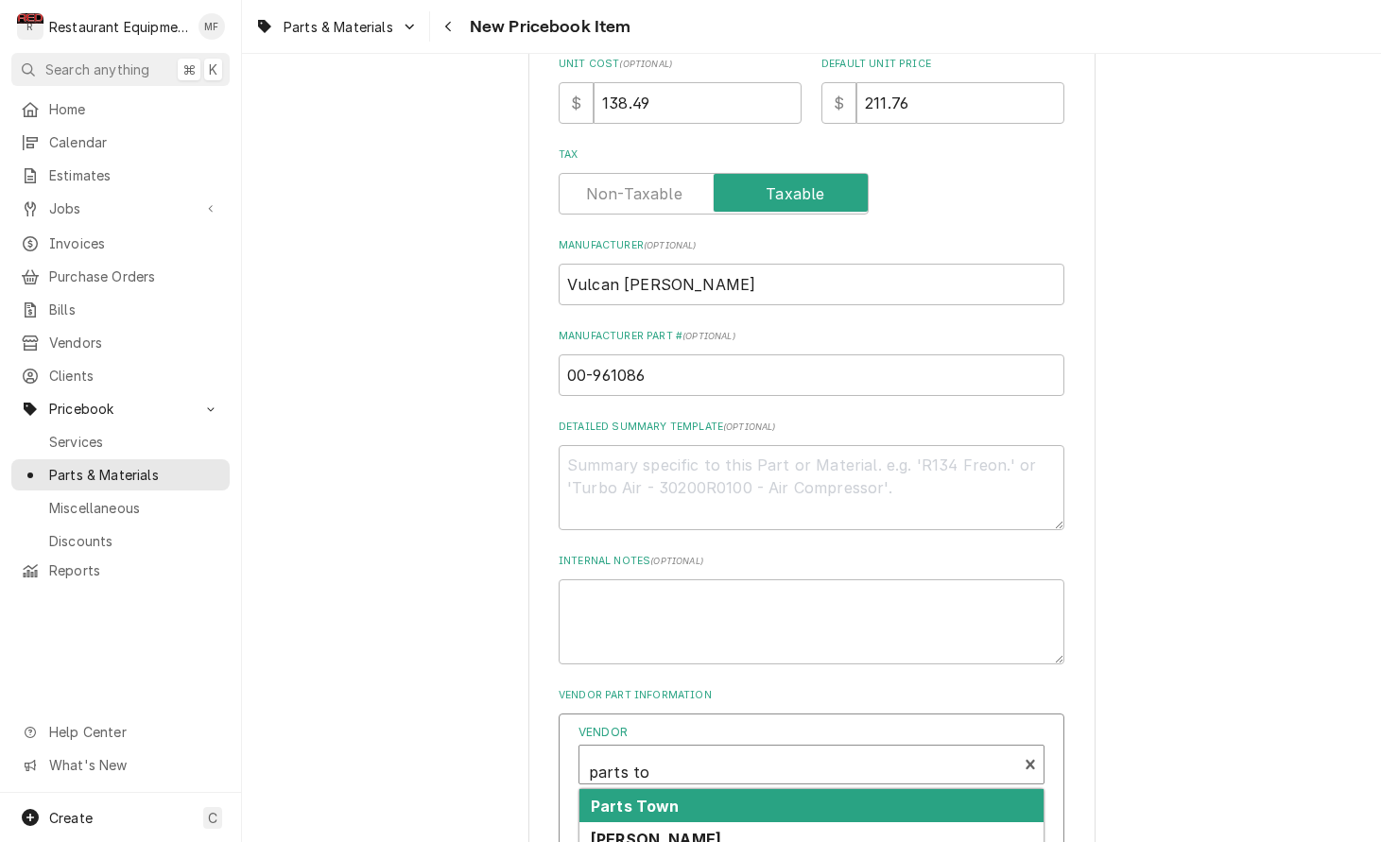
click at [705, 789] on div "Parts Town" at bounding box center [811, 805] width 464 height 33
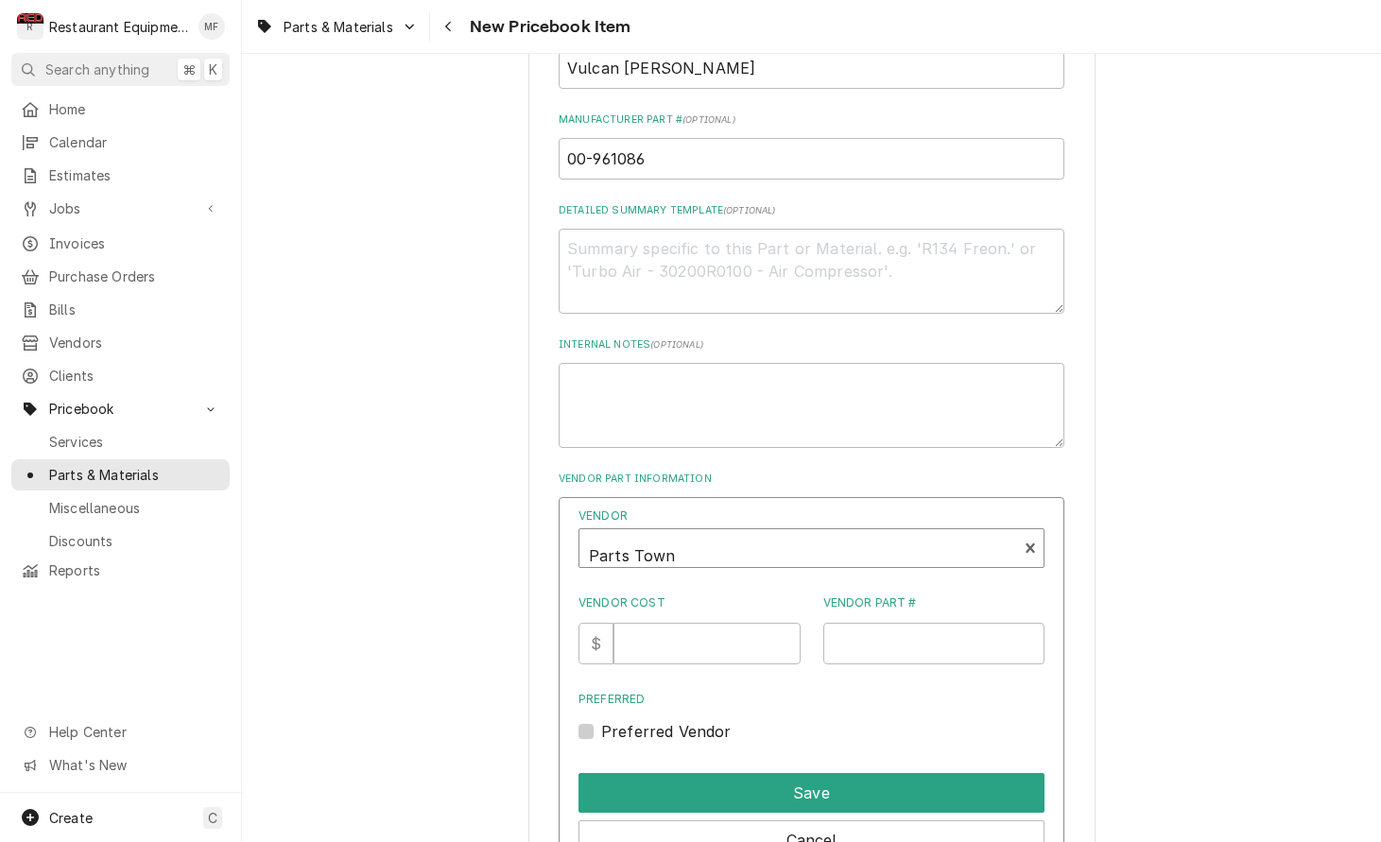
scroll to position [794, 0]
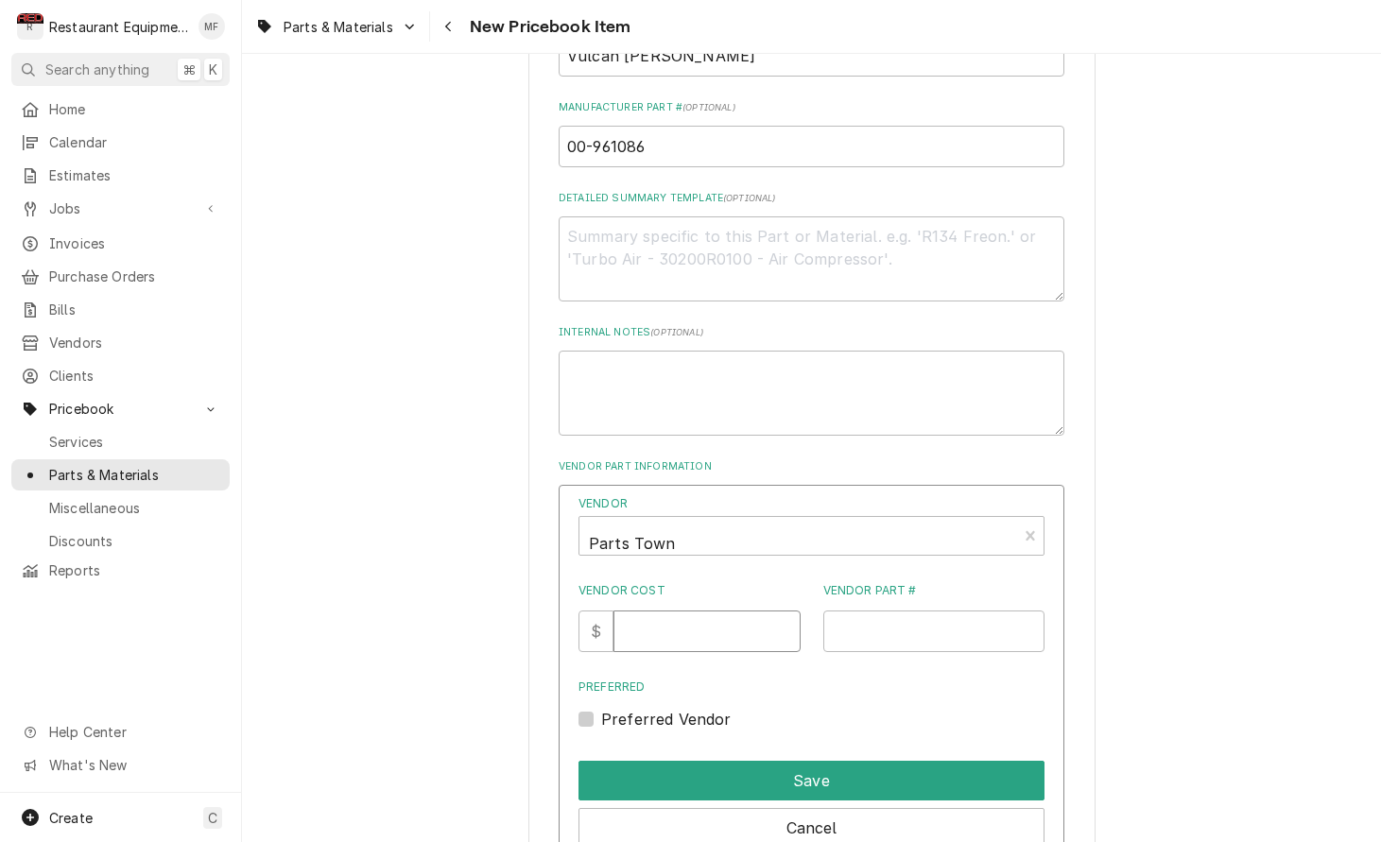
click at [712, 611] on input "Vendor Cost" at bounding box center [706, 631] width 186 height 42
type input "138.49"
click at [907, 610] on input "Vendor Part #" at bounding box center [934, 631] width 222 height 42
paste input "VH00-961086"
type input "VH00-961086"
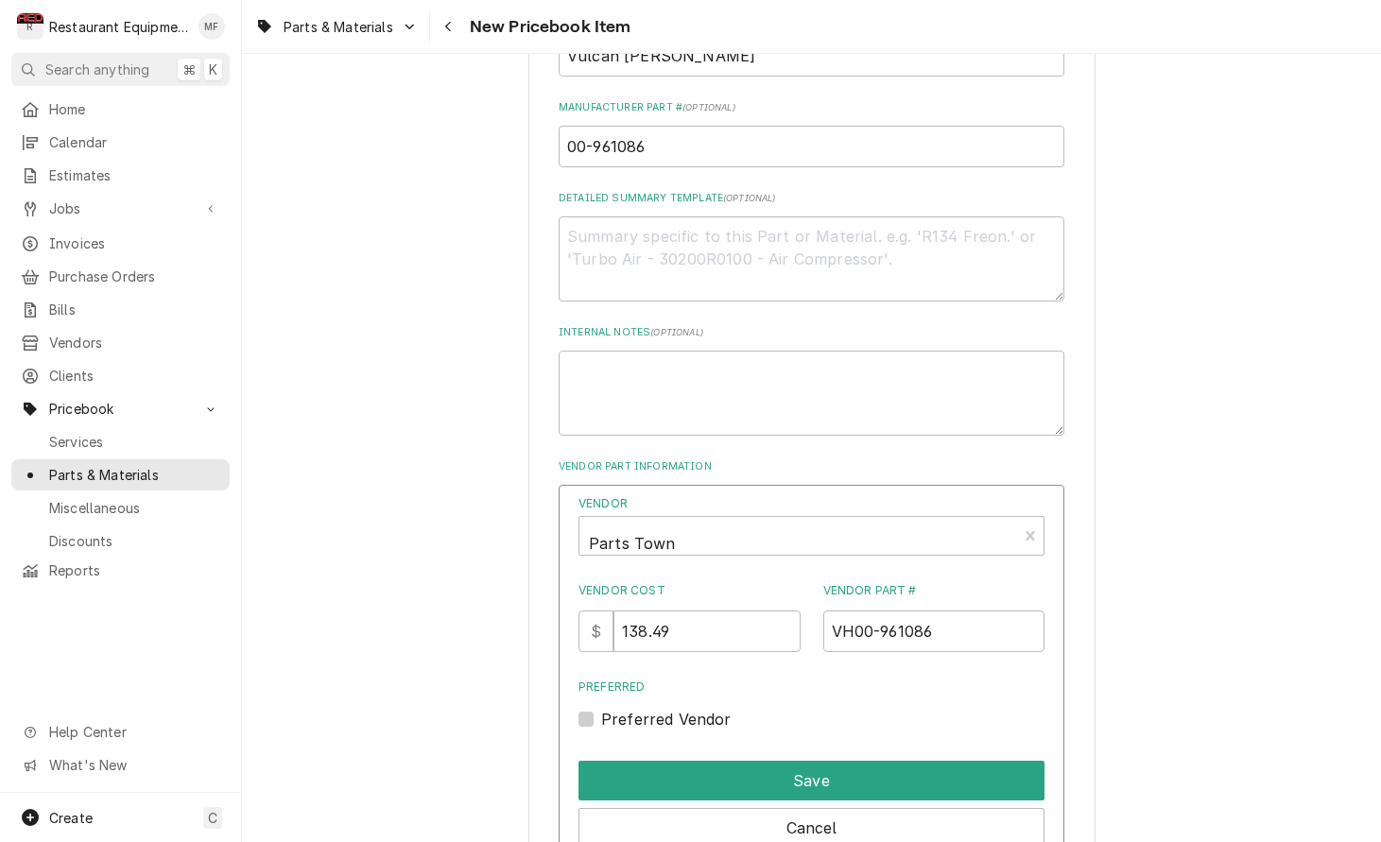
click at [594, 708] on div "Preferred Vendor" at bounding box center [811, 719] width 466 height 23
click at [601, 708] on label "Preferred Vendor" at bounding box center [666, 719] width 130 height 23
click at [601, 708] on input "Preferred" at bounding box center [834, 729] width 466 height 42
checkbox input "true"
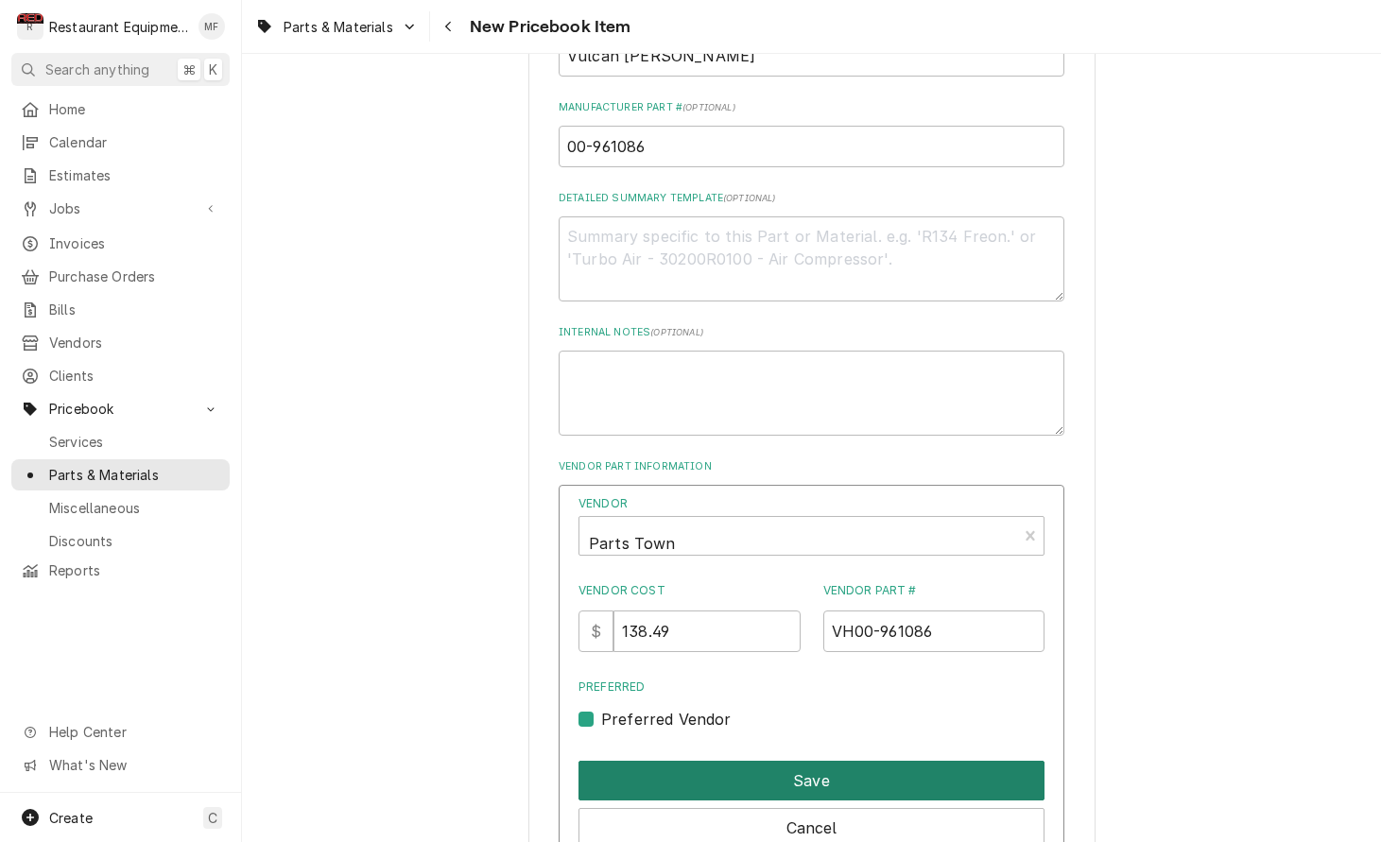
click at [731, 761] on button "Save" at bounding box center [811, 781] width 466 height 40
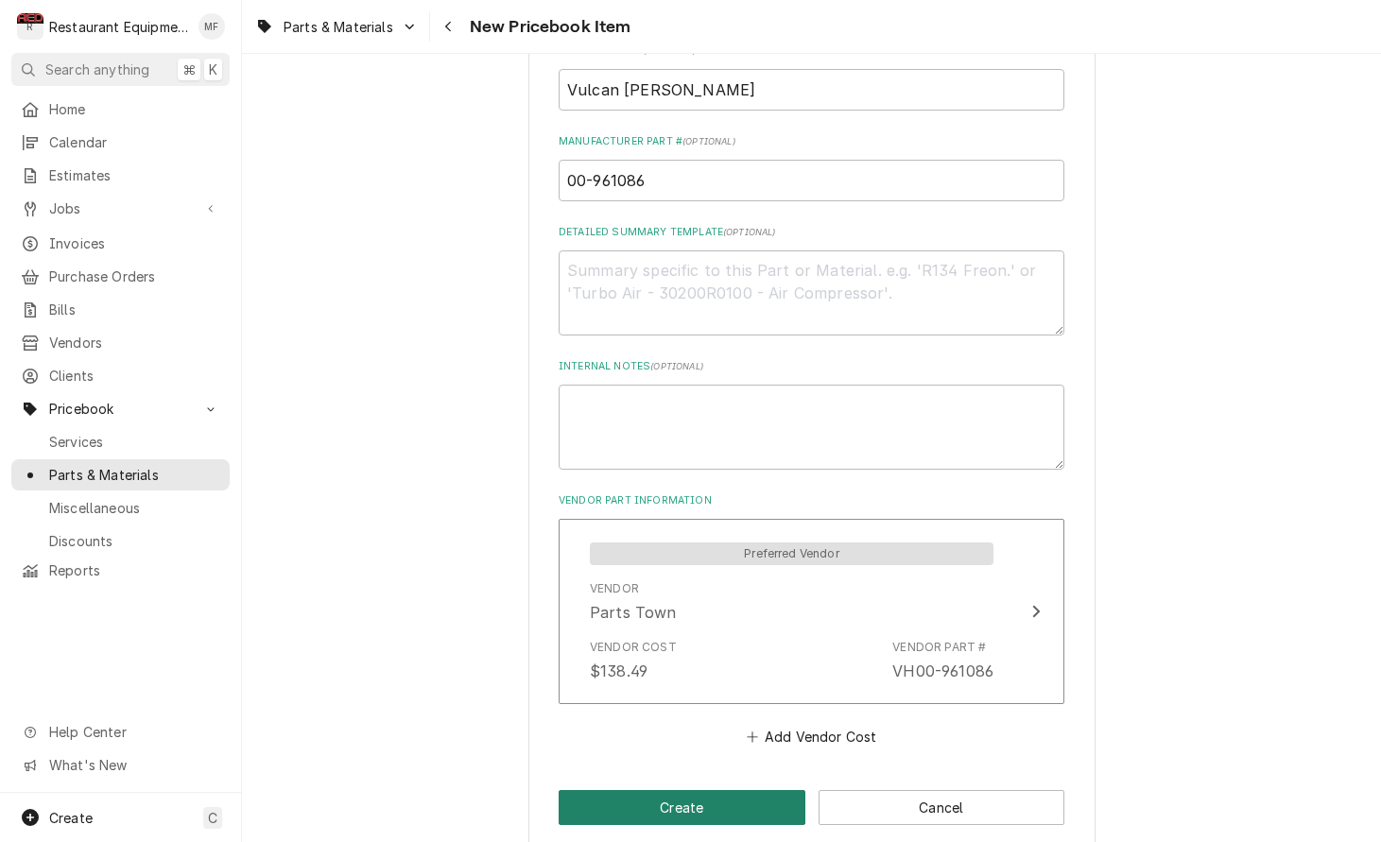
click at [761, 790] on button "Create" at bounding box center [681, 807] width 247 height 35
type textarea "x"
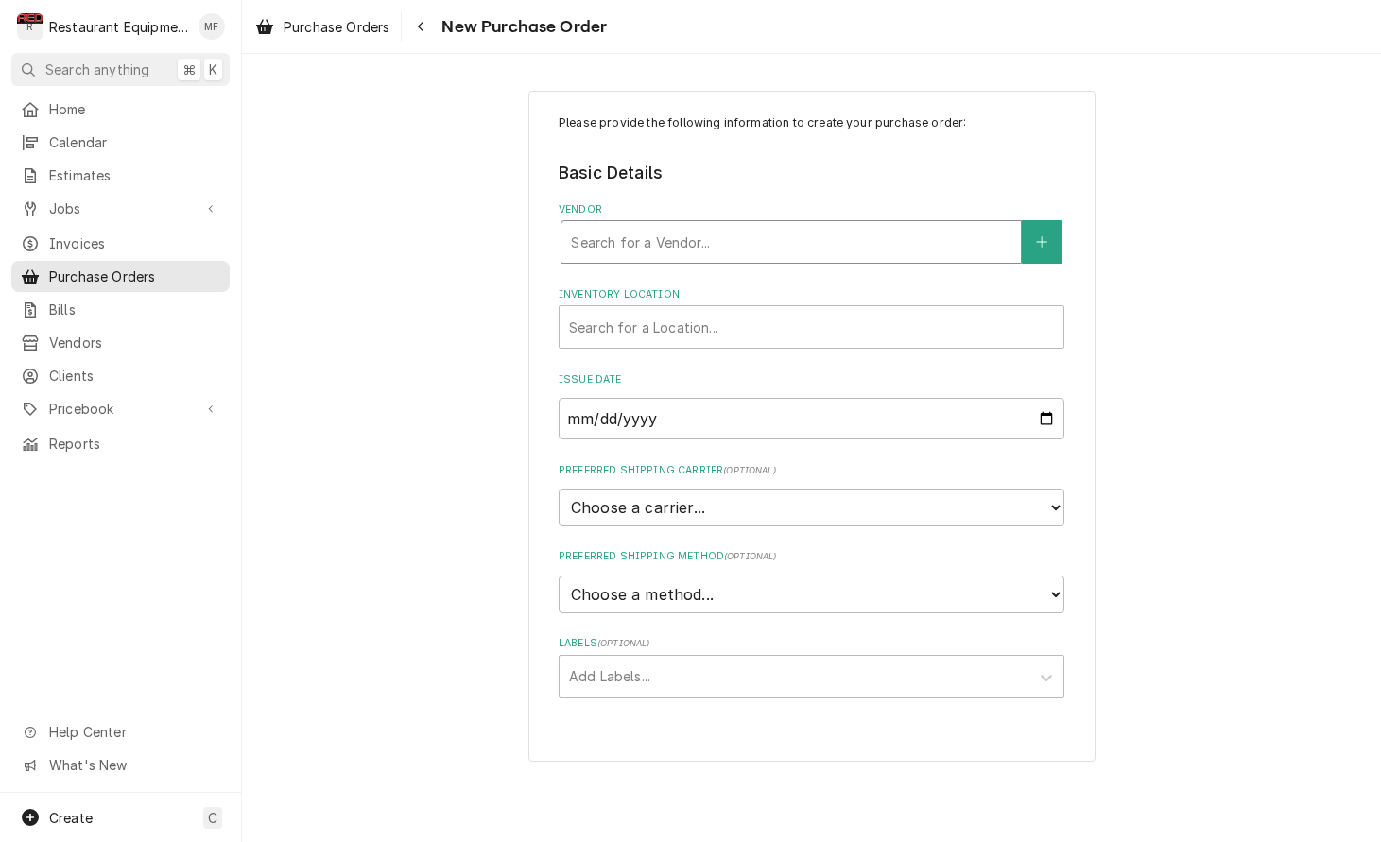
click at [860, 225] on div "Vendor" at bounding box center [791, 242] width 440 height 34
type input "parts to"
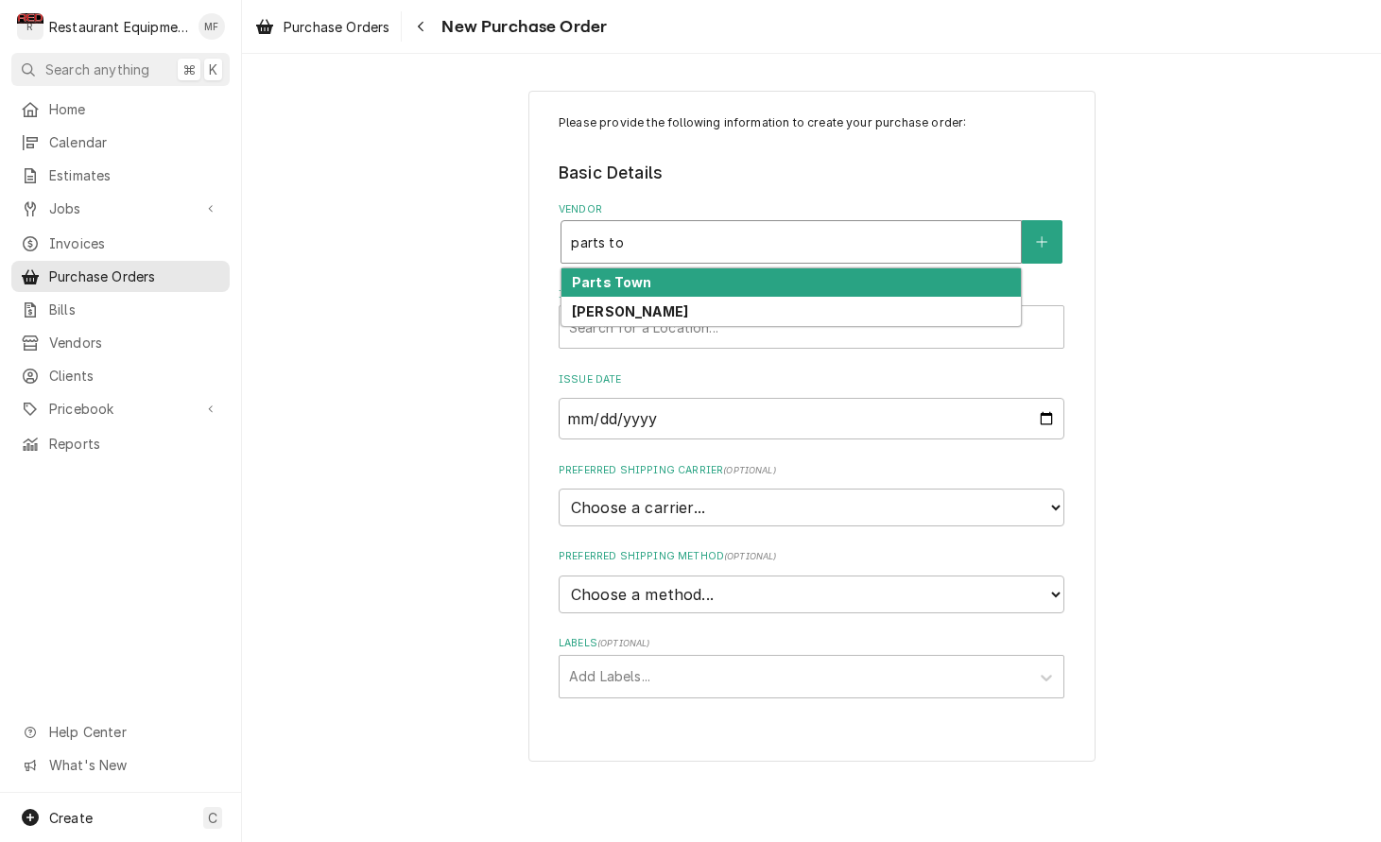
click at [797, 282] on div "Parts Town" at bounding box center [790, 282] width 459 height 29
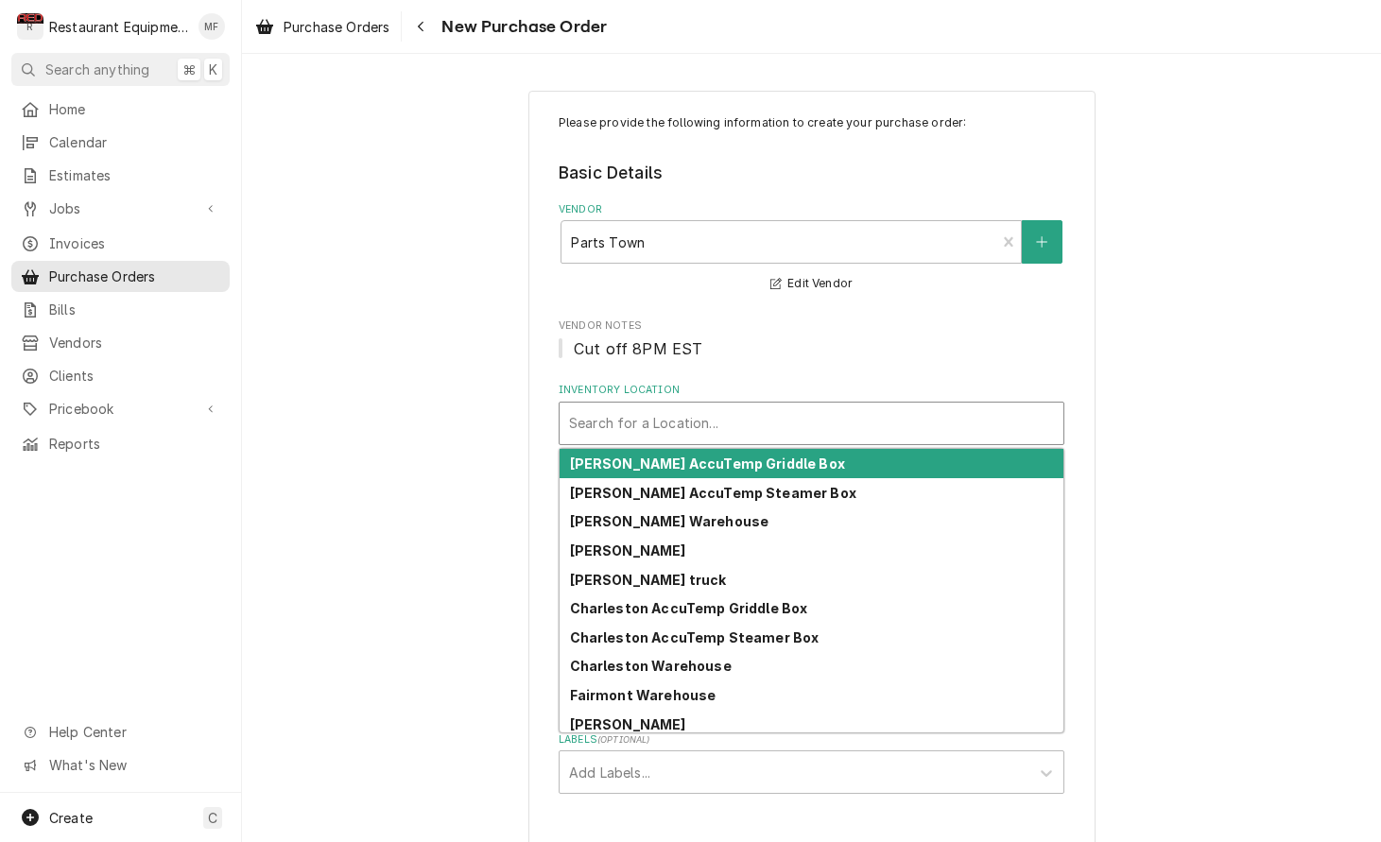
click at [780, 403] on div "Search for a Location..." at bounding box center [811, 424] width 504 height 42
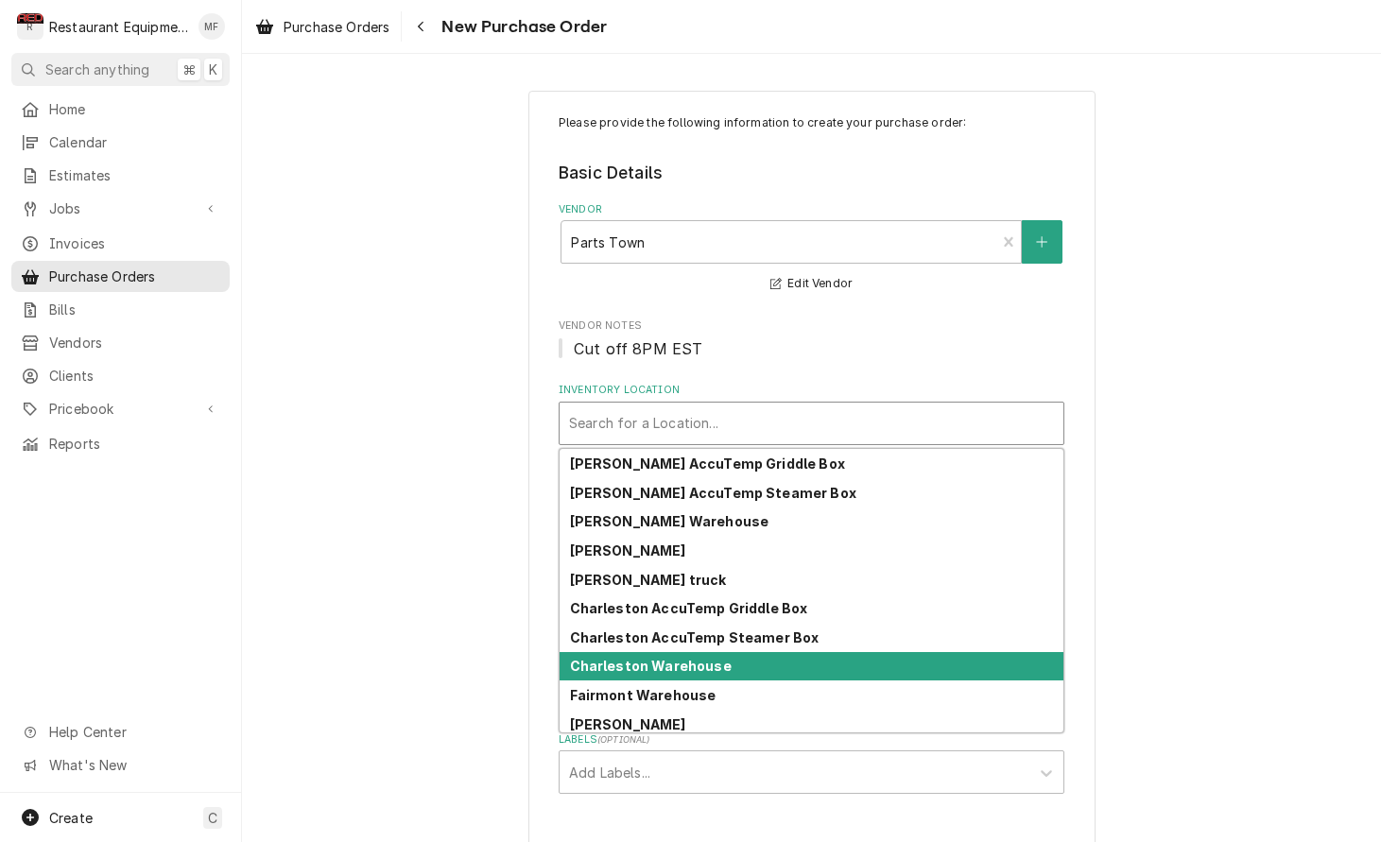
click at [858, 666] on div "Charleston Warehouse" at bounding box center [811, 666] width 504 height 29
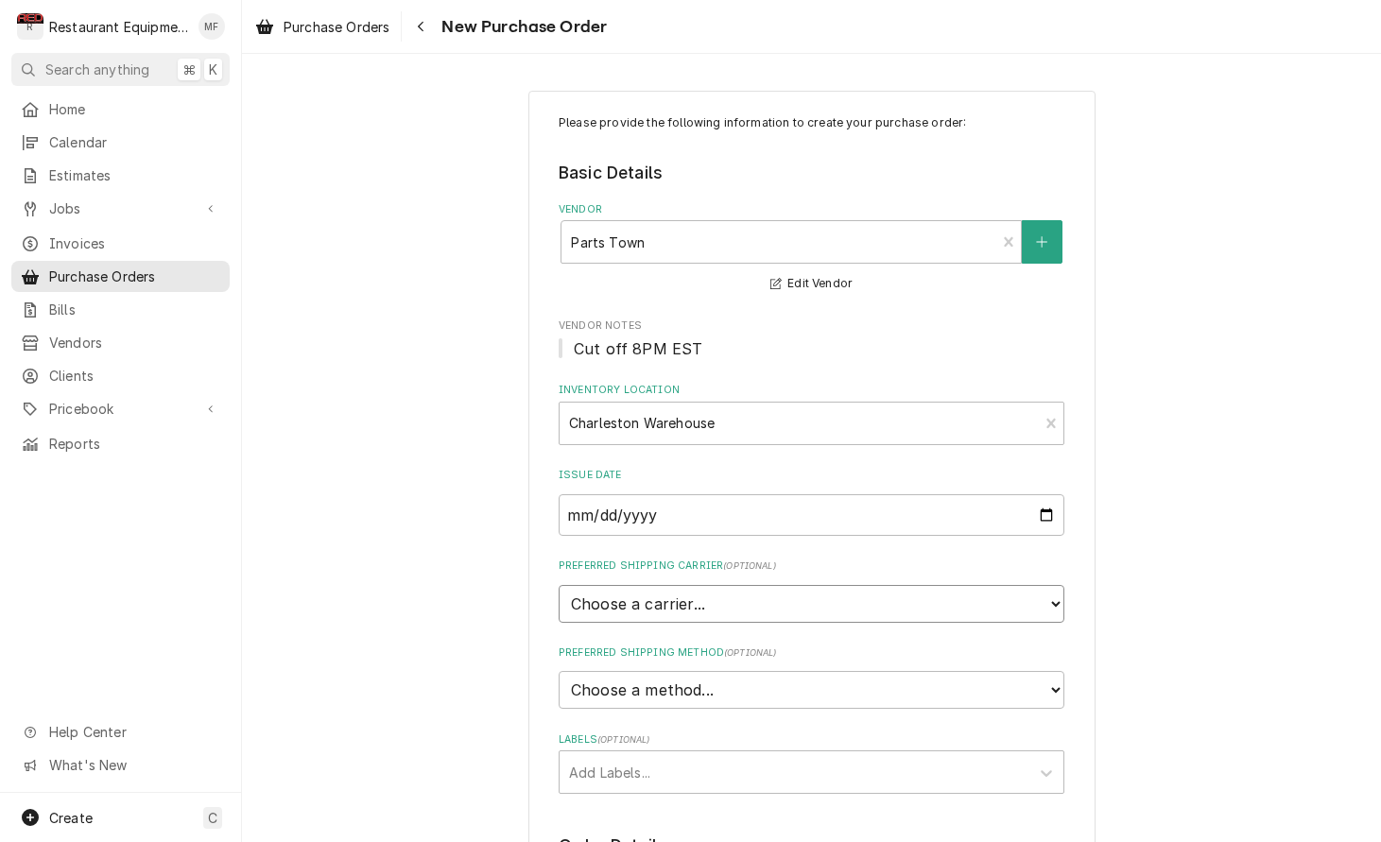
select select "4"
type textarea "x"
select select "3"
click at [808, 755] on div "Labels" at bounding box center [794, 772] width 451 height 34
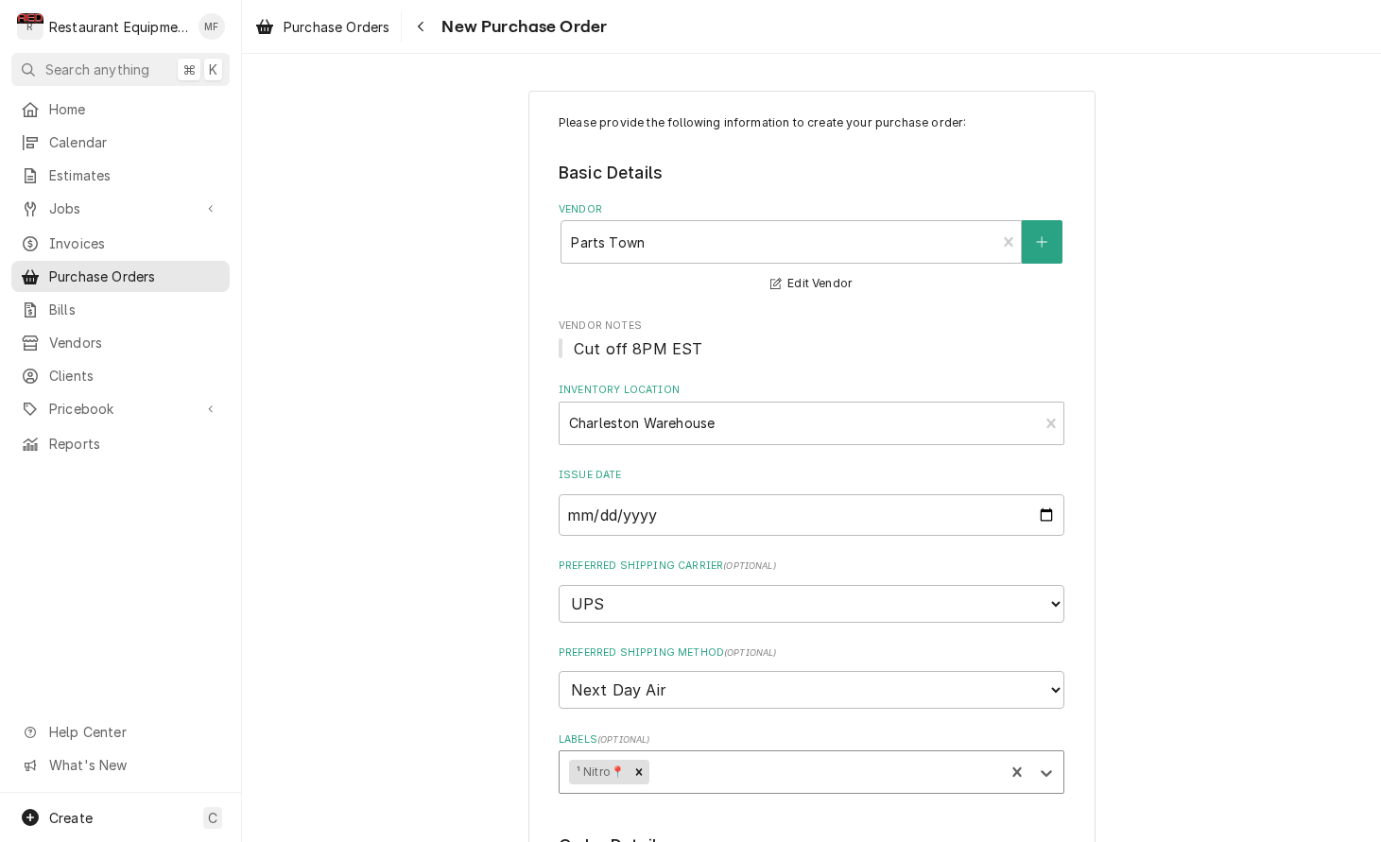
type textarea "x"
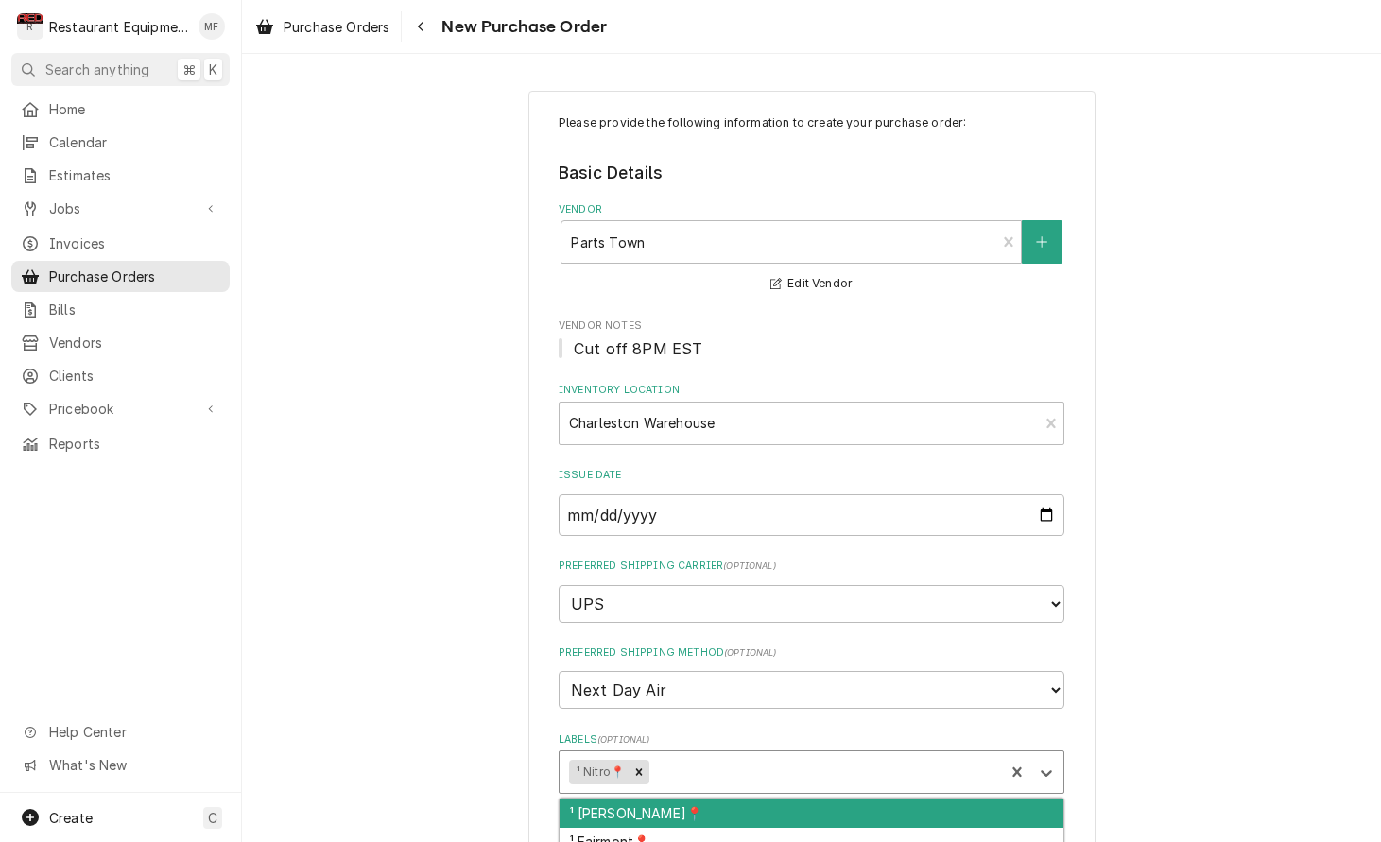
click at [822, 755] on div "Labels" at bounding box center [823, 772] width 341 height 34
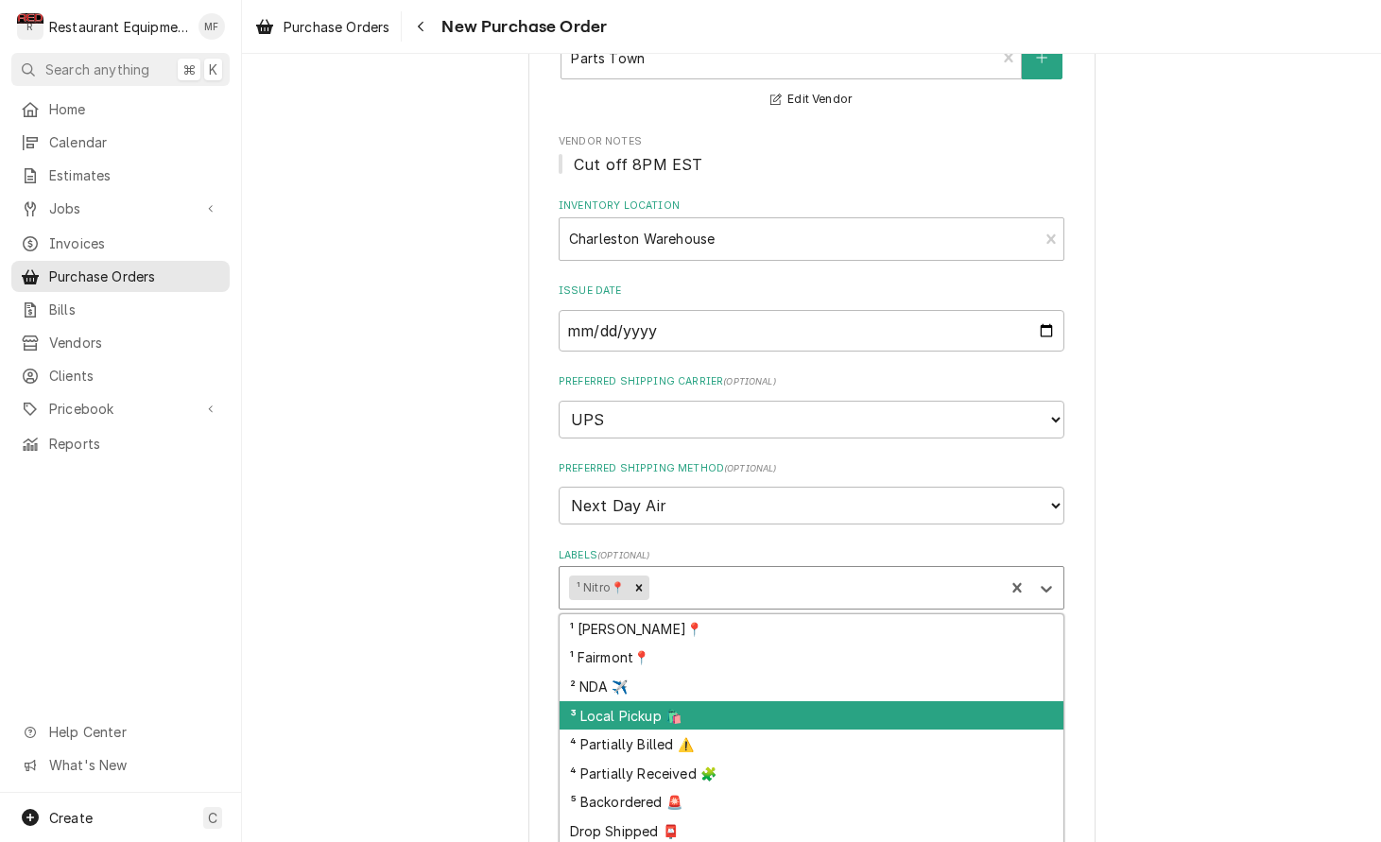
scroll to position [185, 0]
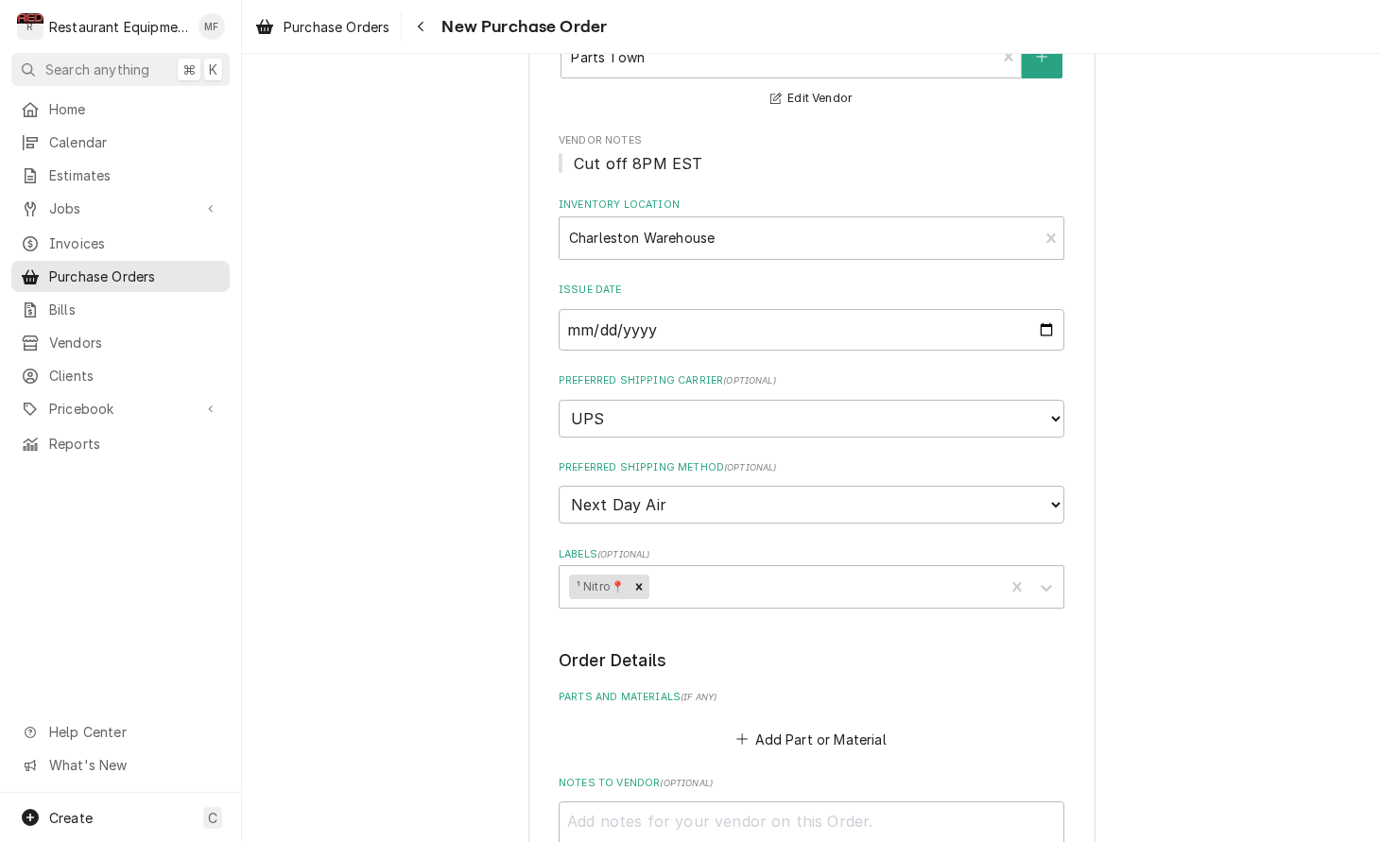
click at [1188, 591] on div "Please provide the following information to create your purchase order: Basic D…" at bounding box center [811, 561] width 1139 height 1347
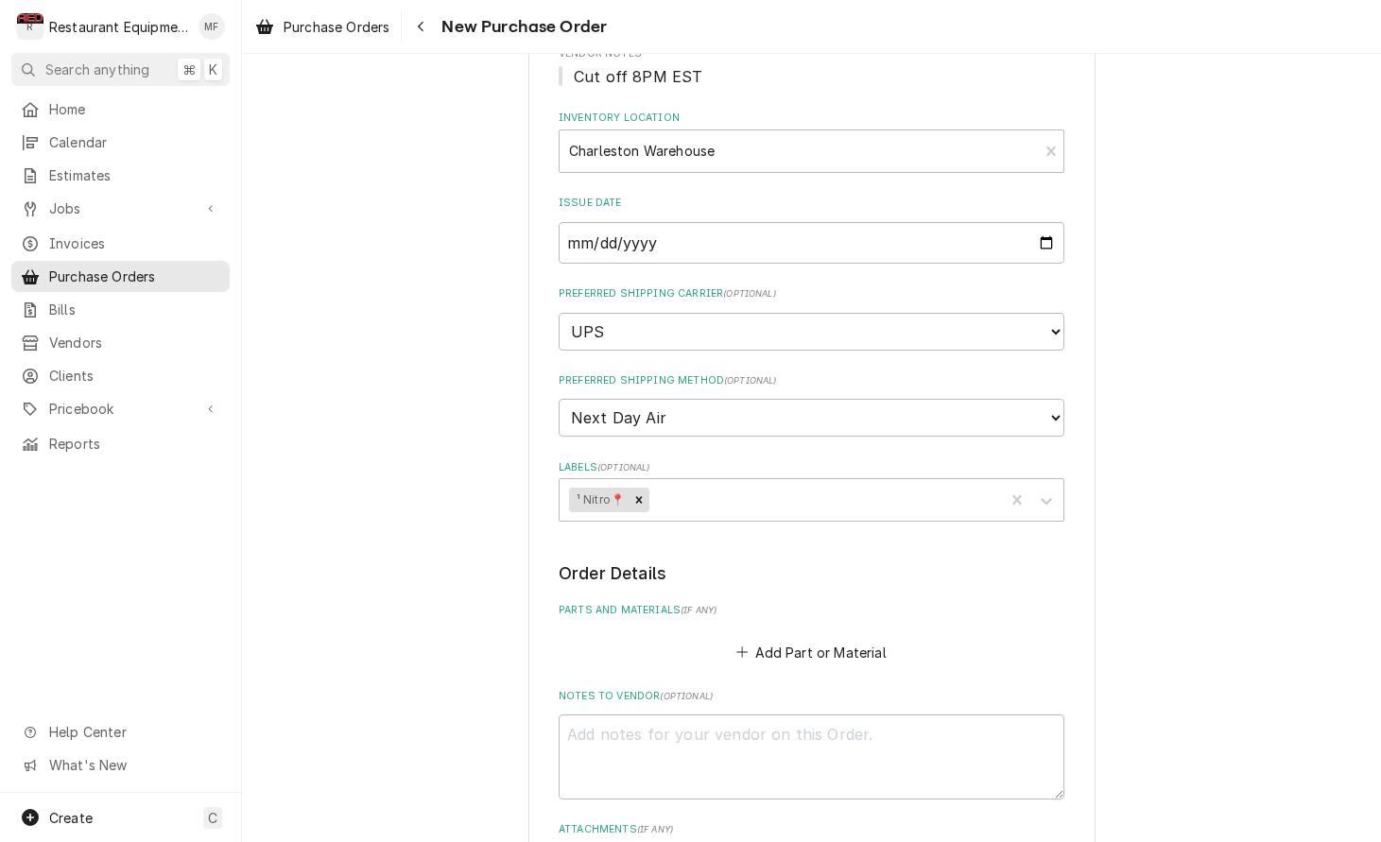
scroll to position [282, 0]
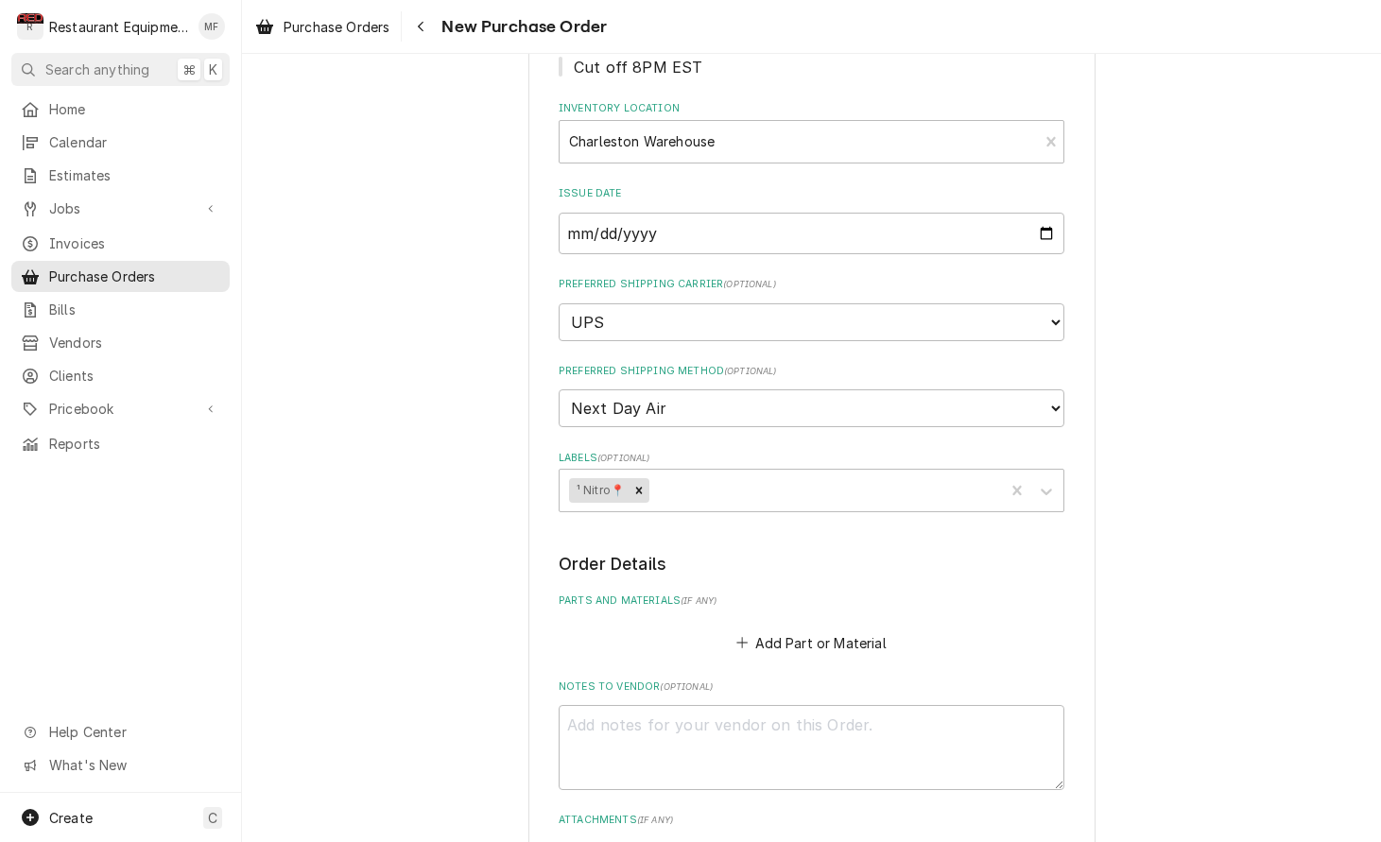
click at [780, 620] on div "Add Part or Material" at bounding box center [811, 638] width 506 height 37
click at [791, 629] on button "Add Part or Material" at bounding box center [811, 642] width 156 height 26
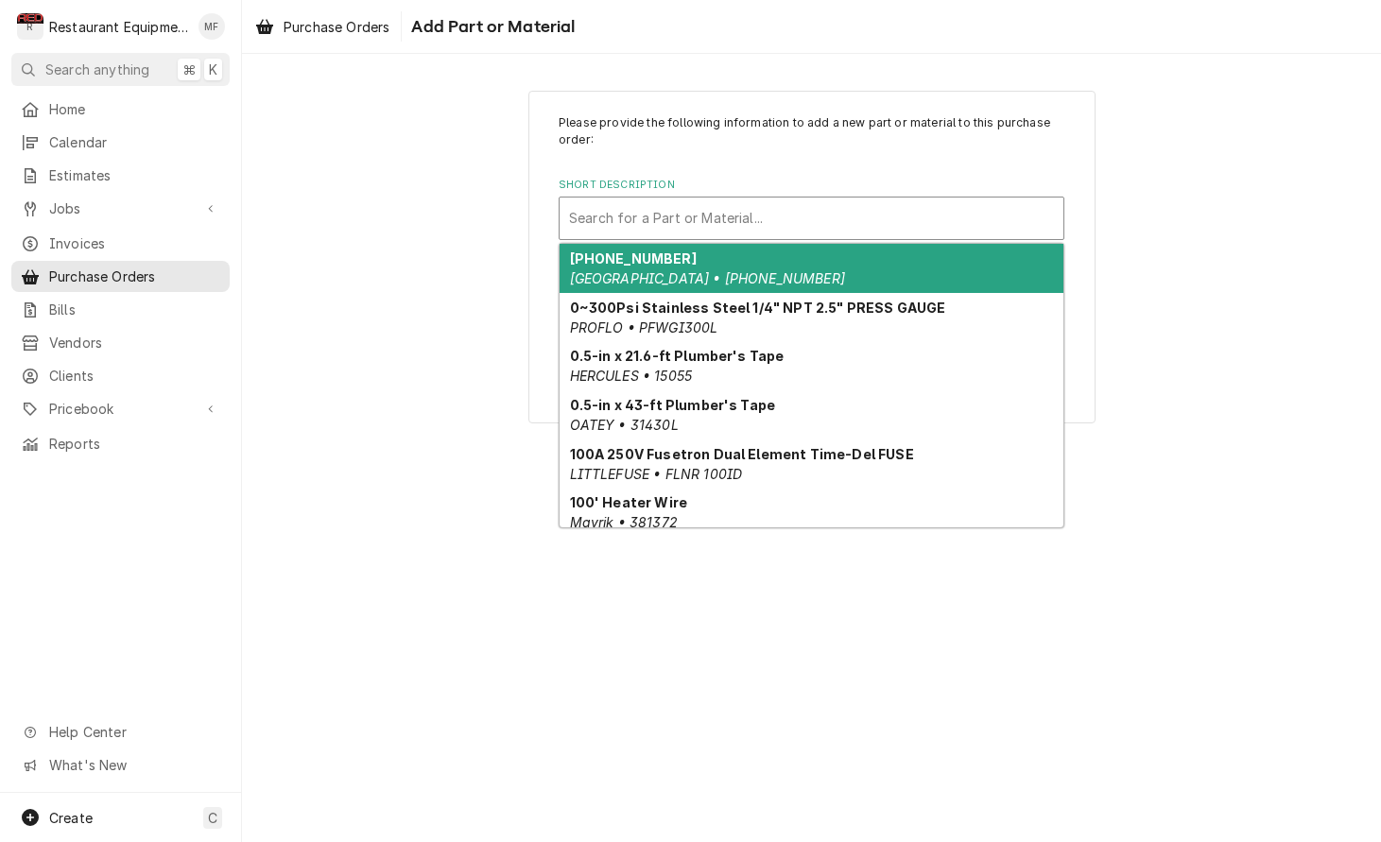
click at [746, 232] on div "Short Description" at bounding box center [811, 218] width 485 height 34
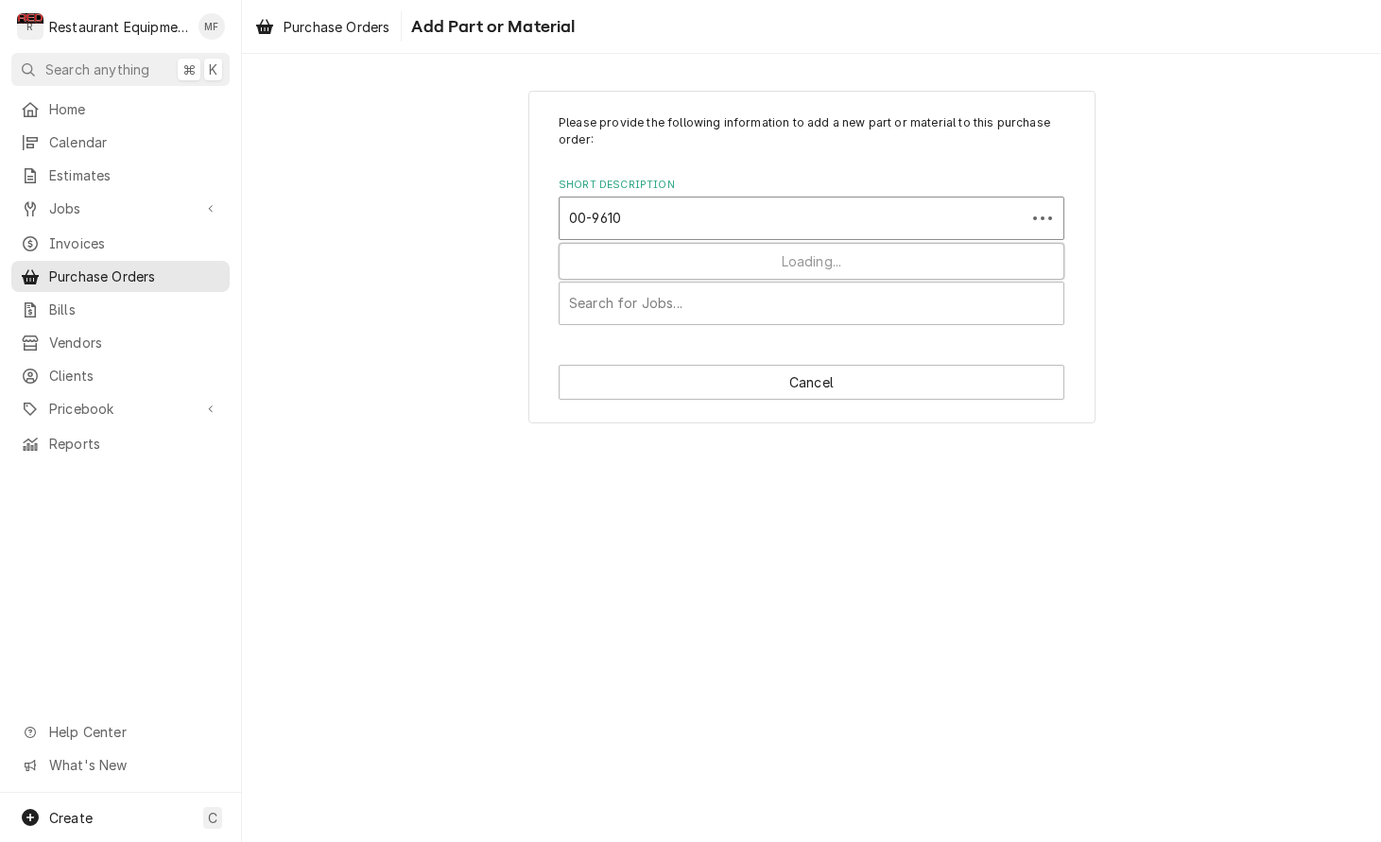
type input "00-96108"
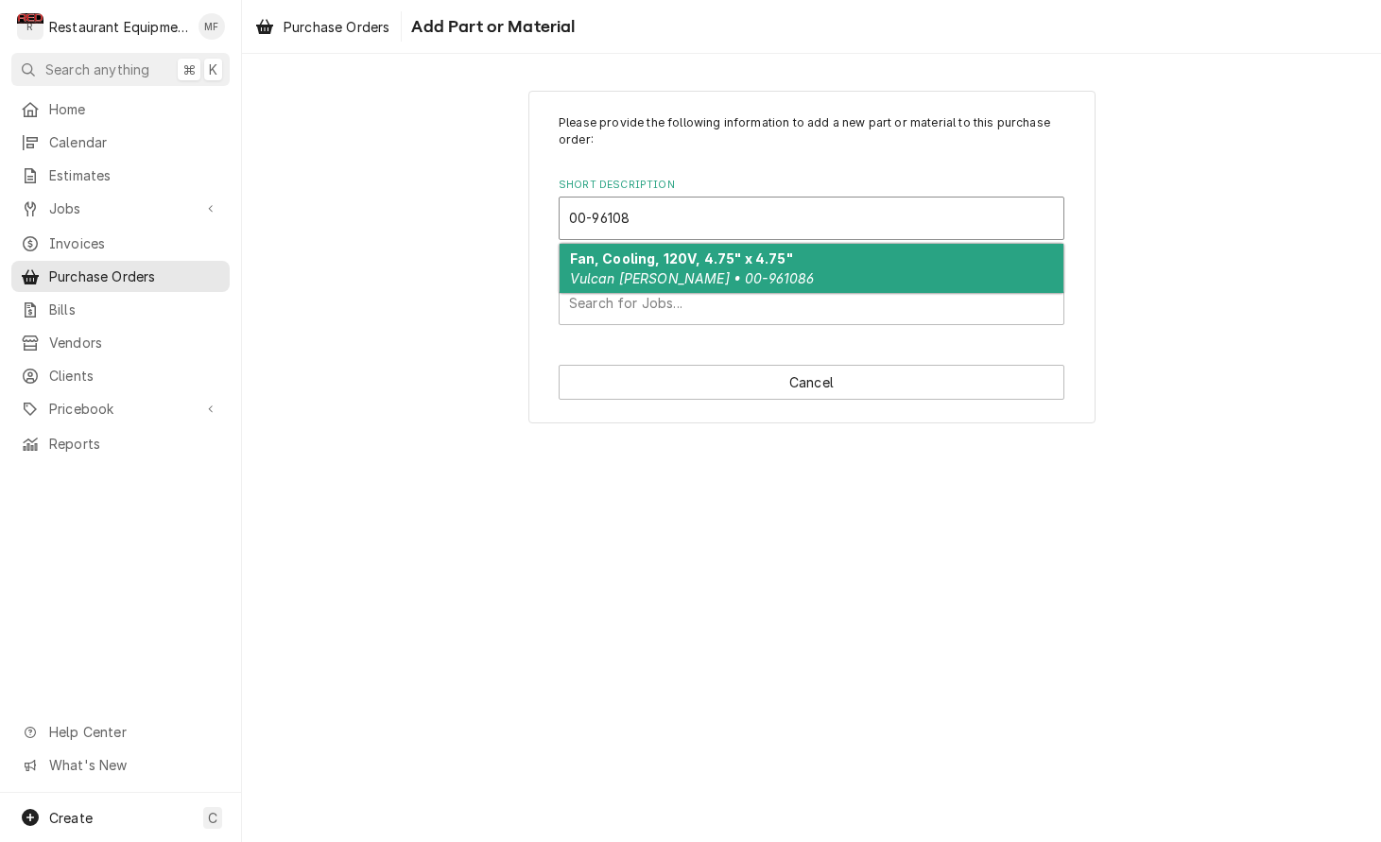
click at [709, 284] on em "Vulcan Hart • 00-961086" at bounding box center [692, 278] width 245 height 16
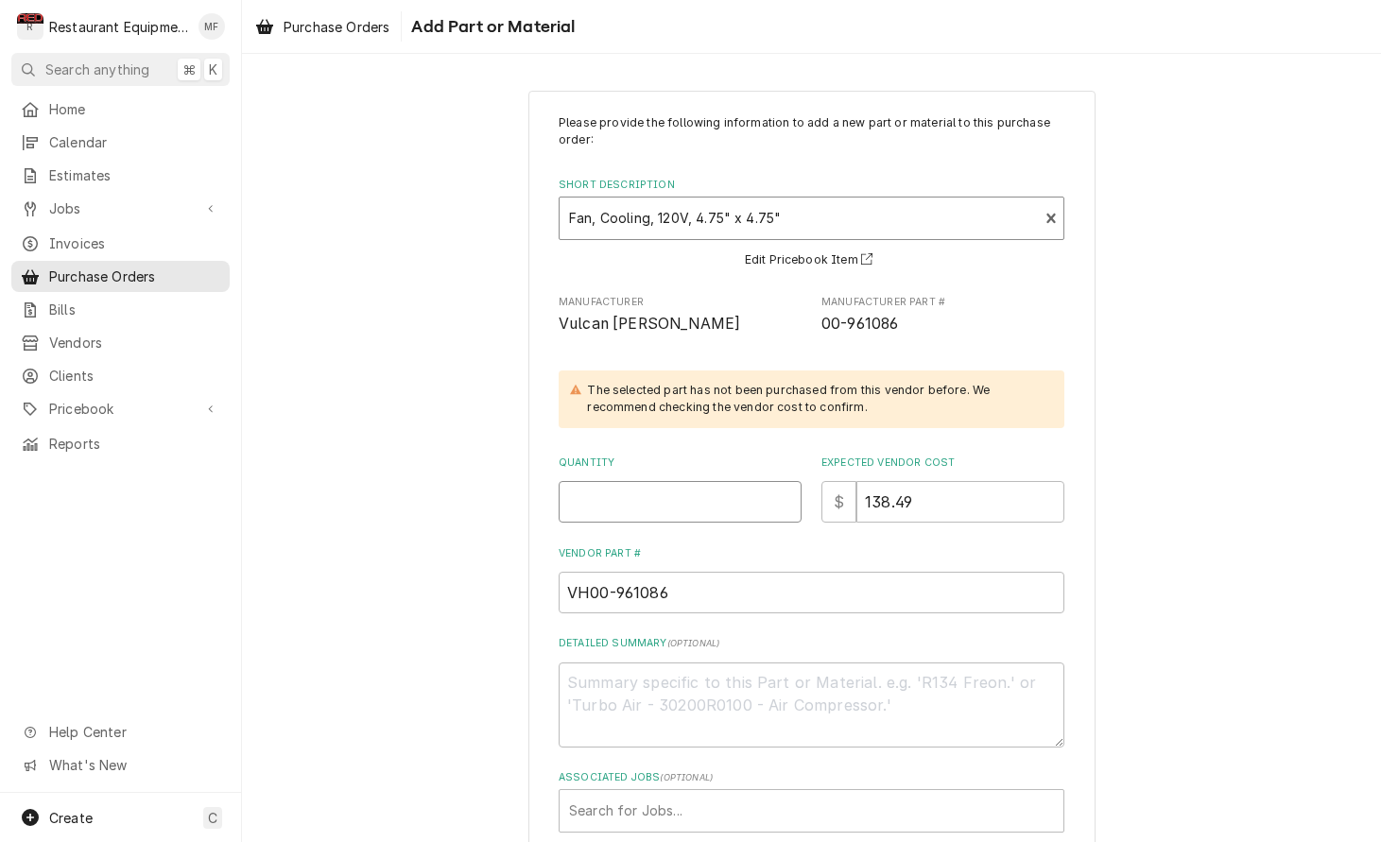
click at [639, 492] on input "Quantity" at bounding box center [679, 502] width 243 height 42
type textarea "x"
type input "1"
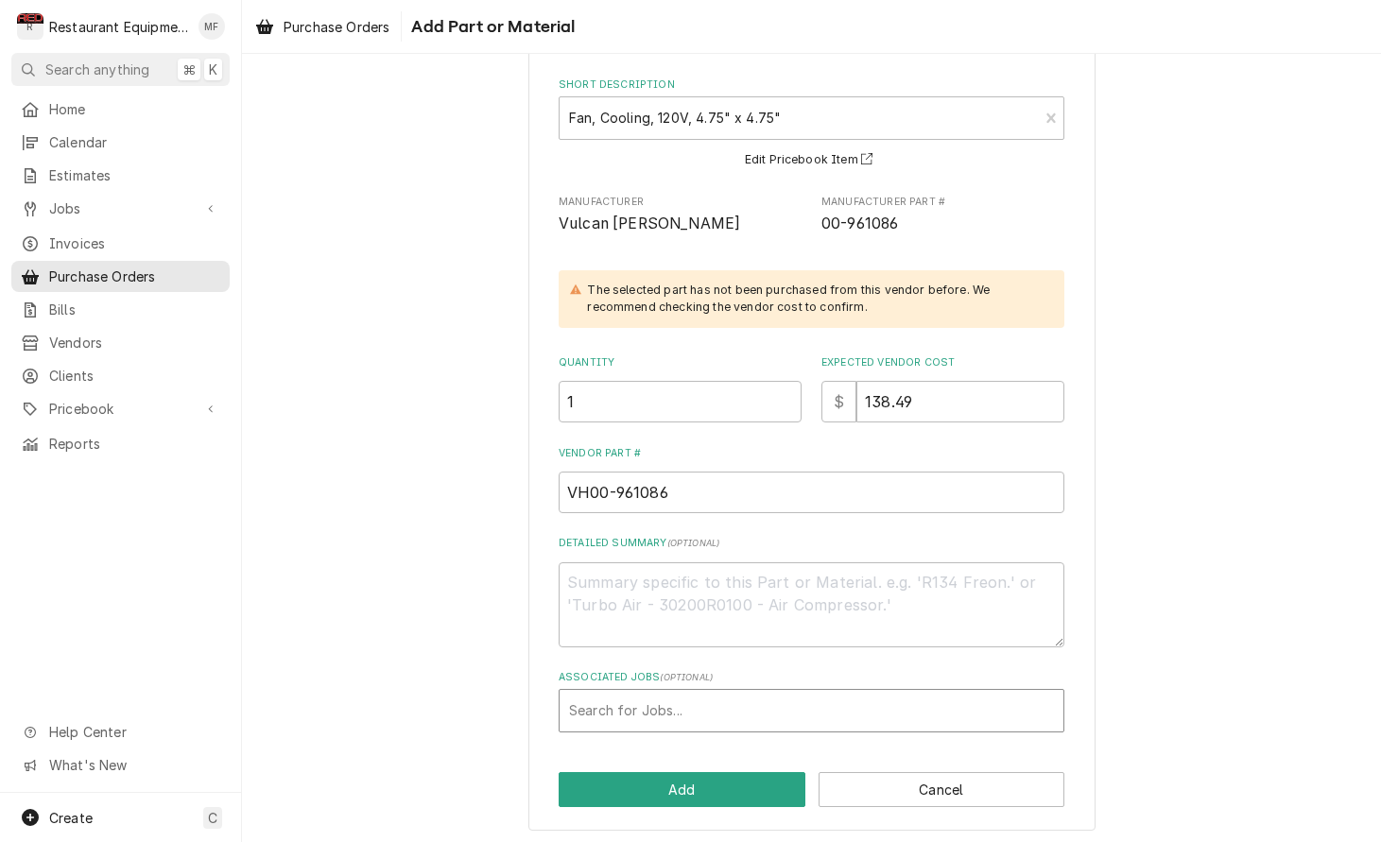
scroll to position [99, 0]
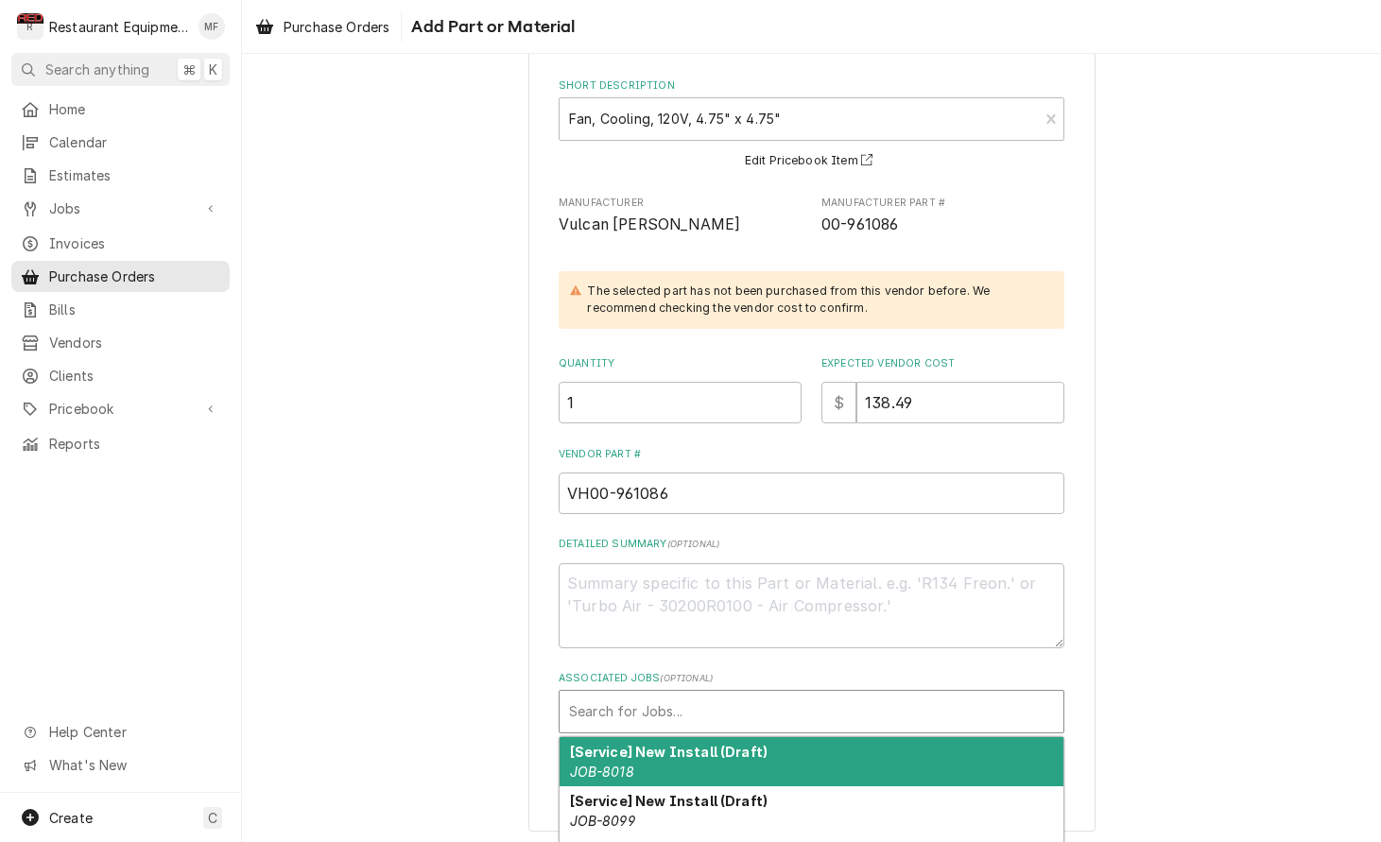
click at [827, 695] on div "Associated Jobs" at bounding box center [811, 712] width 485 height 34
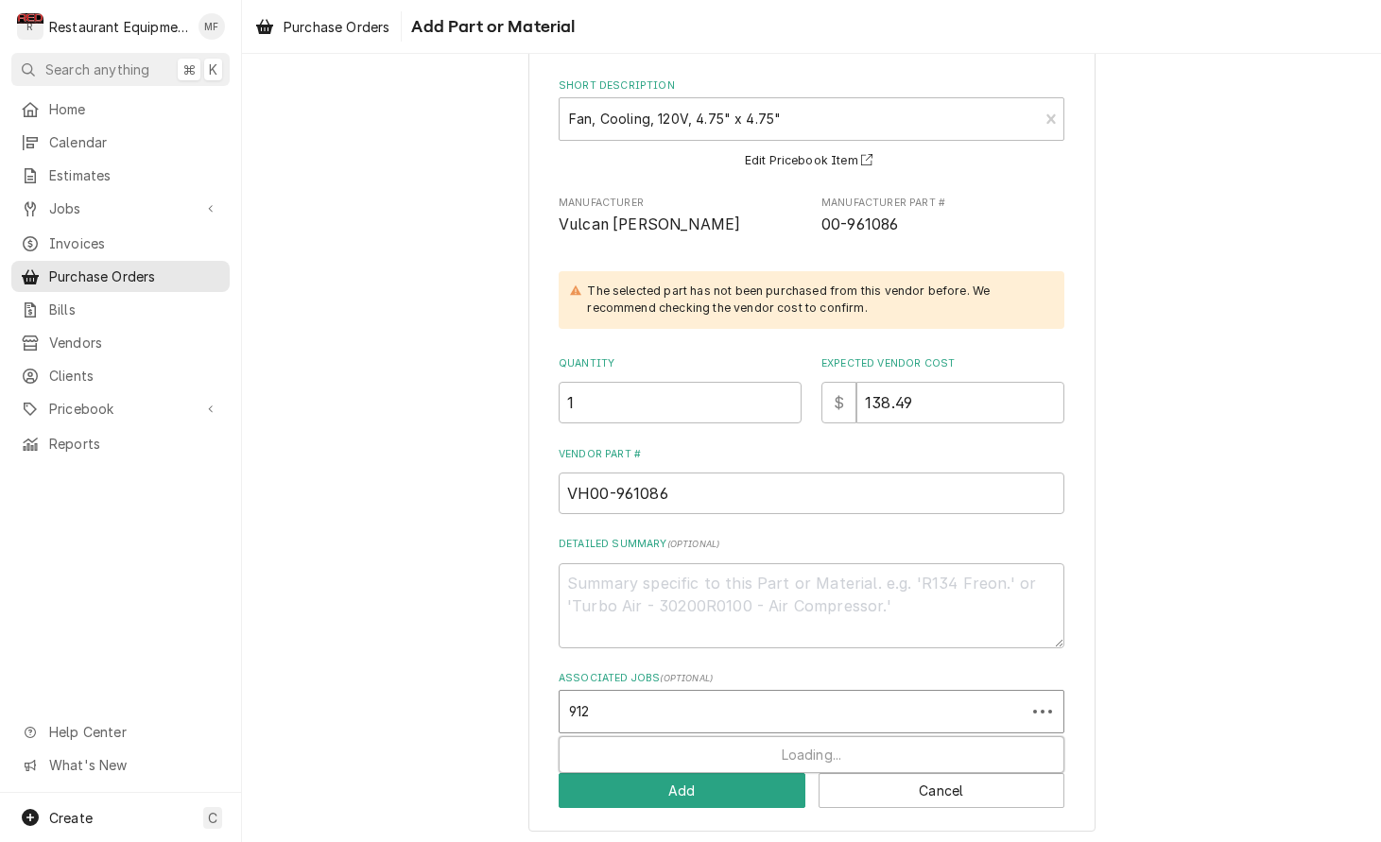
type input "9126"
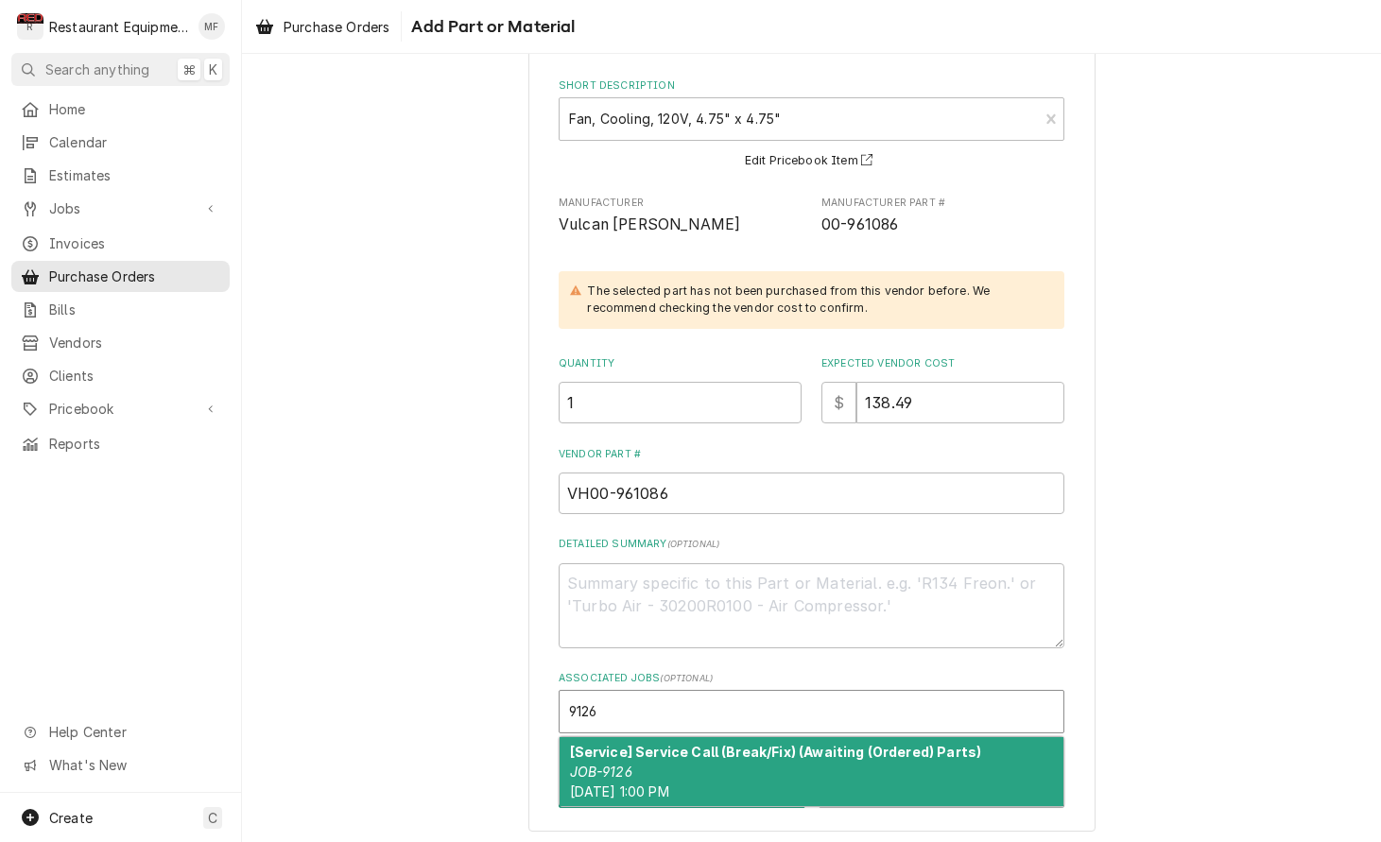
click at [755, 753] on strong "[Service] Service Call (Break/Fix) (Awaiting (Ordered) Parts)" at bounding box center [776, 752] width 412 height 16
type textarea "x"
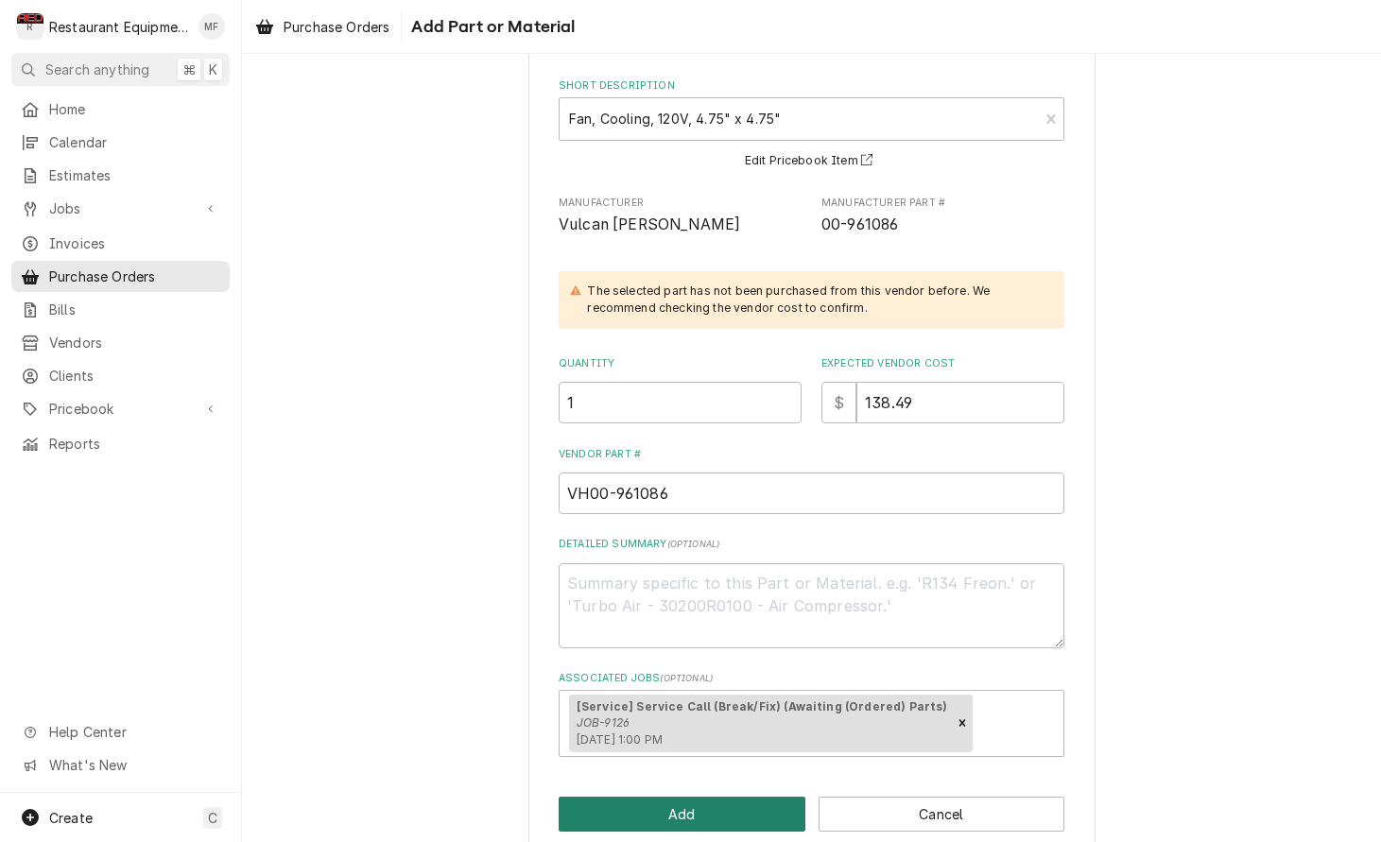
click at [746, 800] on button "Add" at bounding box center [681, 814] width 247 height 35
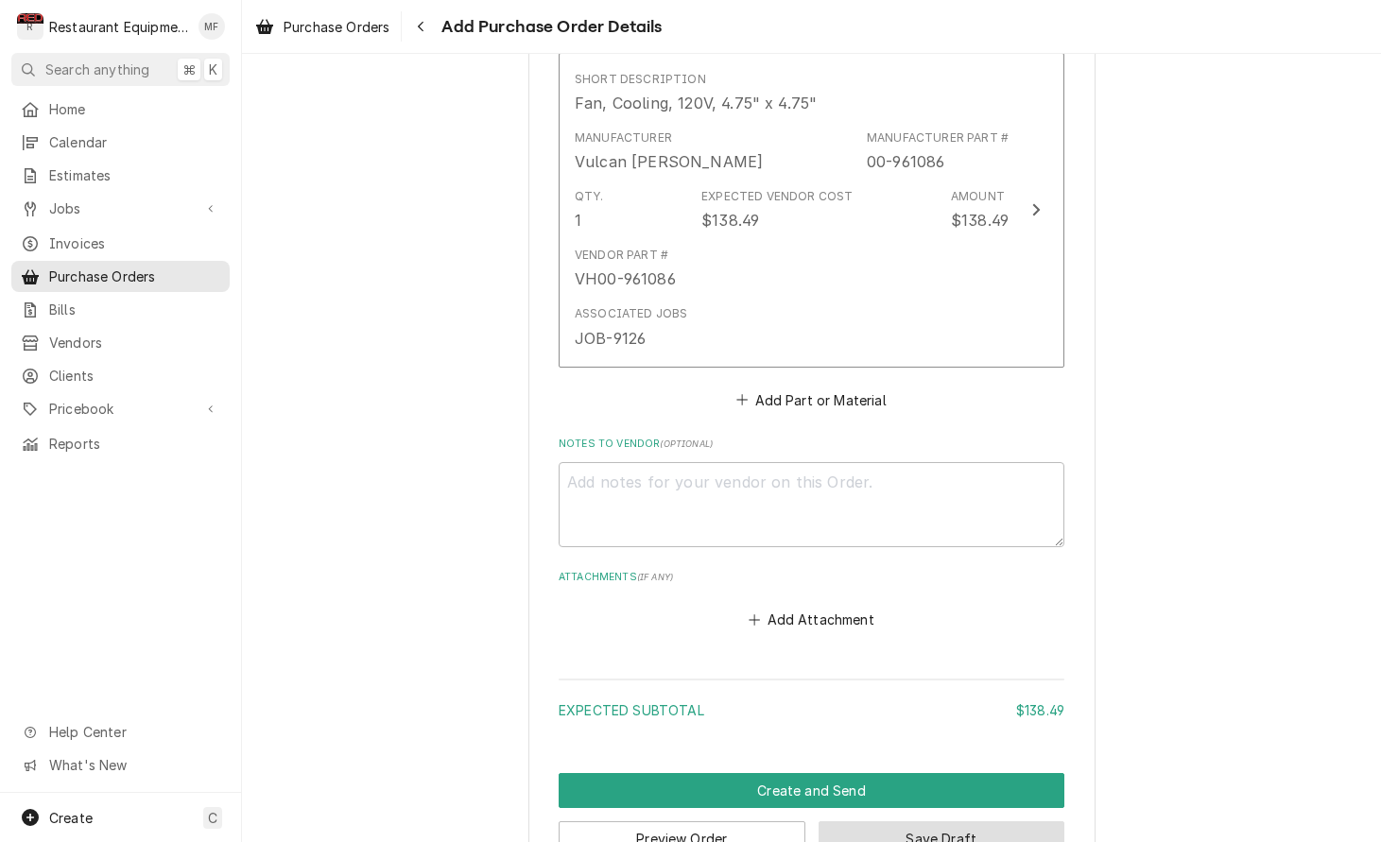
click at [939, 821] on button "Save Draft" at bounding box center [941, 838] width 247 height 35
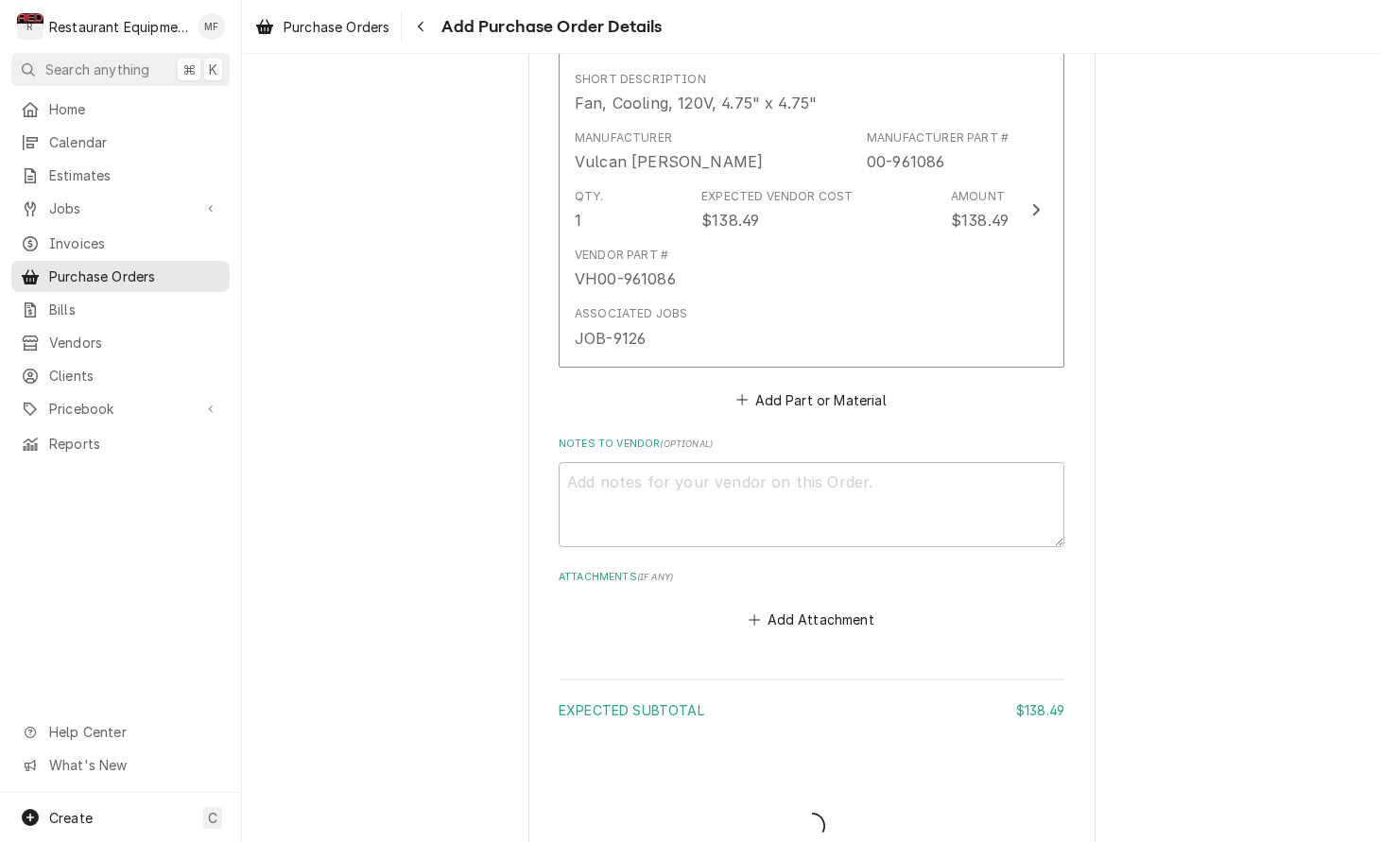
type textarea "x"
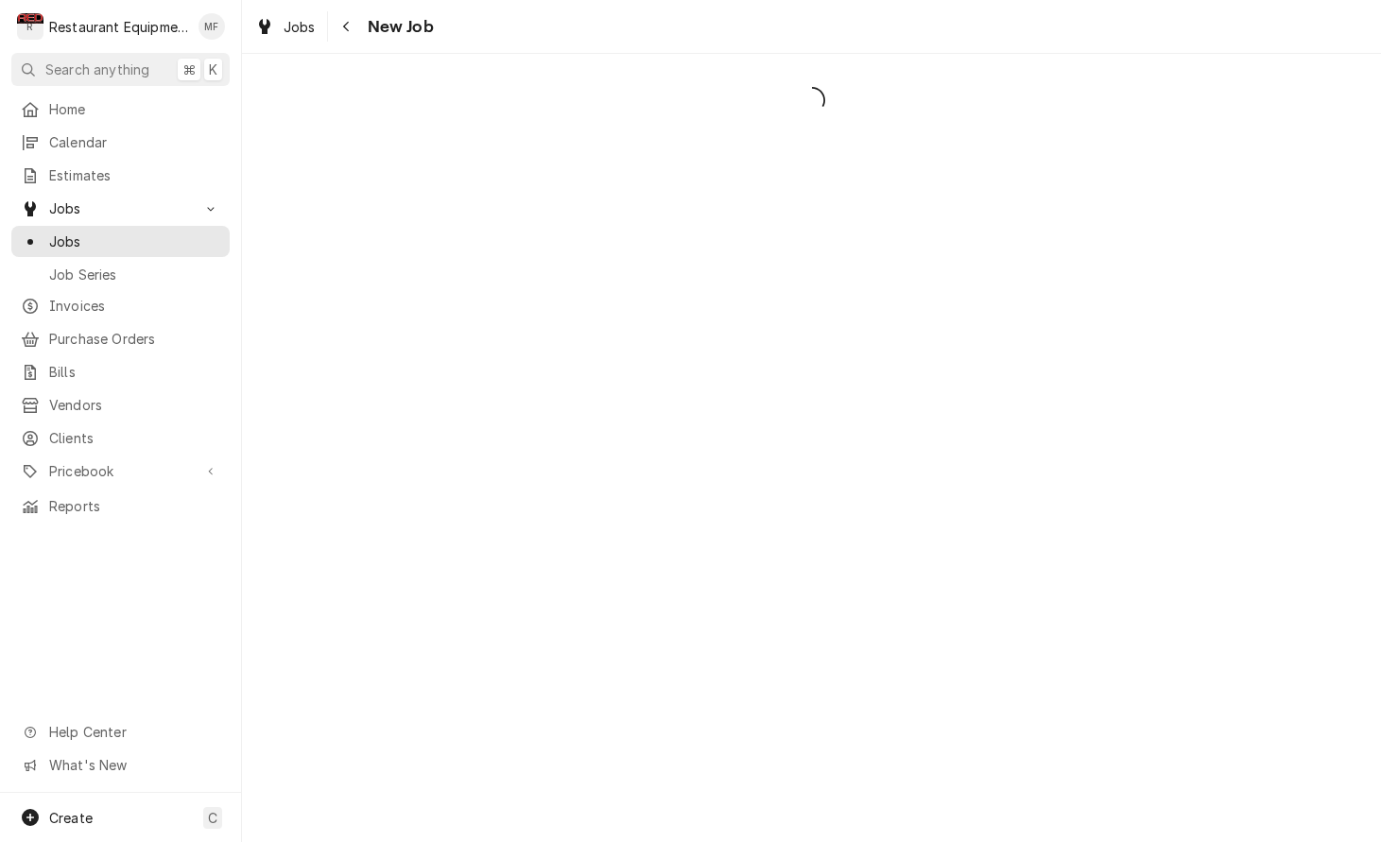
click at [1211, 480] on div "Dynamic Content Wrapper" at bounding box center [811, 448] width 1139 height 788
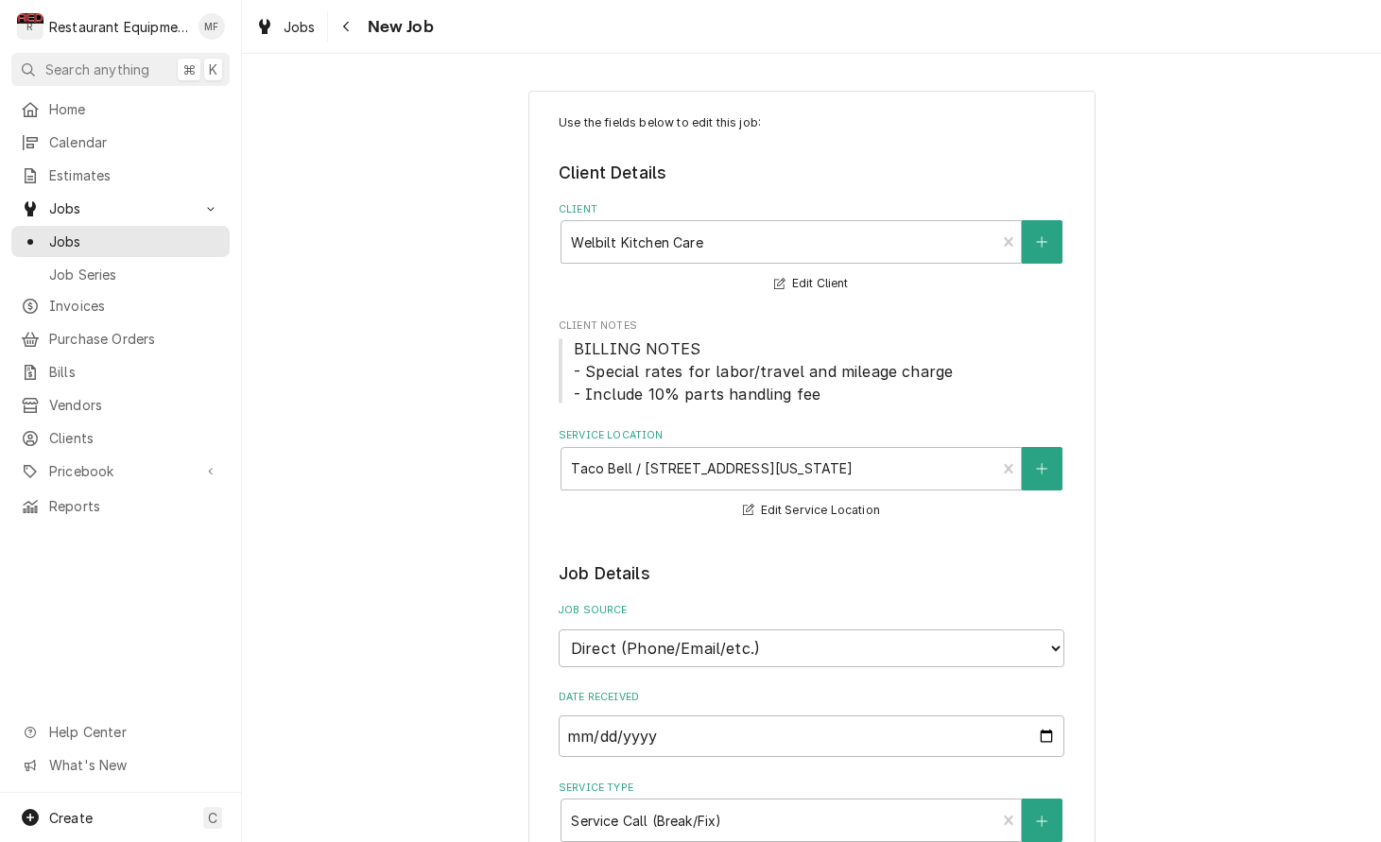
type textarea "x"
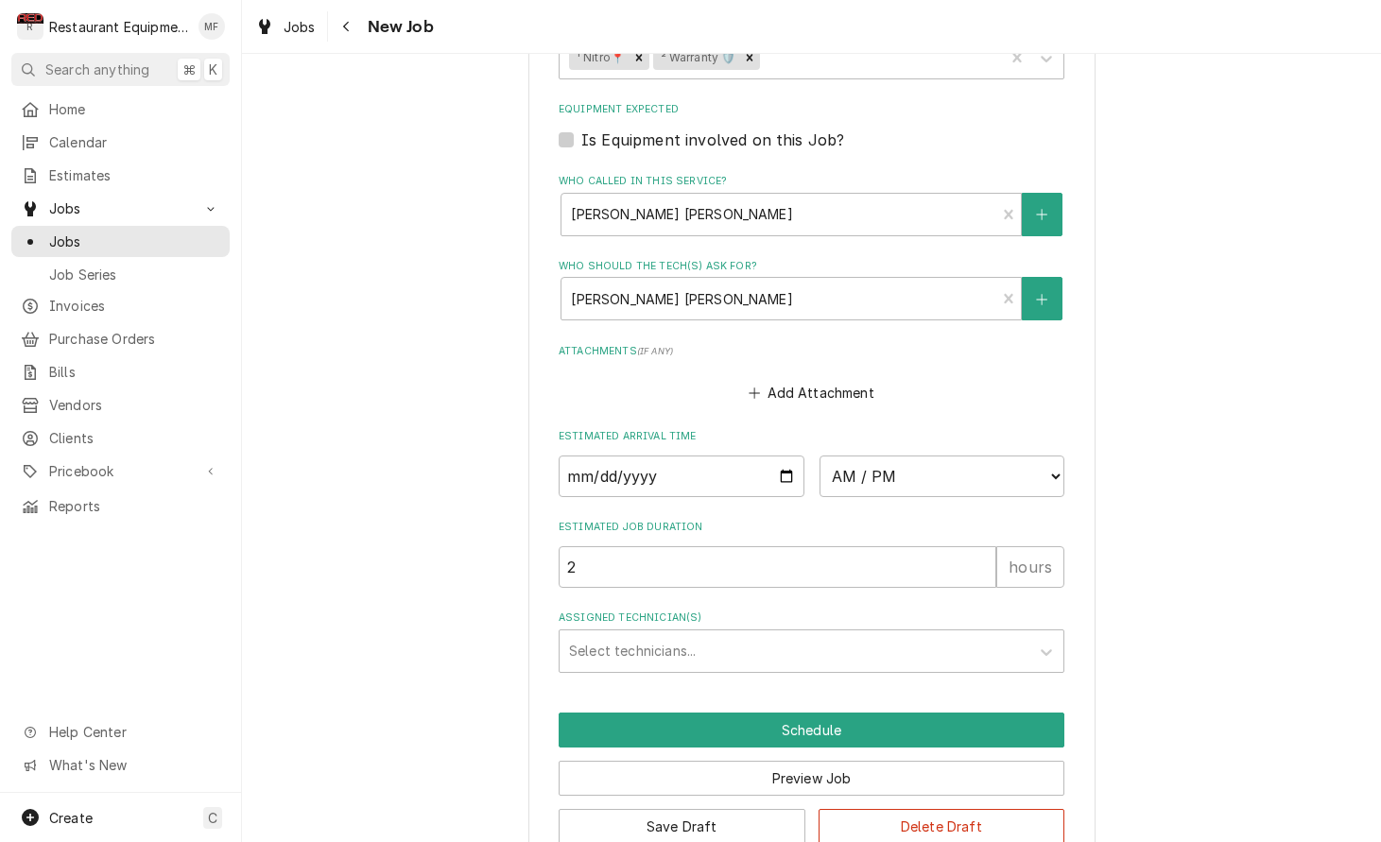
scroll to position [1325, 0]
drag, startPoint x: 660, startPoint y: 450, endPoint x: 717, endPoint y: 523, distance: 92.8
click at [660, 456] on input "Date" at bounding box center [681, 477] width 246 height 42
type input "2025-10-06"
type textarea "x"
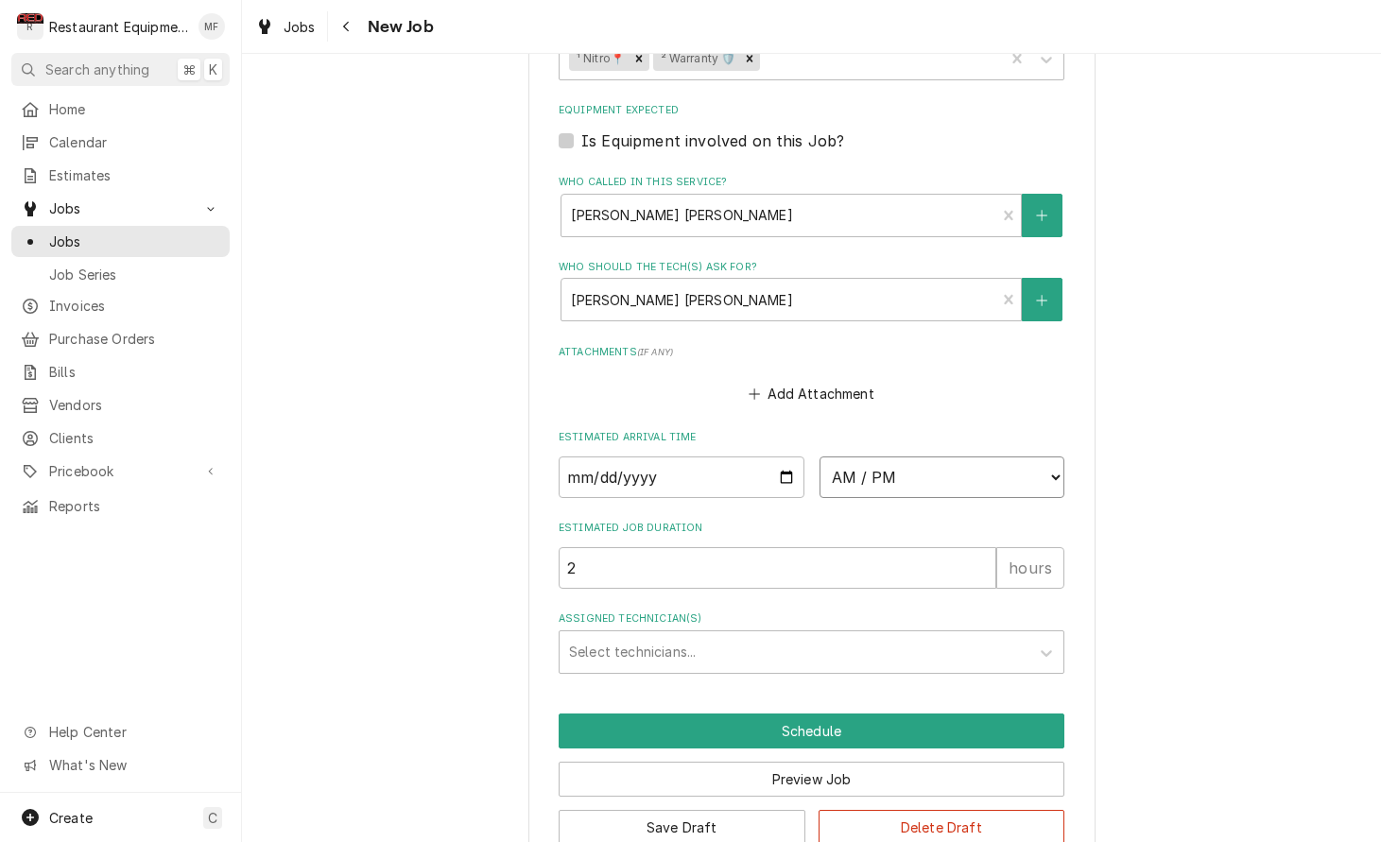
select select "15:00:00"
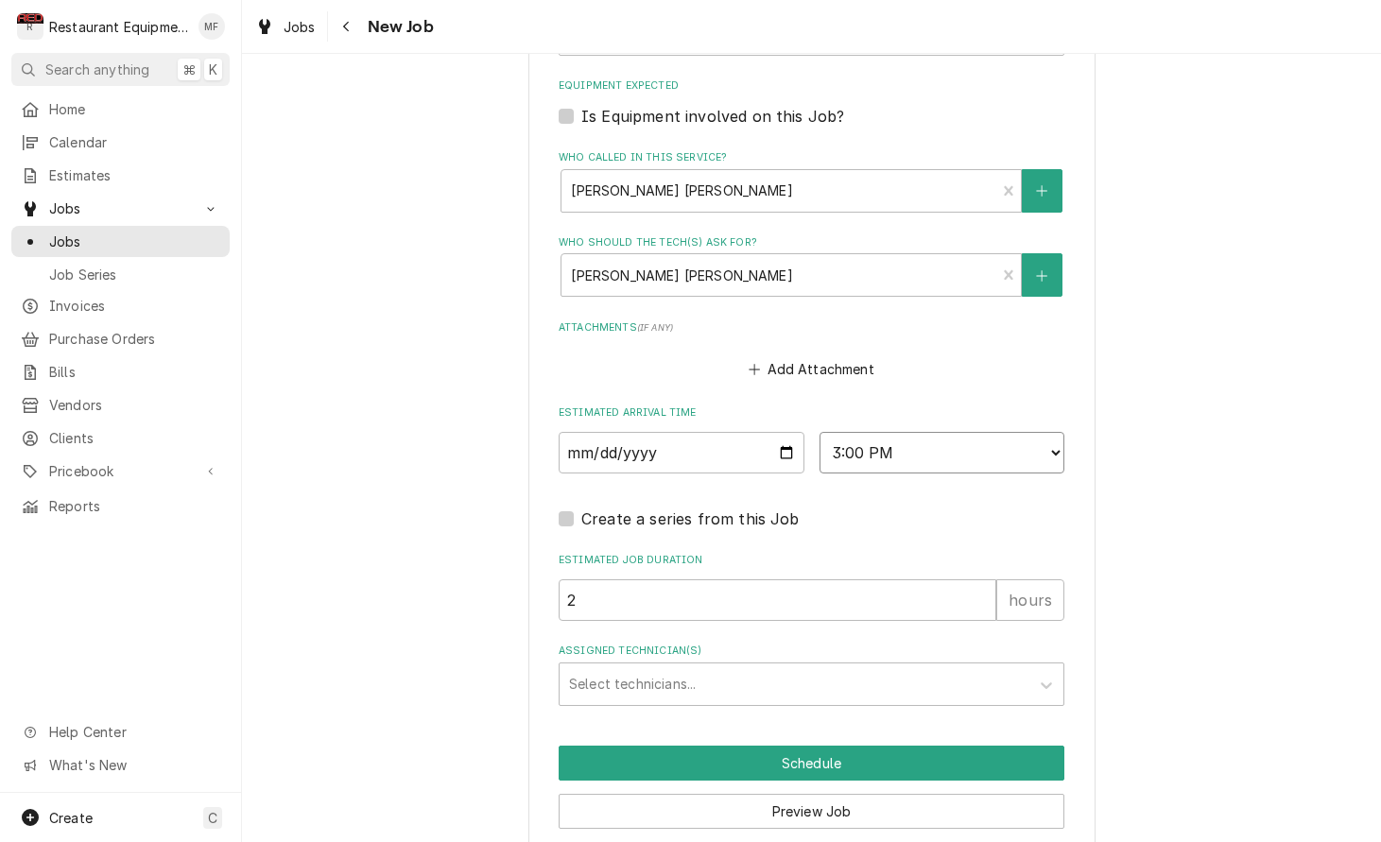
scroll to position [1374, 0]
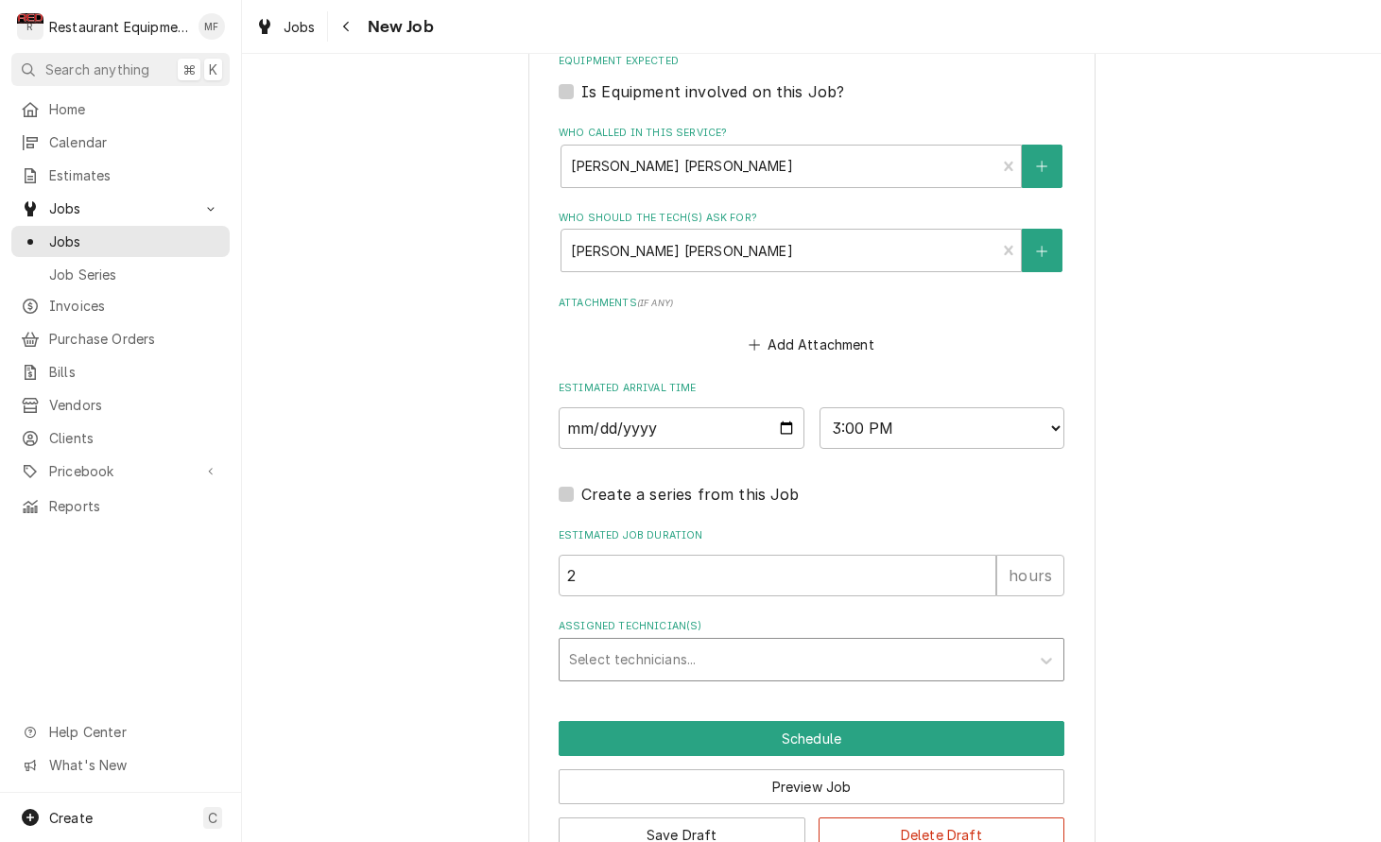
click at [788, 643] on div "Assigned Technician(s)" at bounding box center [794, 660] width 451 height 34
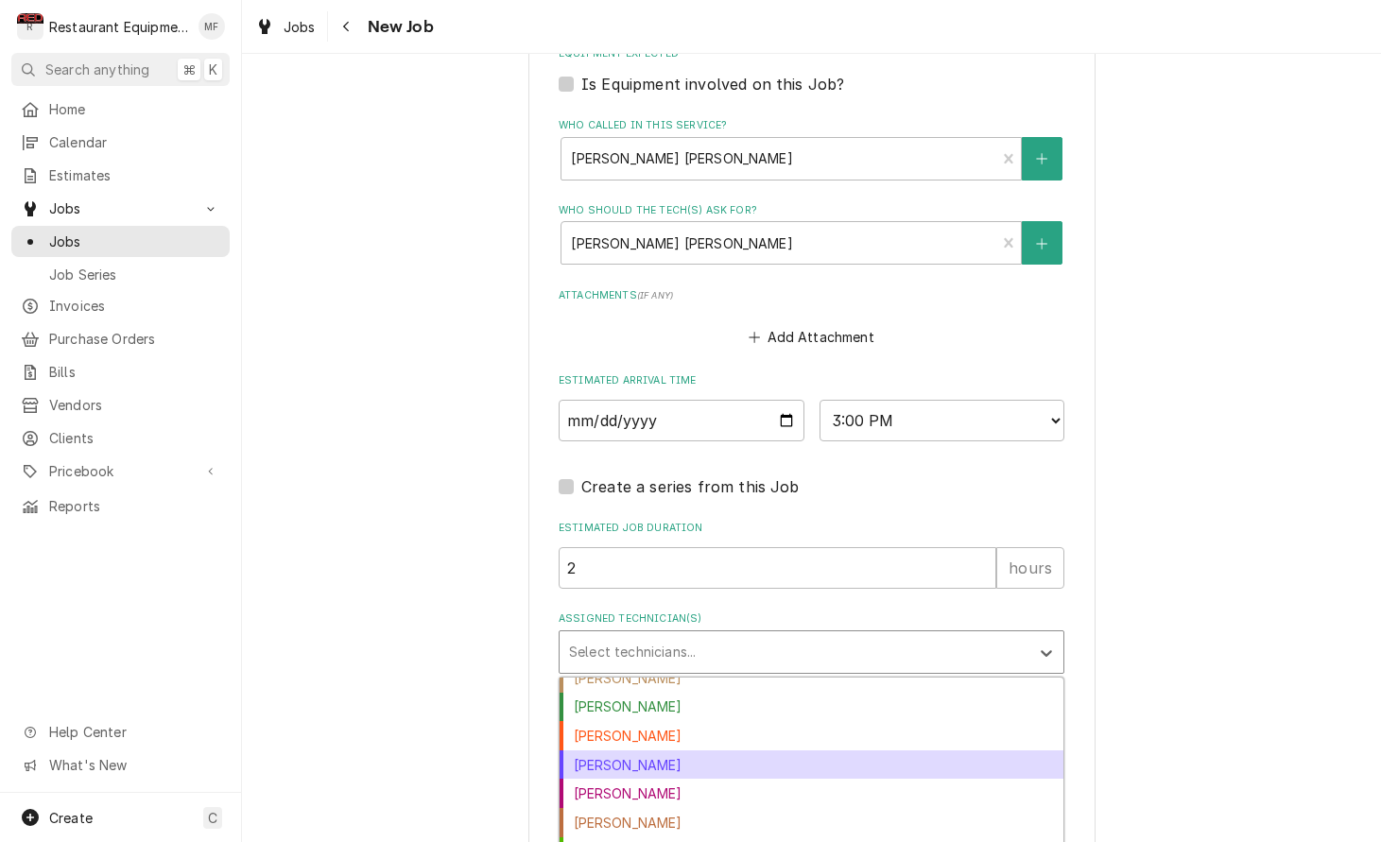
scroll to position [30, 0]
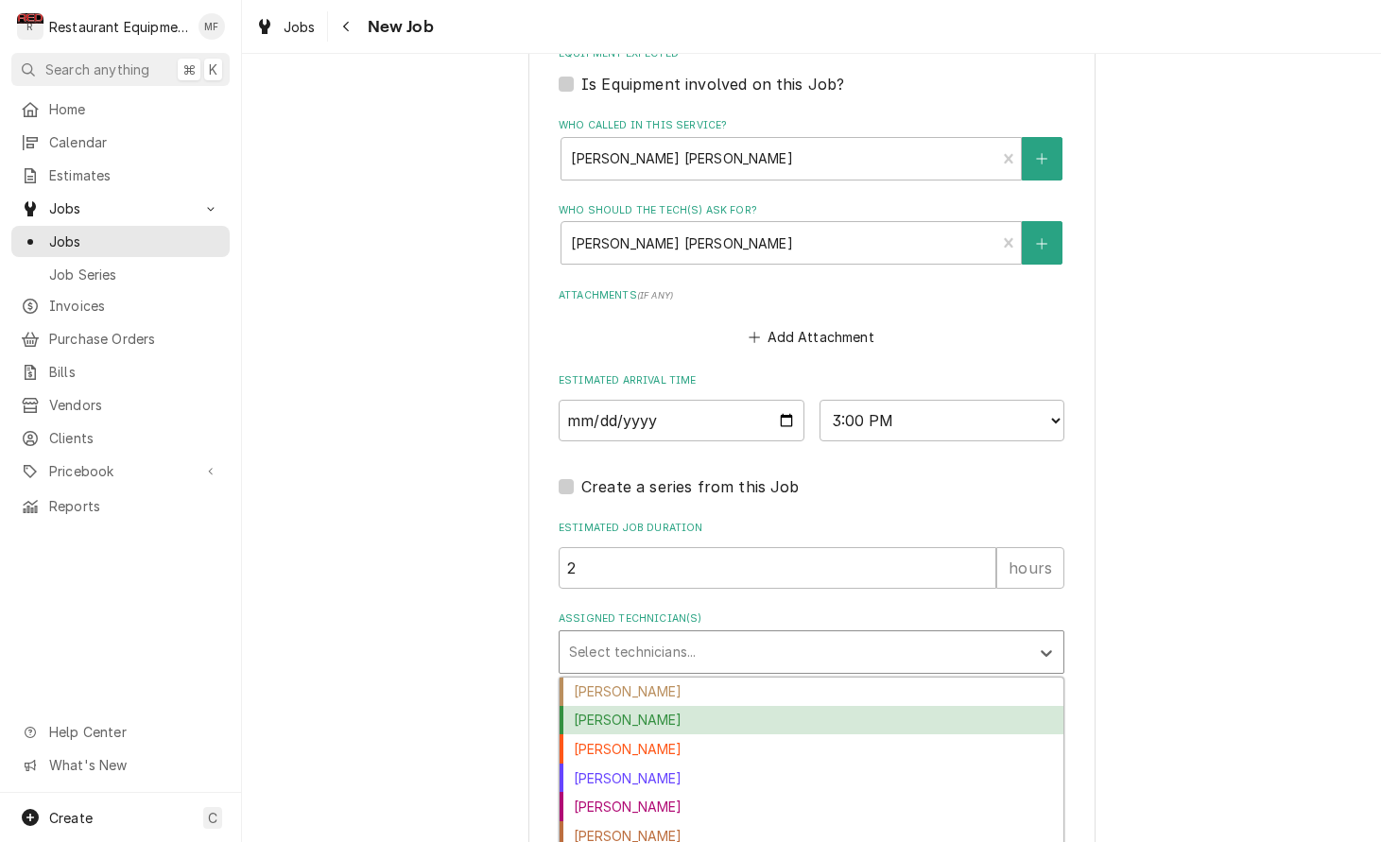
click at [772, 706] on div "[PERSON_NAME]" at bounding box center [811, 720] width 504 height 29
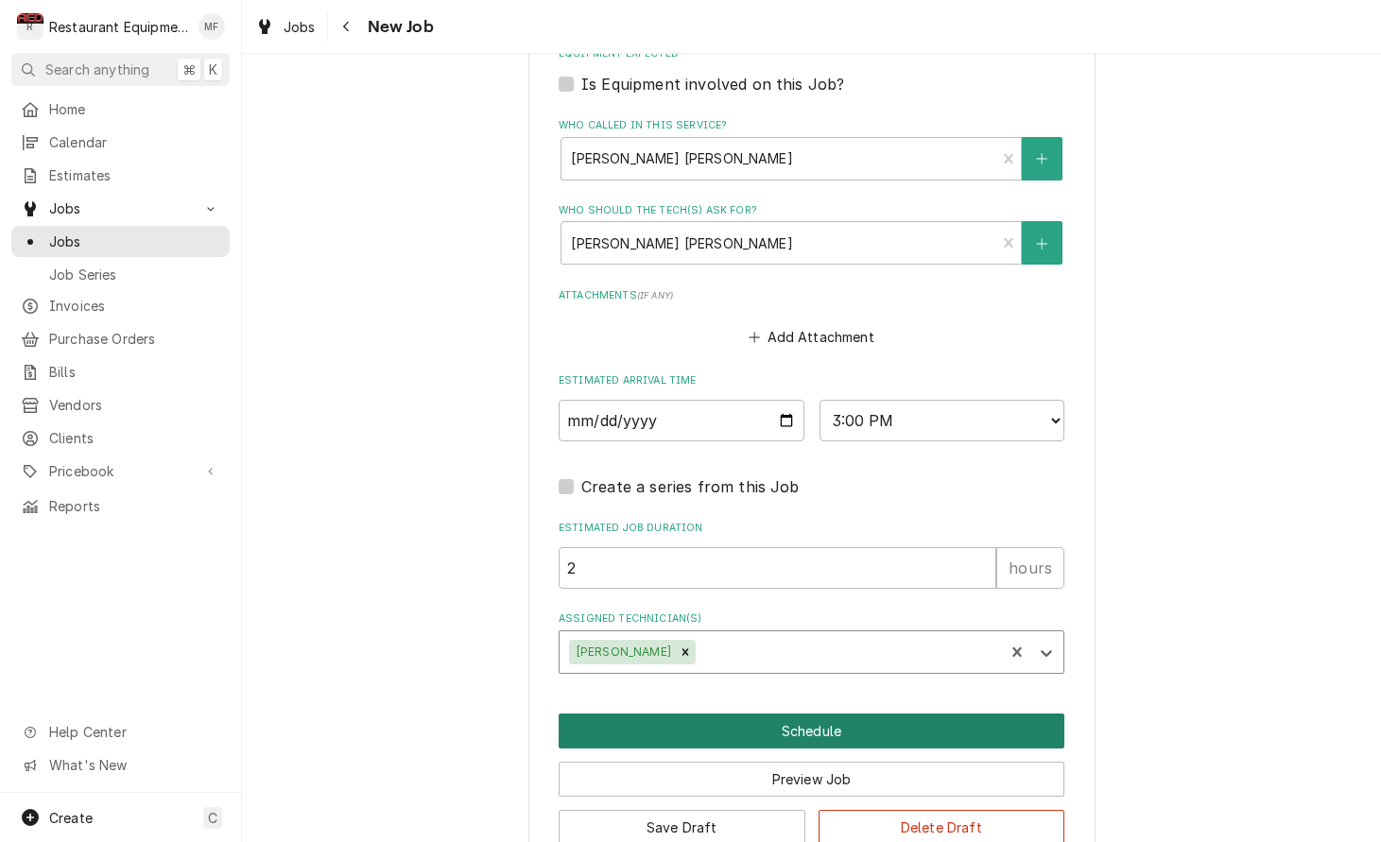
click at [824, 713] on button "Schedule" at bounding box center [811, 730] width 506 height 35
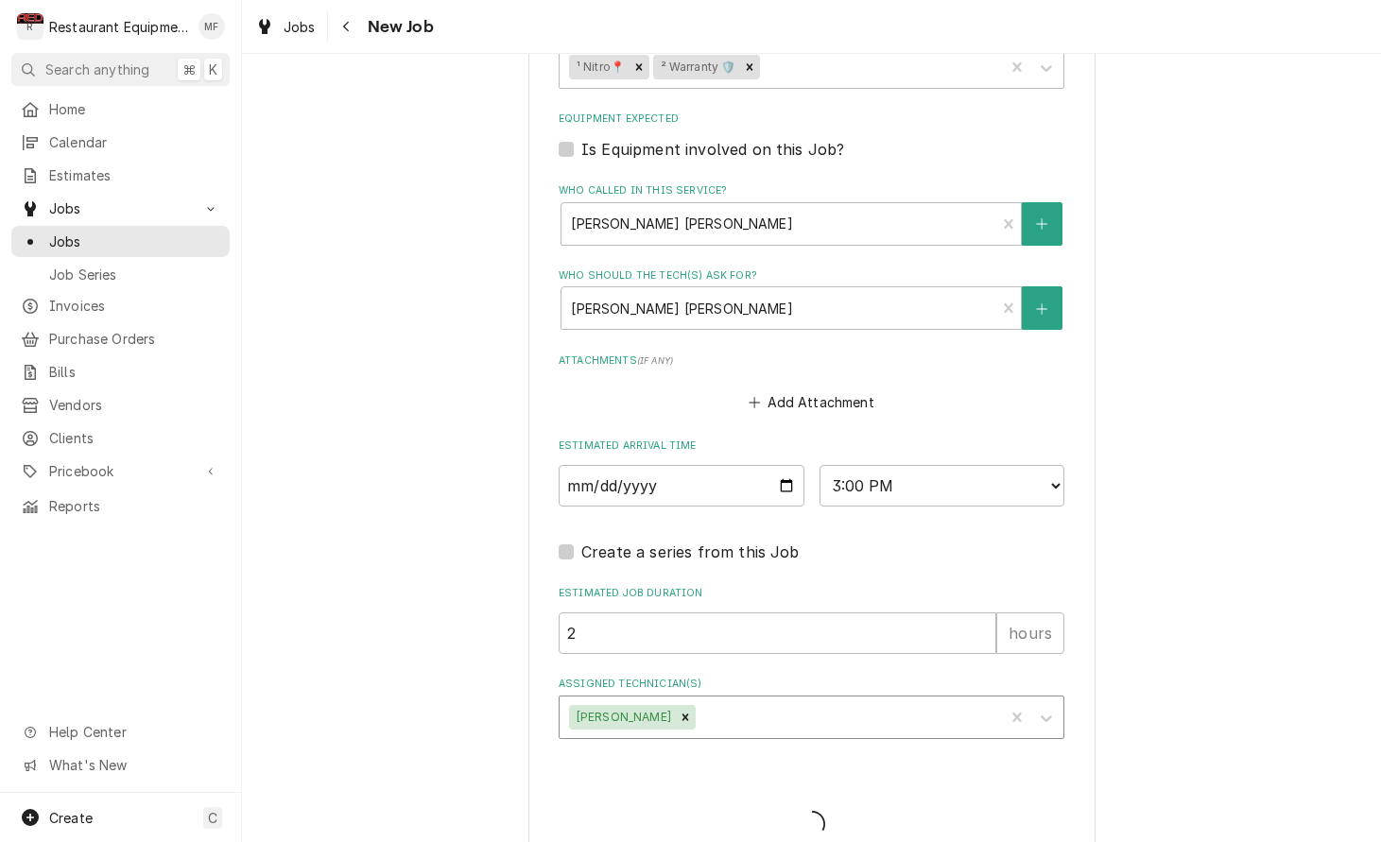
type textarea "x"
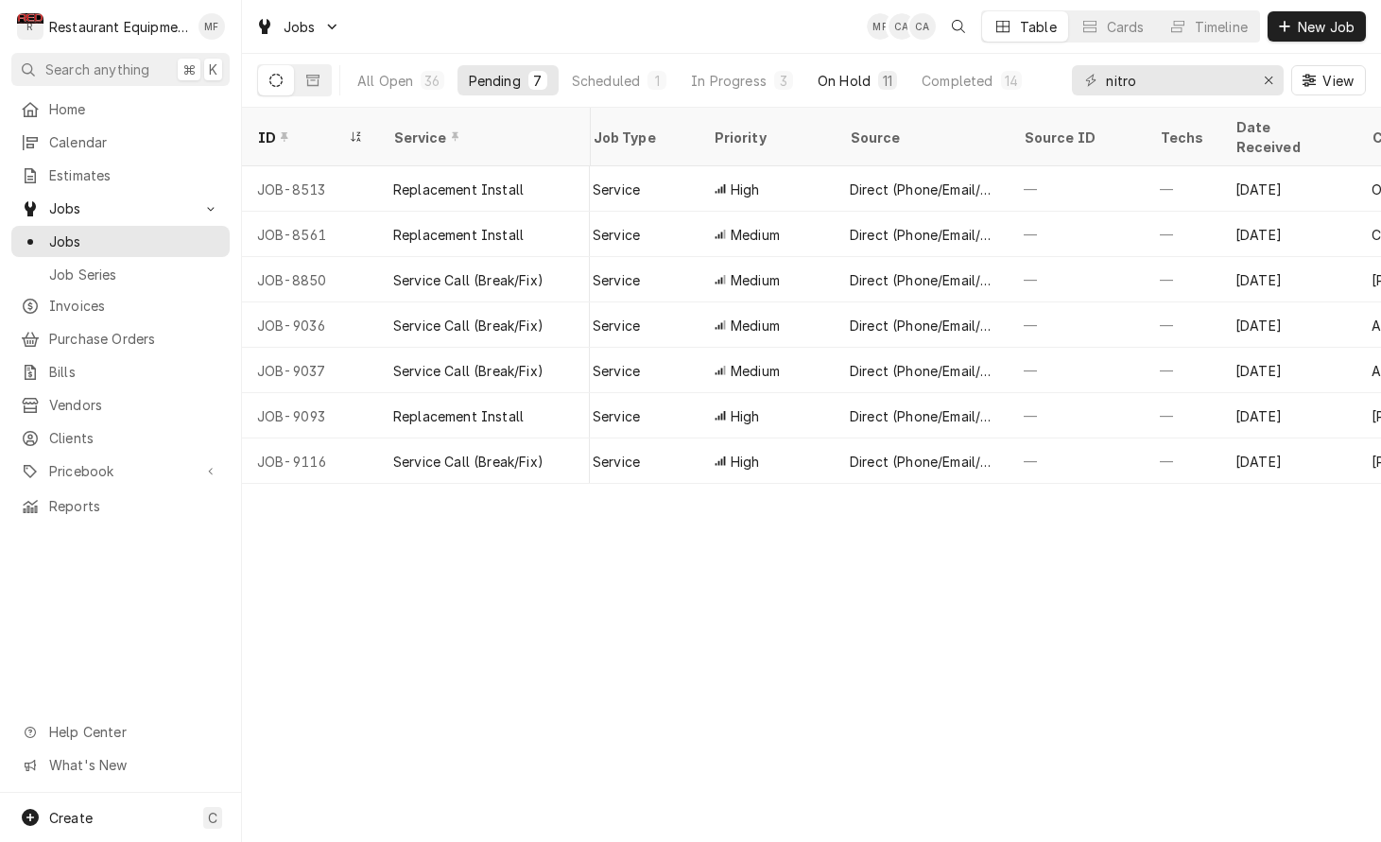
scroll to position [0, 471]
click at [858, 82] on div "On Hold" at bounding box center [843, 81] width 53 height 20
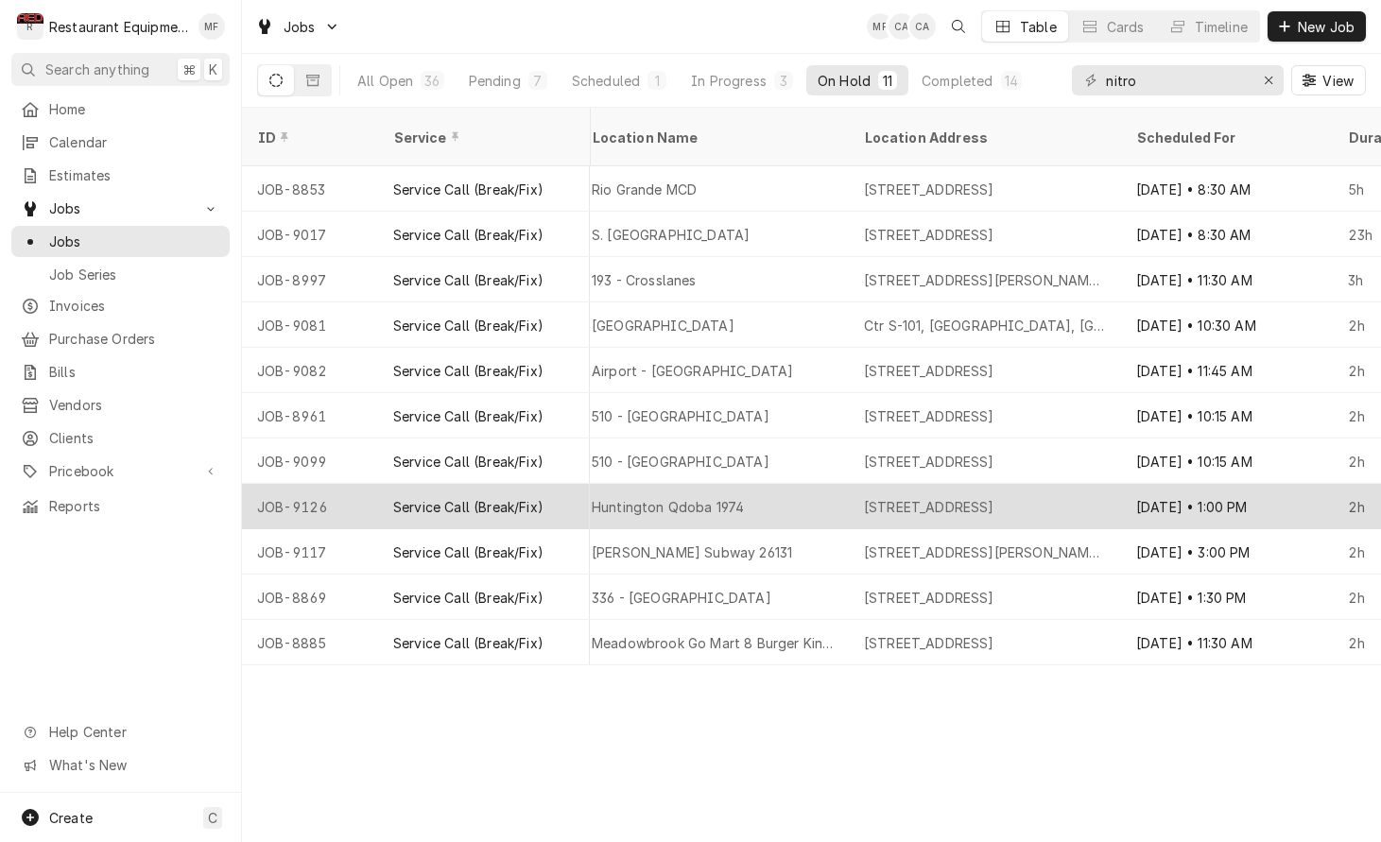
scroll to position [0, 1454]
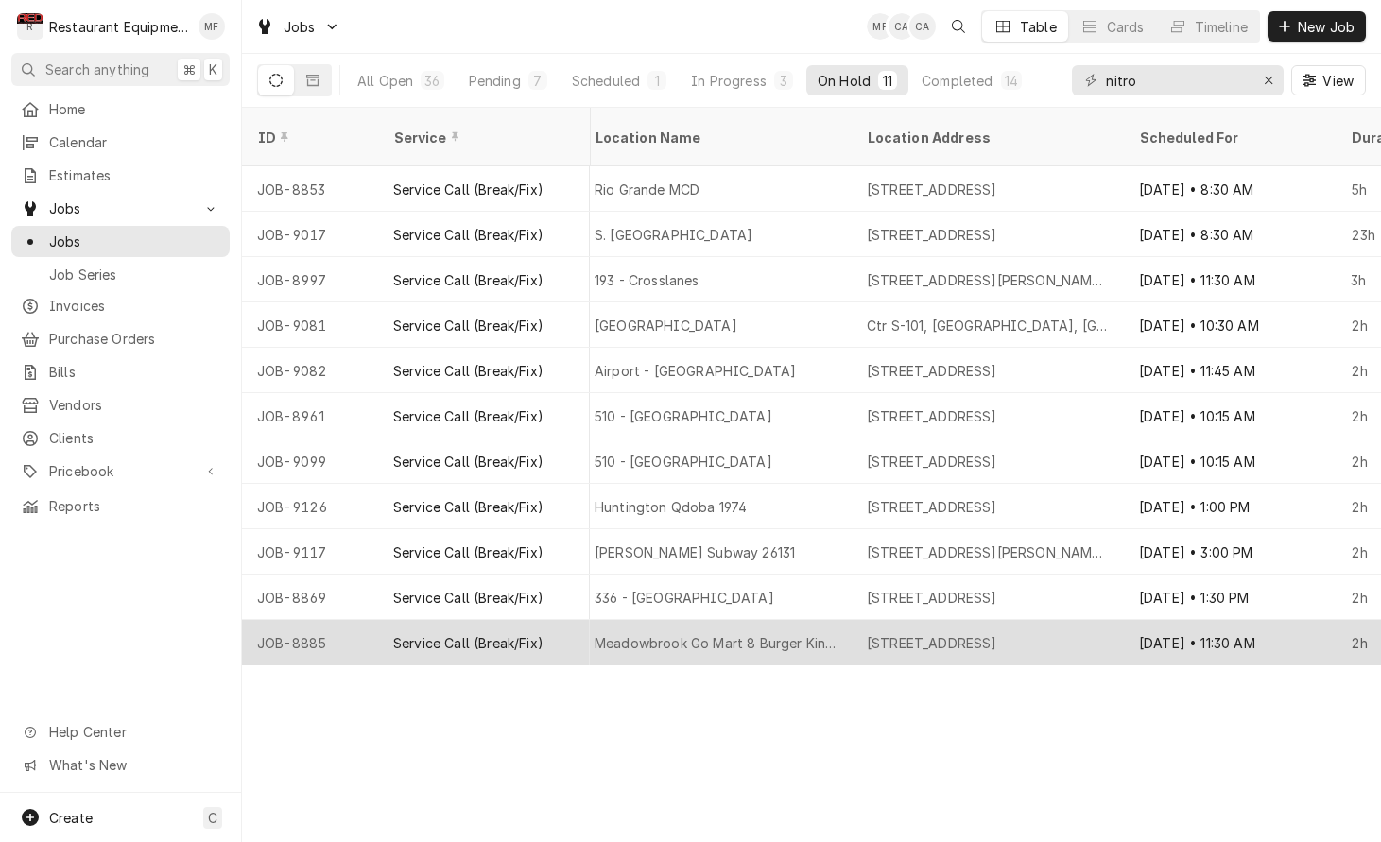
click at [1069, 620] on div "[STREET_ADDRESS]" at bounding box center [987, 642] width 272 height 45
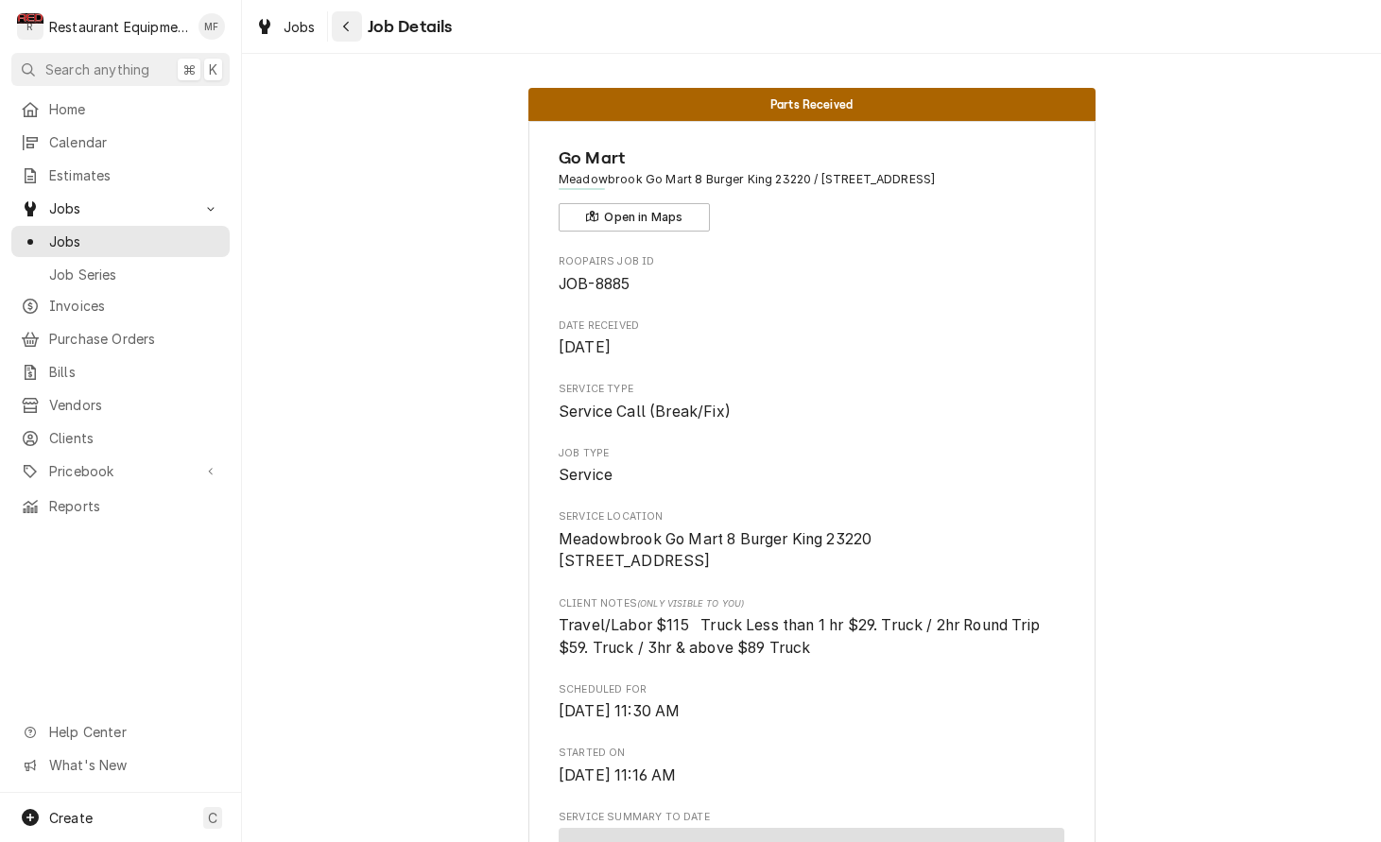
click at [345, 26] on icon "Navigate back" at bounding box center [346, 27] width 6 height 10
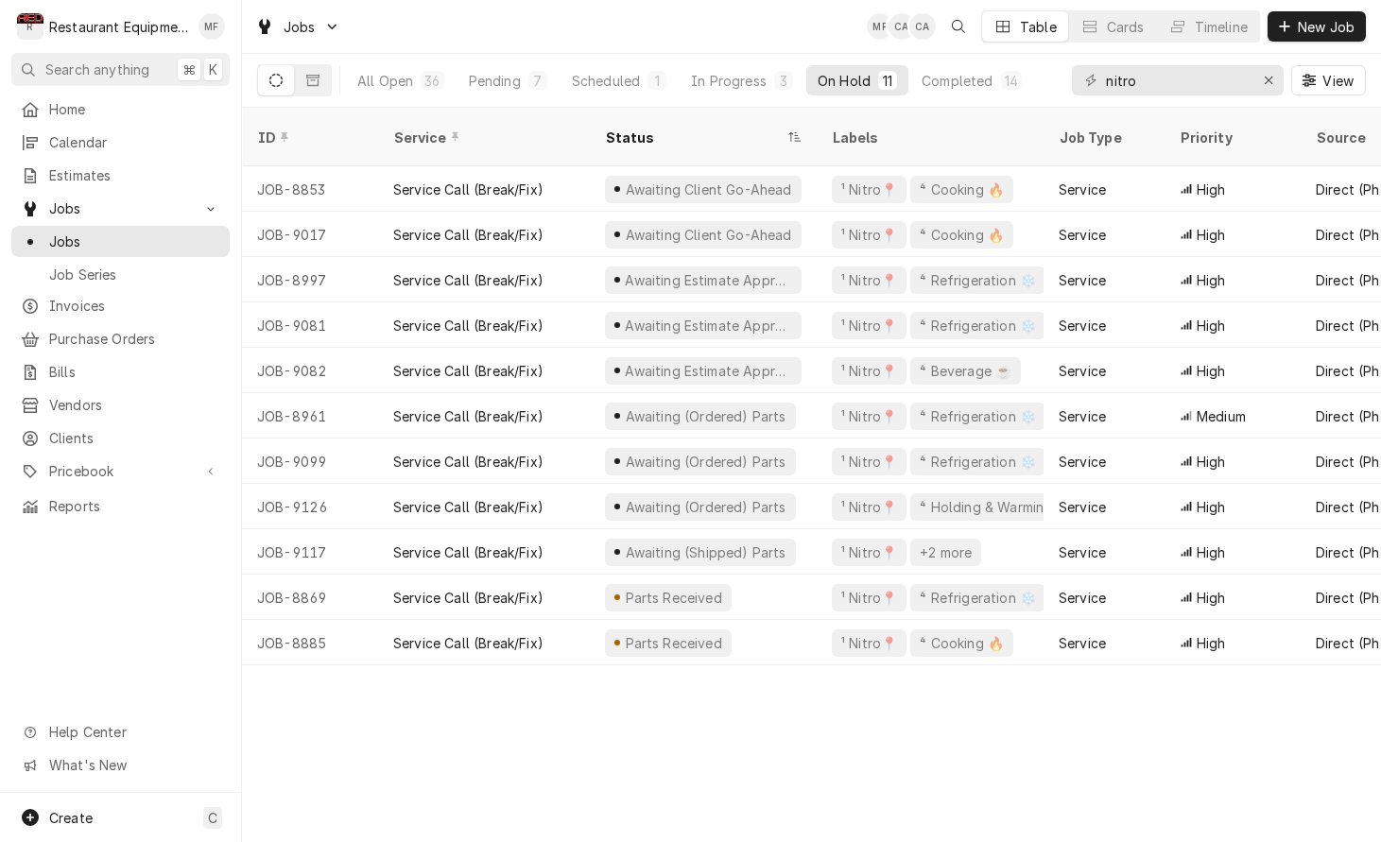
click at [498, 27] on div "Jobs MF CA CA Table Cards Timeline New Job" at bounding box center [811, 26] width 1139 height 53
click at [638, 88] on div "Scheduled" at bounding box center [606, 81] width 68 height 20
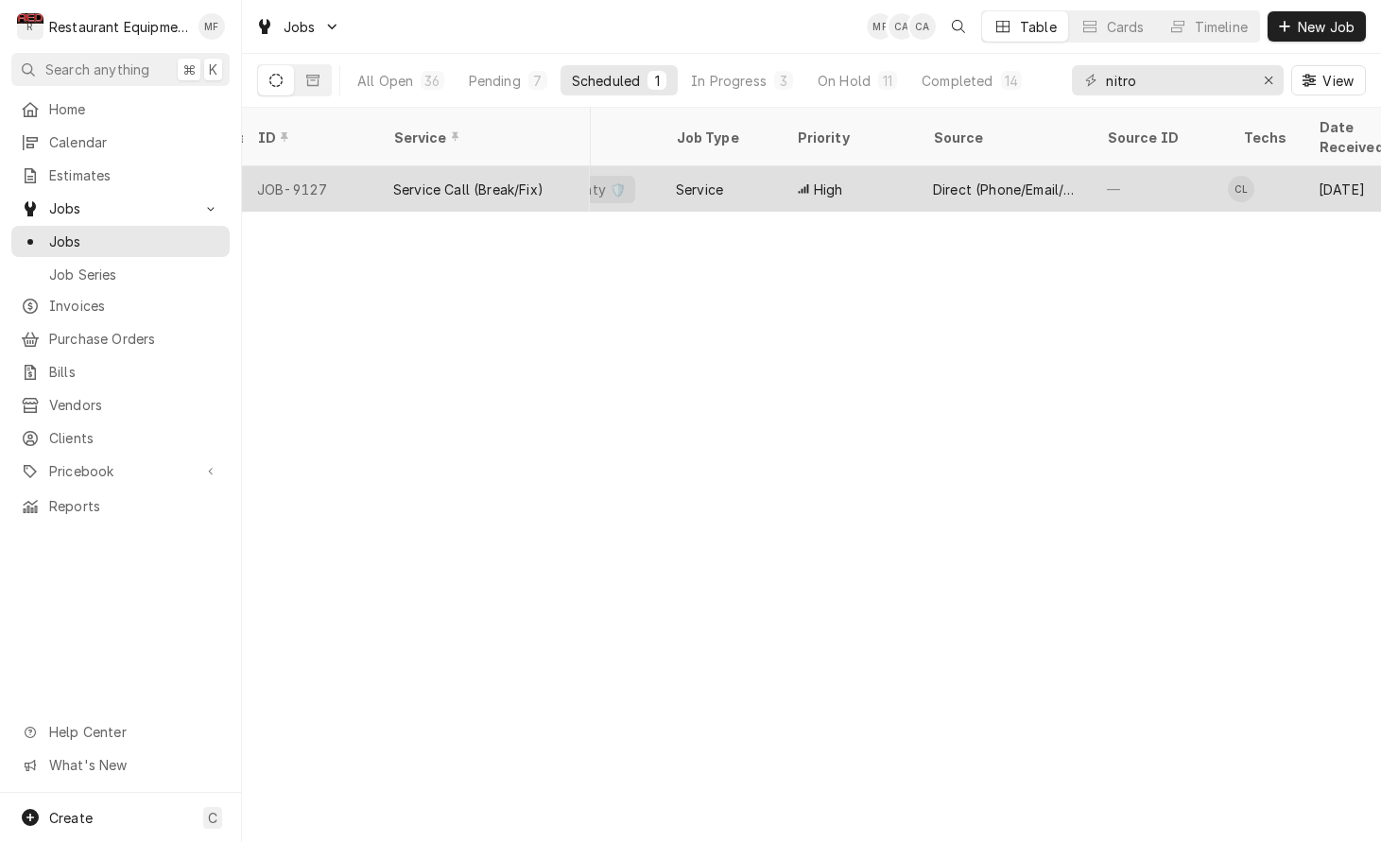
scroll to position [0, 460]
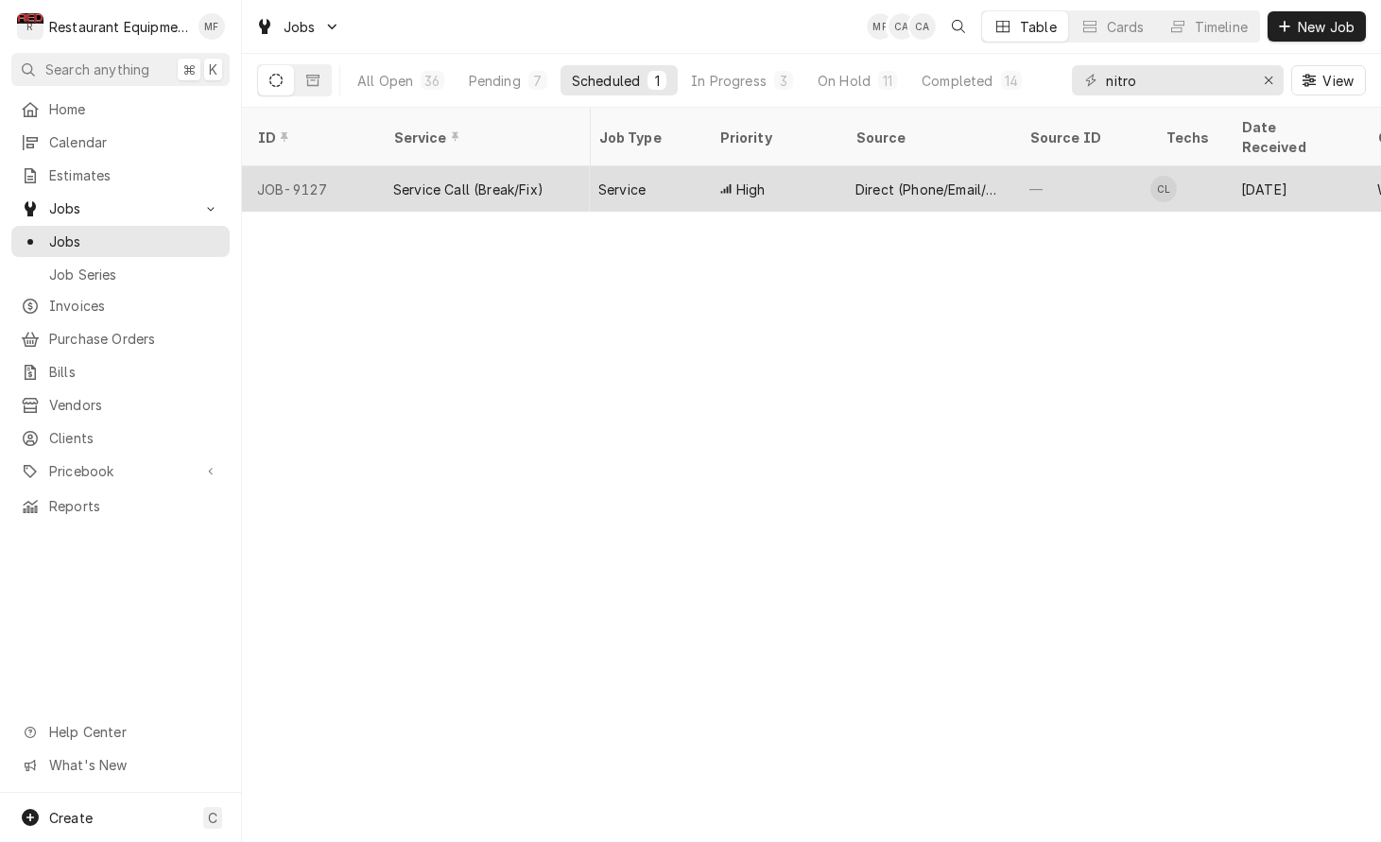
click at [1032, 166] on div "—" at bounding box center [1082, 188] width 136 height 45
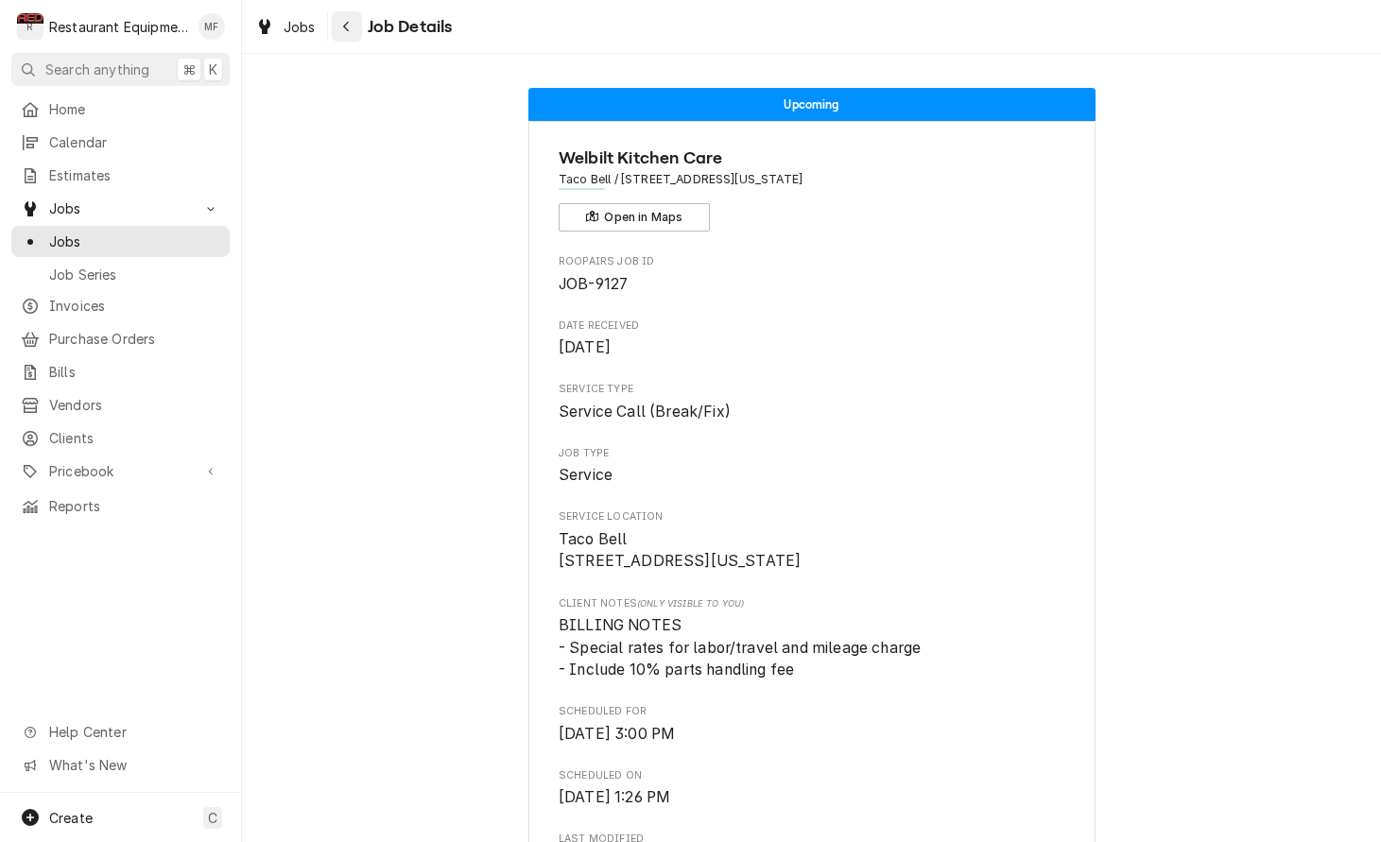
click at [347, 22] on icon "Navigate back" at bounding box center [346, 26] width 9 height 13
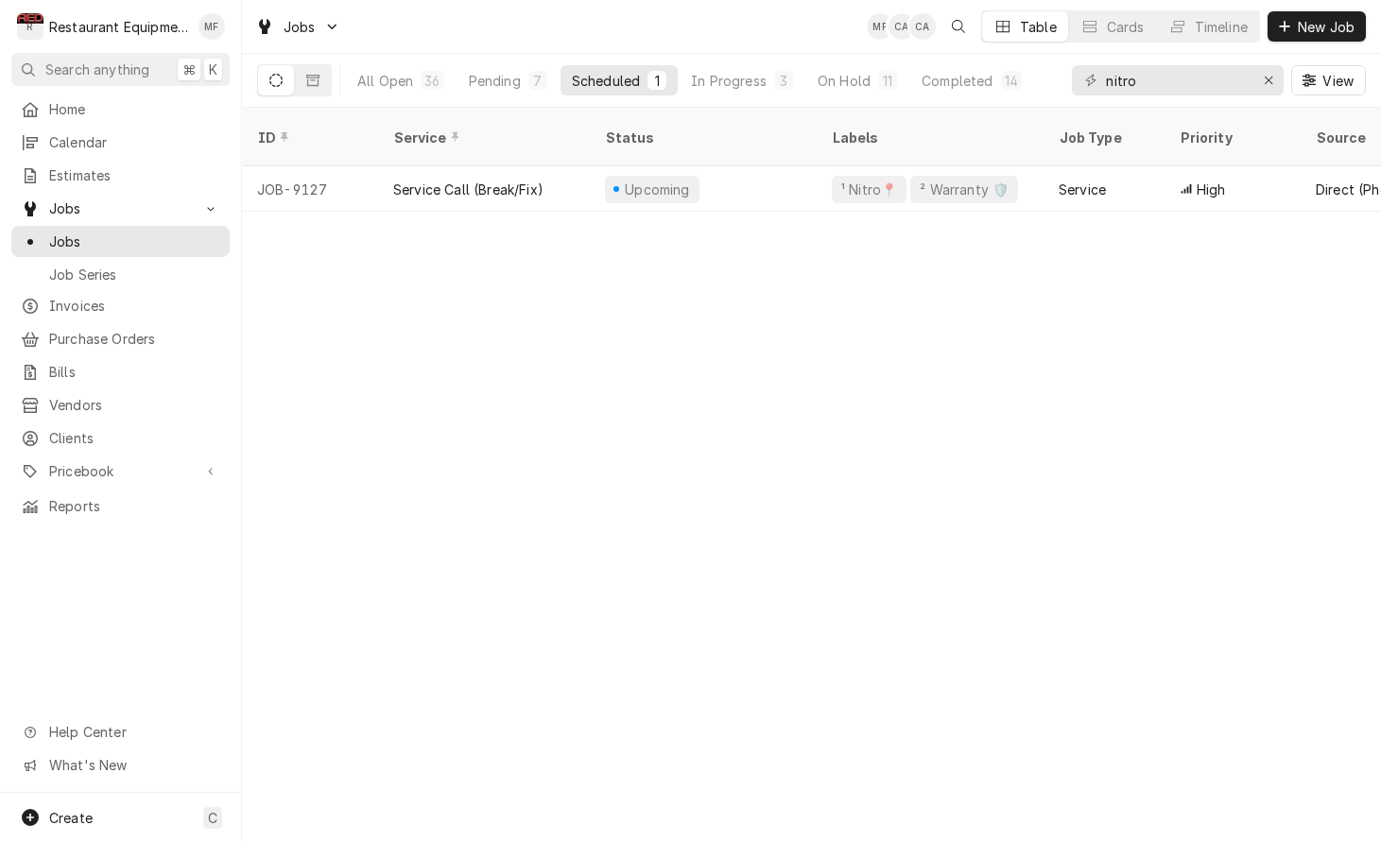
click at [1217, 430] on div "ID Service Status Labels Job Type Priority Source Source ID Techs Date Received…" at bounding box center [811, 475] width 1139 height 734
click at [1223, 81] on input "nitro" at bounding box center [1177, 80] width 142 height 30
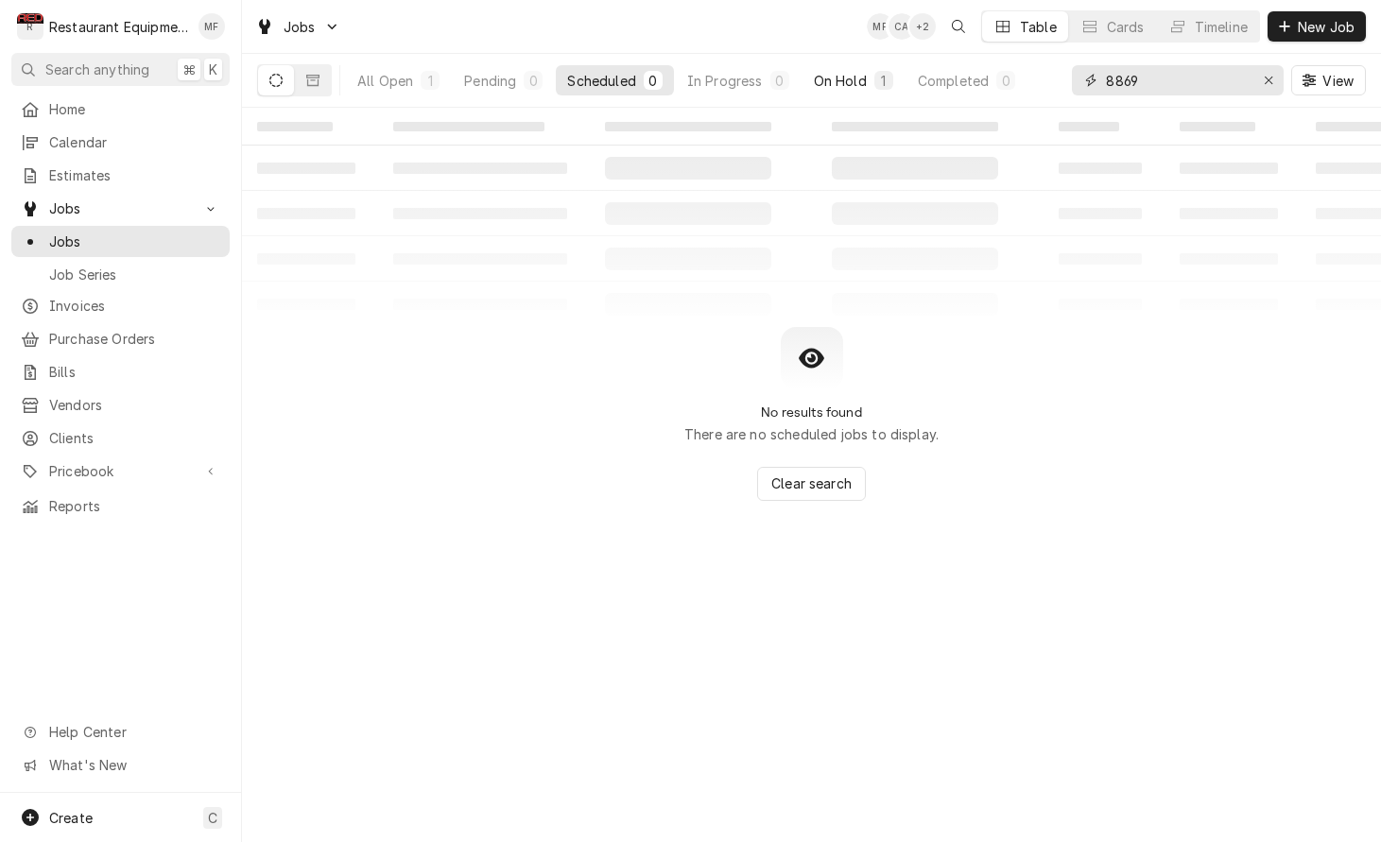
type input "8869"
click at [871, 75] on button "On Hold 1" at bounding box center [853, 80] width 102 height 30
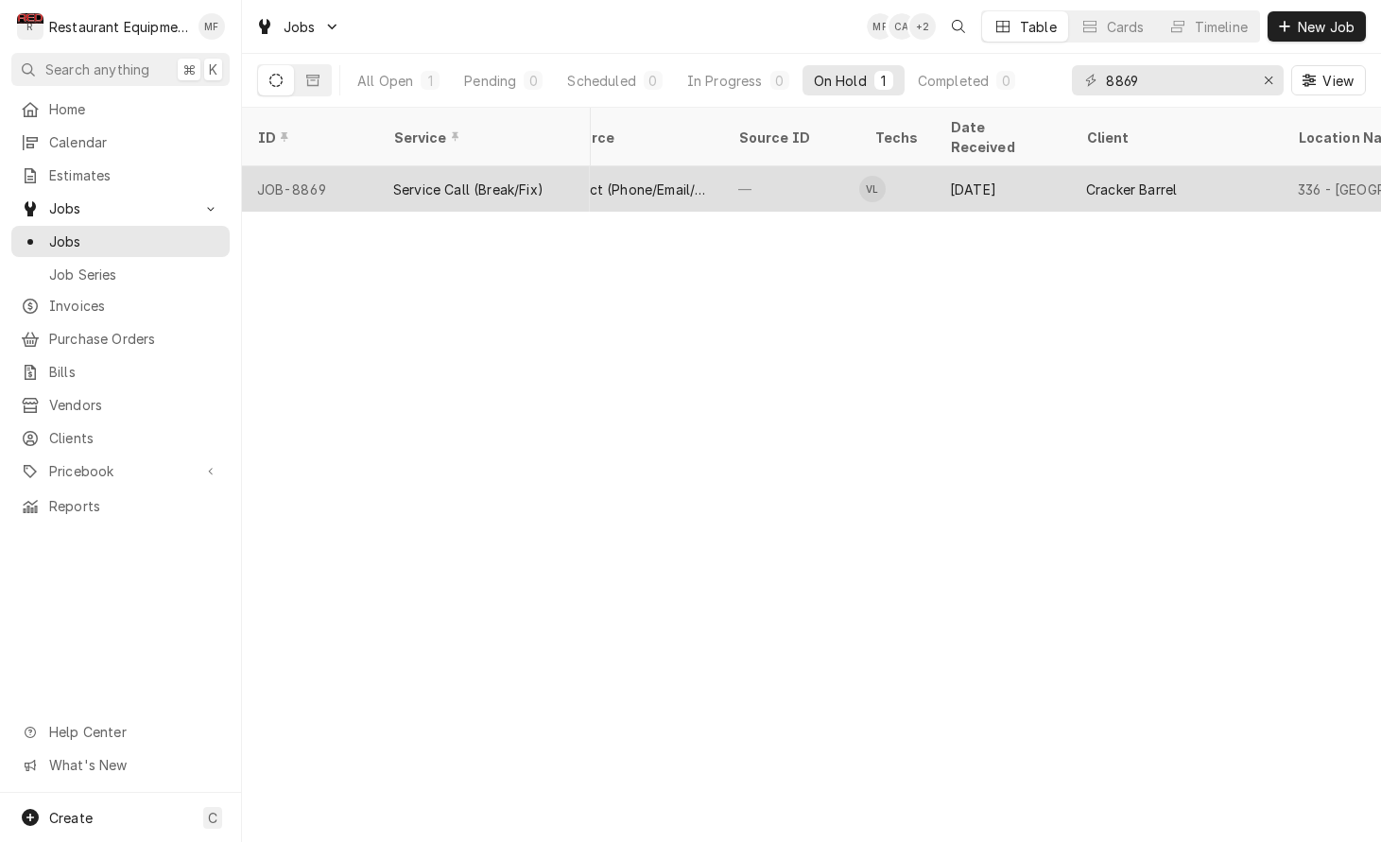
scroll to position [0, 753]
click at [1067, 169] on div "Sep 12" at bounding box center [1001, 188] width 136 height 45
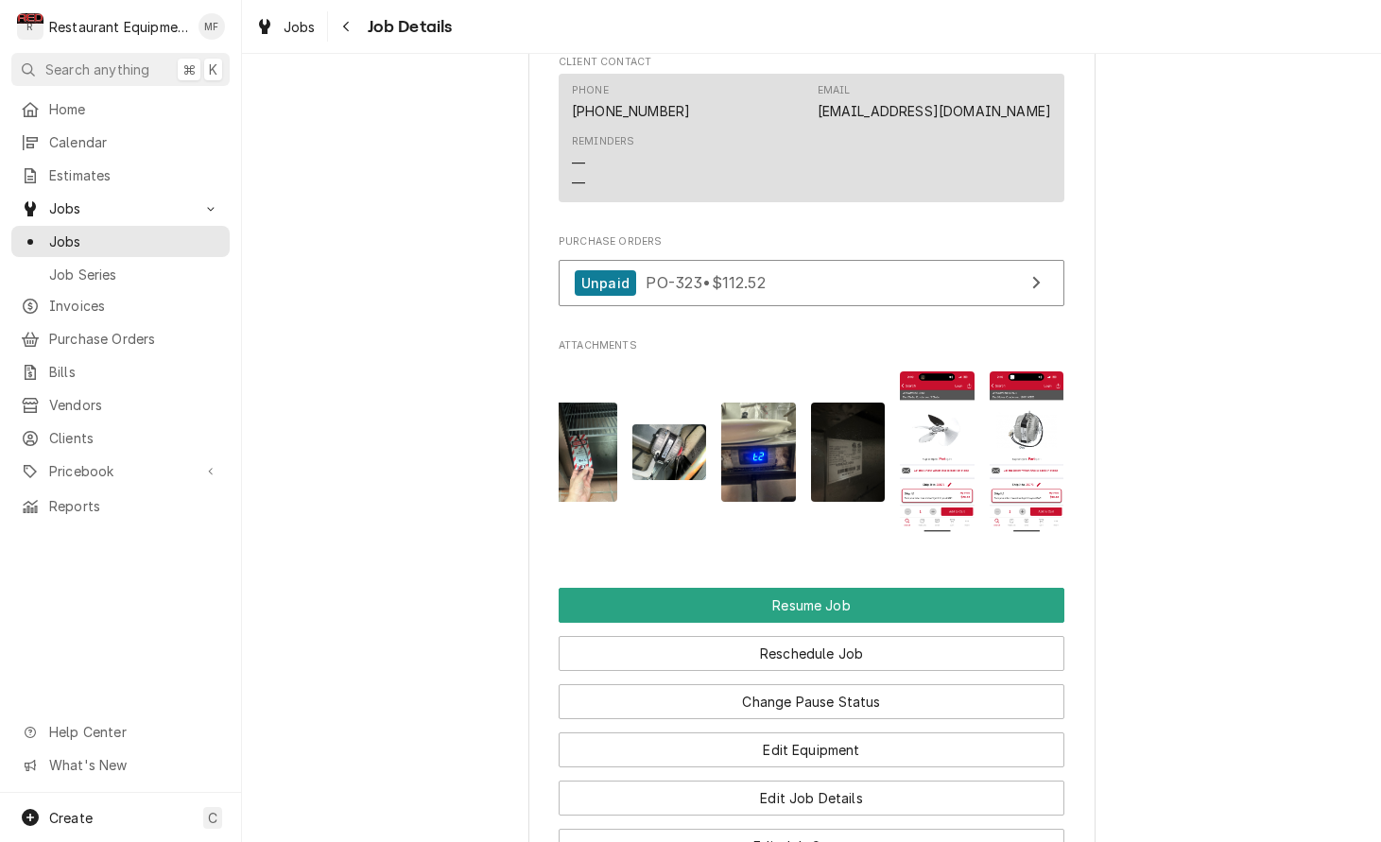
scroll to position [0, 15]
click at [950, 380] on img "Attachments" at bounding box center [938, 452] width 75 height 162
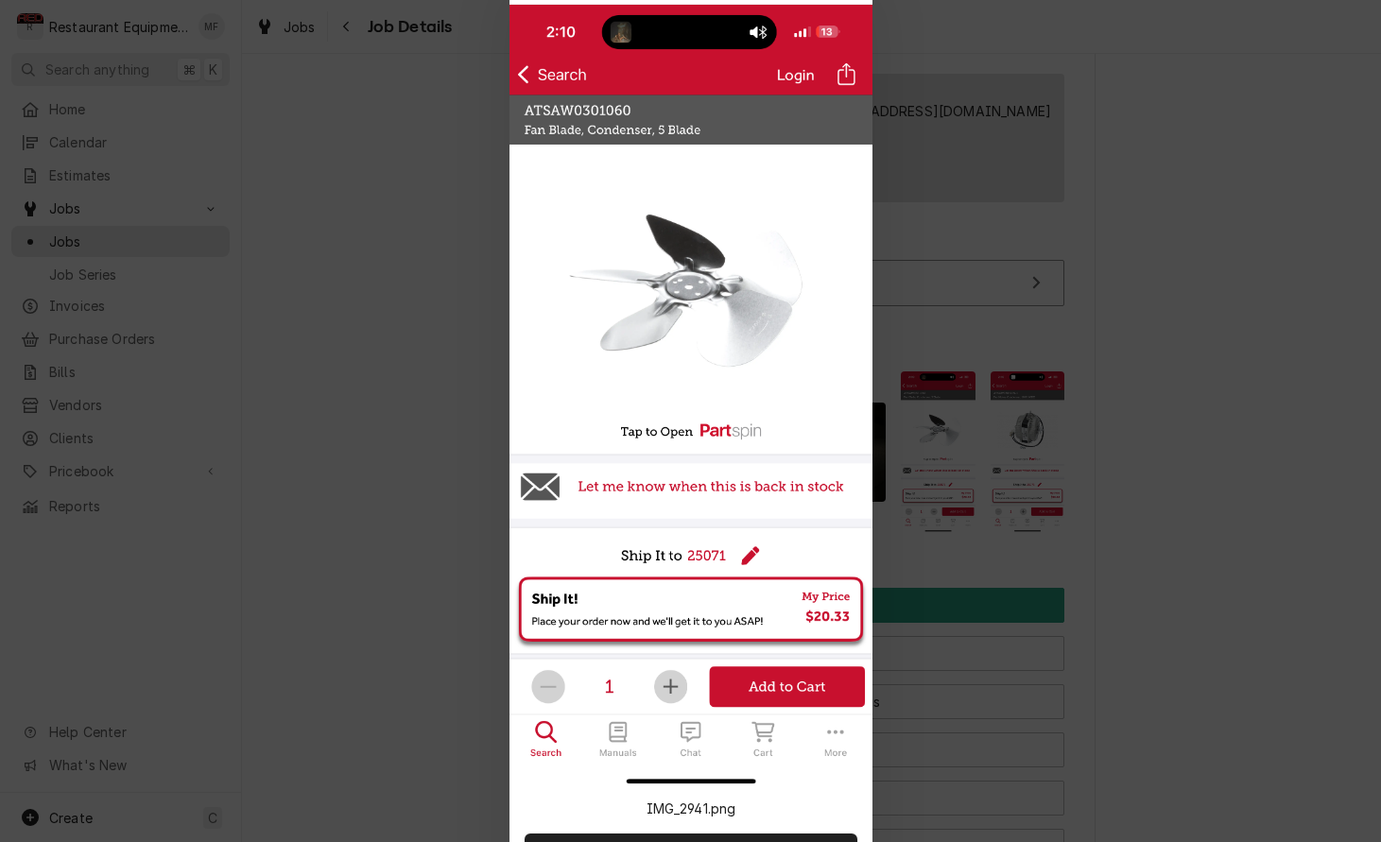
click at [993, 388] on div at bounding box center [690, 421] width 1381 height 842
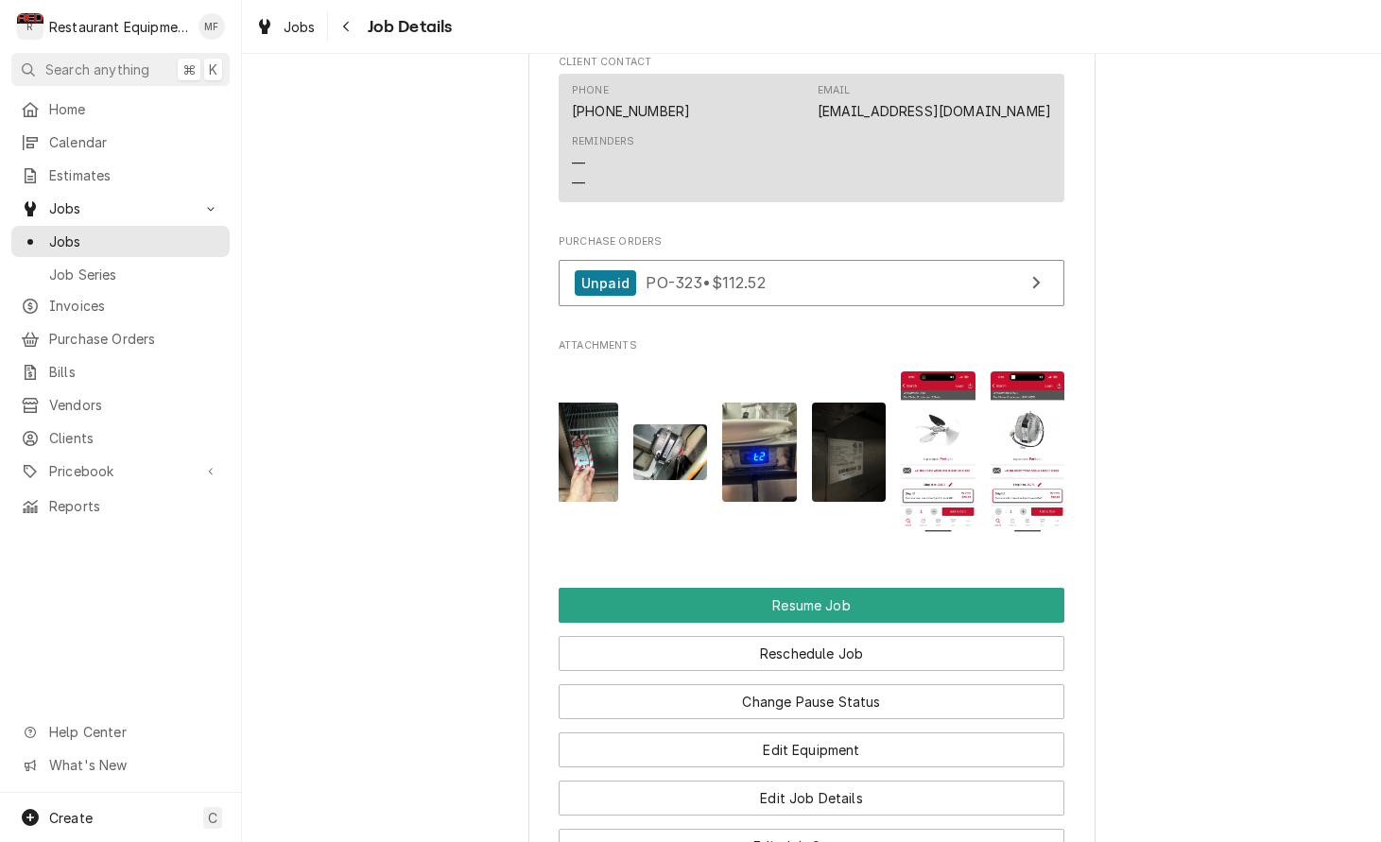
click at [1027, 398] on img "Attachments" at bounding box center [1027, 452] width 75 height 162
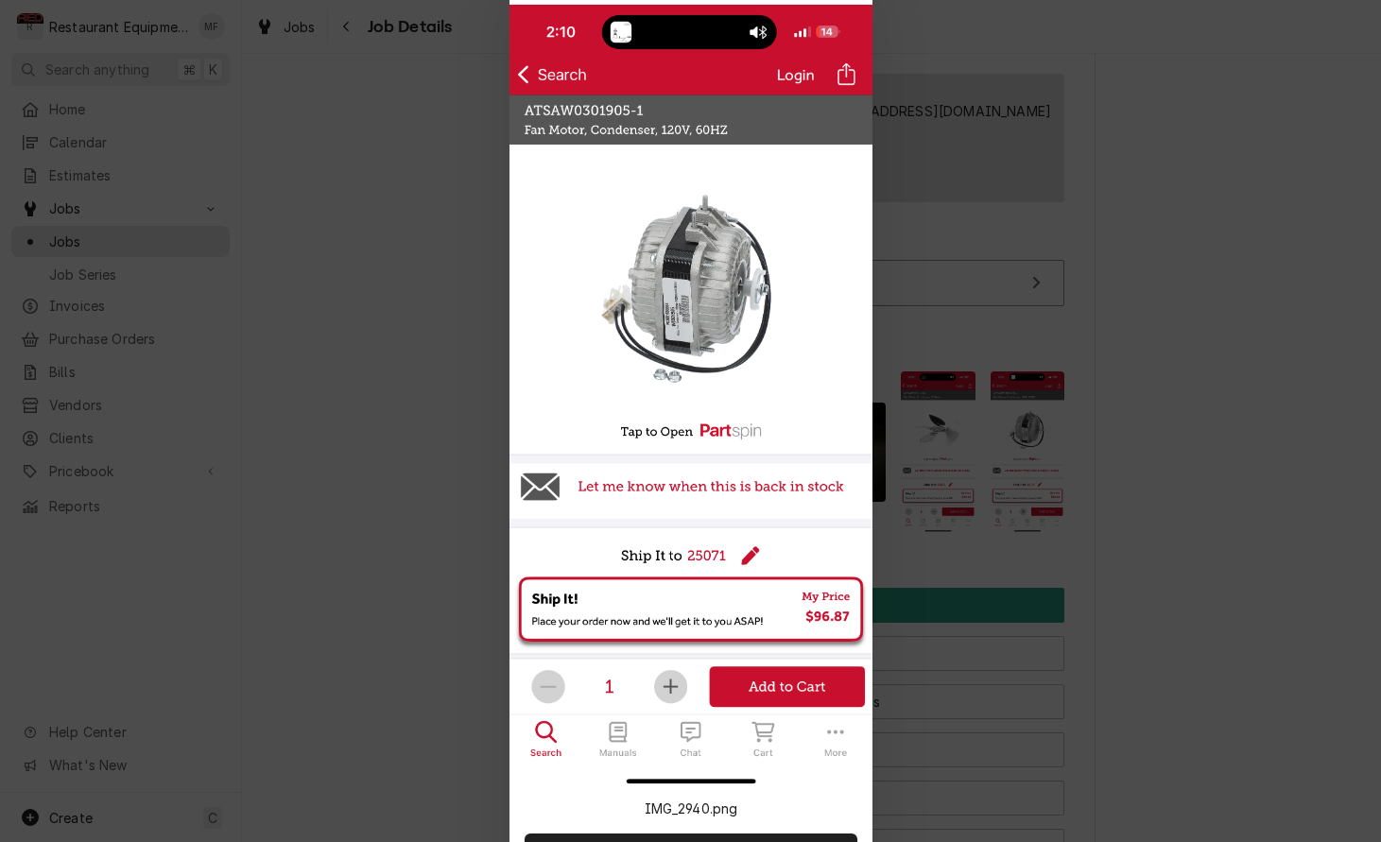
click at [1028, 398] on div at bounding box center [690, 421] width 1381 height 842
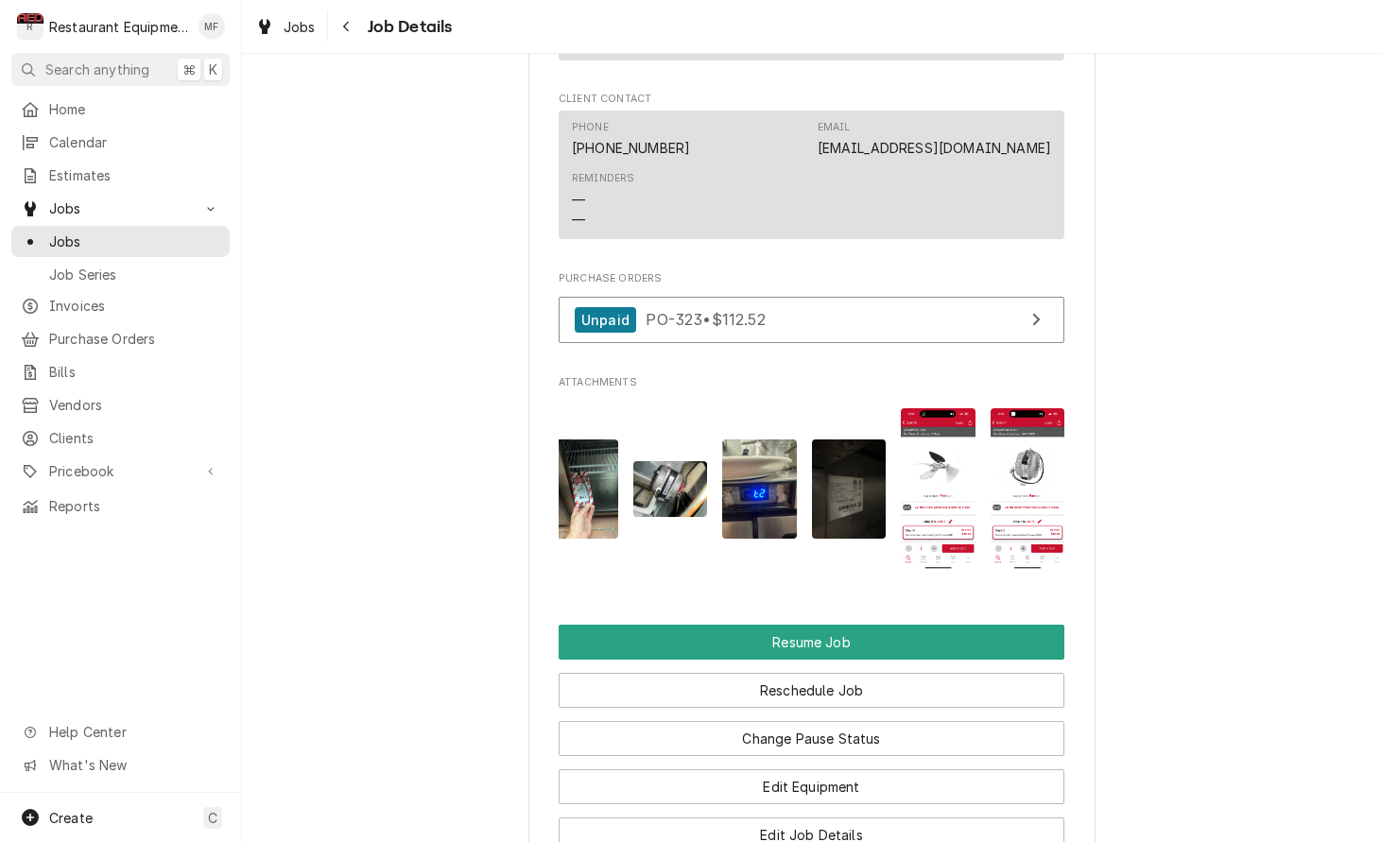
scroll to position [2071, 0]
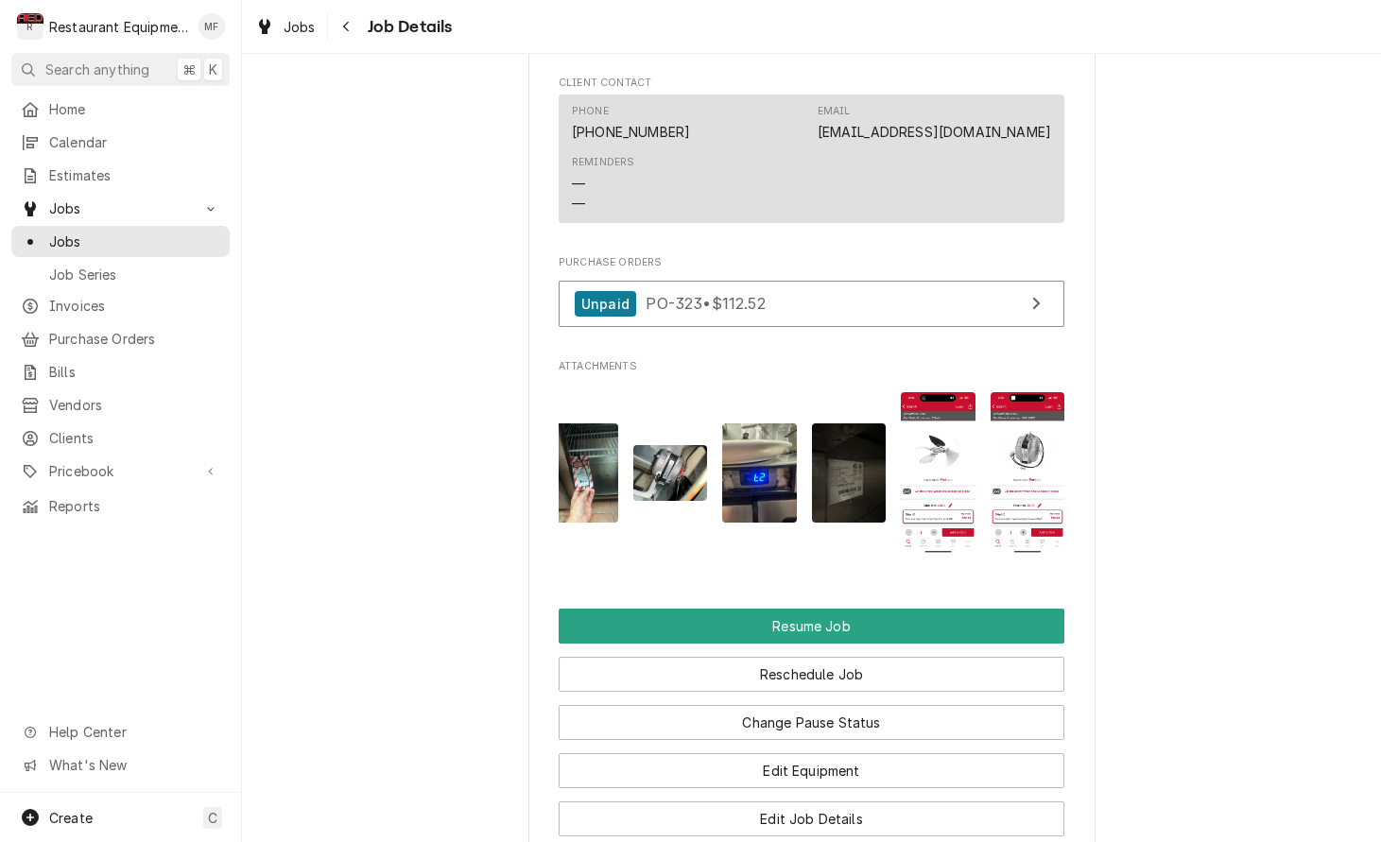
click at [945, 436] on img "Attachments" at bounding box center [938, 473] width 75 height 162
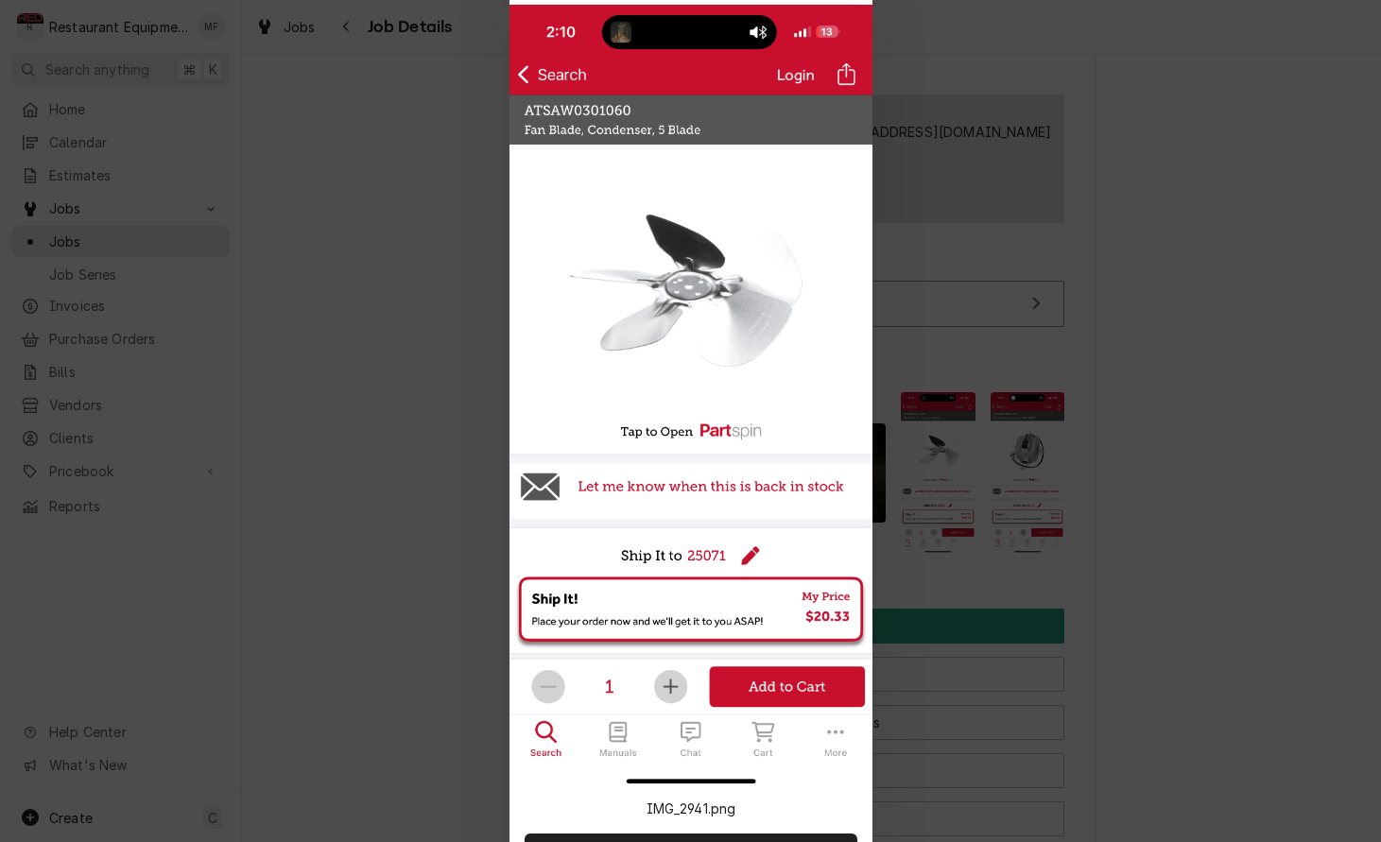
click at [945, 437] on div at bounding box center [690, 421] width 1381 height 842
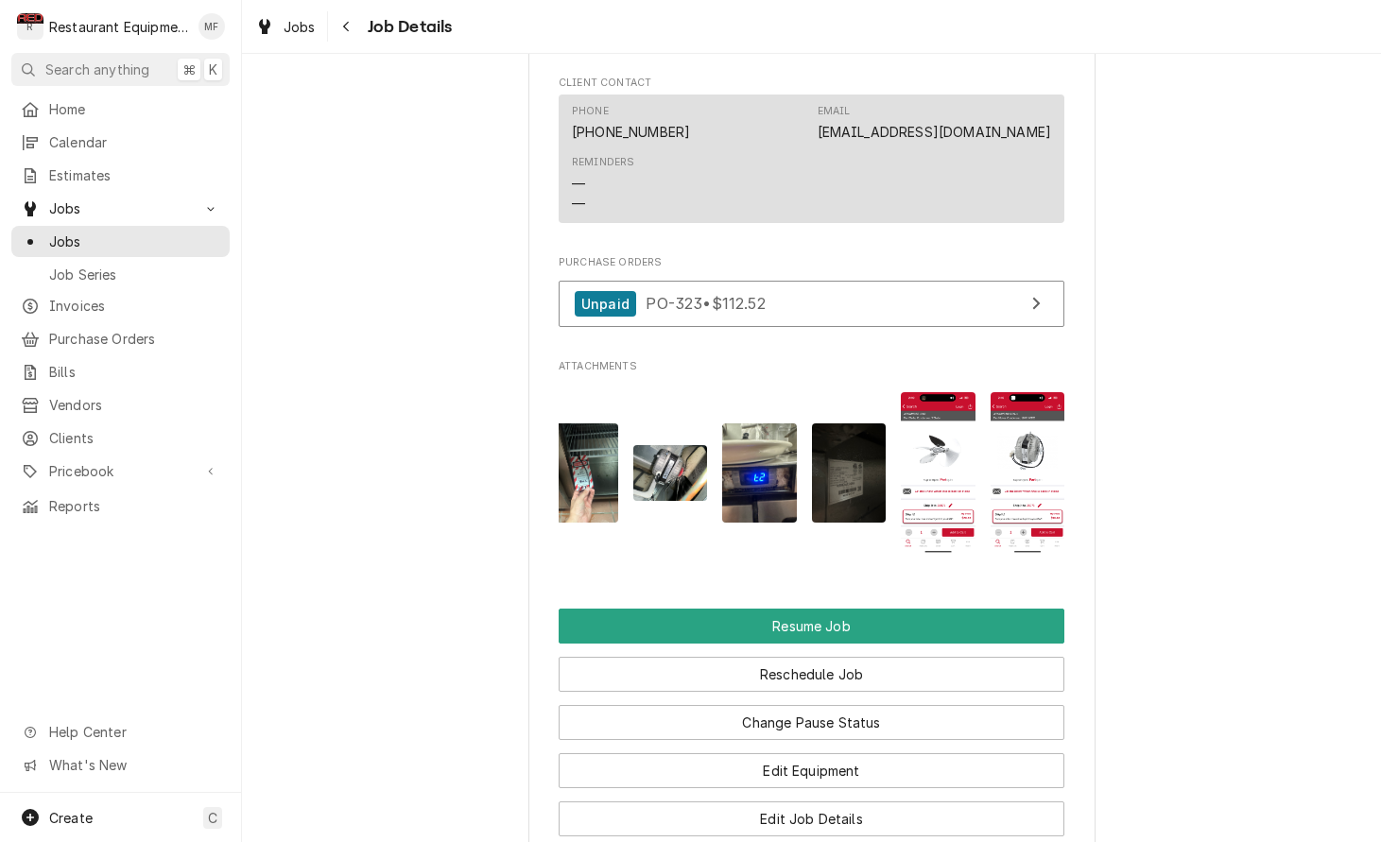
click at [1021, 430] on img "Attachments" at bounding box center [1027, 473] width 75 height 162
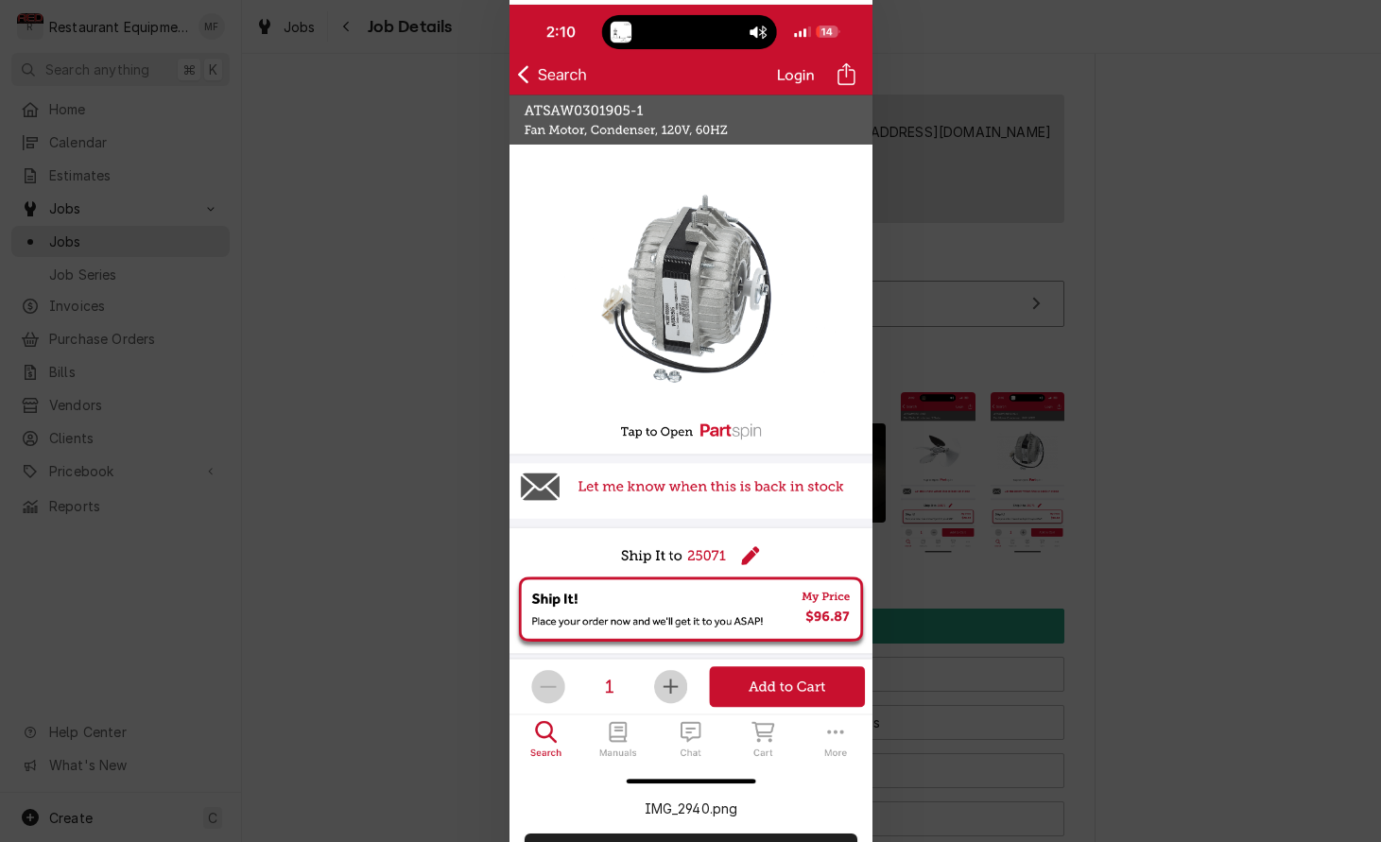
click at [1022, 430] on div at bounding box center [690, 421] width 1381 height 842
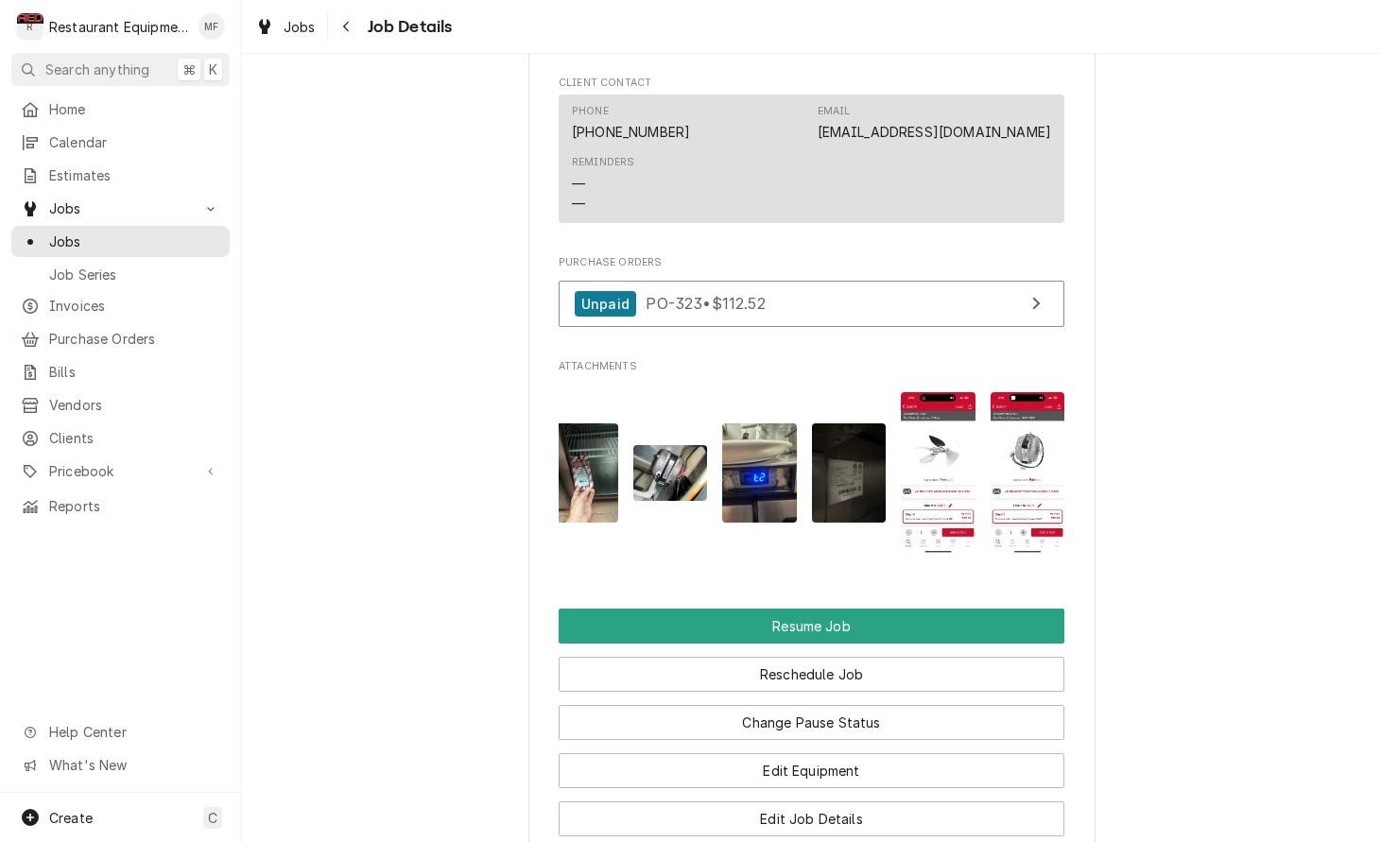
scroll to position [2056, 0]
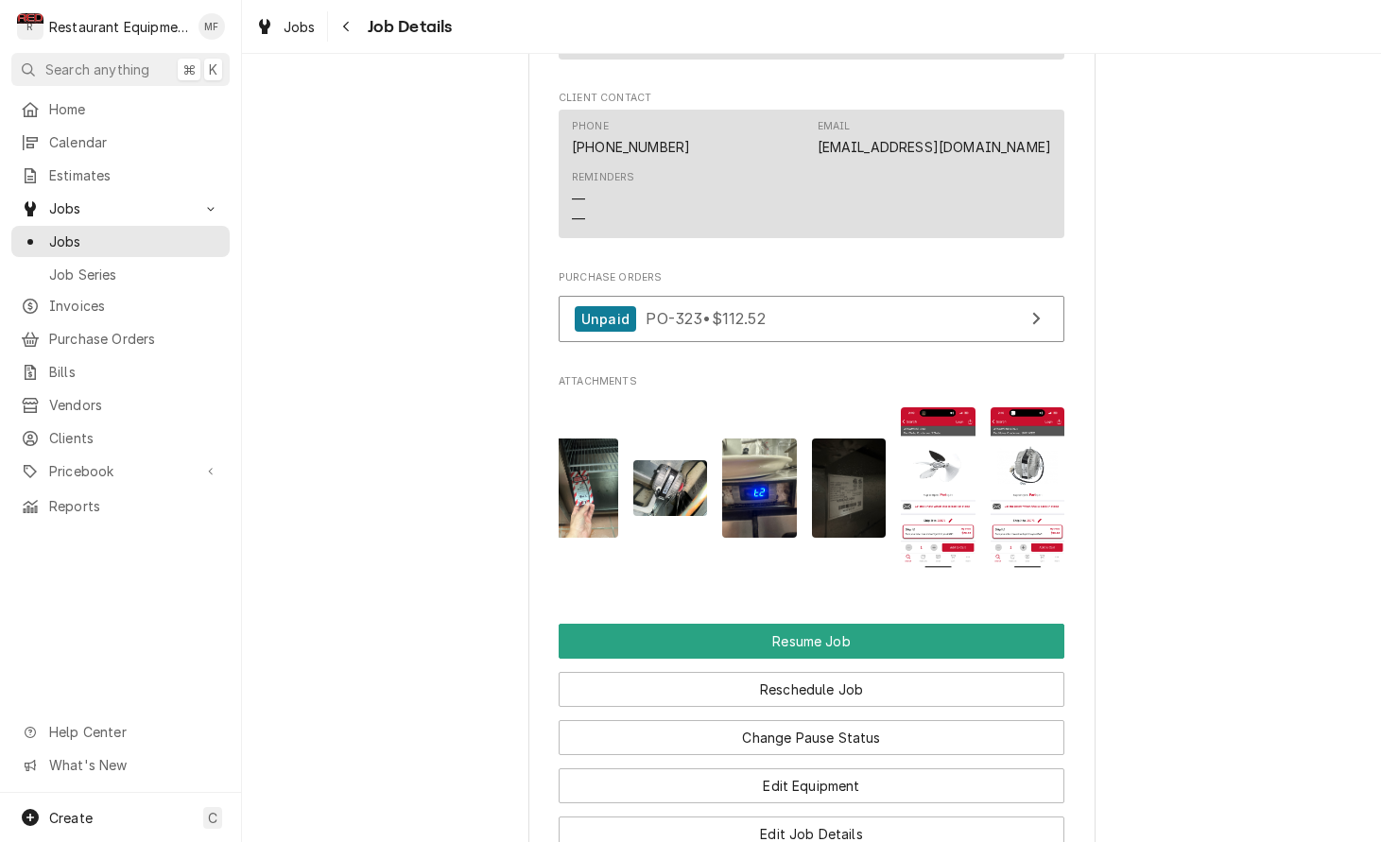
click at [1045, 487] on img "Attachments" at bounding box center [1027, 488] width 75 height 162
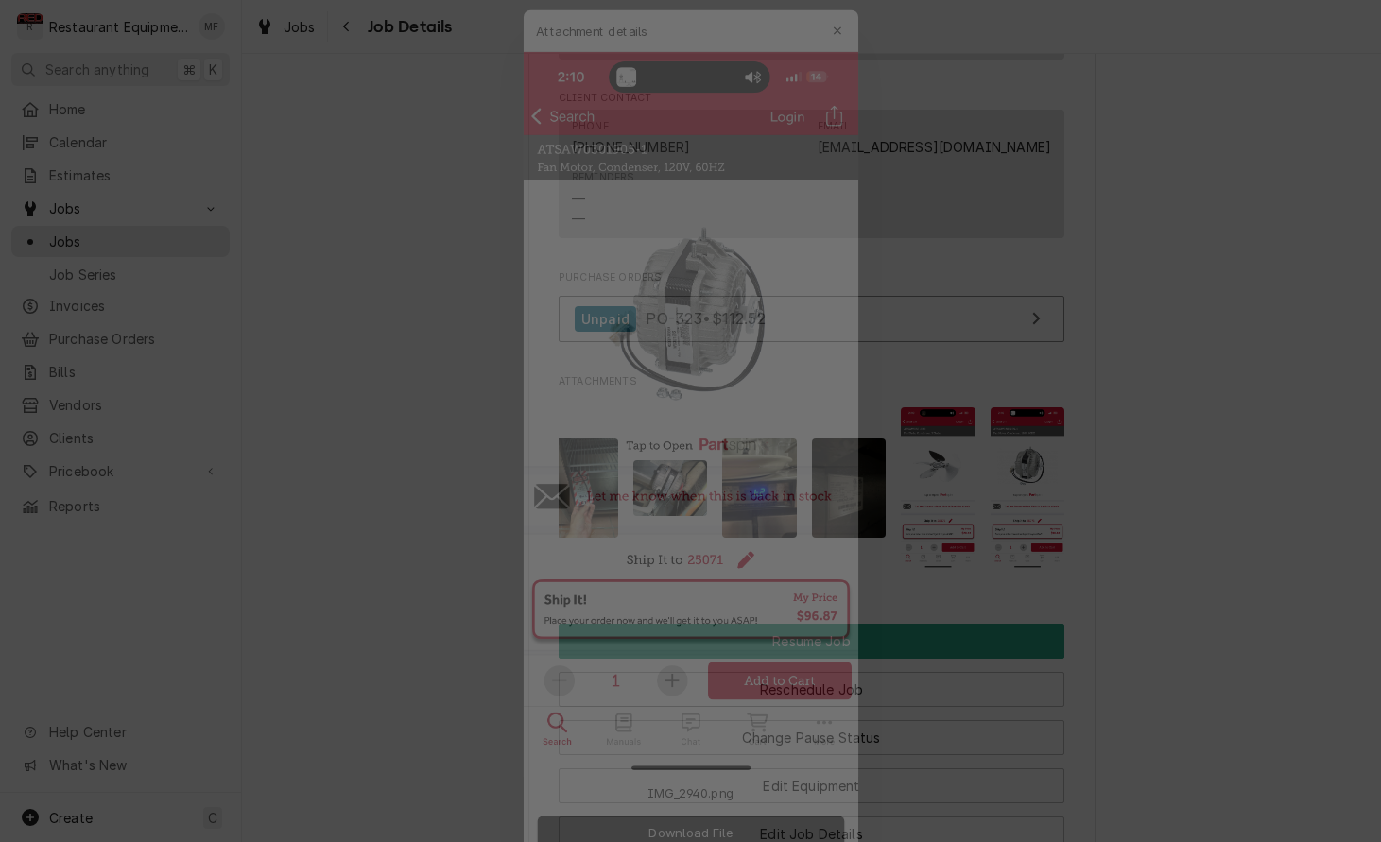
click at [1141, 492] on div at bounding box center [690, 421] width 1381 height 842
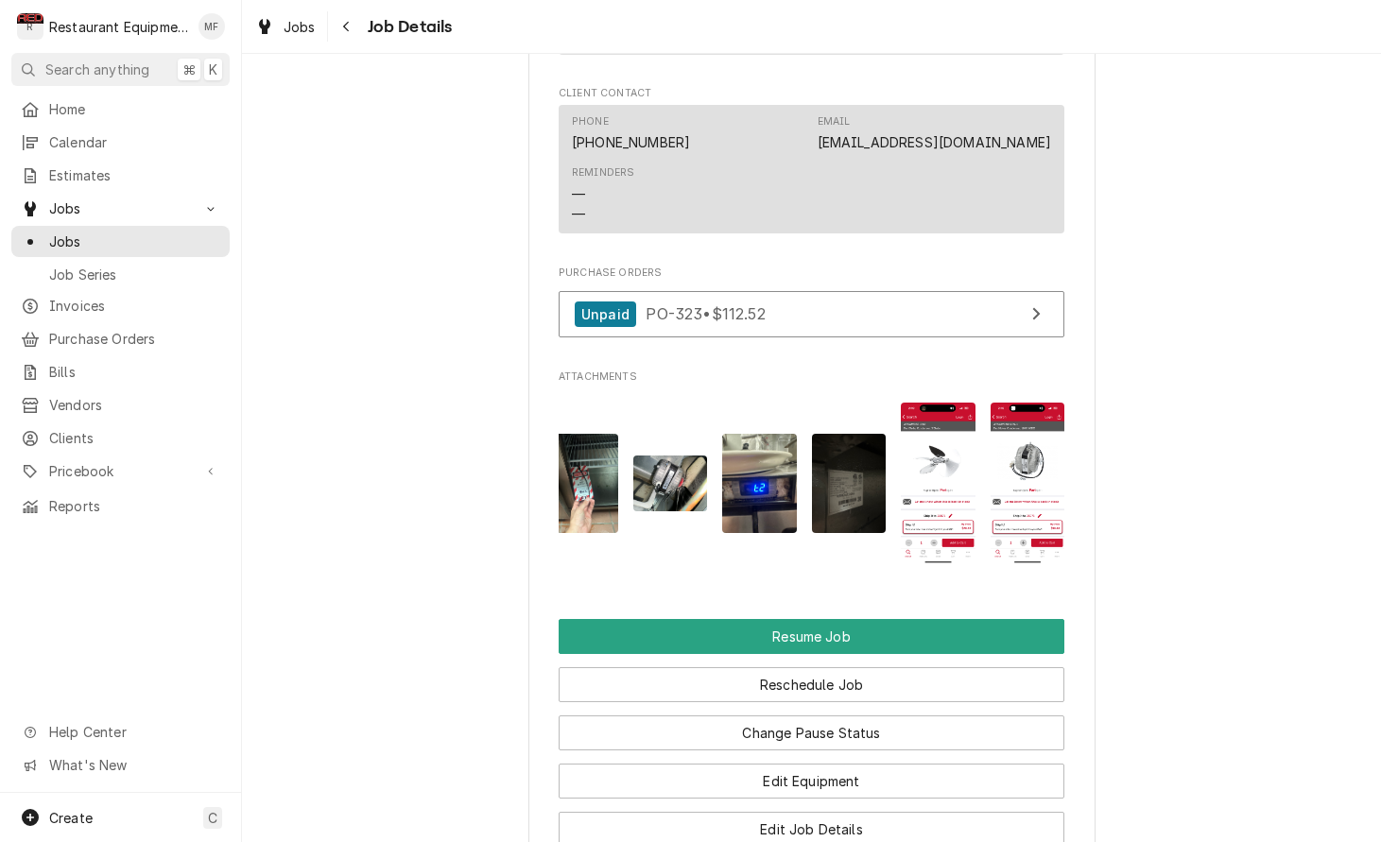
scroll to position [2066, 0]
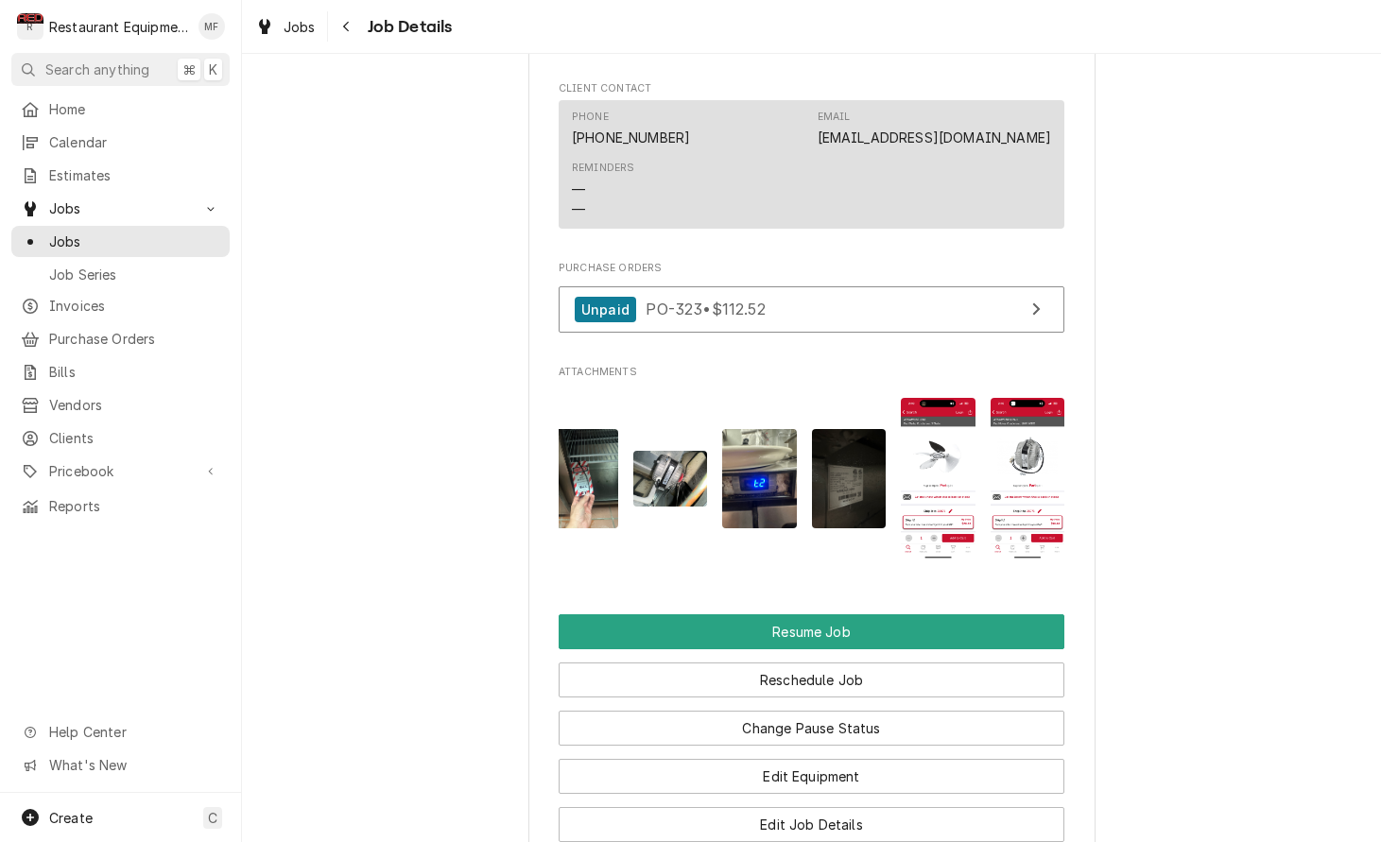
click at [1019, 408] on img "Attachments" at bounding box center [1027, 479] width 75 height 162
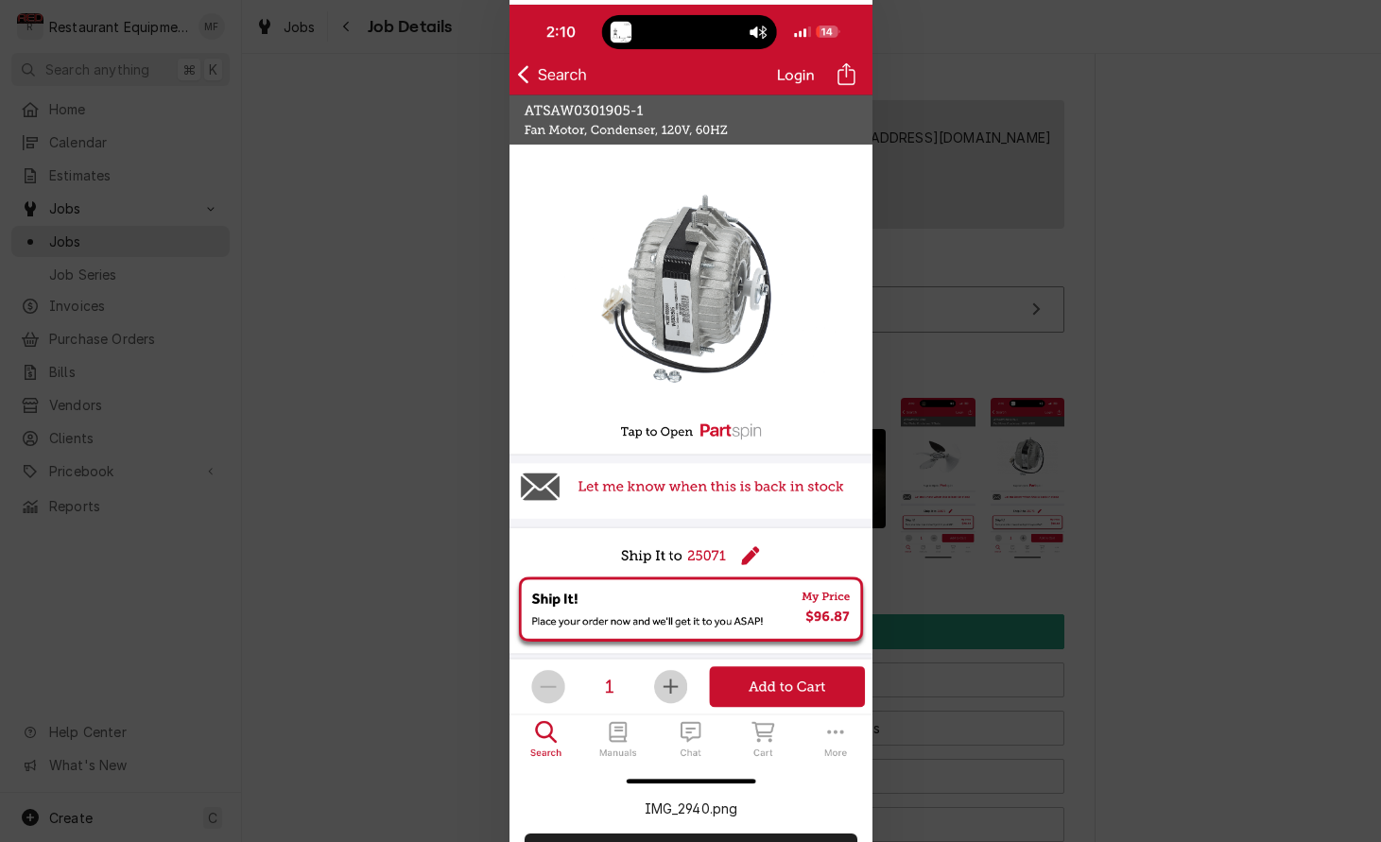
click at [1061, 269] on div at bounding box center [690, 421] width 1381 height 842
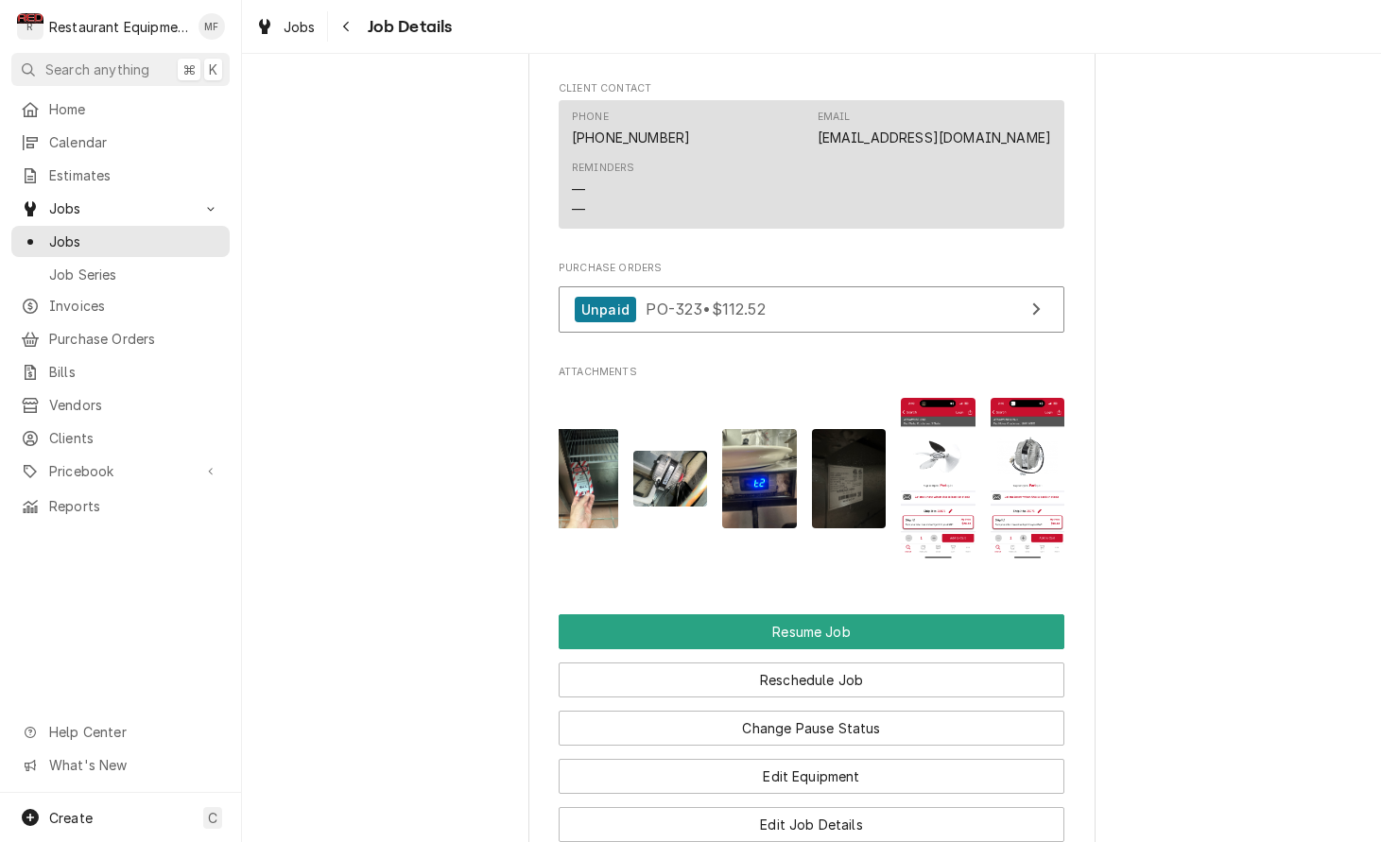
click at [1015, 413] on img "Attachments" at bounding box center [1027, 479] width 75 height 162
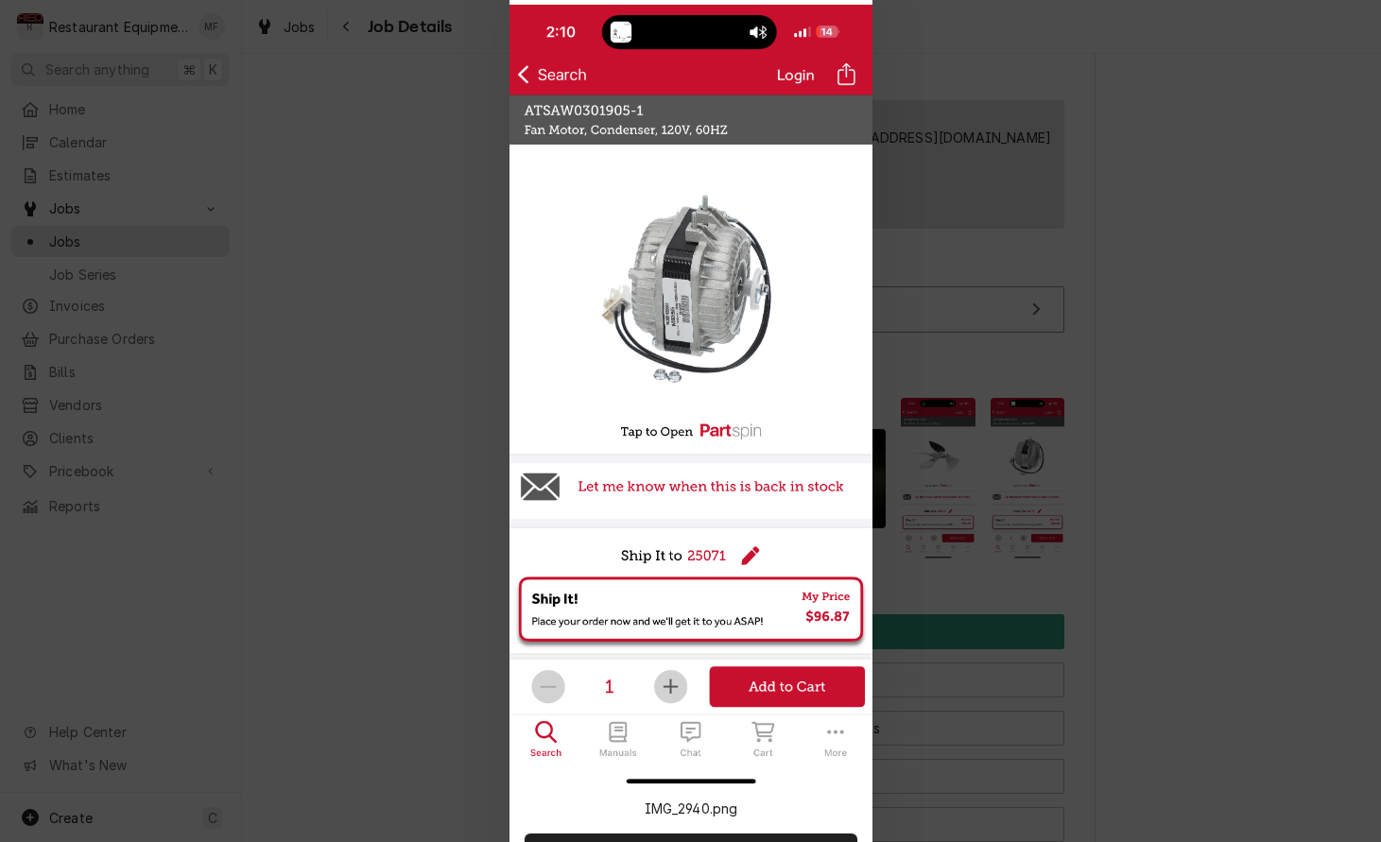
click at [1128, 400] on div at bounding box center [690, 421] width 1381 height 842
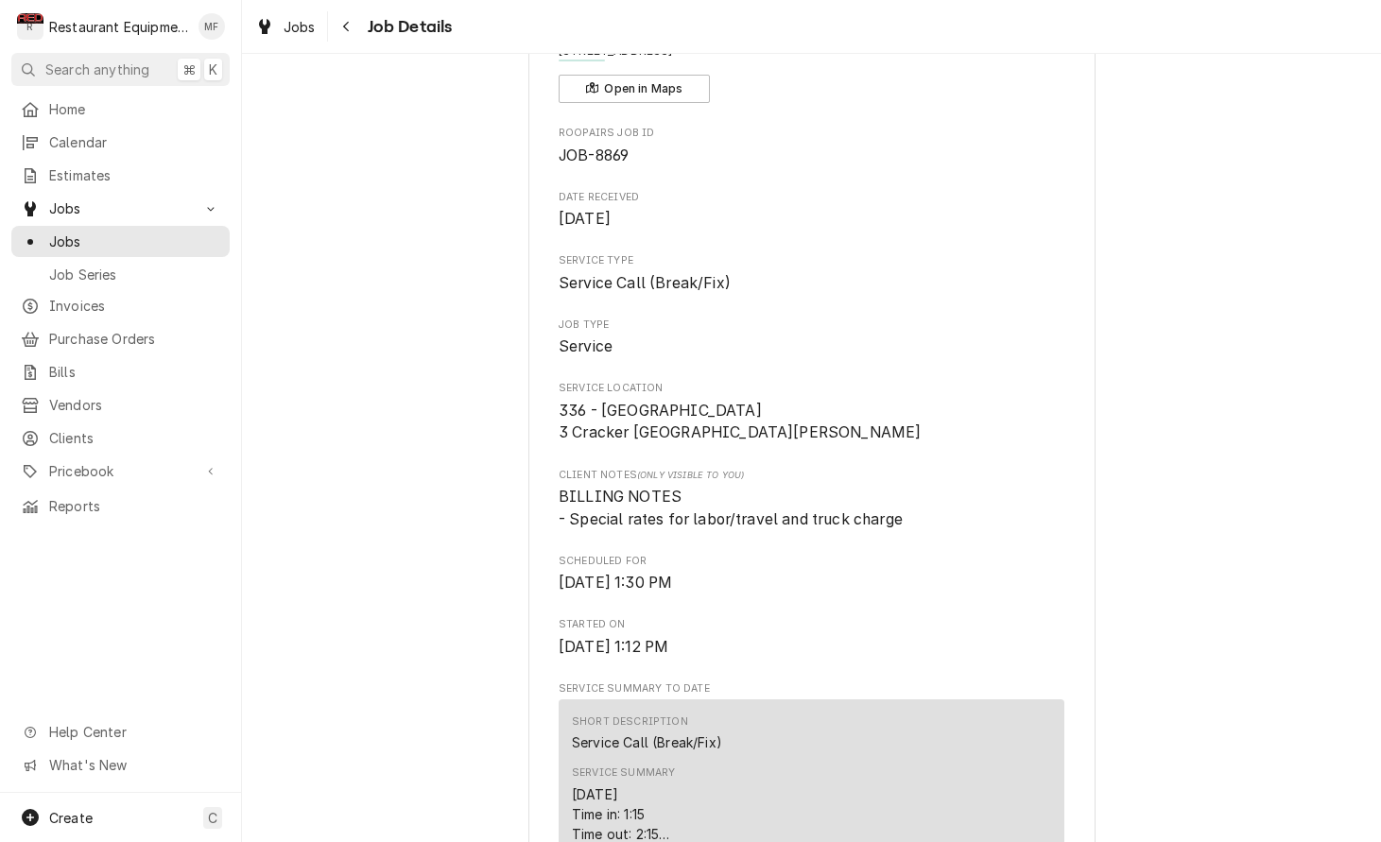
scroll to position [127, 0]
click at [353, 29] on div "Navigate back" at bounding box center [346, 26] width 19 height 19
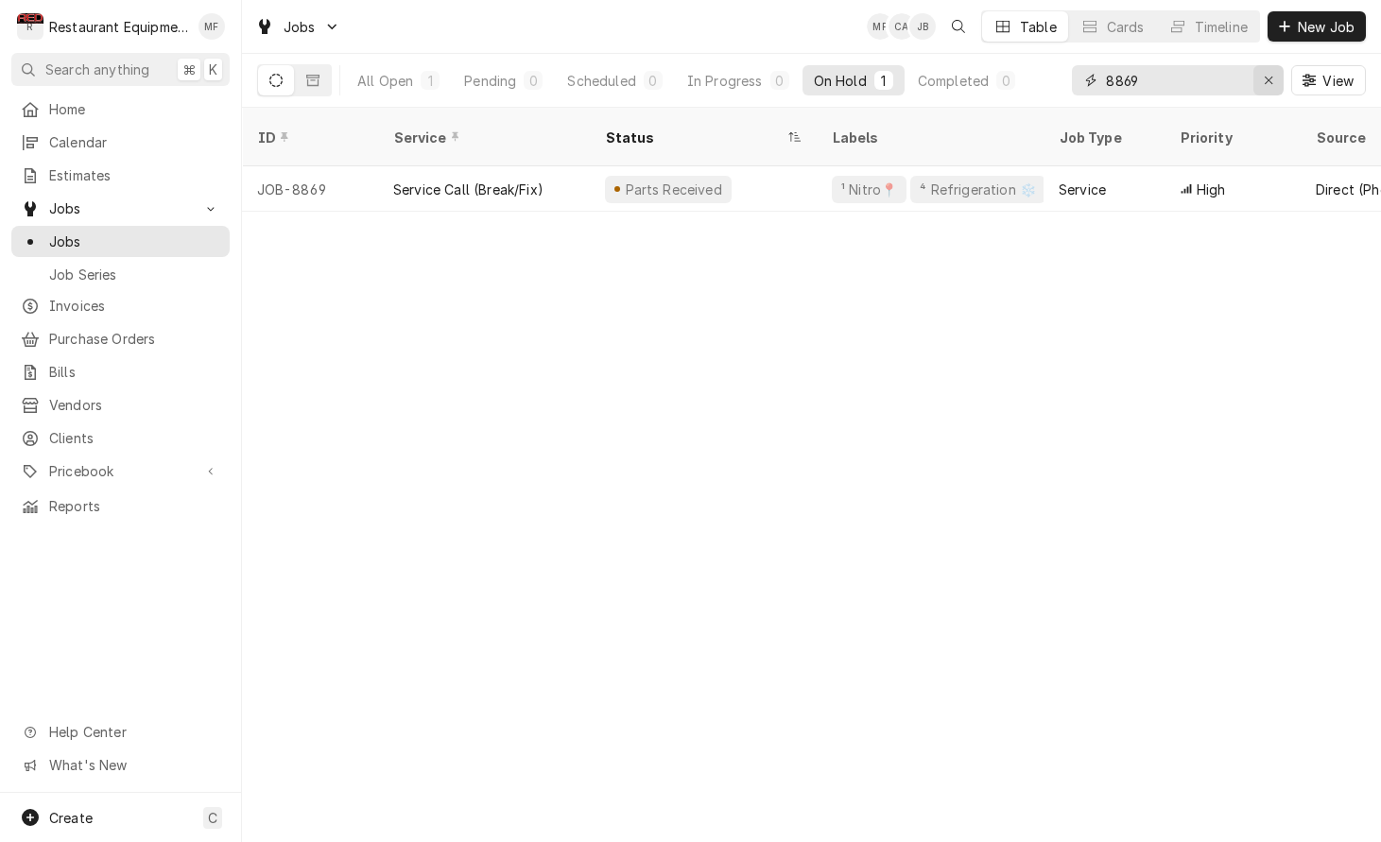
click at [1261, 82] on div "Erase input" at bounding box center [1268, 80] width 19 height 19
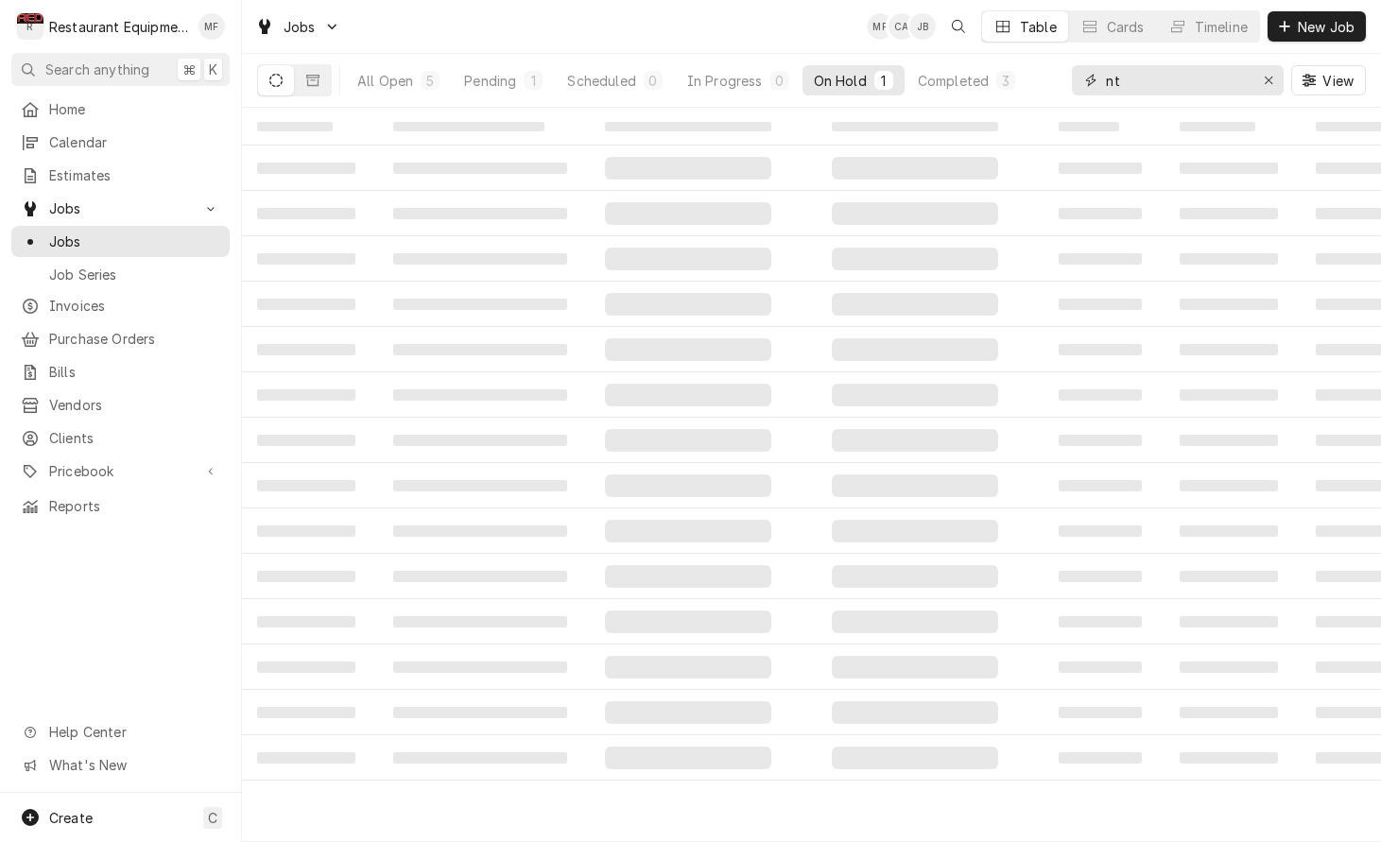
type input "n"
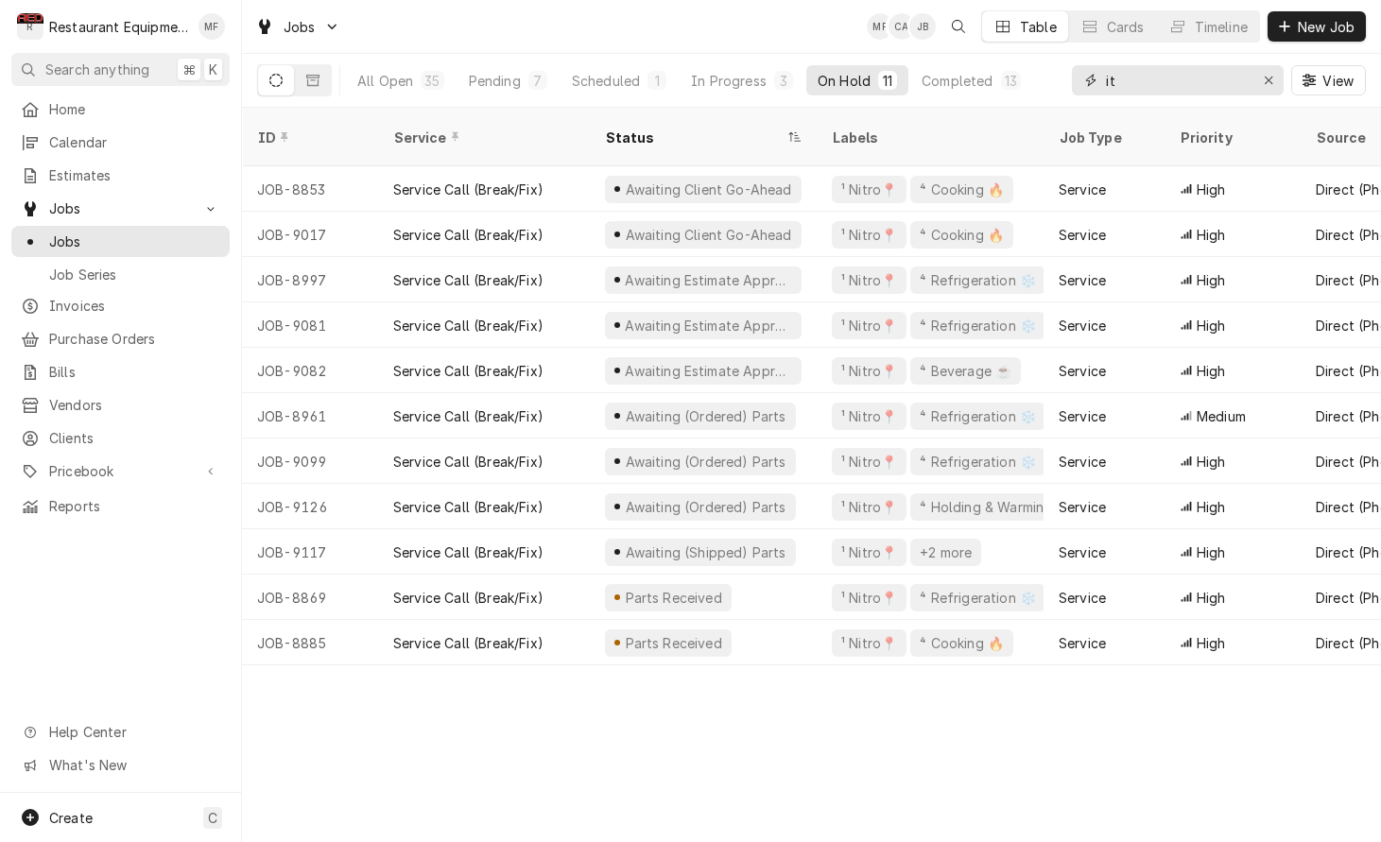
type input "i"
type input "nitro"
click at [750, 88] on div "In Progress" at bounding box center [729, 81] width 76 height 20
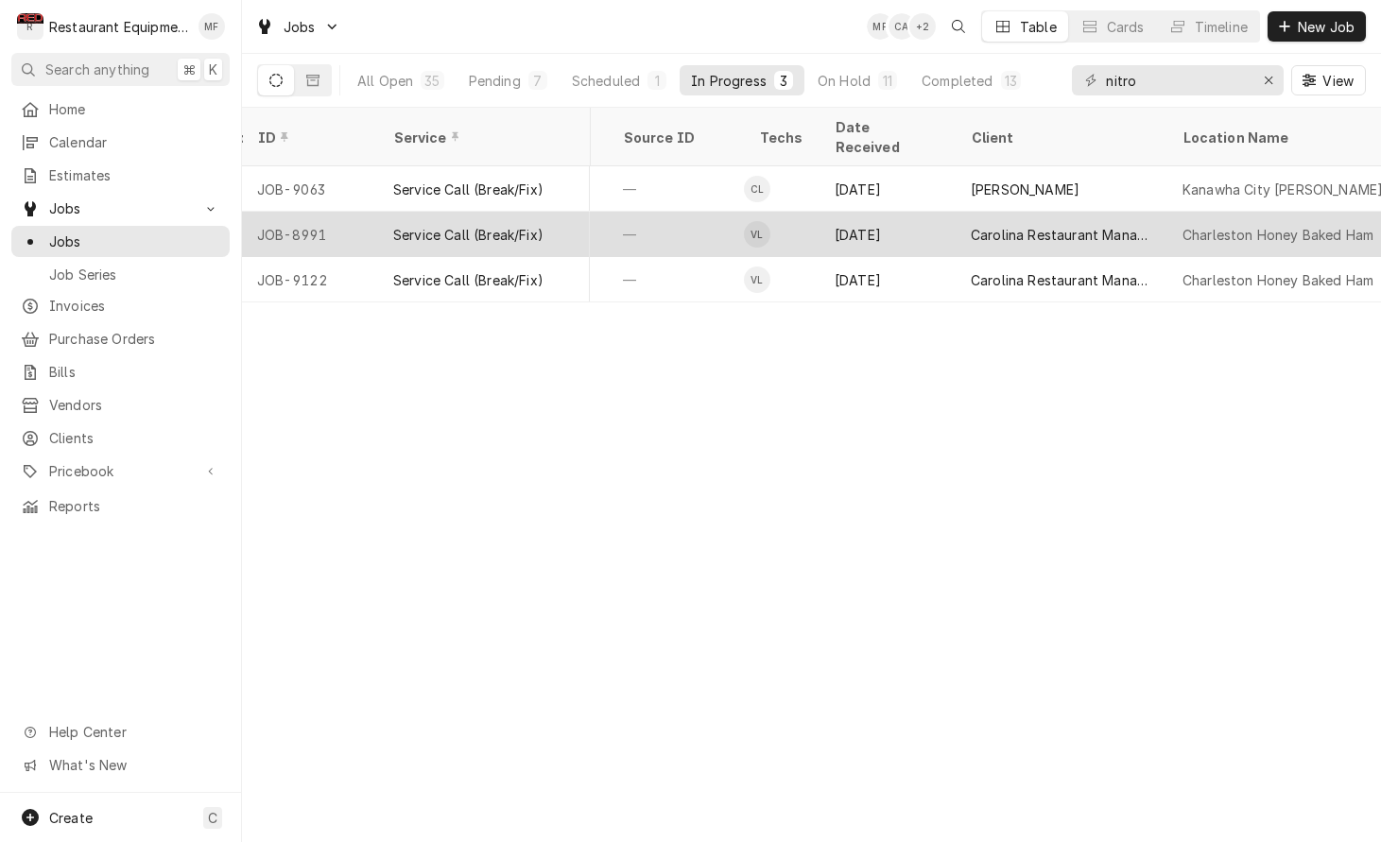
scroll to position [0, 875]
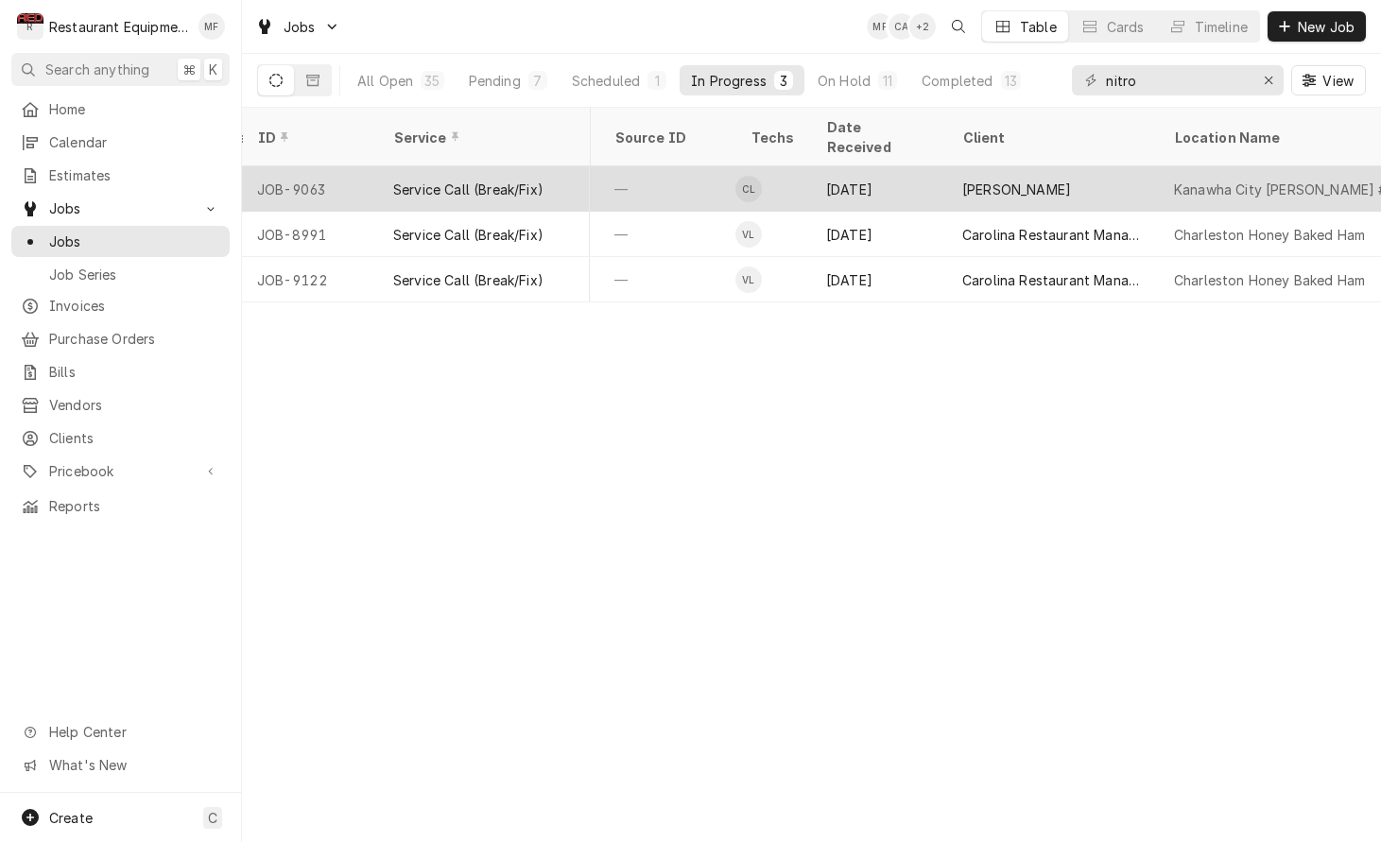
click at [1108, 174] on div "[PERSON_NAME]" at bounding box center [1053, 188] width 212 height 45
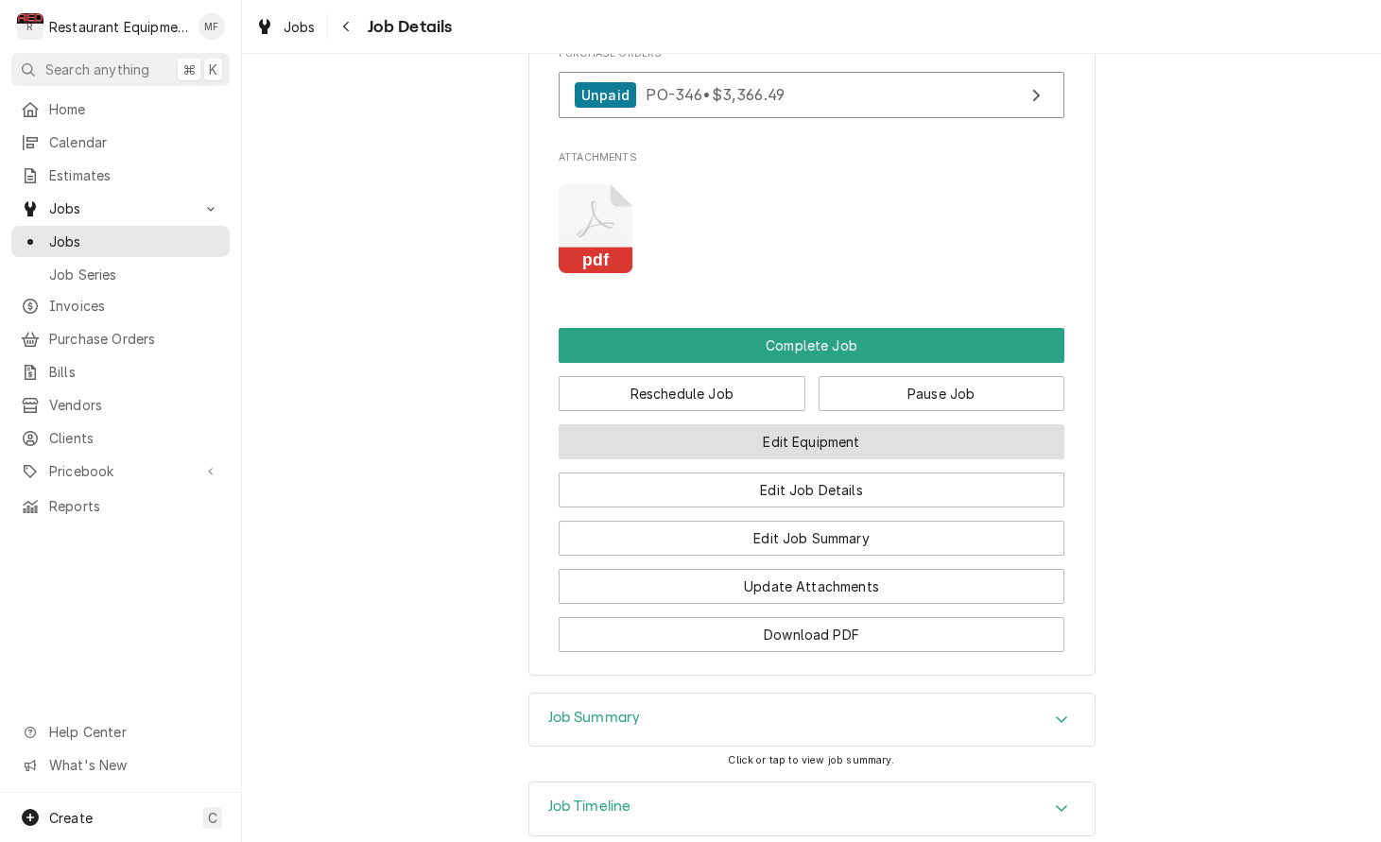
scroll to position [2314, 0]
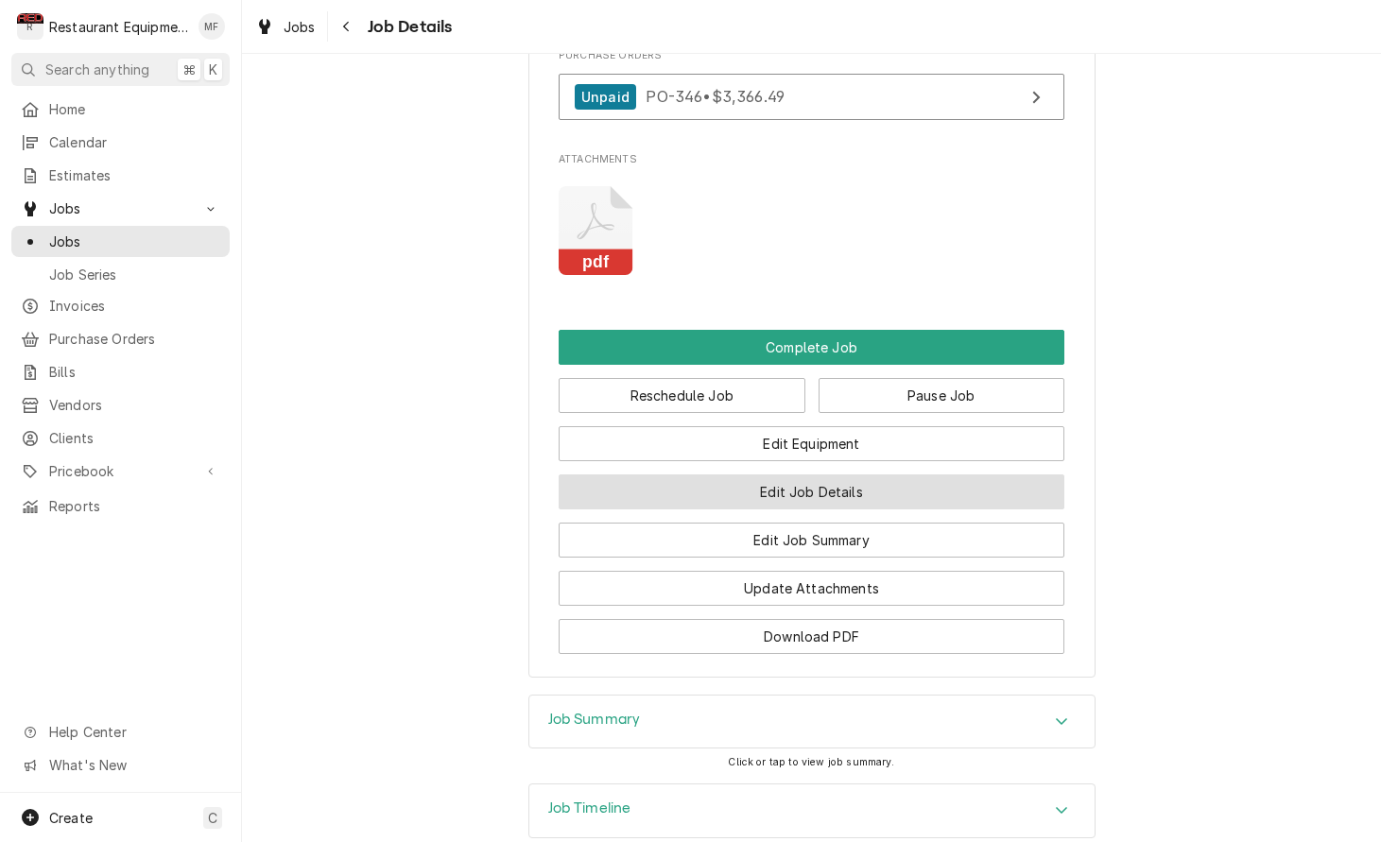
click at [943, 474] on button "Edit Job Details" at bounding box center [811, 491] width 506 height 35
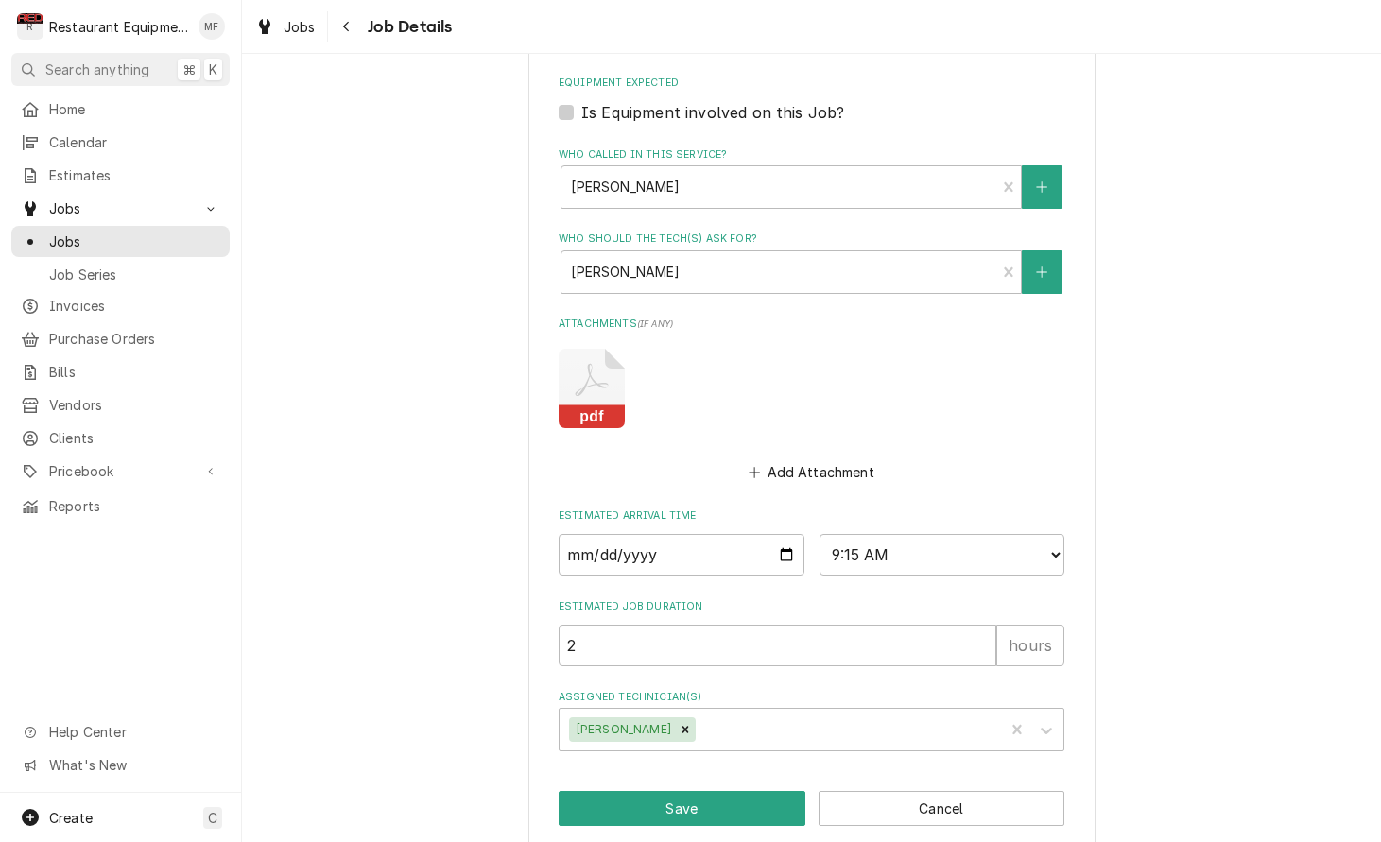
scroll to position [824, 0]
click at [874, 713] on div "Assigned Technician(s)" at bounding box center [846, 730] width 295 height 34
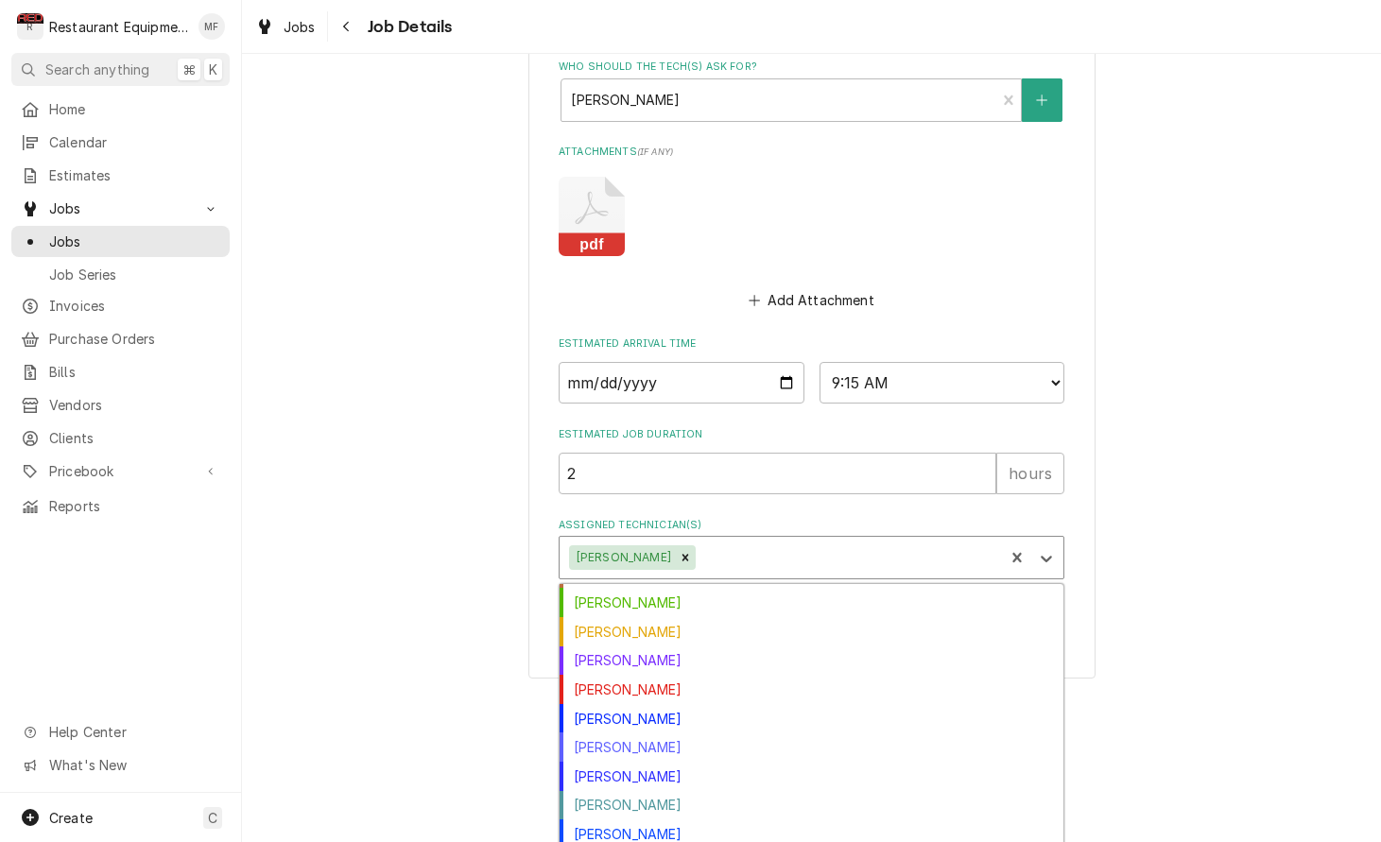
scroll to position [180, 0]
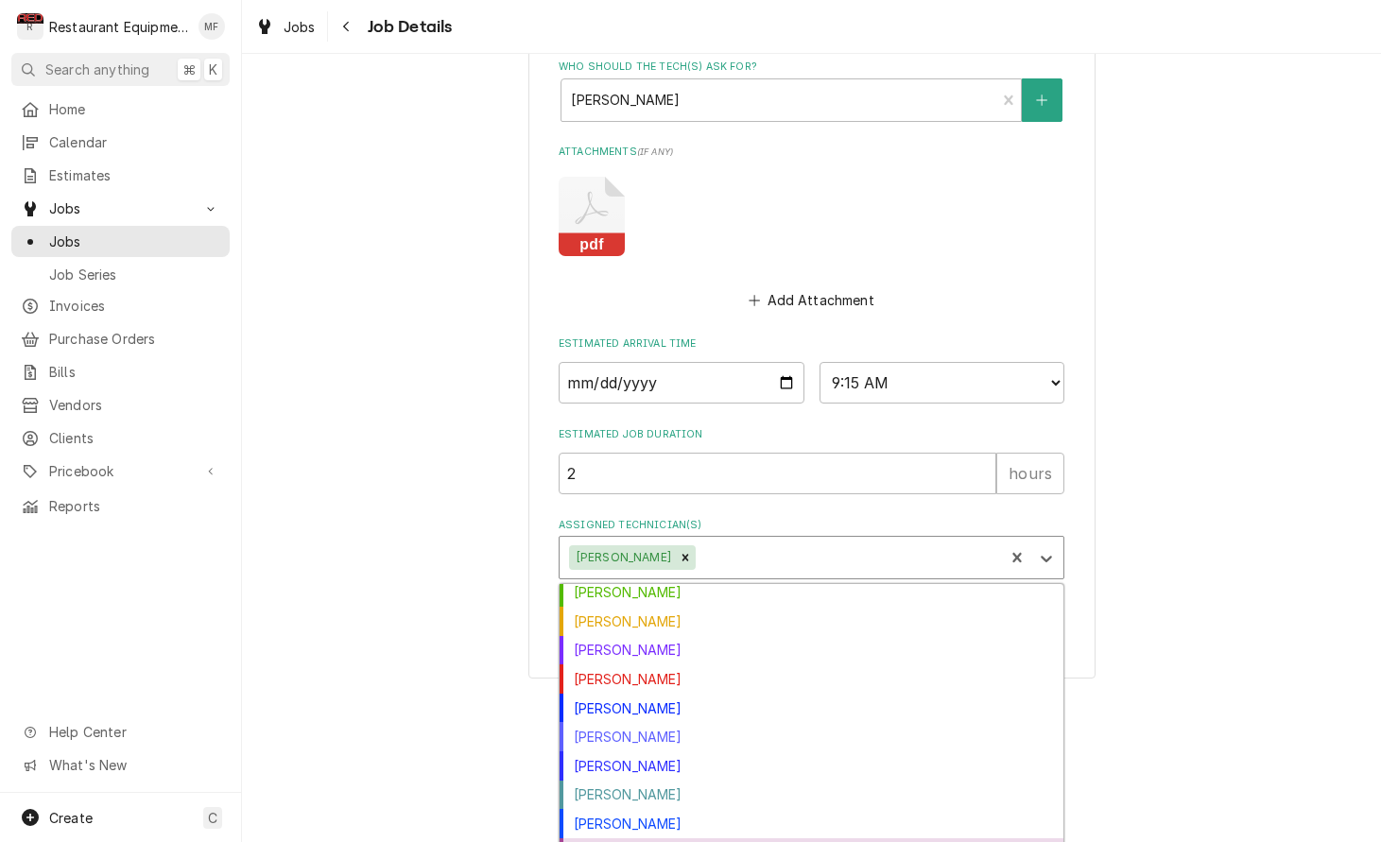
click at [918, 838] on div "[PERSON_NAME]" at bounding box center [811, 852] width 504 height 29
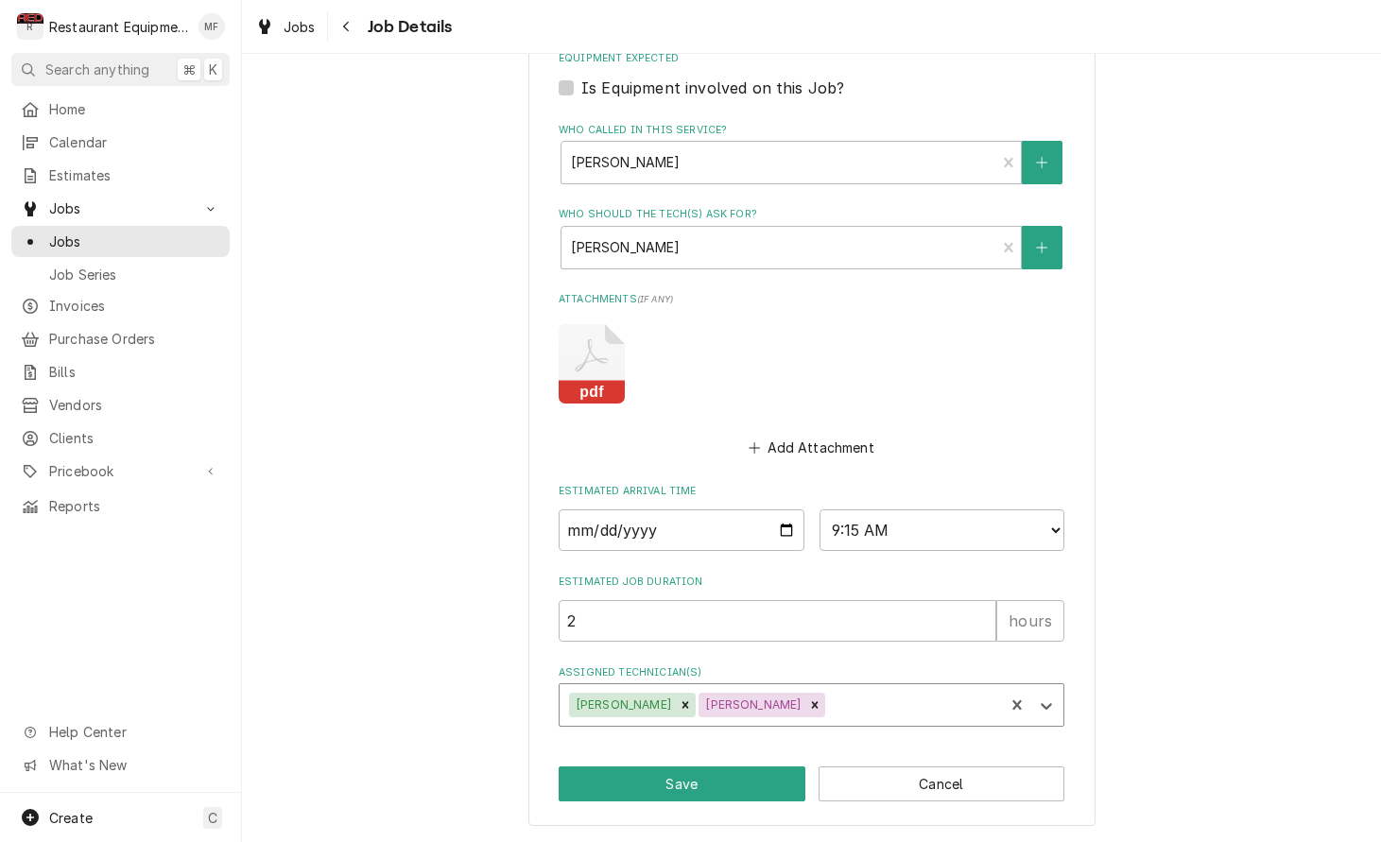
scroll to position [824, 0]
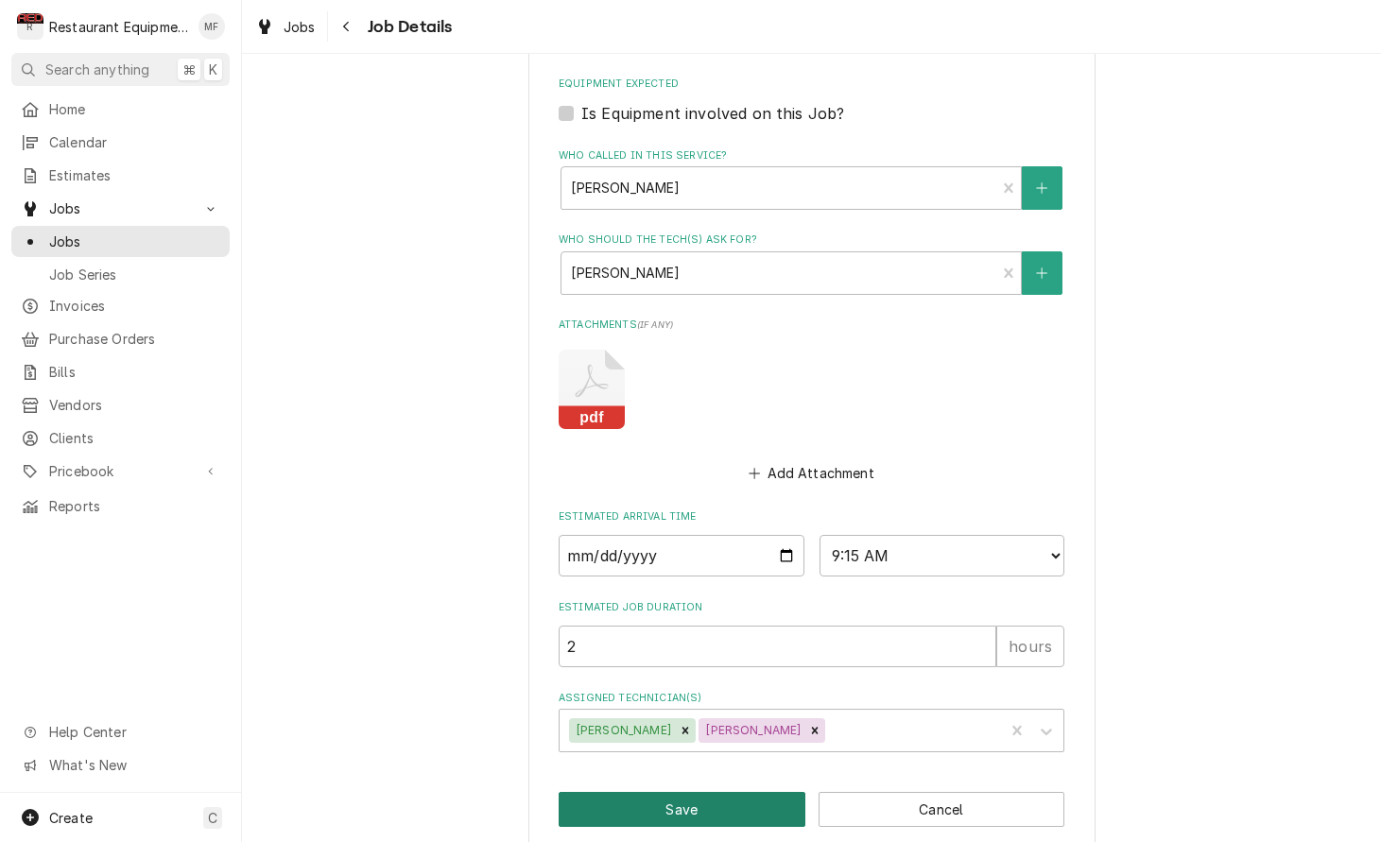
click at [788, 792] on button "Save" at bounding box center [681, 809] width 247 height 35
type textarea "x"
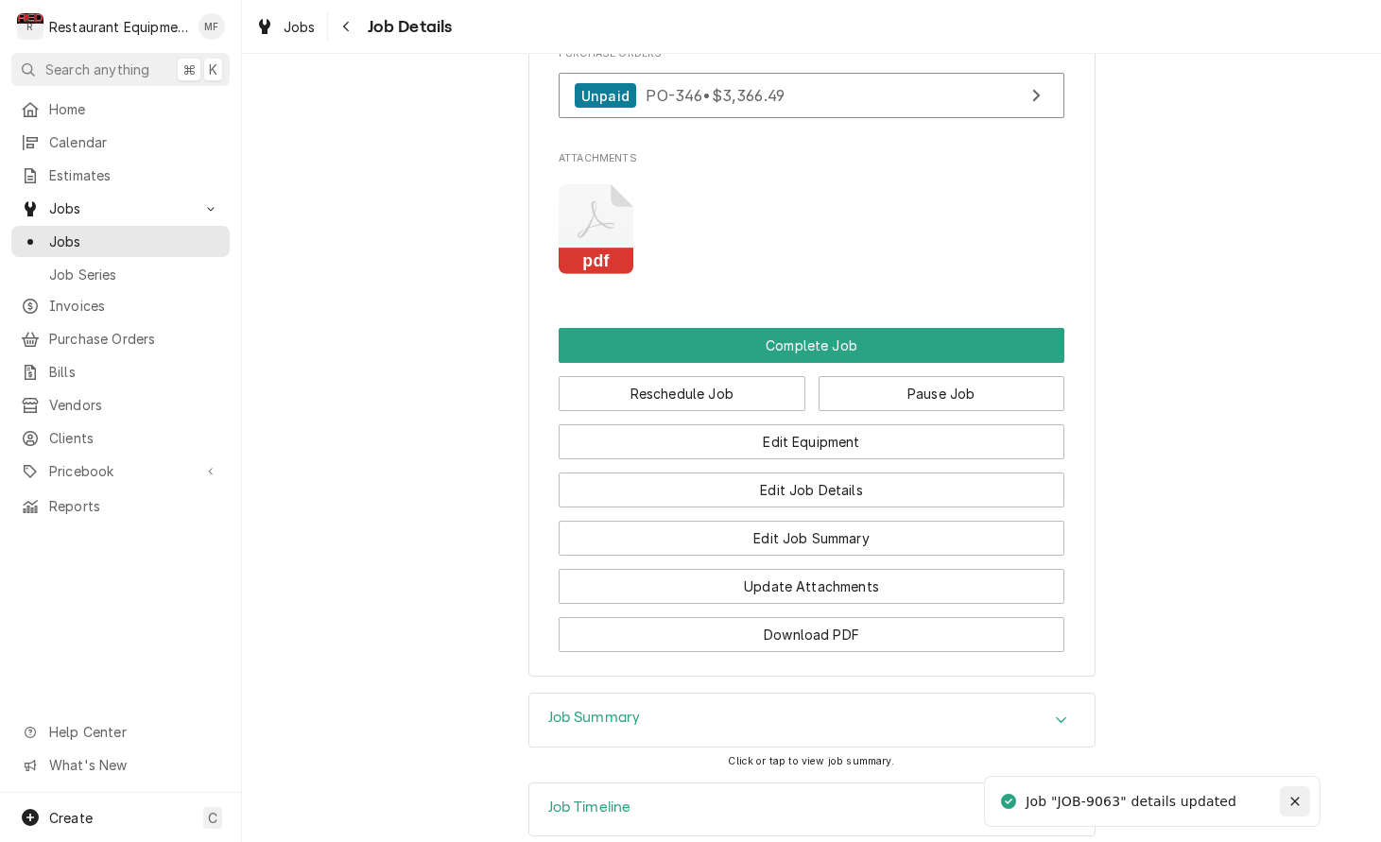
scroll to position [2336, 0]
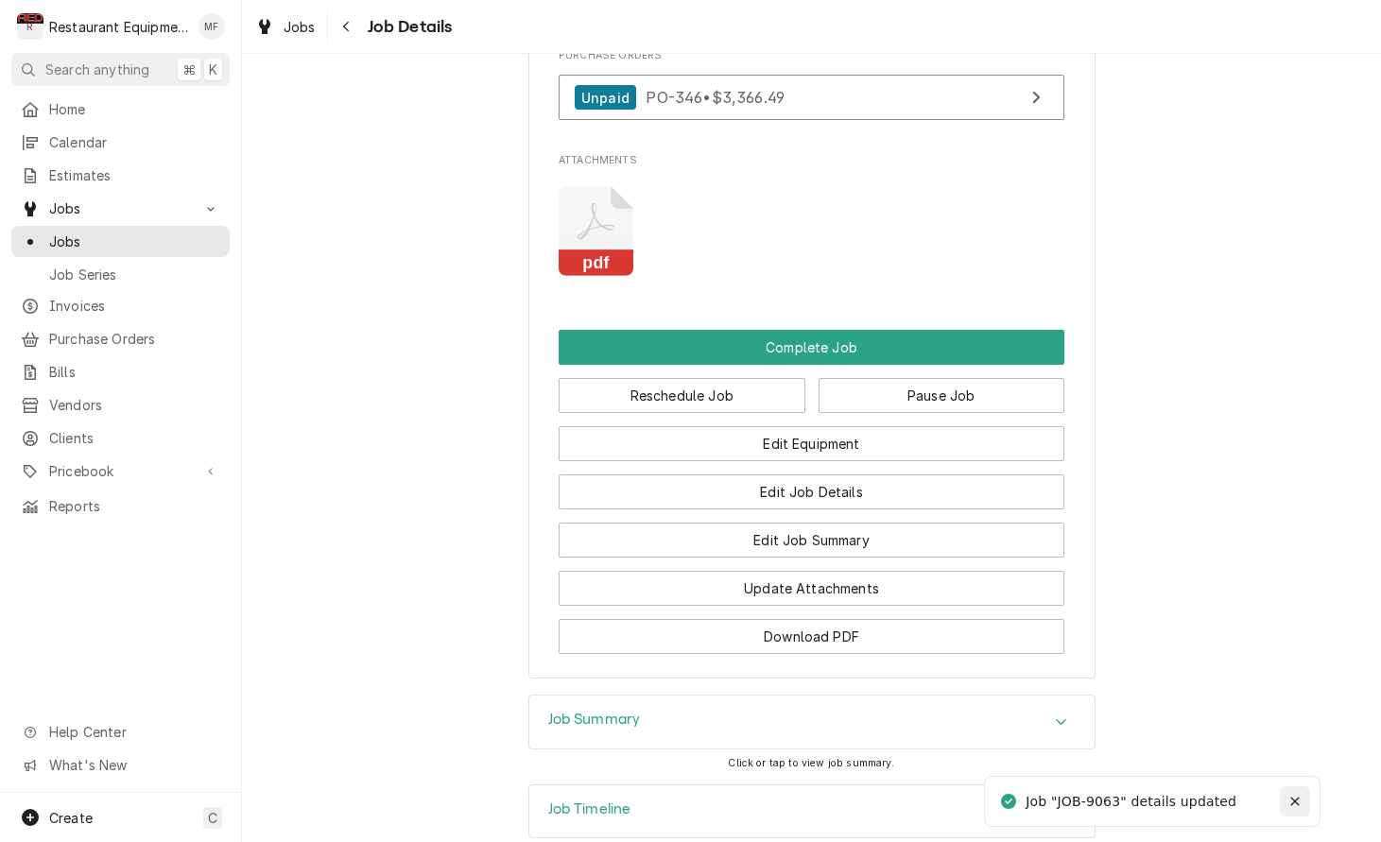
click at [1287, 798] on div "Notifications alt+T" at bounding box center [1294, 801] width 19 height 19
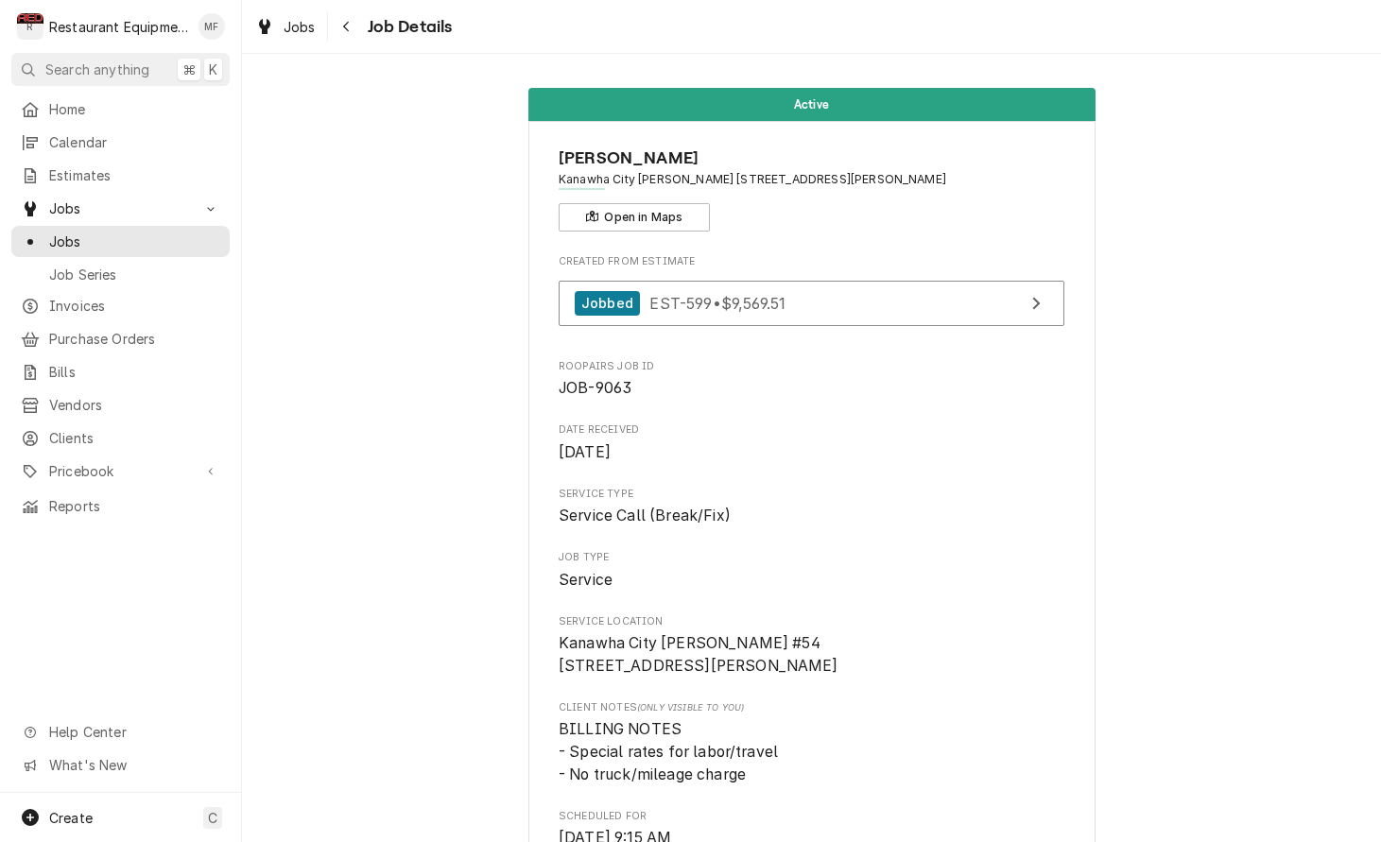
scroll to position [0, 0]
click at [348, 22] on icon "Navigate back" at bounding box center [346, 26] width 9 height 13
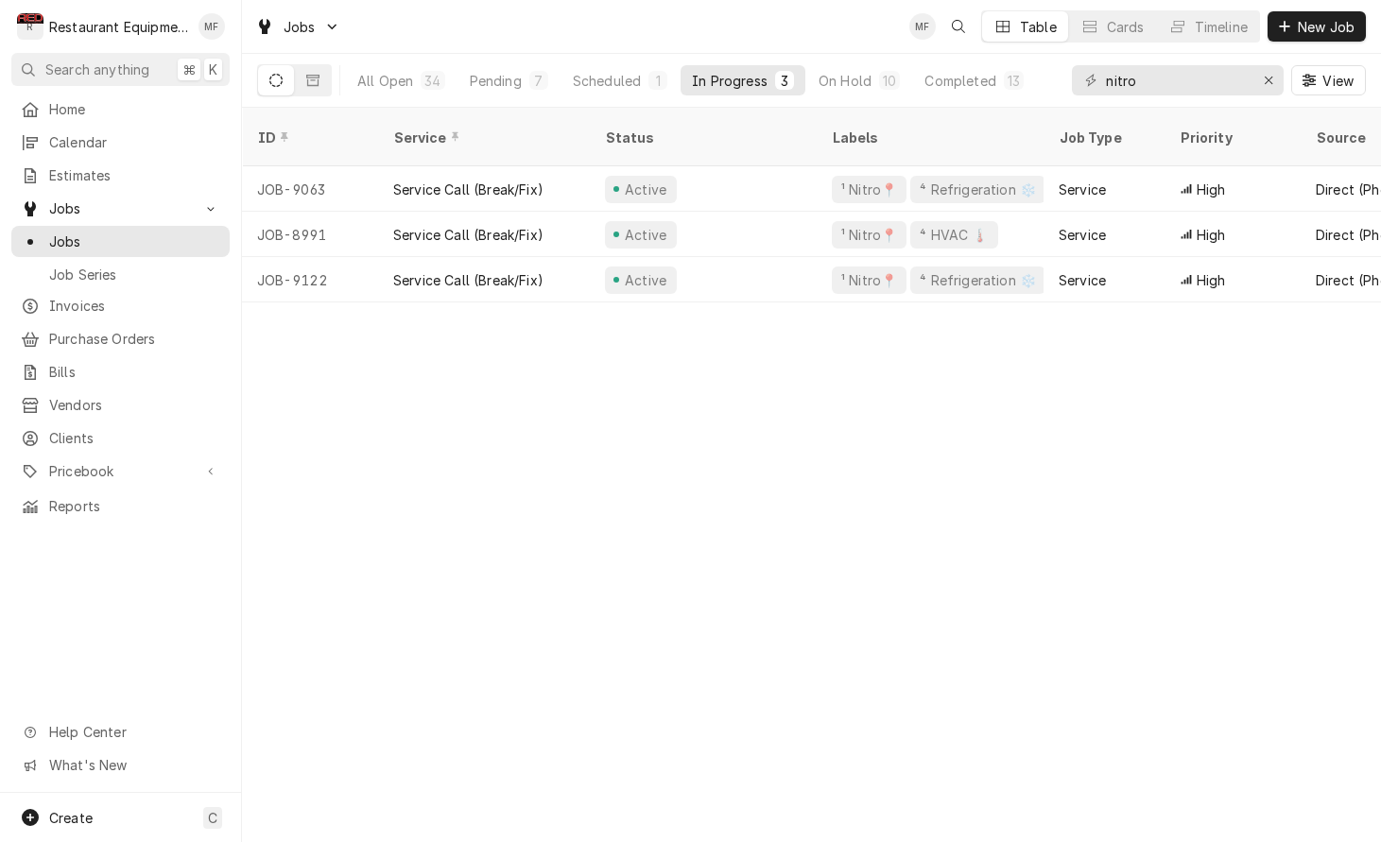
click at [411, 39] on div "Jobs MF Table Cards Timeline New Job" at bounding box center [811, 26] width 1139 height 53
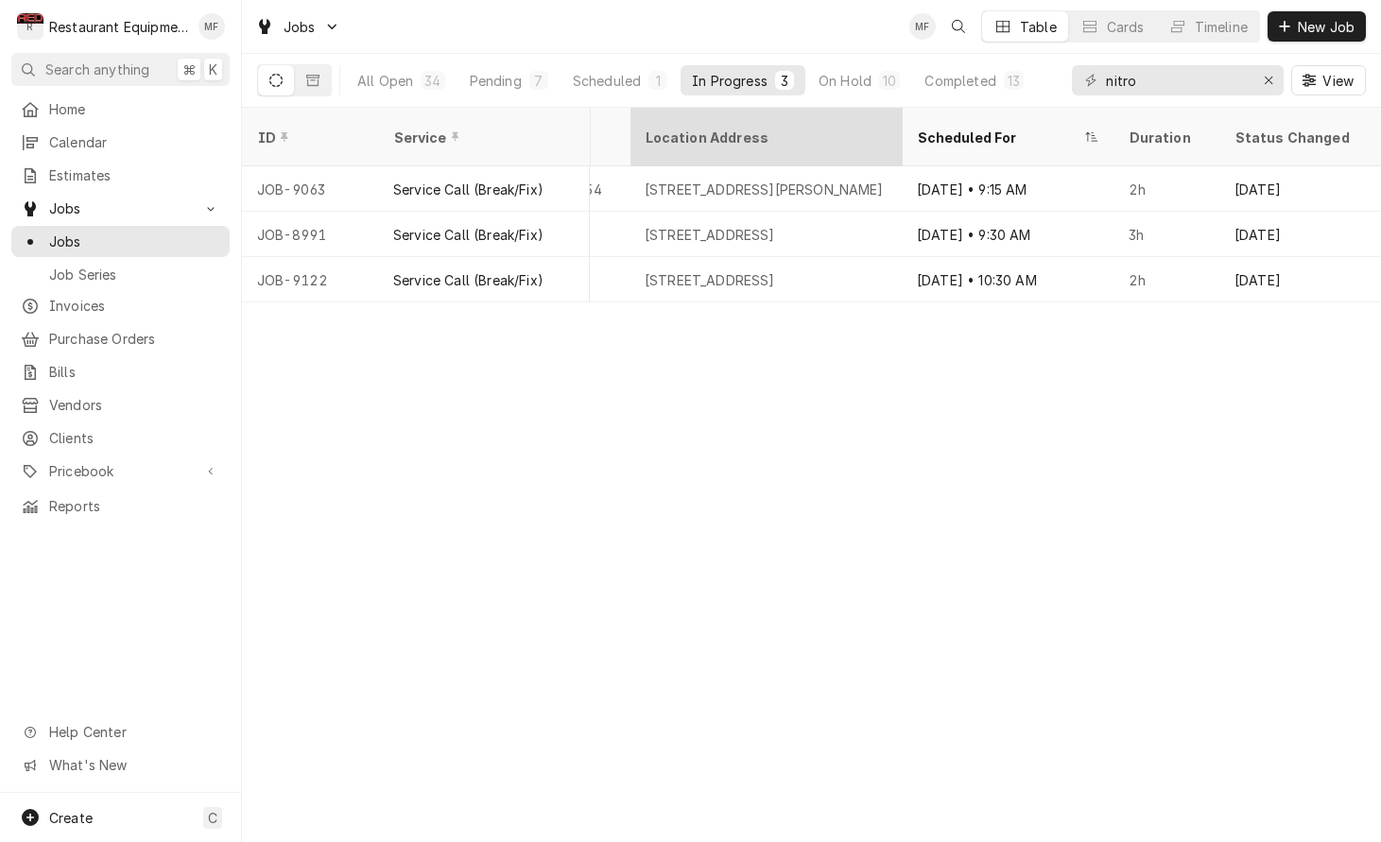
scroll to position [0, 1680]
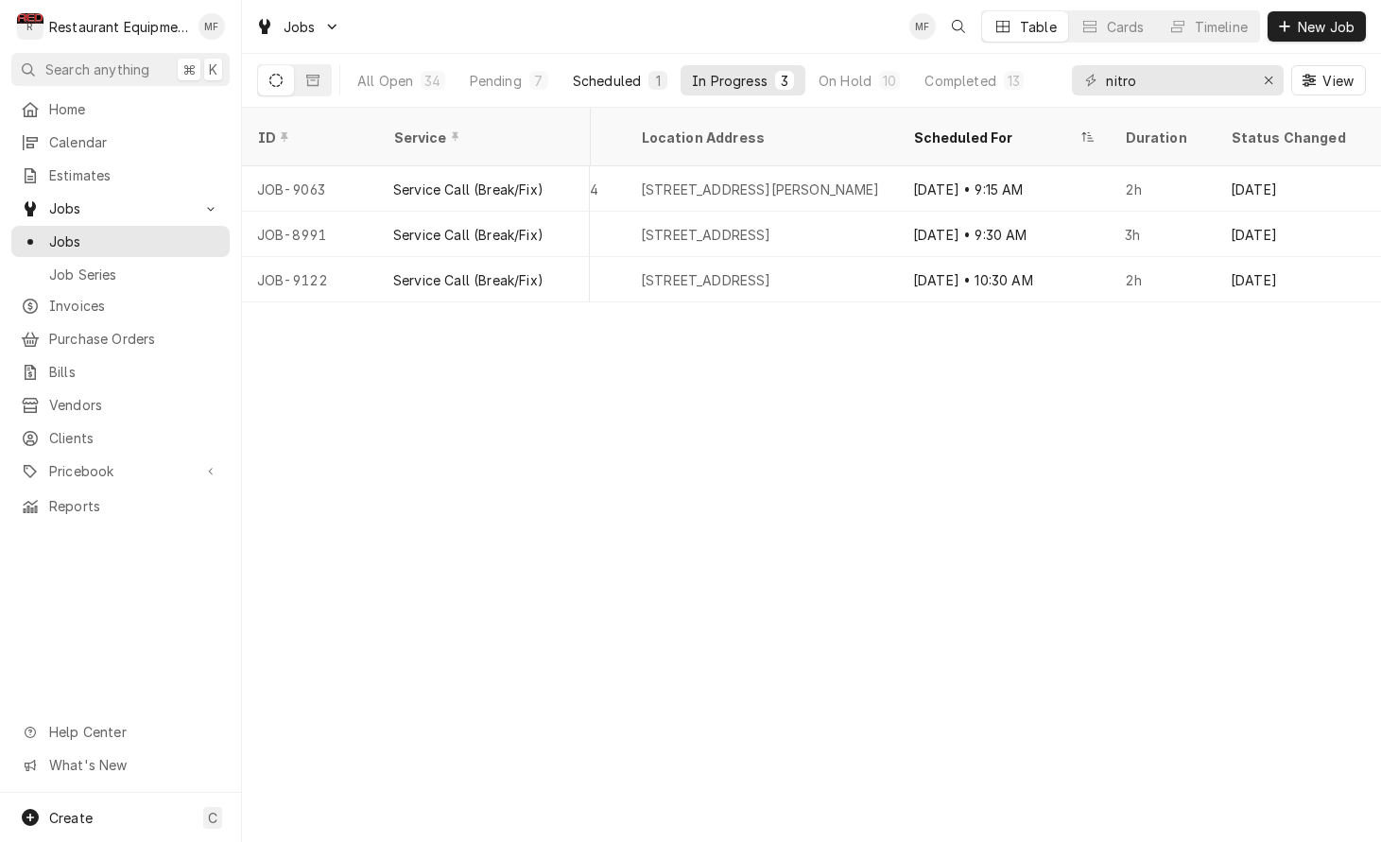
click at [658, 74] on div "1" at bounding box center [657, 81] width 11 height 20
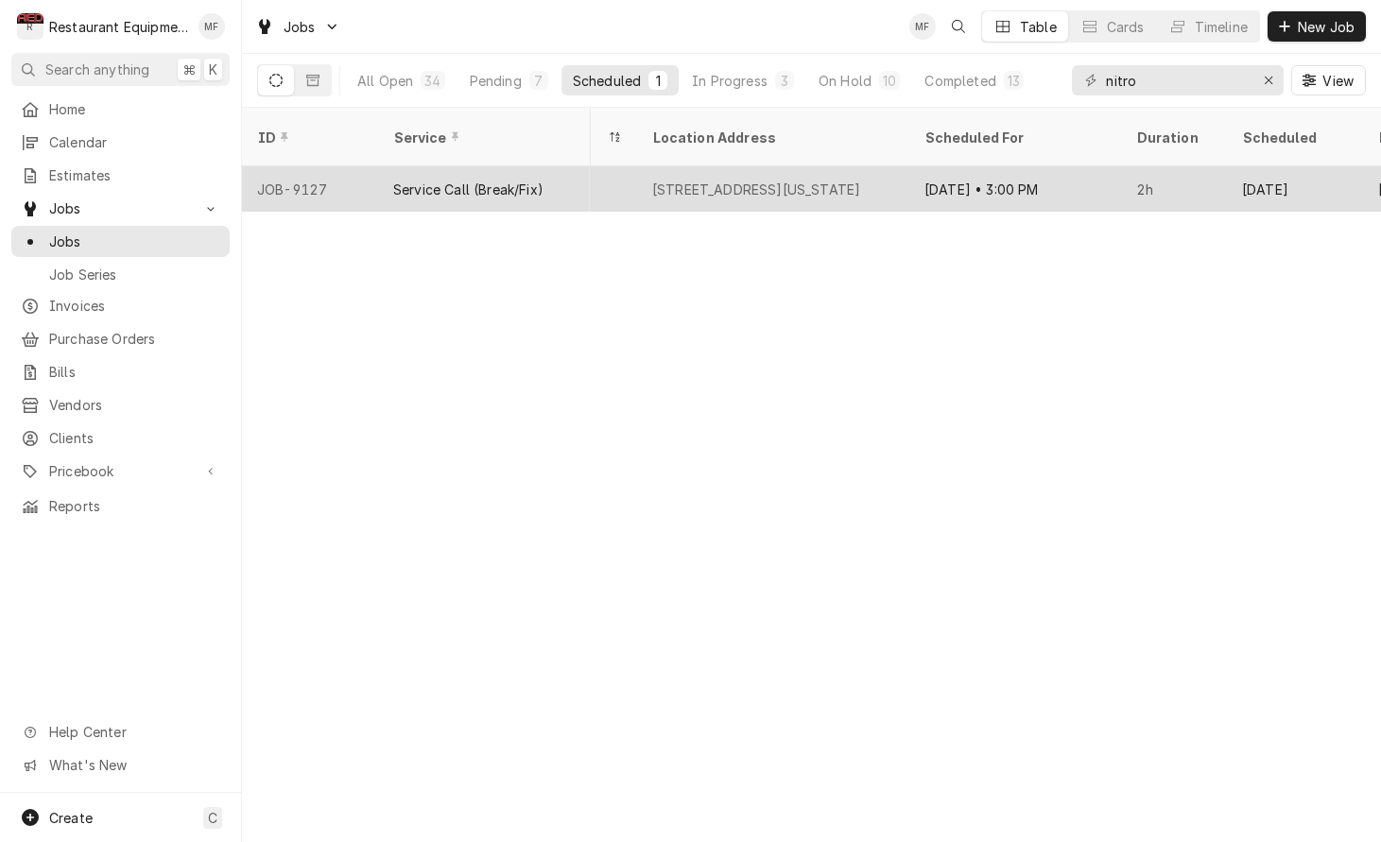
scroll to position [0, 1675]
click at [1055, 166] on div "Oct 6 • 3:00 PM" at bounding box center [1008, 188] width 212 height 45
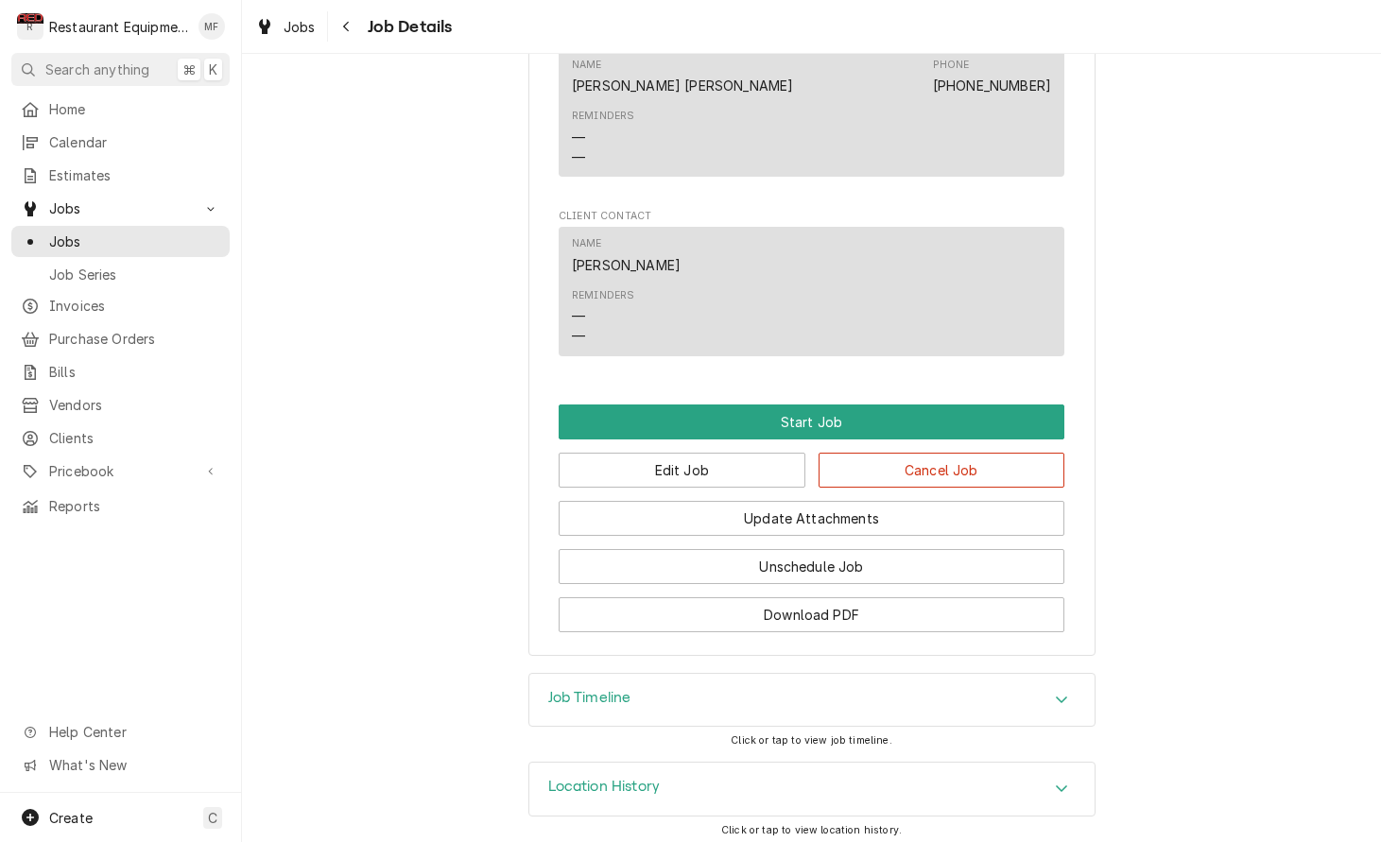
scroll to position [1450, 0]
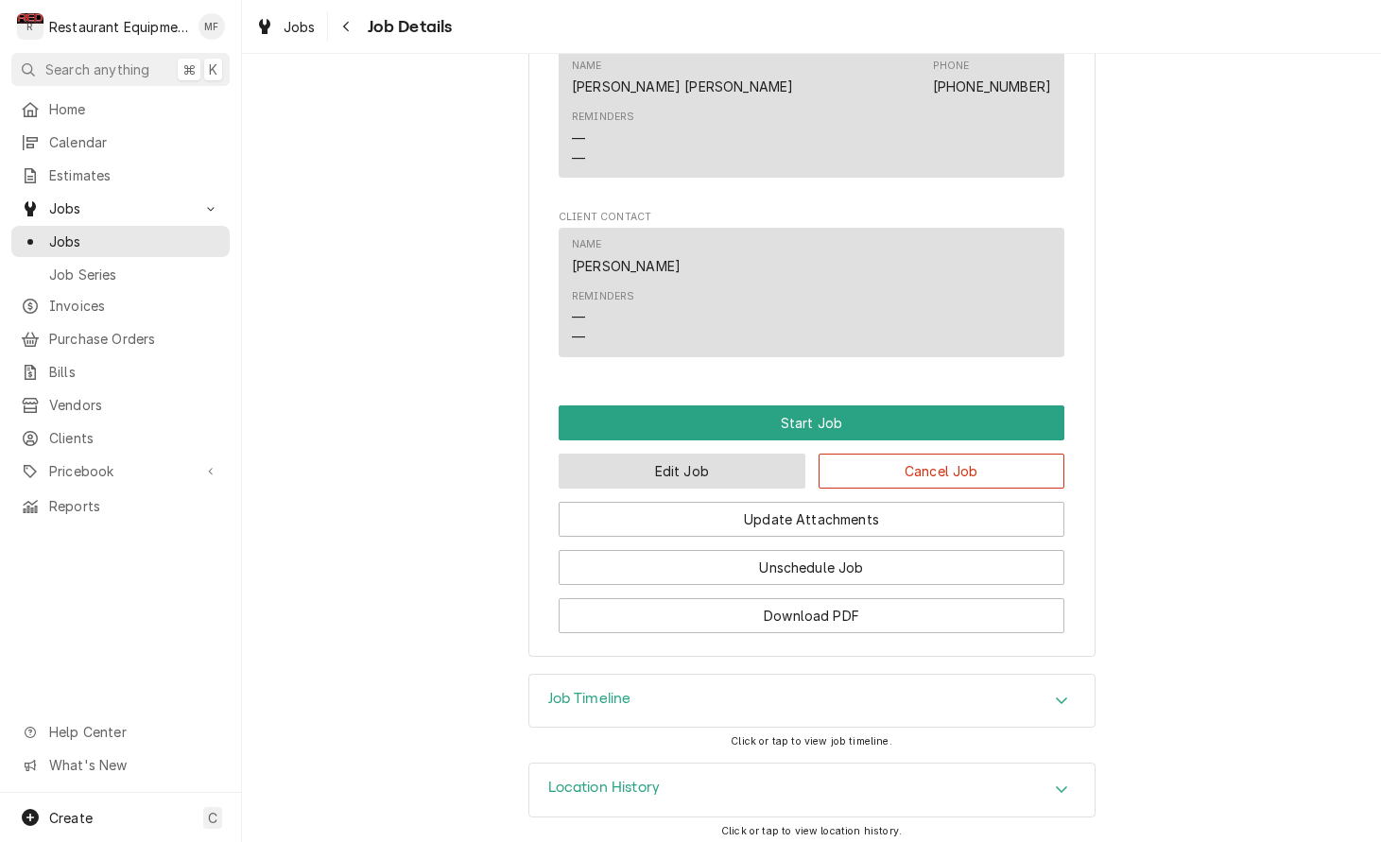
click at [704, 461] on button "Edit Job" at bounding box center [681, 471] width 247 height 35
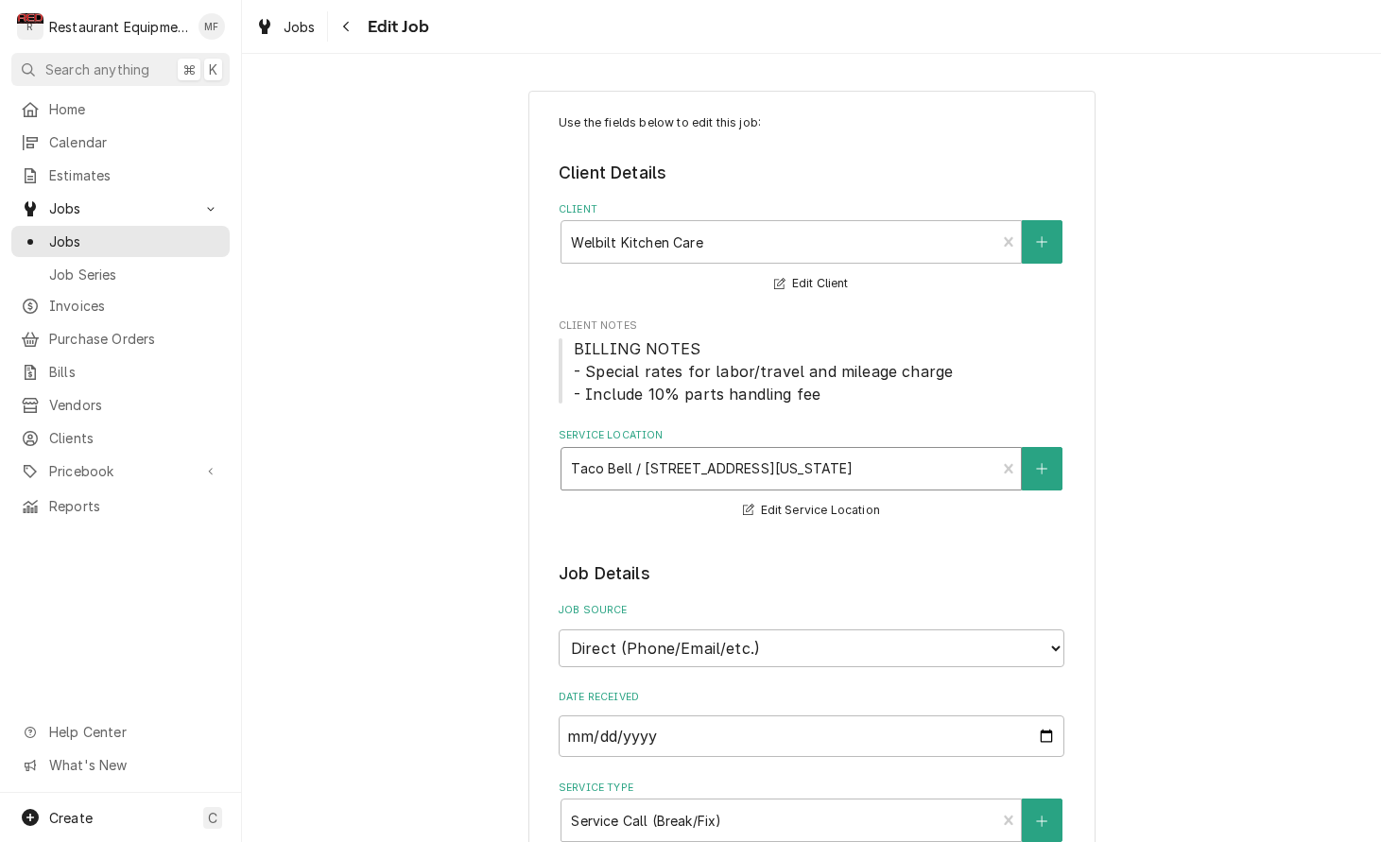
type textarea "x"
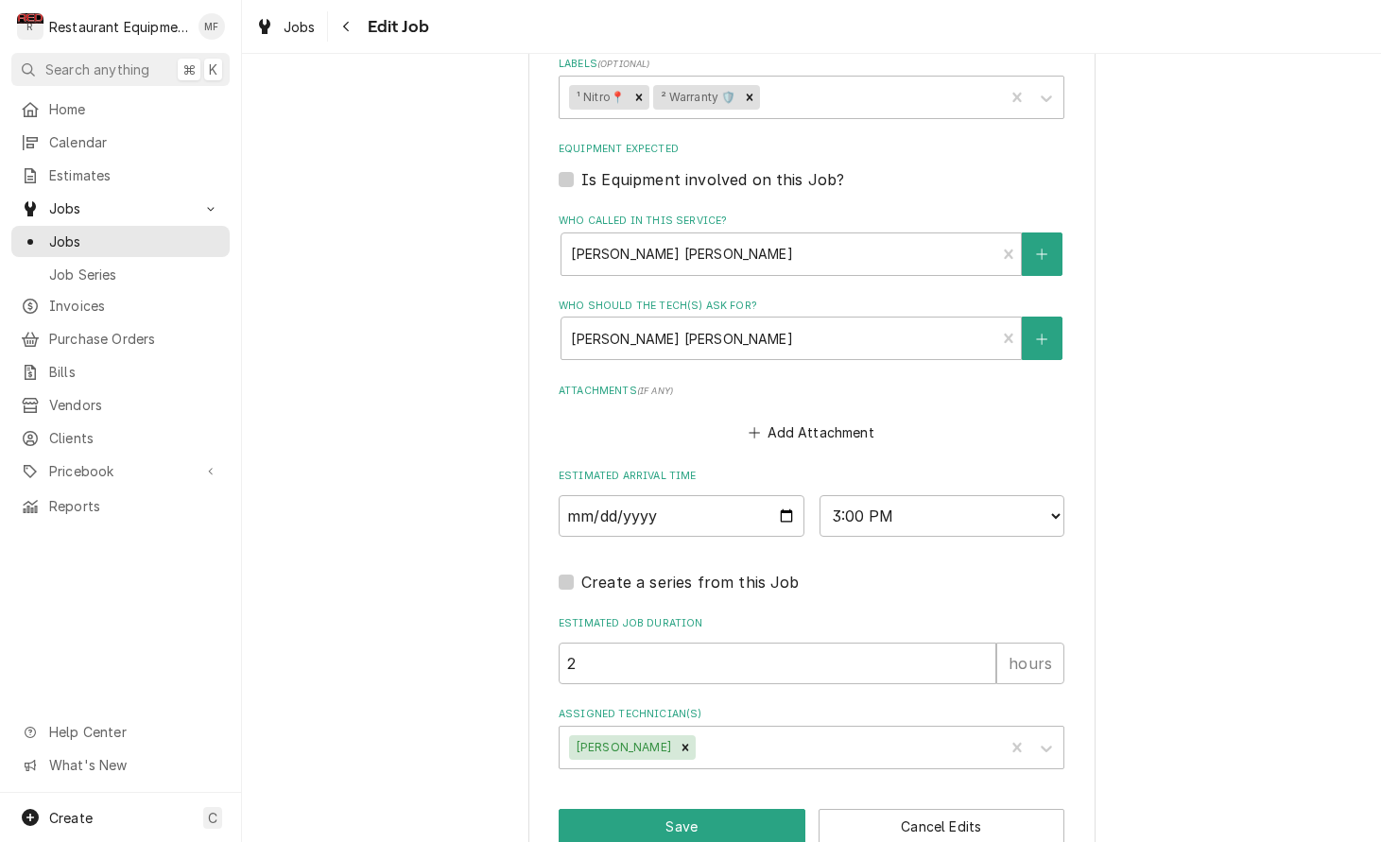
scroll to position [1285, 0]
select select "16:00:00"
click at [726, 810] on button "Save" at bounding box center [681, 827] width 247 height 35
type textarea "x"
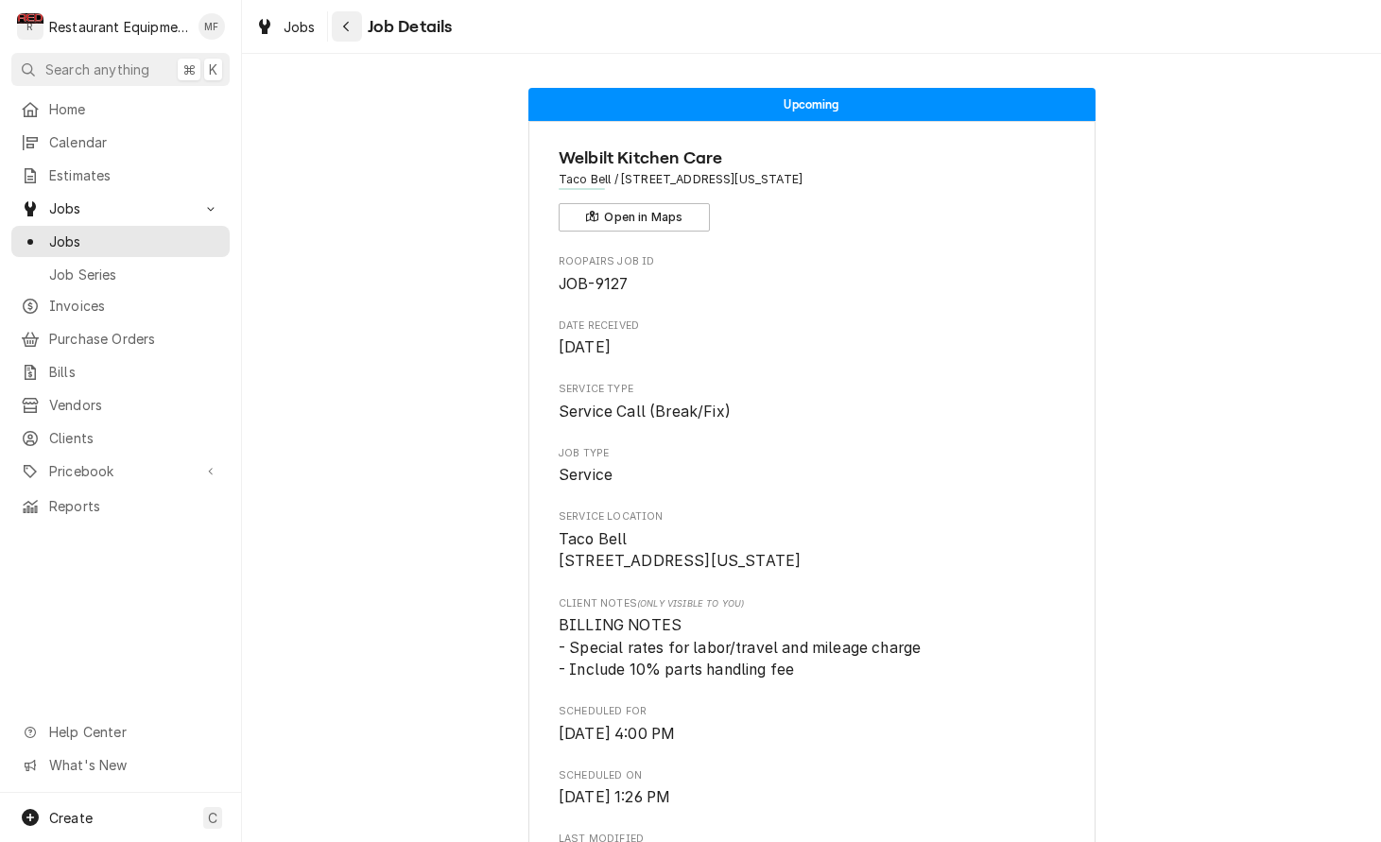
click at [355, 20] on div "Navigate back" at bounding box center [346, 26] width 19 height 19
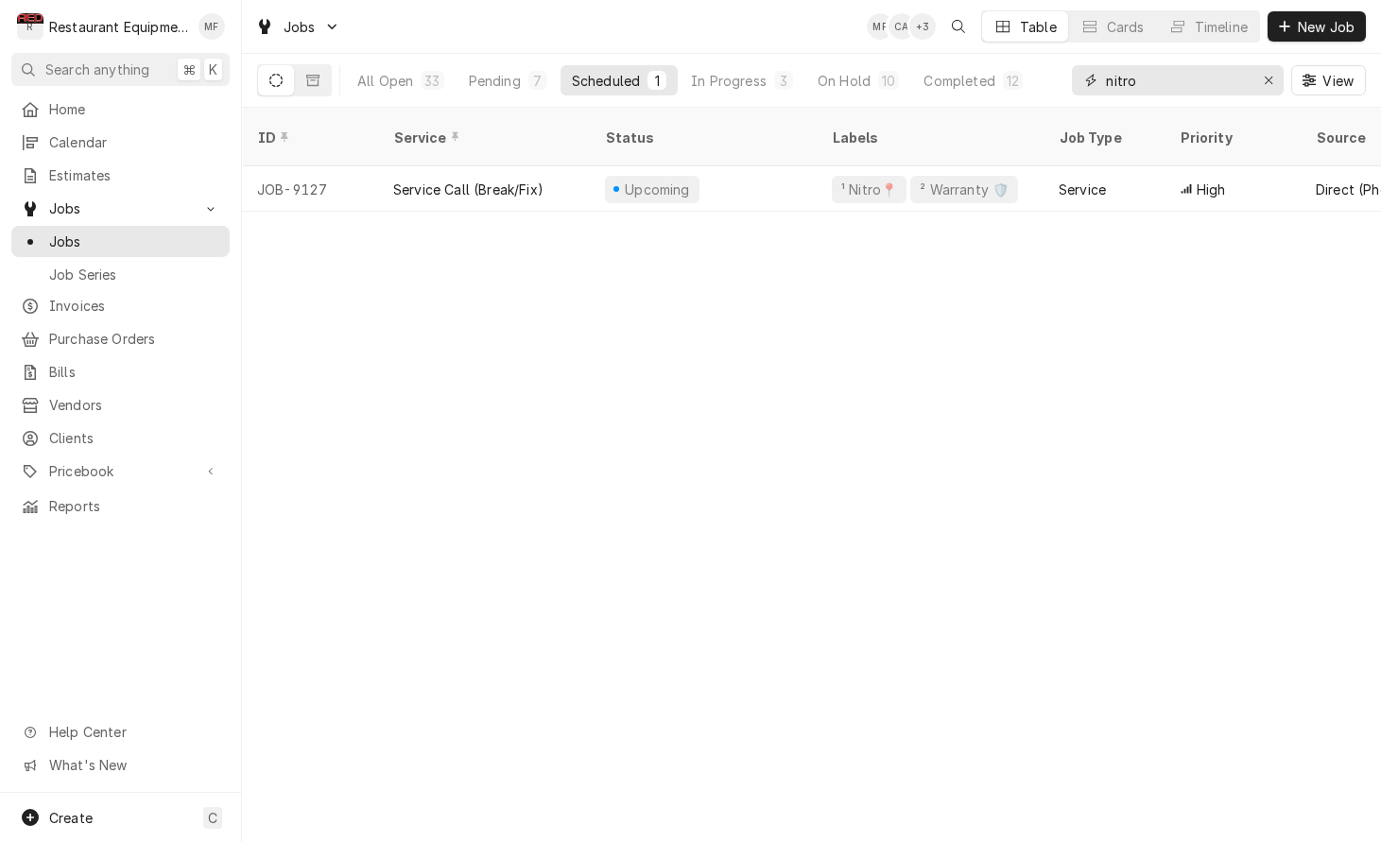
click at [1193, 92] on input "nitro" at bounding box center [1177, 80] width 142 height 30
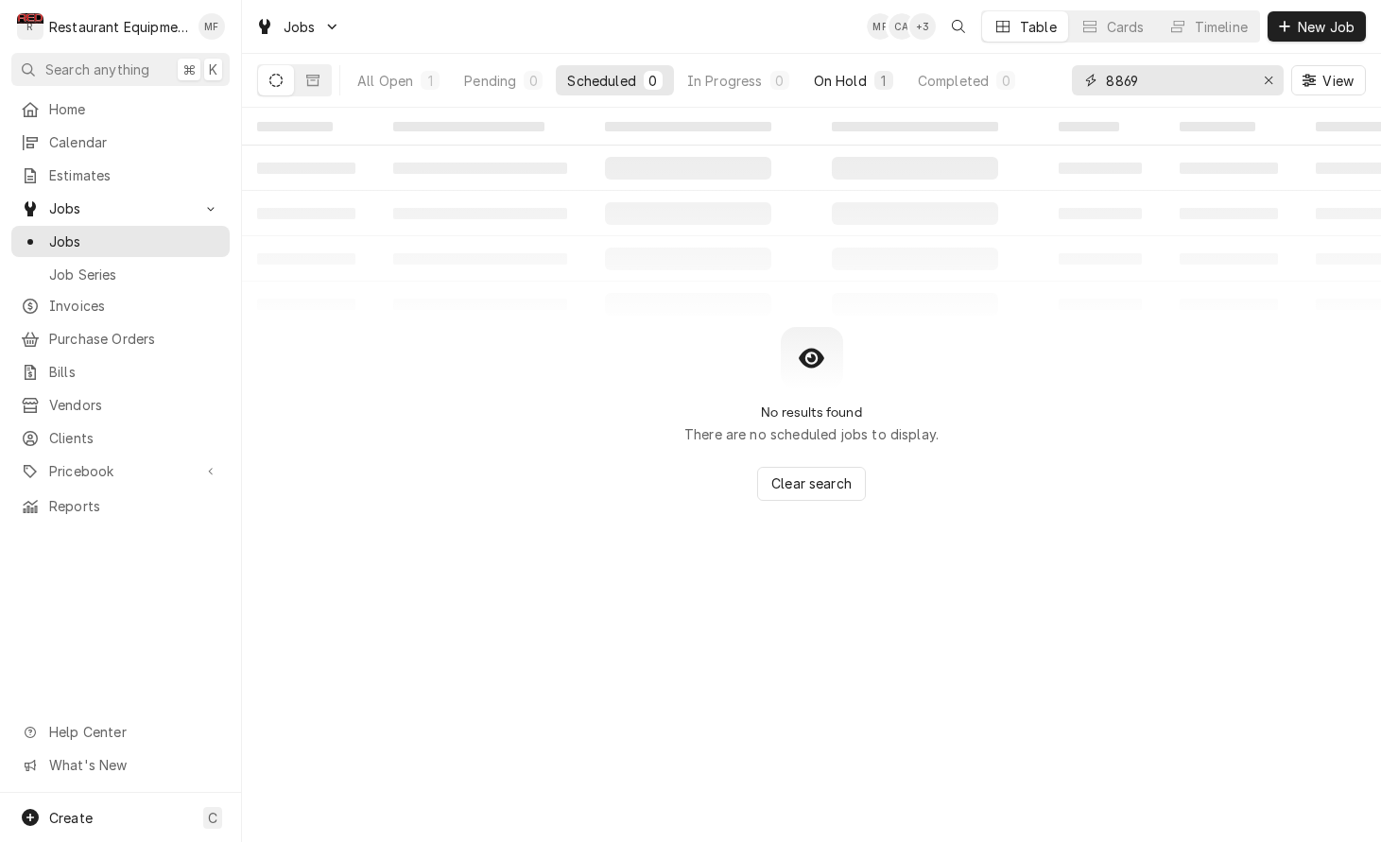
type input "8869"
click at [884, 86] on div "1" at bounding box center [883, 81] width 11 height 20
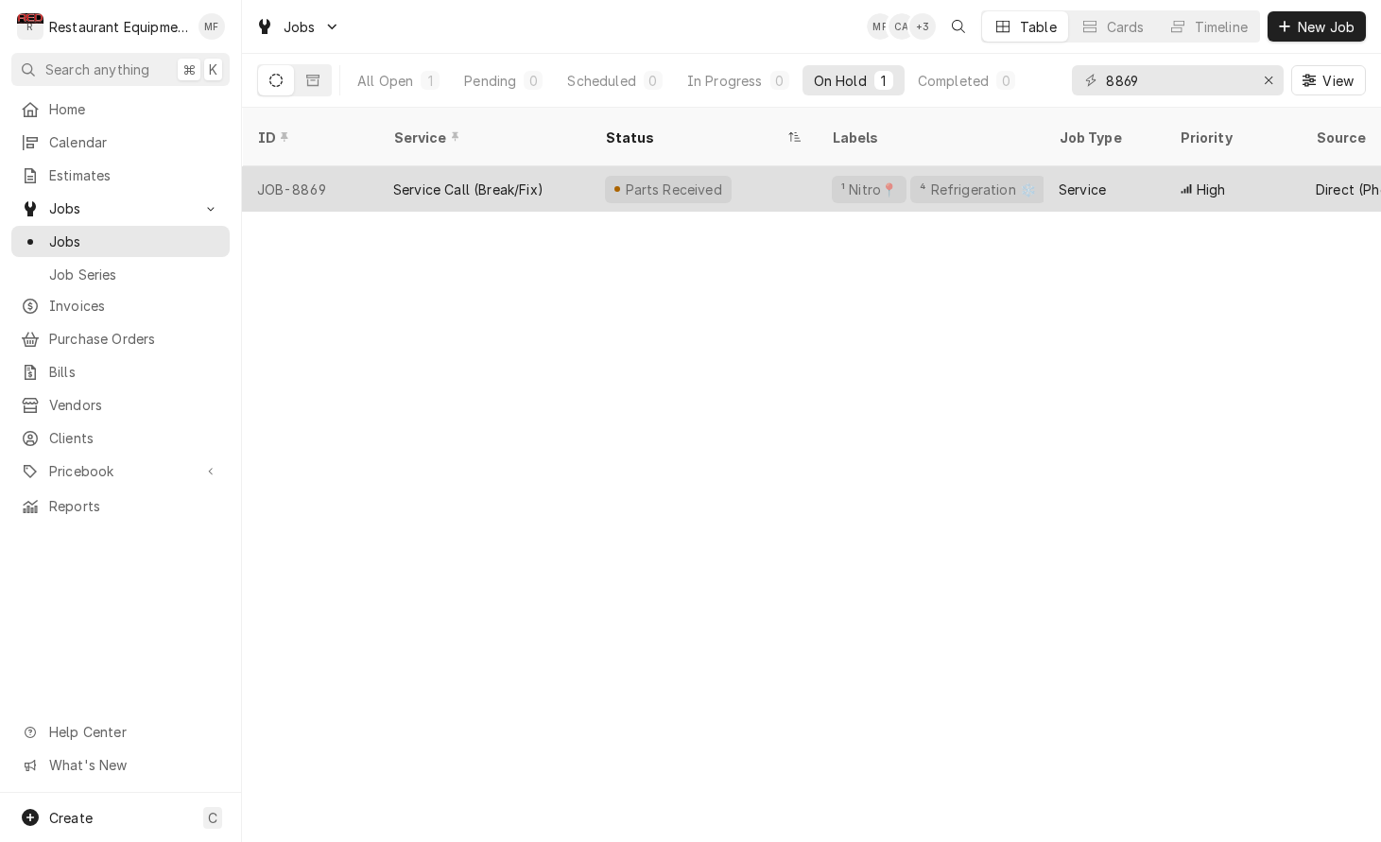
click at [794, 166] on div "Parts Received" at bounding box center [703, 188] width 227 height 45
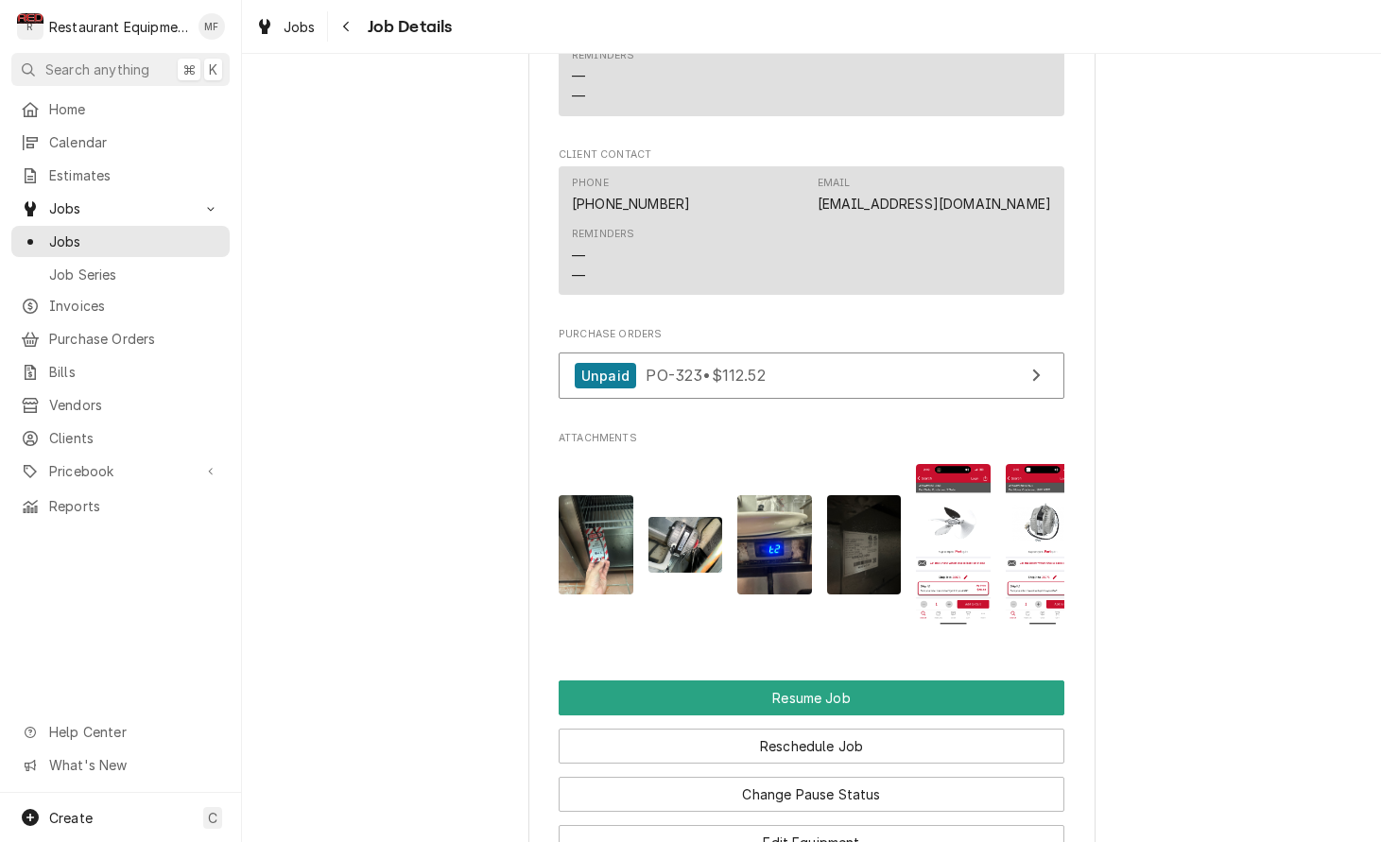
scroll to position [2018, 0]
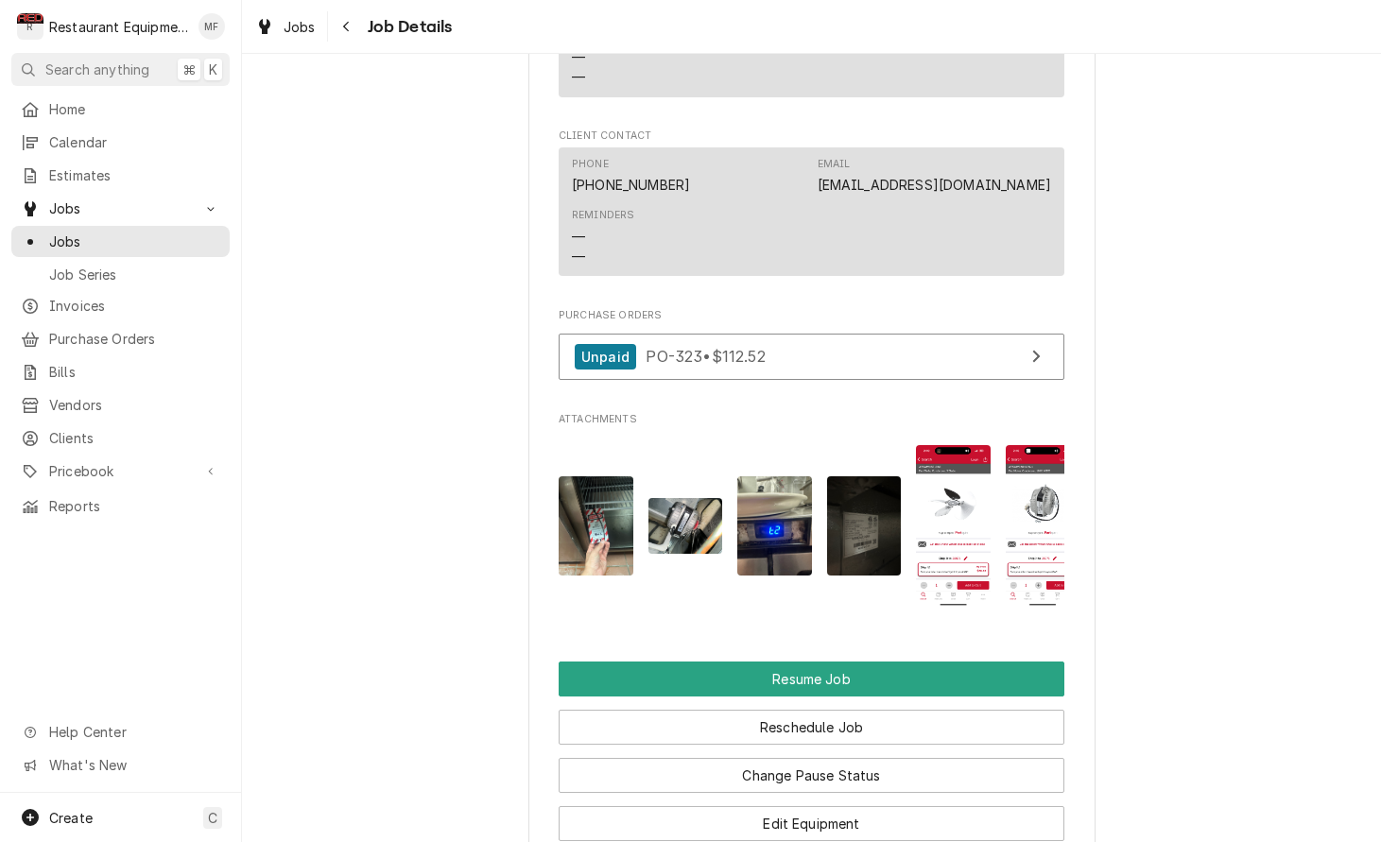
click at [958, 445] on img "Attachments" at bounding box center [953, 526] width 75 height 162
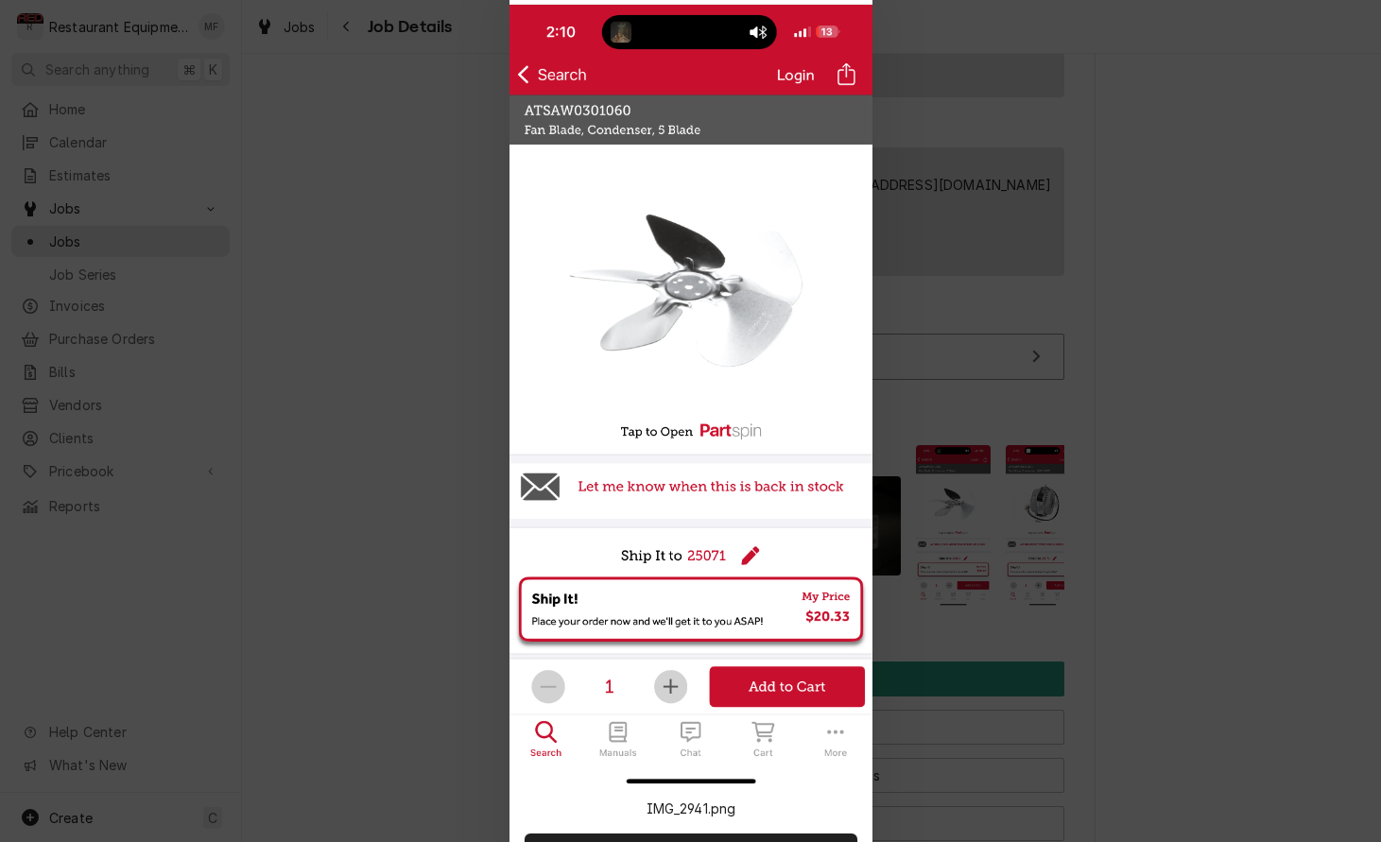
click at [1140, 433] on div at bounding box center [690, 421] width 1381 height 842
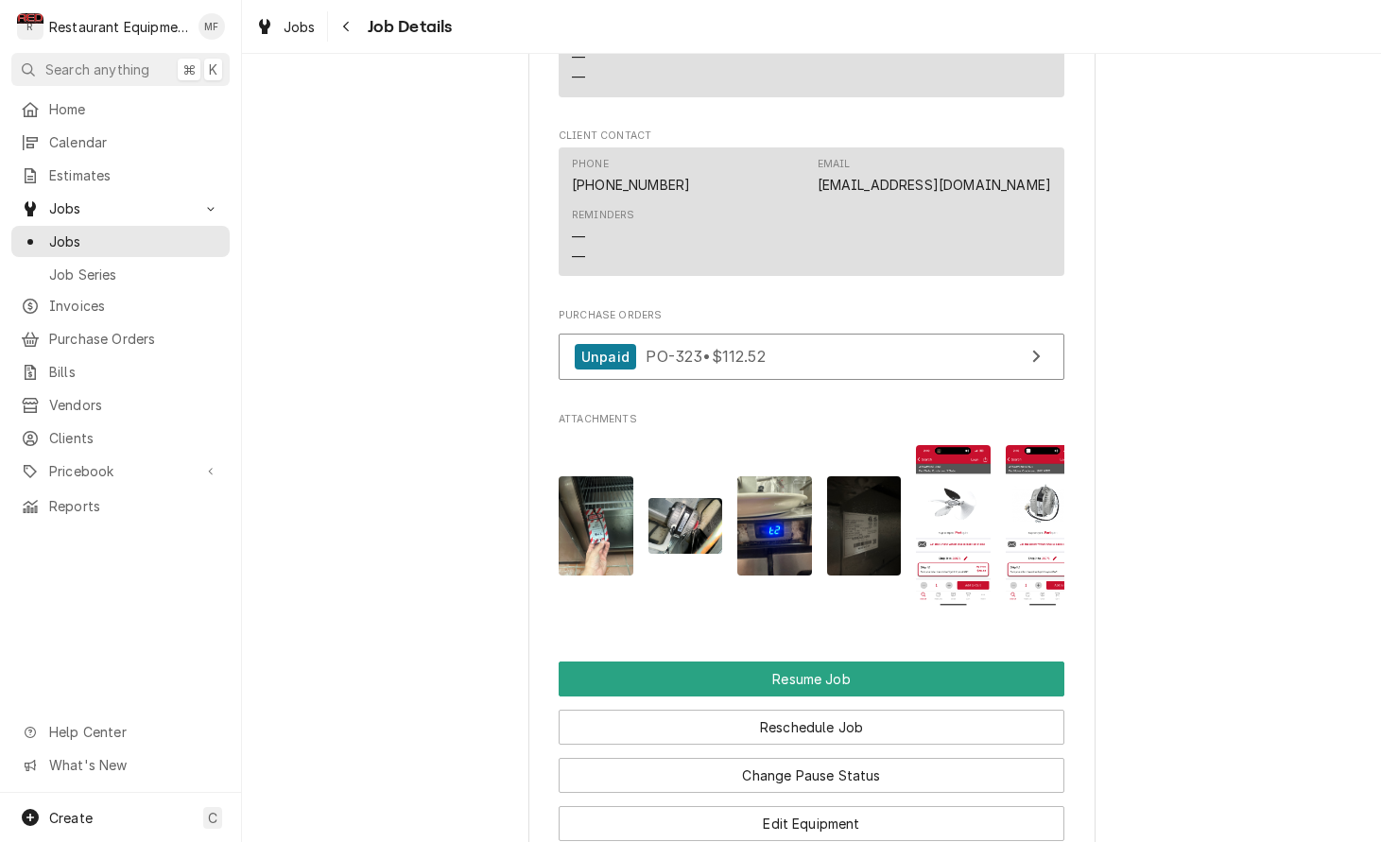
click at [1044, 481] on img "Attachments" at bounding box center [1042, 526] width 75 height 162
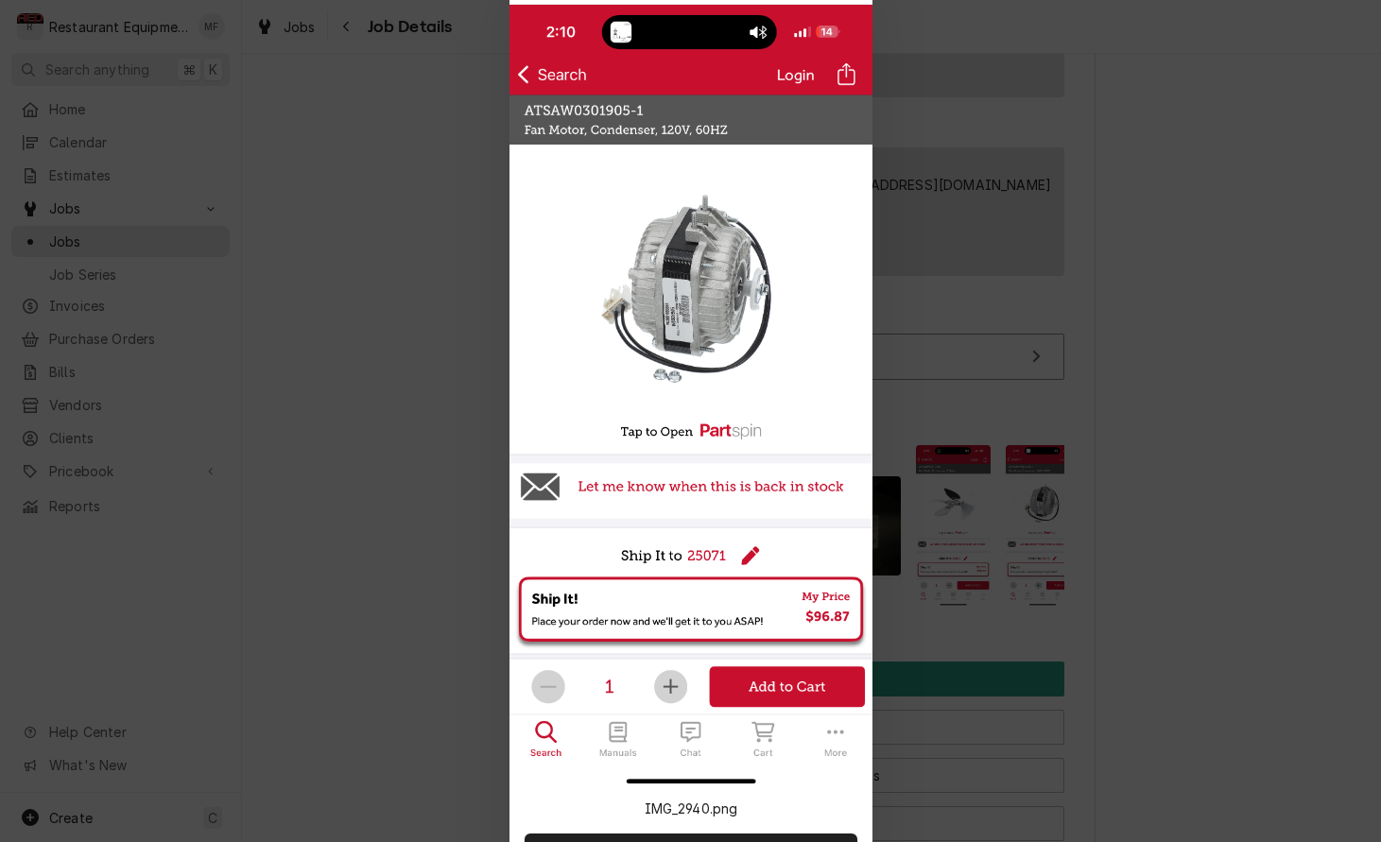
click at [1175, 491] on div at bounding box center [690, 421] width 1381 height 842
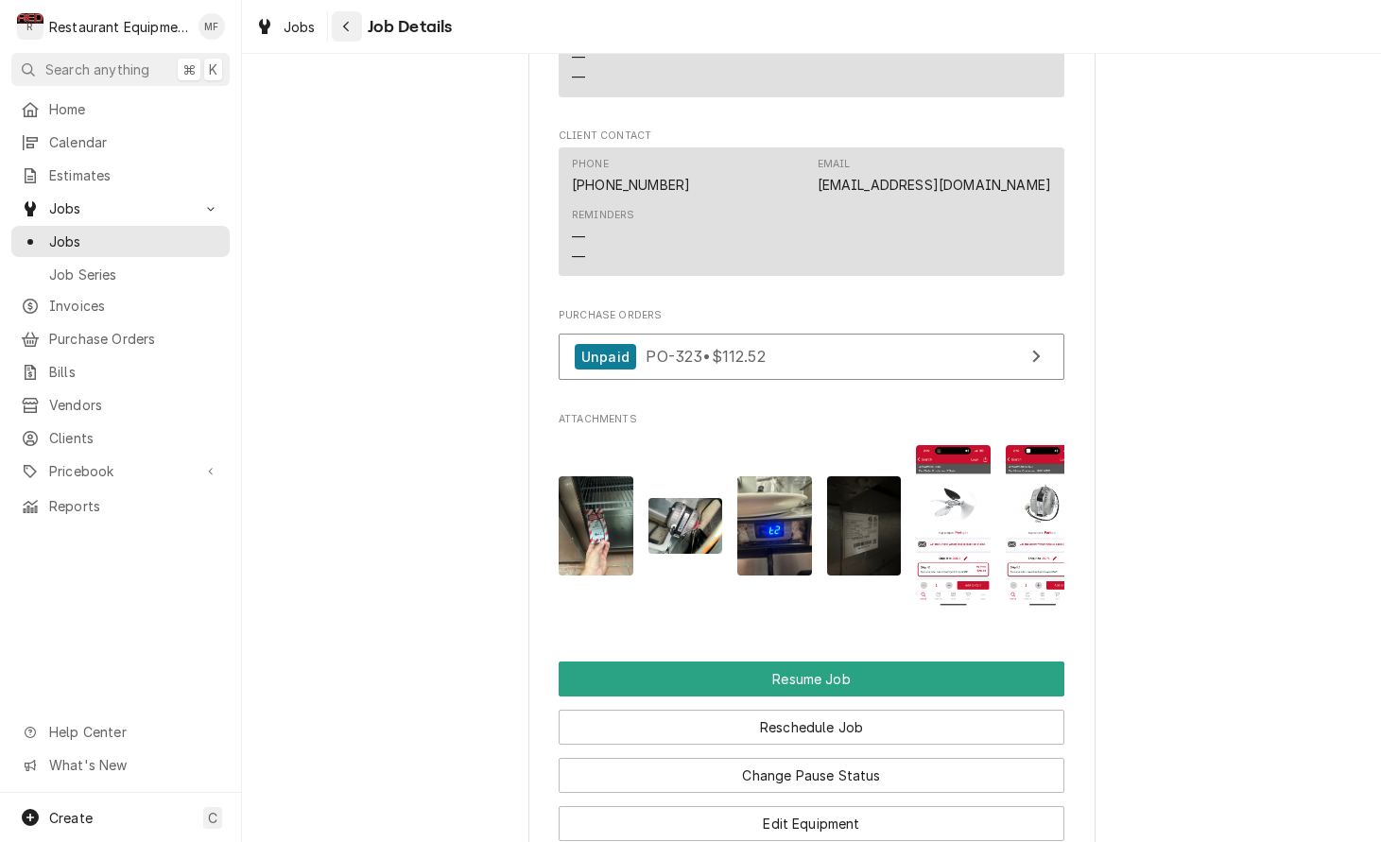
click at [348, 27] on icon "Navigate back" at bounding box center [346, 26] width 9 height 13
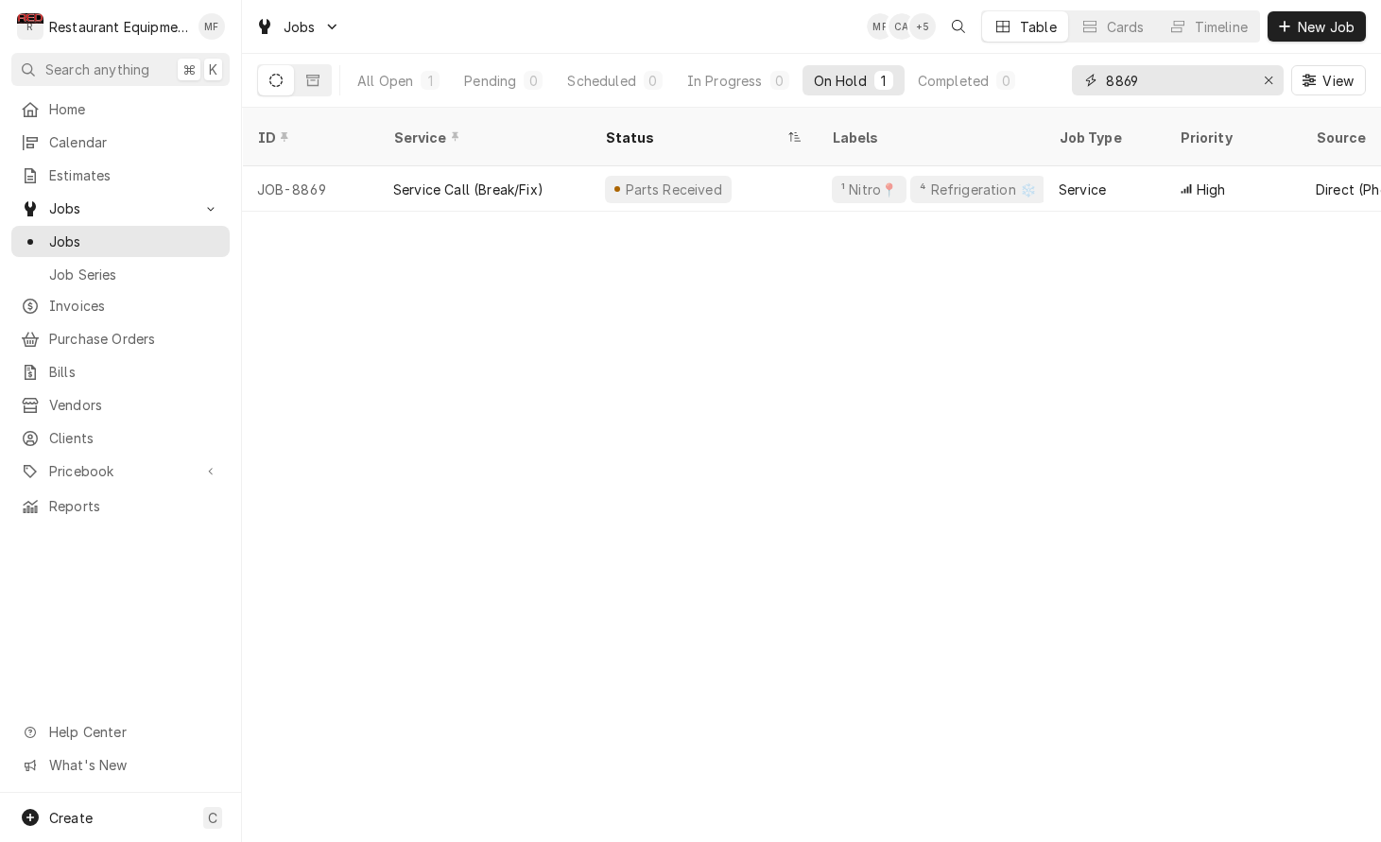
click at [1176, 94] on input "8869" at bounding box center [1177, 80] width 142 height 30
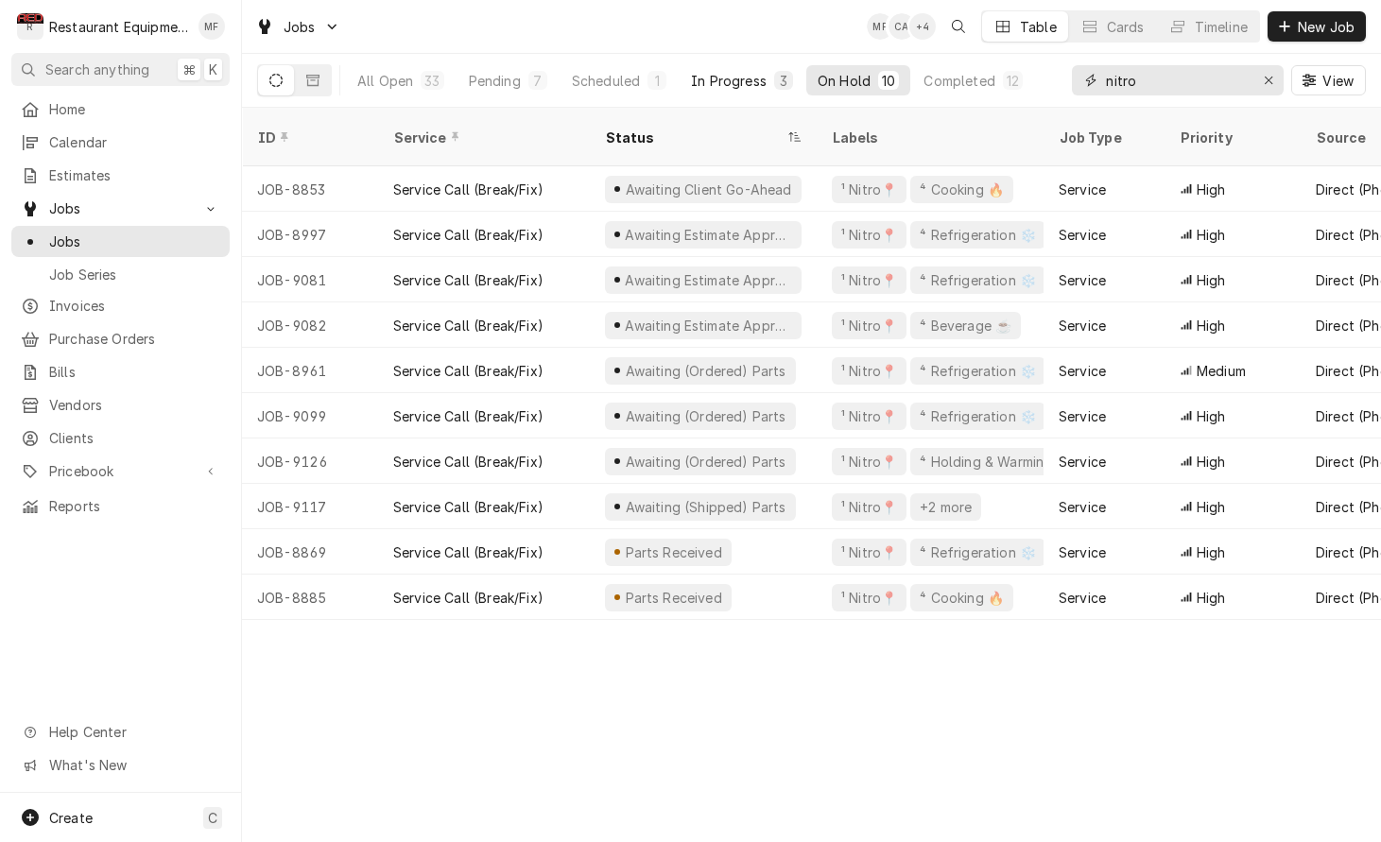
type input "nitro"
click at [758, 75] on div "In Progress" at bounding box center [729, 81] width 76 height 20
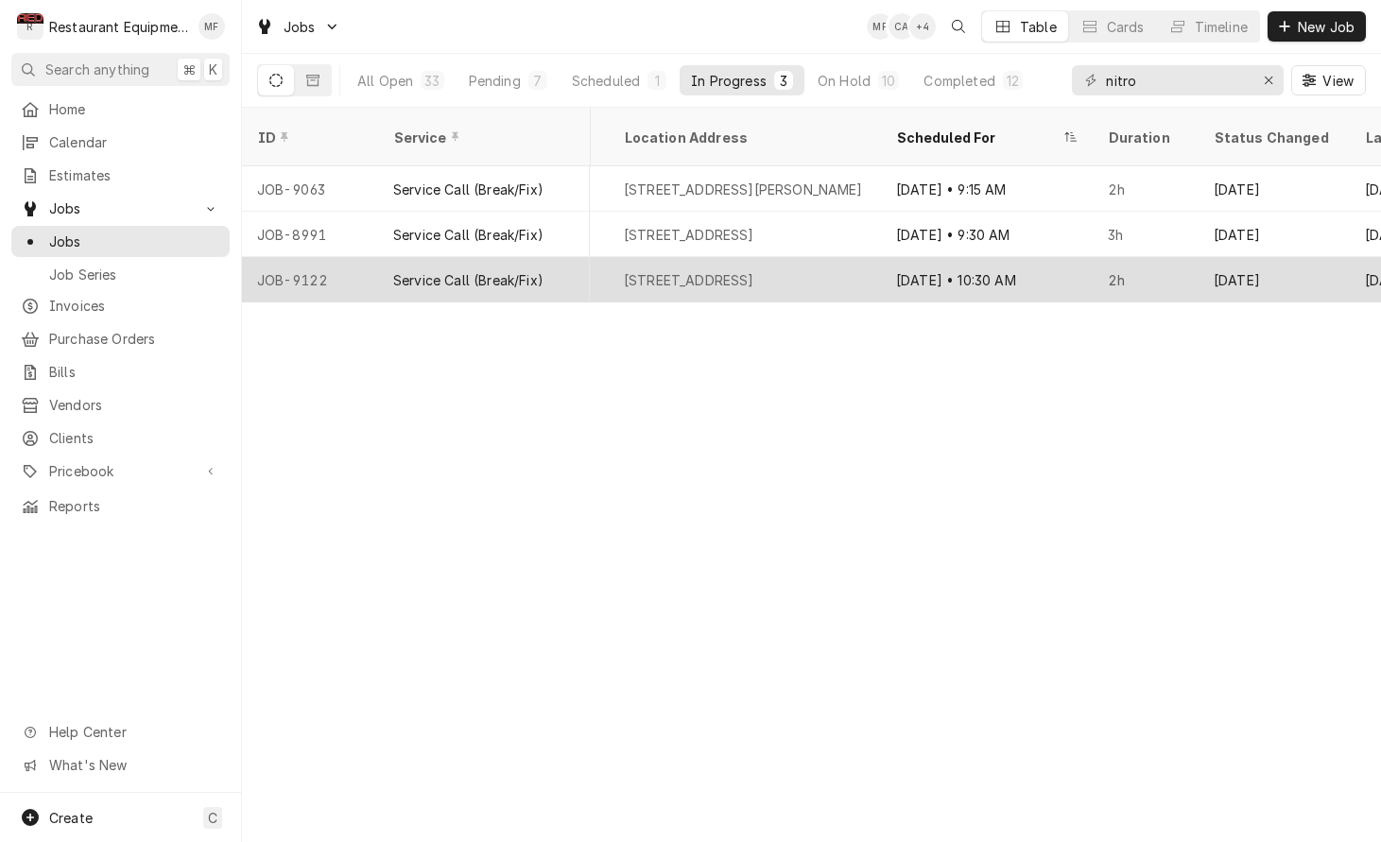
scroll to position [0, 1700]
click at [1227, 257] on div "Oct 6" at bounding box center [1270, 279] width 151 height 45
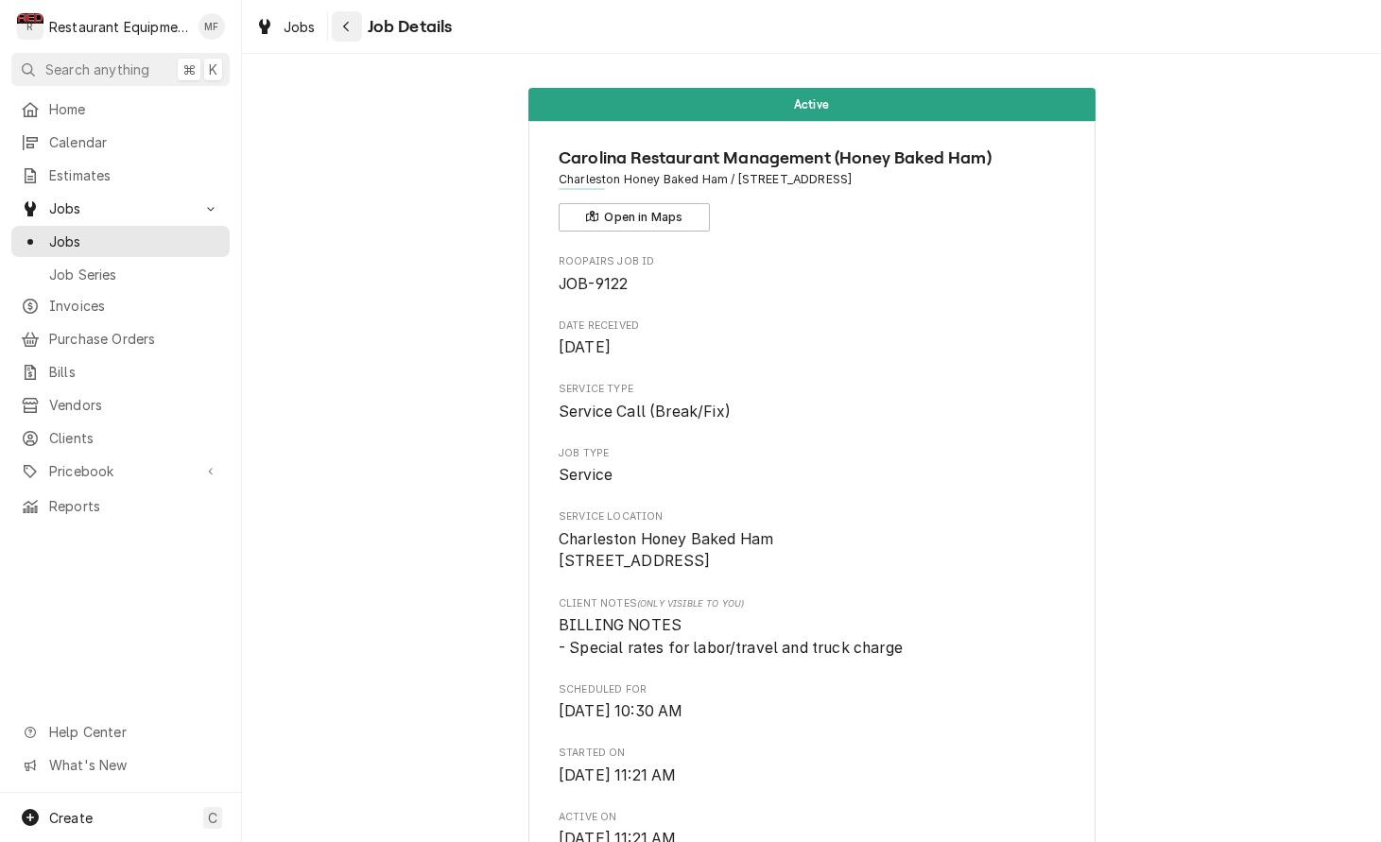
click at [342, 22] on icon "Navigate back" at bounding box center [346, 26] width 9 height 13
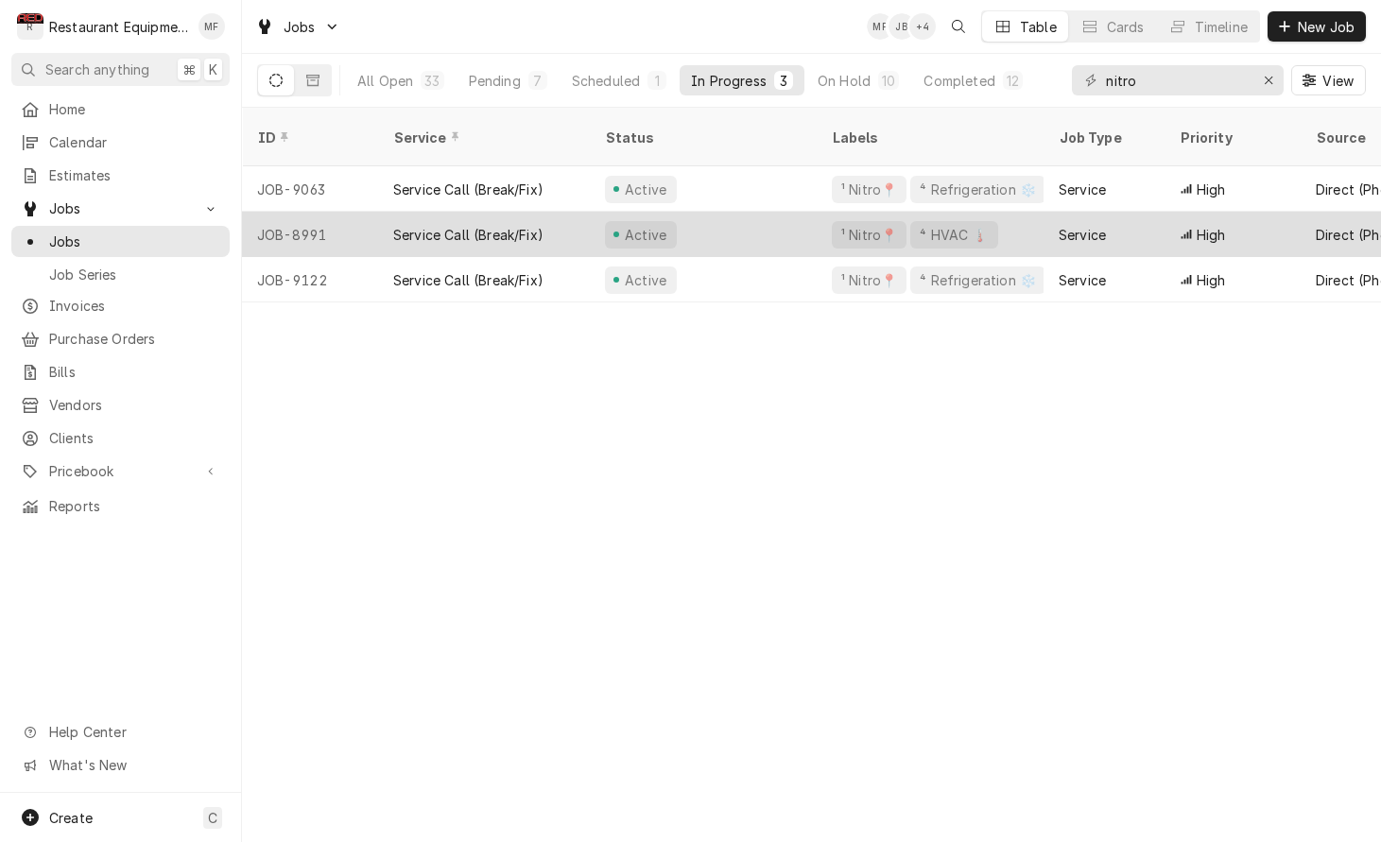
click at [762, 212] on div "Active" at bounding box center [703, 234] width 227 height 45
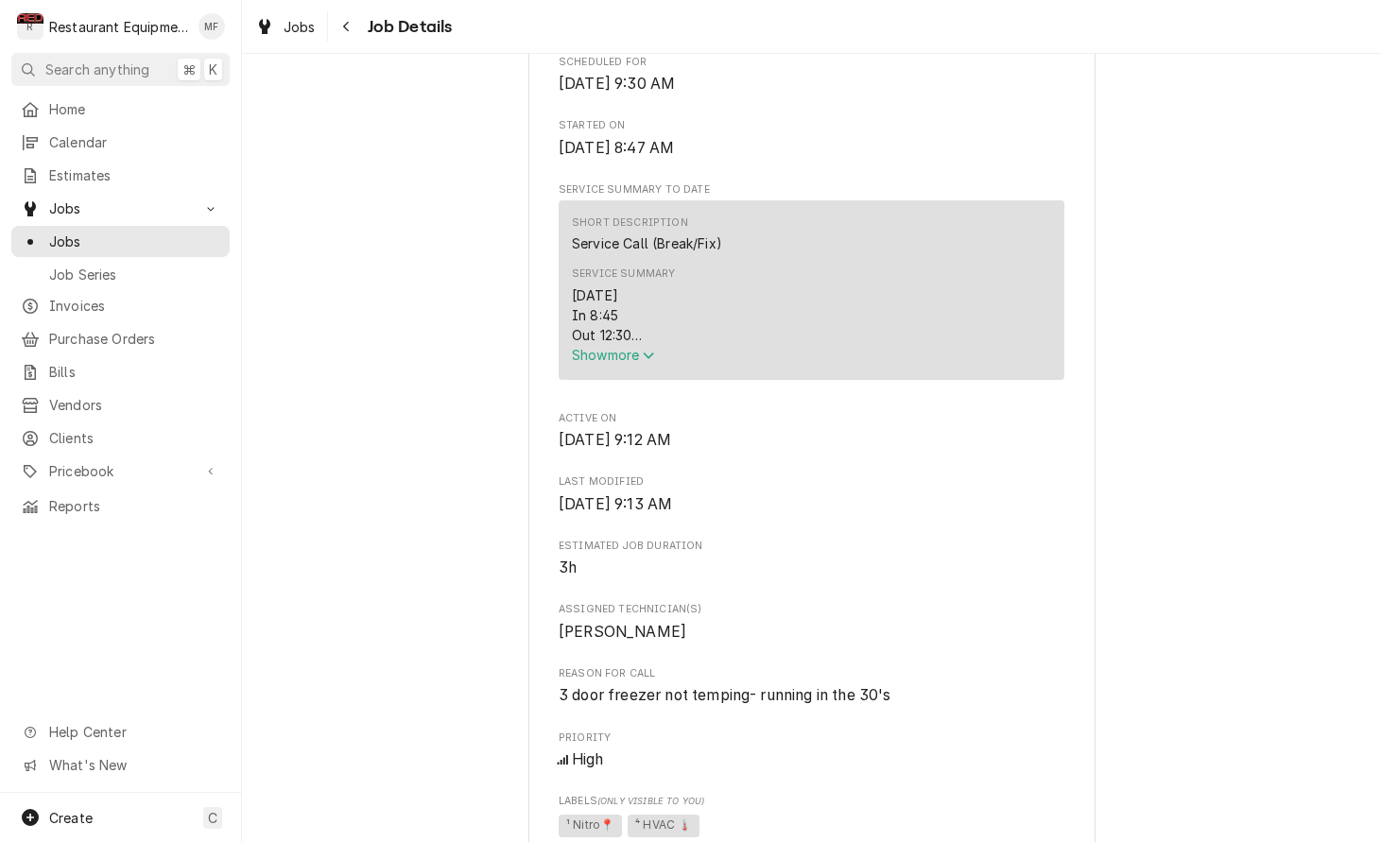
scroll to position [628, 0]
click at [630, 356] on span "Show more" at bounding box center [613, 354] width 83 height 16
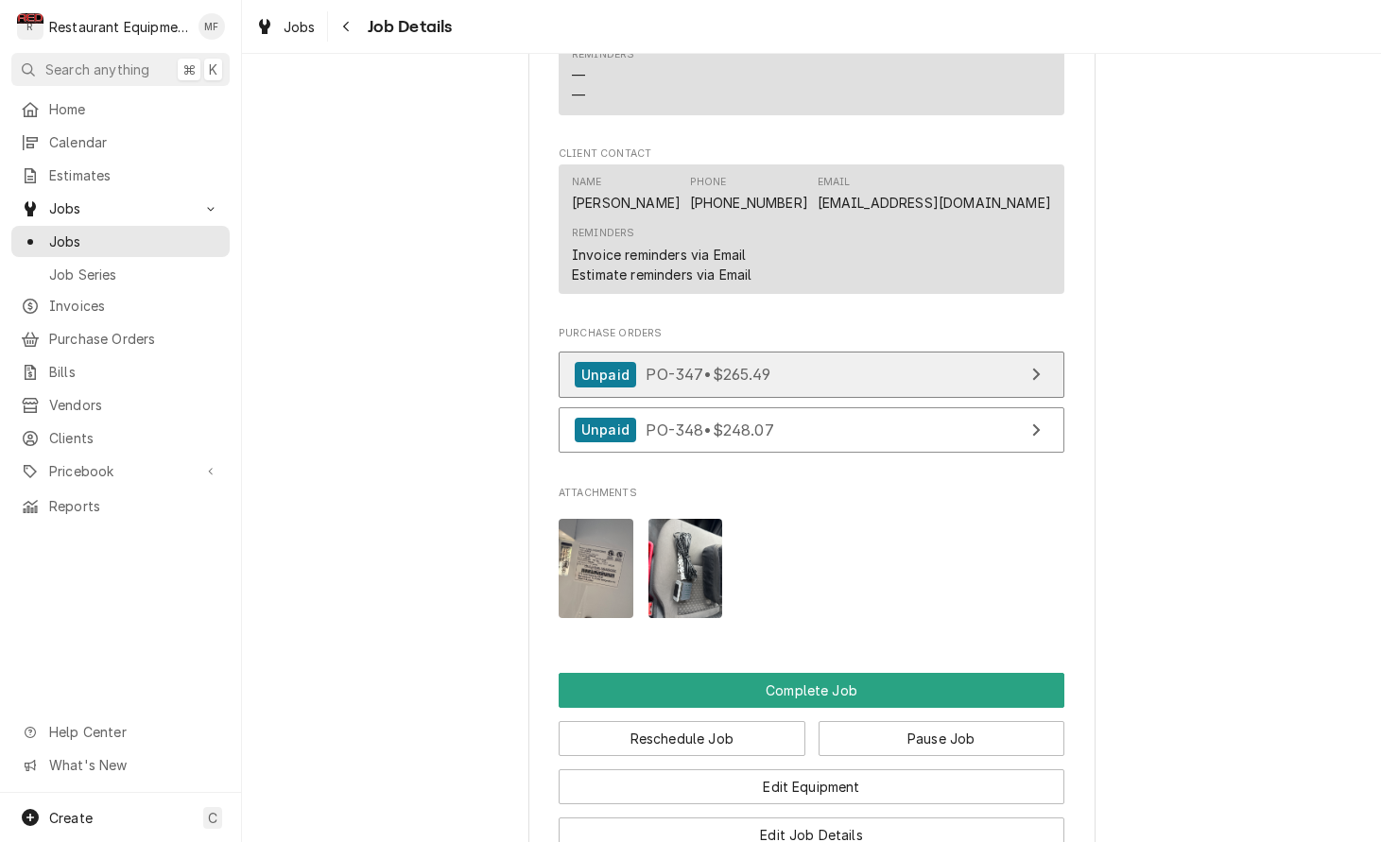
scroll to position [1815, 0]
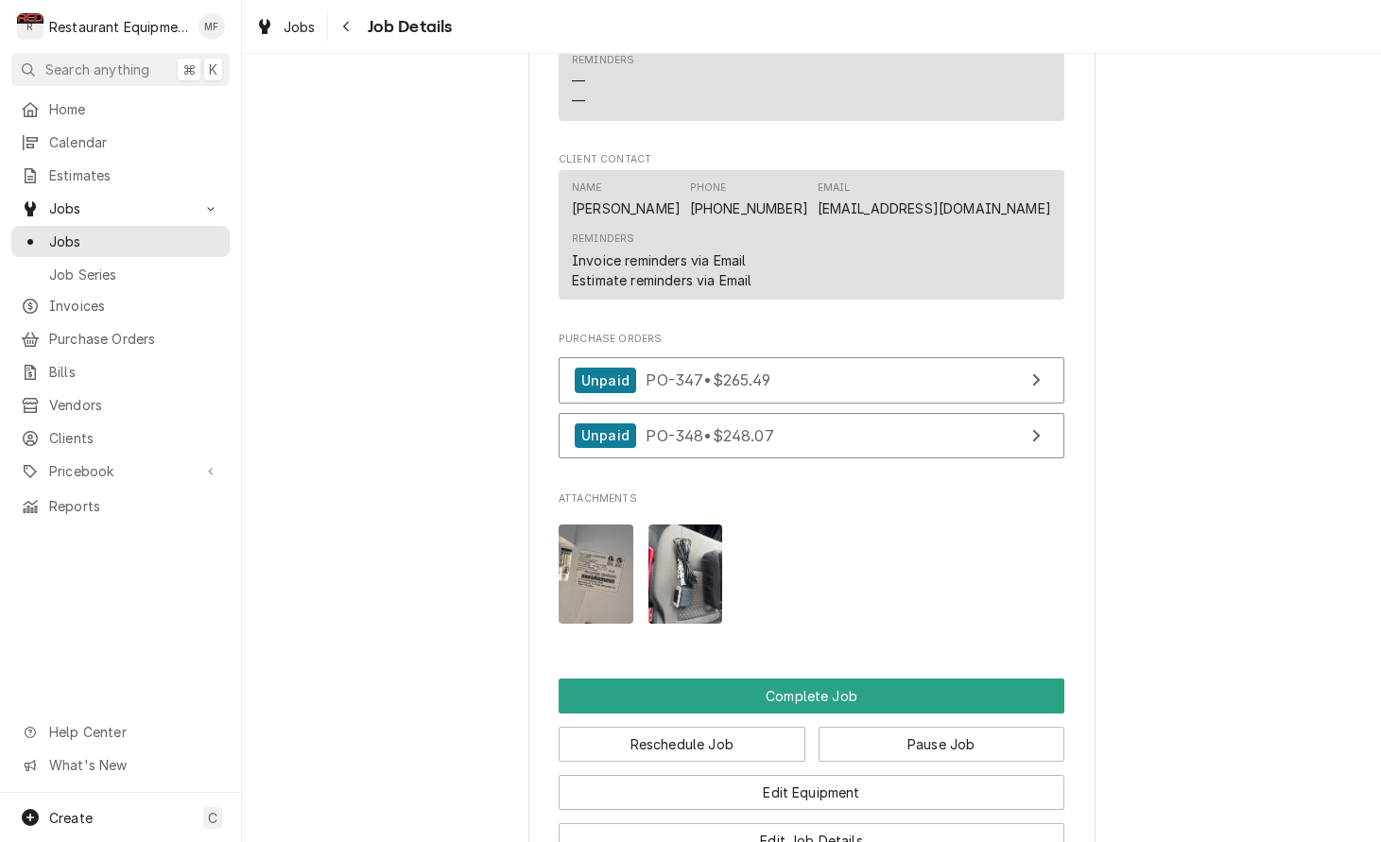
click at [680, 524] on img "Attachments" at bounding box center [685, 573] width 75 height 99
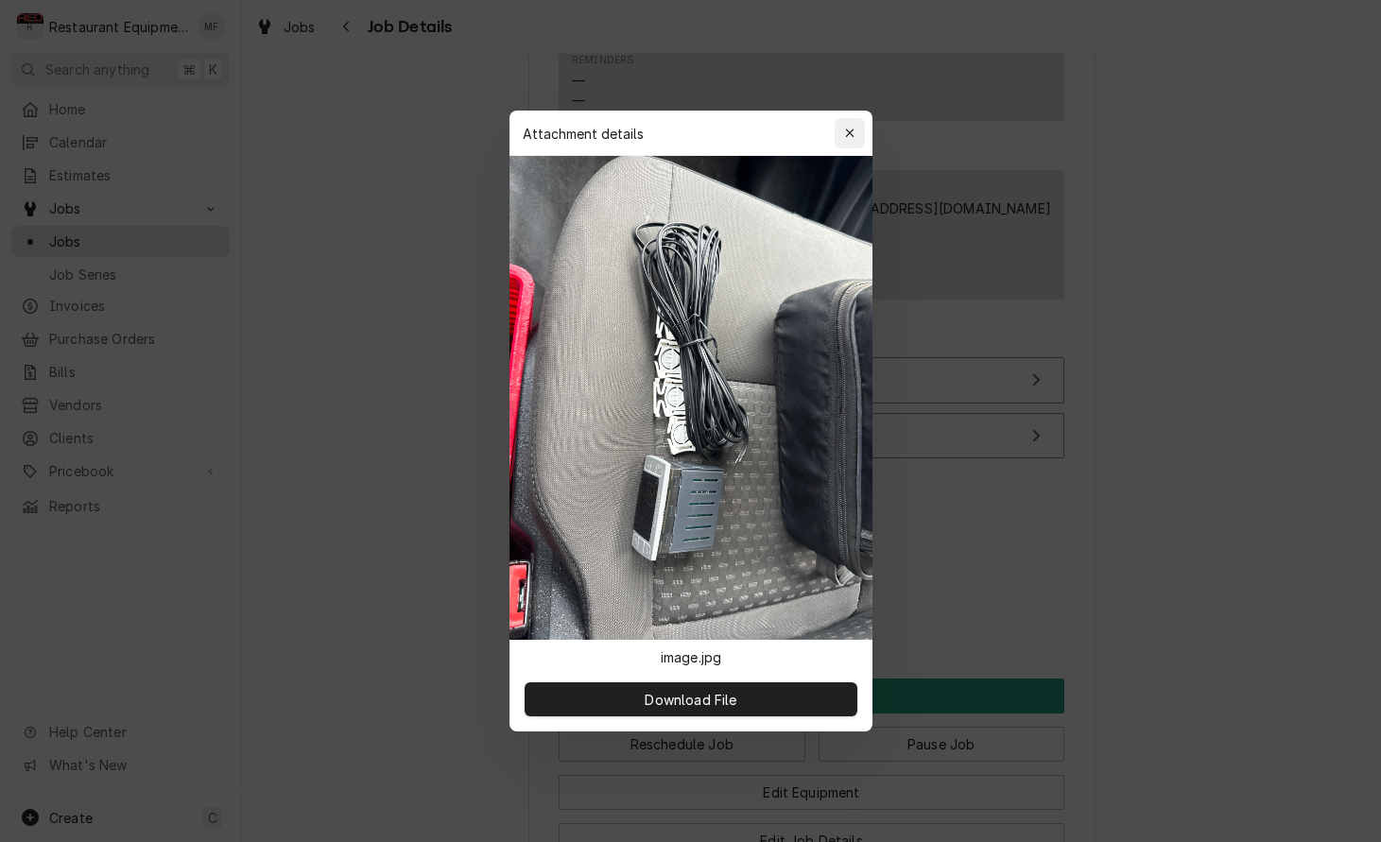
scroll to position [1, 0]
click at [849, 126] on div "button" at bounding box center [849, 133] width 19 height 19
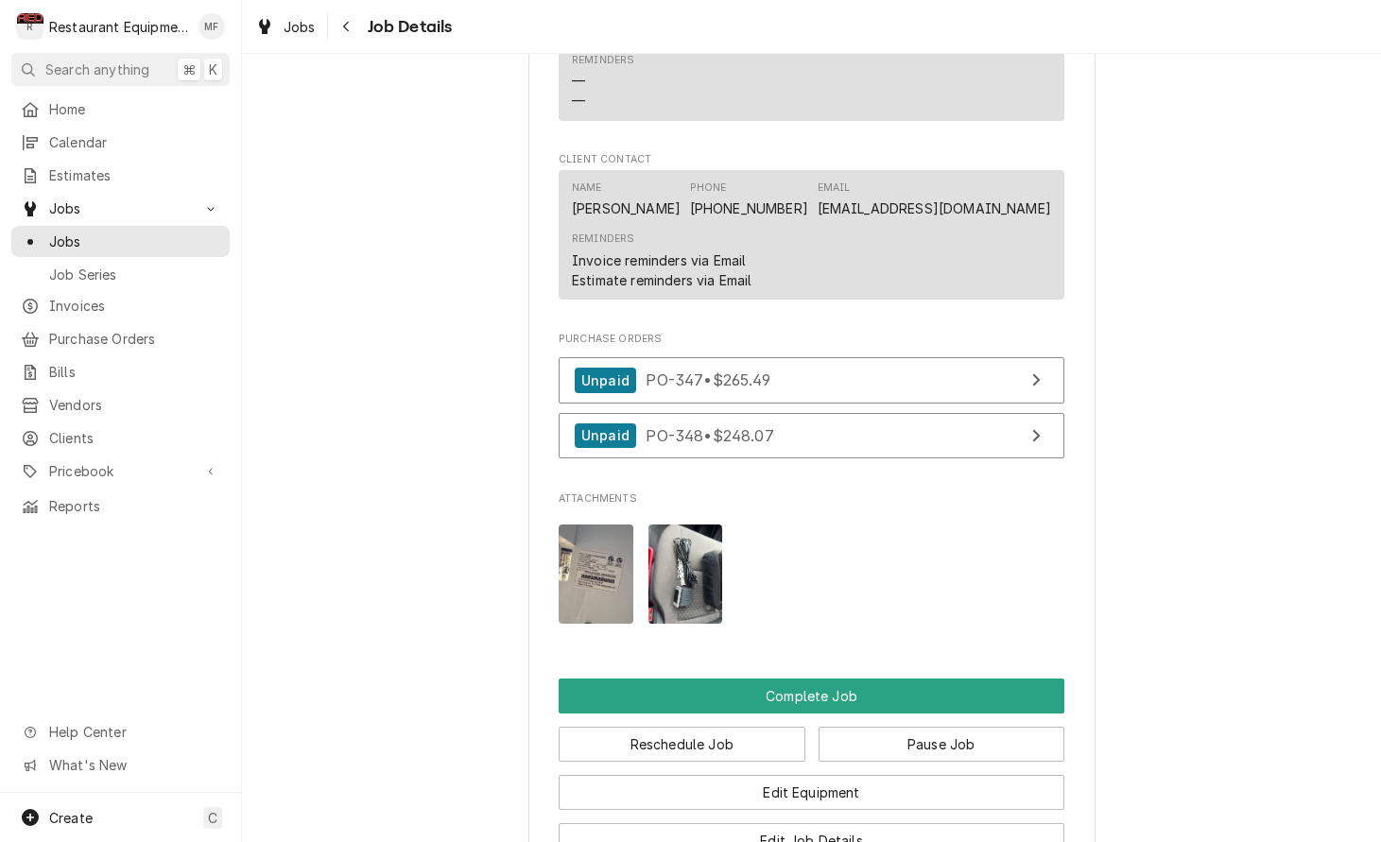
scroll to position [0, 0]
click at [355, 26] on div "Navigate back" at bounding box center [346, 26] width 19 height 19
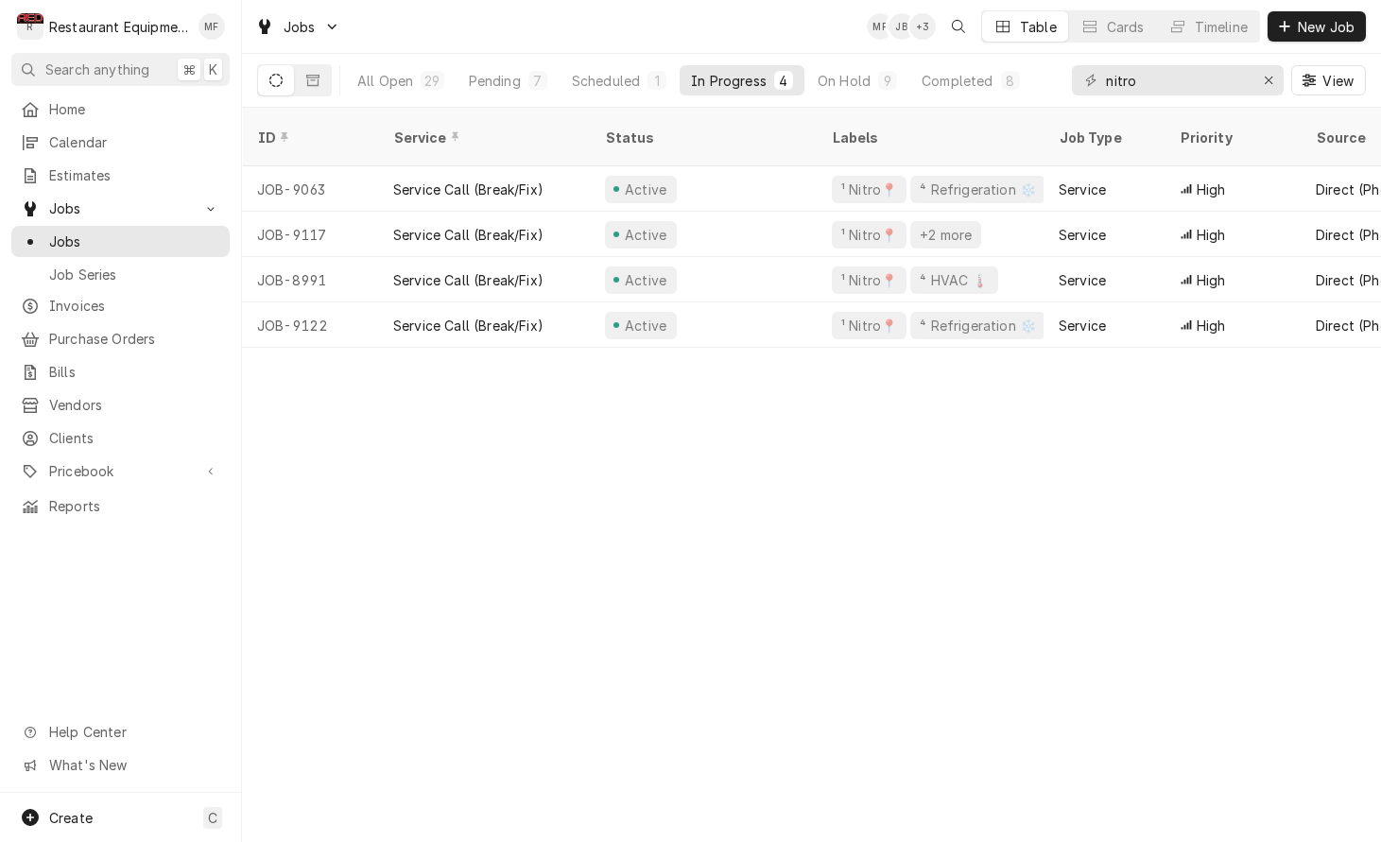
click at [1210, 414] on div "ID Service Status Labels Job Type Priority Source Source ID Techs Date Received…" at bounding box center [811, 475] width 1139 height 734
click at [1168, 465] on div "ID Service Status Labels Job Type Priority Source Source ID Techs Date Received…" at bounding box center [811, 475] width 1139 height 734
click at [713, 39] on div "Jobs MF JB + 3 Table Cards Timeline New Job" at bounding box center [811, 26] width 1139 height 53
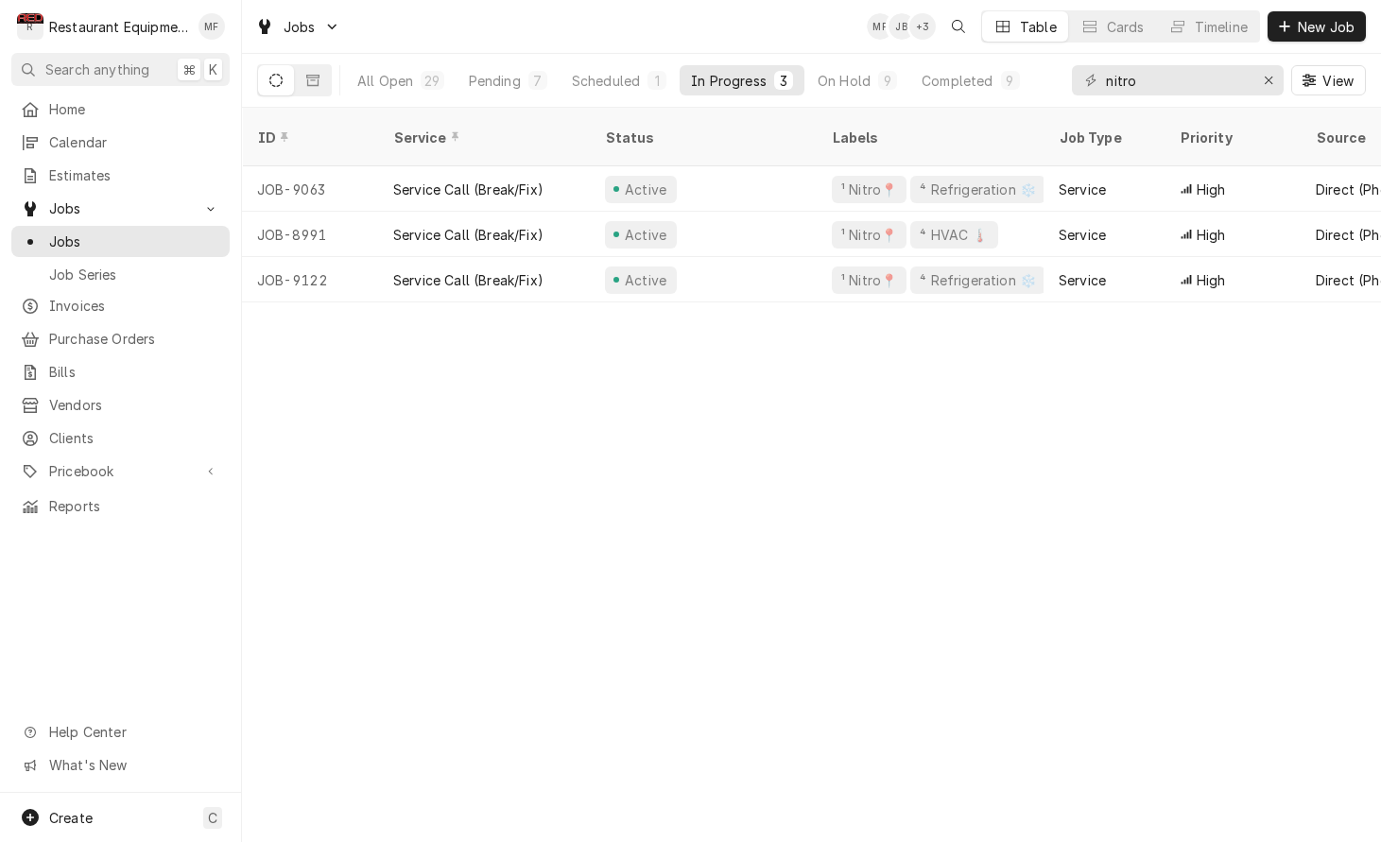
click at [453, 31] on div "Jobs MF JB + 3 Table Cards Timeline New Job" at bounding box center [811, 26] width 1139 height 53
click at [1238, 342] on div "ID Service Status Labels Job Type Priority Source Source ID Techs Date Received…" at bounding box center [811, 475] width 1139 height 734
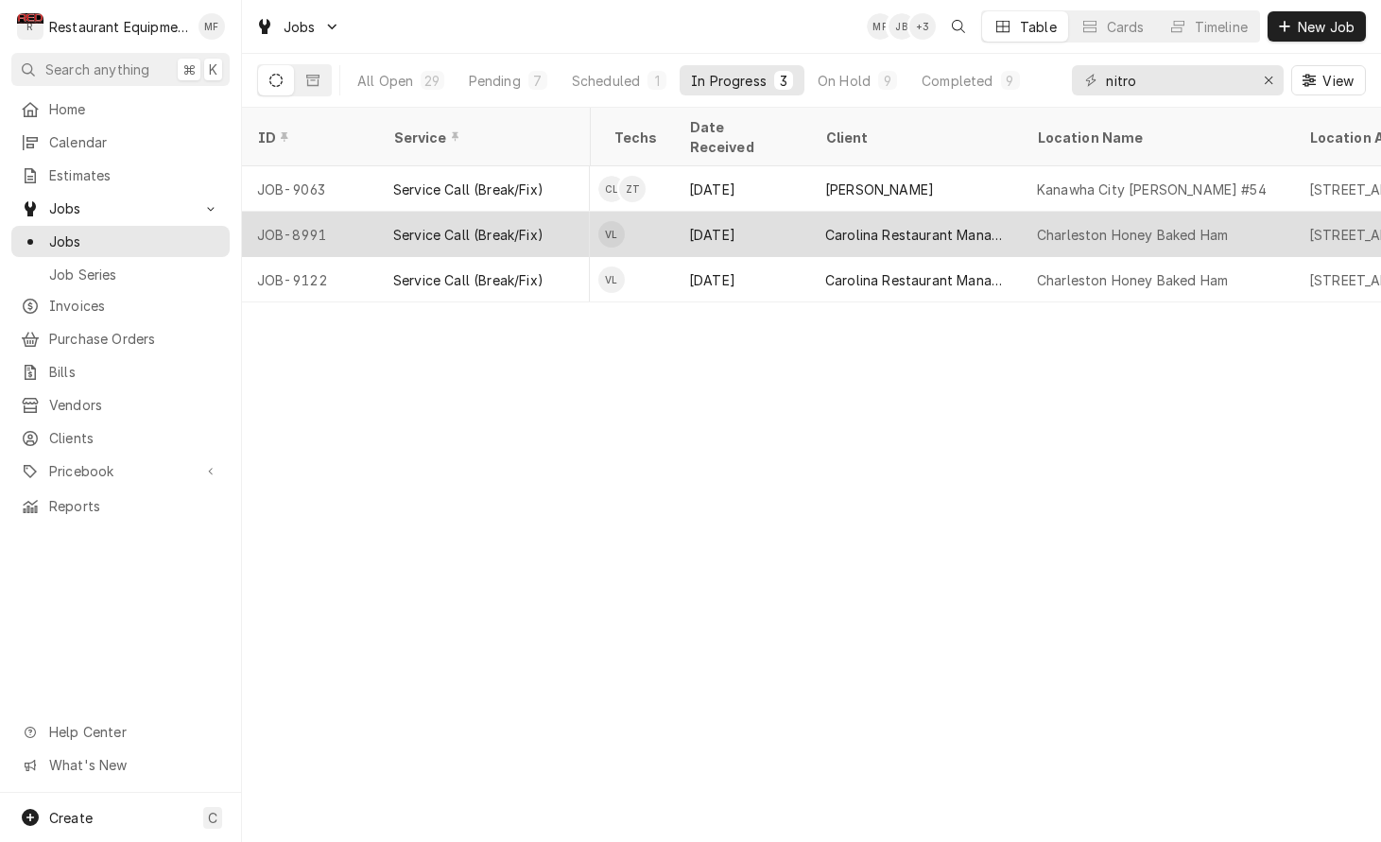
scroll to position [0, 929]
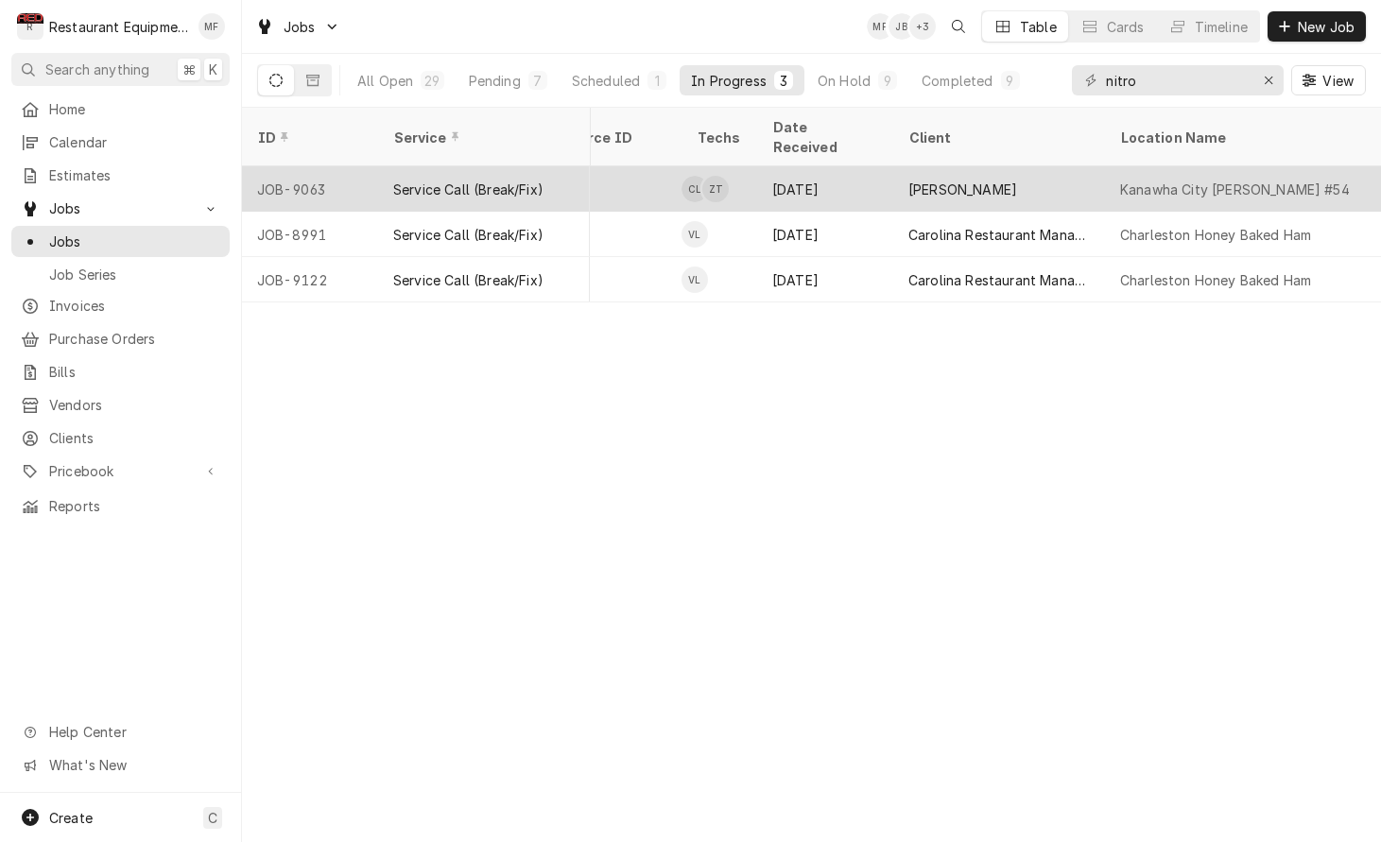
click at [878, 173] on div "Sep 29" at bounding box center [825, 188] width 136 height 45
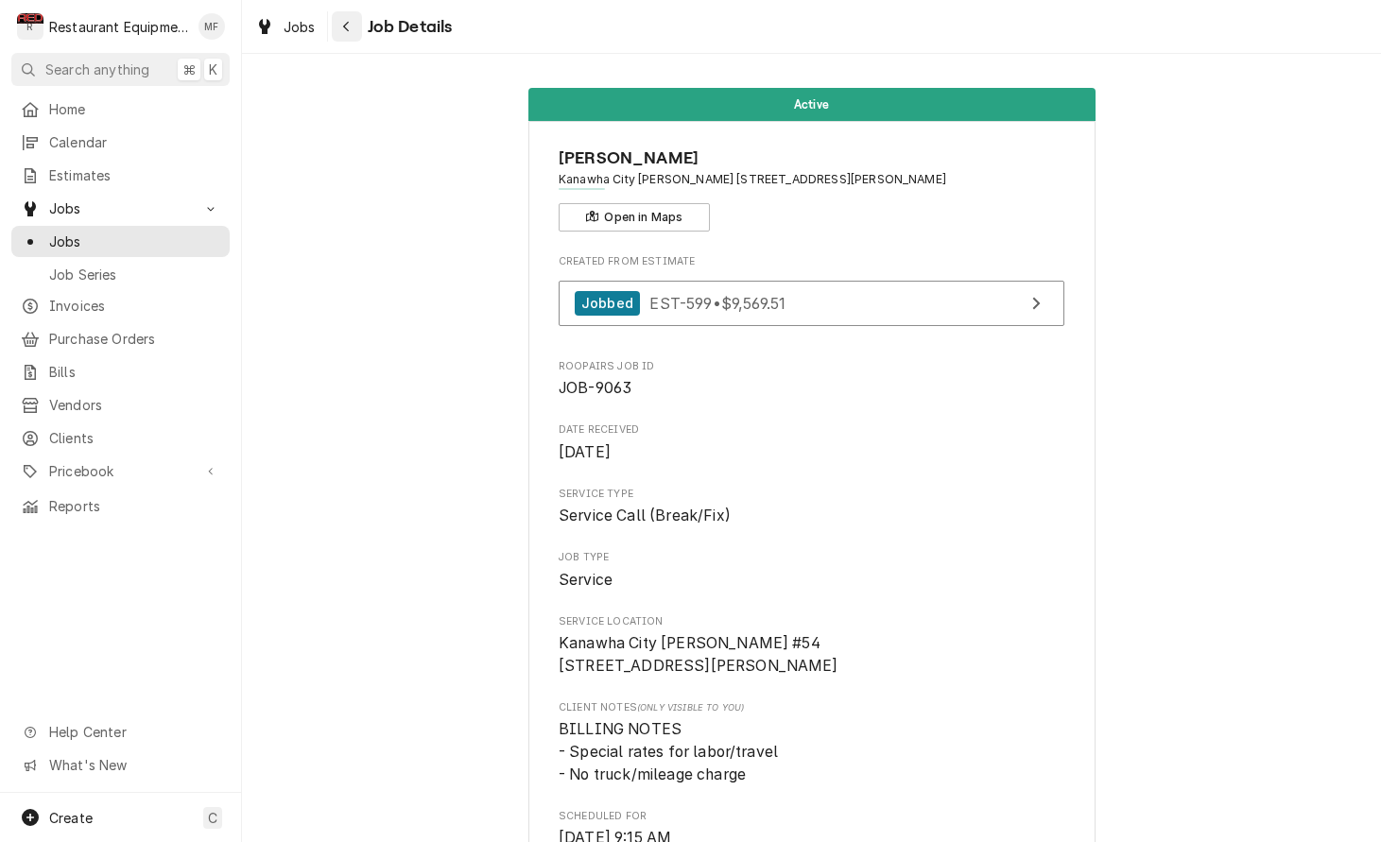
click at [352, 27] on div "Navigate back" at bounding box center [346, 26] width 19 height 19
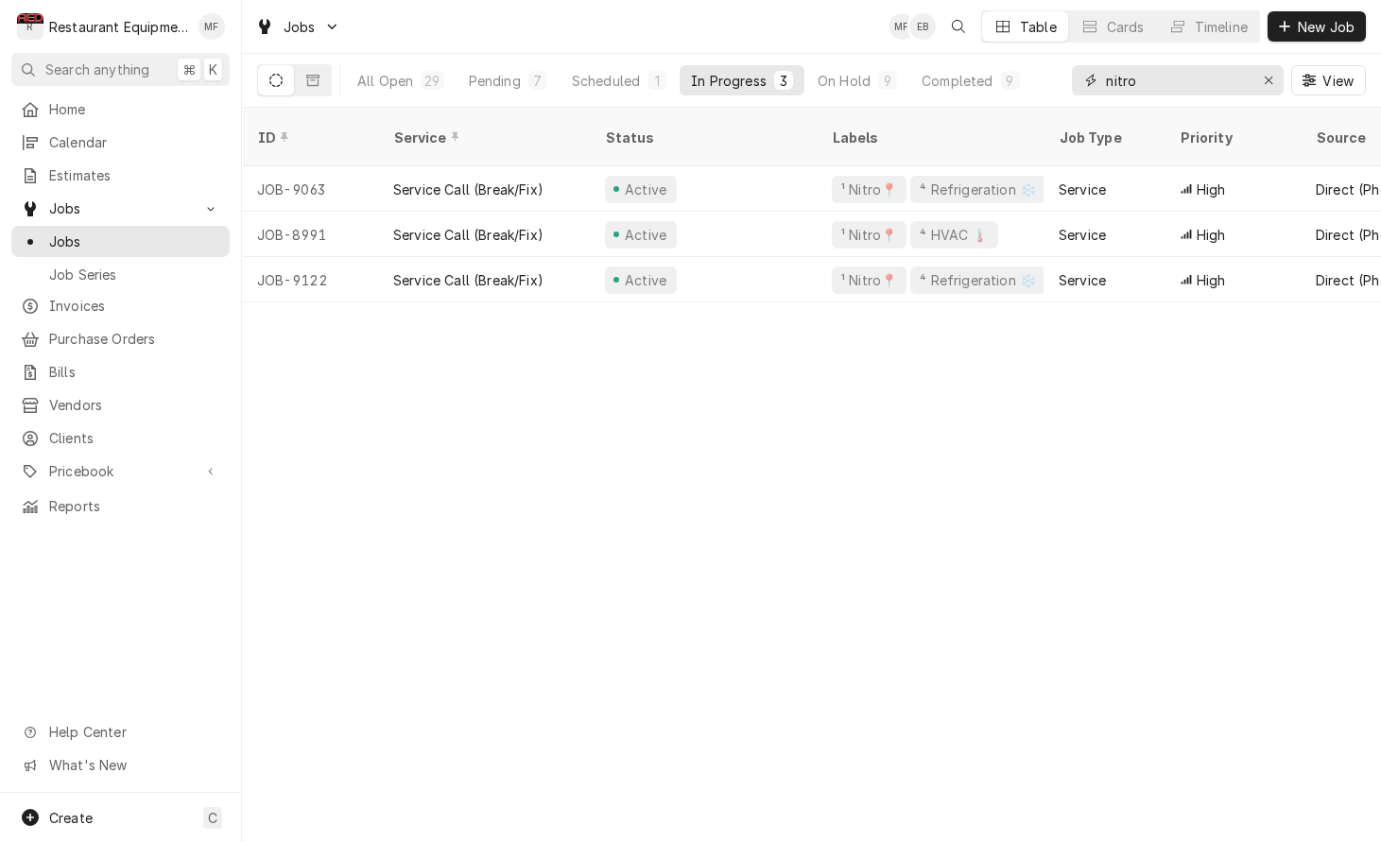
click at [1226, 85] on input "nitro" at bounding box center [1177, 80] width 142 height 30
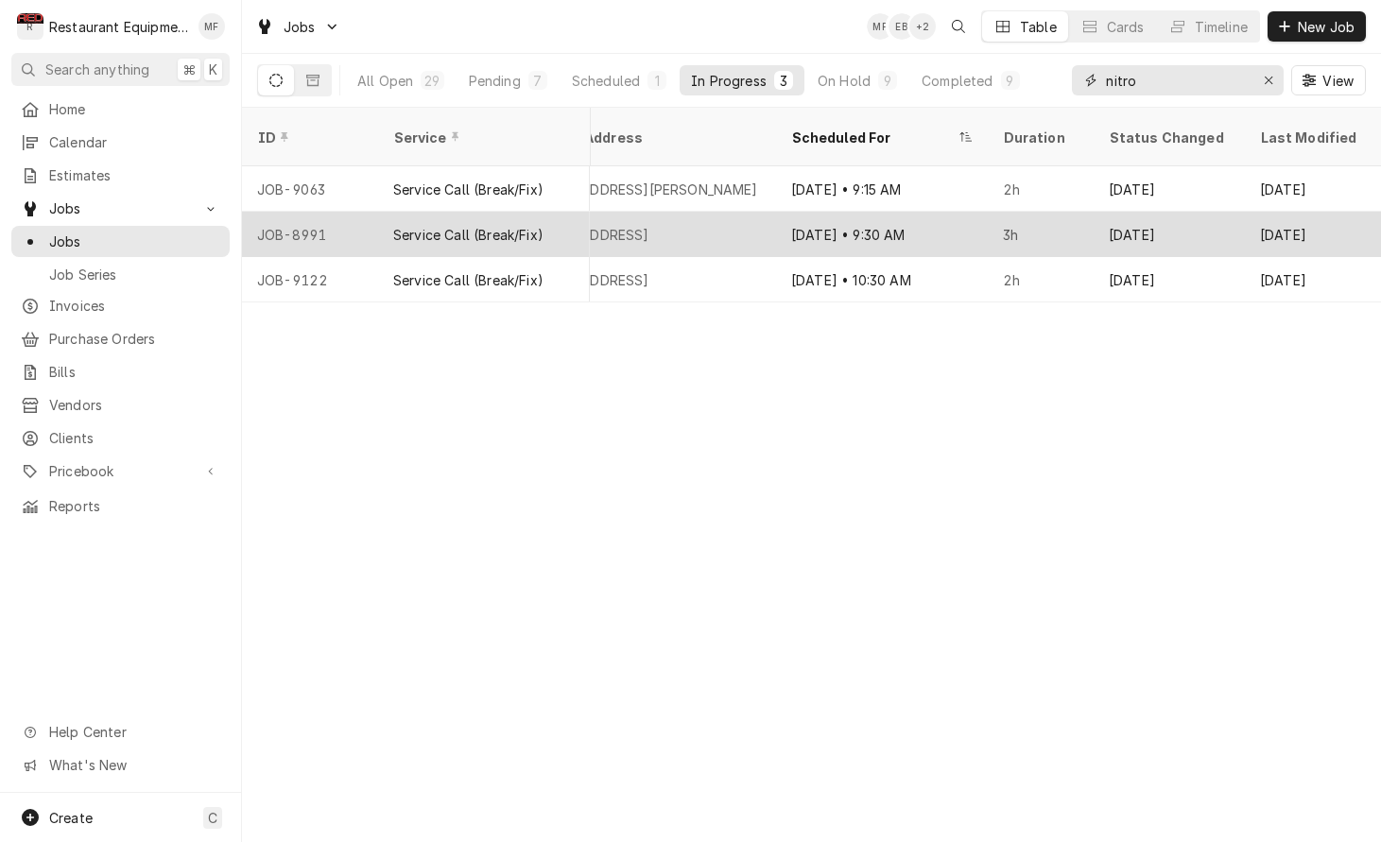
scroll to position [0, 1802]
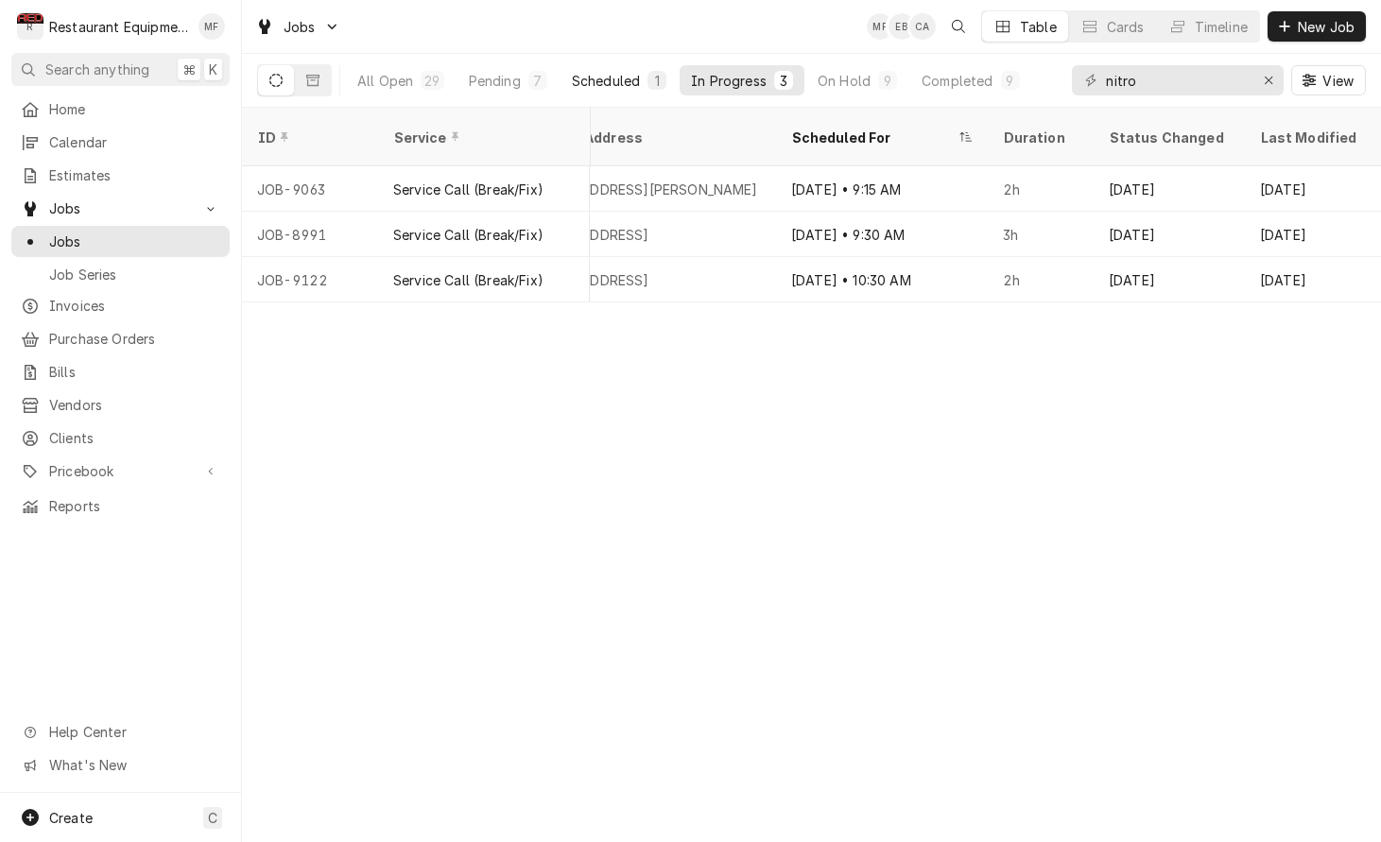
click at [620, 72] on div "Scheduled" at bounding box center [606, 81] width 68 height 20
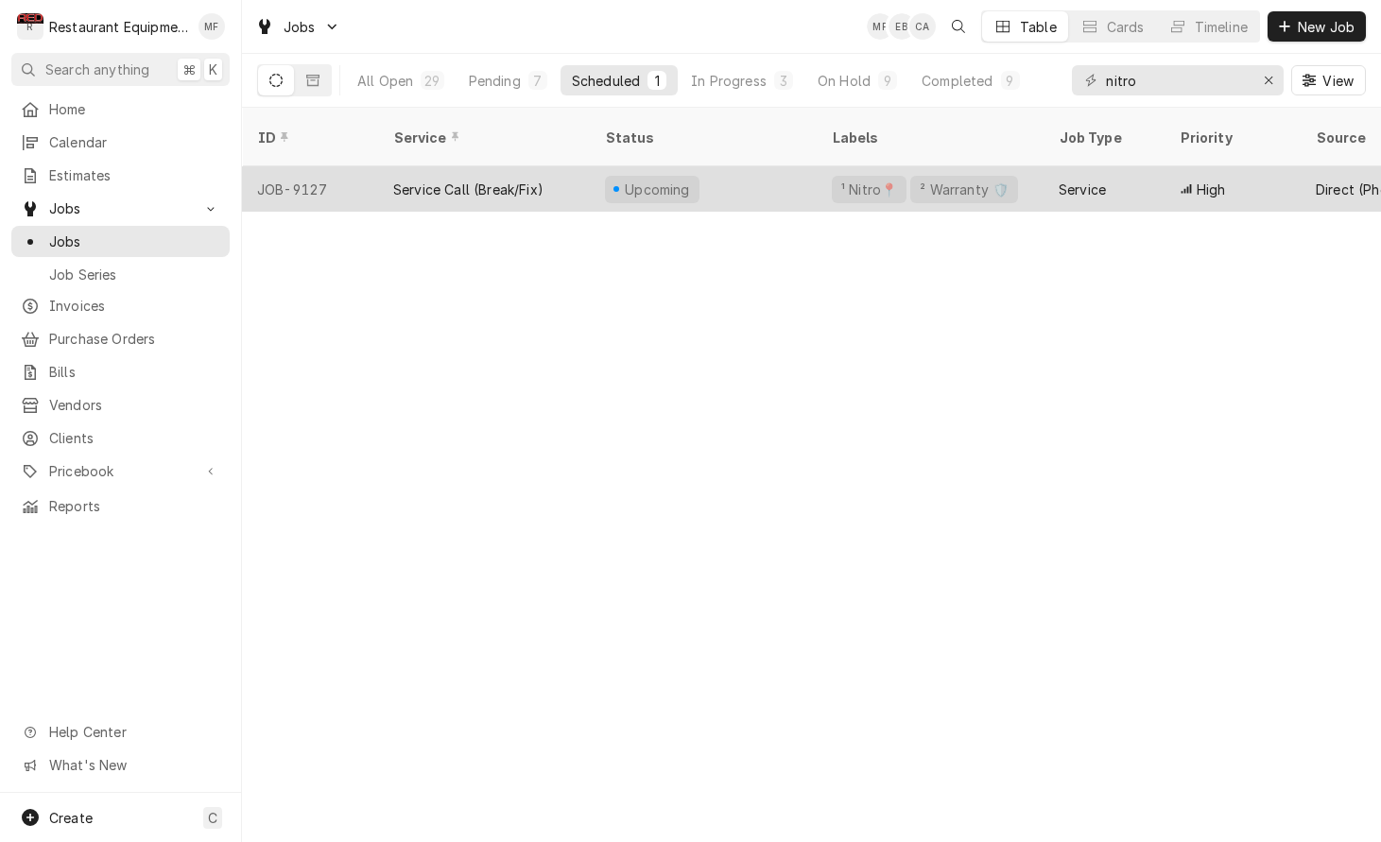
click at [1138, 166] on div "Service" at bounding box center [1103, 188] width 121 height 45
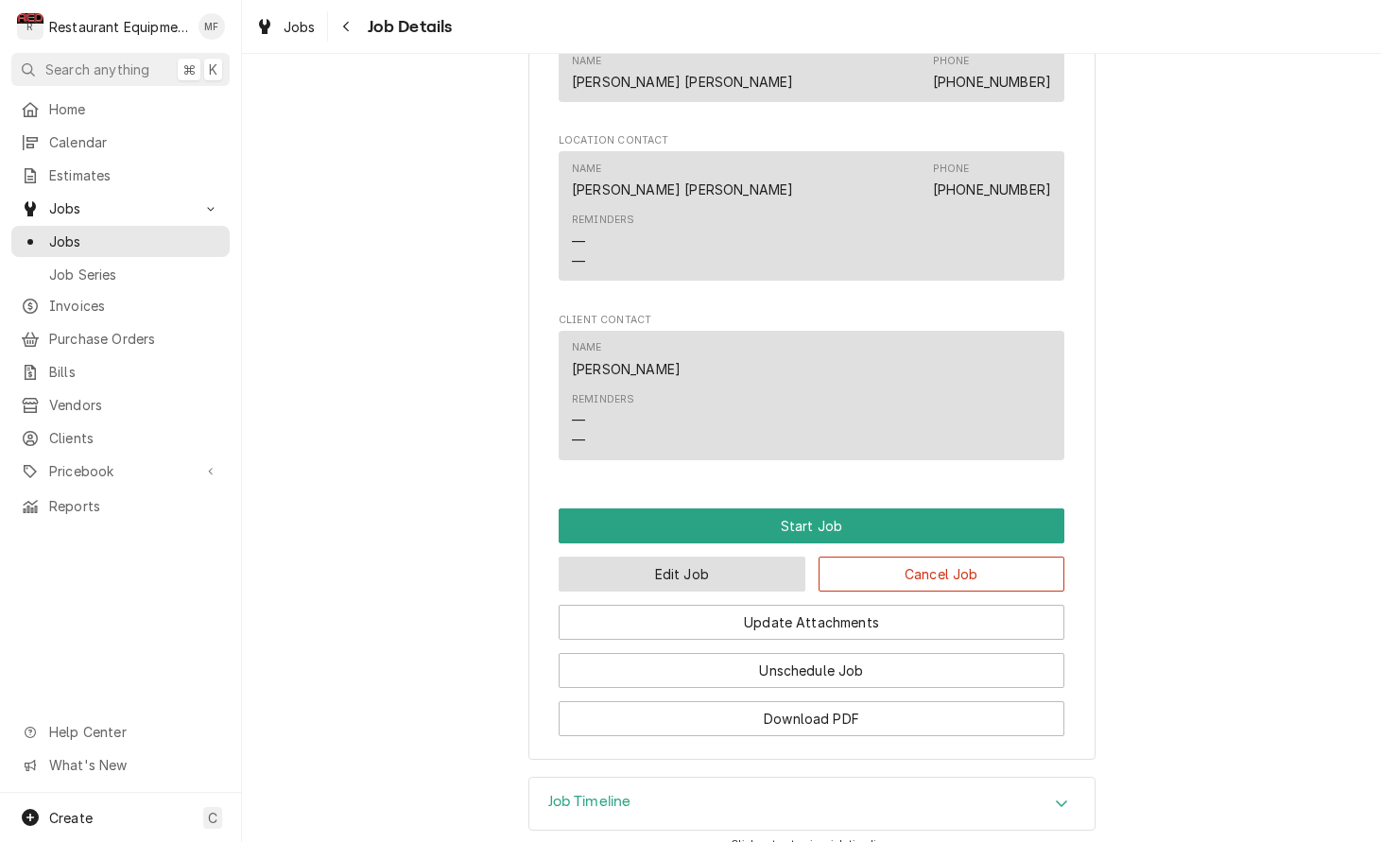
scroll to position [1350, 0]
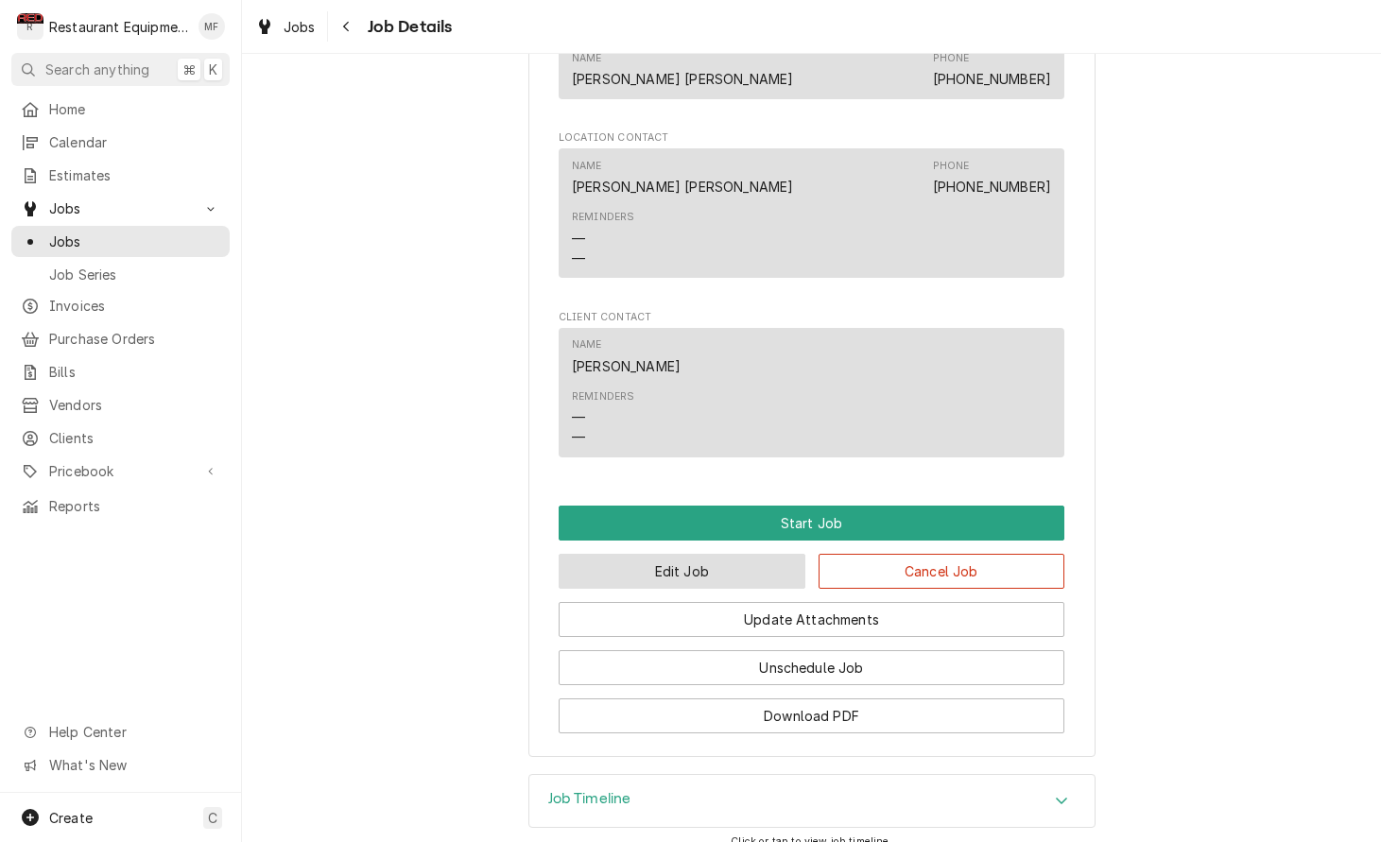
click at [740, 568] on button "Edit Job" at bounding box center [681, 571] width 247 height 35
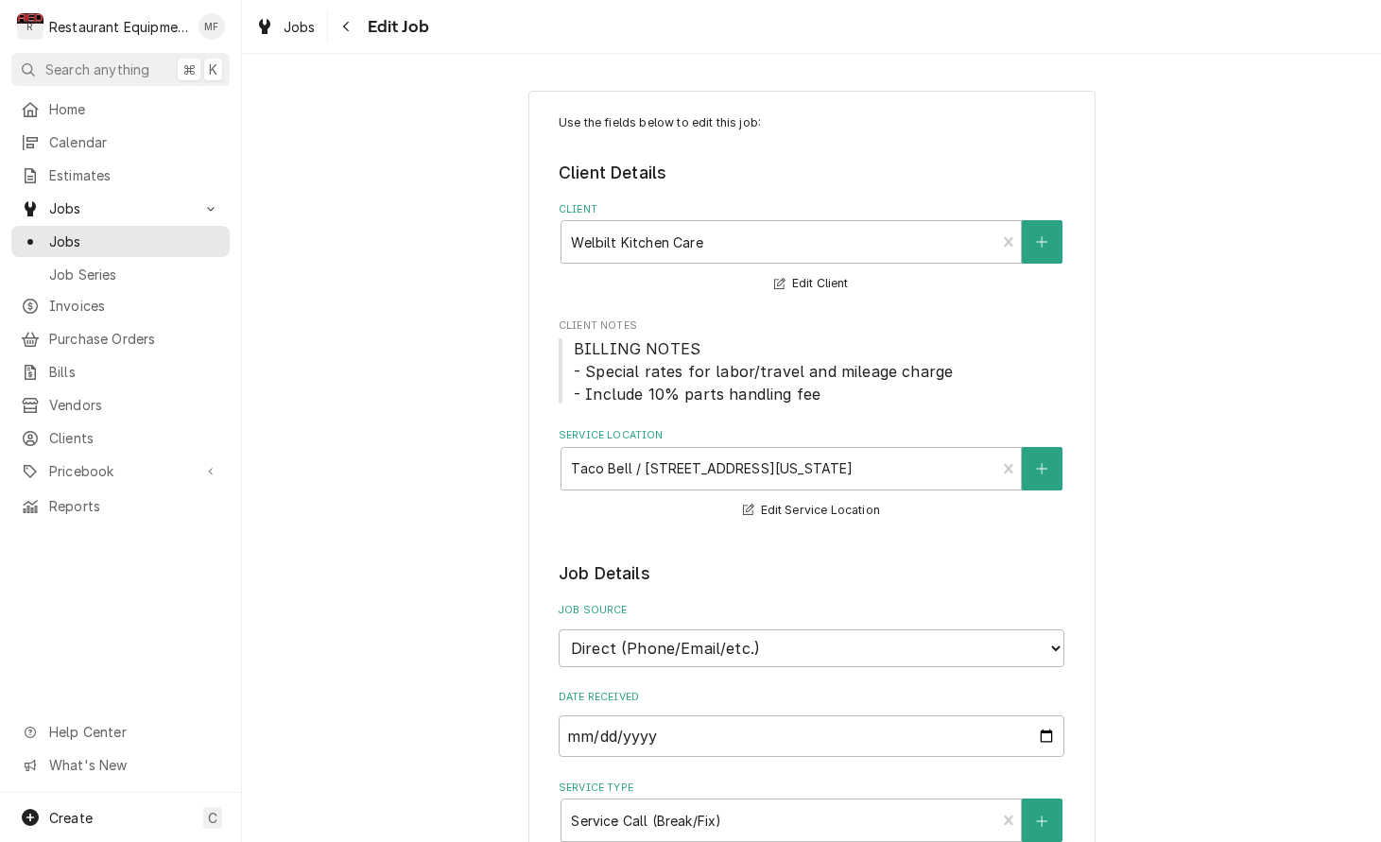
type textarea "x"
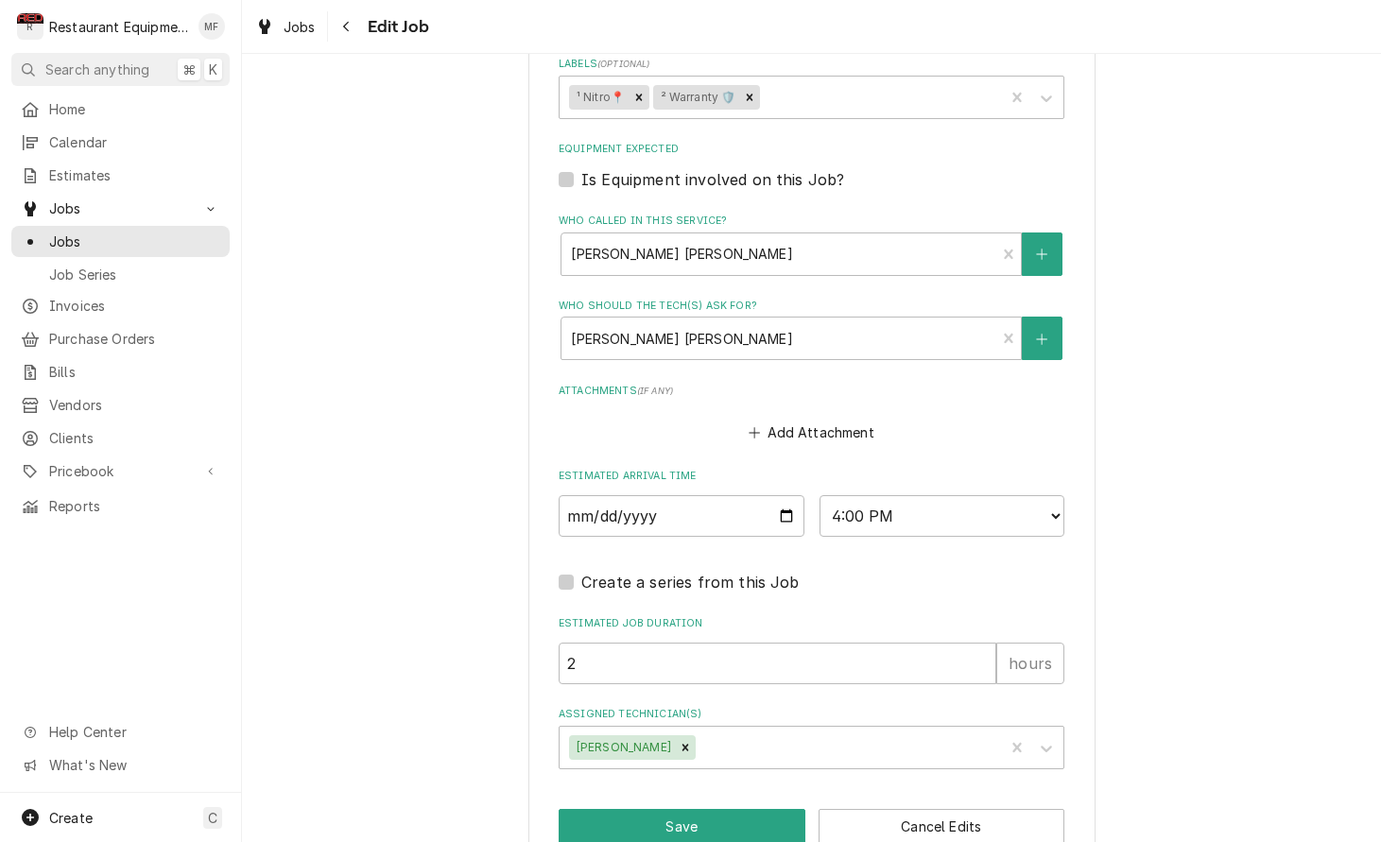
scroll to position [1285, 0]
select select "09:00:00"
type textarea "x"
click at [693, 496] on input "2025-10-06" at bounding box center [681, 517] width 246 height 42
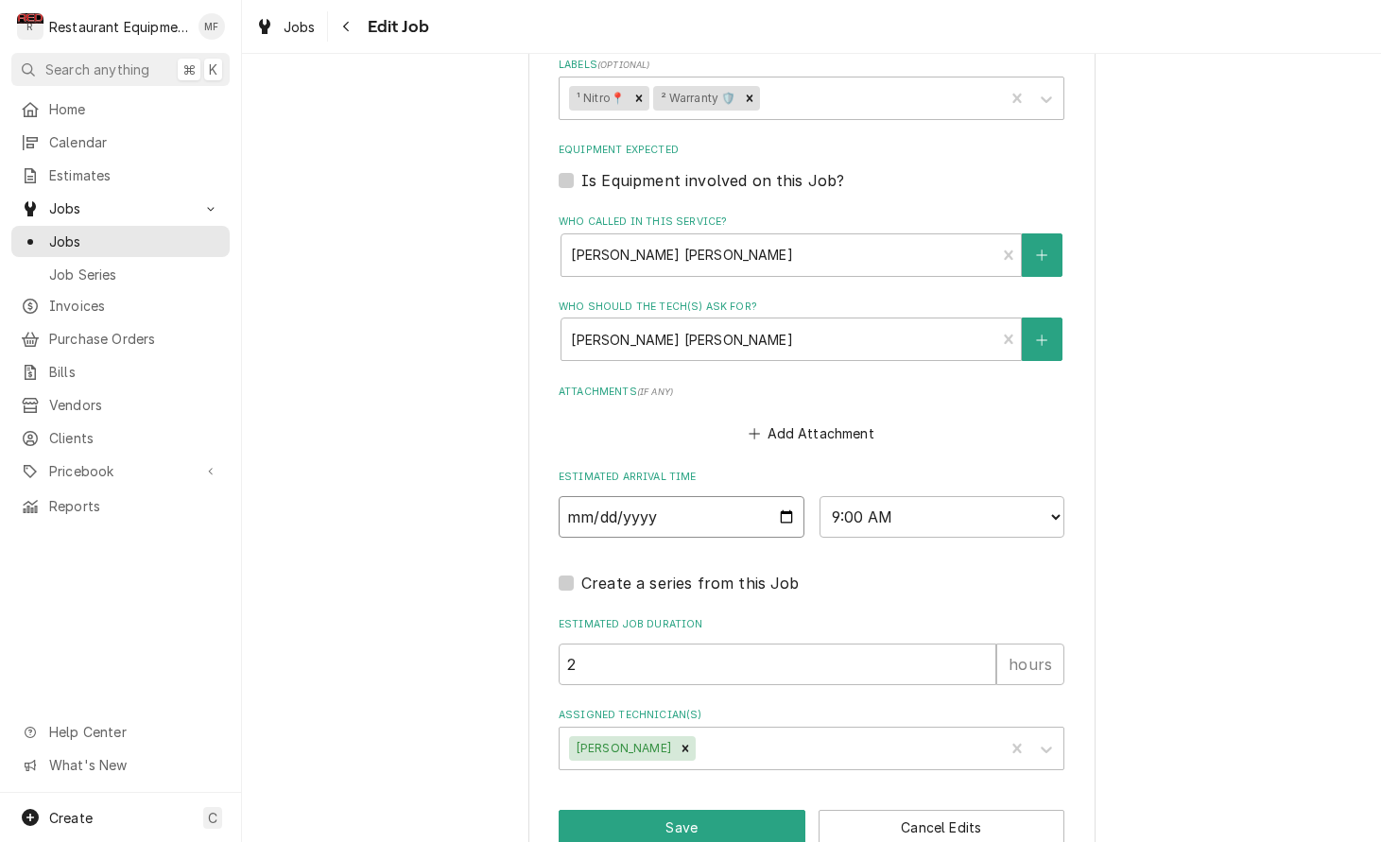
type input "2025-10-07"
click at [819, 572] on div "Create a series from this Job" at bounding box center [811, 583] width 506 height 23
click at [734, 810] on button "Save" at bounding box center [681, 827] width 247 height 35
type textarea "x"
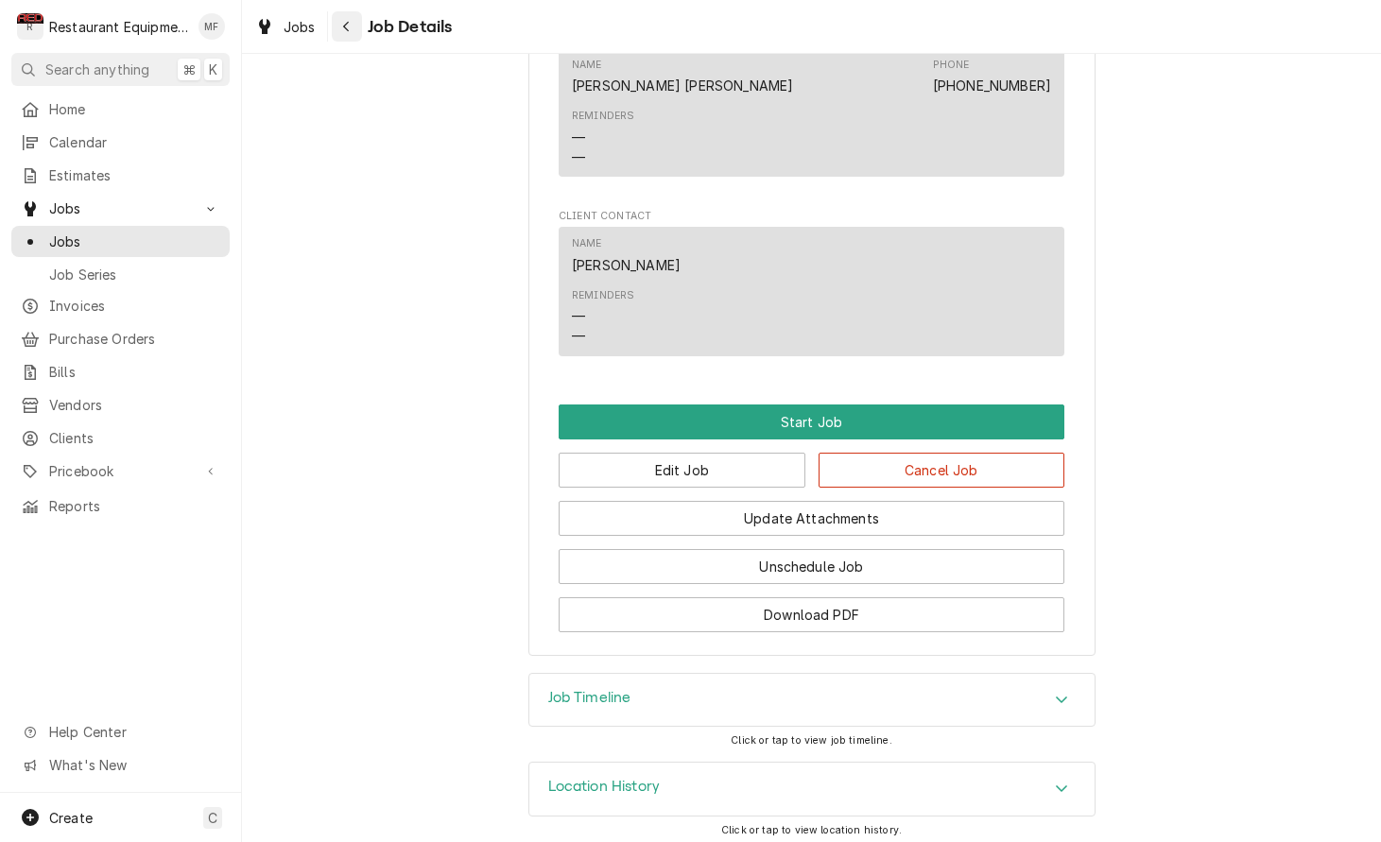
scroll to position [1450, 0]
click at [342, 31] on icon "Navigate back" at bounding box center [346, 26] width 9 height 13
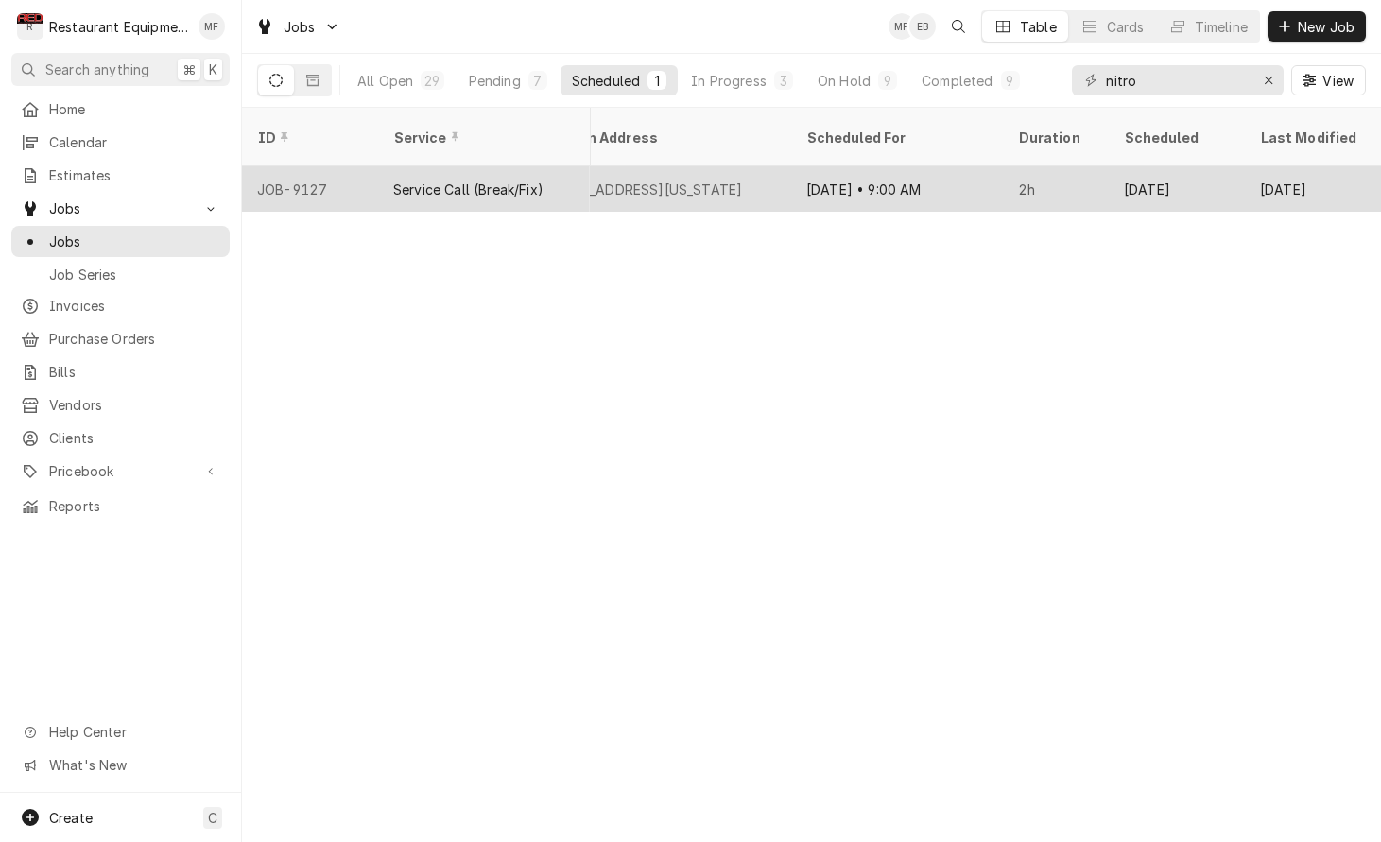
scroll to position [0, 1787]
